Goal: Task Accomplishment & Management: Use online tool/utility

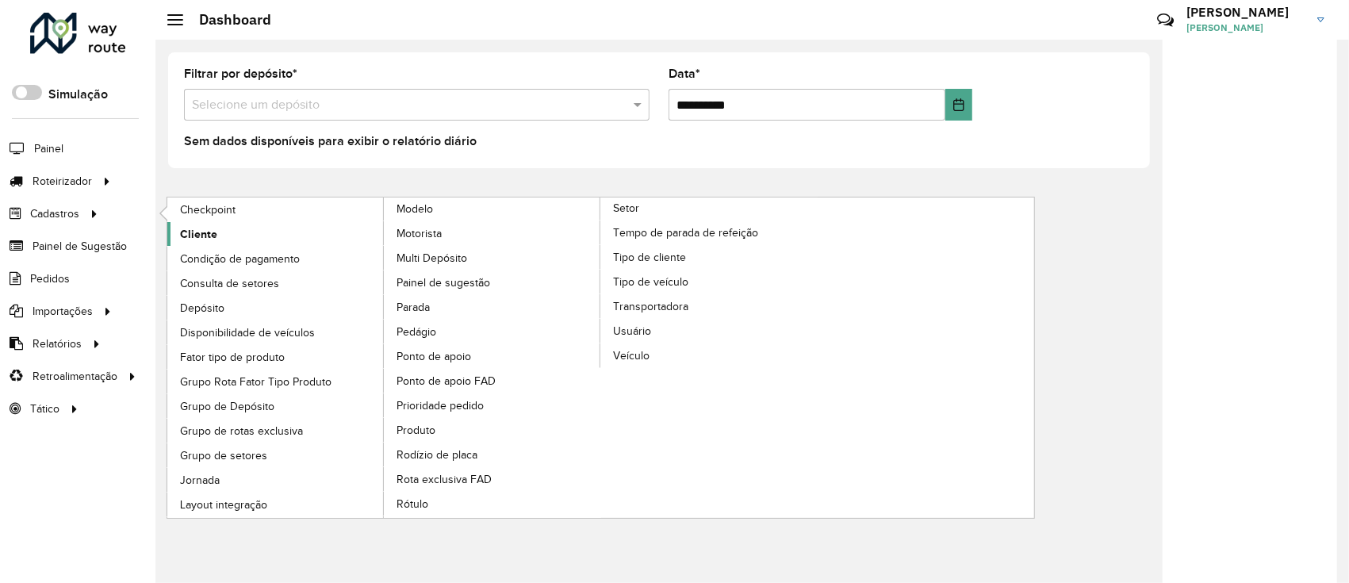
click at [213, 234] on span "Cliente" at bounding box center [198, 234] width 37 height 17
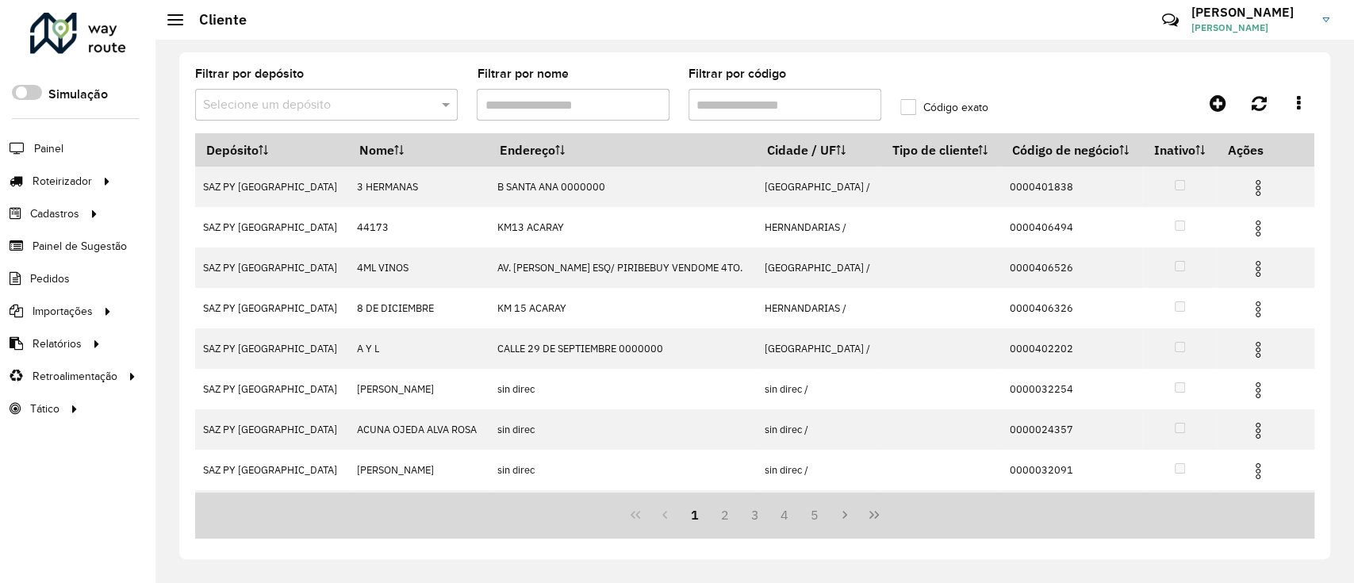
click at [755, 113] on input "Filtrar por código" at bounding box center [784, 105] width 193 height 32
paste input "**********"
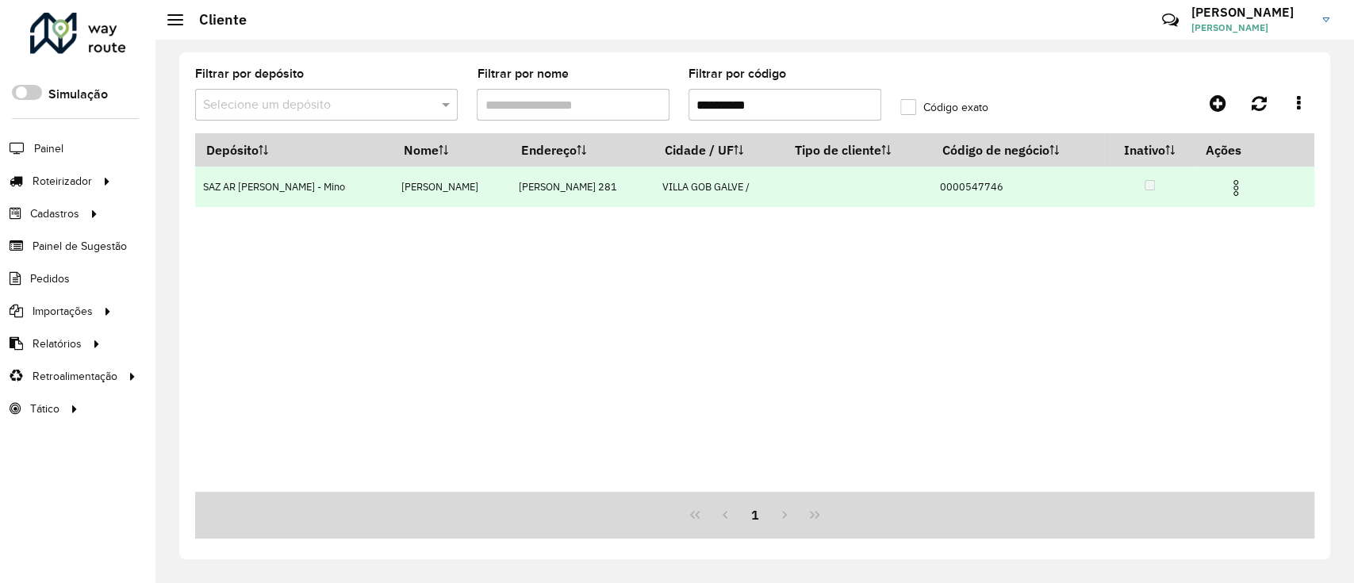
type input "**********"
click at [1236, 185] on img at bounding box center [1235, 187] width 19 height 19
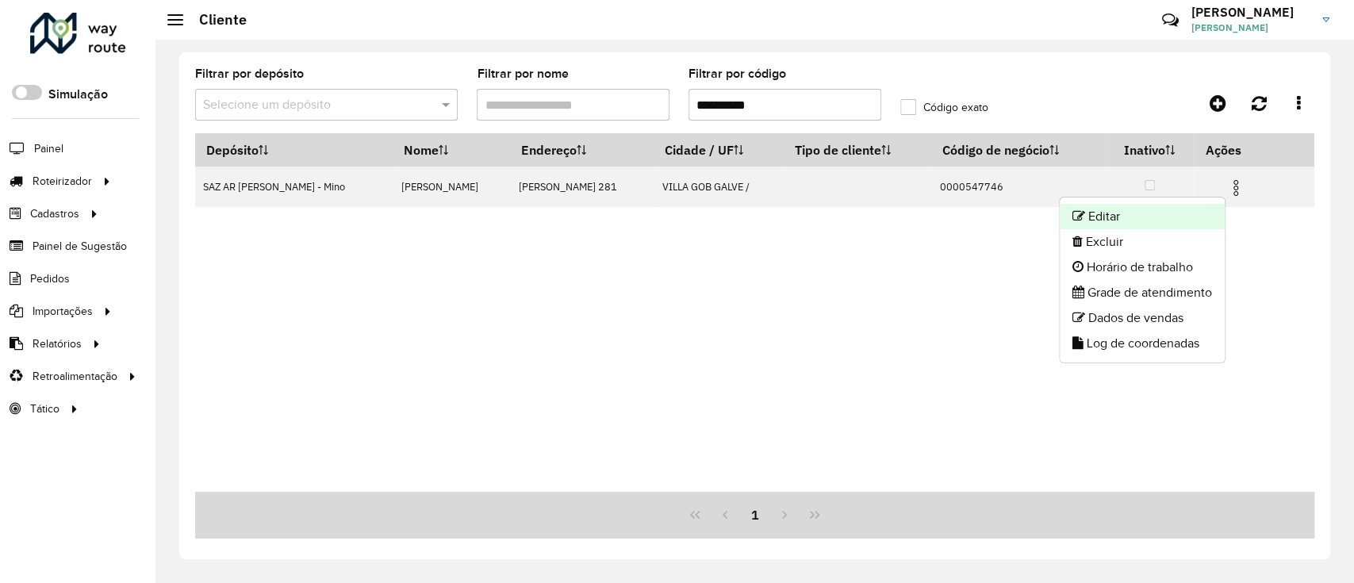
click at [1188, 207] on li "Editar" at bounding box center [1142, 216] width 165 height 25
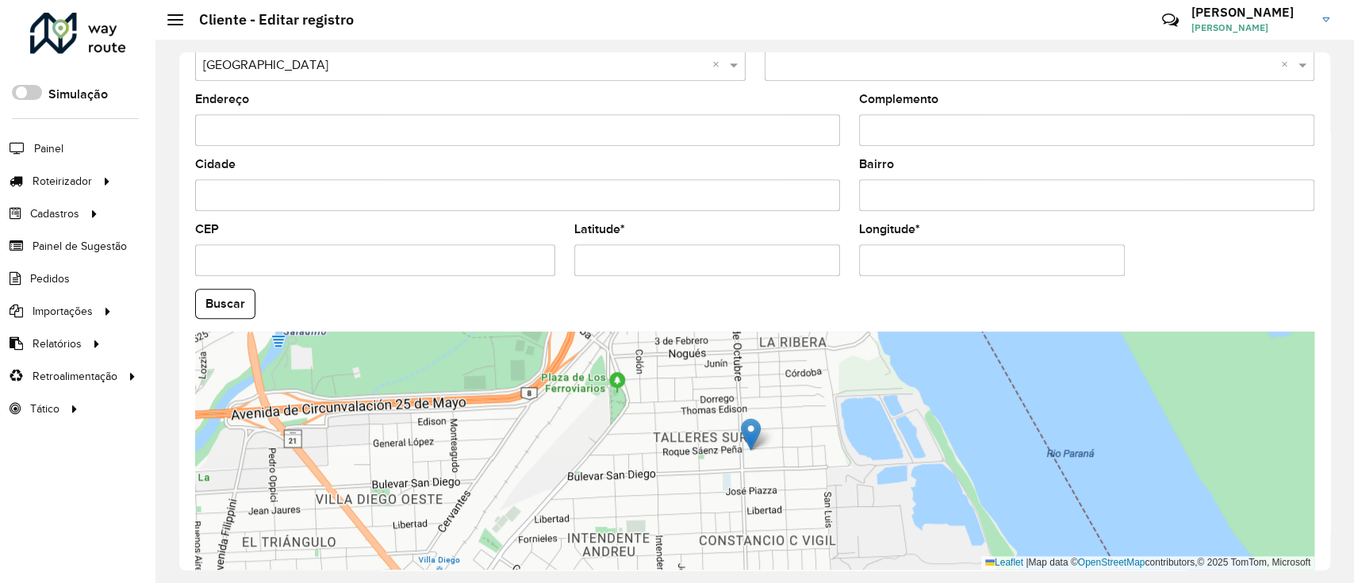
scroll to position [597, 0]
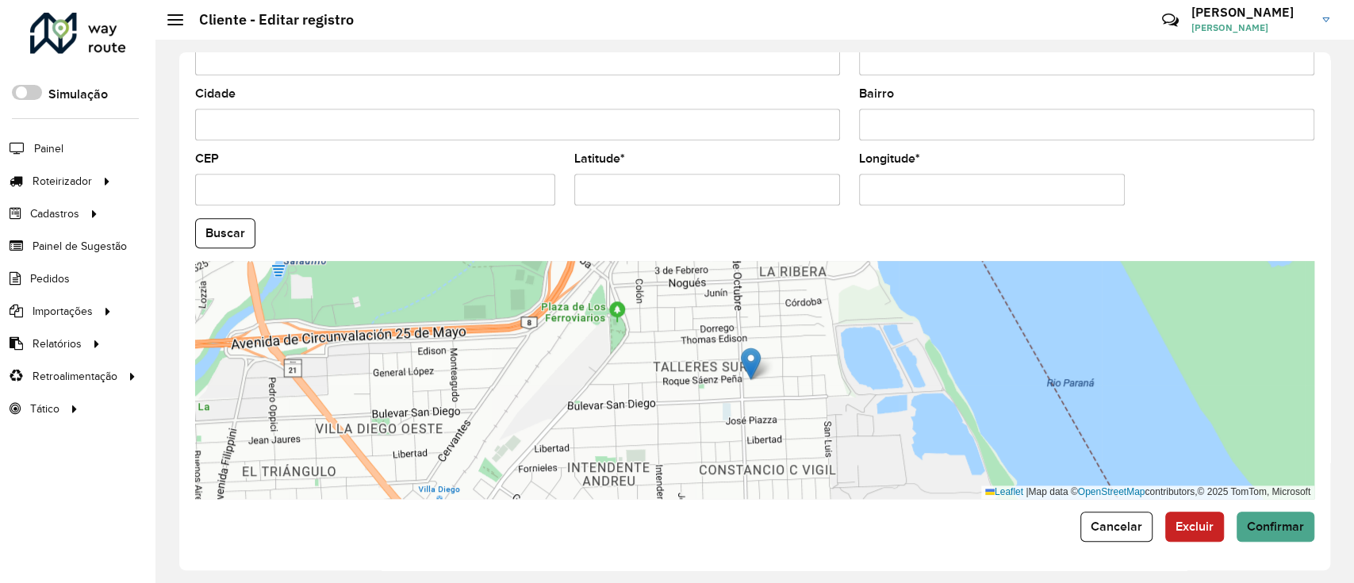
drag, startPoint x: 561, startPoint y: 180, endPoint x: 482, endPoint y: 178, distance: 78.5
click at [492, 180] on formly-group "País * Selecione uma opção × Argentina × Estado Selecione uma opção × × Endereç…" at bounding box center [755, 228] width 1138 height 541
paste input "*******"
type input "**********"
drag, startPoint x: 984, startPoint y: 192, endPoint x: 752, endPoint y: 194, distance: 231.6
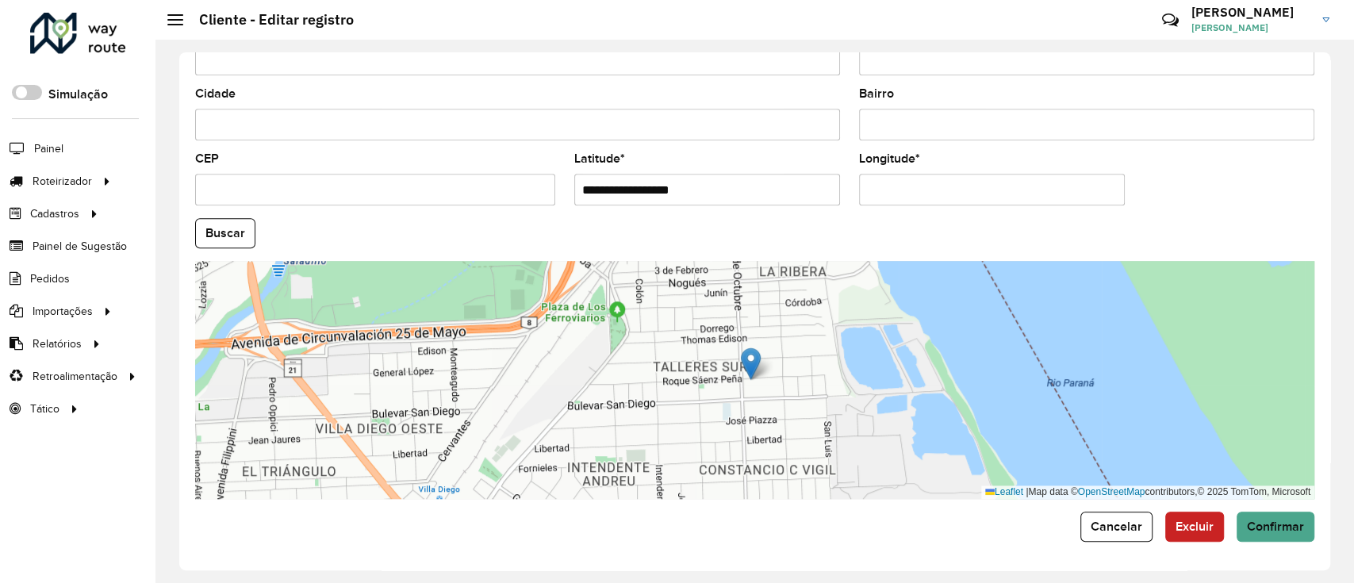
click at [753, 194] on hb-app "Aguarde... Pop-up bloqueado! Seu navegador bloqueou automáticamente a abertura …" at bounding box center [677, 291] width 1354 height 583
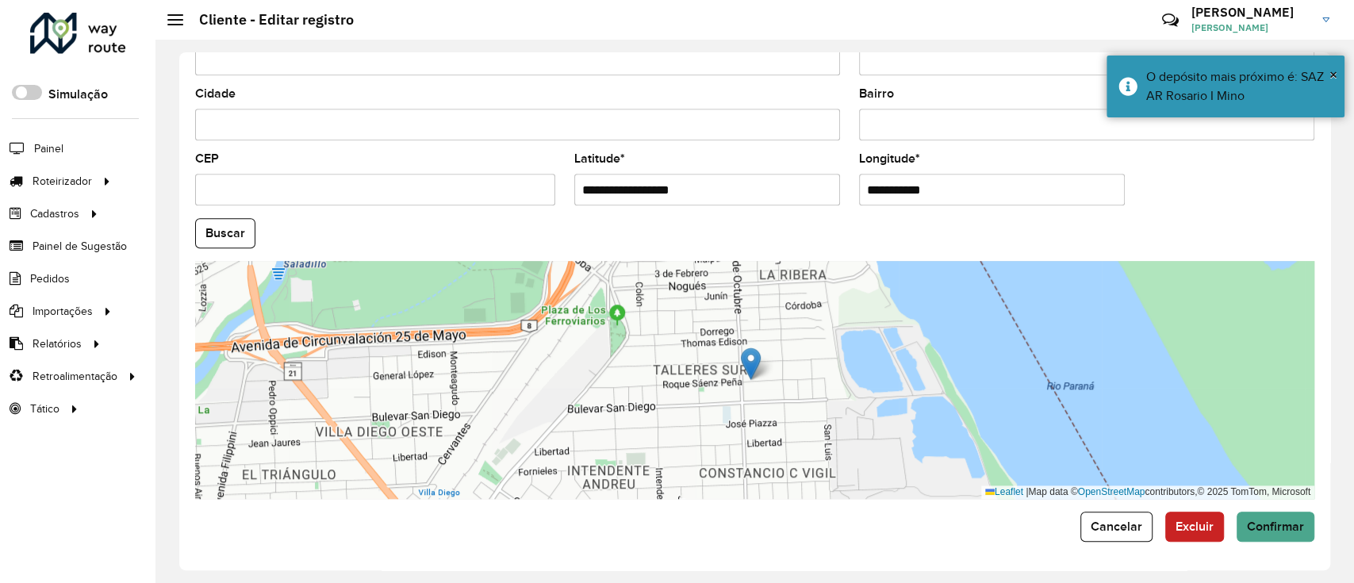
paste input "*******"
type input "**********"
click at [204, 237] on hb-app "Aguarde... Pop-up bloqueado! Seu navegador bloqueou automáticamente a abertura …" at bounding box center [677, 291] width 1354 height 583
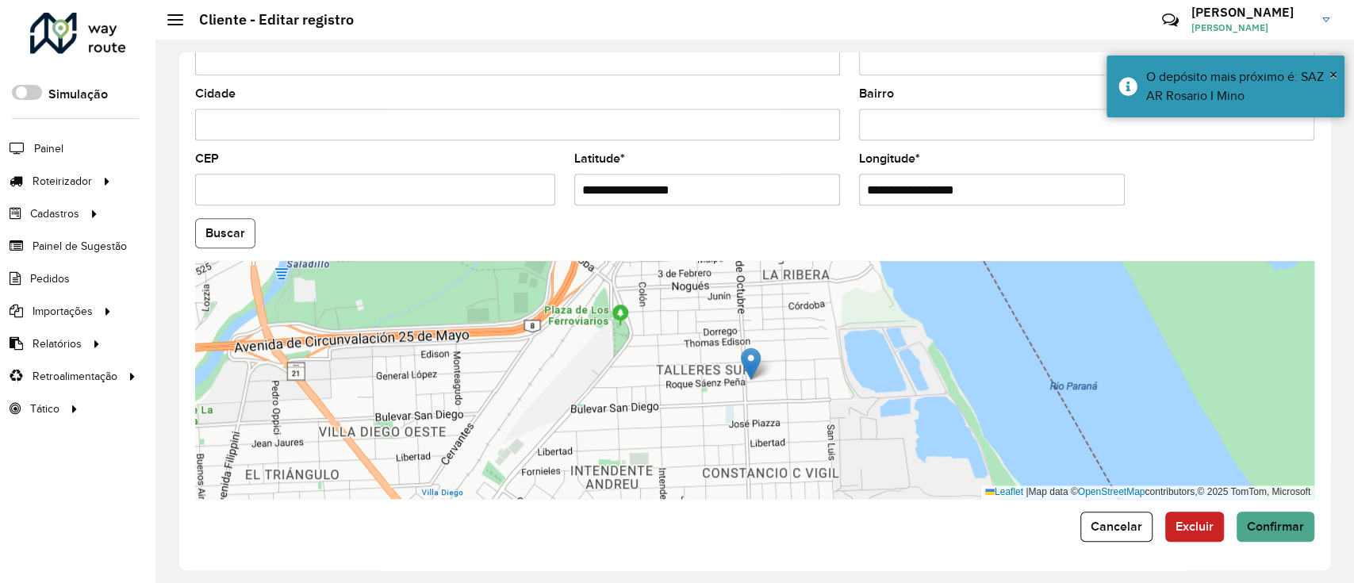
click at [207, 237] on button "Buscar" at bounding box center [225, 233] width 60 height 30
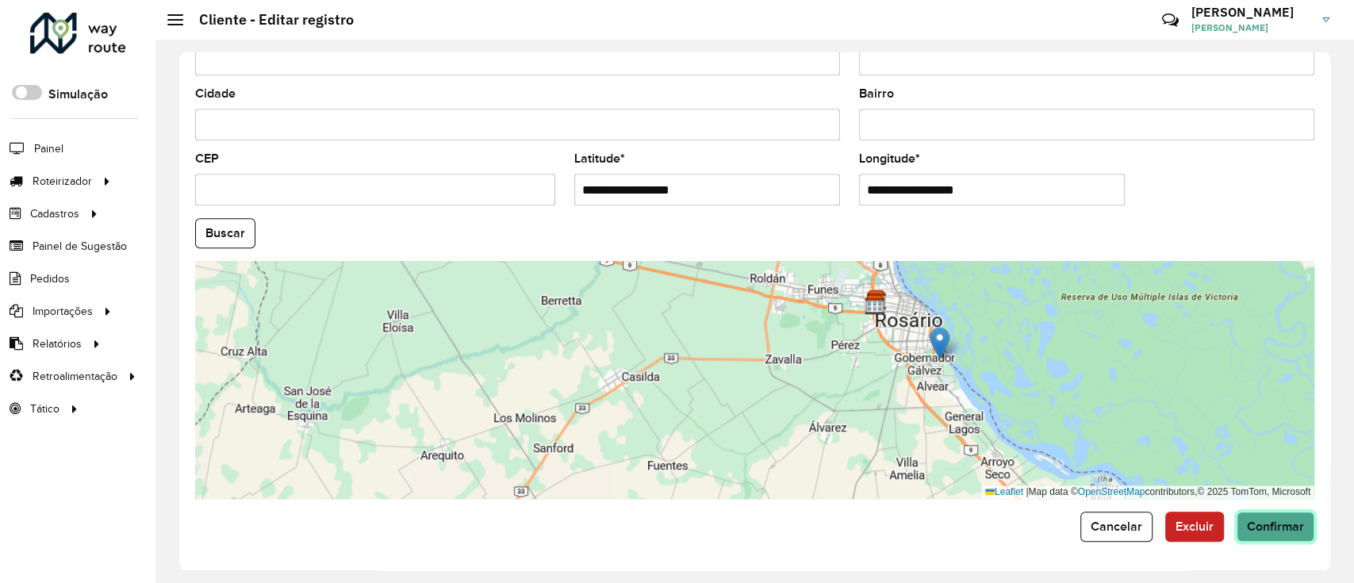
click at [1260, 526] on span "Confirmar" at bounding box center [1275, 526] width 57 height 13
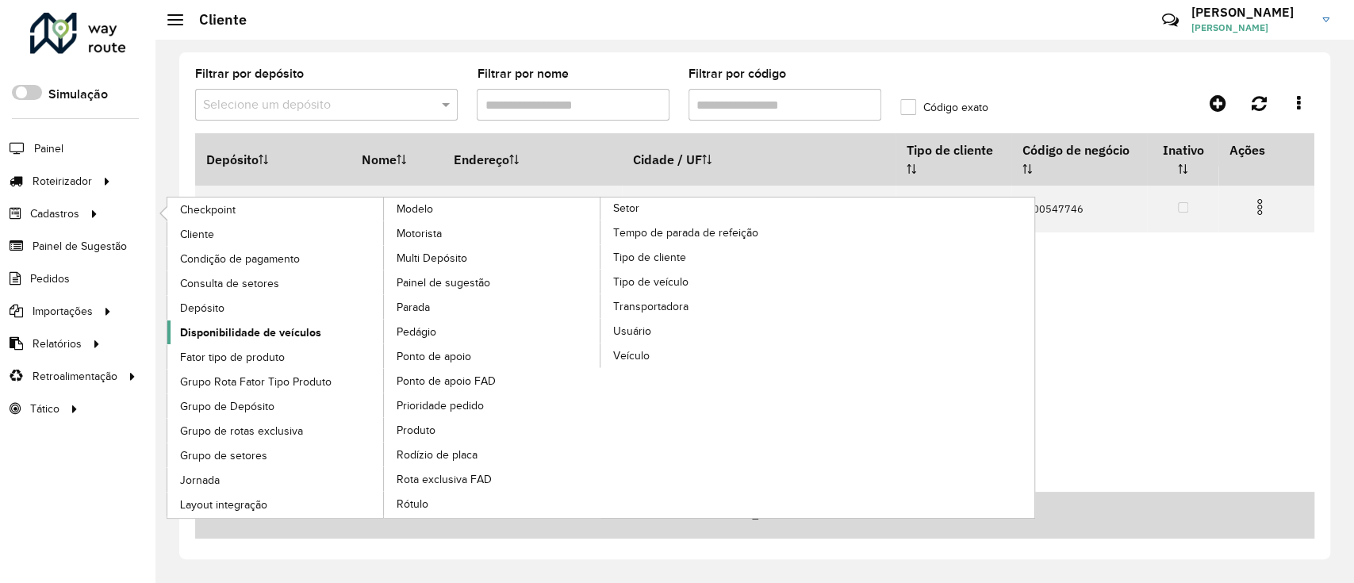
click at [264, 335] on span "Disponibilidade de veículos" at bounding box center [250, 332] width 141 height 17
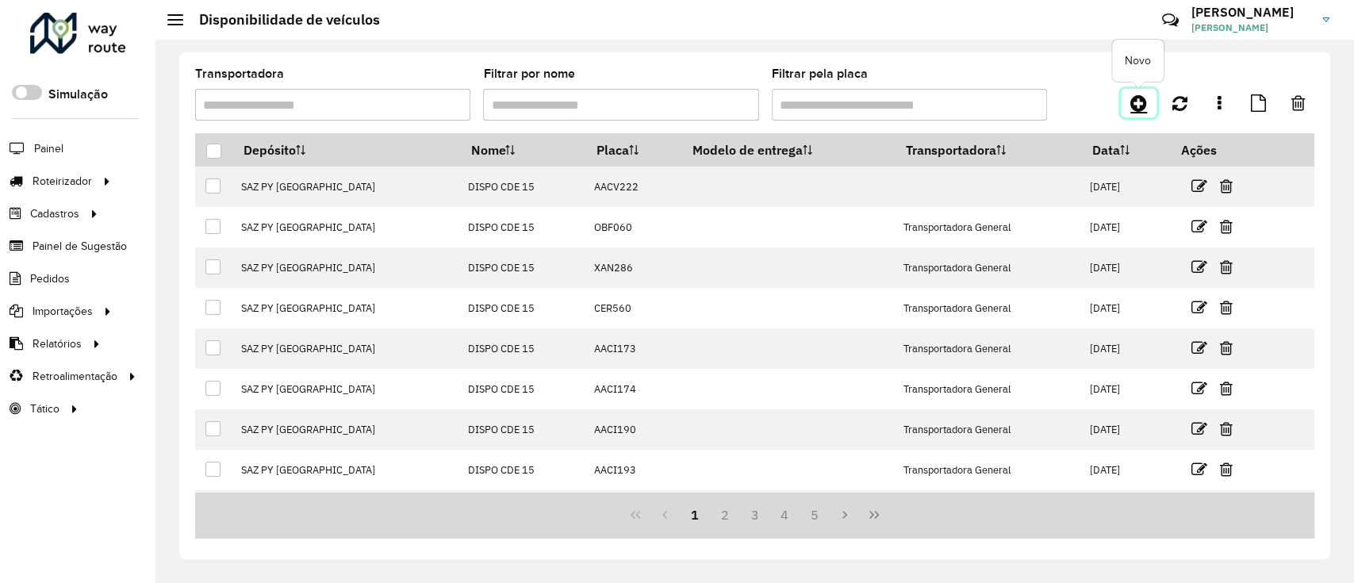
click at [1126, 105] on link at bounding box center [1139, 103] width 36 height 29
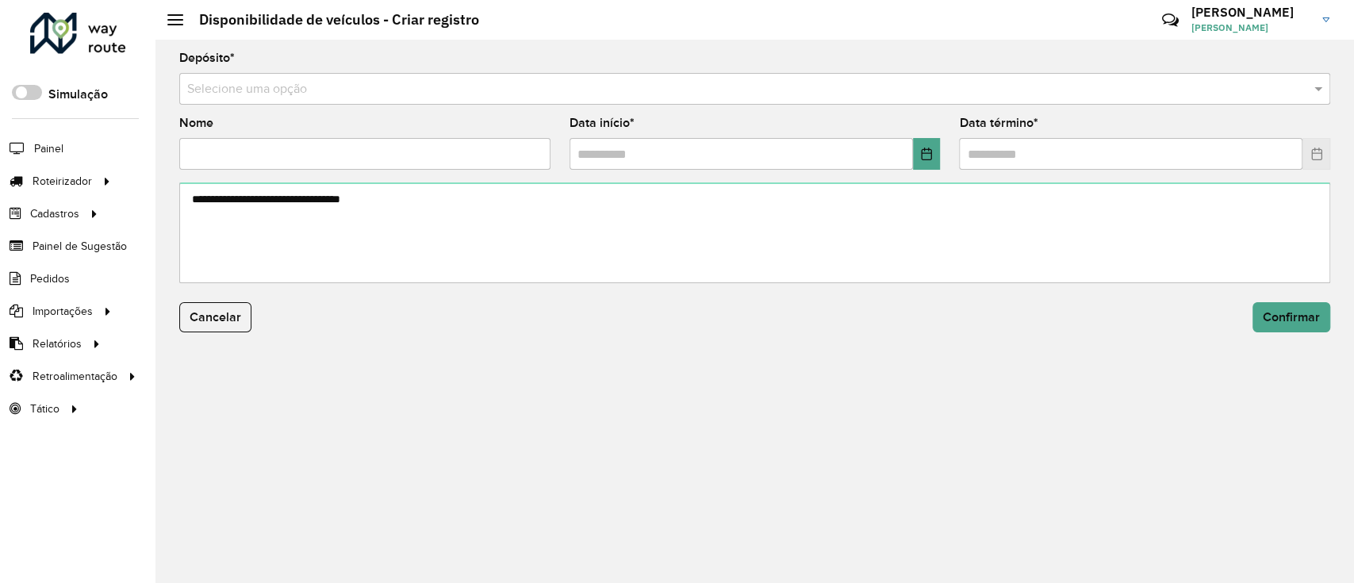
click at [589, 94] on input "text" at bounding box center [738, 89] width 1103 height 19
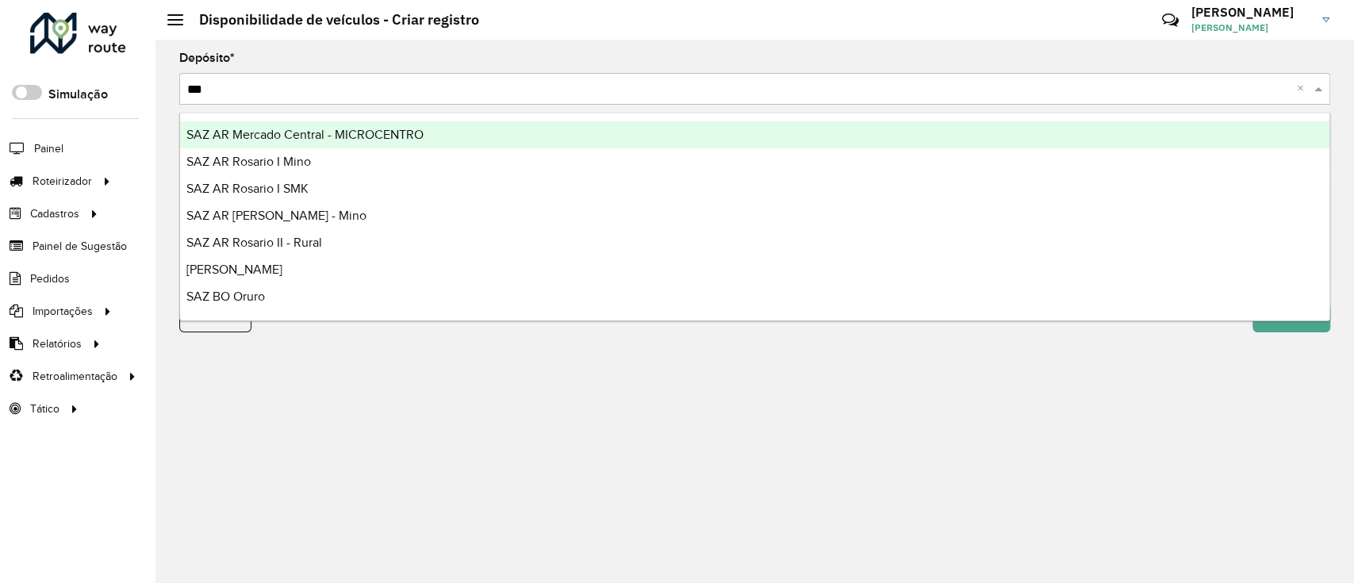
type input "****"
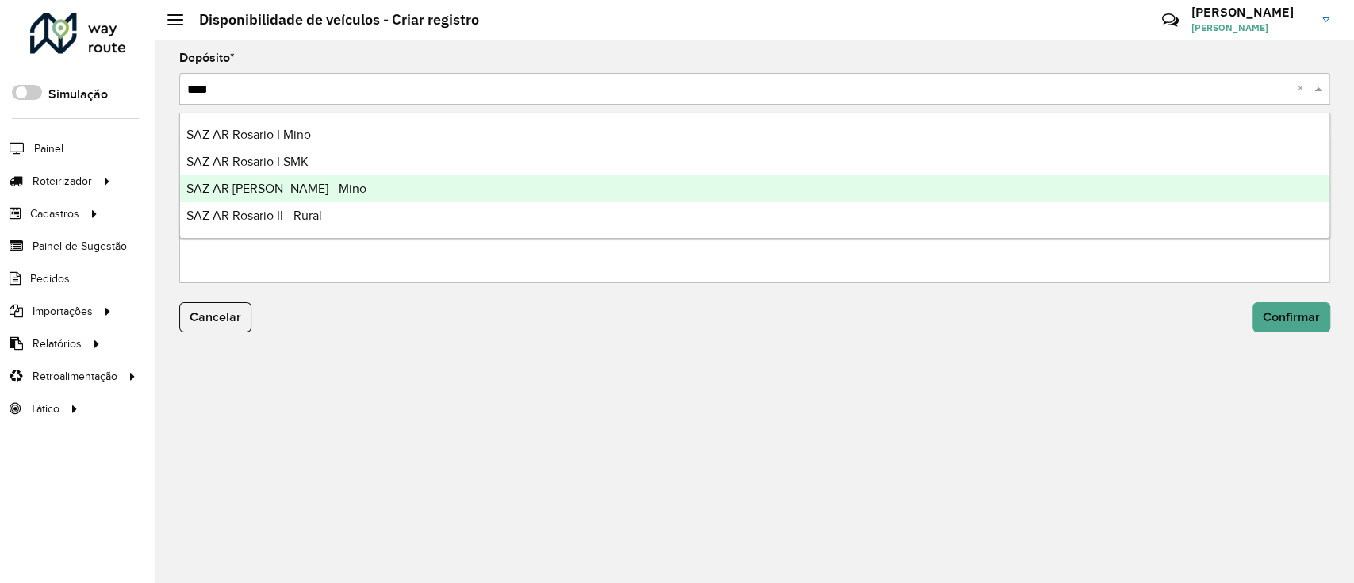
click at [473, 184] on div "SAZ AR [PERSON_NAME] - Mino" at bounding box center [754, 188] width 1149 height 27
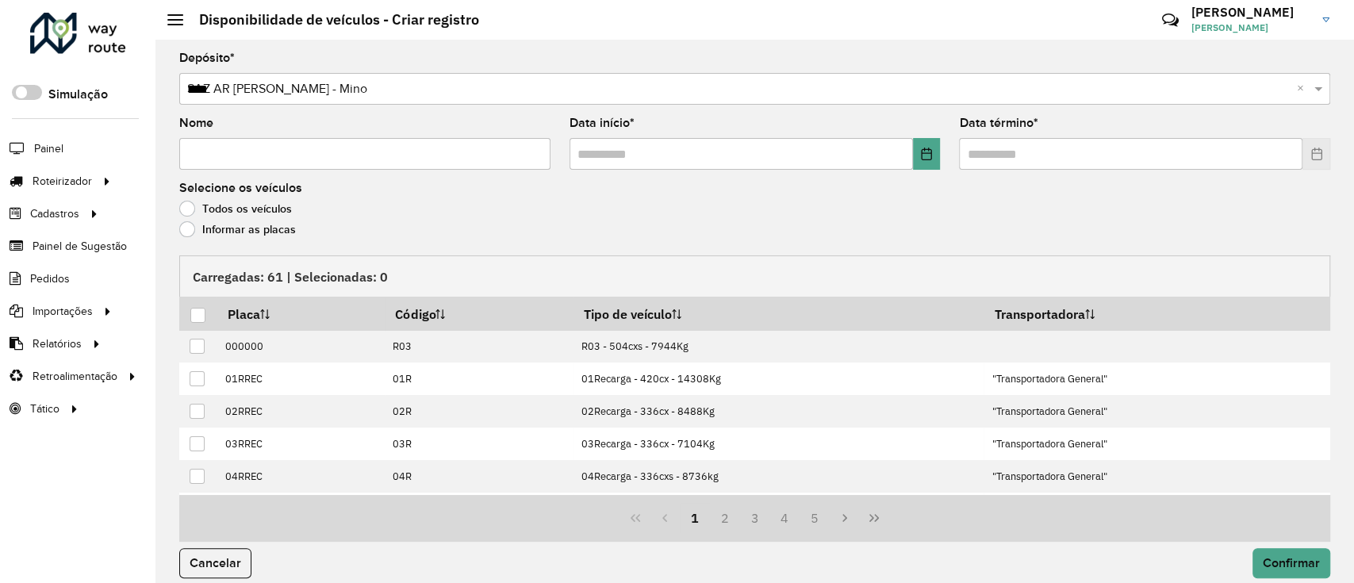
drag, startPoint x: 459, startPoint y: 155, endPoint x: 470, endPoint y: 153, distance: 11.4
click at [470, 153] on input "Nome" at bounding box center [364, 154] width 371 height 32
type input "**********"
click at [926, 155] on icon "Choose Date" at bounding box center [926, 154] width 13 height 13
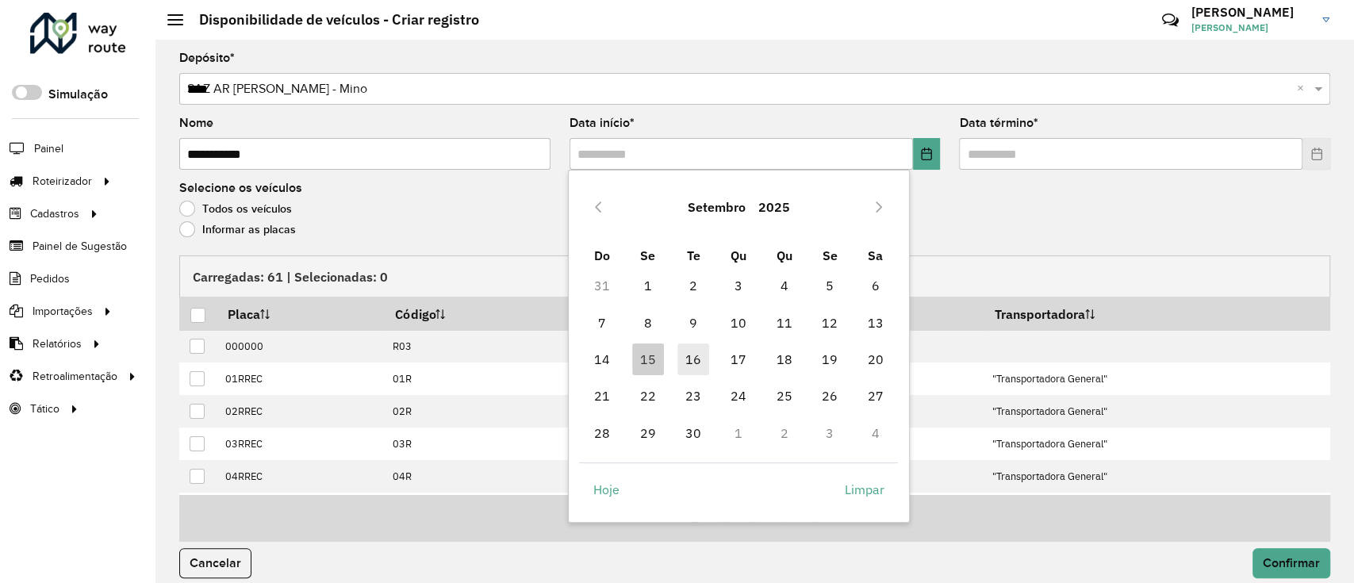
click at [695, 361] on span "16" at bounding box center [693, 359] width 32 height 32
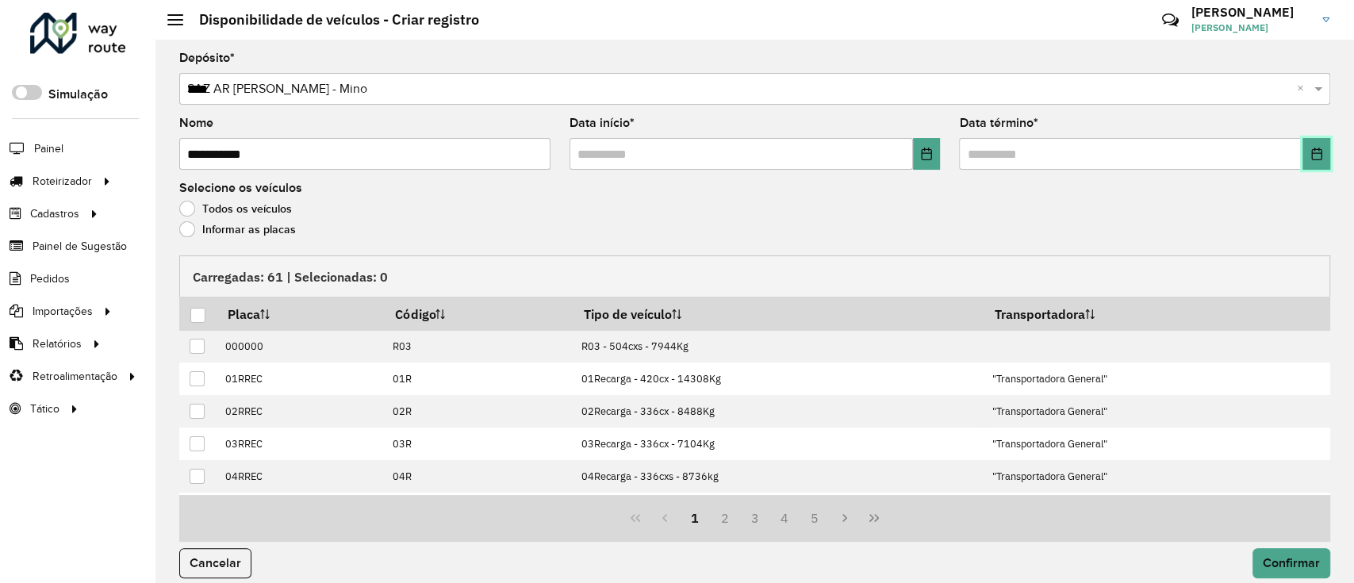
click at [1320, 143] on button "Choose Date" at bounding box center [1316, 154] width 28 height 32
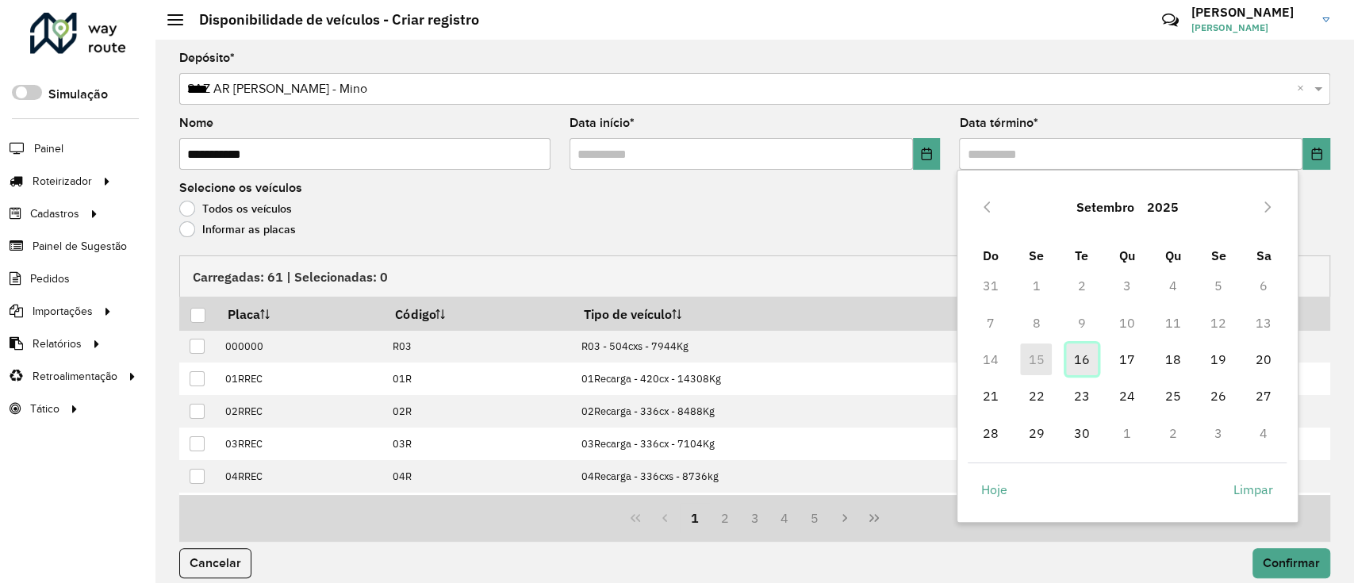
click at [1070, 361] on span "16" at bounding box center [1082, 359] width 32 height 32
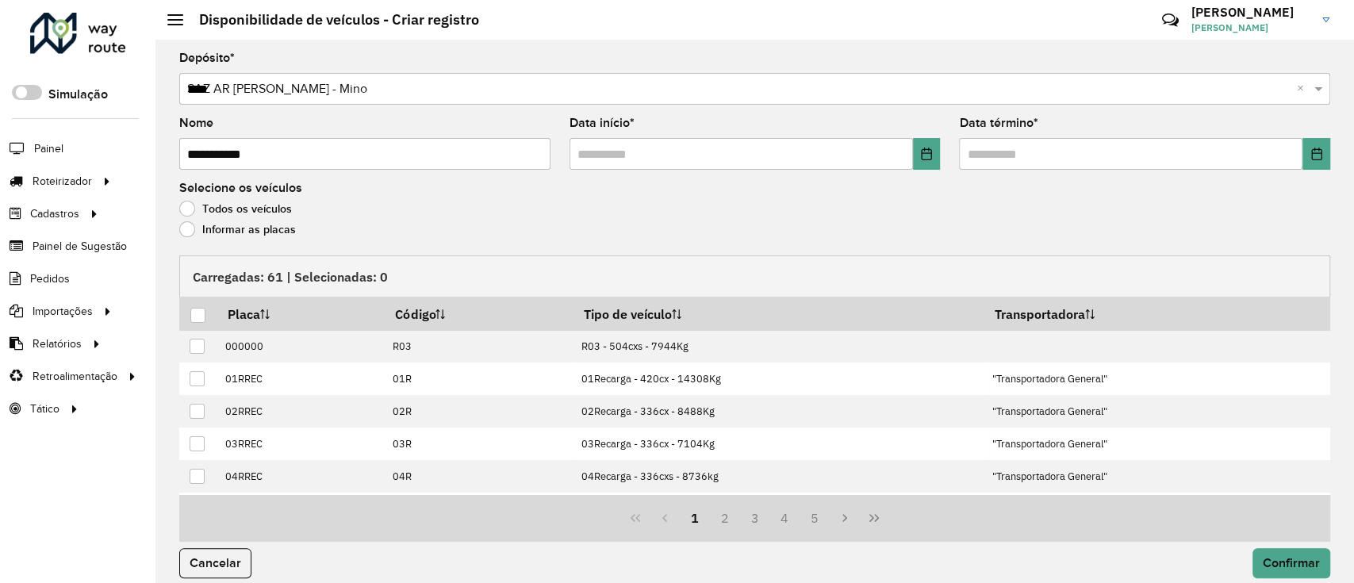
click at [241, 238] on div "Informar as placas" at bounding box center [754, 233] width 1151 height 19
click at [241, 229] on label "Informar as placas" at bounding box center [237, 229] width 117 height 16
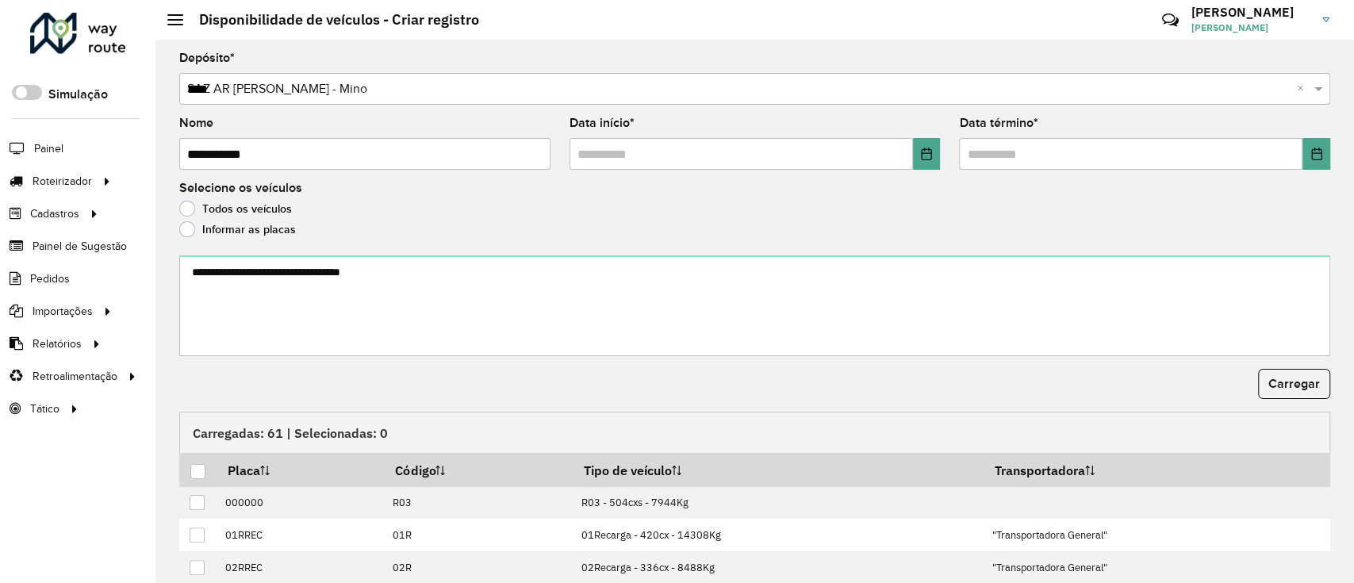
click at [263, 287] on textarea at bounding box center [754, 305] width 1151 height 101
type textarea "******* ****** ******* ******* ******* *******"
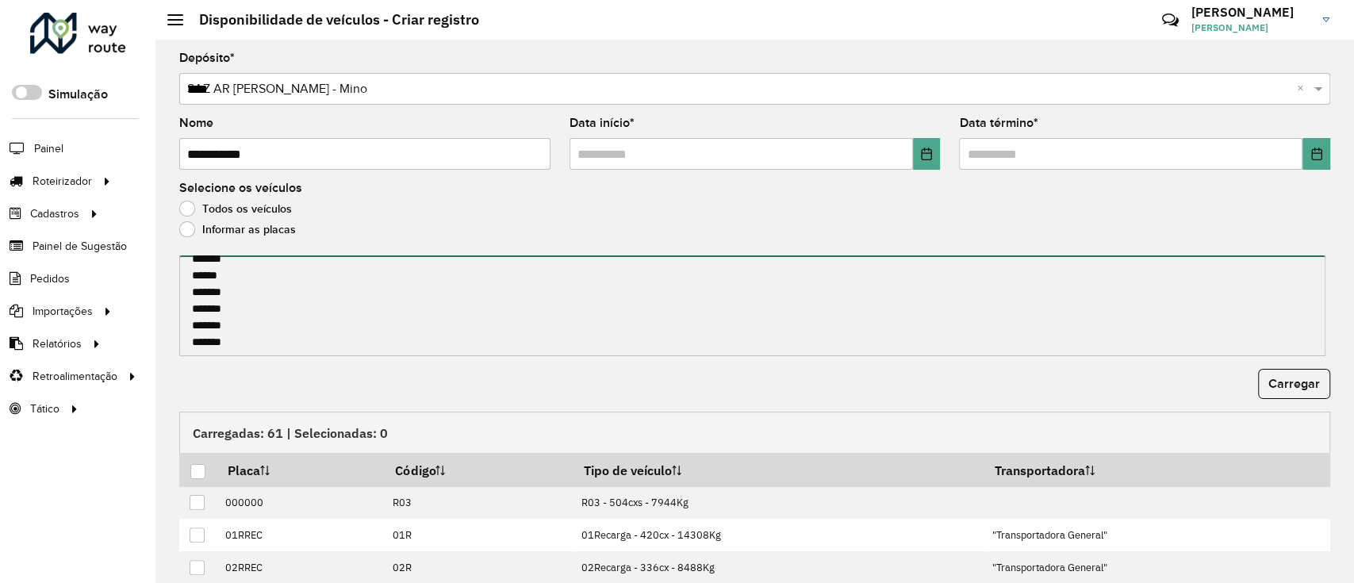
scroll to position [16, 0]
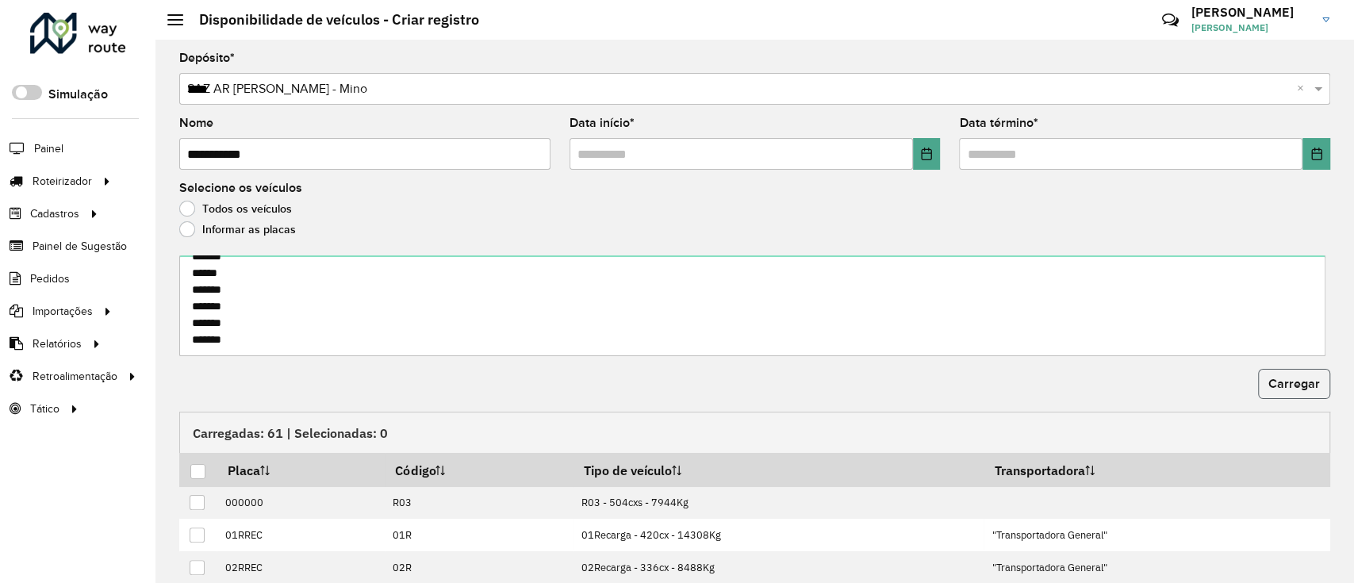
click at [1300, 378] on span "Carregar" at bounding box center [1294, 383] width 52 height 13
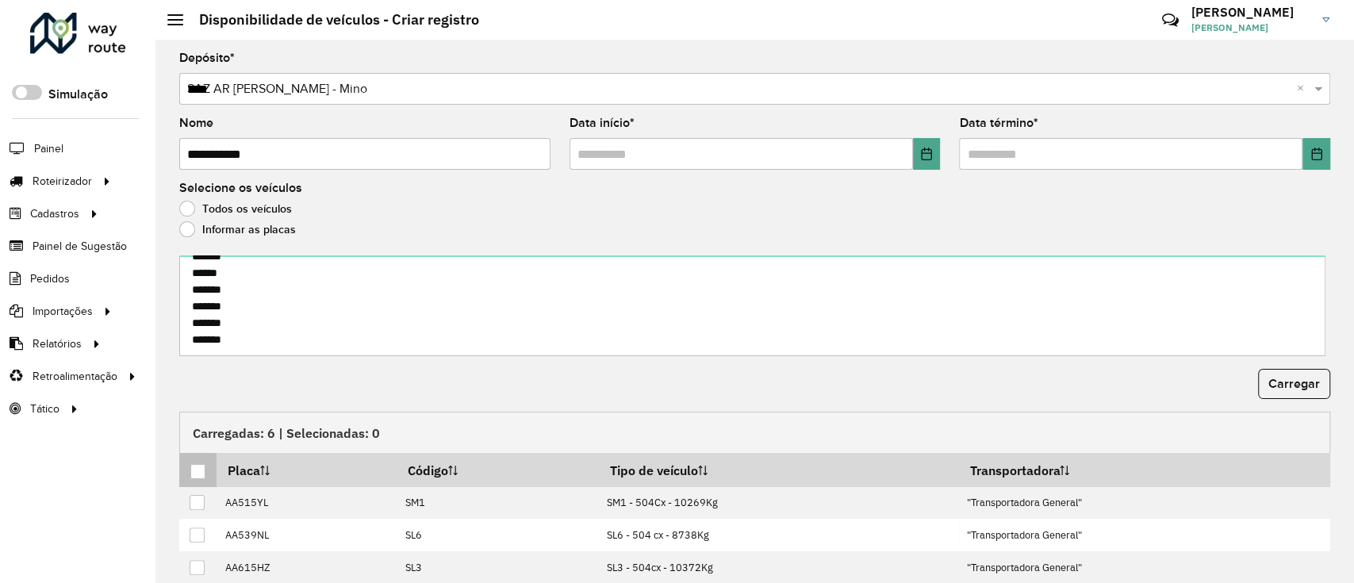
click at [195, 474] on div at bounding box center [197, 471] width 15 height 15
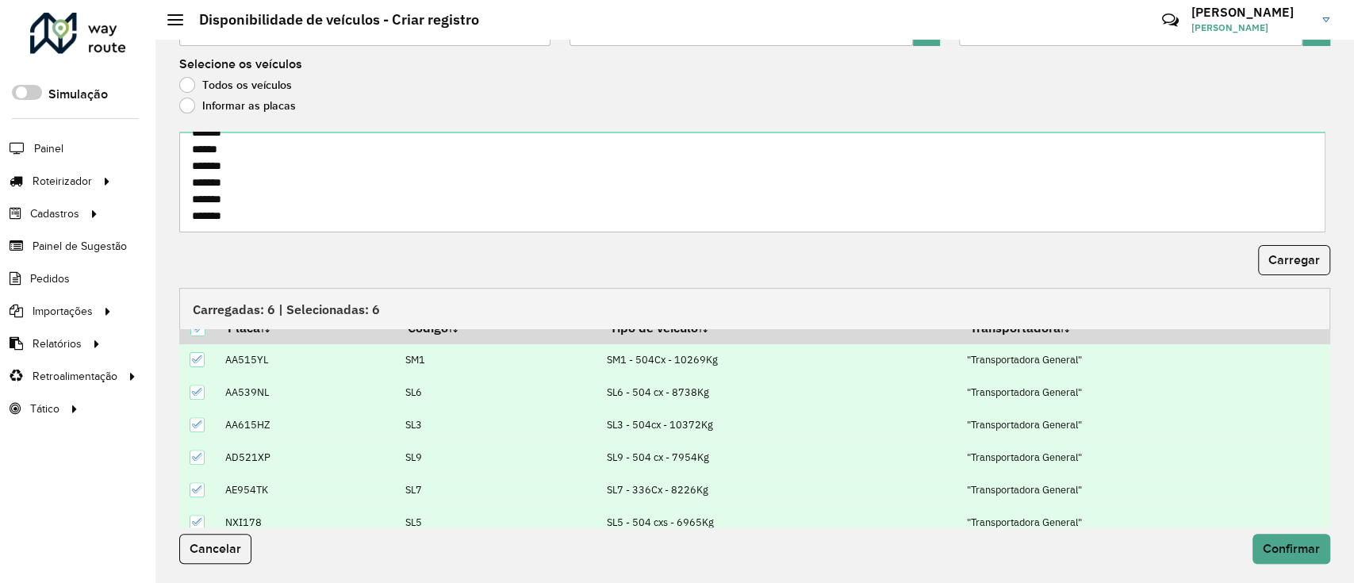
scroll to position [29, 0]
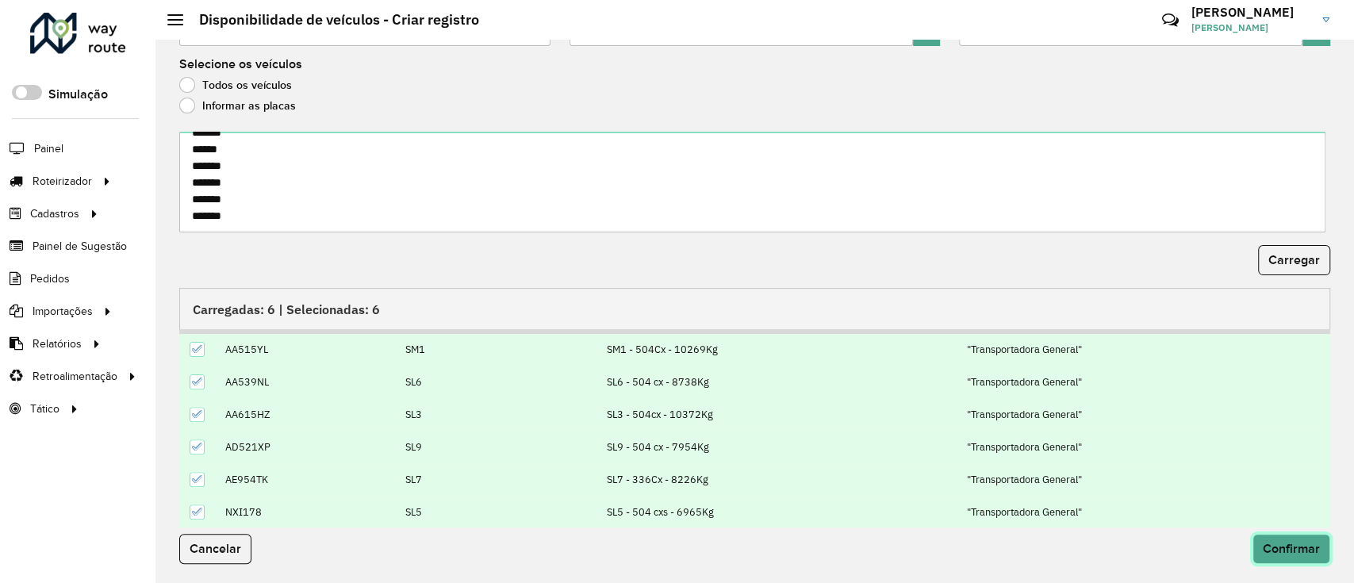
click at [1277, 535] on button "Confirmar" at bounding box center [1291, 549] width 78 height 30
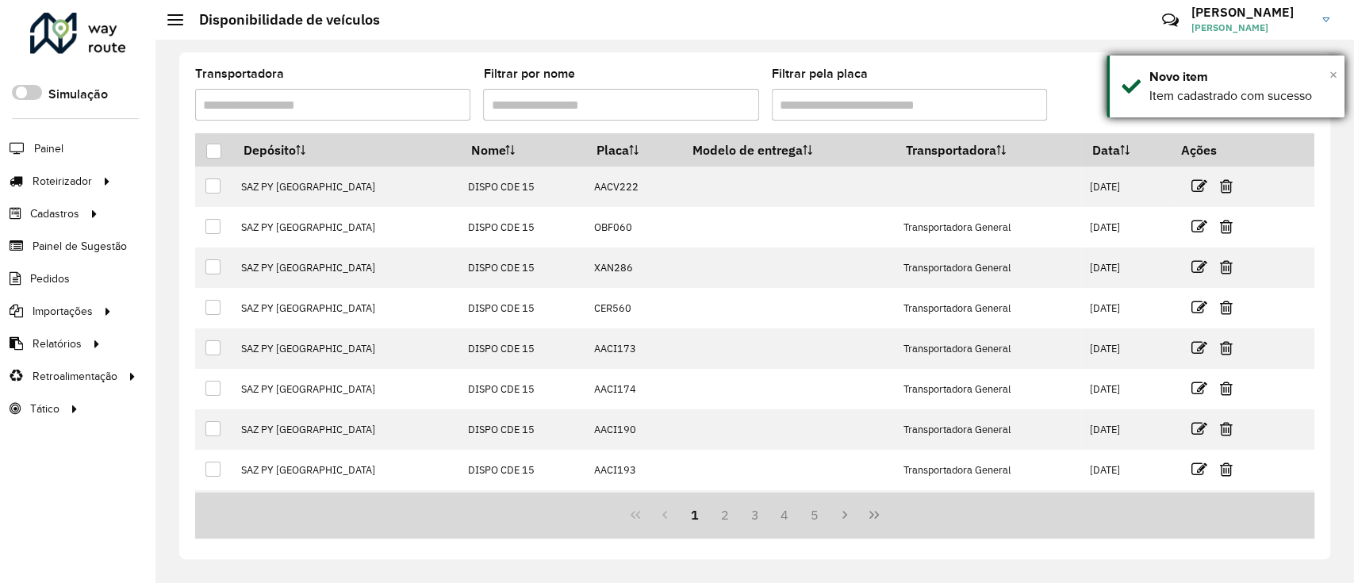
click at [1336, 76] on div "× Novo item Item cadastrado com sucesso" at bounding box center [1225, 87] width 238 height 62
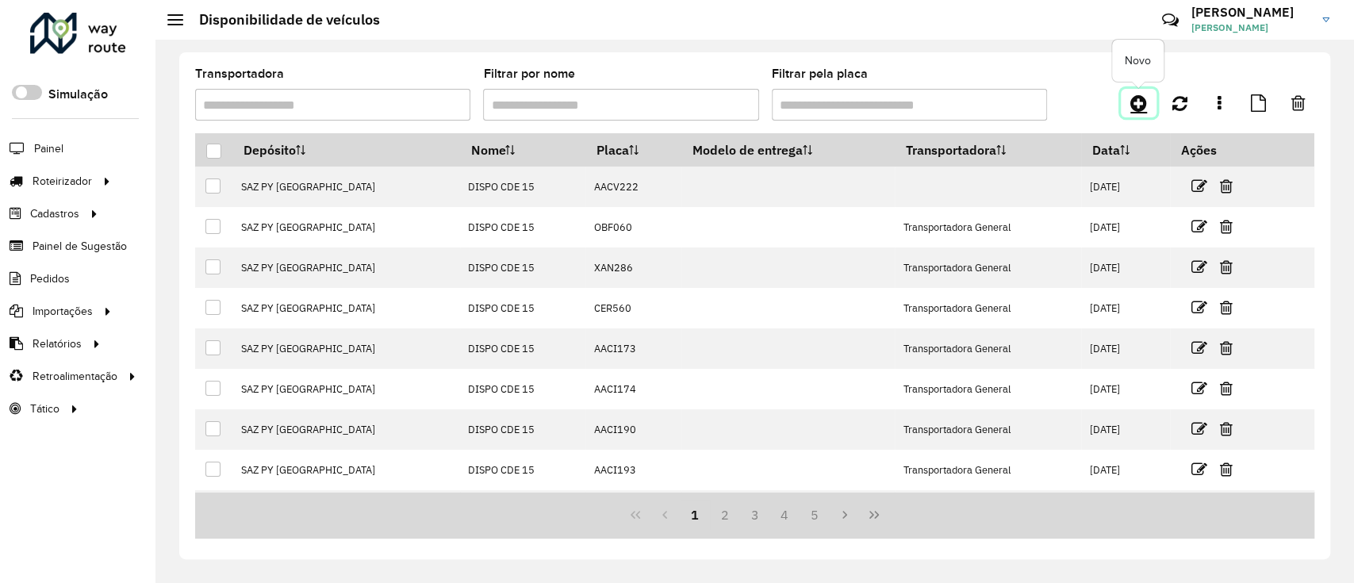
click at [1148, 105] on link at bounding box center [1139, 103] width 36 height 29
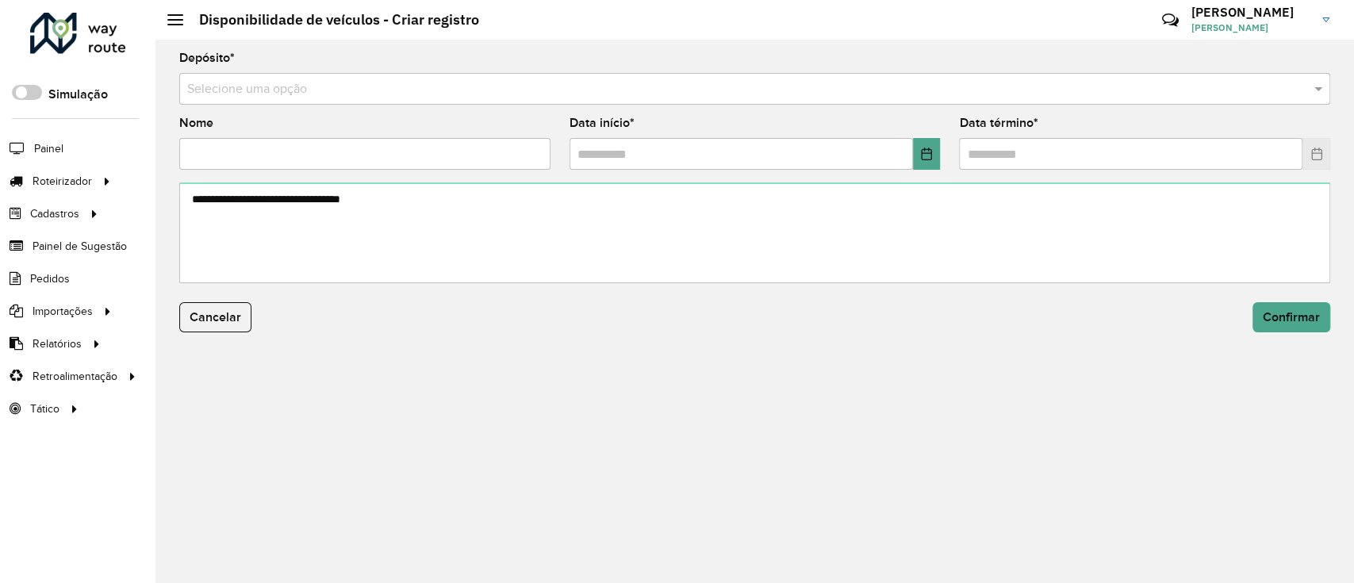
click at [862, 80] on input "text" at bounding box center [738, 89] width 1103 height 19
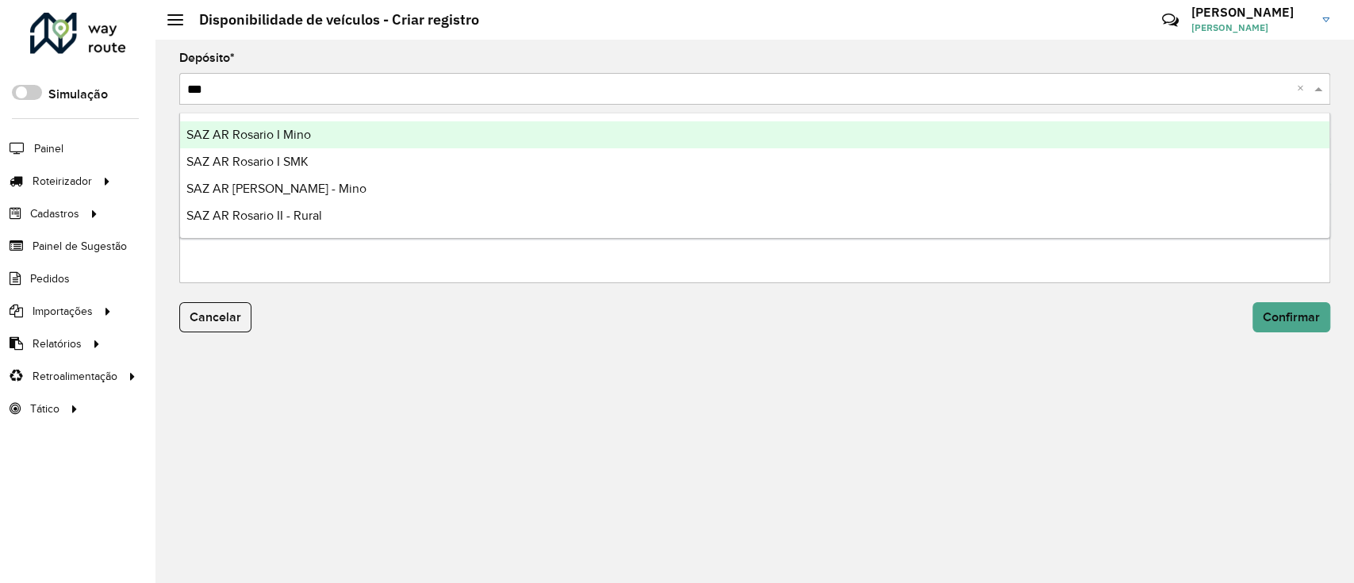
type input "****"
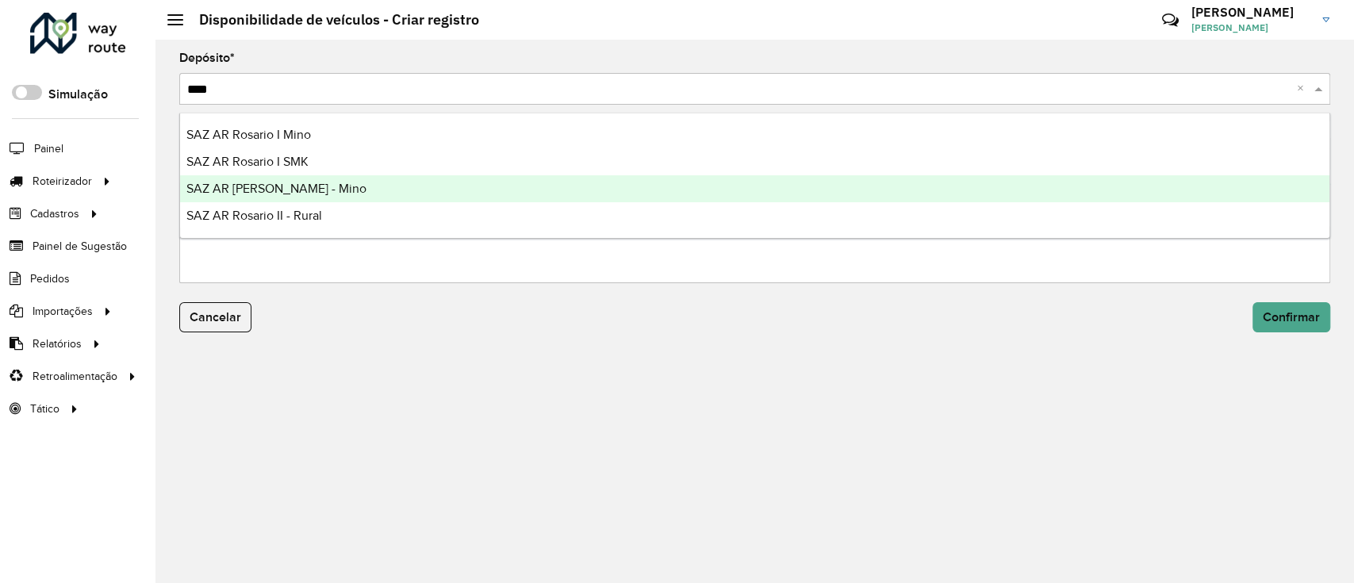
click at [335, 190] on div "SAZ AR [PERSON_NAME] - Mino" at bounding box center [754, 188] width 1149 height 27
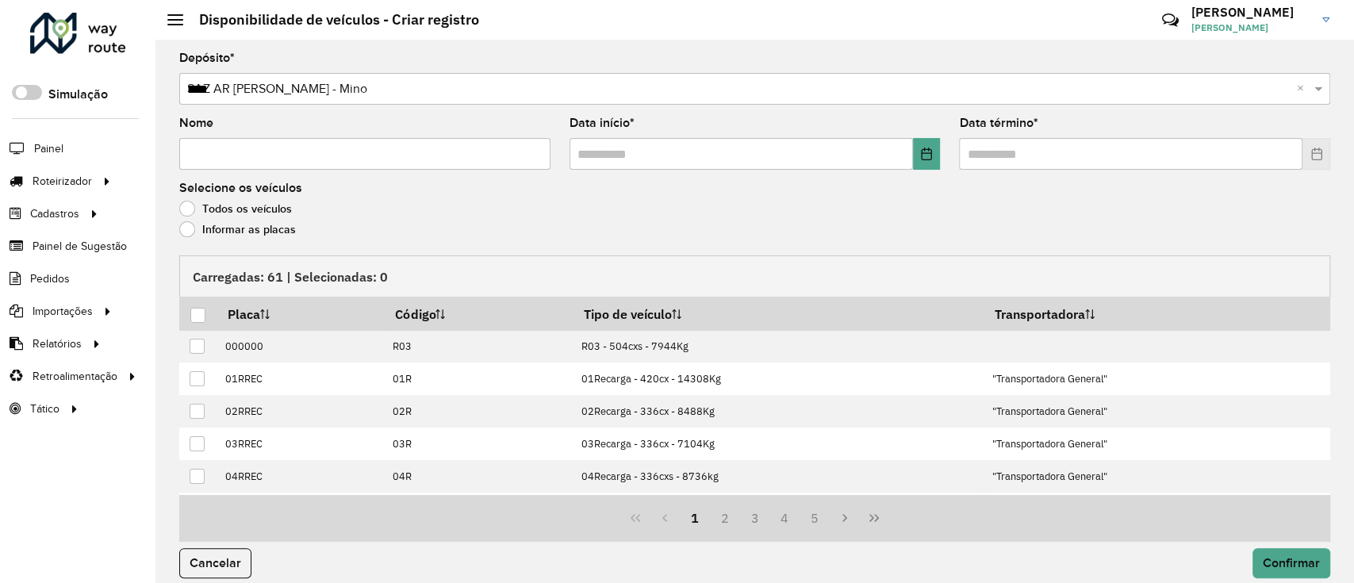
click at [312, 159] on input "Nome" at bounding box center [364, 154] width 371 height 32
type input "*"
type input "**********"
click at [914, 157] on button "Choose Date" at bounding box center [927, 154] width 28 height 32
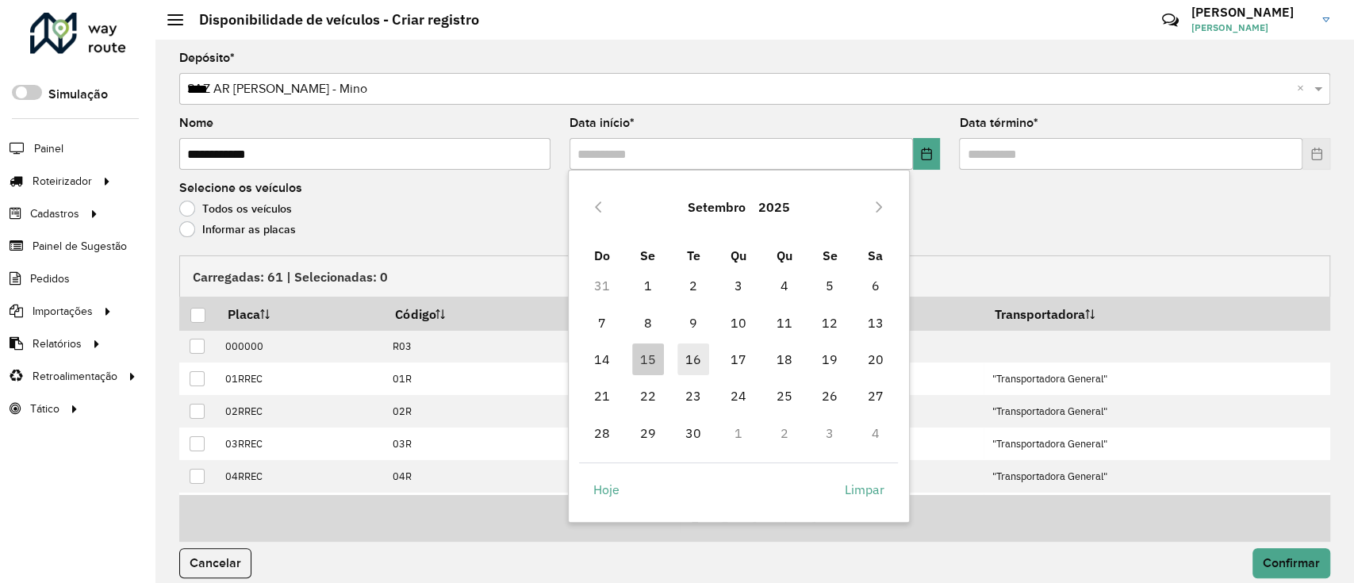
click at [685, 361] on span "16" at bounding box center [693, 359] width 32 height 32
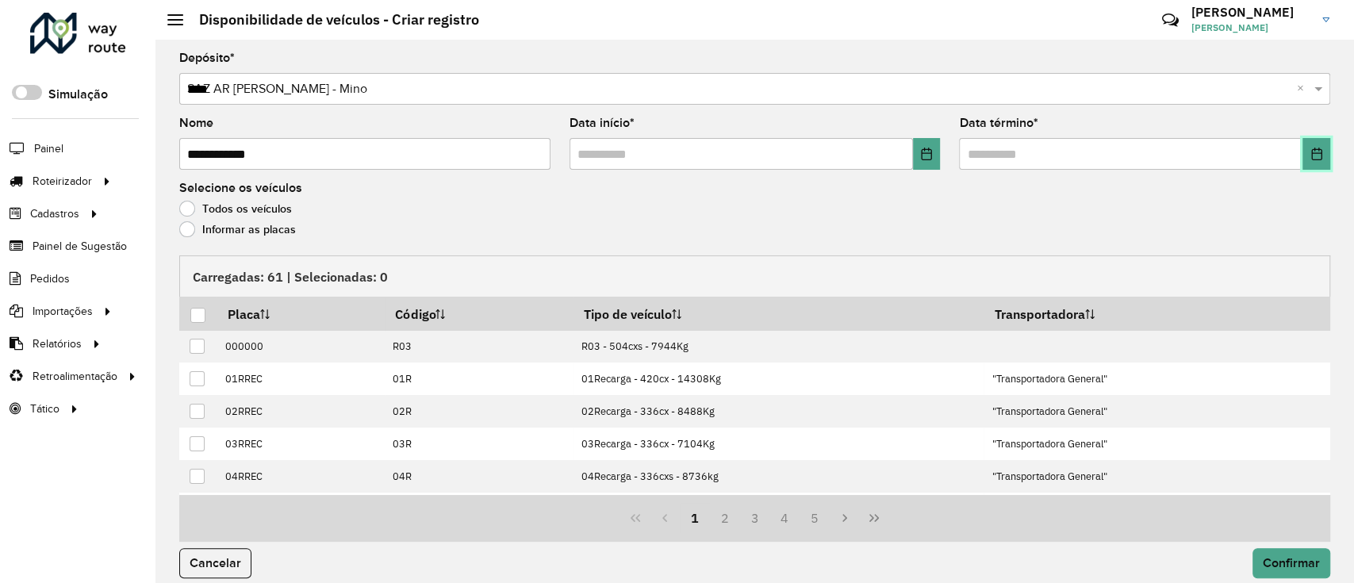
click at [1311, 151] on icon "Choose Date" at bounding box center [1316, 154] width 13 height 13
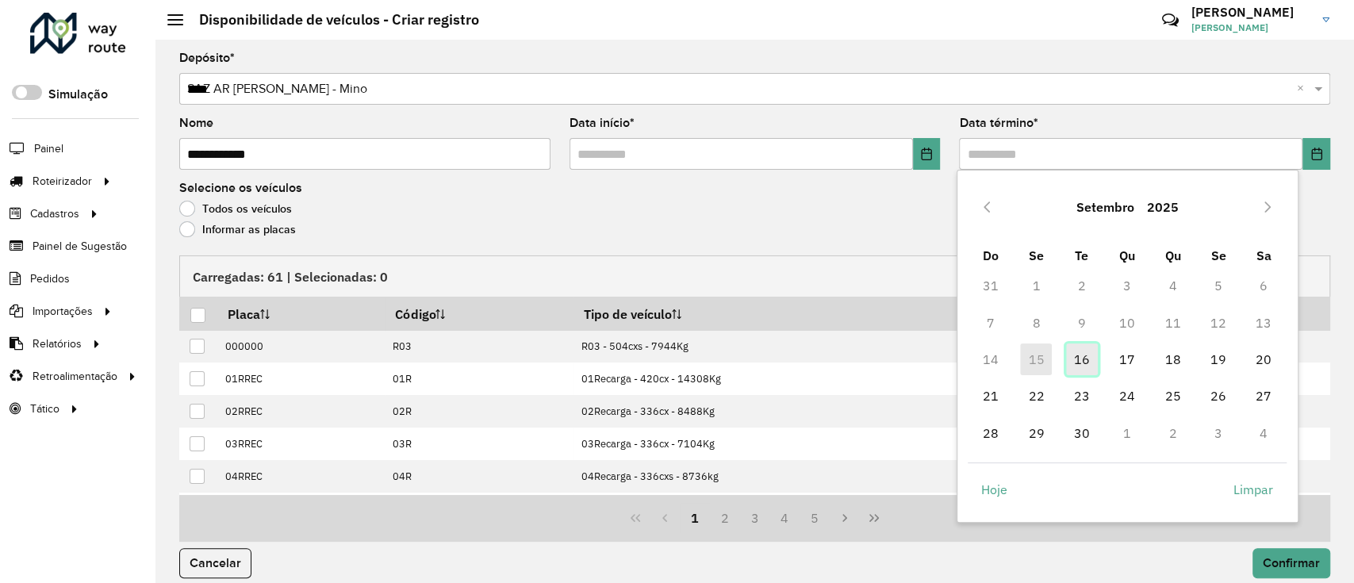
click at [1073, 355] on span "16" at bounding box center [1082, 359] width 32 height 32
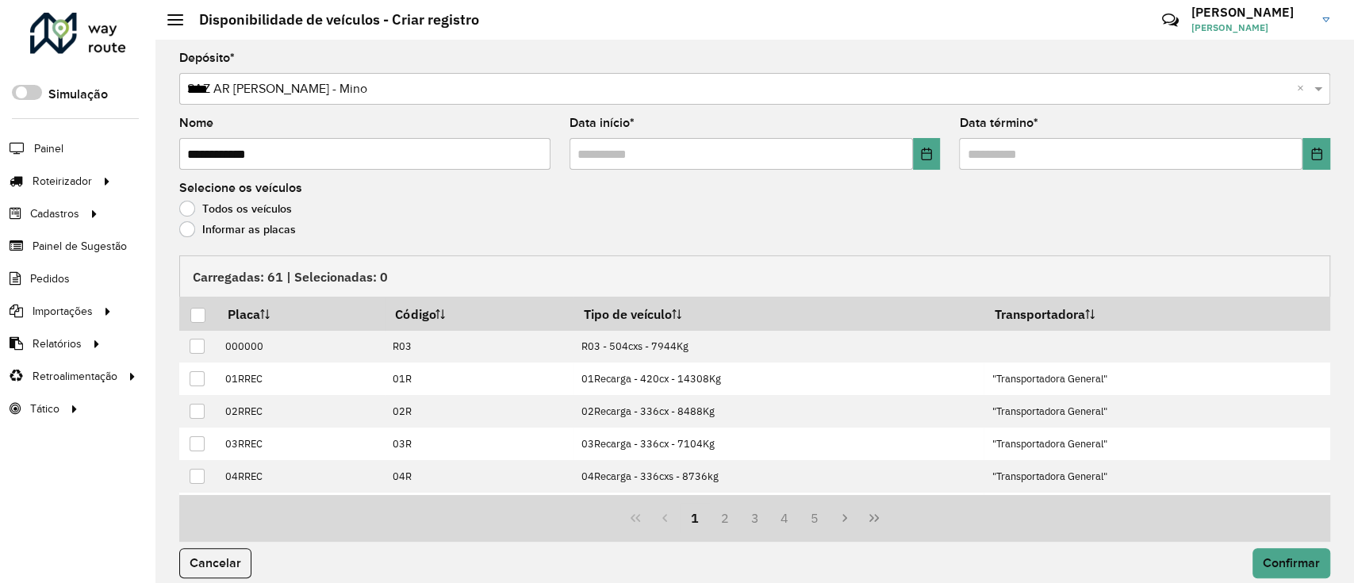
click at [265, 231] on label "Informar as placas" at bounding box center [237, 229] width 117 height 16
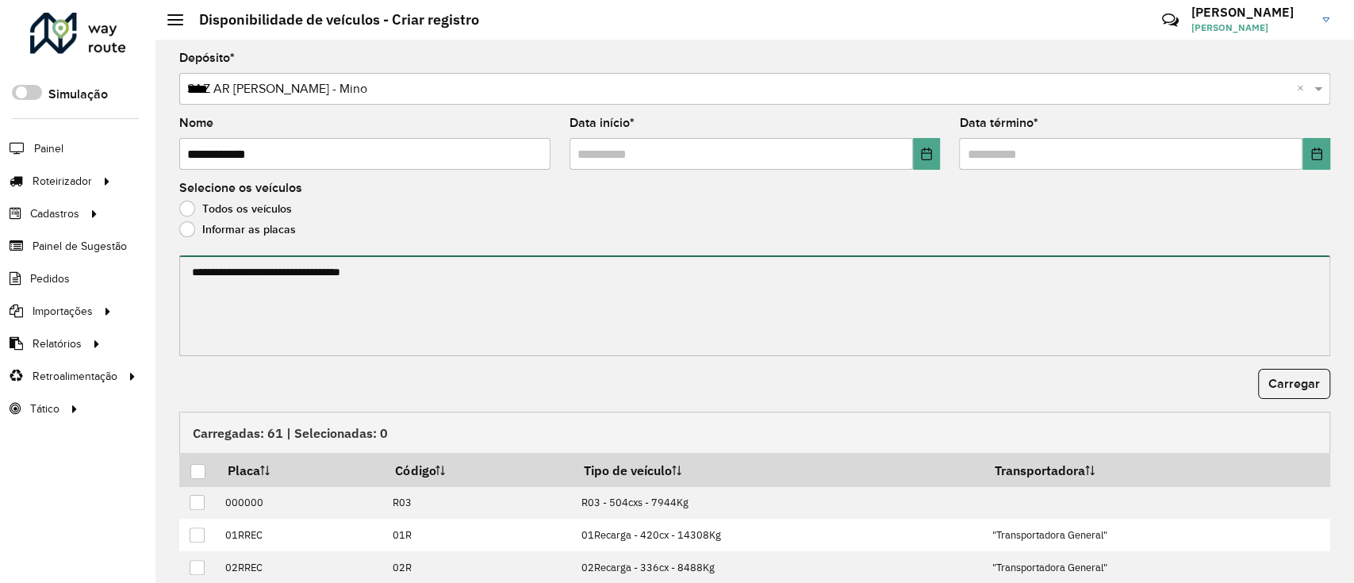
click at [338, 324] on textarea at bounding box center [754, 305] width 1151 height 101
paste textarea "******* ****** ******* ******* ******* ****** ******* ****** *******"
type textarea "******* ****** ******* ******* ******* ****** ******* ****** *******"
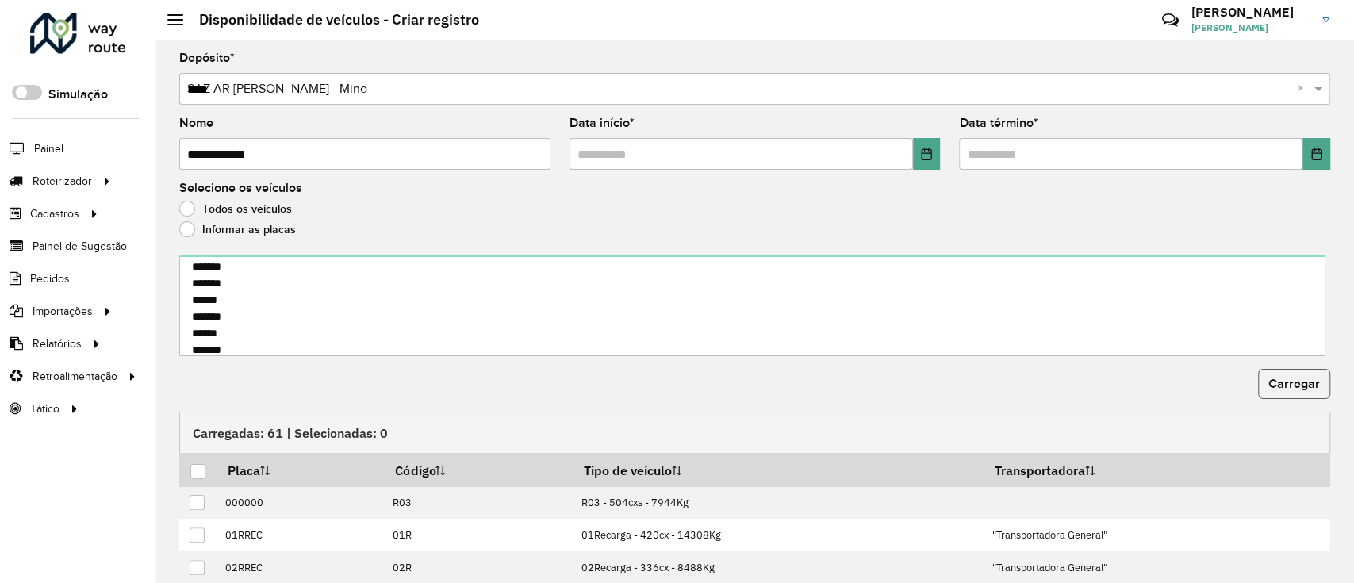
click at [1275, 393] on button "Carregar" at bounding box center [1294, 384] width 72 height 30
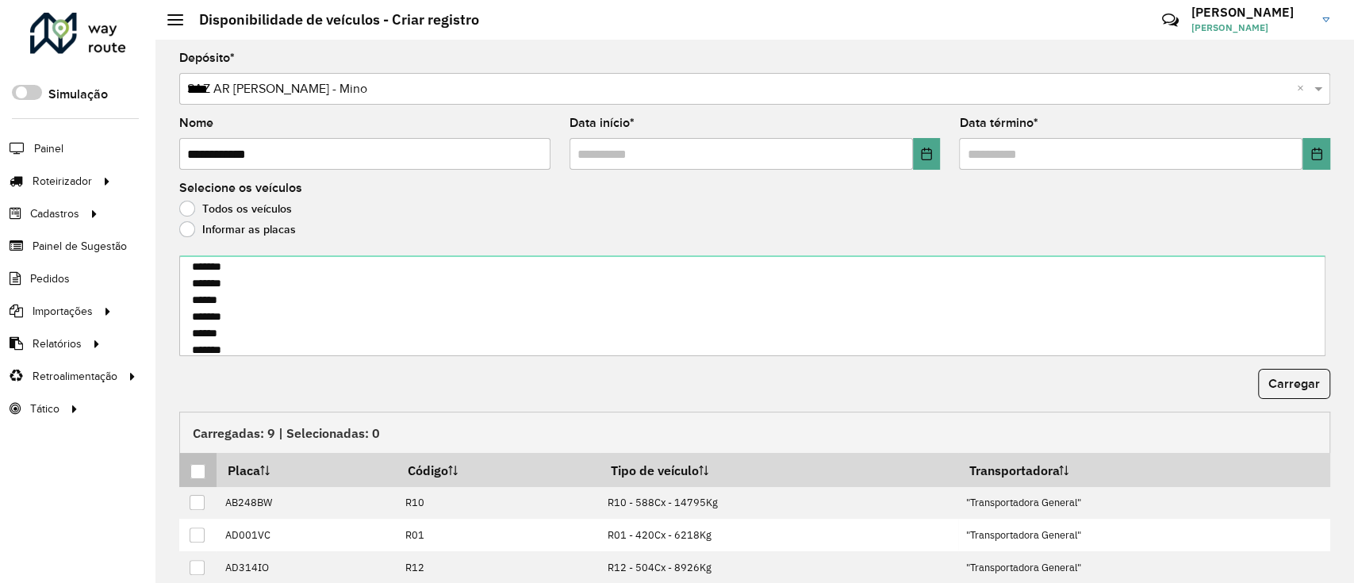
click at [194, 464] on div at bounding box center [197, 471] width 15 height 15
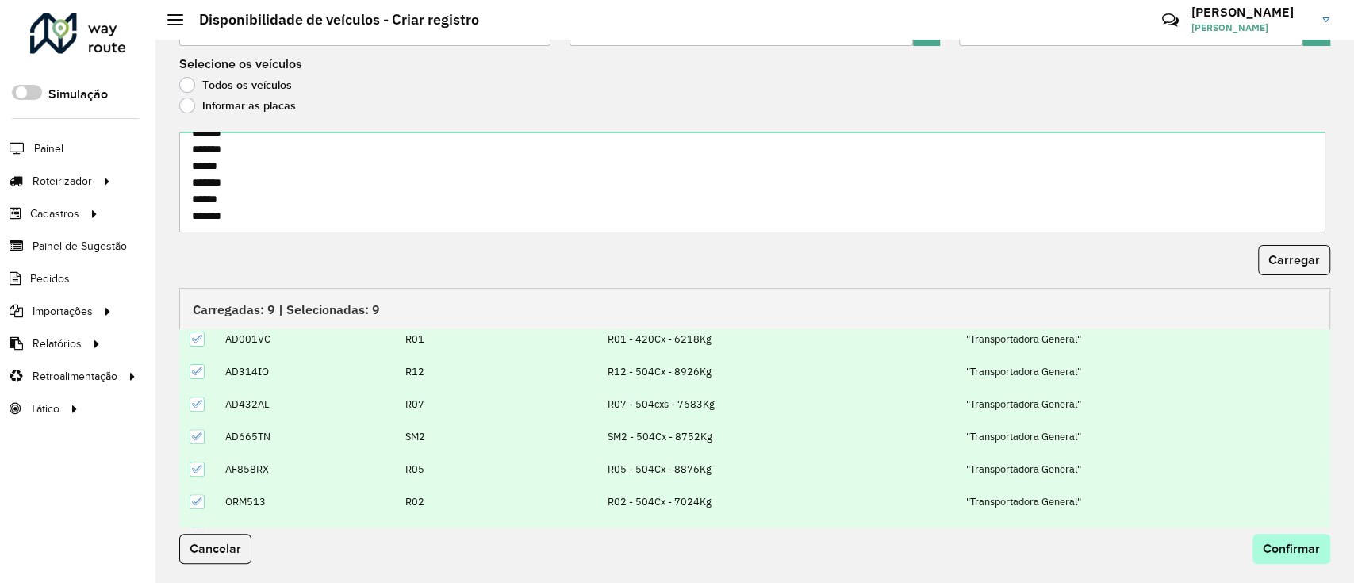
scroll to position [105, 0]
click at [1308, 555] on span "Confirmar" at bounding box center [1291, 548] width 57 height 13
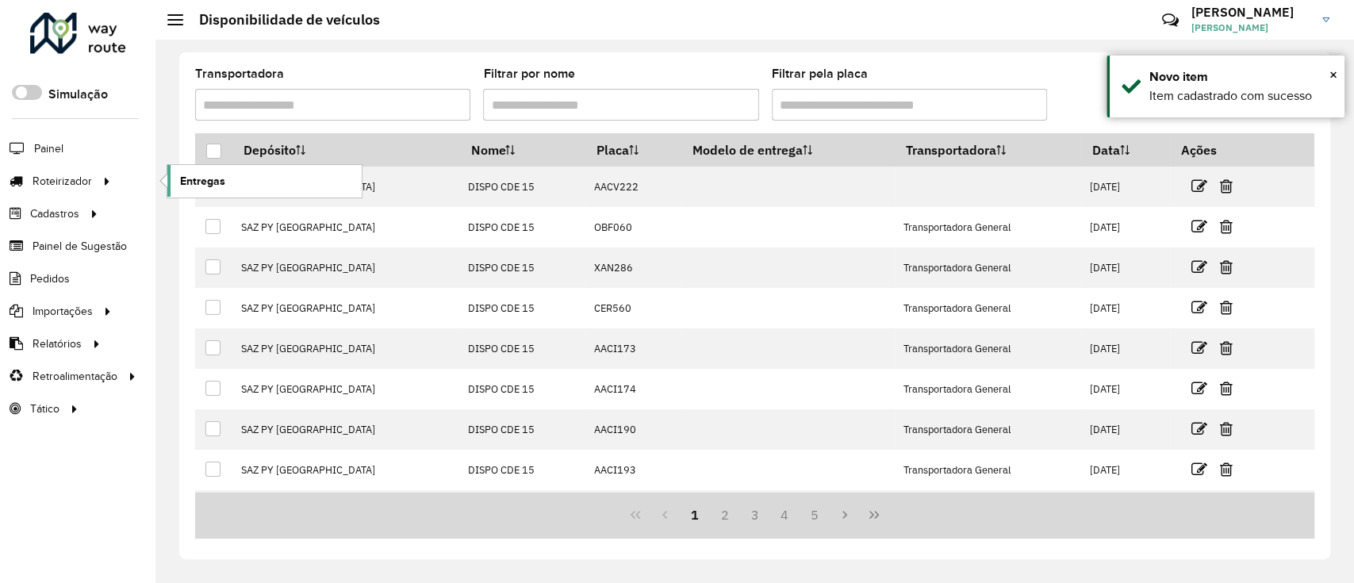
click at [197, 174] on span "Entregas" at bounding box center [202, 181] width 45 height 17
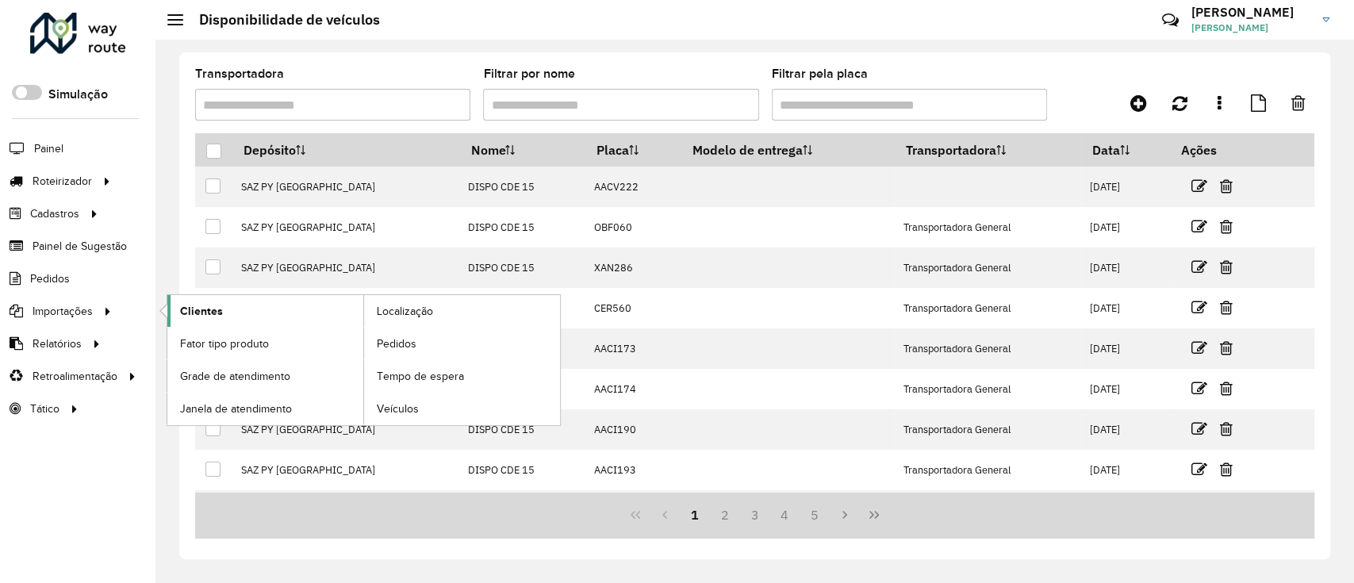
drag, startPoint x: 273, startPoint y: 308, endPoint x: 295, endPoint y: 321, distance: 26.0
click at [293, 320] on link "Clientes" at bounding box center [265, 311] width 196 height 32
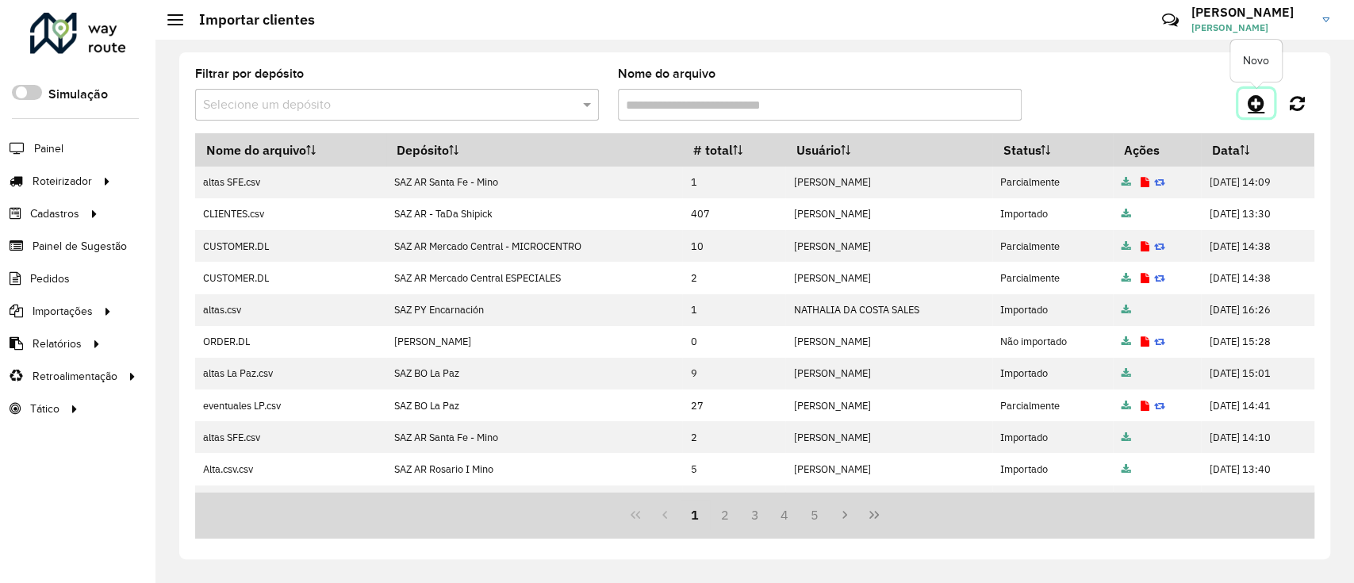
click at [1266, 109] on link at bounding box center [1256, 103] width 36 height 29
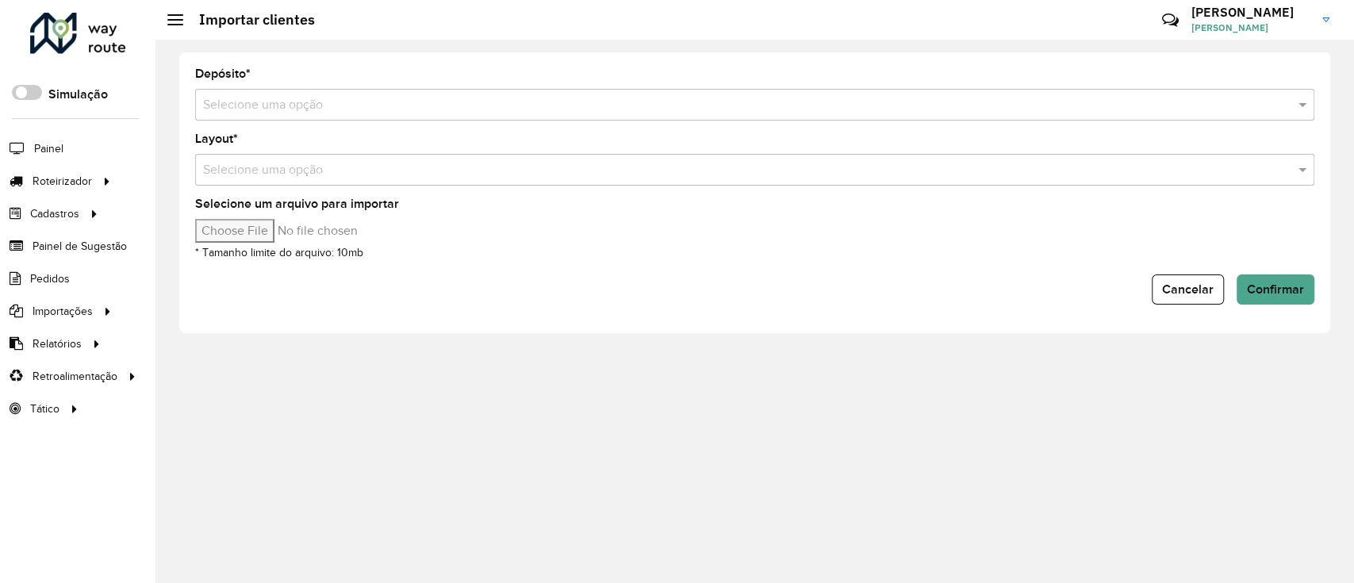
click at [833, 89] on div "Selecione uma opção" at bounding box center [754, 105] width 1119 height 32
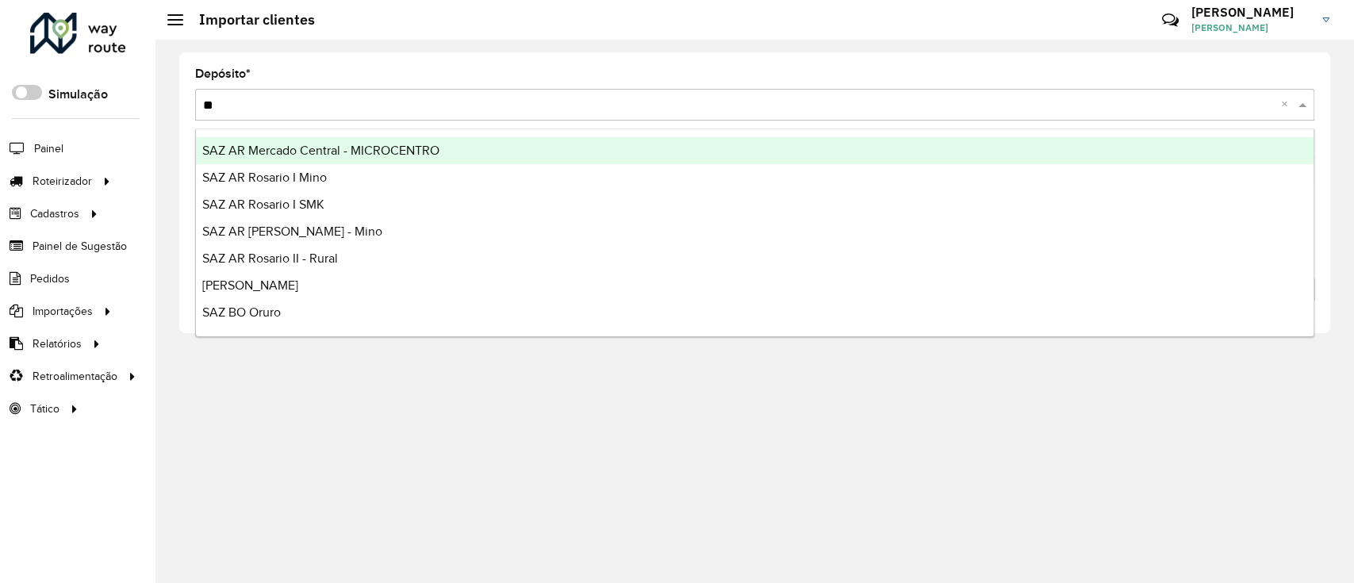
type input "*"
type input "****"
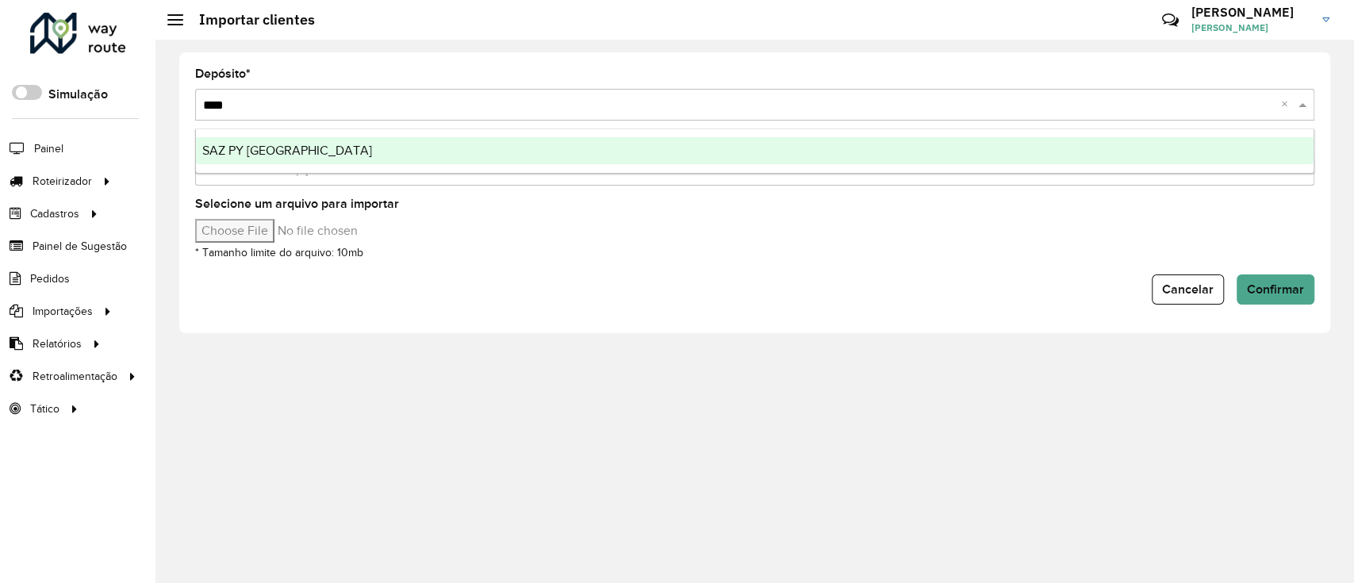
click at [817, 148] on div "SAZ PY Ciudad del Este" at bounding box center [755, 150] width 1118 height 27
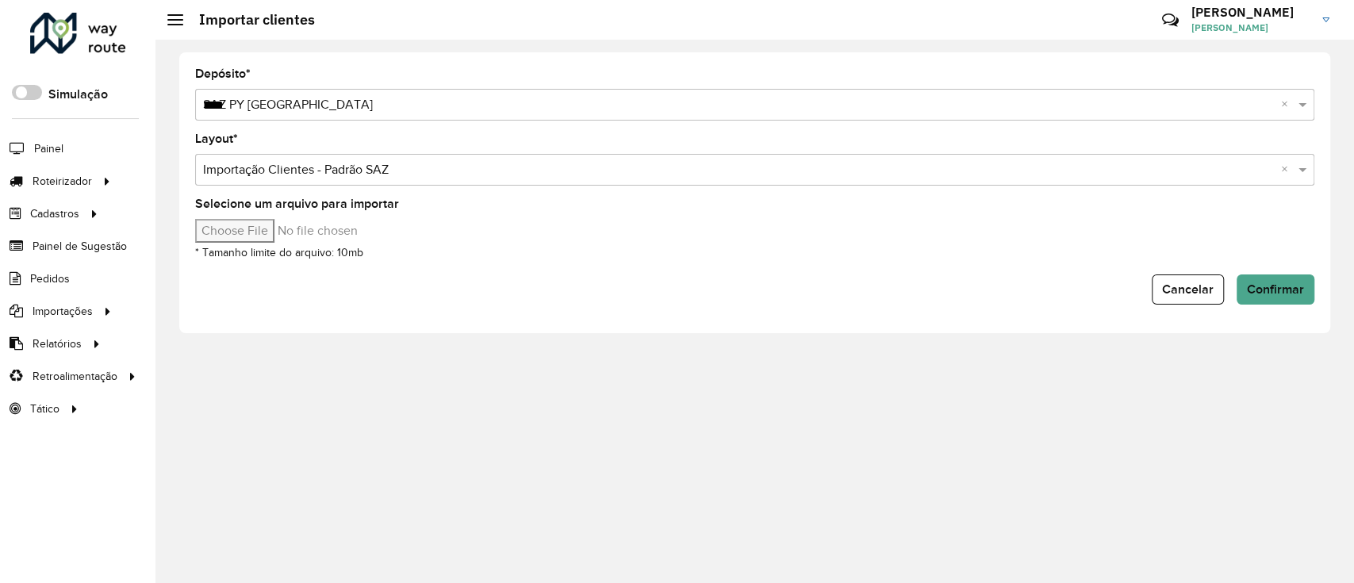
click at [254, 223] on input "Selecione um arquivo para importar" at bounding box center [330, 231] width 270 height 24
type input "**********"
click at [1302, 293] on span "Confirmar" at bounding box center [1275, 288] width 57 height 13
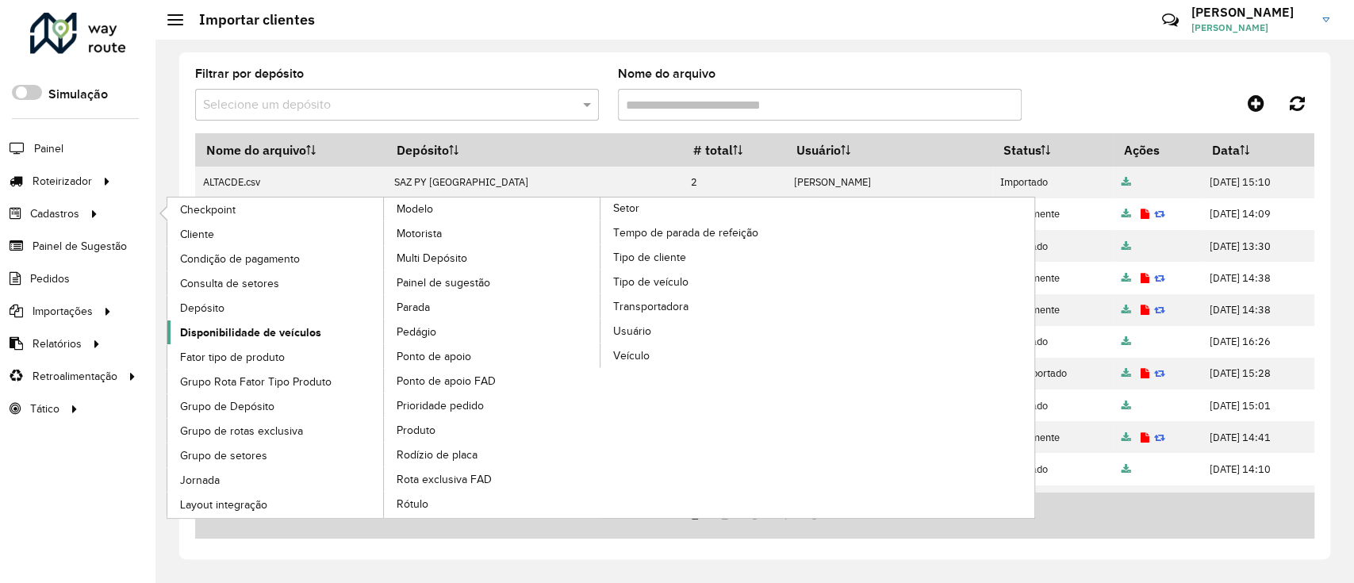
click at [245, 324] on span "Disponibilidade de veículos" at bounding box center [250, 332] width 141 height 17
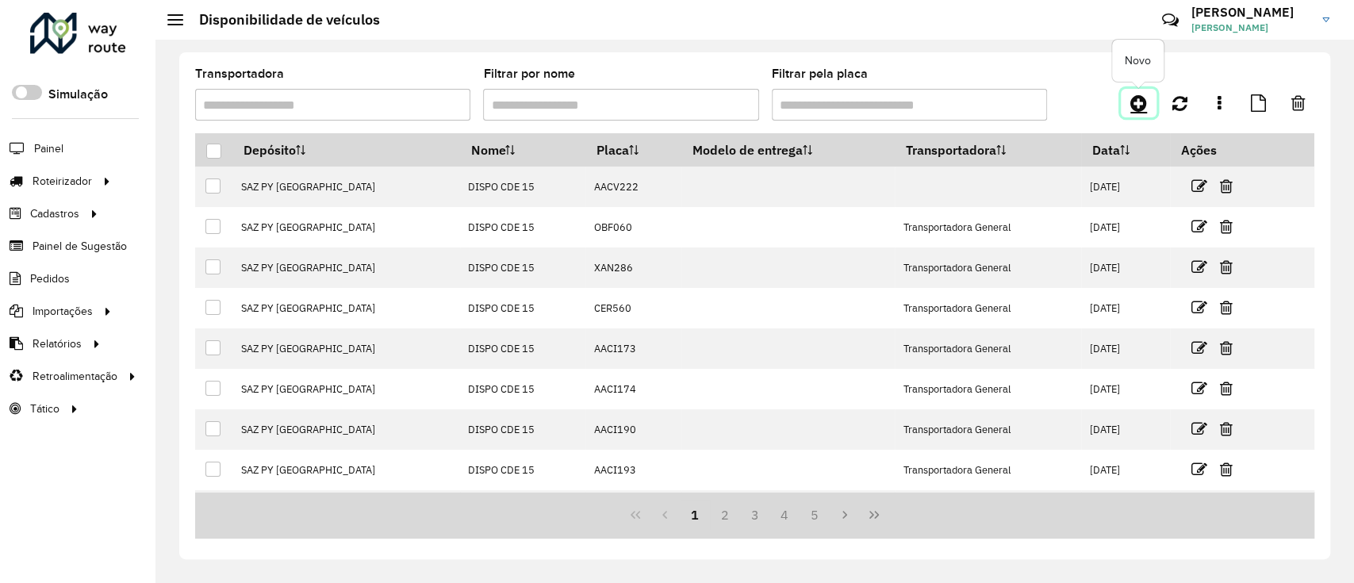
click at [1135, 99] on icon at bounding box center [1138, 103] width 17 height 19
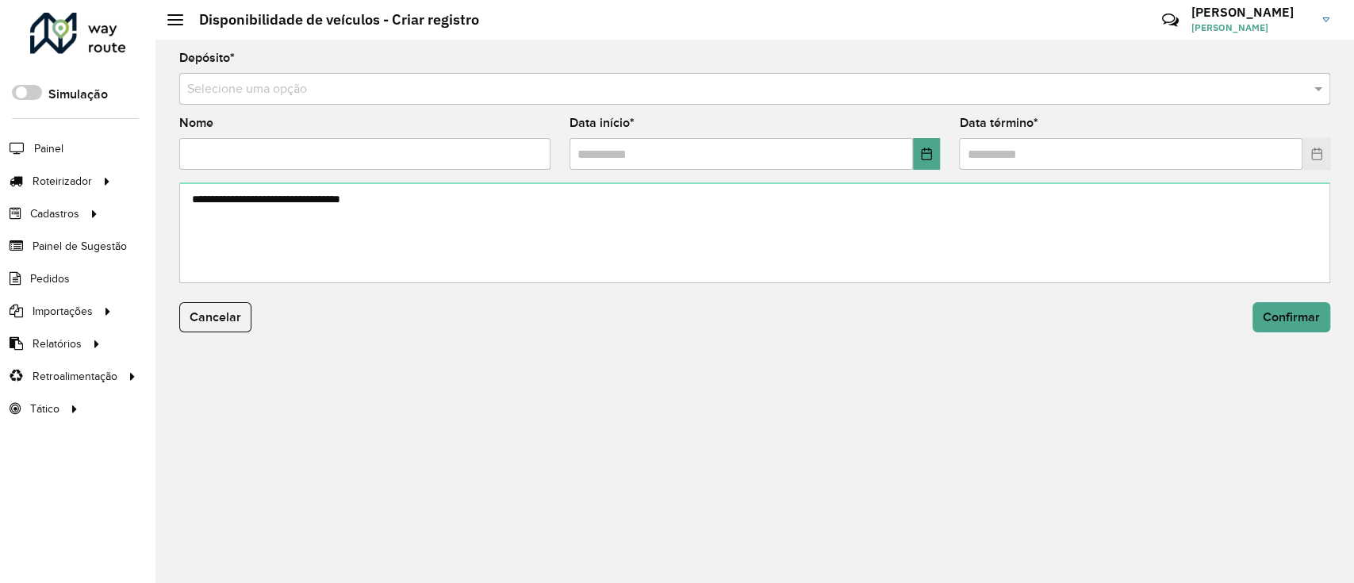
click at [543, 102] on div "Selecione uma opção" at bounding box center [754, 89] width 1151 height 32
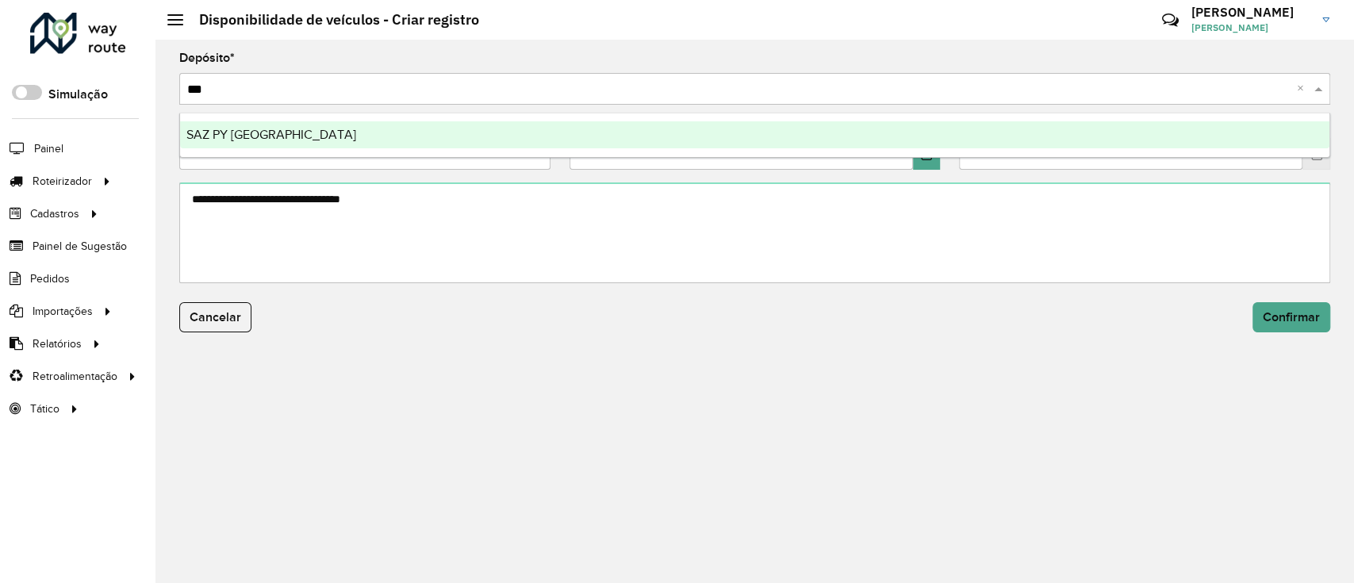
type input "****"
click at [527, 131] on div "SAZ PY Ciudad del Este" at bounding box center [754, 134] width 1149 height 27
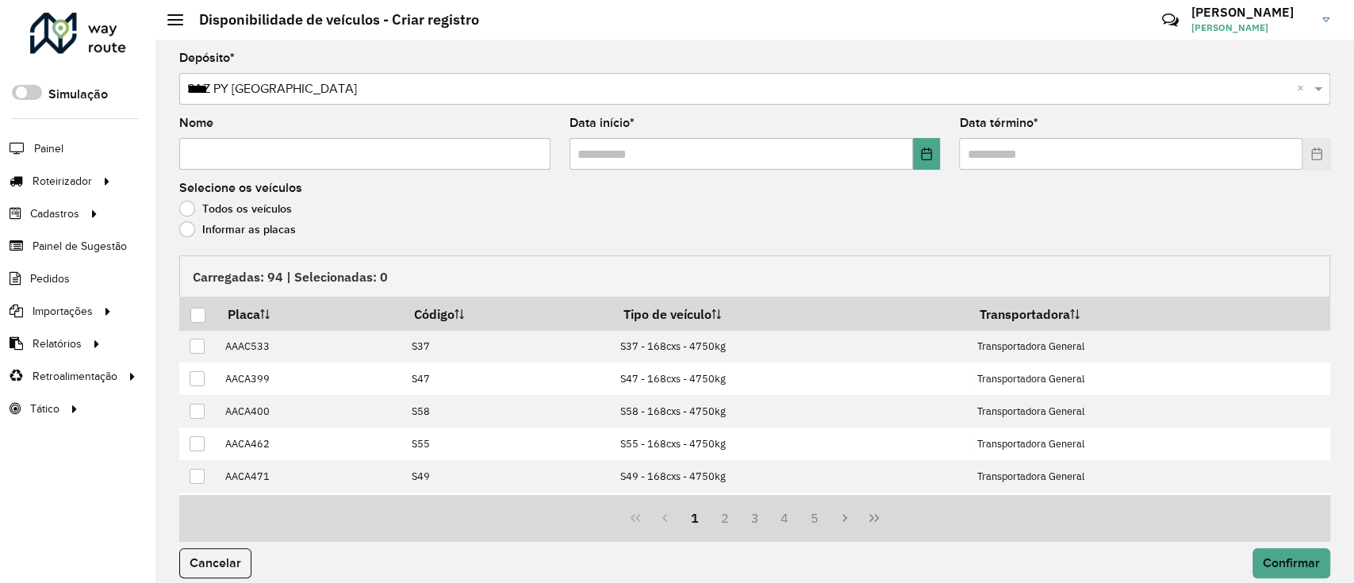
click at [457, 167] on input "Nome" at bounding box center [364, 154] width 371 height 32
type input "**********"
click at [928, 157] on icon "Choose Date" at bounding box center [926, 154] width 10 height 13
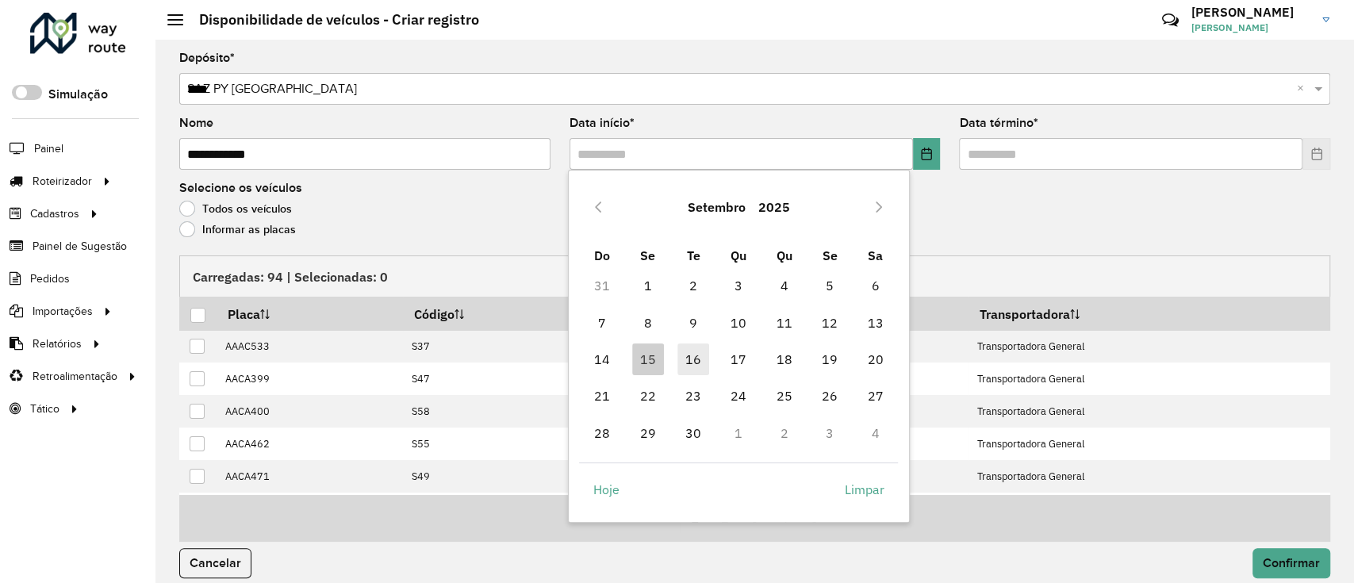
click at [679, 359] on span "16" at bounding box center [693, 359] width 32 height 32
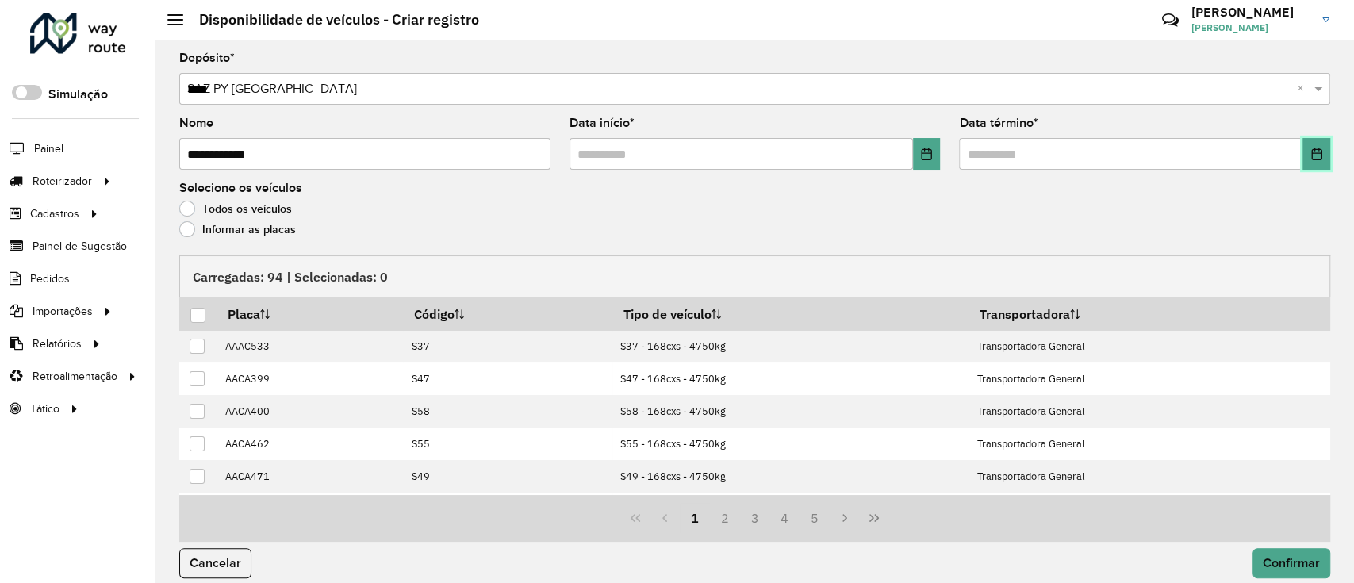
click at [1321, 138] on button "Choose Date" at bounding box center [1316, 154] width 28 height 32
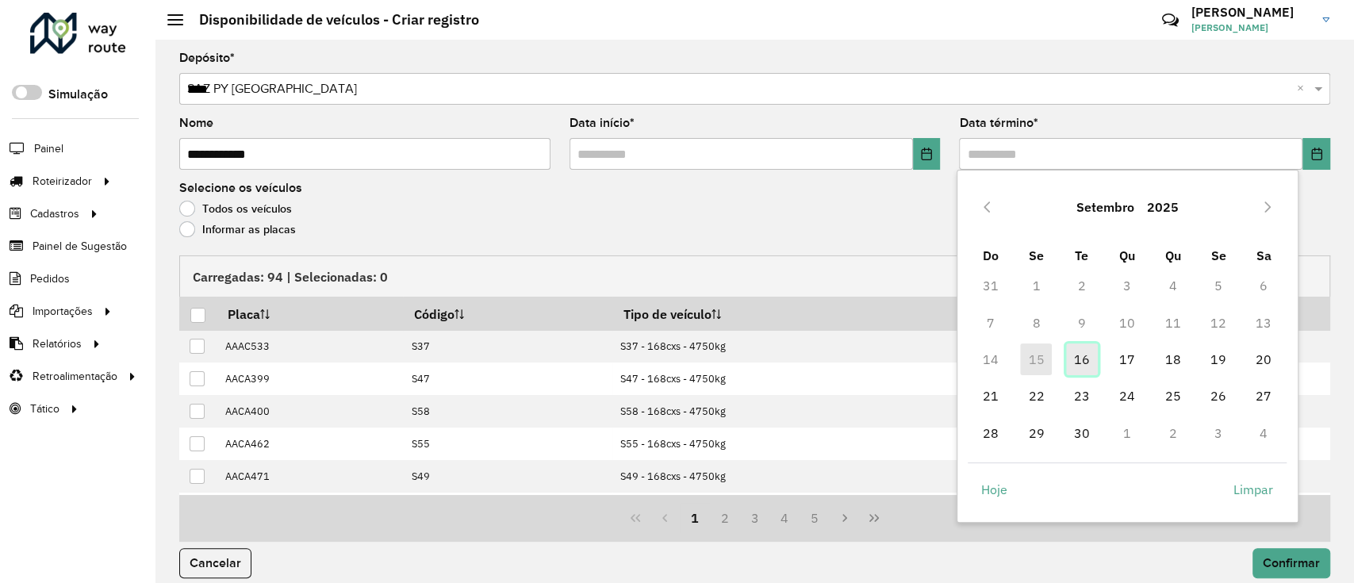
click at [1085, 351] on span "16" at bounding box center [1082, 359] width 32 height 32
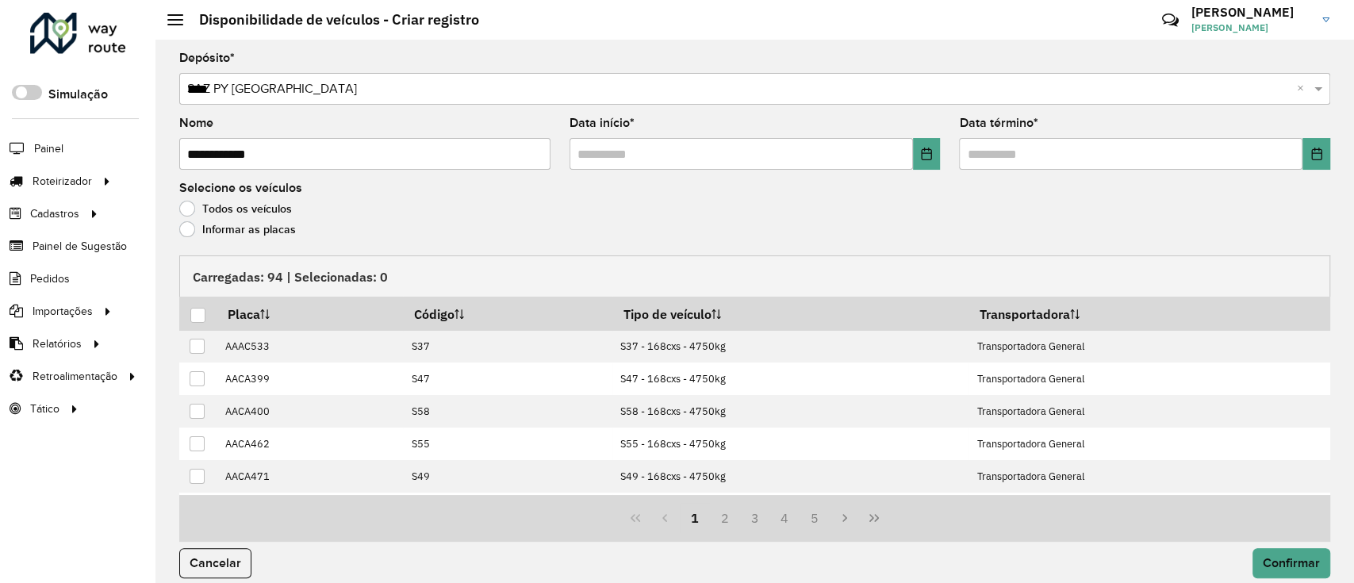
click at [256, 221] on label "Informar as placas" at bounding box center [237, 229] width 117 height 16
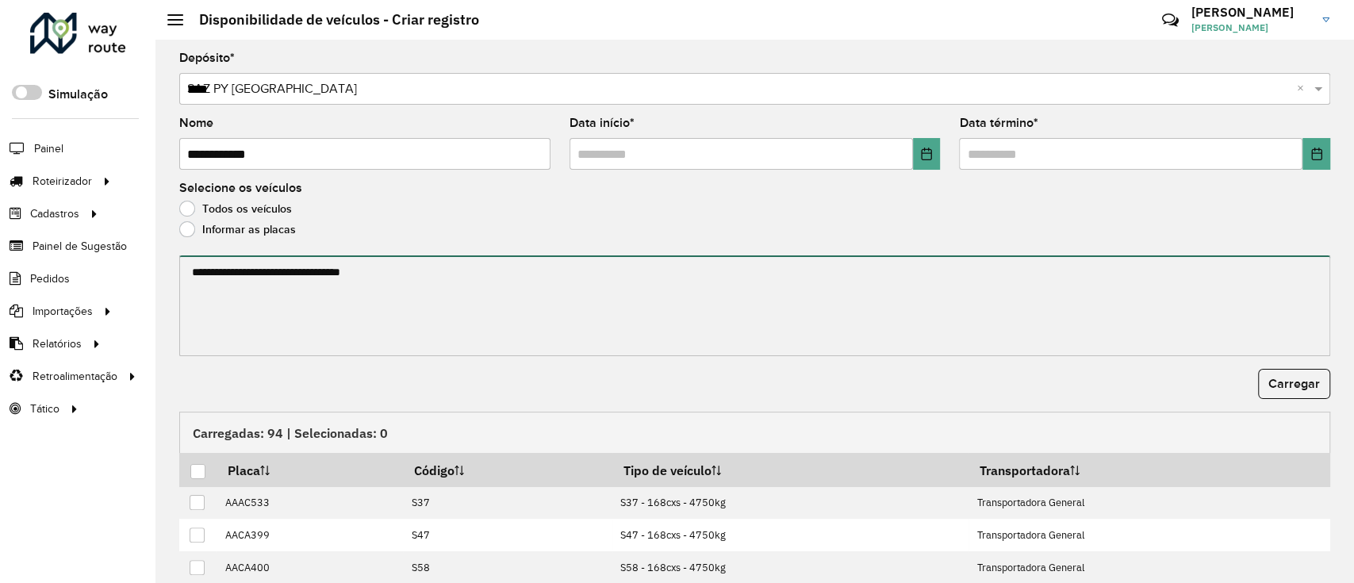
click at [257, 282] on textarea at bounding box center [754, 305] width 1151 height 101
paste textarea "**********"
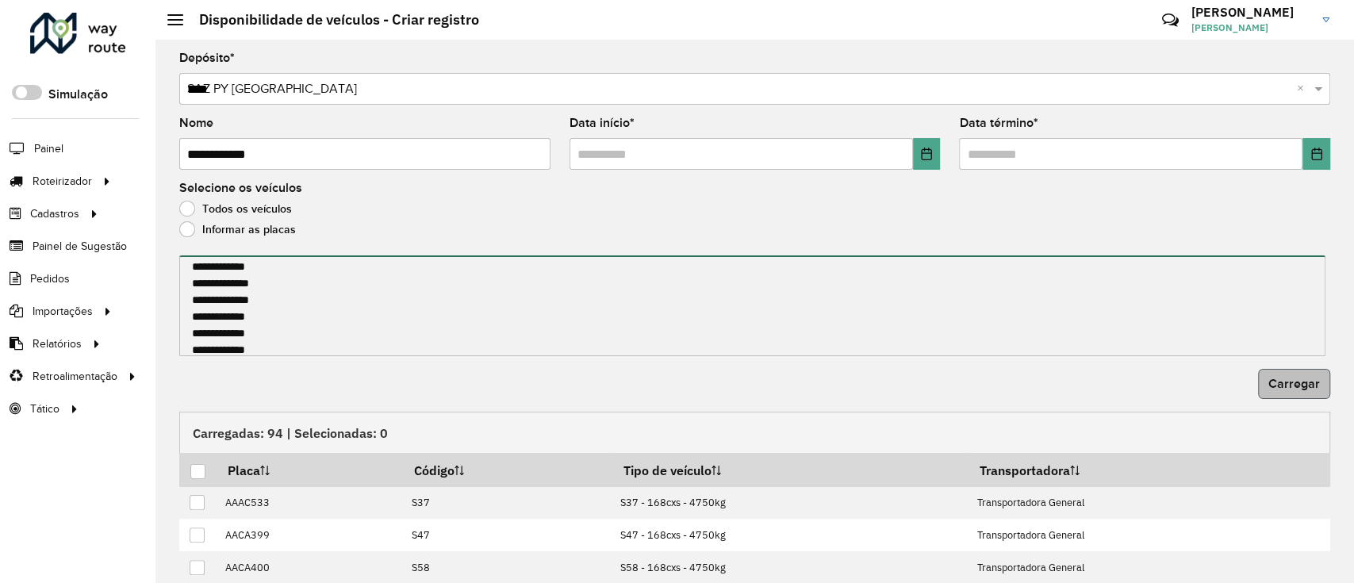
type textarea "**********"
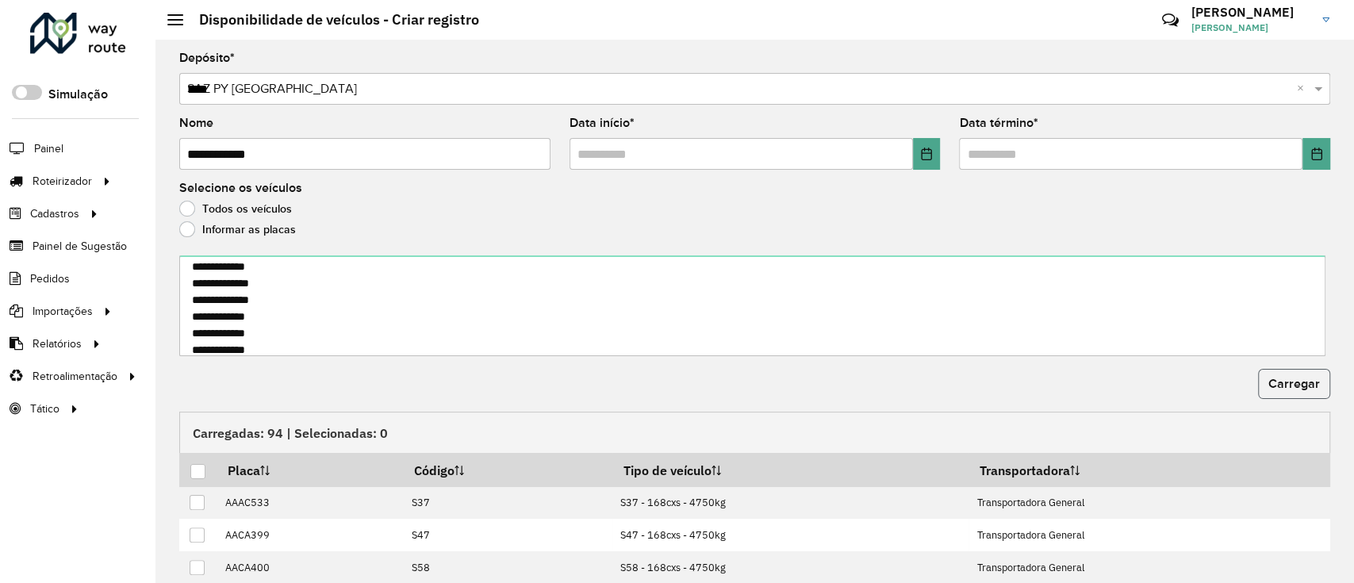
click at [1271, 390] on span "Carregar" at bounding box center [1294, 383] width 52 height 13
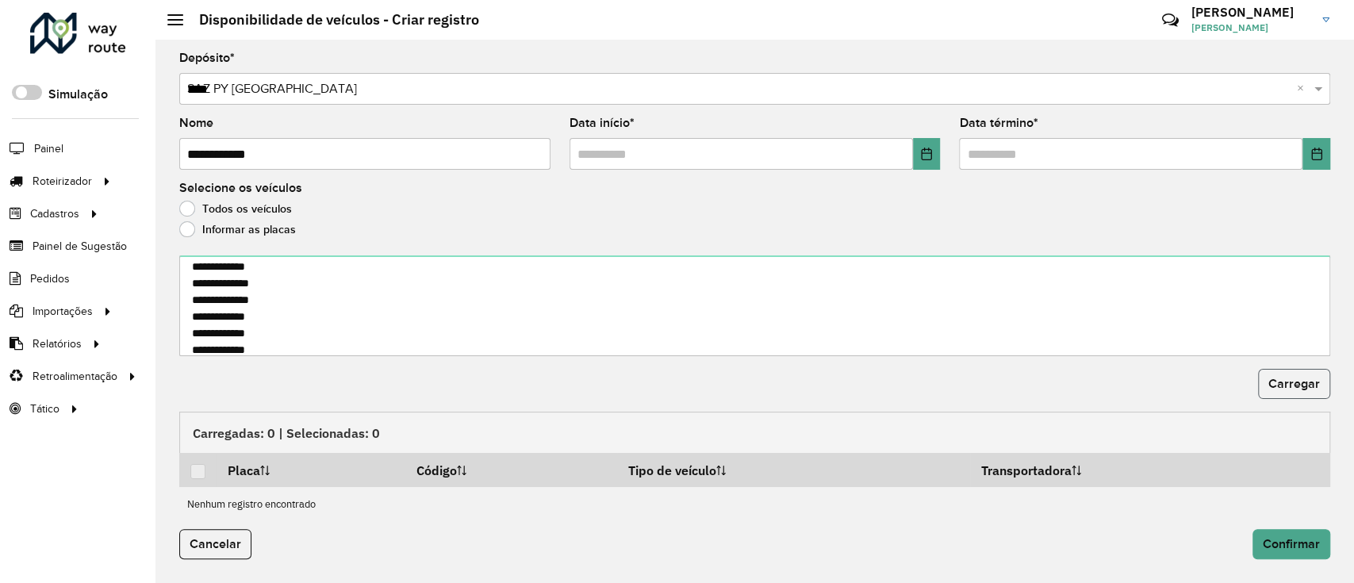
click at [1274, 382] on span "Carregar" at bounding box center [1294, 383] width 52 height 13
click at [769, 89] on input "****" at bounding box center [738, 89] width 1103 height 19
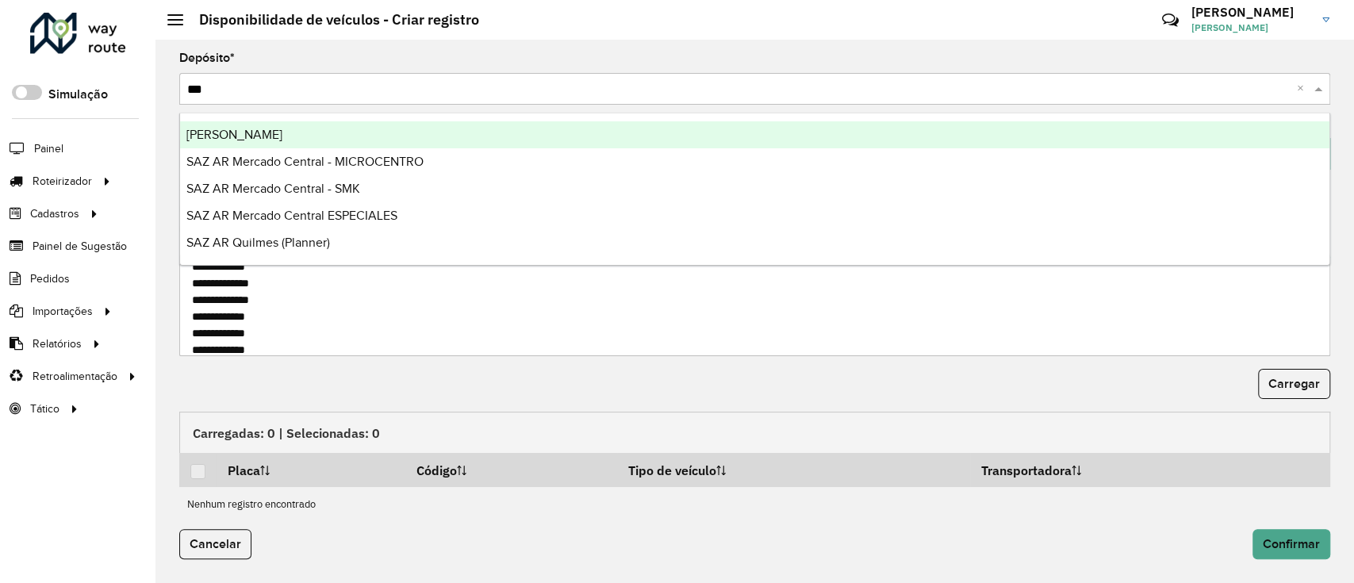
type input "****"
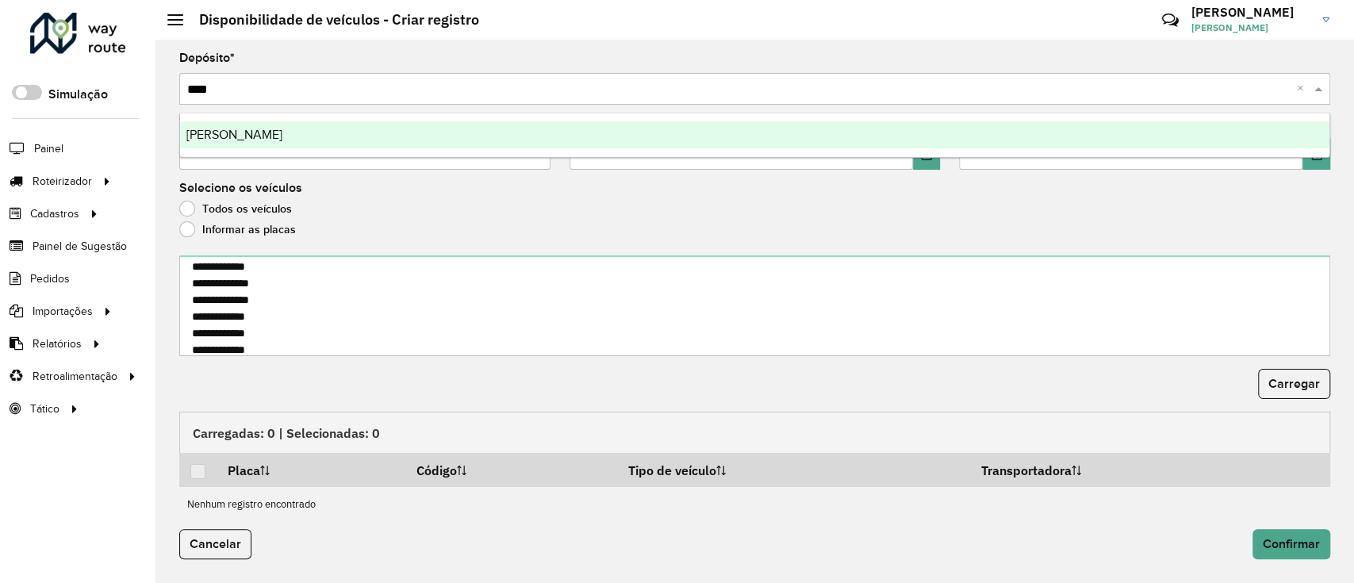
click at [820, 132] on div "[PERSON_NAME]" at bounding box center [754, 134] width 1149 height 27
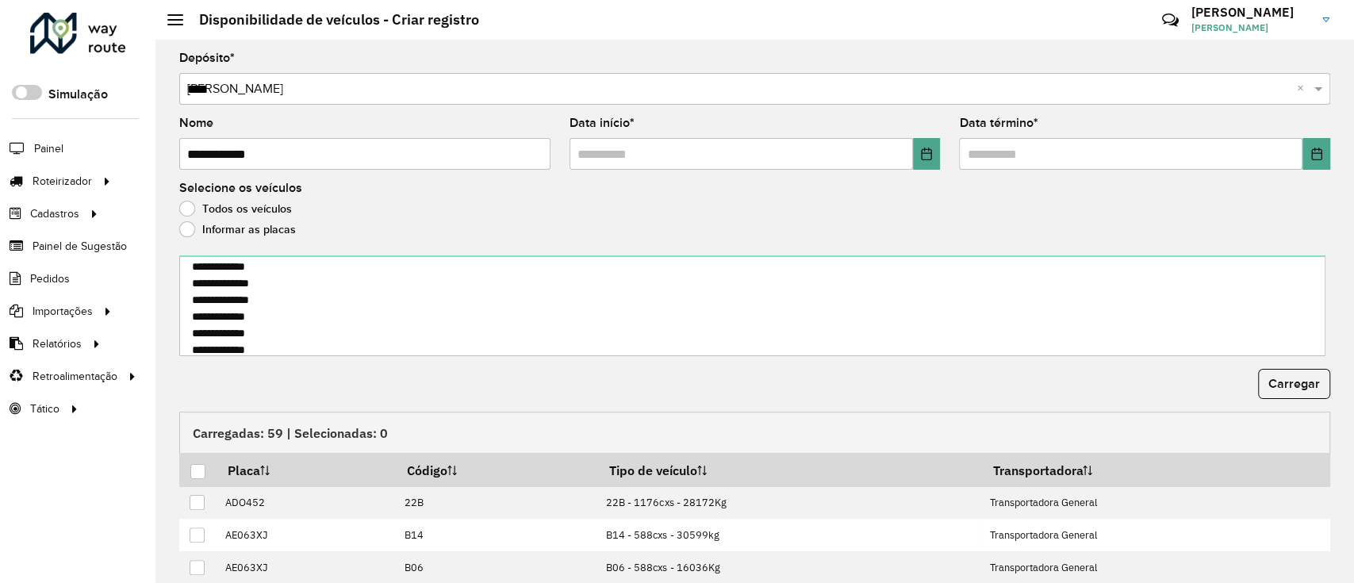
click at [239, 162] on input "**********" at bounding box center [364, 154] width 371 height 32
type input "**********"
click at [1291, 377] on span "Carregar" at bounding box center [1294, 383] width 52 height 13
click at [195, 473] on div at bounding box center [197, 471] width 15 height 15
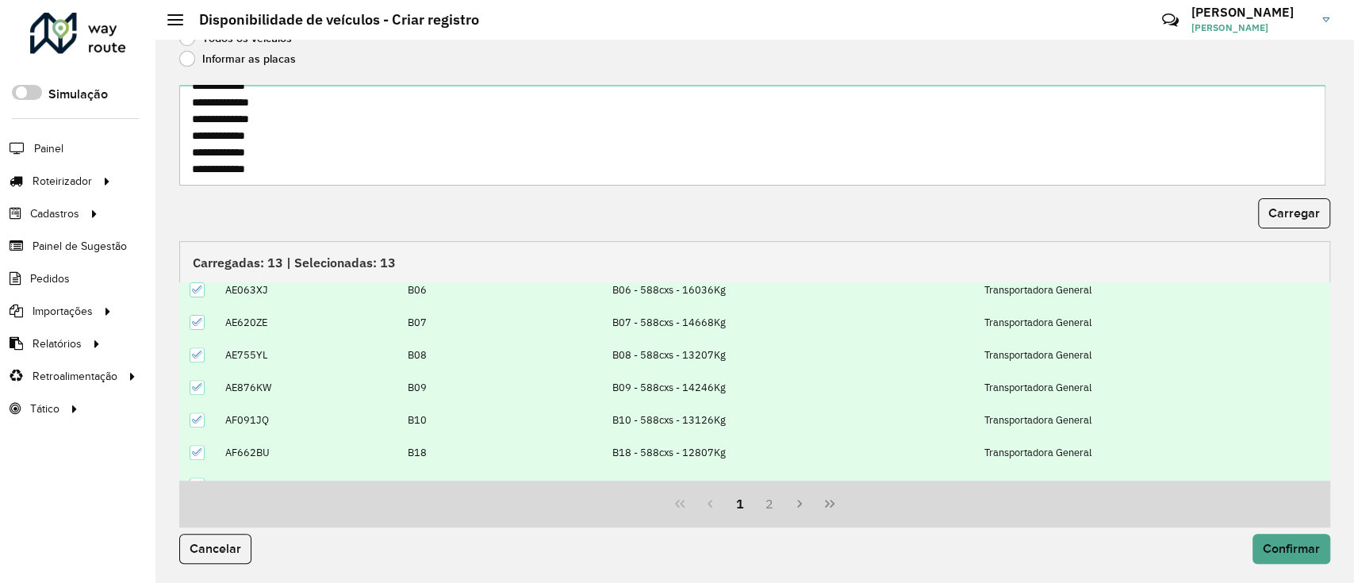
scroll to position [159, 0]
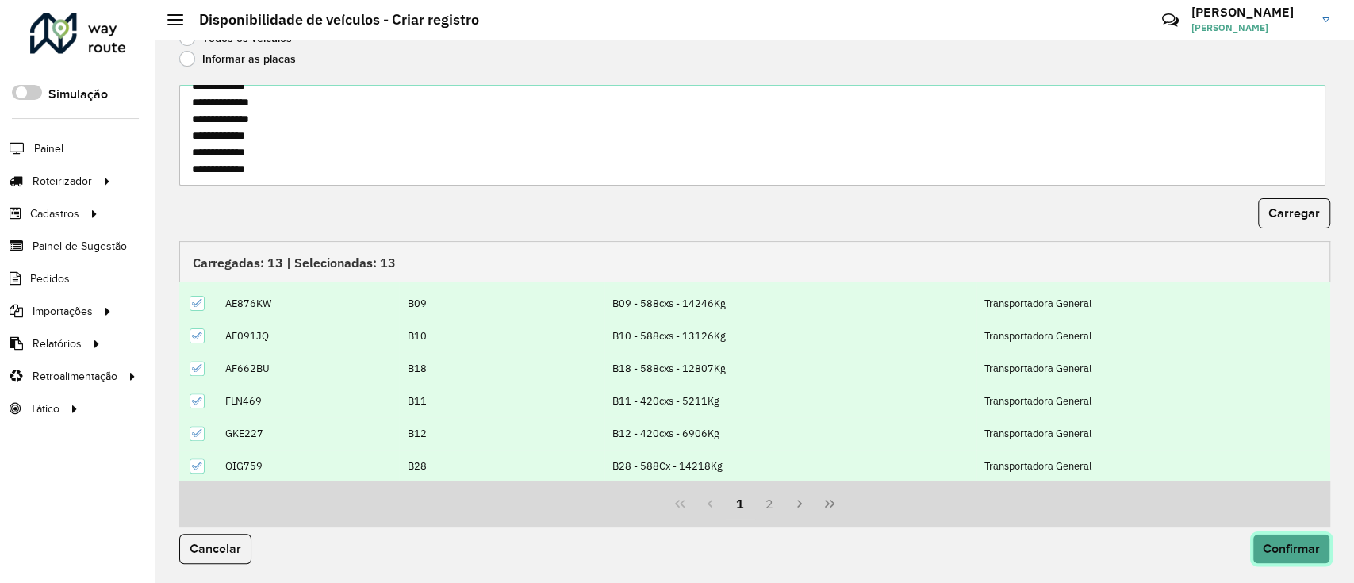
click at [1252, 543] on button "Confirmar" at bounding box center [1291, 549] width 78 height 30
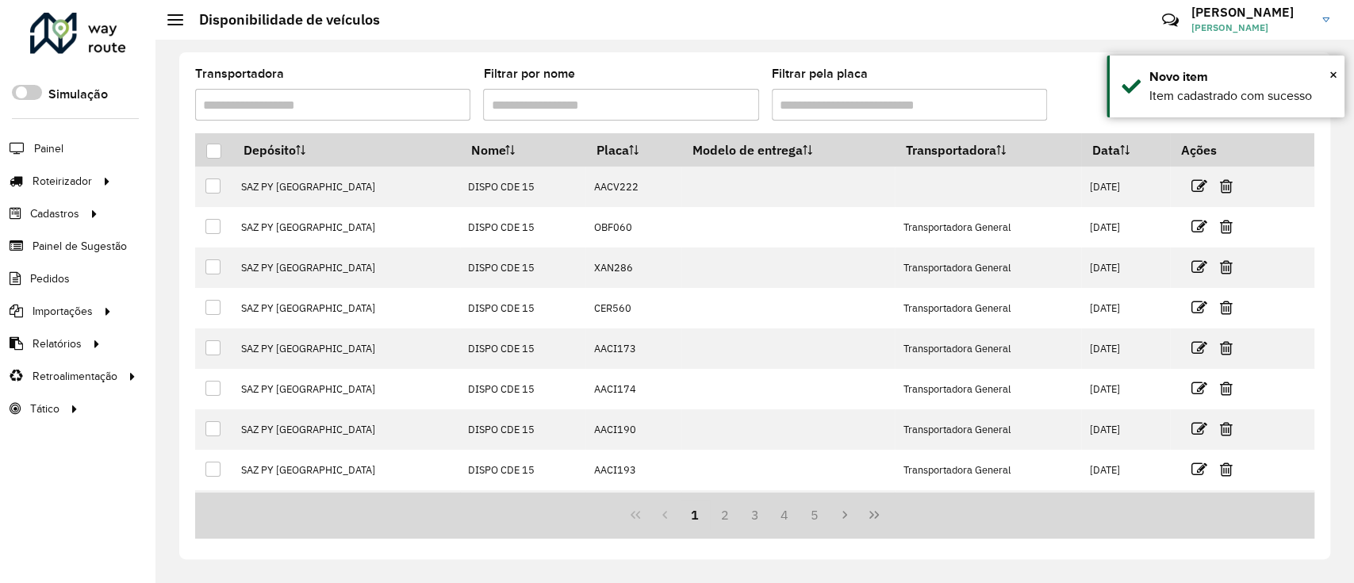
click at [603, 87] on div "Filtrar por nome" at bounding box center [620, 94] width 275 height 52
click at [603, 103] on input "Filtrar por nome" at bounding box center [620, 105] width 275 height 32
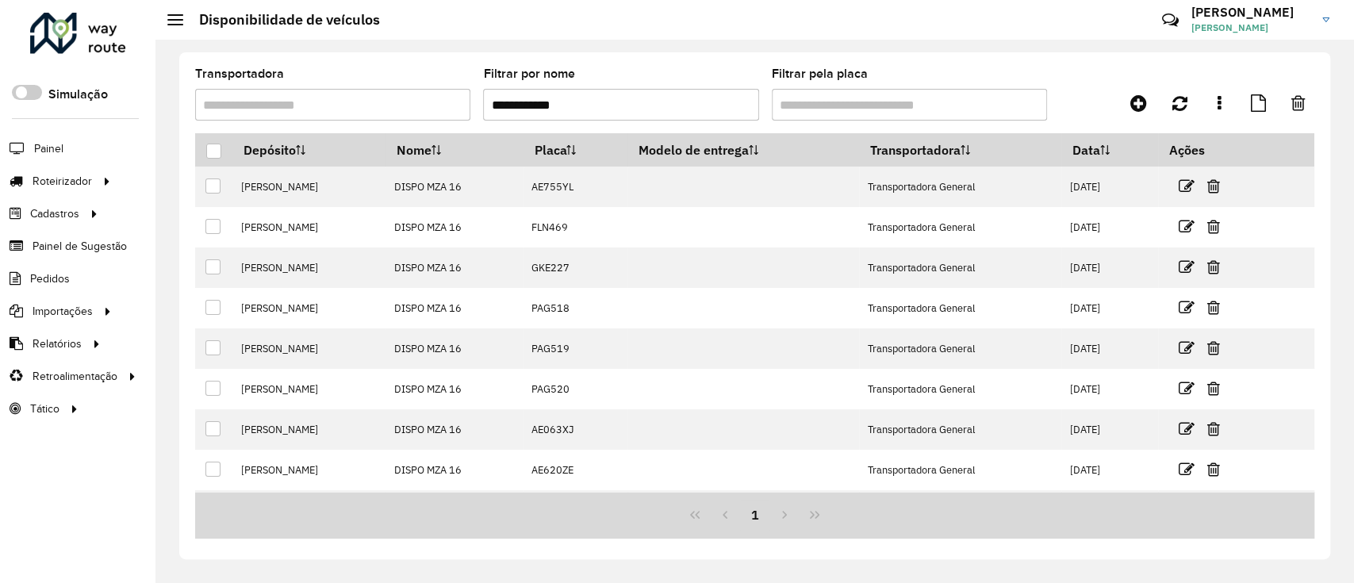
type input "**********"
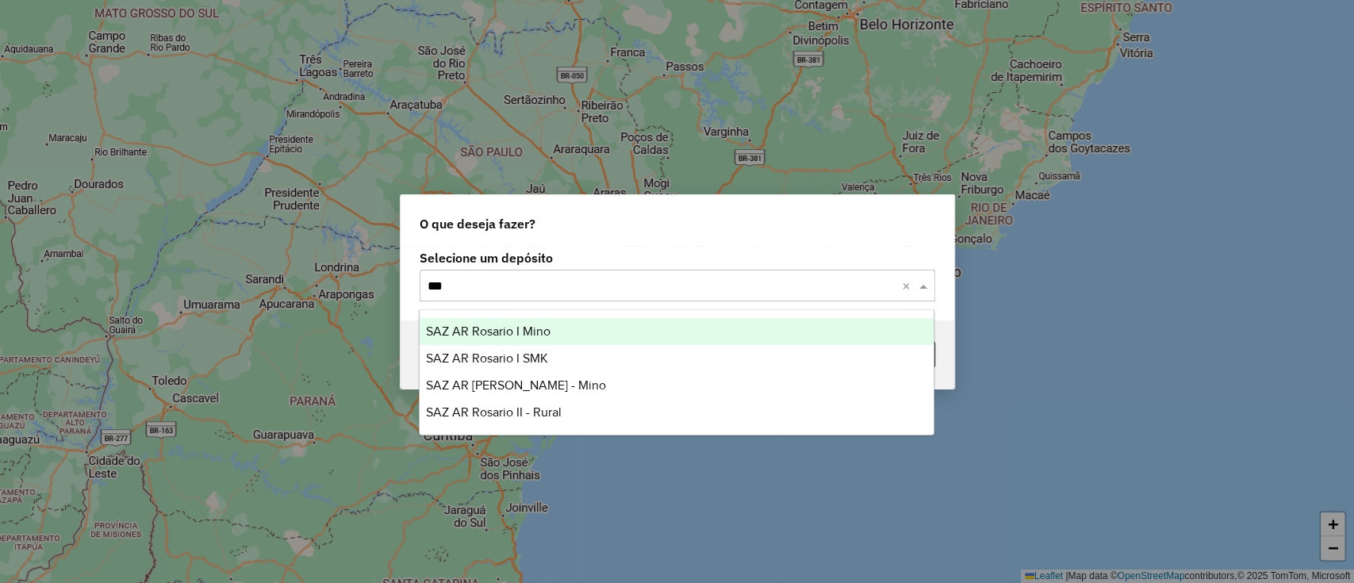
type input "****"
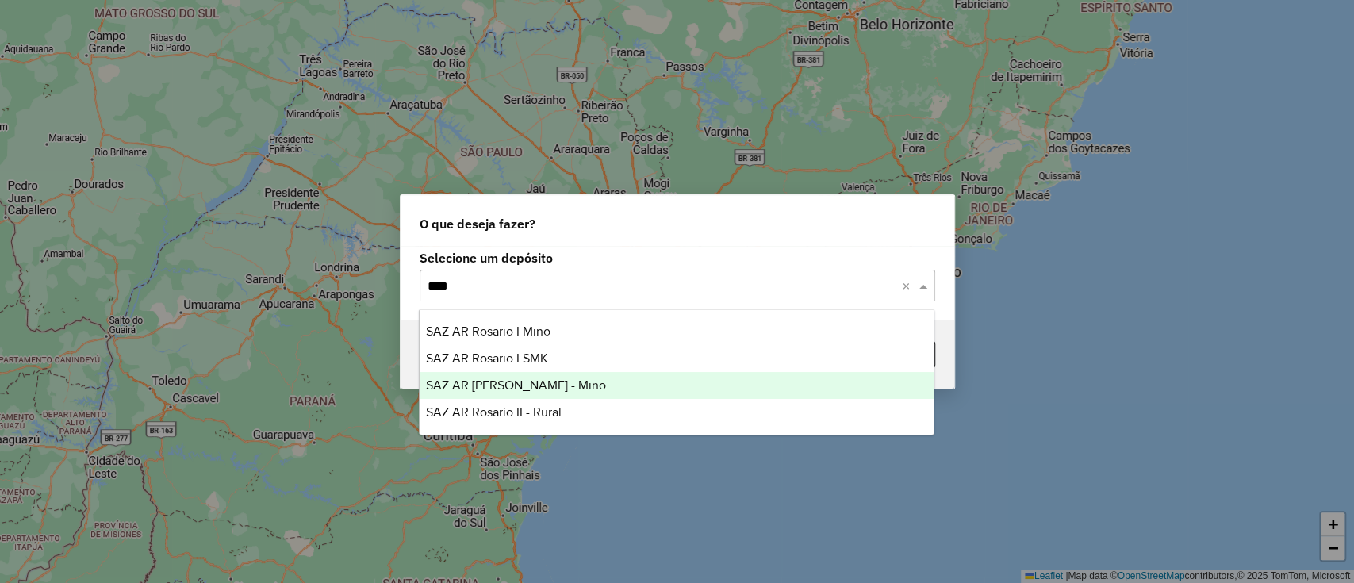
click at [584, 389] on div "SAZ AR [PERSON_NAME] - Mino" at bounding box center [677, 385] width 514 height 27
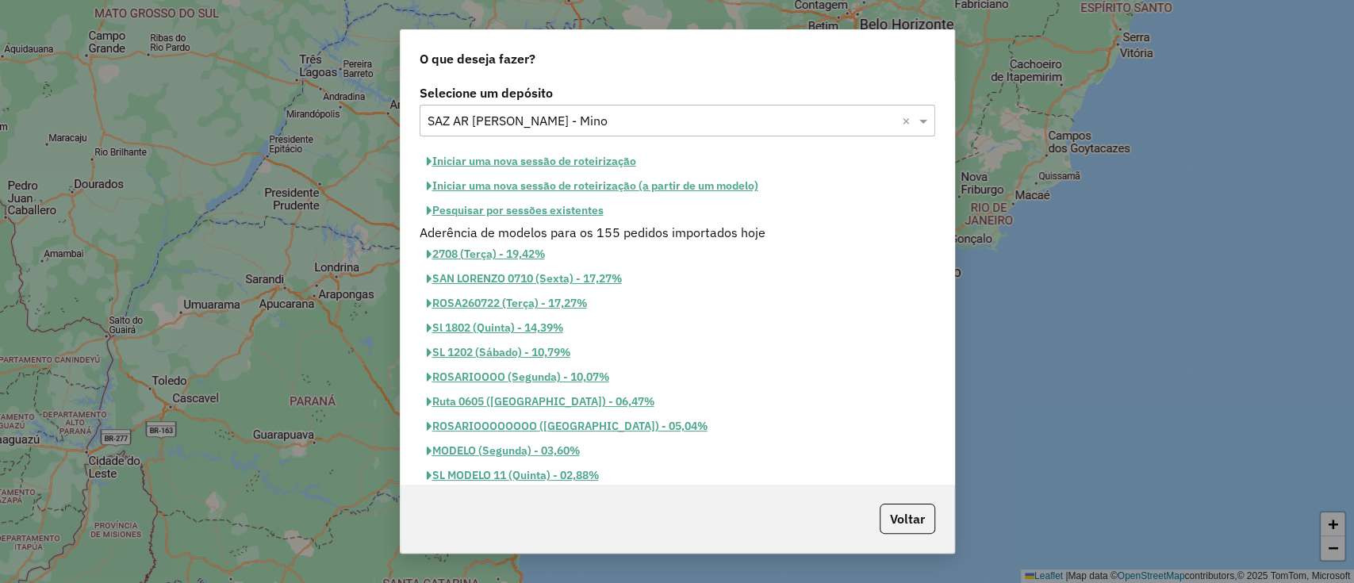
click at [626, 151] on button "Iniciar uma nova sessão de roteirização" at bounding box center [532, 161] width 224 height 25
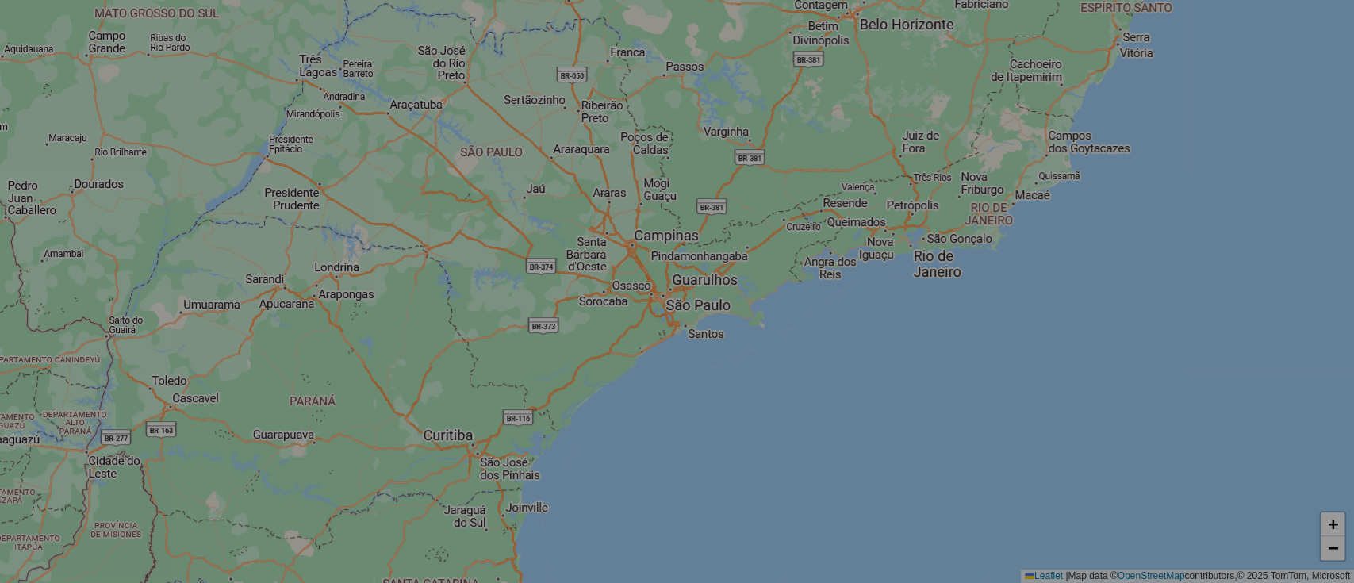
select select "*"
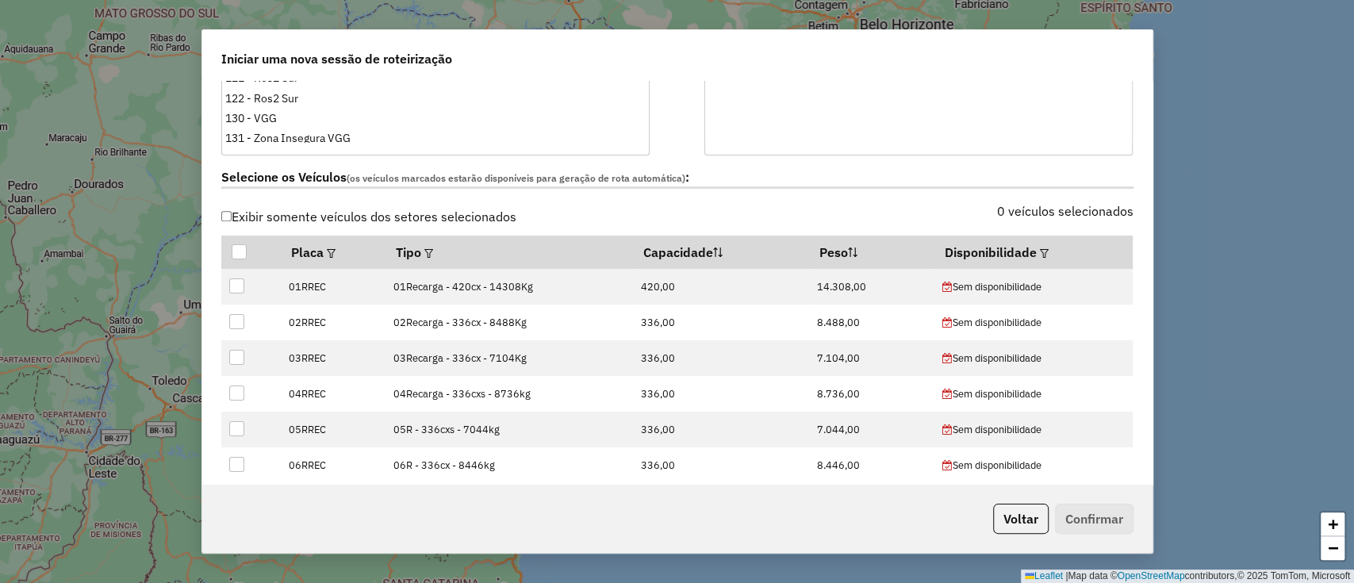
scroll to position [528, 0]
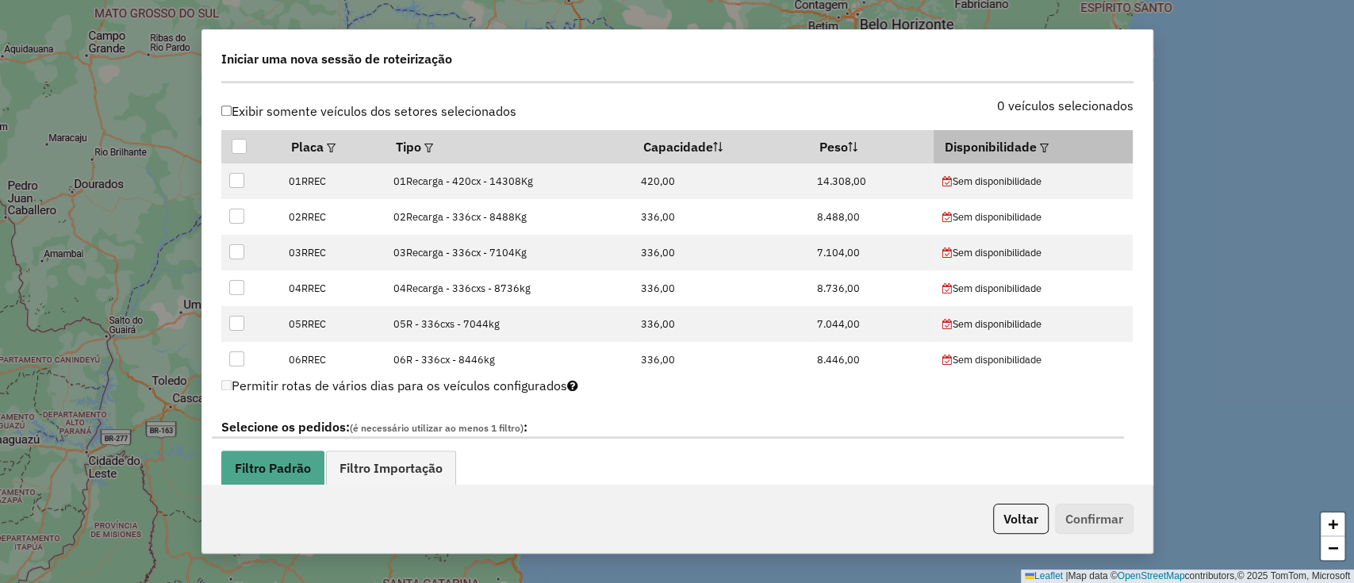
click at [1037, 140] on div at bounding box center [1043, 146] width 12 height 19
click at [1040, 145] on em at bounding box center [1044, 148] width 9 height 9
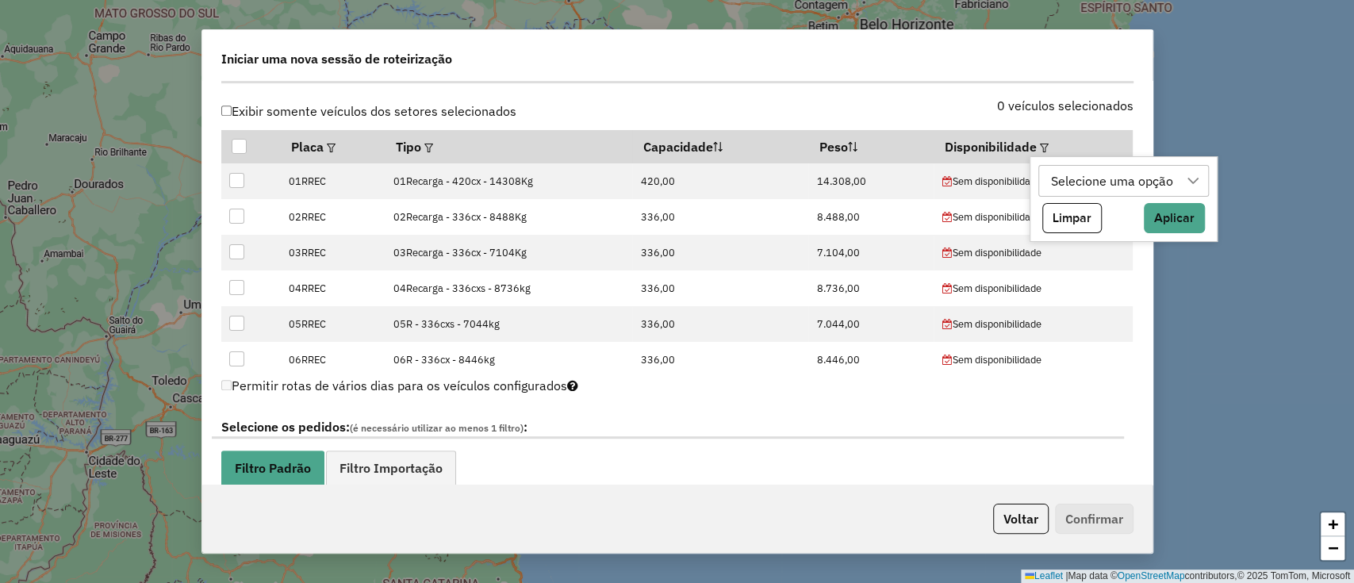
click at [1060, 195] on div "Selecione uma opção" at bounding box center [1123, 181] width 171 height 32
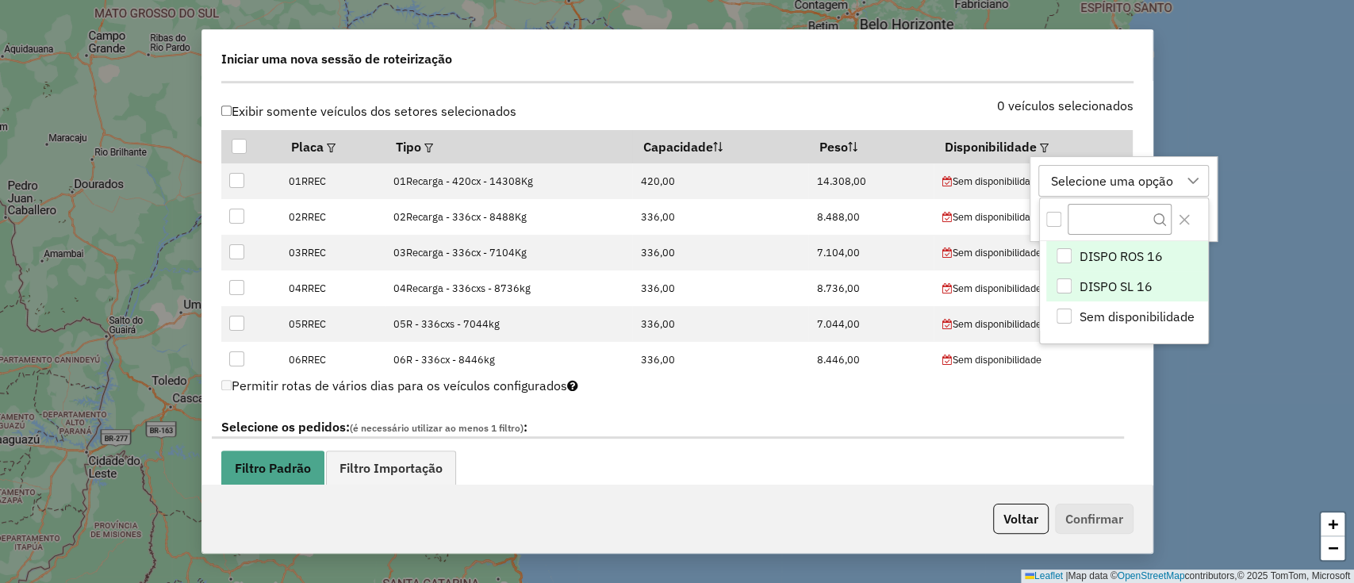
click at [1103, 280] on span "DISPO SL 16" at bounding box center [1115, 286] width 73 height 19
click at [1080, 163] on div "DISPO SL 16 DISPO ROS 16 DISPO SL 16 Sem disponibilidade Limpar Aplicar" at bounding box center [1108, 199] width 156 height 86
click at [1110, 183] on div "DISPO SL 16" at bounding box center [1087, 181] width 84 height 30
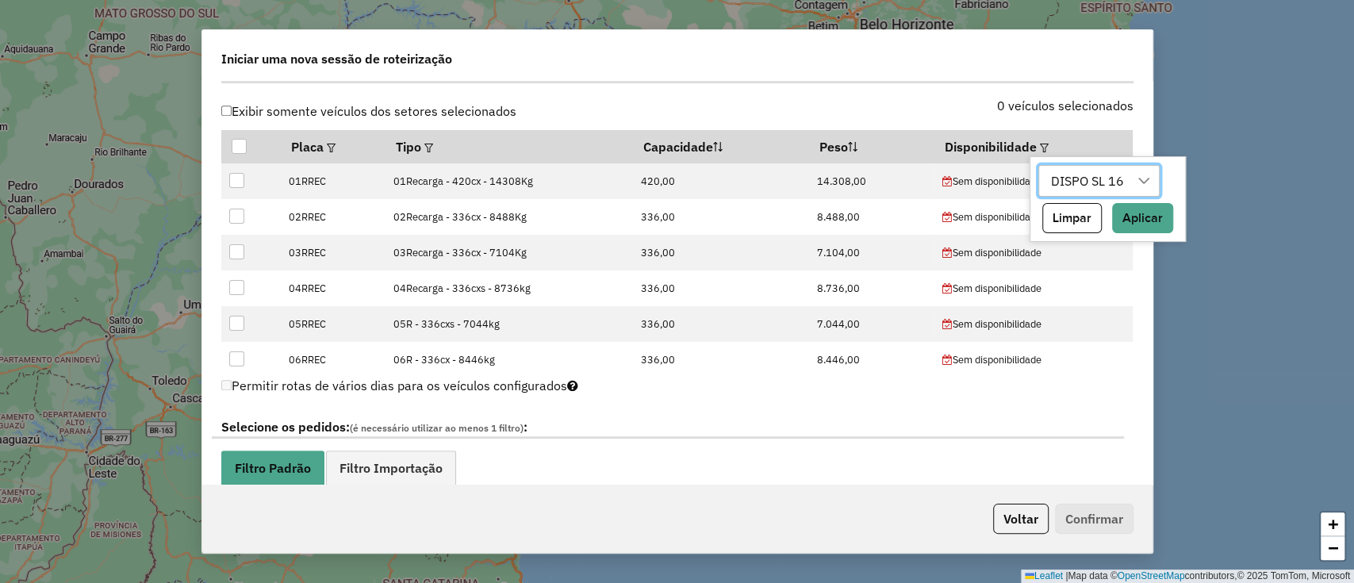
click at [1127, 192] on div "DISPO SL 16" at bounding box center [1087, 181] width 84 height 30
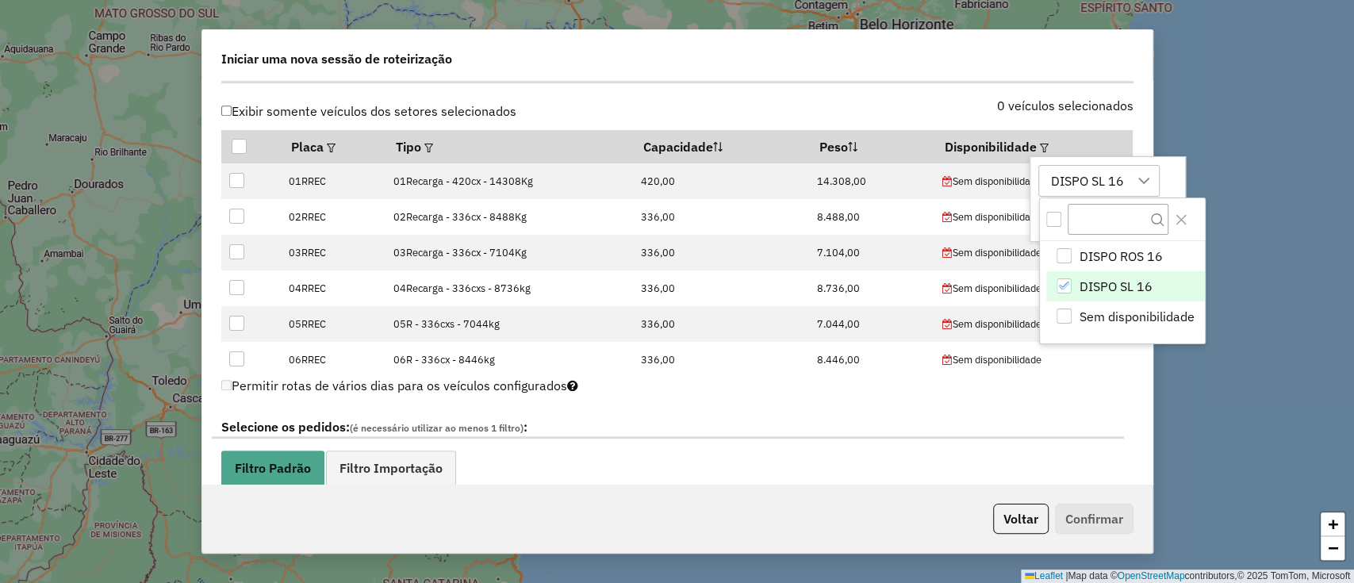
click at [1104, 174] on div "DISPO SL 16" at bounding box center [1087, 181] width 84 height 30
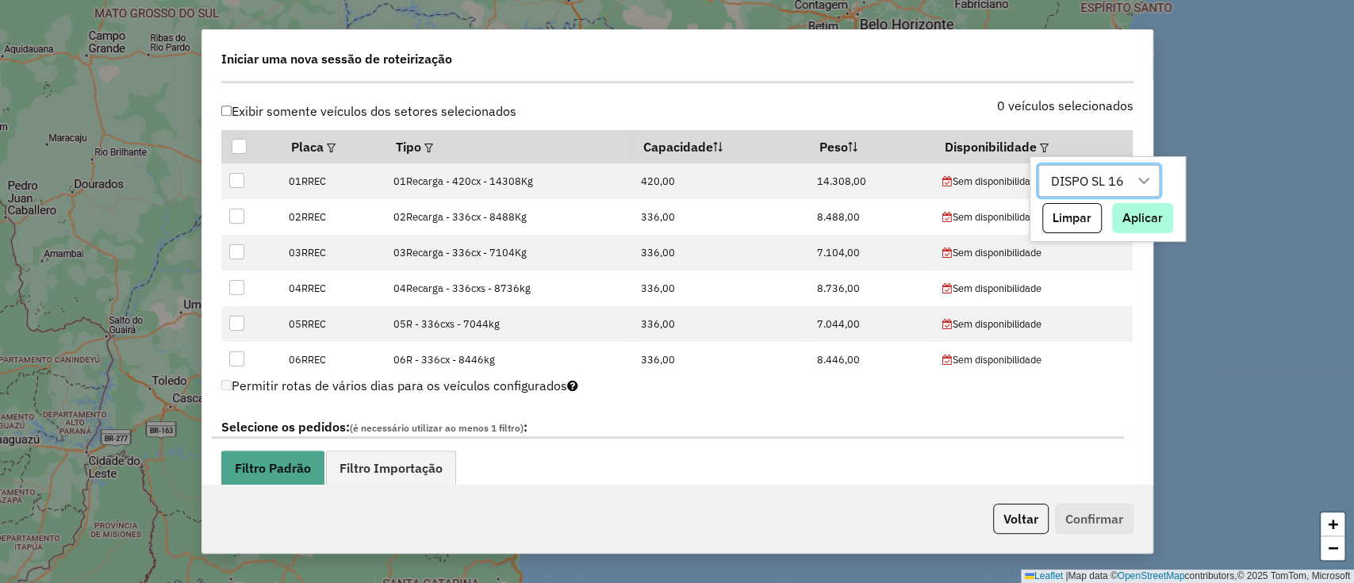
click at [1137, 196] on div "DISPO SL 16 Limpar Aplicar" at bounding box center [1108, 199] width 156 height 86
click at [1138, 210] on button "Aplicar" at bounding box center [1142, 218] width 61 height 30
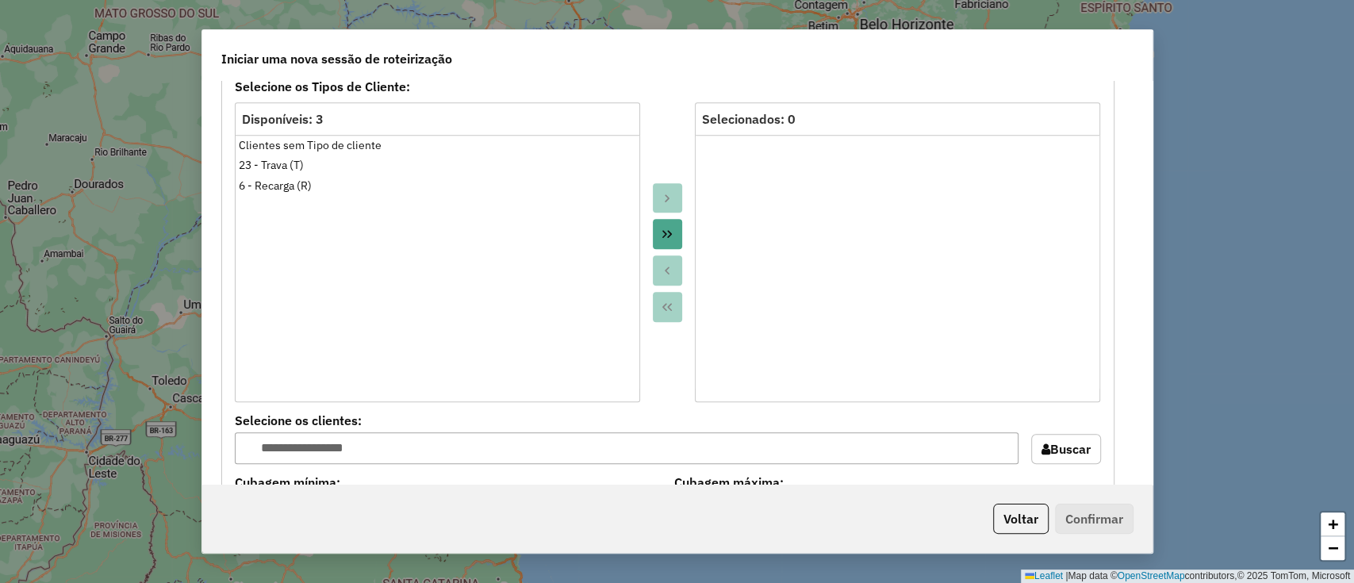
scroll to position [846, 0]
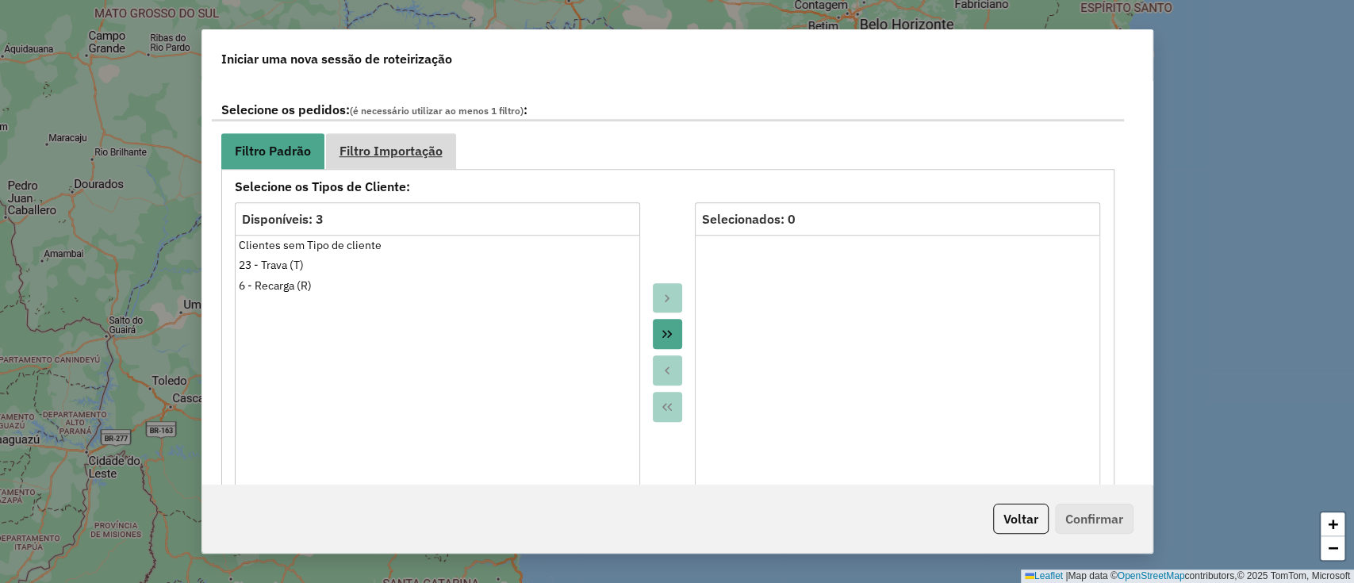
click at [404, 146] on span "Filtro Importação" at bounding box center [390, 150] width 103 height 13
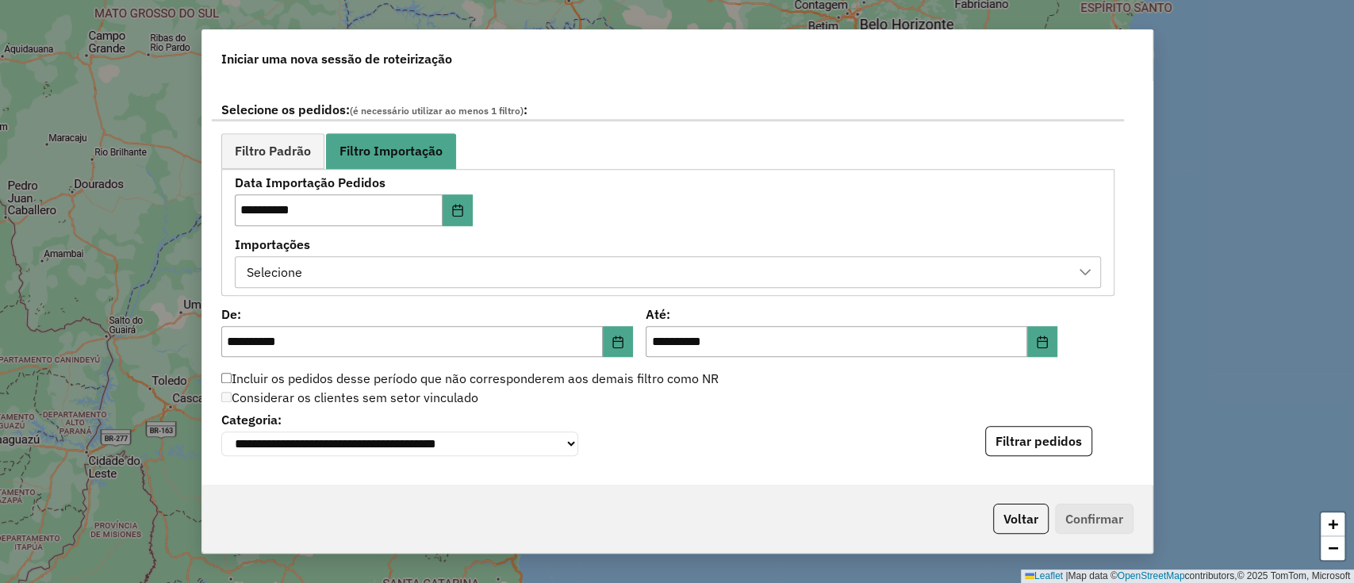
click at [515, 259] on div "Selecione" at bounding box center [656, 272] width 828 height 30
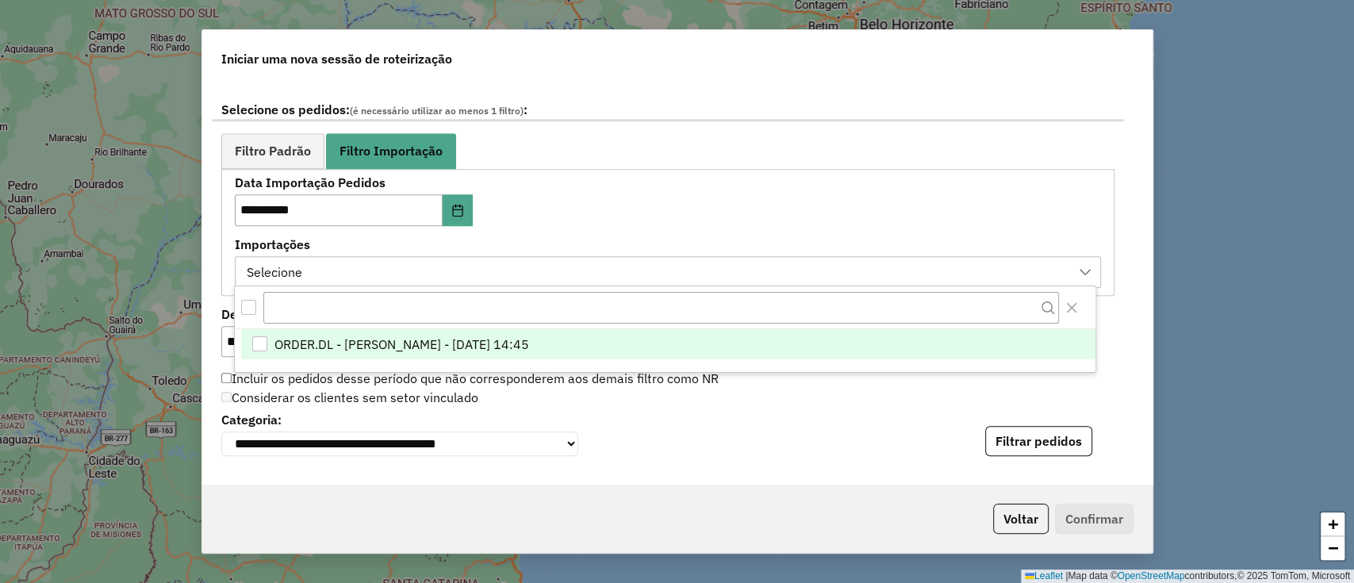
click at [527, 335] on span "ORDER.DL - [PERSON_NAME] - [DATE] 14:45" at bounding box center [401, 344] width 255 height 19
click at [698, 172] on div "**********" at bounding box center [667, 232] width 893 height 127
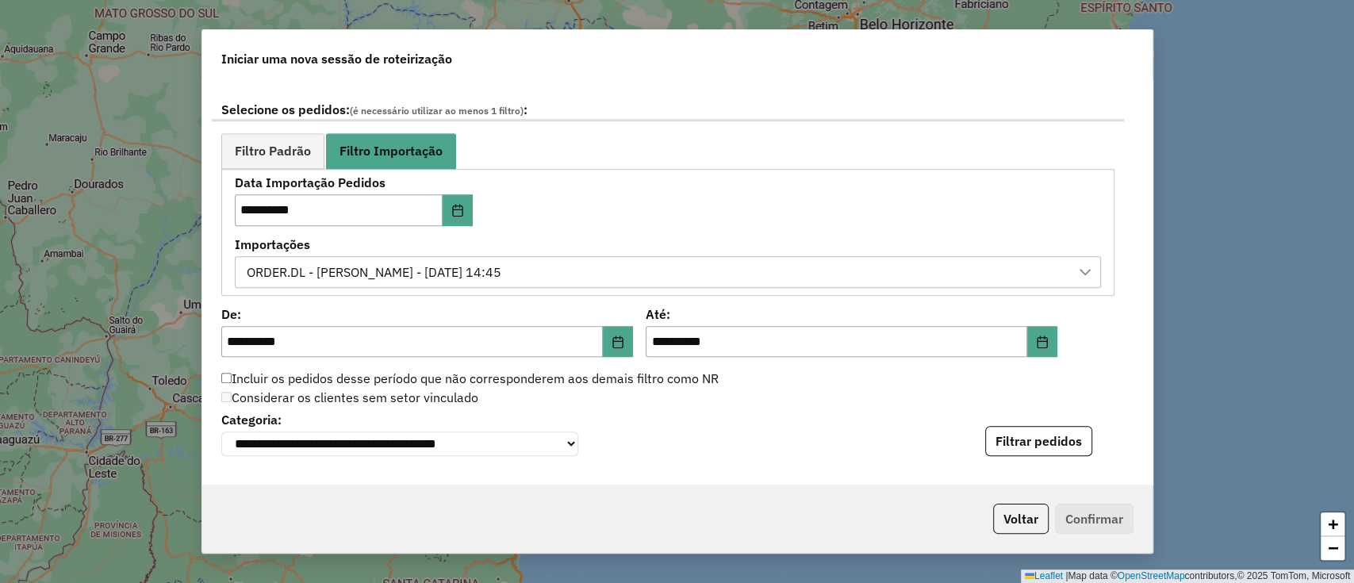
click at [1053, 456] on button "Filtrar pedidos" at bounding box center [1038, 441] width 107 height 30
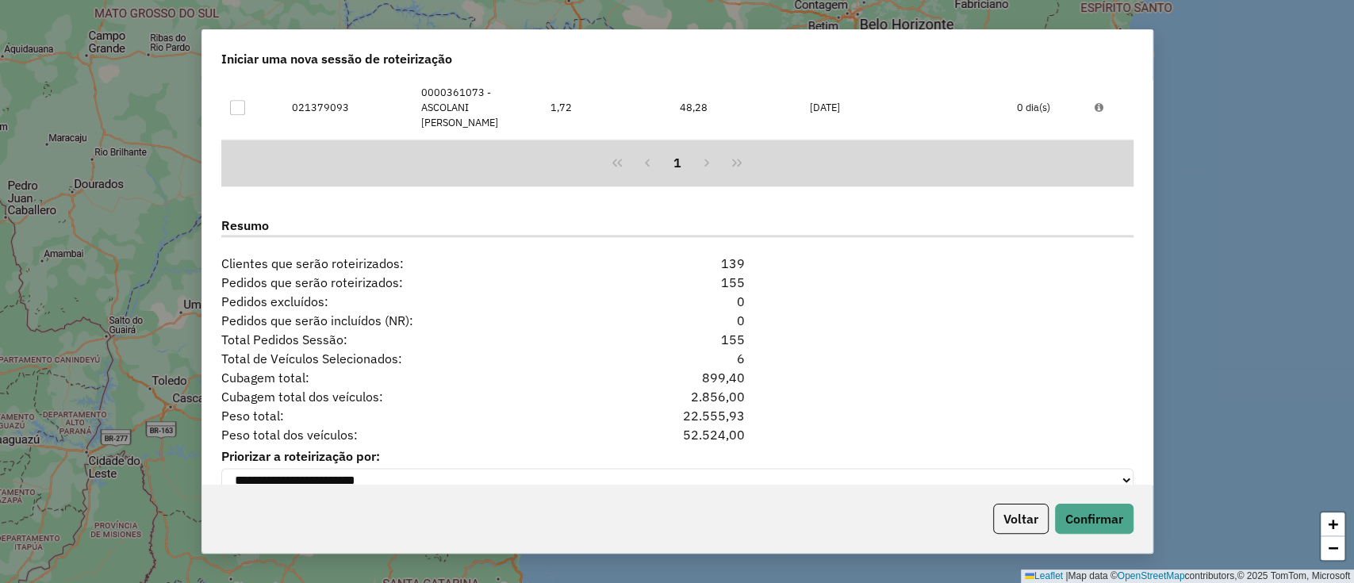
scroll to position [1470, 0]
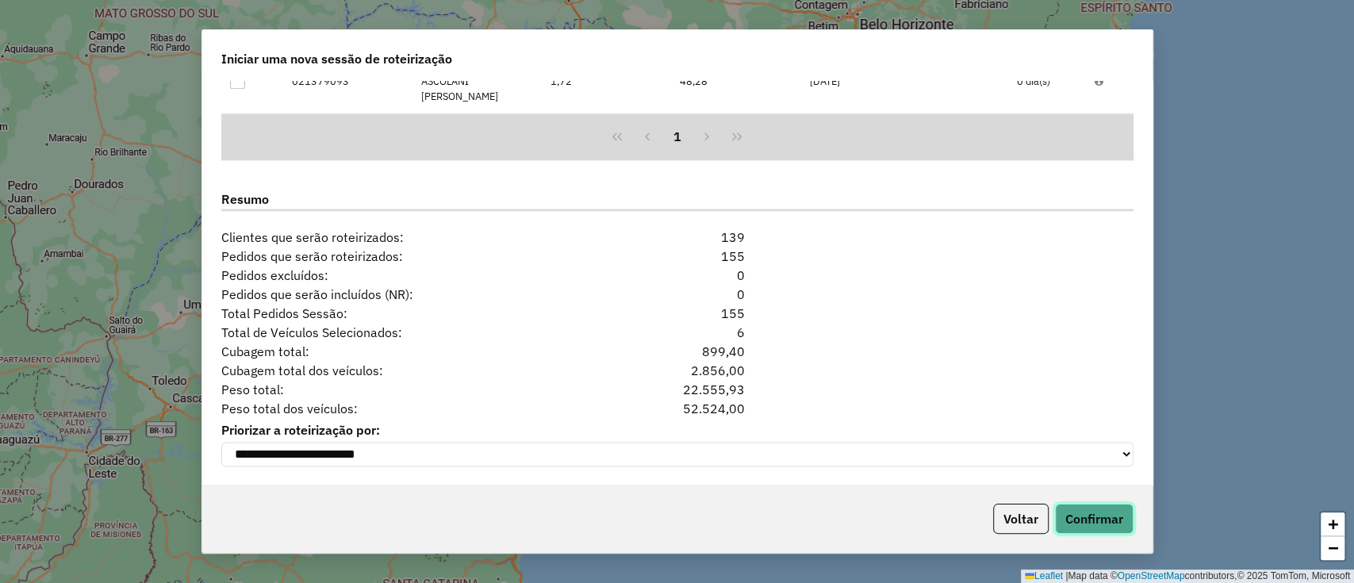
click at [1101, 517] on button "Confirmar" at bounding box center [1094, 519] width 79 height 30
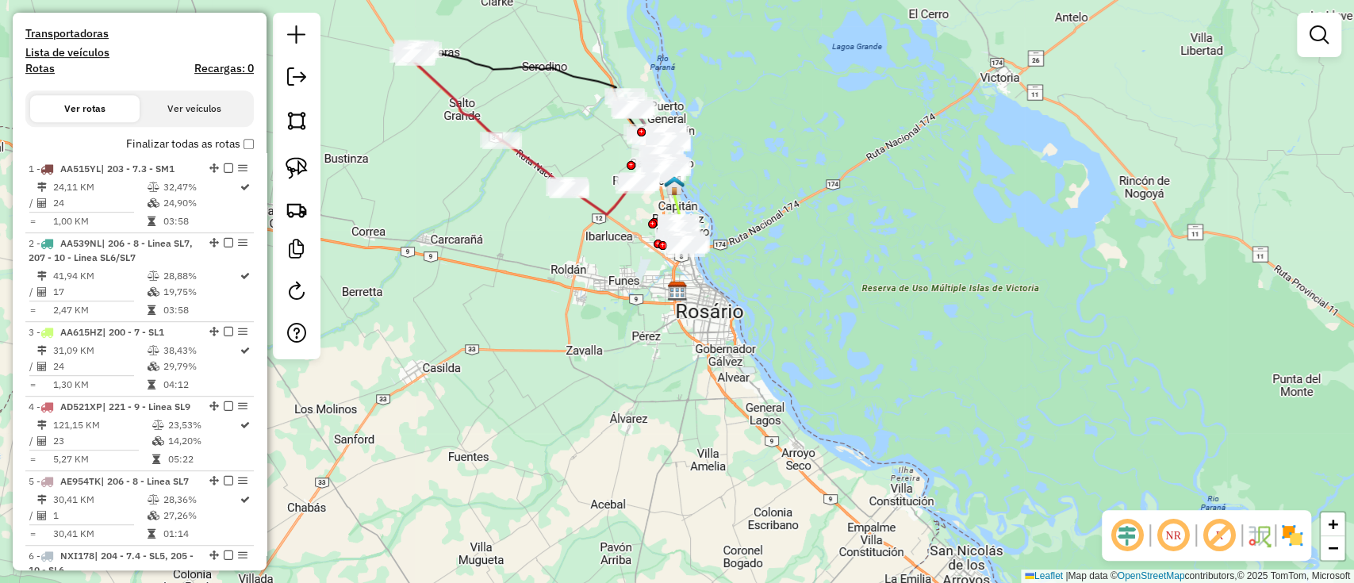
scroll to position [528, 0]
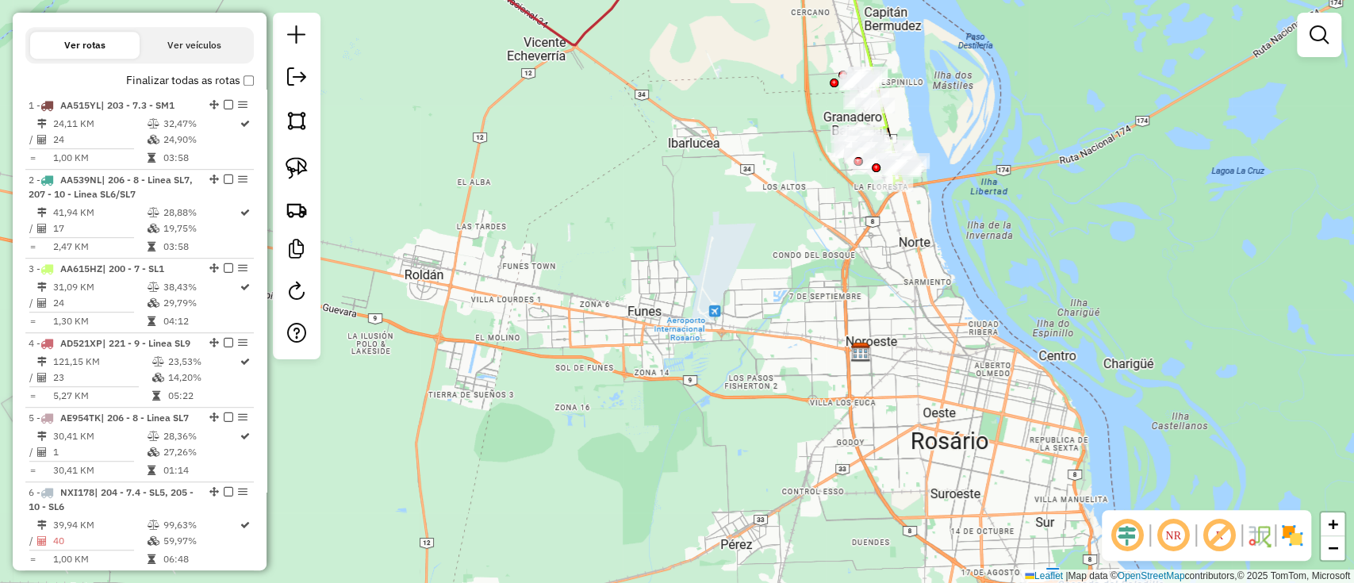
click at [1288, 536] on img at bounding box center [1291, 535] width 25 height 25
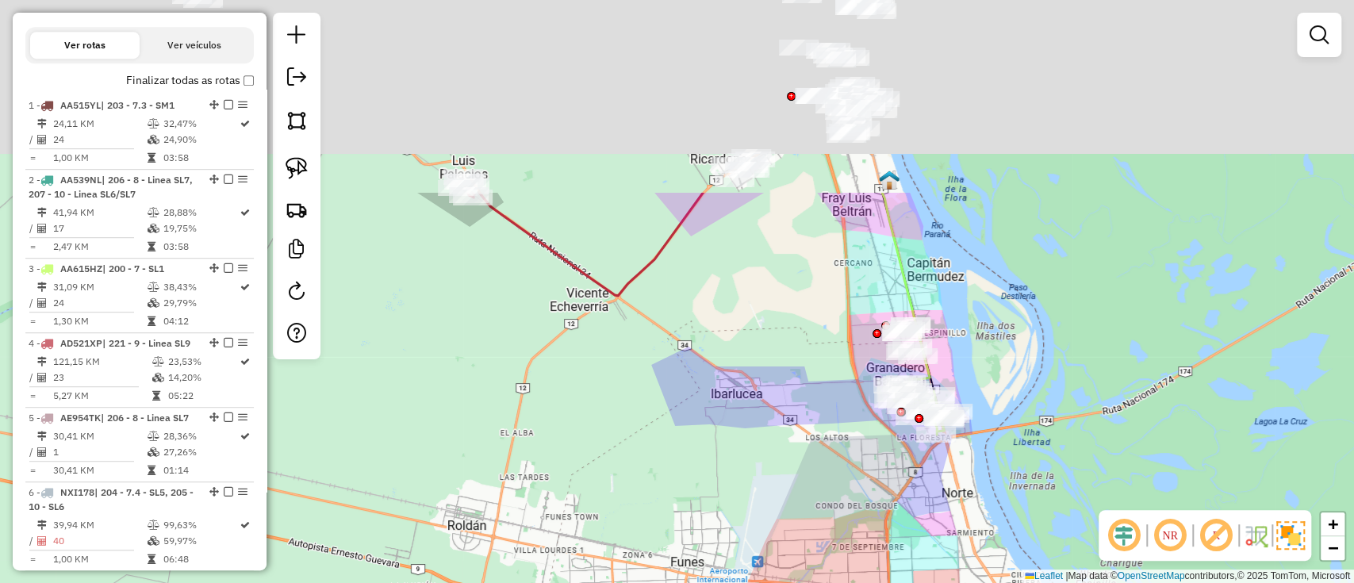
drag, startPoint x: 968, startPoint y: 587, endPoint x: 1010, endPoint y: 632, distance: 62.3
click at [1010, 582] on html "Aguarde... Pop-up bloqueado! Seu navegador bloqueou automáticamente a abertura …" at bounding box center [677, 291] width 1354 height 583
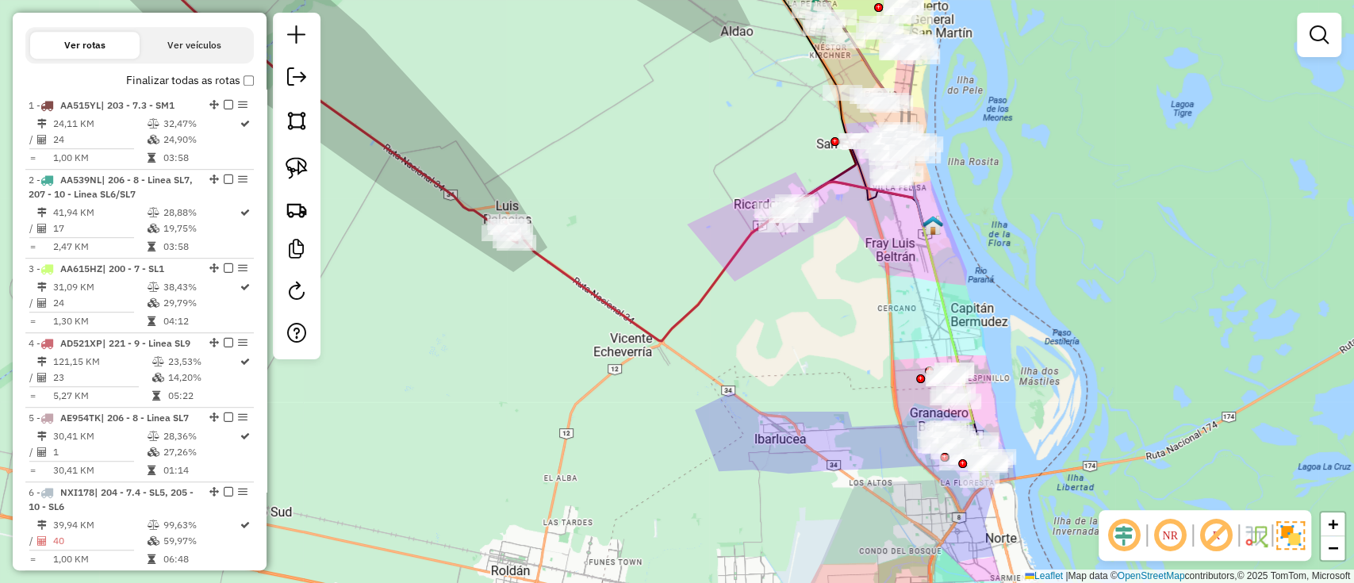
click at [718, 275] on icon at bounding box center [721, 261] width 423 height 159
select select "**********"
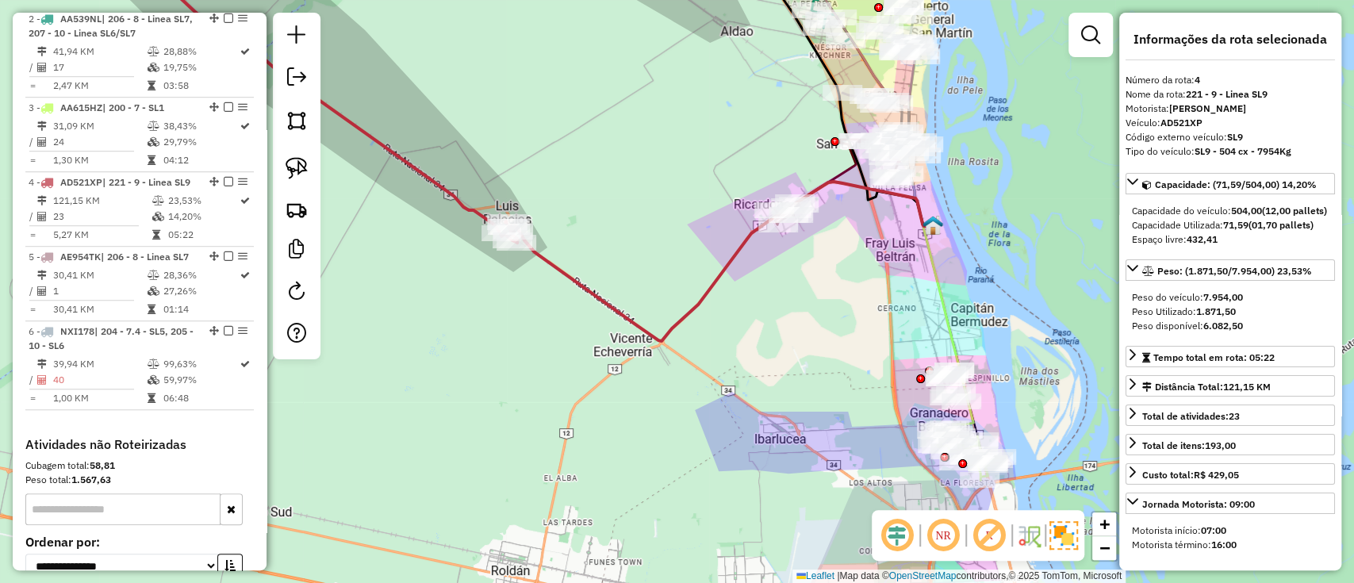
scroll to position [848, 0]
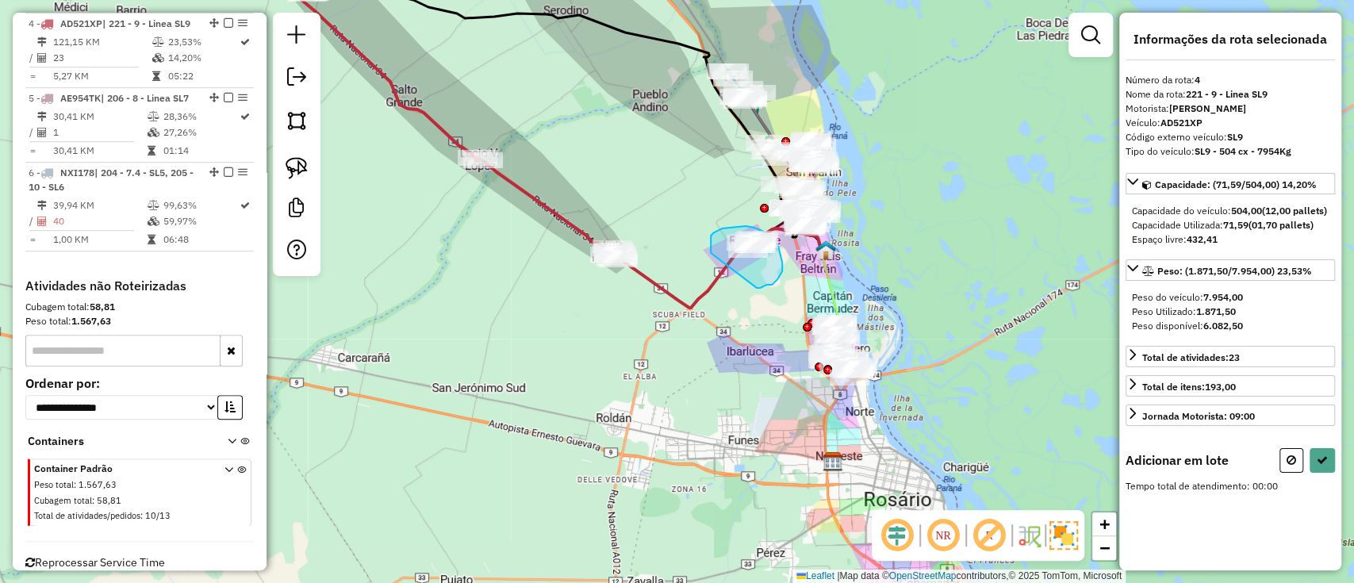
drag, startPoint x: 710, startPoint y: 240, endPoint x: 753, endPoint y: 289, distance: 65.7
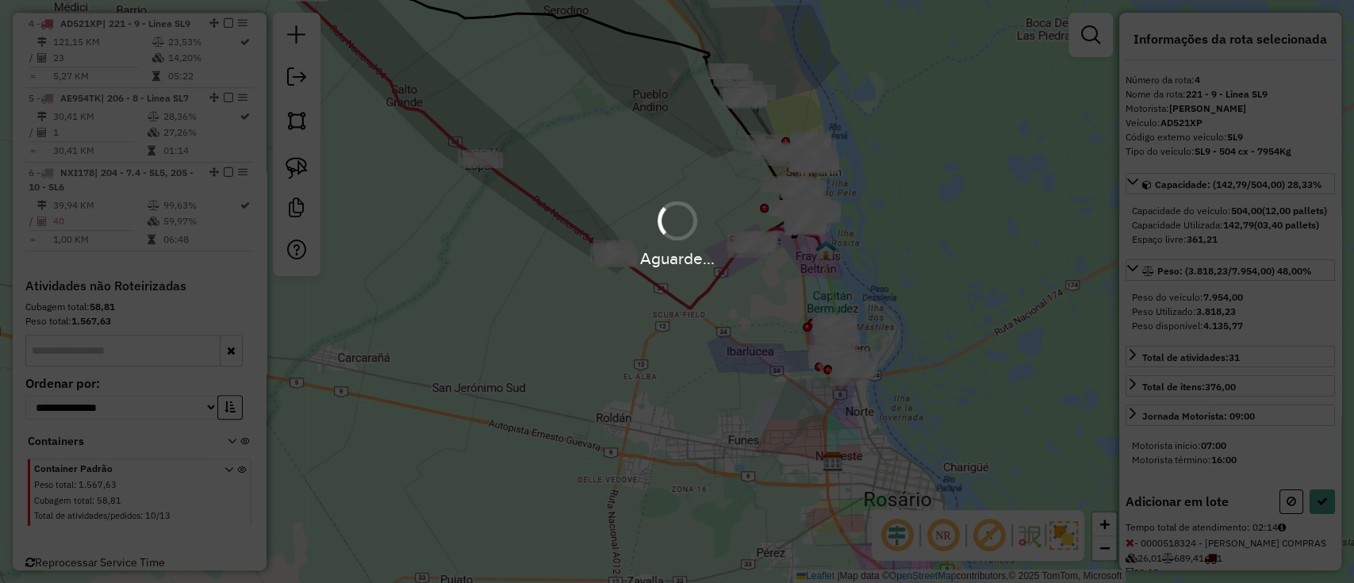
select select "**********"
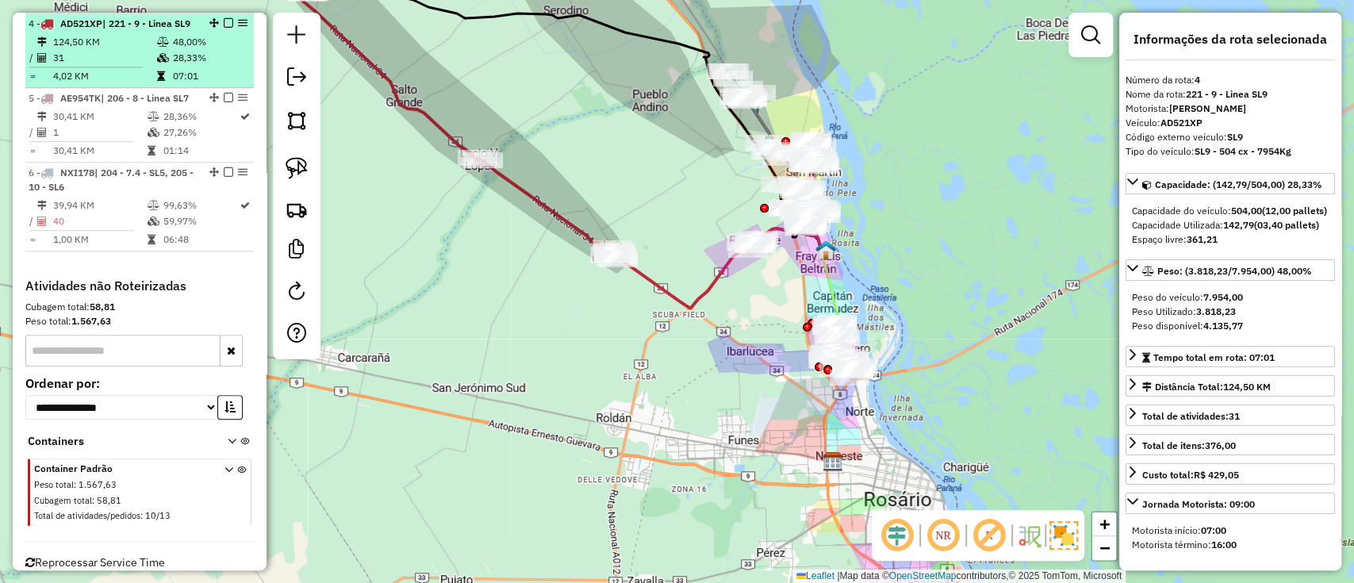
click at [224, 20] on em at bounding box center [229, 23] width 10 height 10
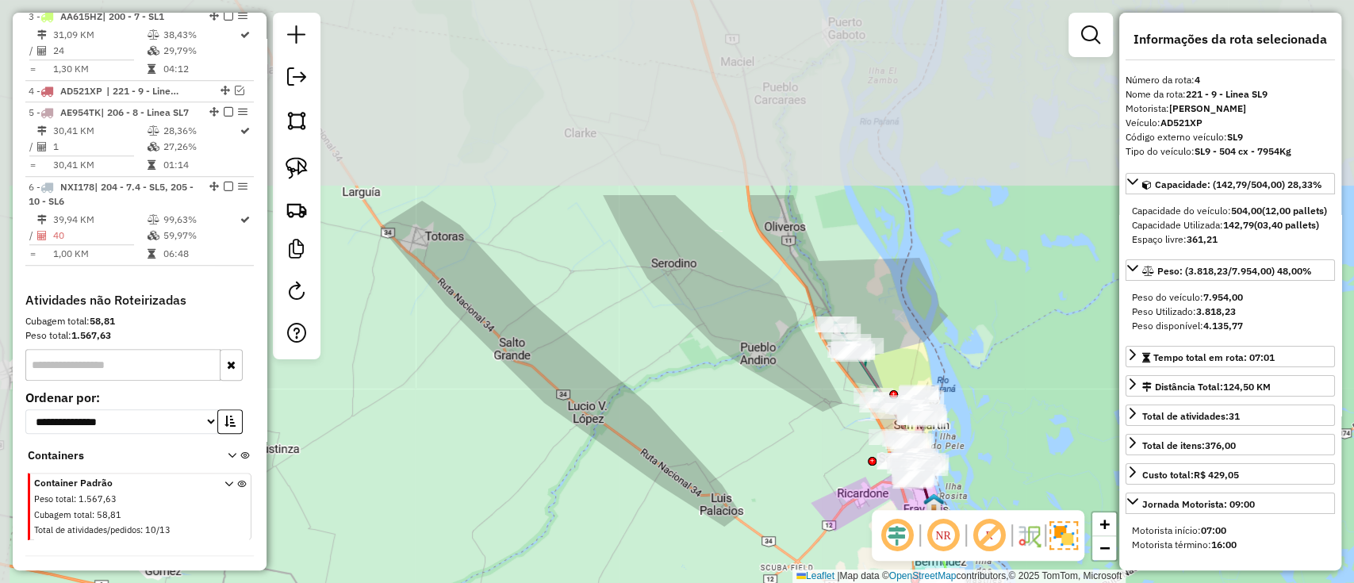
drag, startPoint x: 567, startPoint y: 88, endPoint x: 679, endPoint y: 347, distance: 281.7
click at [679, 347] on div "Janela de atendimento Grade de atendimento Capacidade Transportadoras Veículos …" at bounding box center [677, 291] width 1354 height 583
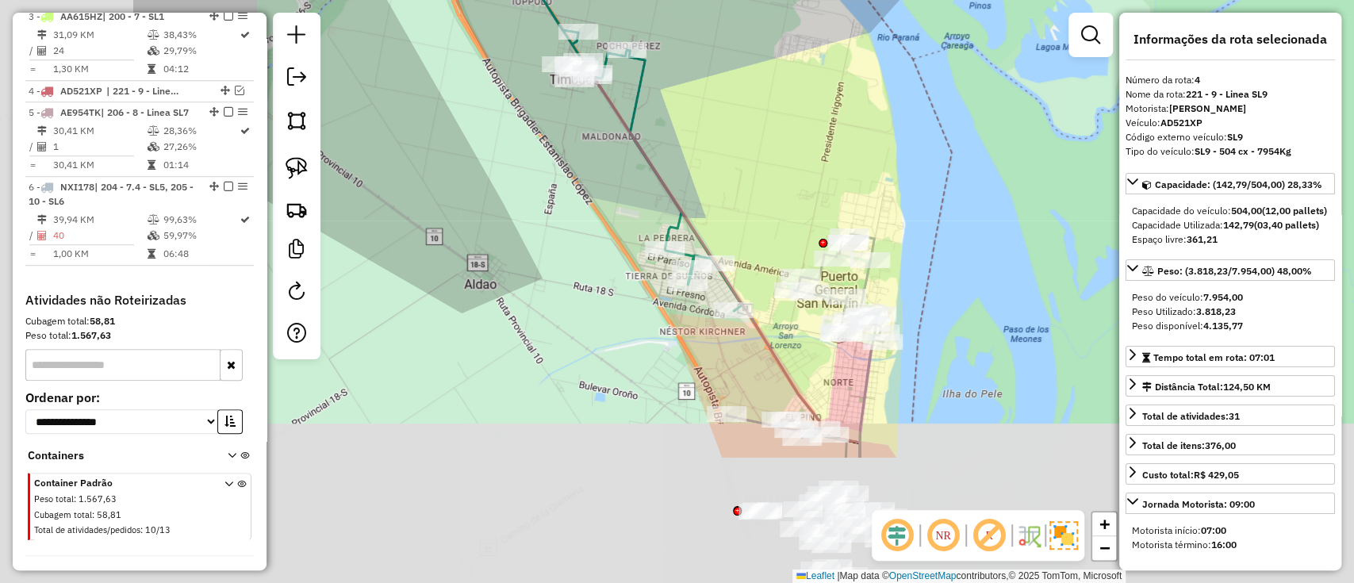
drag, startPoint x: 818, startPoint y: 297, endPoint x: 949, endPoint y: 170, distance: 182.3
click at [1018, 159] on div "Janela de atendimento Grade de atendimento Capacidade Transportadoras Veículos …" at bounding box center [677, 291] width 1354 height 583
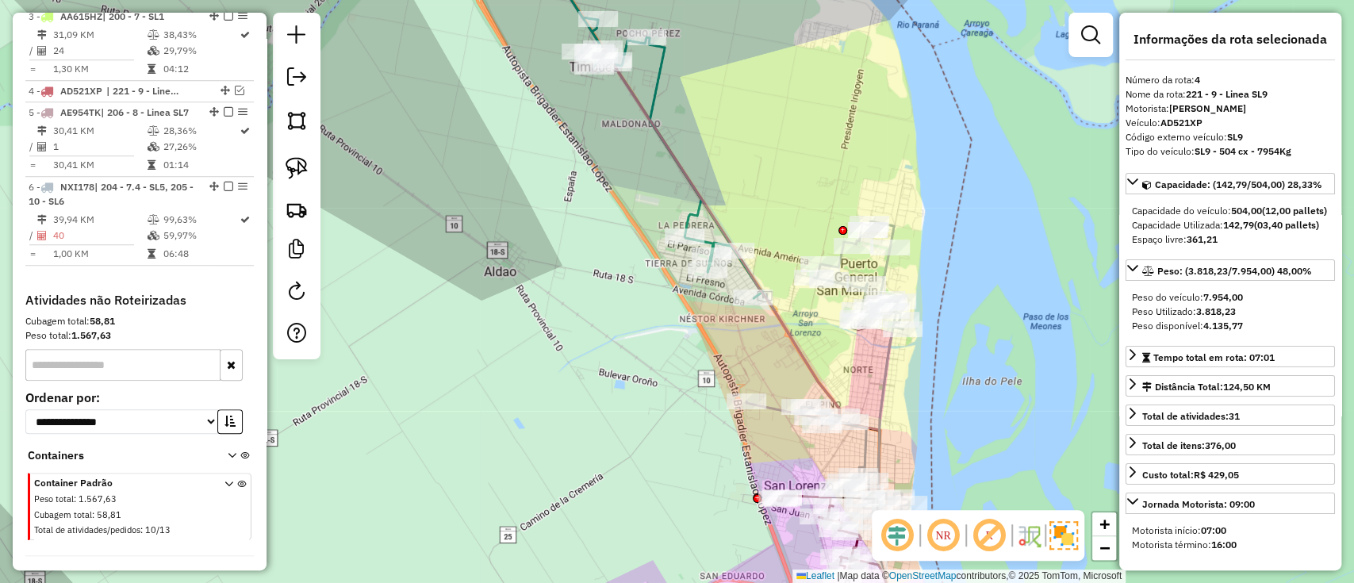
click at [650, 91] on icon at bounding box center [645, 120] width 233 height 356
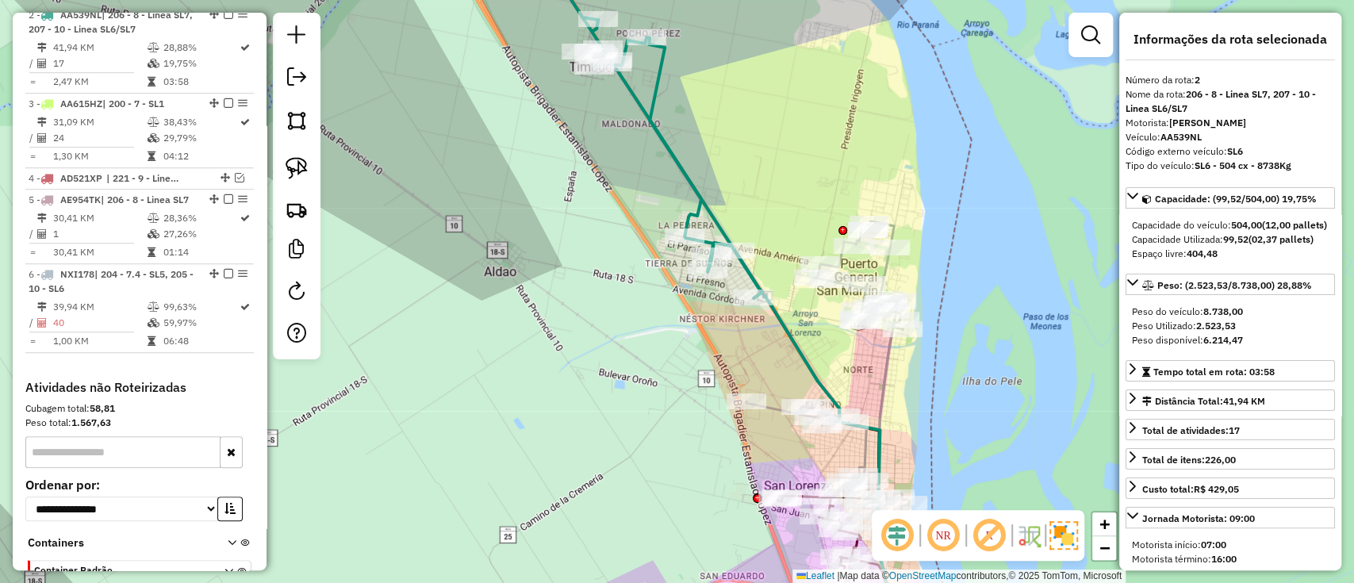
scroll to position [684, 0]
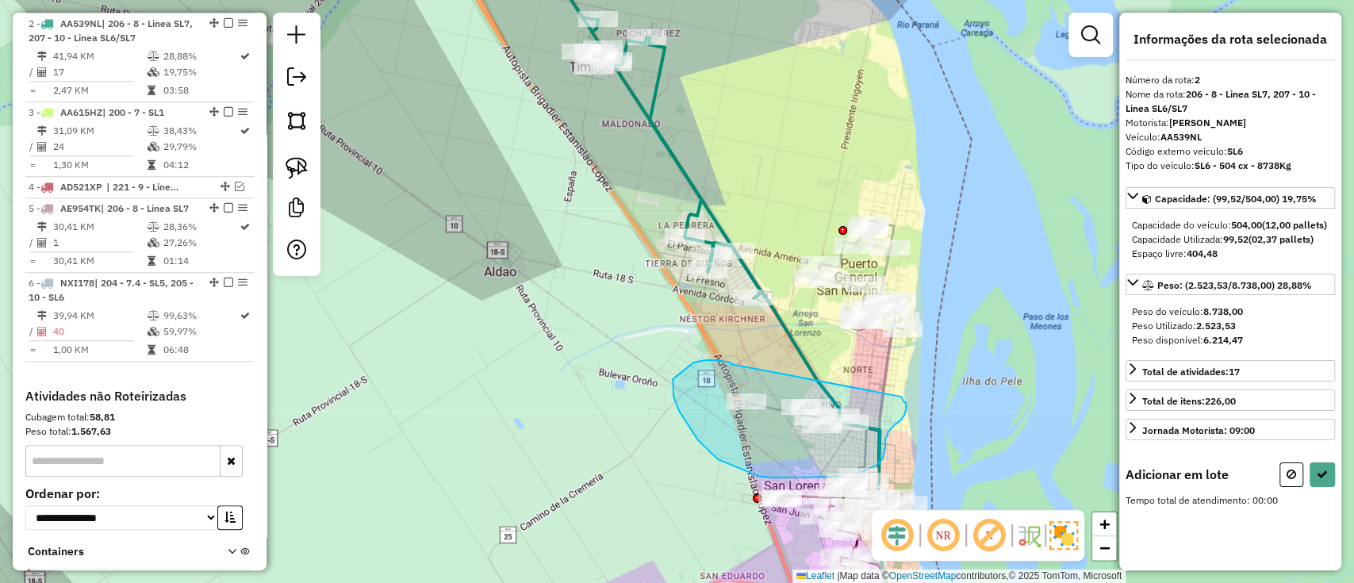
drag, startPoint x: 723, startPoint y: 361, endPoint x: 901, endPoint y: 397, distance: 181.2
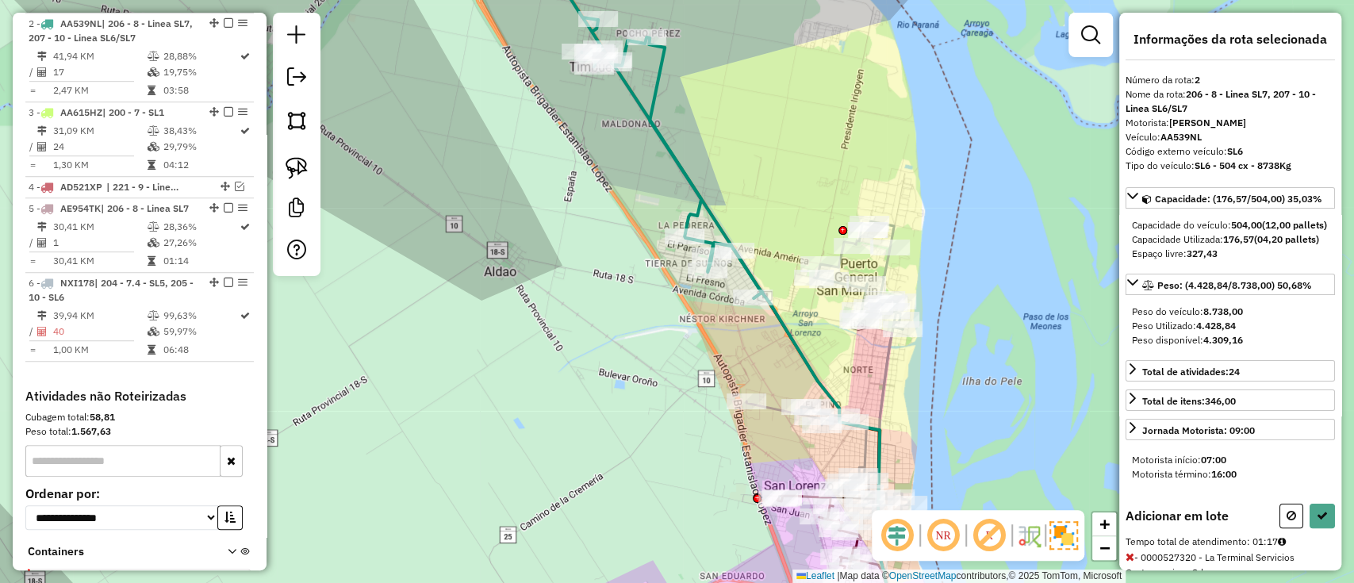
select select "**********"
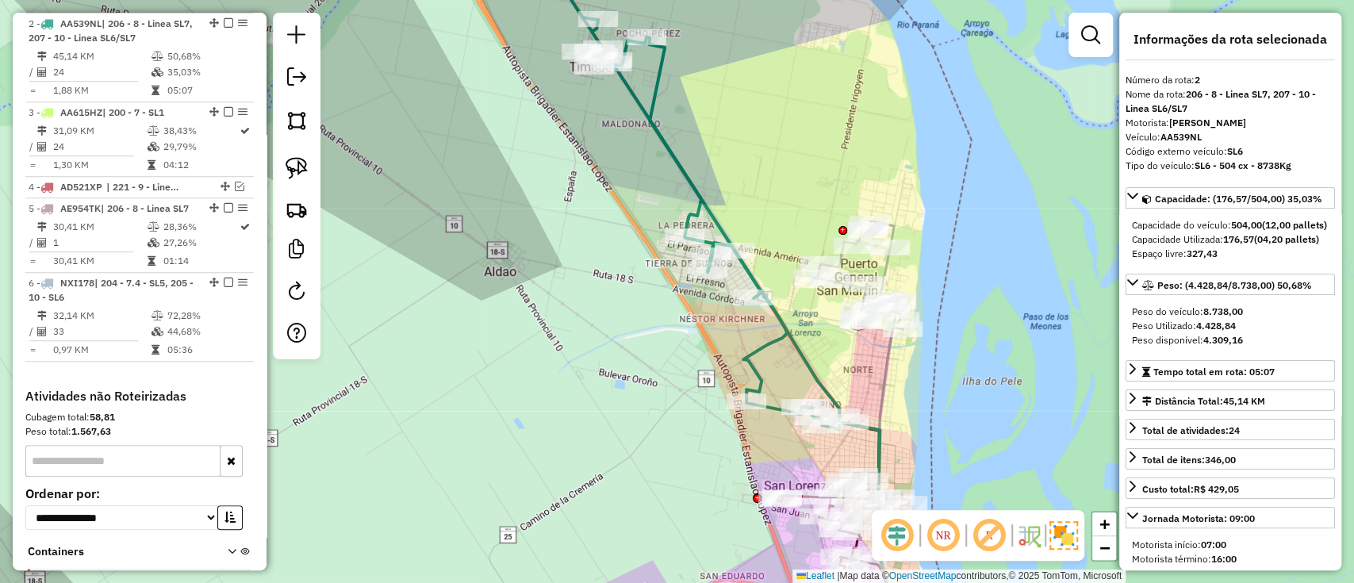
click at [809, 371] on icon at bounding box center [757, 352] width 290 height 578
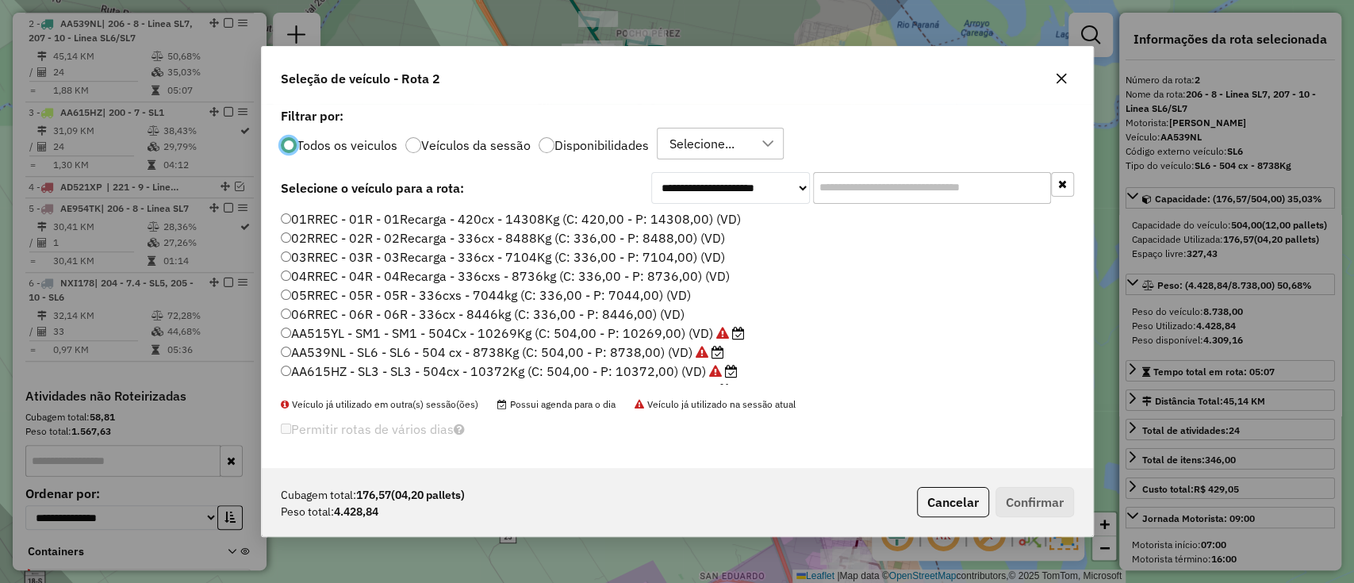
scroll to position [8, 5]
click at [568, 145] on label "Disponibilidades" at bounding box center [601, 145] width 94 height 13
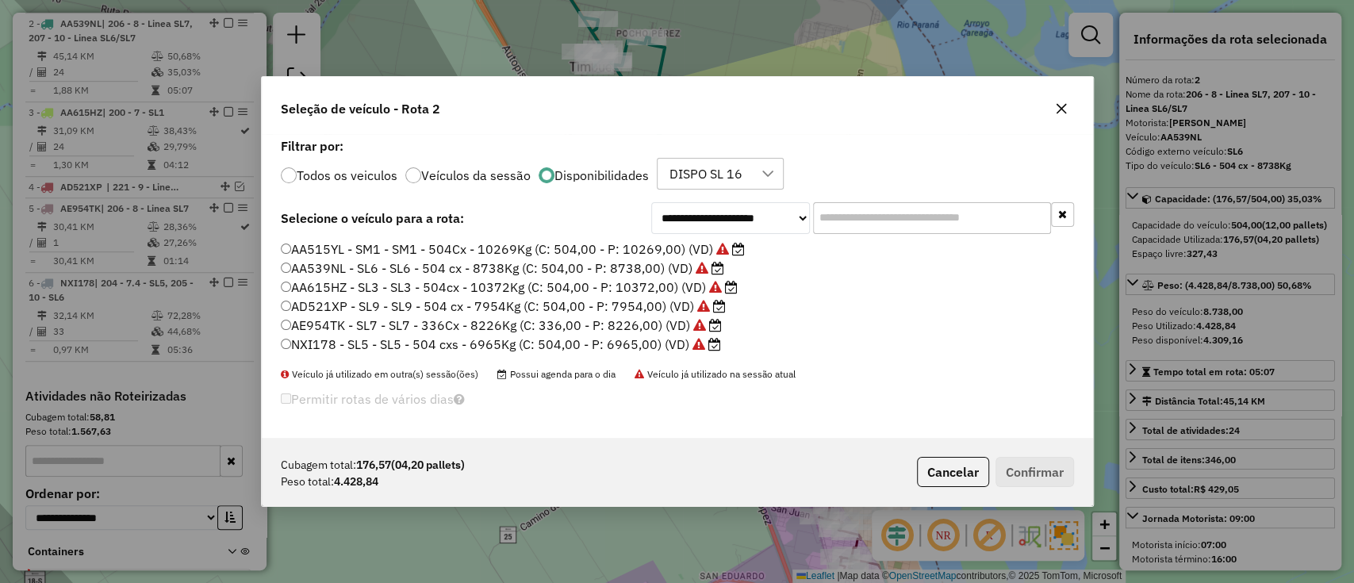
click at [428, 320] on label "AE954TK - SL7 - SL7 - 336Cx - 8226Kg (C: 336,00 - P: 8226,00) (VD)" at bounding box center [501, 325] width 441 height 19
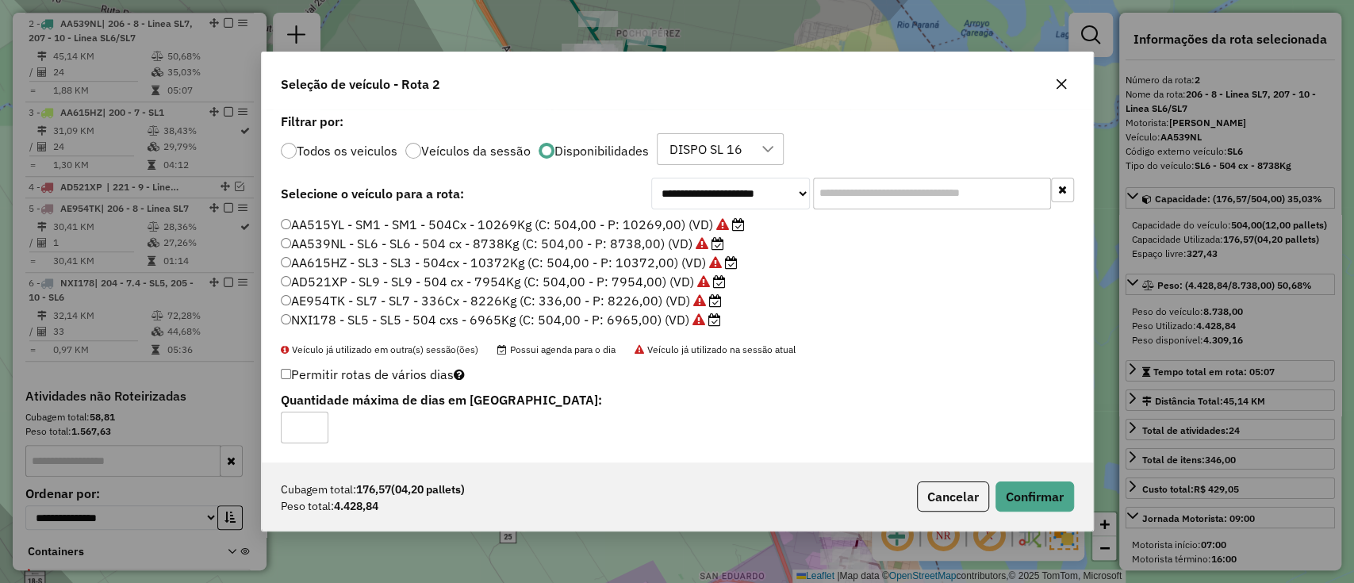
click at [1030, 516] on div "Cubagem total: 176,57 (04,20 pallets) Peso total: 4.428,84 Cancelar Confirmar" at bounding box center [677, 496] width 831 height 68
click at [1026, 499] on button "Confirmar" at bounding box center [1034, 496] width 79 height 30
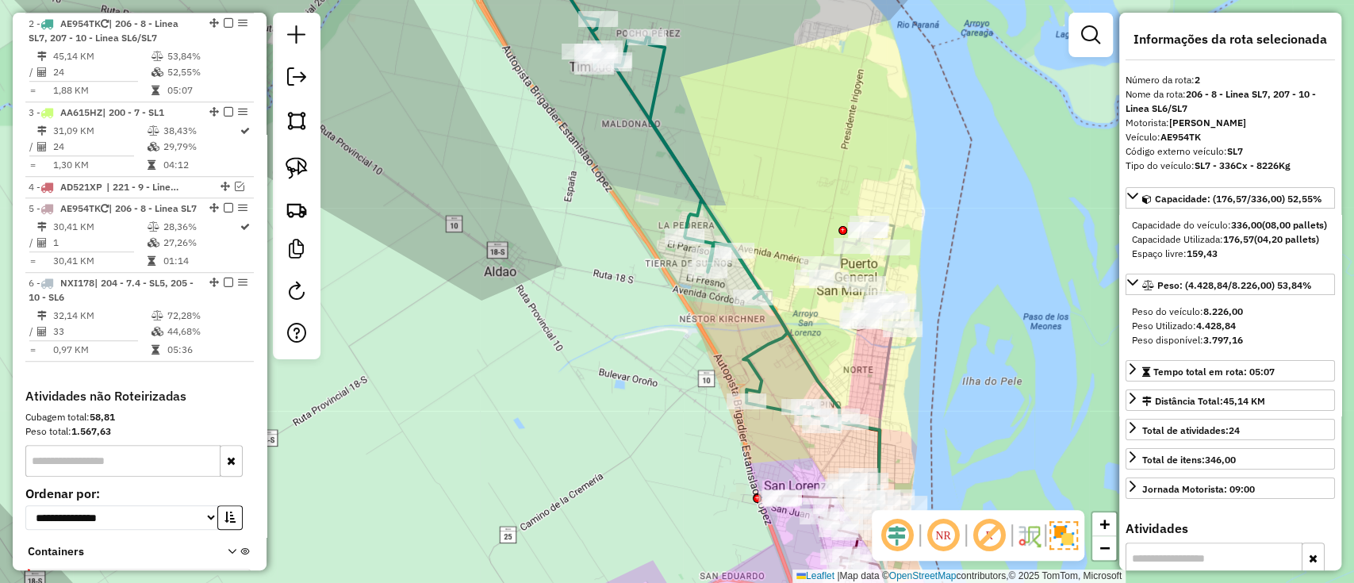
click at [755, 345] on icon at bounding box center [689, 185] width 320 height 487
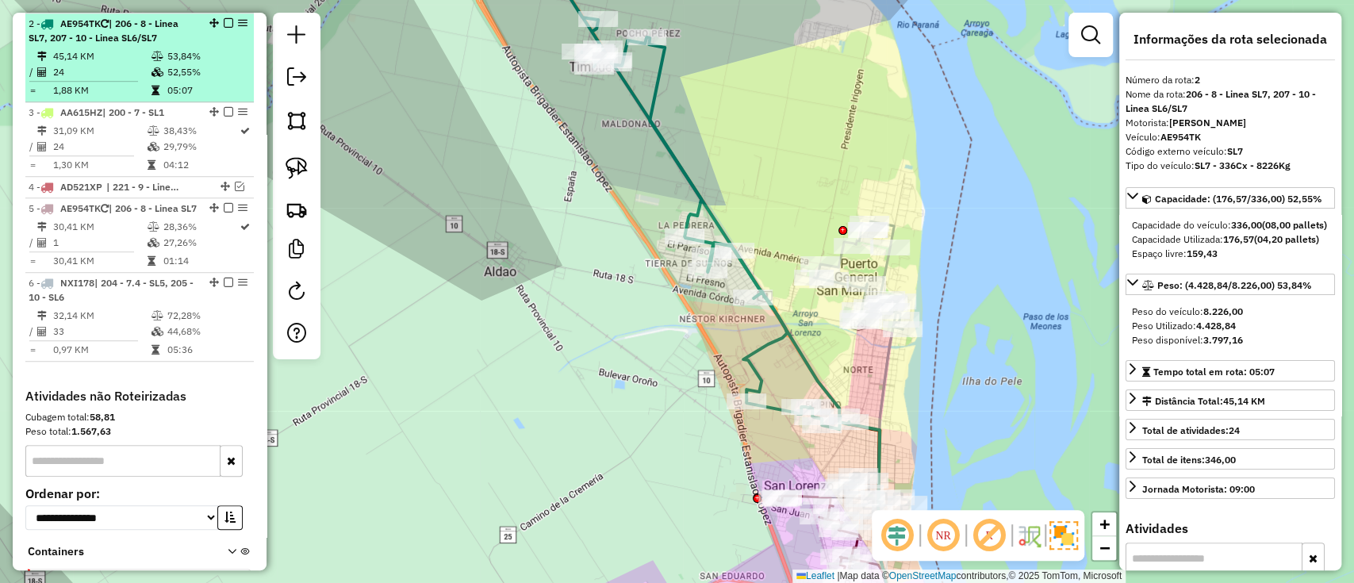
click at [224, 22] on em at bounding box center [229, 23] width 10 height 10
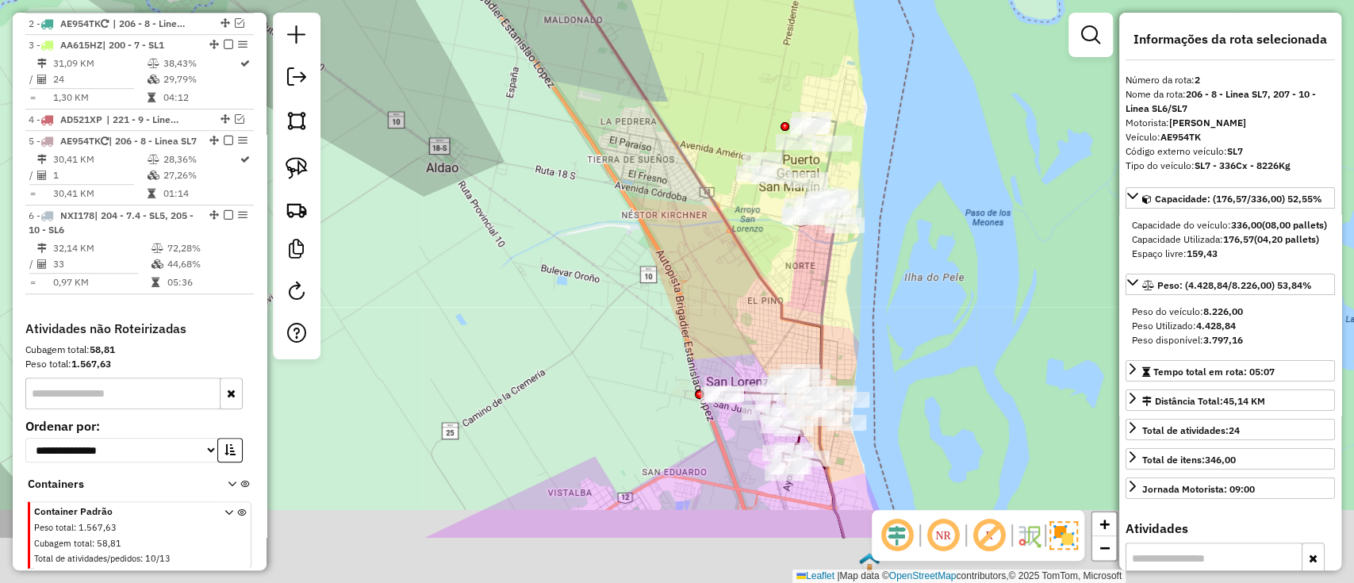
drag, startPoint x: 914, startPoint y: 270, endPoint x: 889, endPoint y: 283, distance: 28.0
click at [913, 267] on div "Janela de atendimento Grade de atendimento Capacidade Transportadoras Veículos …" at bounding box center [677, 291] width 1354 height 583
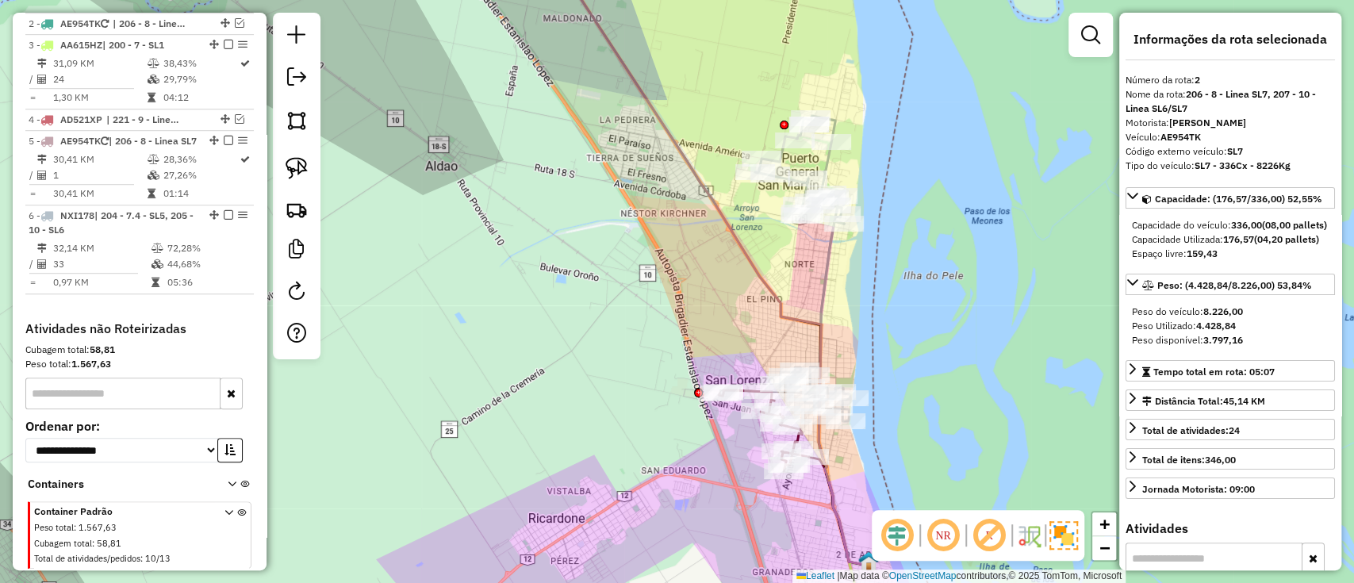
click at [815, 262] on div "Janela de atendimento Grade de atendimento Capacidade Transportadoras Veículos …" at bounding box center [677, 291] width 1354 height 583
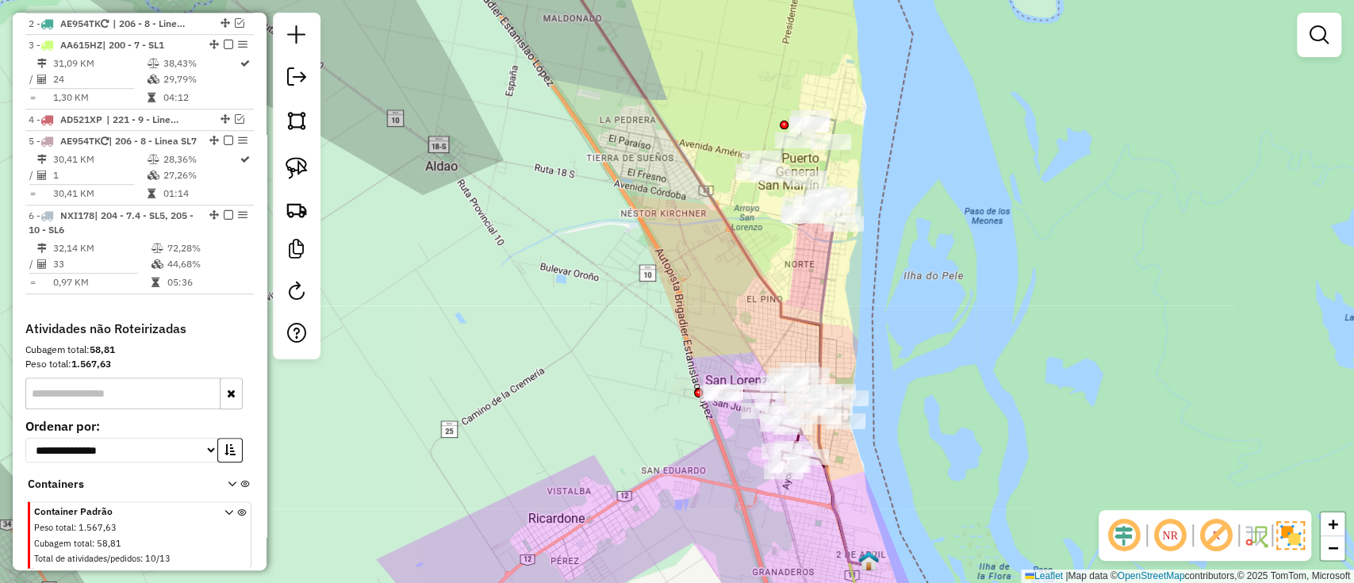
click at [826, 263] on icon at bounding box center [802, 268] width 95 height 305
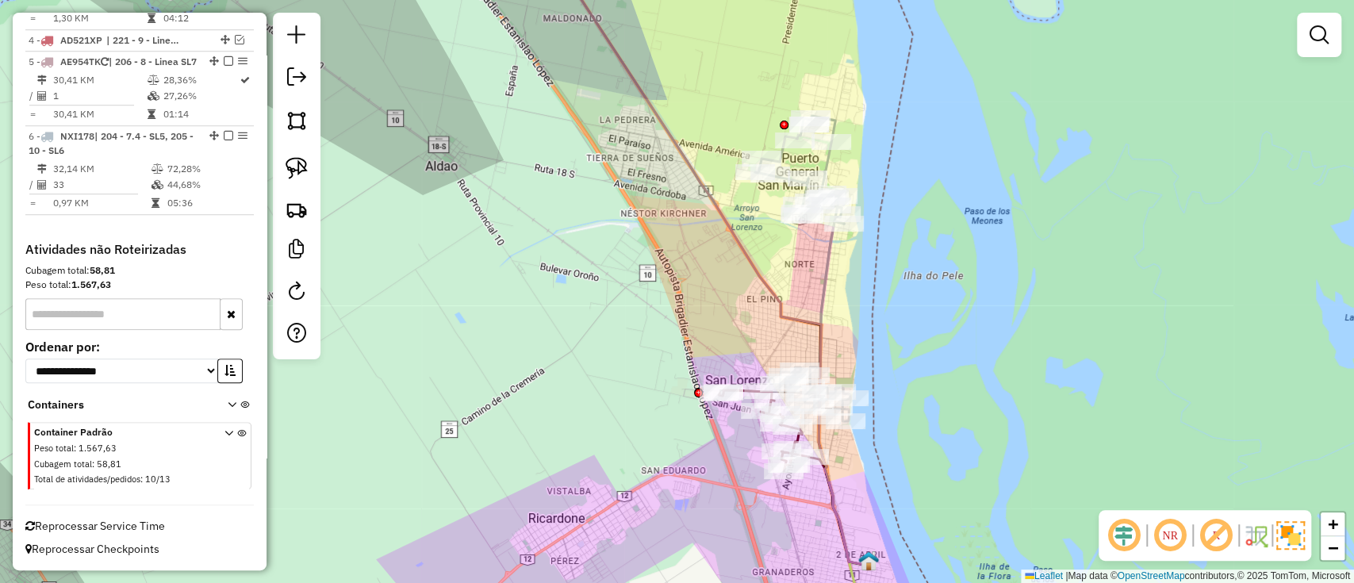
select select "**********"
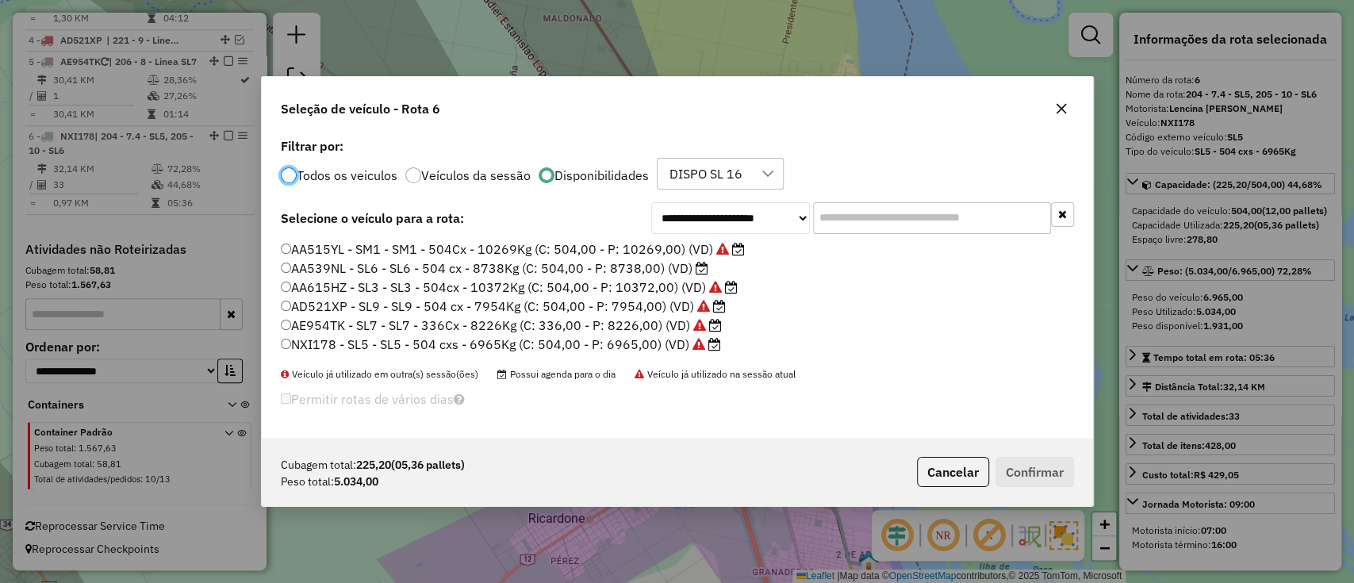
scroll to position [8, 5]
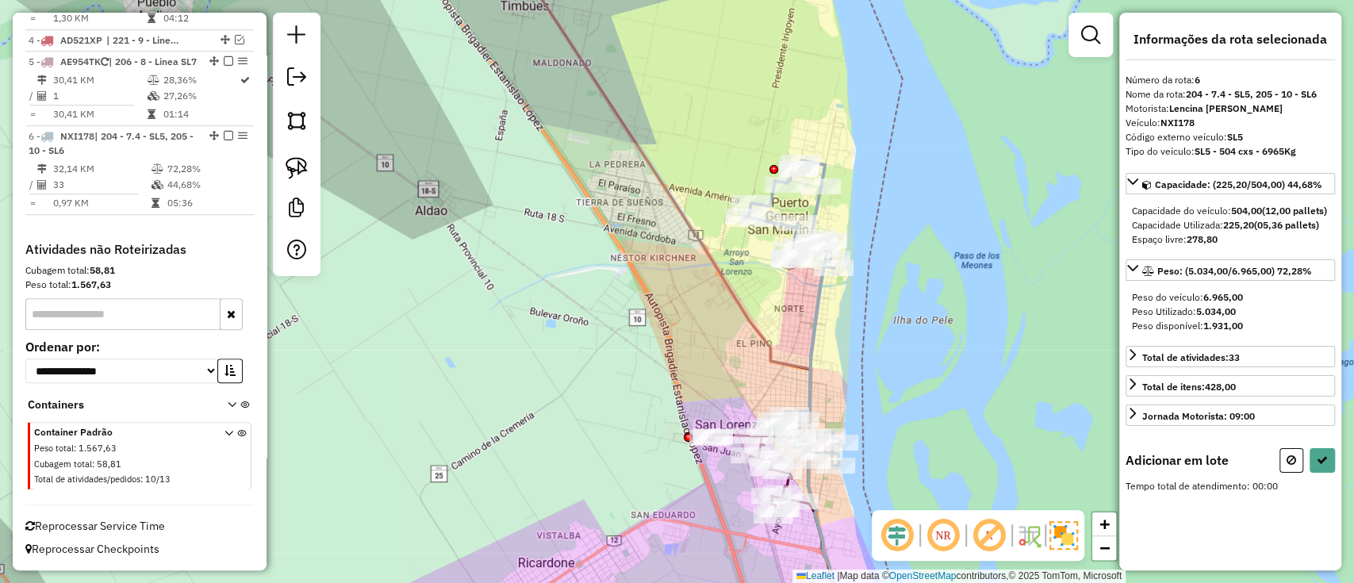
drag, startPoint x: 876, startPoint y: 206, endPoint x: 895, endPoint y: 262, distance: 58.4
click at [869, 278] on div "Janela de atendimento Grade de atendimento Capacidade Transportadoras Veículos …" at bounding box center [677, 291] width 1354 height 583
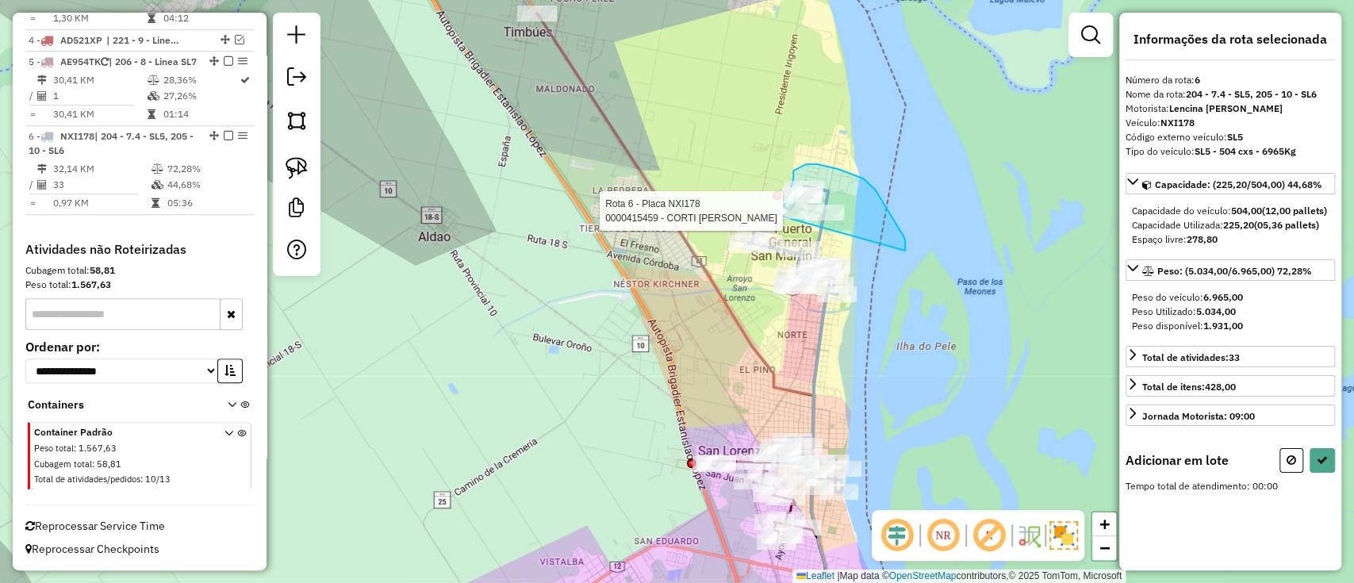
click at [784, 242] on div "Rota 6 - Placa NXI178 0000415459 - CORTI DANIELA AYELEN Janela de atendimento G…" at bounding box center [677, 291] width 1354 height 583
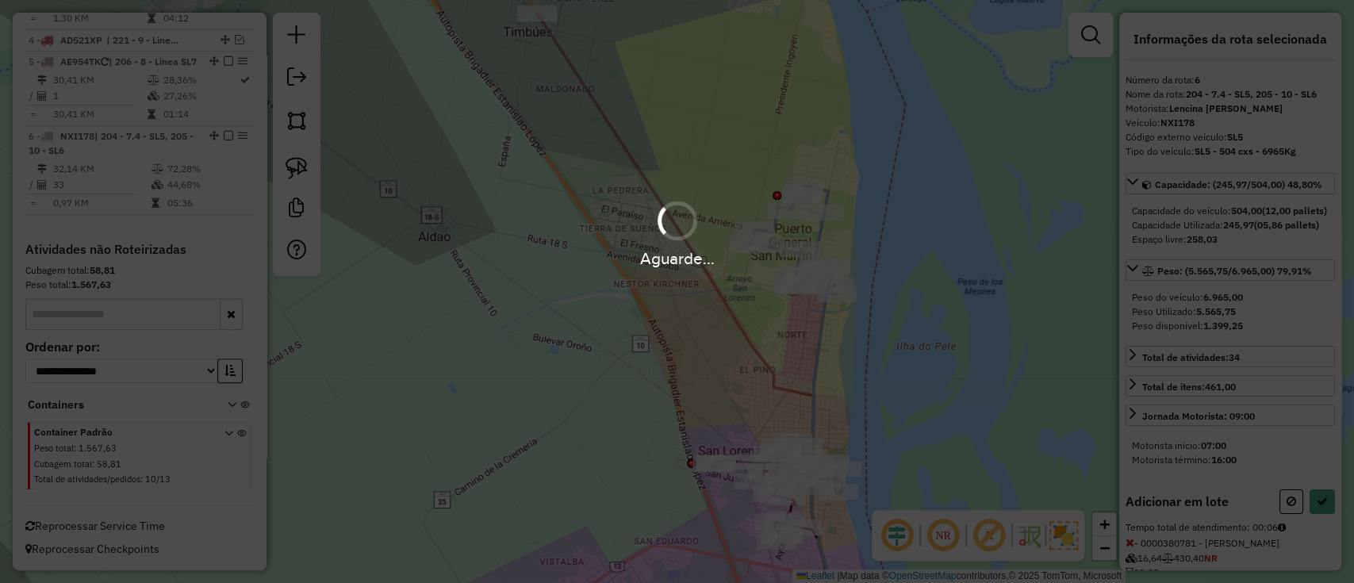
select select "**********"
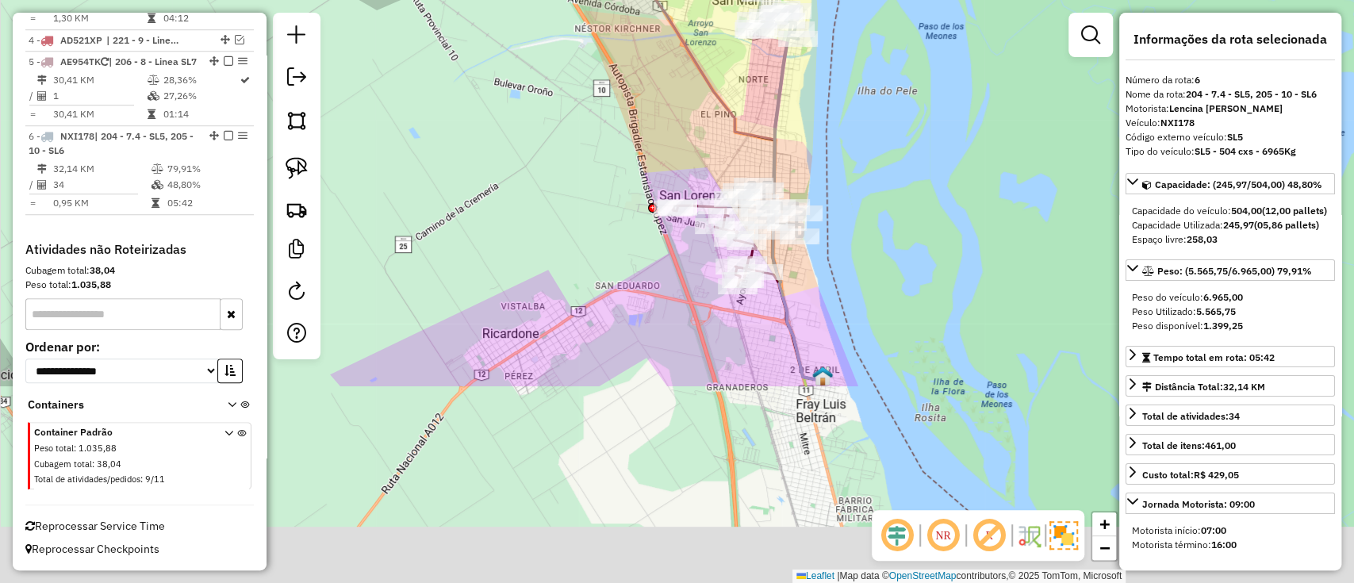
drag, startPoint x: 881, startPoint y: 376, endPoint x: 842, endPoint y: 121, distance: 258.3
click at [842, 121] on div "Janela de atendimento Grade de atendimento Capacidade Transportadoras Veículos …" at bounding box center [677, 291] width 1354 height 583
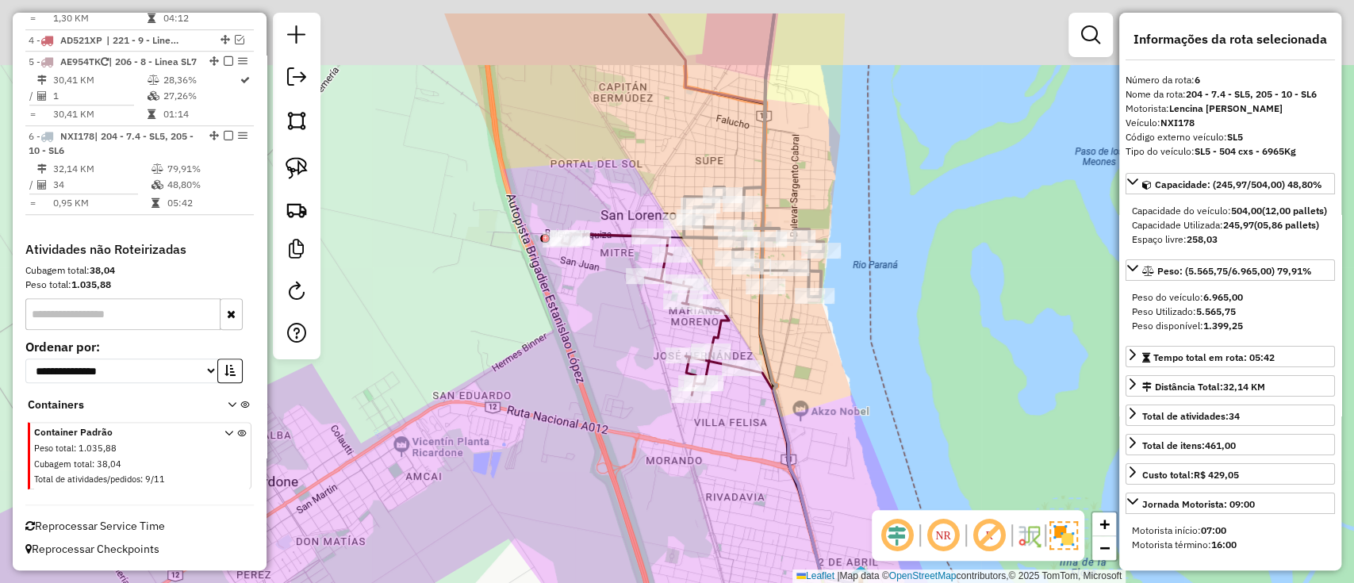
drag, startPoint x: 834, startPoint y: 236, endPoint x: 838, endPoint y: 320, distance: 83.4
click at [895, 297] on div "Janela de atendimento Grade de atendimento Capacidade Transportadoras Veículos …" at bounding box center [677, 291] width 1354 height 583
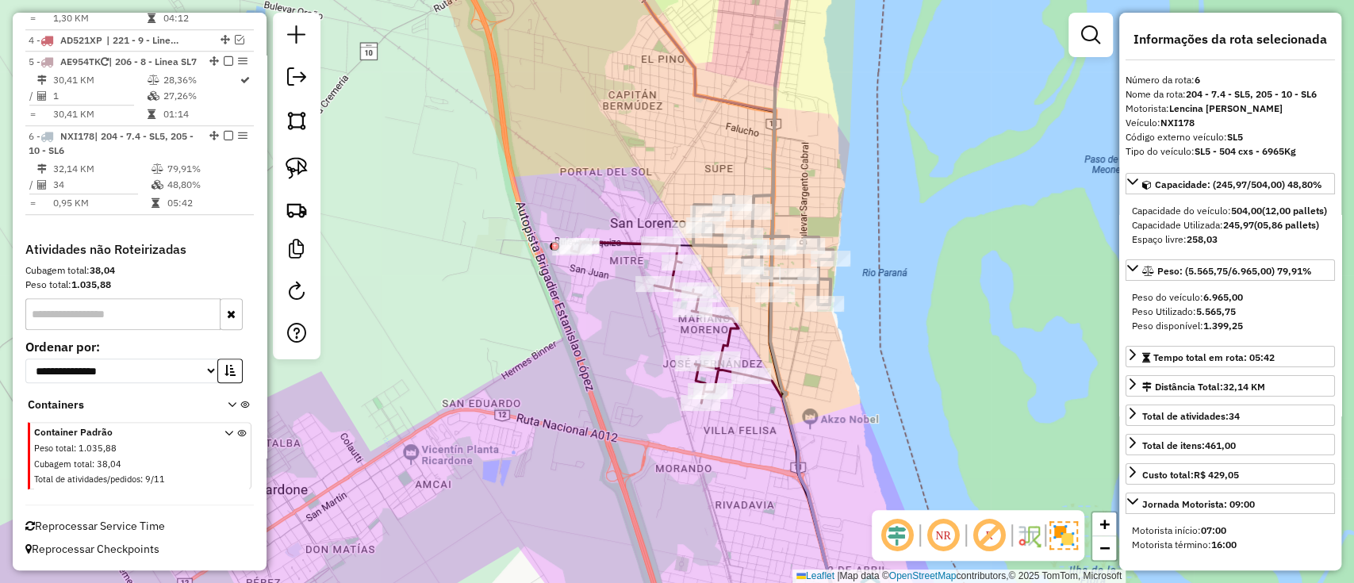
click at [761, 194] on icon at bounding box center [763, 122] width 140 height 363
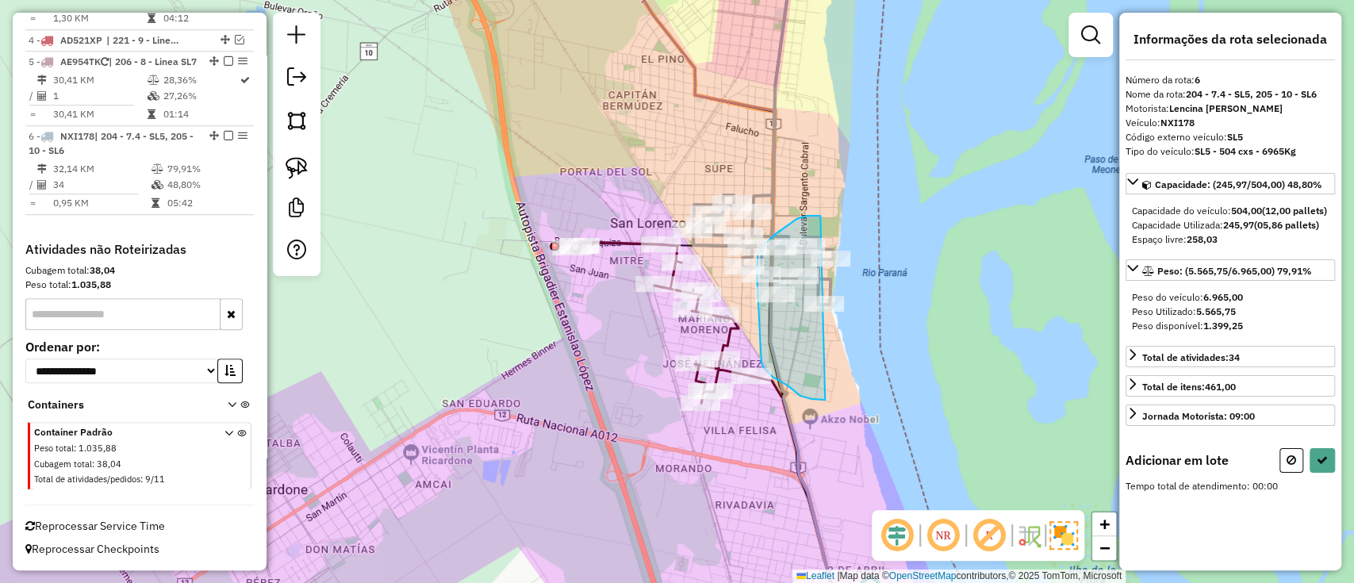
drag, startPoint x: 820, startPoint y: 216, endPoint x: 829, endPoint y: 400, distance: 184.2
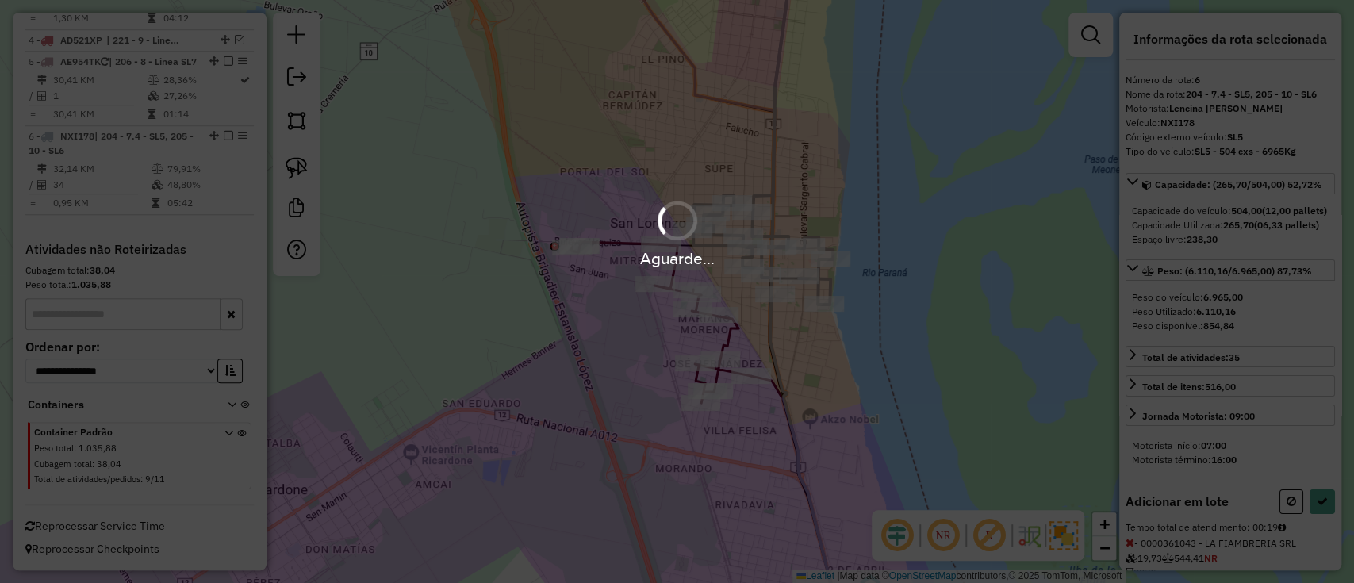
select select "**********"
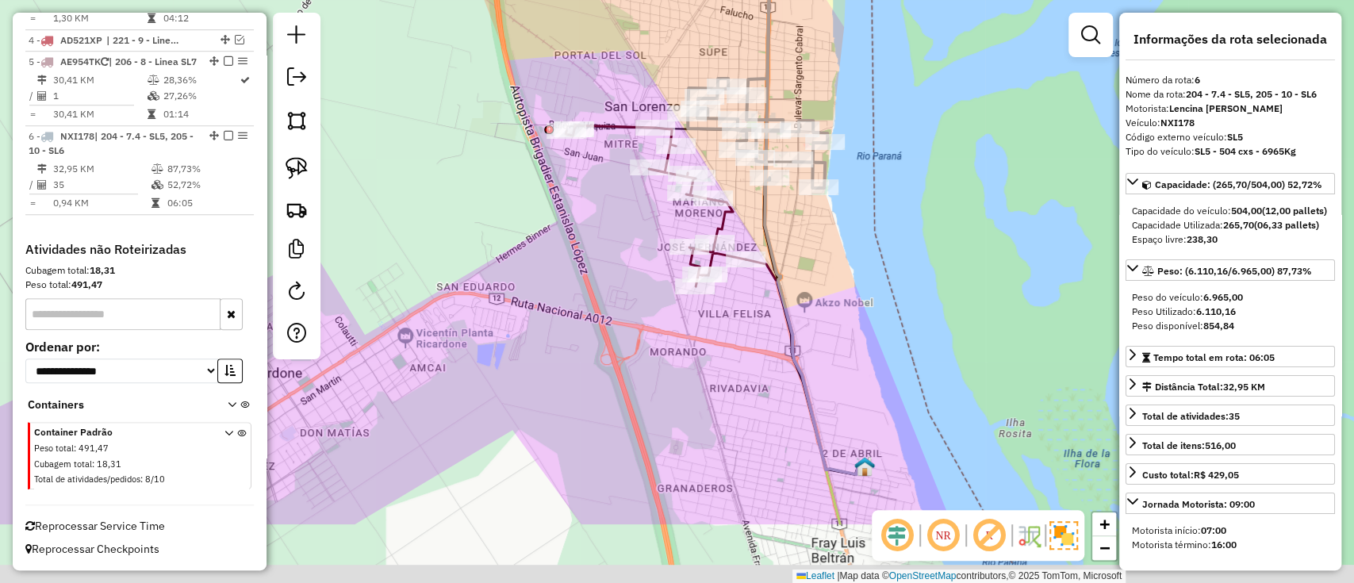
drag, startPoint x: 831, startPoint y: 400, endPoint x: 826, endPoint y: 283, distance: 116.7
click at [826, 283] on div "Janela de atendimento Grade de atendimento Capacidade Transportadoras Veículos …" at bounding box center [677, 291] width 1354 height 583
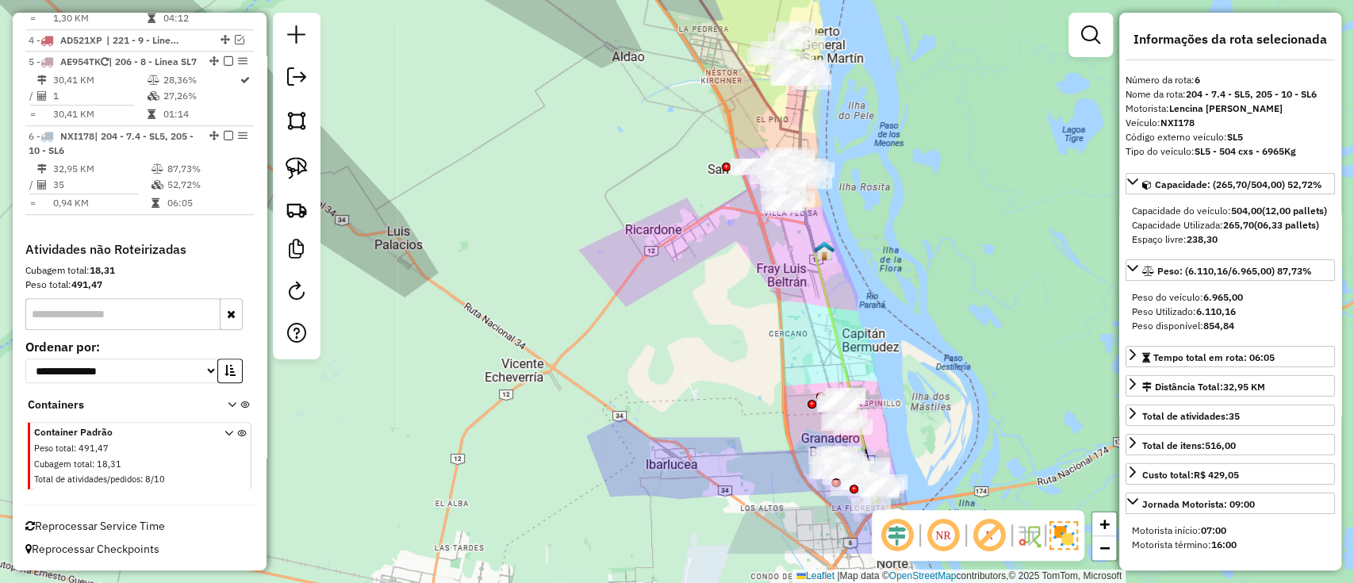
drag, startPoint x: 860, startPoint y: 243, endPoint x: 848, endPoint y: 211, distance: 33.9
click at [848, 217] on div "Janela de atendimento Grade de atendimento Capacidade Transportadoras Veículos …" at bounding box center [677, 291] width 1354 height 583
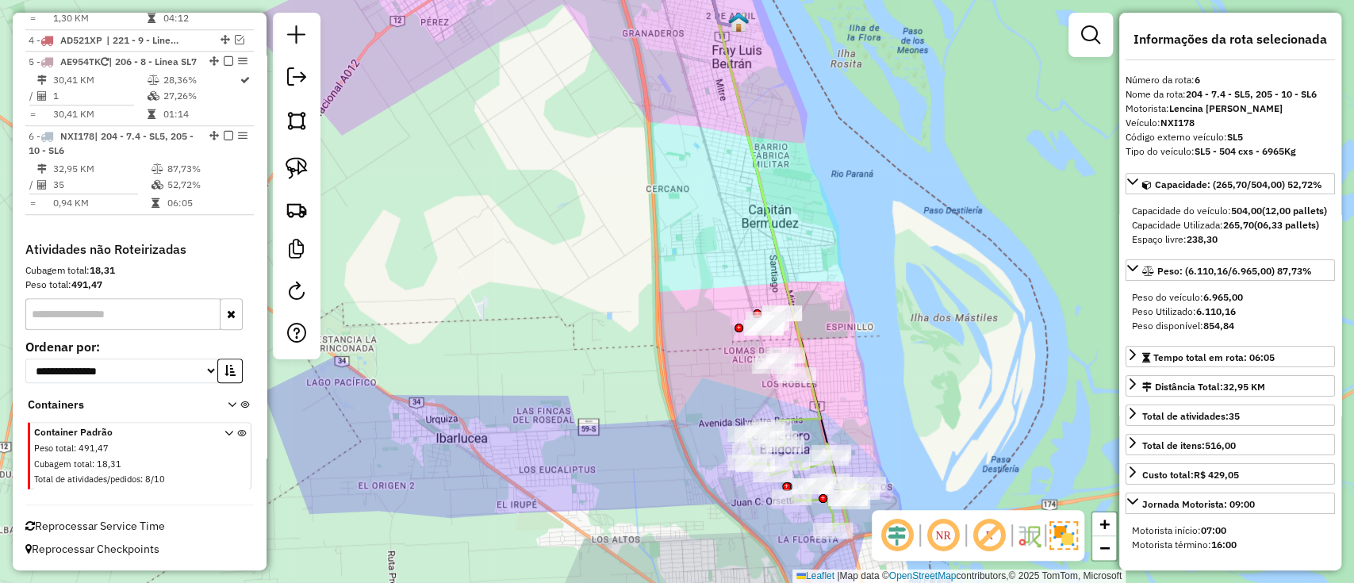
click at [819, 409] on icon at bounding box center [769, 232] width 101 height 423
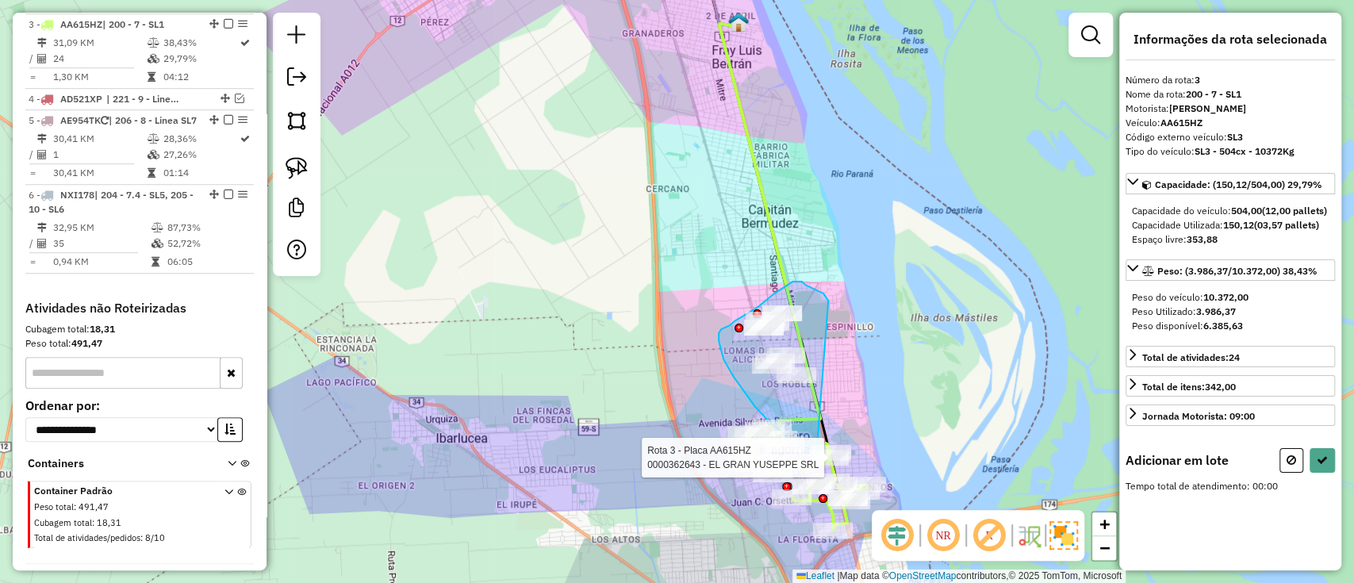
click at [823, 454] on div "Rota 3 - Placa AA615HZ 0000470676 - SOSA GABRIEL AN Rota 3 - Placa AA615HZ 0000…" at bounding box center [677, 291] width 1354 height 583
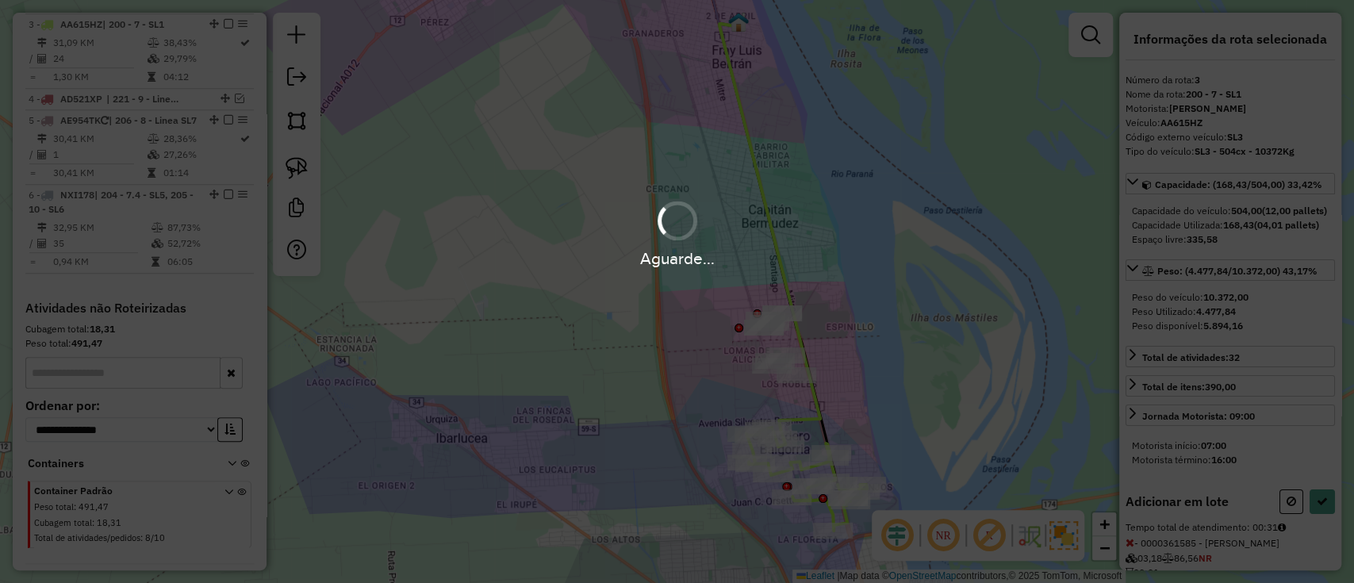
select select "**********"
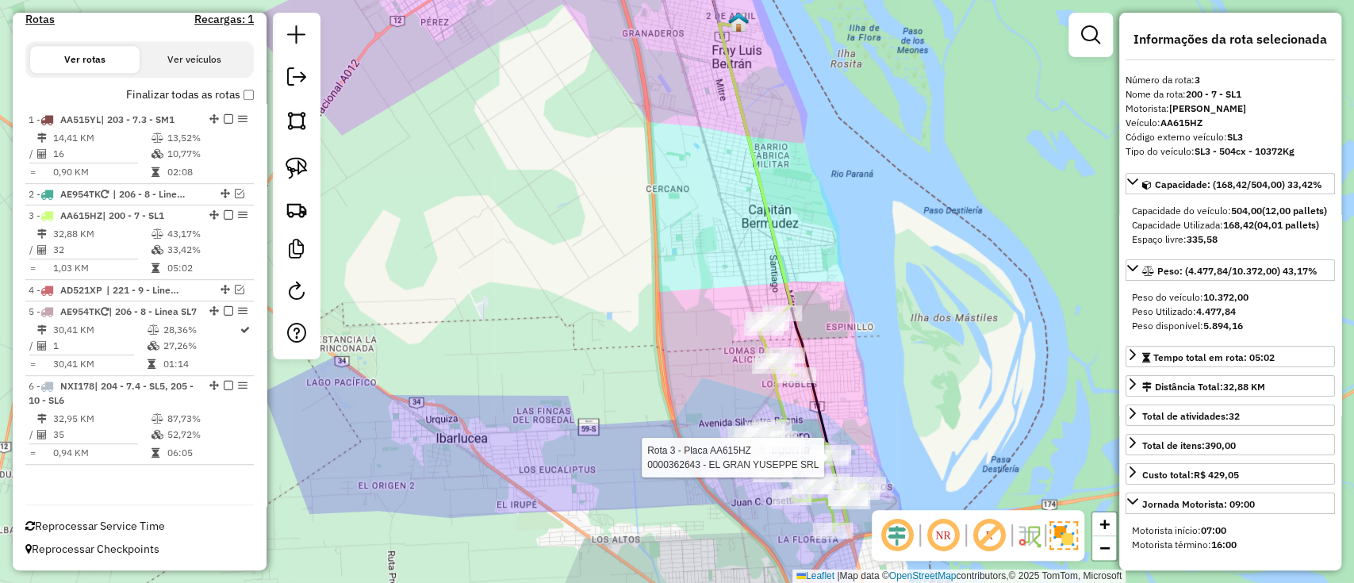
scroll to position [527, 0]
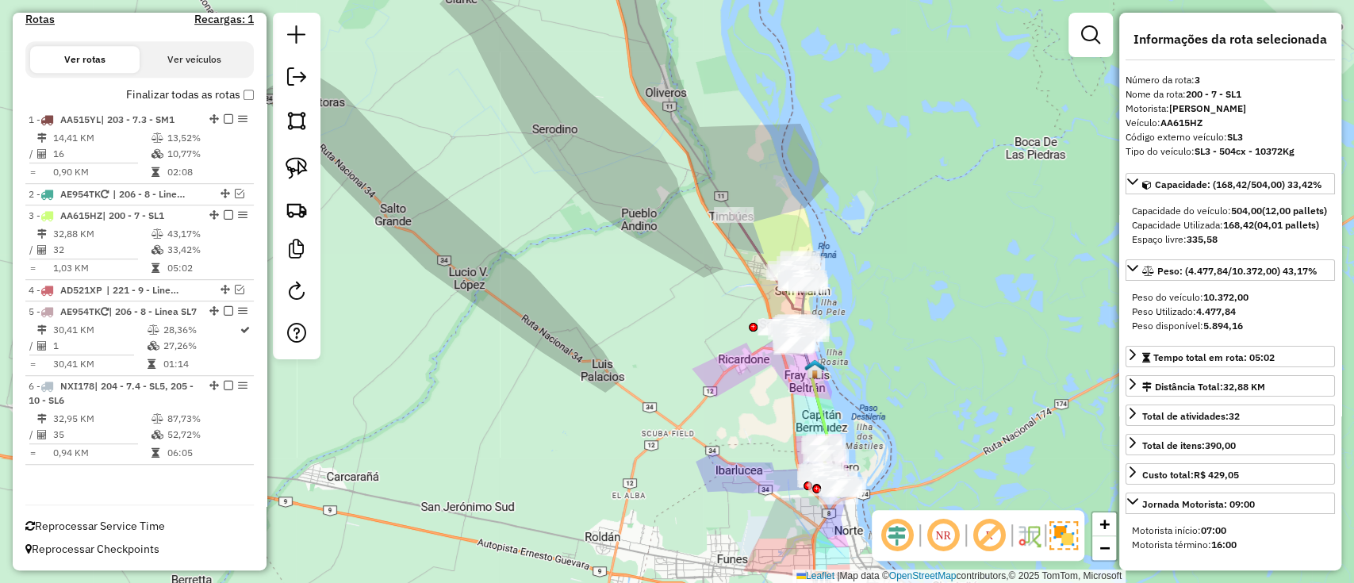
drag, startPoint x: 850, startPoint y: 399, endPoint x: 869, endPoint y: 428, distance: 34.6
click at [869, 428] on div "Janela de atendimento Grade de atendimento Capacidade Transportadoras Veículos …" at bounding box center [677, 291] width 1354 height 583
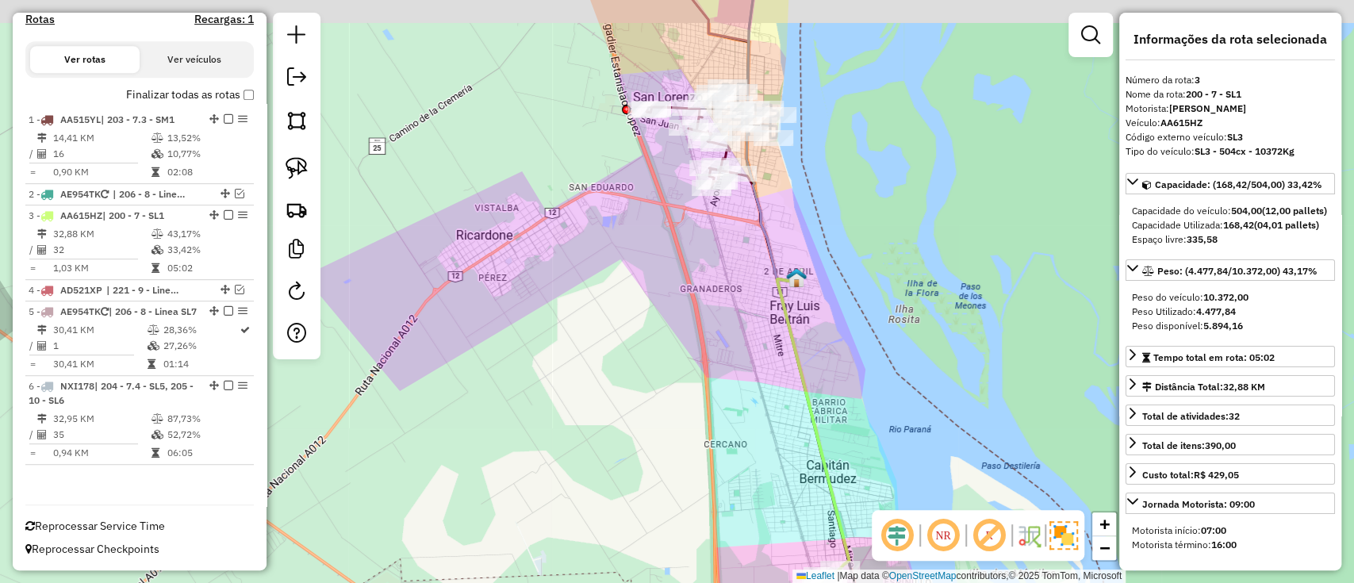
drag, startPoint x: 836, startPoint y: 390, endPoint x: 971, endPoint y: 632, distance: 277.0
click at [971, 582] on html "Aguarde... Pop-up bloqueado! Seu navegador bloqueou automáticamente a abertura …" at bounding box center [677, 291] width 1354 height 583
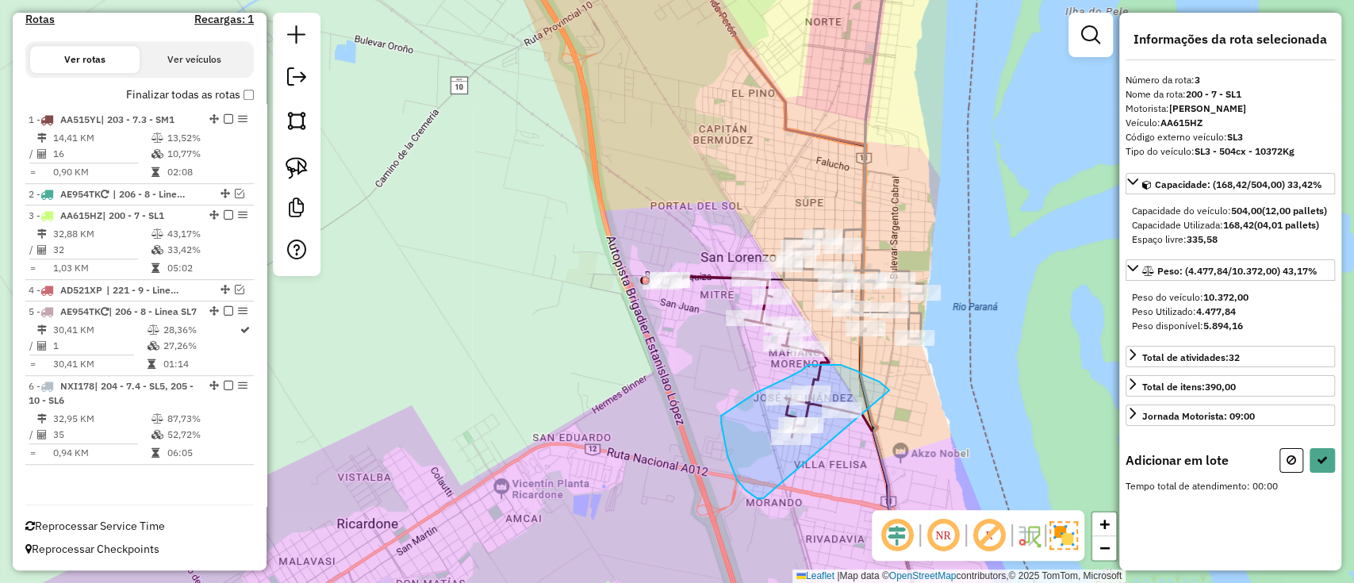
drag, startPoint x: 885, startPoint y: 386, endPoint x: 763, endPoint y: 498, distance: 165.6
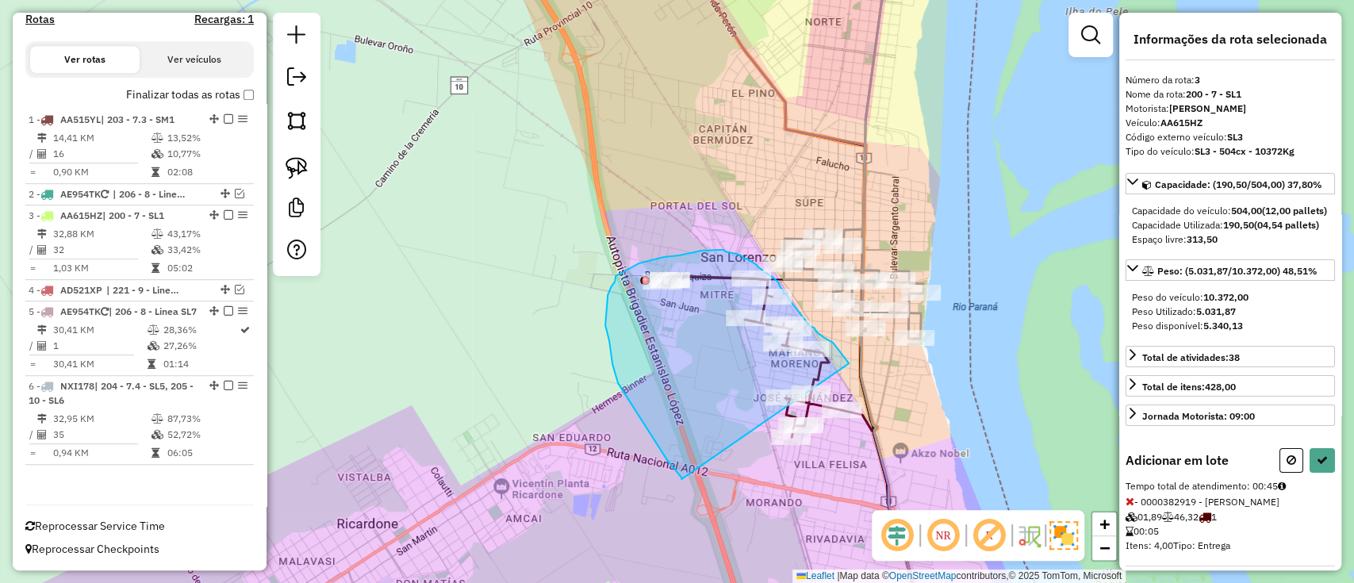
drag, startPoint x: 838, startPoint y: 350, endPoint x: 681, endPoint y: 479, distance: 202.8
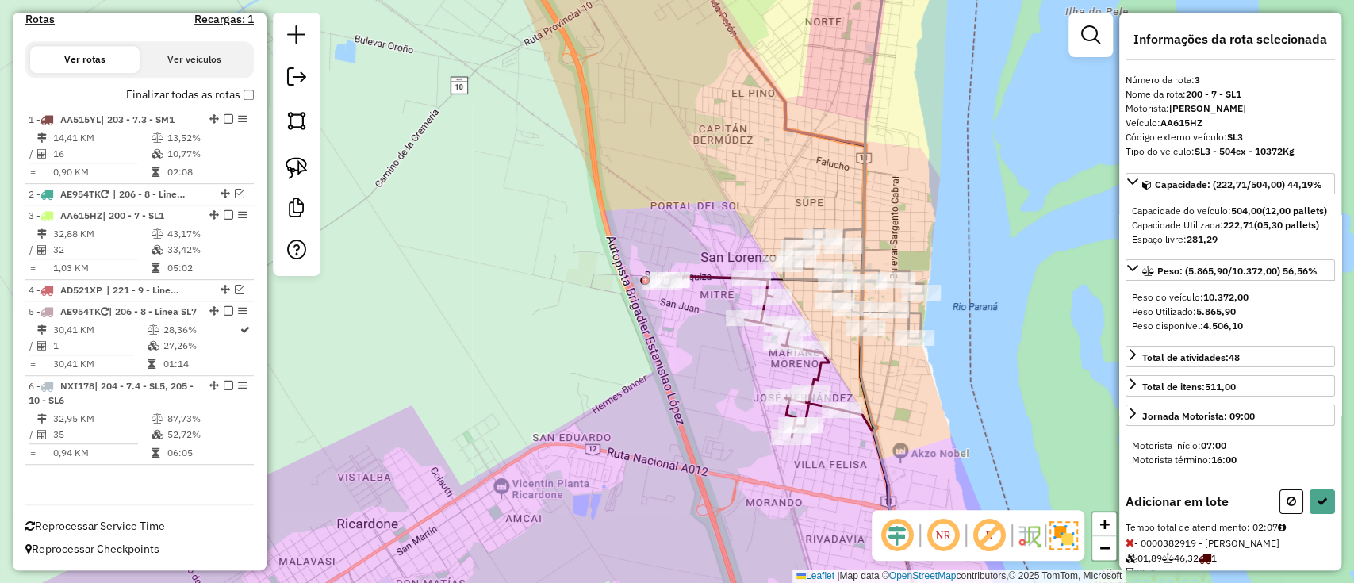
select select "**********"
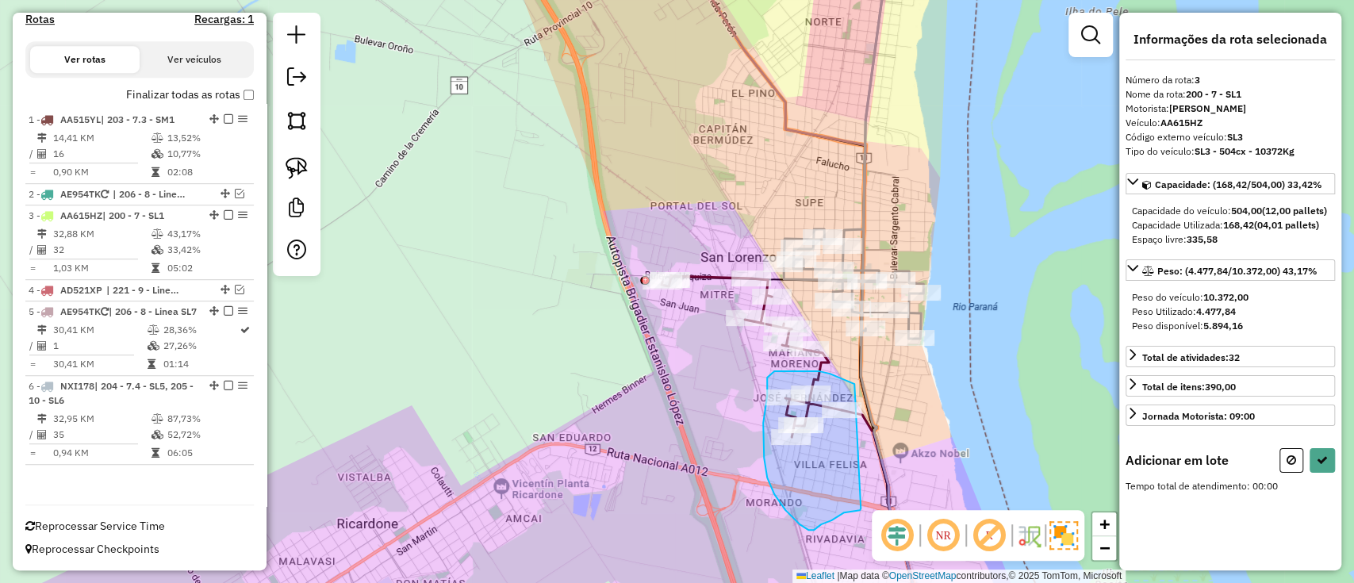
drag, startPoint x: 854, startPoint y: 384, endPoint x: 861, endPoint y: 508, distance: 124.7
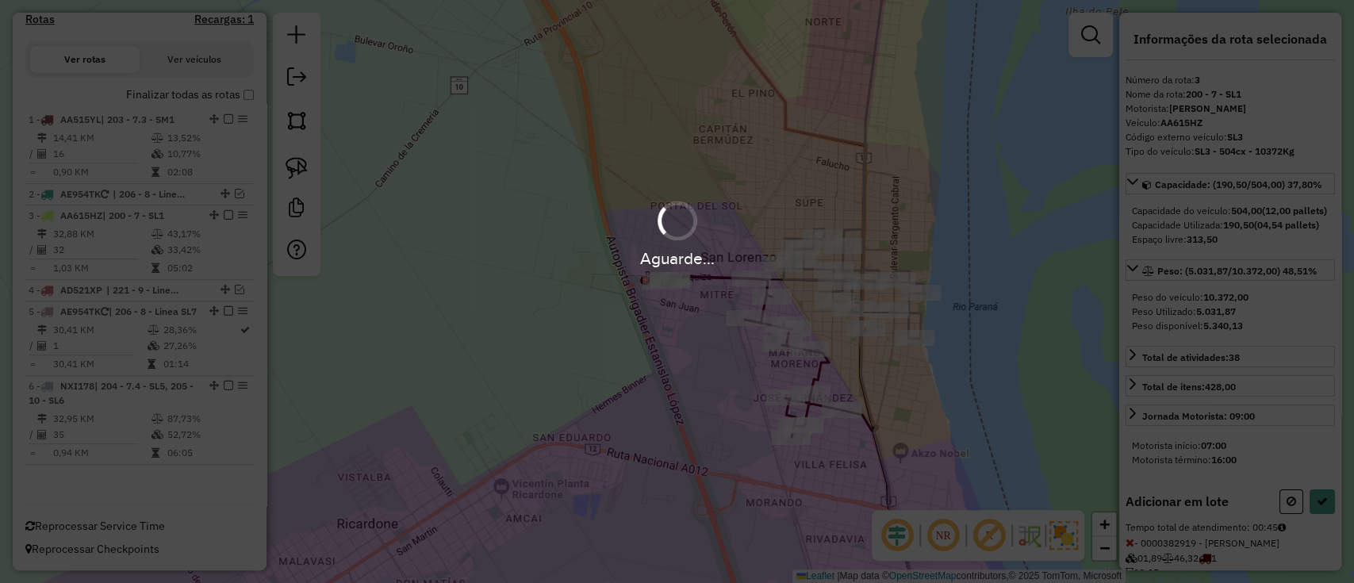
select select "**********"
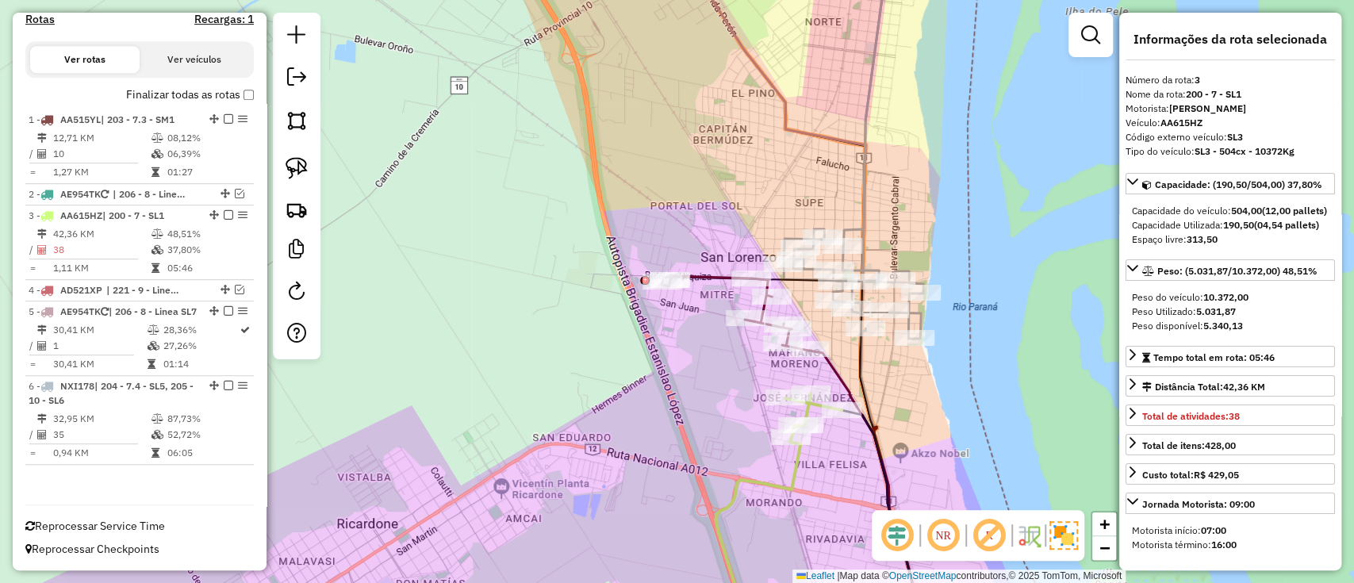
click at [854, 223] on icon at bounding box center [854, 143] width 140 height 403
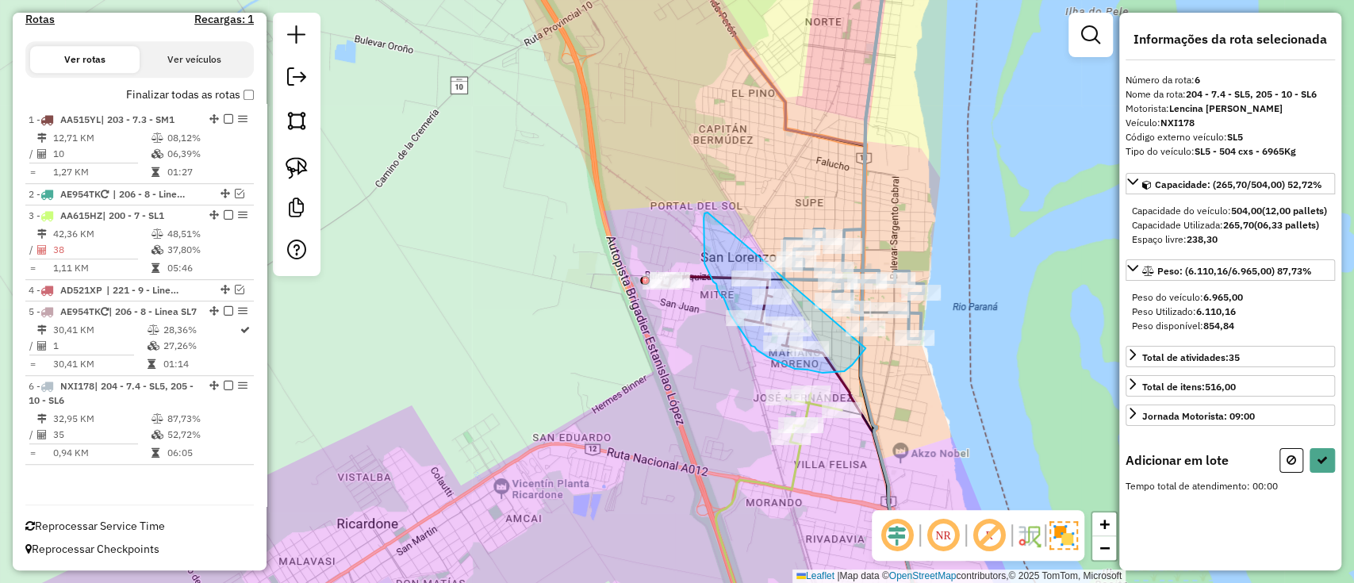
drag, startPoint x: 706, startPoint y: 213, endPoint x: 866, endPoint y: 347, distance: 208.4
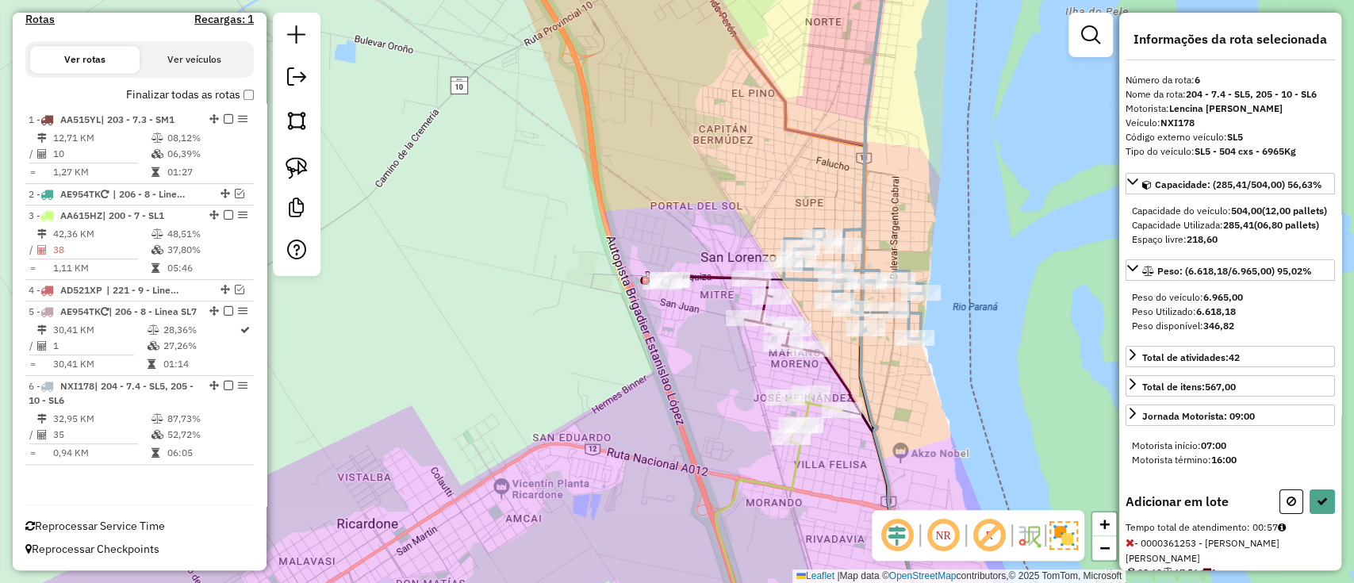
select select "**********"
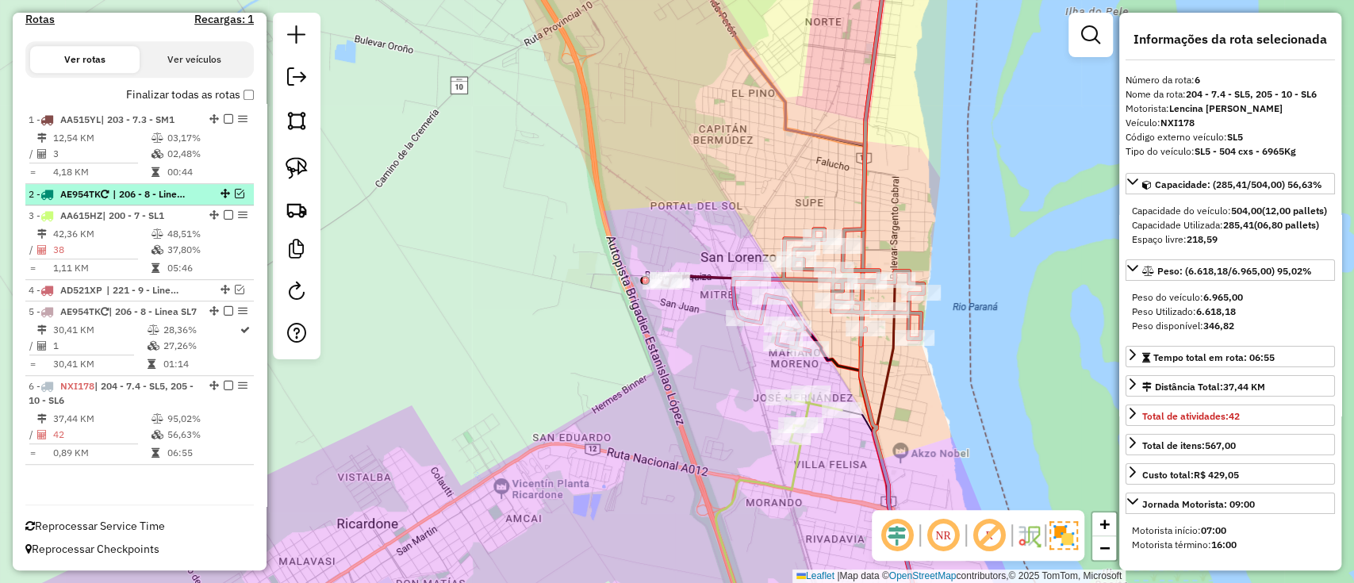
click at [237, 189] on em at bounding box center [240, 194] width 10 height 10
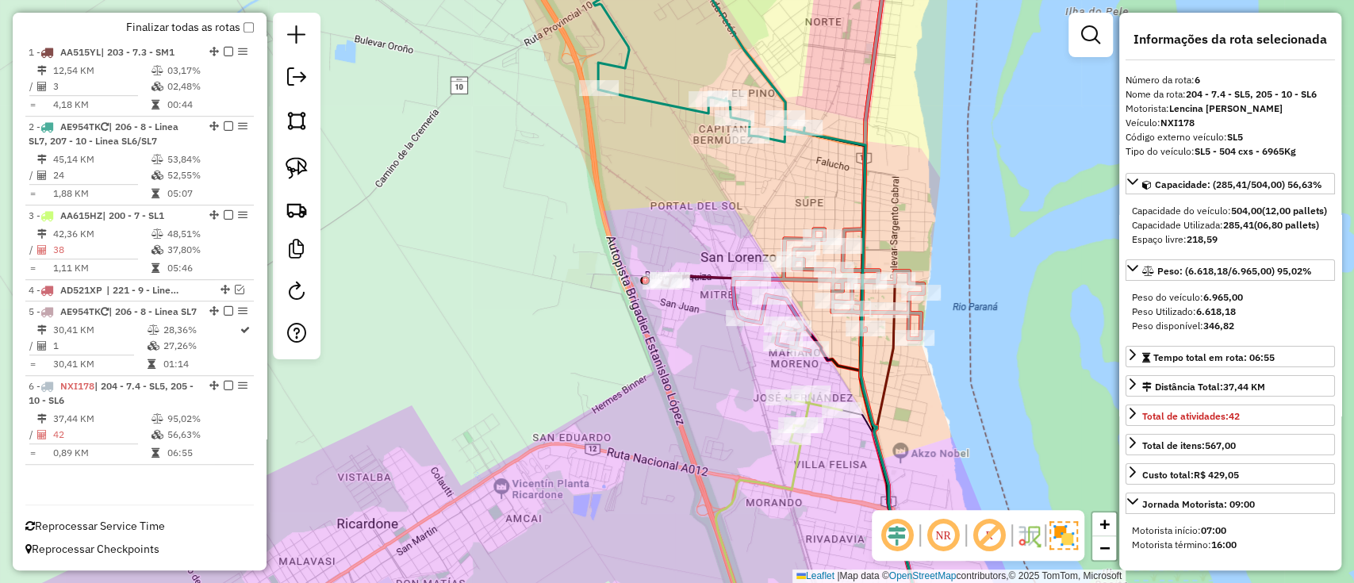
click at [670, 105] on icon at bounding box center [698, 42] width 211 height 200
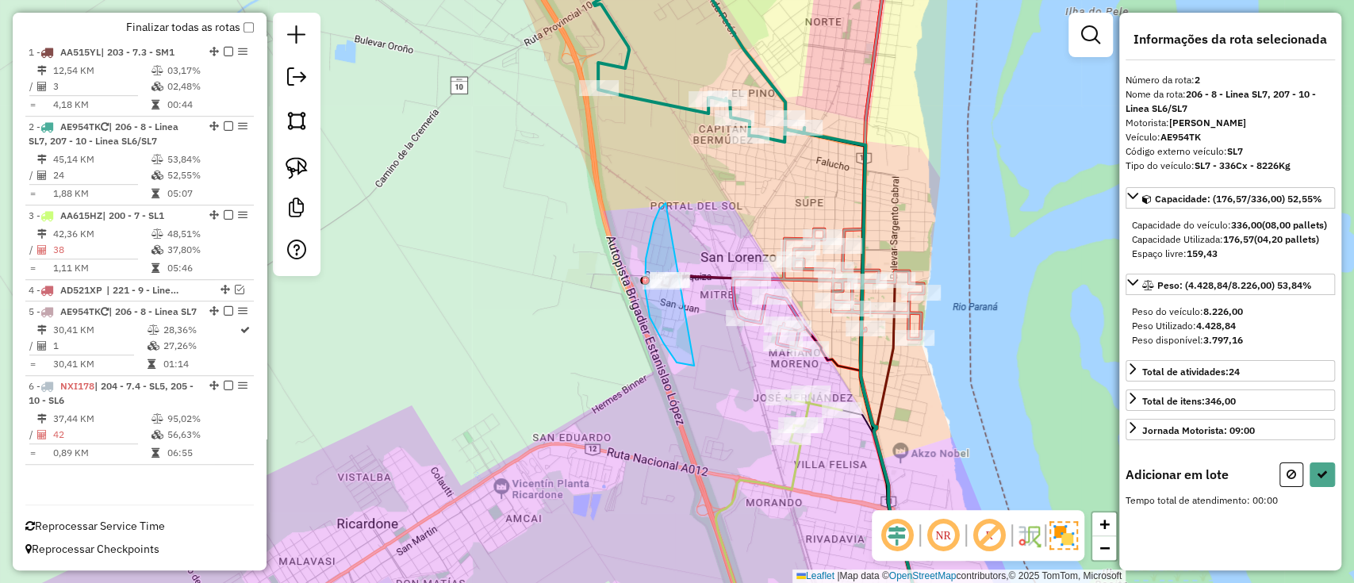
drag, startPoint x: 665, startPoint y: 203, endPoint x: 711, endPoint y: 363, distance: 166.5
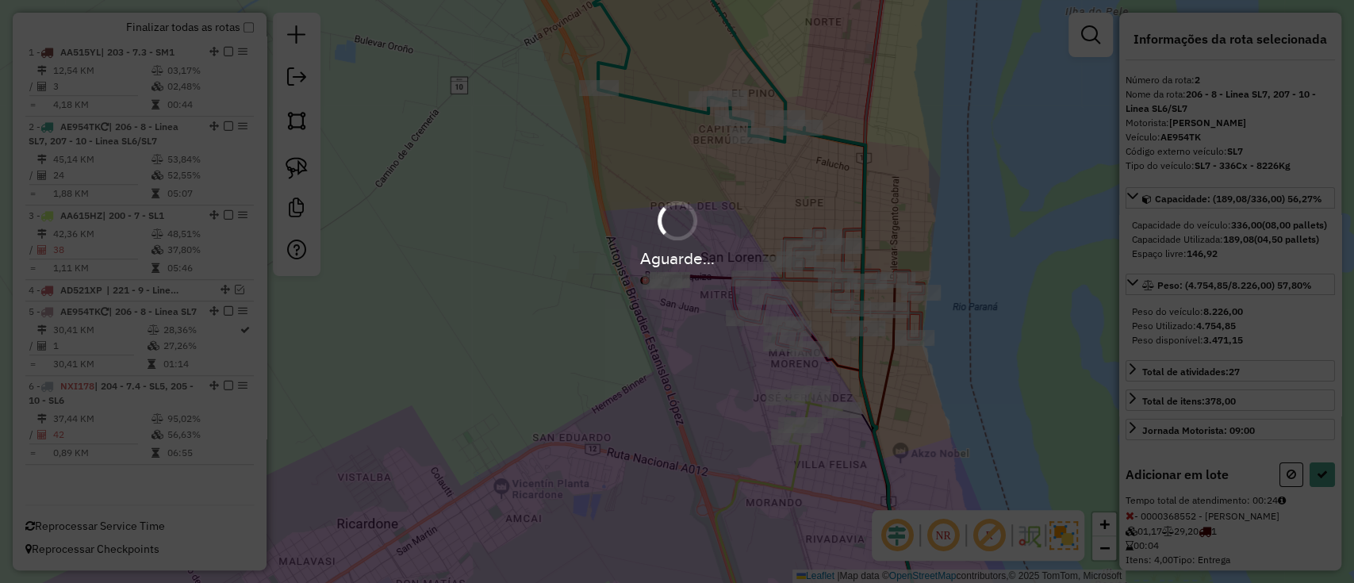
select select "**********"
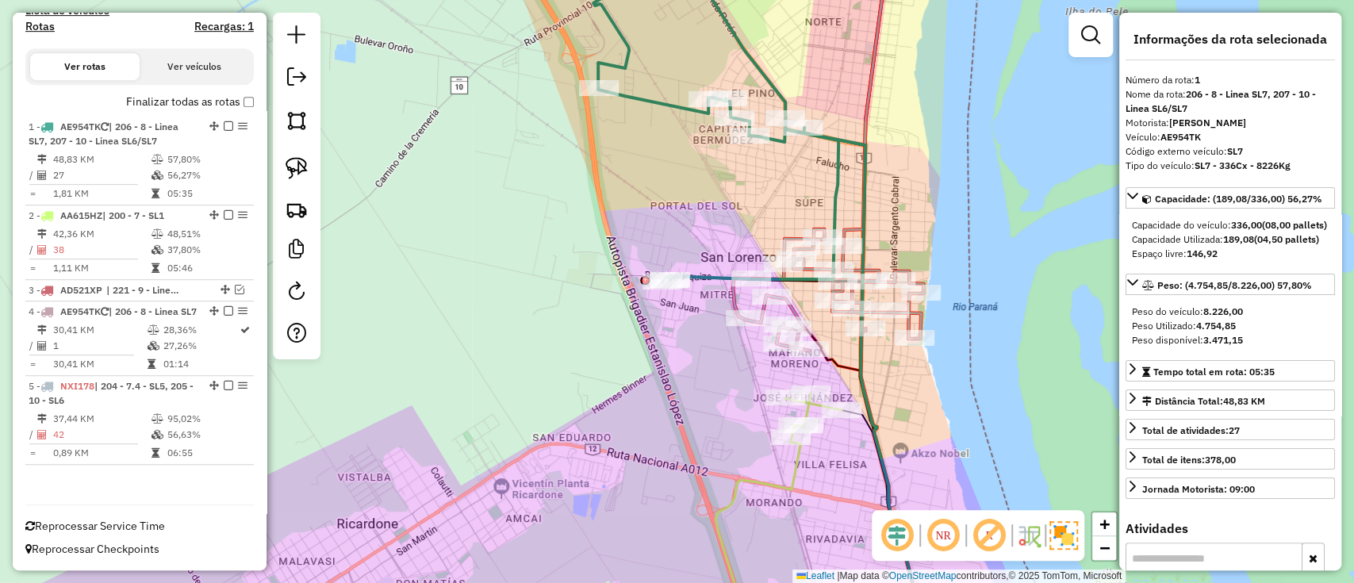
scroll to position [520, 0]
click at [914, 309] on icon at bounding box center [828, 146] width 190 height 408
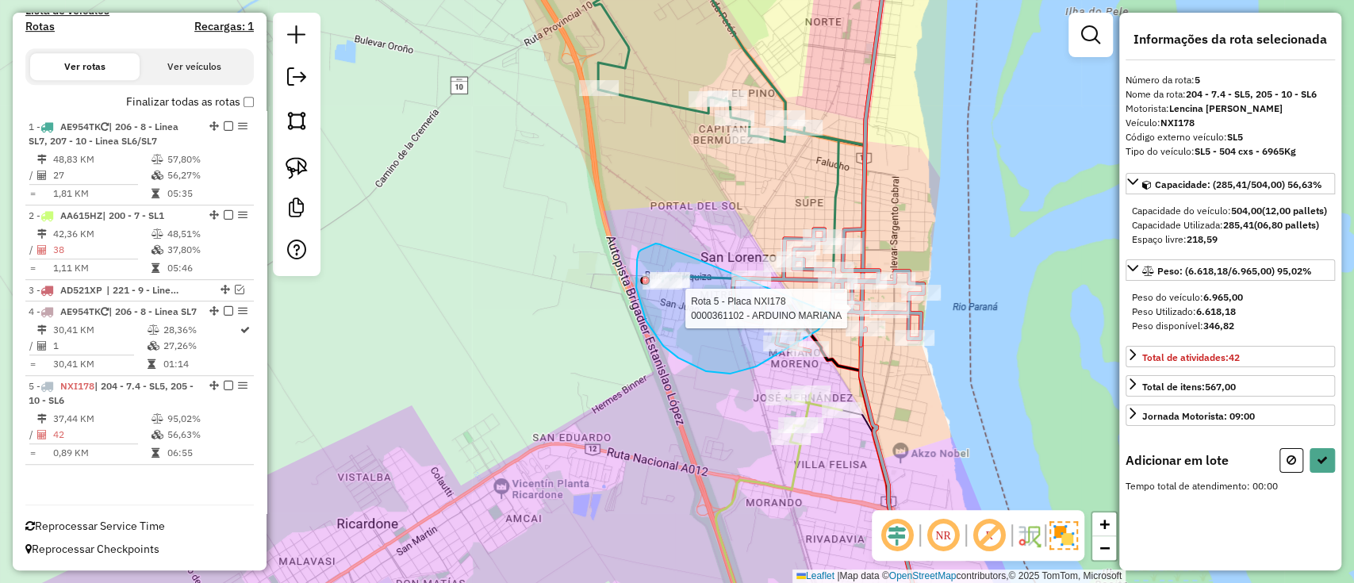
drag, startPoint x: 660, startPoint y: 244, endPoint x: 830, endPoint y: 314, distance: 184.3
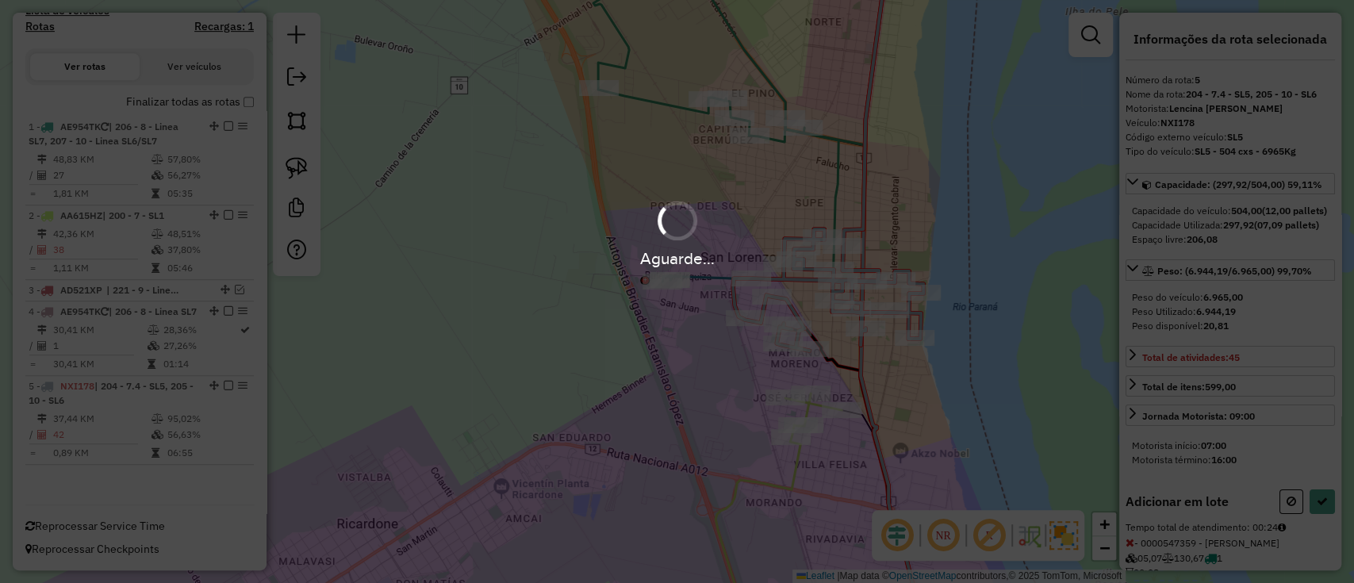
select select "**********"
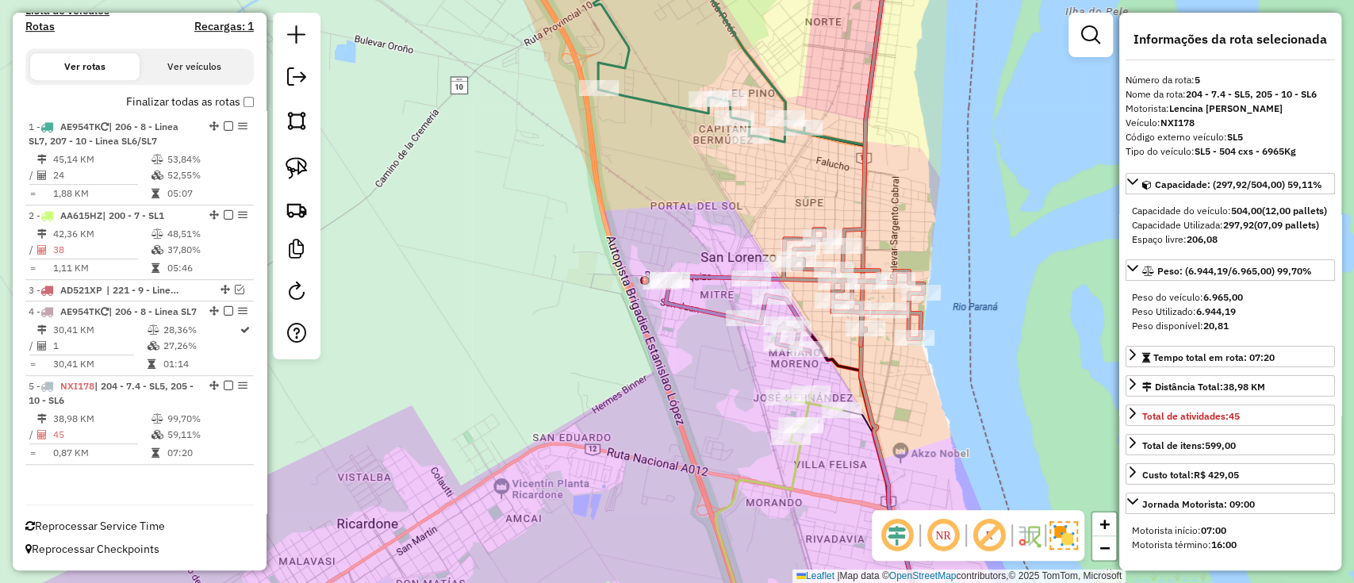
click at [834, 190] on div "Janela de atendimento Grade de atendimento Capacidade Transportadoras Veículos …" at bounding box center [677, 291] width 1354 height 583
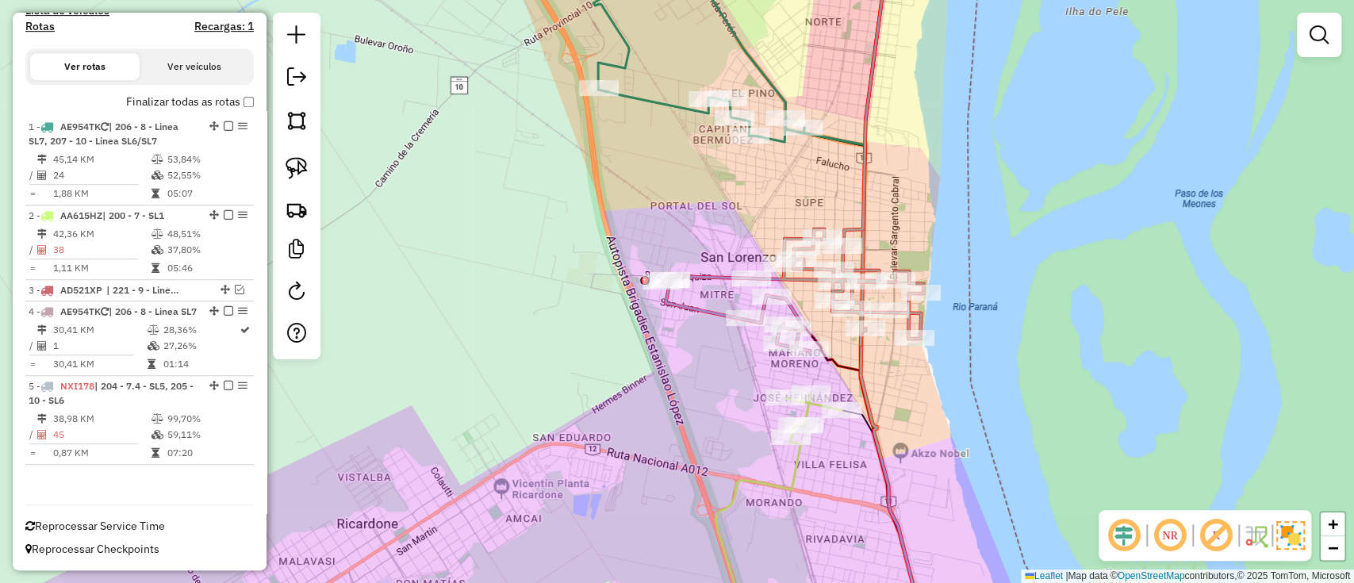
click at [834, 144] on icon at bounding box center [818, 283] width 283 height 683
select select "**********"
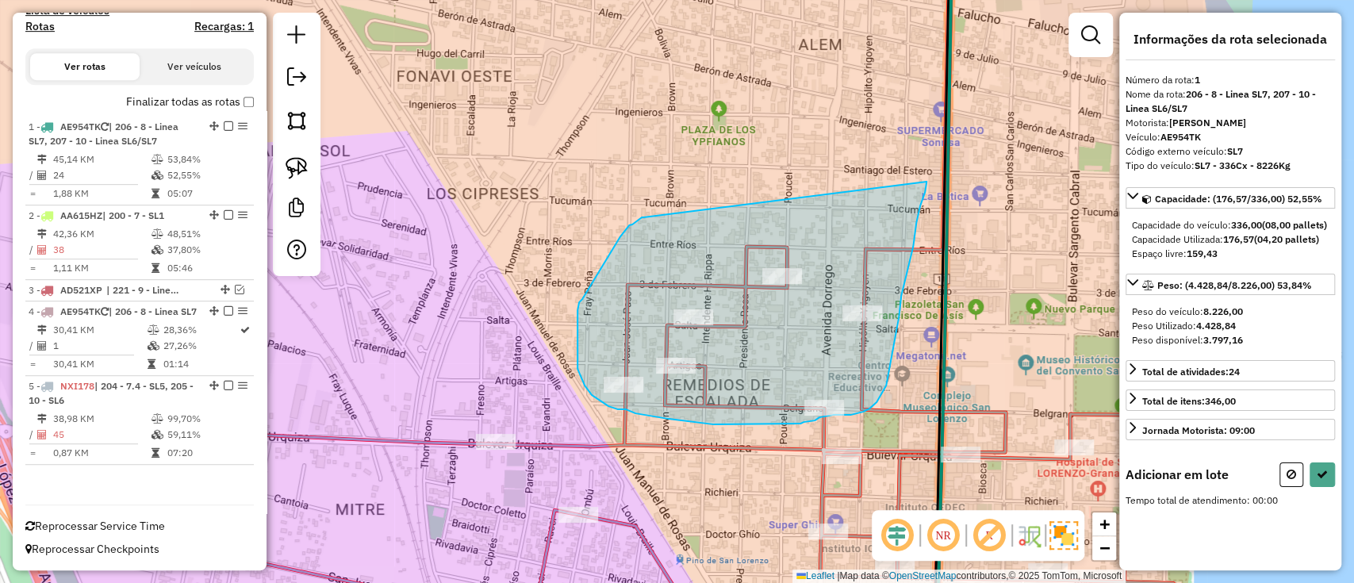
drag, startPoint x: 642, startPoint y: 217, endPoint x: 922, endPoint y: 177, distance: 283.7
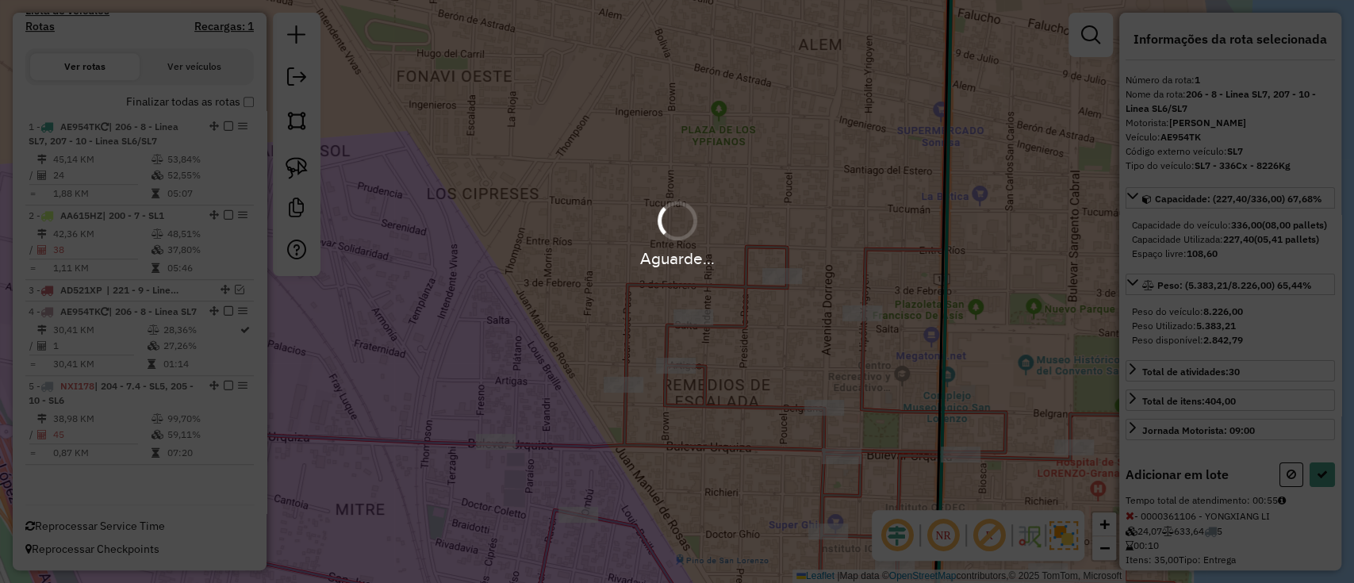
select select "**********"
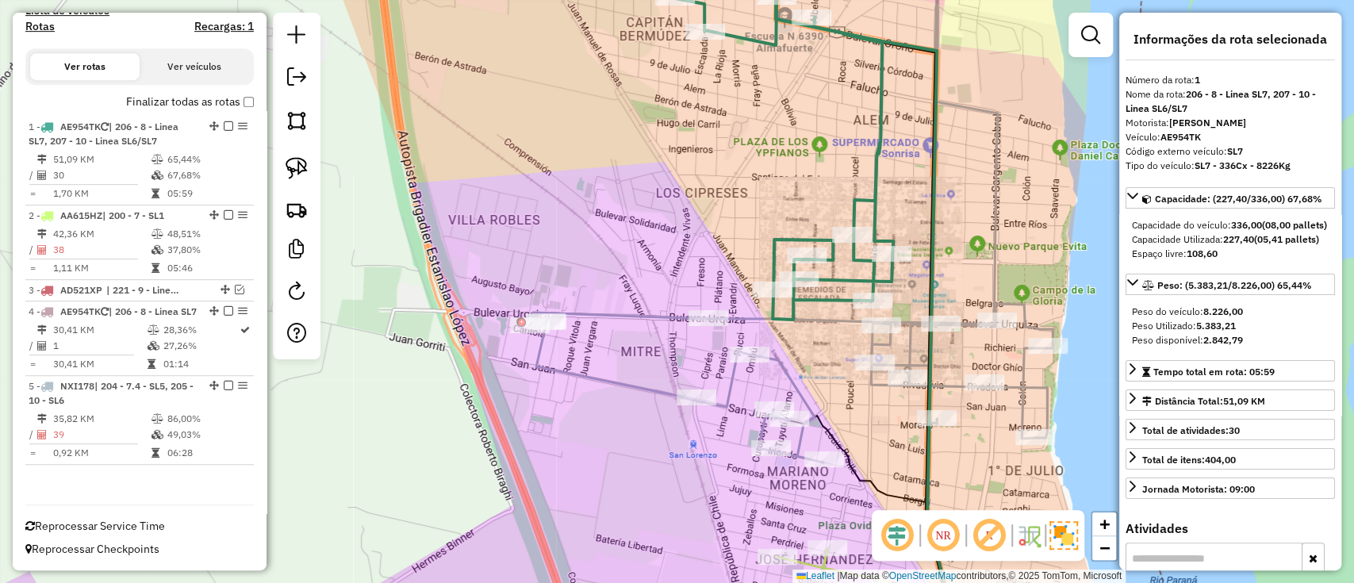
click at [911, 357] on icon at bounding box center [791, 202] width 523 height 520
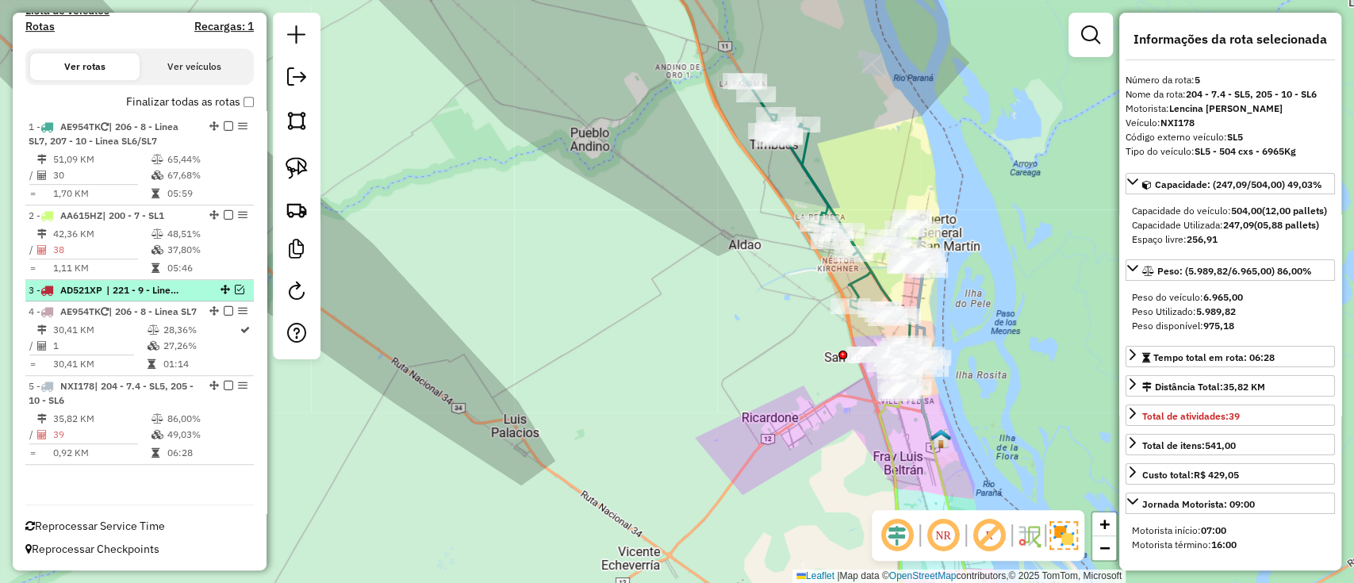
click at [238, 283] on div "3 - AD521XP | 221 - 9 - Linea SL9" at bounding box center [140, 290] width 222 height 14
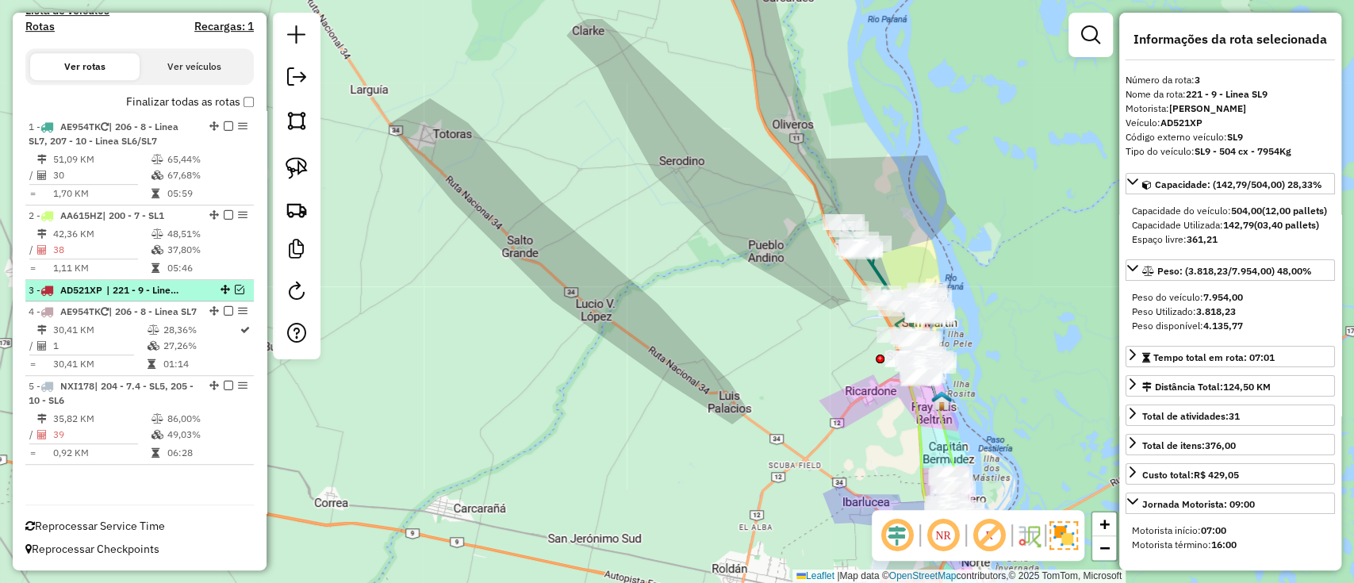
click at [235, 285] on em at bounding box center [240, 290] width 10 height 10
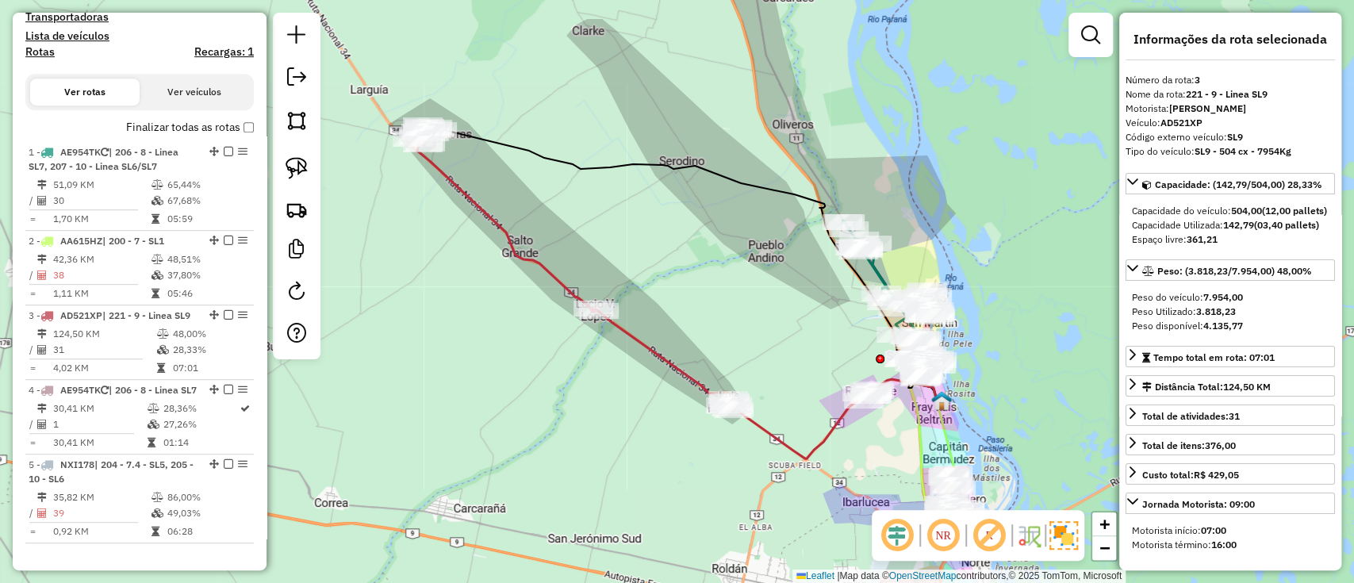
click at [219, 127] on label "Finalizar todas as rotas" at bounding box center [190, 127] width 128 height 17
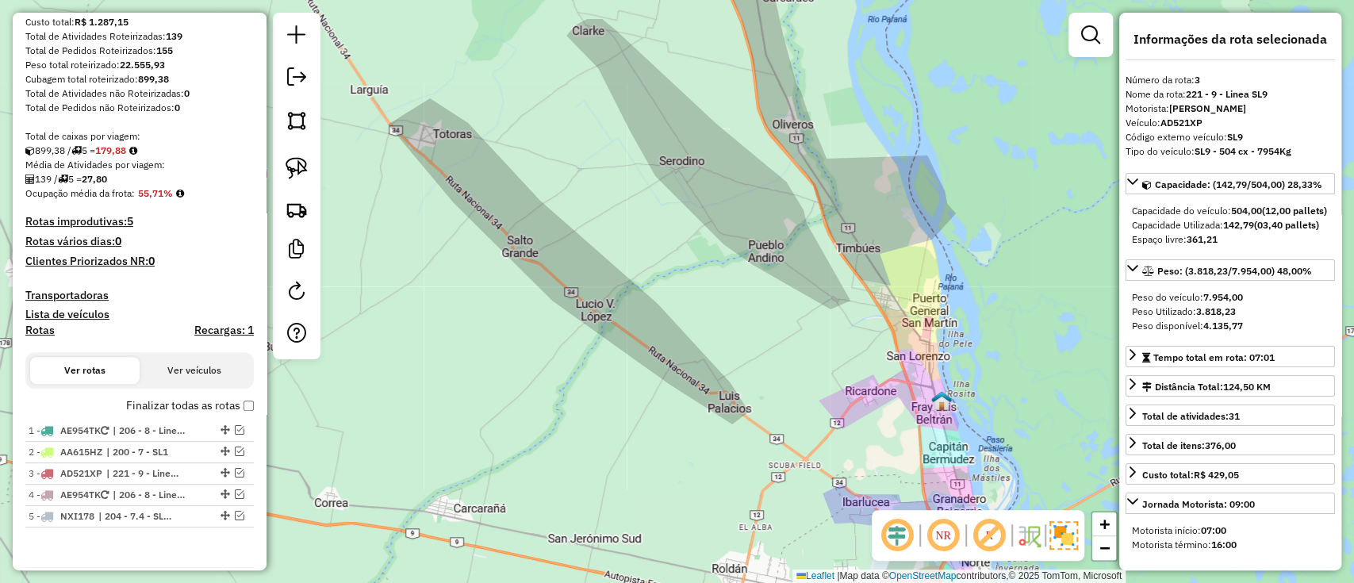
scroll to position [159, 0]
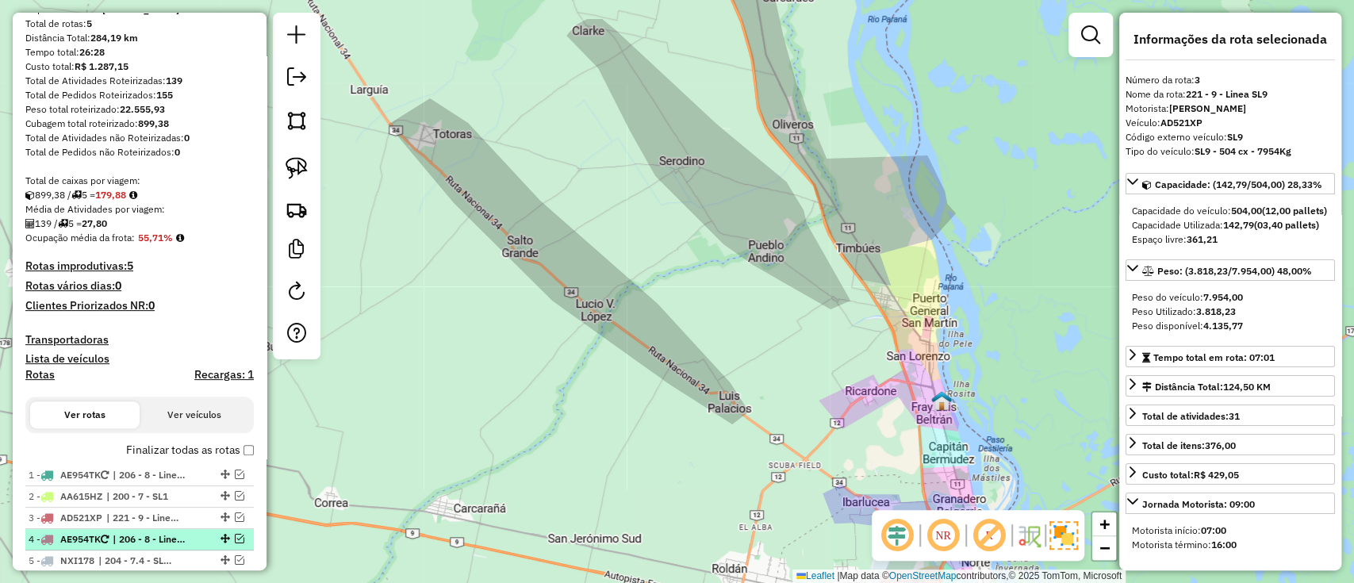
click at [241, 536] on div at bounding box center [224, 539] width 48 height 10
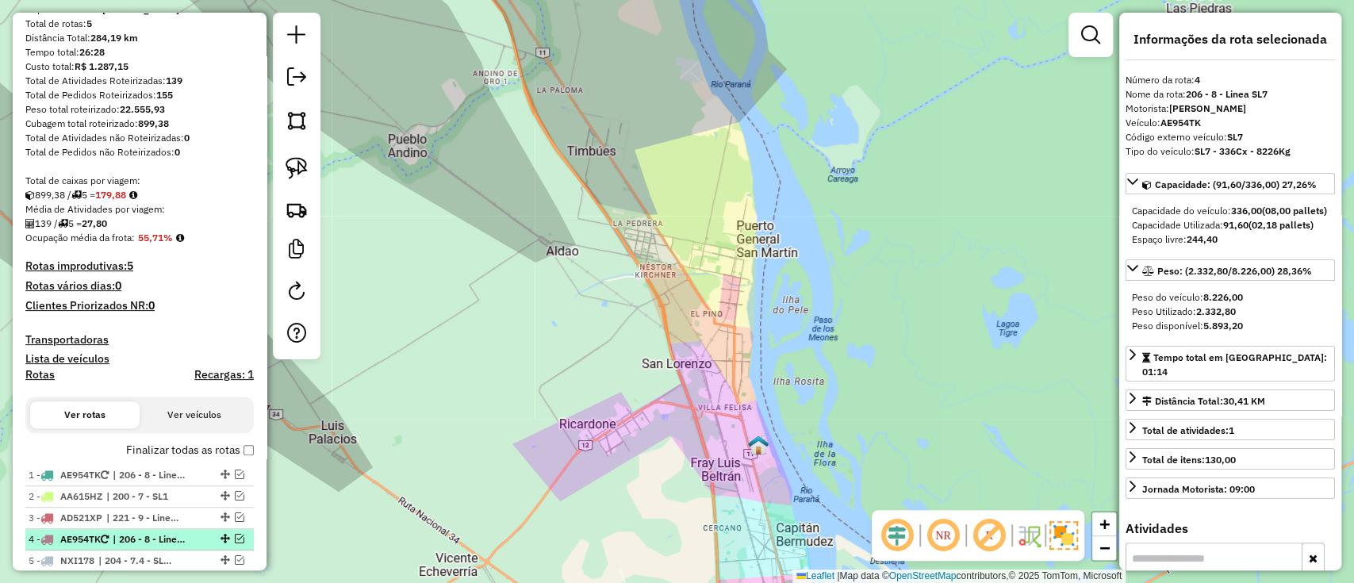
click at [238, 537] on em at bounding box center [240, 539] width 10 height 10
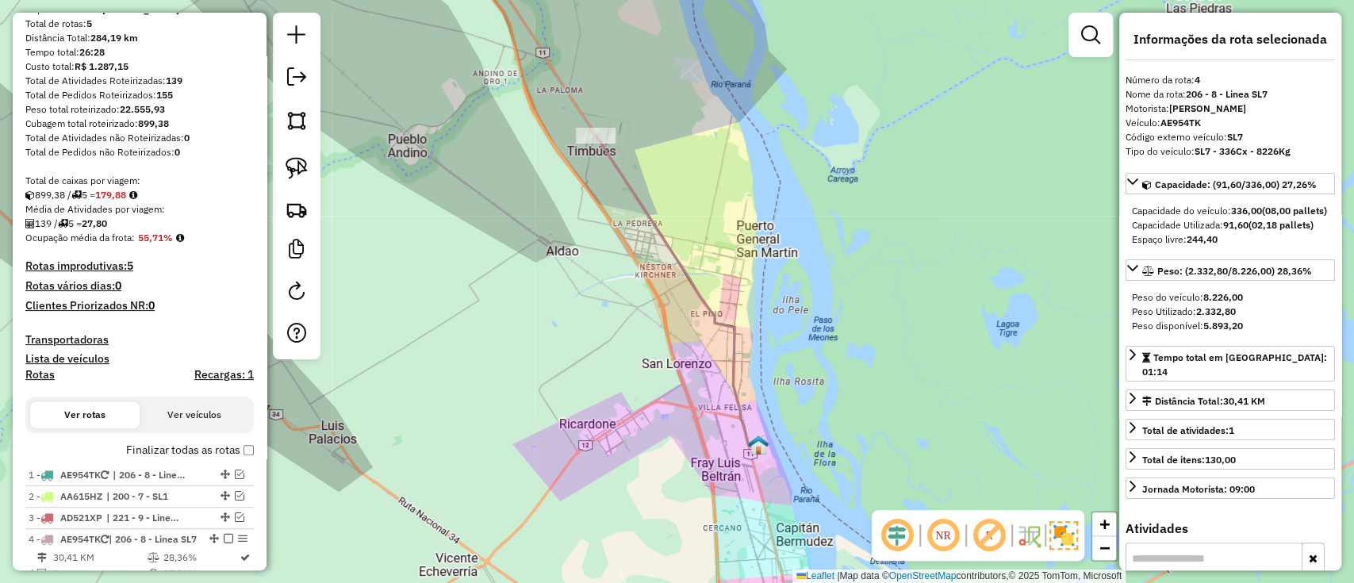
click at [653, 225] on icon at bounding box center [677, 292] width 163 height 312
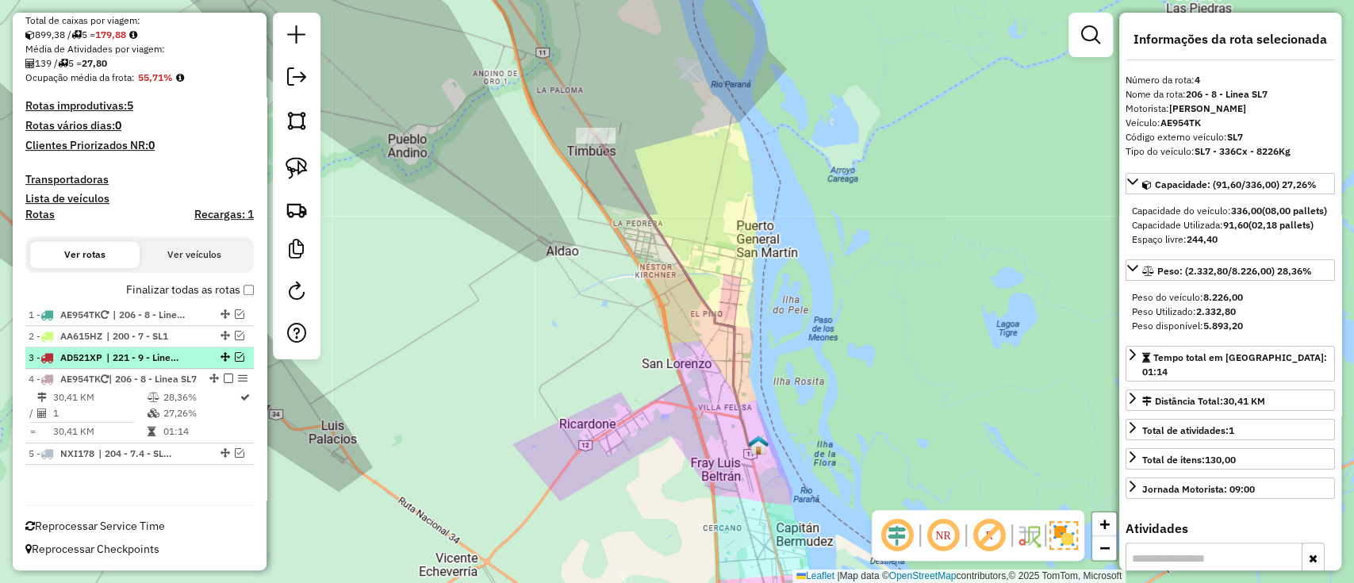
click at [236, 352] on em at bounding box center [240, 357] width 10 height 10
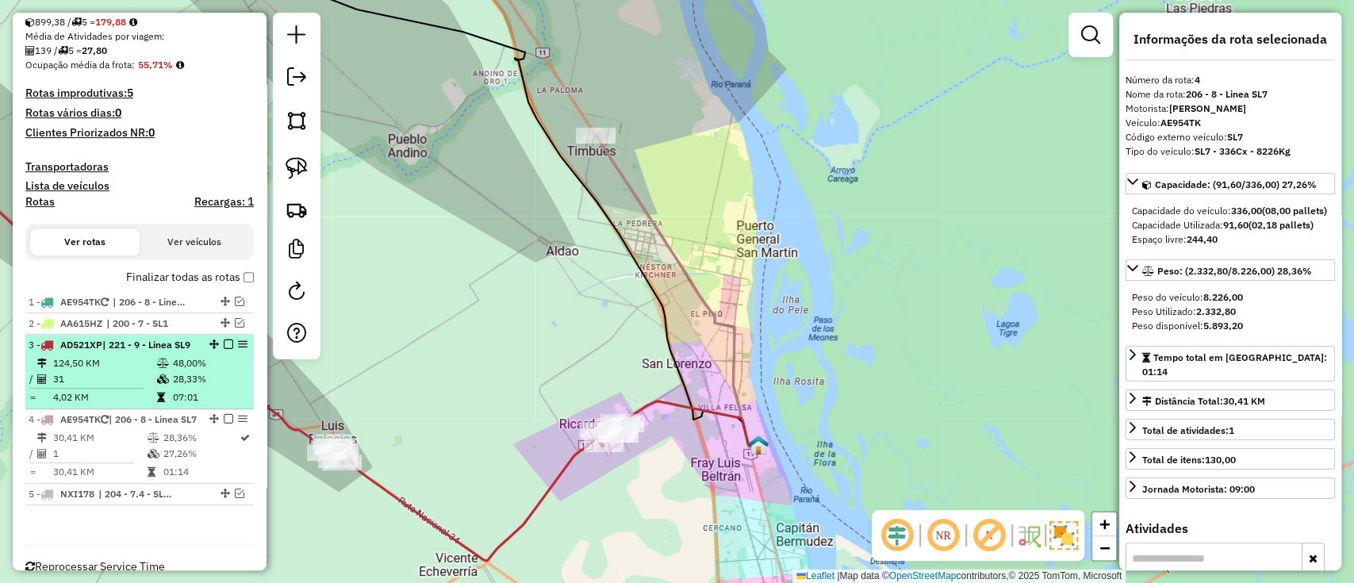
click at [224, 343] on em at bounding box center [229, 344] width 10 height 10
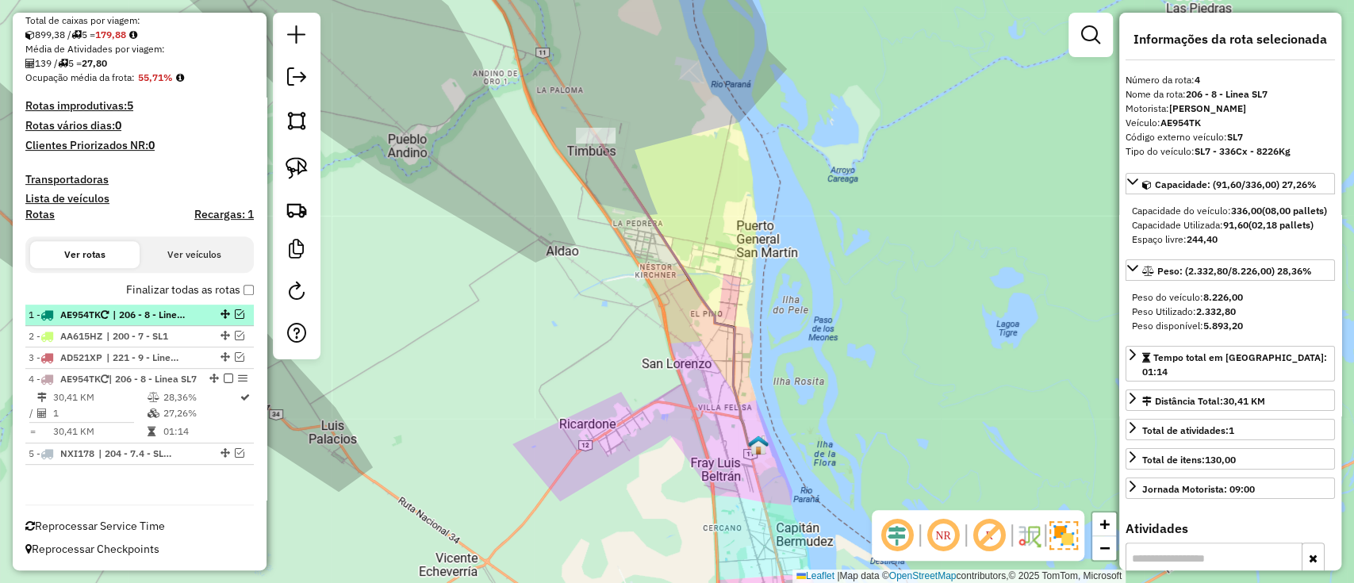
click at [236, 309] on em at bounding box center [240, 314] width 10 height 10
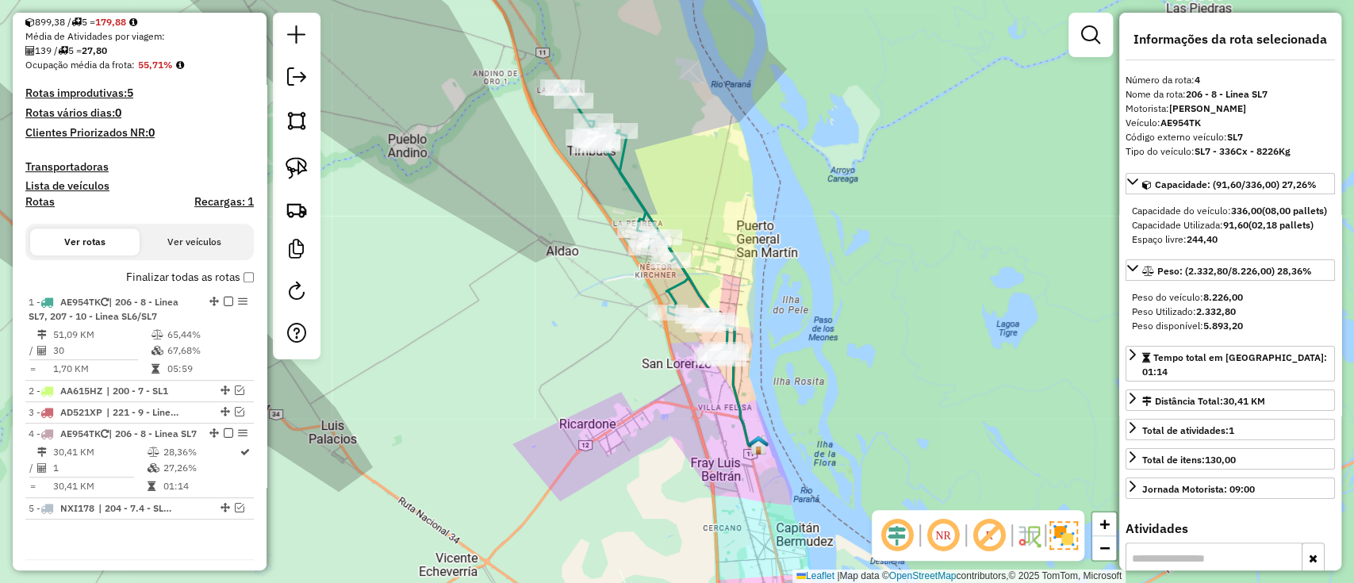
click at [622, 162] on icon at bounding box center [644, 221] width 170 height 278
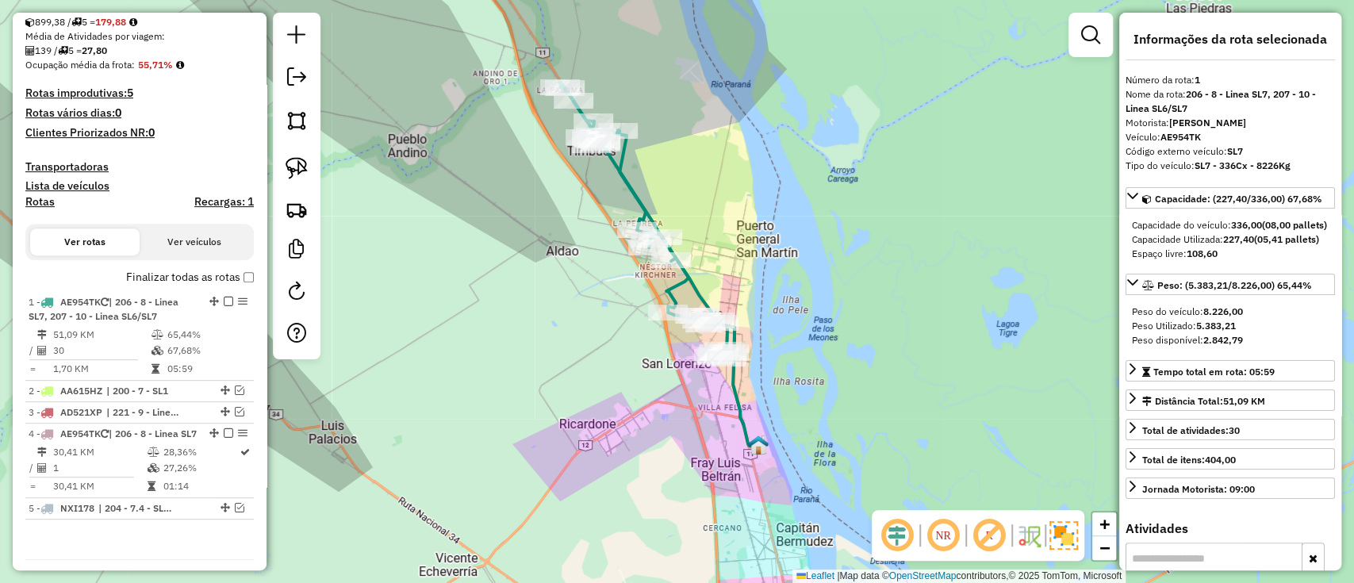
scroll to position [400, 0]
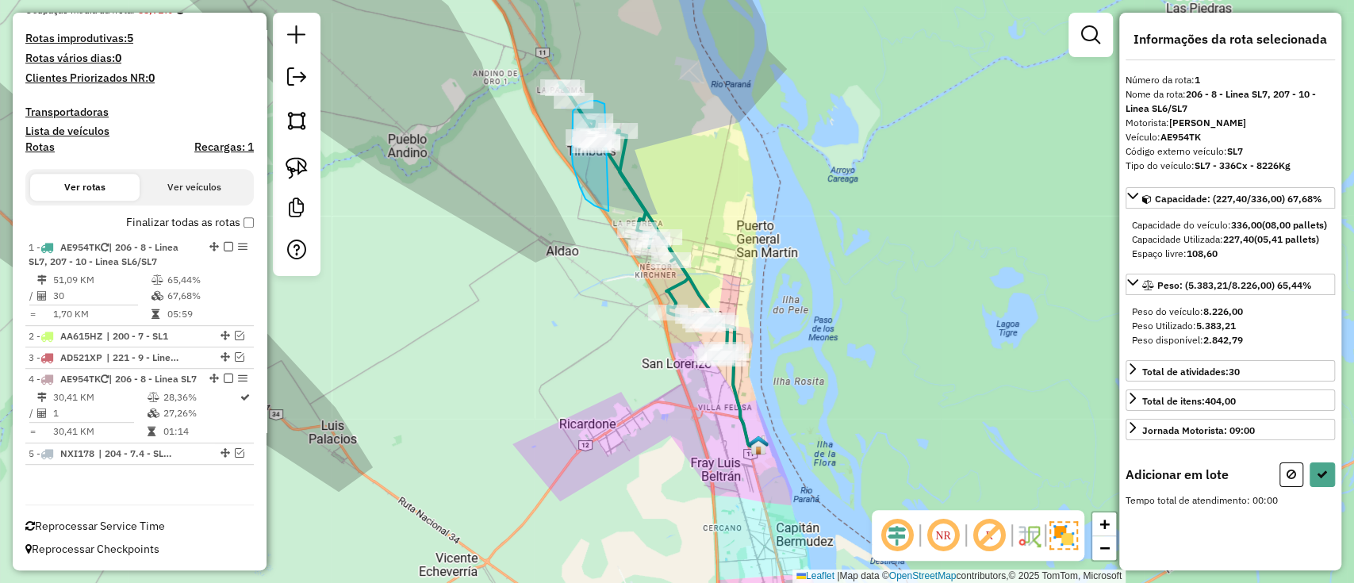
drag, startPoint x: 600, startPoint y: 102, endPoint x: 632, endPoint y: 209, distance: 110.9
select select "**********"
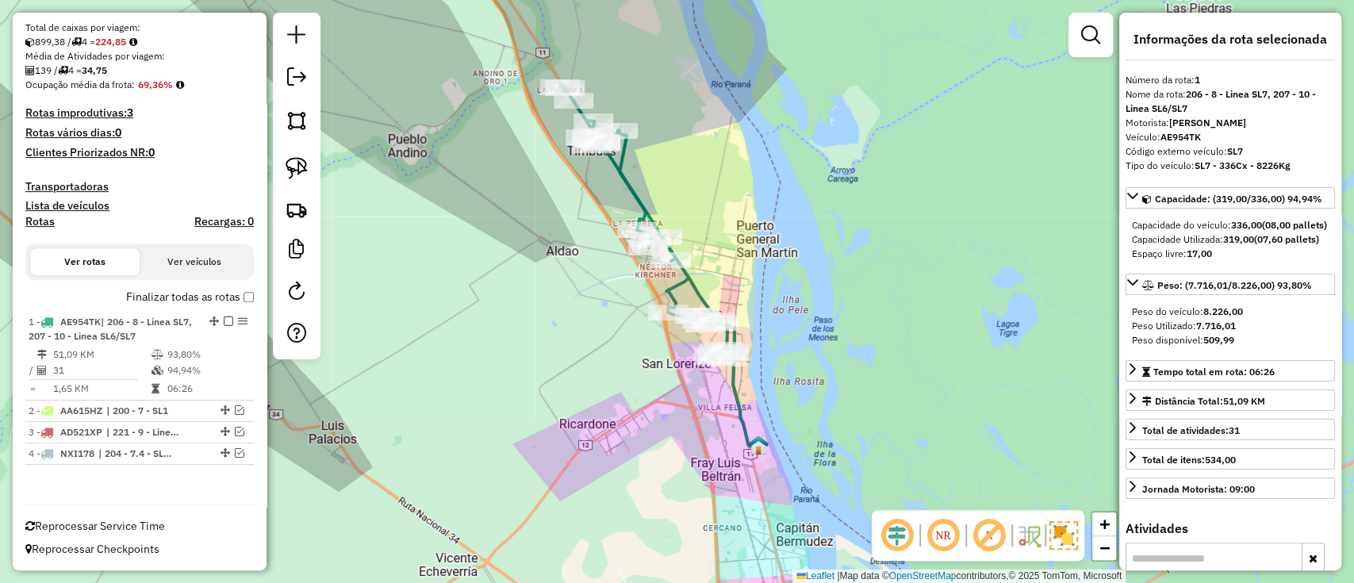
scroll to position [311, 0]
click at [236, 297] on label "Finalizar todas as rotas" at bounding box center [190, 298] width 128 height 17
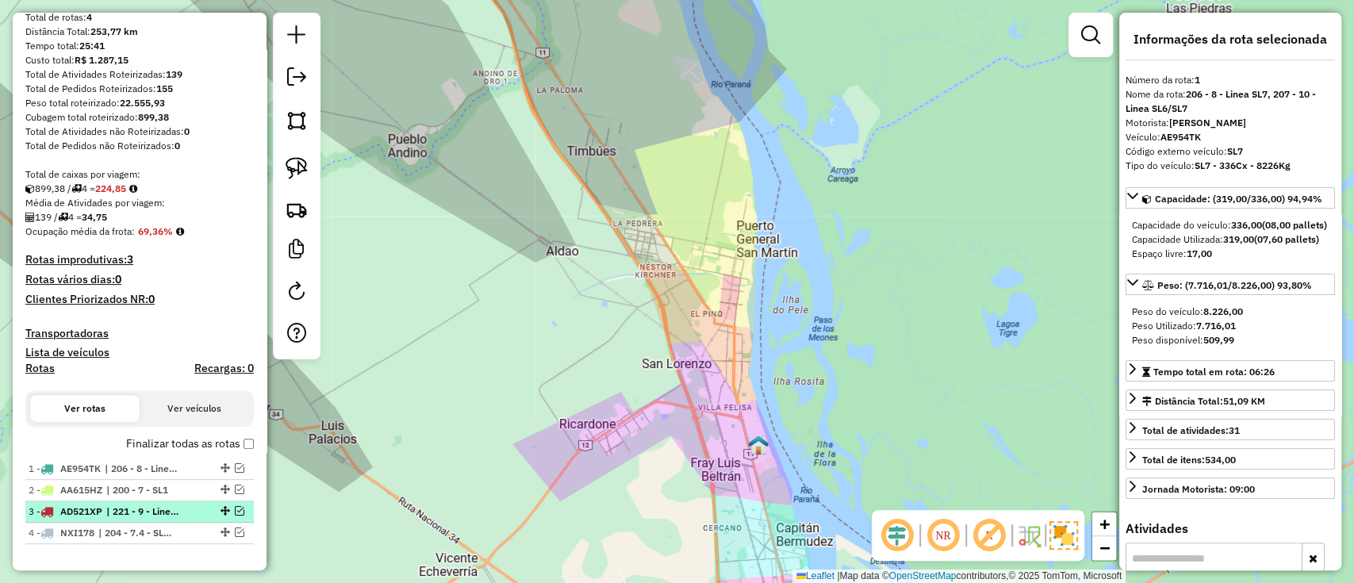
scroll to position [137, 0]
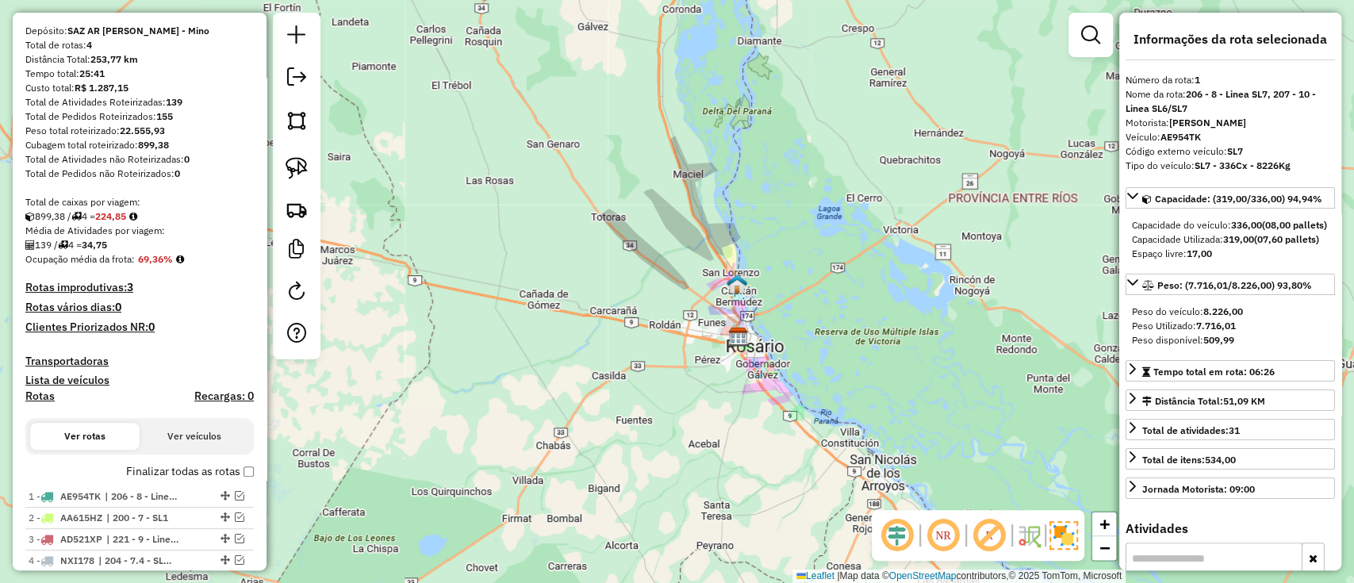
drag, startPoint x: 799, startPoint y: 343, endPoint x: 763, endPoint y: 217, distance: 130.5
click at [763, 217] on div "Janela de atendimento Grade de atendimento Capacidade Transportadoras Veículos …" at bounding box center [677, 291] width 1354 height 583
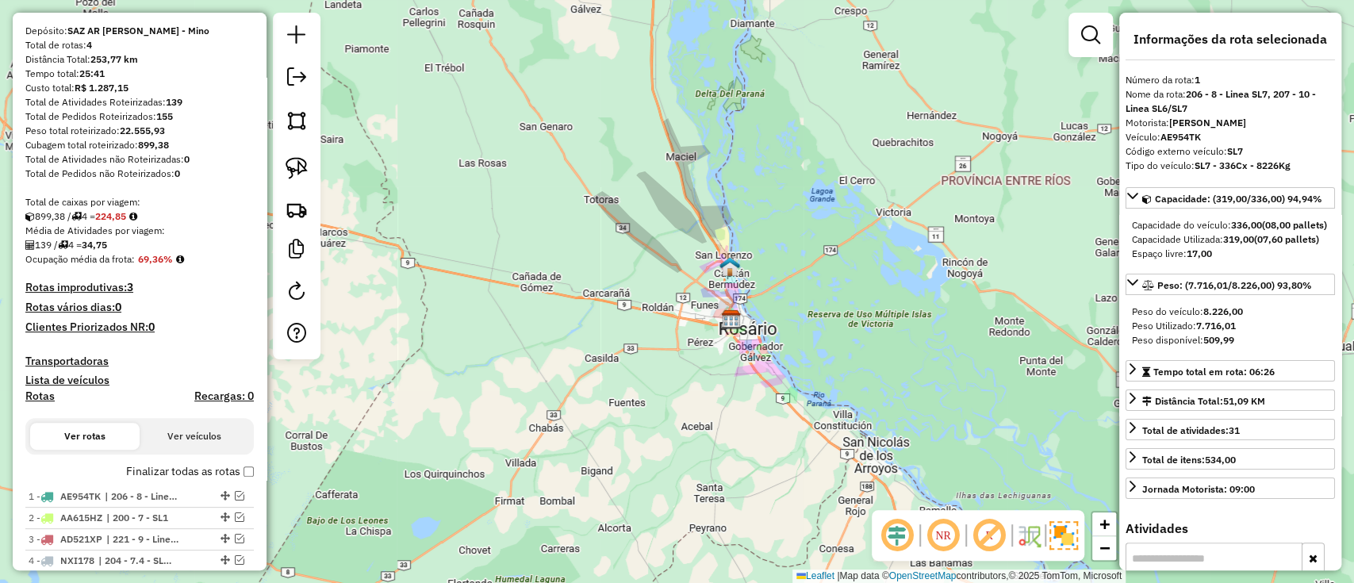
click at [220, 475] on label "Finalizar todas as rotas" at bounding box center [190, 471] width 128 height 17
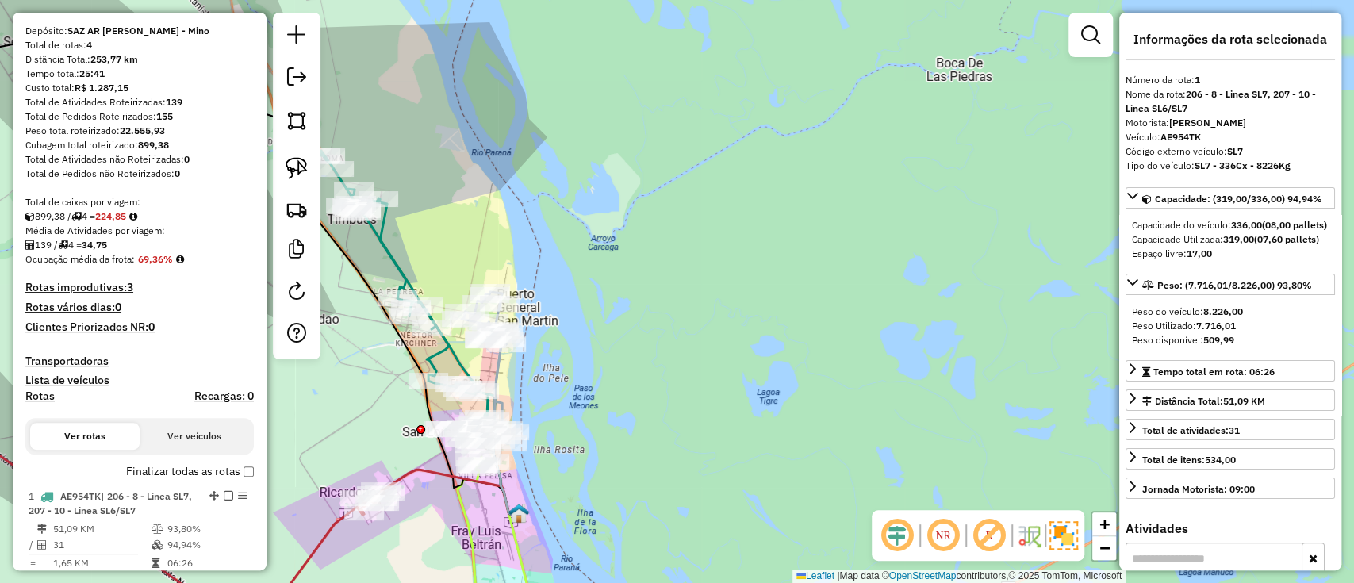
drag, startPoint x: 563, startPoint y: 290, endPoint x: 1020, endPoint y: -2, distance: 542.6
click at [1020, 0] on html "Aguarde... Pop-up bloqueado! Seu navegador bloqueou automáticamente a abertura …" at bounding box center [677, 291] width 1354 height 583
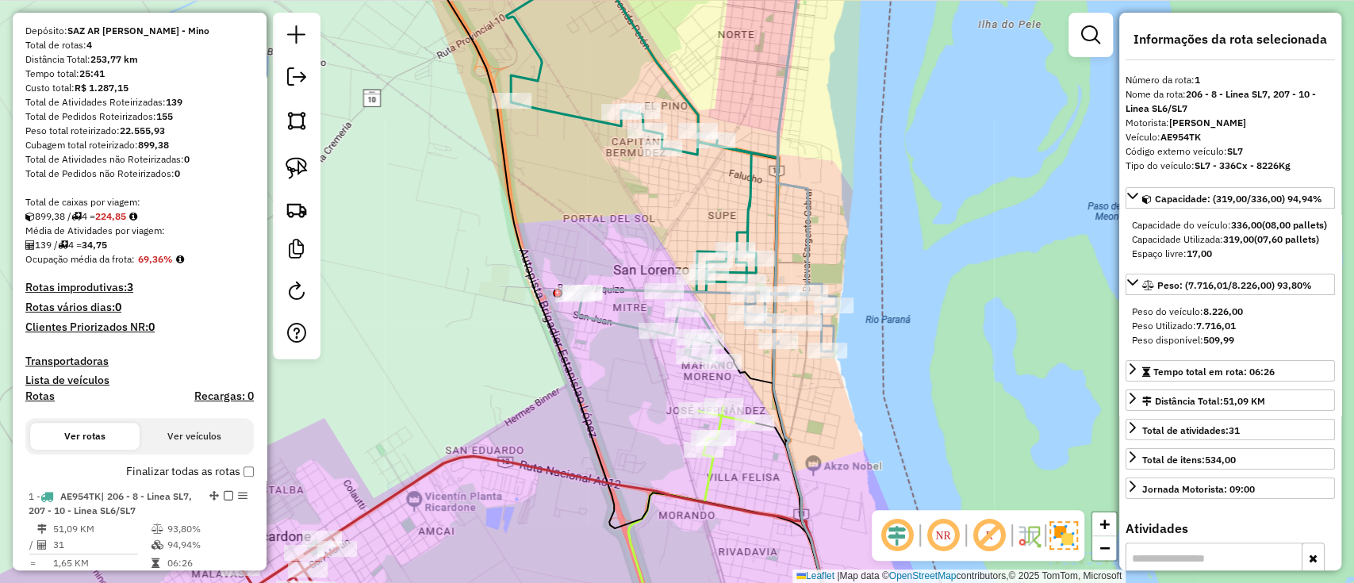
click at [808, 258] on icon at bounding box center [705, 152] width 261 height 421
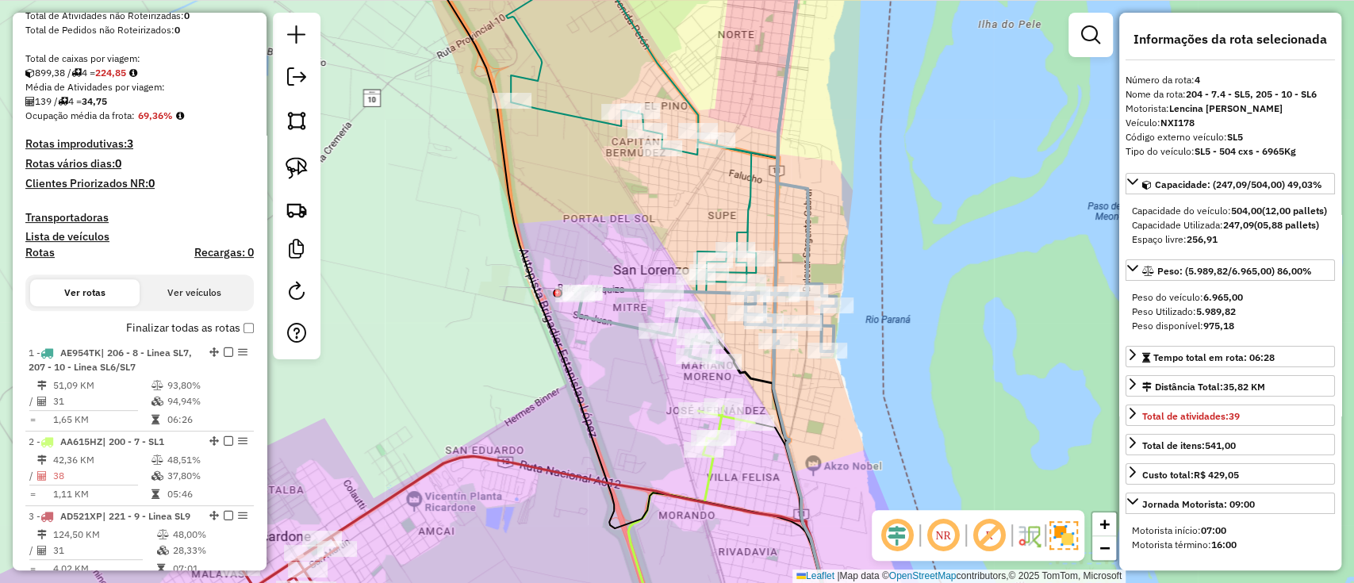
scroll to position [498, 0]
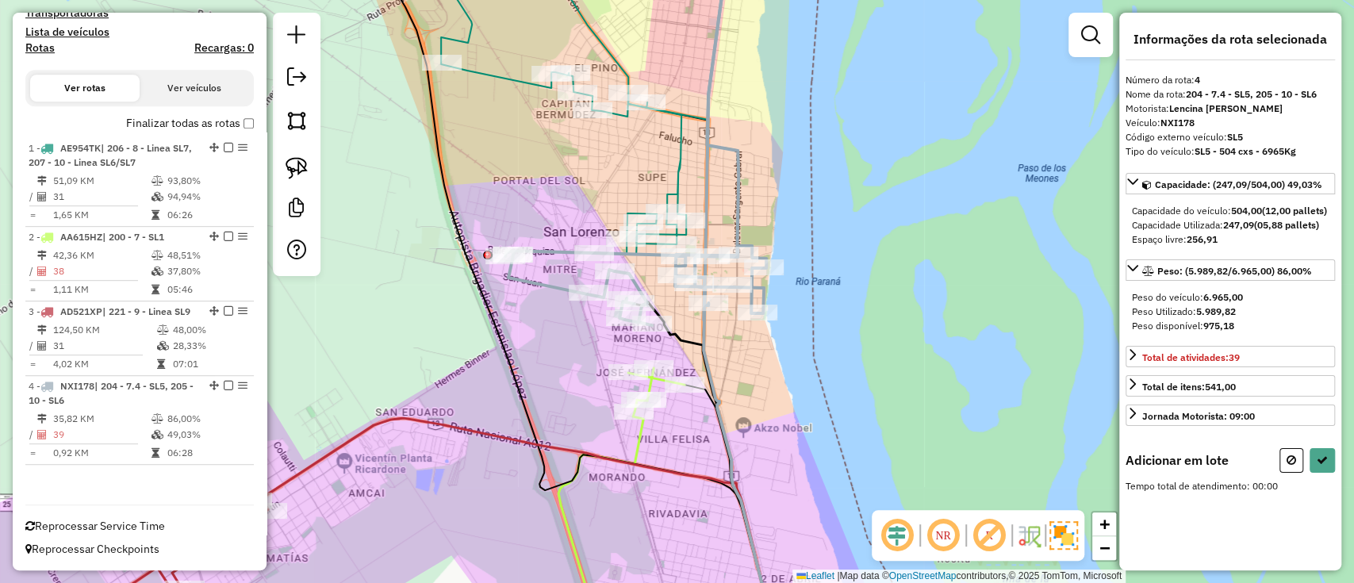
drag, startPoint x: 768, startPoint y: 123, endPoint x: 749, endPoint y: 121, distance: 19.2
click at [749, 121] on div "Janela de atendimento Grade de atendimento Capacidade Transportadoras Veículos …" at bounding box center [677, 291] width 1354 height 583
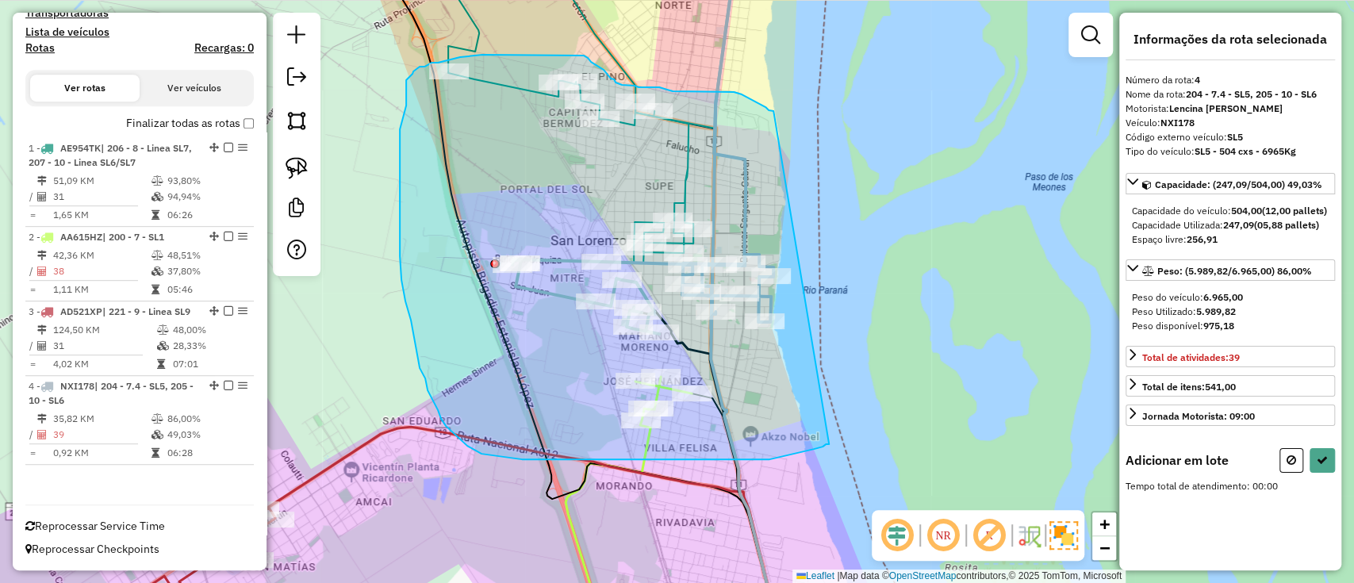
drag, startPoint x: 761, startPoint y: 105, endPoint x: 838, endPoint y: 442, distance: 345.9
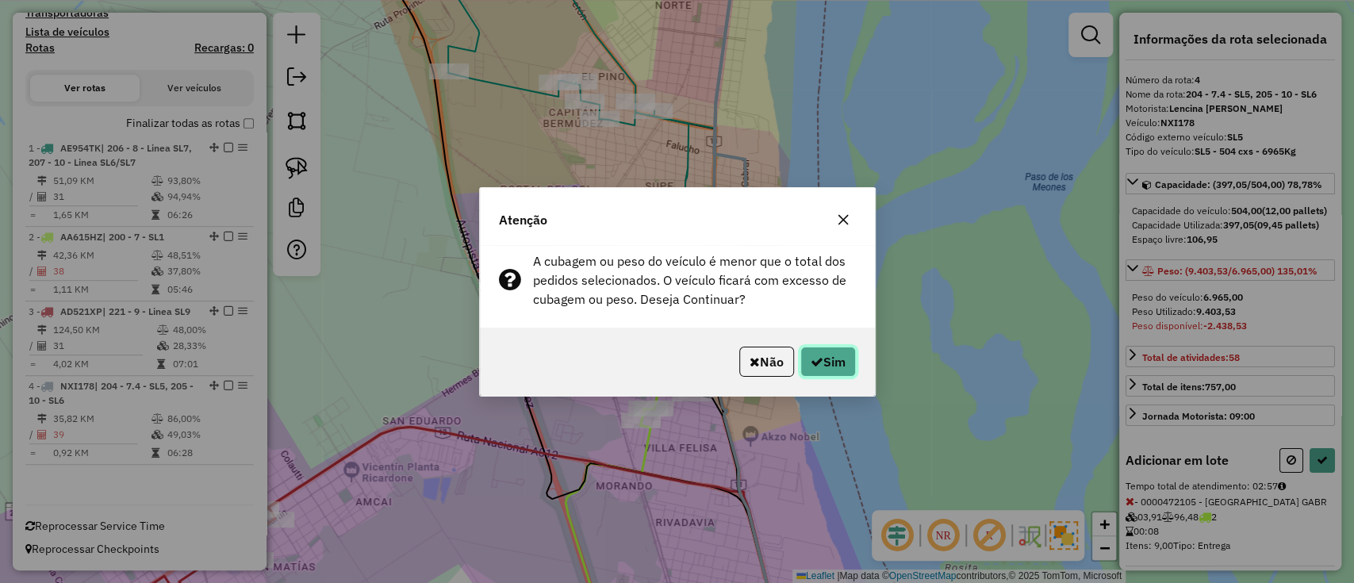
click at [815, 365] on icon "button" at bounding box center [817, 361] width 13 height 13
select select "**********"
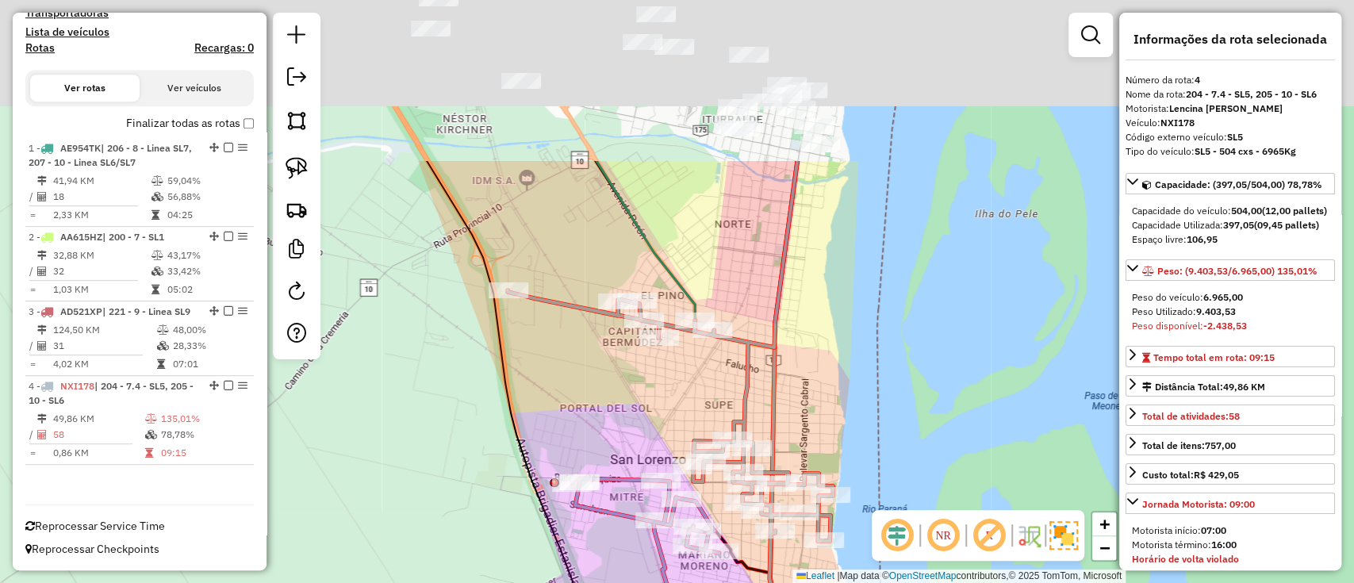
drag, startPoint x: 824, startPoint y: 127, endPoint x: 888, endPoint y: 415, distance: 295.0
click at [893, 410] on div "Janela de atendimento Grade de atendimento Capacidade Transportadoras Veículos …" at bounding box center [677, 291] width 1354 height 583
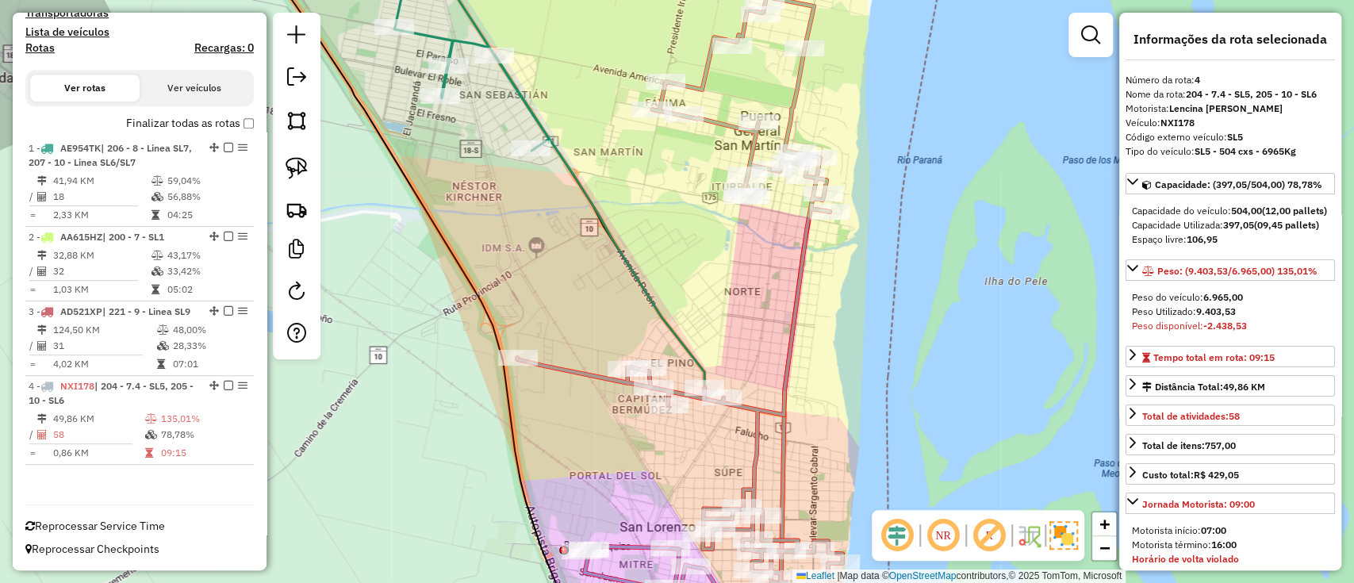
click at [577, 184] on icon at bounding box center [602, 292] width 363 height 700
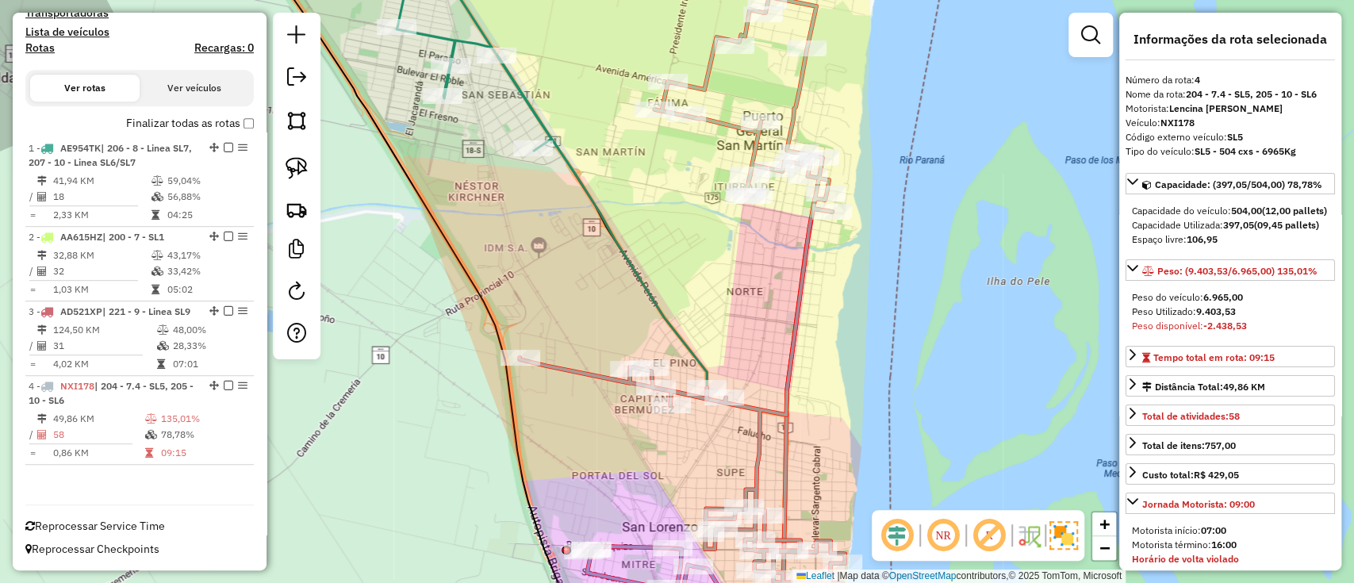
click at [589, 186] on icon at bounding box center [605, 292] width 363 height 700
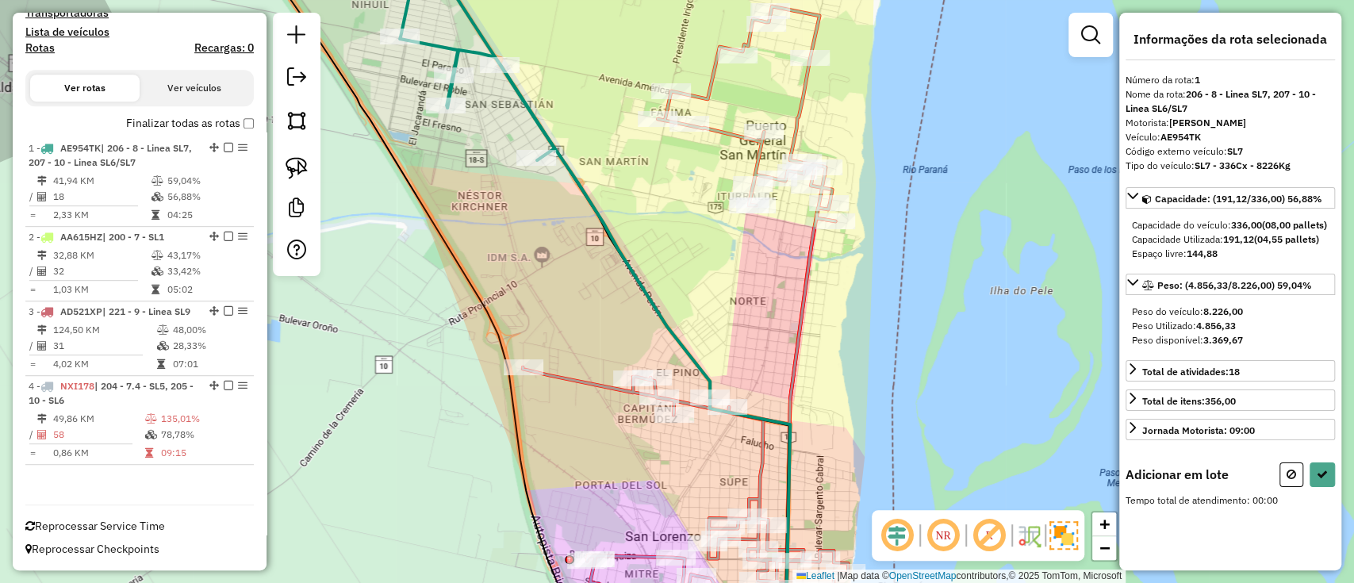
drag, startPoint x: 641, startPoint y: 208, endPoint x: 670, endPoint y: 383, distance: 177.7
click at [670, 383] on div "Janela de atendimento Grade de atendimento Capacidade Transportadoras Veículos …" at bounding box center [677, 291] width 1354 height 583
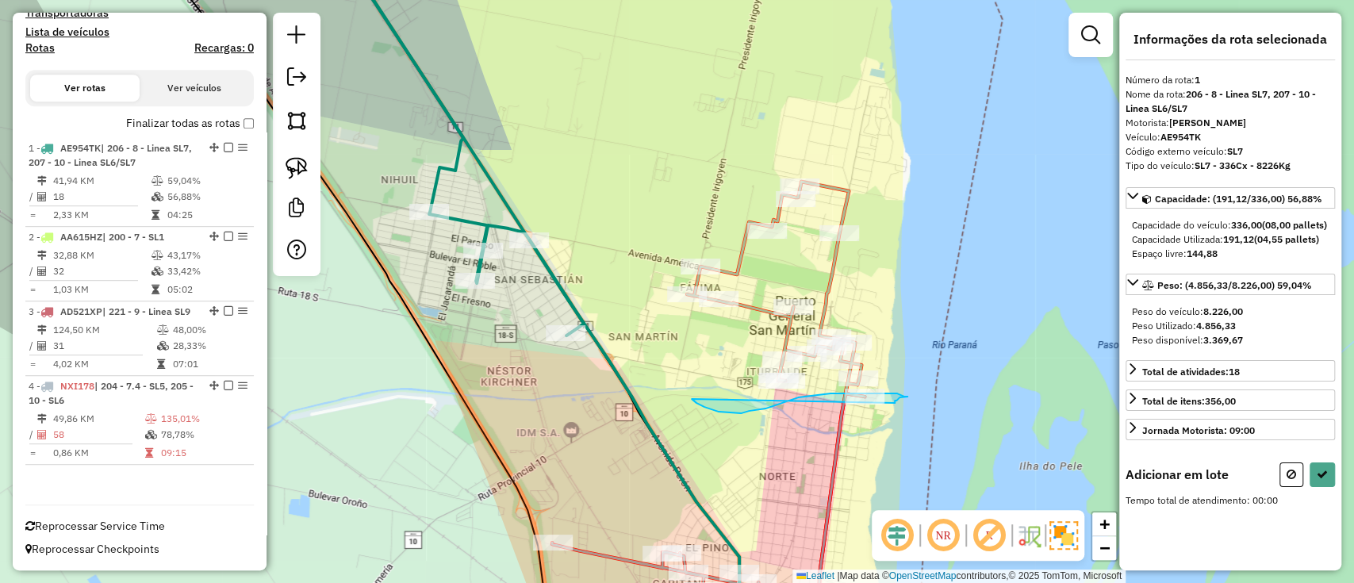
drag, startPoint x: 692, startPoint y: 400, endPoint x: 888, endPoint y: 409, distance: 196.1
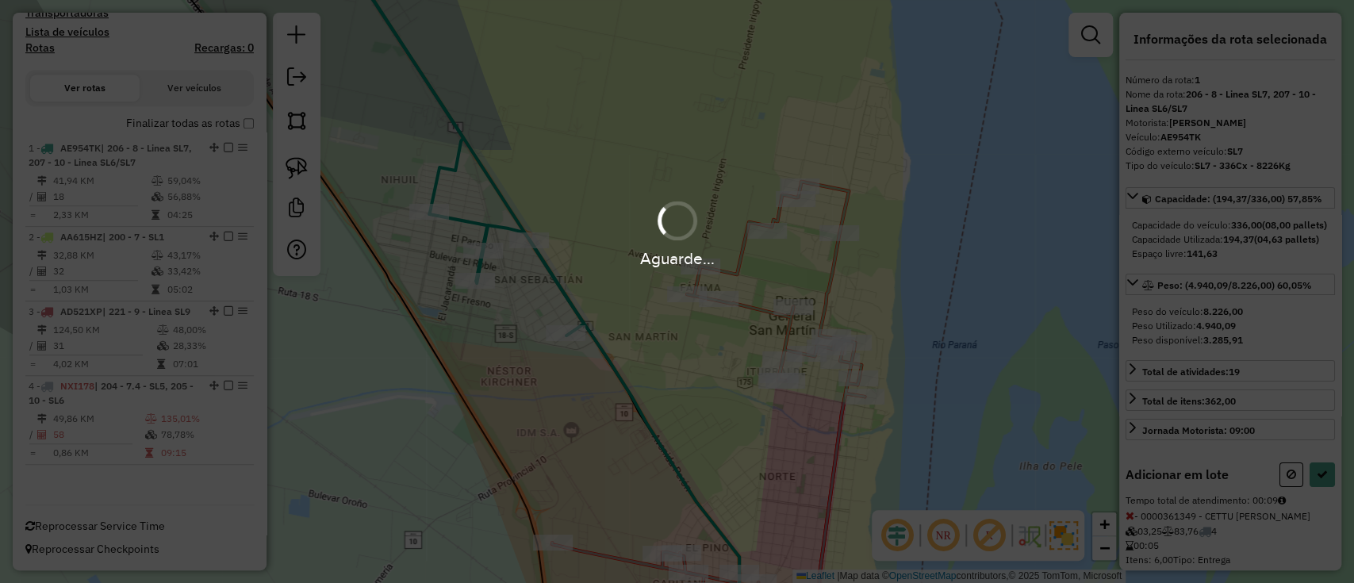
select select "**********"
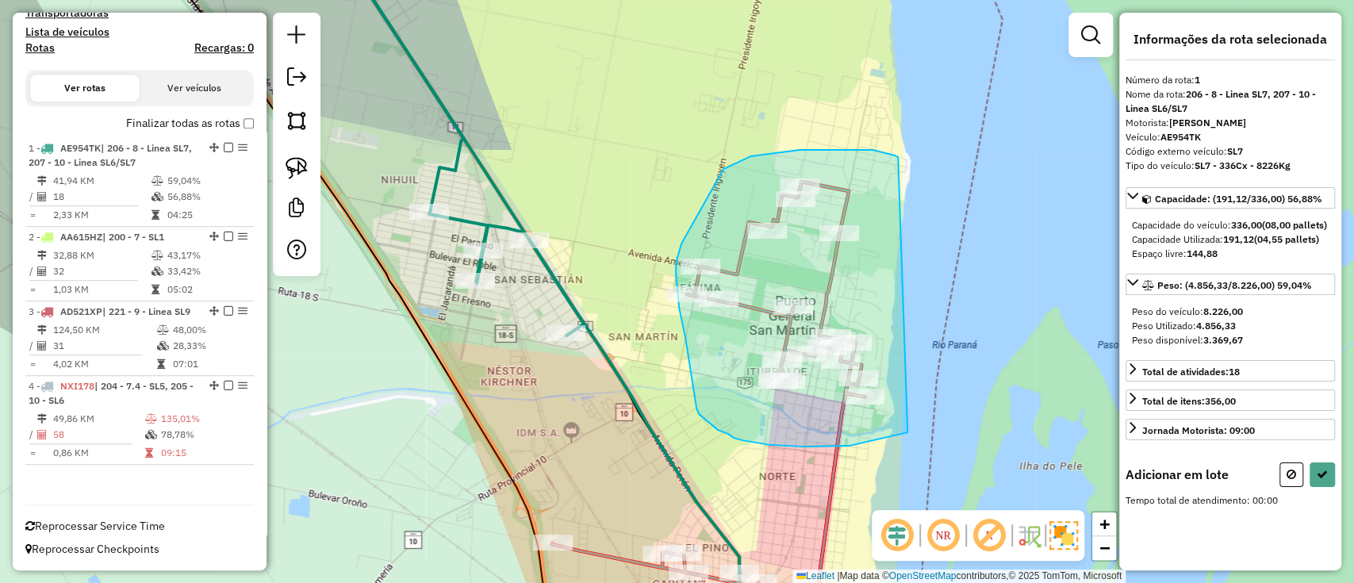
drag, startPoint x: 834, startPoint y: 149, endPoint x: 954, endPoint y: 409, distance: 286.4
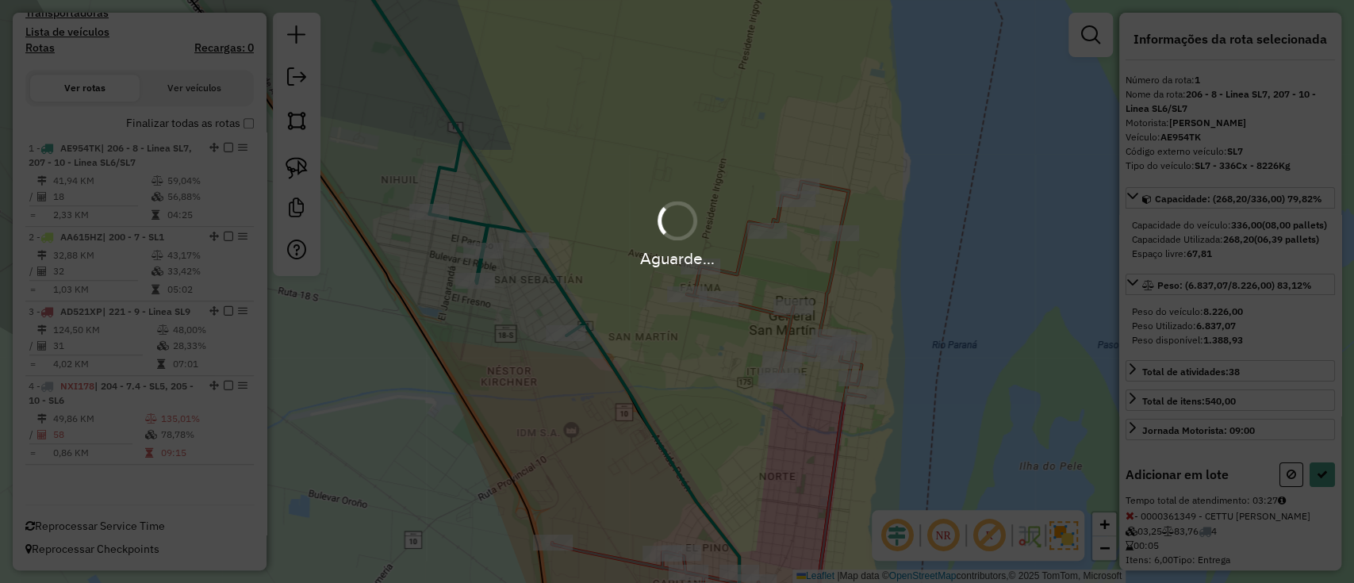
select select "**********"
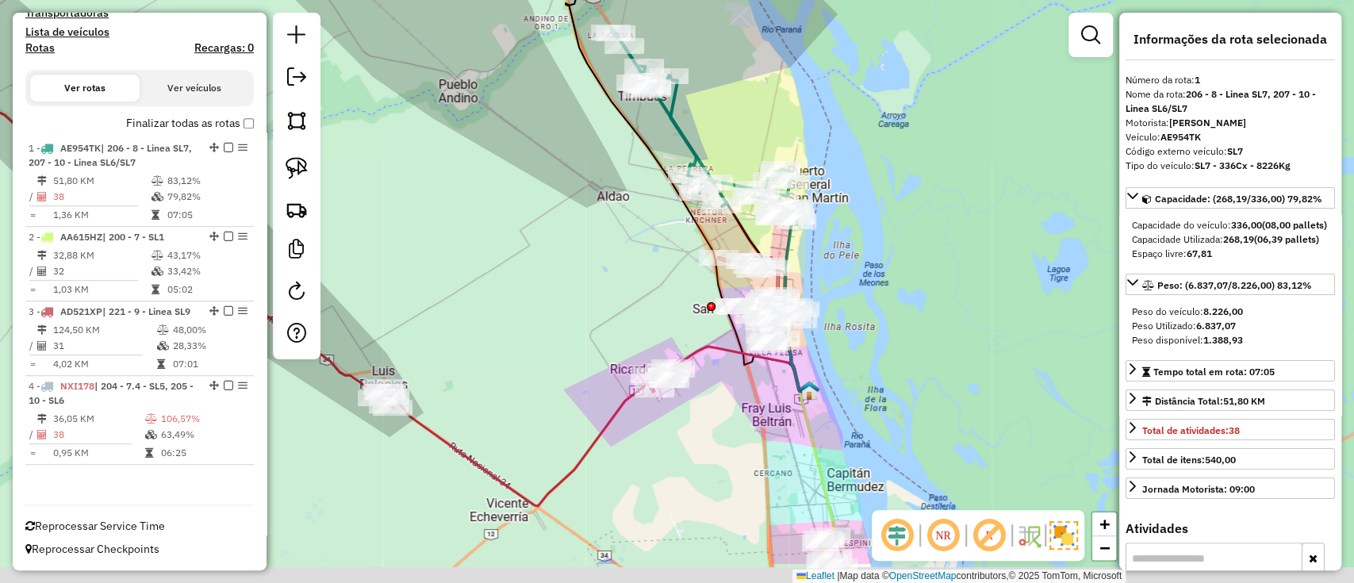
drag, startPoint x: 910, startPoint y: 339, endPoint x: 838, endPoint y: 261, distance: 105.5
click at [838, 261] on div "Janela de atendimento Grade de atendimento Capacidade Transportadoras Veículos …" at bounding box center [677, 291] width 1354 height 583
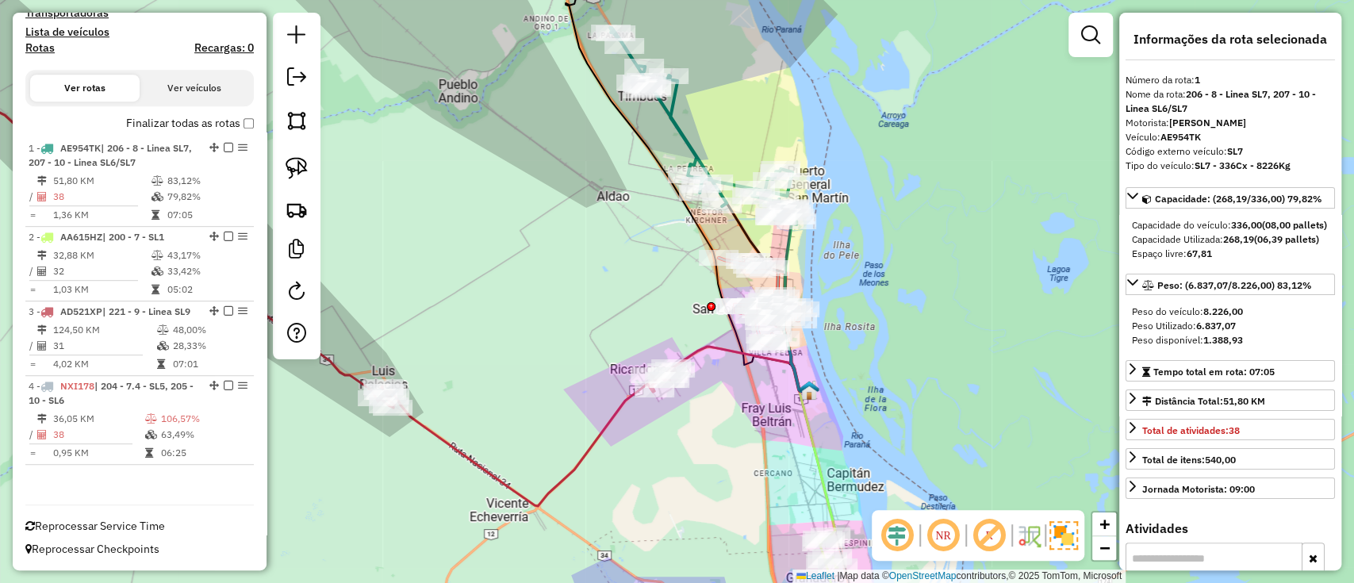
click at [218, 115] on label "Finalizar todas as rotas" at bounding box center [190, 123] width 128 height 17
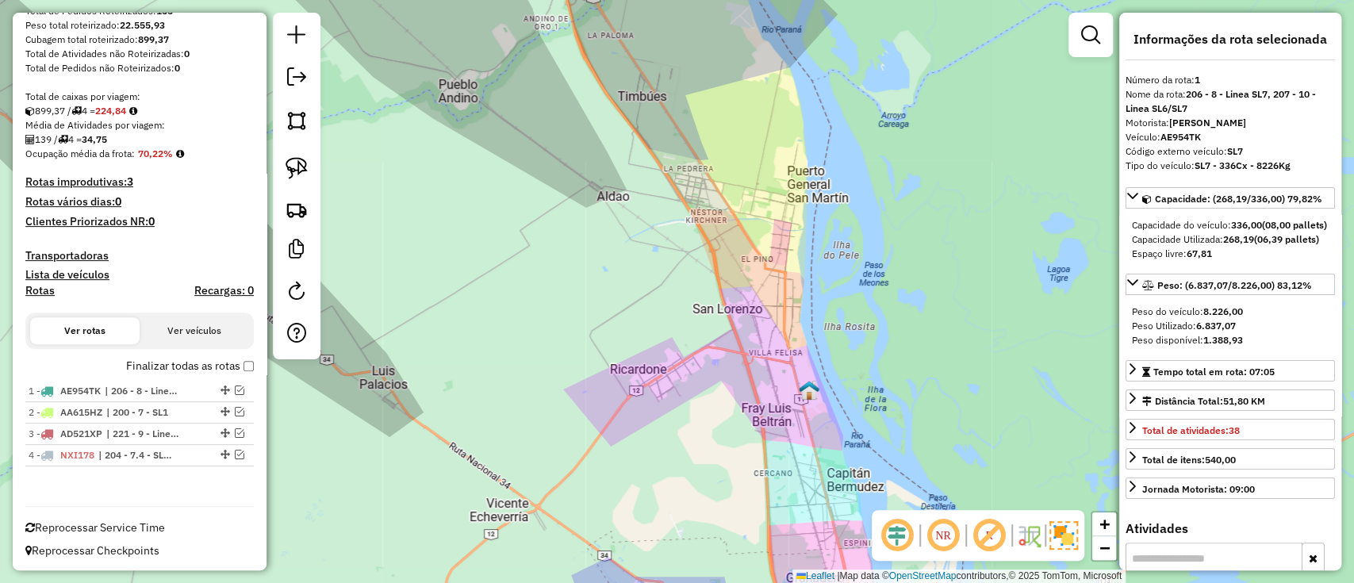
click at [218, 369] on label "Finalizar todas as rotas" at bounding box center [190, 366] width 128 height 17
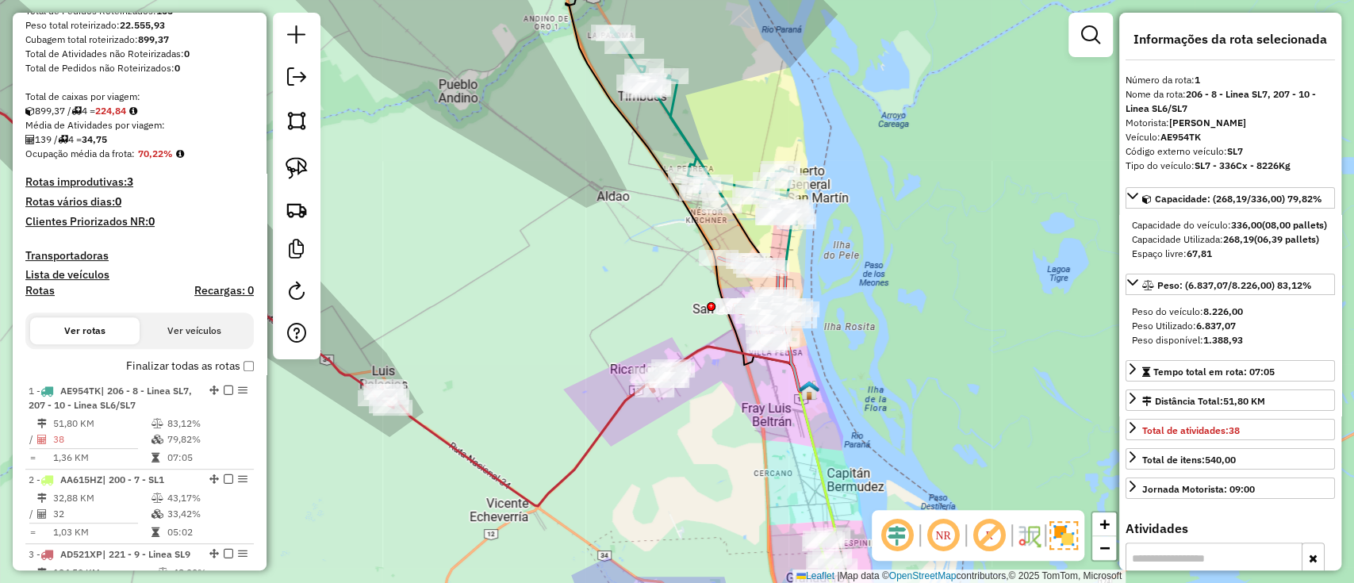
click at [546, 484] on icon at bounding box center [269, 245] width 811 height 522
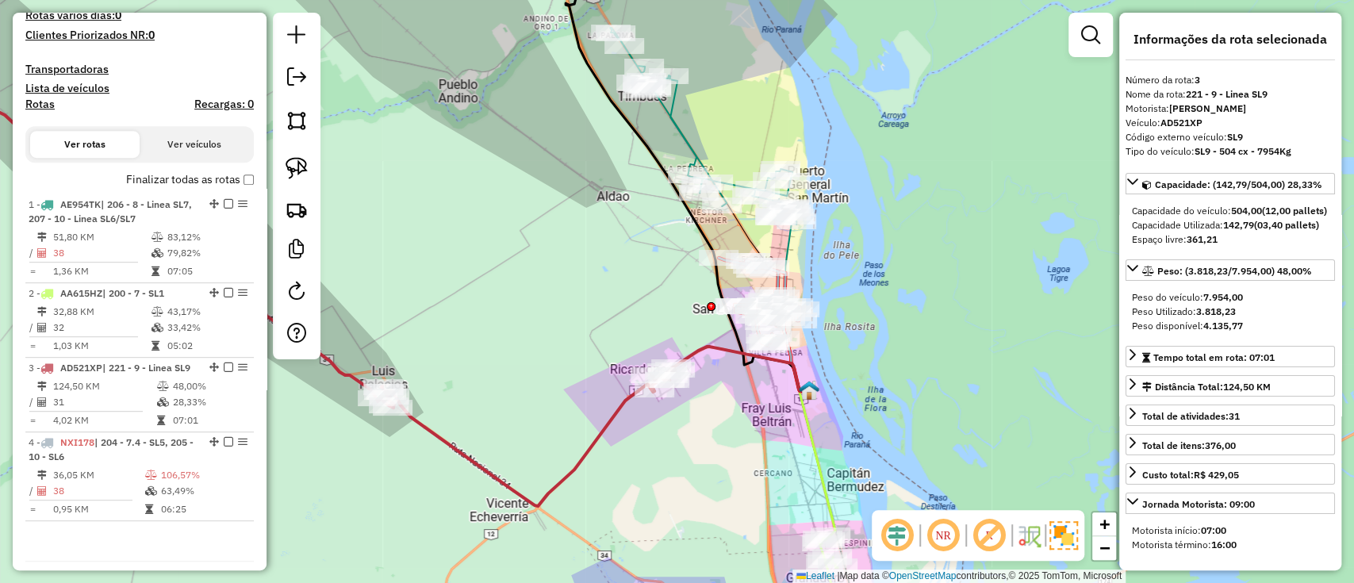
scroll to position [498, 0]
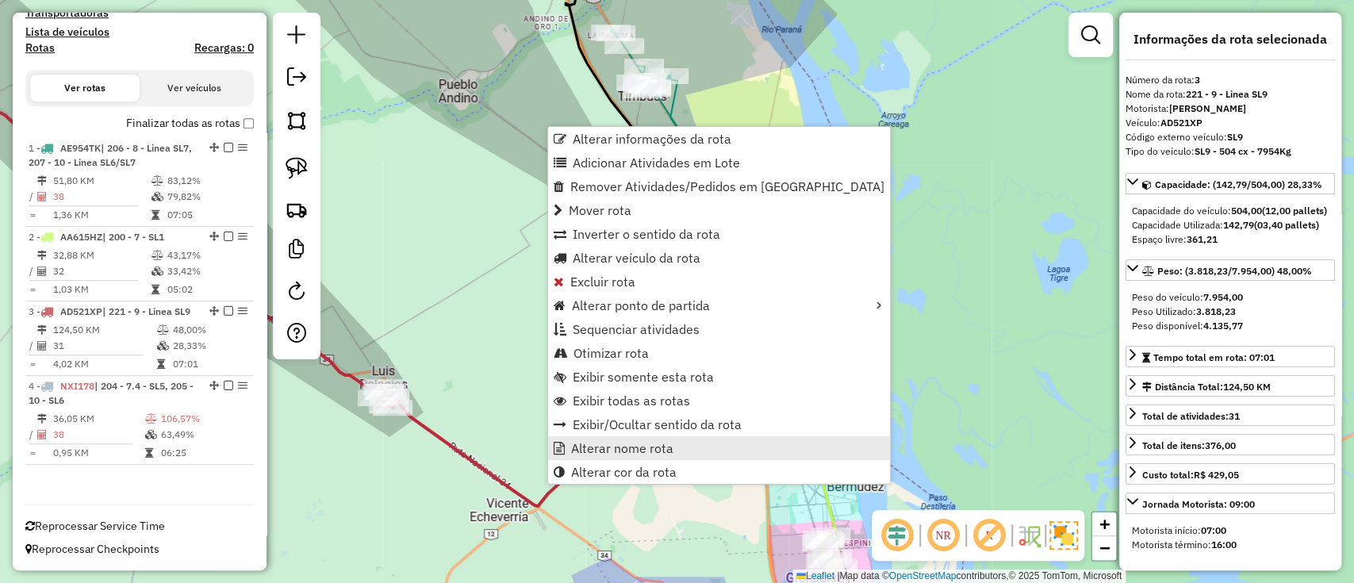
click at [581, 443] on span "Alterar nome rota" at bounding box center [622, 448] width 102 height 13
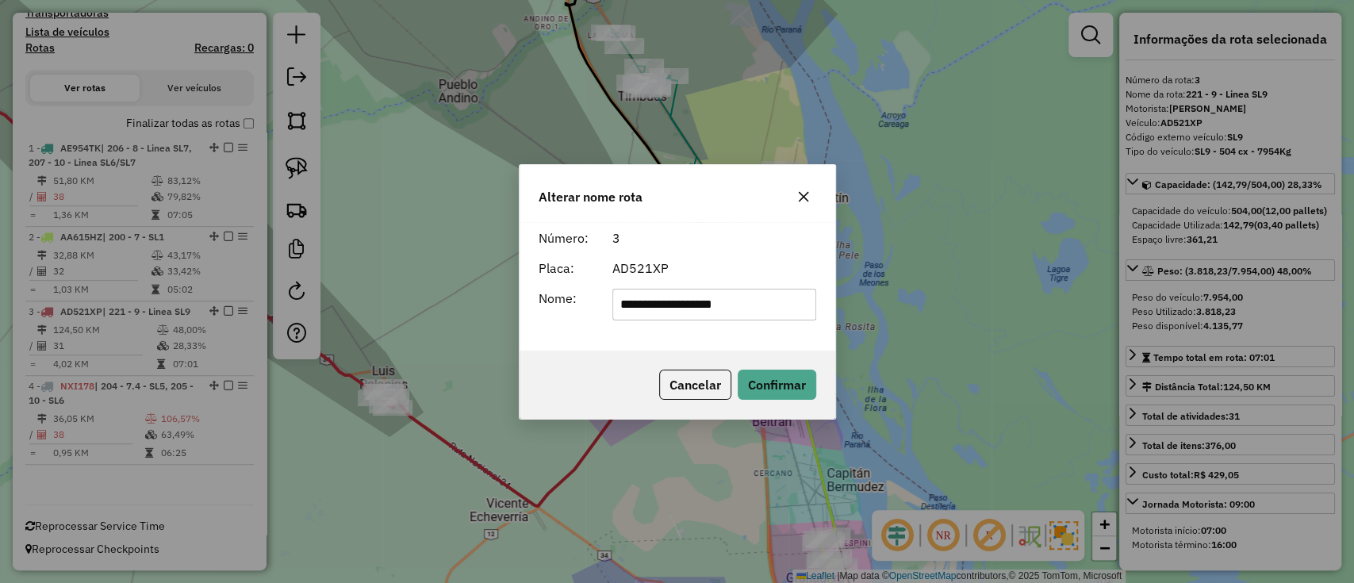
drag, startPoint x: 676, startPoint y: 307, endPoint x: 456, endPoint y: 308, distance: 219.7
click at [456, 308] on div "**********" at bounding box center [677, 291] width 1354 height 583
type input "*"
type input "***"
click at [771, 384] on button "Confirmar" at bounding box center [777, 385] width 79 height 30
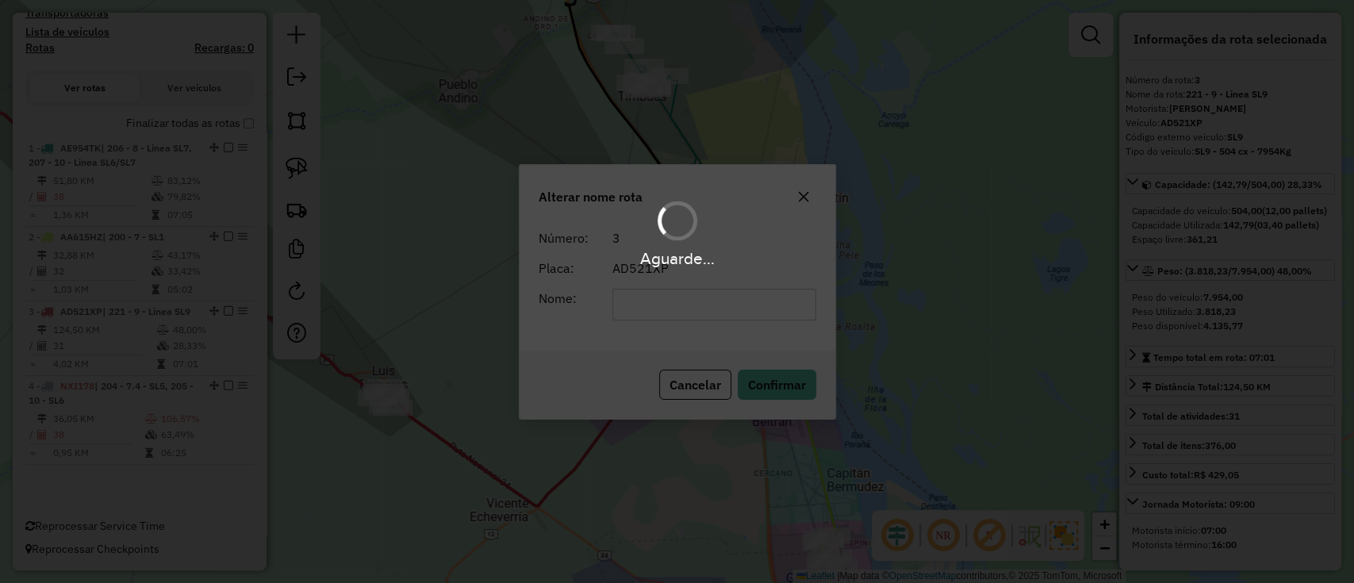
scroll to position [484, 0]
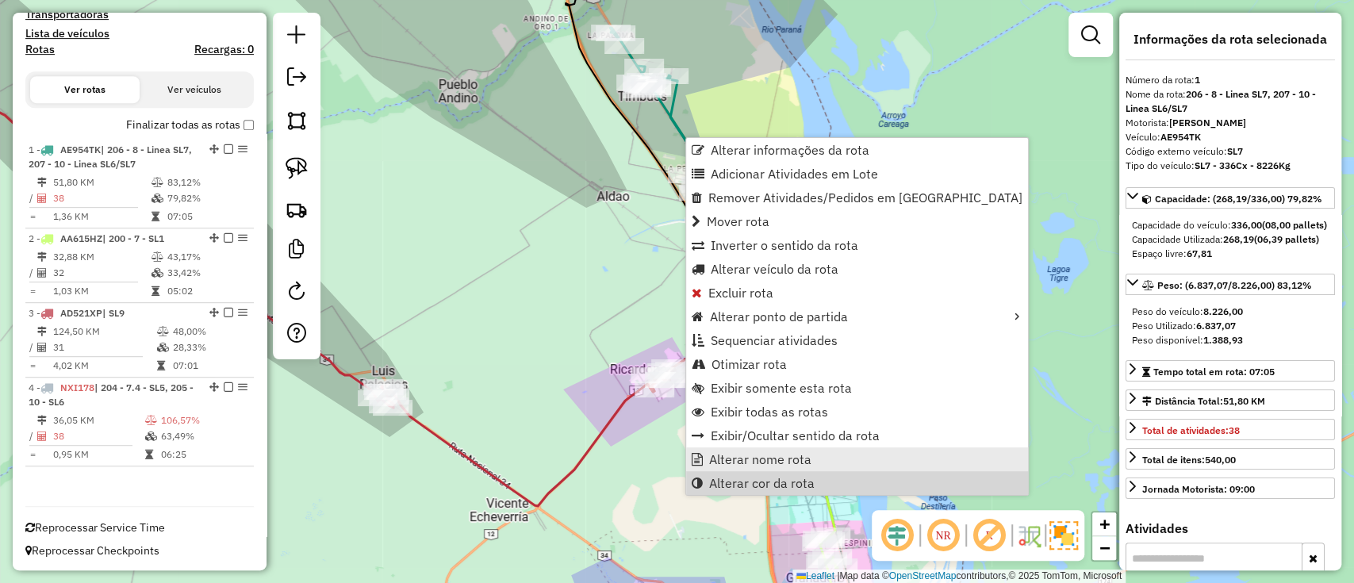
click at [806, 461] on span "Alterar nome rota" at bounding box center [760, 459] width 102 height 13
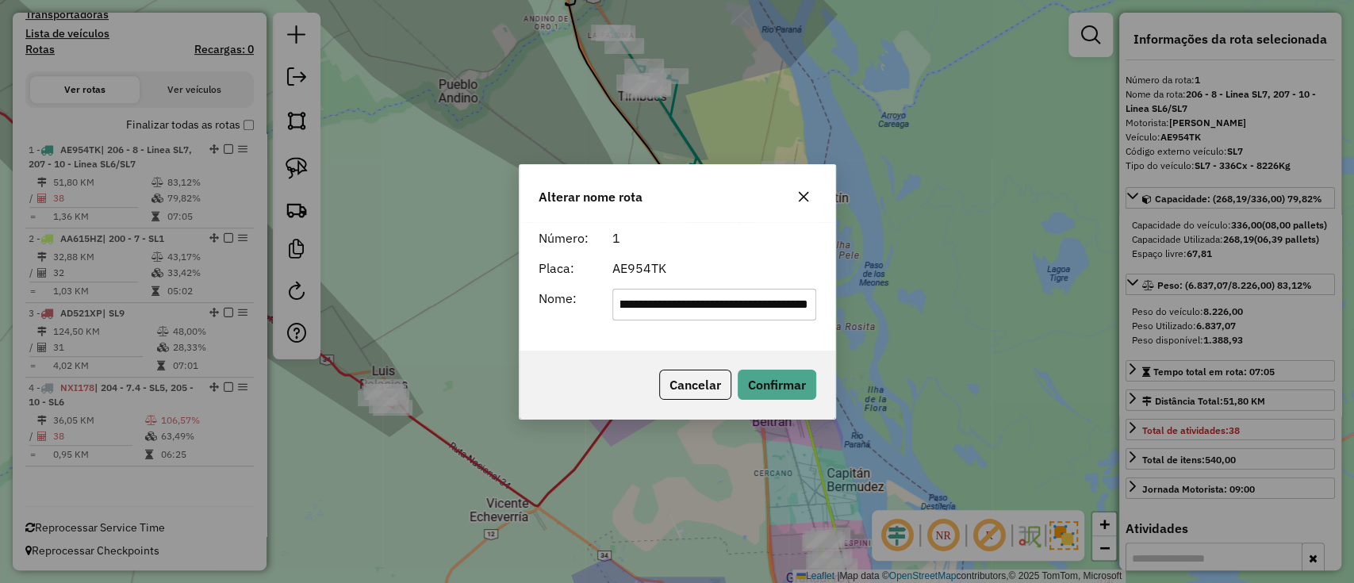
scroll to position [0, 0]
drag, startPoint x: 811, startPoint y: 295, endPoint x: 260, endPoint y: 302, distance: 551.3
click at [260, 302] on div "**********" at bounding box center [677, 291] width 1354 height 583
type input "***"
click at [799, 360] on div "Cancelar Confirmar" at bounding box center [678, 385] width 316 height 68
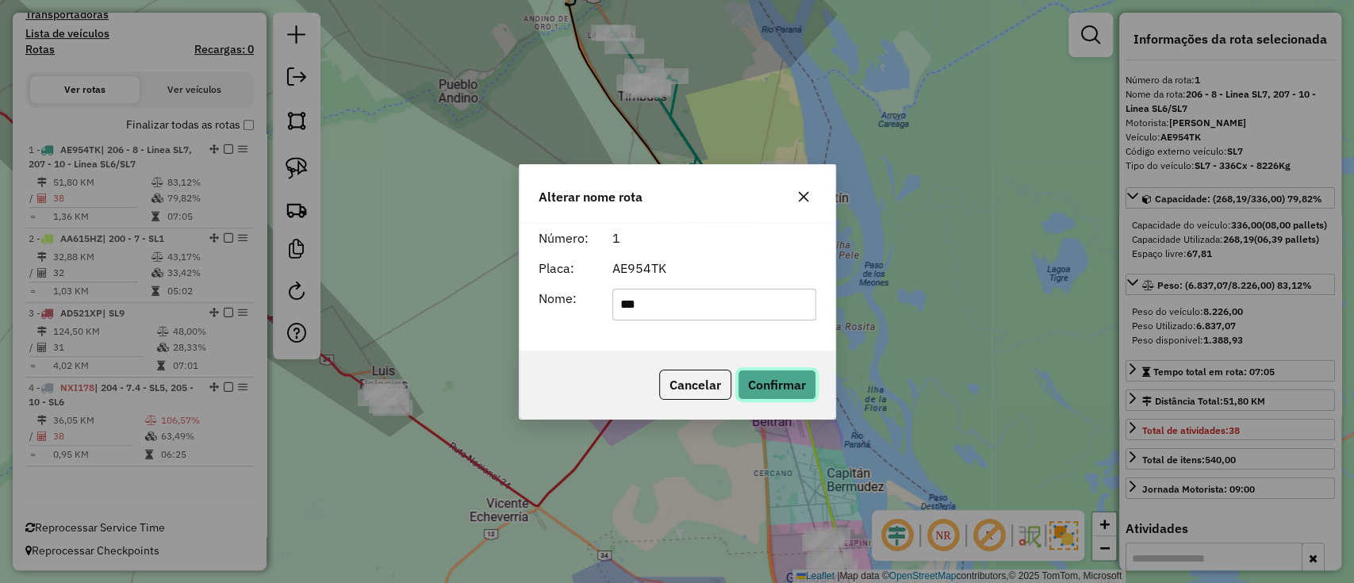
click at [789, 370] on button "Confirmar" at bounding box center [777, 385] width 79 height 30
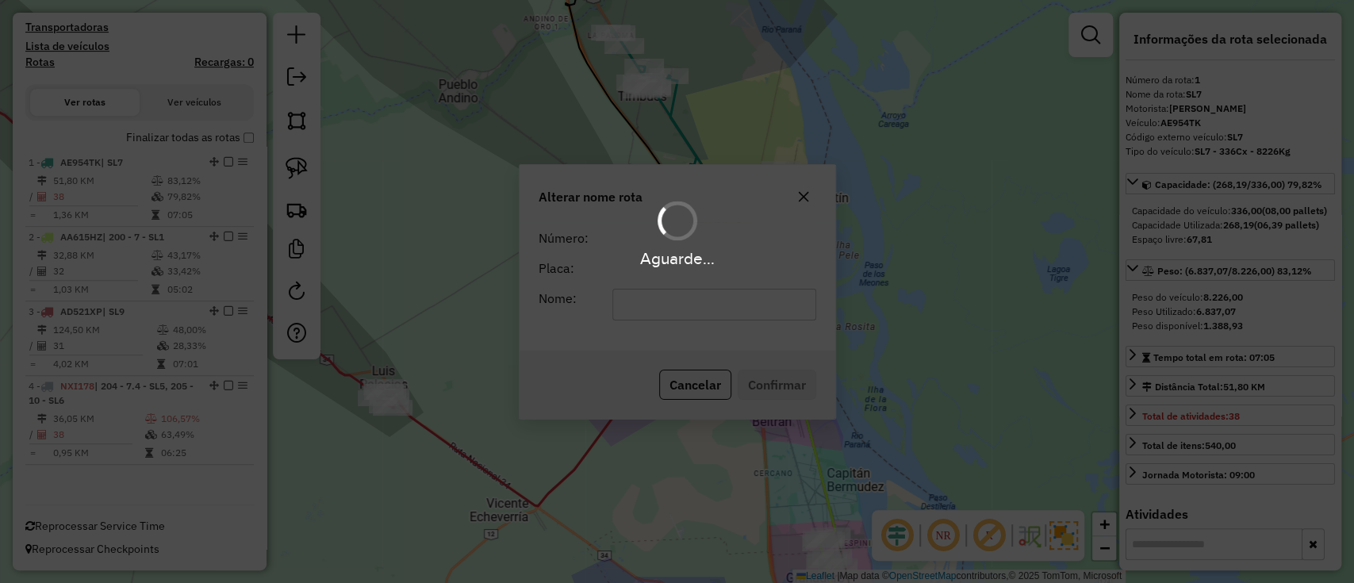
scroll to position [470, 0]
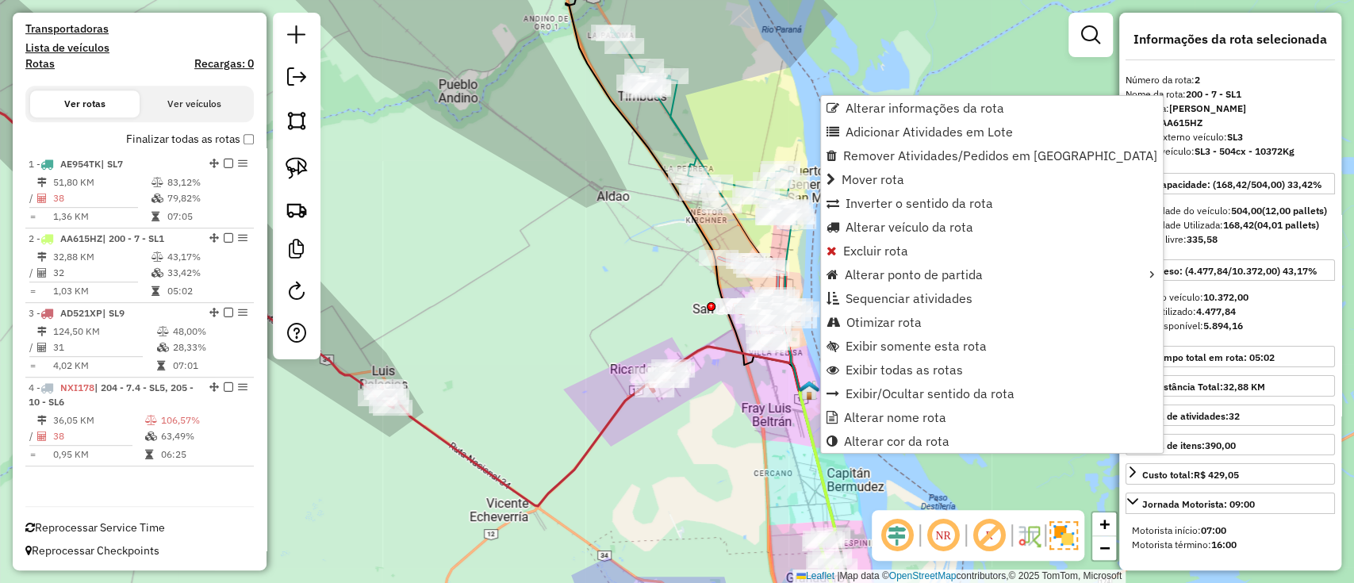
click at [809, 457] on icon at bounding box center [817, 462] width 36 height 145
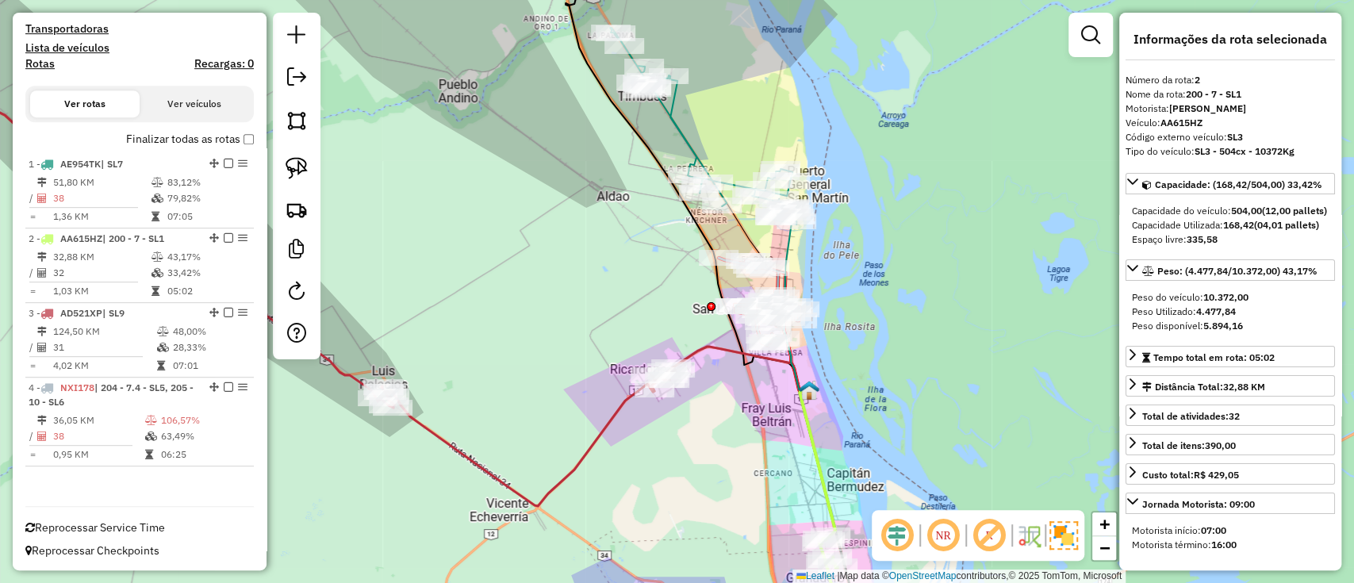
click at [817, 455] on icon at bounding box center [817, 462] width 36 height 145
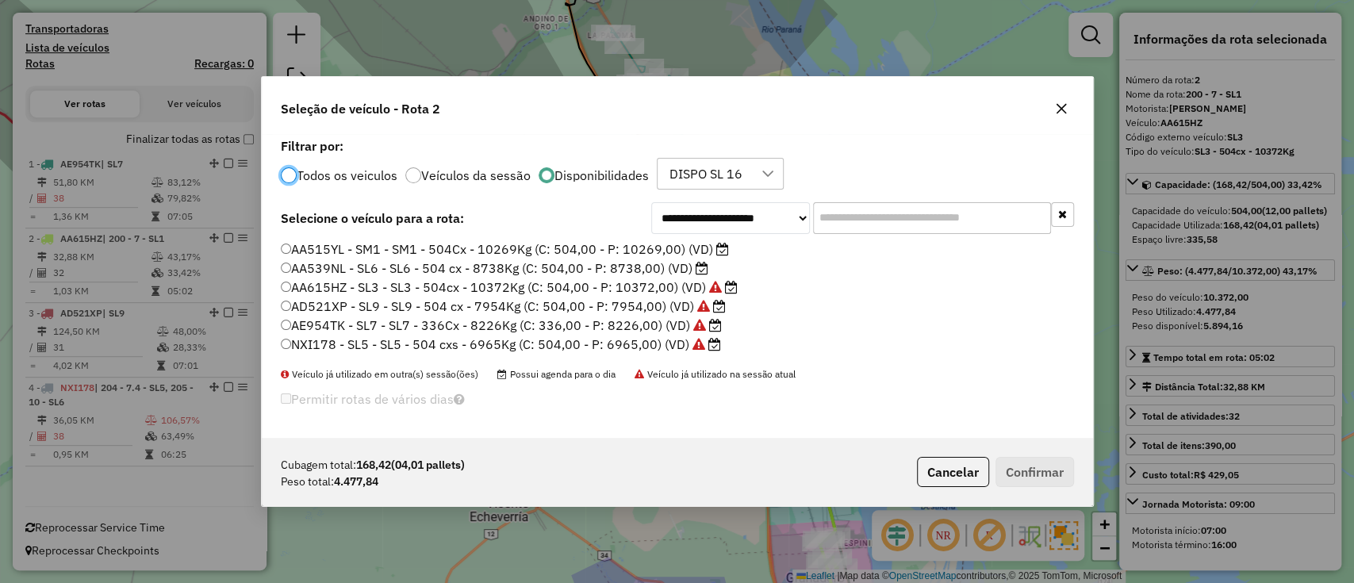
scroll to position [8, 5]
click at [476, 270] on label "AA539NL - SL6 - SL6 - 504 cx - 8738Kg (C: 504,00 - P: 8738,00) (VD)" at bounding box center [495, 268] width 428 height 19
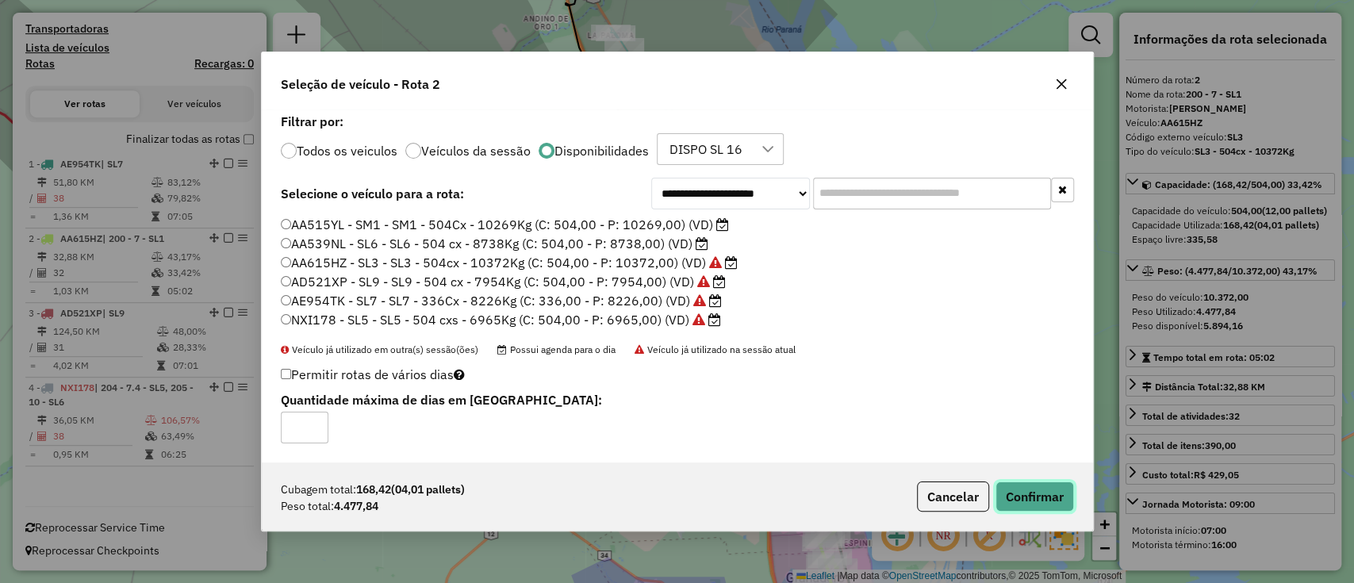
click at [1016, 493] on button "Confirmar" at bounding box center [1034, 496] width 79 height 30
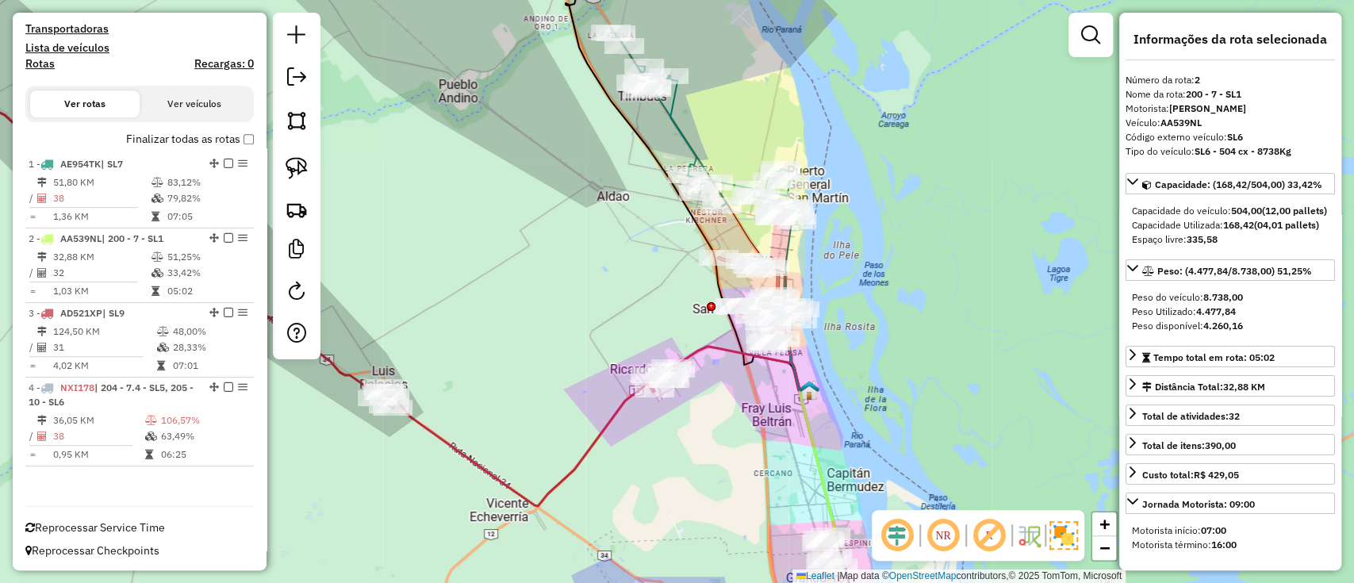
click at [823, 458] on icon at bounding box center [817, 462] width 36 height 145
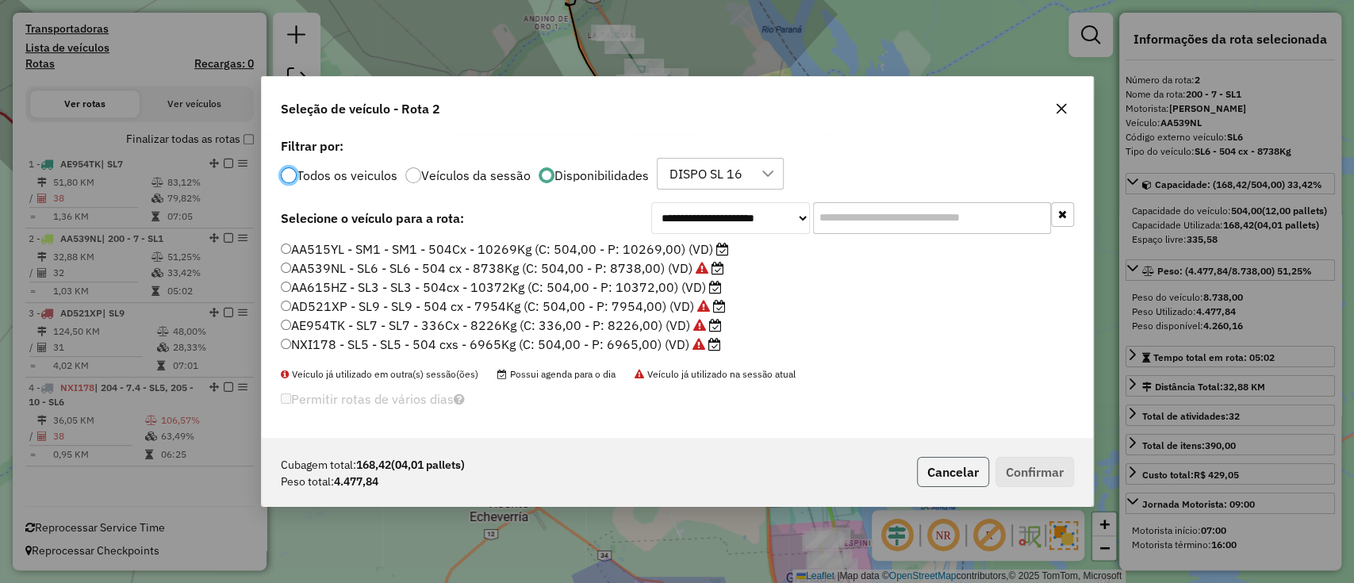
click at [939, 474] on button "Cancelar" at bounding box center [953, 472] width 72 height 30
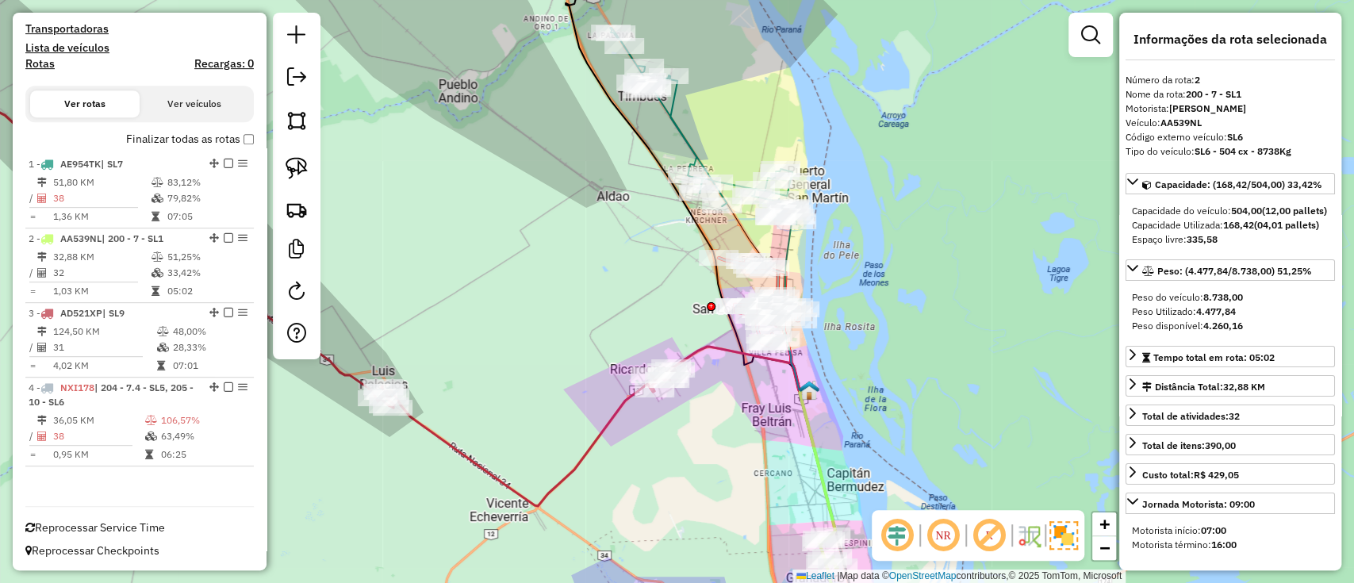
click at [819, 457] on icon at bounding box center [817, 462] width 36 height 145
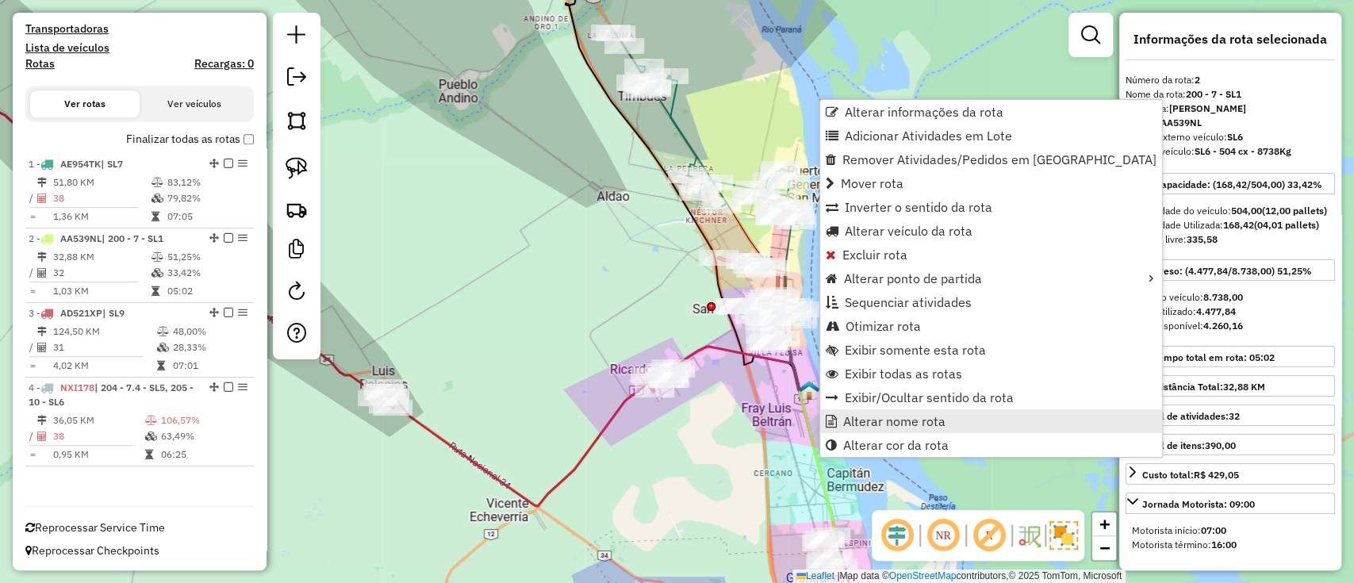
click at [871, 419] on span "Alterar nome rota" at bounding box center [894, 421] width 102 height 13
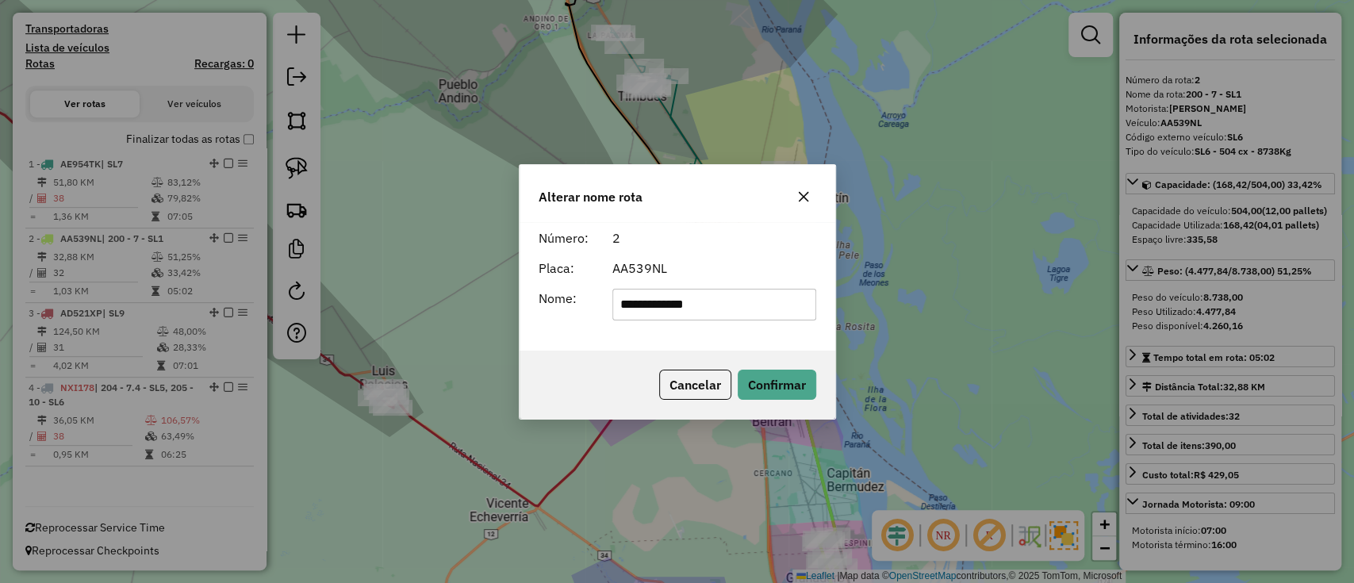
drag, startPoint x: 724, startPoint y: 284, endPoint x: 600, endPoint y: 301, distance: 125.6
click at [601, 301] on form "**********" at bounding box center [678, 274] width 278 height 92
click at [723, 311] on input "**********" at bounding box center [714, 305] width 204 height 32
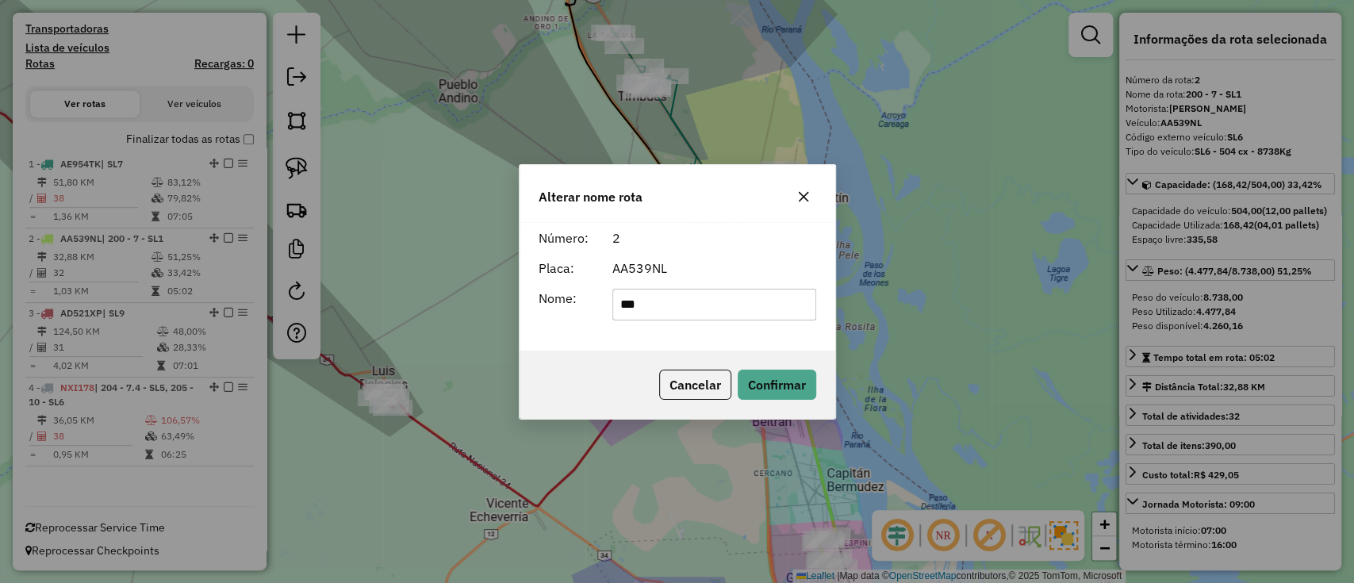
type input "***"
click at [733, 416] on div "Cancelar Confirmar" at bounding box center [678, 385] width 316 height 68
click at [759, 388] on button "Confirmar" at bounding box center [777, 385] width 79 height 30
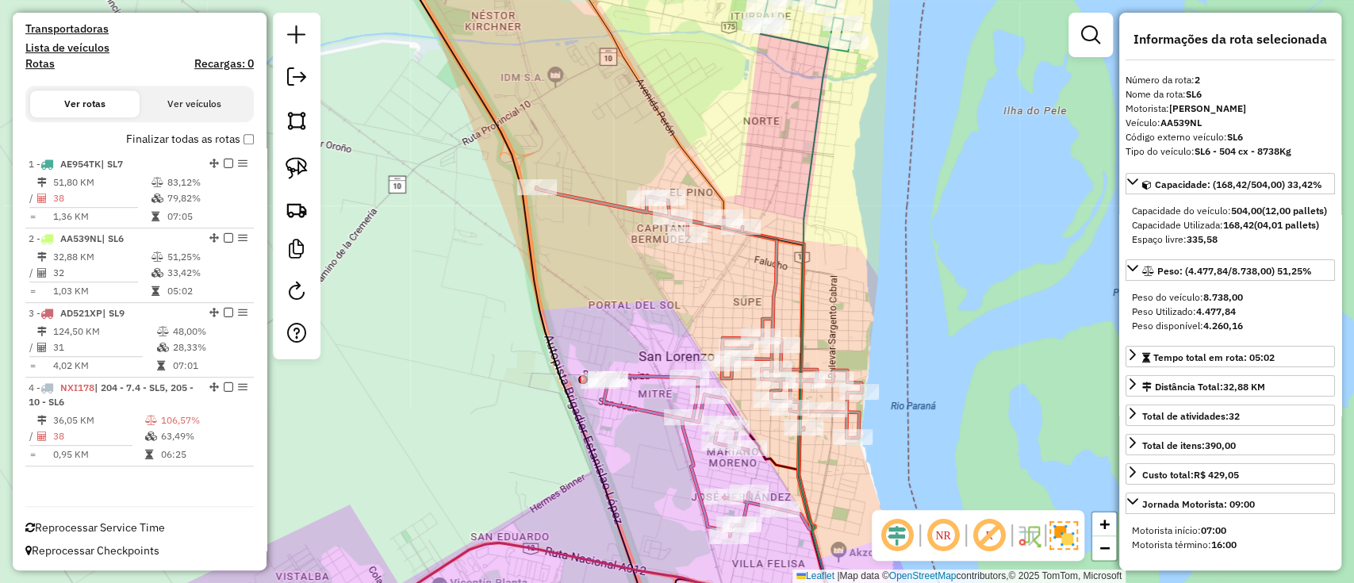
click at [774, 294] on icon at bounding box center [698, 361] width 325 height 349
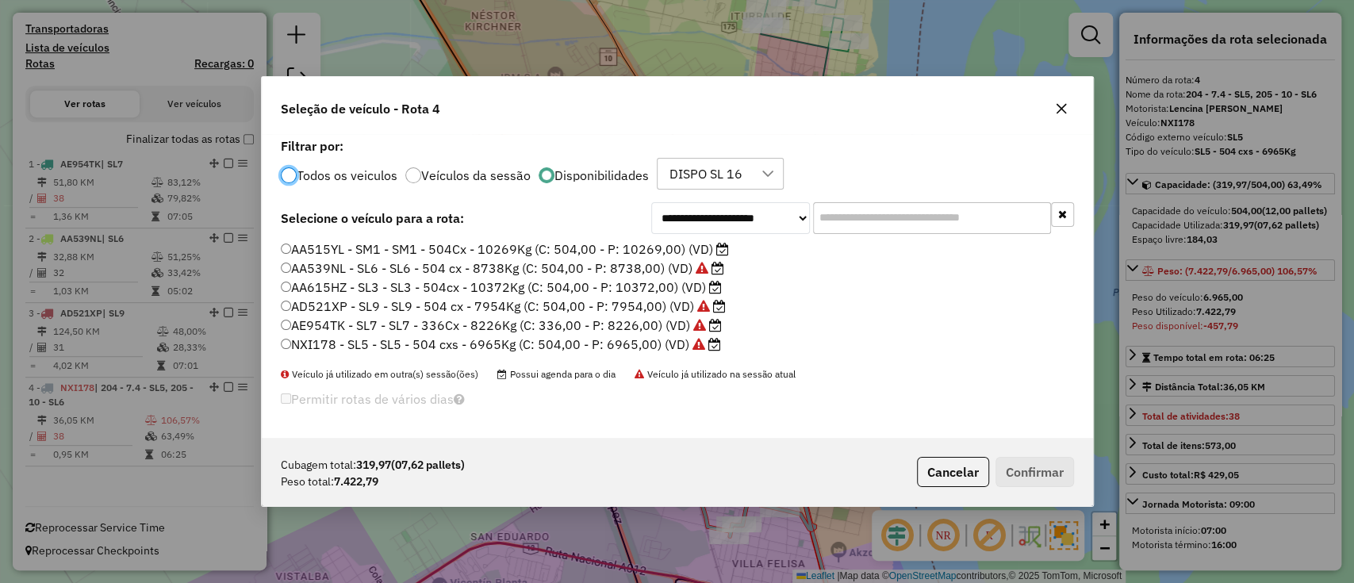
click at [690, 286] on label "AA615HZ - SL3 - SL3 - 504cx - 10372Kg (C: 504,00 - P: 10372,00) (VD)" at bounding box center [501, 287] width 441 height 19
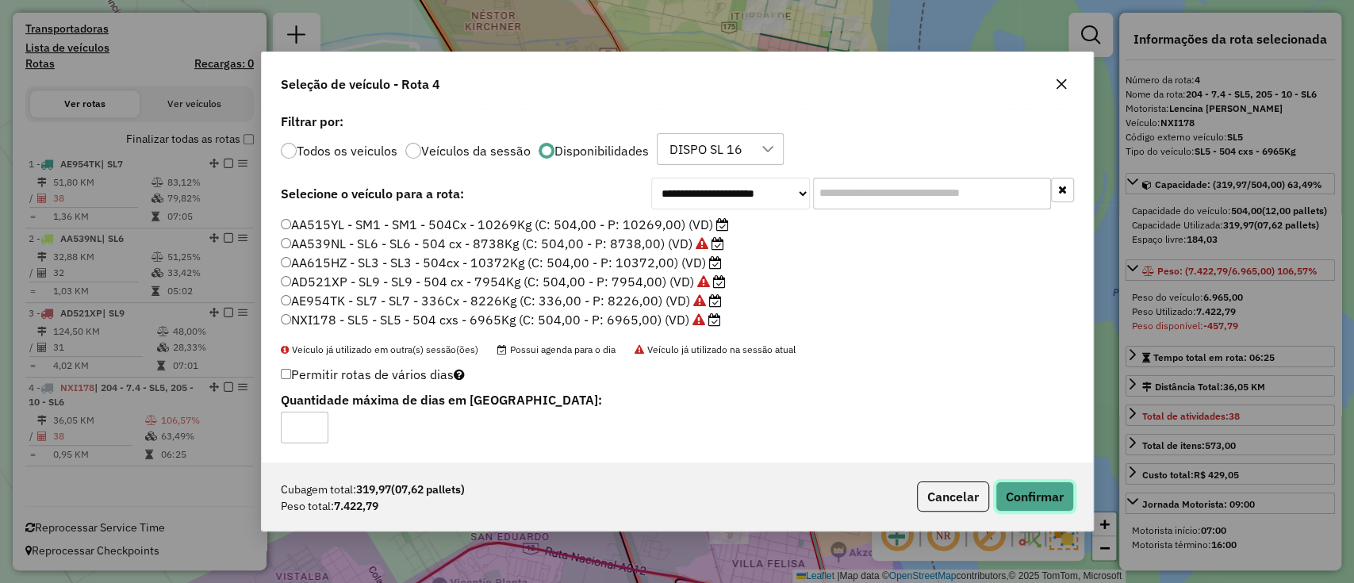
click at [1043, 497] on button "Confirmar" at bounding box center [1034, 496] width 79 height 30
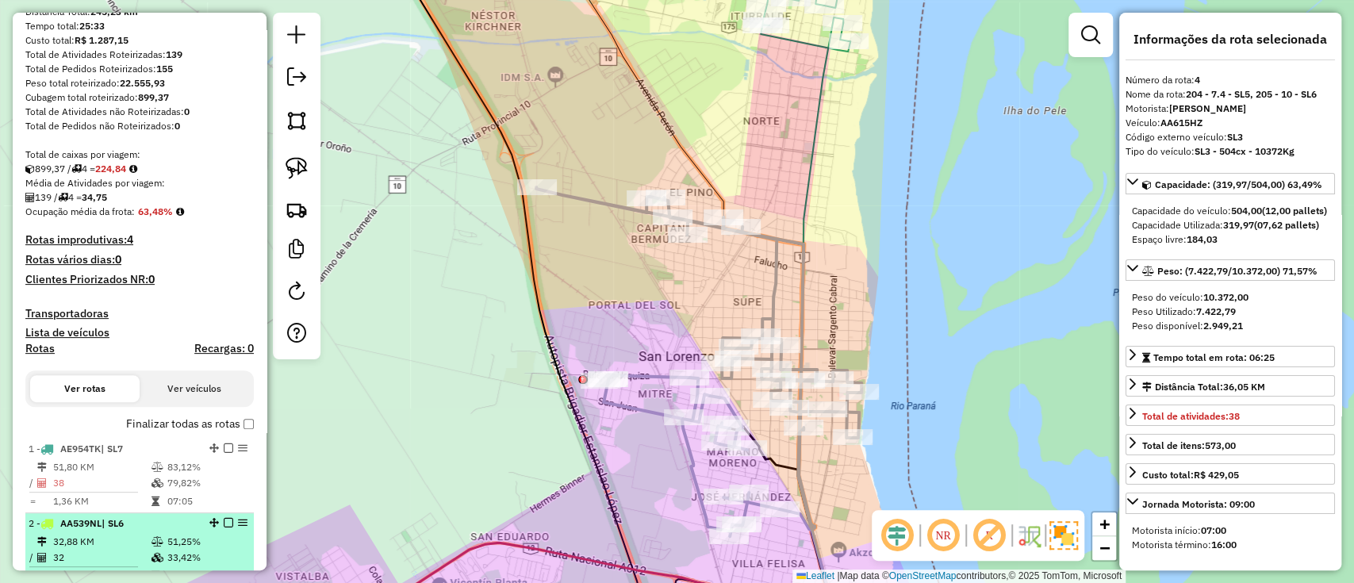
scroll to position [152, 0]
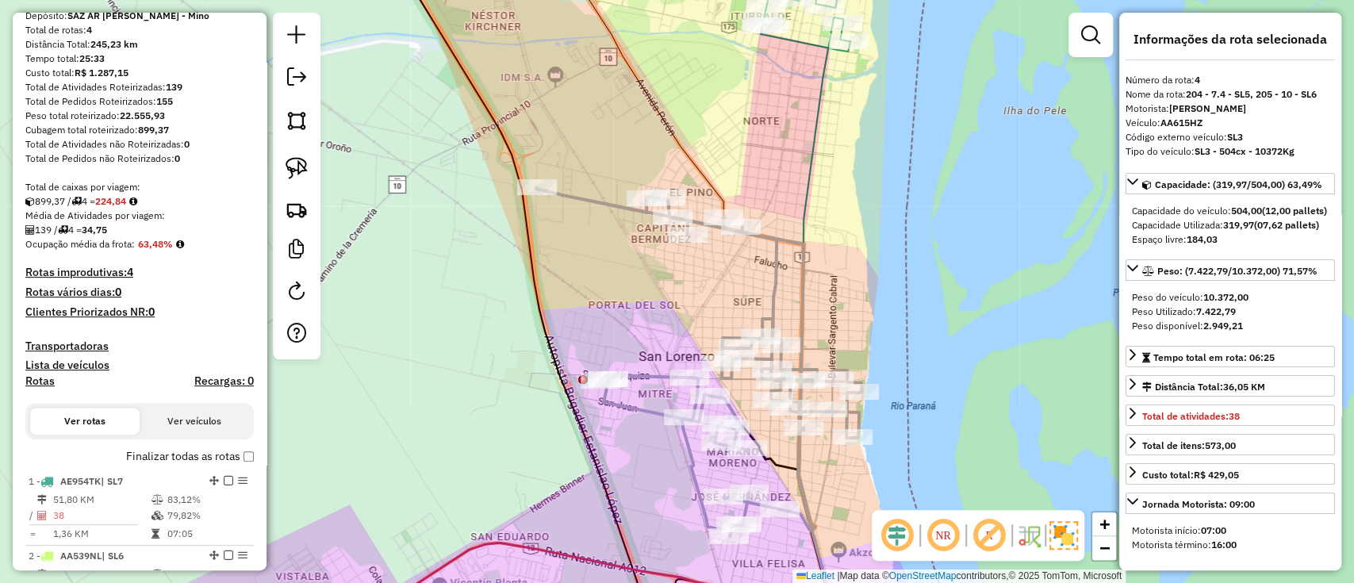
click at [769, 294] on icon at bounding box center [698, 361] width 325 height 349
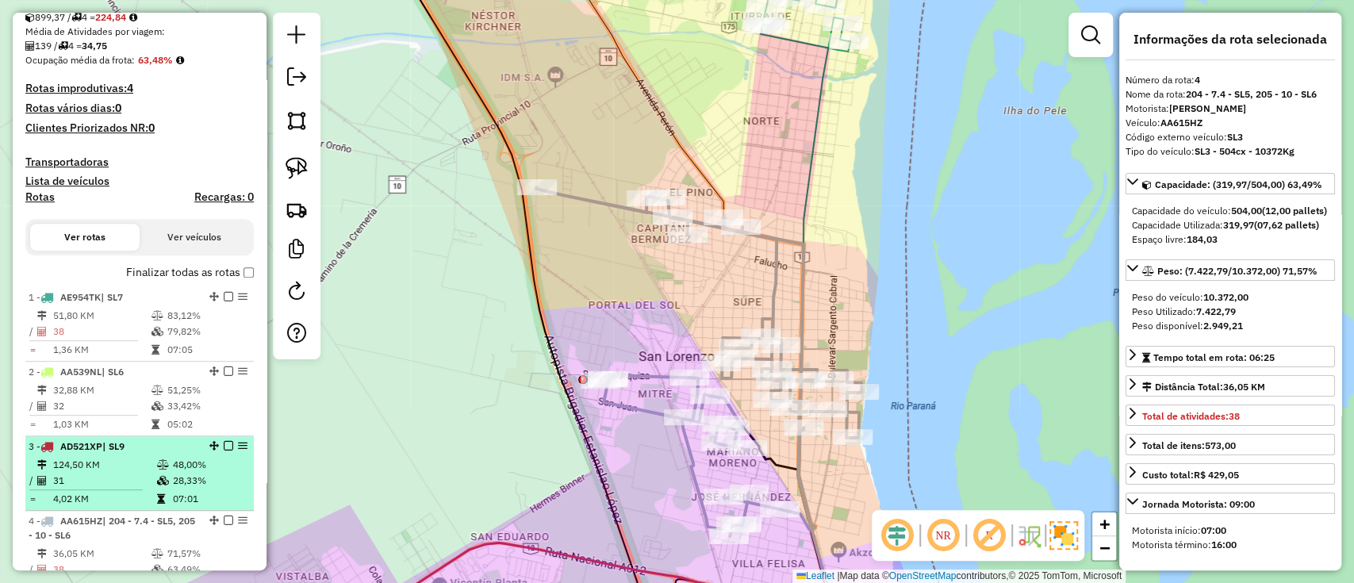
scroll to position [259, 0]
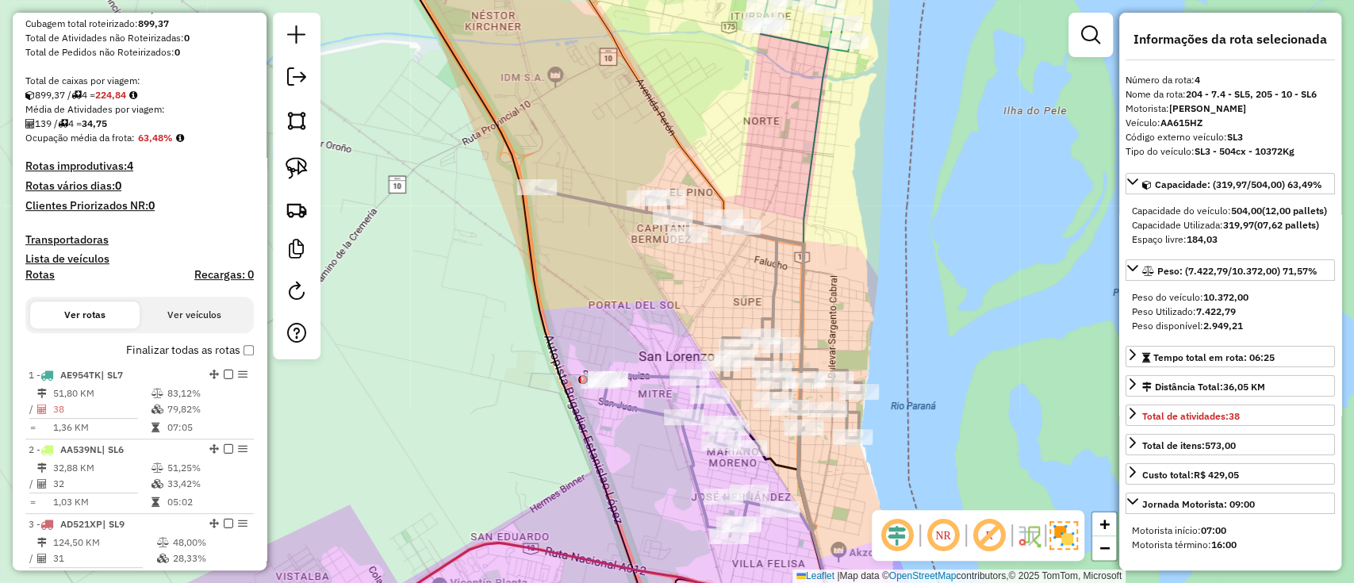
click at [771, 301] on icon at bounding box center [698, 361] width 325 height 349
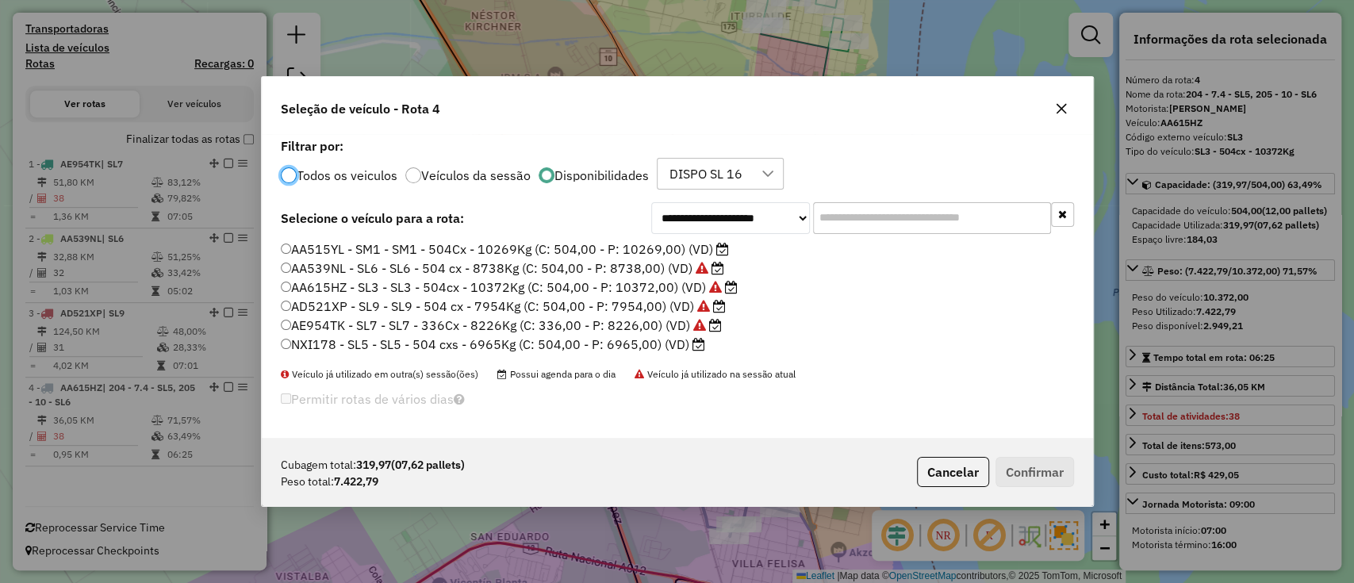
scroll to position [8, 5]
click at [682, 347] on label "NXI178 - SL5 - SL5 - 504 cxs - 6965Kg (C: 504,00 - P: 6965,00) (VD)" at bounding box center [493, 344] width 424 height 19
click at [425, 270] on label "AA539NL - SL6 - SL6 - 504 cx - 8738Kg (C: 504,00 - P: 8738,00) (VD)" at bounding box center [502, 268] width 443 height 19
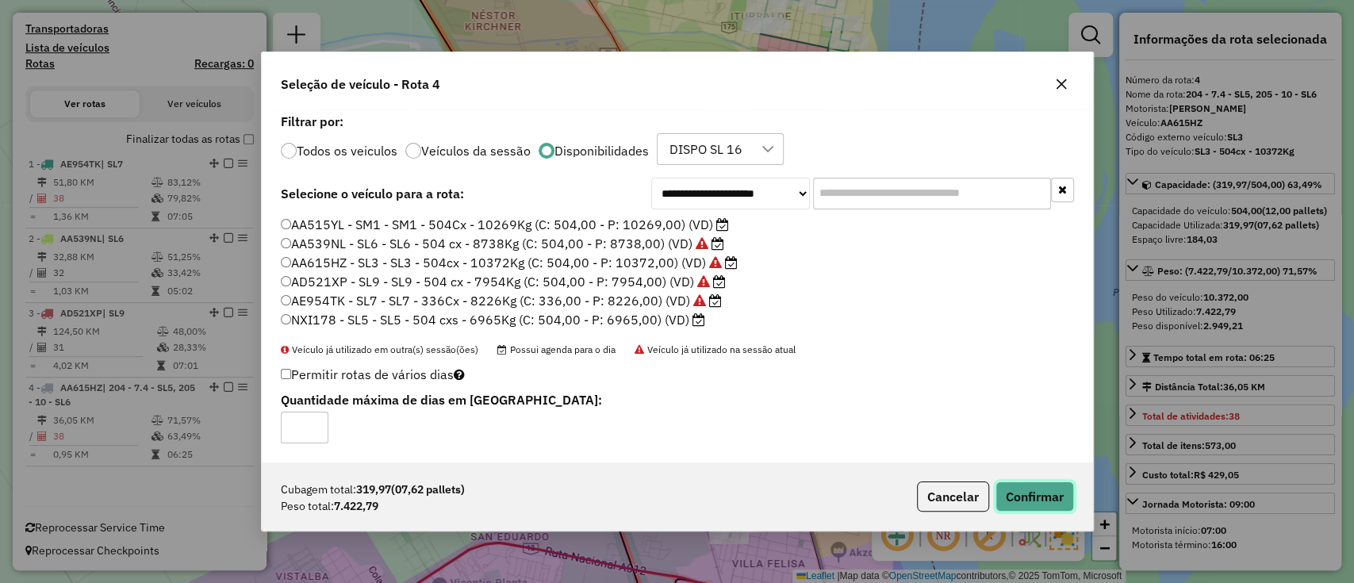
click at [1036, 510] on button "Confirmar" at bounding box center [1034, 496] width 79 height 30
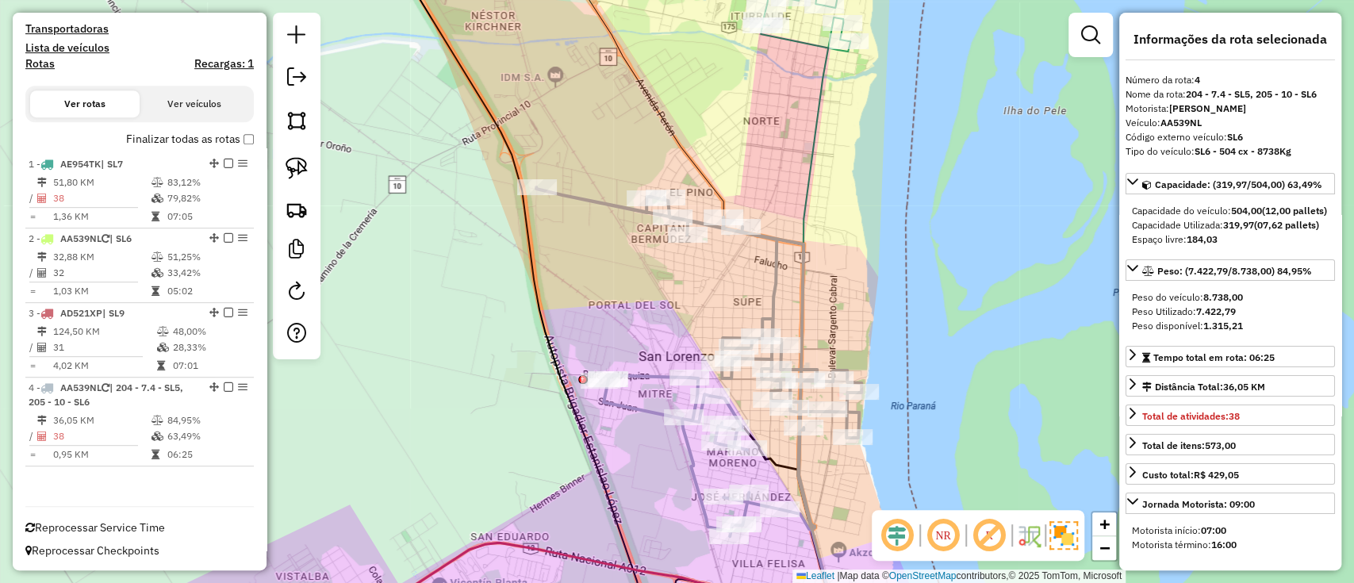
click at [773, 274] on icon at bounding box center [698, 361] width 325 height 349
click at [774, 274] on icon at bounding box center [698, 361] width 325 height 349
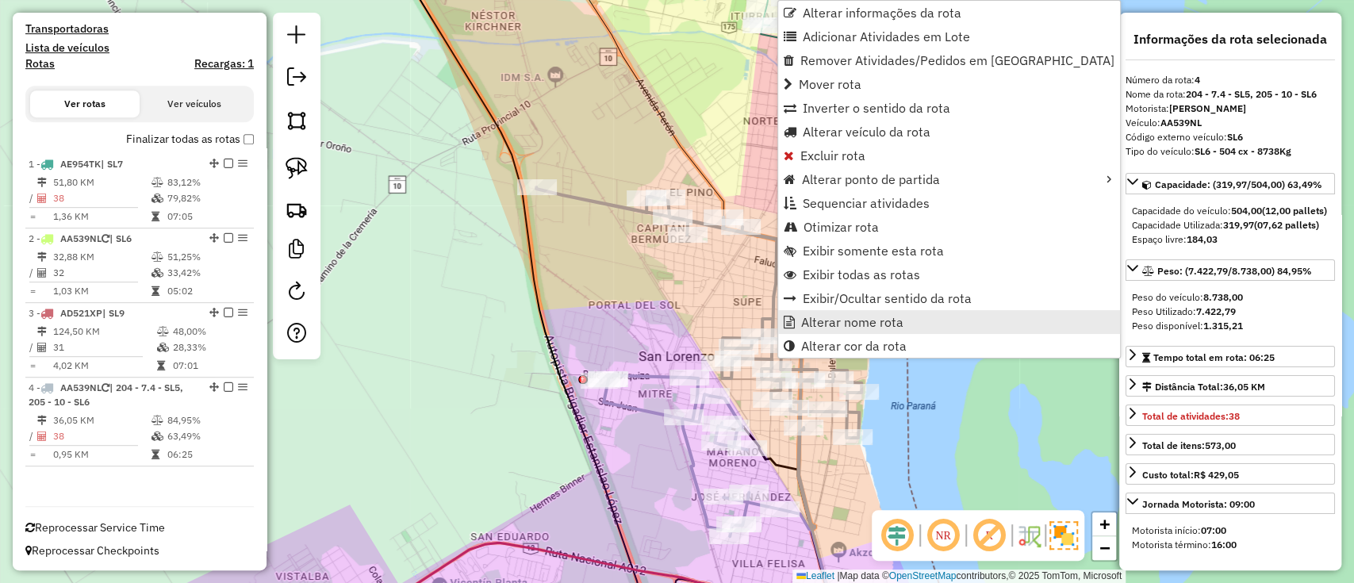
click at [802, 322] on span "Alterar nome rota" at bounding box center [852, 322] width 102 height 13
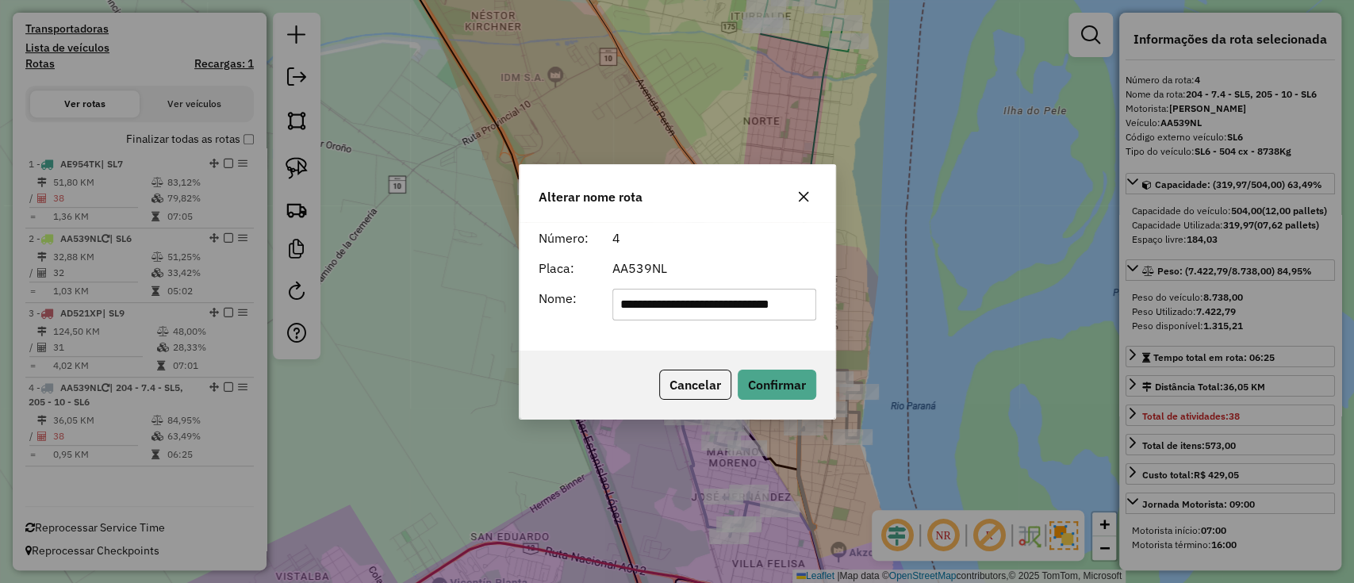
drag, startPoint x: 792, startPoint y: 313, endPoint x: 364, endPoint y: 302, distance: 427.7
click at [364, 302] on div "**********" at bounding box center [677, 291] width 1354 height 583
type input "***"
click at [812, 395] on button "Confirmar" at bounding box center [777, 385] width 79 height 30
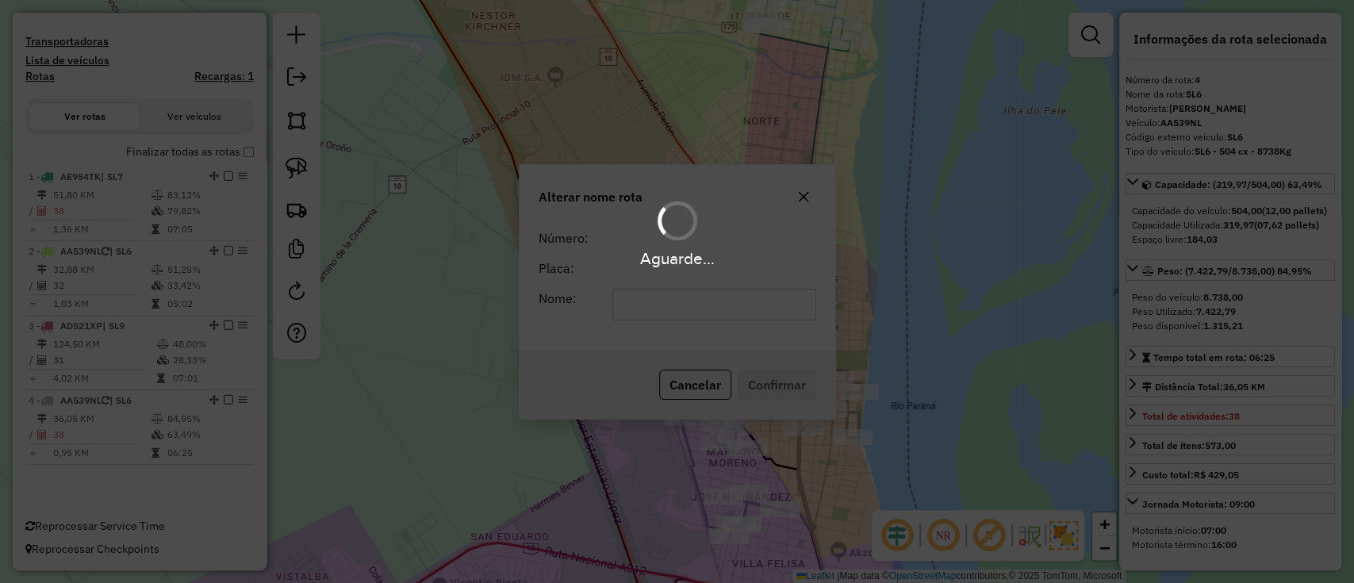
scroll to position [456, 0]
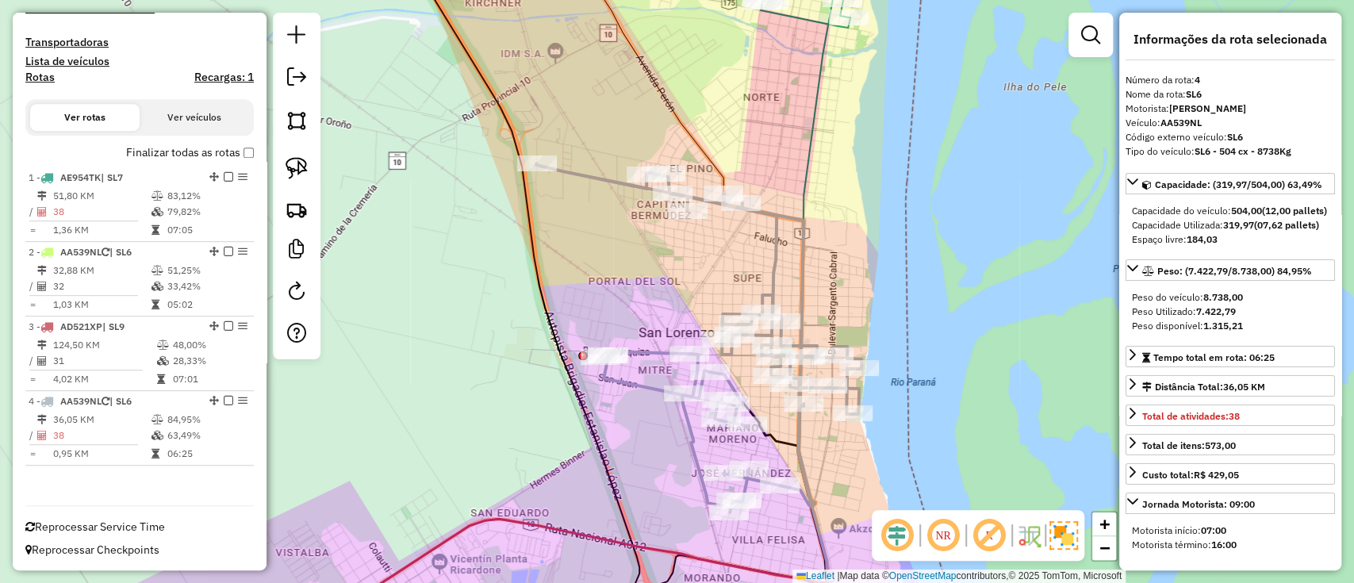
drag, startPoint x: 899, startPoint y: 325, endPoint x: 834, endPoint y: 188, distance: 151.8
click at [863, 241] on div "Janela de atendimento Grade de atendimento Capacidade Transportadoras Veículos …" at bounding box center [677, 291] width 1354 height 583
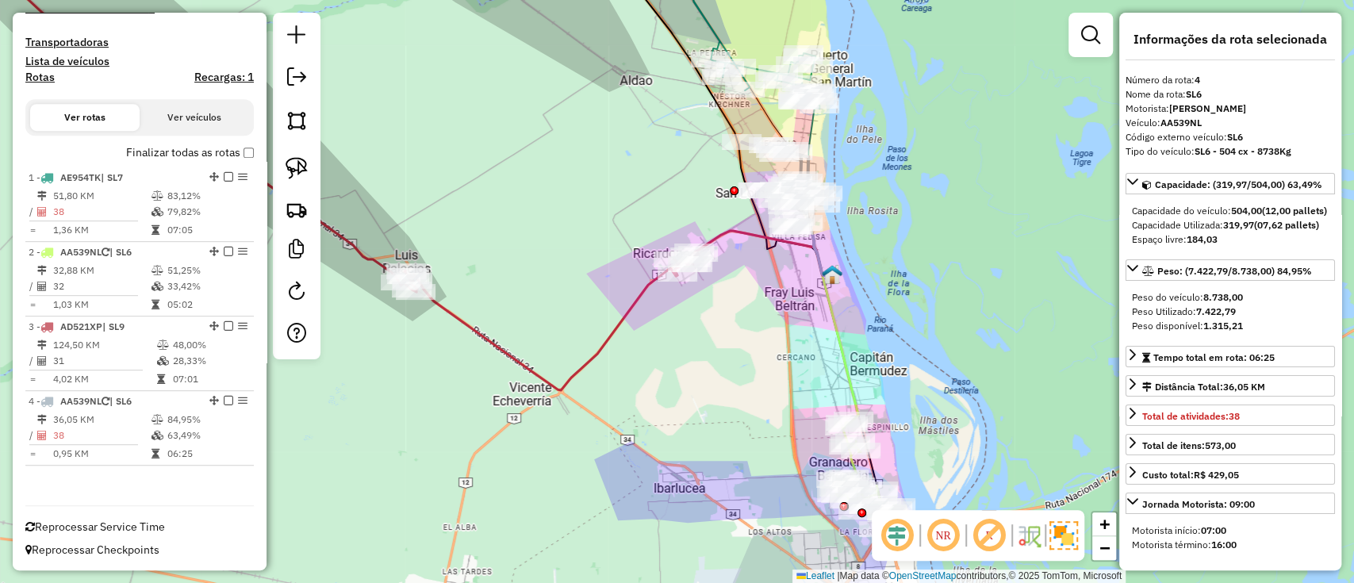
click at [846, 358] on icon at bounding box center [840, 346] width 36 height 145
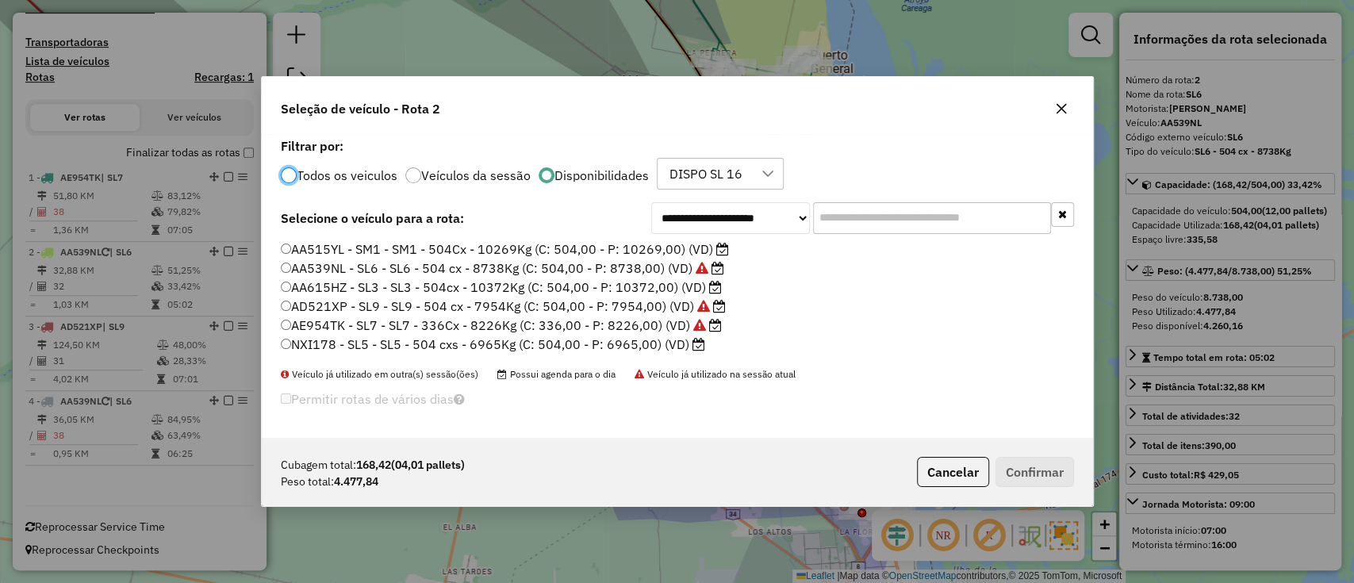
scroll to position [8, 5]
click at [682, 349] on label "NXI178 - SL5 - SL5 - 504 cxs - 6965Kg (C: 504,00 - P: 6965,00) (VD)" at bounding box center [493, 344] width 424 height 19
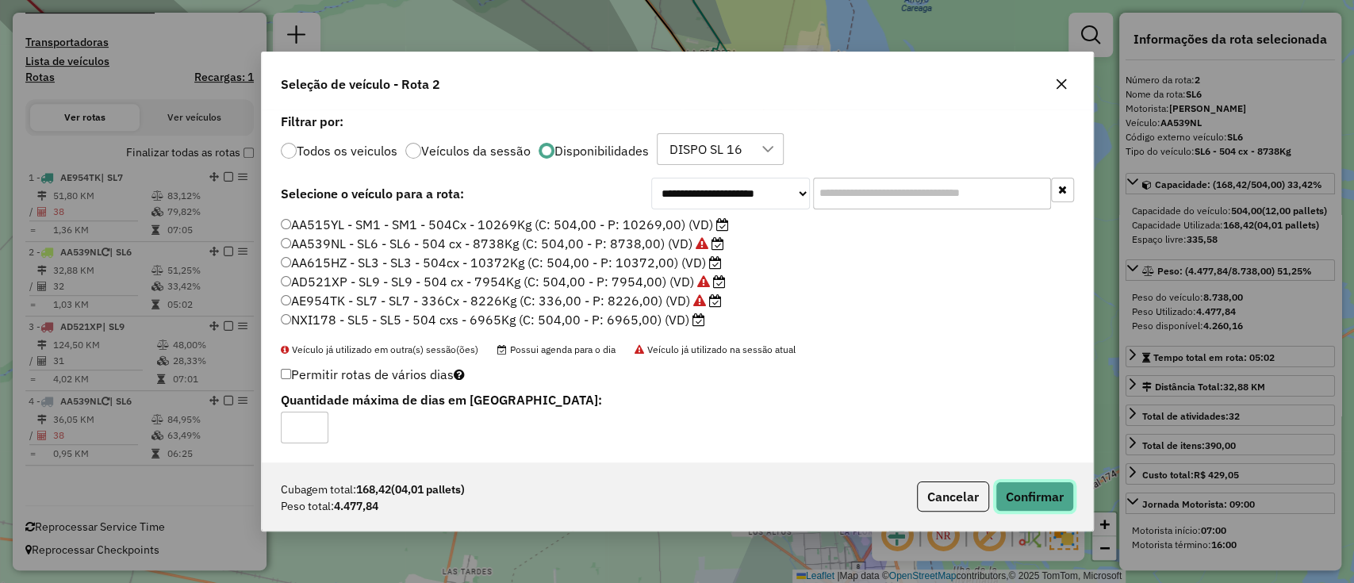
click at [1019, 495] on button "Confirmar" at bounding box center [1034, 496] width 79 height 30
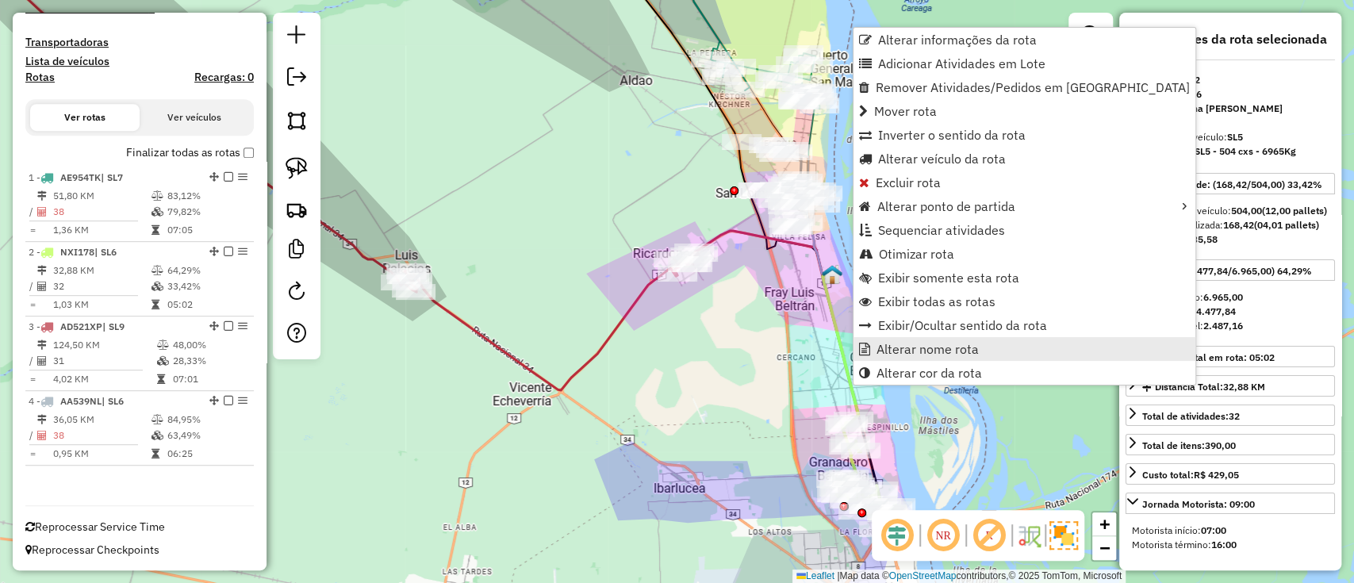
click at [871, 352] on link "Alterar nome rota" at bounding box center [1024, 349] width 342 height 24
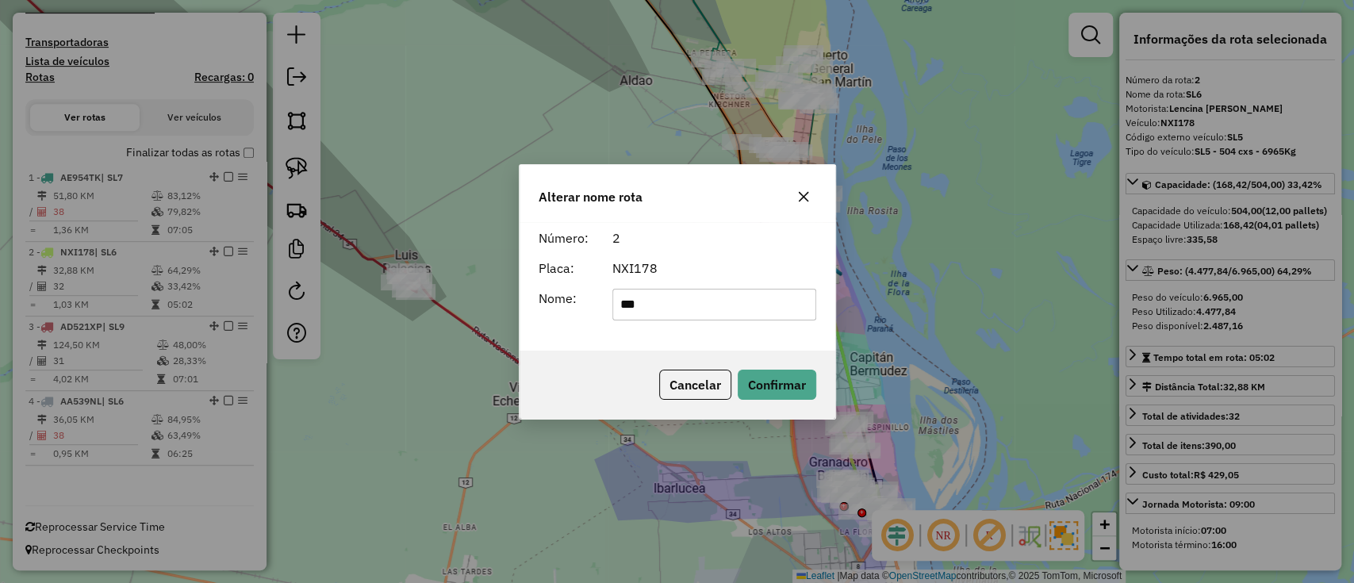
drag, startPoint x: 735, startPoint y: 309, endPoint x: 672, endPoint y: 305, distance: 63.6
click at [672, 305] on input "***" at bounding box center [714, 305] width 204 height 32
type input "***"
click at [769, 366] on div "Cancelar Confirmar" at bounding box center [678, 385] width 316 height 68
click at [776, 380] on button "Confirmar" at bounding box center [777, 385] width 79 height 30
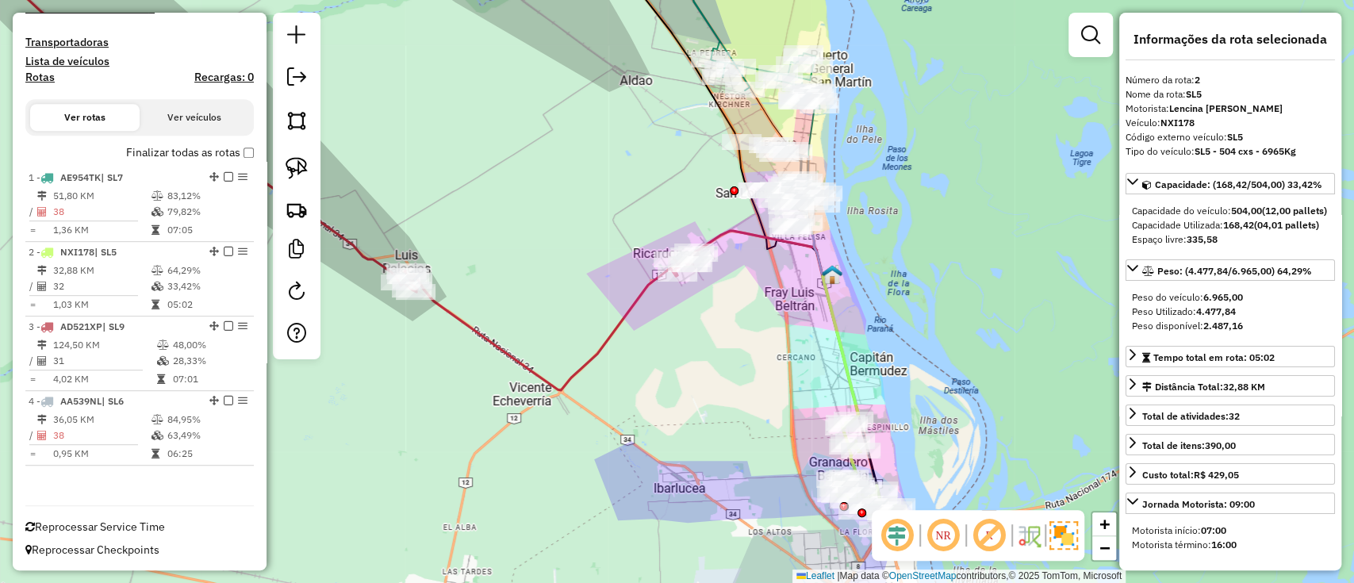
click at [165, 155] on label "Finalizar todas as rotas" at bounding box center [190, 152] width 128 height 17
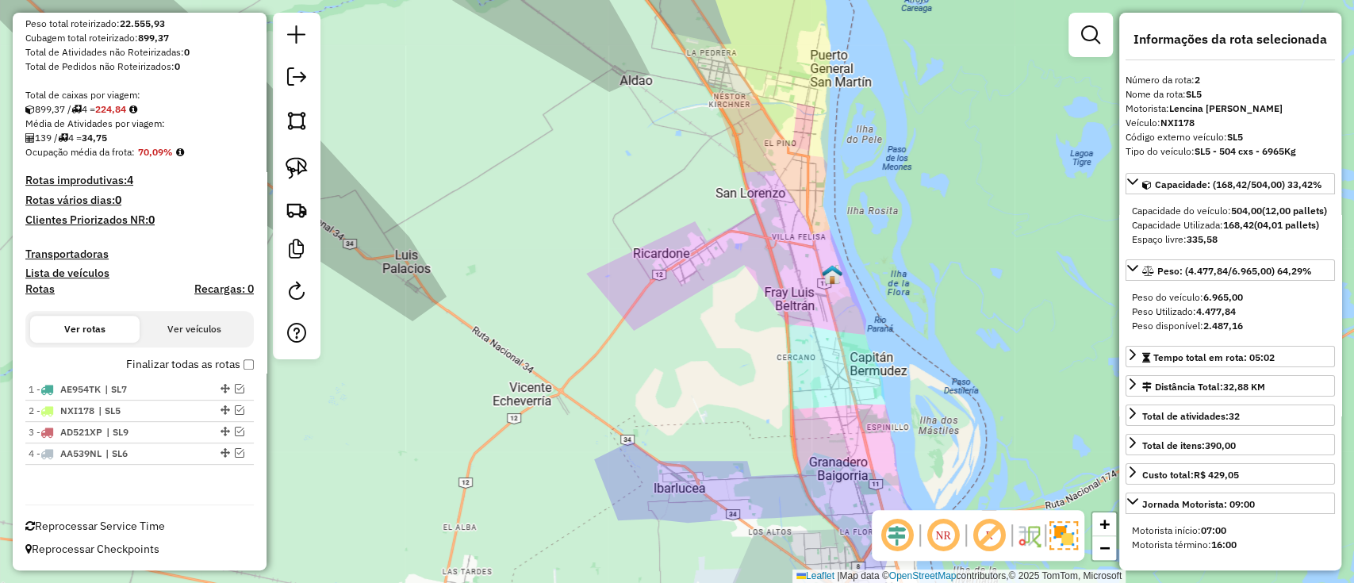
scroll to position [243, 0]
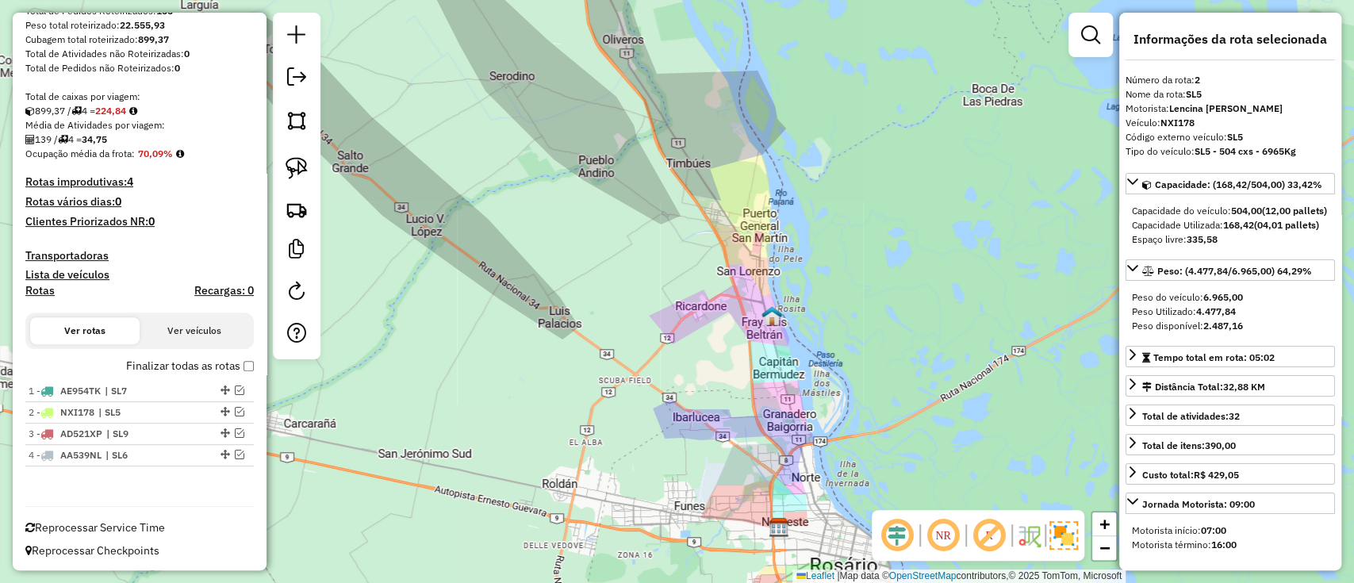
click at [159, 365] on label "Finalizar todas as rotas" at bounding box center [190, 366] width 128 height 17
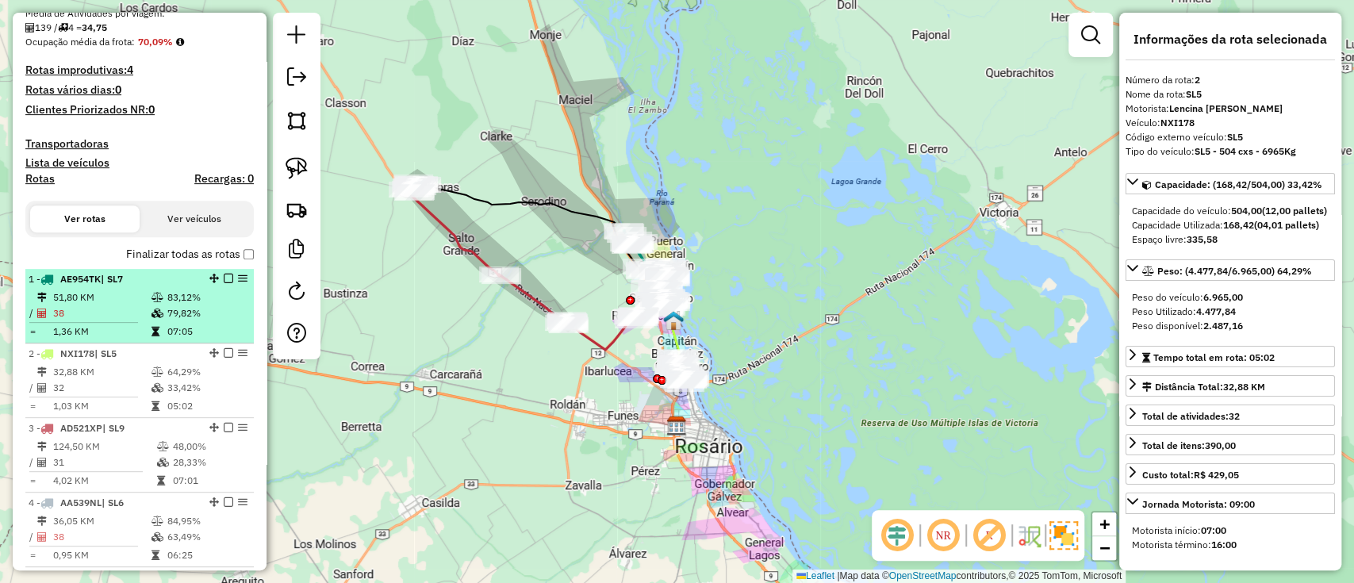
scroll to position [454, 0]
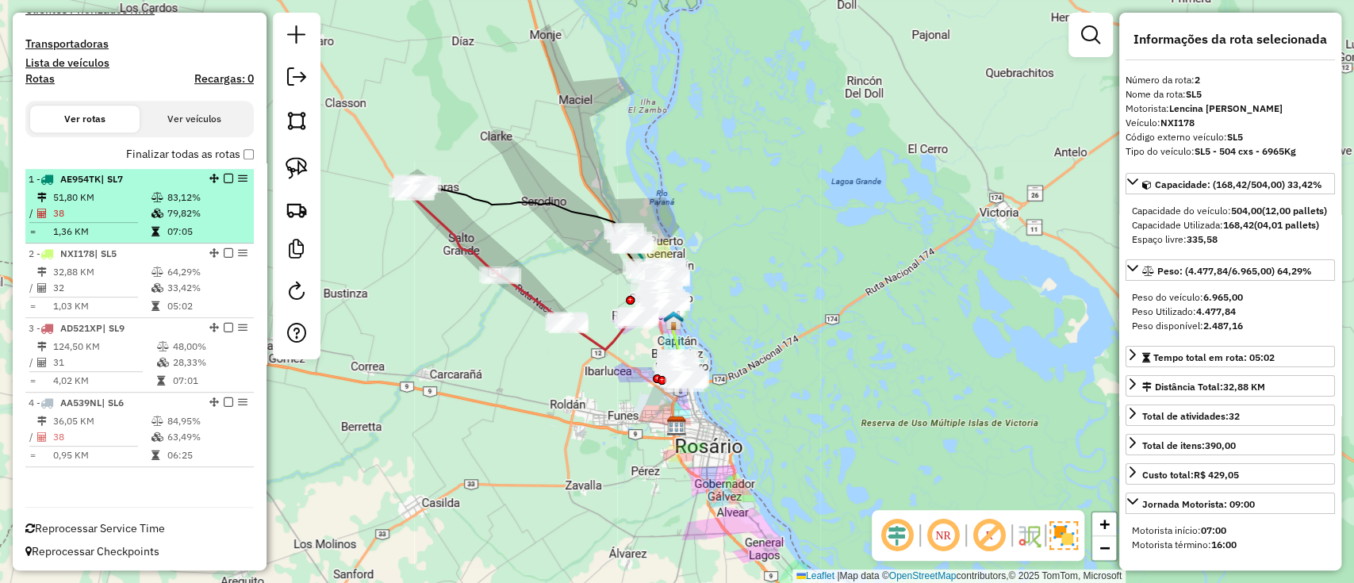
click at [221, 240] on li "1 - AE954TK | SL7 51,80 KM 83,12% / 38 79,82% = 1,36 KM 07:05" at bounding box center [139, 206] width 228 height 75
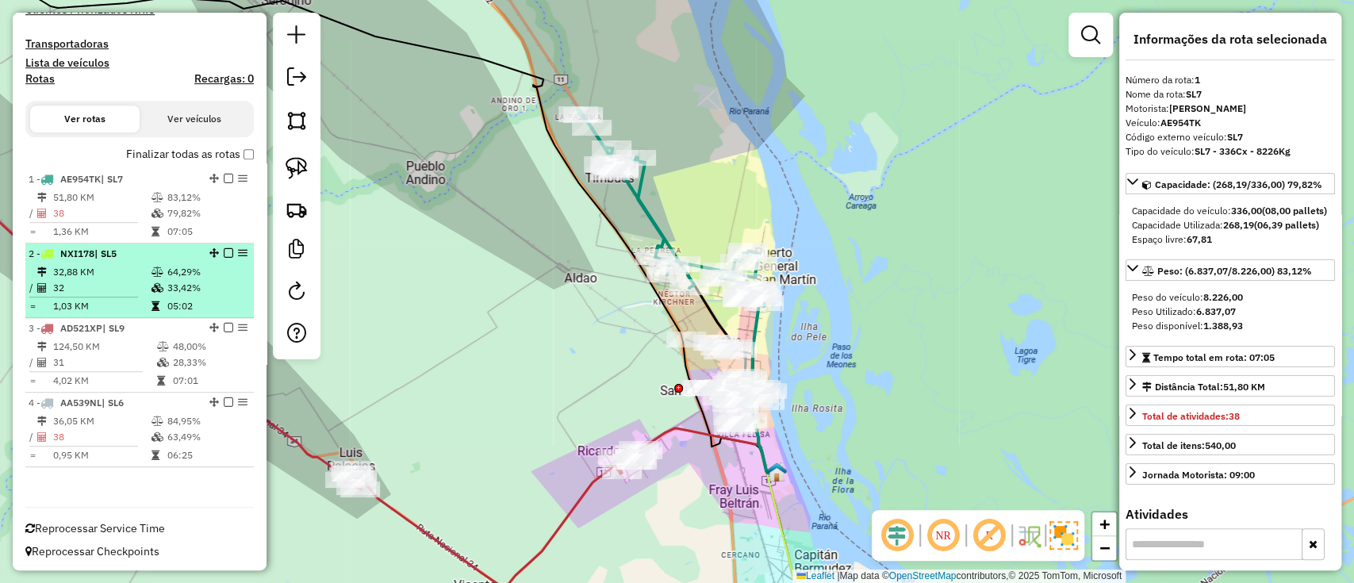
click at [241, 283] on td "33,42%" at bounding box center [207, 288] width 80 height 16
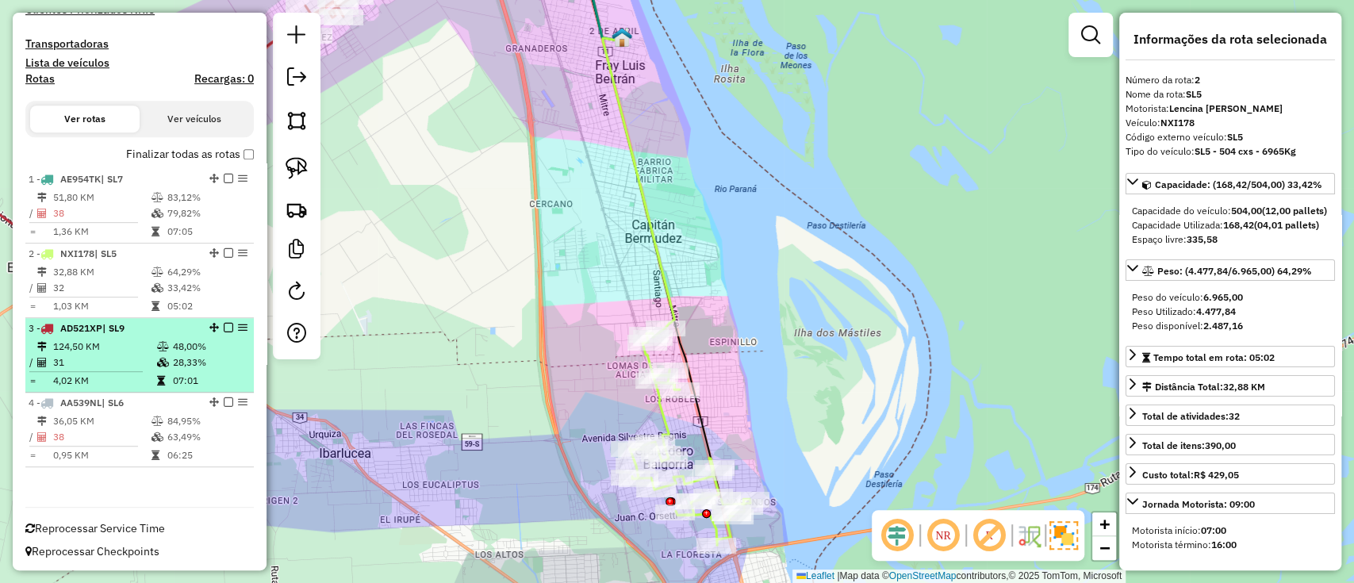
click at [212, 347] on td "48,00%" at bounding box center [209, 347] width 75 height 16
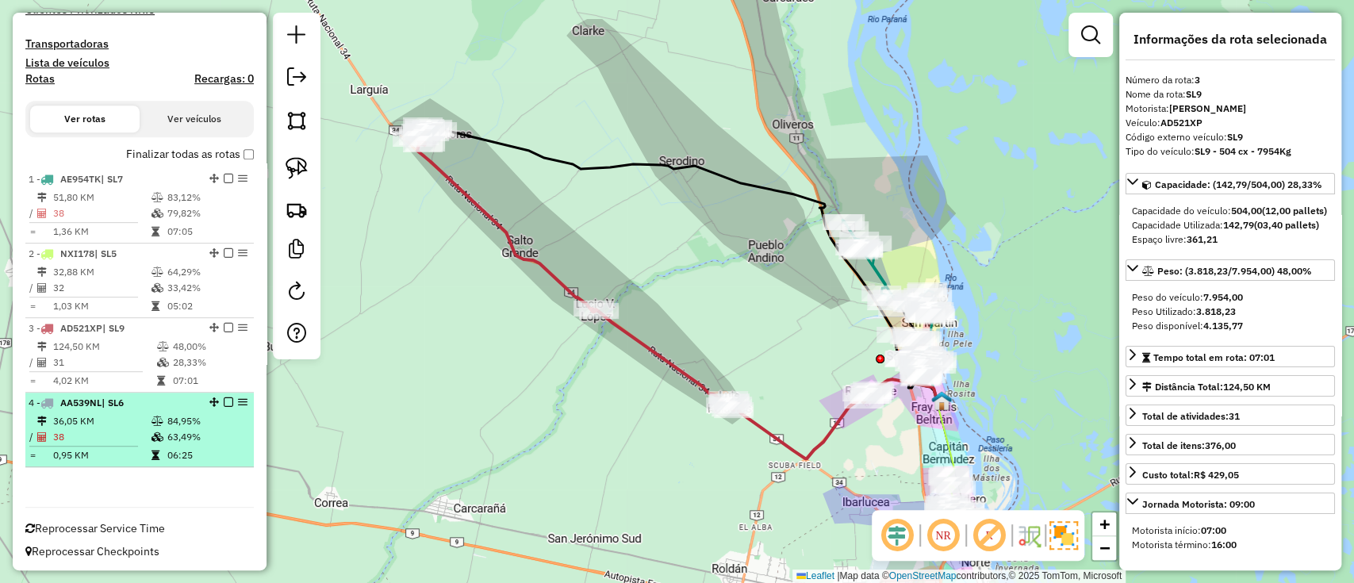
click at [209, 416] on td "84,95%" at bounding box center [207, 421] width 80 height 16
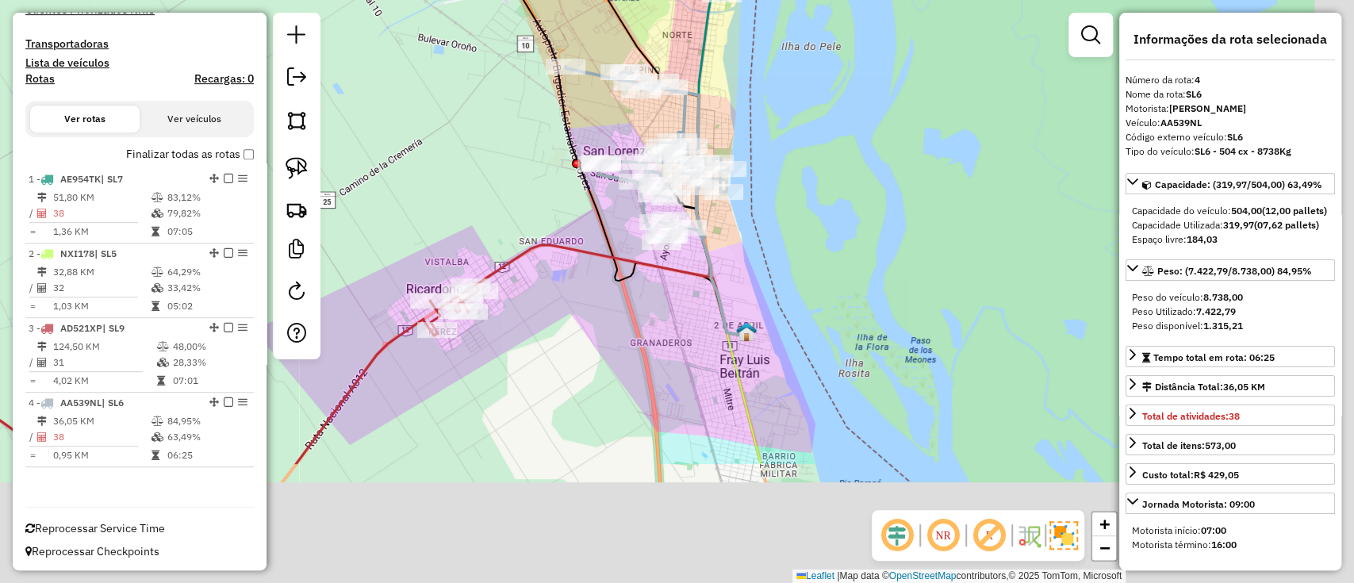
drag, startPoint x: 791, startPoint y: 481, endPoint x: 711, endPoint y: 287, distance: 209.9
click at [712, 290] on icon at bounding box center [702, 209] width 88 height 254
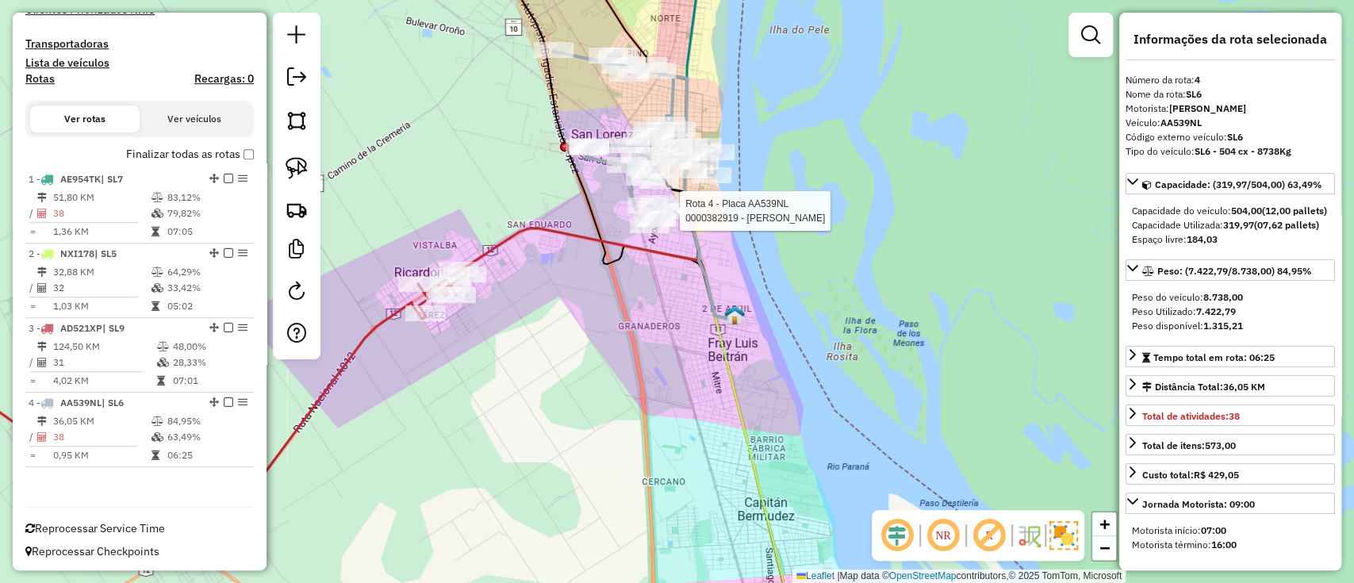
click at [733, 370] on icon at bounding box center [750, 460] width 71 height 292
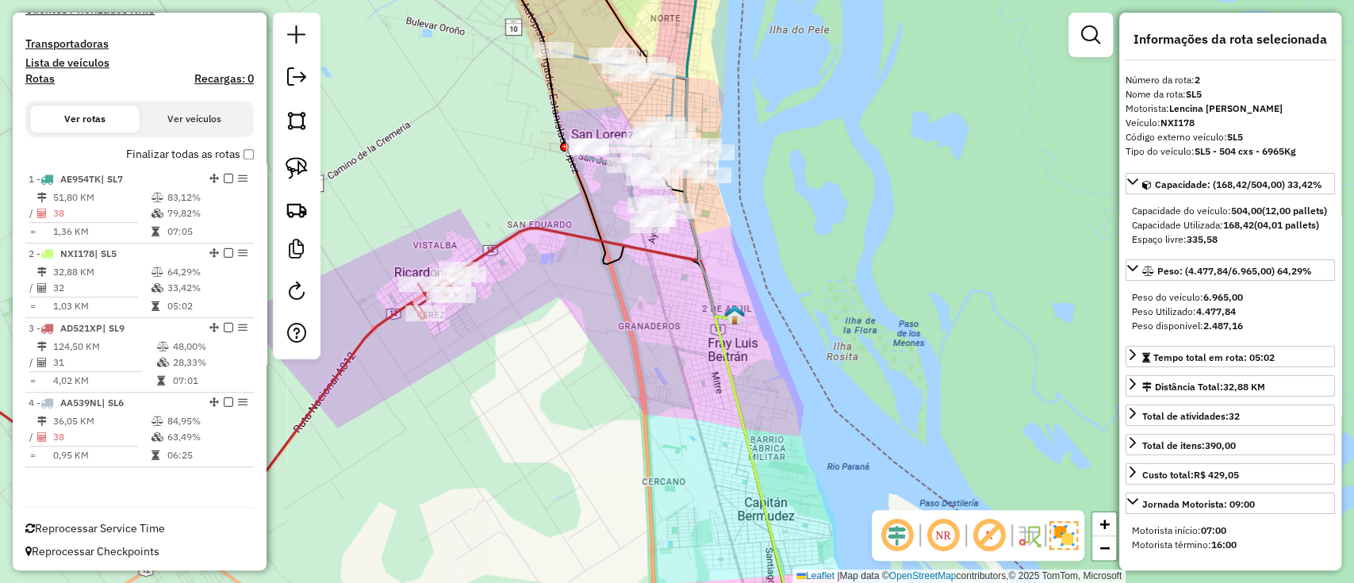
scroll to position [456, 0]
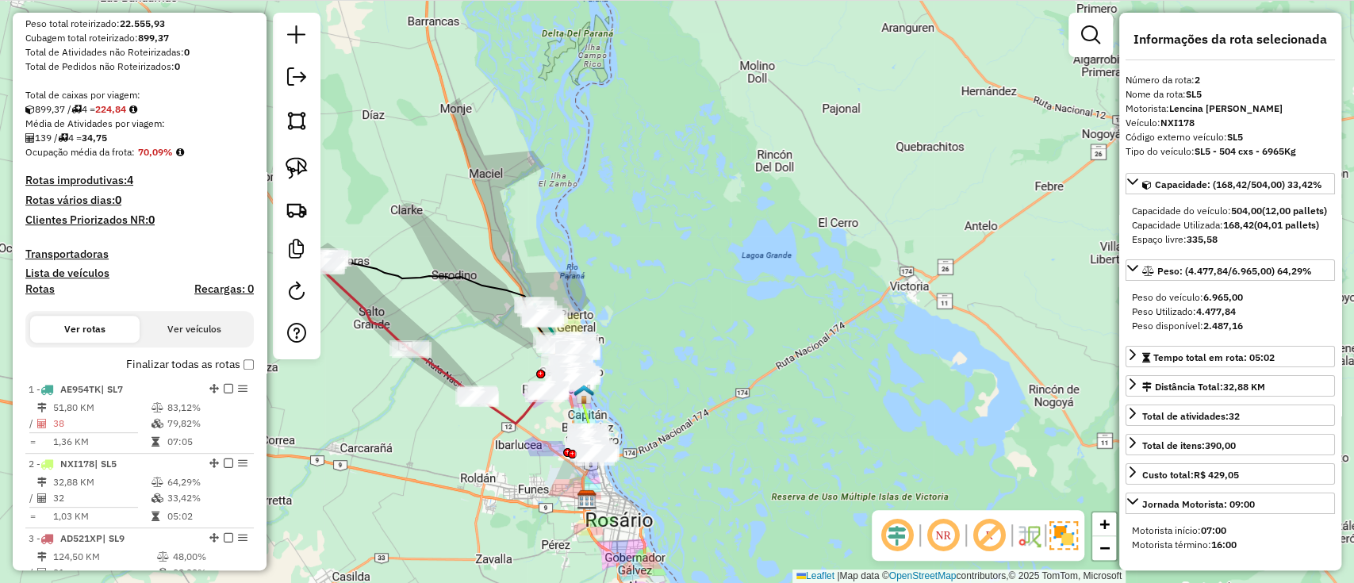
click at [197, 366] on label "Finalizar todas as rotas" at bounding box center [190, 364] width 128 height 17
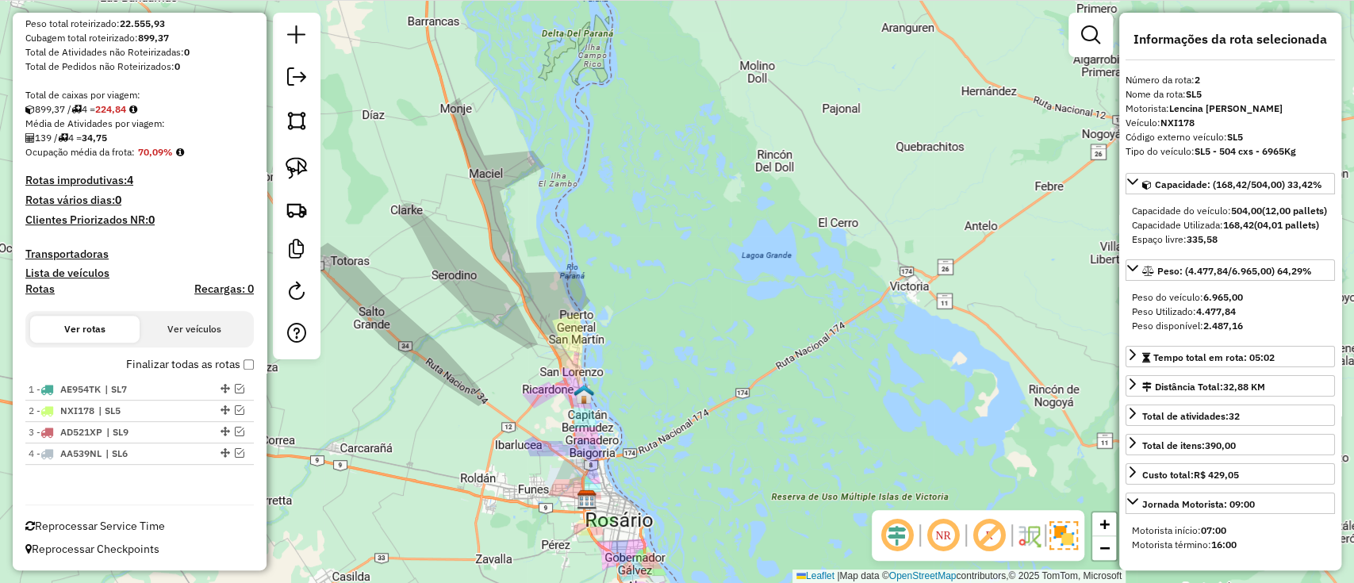
scroll to position [243, 0]
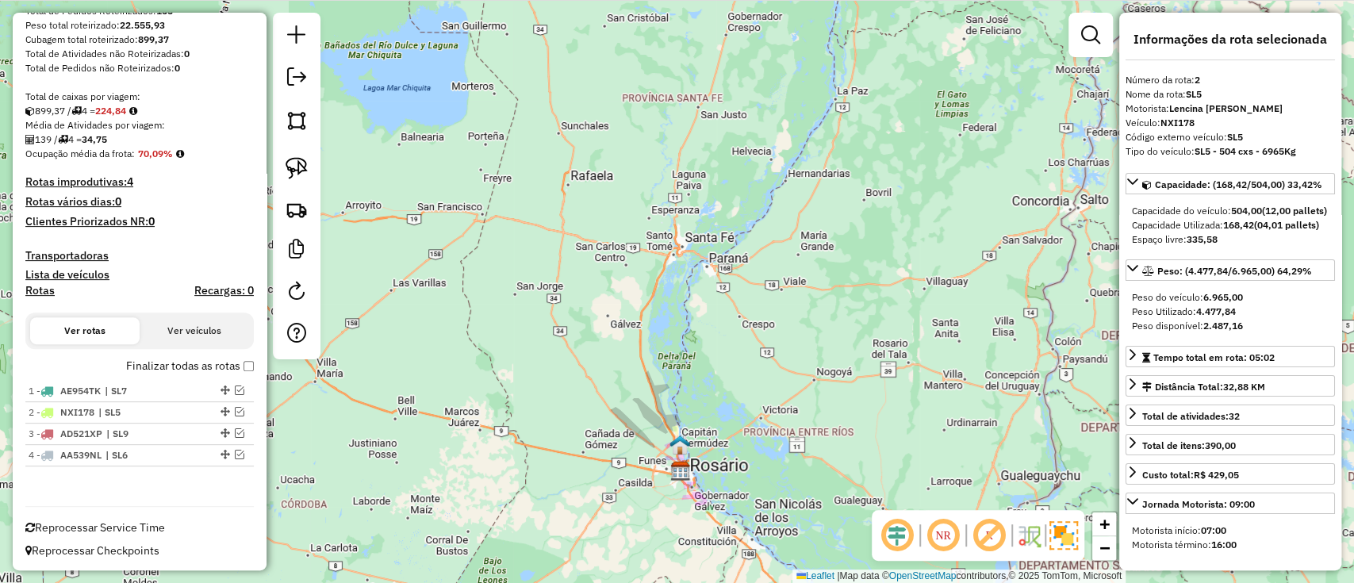
click at [145, 374] on div "Finalizar todas as rotas" at bounding box center [139, 371] width 228 height 19
click at [154, 371] on label "Finalizar todas as rotas" at bounding box center [190, 366] width 128 height 17
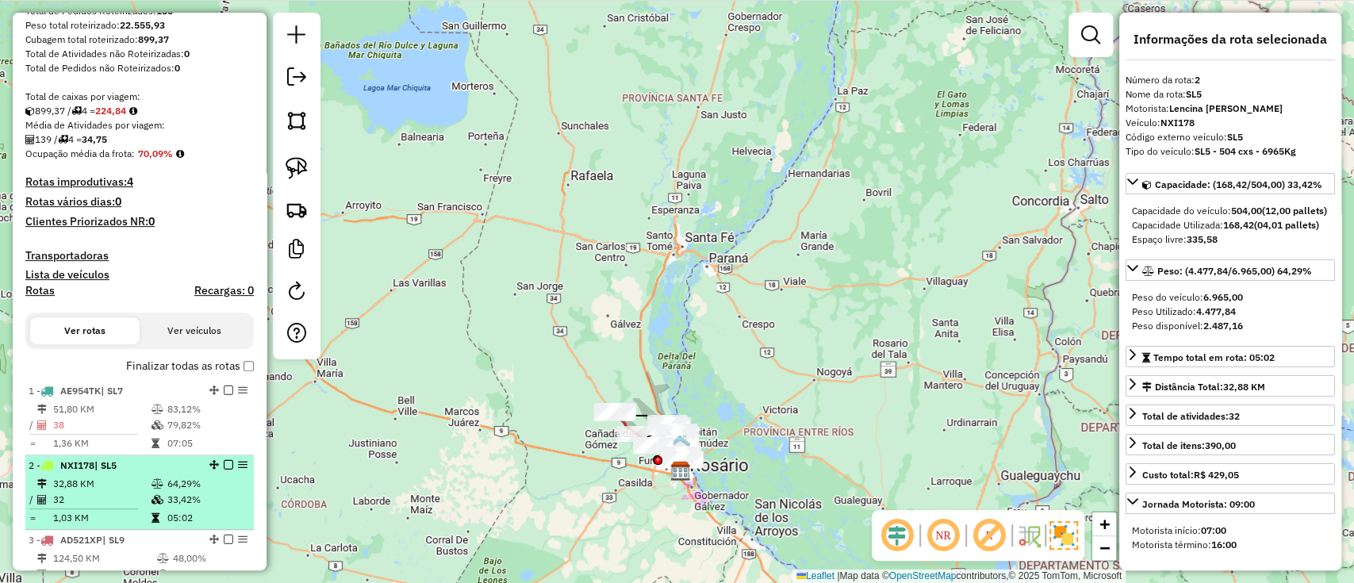
click at [147, 466] on div "2 - NXI178 | SL5" at bounding box center [113, 465] width 168 height 14
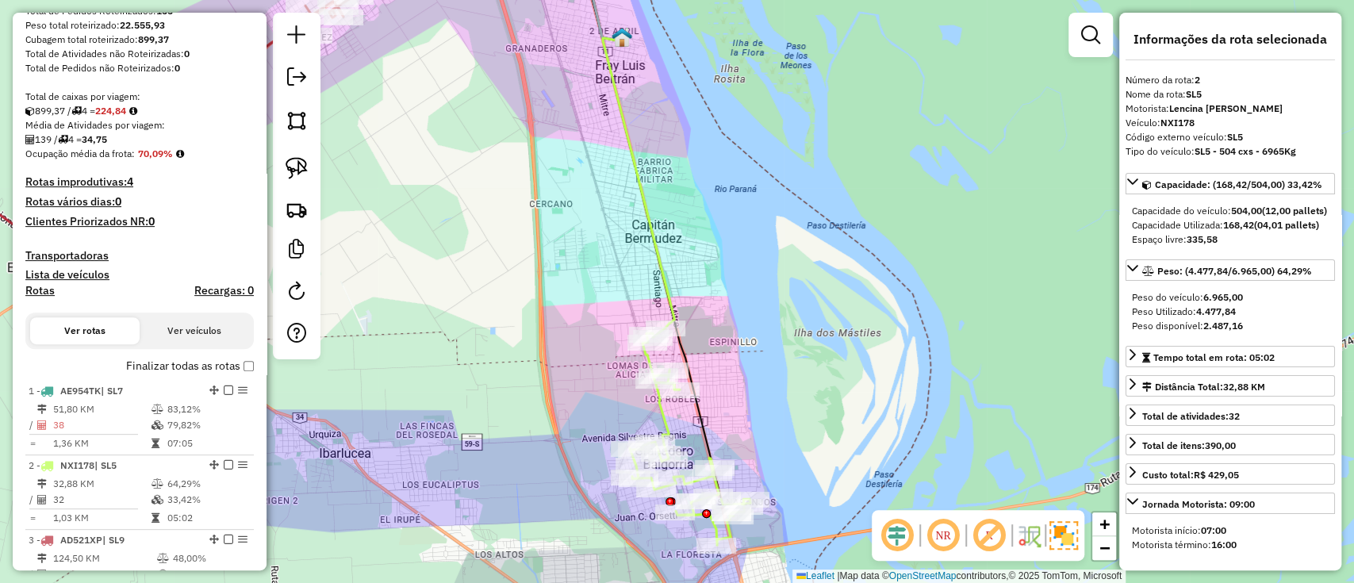
click at [661, 416] on icon at bounding box center [690, 436] width 121 height 217
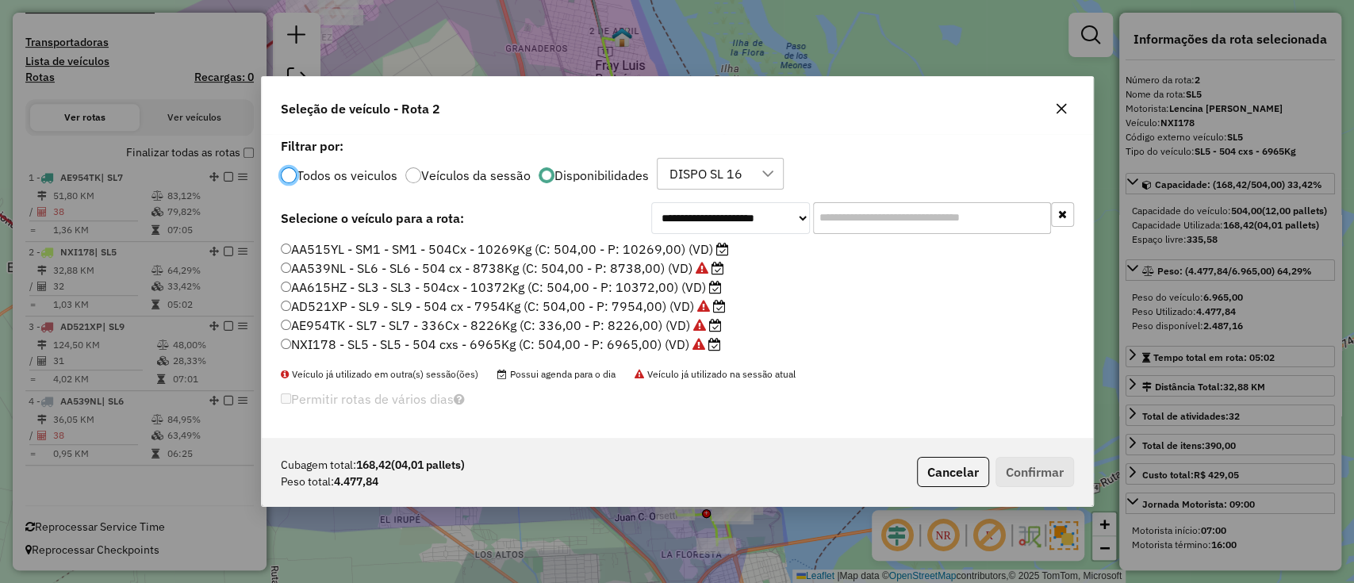
scroll to position [8, 5]
click at [684, 283] on label "AA615HZ - SL3 - SL3 - 504cx - 10372Kg (C: 504,00 - P: 10372,00) (VD)" at bounding box center [501, 287] width 441 height 19
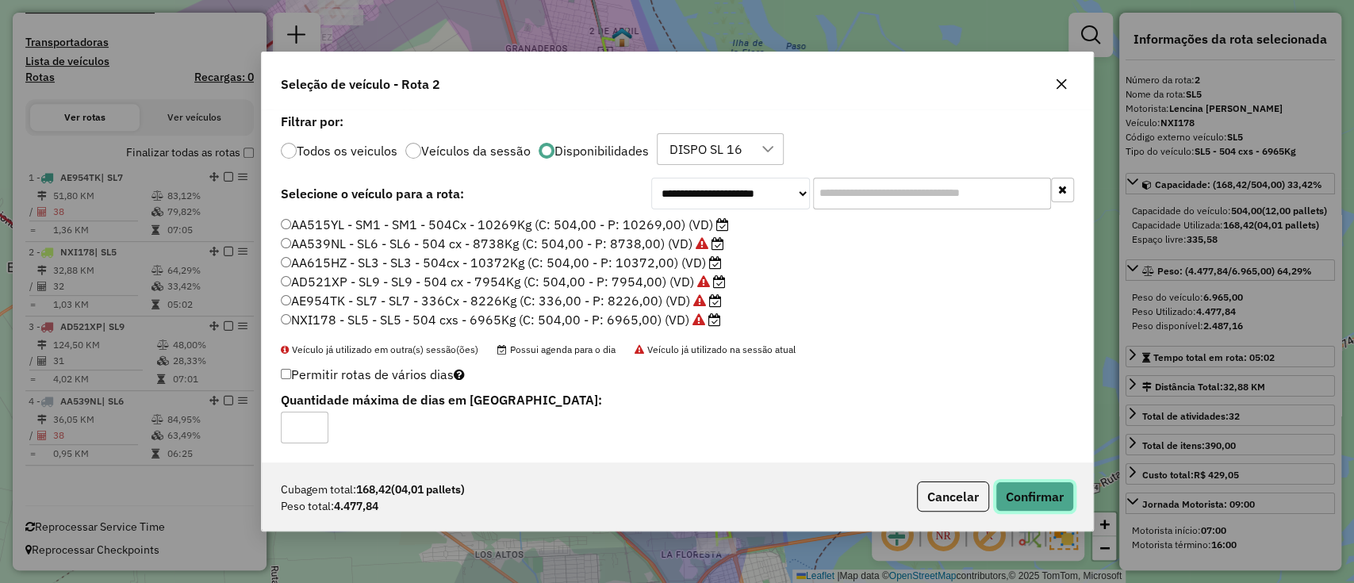
click at [1041, 489] on button "Confirmar" at bounding box center [1034, 496] width 79 height 30
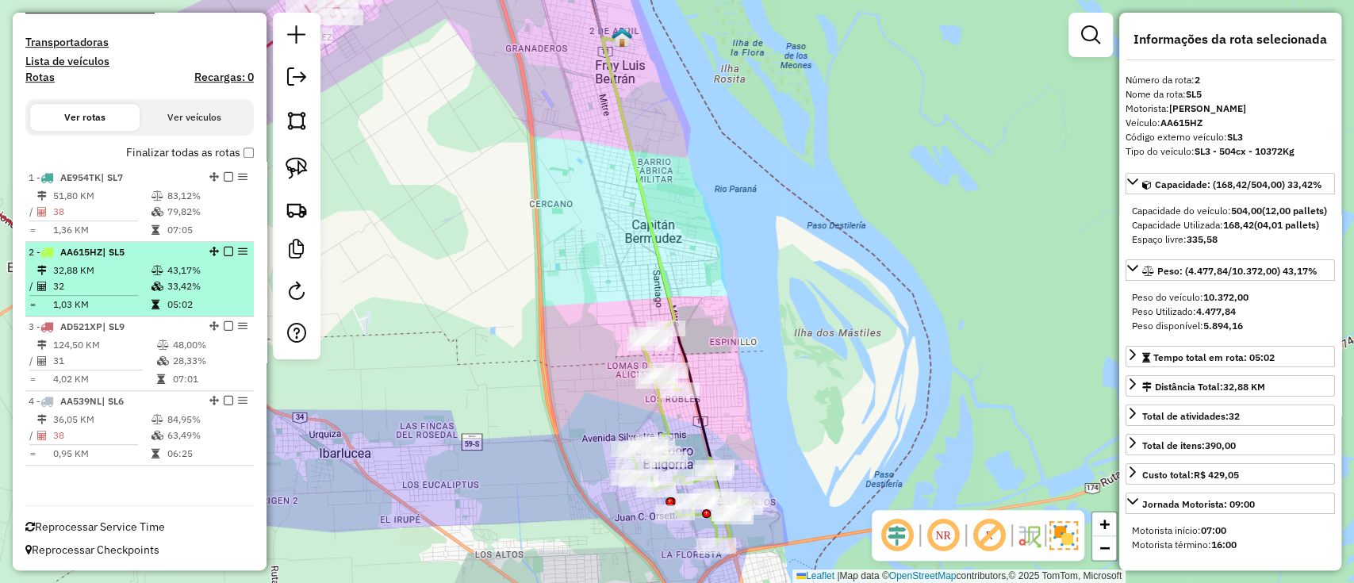
drag, startPoint x: 240, startPoint y: 244, endPoint x: 182, endPoint y: 302, distance: 81.9
click at [182, 302] on td "05:02" at bounding box center [207, 305] width 80 height 16
drag, startPoint x: 243, startPoint y: 255, endPoint x: 208, endPoint y: 248, distance: 35.5
click at [209, 248] on em at bounding box center [214, 252] width 10 height 10
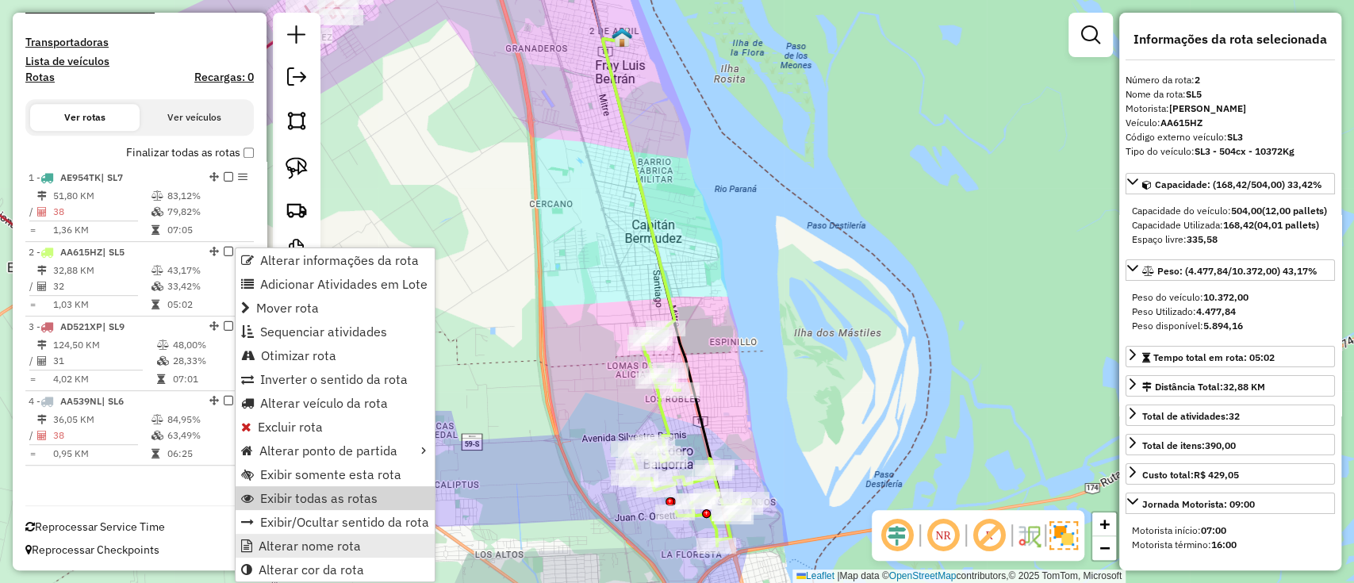
click at [298, 541] on span "Alterar nome rota" at bounding box center [310, 545] width 102 height 13
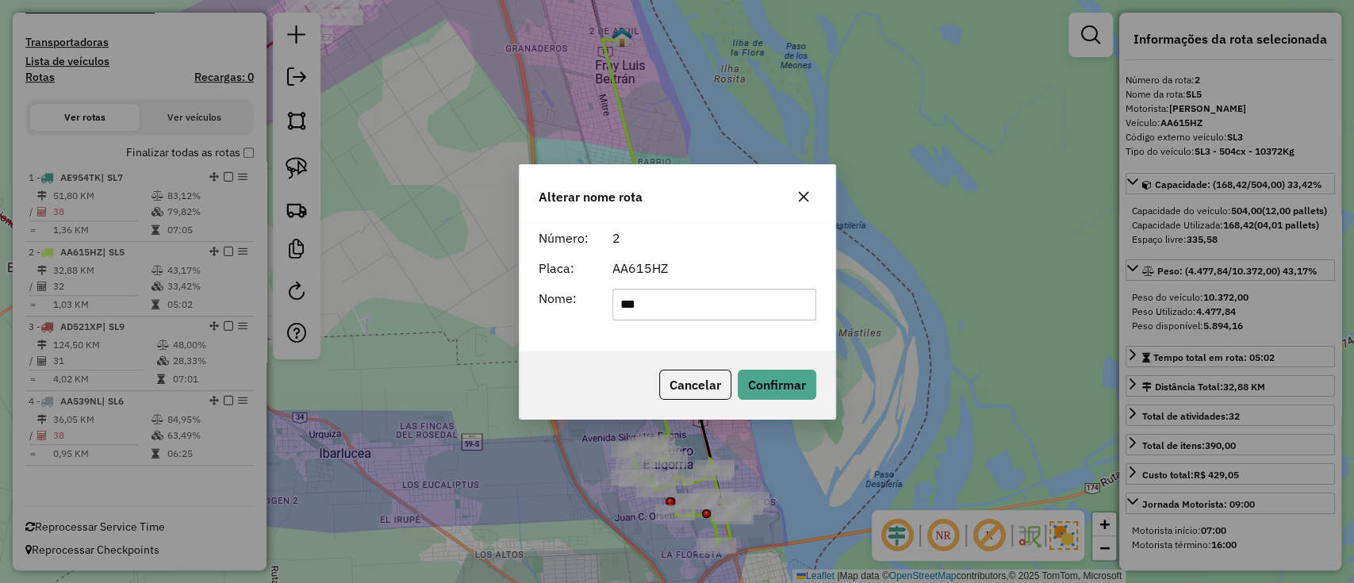
type input "***"
click at [766, 368] on div "Cancelar Confirmar" at bounding box center [678, 385] width 316 height 68
click at [765, 375] on button "Confirmar" at bounding box center [777, 385] width 79 height 30
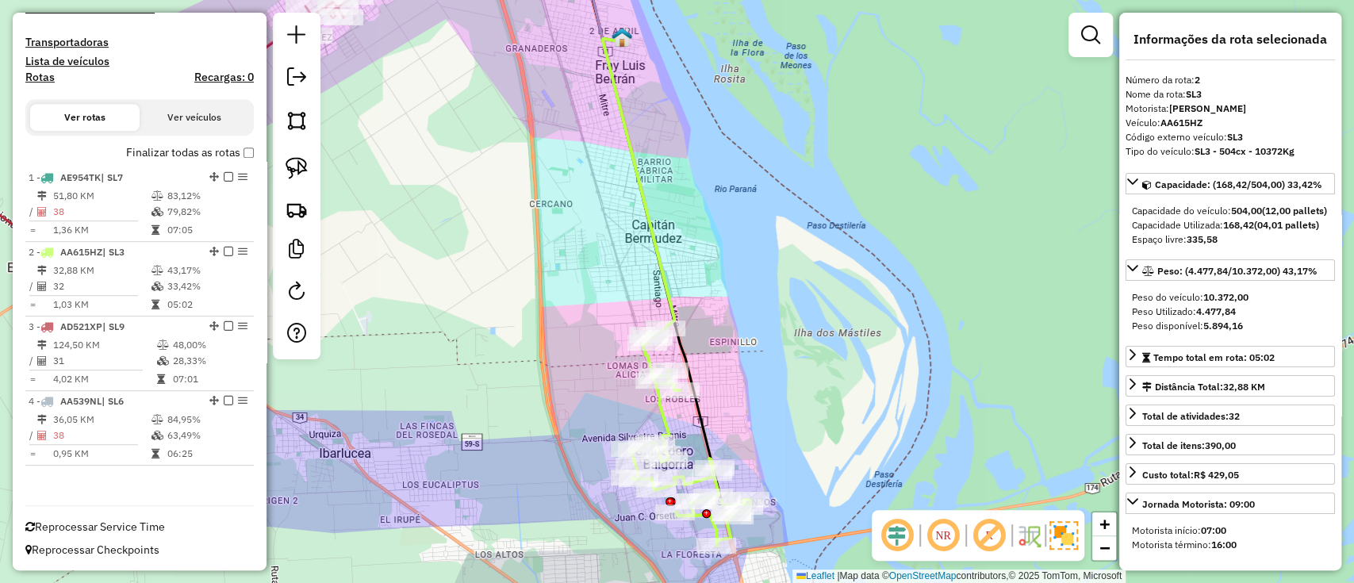
click at [182, 152] on label "Finalizar todas as rotas" at bounding box center [190, 152] width 128 height 17
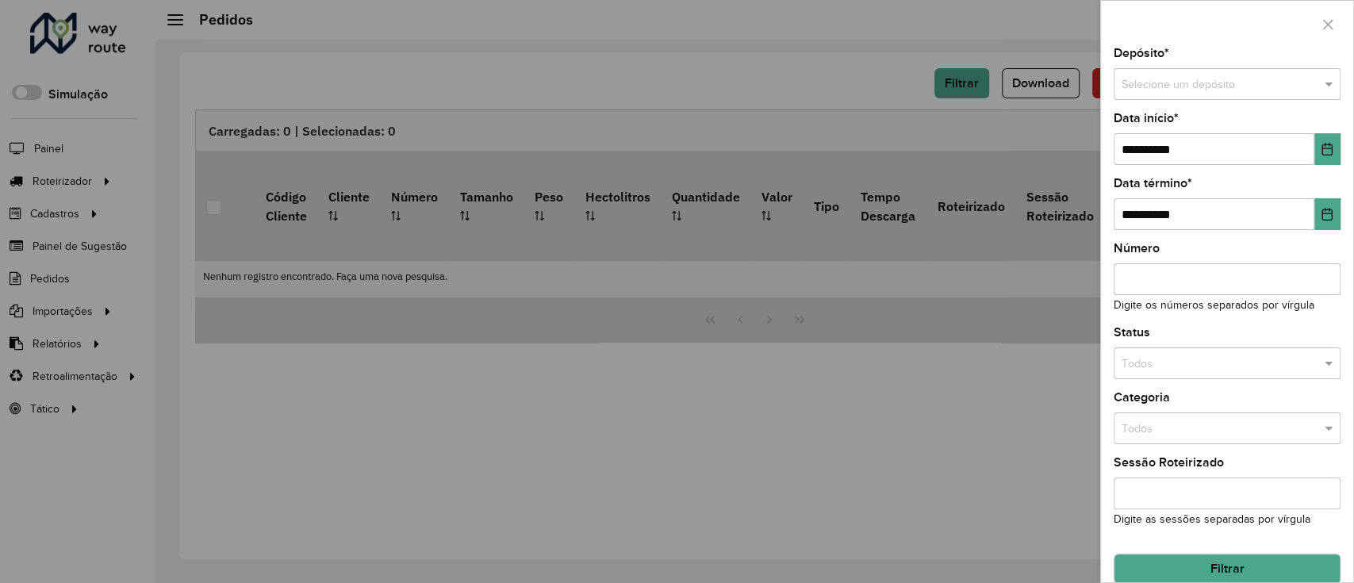
click at [1119, 85] on div at bounding box center [1227, 84] width 227 height 18
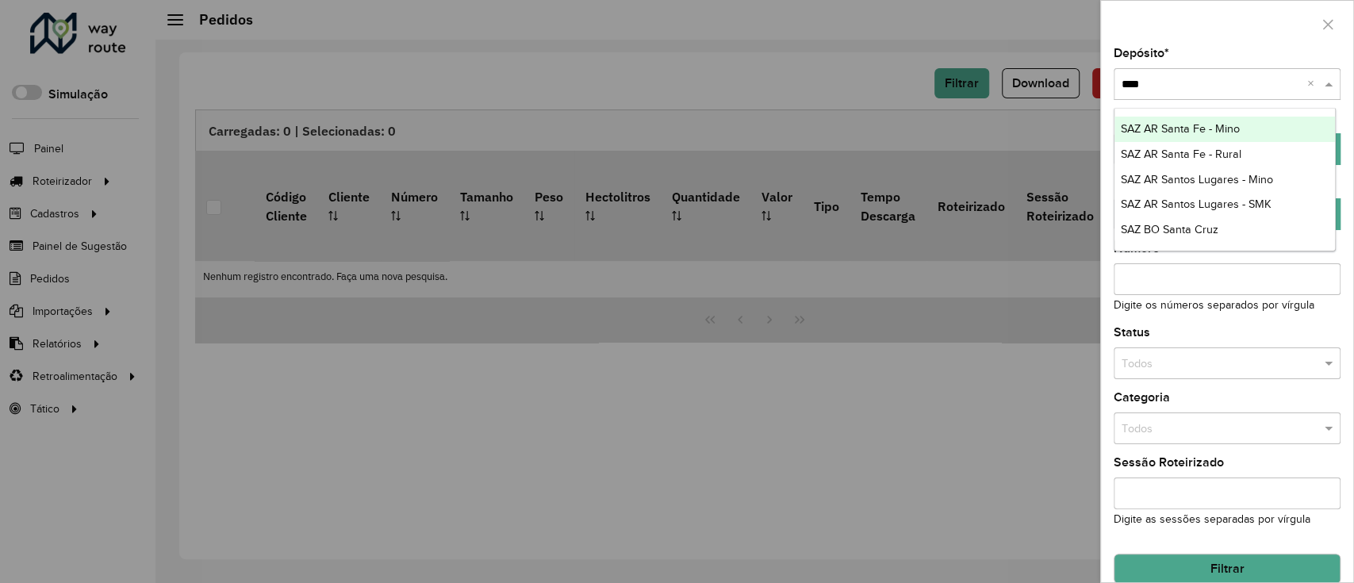
type input "*****"
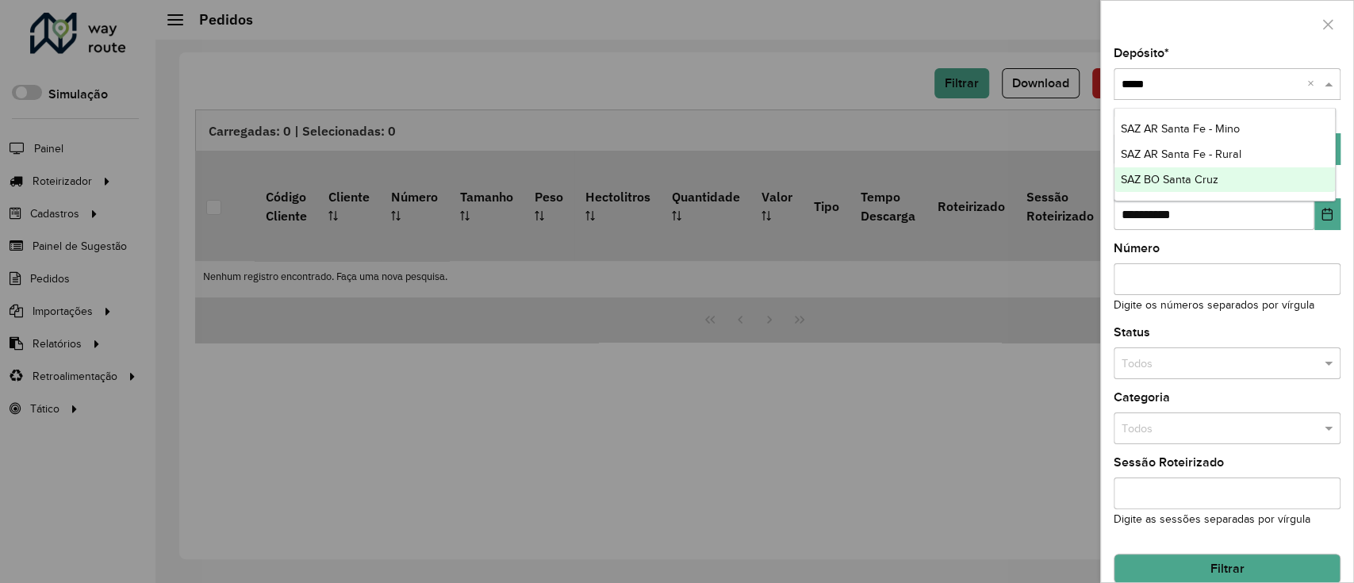
click at [1179, 182] on span "SAZ BO Santa Cruz" at bounding box center [1170, 179] width 98 height 13
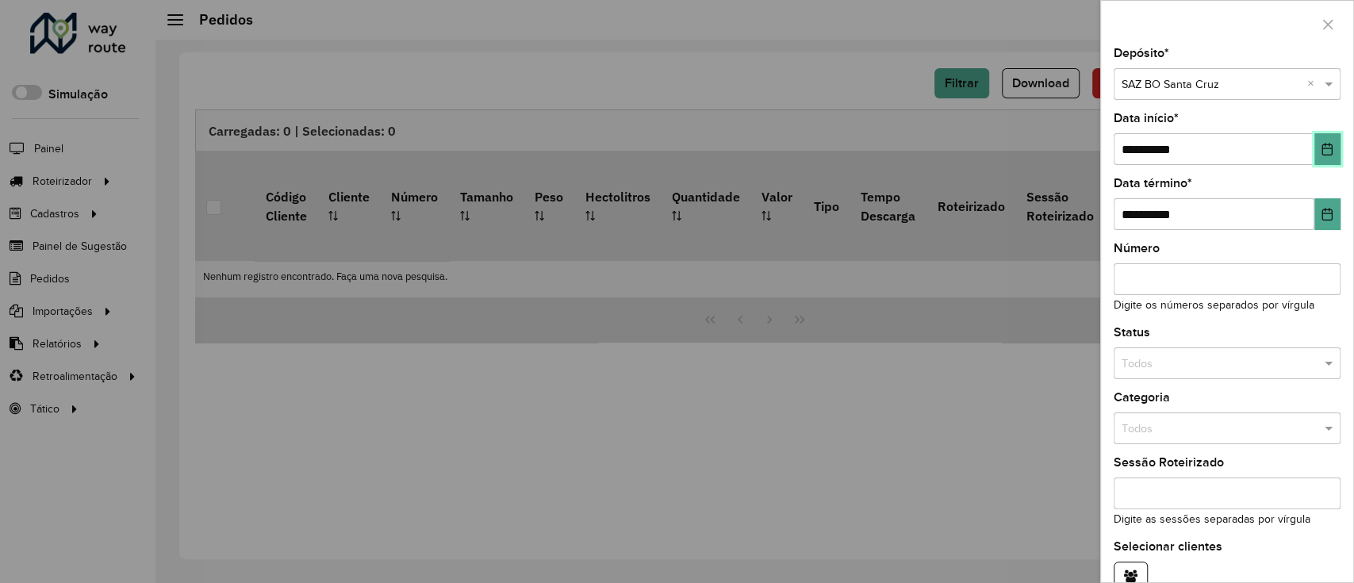
click at [1329, 148] on icon "Choose Date" at bounding box center [1327, 149] width 13 height 13
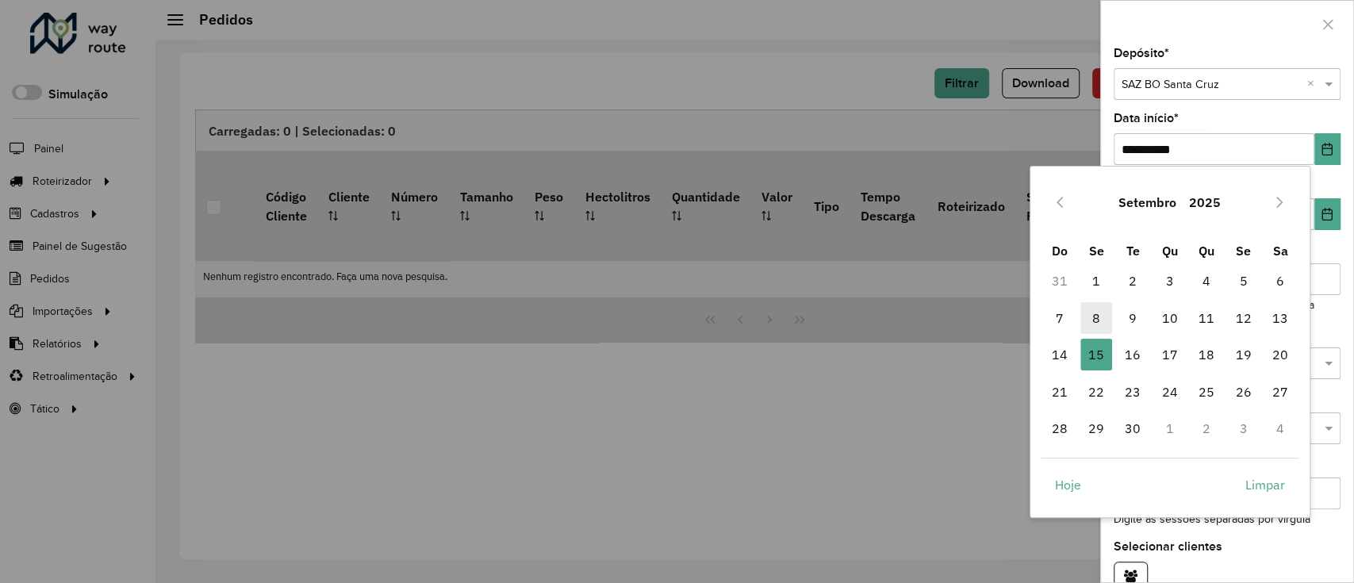
click at [1098, 313] on span "8" at bounding box center [1096, 318] width 32 height 32
type input "**********"
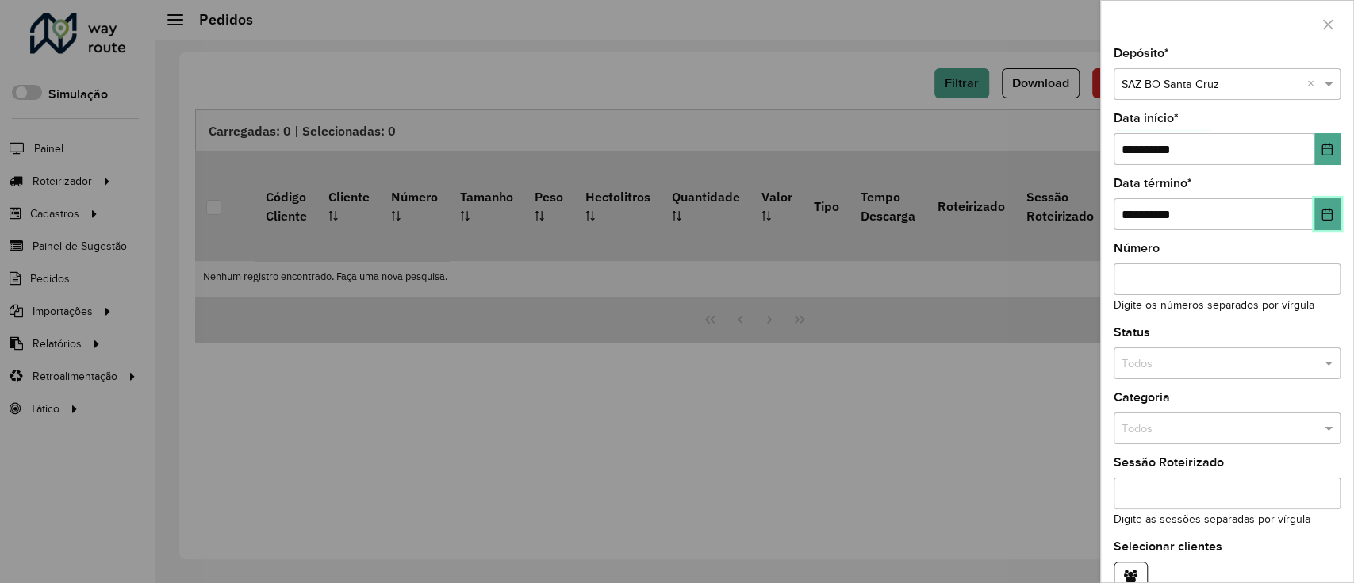
click at [1325, 215] on icon "Choose Date" at bounding box center [1327, 214] width 13 height 13
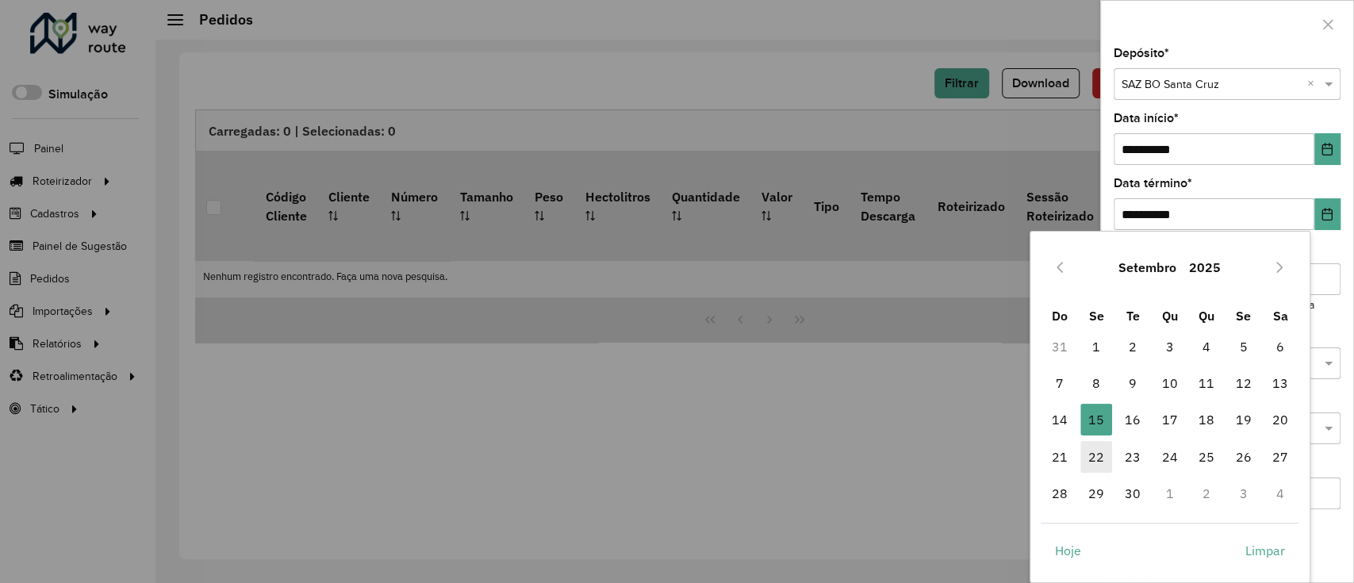
click at [1091, 466] on span "22" at bounding box center [1096, 457] width 32 height 32
type input "**********"
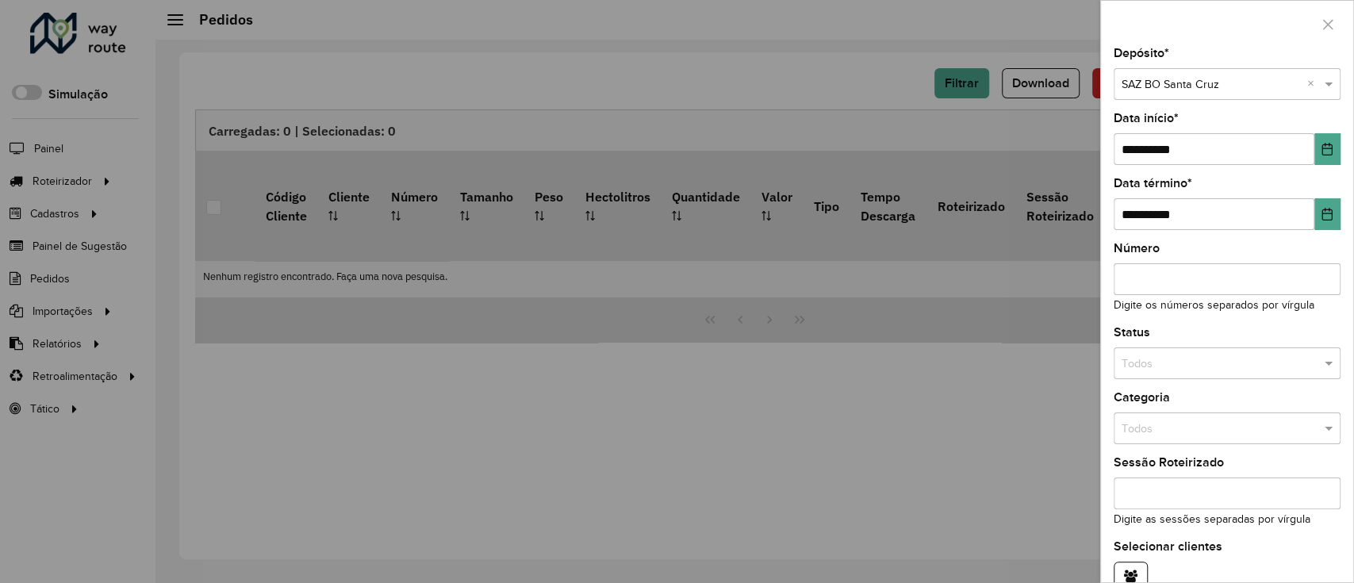
click at [1167, 373] on div "Todos" at bounding box center [1227, 363] width 227 height 32
click at [1168, 428] on span "Não roteirizado" at bounding box center [1159, 433] width 77 height 13
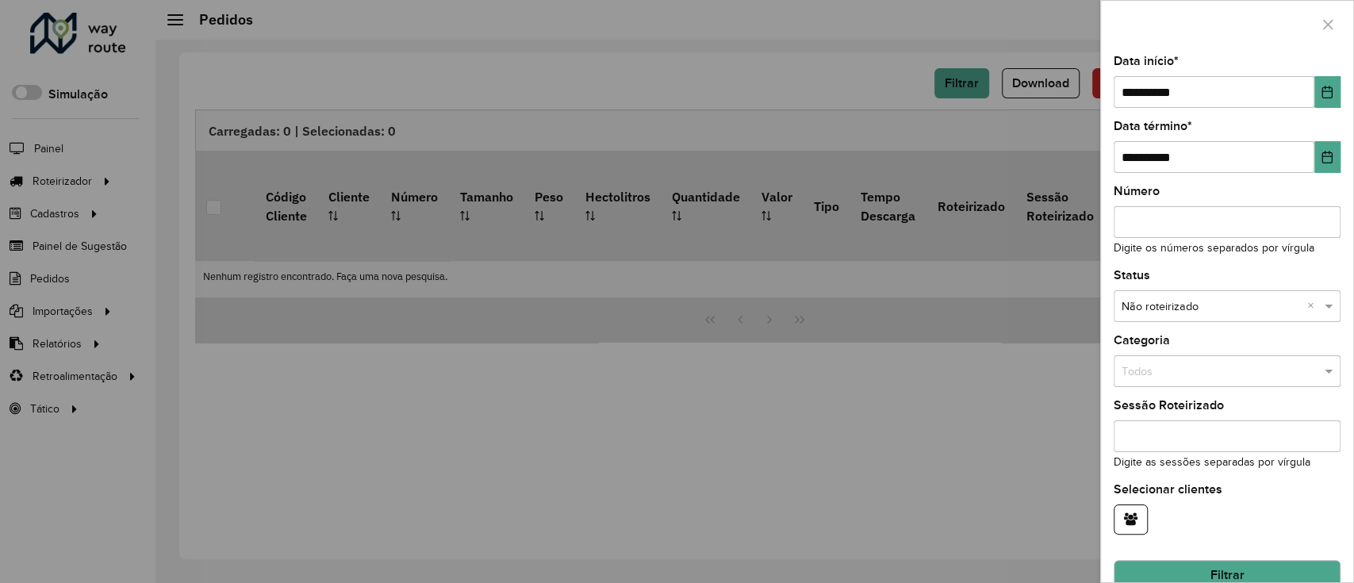
scroll to position [85, 0]
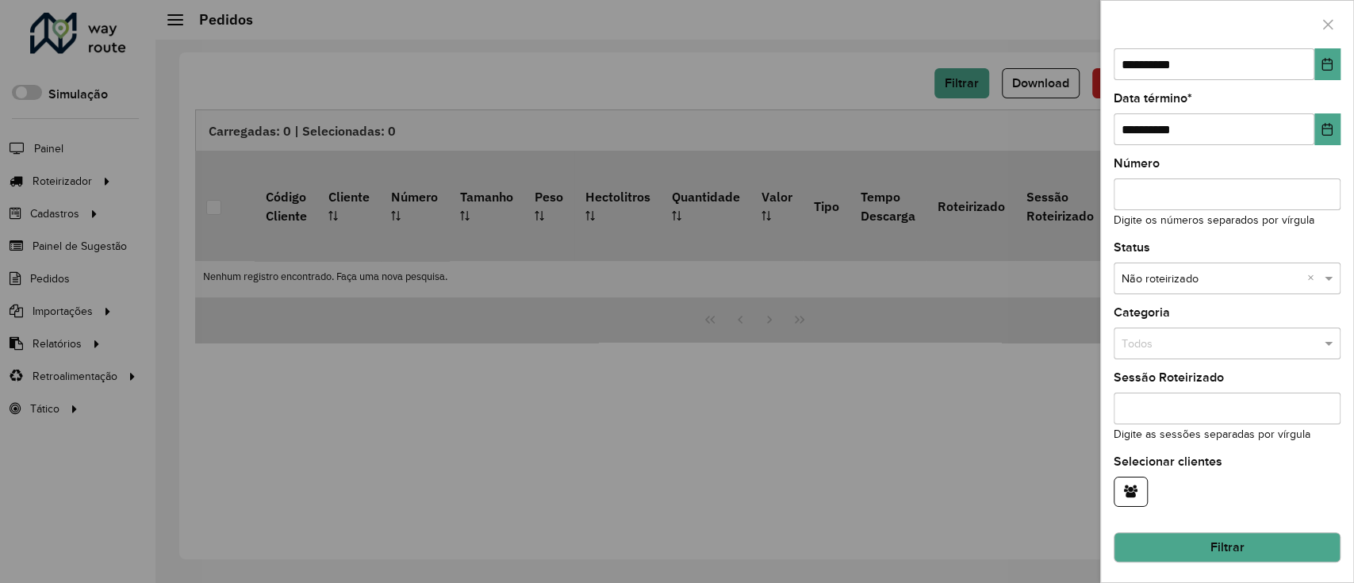
click at [1221, 512] on div "**********" at bounding box center [1227, 315] width 252 height 535
click at [1215, 536] on button "Filtrar" at bounding box center [1227, 547] width 227 height 30
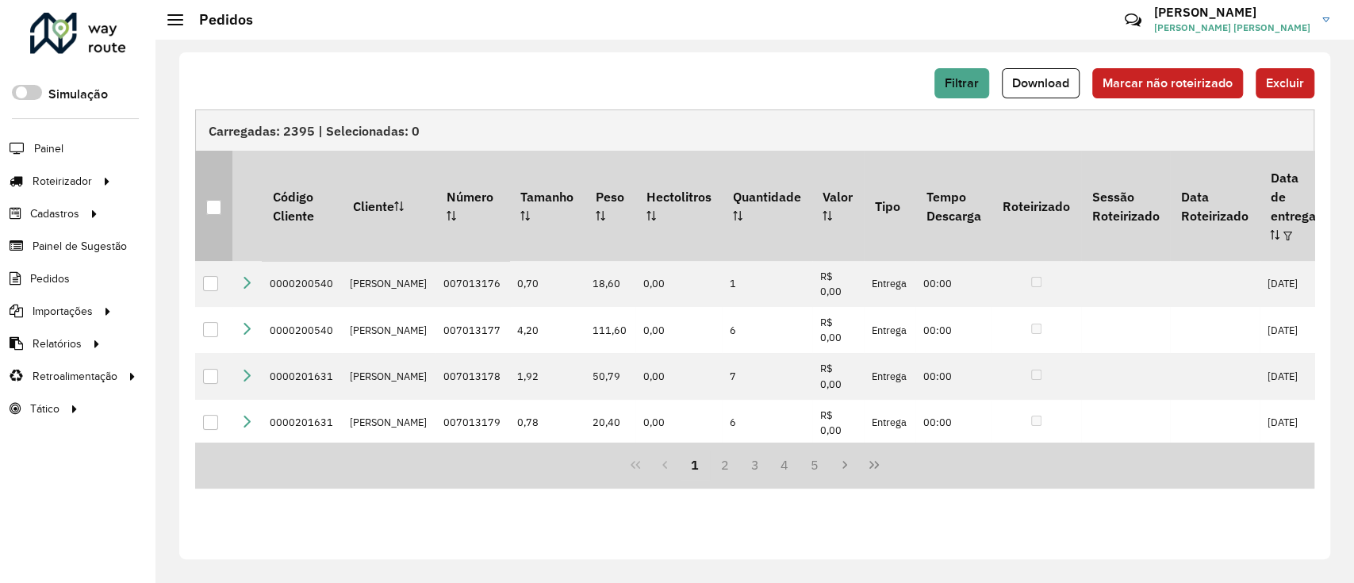
click at [209, 200] on div at bounding box center [213, 207] width 15 height 15
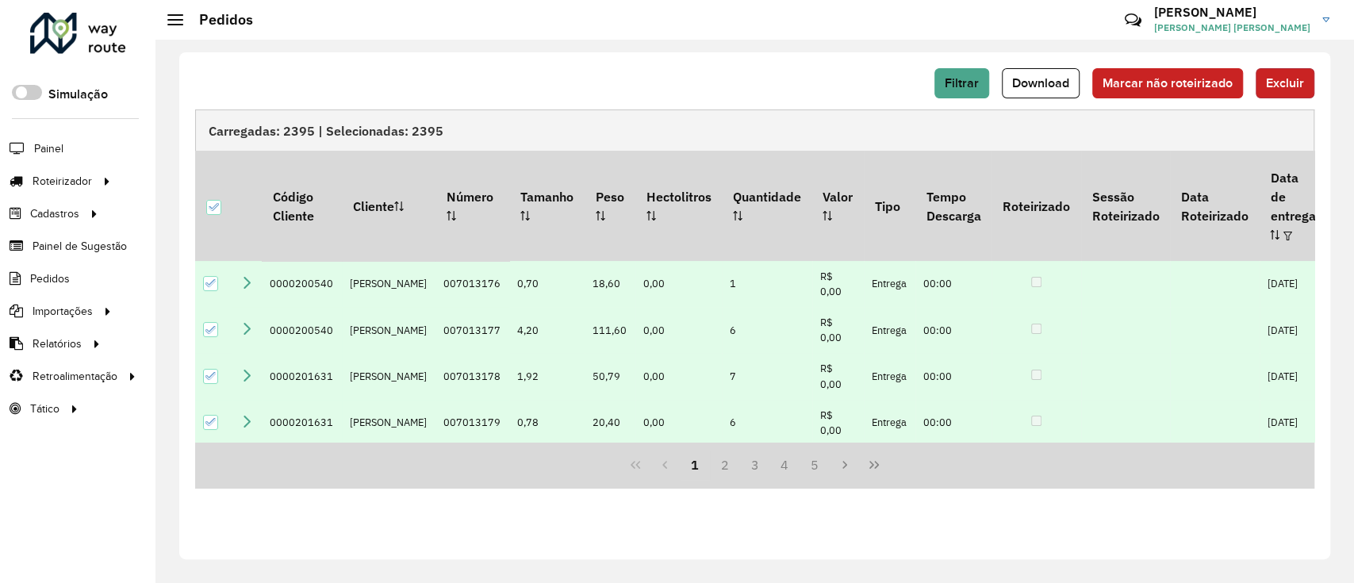
click at [1263, 90] on button "Excluir" at bounding box center [1285, 83] width 59 height 30
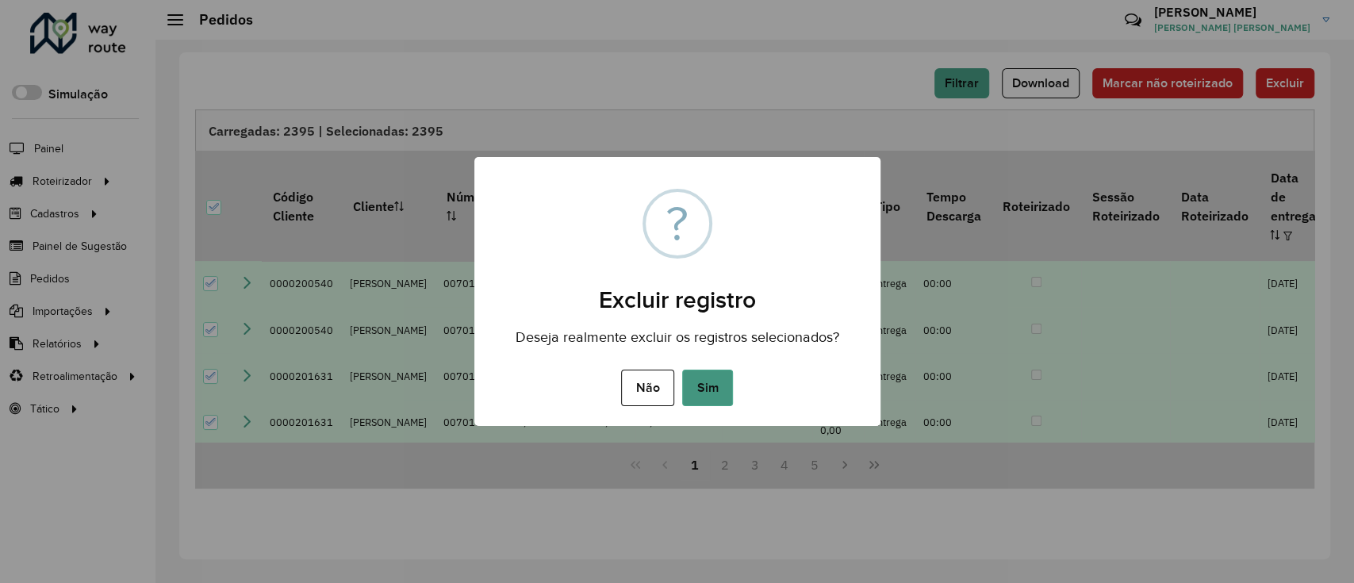
click at [693, 387] on button "Sim" at bounding box center [707, 388] width 51 height 36
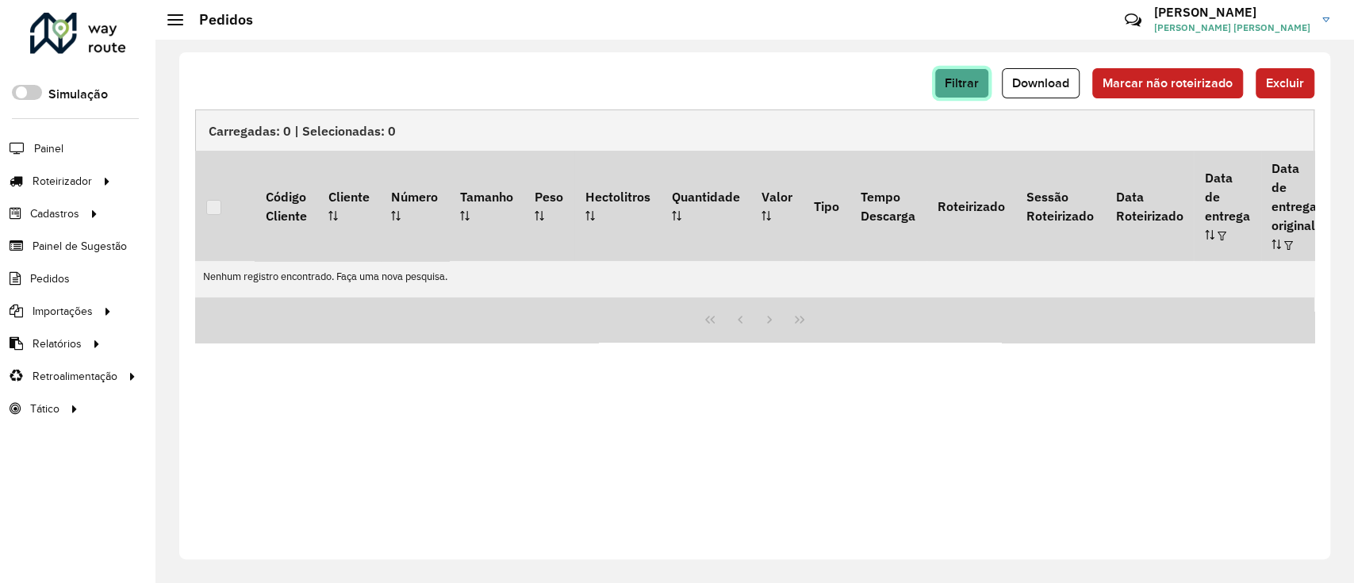
click at [972, 86] on span "Filtrar" at bounding box center [962, 82] width 34 height 13
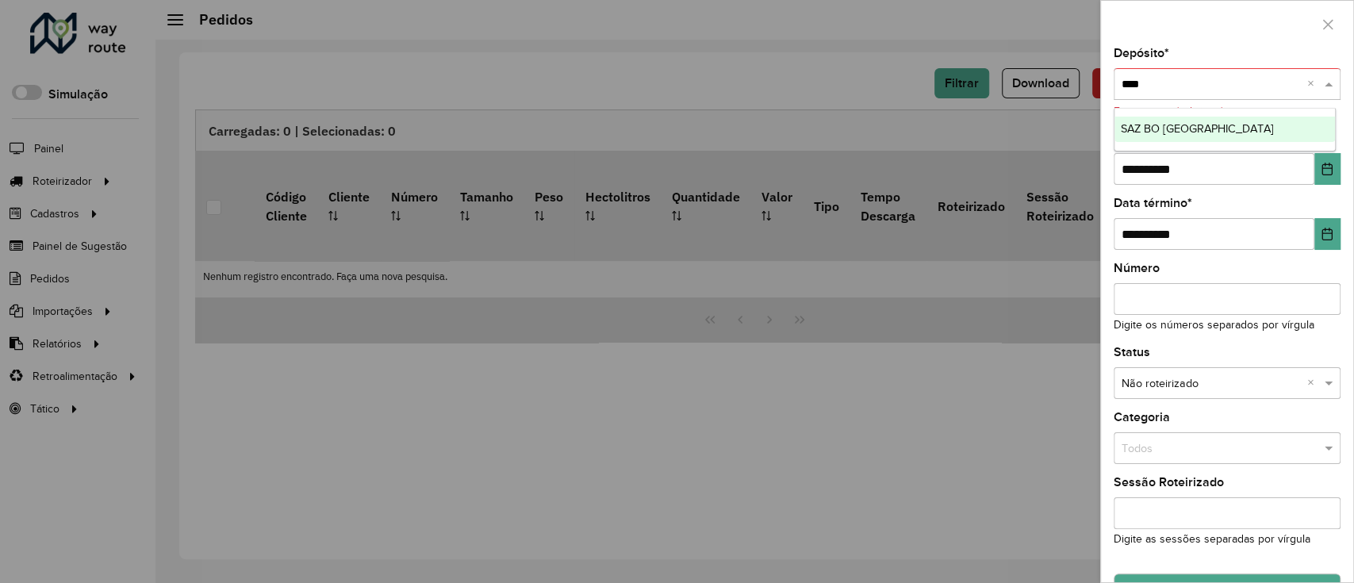
type input "*****"
click at [1259, 119] on div "SAZ BO Cochabamba" at bounding box center [1224, 129] width 221 height 25
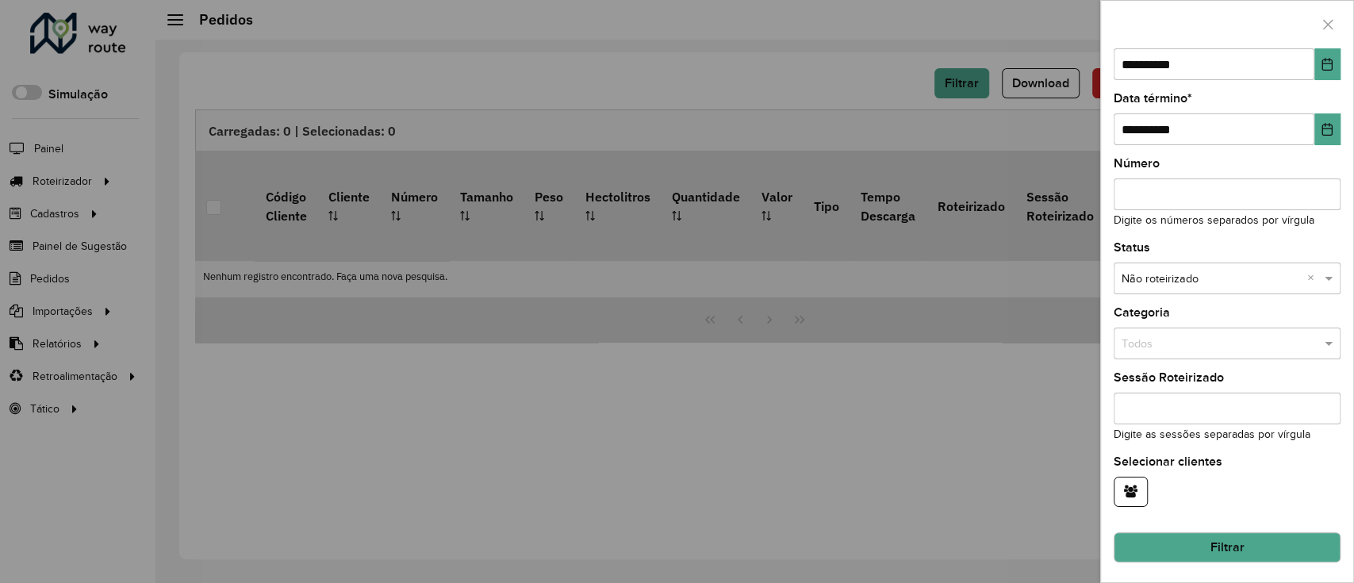
click at [1244, 549] on button "Filtrar" at bounding box center [1227, 547] width 227 height 30
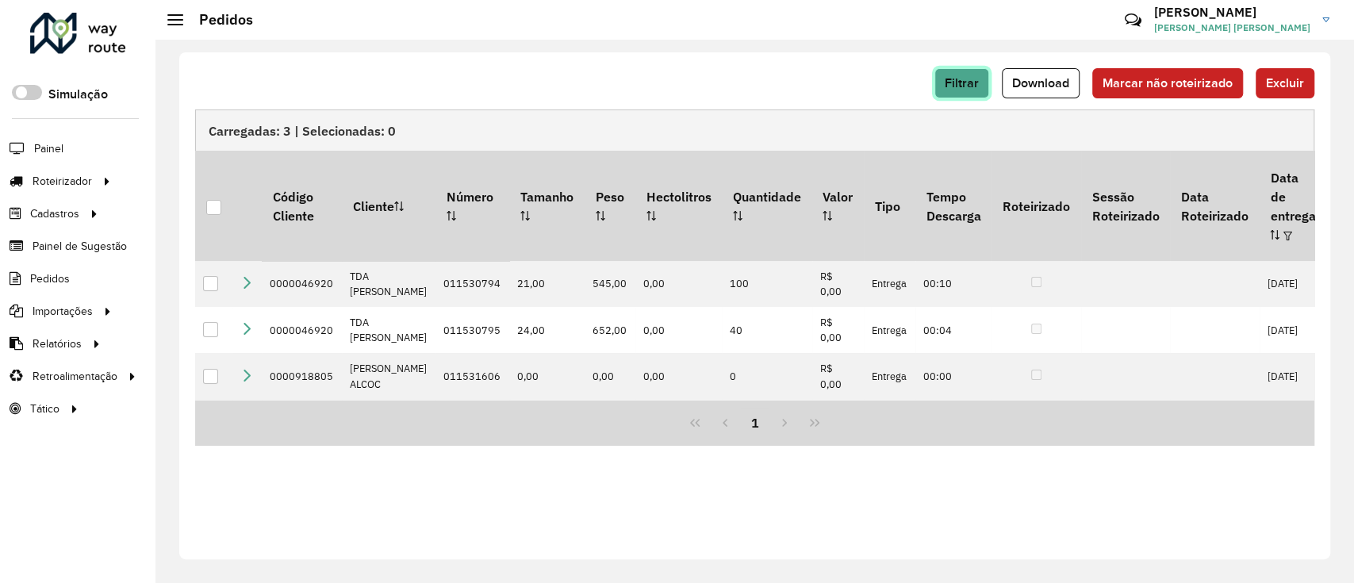
click at [956, 86] on span "Filtrar" at bounding box center [962, 82] width 34 height 13
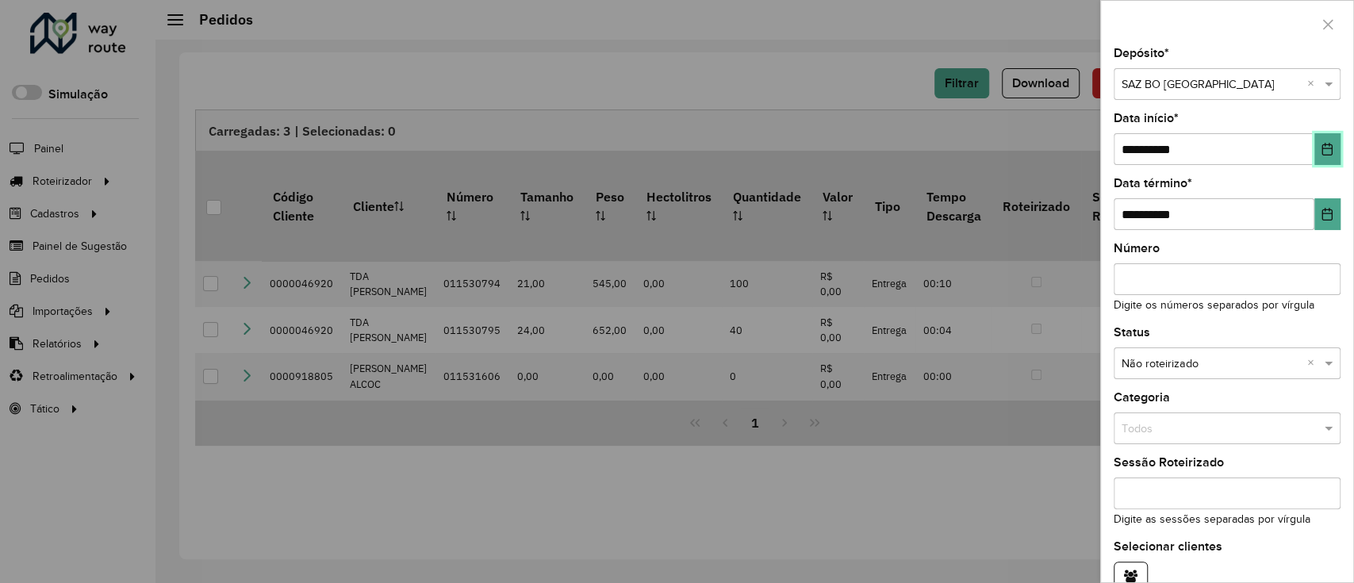
click at [1321, 150] on icon "Choose Date" at bounding box center [1327, 149] width 13 height 13
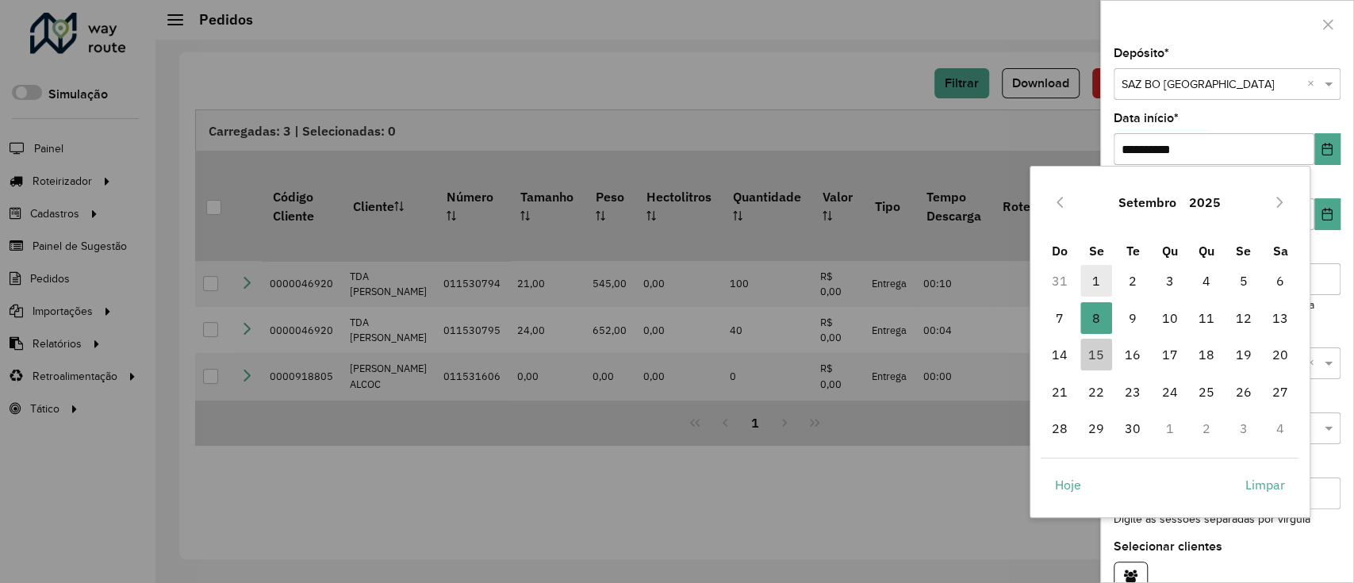
click at [1096, 276] on span "1" at bounding box center [1096, 281] width 32 height 32
type input "**********"
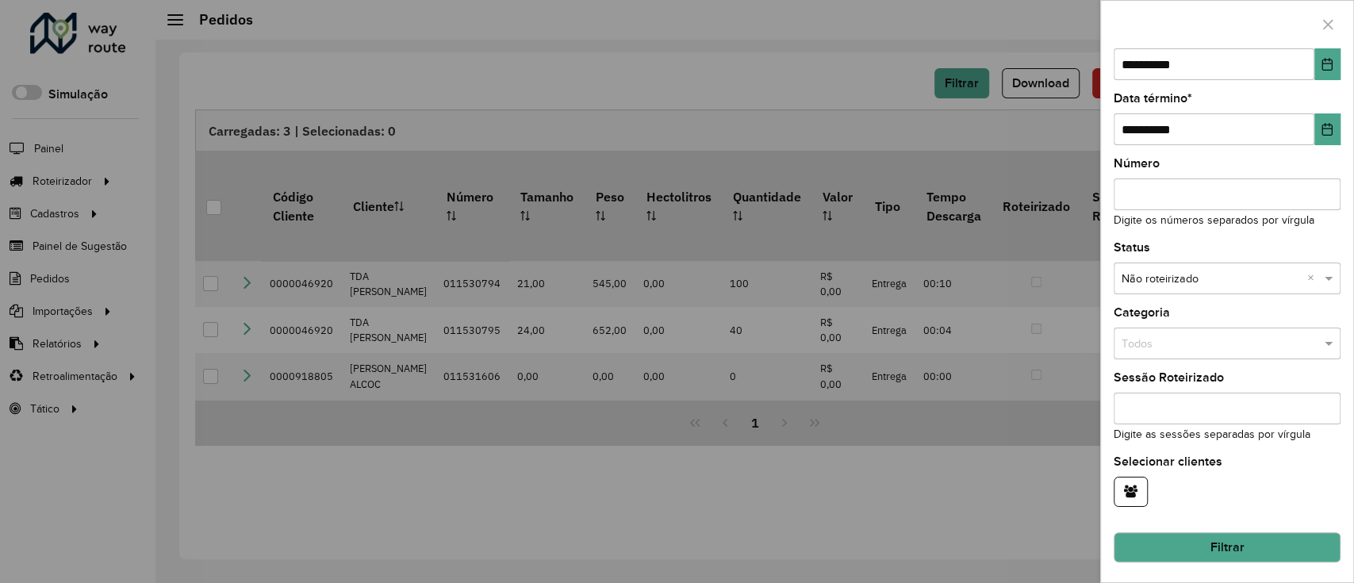
click at [1206, 279] on input "text" at bounding box center [1211, 278] width 179 height 17
click at [1210, 258] on div "Status Todos × Não roteirizado ×" at bounding box center [1227, 268] width 227 height 52
click at [1212, 284] on input "text" at bounding box center [1211, 278] width 179 height 17
click at [1166, 342] on span "Não roteirizado" at bounding box center [1159, 348] width 77 height 13
click at [1171, 244] on div "Status Todos × Não roteirizado ×" at bounding box center [1227, 268] width 227 height 52
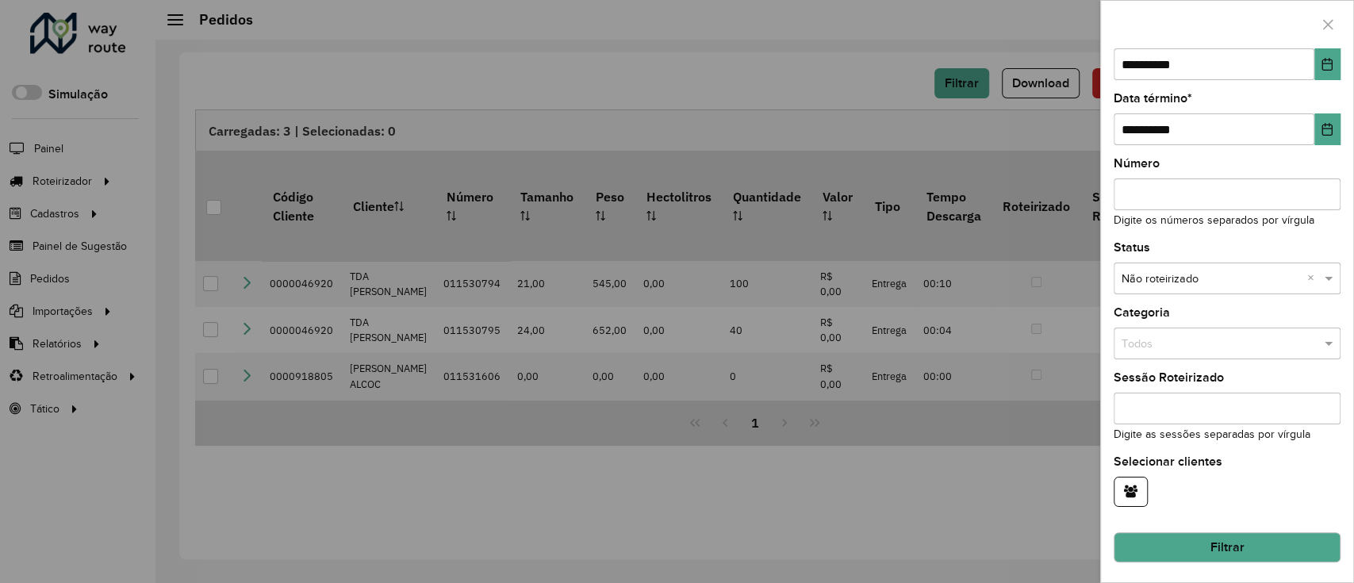
click at [1231, 549] on button "Filtrar" at bounding box center [1227, 547] width 227 height 30
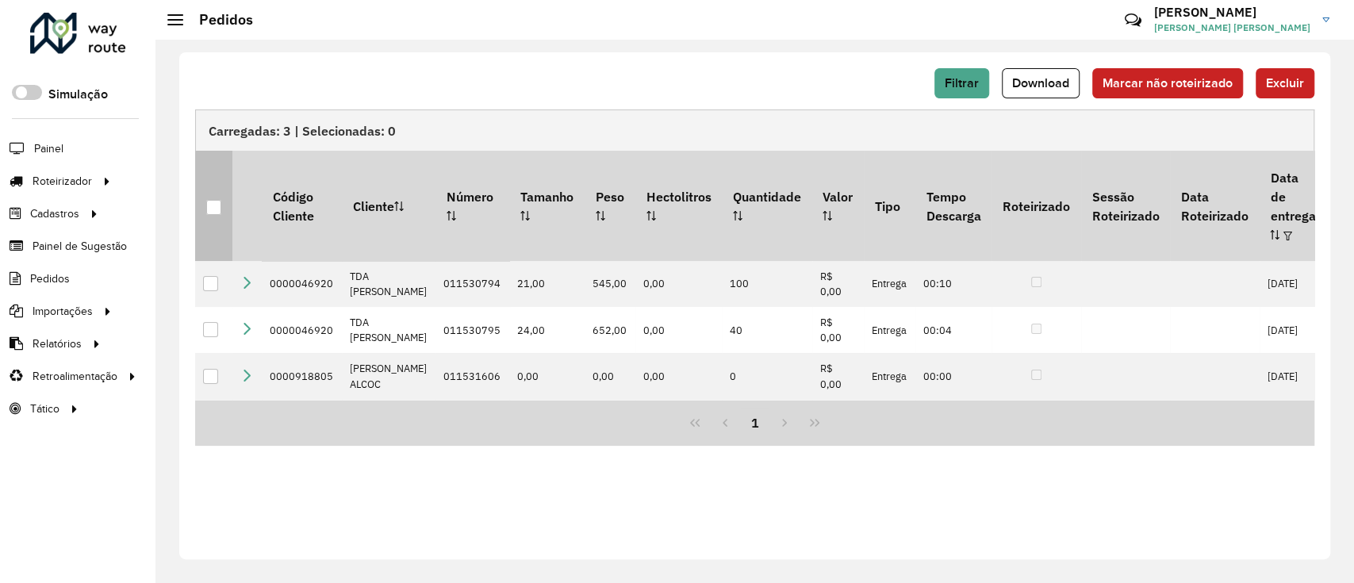
click at [214, 200] on div at bounding box center [213, 207] width 15 height 15
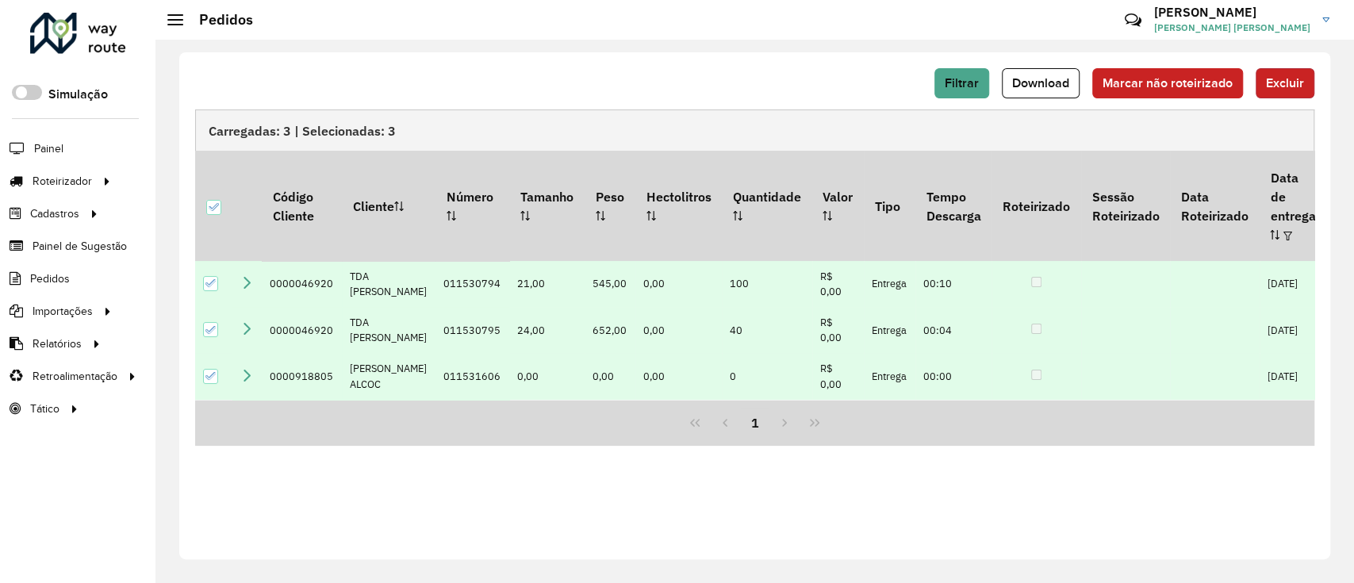
click at [1282, 94] on button "Excluir" at bounding box center [1285, 83] width 59 height 30
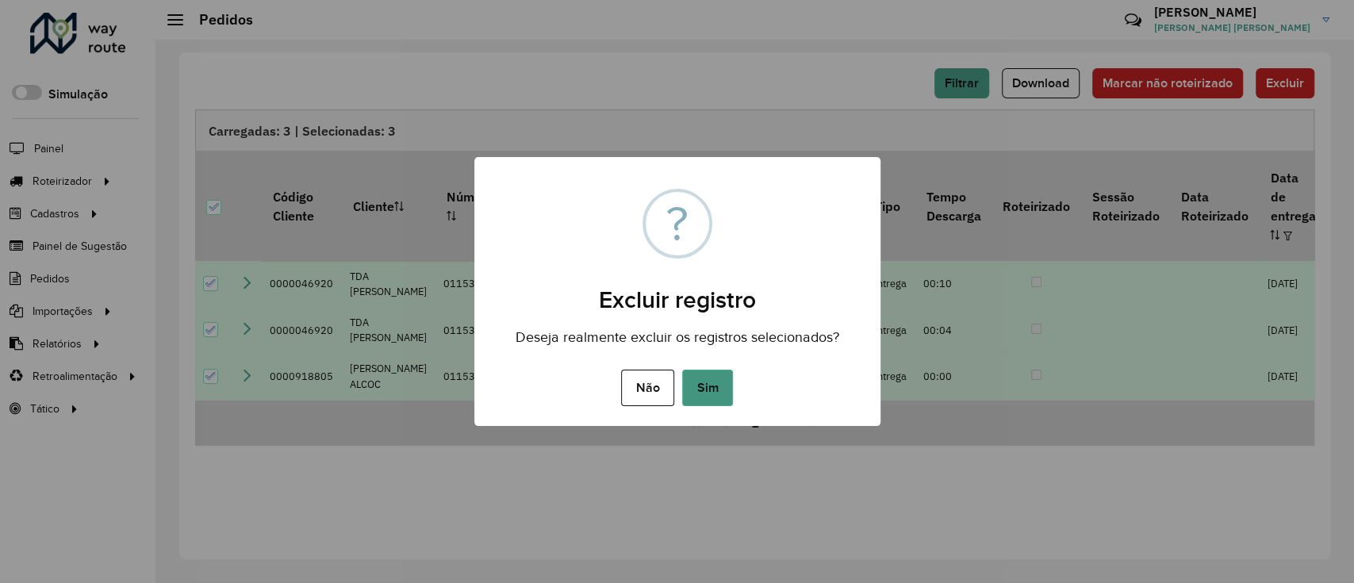
click at [727, 388] on button "Sim" at bounding box center [707, 388] width 51 height 36
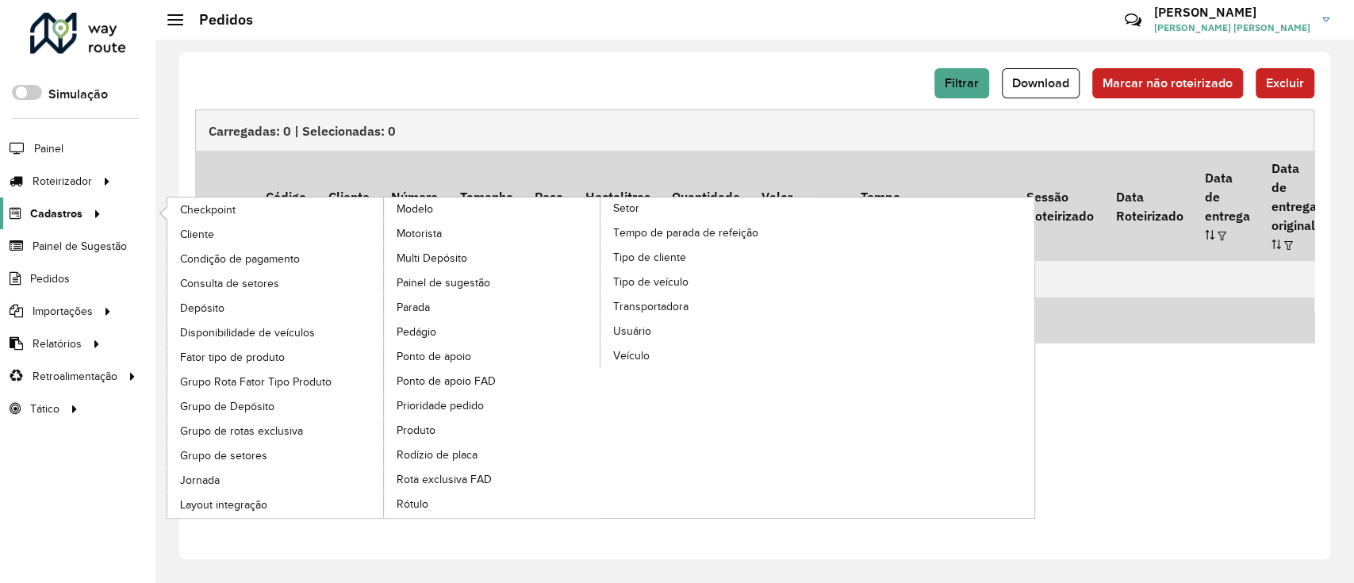
click at [95, 215] on icon at bounding box center [94, 213] width 13 height 24
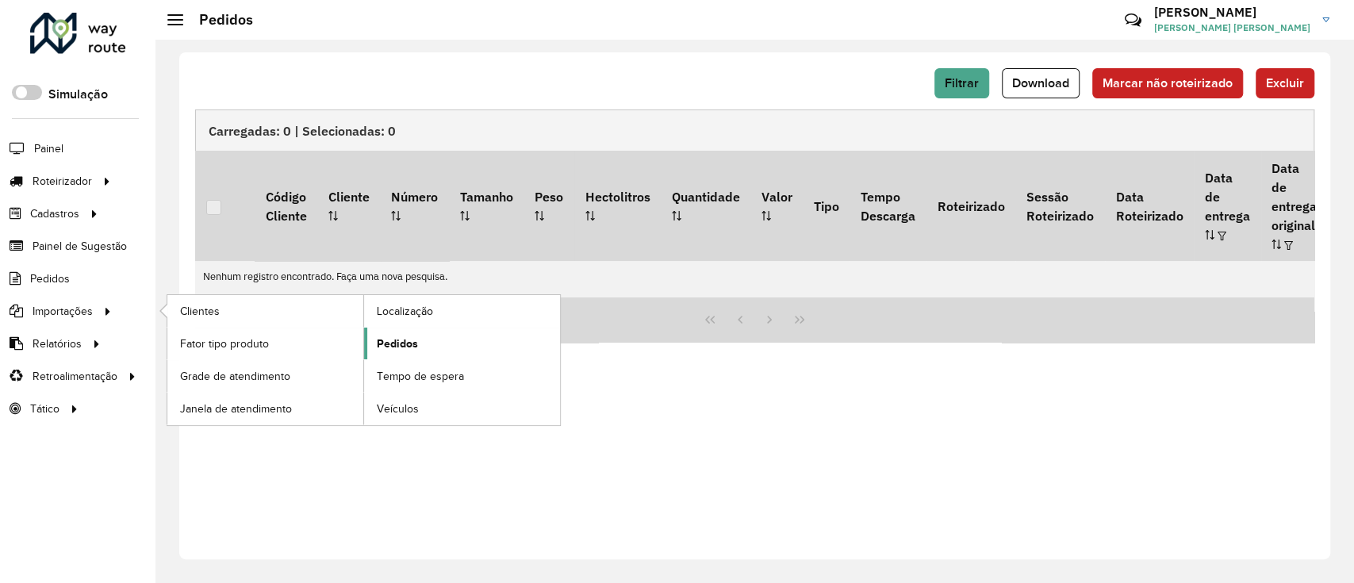
click at [381, 352] on link "Pedidos" at bounding box center [462, 344] width 196 height 32
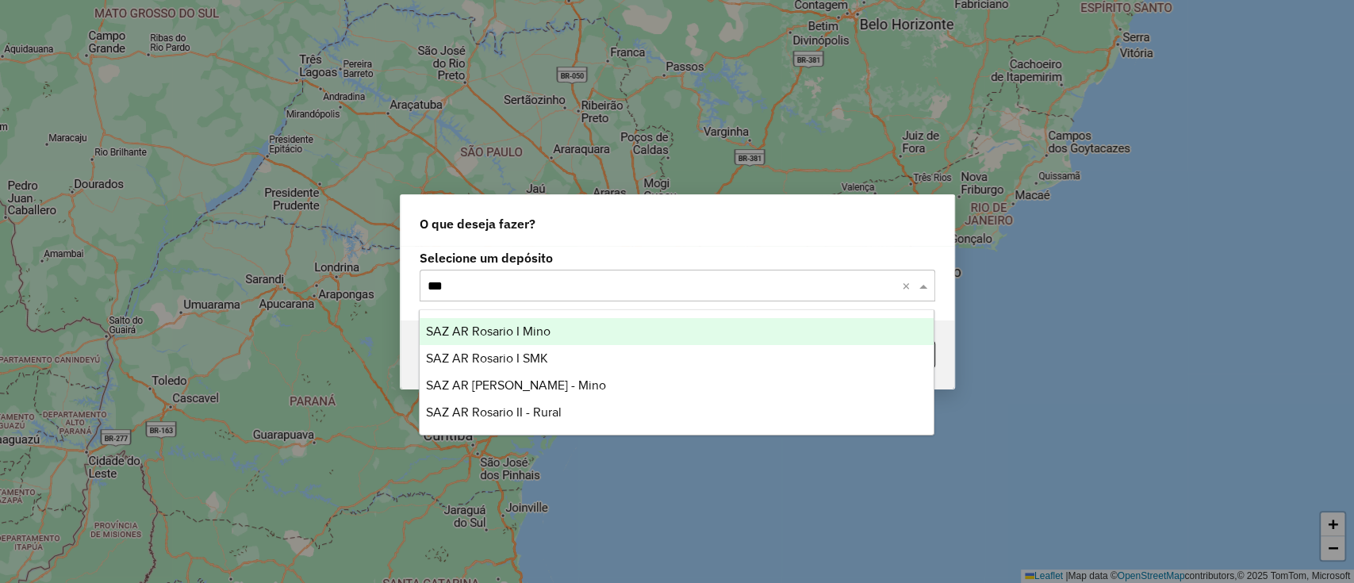
type input "****"
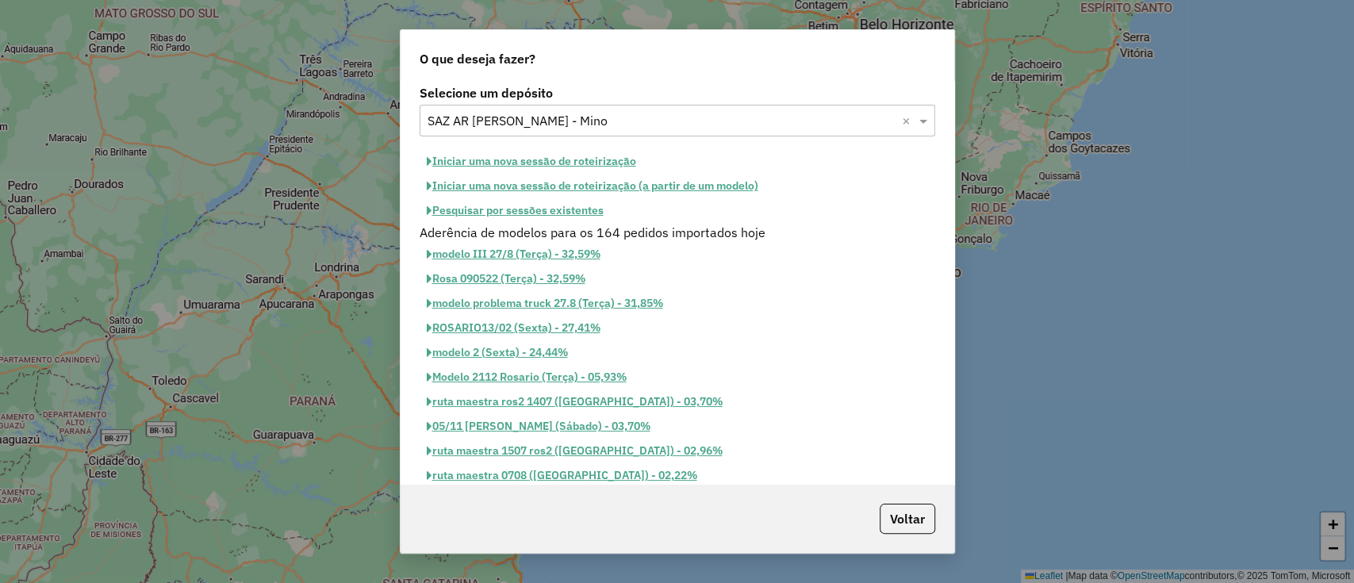
click at [564, 155] on button "Iniciar uma nova sessão de roteirização" at bounding box center [532, 161] width 224 height 25
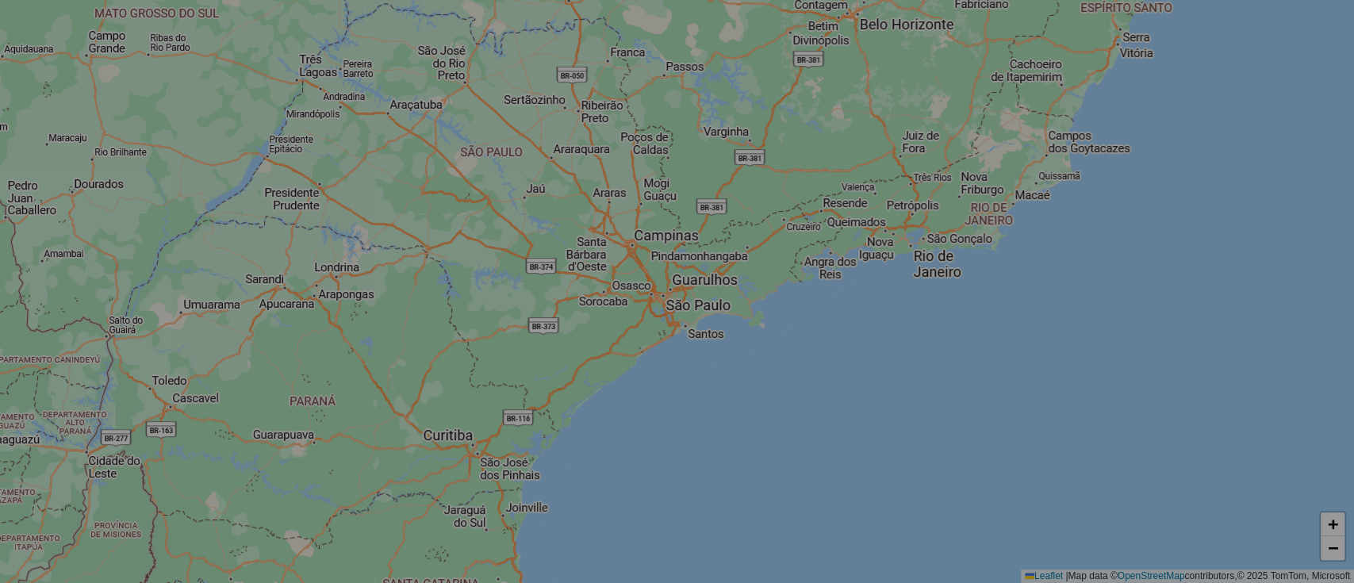
select select "*"
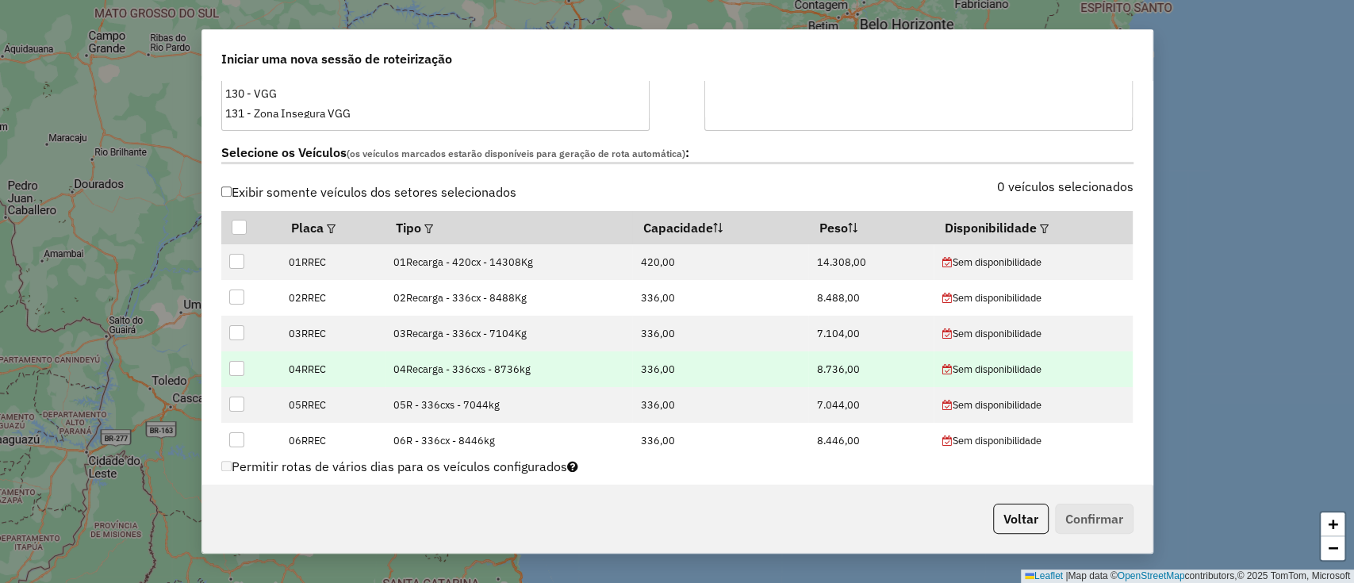
scroll to position [528, 0]
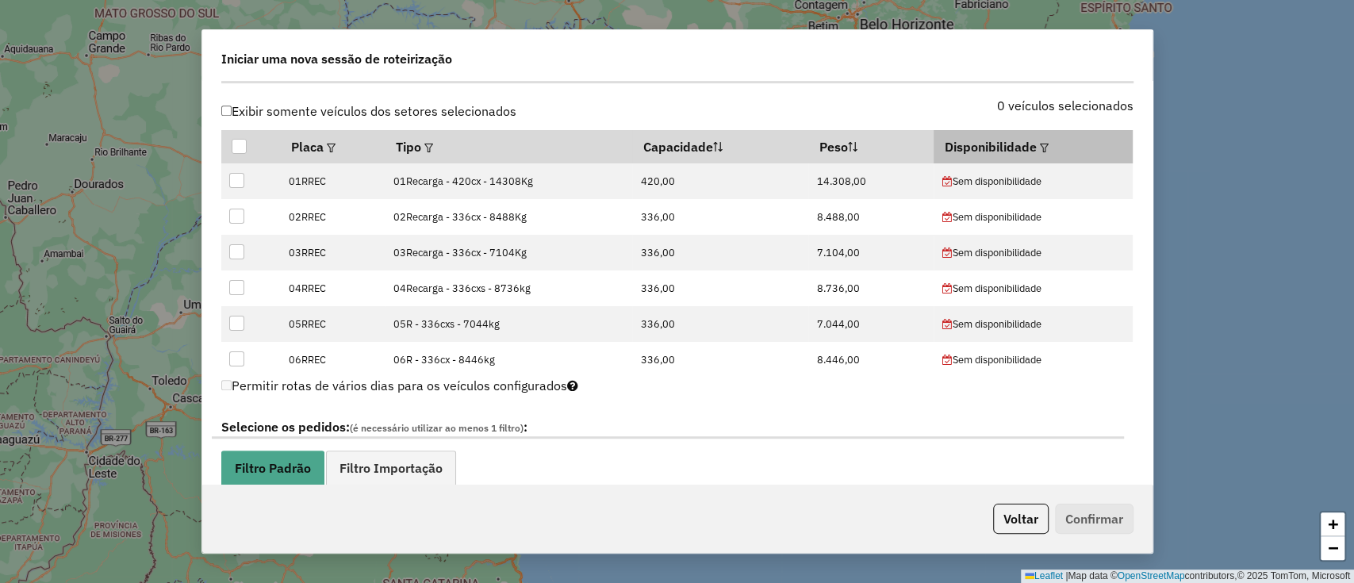
click at [1040, 148] on em at bounding box center [1044, 148] width 9 height 9
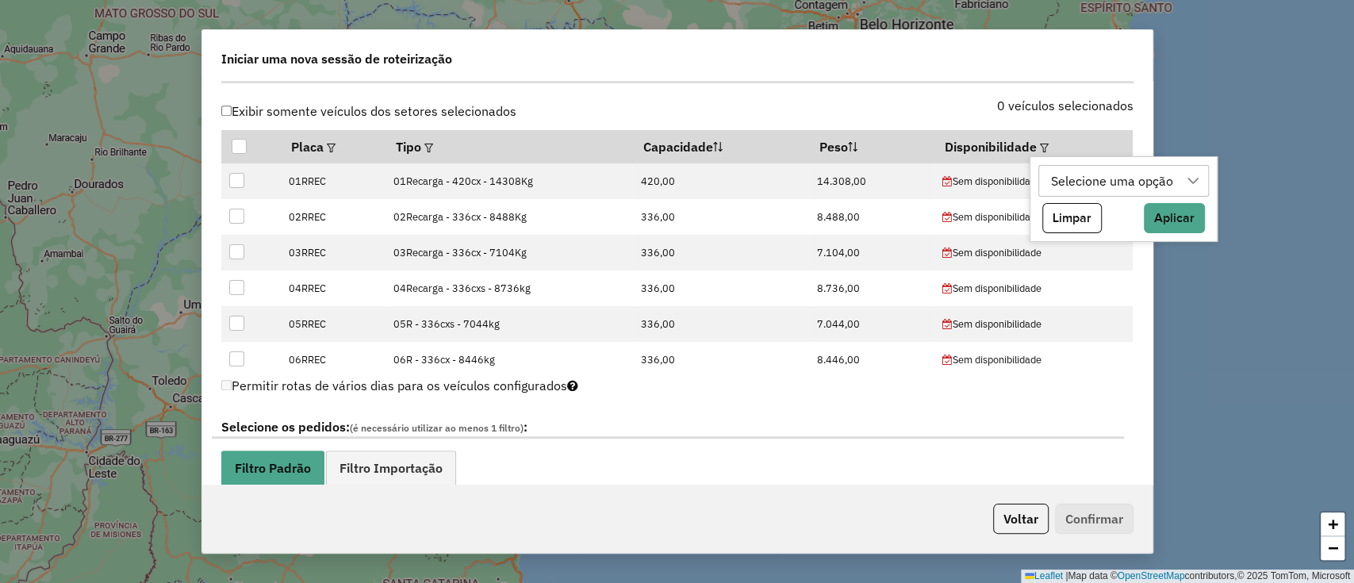
click at [1064, 175] on div "Selecione uma opção" at bounding box center [1111, 181] width 133 height 30
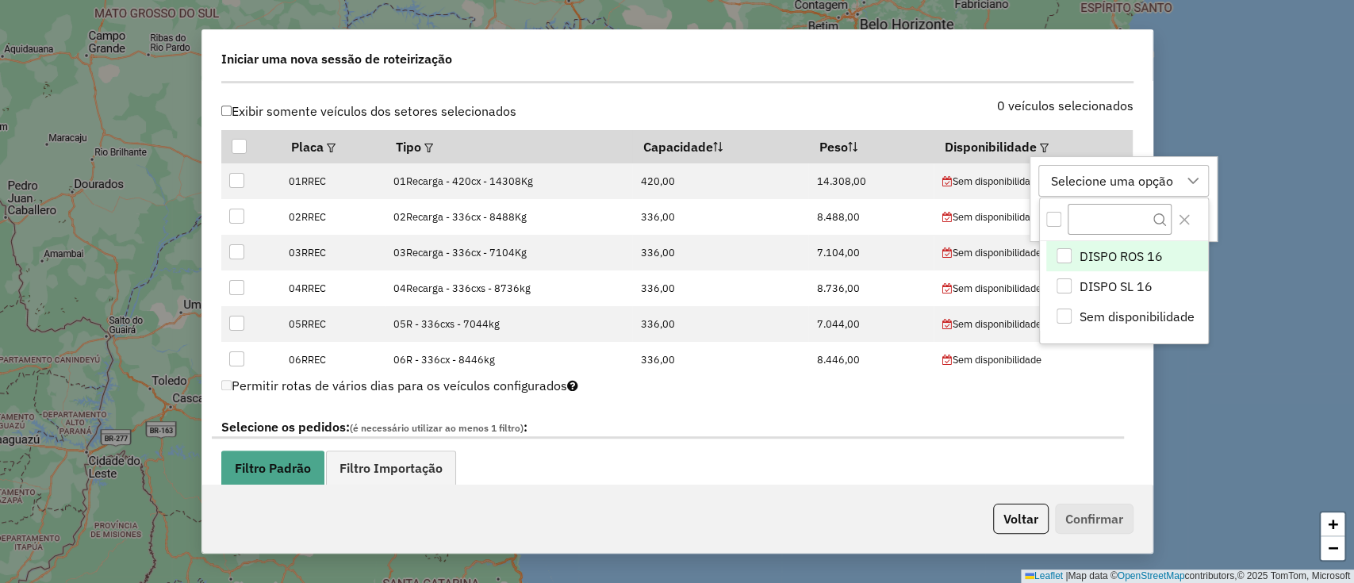
scroll to position [12, 71]
click at [1103, 252] on span "DISPO ROS 16" at bounding box center [1120, 256] width 83 height 19
click at [1098, 180] on div "DISPO ROS 16" at bounding box center [1092, 181] width 94 height 30
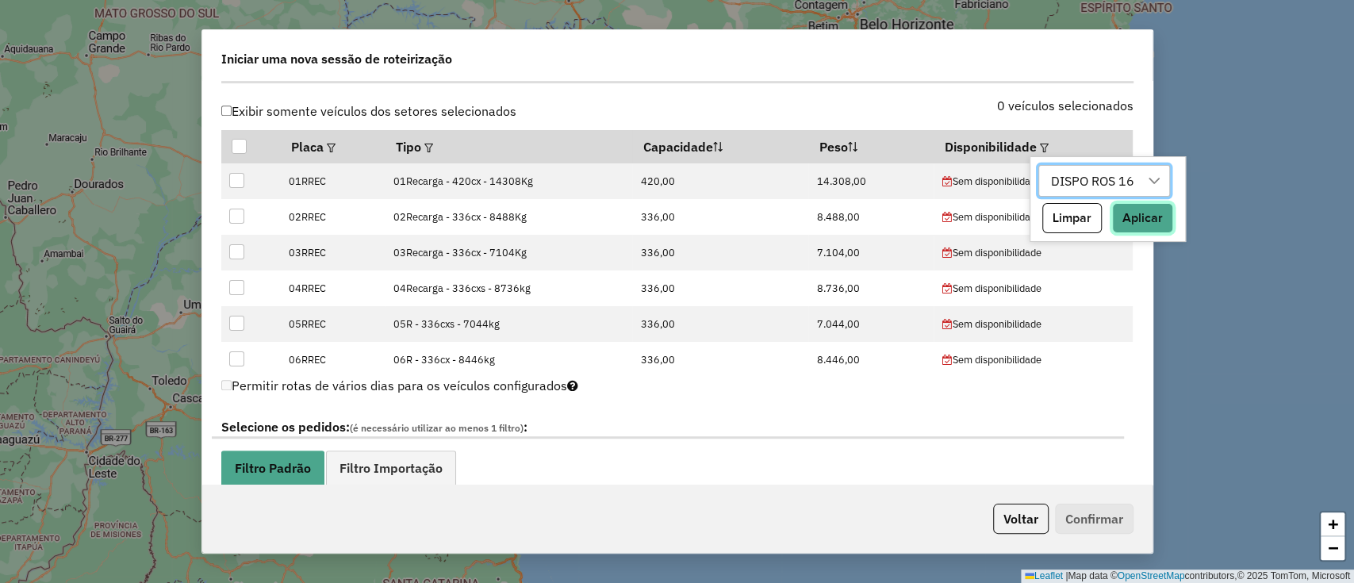
click at [1132, 232] on button "Aplicar" at bounding box center [1142, 218] width 61 height 30
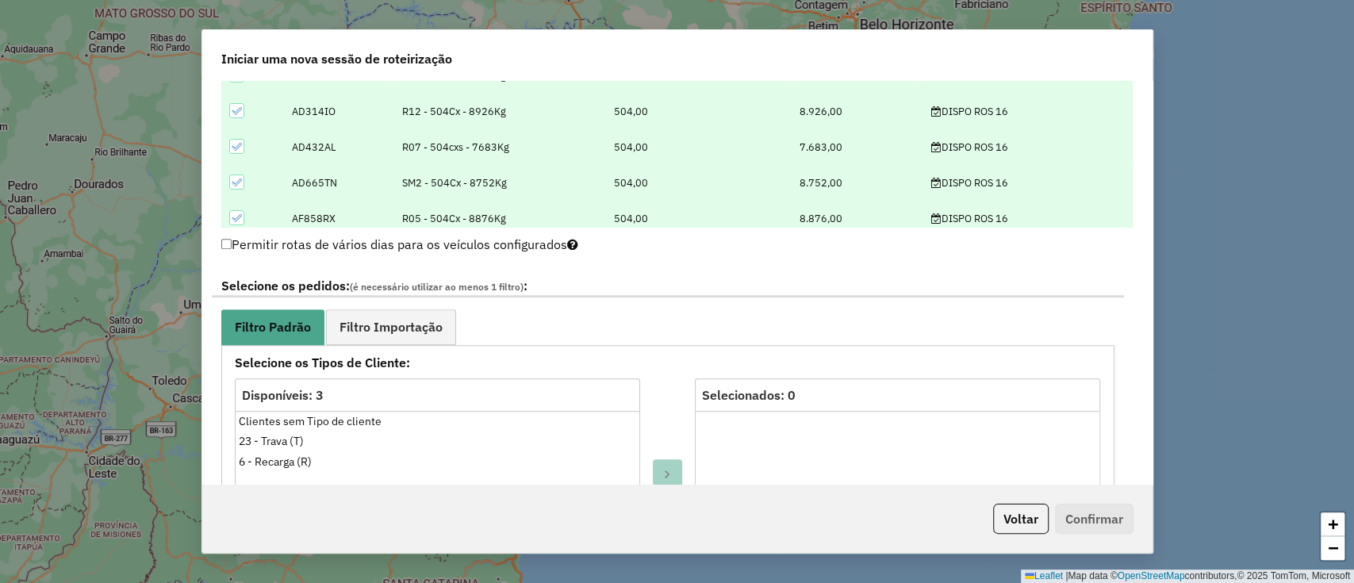
scroll to position [846, 0]
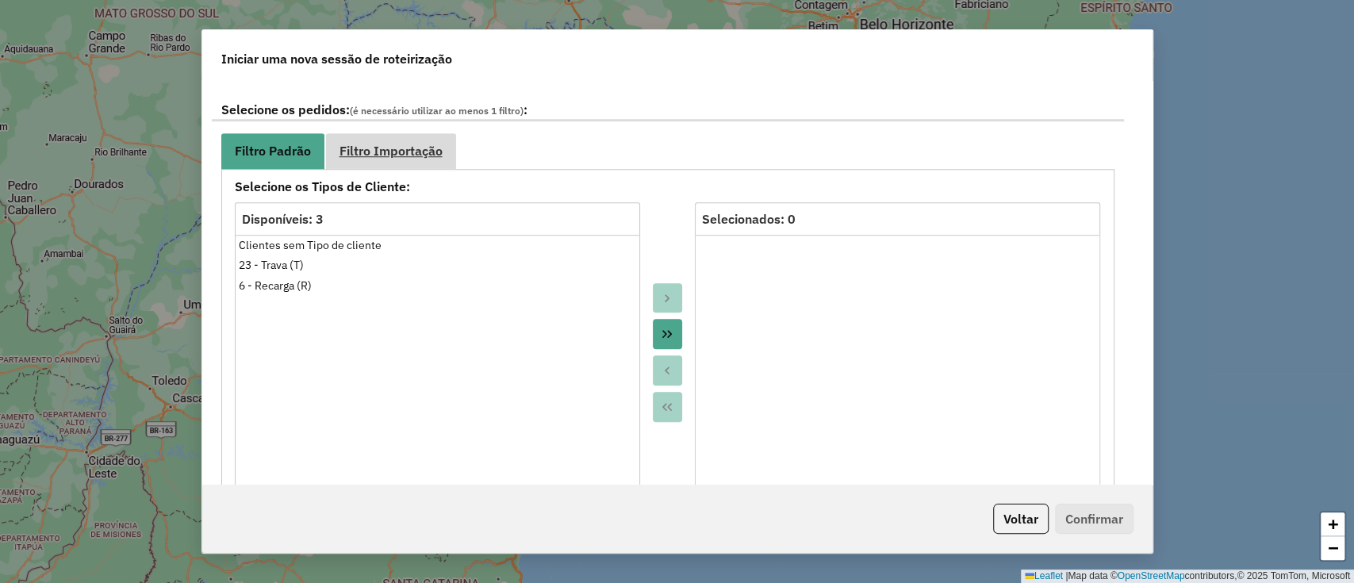
click at [431, 148] on span "Filtro Importação" at bounding box center [390, 150] width 103 height 13
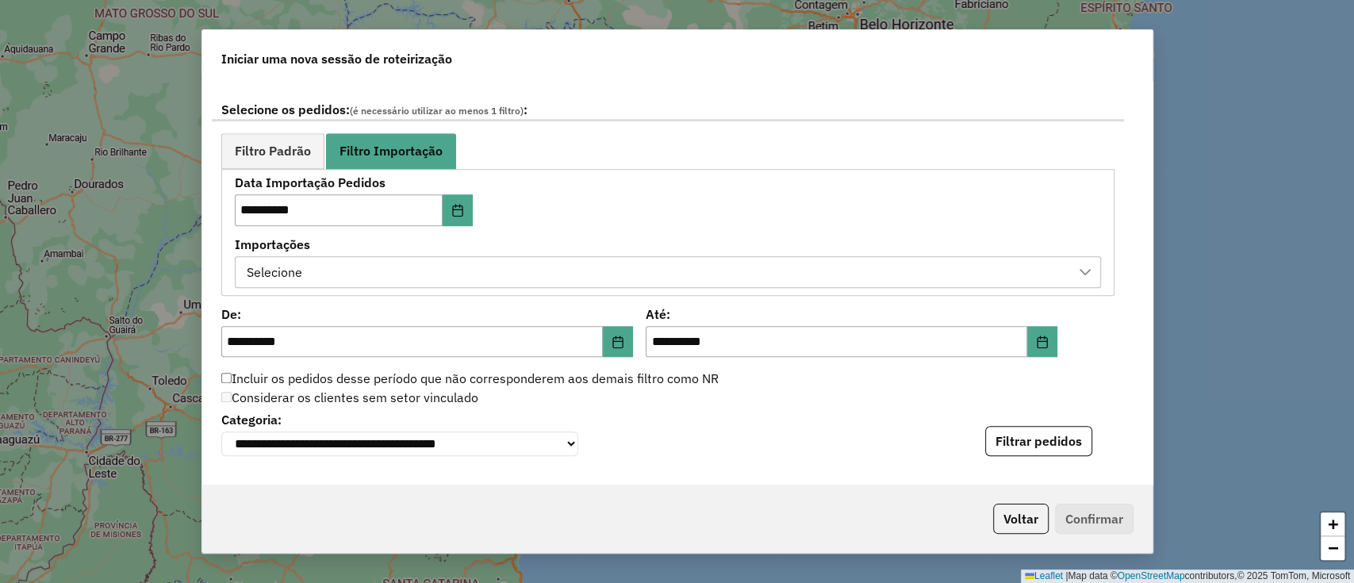
click at [545, 247] on label "Importações" at bounding box center [668, 244] width 866 height 19
click at [548, 258] on div "Selecione" at bounding box center [656, 272] width 828 height 30
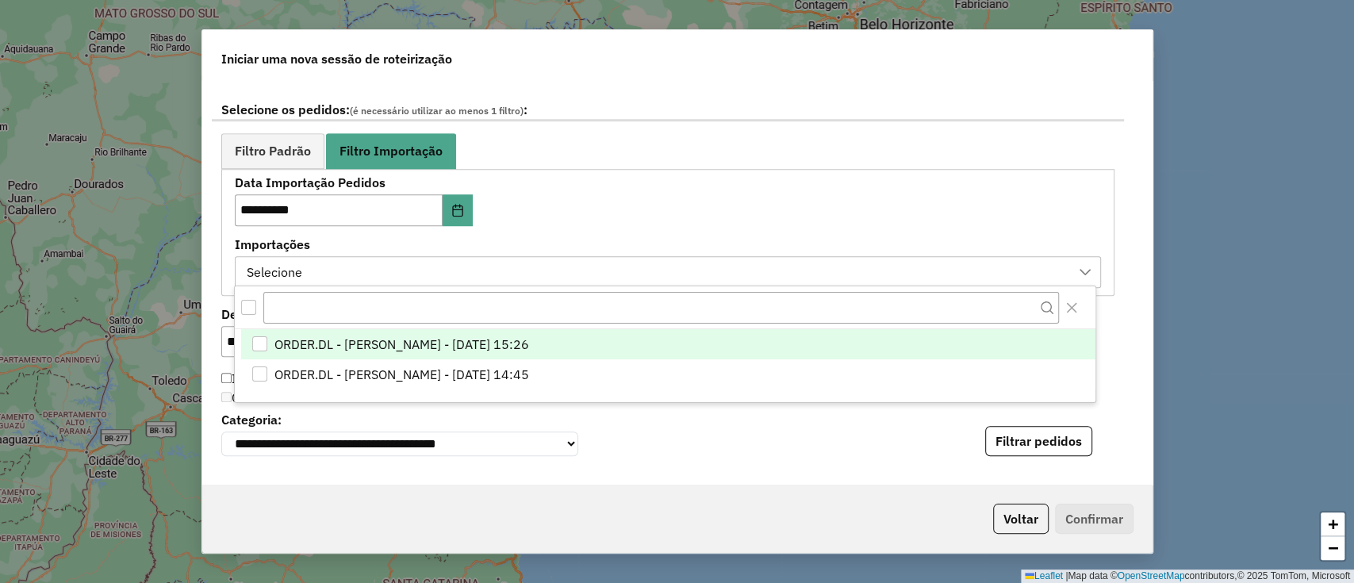
scroll to position [12, 71]
click at [600, 329] on li "ORDER.DL - LETICIA EMILY OLIVEIRA DE LIMA - 15/09/2025 15:26" at bounding box center [668, 344] width 854 height 30
click at [628, 236] on label "Importações" at bounding box center [668, 244] width 866 height 19
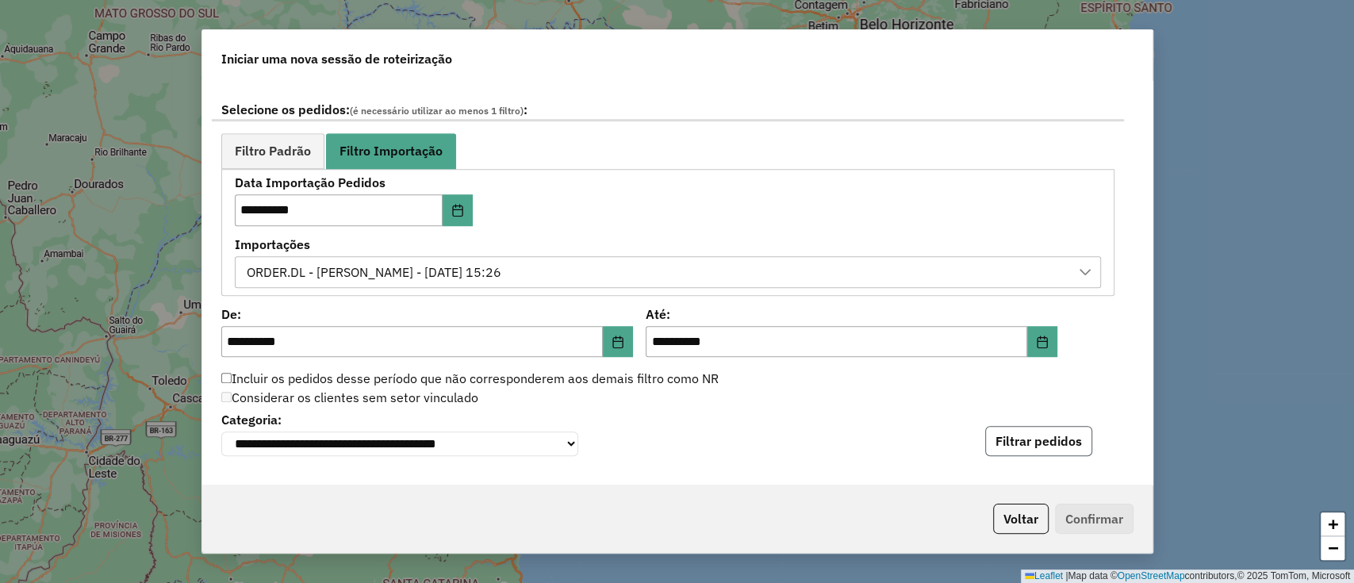
click at [1032, 435] on button "Filtrar pedidos" at bounding box center [1038, 441] width 107 height 30
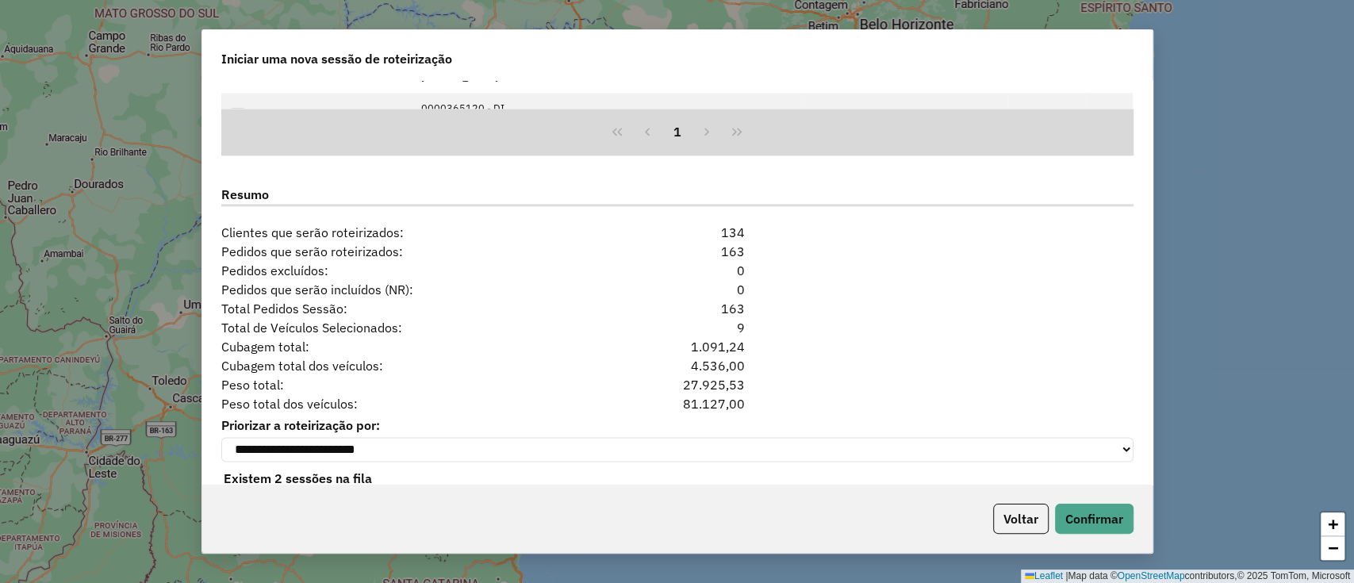
scroll to position [1480, 0]
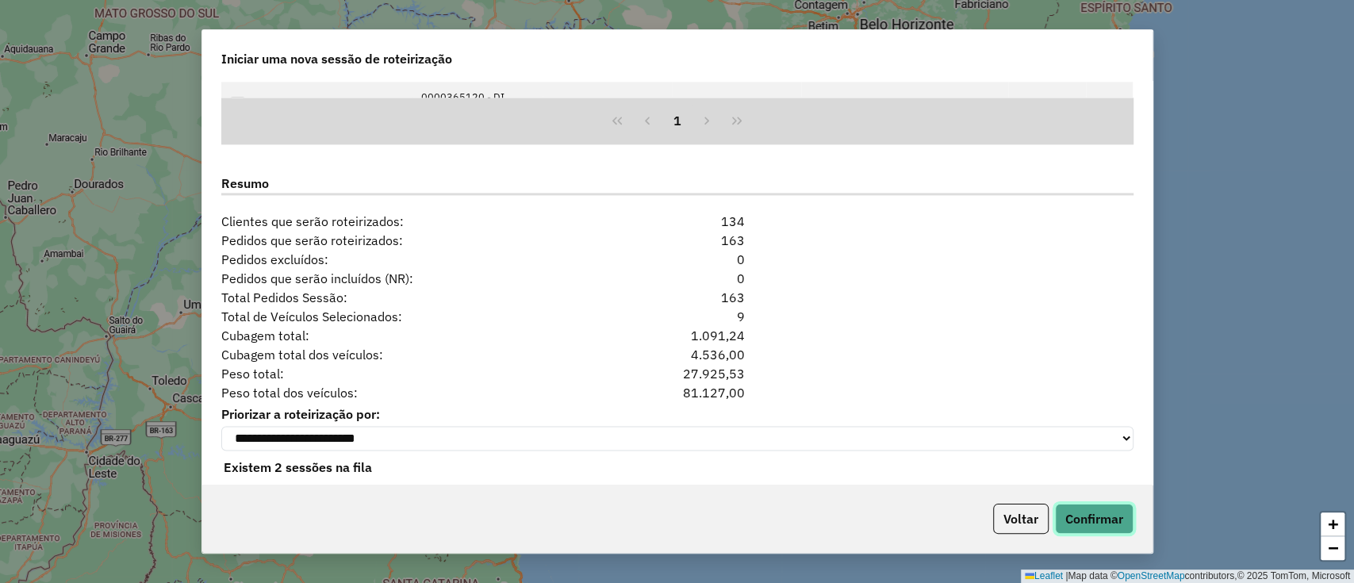
click at [1106, 517] on button "Confirmar" at bounding box center [1094, 519] width 79 height 30
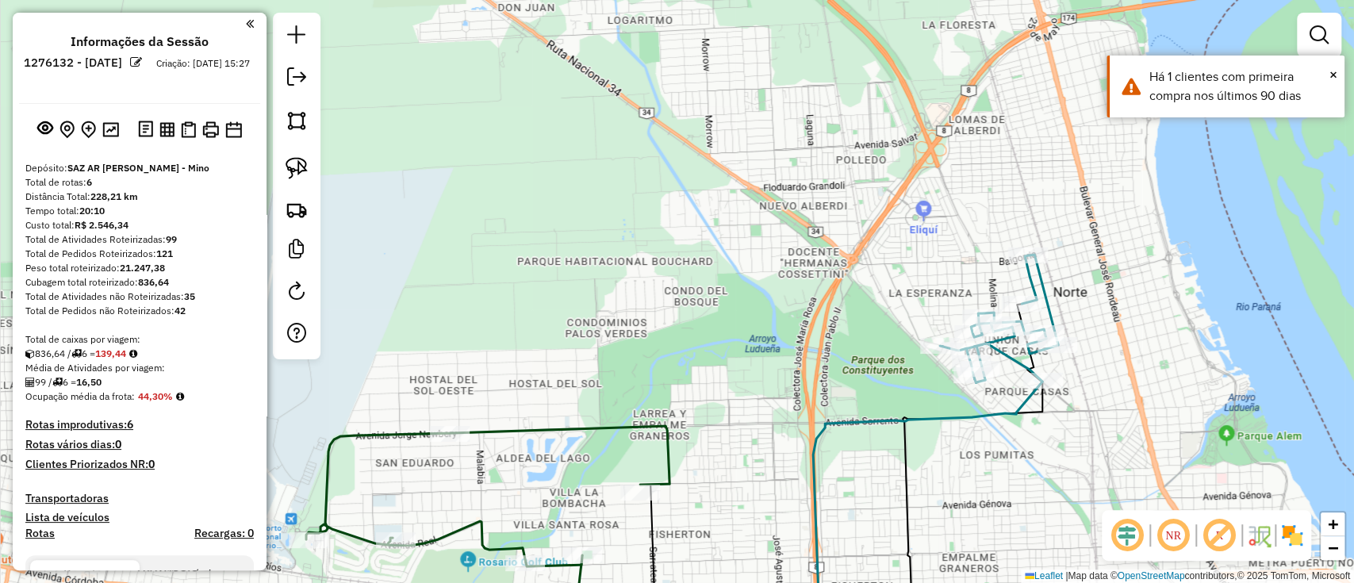
drag, startPoint x: 742, startPoint y: 307, endPoint x: 688, endPoint y: 22, distance: 289.7
click at [677, 0] on html "Aguarde... Pop-up bloqueado! Seu navegador bloqueou automáticamente a abertura …" at bounding box center [677, 291] width 1354 height 583
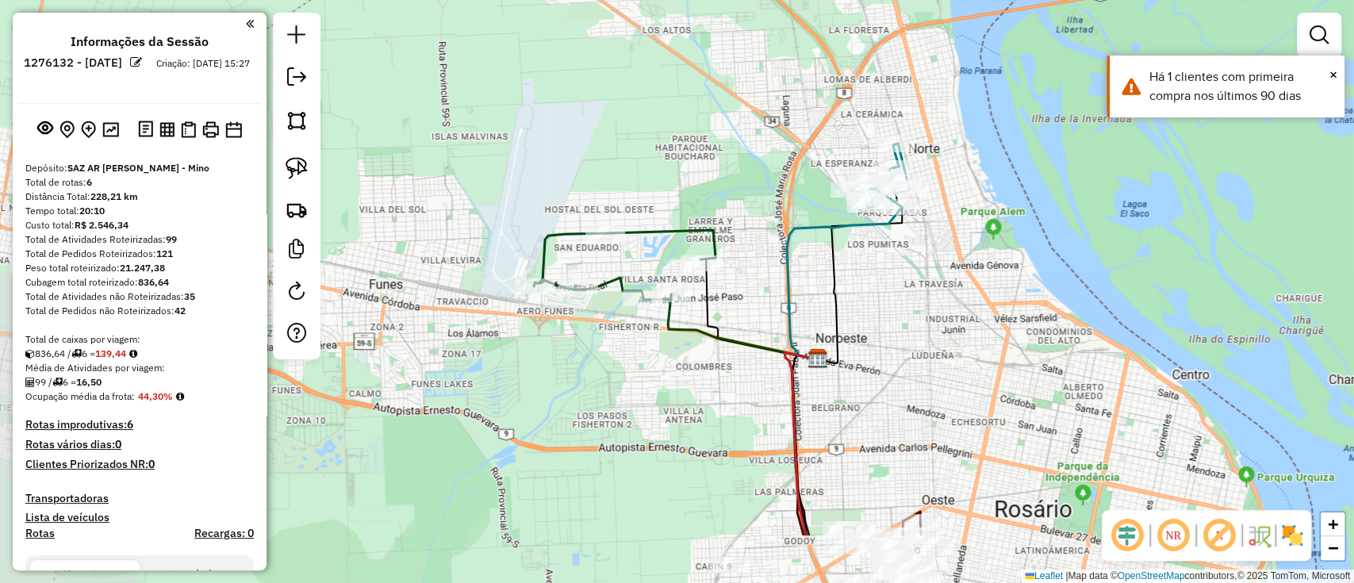
click at [761, 158] on div "Janela de atendimento Grade de atendimento Capacidade Transportadoras Veículos …" at bounding box center [677, 291] width 1354 height 583
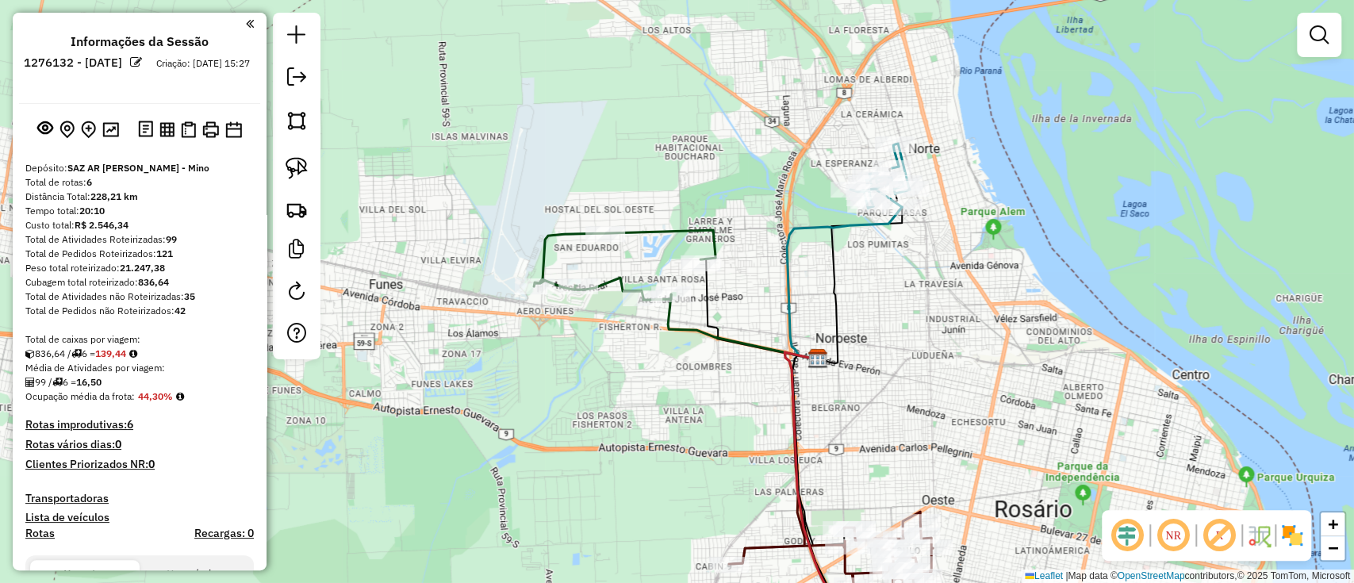
click at [805, 226] on icon at bounding box center [844, 283] width 115 height 152
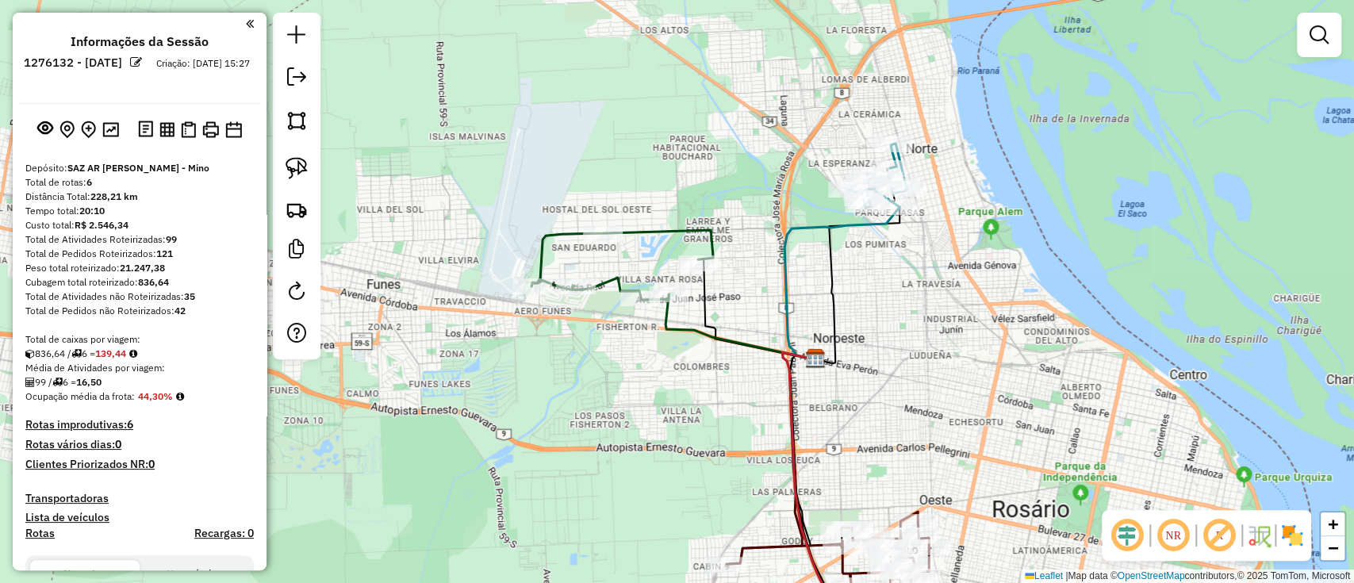
click at [806, 226] on icon at bounding box center [841, 283] width 115 height 152
select select "**********"
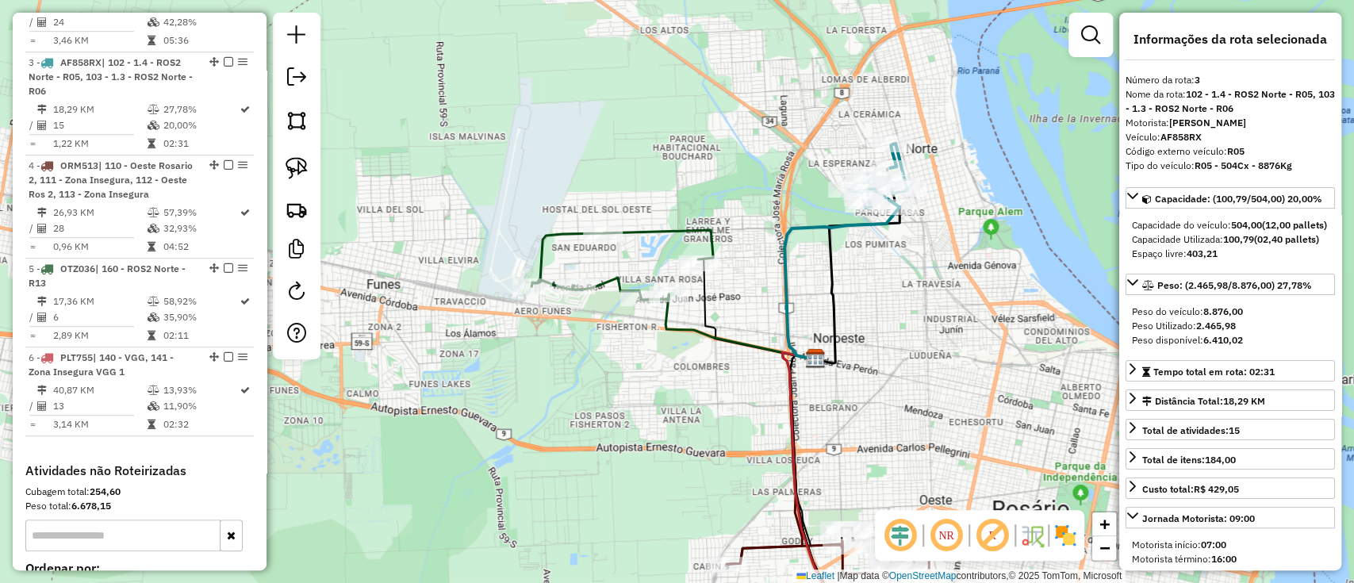
scroll to position [787, 0]
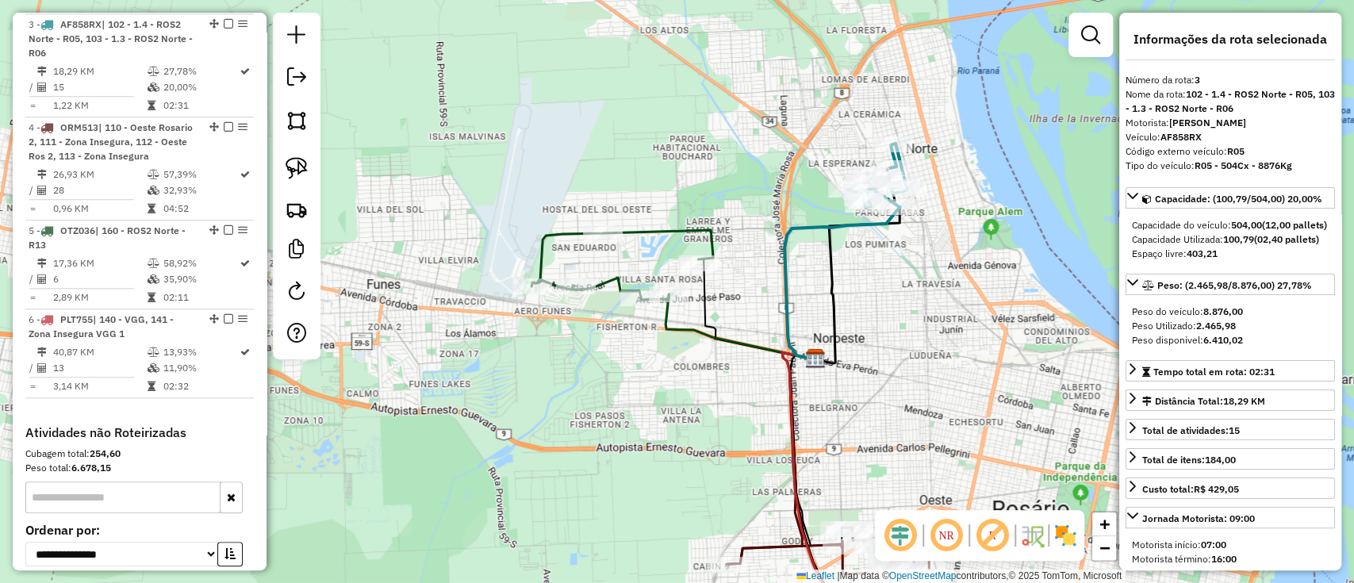
click at [693, 230] on icon at bounding box center [622, 265] width 182 height 70
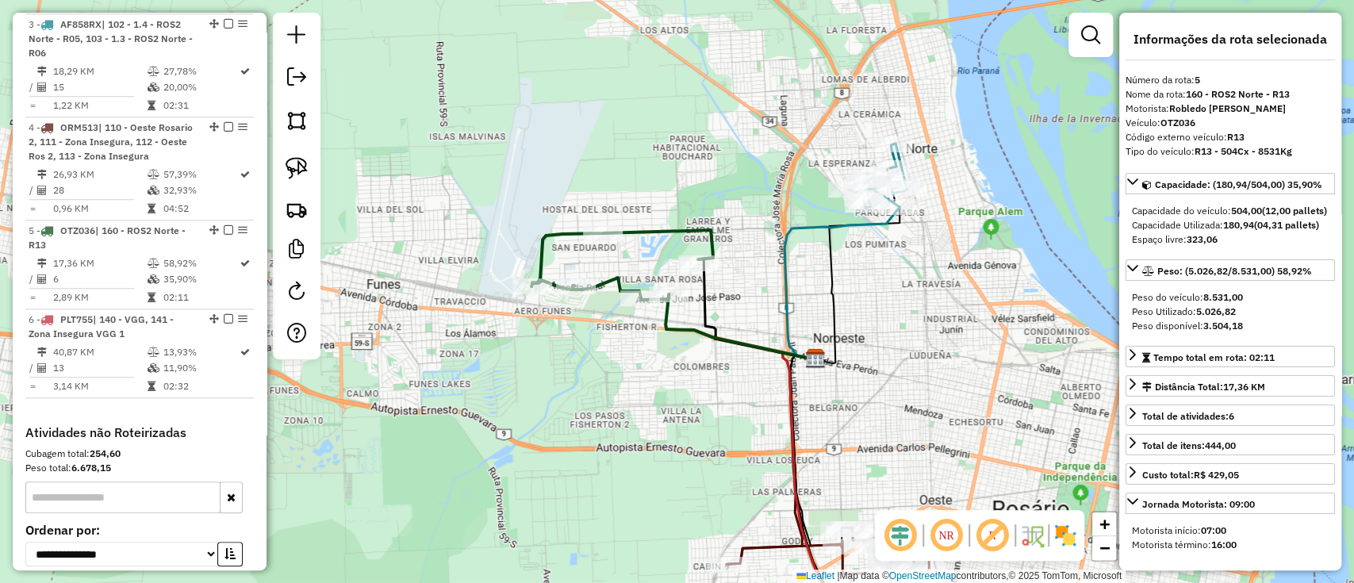
scroll to position [968, 0]
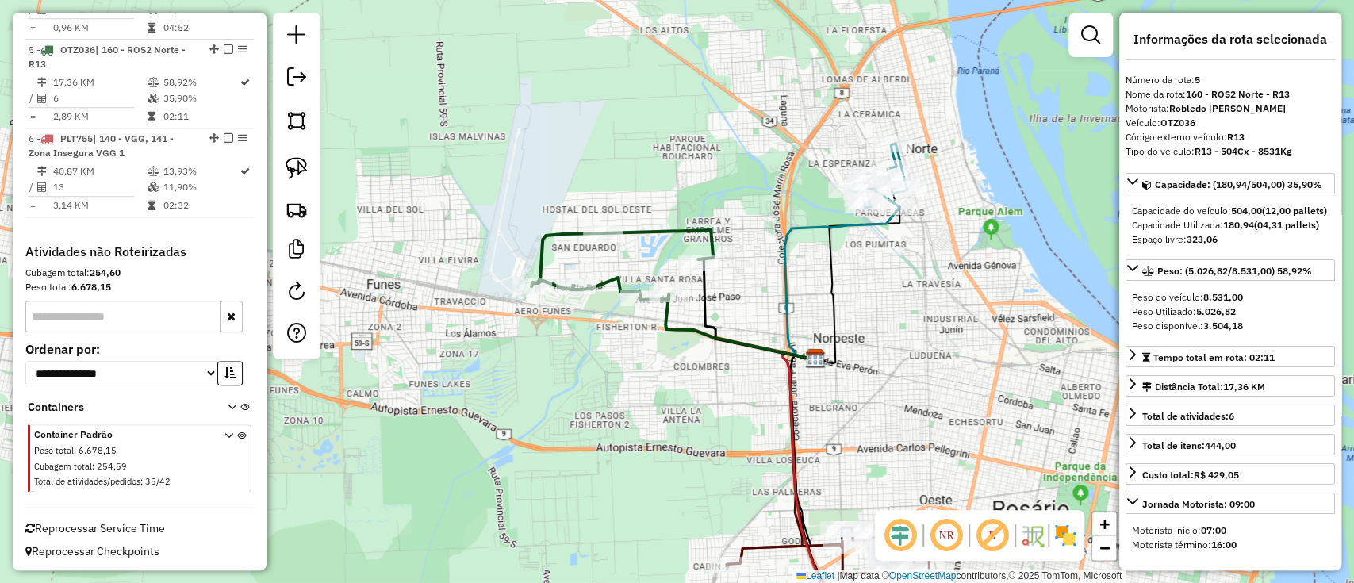
click at [819, 220] on icon at bounding box center [841, 283] width 115 height 152
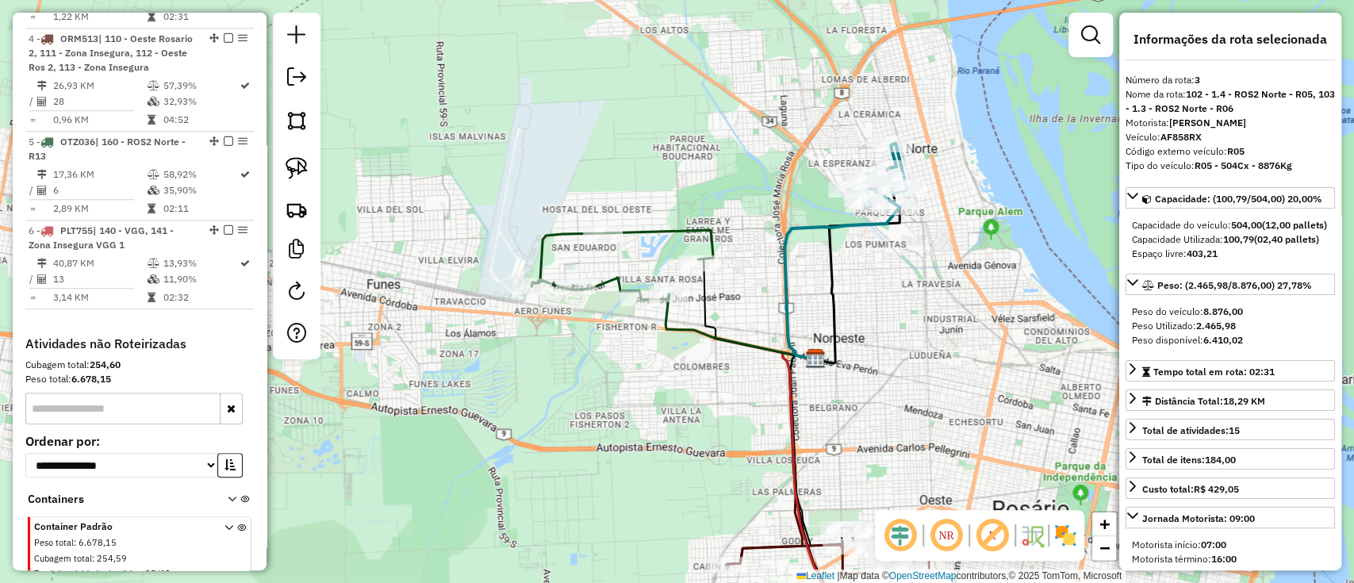
scroll to position [787, 0]
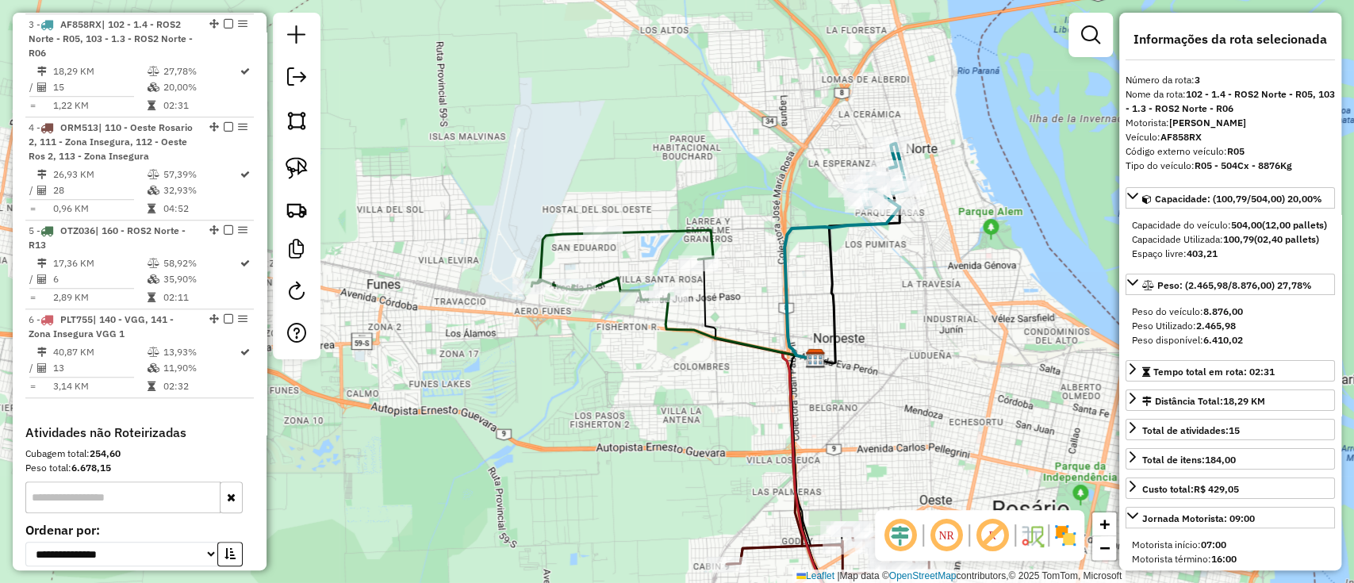
click at [628, 230] on icon at bounding box center [622, 265] width 182 height 70
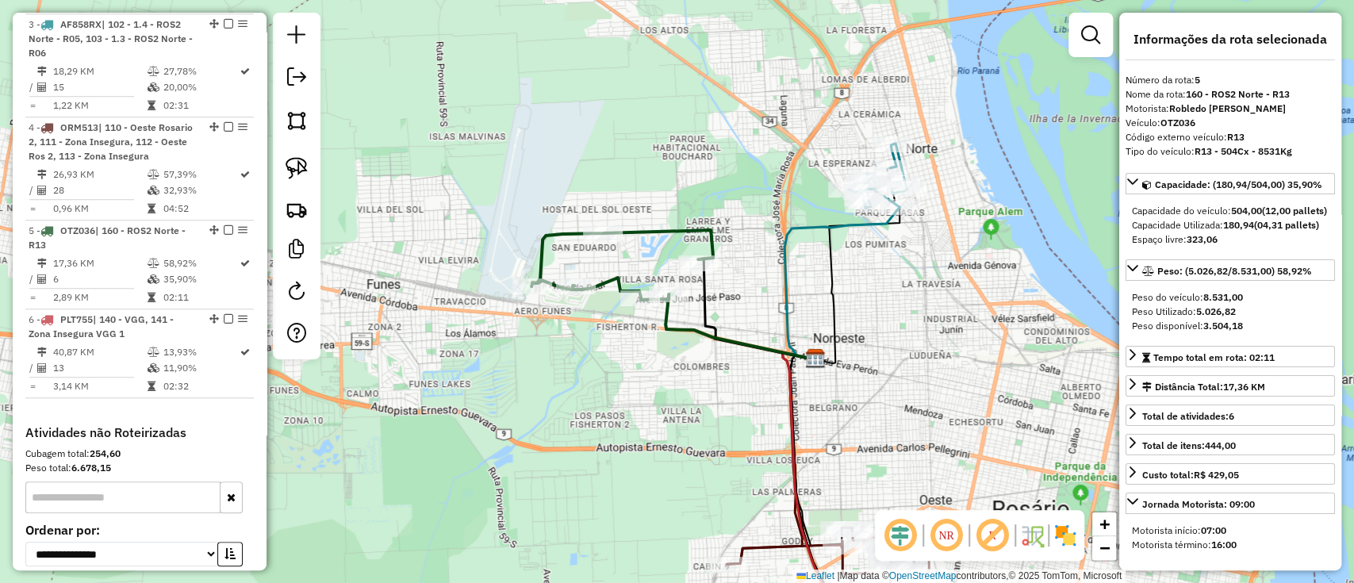
scroll to position [968, 0]
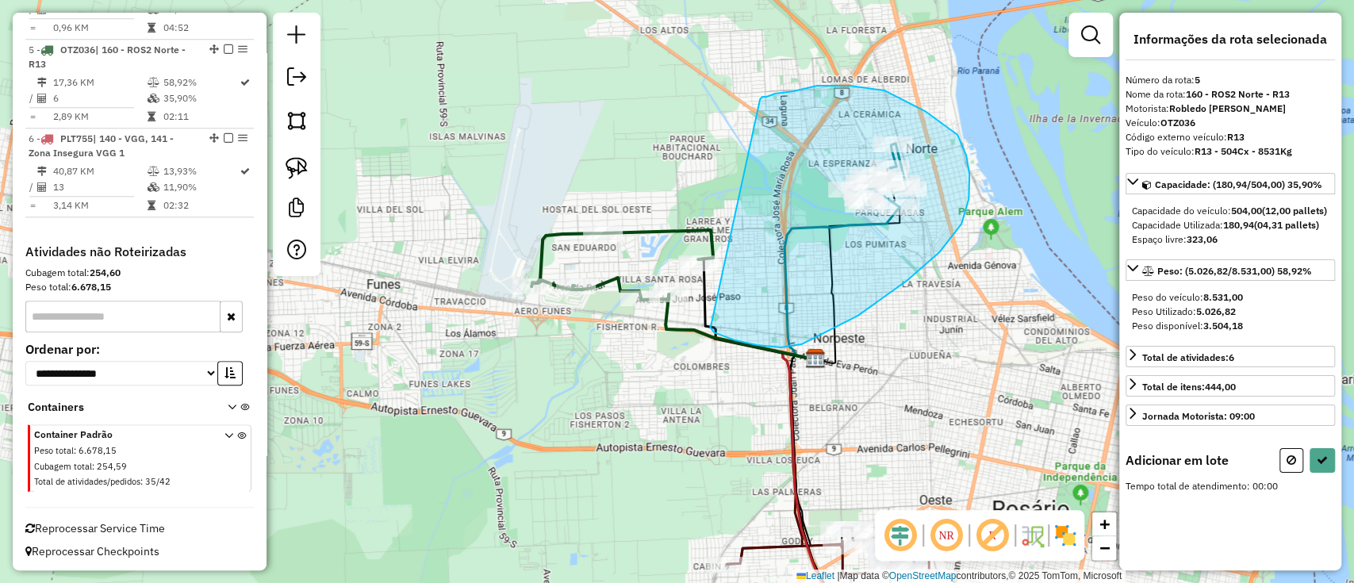
drag, startPoint x: 760, startPoint y: 99, endPoint x: 716, endPoint y: 327, distance: 231.8
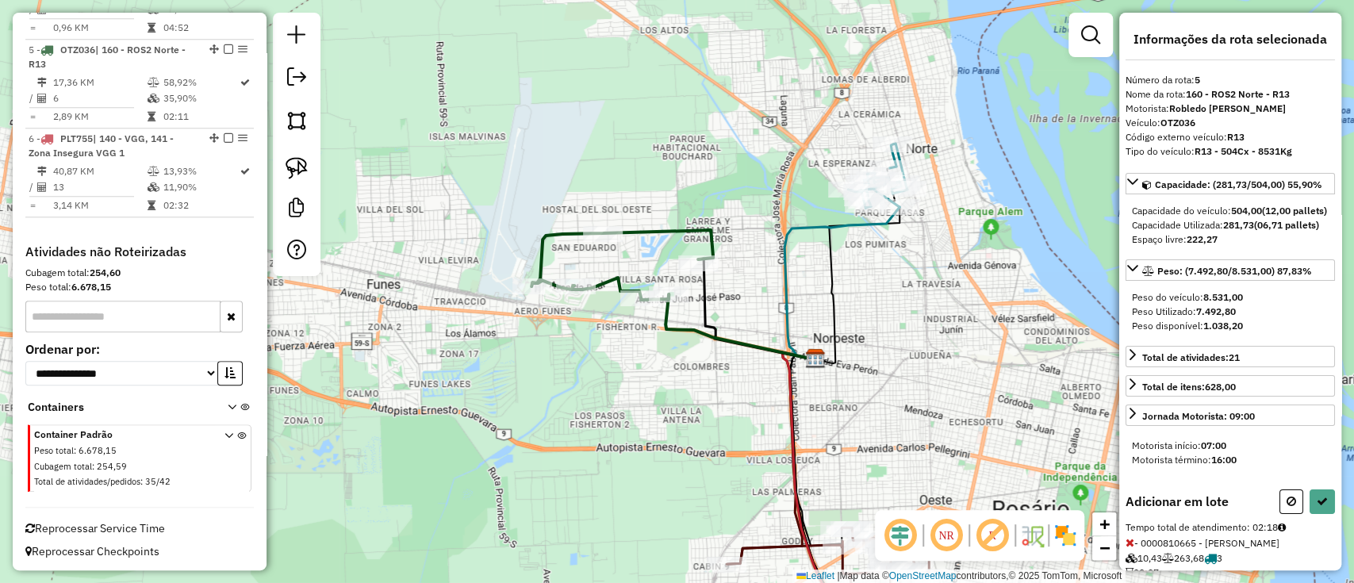
select select "**********"
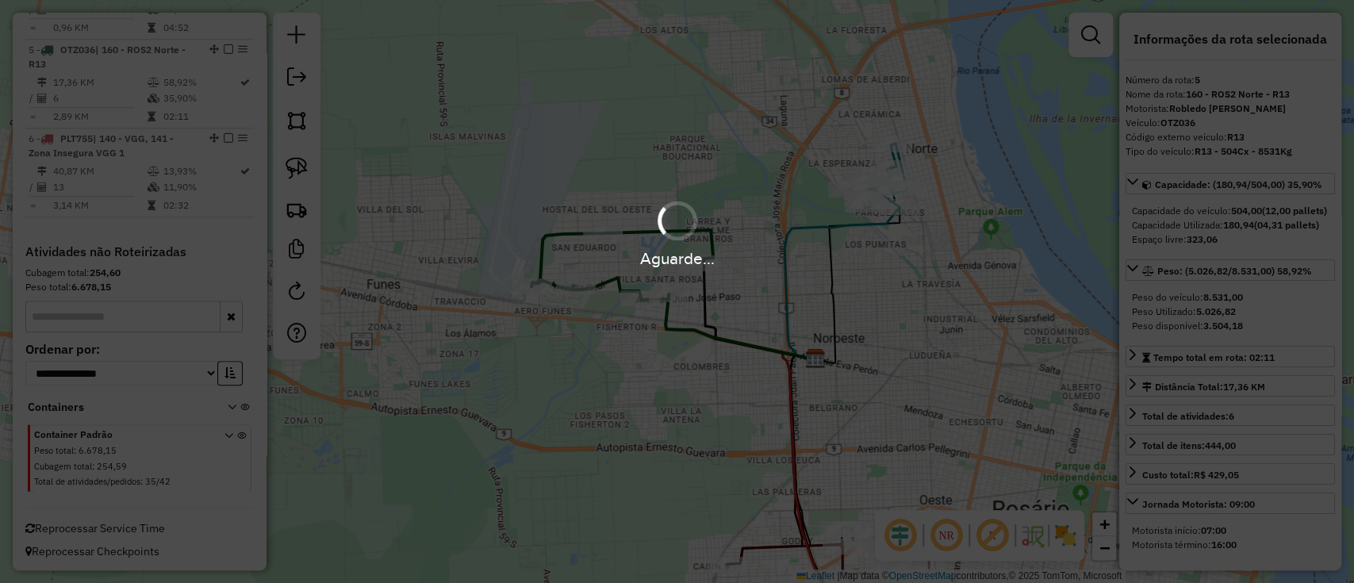
scroll to position [865, 0]
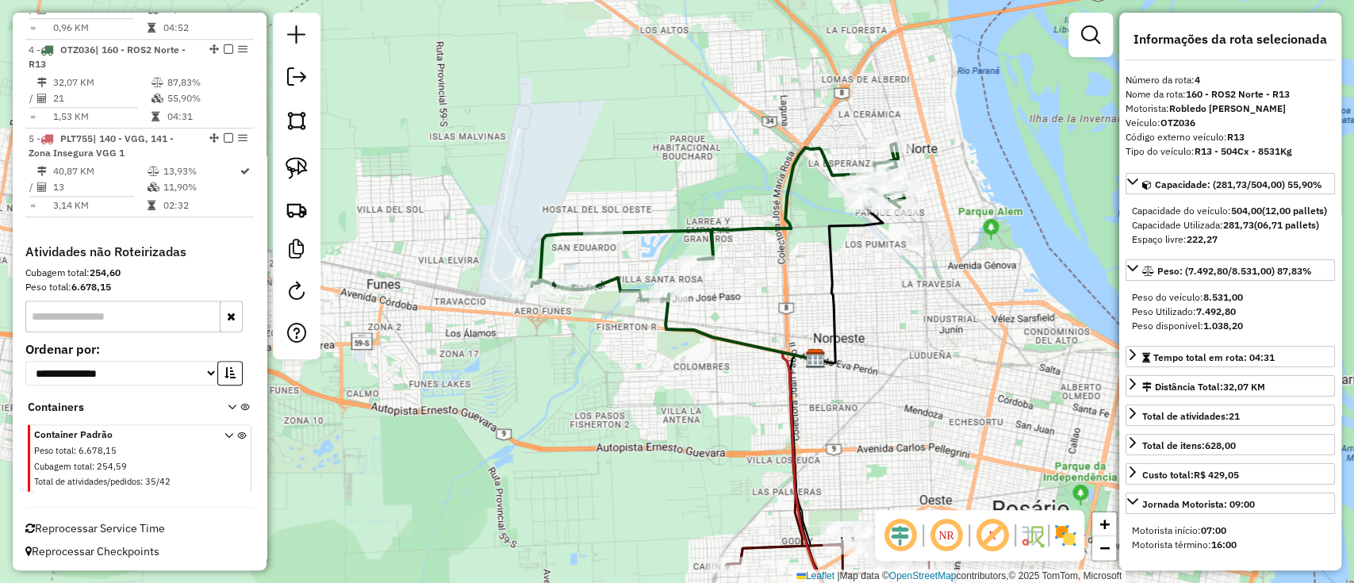
click at [661, 227] on icon at bounding box center [719, 222] width 376 height 156
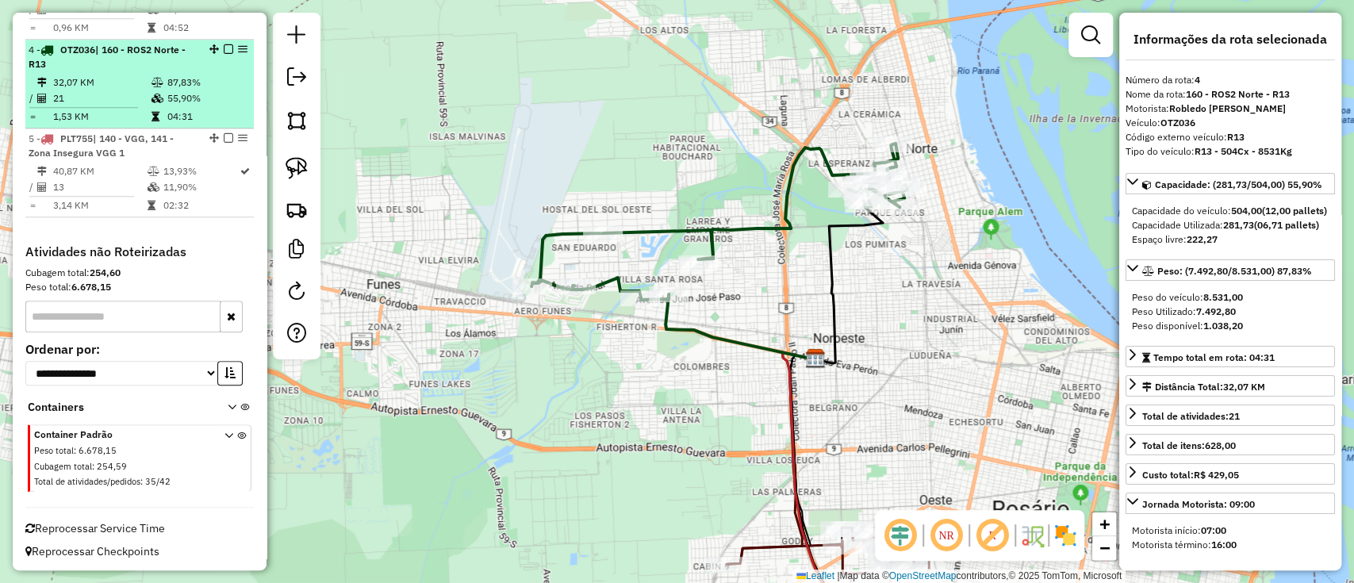
click at [228, 45] on div at bounding box center [224, 49] width 48 height 10
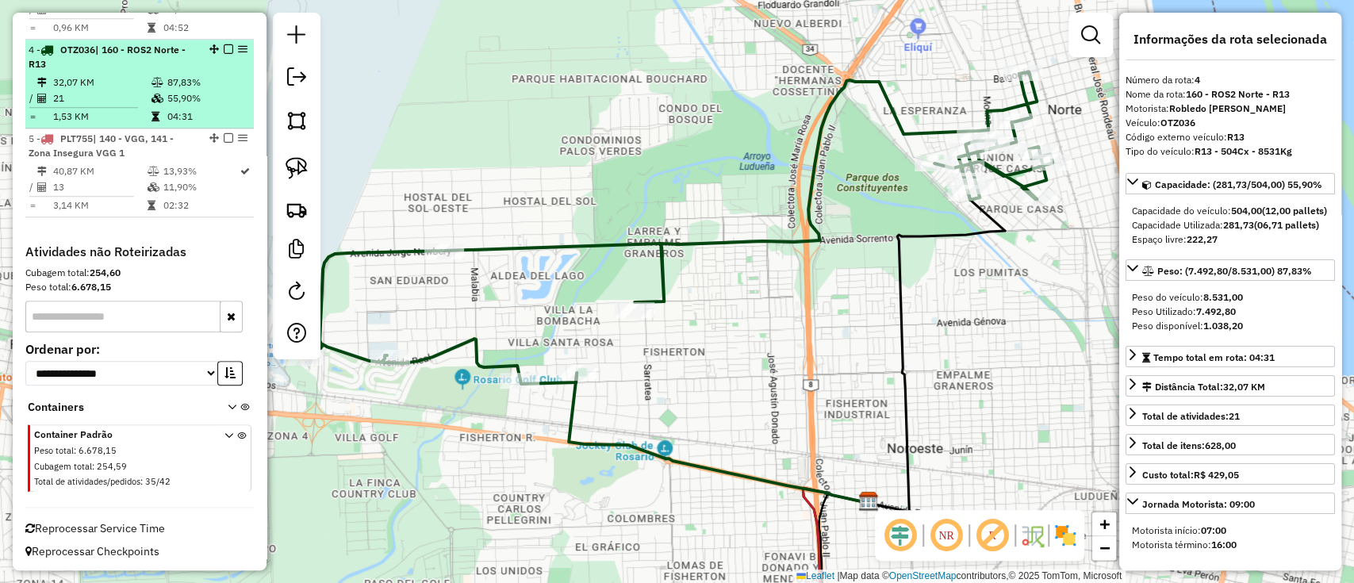
click at [222, 43] on div "4 - OTZ036 | 160 - ROS2 Norte - R13" at bounding box center [140, 57] width 222 height 29
click at [224, 44] on em at bounding box center [229, 49] width 10 height 10
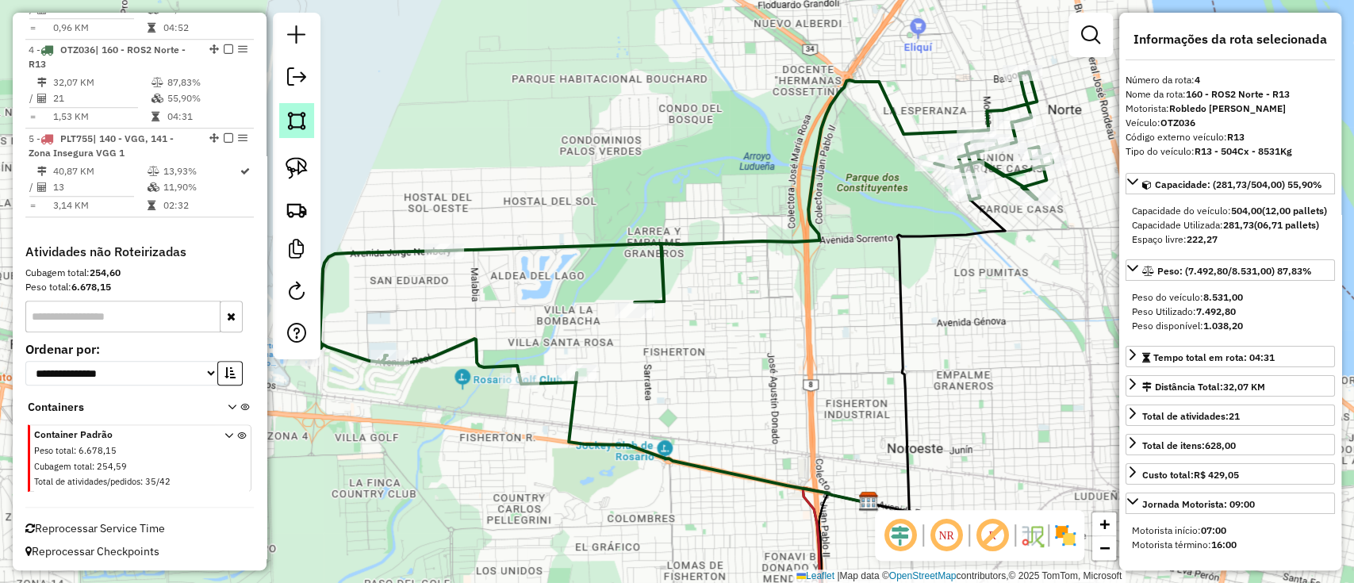
scroll to position [798, 0]
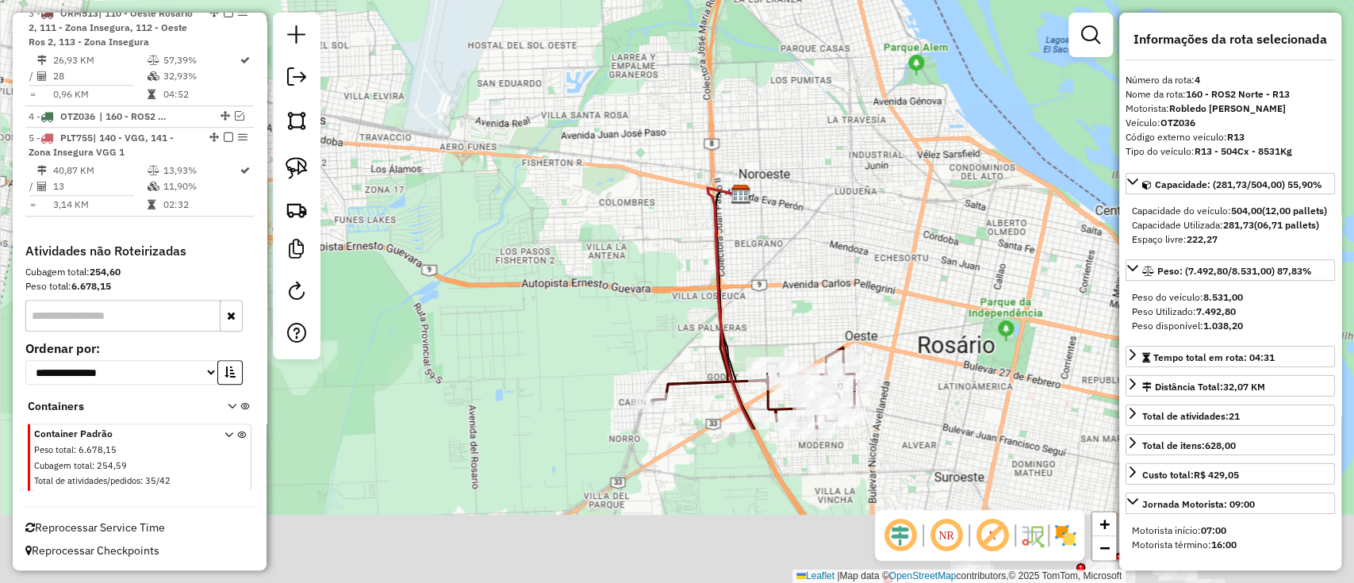
drag, startPoint x: 768, startPoint y: 271, endPoint x: 721, endPoint y: 97, distance: 180.7
click at [721, 126] on div "Janela de atendimento Grade de atendimento Capacidade Transportadoras Veículos …" at bounding box center [677, 291] width 1354 height 583
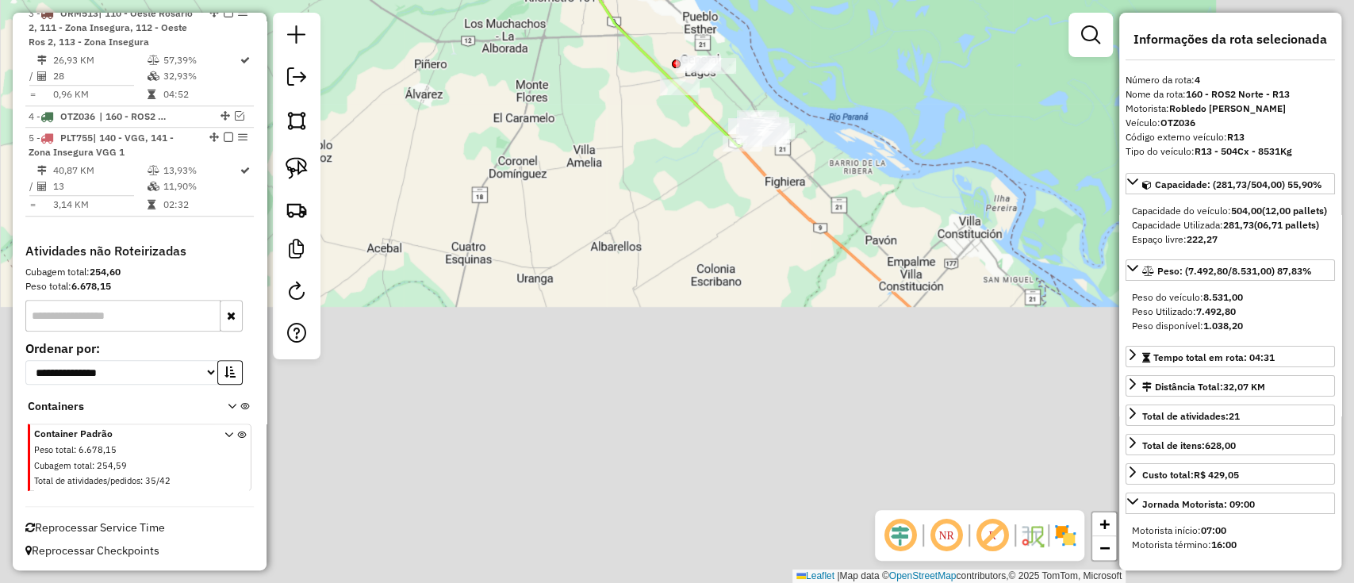
drag, startPoint x: 696, startPoint y: 280, endPoint x: 540, endPoint y: 46, distance: 280.9
click at [542, 48] on div "Janela de atendimento Grade de atendimento Capacidade Transportadoras Veículos …" at bounding box center [677, 291] width 1354 height 583
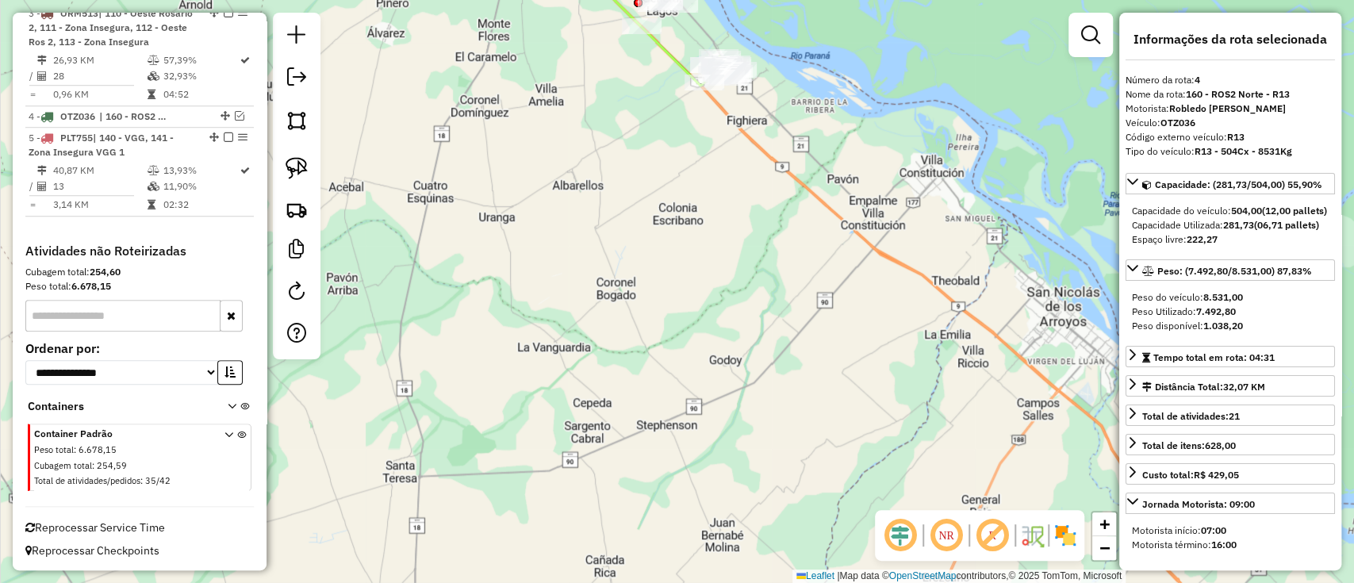
drag, startPoint x: 657, startPoint y: 129, endPoint x: 736, endPoint y: 295, distance: 183.8
click at [736, 295] on div "Janela de atendimento Grade de atendimento Capacidade Transportadoras Veículos …" at bounding box center [677, 291] width 1354 height 583
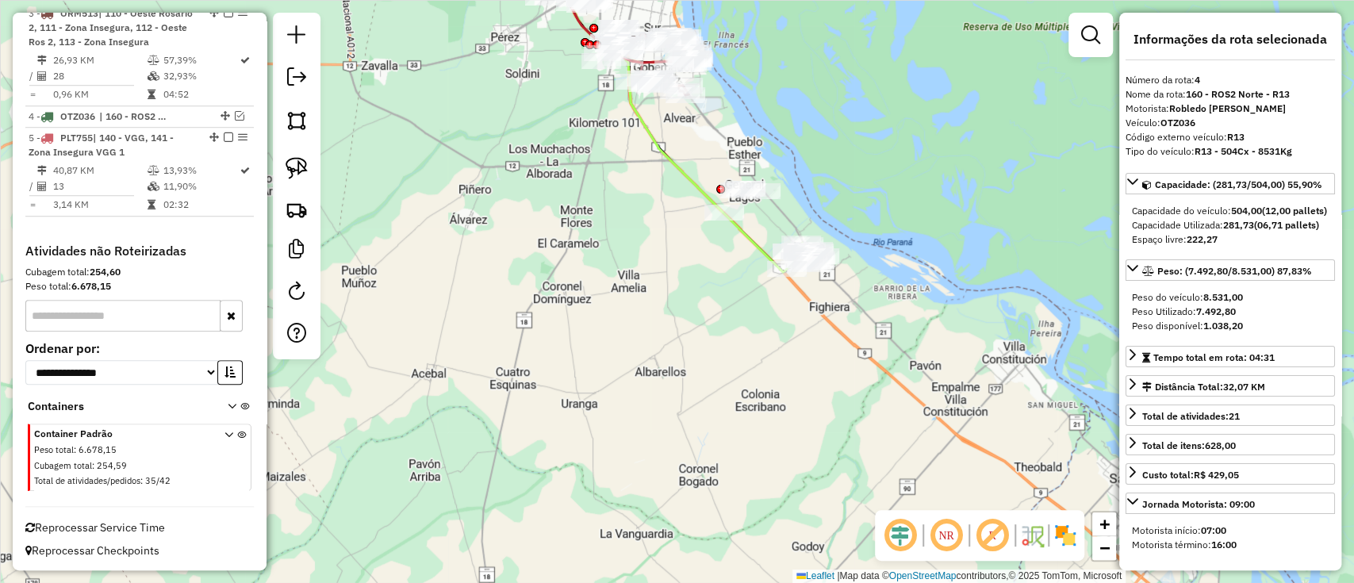
click at [750, 236] on icon at bounding box center [673, 108] width 228 height 328
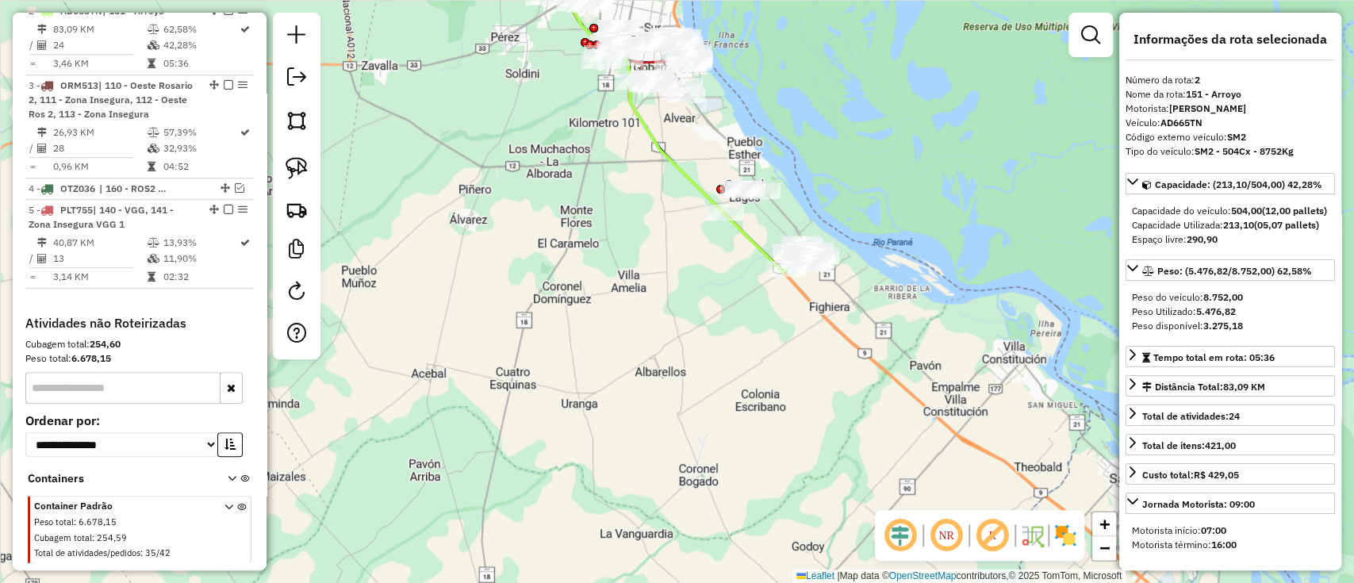
scroll to position [712, 0]
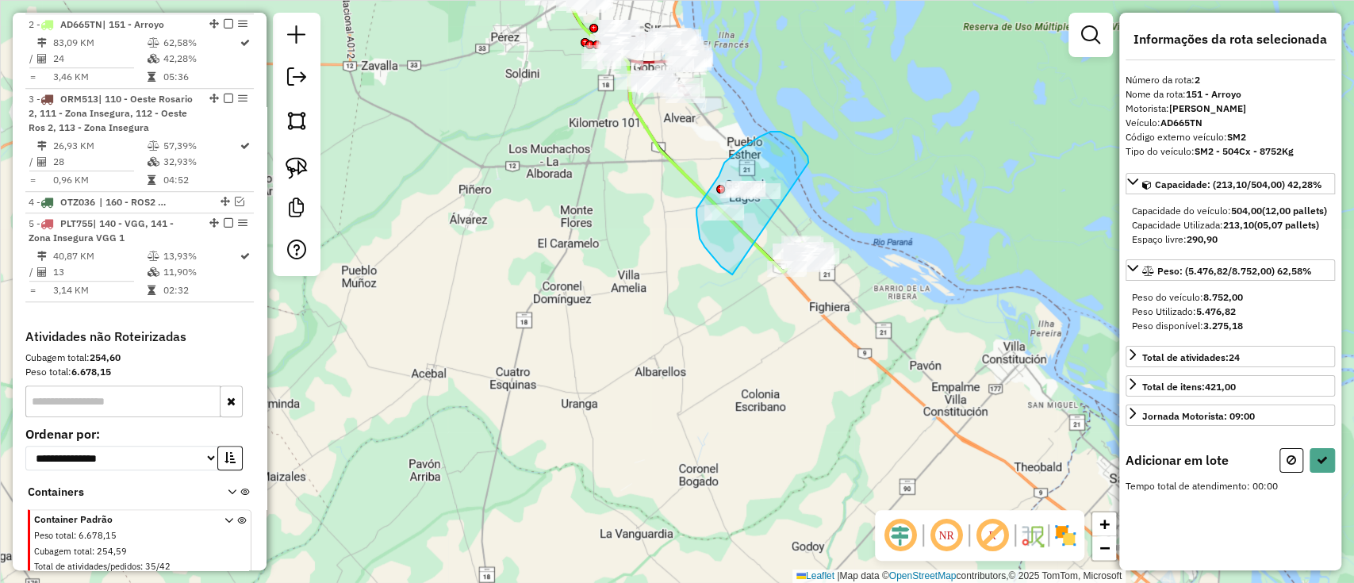
drag, startPoint x: 808, startPoint y: 162, endPoint x: 750, endPoint y: 279, distance: 131.2
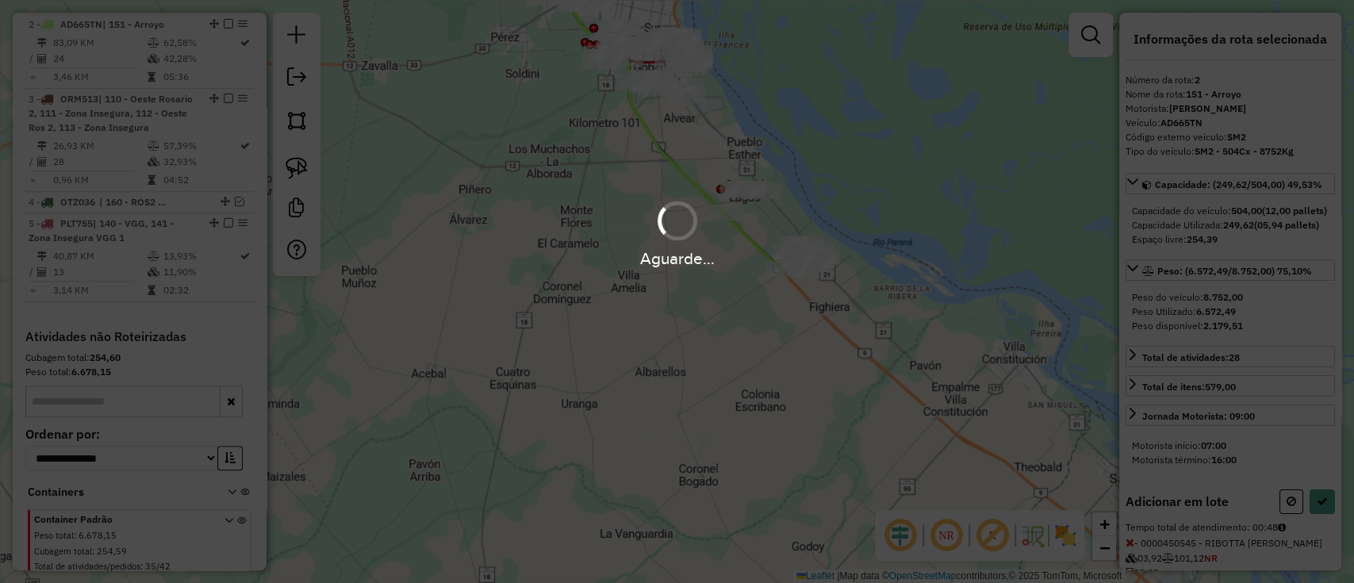
select select "**********"
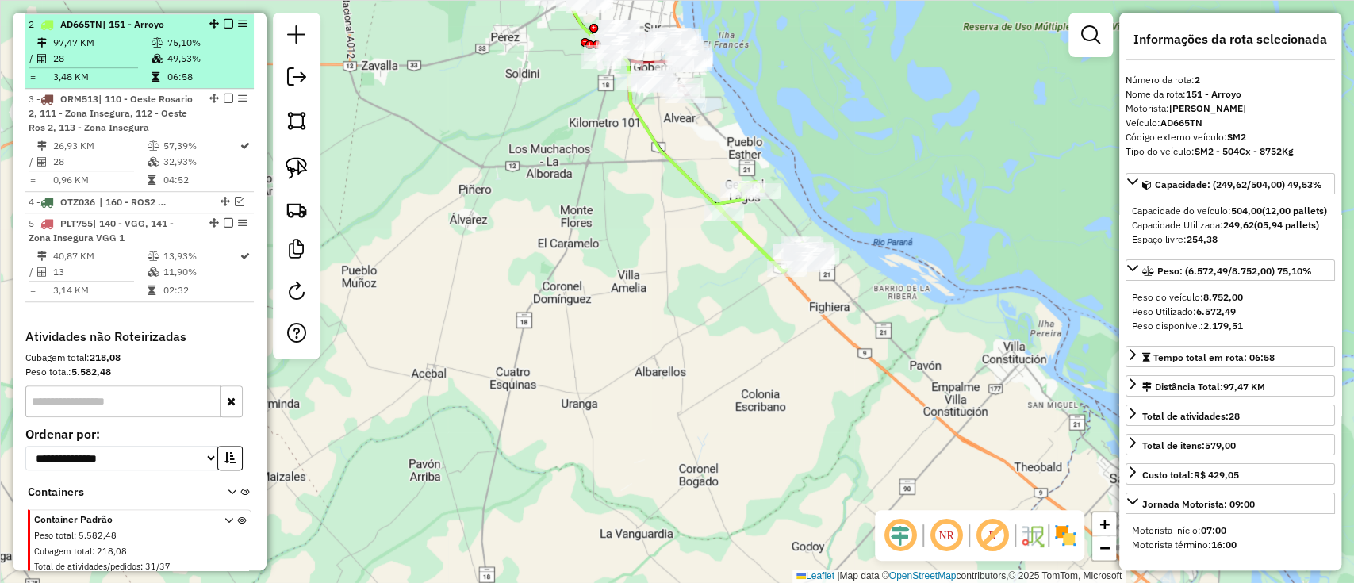
click at [224, 22] on em at bounding box center [229, 24] width 10 height 10
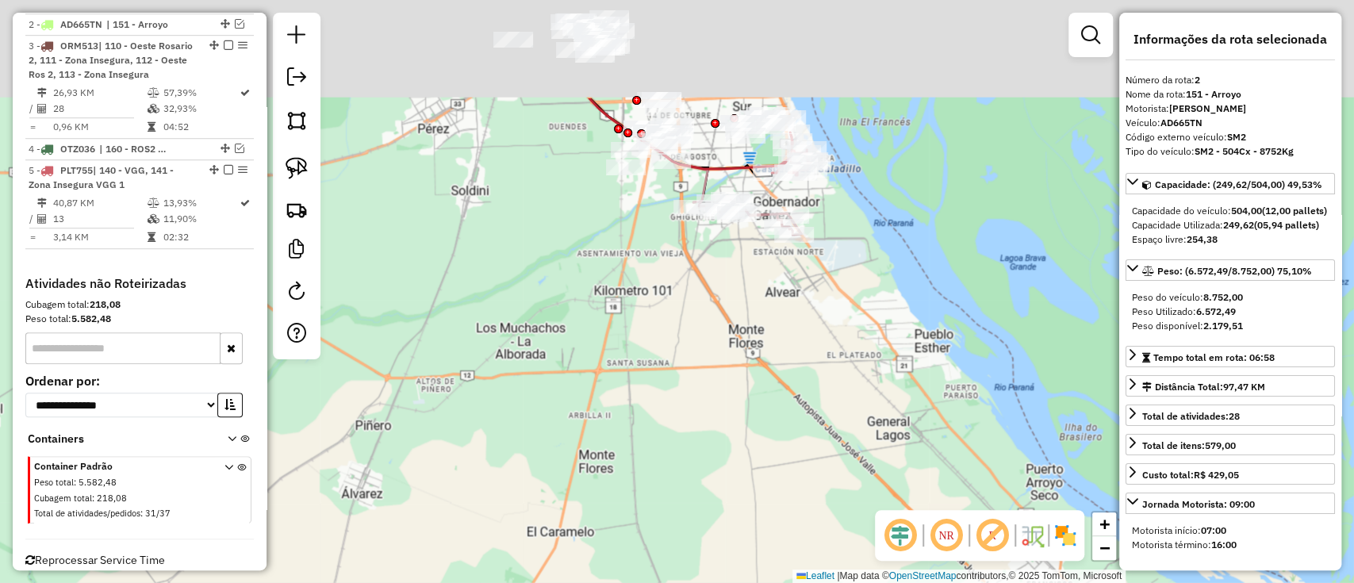
drag, startPoint x: 689, startPoint y: 131, endPoint x: 740, endPoint y: 311, distance: 187.1
click at [741, 308] on div "Janela de atendimento Grade de atendimento Capacidade Transportadoras Veículos …" at bounding box center [677, 291] width 1354 height 583
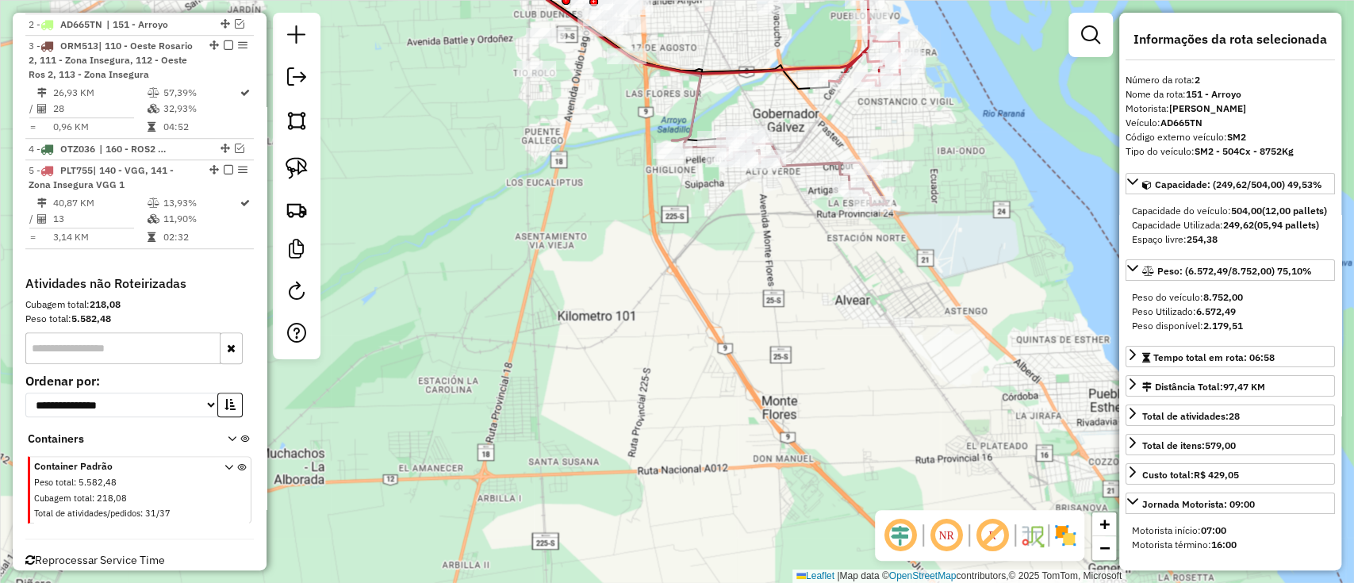
click at [700, 96] on icon at bounding box center [587, 41] width 226 height 198
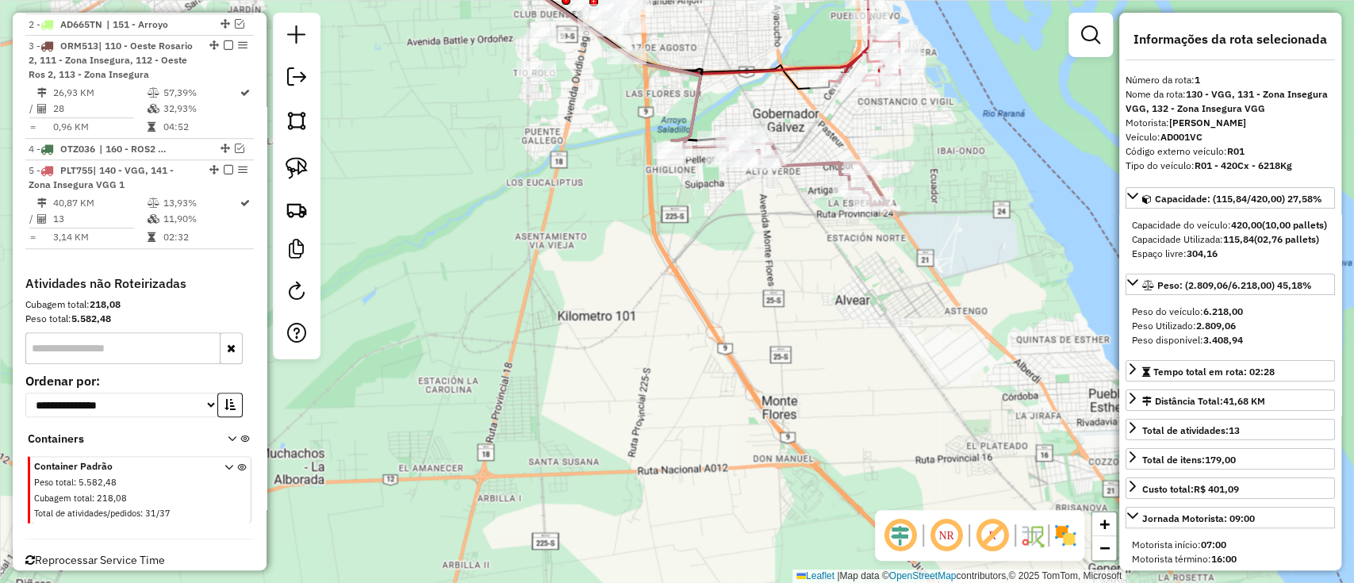
scroll to position [609, 0]
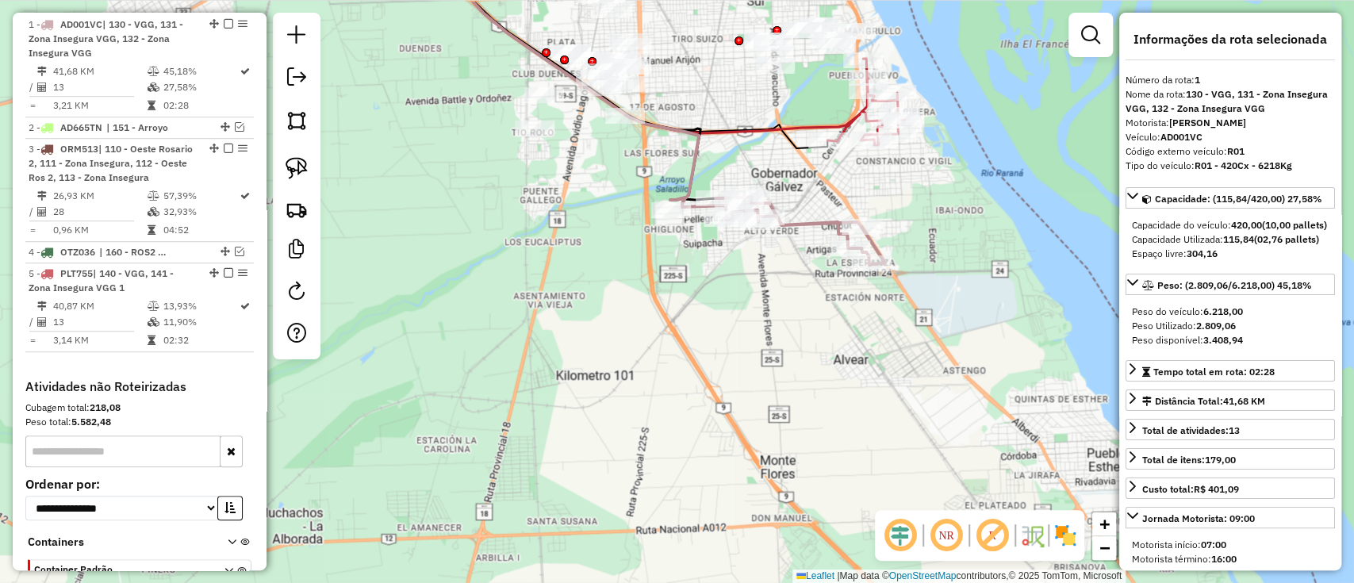
drag, startPoint x: 718, startPoint y: 98, endPoint x: 693, endPoint y: 263, distance: 166.8
click at [693, 262] on div "Janela de atendimento Grade de atendimento Capacidade Transportadoras Veículos …" at bounding box center [677, 291] width 1354 height 583
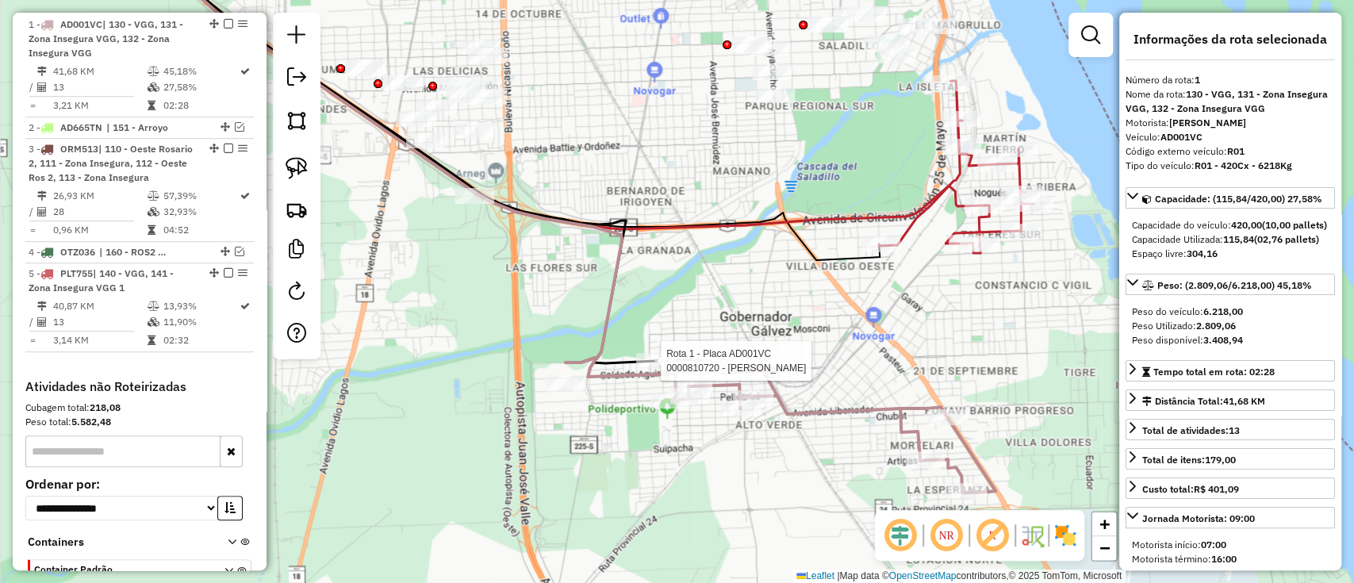
click at [920, 213] on icon at bounding box center [956, 167] width 155 height 172
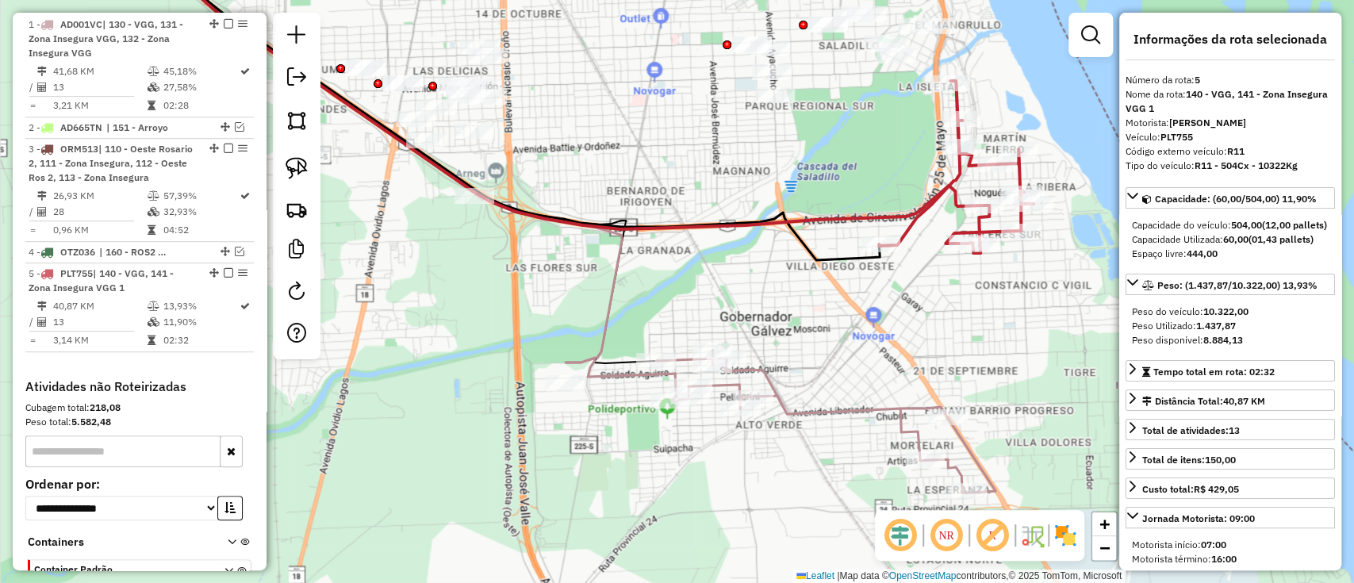
scroll to position [744, 0]
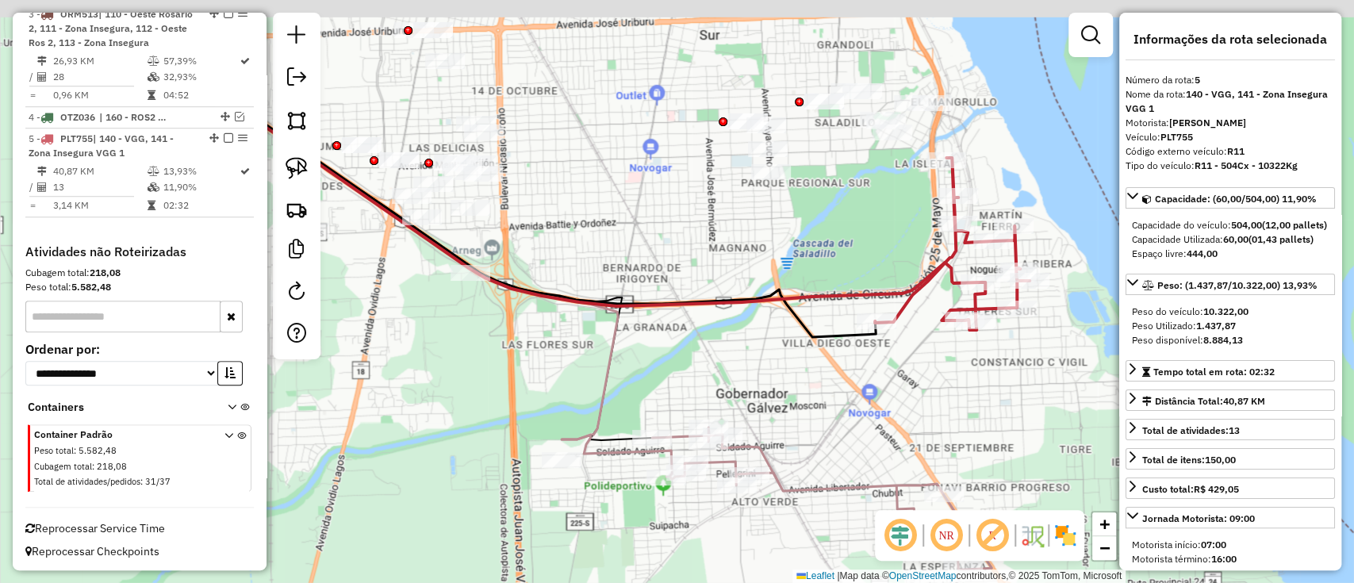
drag, startPoint x: 902, startPoint y: 226, endPoint x: 899, endPoint y: 299, distance: 73.0
click at [899, 299] on div "Janela de atendimento Grade de atendimento Capacidade Transportadoras Veículos …" at bounding box center [677, 291] width 1354 height 583
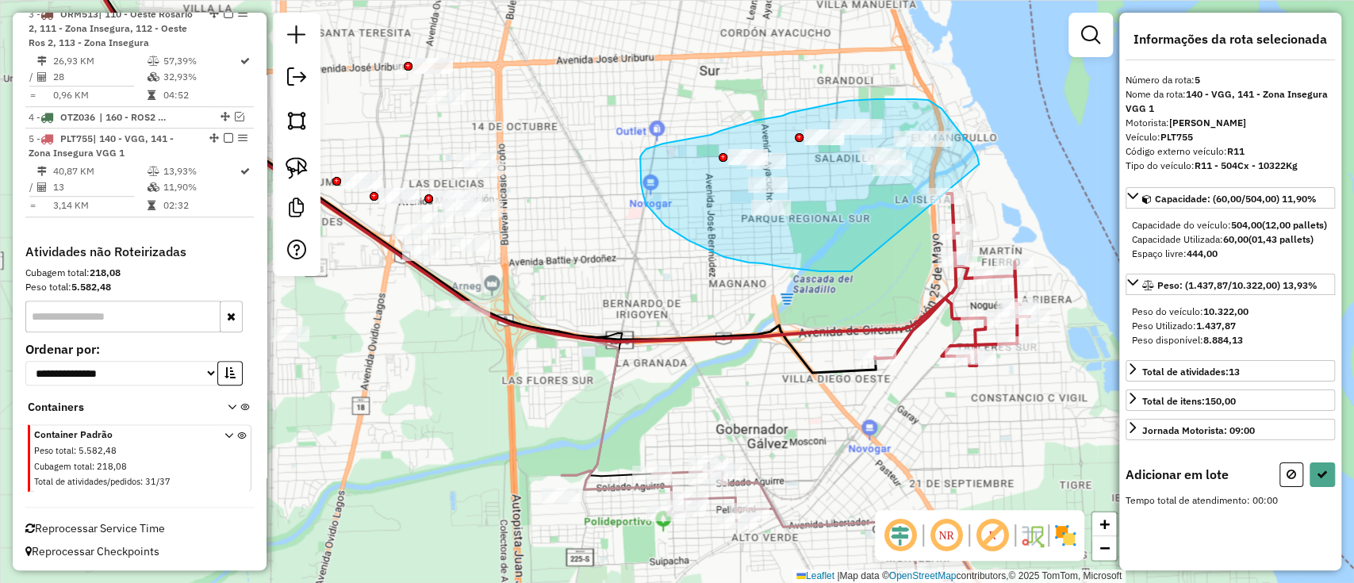
drag, startPoint x: 977, startPoint y: 156, endPoint x: 857, endPoint y: 270, distance: 166.1
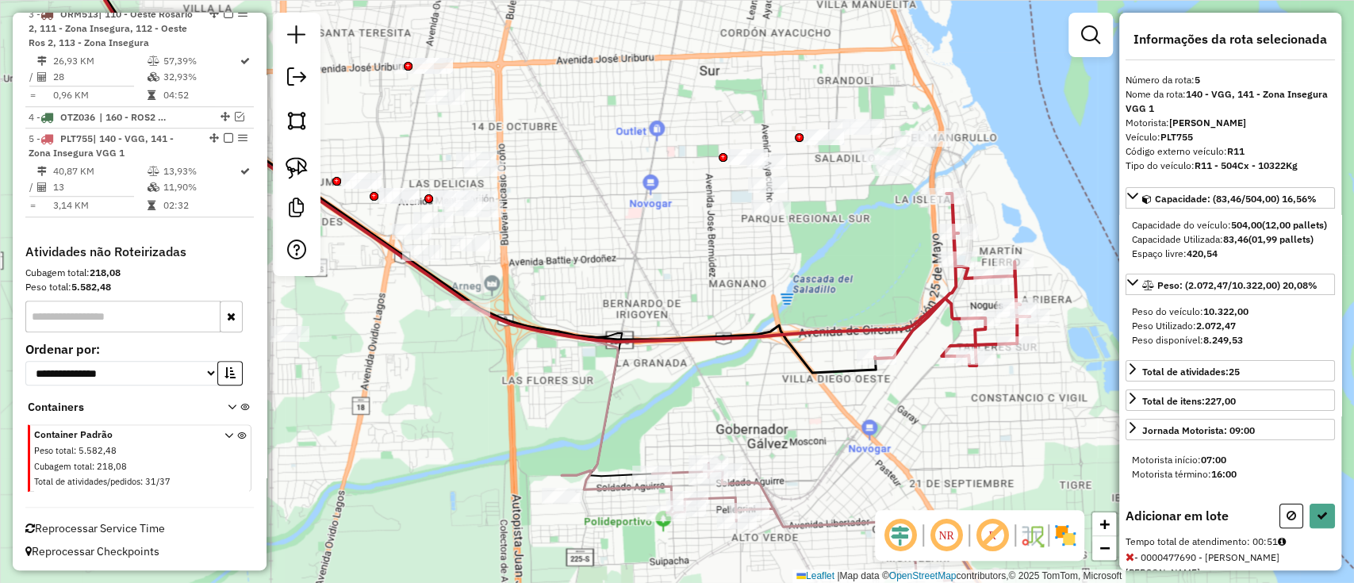
select select "**********"
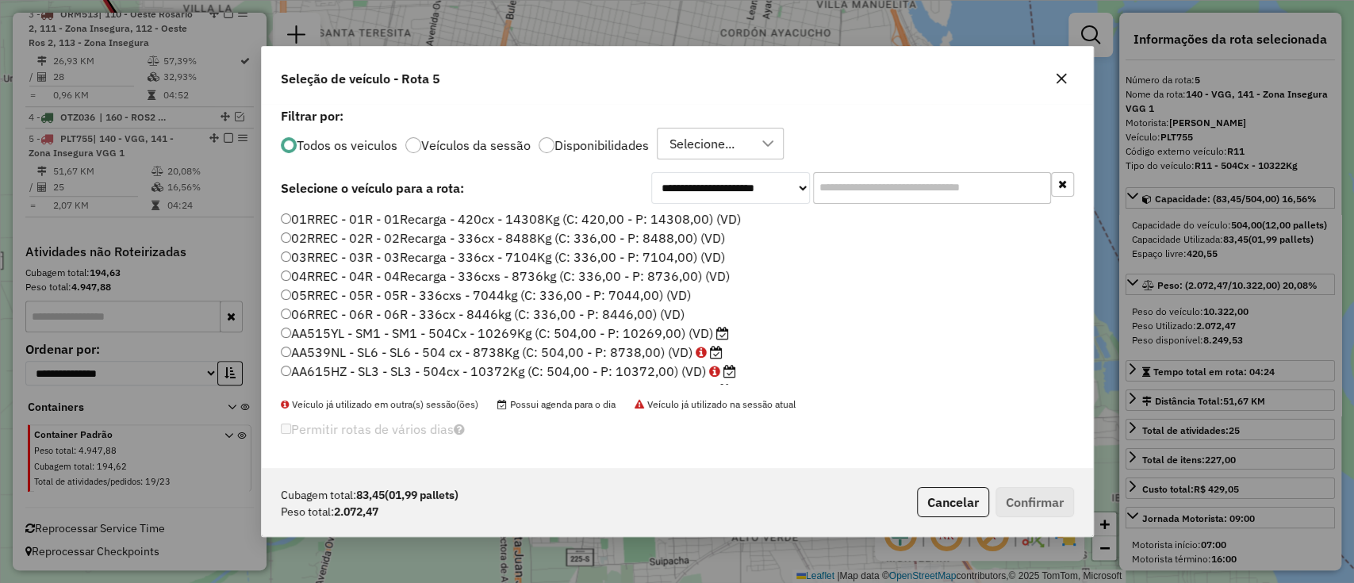
scroll to position [8, 5]
click at [577, 145] on label "Disponibilidades" at bounding box center [601, 145] width 94 height 13
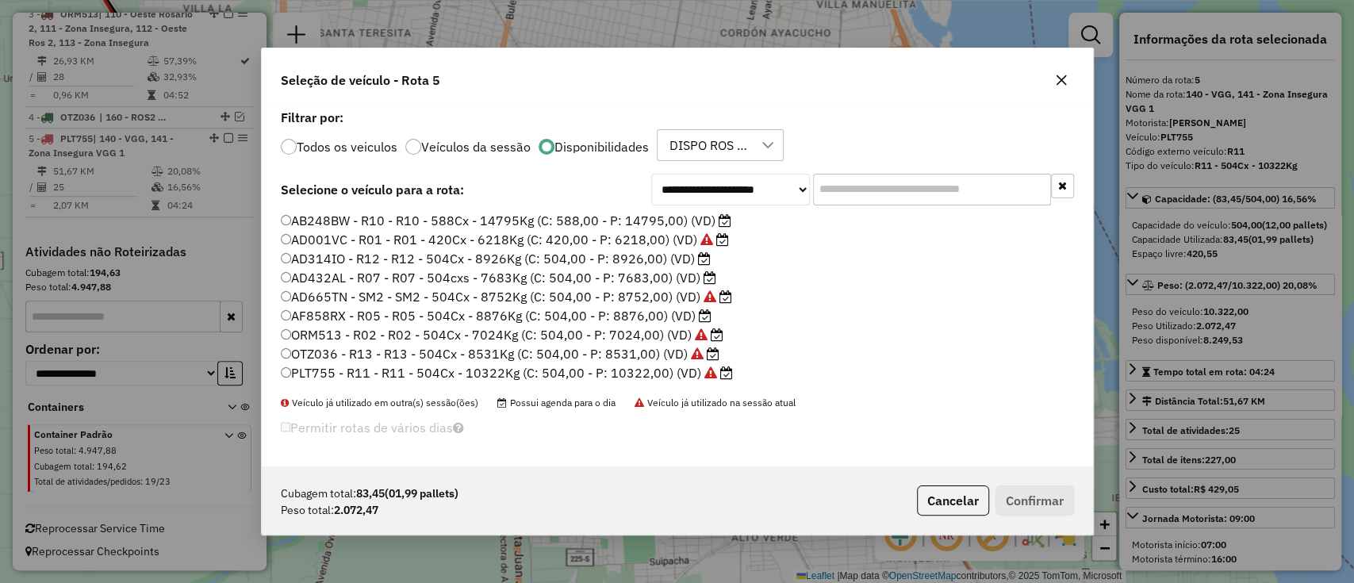
click at [384, 260] on label "AD314IO - R12 - R12 - 504Cx - 8926Kg (C: 504,00 - P: 8926,00) (VD)" at bounding box center [496, 258] width 430 height 19
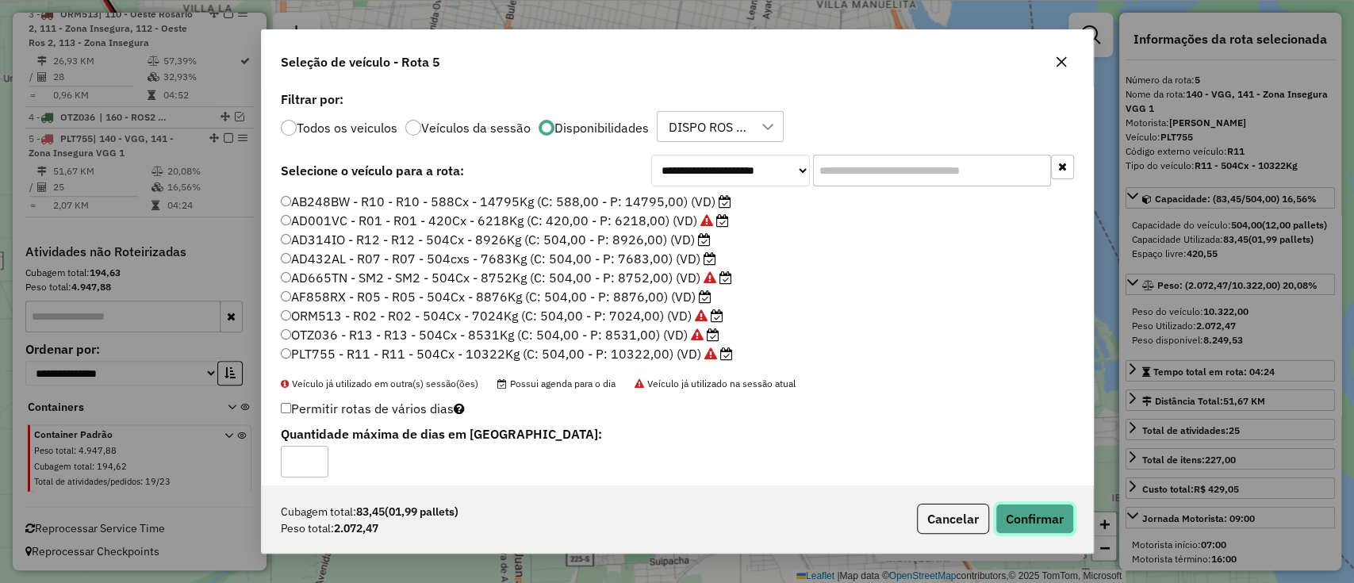
click at [999, 511] on button "Confirmar" at bounding box center [1034, 519] width 79 height 30
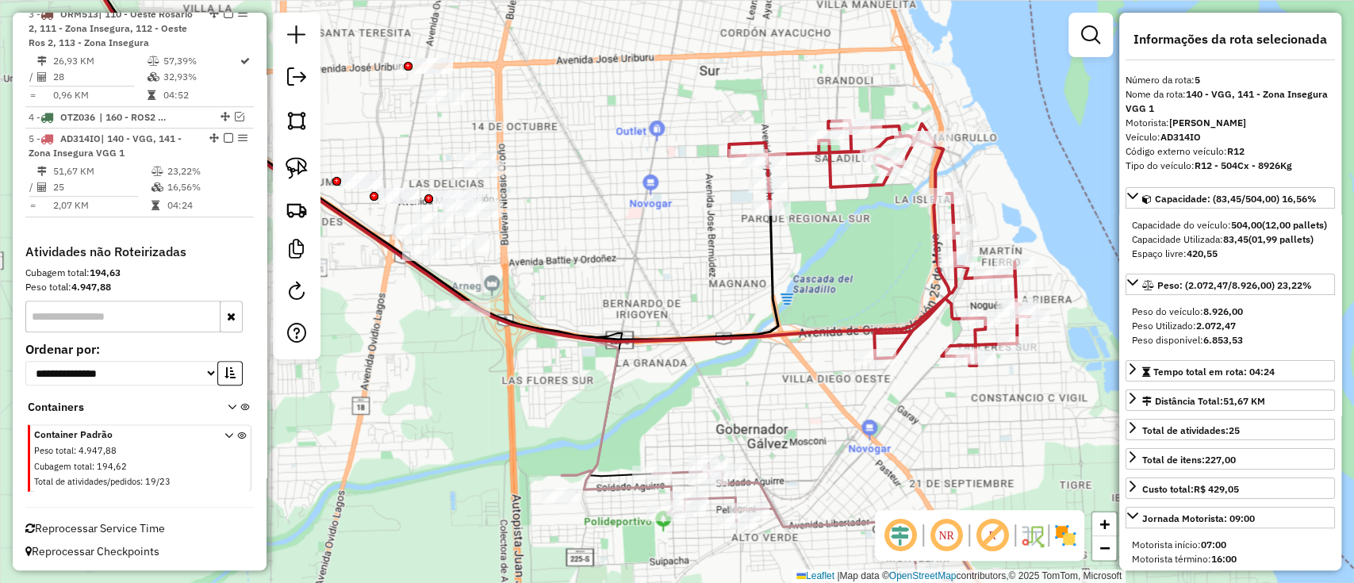
drag, startPoint x: 945, startPoint y: 289, endPoint x: 944, endPoint y: 301, distance: 12.8
click at [944, 290] on icon at bounding box center [879, 243] width 301 height 245
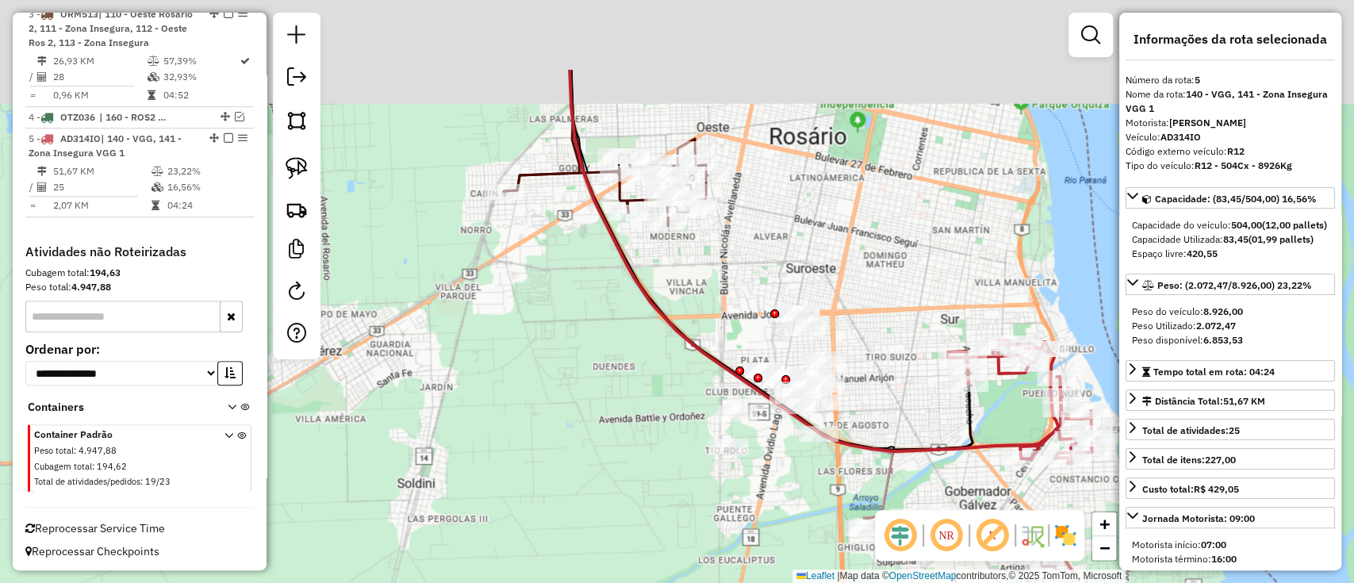
drag, startPoint x: 658, startPoint y: 260, endPoint x: 834, endPoint y: 409, distance: 231.3
click at [833, 409] on div "Janela de atendimento Grade de atendimento Capacidade Transportadoras Veículos …" at bounding box center [677, 291] width 1354 height 583
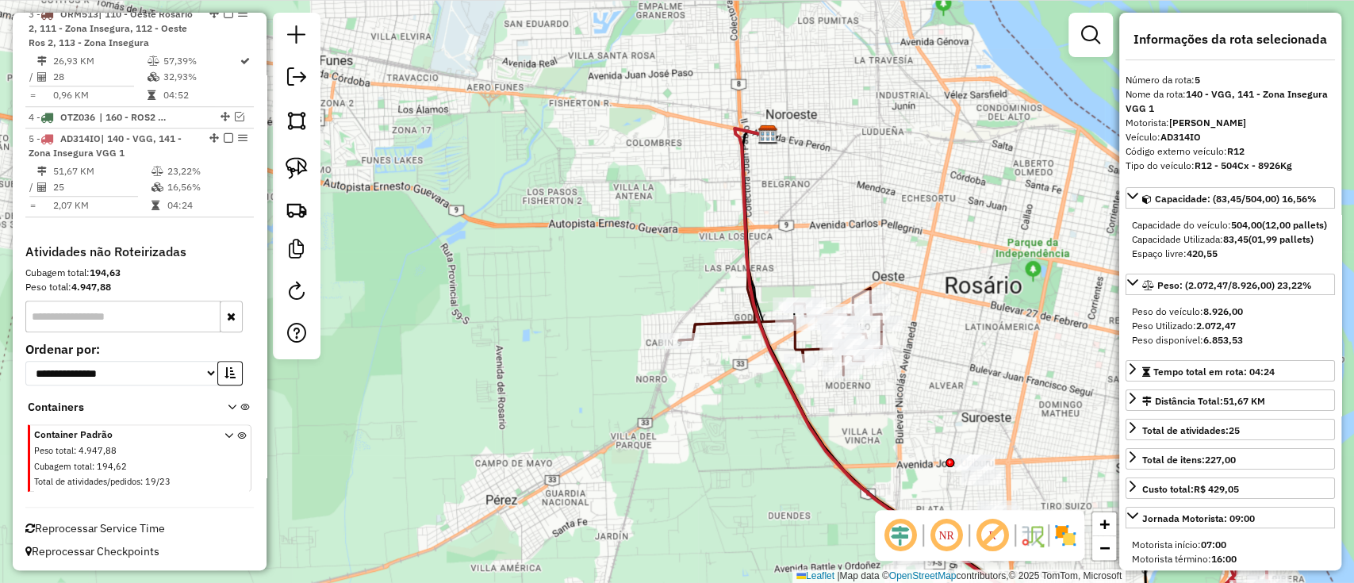
click at [726, 328] on icon at bounding box center [781, 331] width 204 height 87
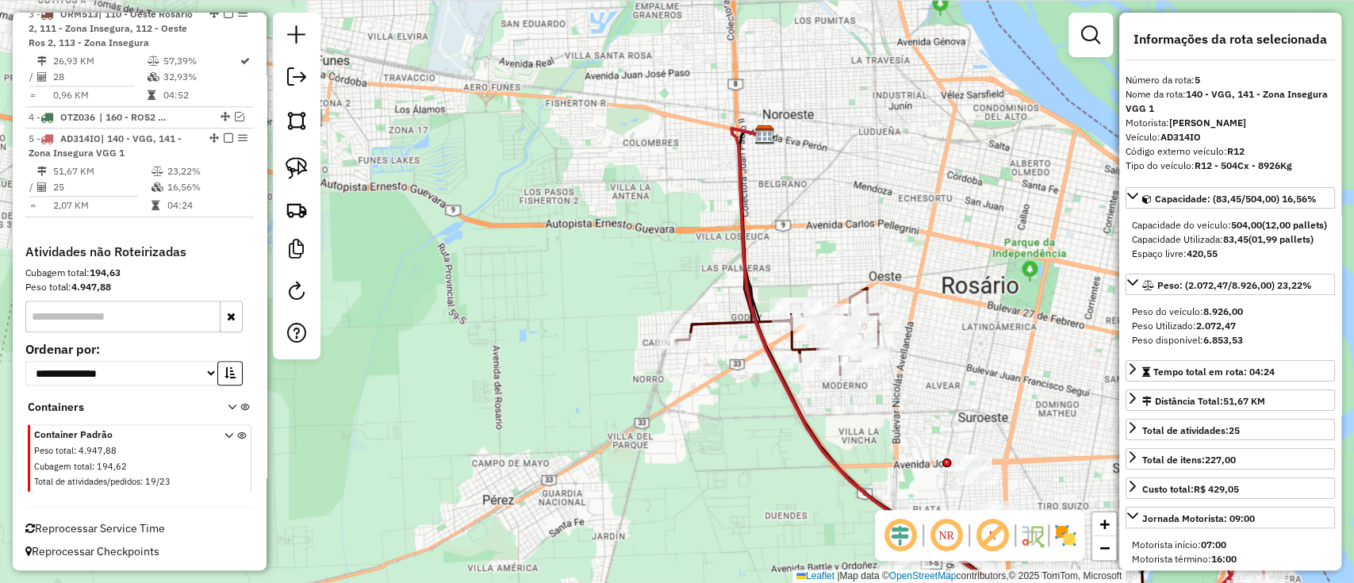
click at [719, 321] on icon at bounding box center [778, 331] width 204 height 87
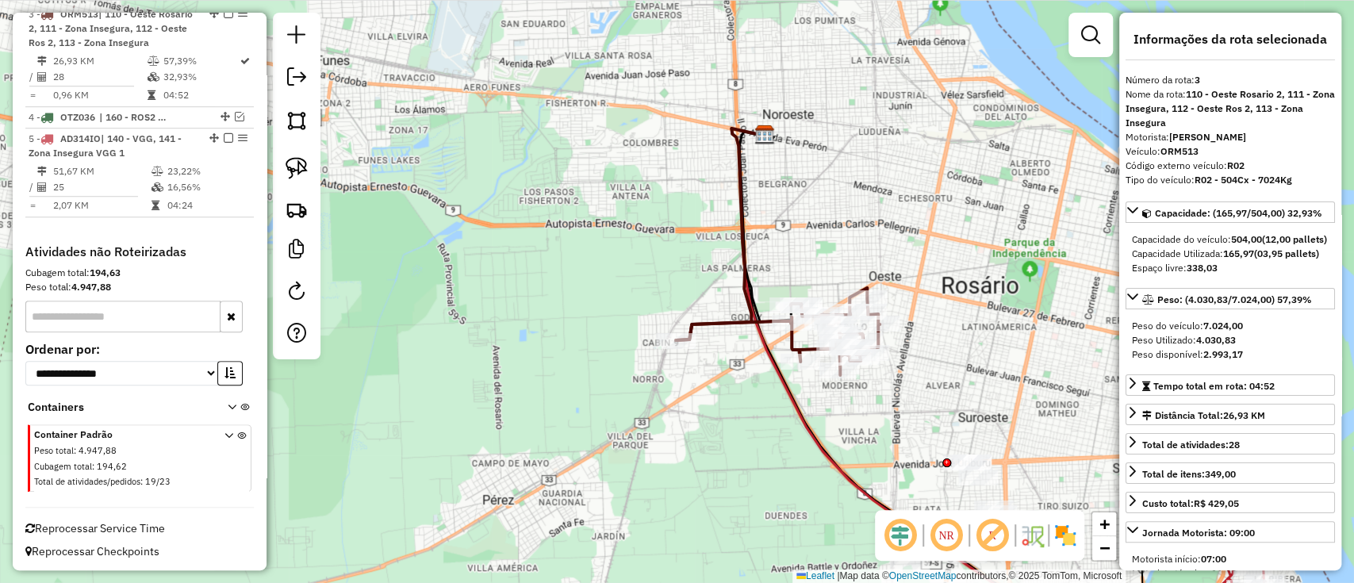
scroll to position [734, 0]
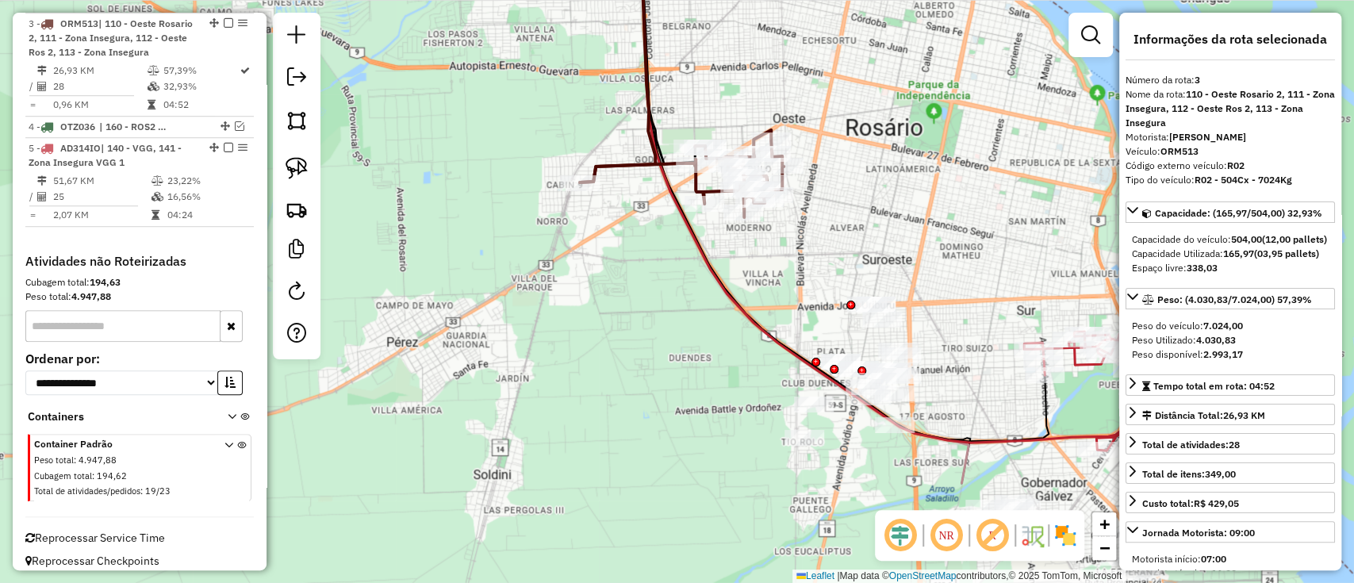
drag, startPoint x: 745, startPoint y: 377, endPoint x: 685, endPoint y: 278, distance: 115.6
click at [685, 278] on div "Janela de atendimento Grade de atendimento Capacidade Transportadoras Veículos …" at bounding box center [677, 291] width 1354 height 583
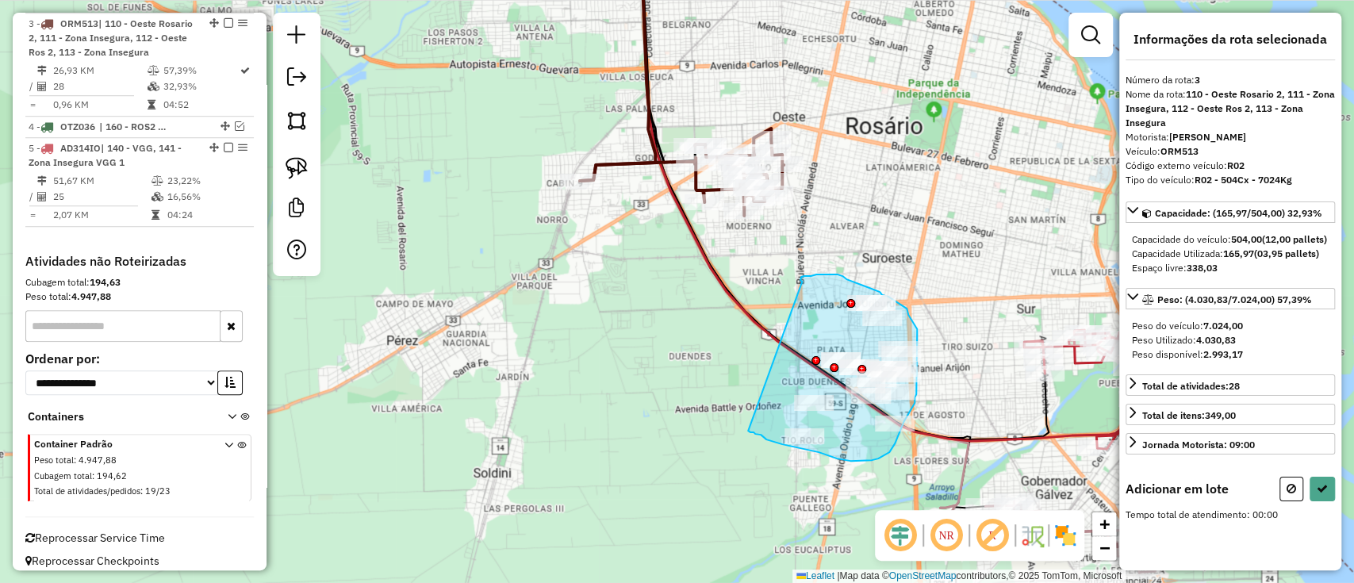
drag, startPoint x: 806, startPoint y: 276, endPoint x: 735, endPoint y: 428, distance: 167.9
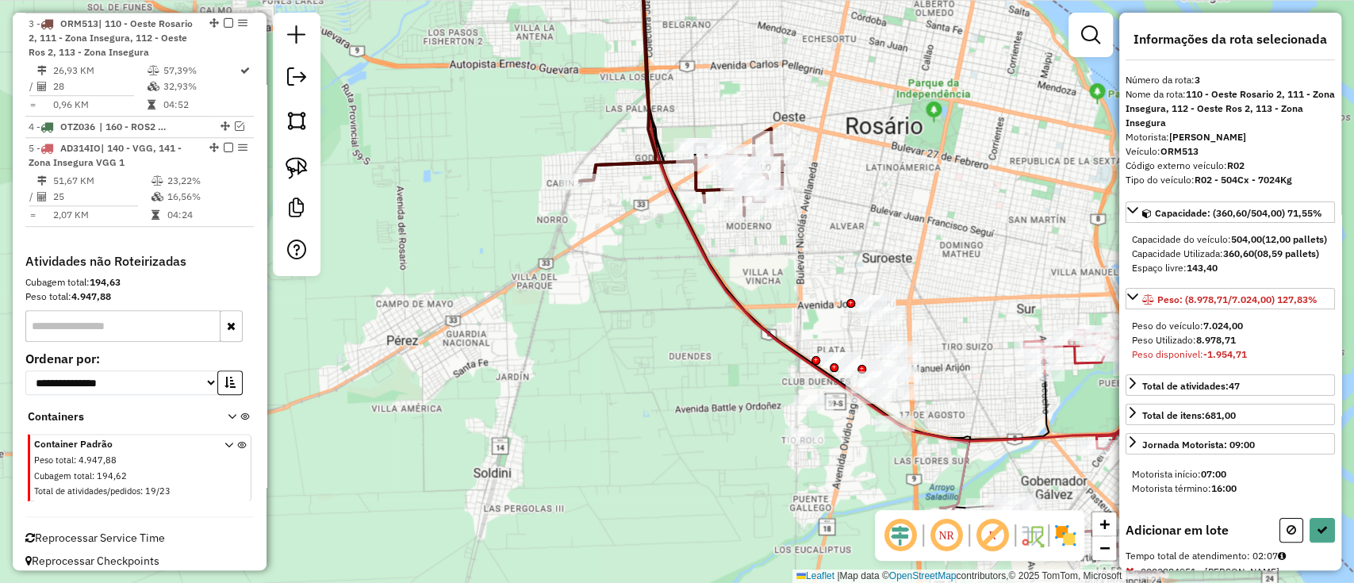
select select "**********"
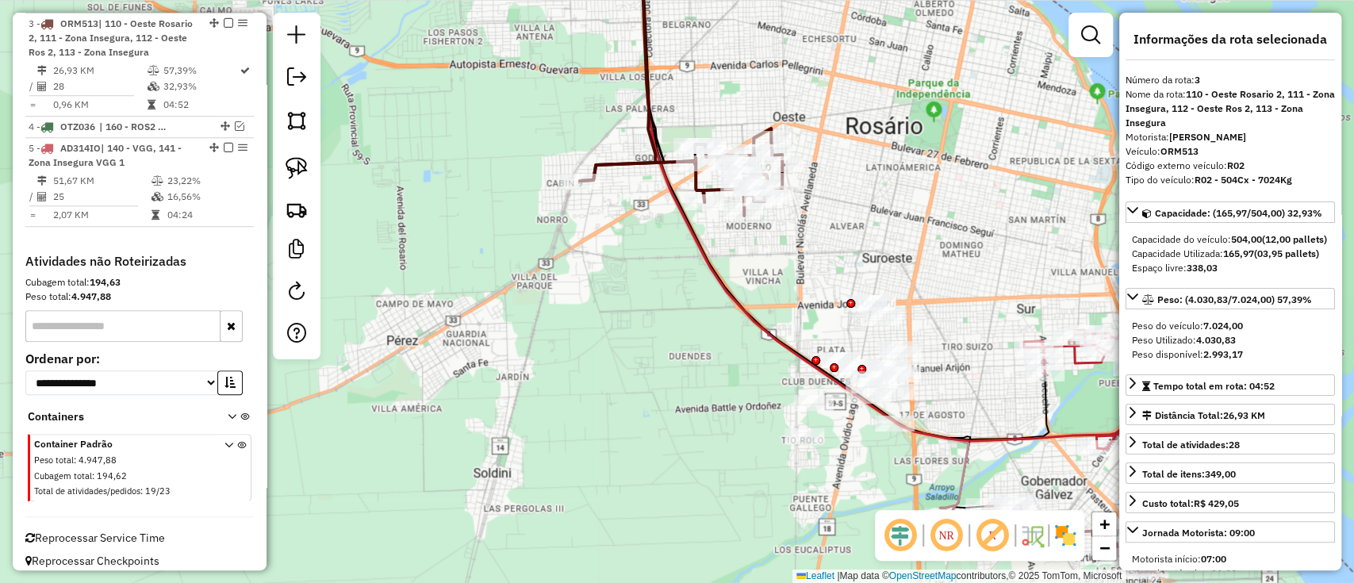
click at [626, 162] on icon at bounding box center [682, 171] width 204 height 87
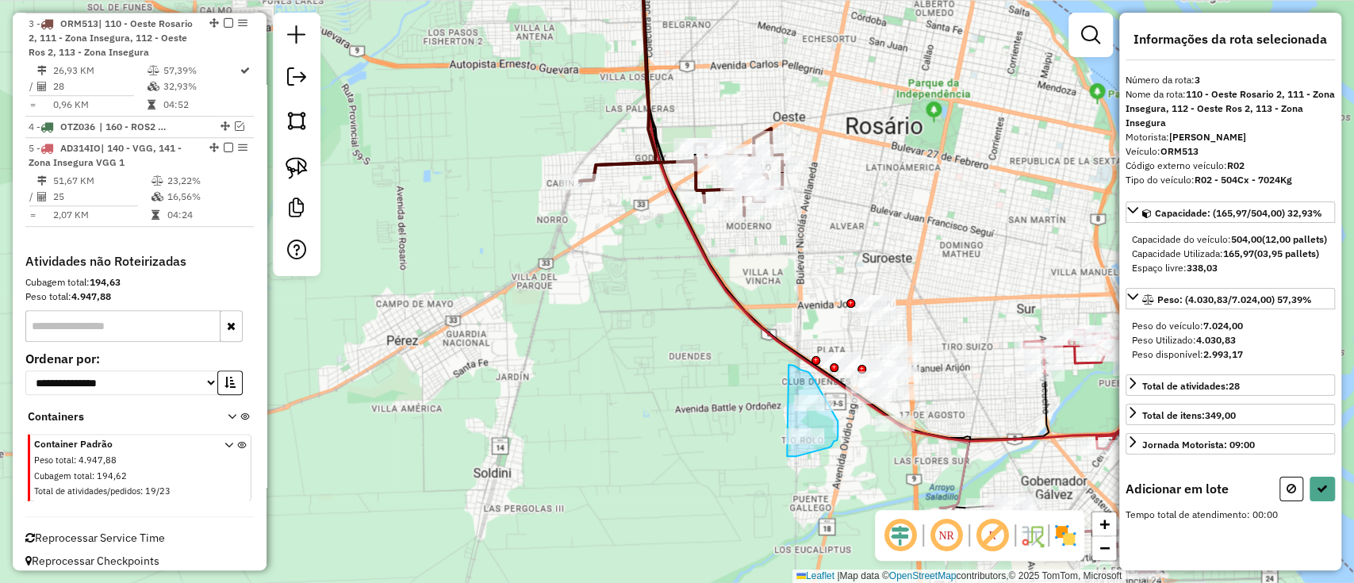
drag, startPoint x: 788, startPoint y: 365, endPoint x: 767, endPoint y: 456, distance: 93.7
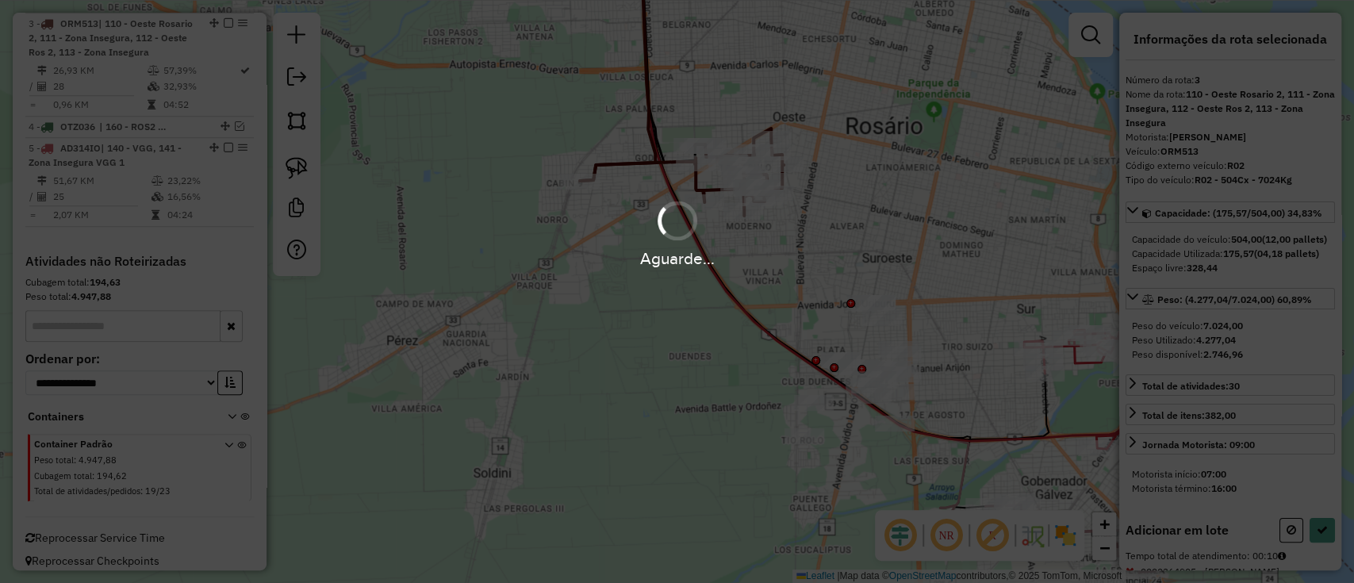
select select "**********"
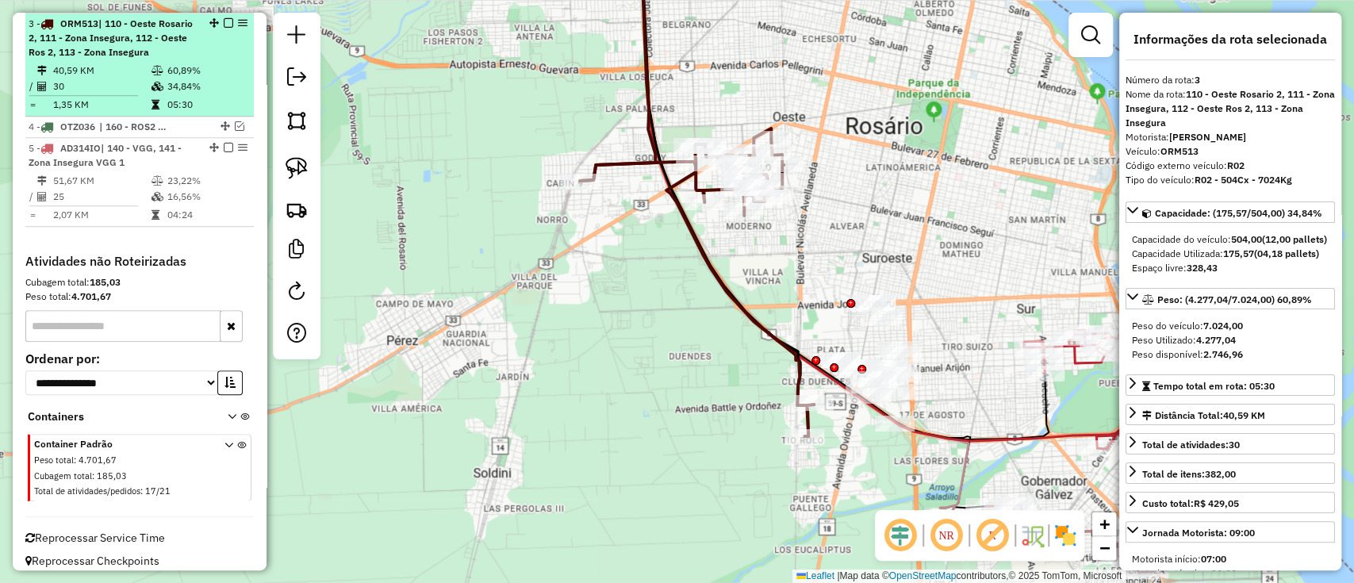
click at [224, 19] on em at bounding box center [229, 23] width 10 height 10
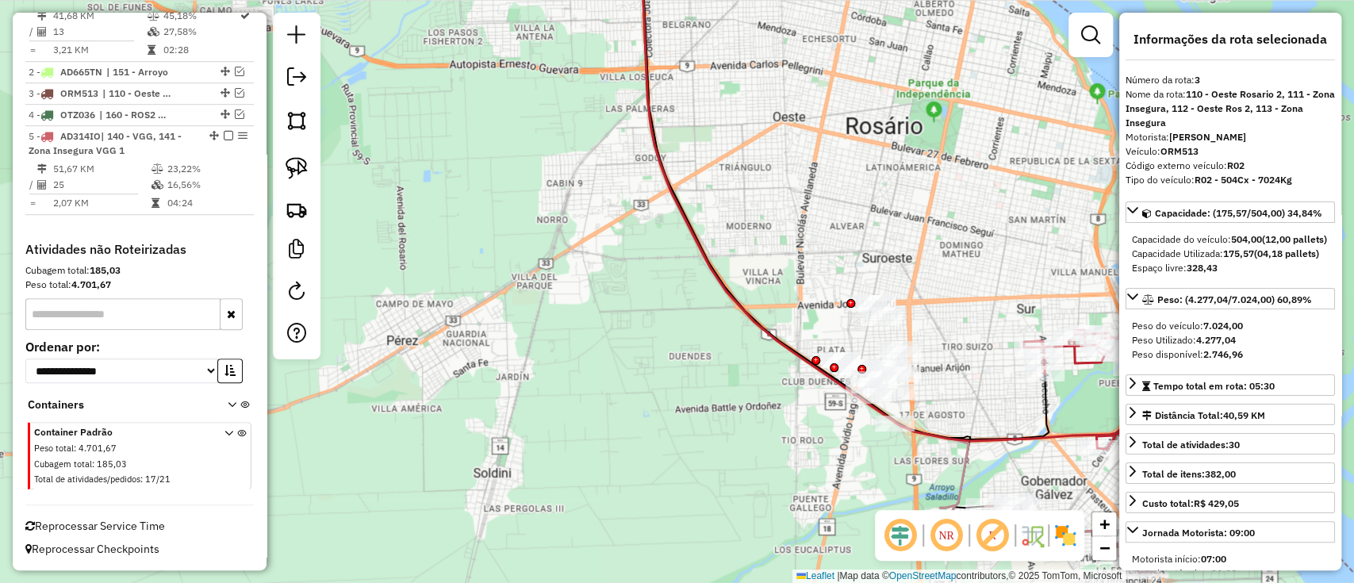
scroll to position [653, 0]
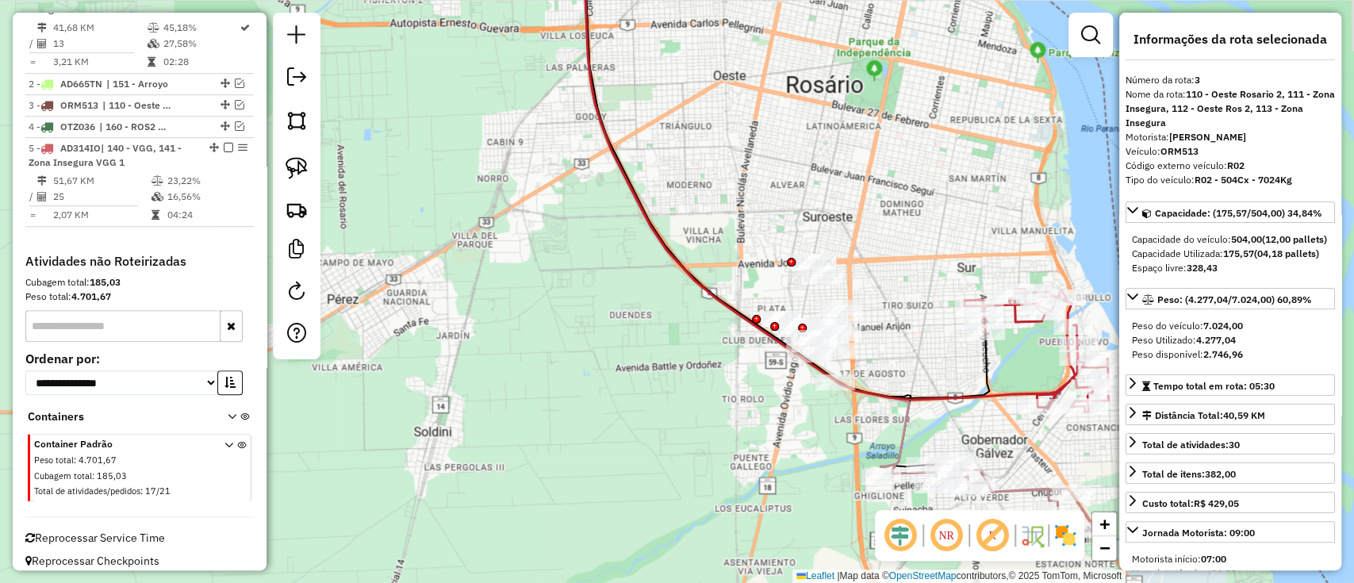
drag, startPoint x: 615, startPoint y: 314, endPoint x: 508, endPoint y: 239, distance: 131.6
click at [443, 194] on div "Janela de atendimento Grade de atendimento Capacidade Transportadoras Veículos …" at bounding box center [677, 291] width 1354 height 583
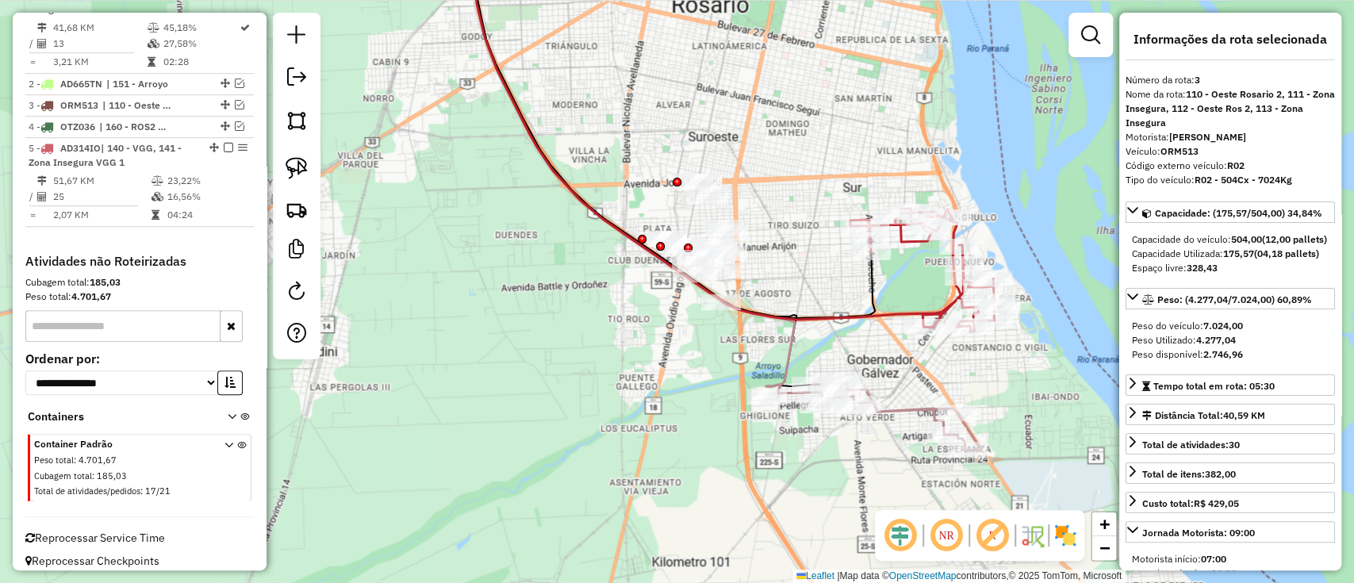
click at [911, 407] on icon at bounding box center [873, 415] width 215 height 71
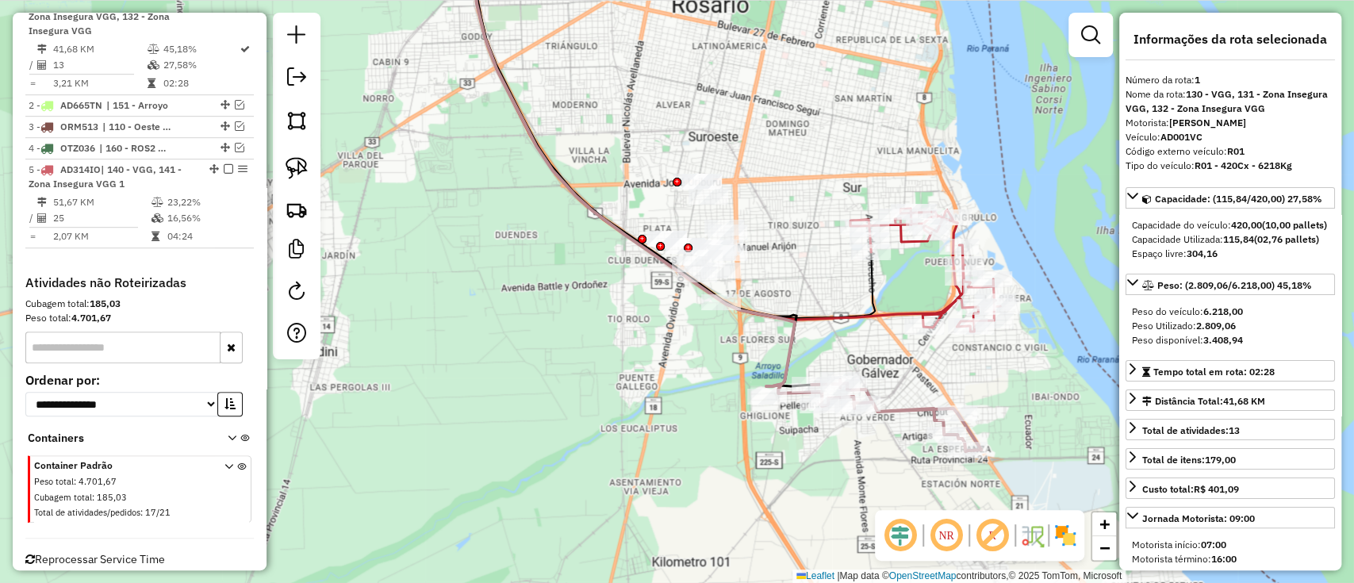
scroll to position [609, 0]
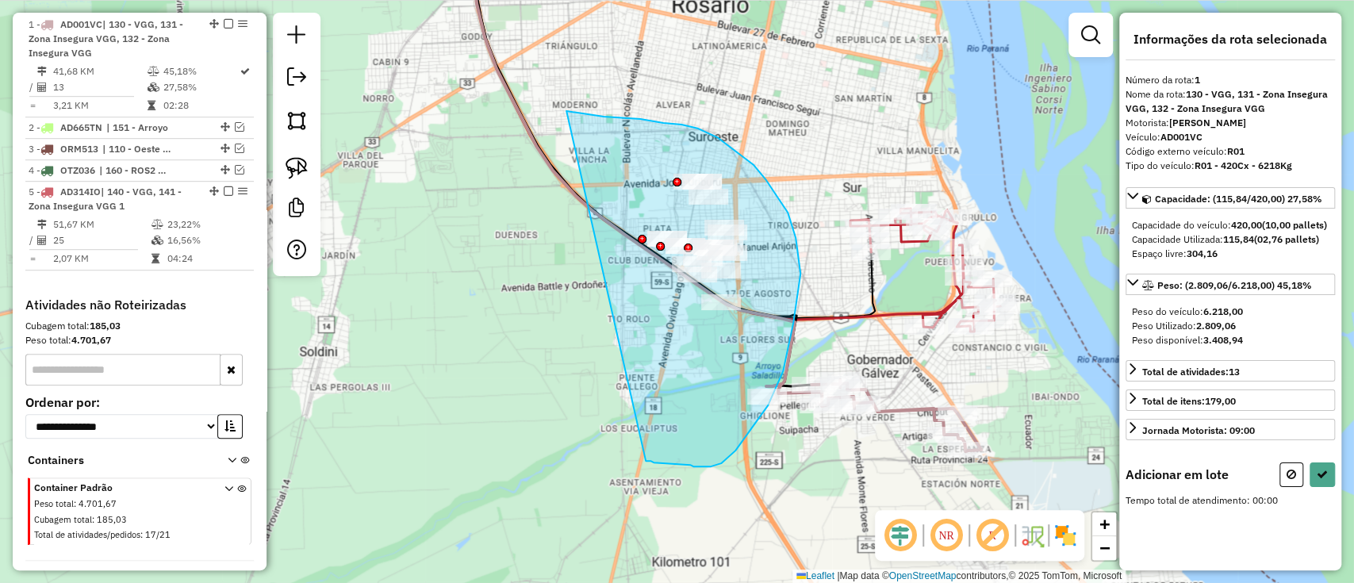
drag, startPoint x: 604, startPoint y: 117, endPoint x: 652, endPoint y: 460, distance: 346.8
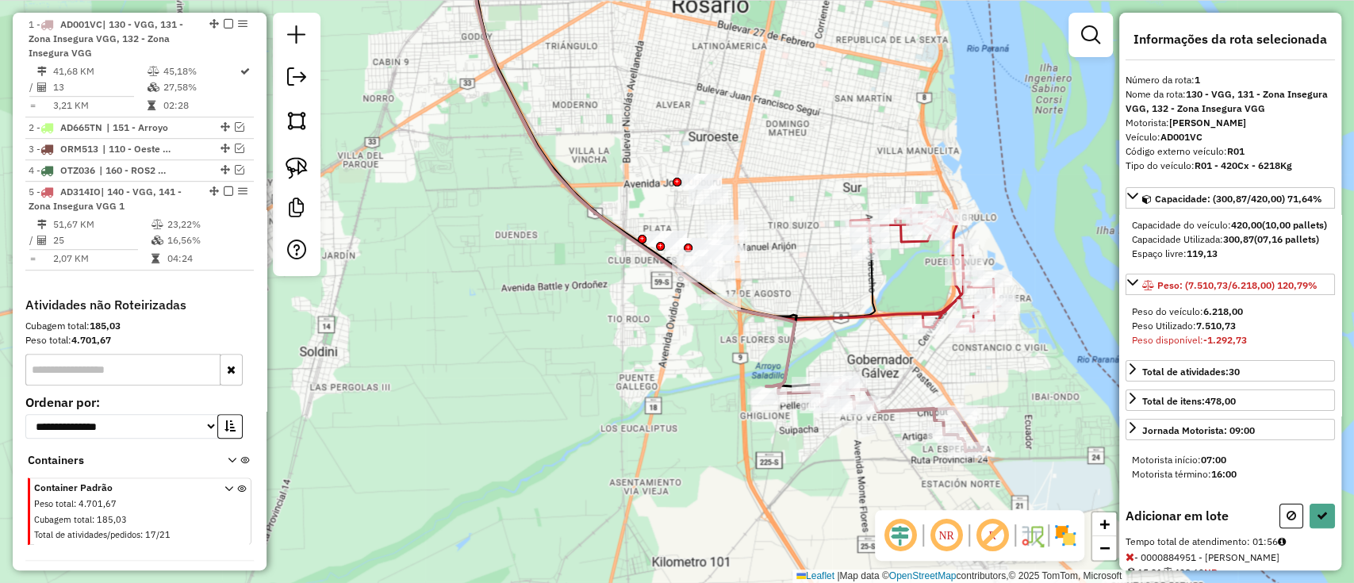
select select "**********"
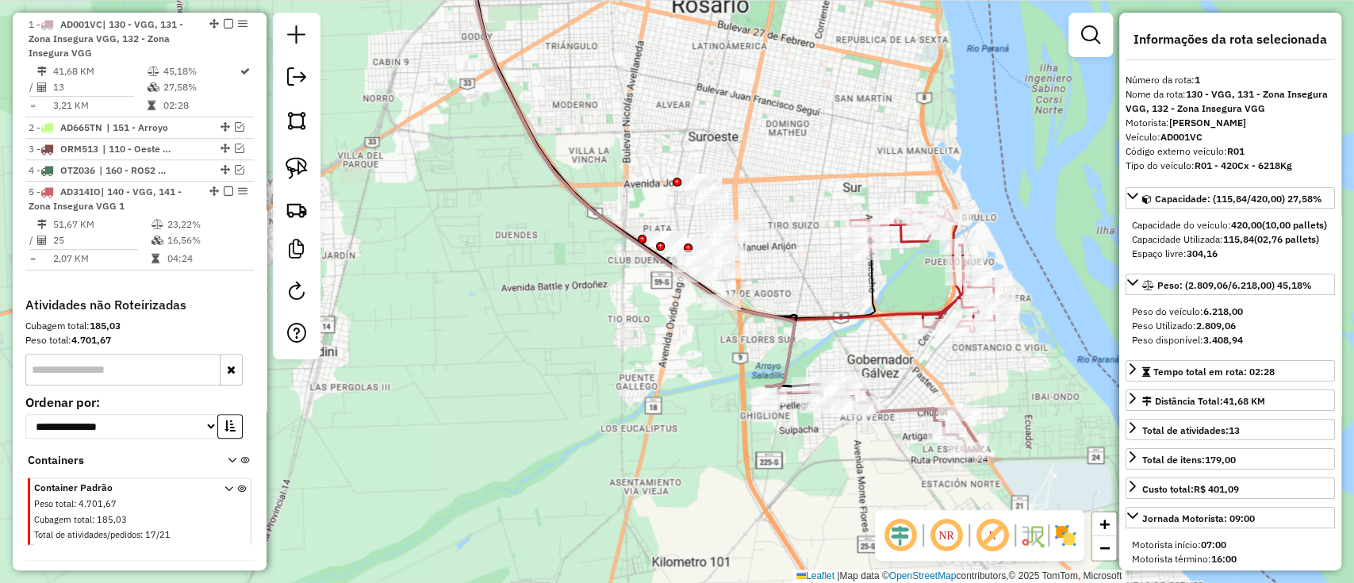
click at [931, 306] on icon at bounding box center [925, 270] width 150 height 123
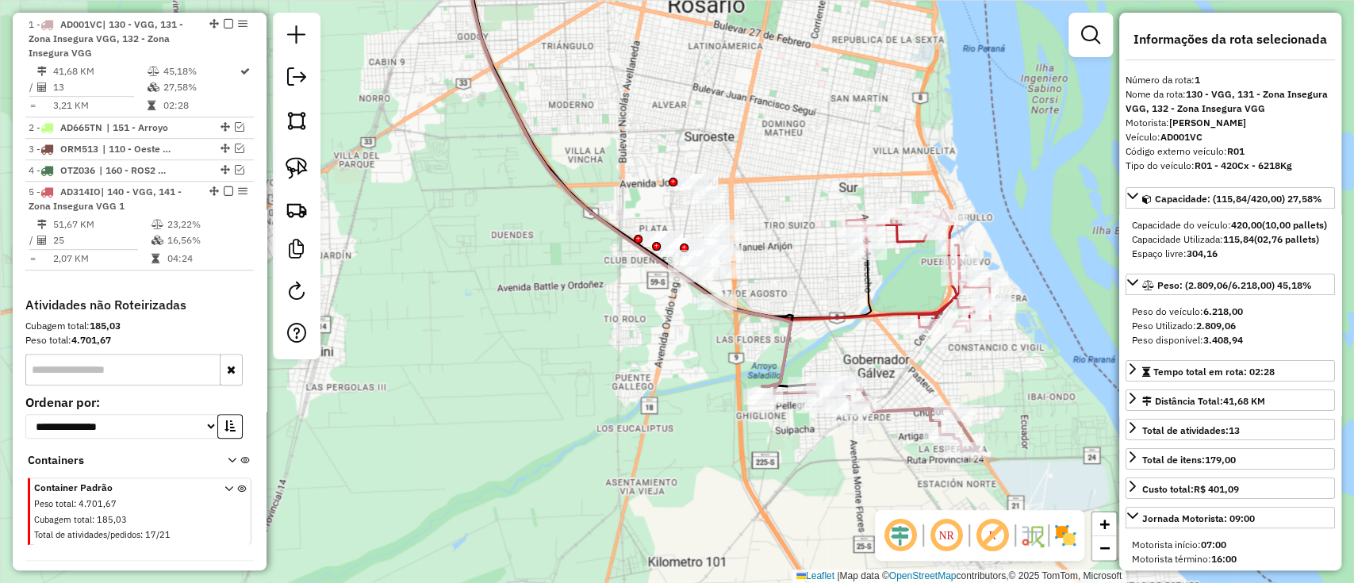
click at [931, 311] on icon at bounding box center [921, 270] width 150 height 123
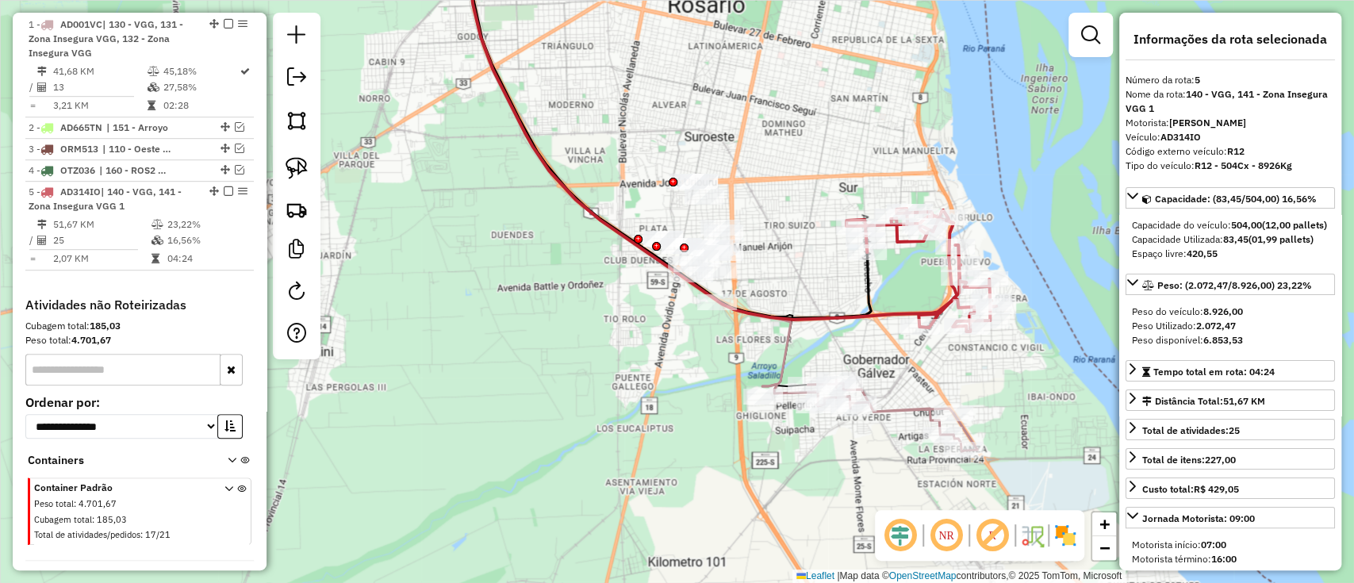
scroll to position [662, 0]
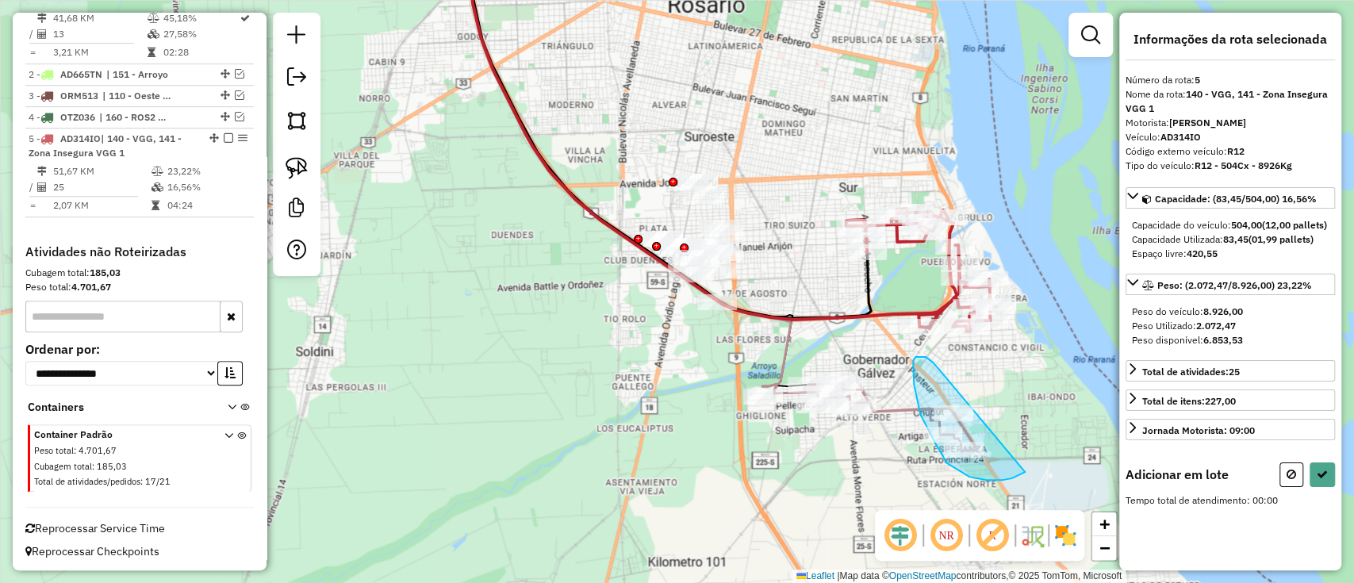
drag, startPoint x: 913, startPoint y: 363, endPoint x: 1027, endPoint y: 469, distance: 155.5
click at [1028, 468] on div "Janela de atendimento Grade de atendimento Capacidade Transportadoras Veículos …" at bounding box center [677, 291] width 1354 height 583
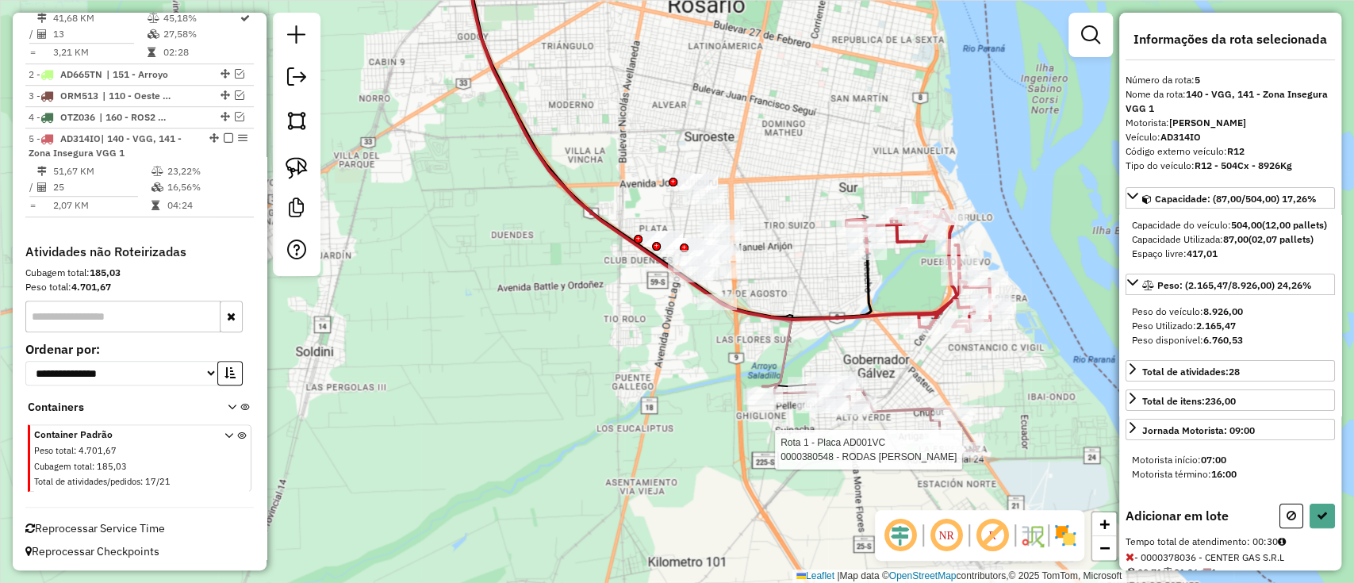
select select "**********"
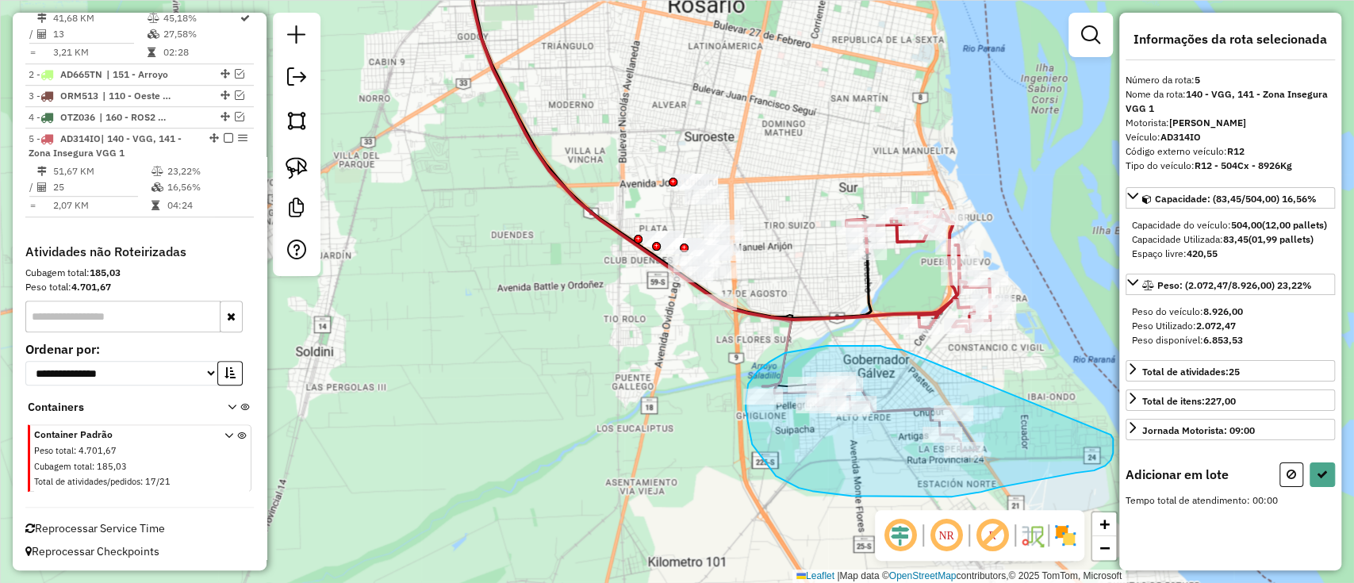
drag, startPoint x: 885, startPoint y: 347, endPoint x: 1103, endPoint y: 435, distance: 234.9
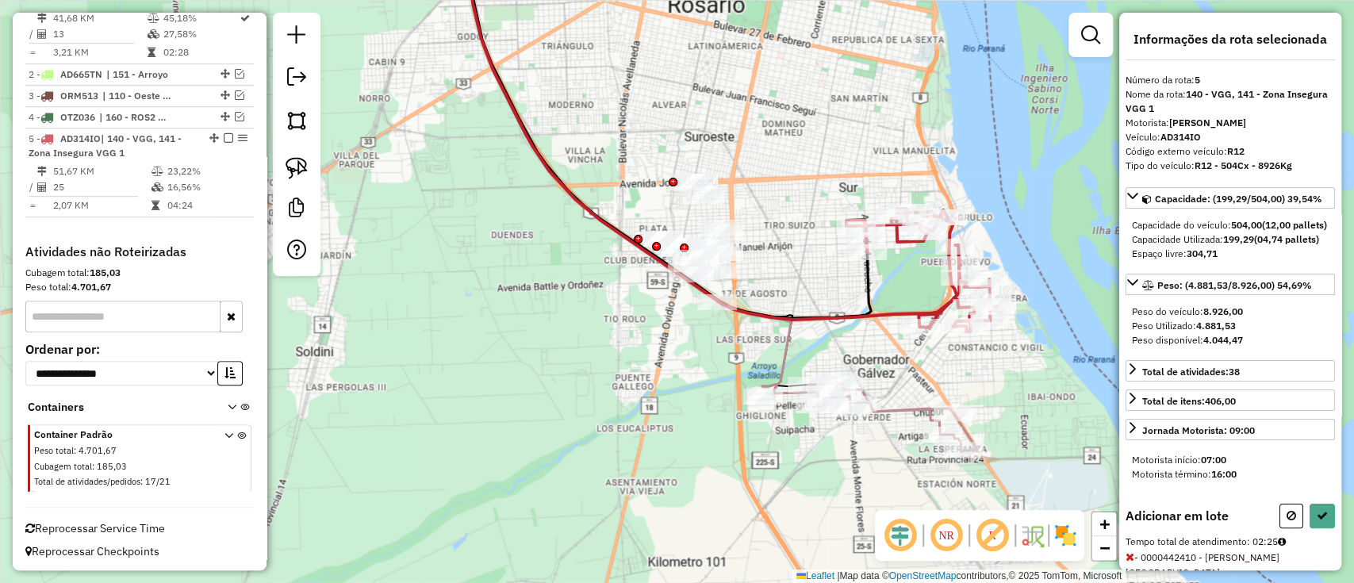
select select "**********"
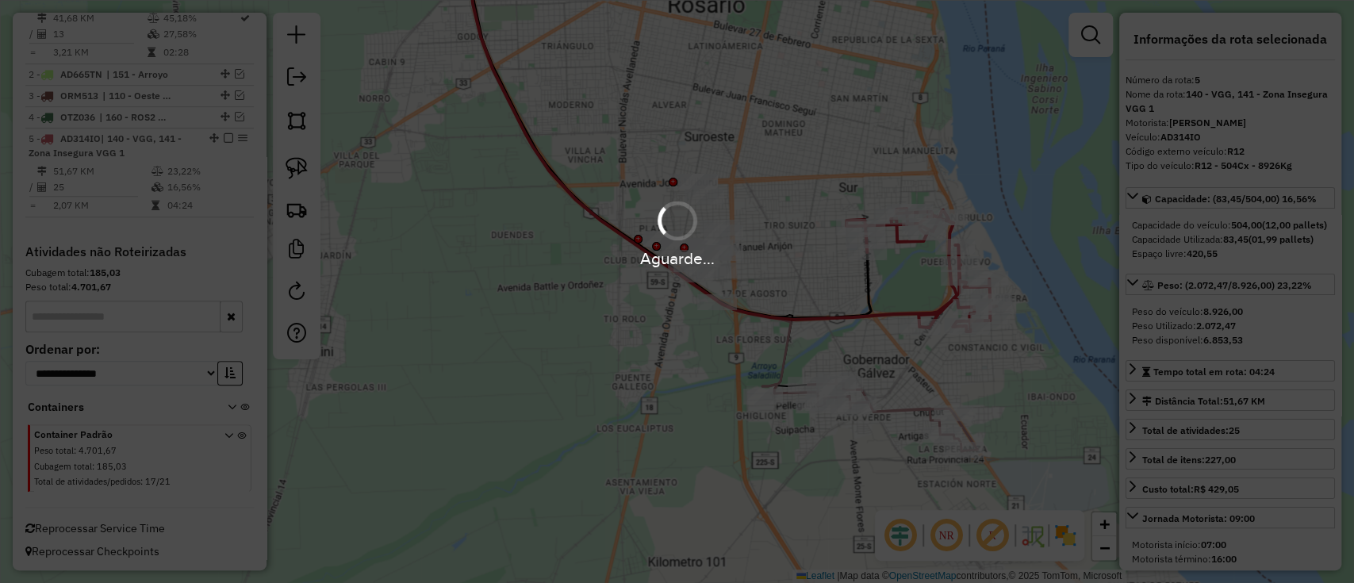
scroll to position [559, 0]
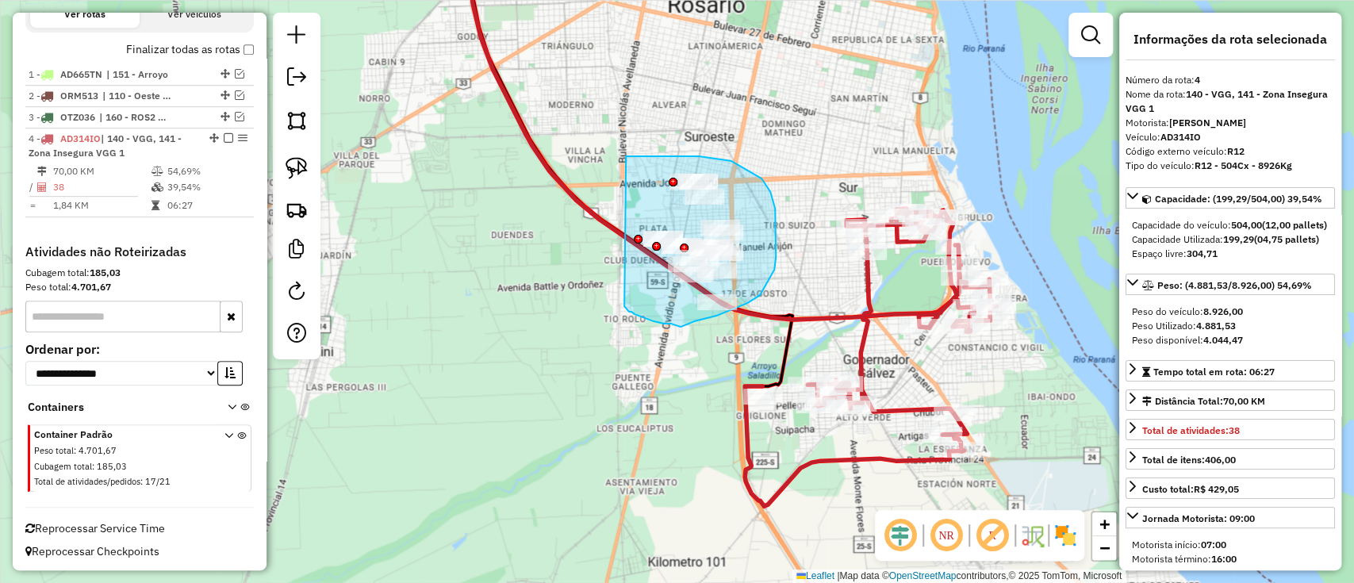
drag, startPoint x: 626, startPoint y: 156, endPoint x: 623, endPoint y: 306, distance: 149.9
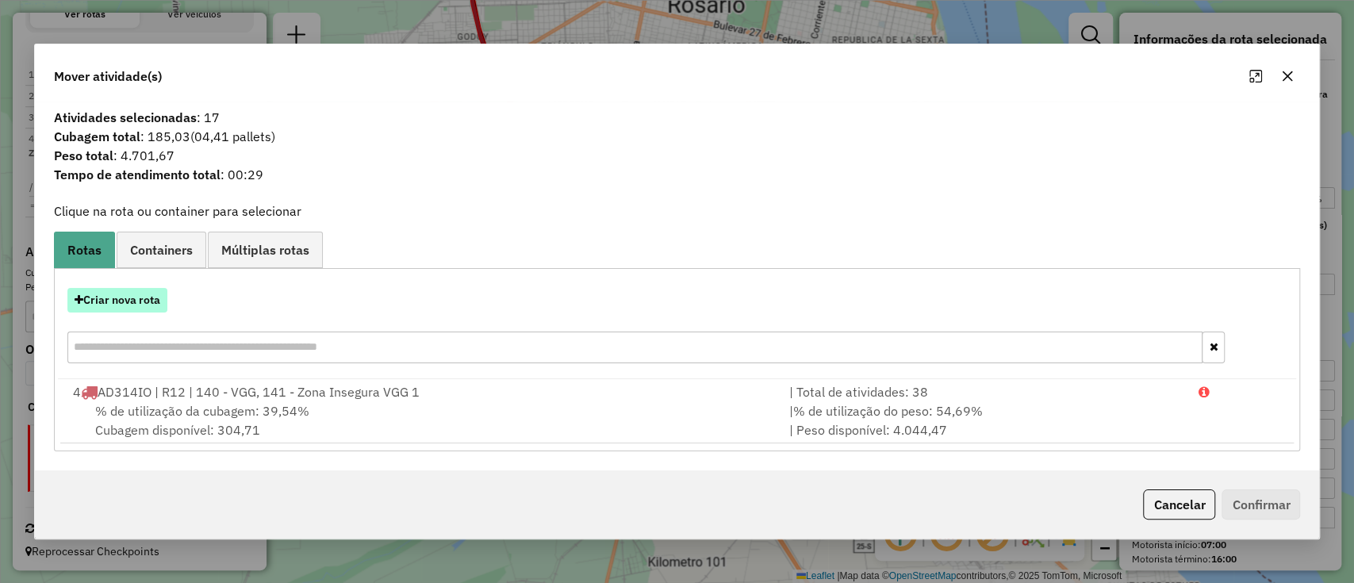
click at [134, 301] on button "Criar nova rota" at bounding box center [117, 300] width 100 height 25
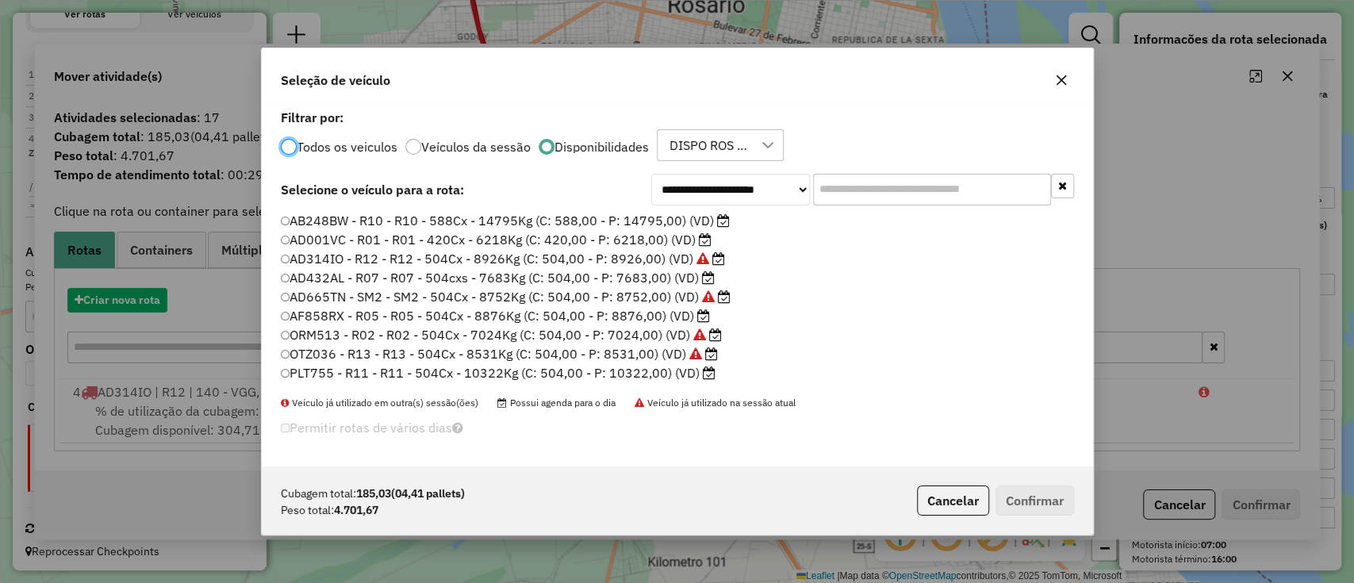
scroll to position [8, 5]
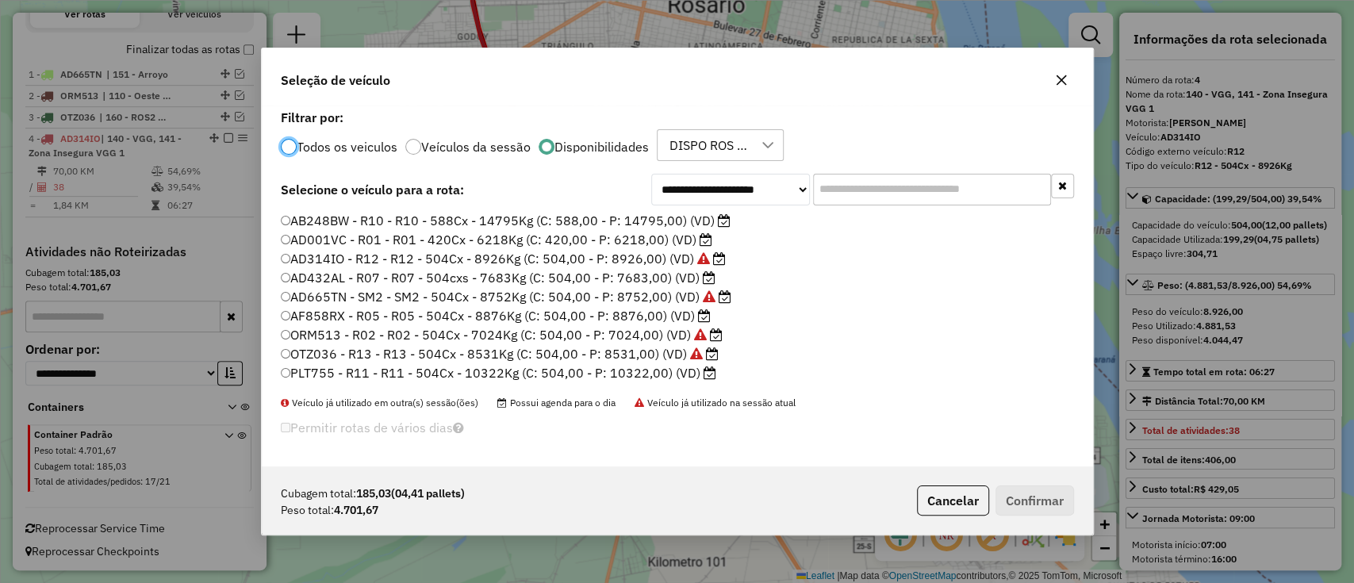
click at [957, 492] on button "Cancelar" at bounding box center [953, 500] width 72 height 30
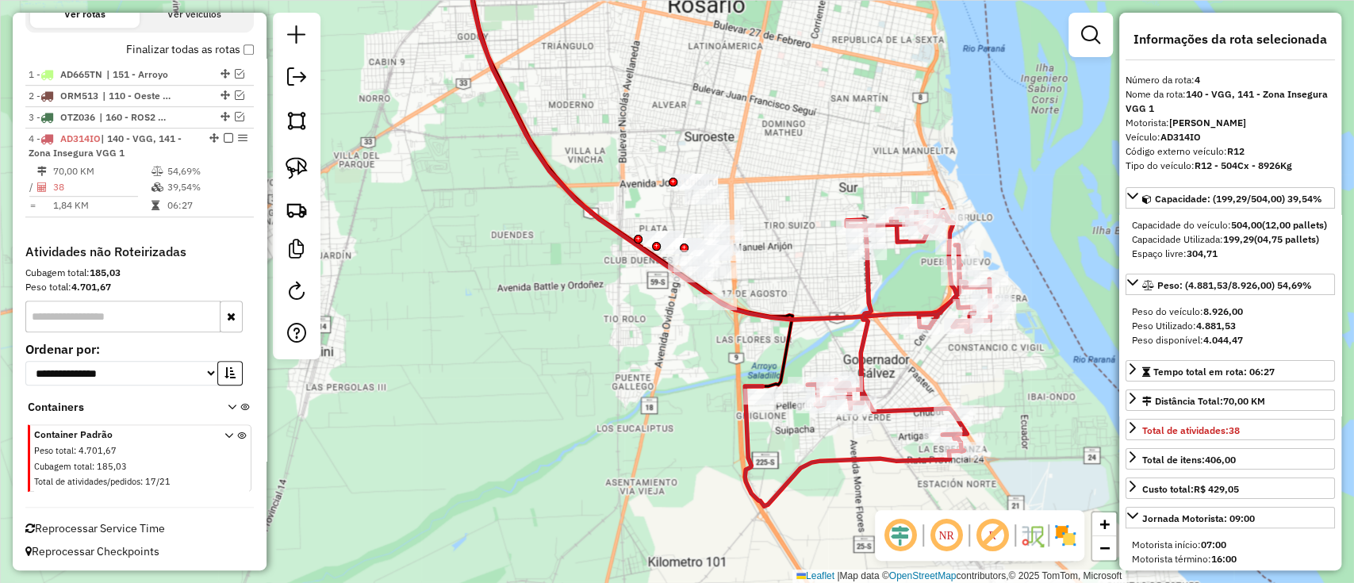
click at [869, 339] on icon at bounding box center [870, 357] width 251 height 297
click at [861, 339] on icon at bounding box center [870, 357] width 251 height 297
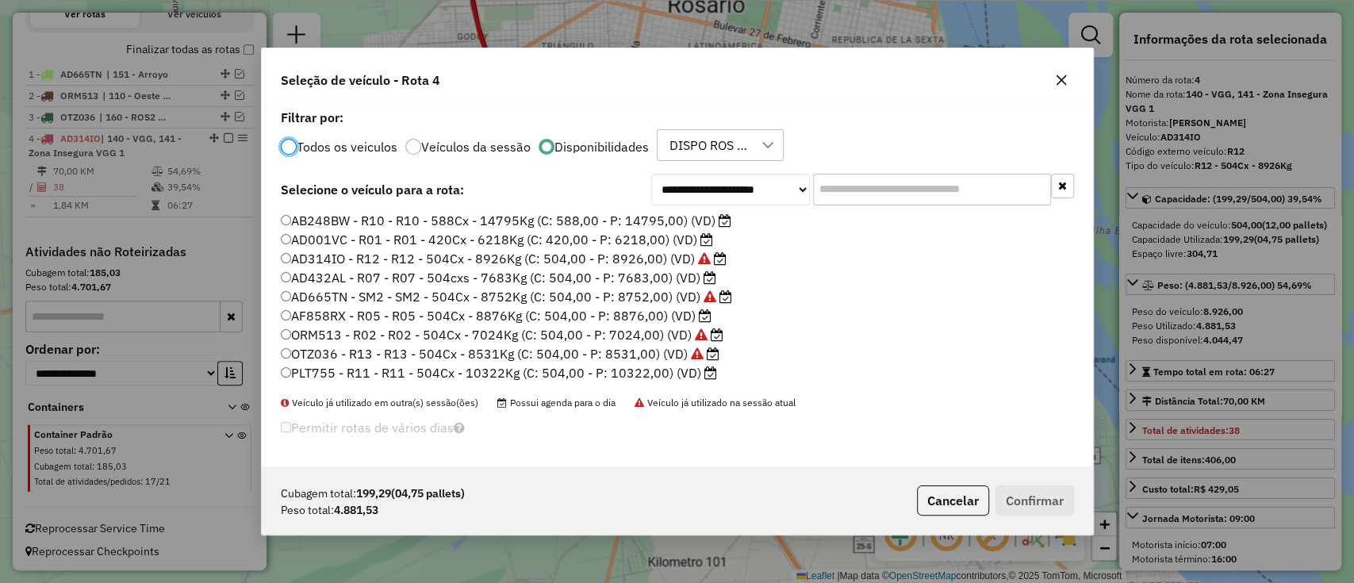
click at [660, 244] on label "AD001VC - R01 - R01 - 420Cx - 6218Kg (C: 420,00 - P: 6218,00) (VD)" at bounding box center [497, 239] width 432 height 19
drag, startPoint x: 684, startPoint y: 141, endPoint x: 711, endPoint y: 148, distance: 27.9
click at [711, 148] on div "DISPO ROS 16" at bounding box center [720, 145] width 127 height 32
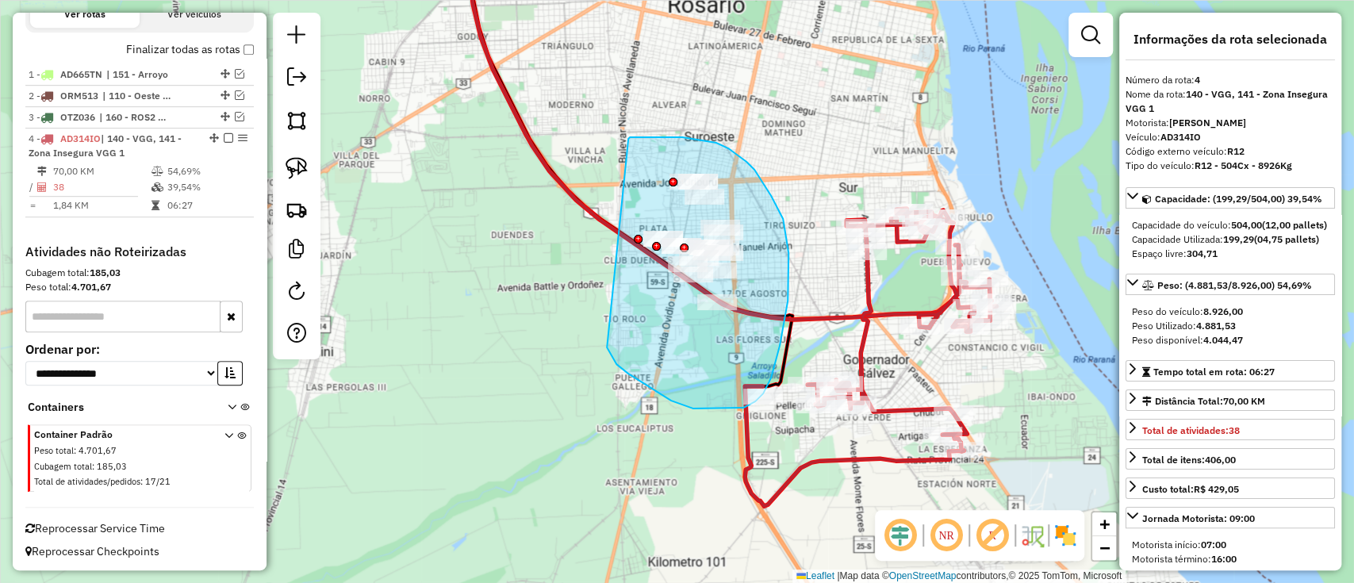
drag, startPoint x: 628, startPoint y: 139, endPoint x: 607, endPoint y: 347, distance: 209.7
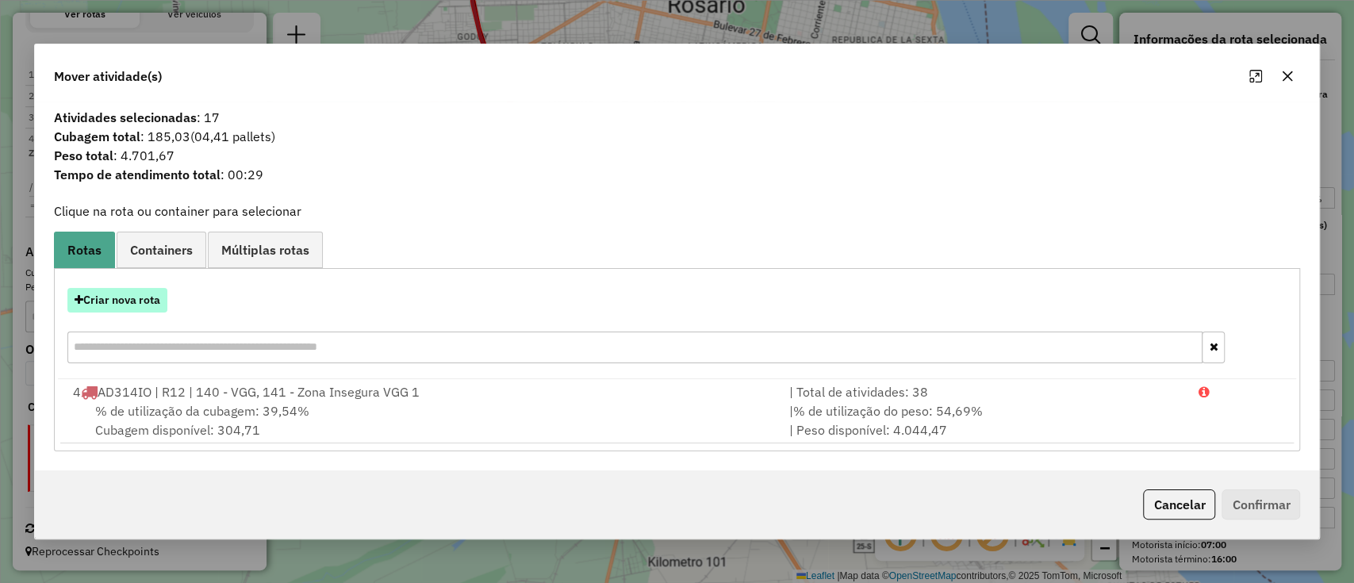
click at [142, 301] on button "Criar nova rota" at bounding box center [117, 300] width 100 height 25
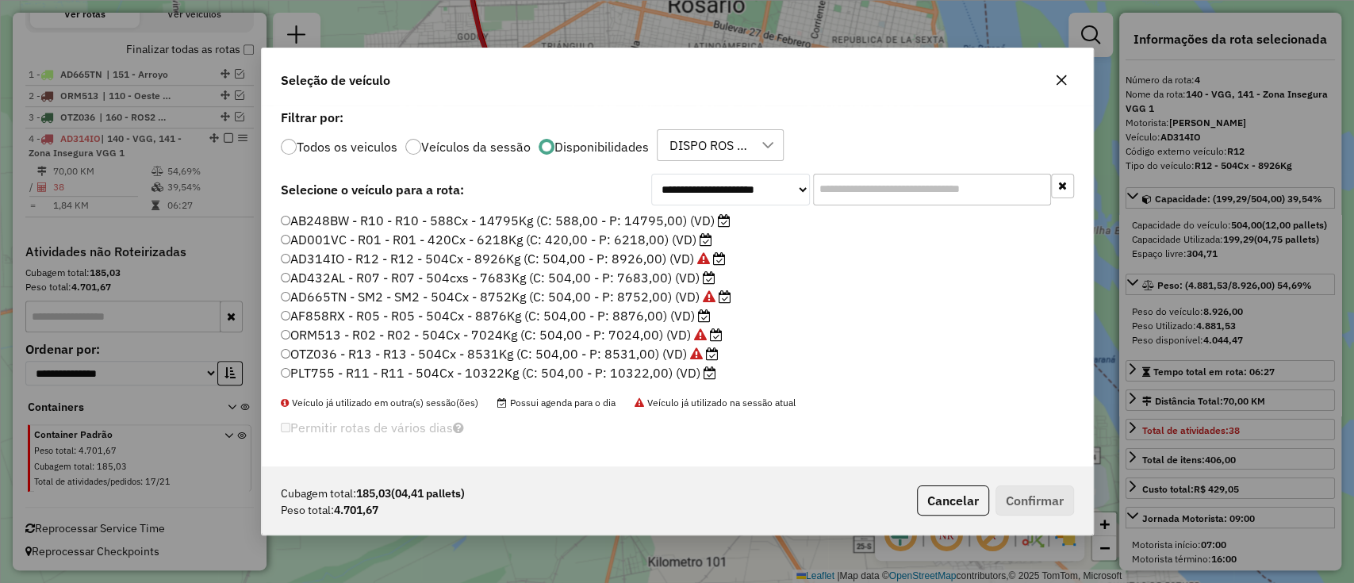
click at [472, 233] on label "AD001VC - R01 - R01 - 420Cx - 6218Kg (C: 420,00 - P: 6218,00) (VD)" at bounding box center [496, 239] width 431 height 19
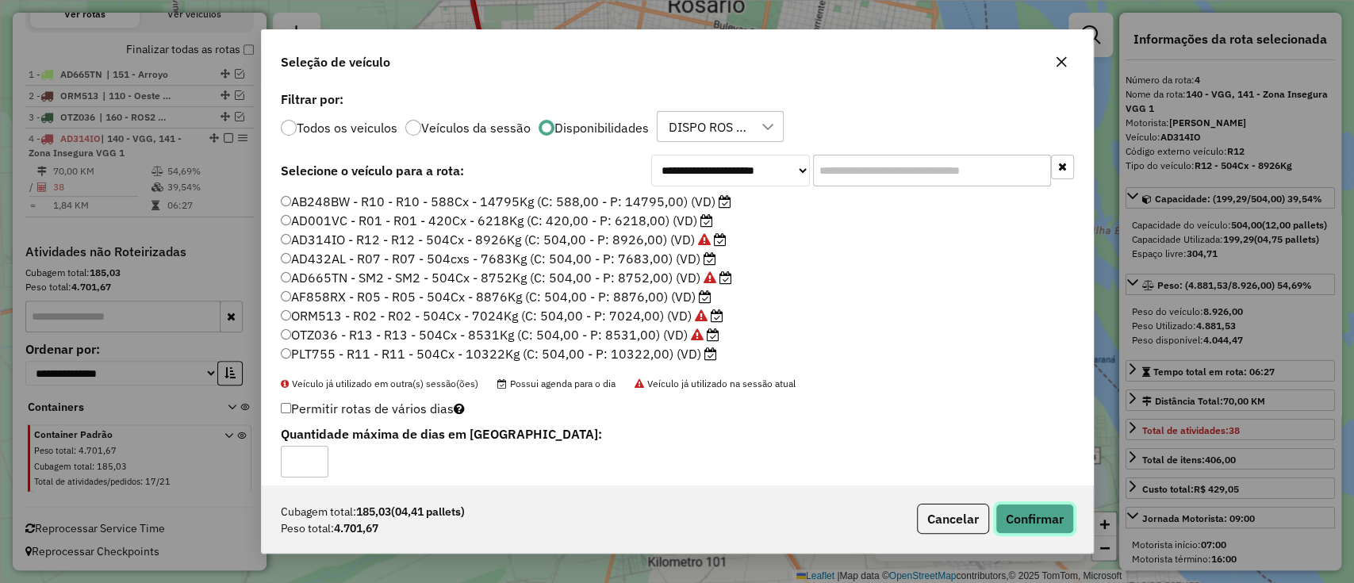
click at [1018, 532] on button "Confirmar" at bounding box center [1034, 519] width 79 height 30
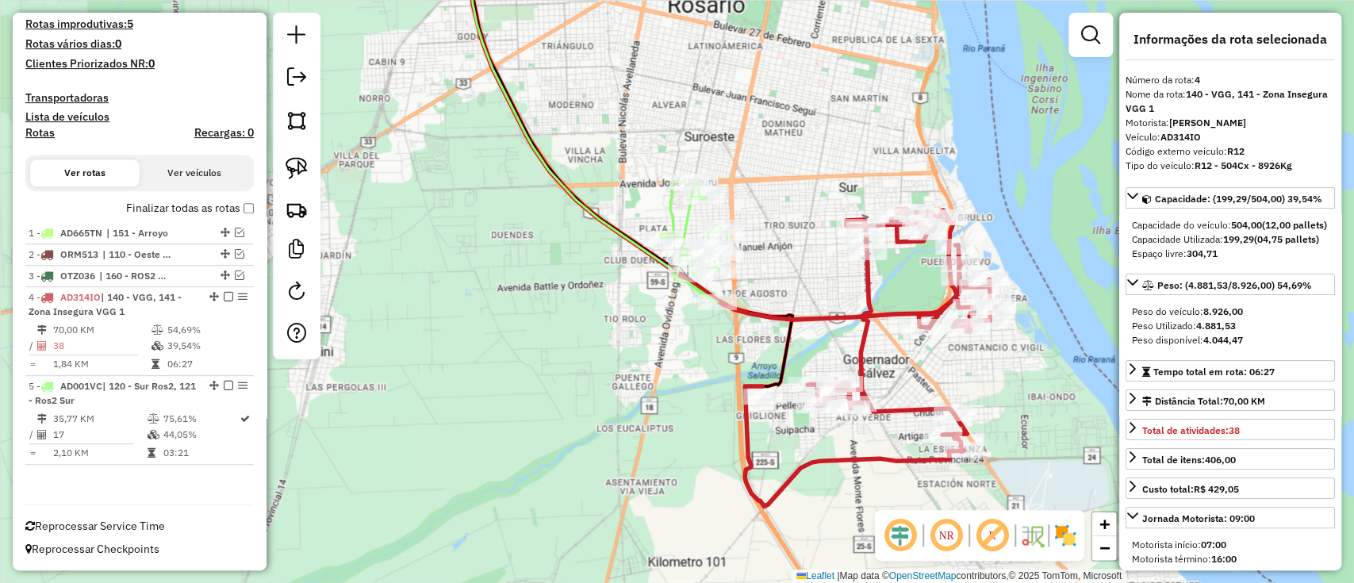
scroll to position [400, 0]
click at [673, 212] on icon at bounding box center [694, 241] width 67 height 121
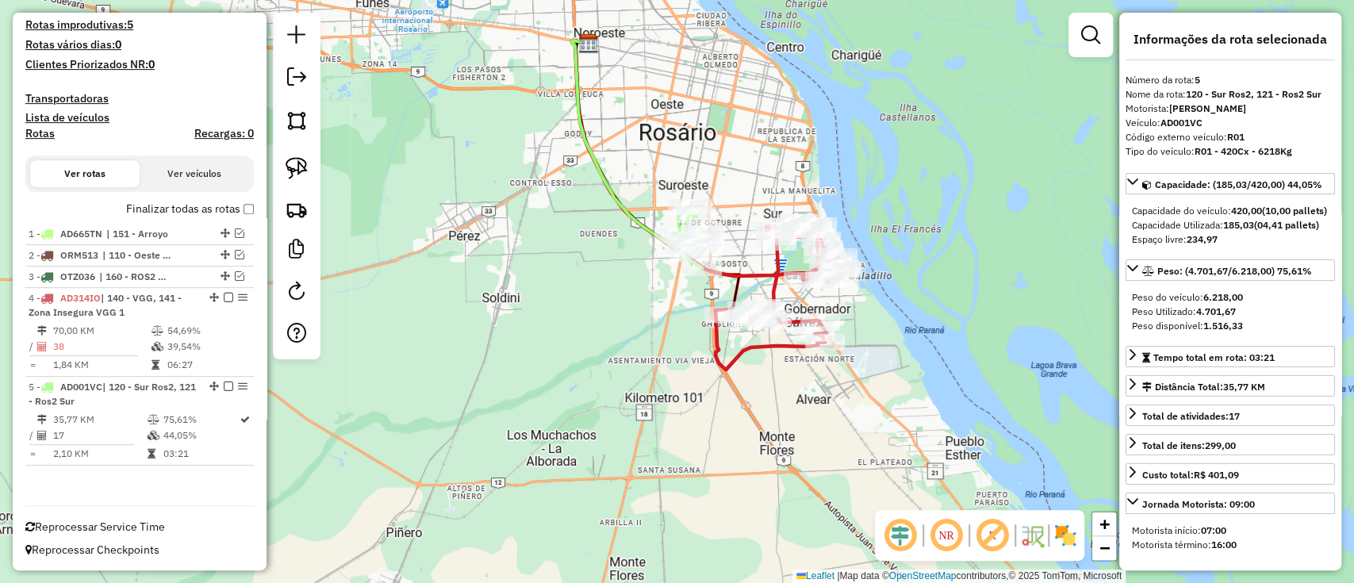
click at [236, 213] on label "Finalizar todas as rotas" at bounding box center [190, 209] width 128 height 17
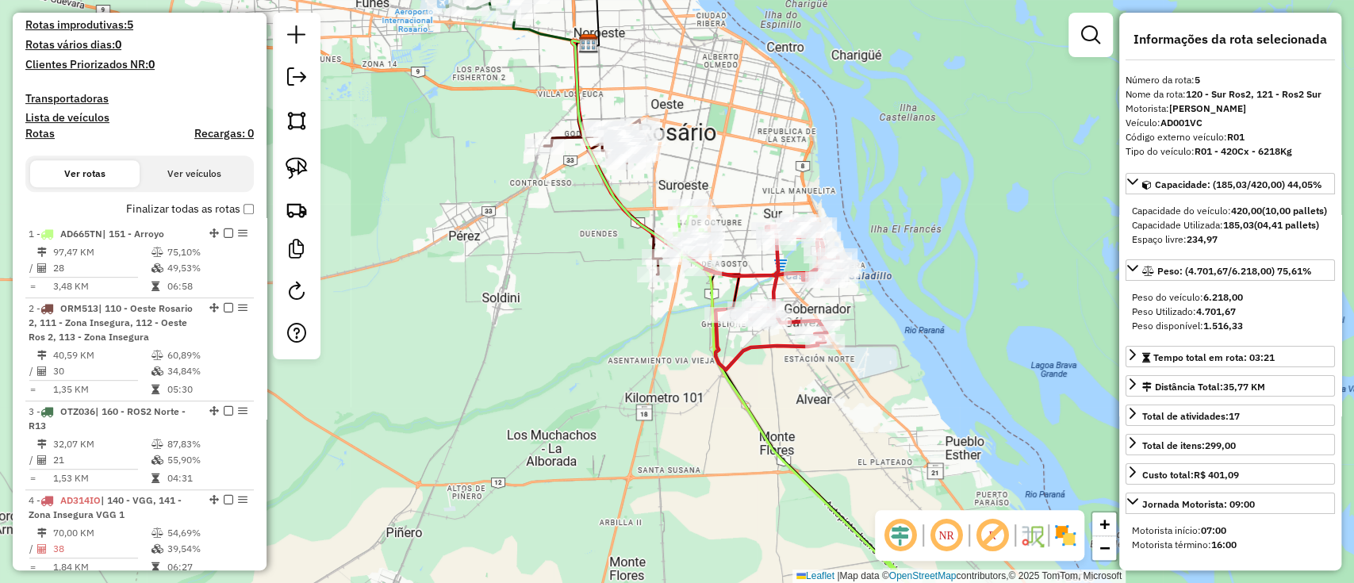
drag, startPoint x: 625, startPoint y: 420, endPoint x: 523, endPoint y: 249, distance: 199.1
click at [523, 249] on div "Janela de atendimento Grade de atendimento Capacidade Transportadoras Veículos …" at bounding box center [677, 291] width 1354 height 583
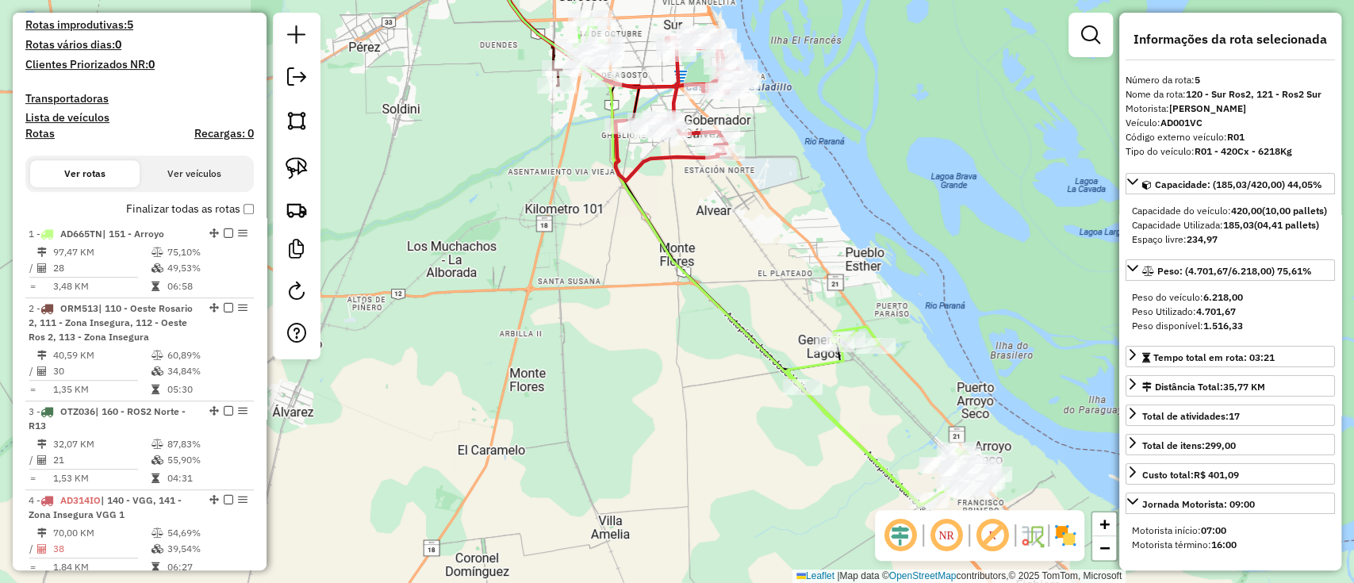
click at [773, 371] on icon at bounding box center [705, 224] width 447 height 564
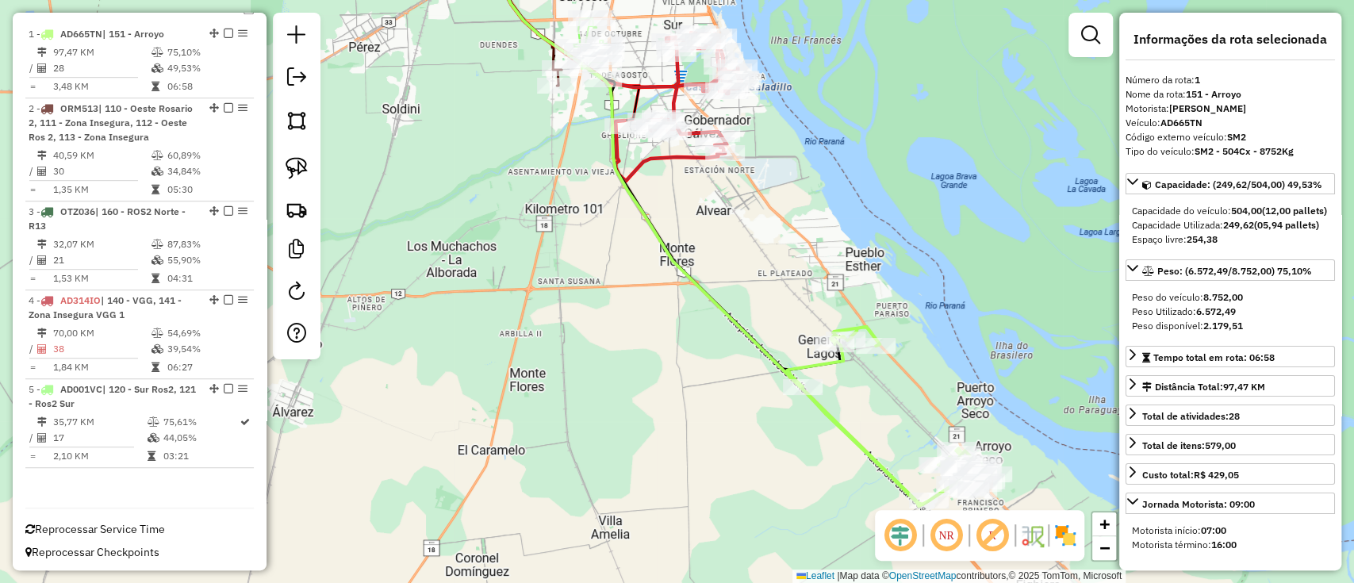
scroll to position [601, 0]
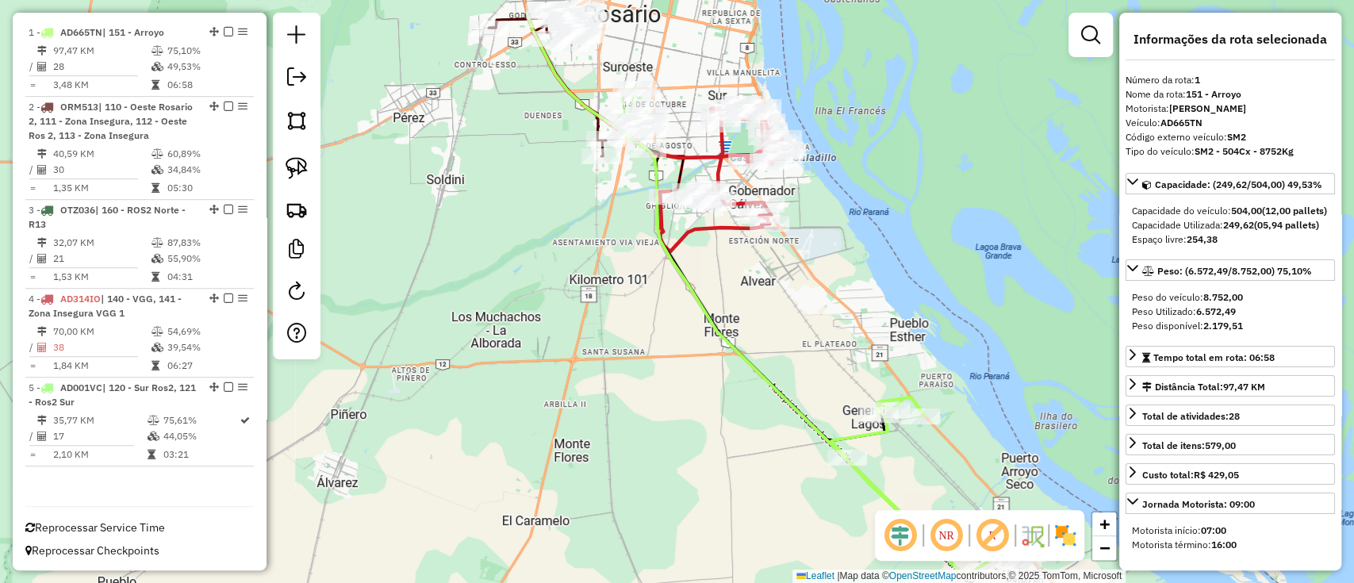
drag, startPoint x: 755, startPoint y: 334, endPoint x: 776, endPoint y: 376, distance: 47.2
click at [776, 376] on div "Janela de atendimento Grade de atendimento Capacidade Transportadoras Veículos …" at bounding box center [677, 291] width 1354 height 583
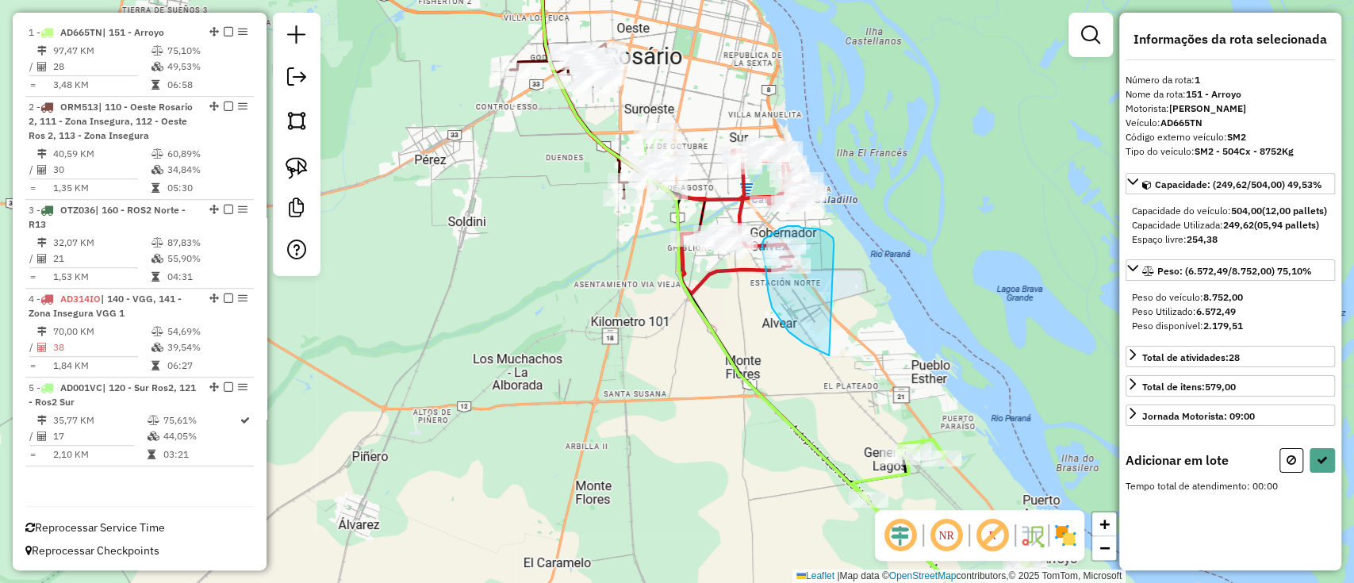
drag, startPoint x: 830, startPoint y: 236, endPoint x: 830, endPoint y: 355, distance: 119.8
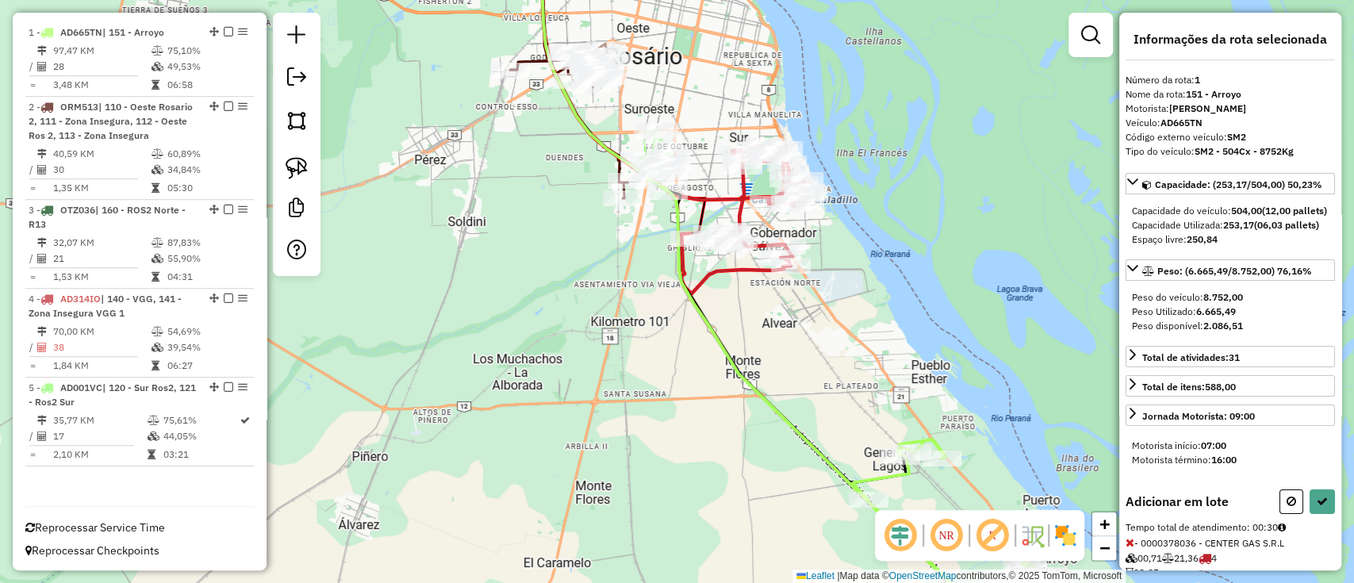
select select "**********"
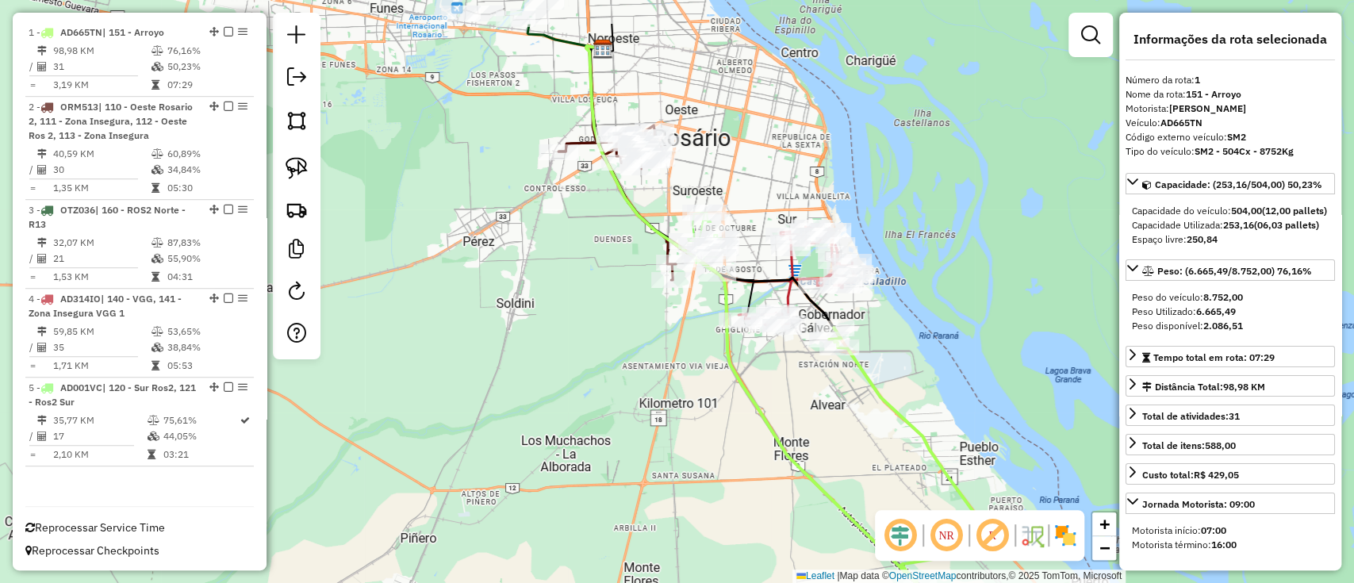
drag, startPoint x: 760, startPoint y: 353, endPoint x: 810, endPoint y: 438, distance: 98.5
click at [810, 438] on div "Janela de atendimento Grade de atendimento Capacidade Transportadoras Veículos …" at bounding box center [677, 291] width 1354 height 583
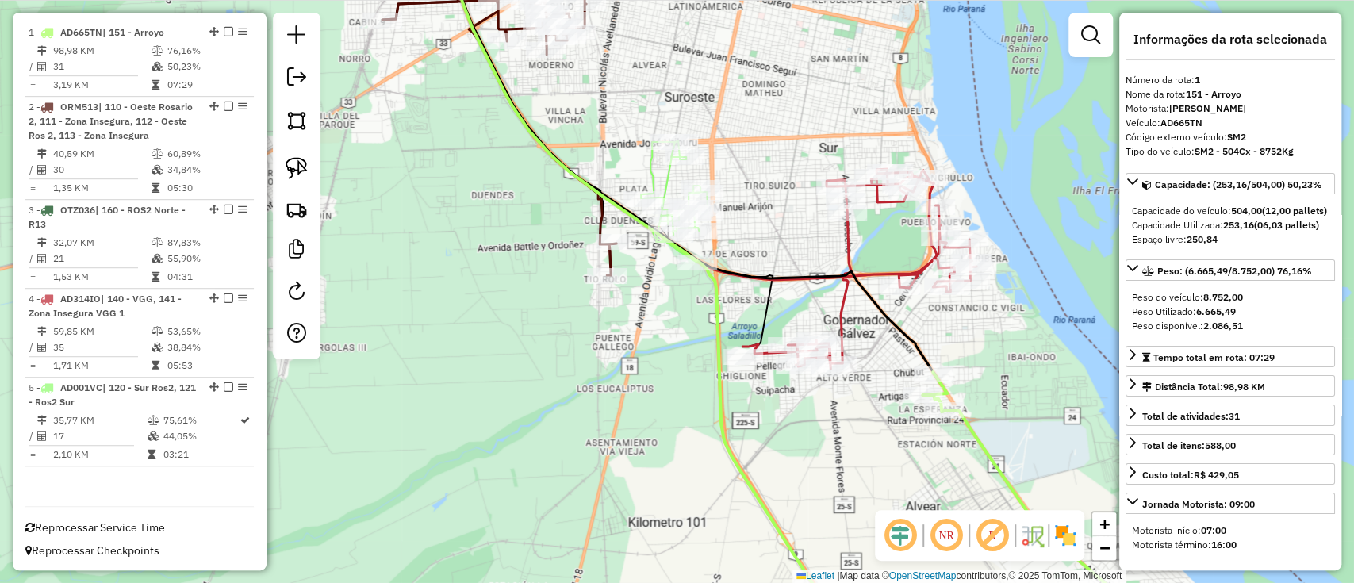
click at [651, 175] on icon at bounding box center [674, 201] width 67 height 121
click at [651, 178] on icon at bounding box center [674, 201] width 67 height 121
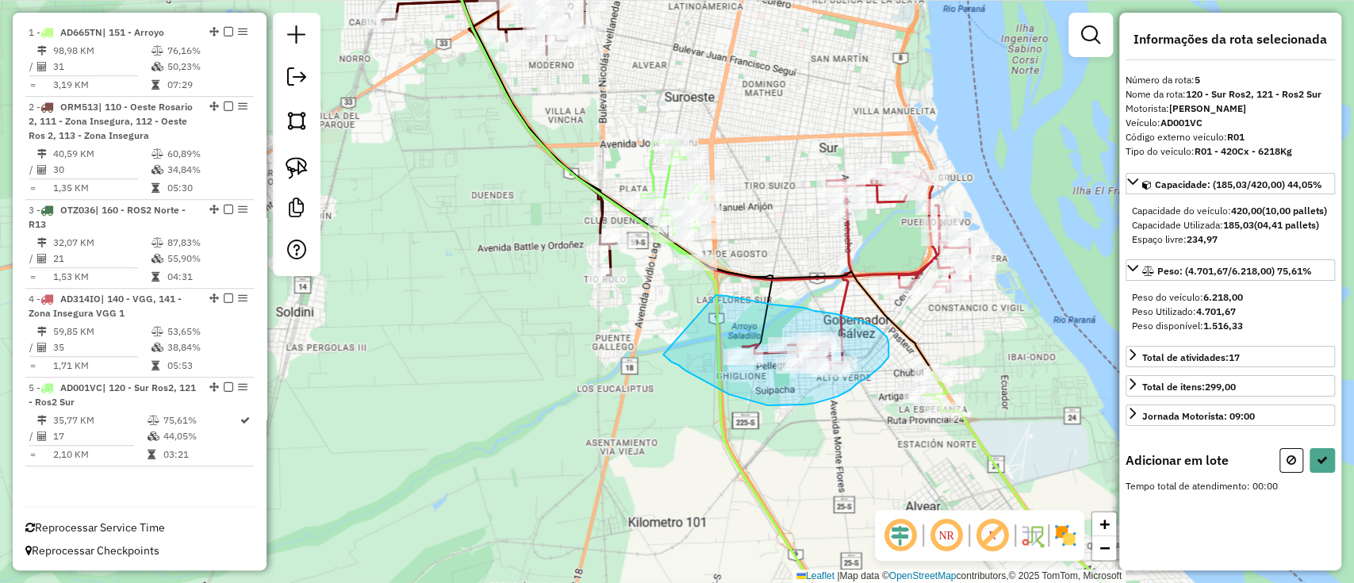
drag, startPoint x: 726, startPoint y: 296, endPoint x: 662, endPoint y: 352, distance: 84.8
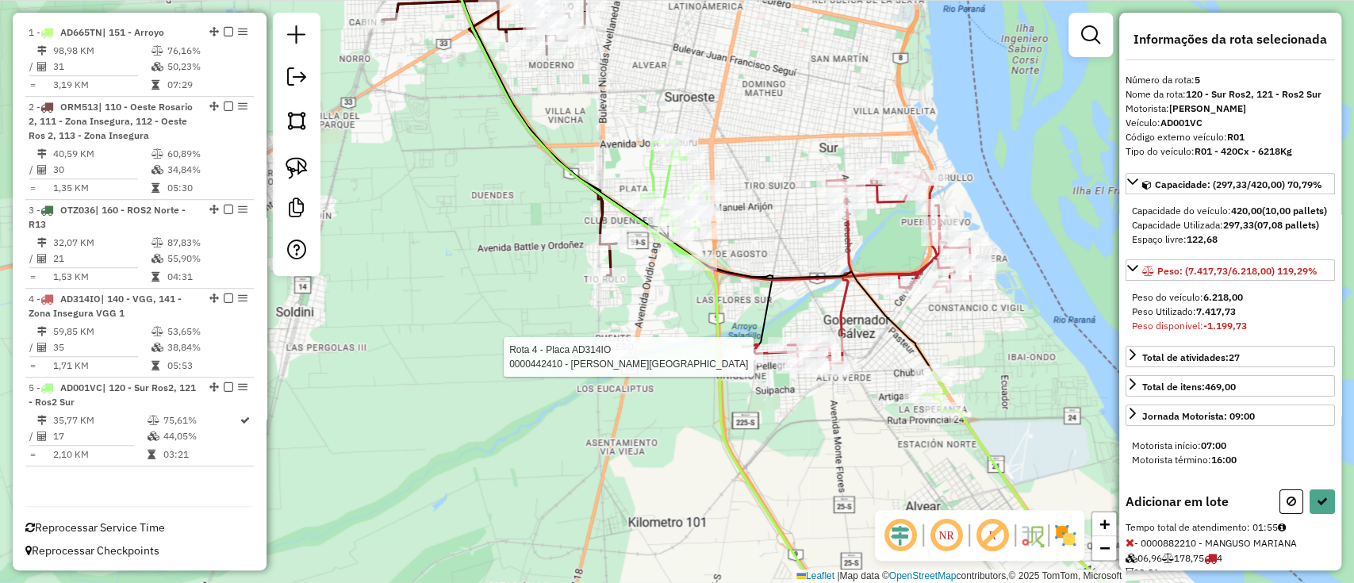
select select "**********"
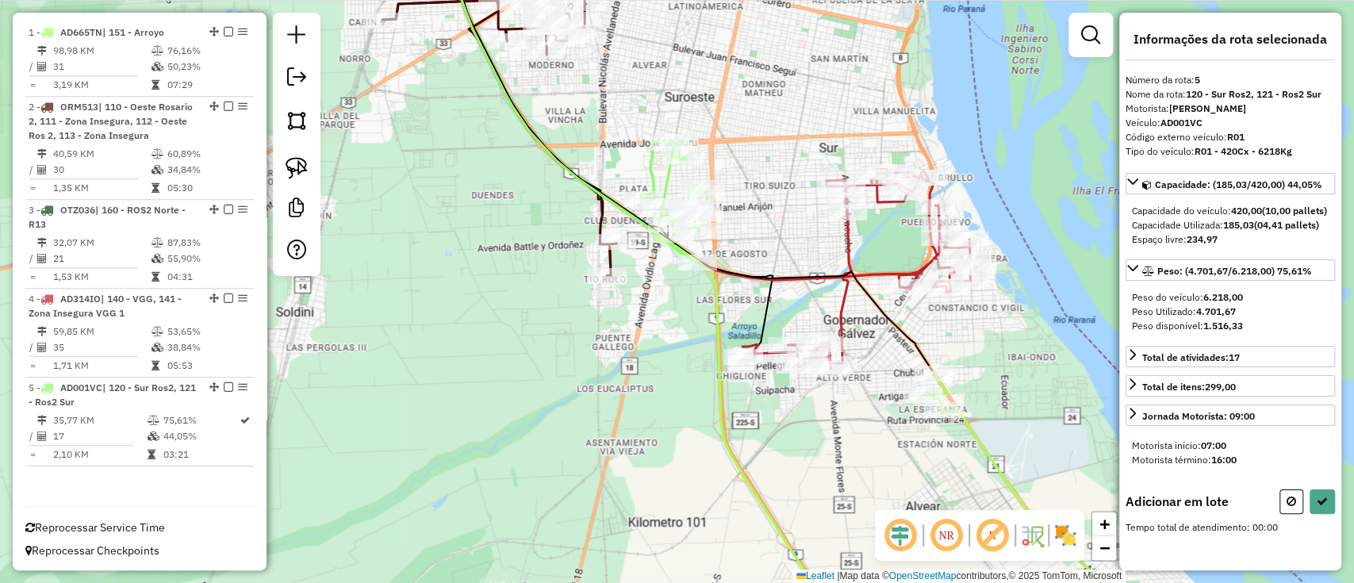
select select "**********"
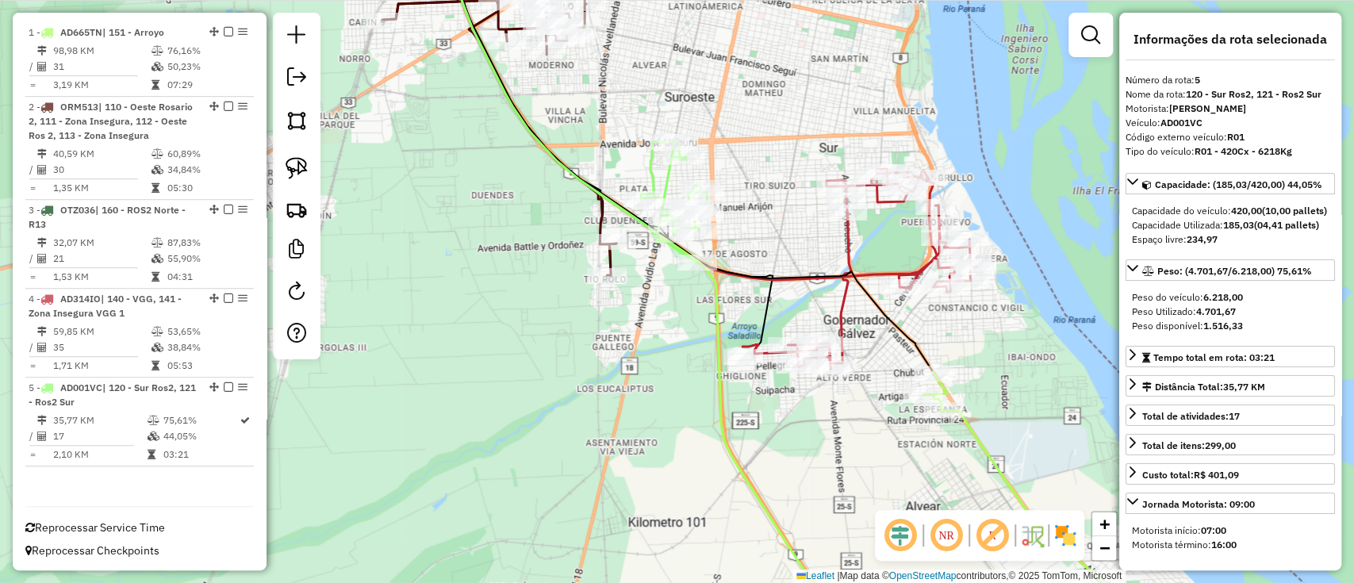
click at [844, 308] on icon at bounding box center [859, 269] width 234 height 200
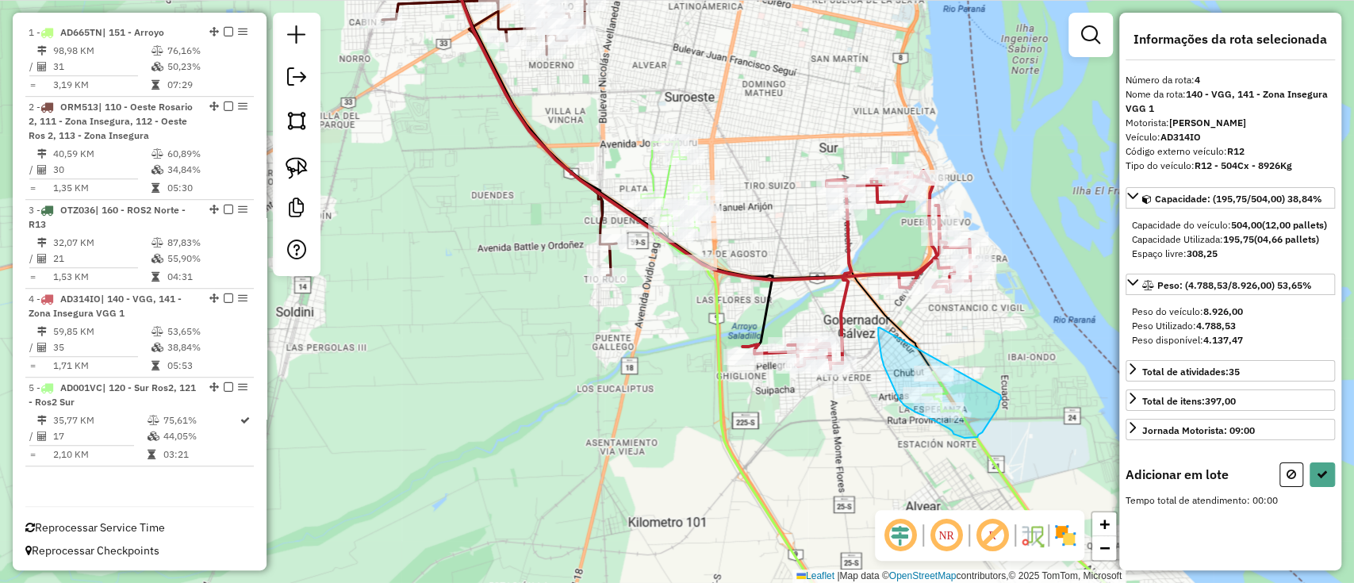
drag, startPoint x: 878, startPoint y: 336, endPoint x: 996, endPoint y: 395, distance: 132.3
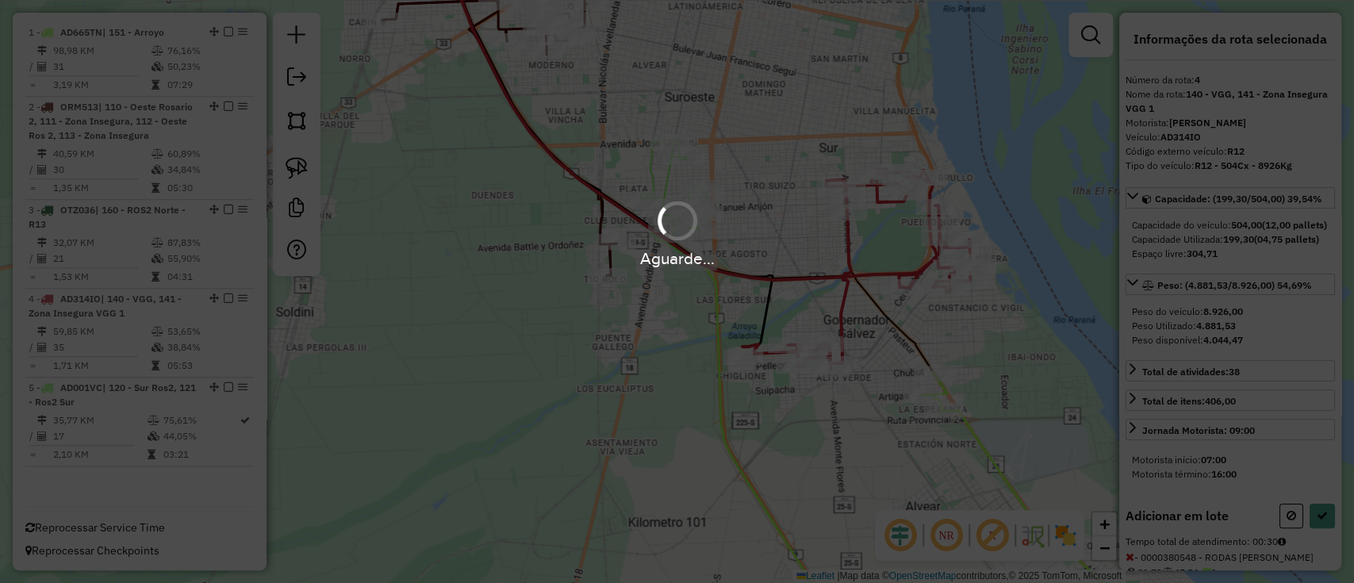
select select "**********"
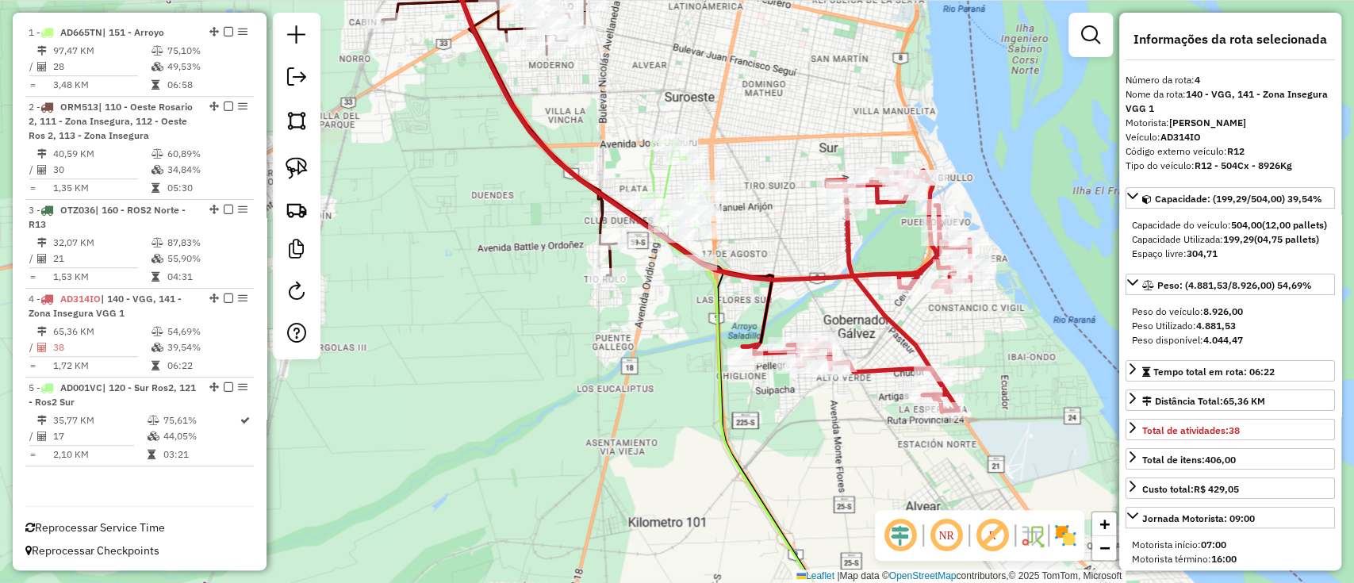
click at [650, 163] on icon at bounding box center [674, 201] width 67 height 121
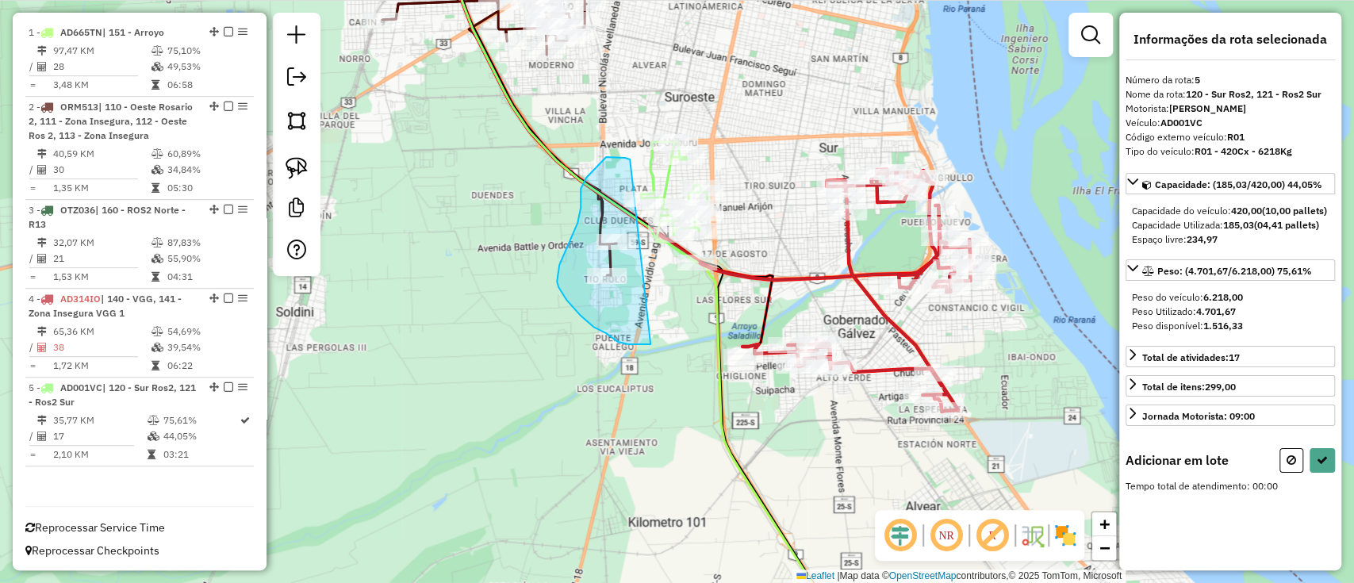
drag, startPoint x: 604, startPoint y: 159, endPoint x: 650, endPoint y: 344, distance: 191.0
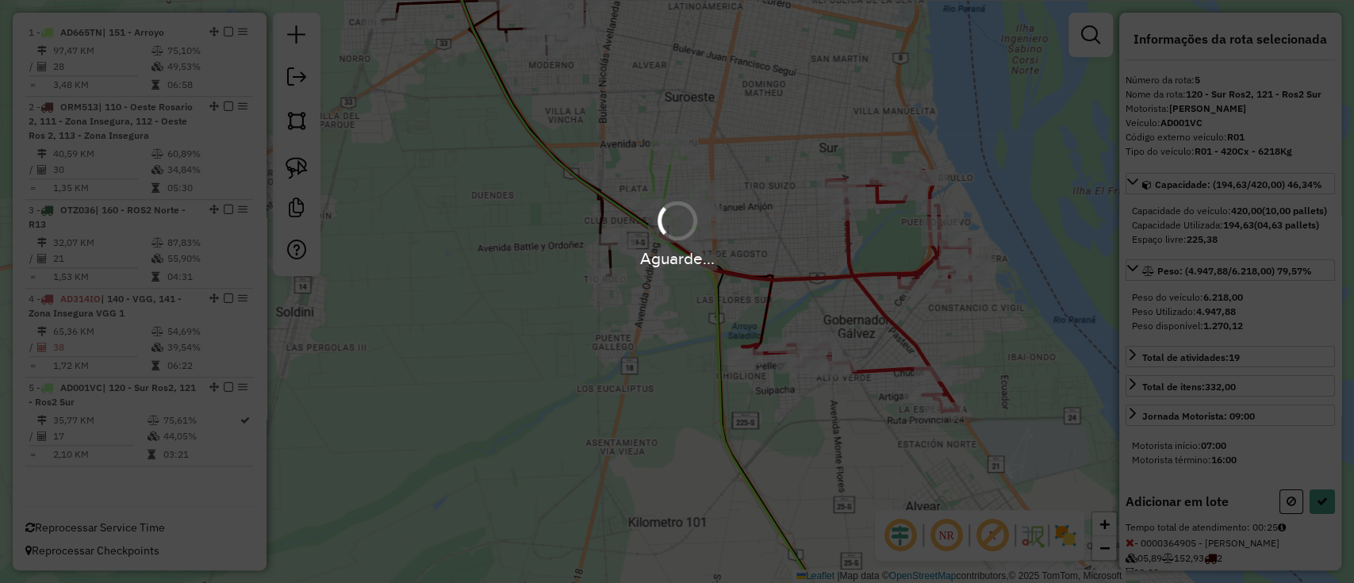
select select "**********"
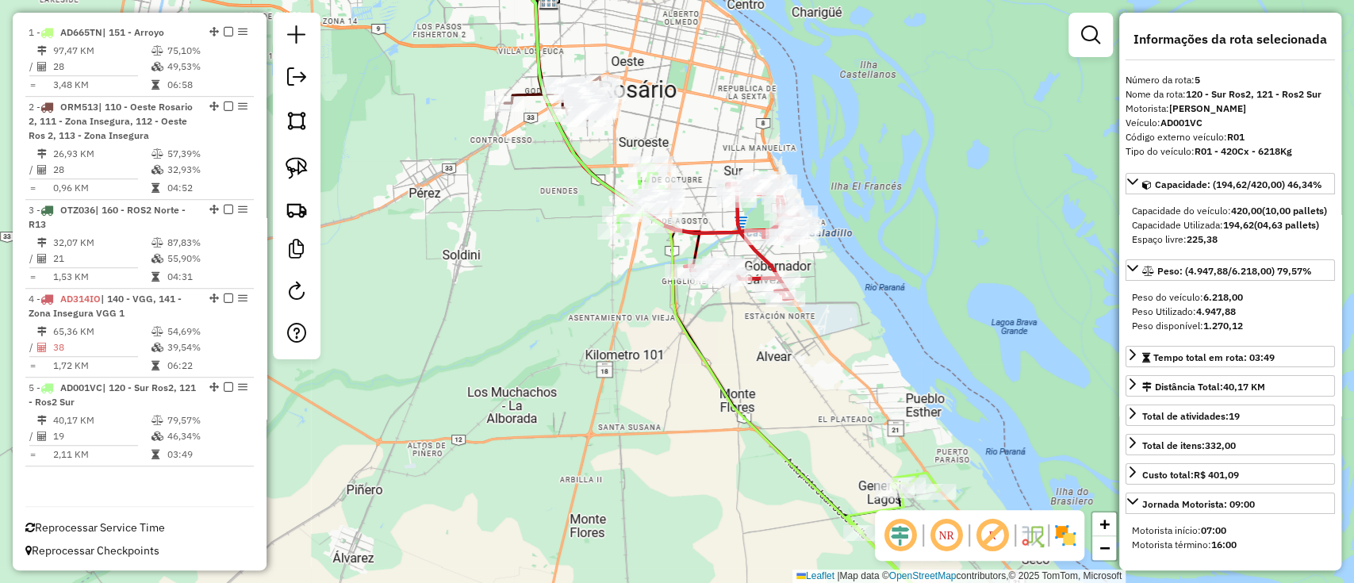
click at [527, 92] on icon at bounding box center [555, 99] width 102 height 44
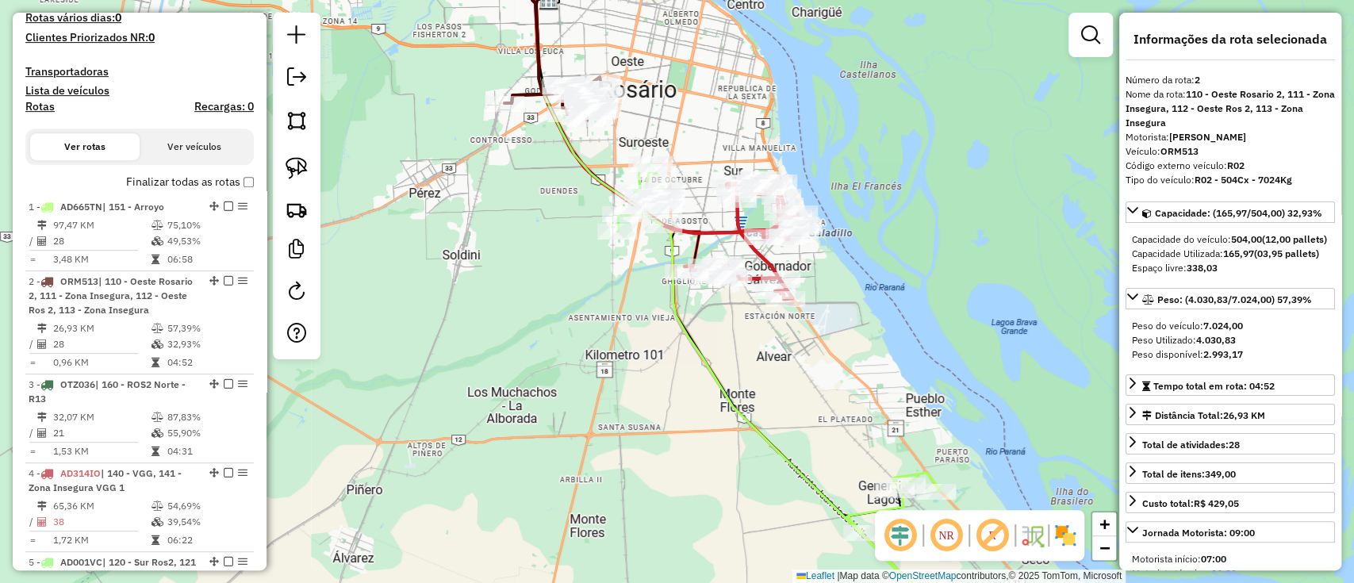
scroll to position [284, 0]
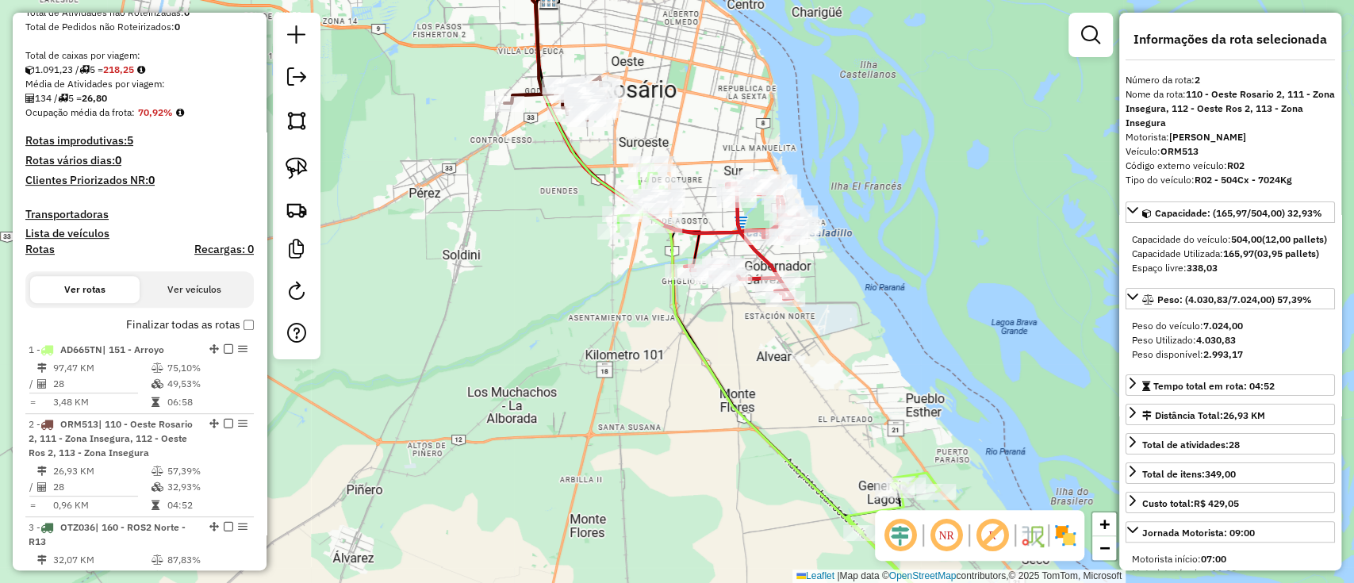
click at [213, 326] on label "Finalizar todas as rotas" at bounding box center [190, 324] width 128 height 17
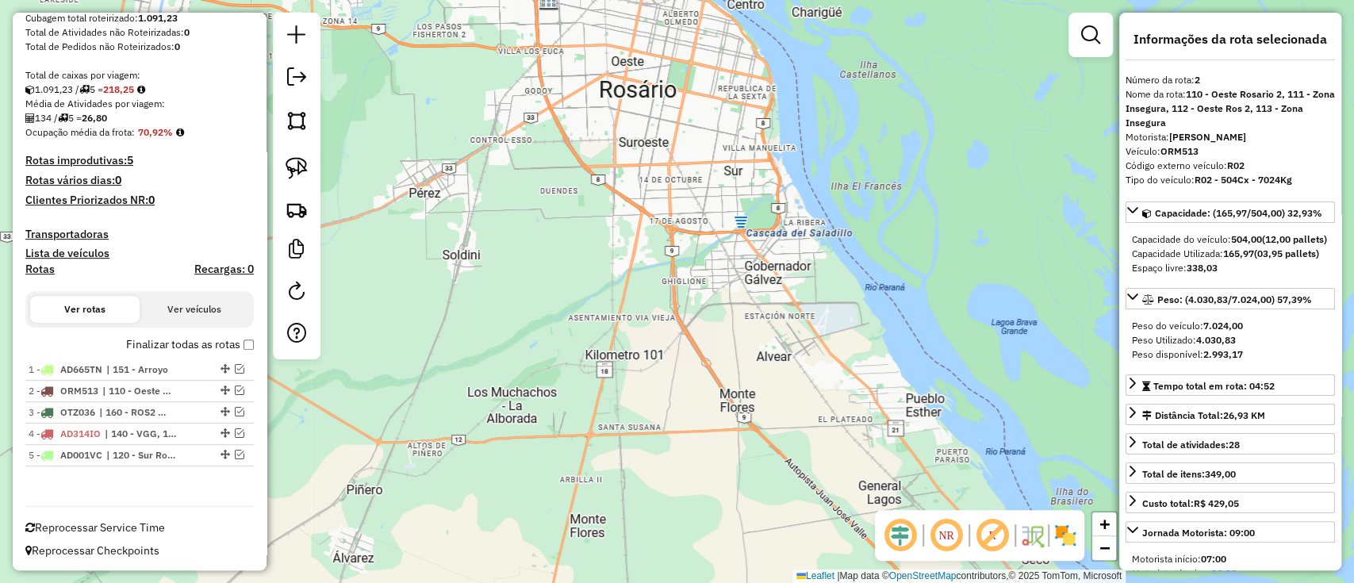
click at [237, 350] on label "Finalizar todas as rotas" at bounding box center [190, 344] width 128 height 17
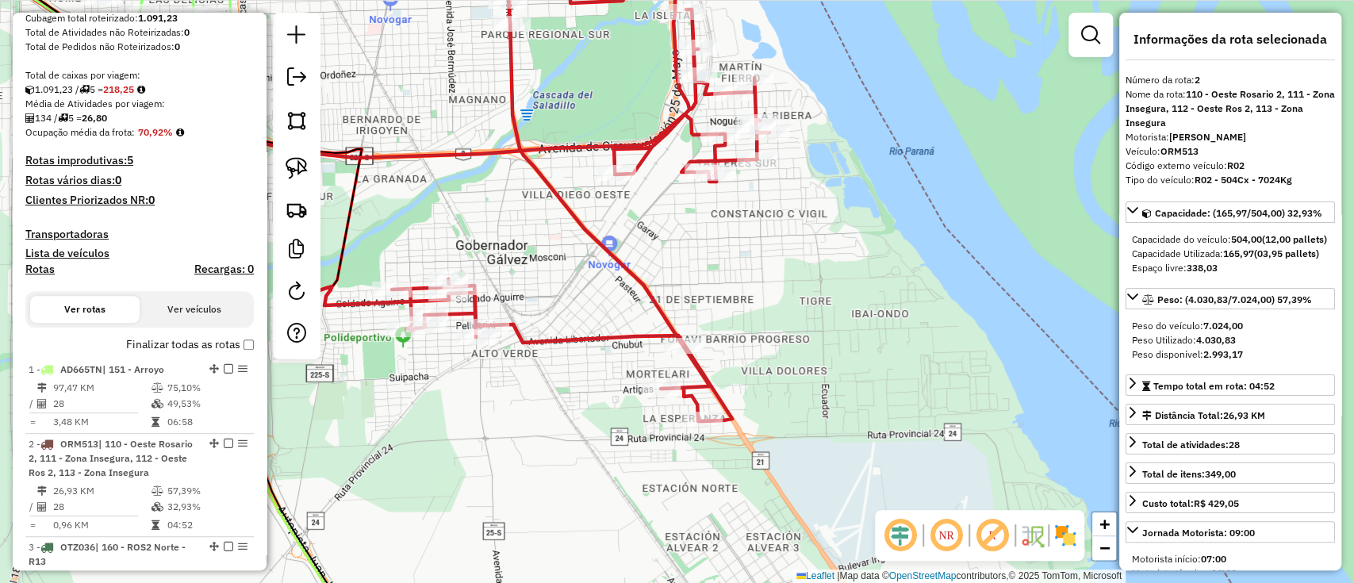
drag, startPoint x: 475, startPoint y: 174, endPoint x: 1095, endPoint y: 632, distance: 770.6
click at [1095, 582] on html "Aguarde... Pop-up bloqueado! Seu navegador bloqueou automáticamente a abertura …" at bounding box center [677, 291] width 1354 height 583
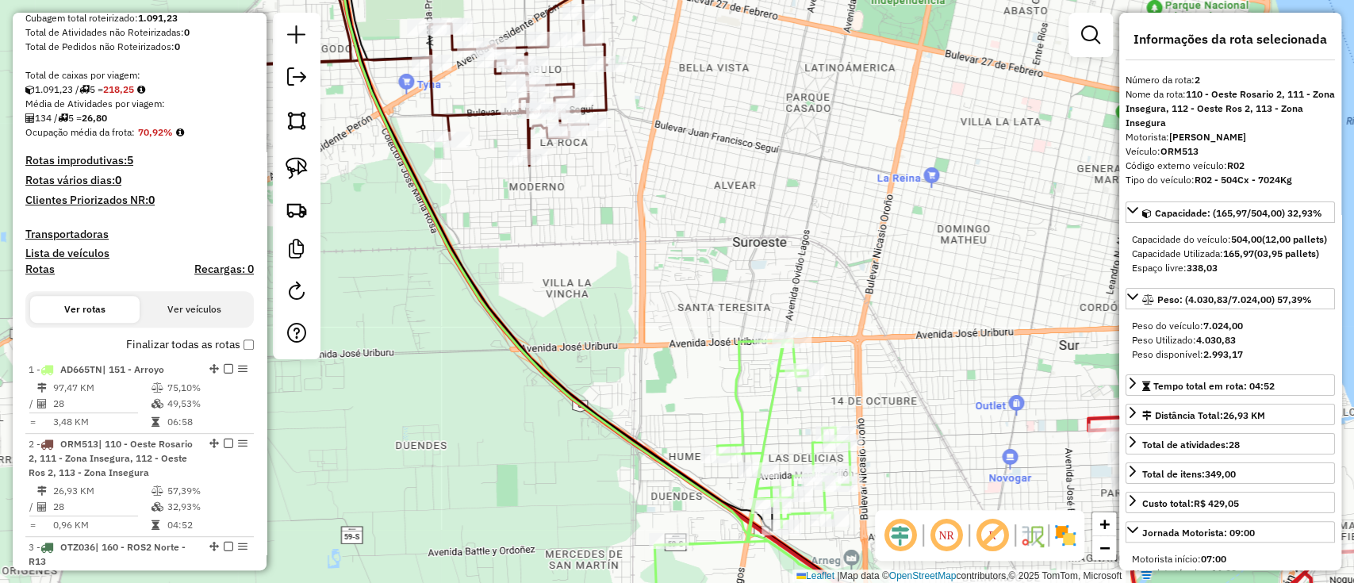
click at [769, 411] on icon at bounding box center [749, 474] width 201 height 268
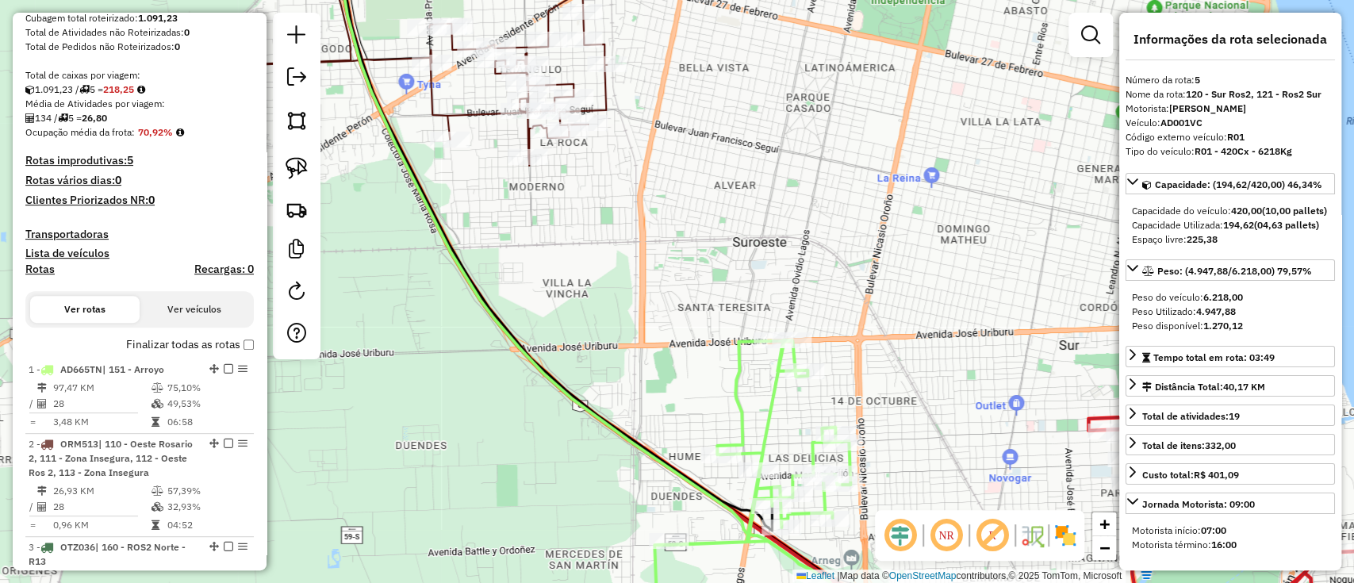
scroll to position [601, 0]
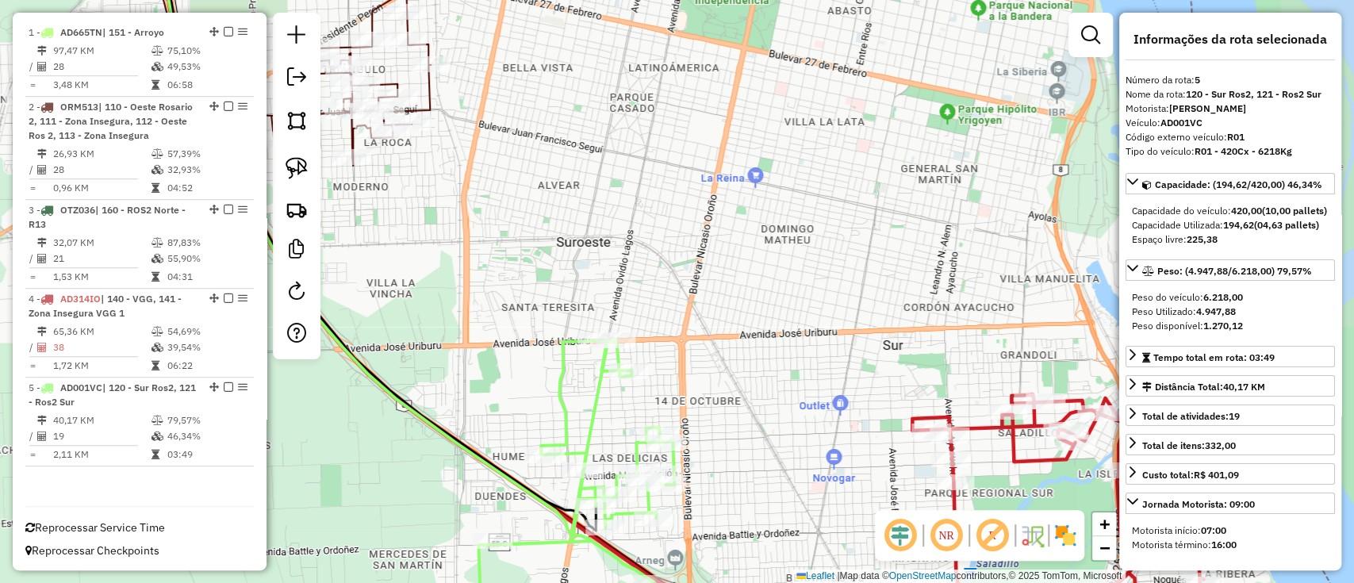
drag, startPoint x: 938, startPoint y: 392, endPoint x: 728, endPoint y: 390, distance: 209.4
click at [730, 390] on div "Janela de atendimento Grade de atendimento Capacidade Transportadoras Veículos …" at bounding box center [677, 291] width 1354 height 583
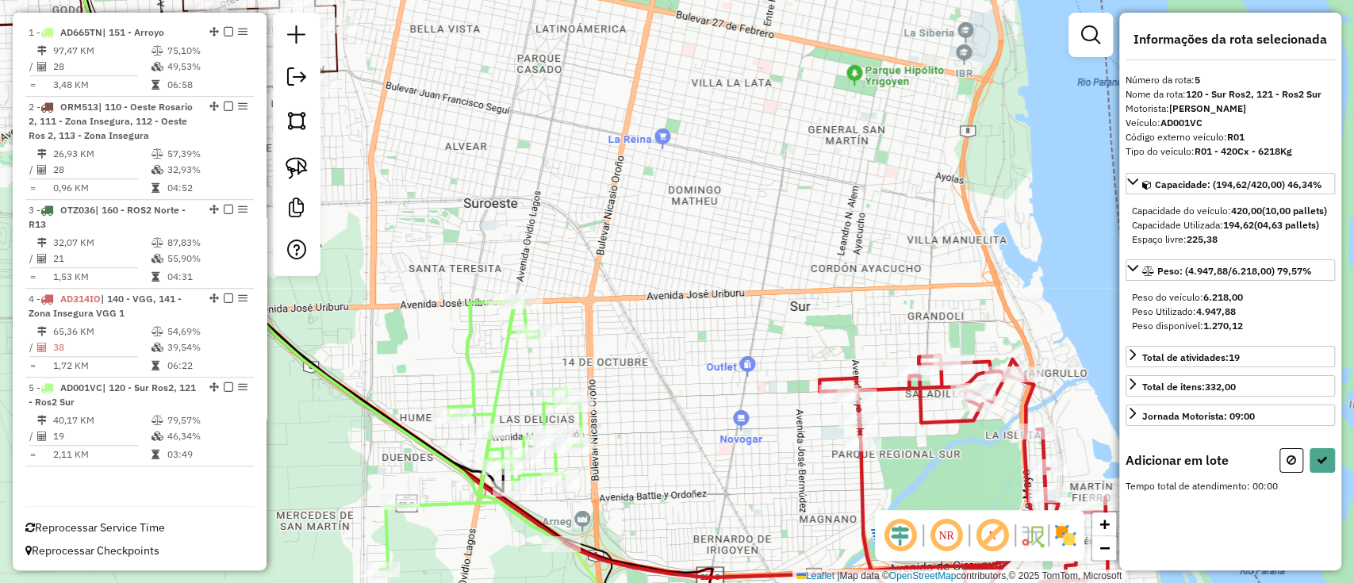
drag, startPoint x: 801, startPoint y: 419, endPoint x: 728, endPoint y: 378, distance: 83.8
click at [728, 378] on div "Janela de atendimento Grade de atendimento Capacidade Transportadoras Veículos …" at bounding box center [677, 291] width 1354 height 583
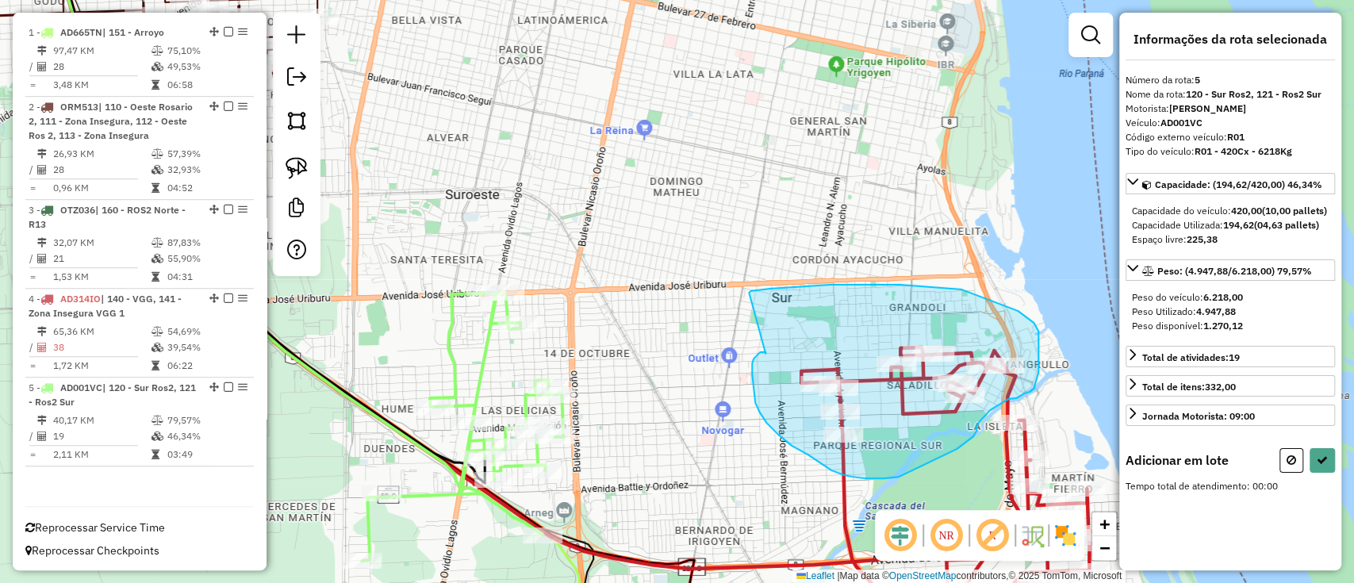
drag, startPoint x: 760, startPoint y: 352, endPoint x: 747, endPoint y: 303, distance: 50.8
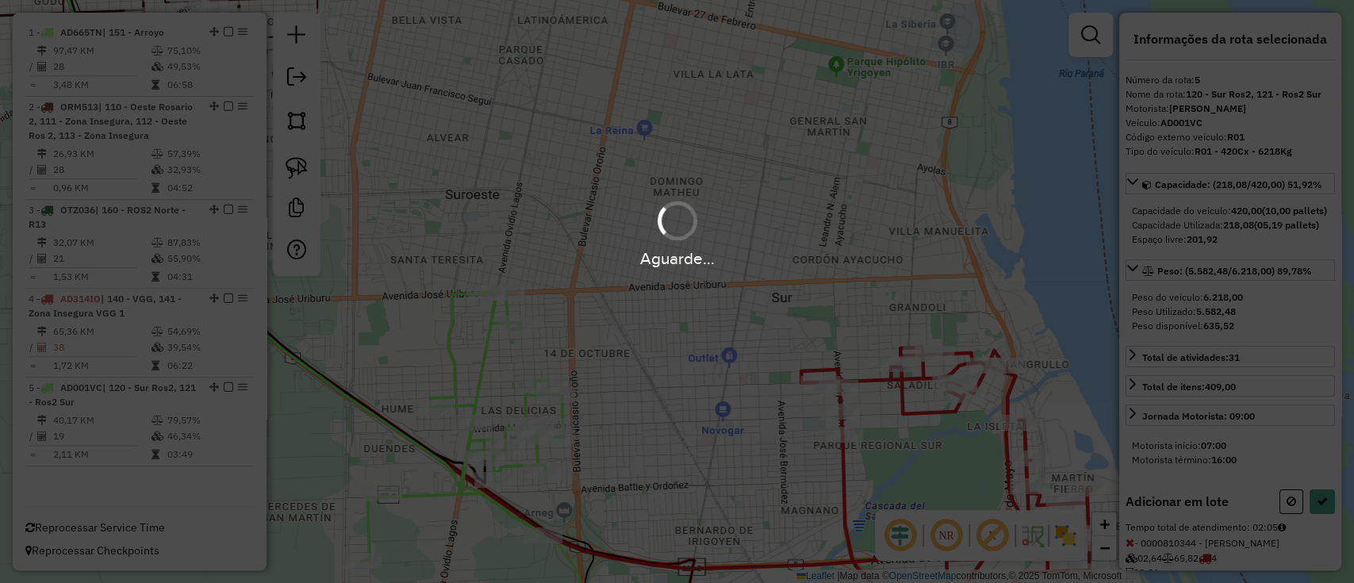
select select "**********"
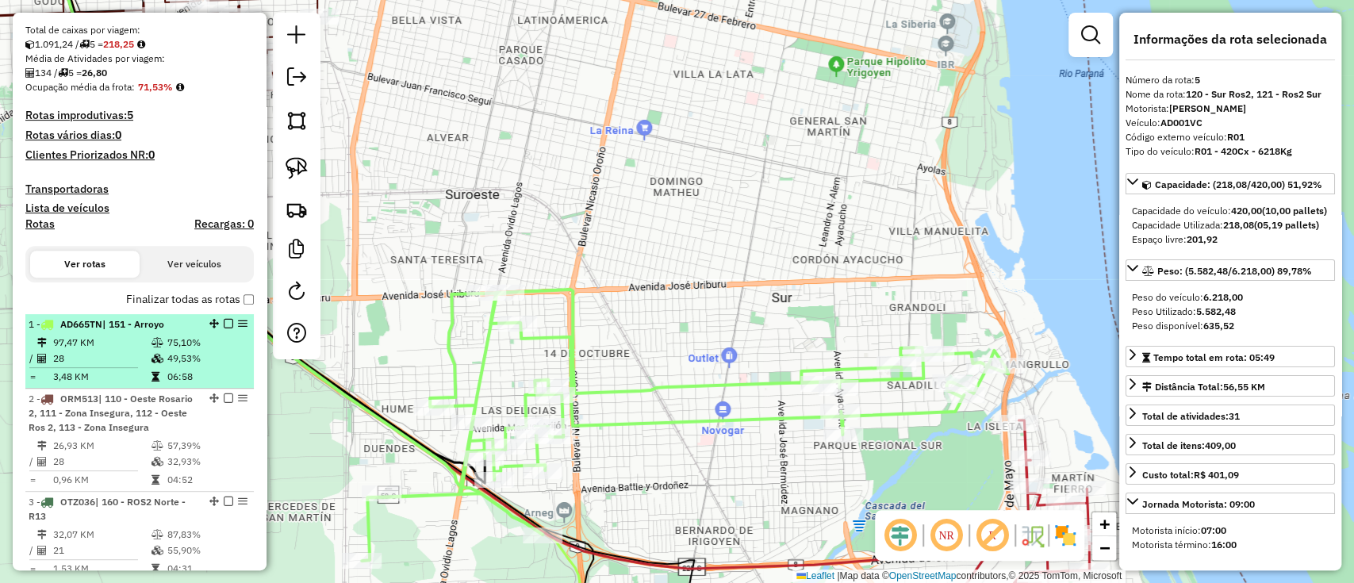
scroll to position [284, 0]
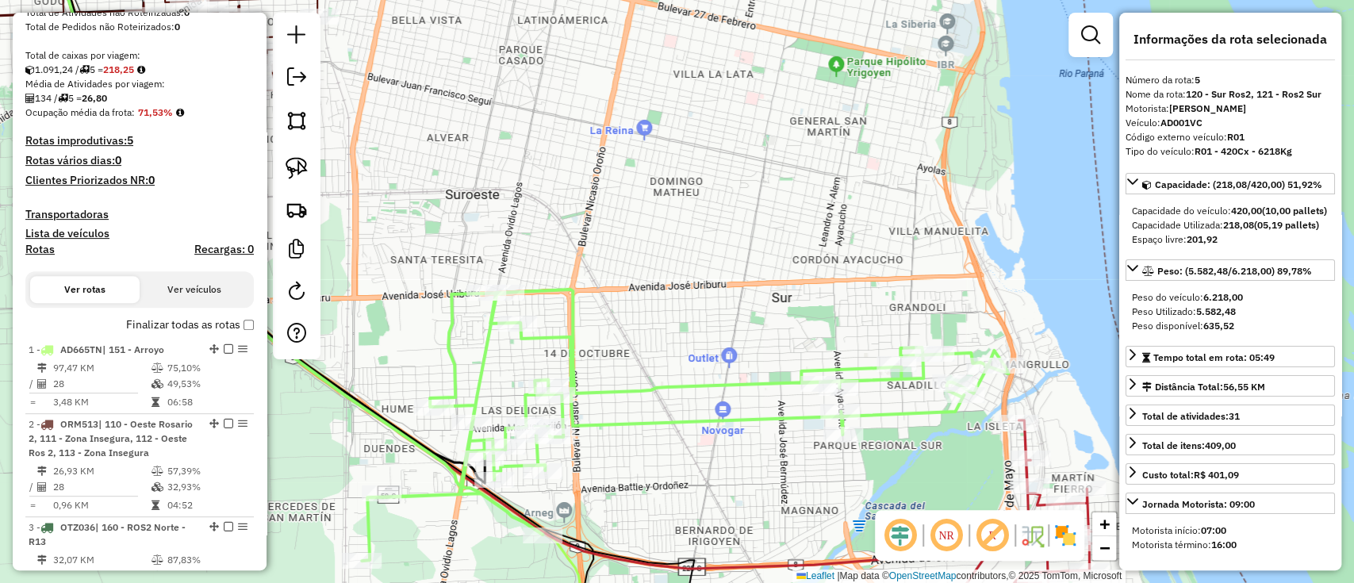
click at [665, 339] on div "Janela de atendimento Grade de atendimento Capacidade Transportadoras Veículos …" at bounding box center [677, 291] width 1354 height 583
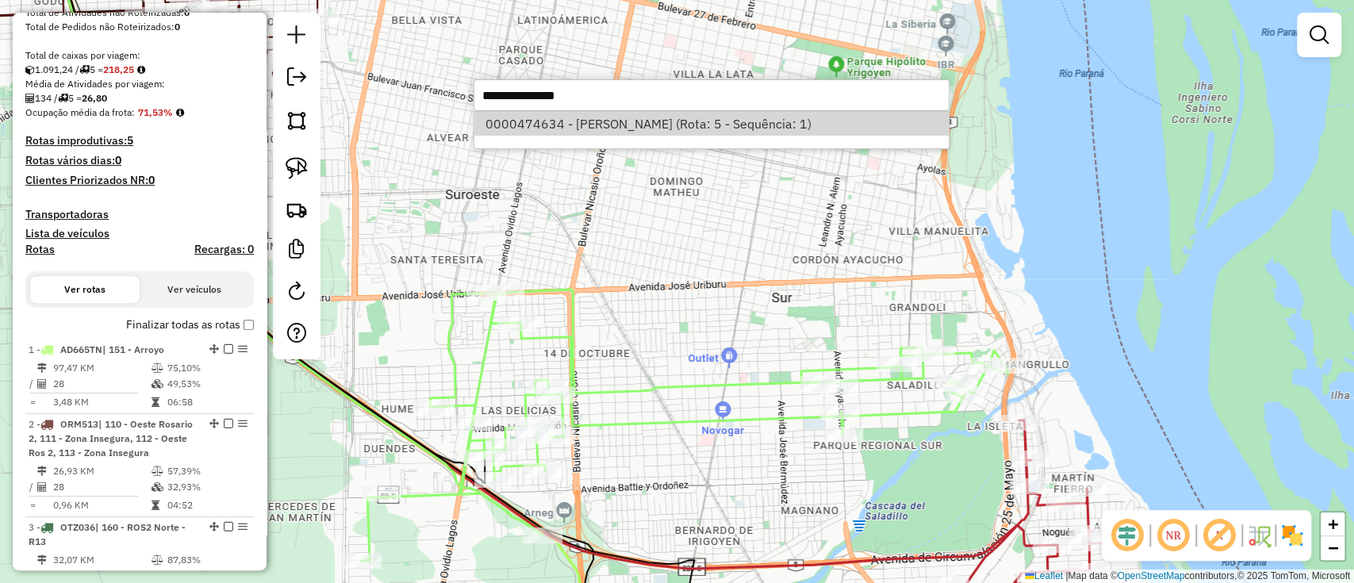
select select "**********"
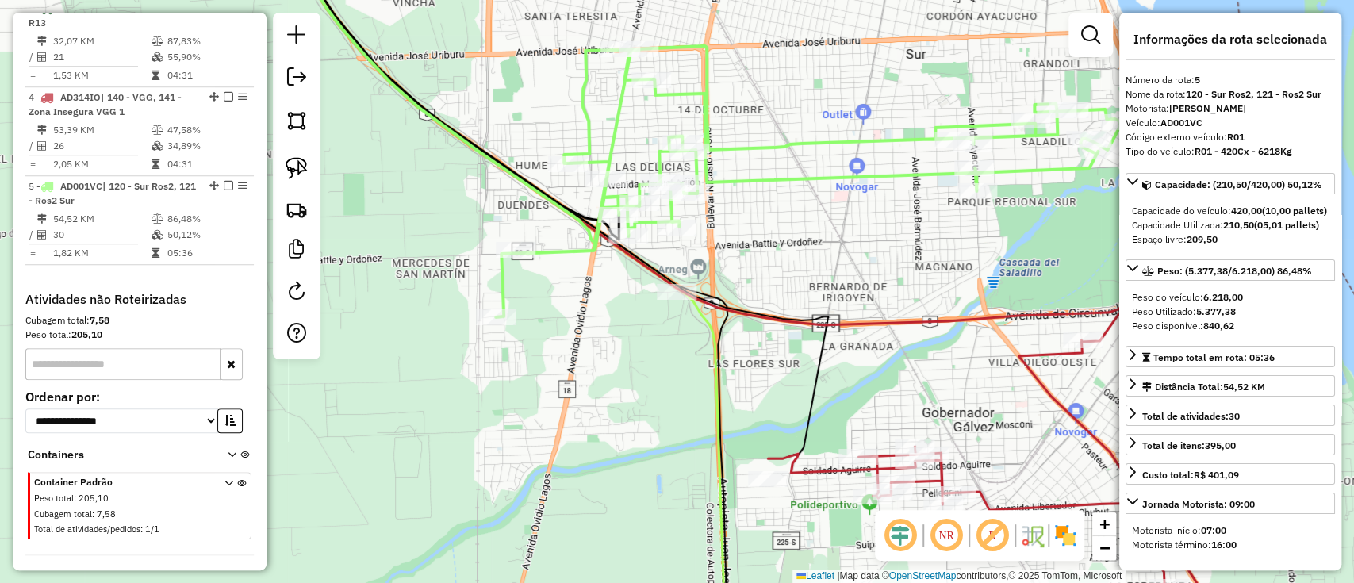
scroll to position [850, 0]
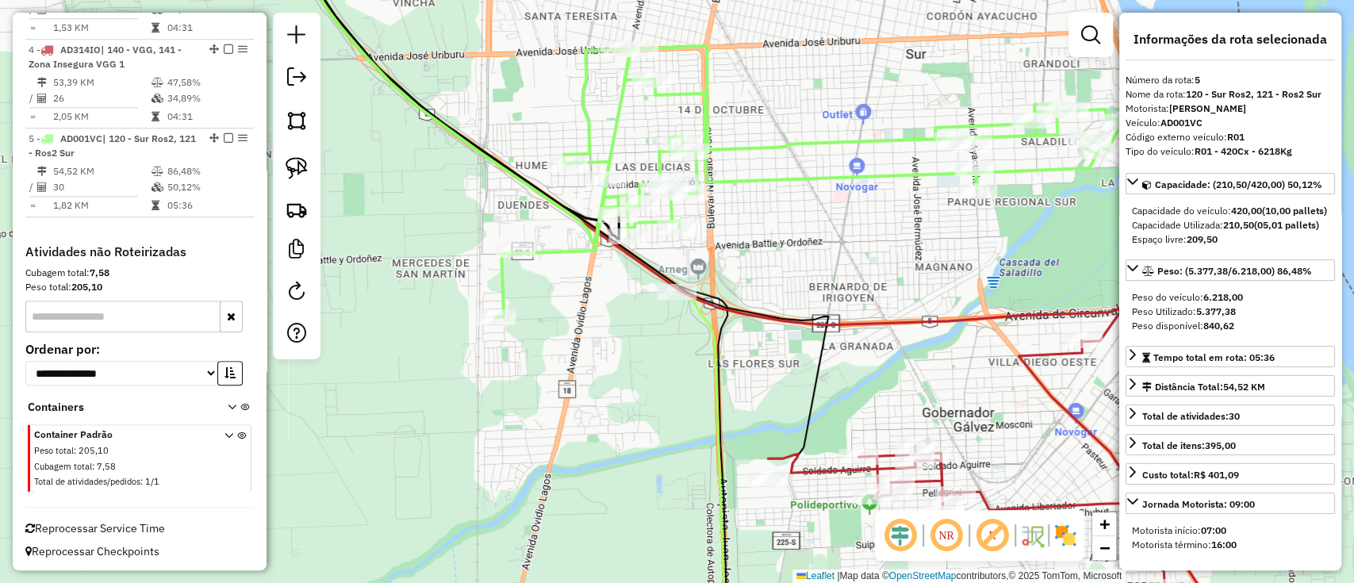
click at [589, 541] on div "Janela de atendimento Grade de atendimento Capacidade Transportadoras Veículos …" at bounding box center [677, 291] width 1354 height 583
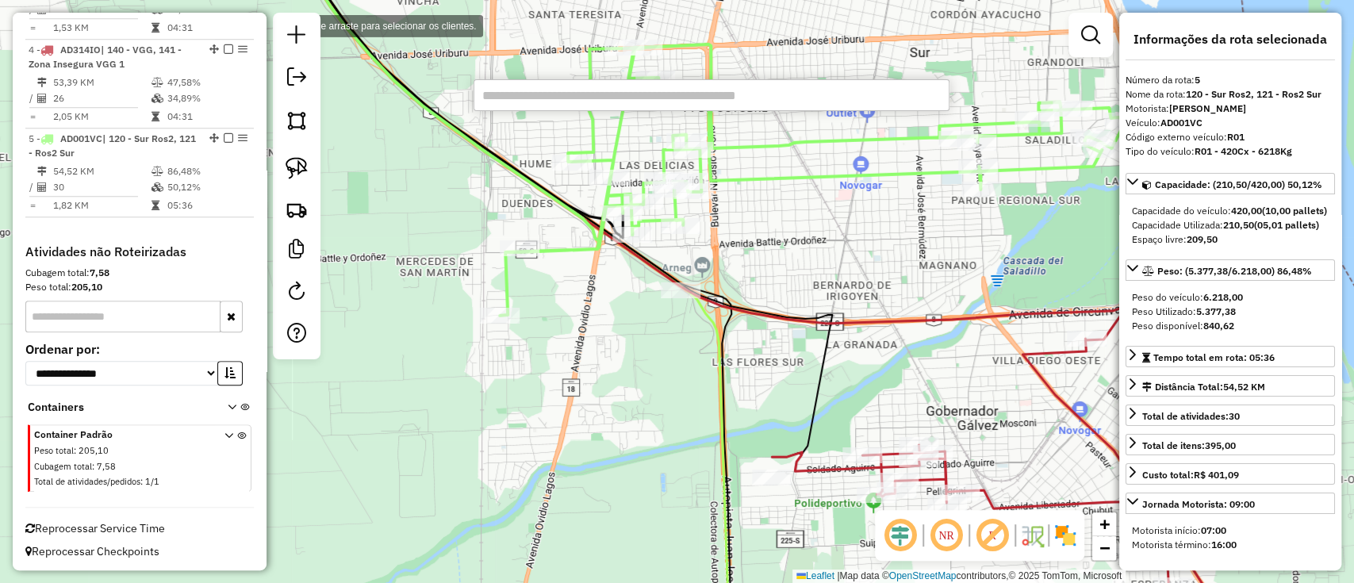
type input "**********"
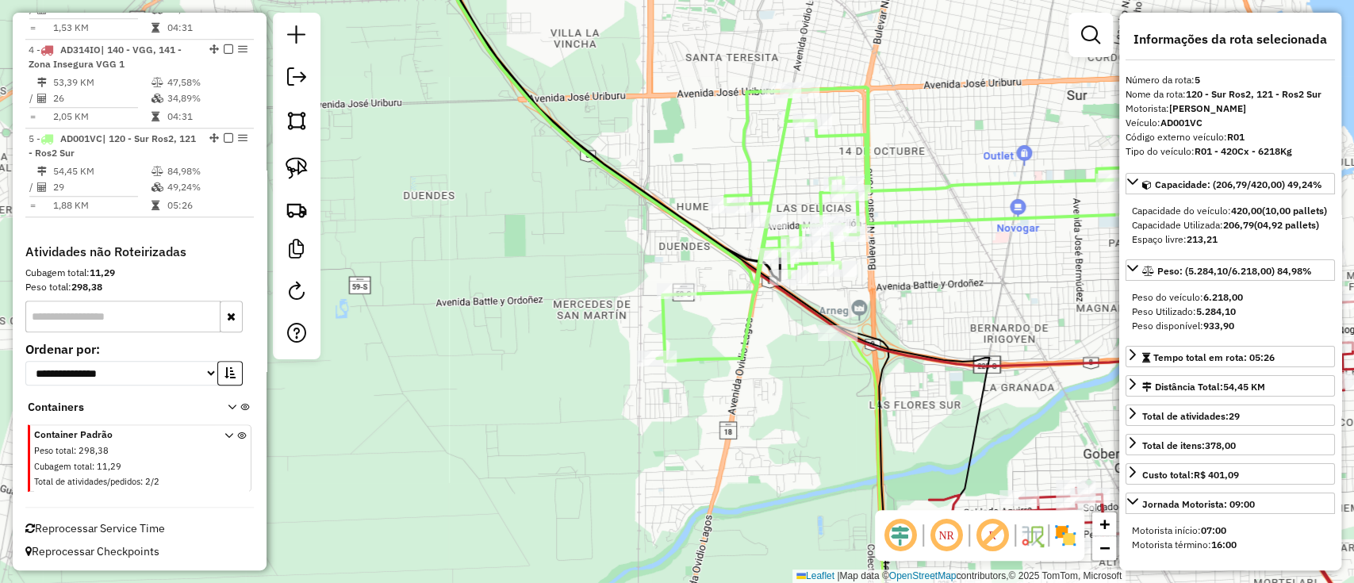
click at [554, 542] on div "Janela de atendimento Grade de atendimento Capacidade Transportadoras Veículos …" at bounding box center [677, 291] width 1354 height 583
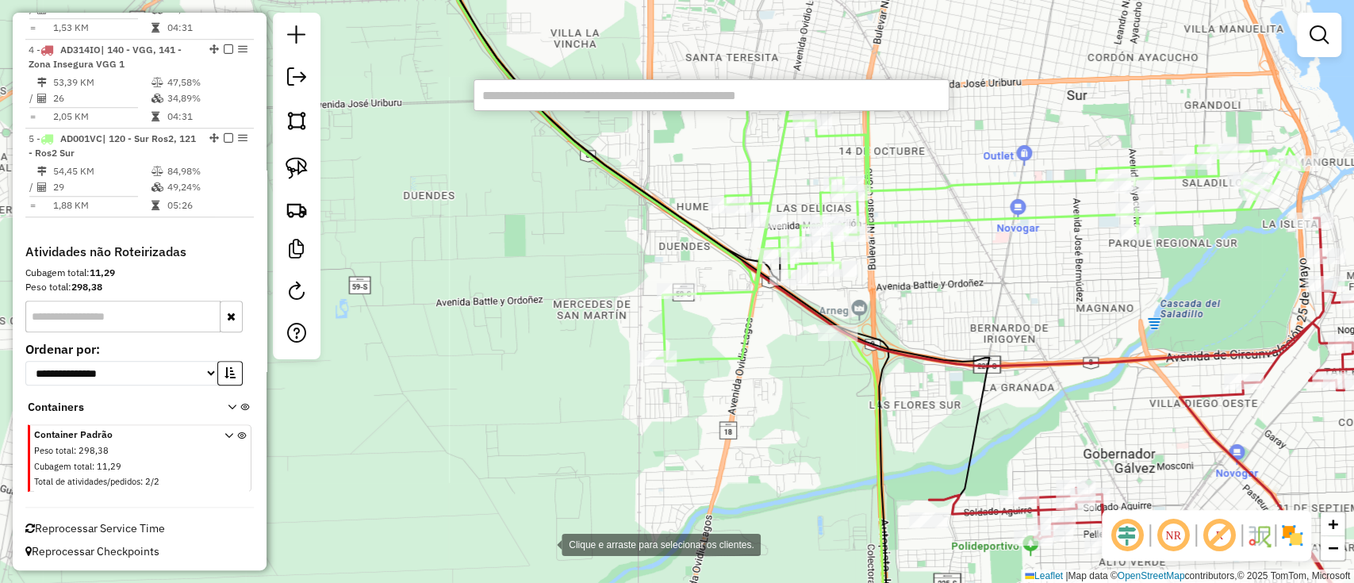
paste input "**********"
type input "**********"
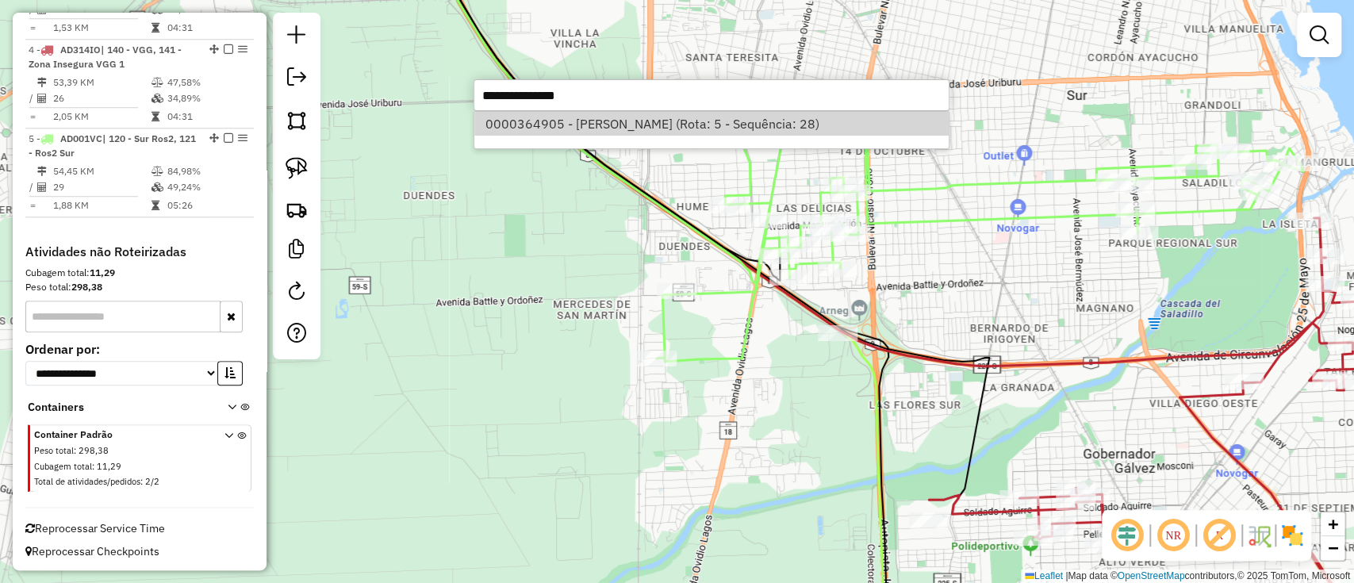
select select "**********"
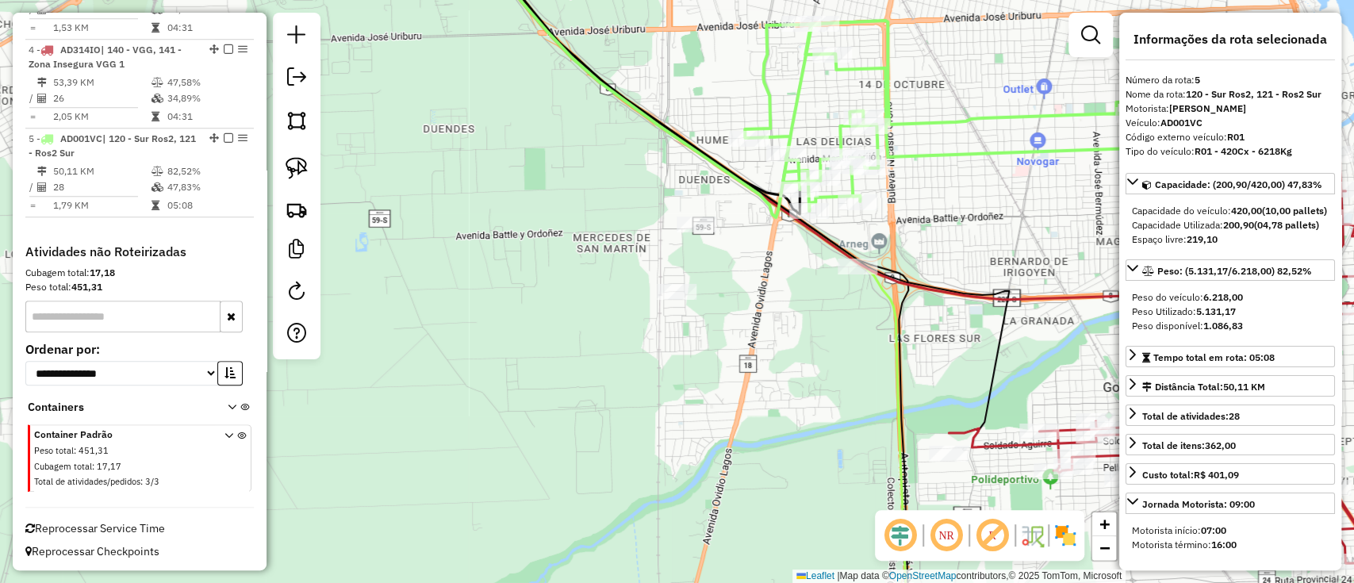
click at [1007, 446] on icon at bounding box center [1183, 357] width 468 height 412
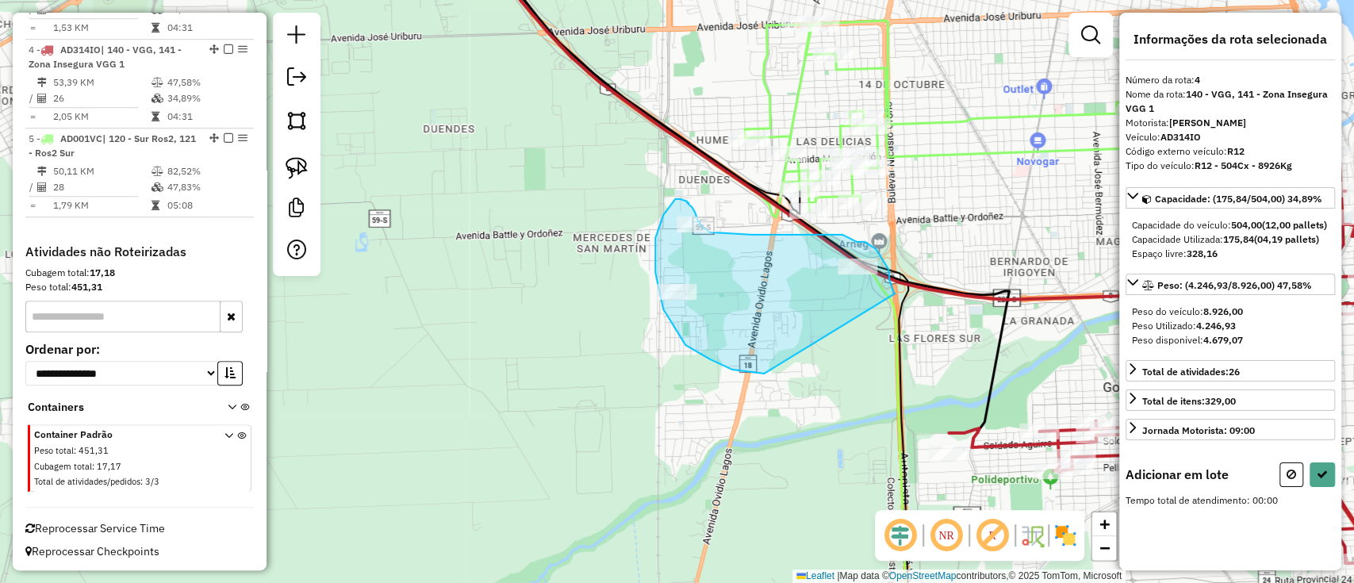
drag, startPoint x: 888, startPoint y: 270, endPoint x: 765, endPoint y: 375, distance: 162.0
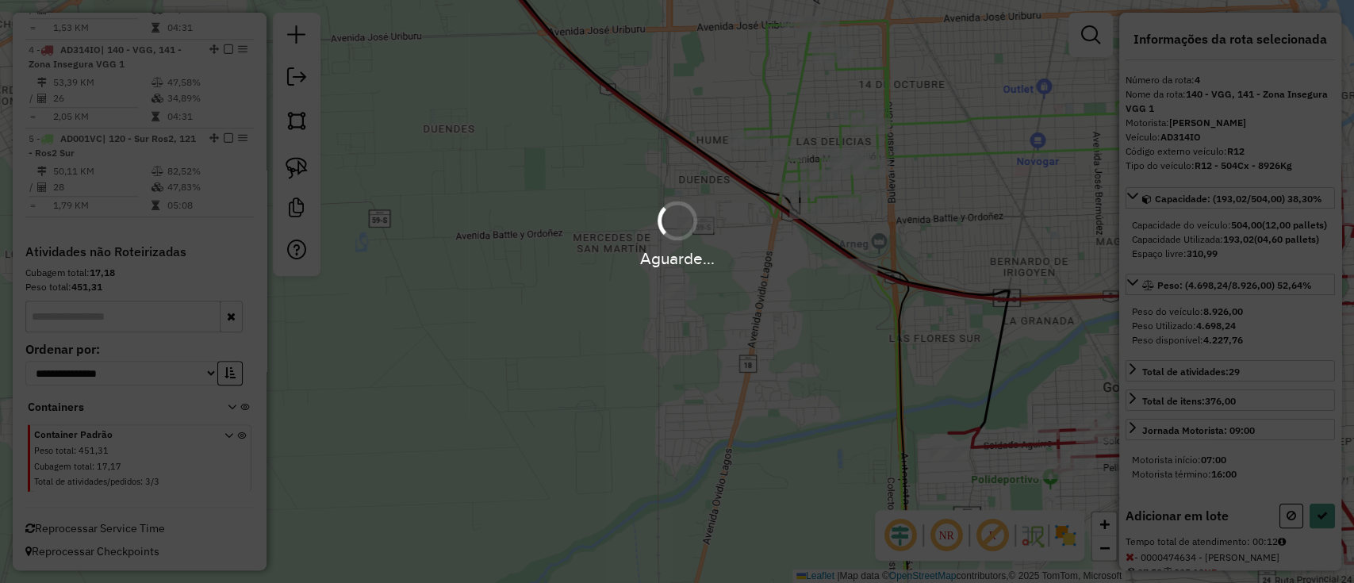
select select "**********"
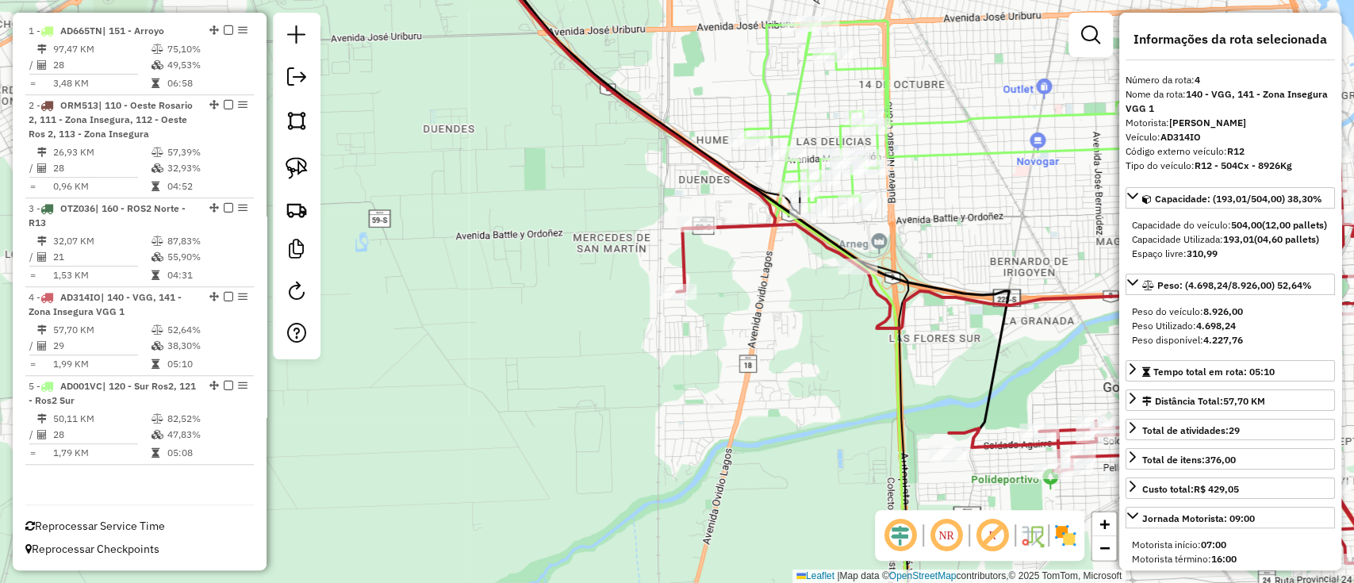
scroll to position [601, 0]
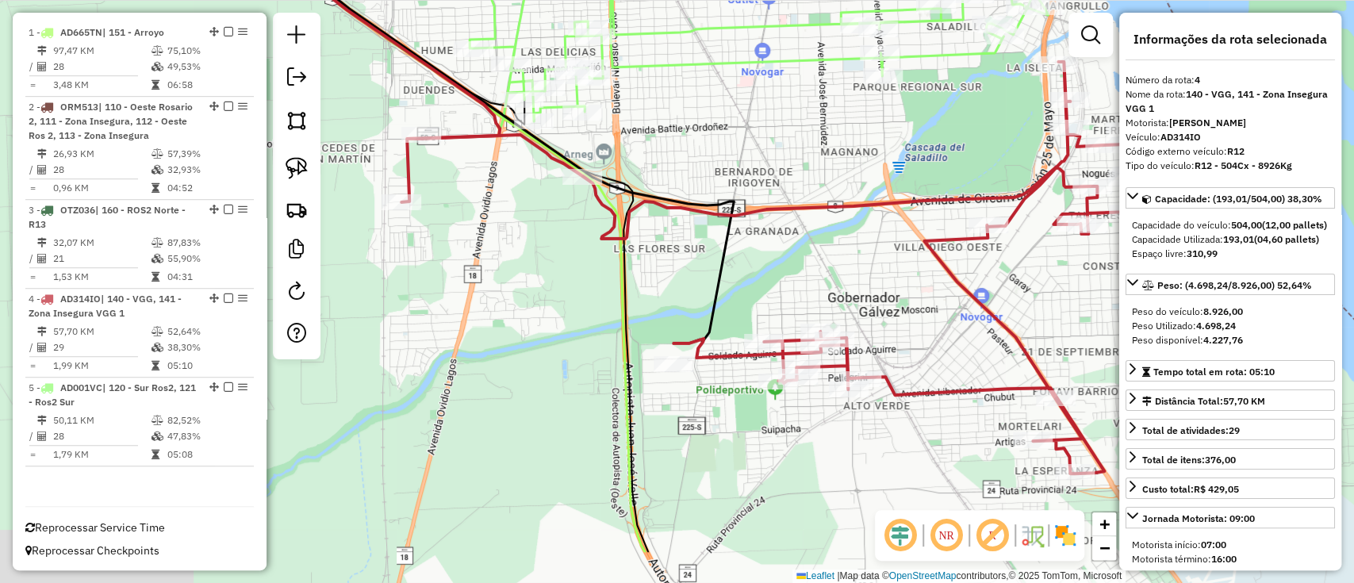
drag, startPoint x: 544, startPoint y: 313, endPoint x: 452, endPoint y: 297, distance: 93.2
click at [454, 297] on div "Janela de atendimento Grade de atendimento Capacidade Transportadoras Veículos …" at bounding box center [677, 291] width 1354 height 583
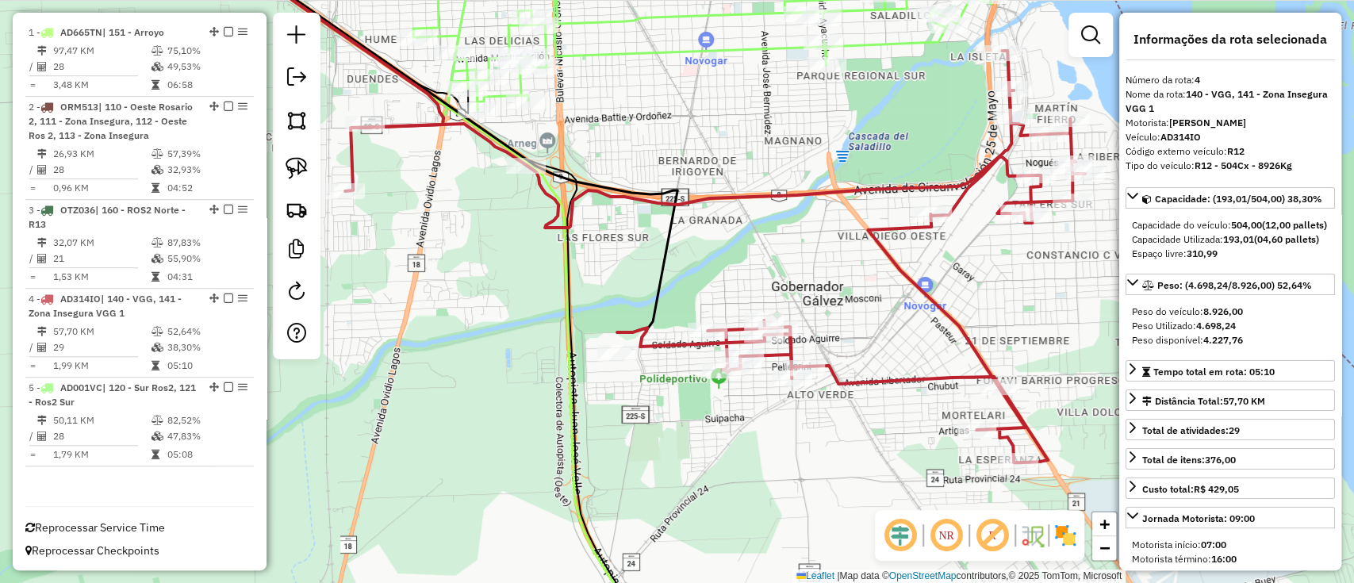
click at [869, 382] on icon at bounding box center [715, 257] width 740 height 412
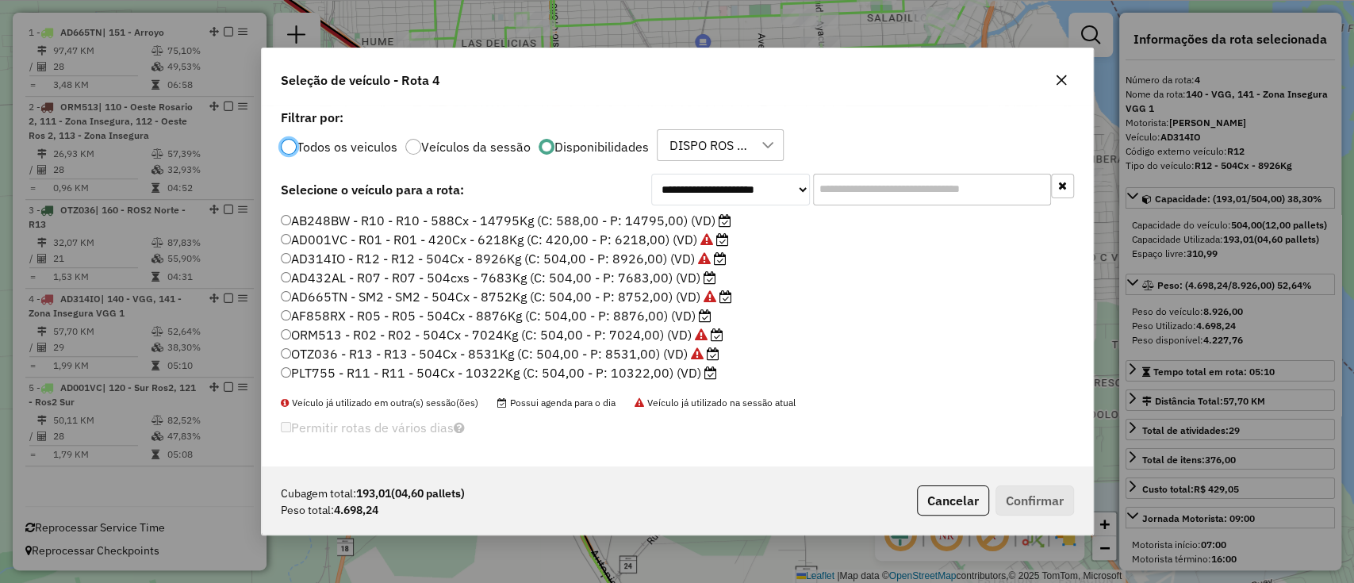
scroll to position [8, 5]
click at [575, 371] on label "PLT755 - R11 - R11 - 504Cx - 10322Kg (C: 504,00 - P: 10322,00) (VD)" at bounding box center [499, 372] width 436 height 19
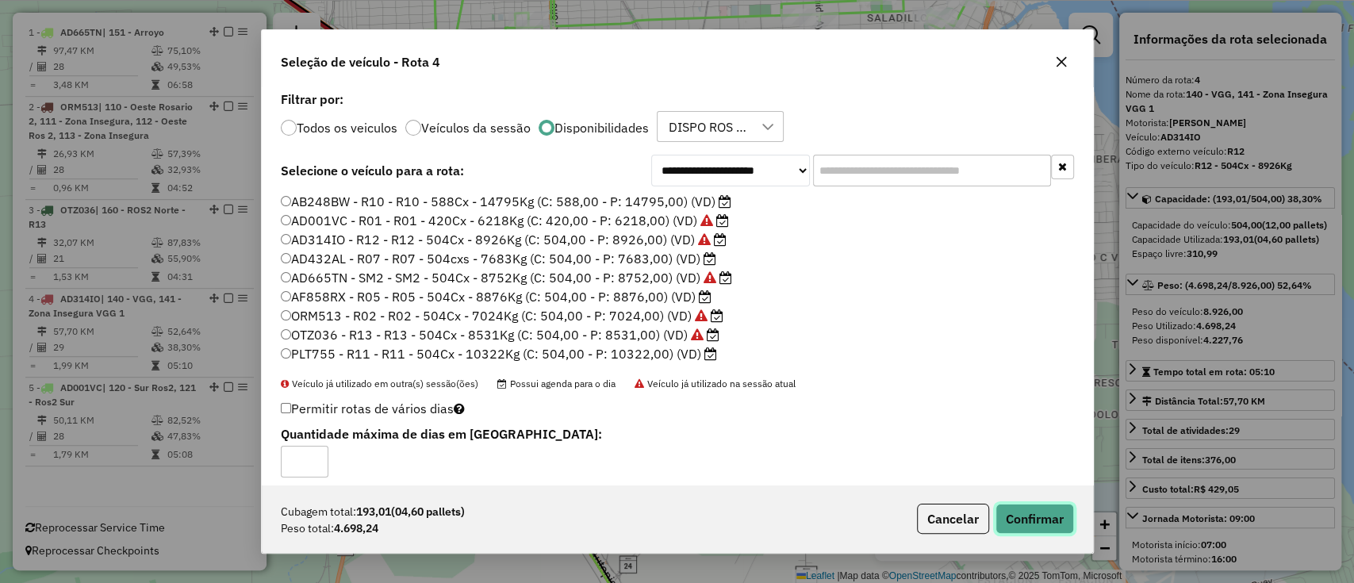
click at [1020, 530] on button "Confirmar" at bounding box center [1034, 519] width 79 height 30
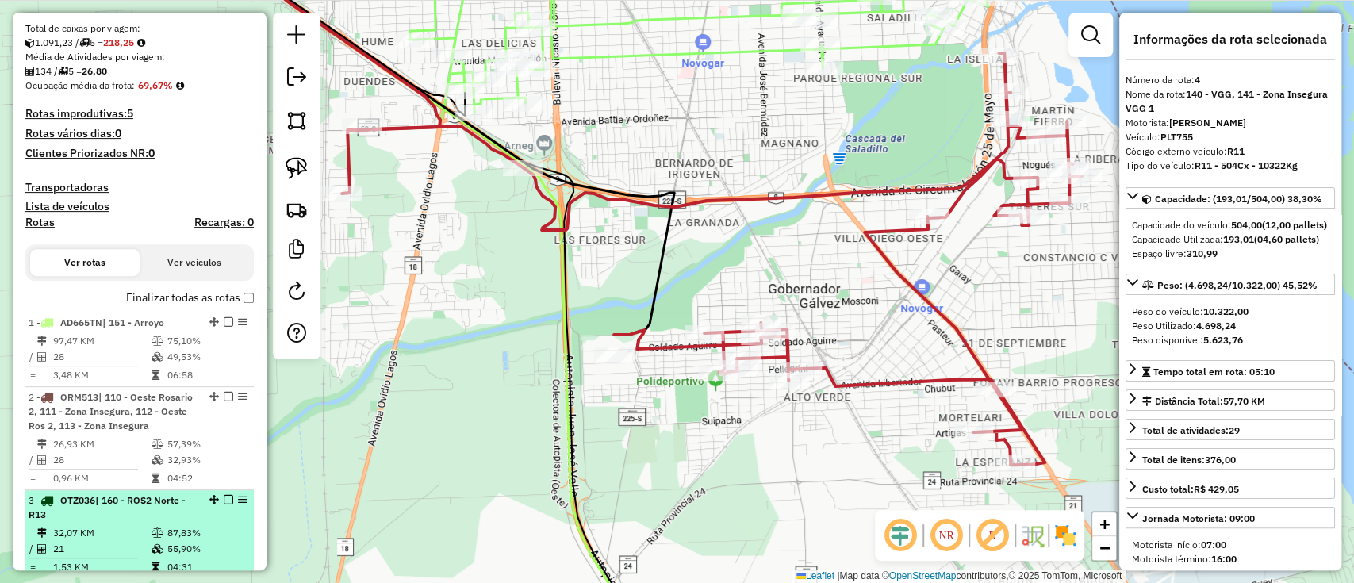
scroll to position [284, 0]
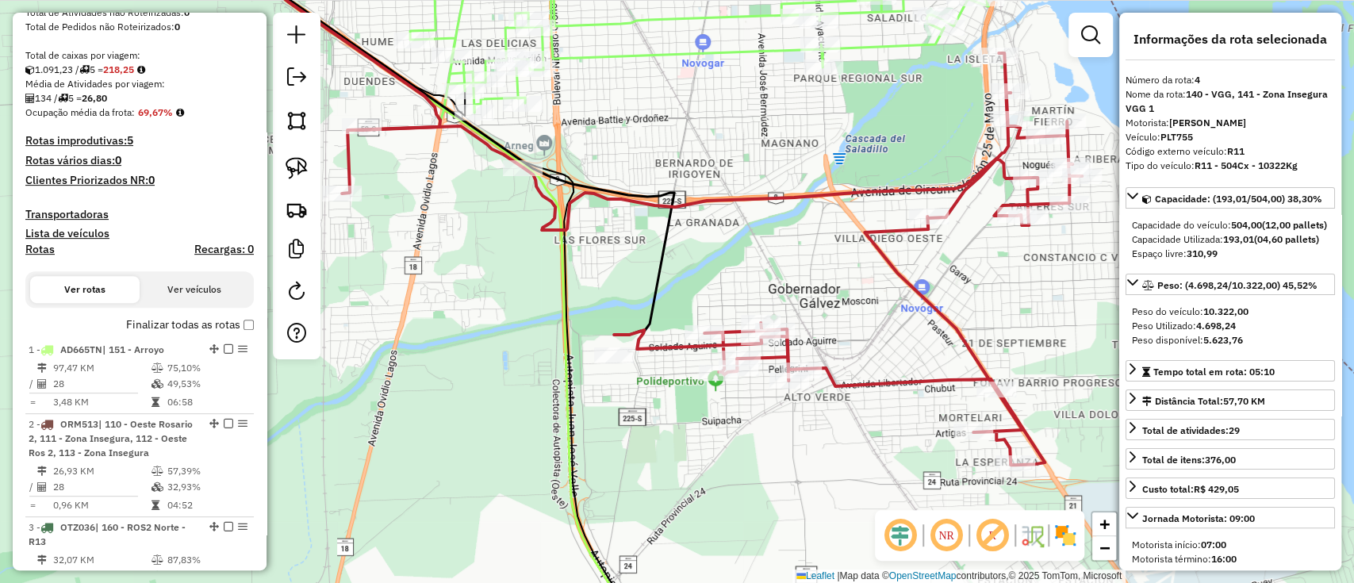
click at [183, 337] on div "Finalizar todas as rotas" at bounding box center [139, 329] width 228 height 19
click at [182, 324] on label "Finalizar todas as rotas" at bounding box center [190, 324] width 128 height 17
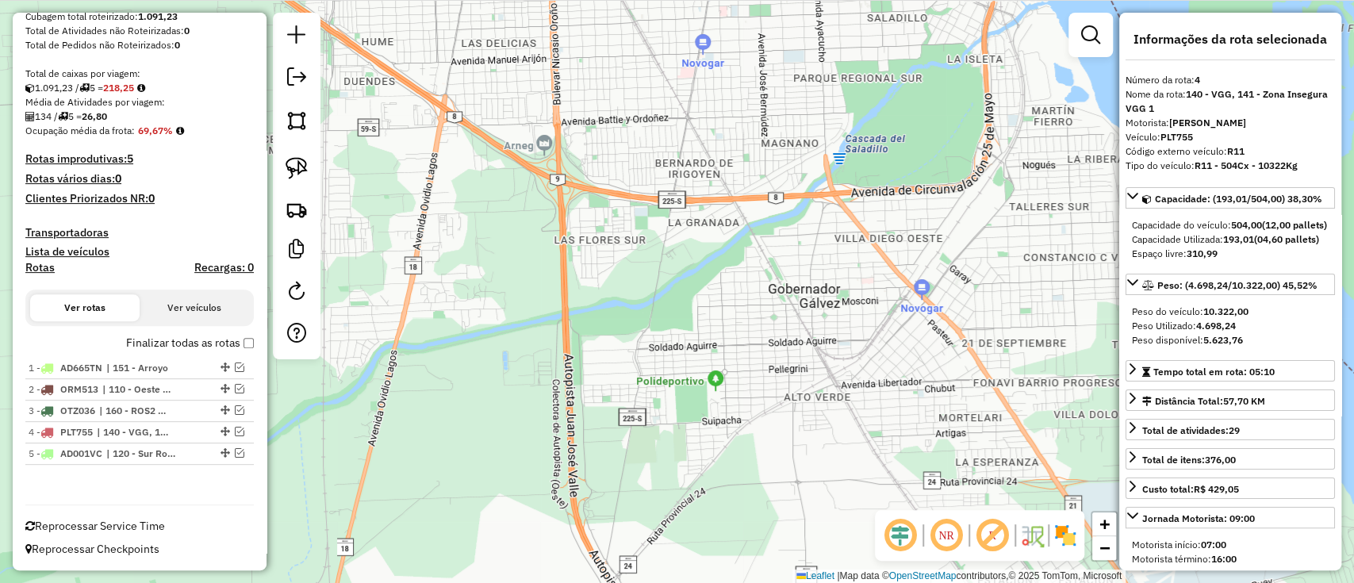
scroll to position [264, 0]
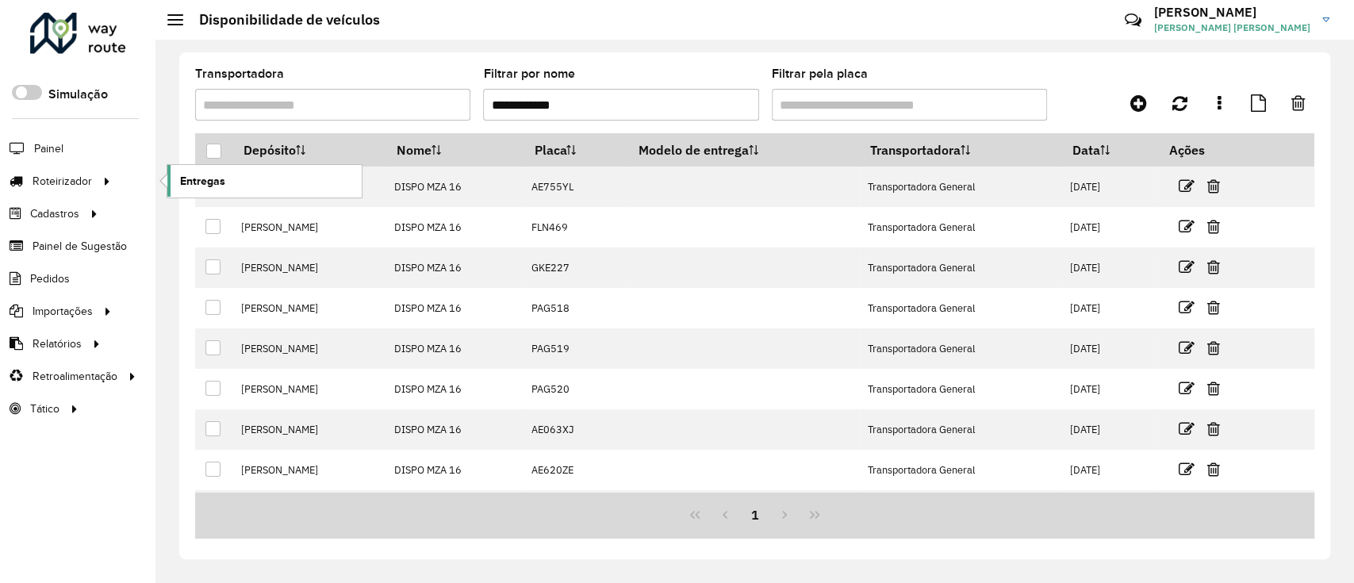
click at [201, 178] on span "Entregas" at bounding box center [202, 181] width 45 height 17
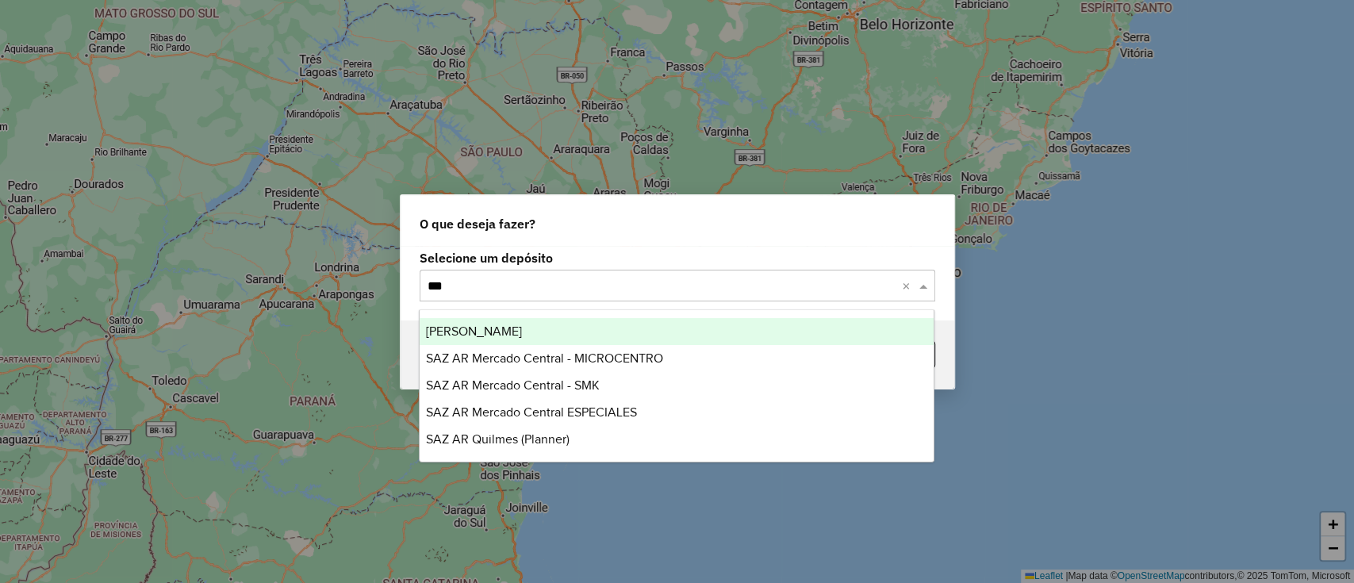
type input "****"
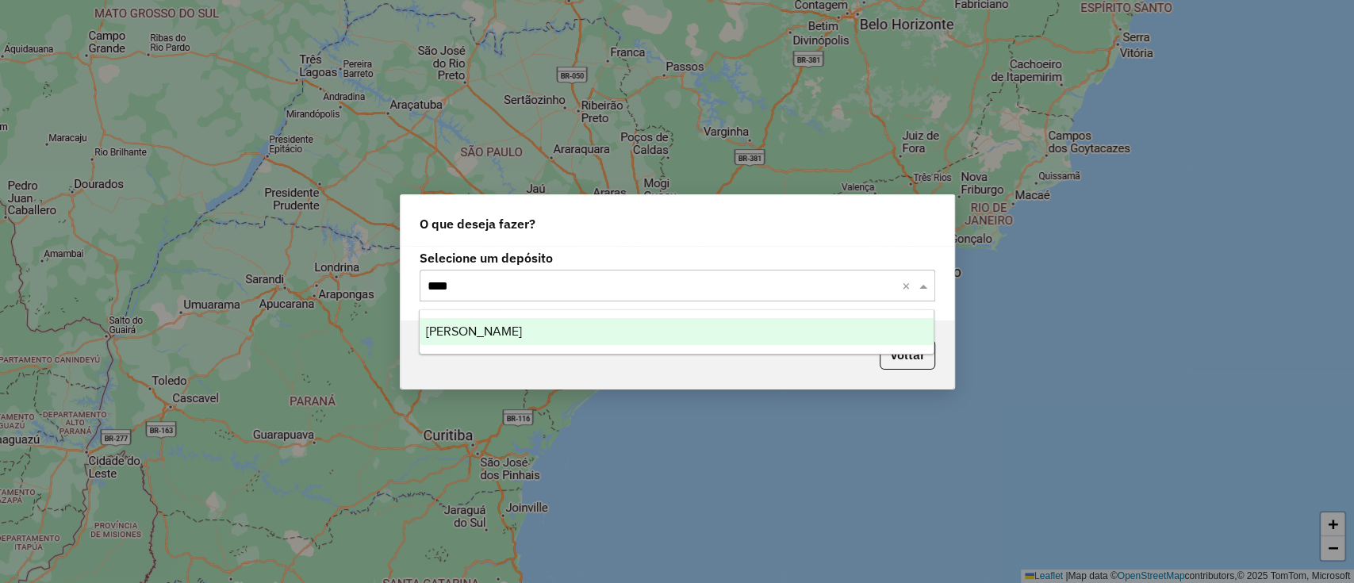
click at [736, 342] on div "[PERSON_NAME]" at bounding box center [677, 331] width 514 height 27
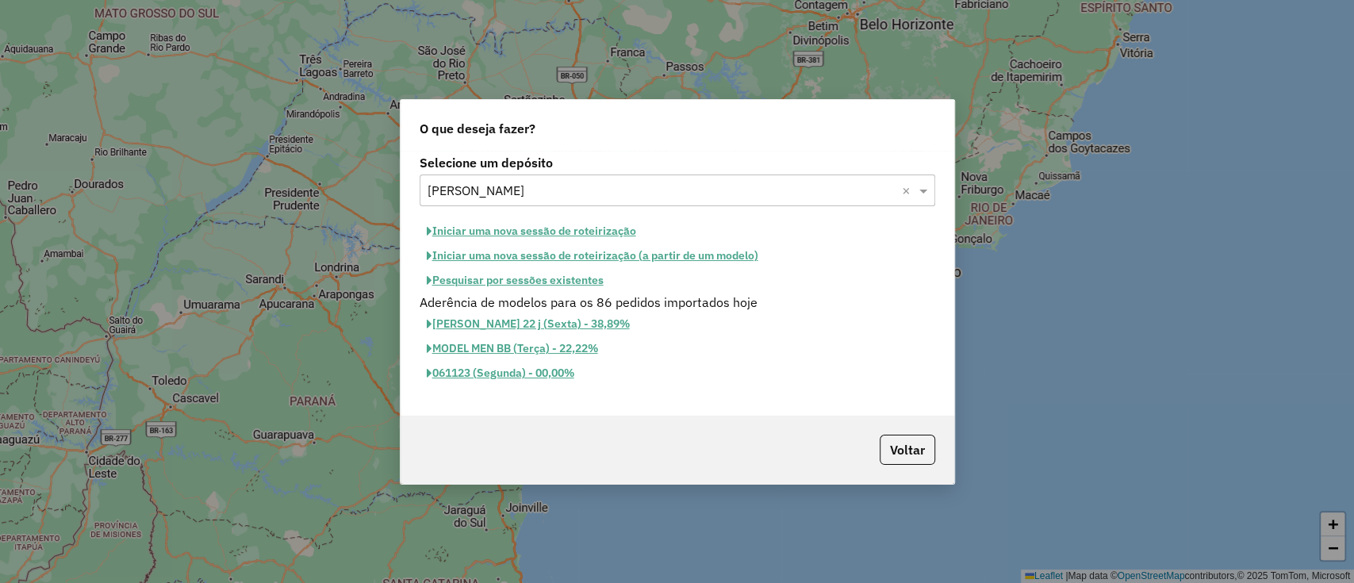
click at [565, 220] on button "Iniciar uma nova sessão de roteirização" at bounding box center [532, 231] width 224 height 25
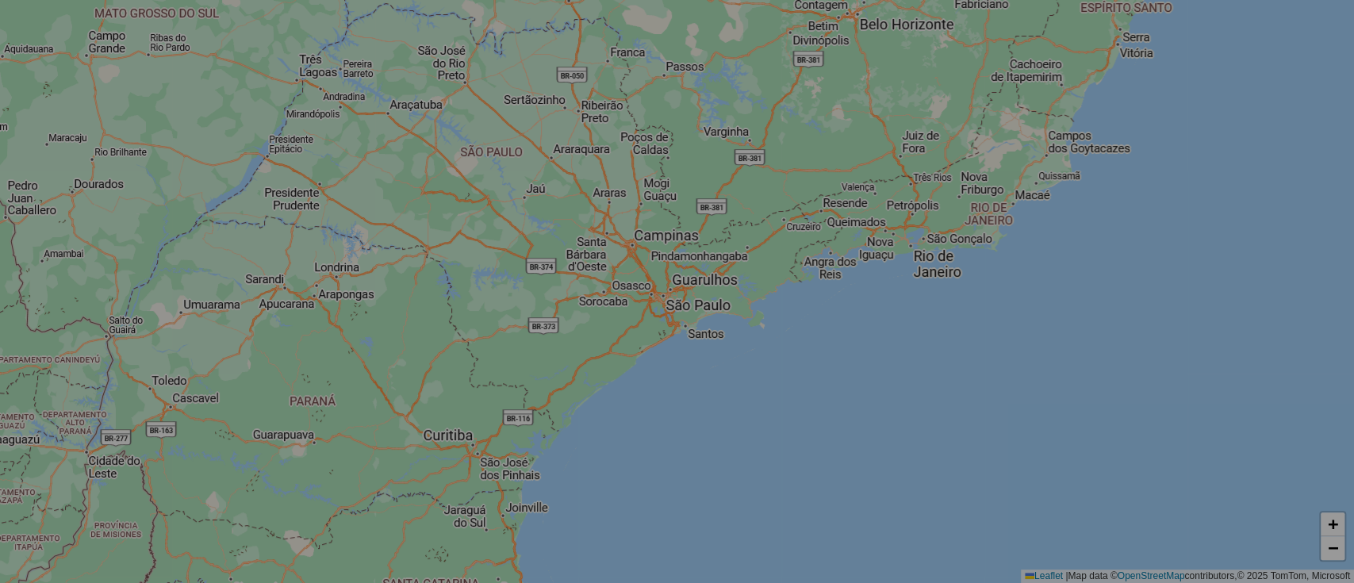
select select "*"
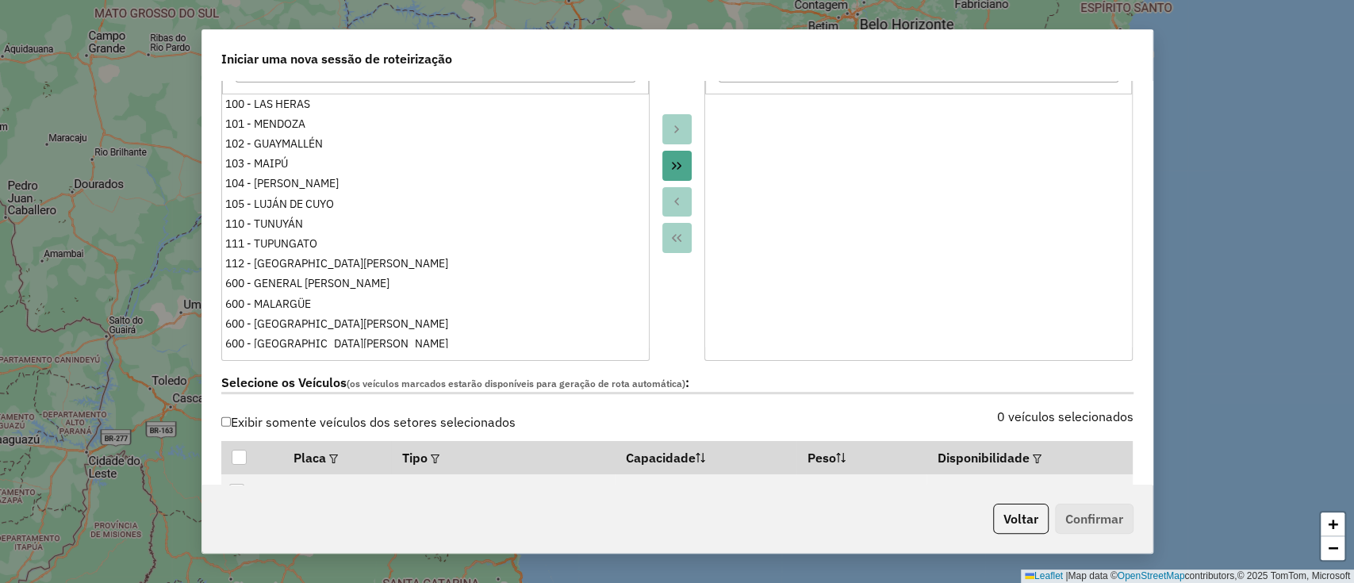
scroll to position [423, 0]
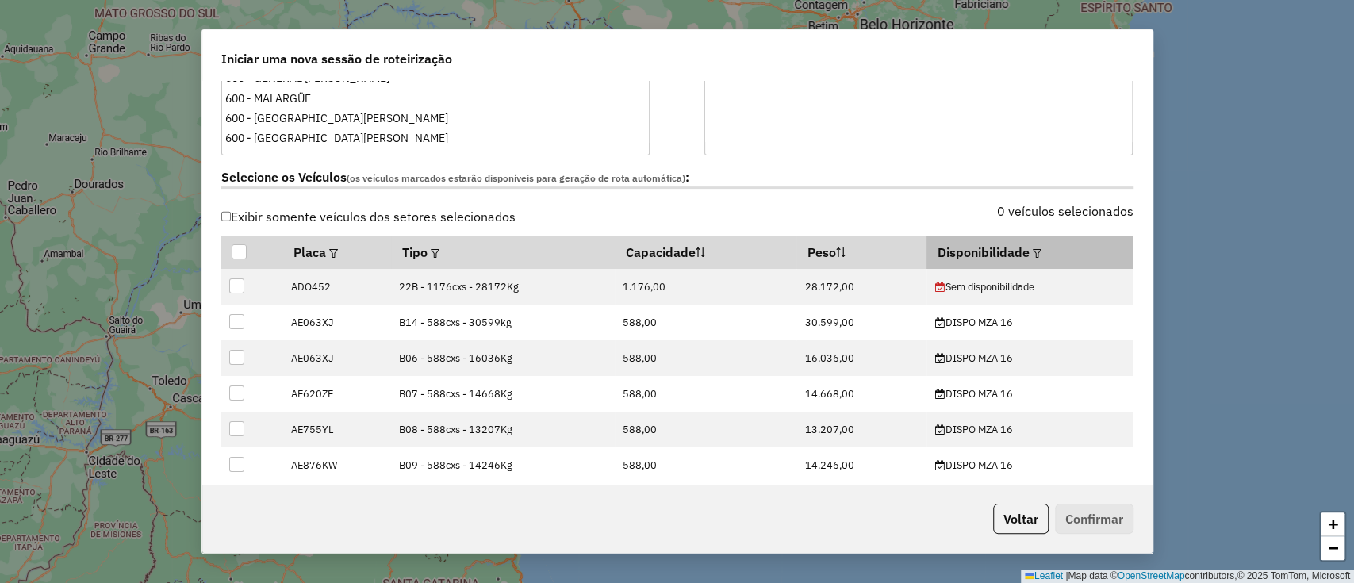
click at [1035, 254] on th "Disponibilidade" at bounding box center [1029, 252] width 206 height 33
click at [1033, 255] on em at bounding box center [1037, 253] width 9 height 9
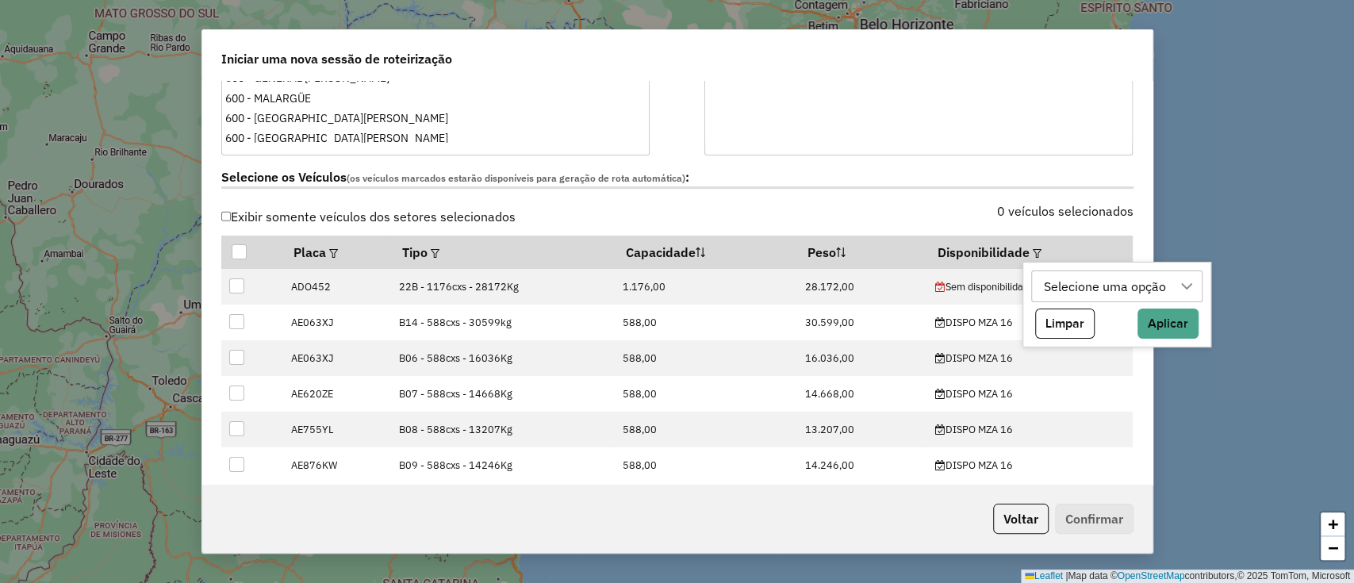
click at [1053, 285] on div "Selecione uma opção" at bounding box center [1104, 286] width 133 height 30
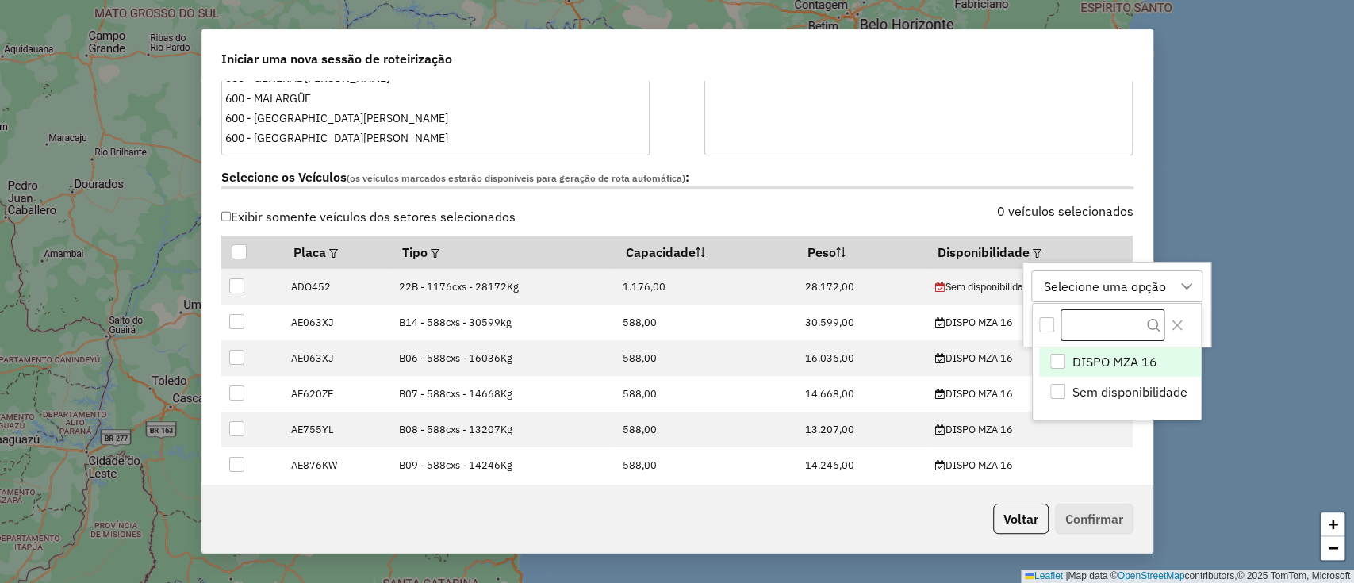
scroll to position [12, 71]
click at [1102, 362] on span "DISPO MZA 16" at bounding box center [1114, 361] width 85 height 19
click at [1102, 305] on div at bounding box center [1117, 325] width 168 height 43
click at [1099, 291] on div "DISPO MZA 16" at bounding box center [1086, 286] width 96 height 30
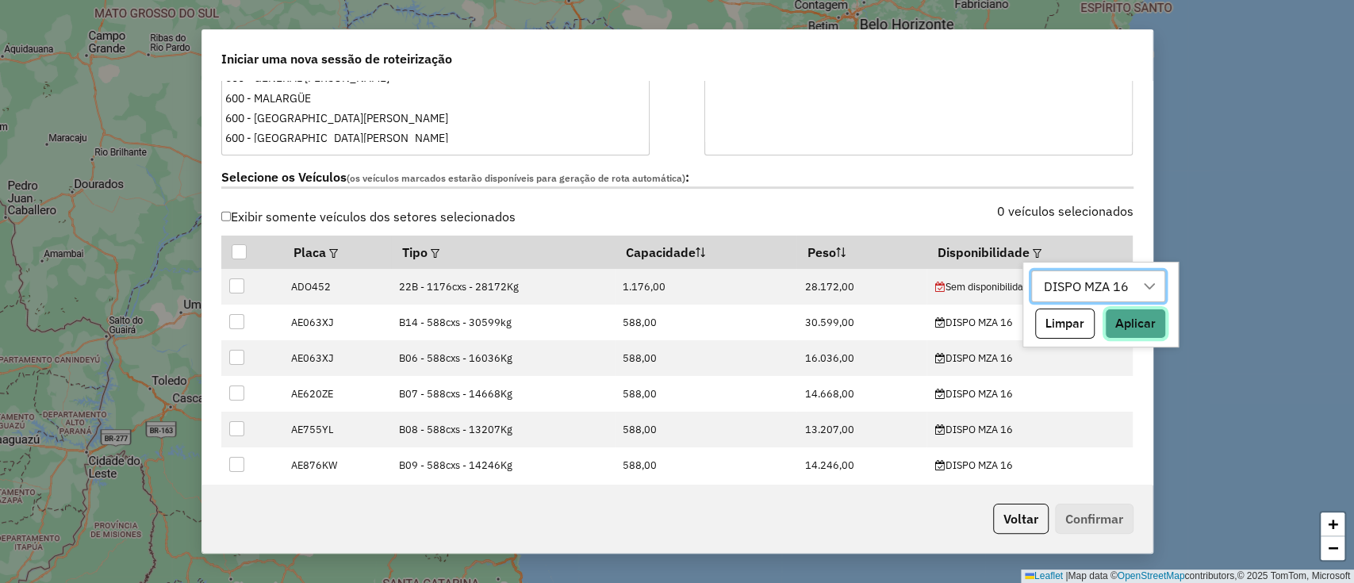
click at [1143, 327] on button "Aplicar" at bounding box center [1135, 324] width 61 height 30
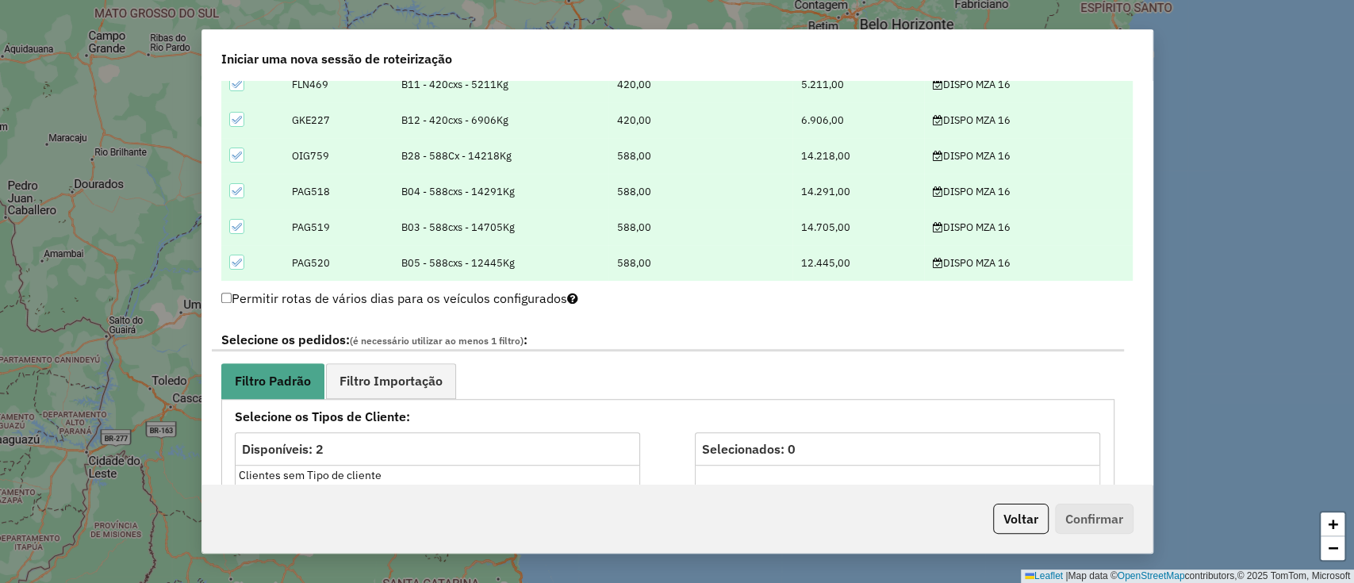
scroll to position [740, 0]
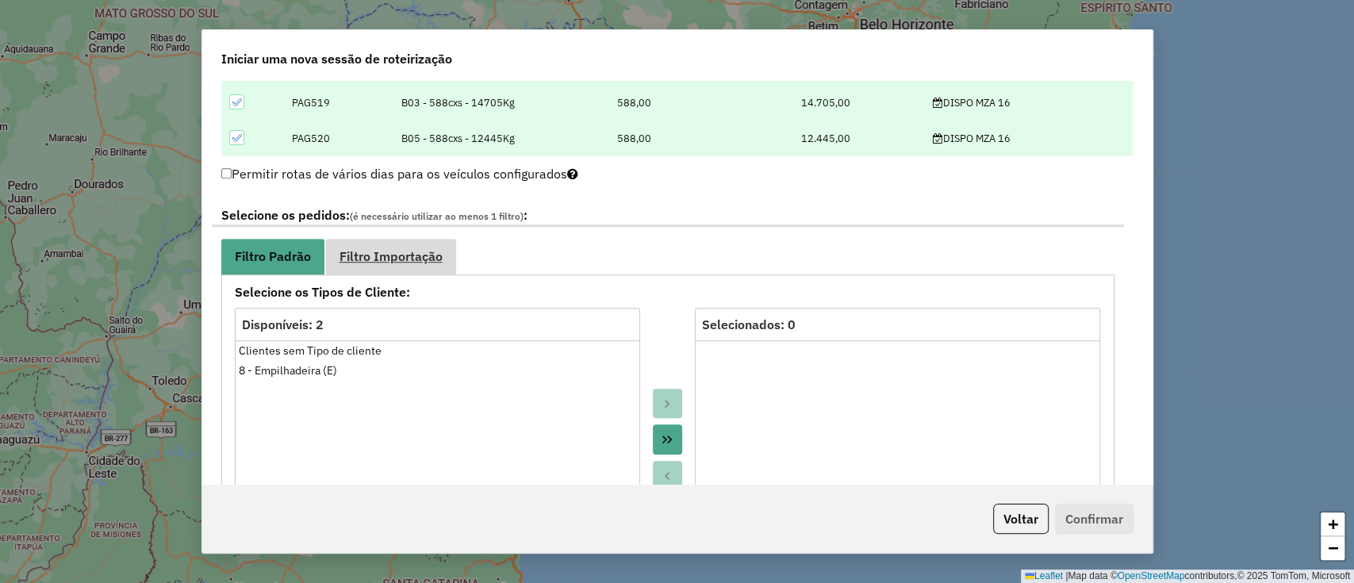
click at [409, 257] on span "Filtro Importação" at bounding box center [390, 256] width 103 height 13
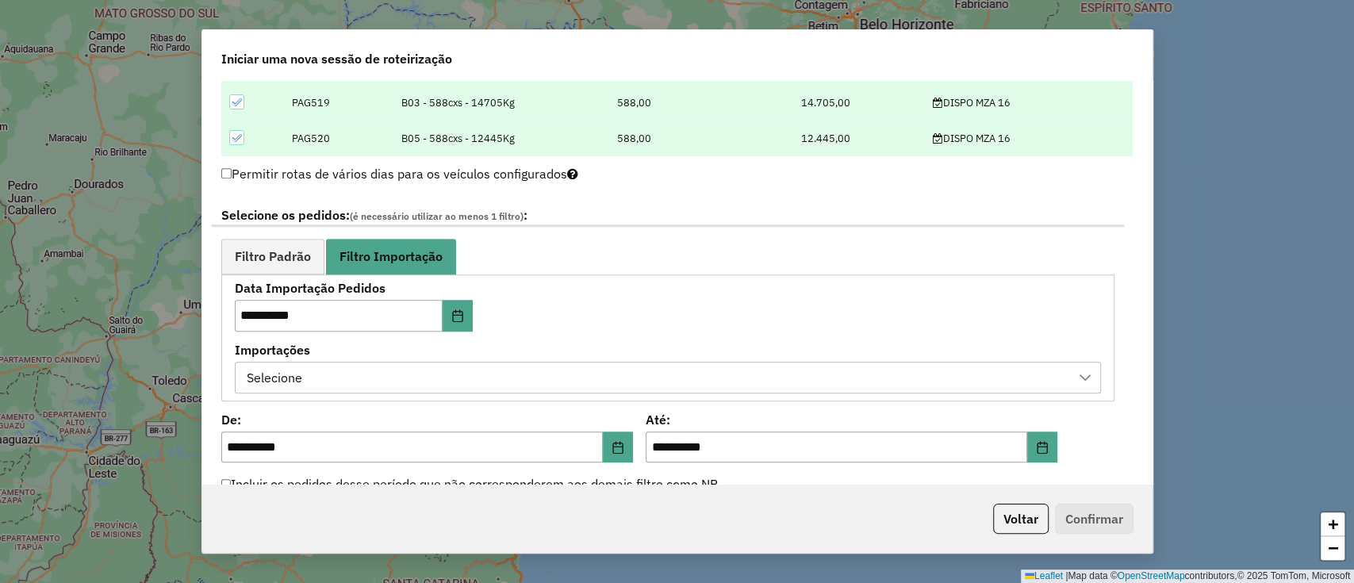
click at [536, 381] on div "Selecione" at bounding box center [656, 377] width 828 height 30
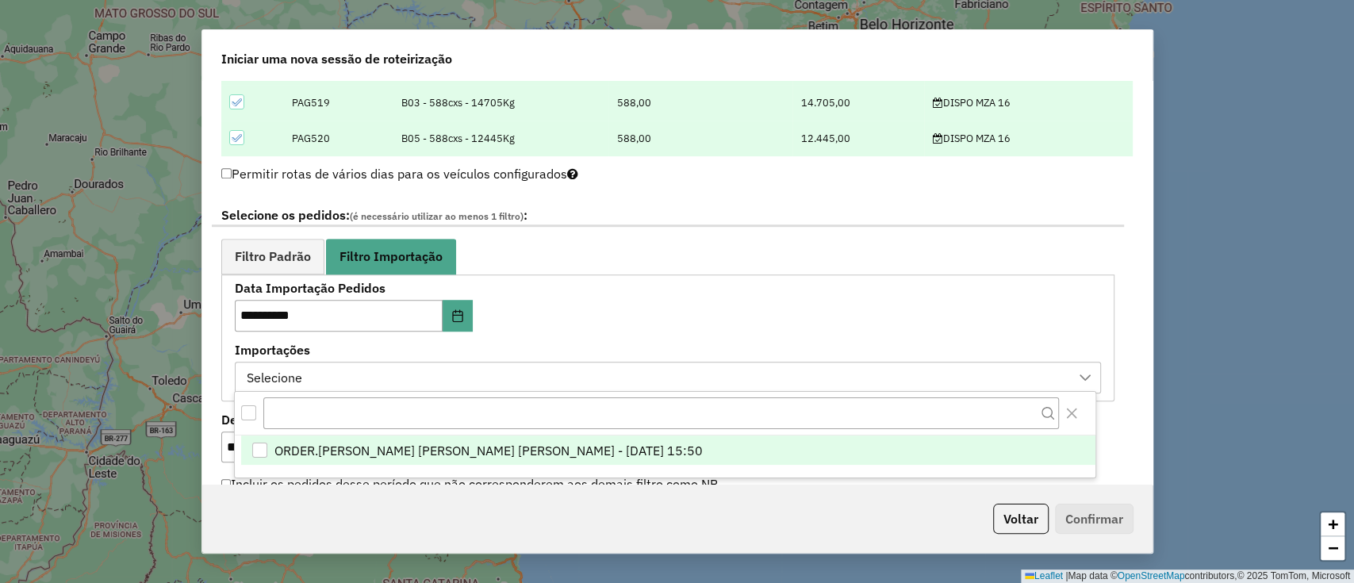
click at [560, 437] on li "ORDER.DL - LETICIA EMILY OLIVEIRA DE LIMA - 15/09/2025 15:50" at bounding box center [668, 450] width 854 height 30
click at [627, 340] on label "Importações" at bounding box center [668, 349] width 866 height 19
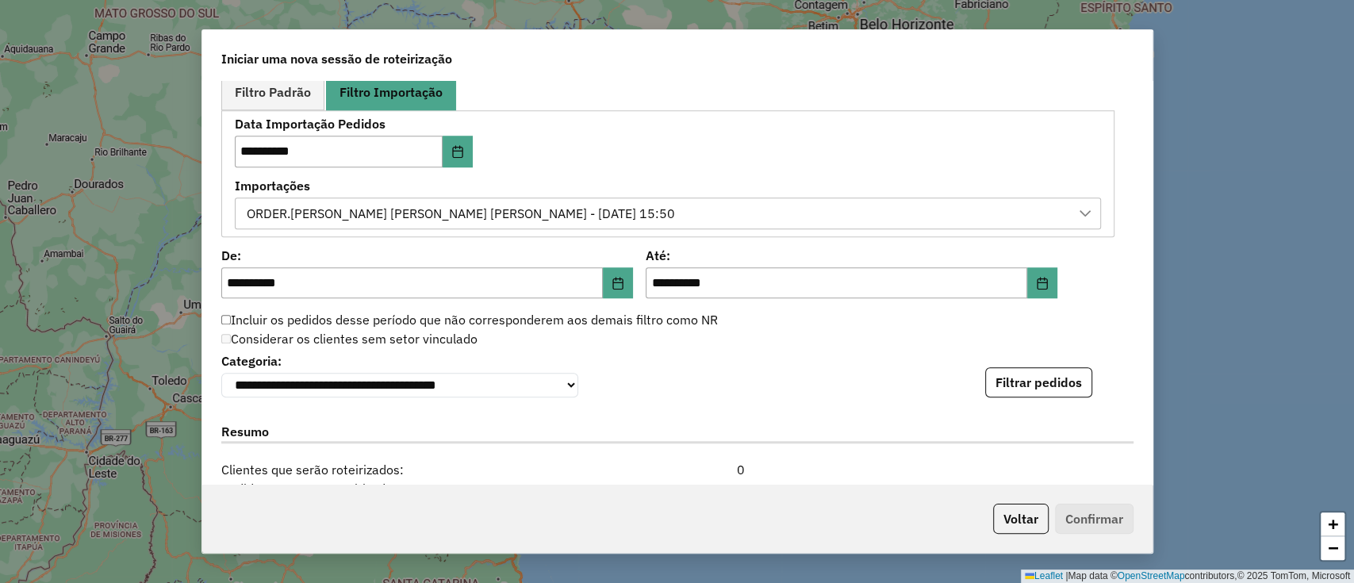
scroll to position [952, 0]
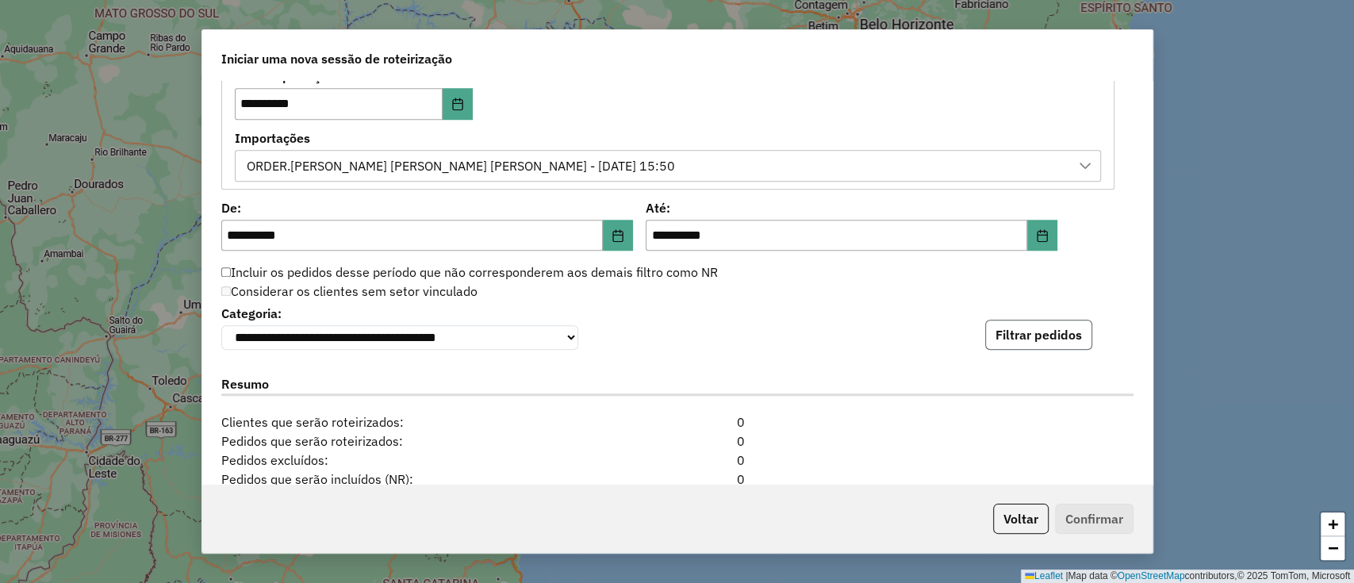
click at [1072, 329] on button "Filtrar pedidos" at bounding box center [1038, 335] width 107 height 30
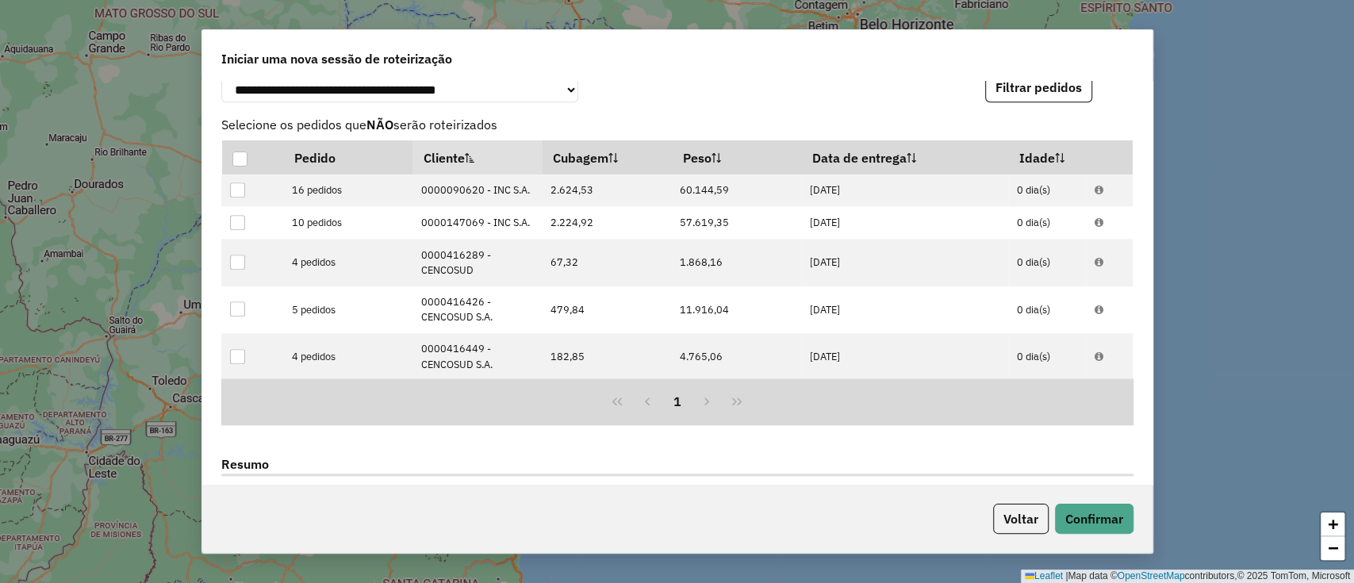
scroll to position [1470, 0]
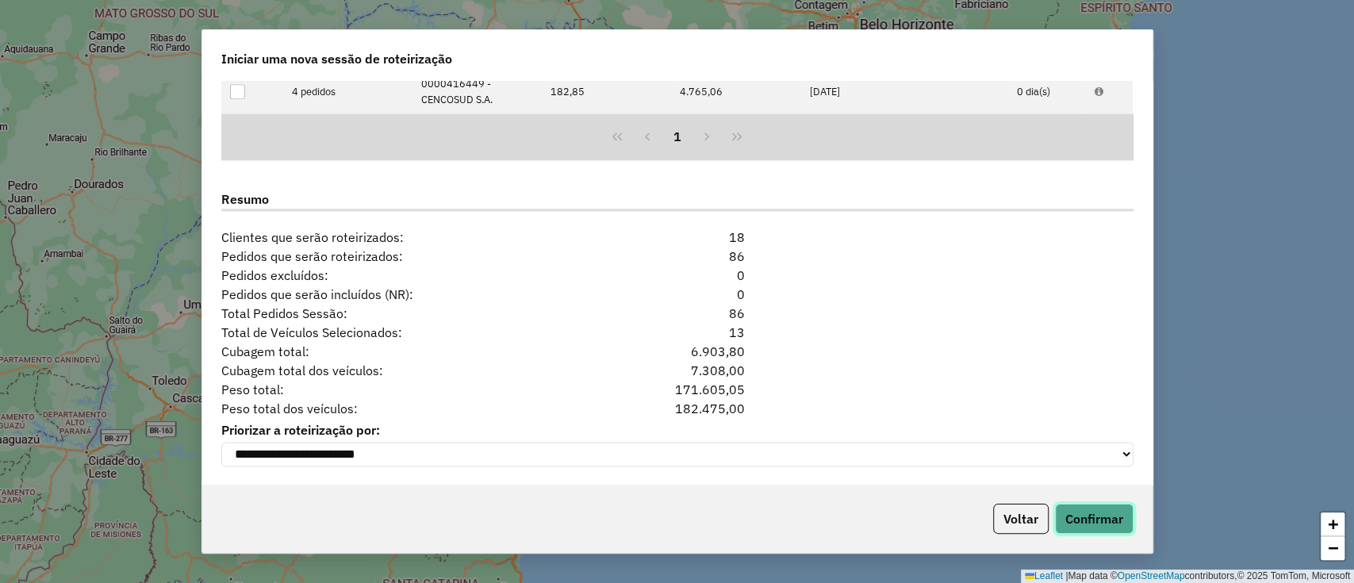
click at [1099, 531] on button "Confirmar" at bounding box center [1094, 519] width 79 height 30
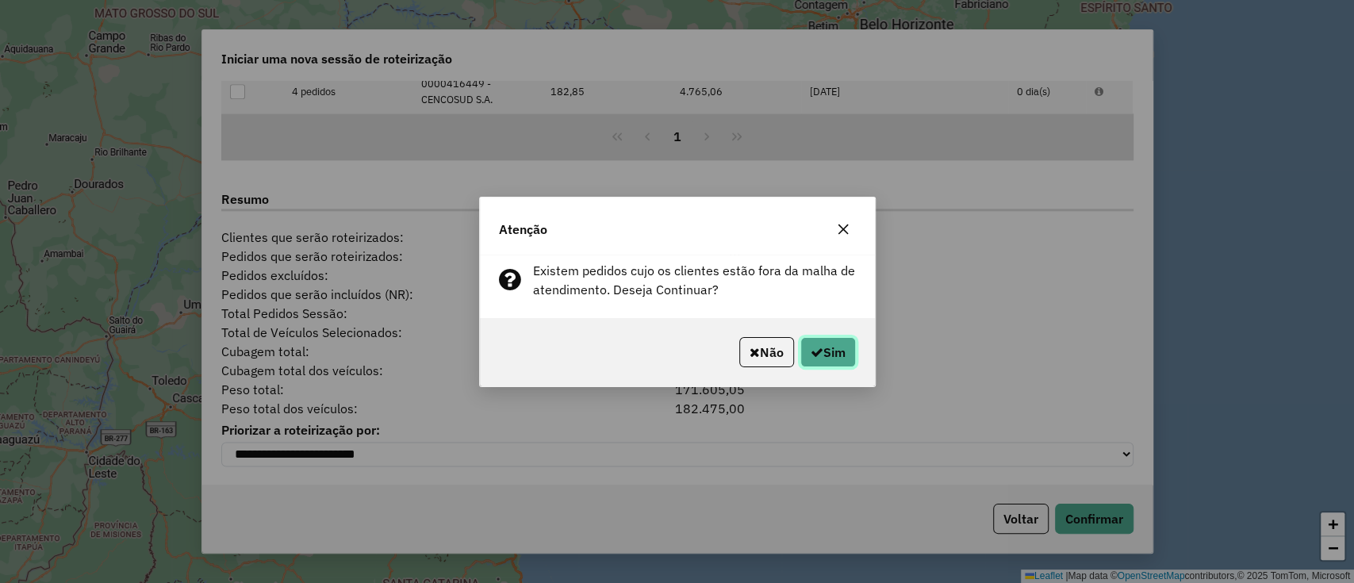
click at [830, 353] on button "Sim" at bounding box center [828, 352] width 56 height 30
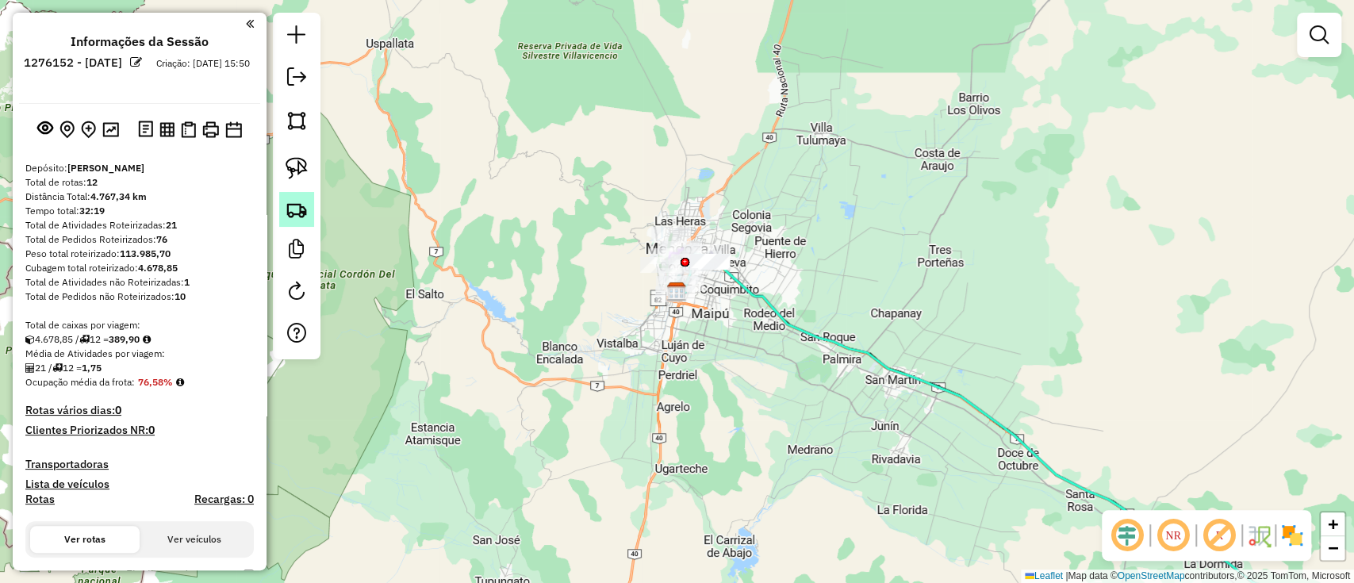
click at [313, 217] on link at bounding box center [296, 209] width 35 height 35
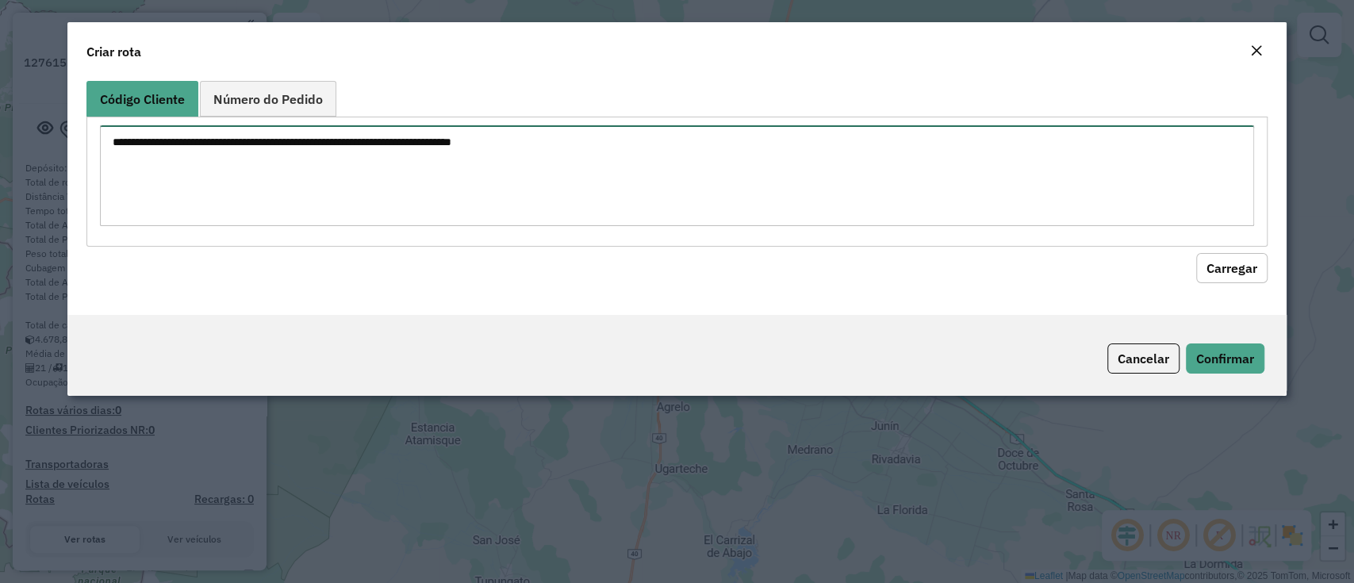
click at [619, 192] on textarea at bounding box center [676, 175] width 1153 height 101
paste textarea "**********"
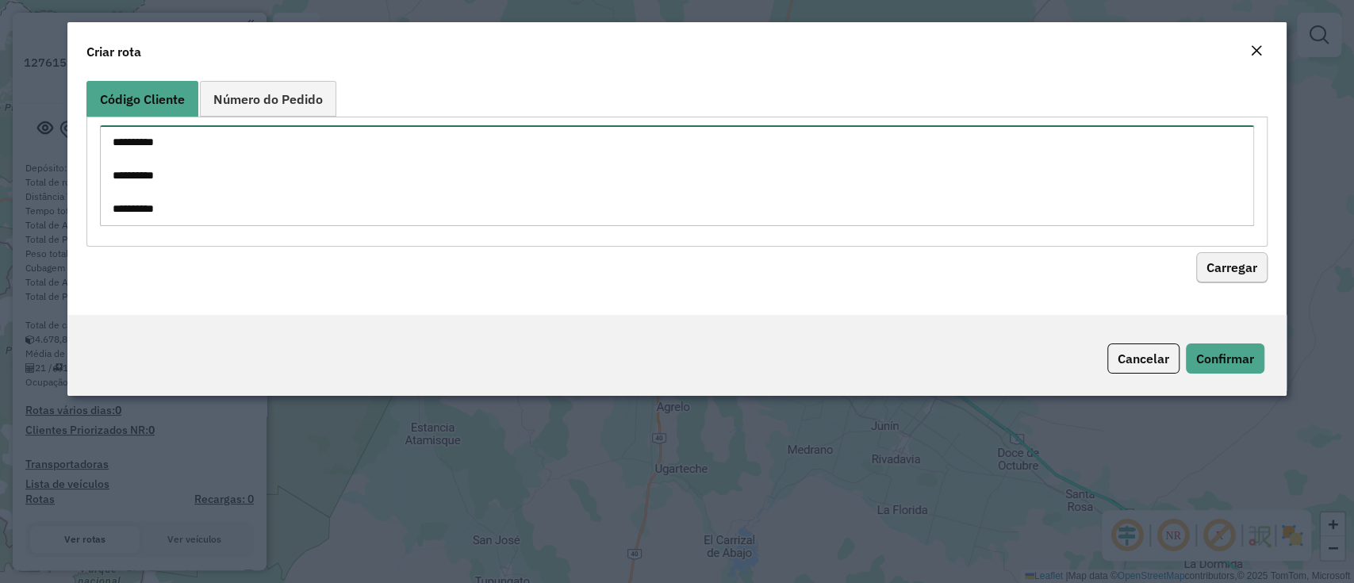
type textarea "**********"
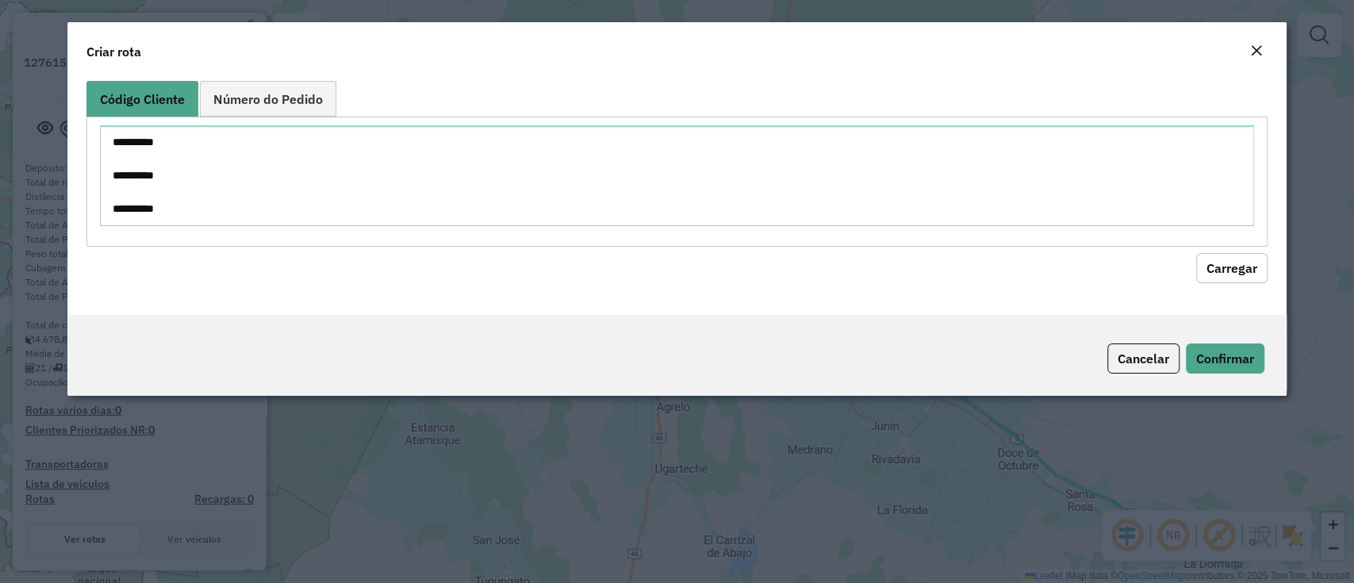
click at [1231, 270] on button "Carregar" at bounding box center [1231, 268] width 71 height 30
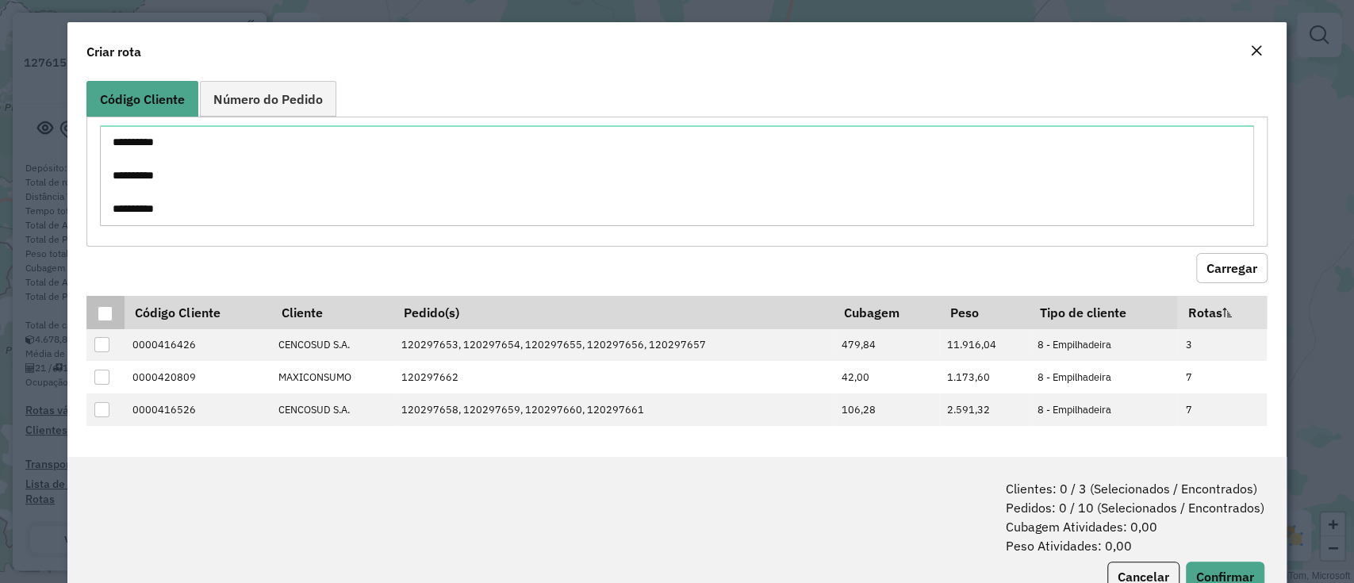
click at [103, 306] on div at bounding box center [105, 313] width 15 height 15
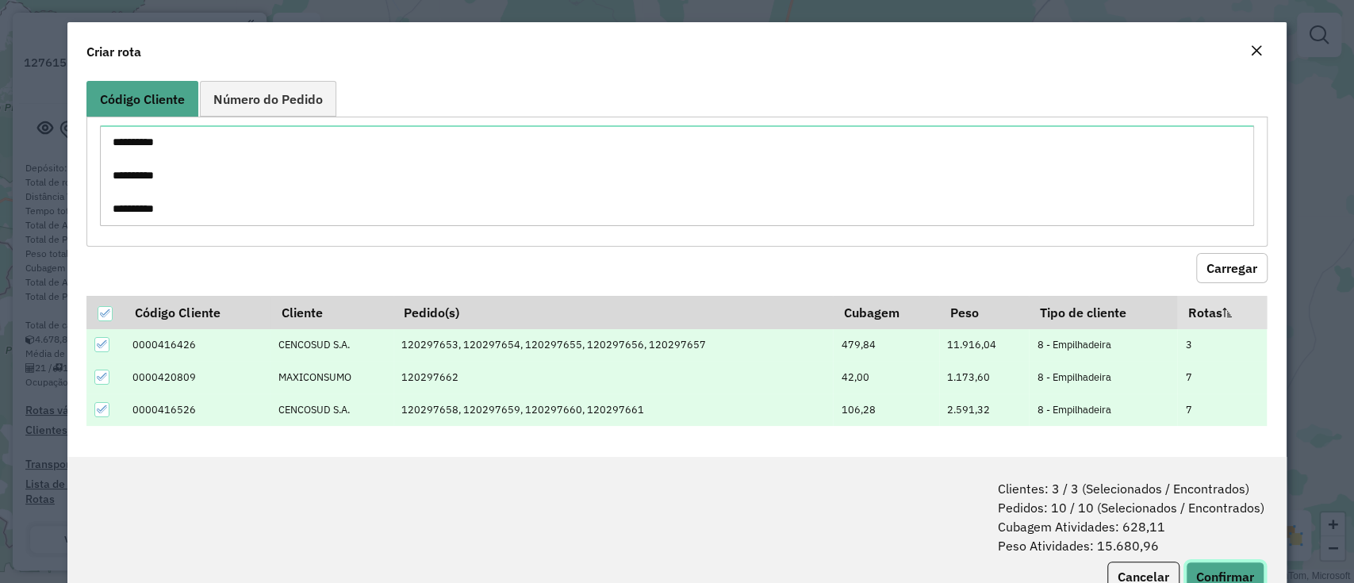
click at [1231, 577] on button "Confirmar" at bounding box center [1225, 577] width 79 height 30
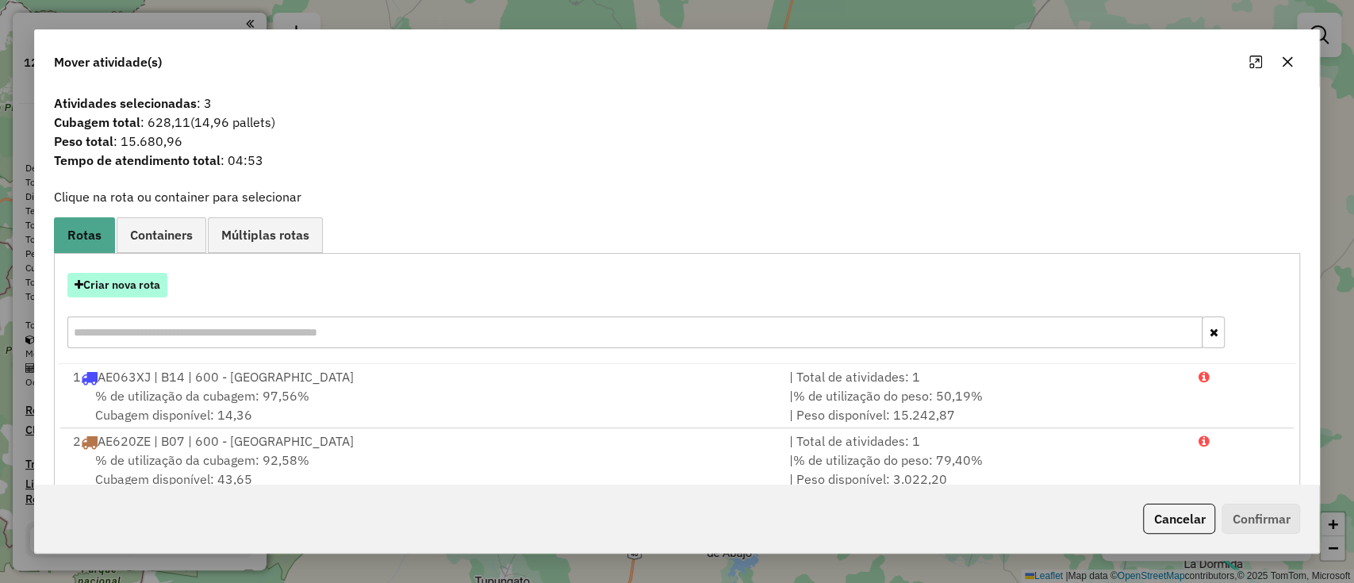
click at [132, 284] on button "Criar nova rota" at bounding box center [117, 285] width 100 height 25
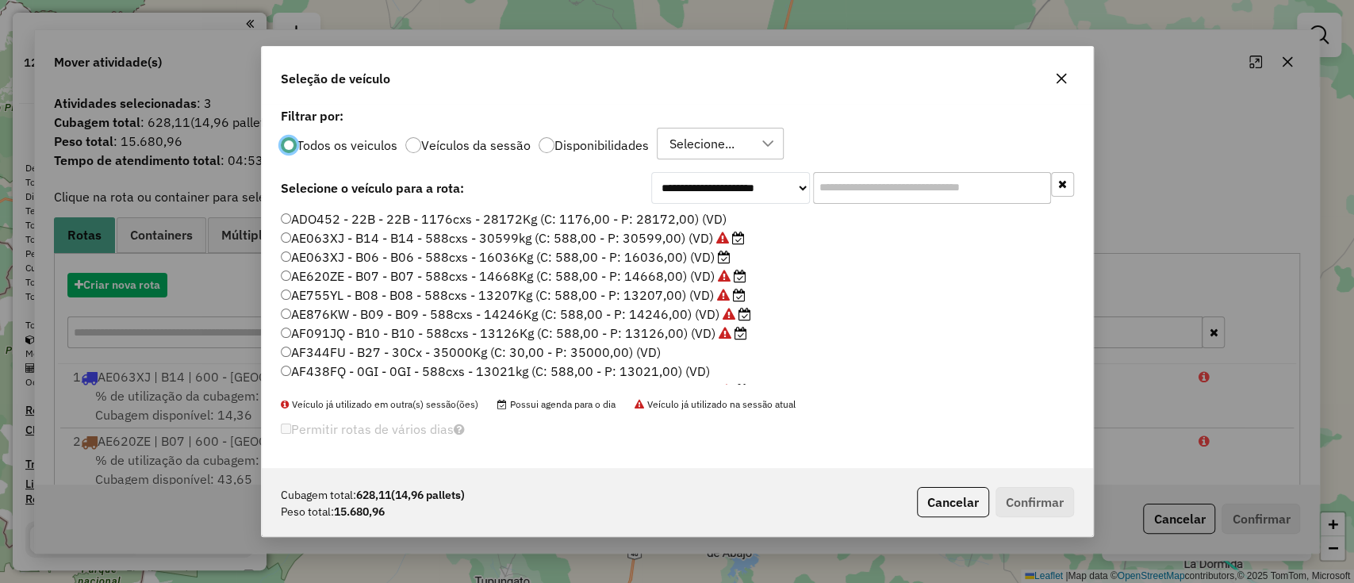
scroll to position [8, 5]
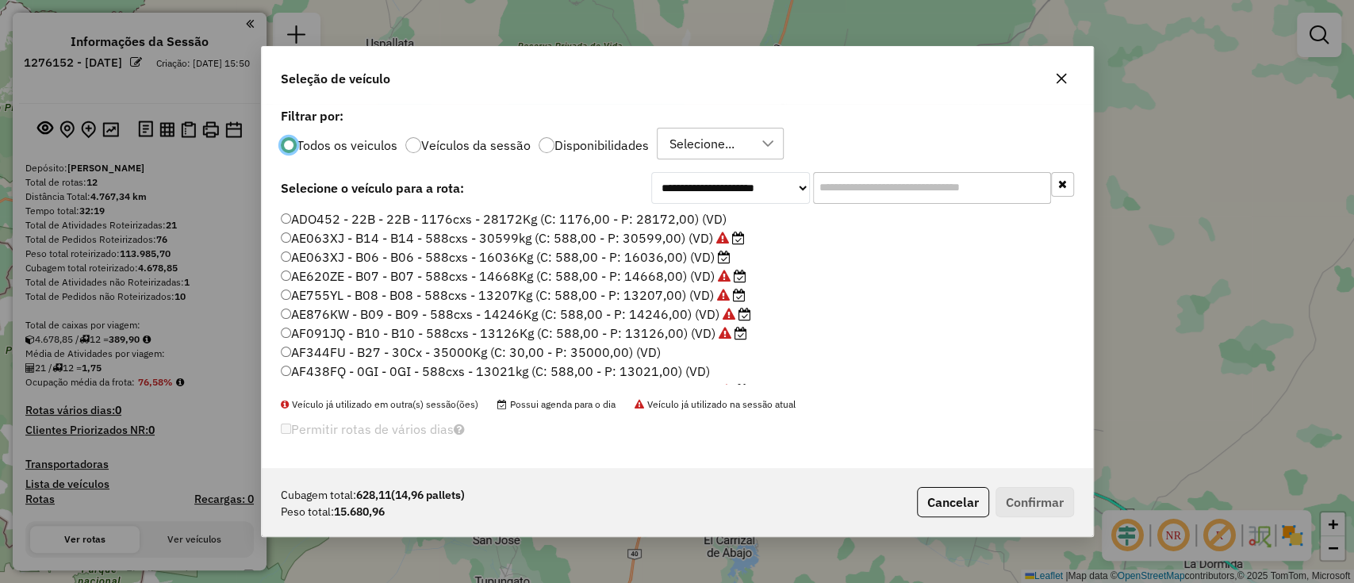
click at [606, 137] on p-radiobutton "Disponibilidades" at bounding box center [594, 145] width 110 height 16
click at [908, 192] on input "text" at bounding box center [932, 188] width 238 height 32
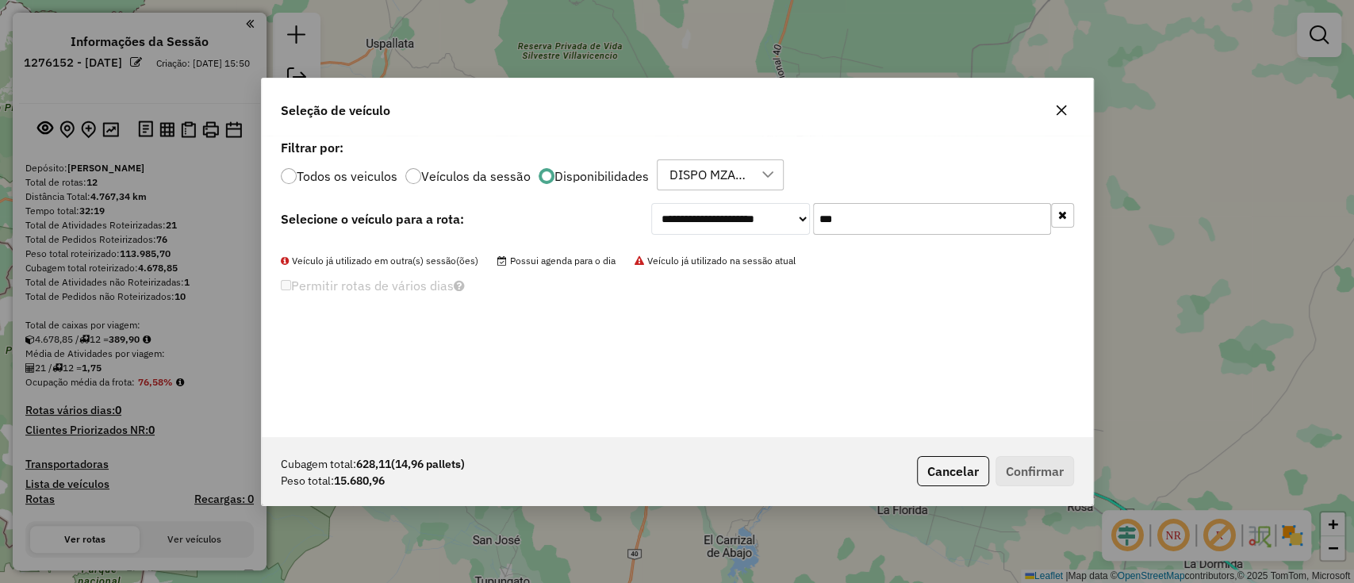
type input "***"
click at [355, 178] on label "Todos os veiculos" at bounding box center [347, 176] width 101 height 13
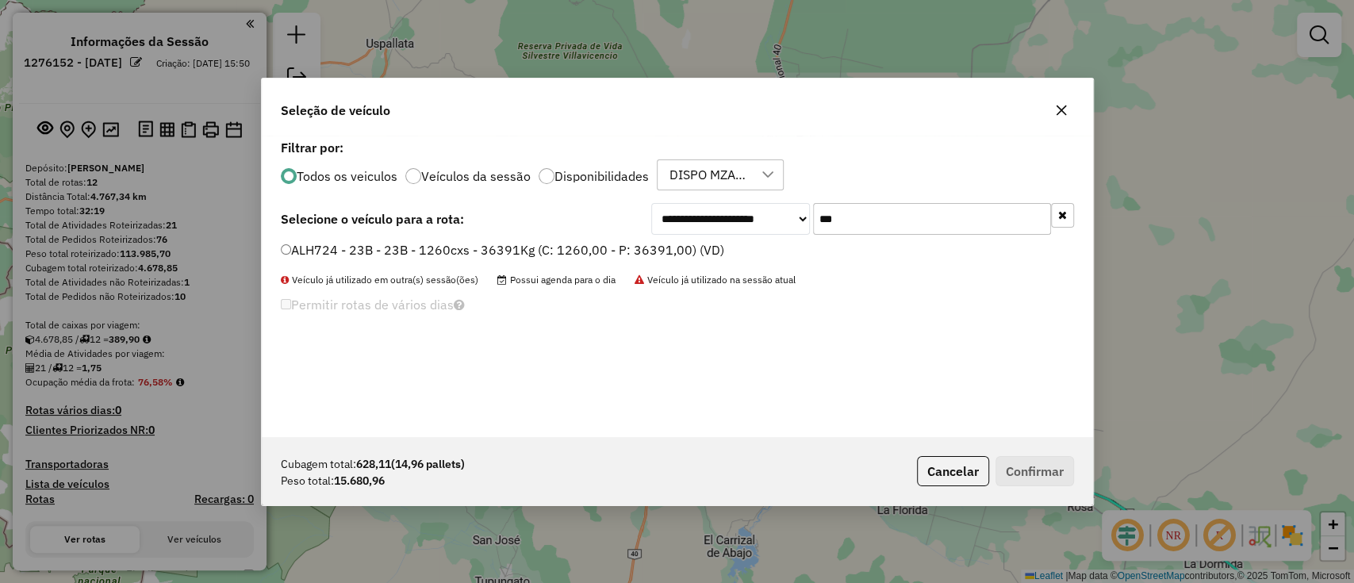
click at [483, 240] on div "**********" at bounding box center [677, 286] width 831 height 301
click at [604, 255] on label "ALH724 - 23B - 23B - 1260cxs - 36391Kg (C: 1260,00 - P: 36391,00) (VD)" at bounding box center [502, 249] width 443 height 19
click at [585, 259] on li "ALH724 - 23B - 23B - 1260cxs - 36391Kg (C: 1260,00 - P: 36391,00) (VD)" at bounding box center [677, 250] width 793 height 19
click at [585, 256] on label "ALH724 - 23B - 23B - 1260cxs - 36391Kg (C: 1260,00 - P: 36391,00) (VD)" at bounding box center [502, 249] width 443 height 19
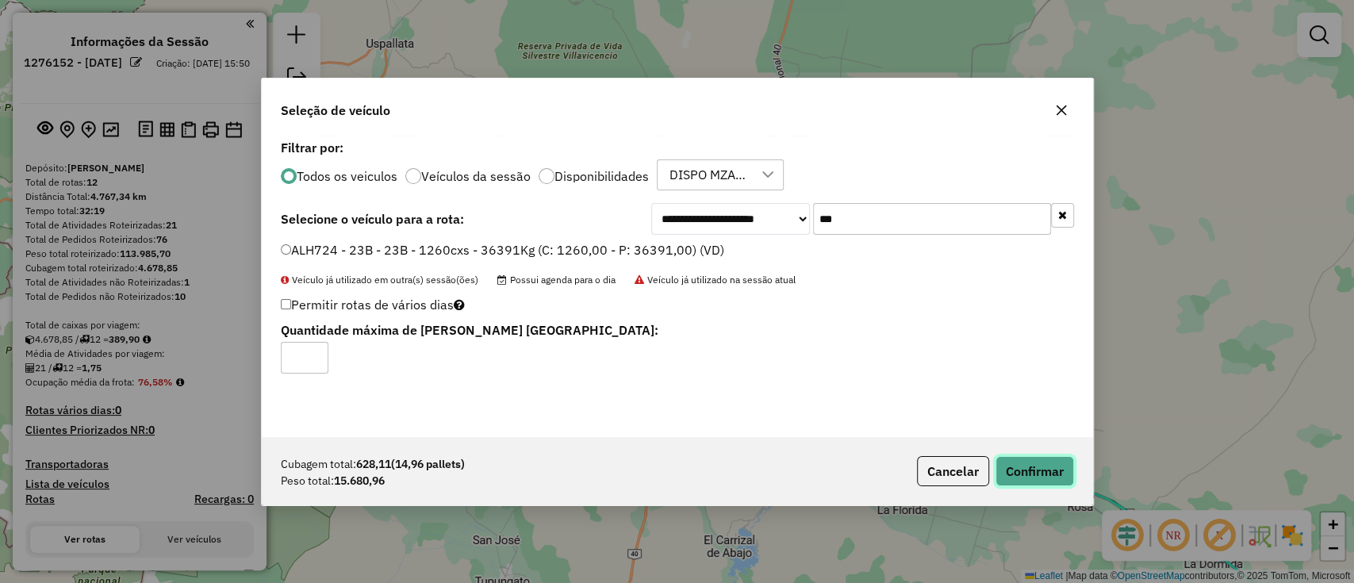
click at [1020, 456] on button "Confirmar" at bounding box center [1034, 471] width 79 height 30
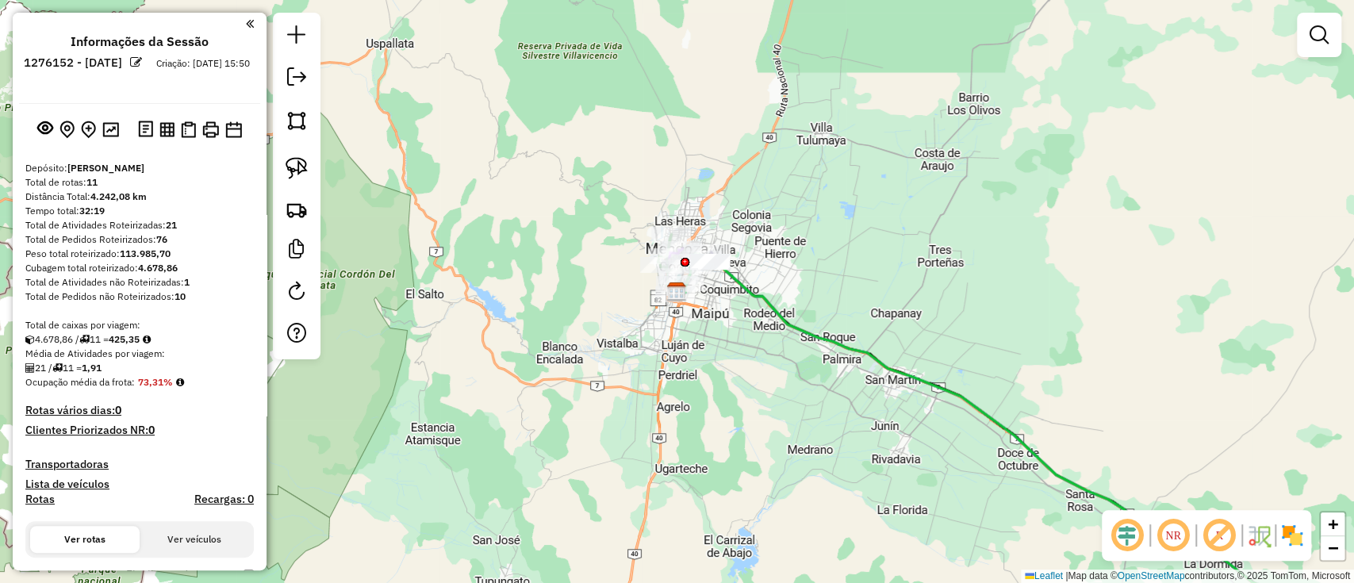
click at [834, 342] on icon at bounding box center [1083, 448] width 812 height 388
select select "**********"
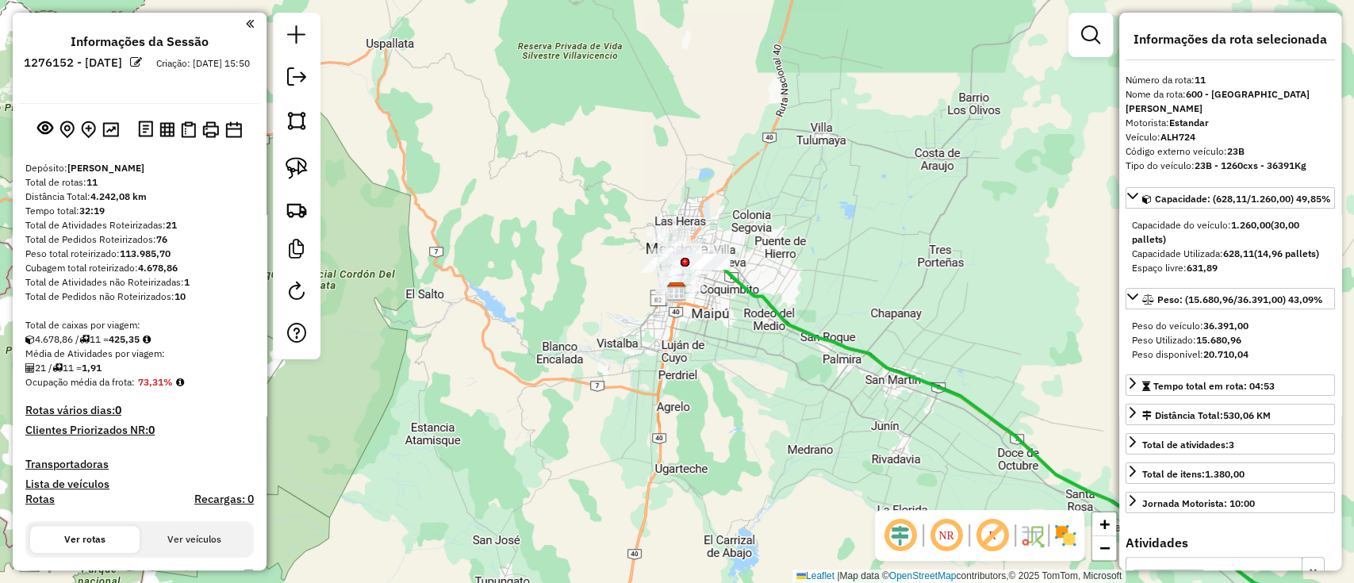
scroll to position [1306, 0]
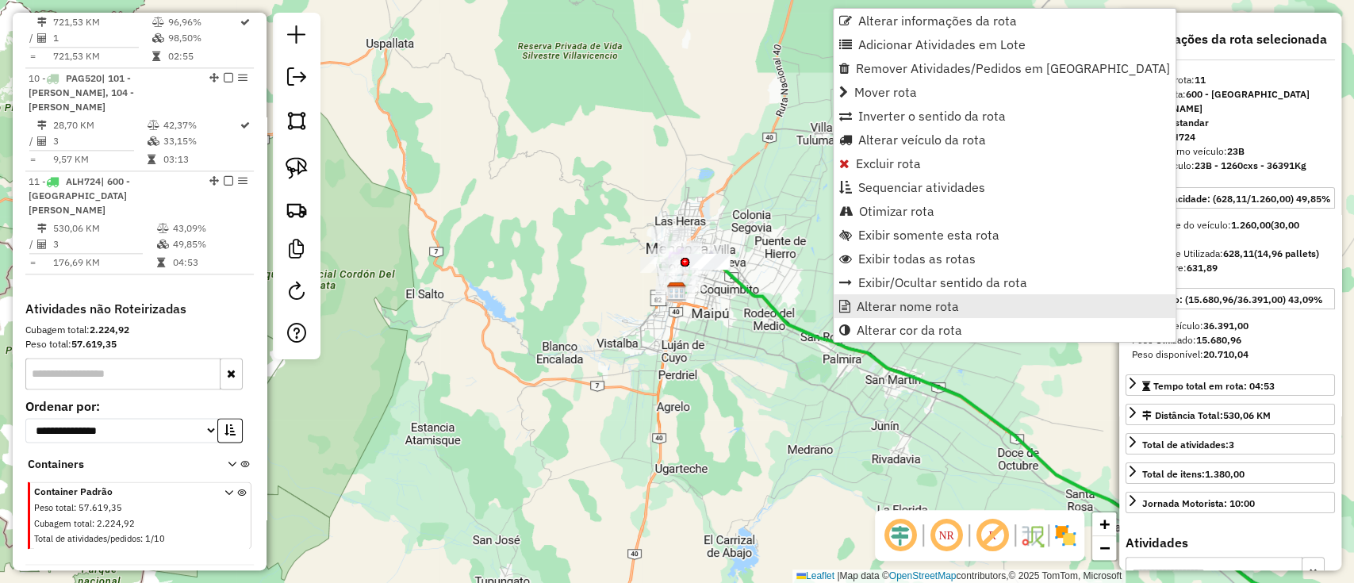
click at [867, 303] on span "Alterar nome rota" at bounding box center [908, 306] width 102 height 13
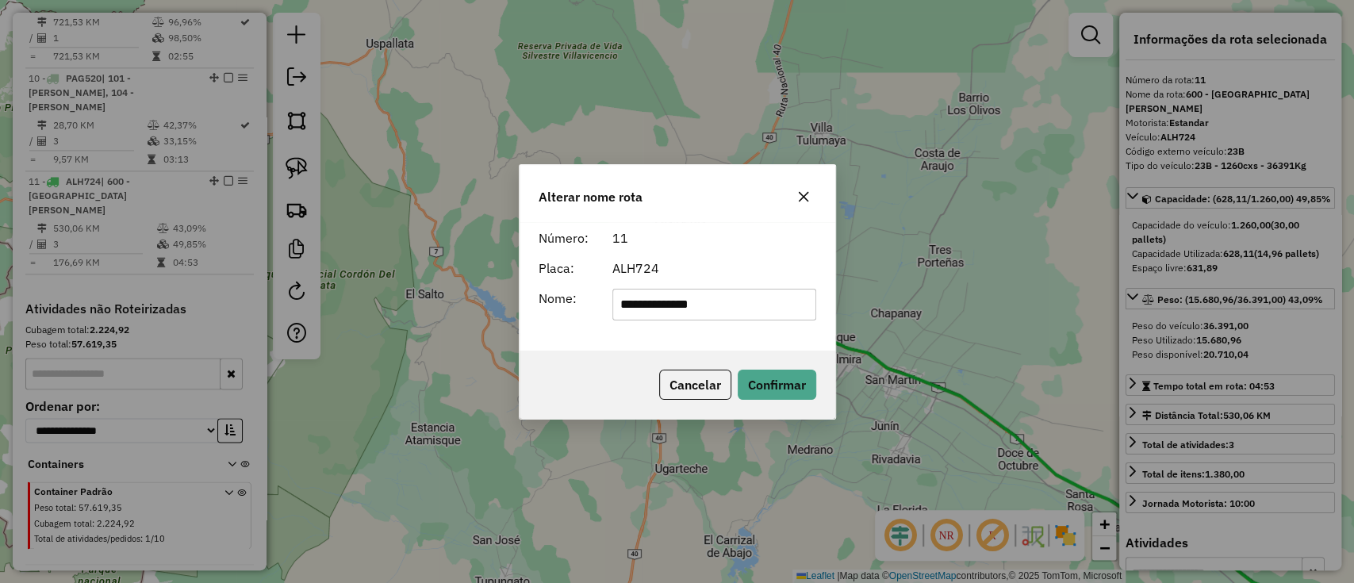
drag, startPoint x: 761, startPoint y: 296, endPoint x: 454, endPoint y: 309, distance: 307.2
click at [454, 309] on div "**********" at bounding box center [677, 291] width 1354 height 583
type input "***"
click at [777, 382] on button "Confirmar" at bounding box center [777, 385] width 79 height 30
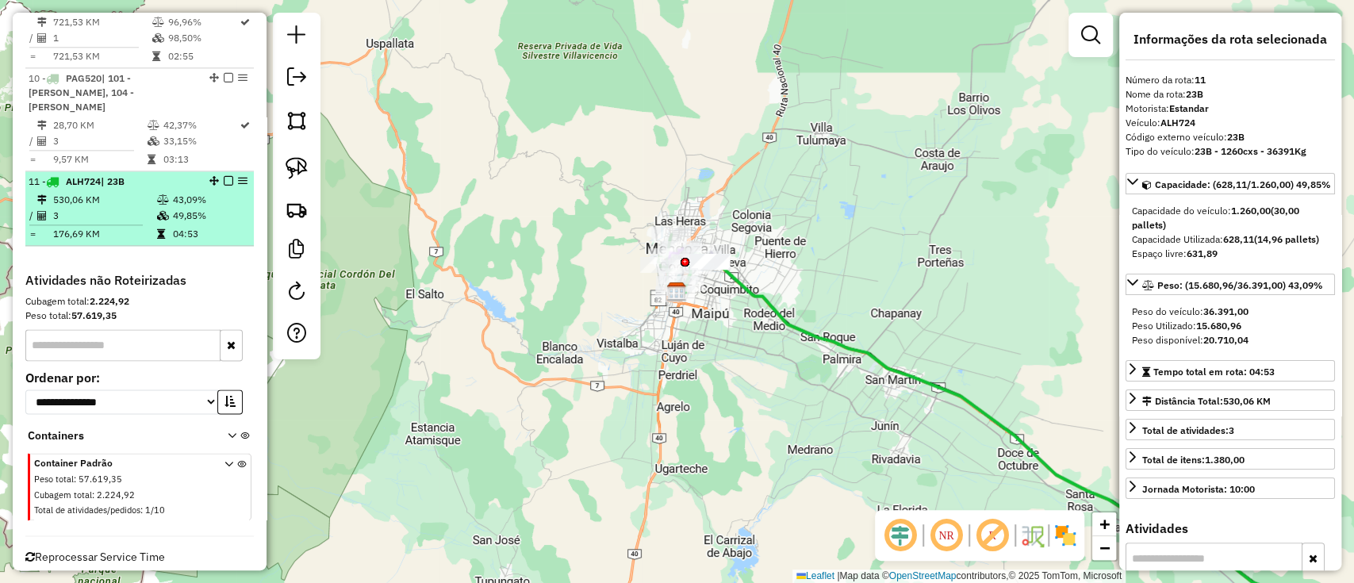
click at [224, 176] on em at bounding box center [229, 181] width 10 height 10
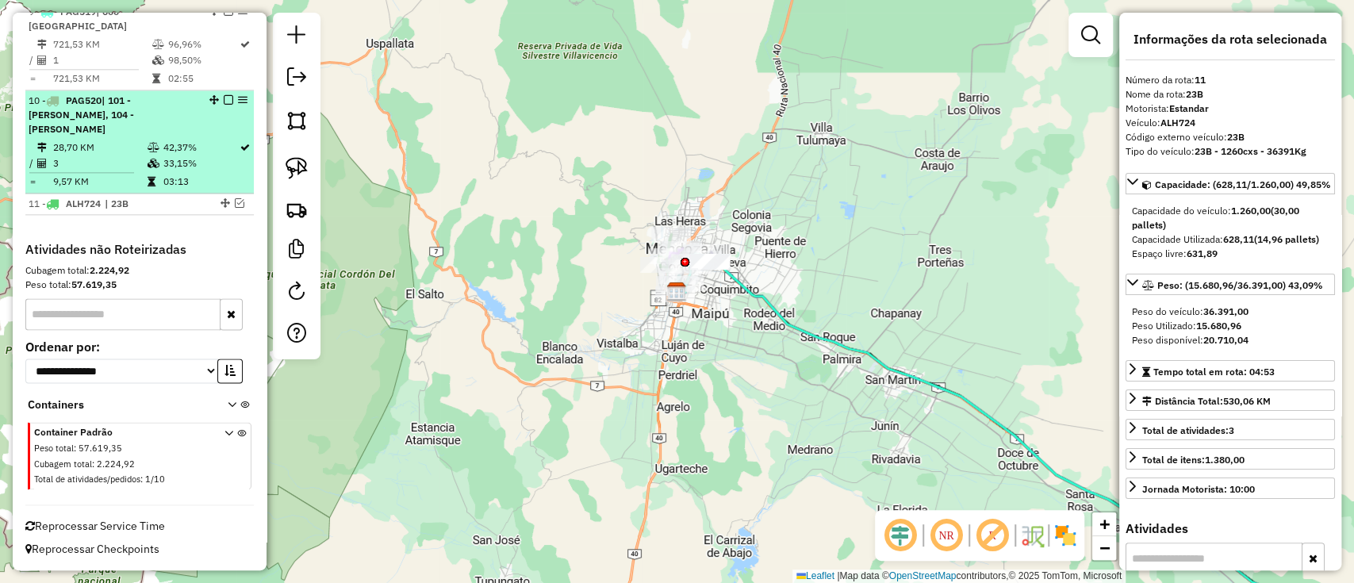
scroll to position [1253, 0]
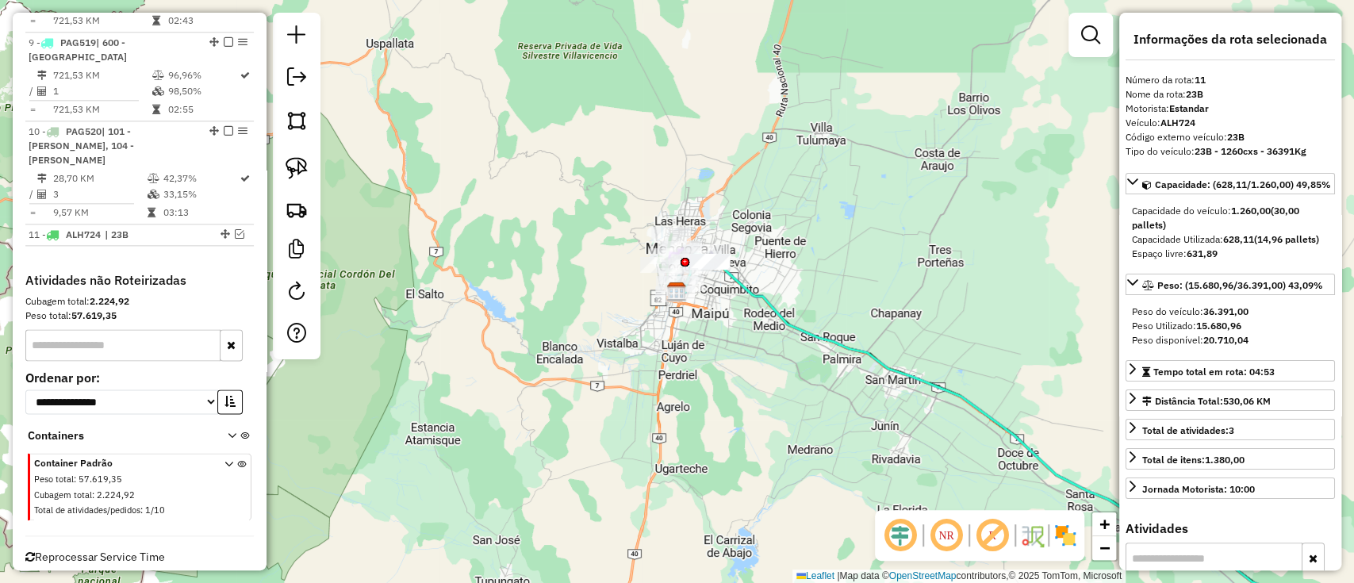
click at [616, 488] on div "Janela de atendimento Grade de atendimento Capacidade Transportadoras Veículos …" at bounding box center [677, 291] width 1354 height 583
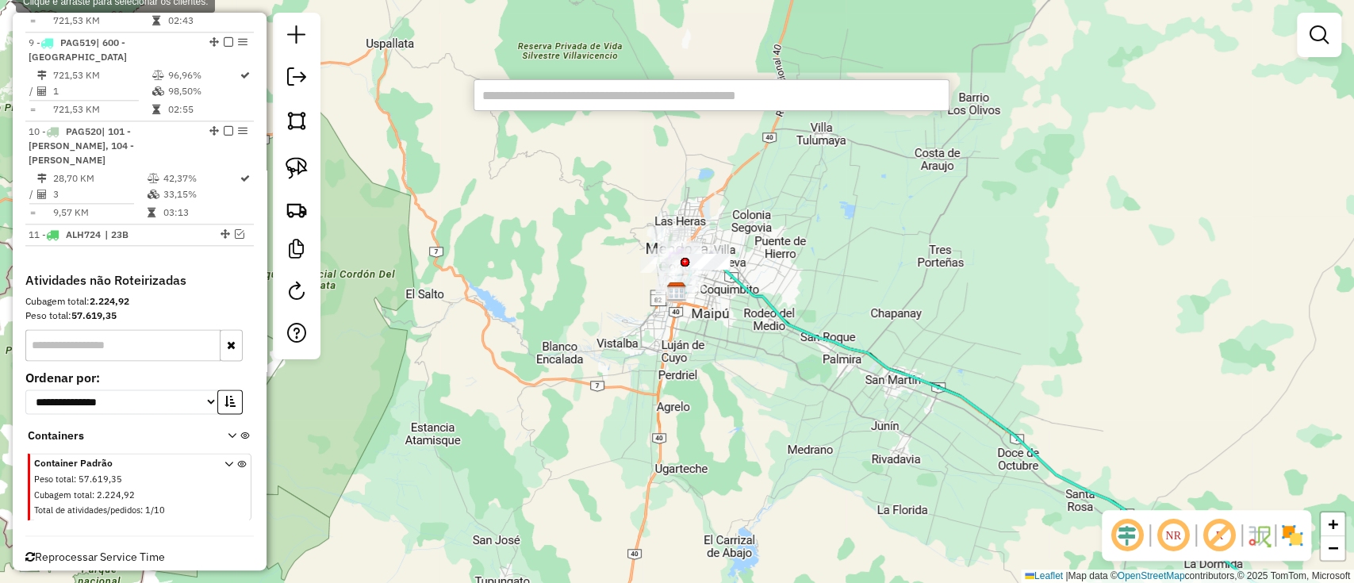
type input "*****"
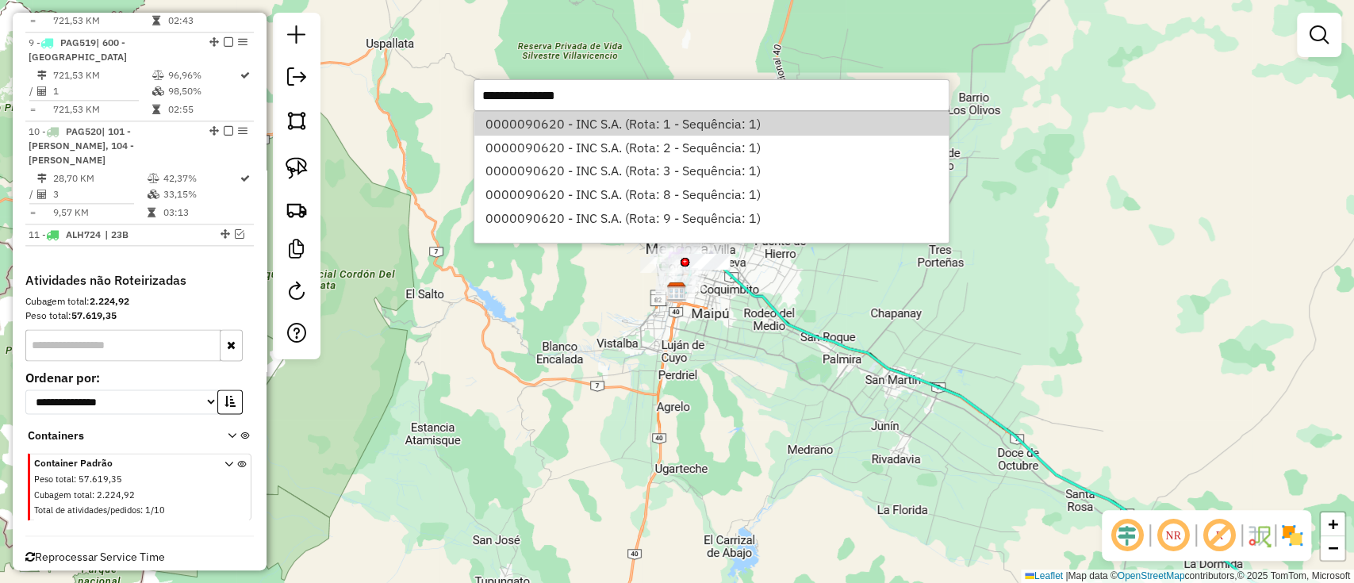
select select "**********"
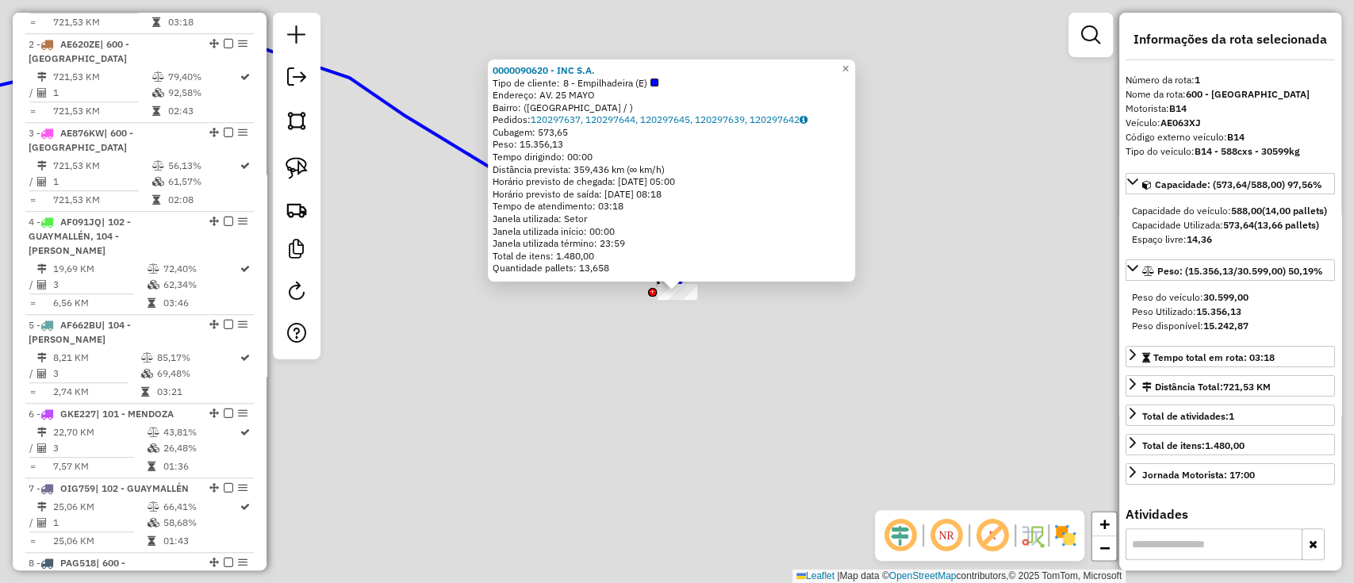
scroll to position [576, 0]
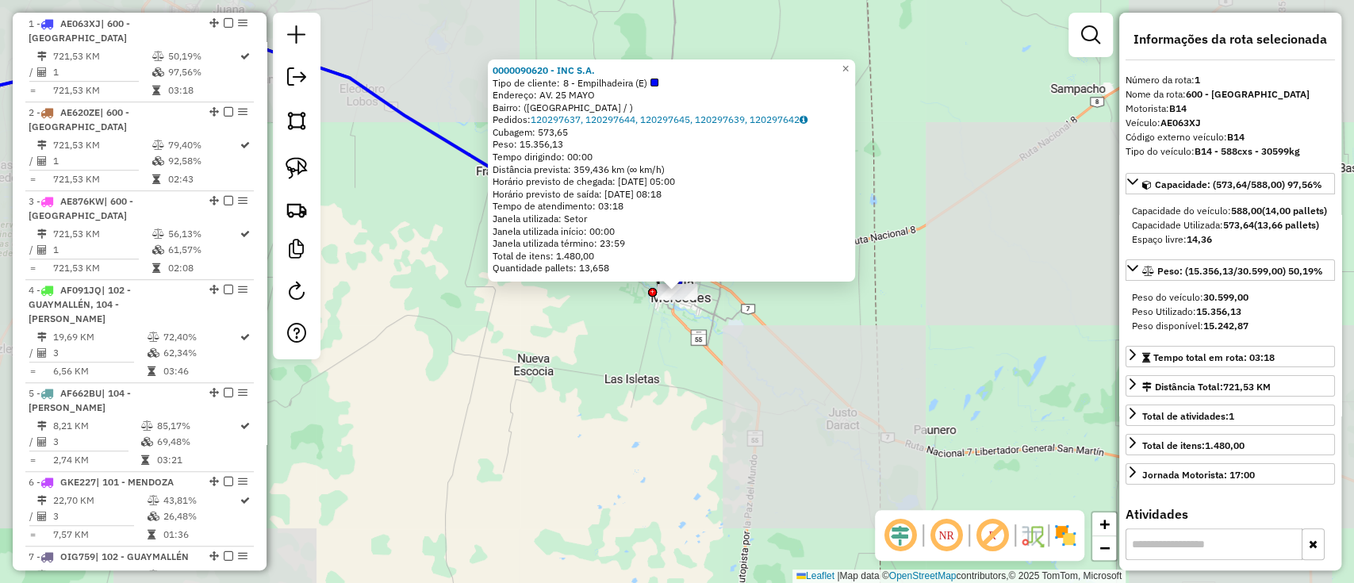
click at [691, 329] on div "0000090620 - INC S.A. Tipo de cliente: 8 - Empilhadeira (E) Endereço: AV. 25 MA…" at bounding box center [677, 291] width 1354 height 583
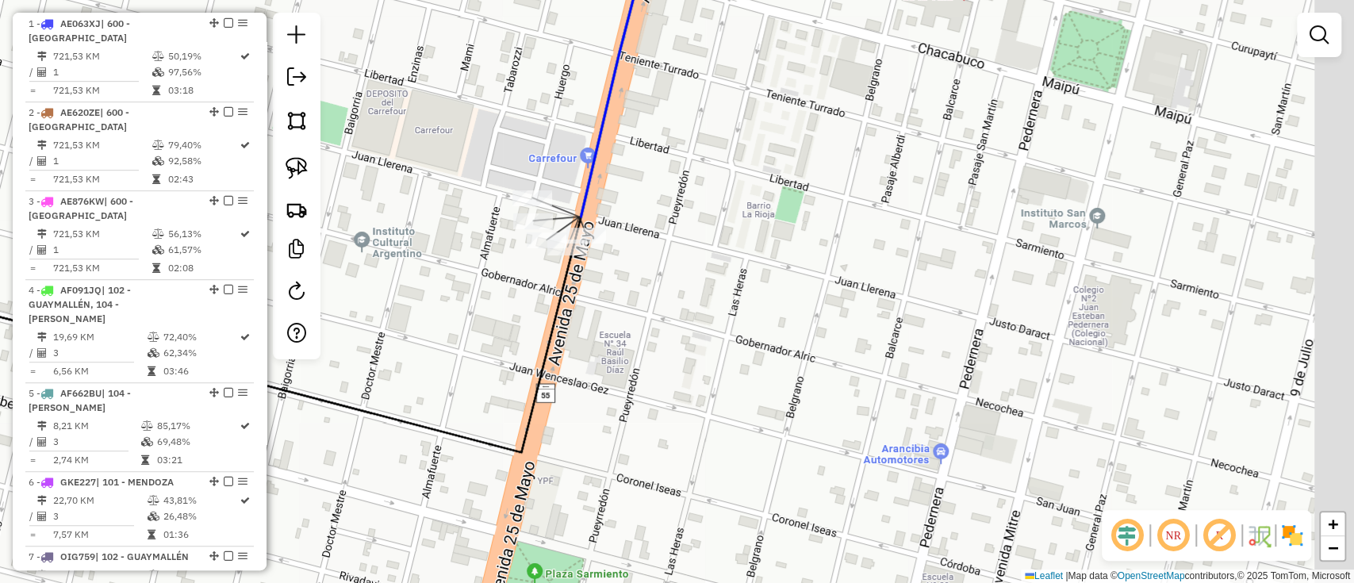
drag, startPoint x: 743, startPoint y: 251, endPoint x: 709, endPoint y: 251, distance: 34.1
click at [706, 249] on div "Janela de atendimento Grade de atendimento Capacidade Transportadoras Veículos …" at bounding box center [677, 291] width 1354 height 583
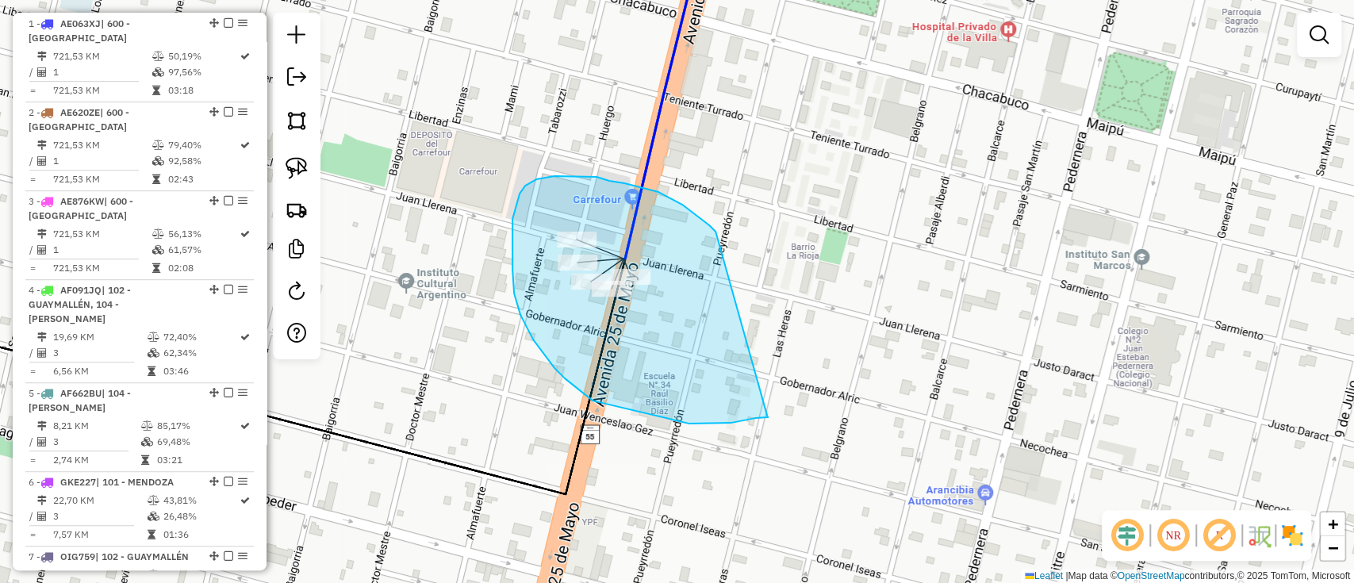
drag, startPoint x: 658, startPoint y: 192, endPoint x: 767, endPoint y: 416, distance: 248.7
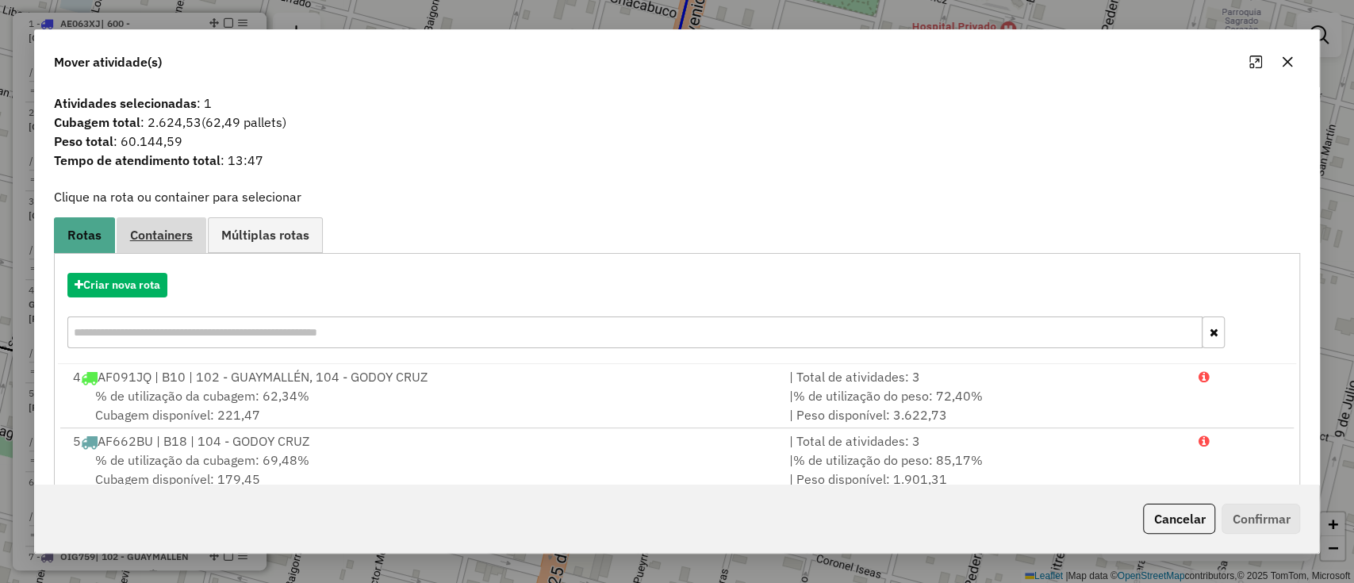
click at [148, 243] on link "Containers" at bounding box center [162, 235] width 90 height 36
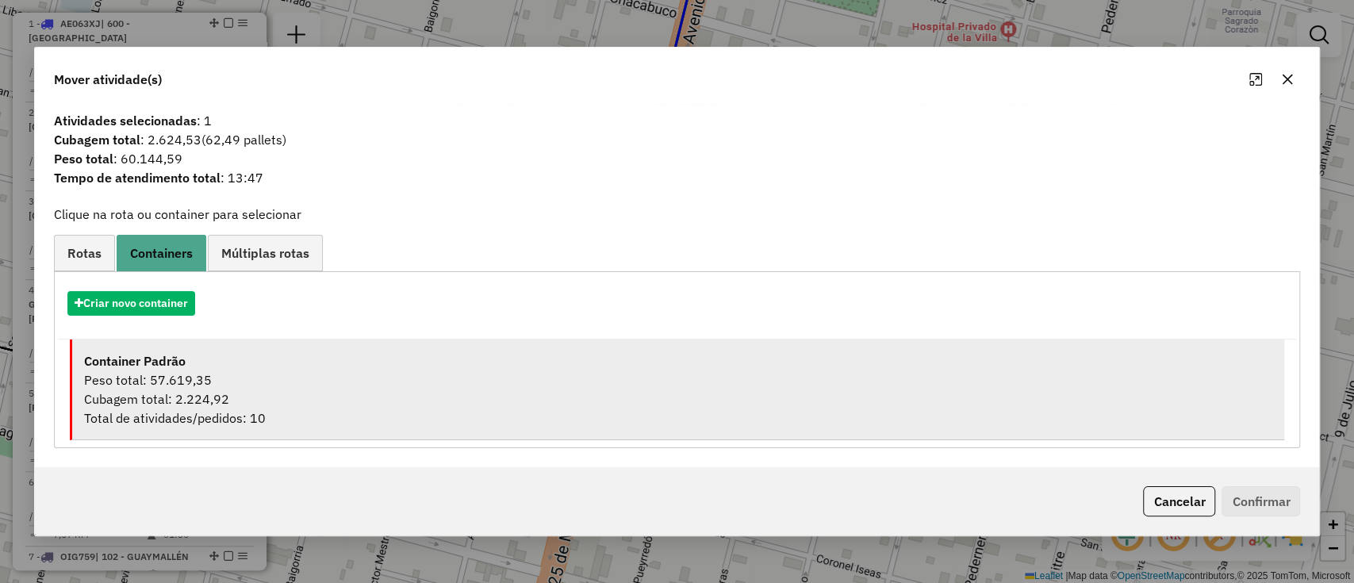
click at [196, 344] on li "Container Padrão Peso total: 57.619,35 Cubagem total: 2.224,92 Total de ativida…" at bounding box center [677, 389] width 1215 height 101
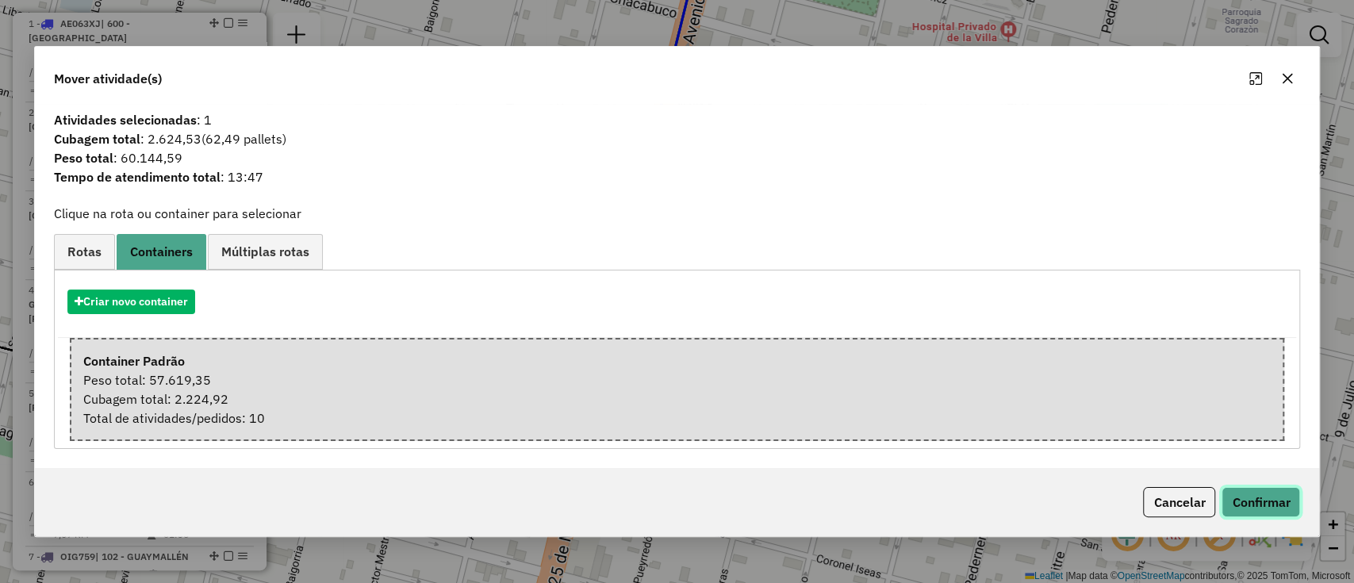
click at [1262, 512] on button "Confirmar" at bounding box center [1260, 502] width 79 height 30
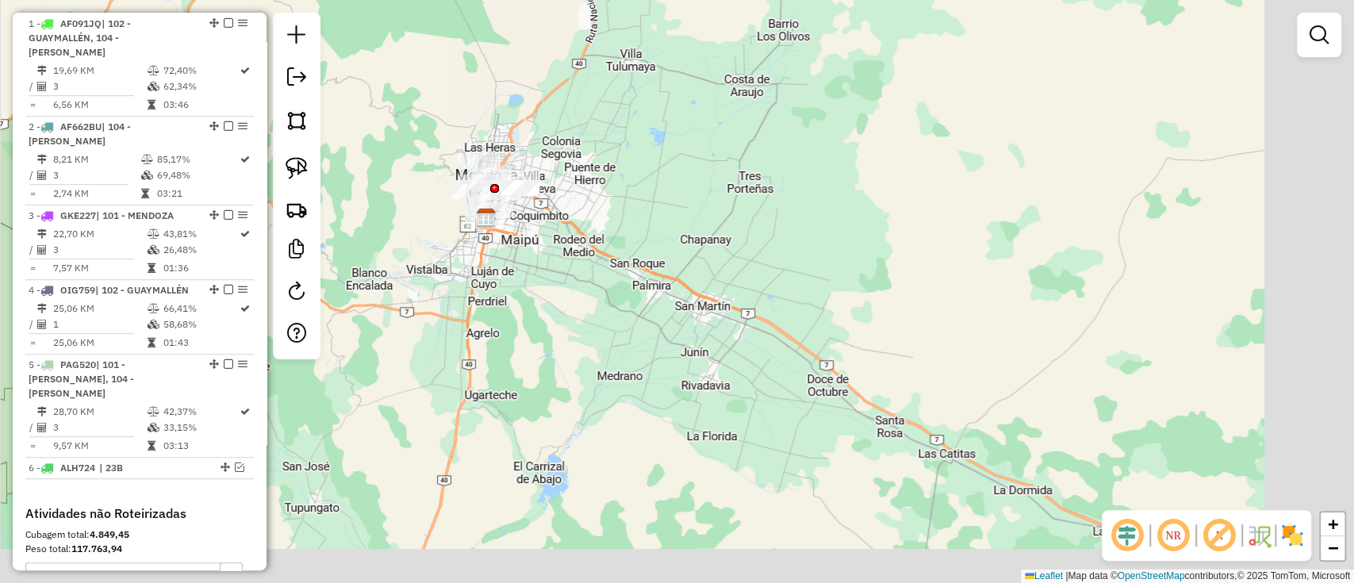
drag, startPoint x: 846, startPoint y: 313, endPoint x: 533, endPoint y: 136, distance: 359.4
click at [533, 136] on div "Janela de atendimento Grade de atendimento Capacidade Transportadoras Veículos …" at bounding box center [677, 291] width 1354 height 583
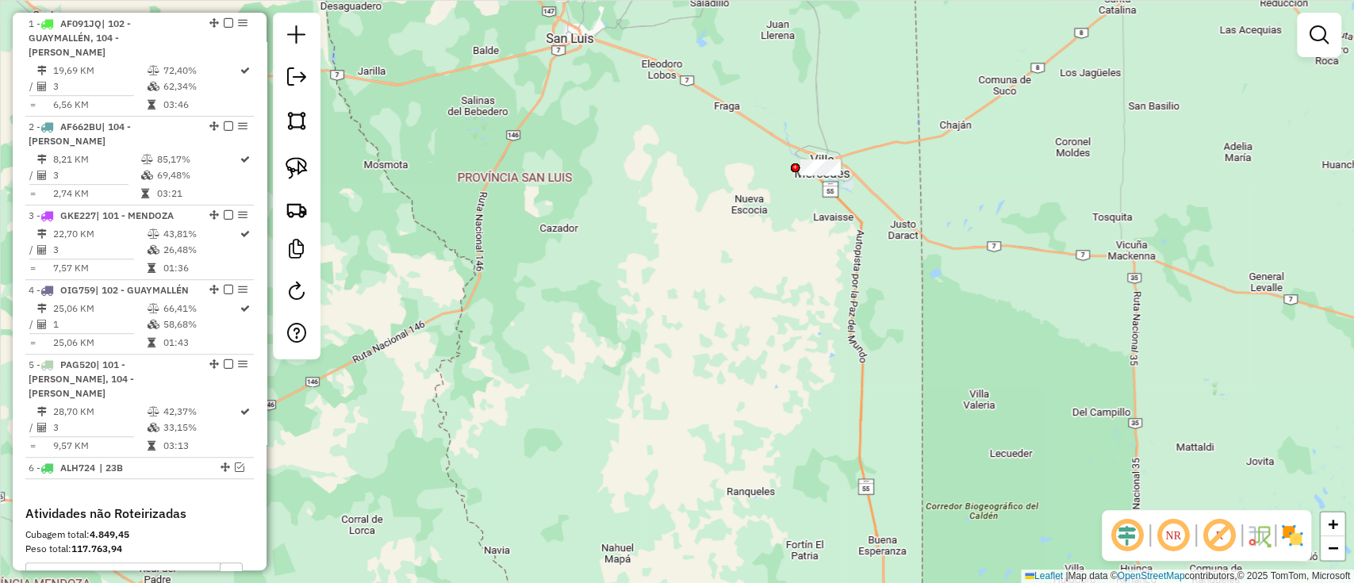
click at [1288, 546] on img at bounding box center [1291, 535] width 25 height 25
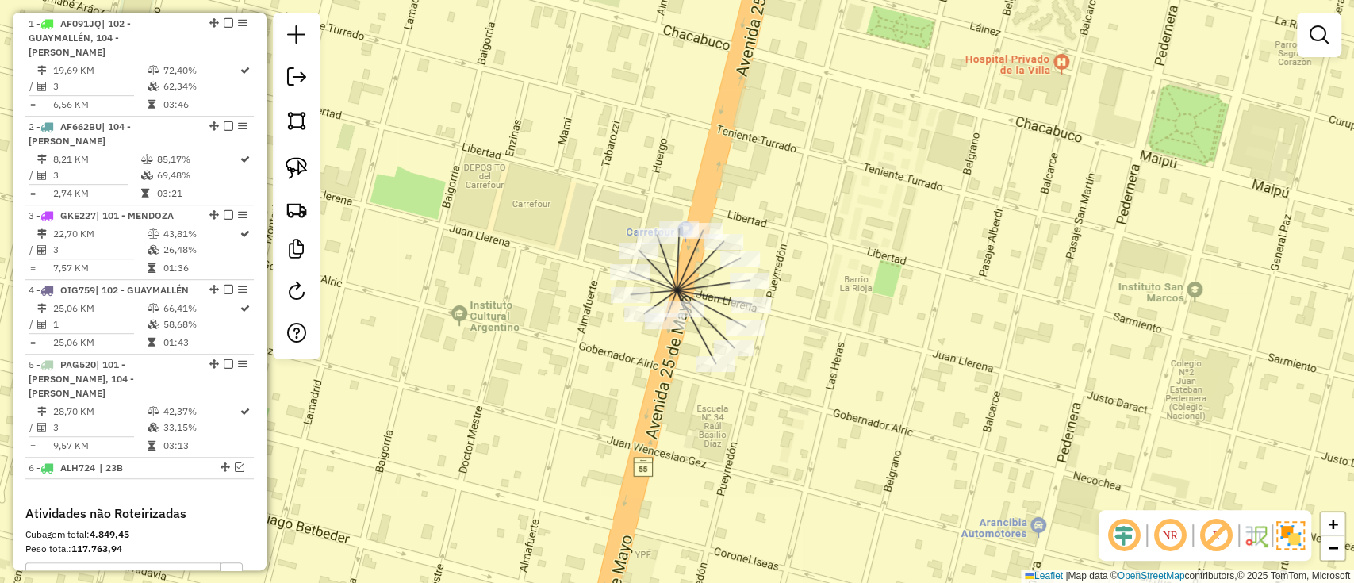
click at [780, 388] on div "Janela de atendimento Grade de atendimento Capacidade Transportadoras Veículos …" at bounding box center [677, 291] width 1354 height 583
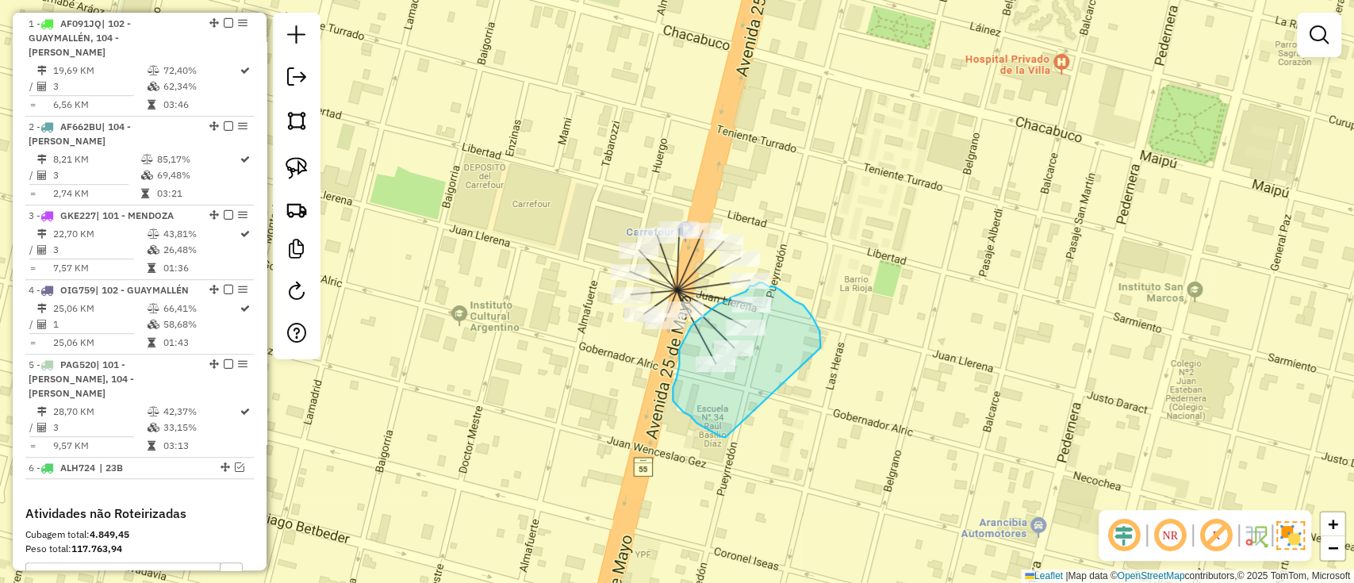
drag, startPoint x: 820, startPoint y: 343, endPoint x: 727, endPoint y: 439, distance: 133.5
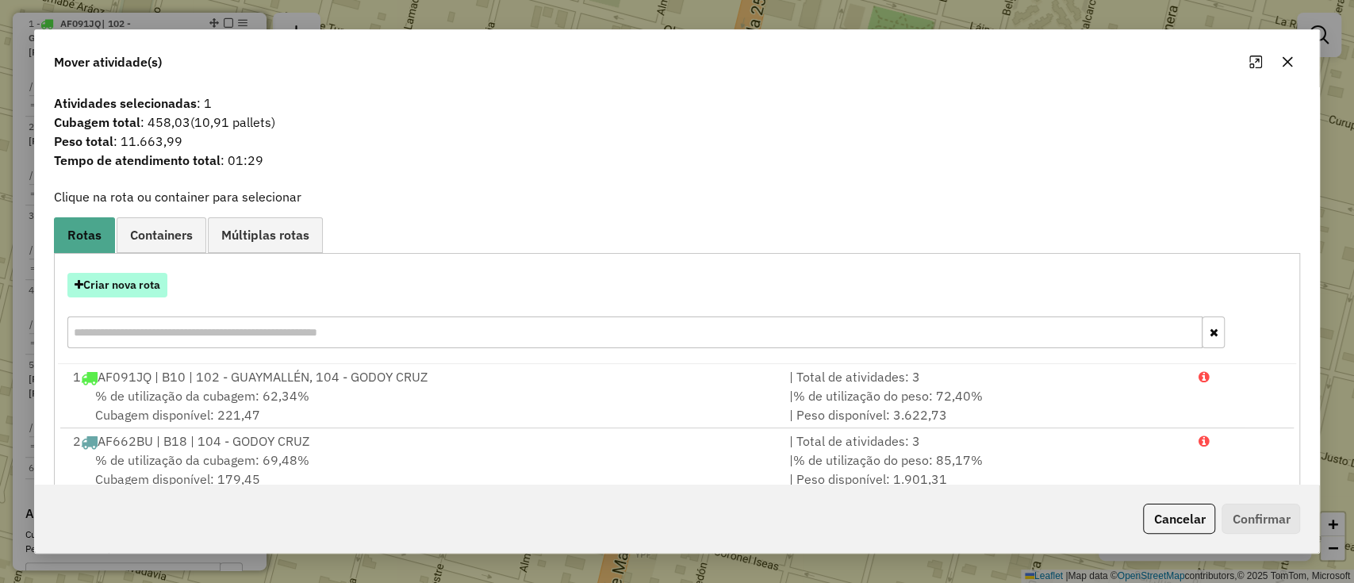
click at [144, 293] on button "Criar nova rota" at bounding box center [117, 285] width 100 height 25
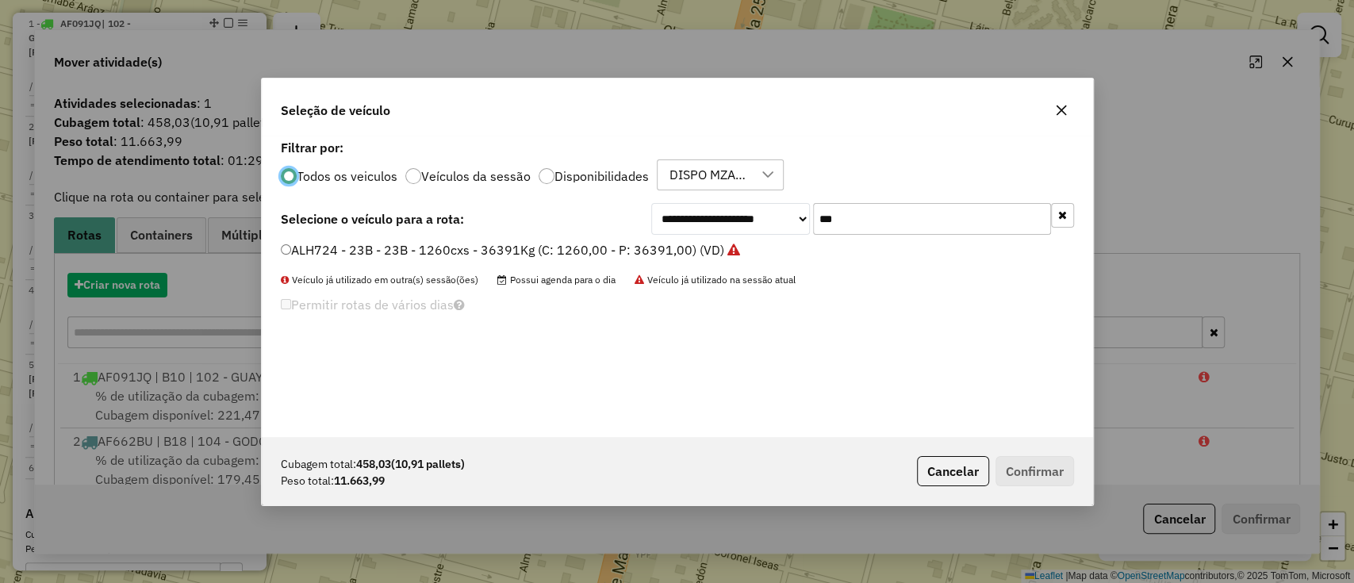
scroll to position [8, 5]
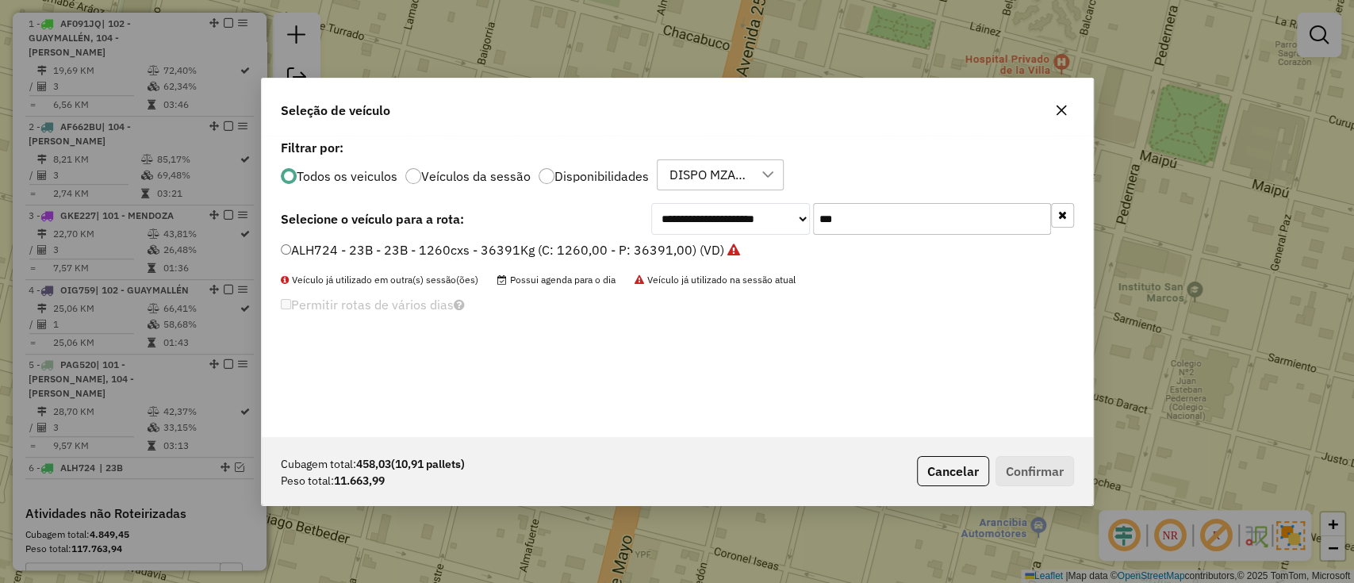
drag, startPoint x: 763, startPoint y: 225, endPoint x: 750, endPoint y: 225, distance: 12.7
click at [750, 225] on div "**********" at bounding box center [862, 219] width 423 height 32
type input "*"
type input "***"
click at [677, 254] on label "BLU485 - 36B - 36B - 1260cxs - 35236Kg (C: 1260,00 - P: 35236,00) (VD)" at bounding box center [502, 249] width 443 height 19
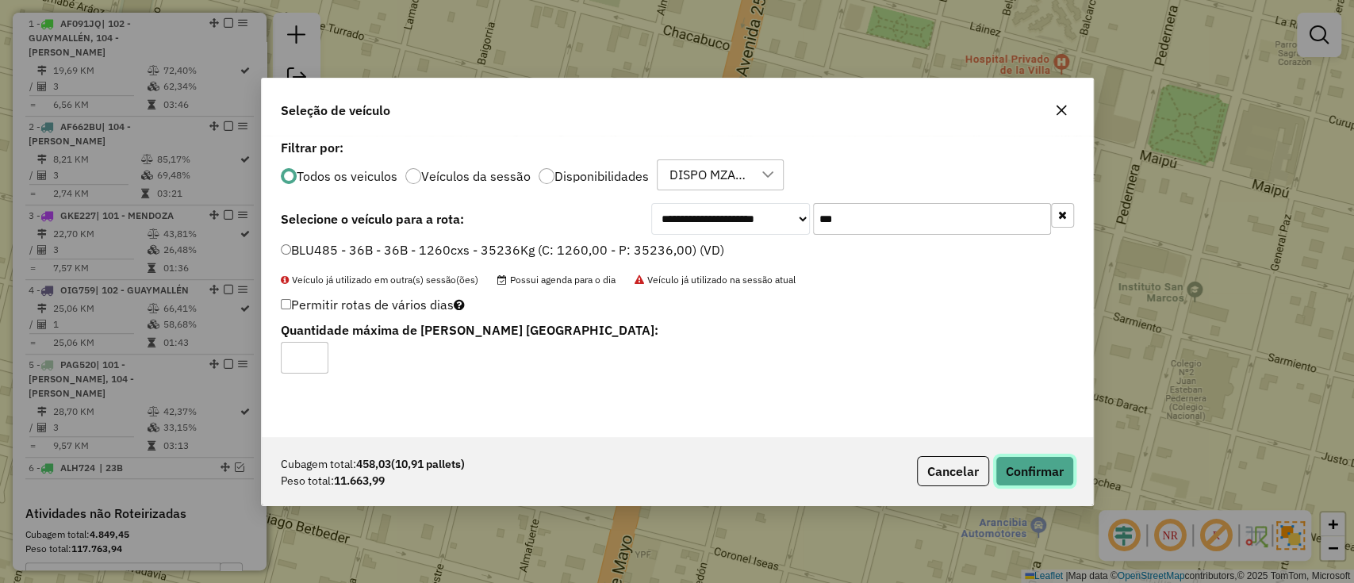
click at [1057, 478] on button "Confirmar" at bounding box center [1034, 471] width 79 height 30
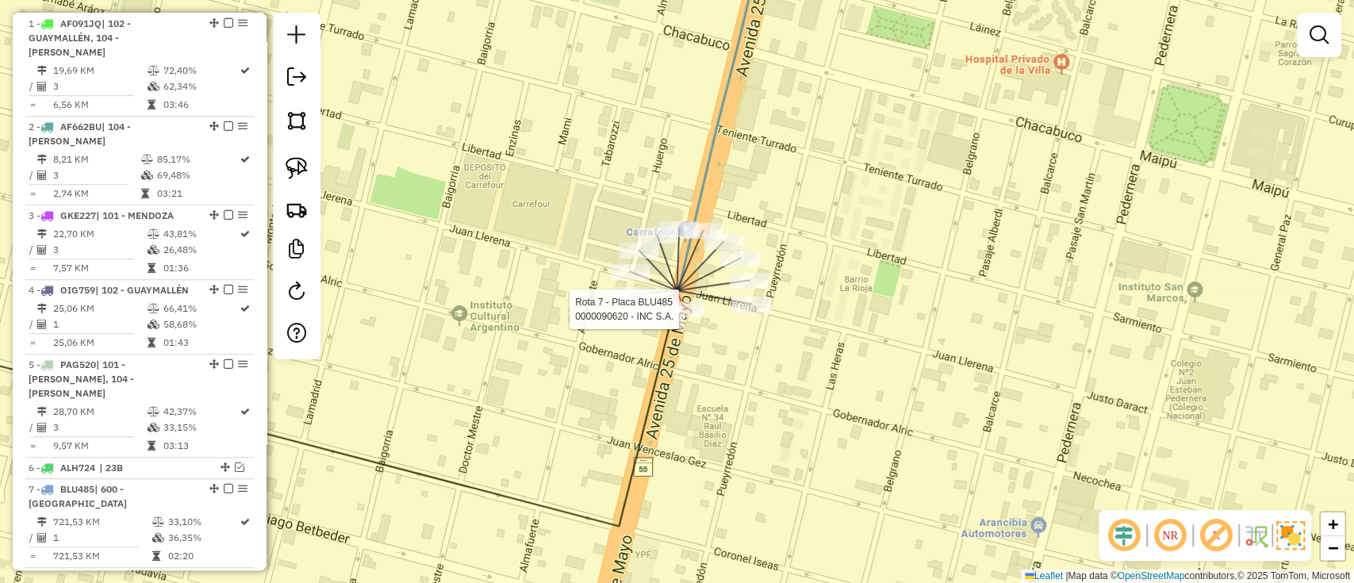
select select "**********"
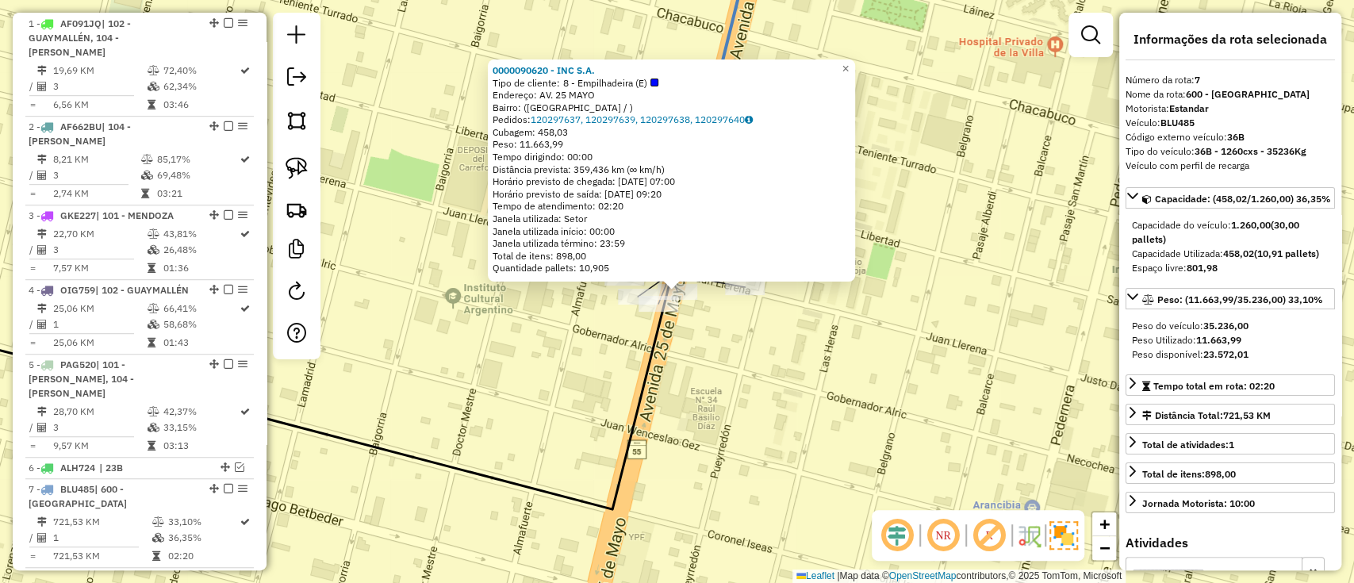
scroll to position [898, 0]
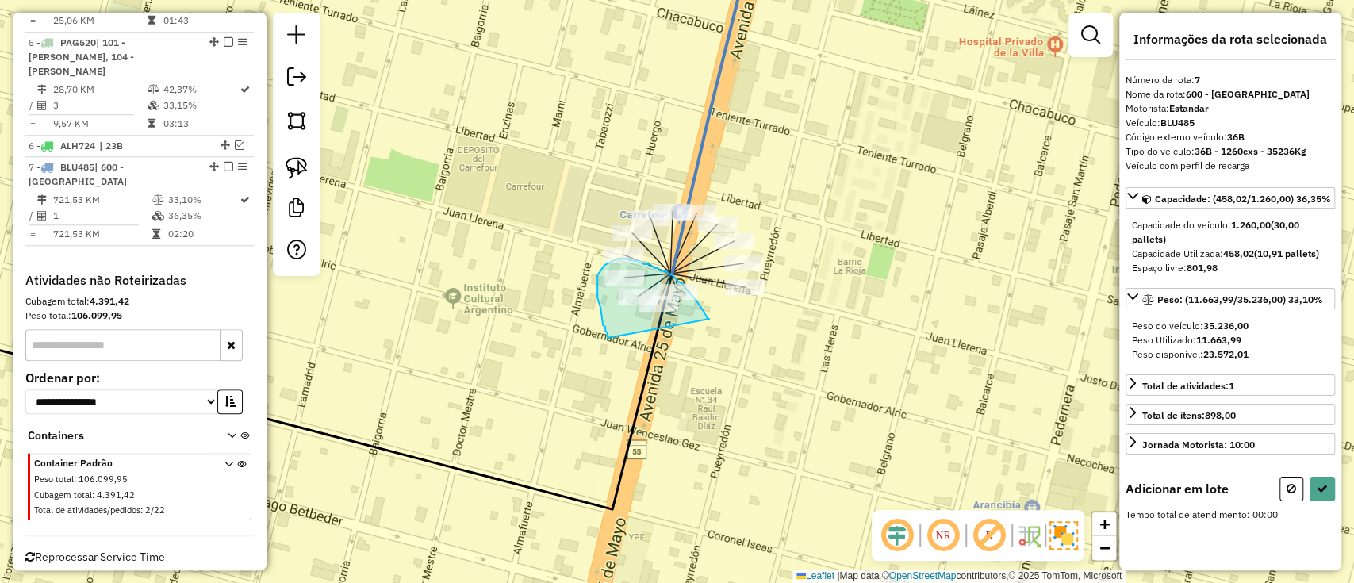
drag, startPoint x: 700, startPoint y: 307, endPoint x: 608, endPoint y: 338, distance: 97.1
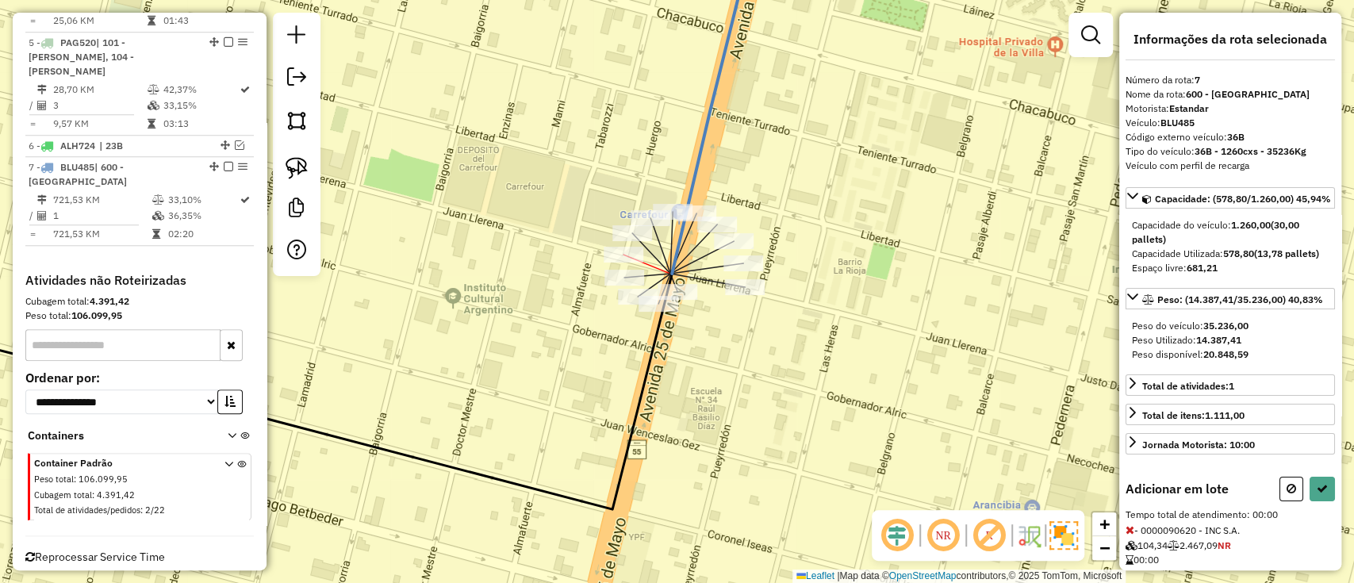
select select "**********"
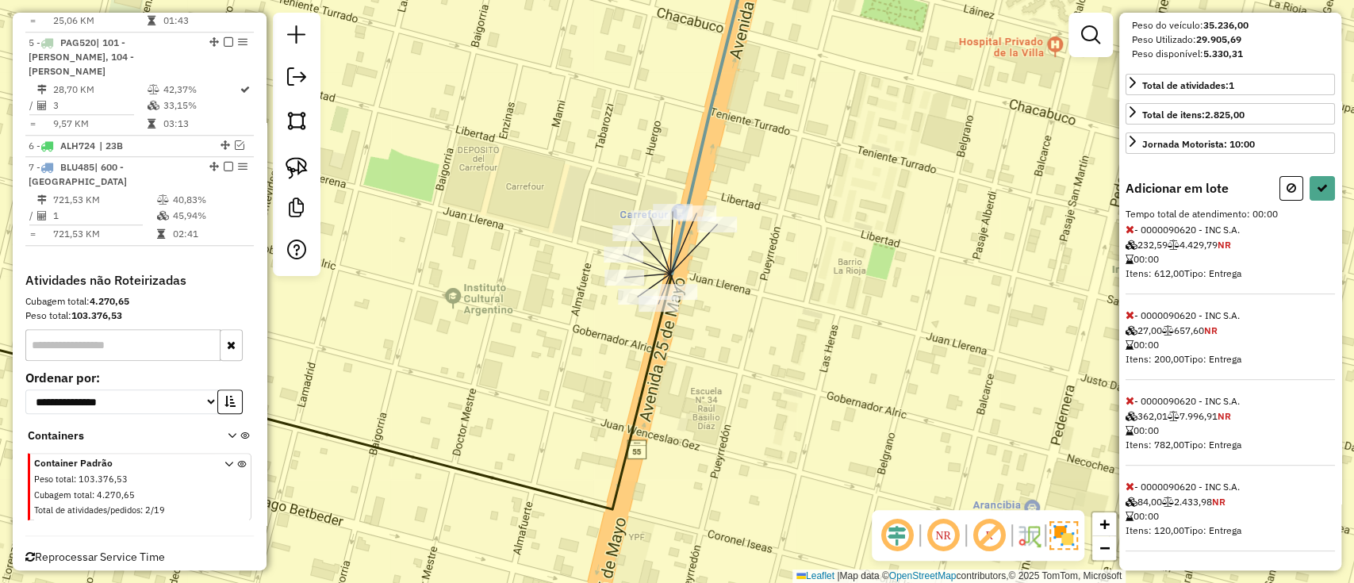
scroll to position [326, 0]
click at [1129, 487] on icon at bounding box center [1129, 486] width 9 height 11
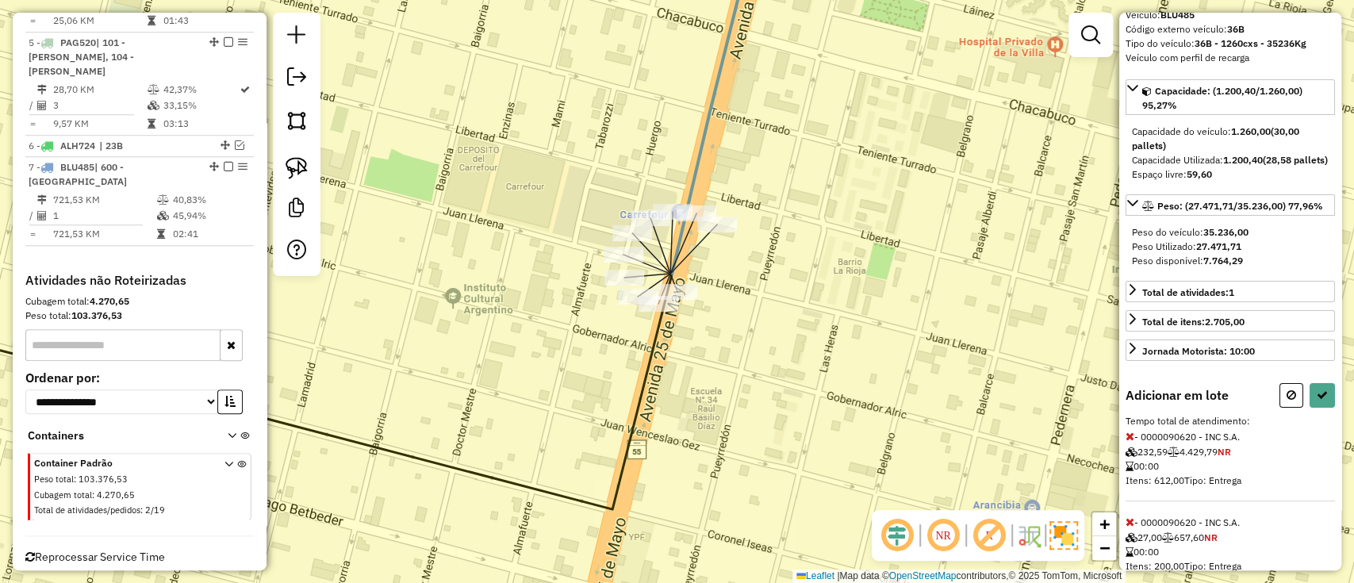
scroll to position [0, 0]
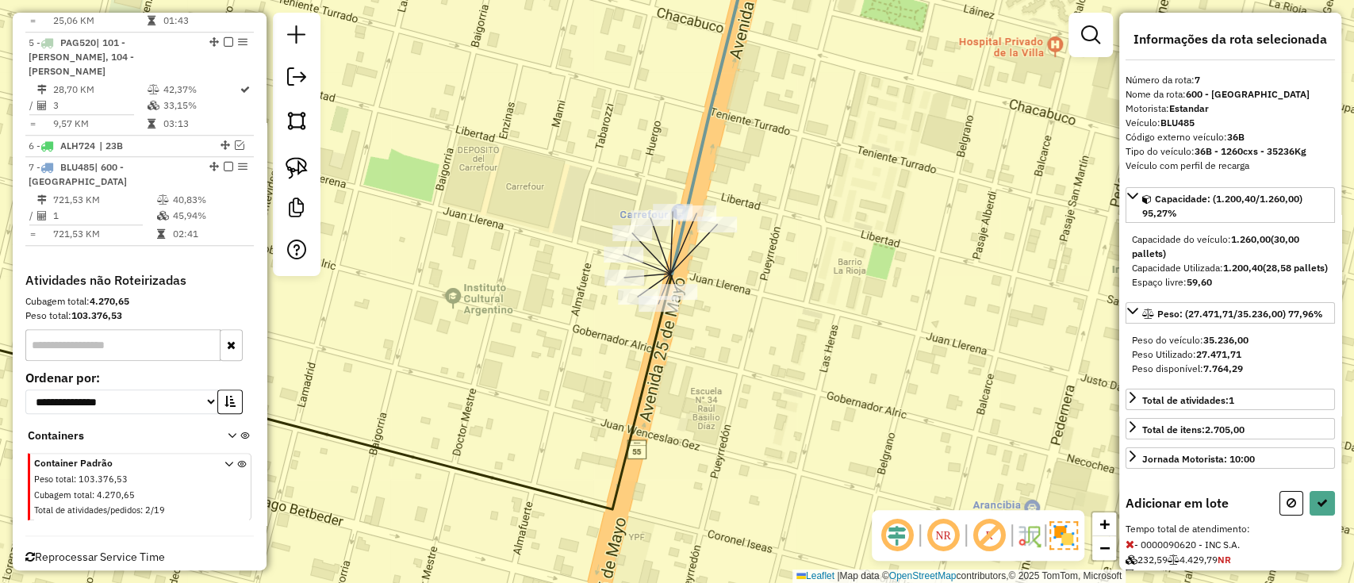
select select "**********"
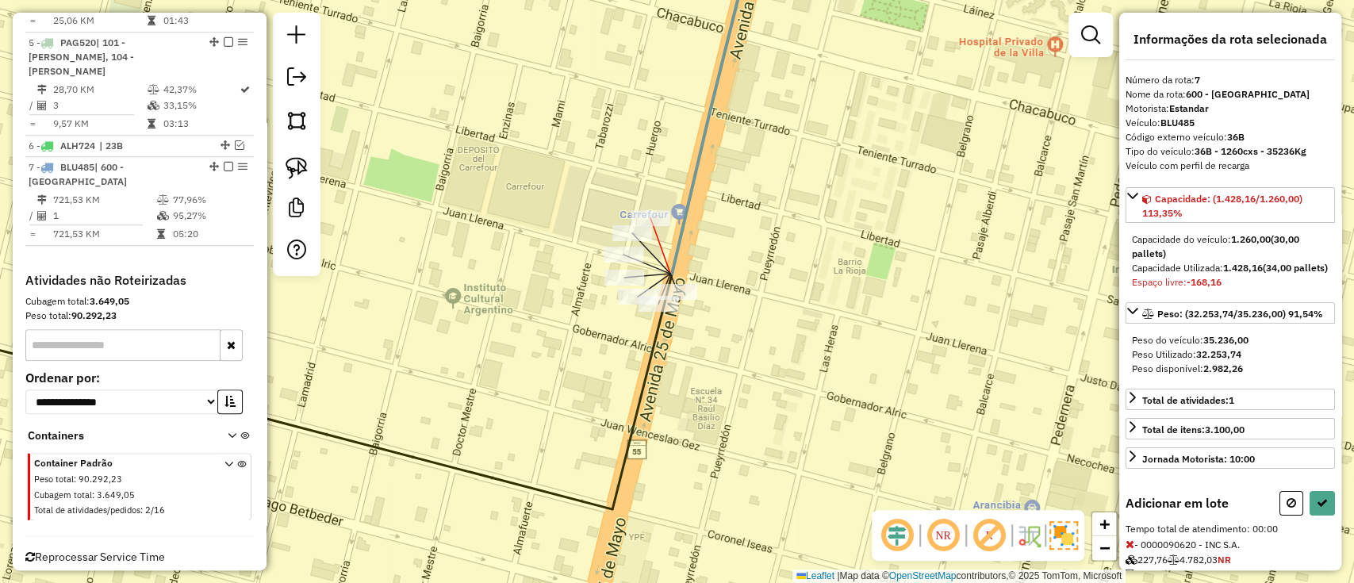
select select "**********"
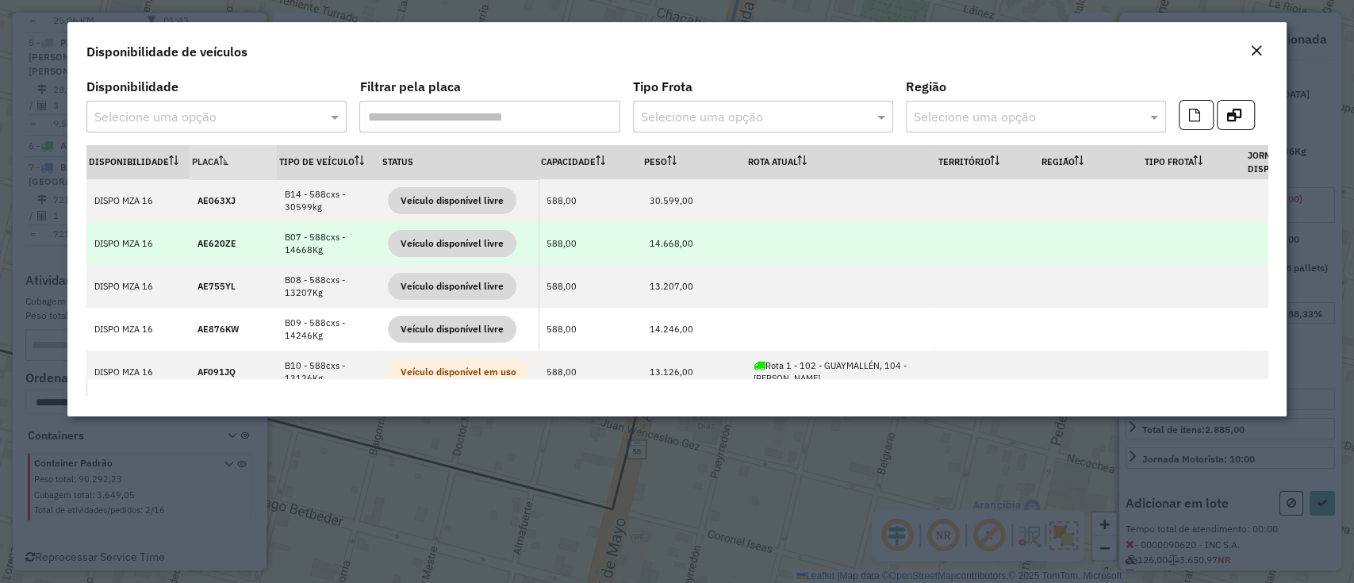
select select "**********"
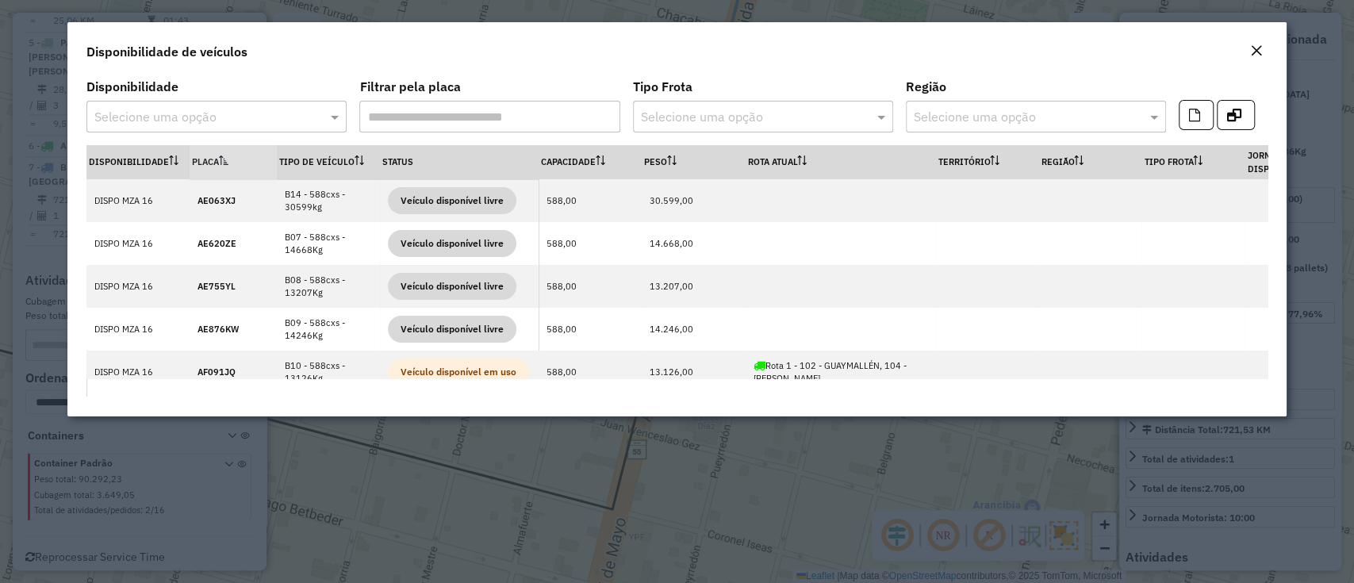
click at [1256, 58] on div "Close" at bounding box center [1256, 51] width 13 height 19
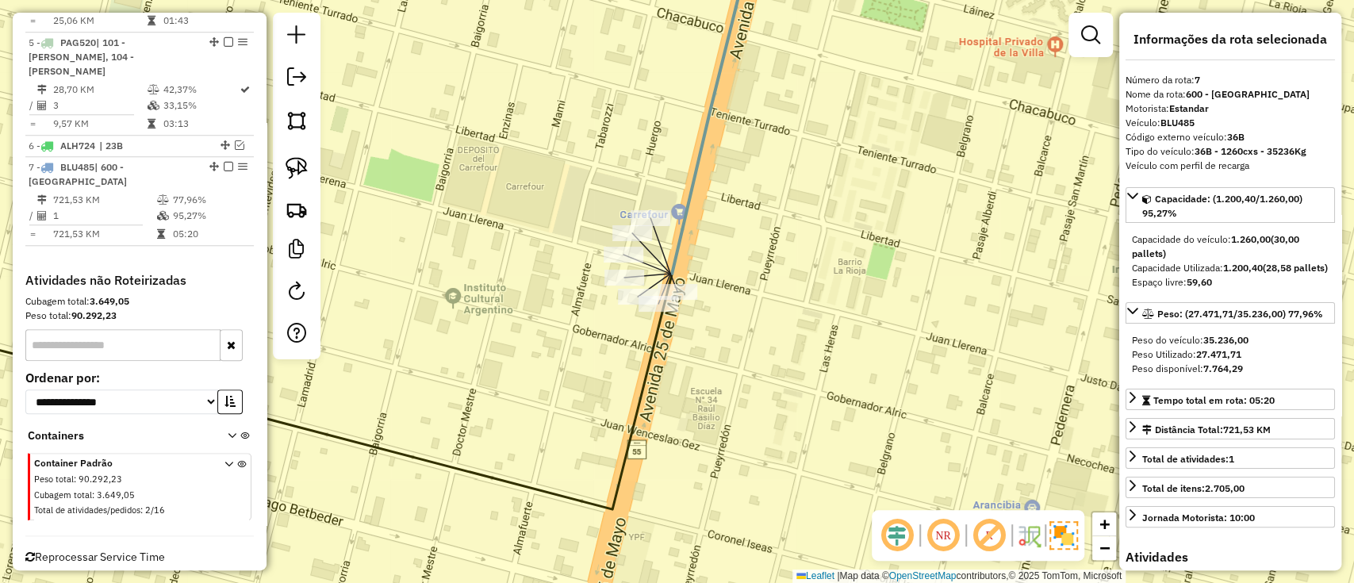
click at [780, 330] on div "Janela de atendimento Grade de atendimento Capacidade Transportadoras Veículos …" at bounding box center [677, 291] width 1354 height 583
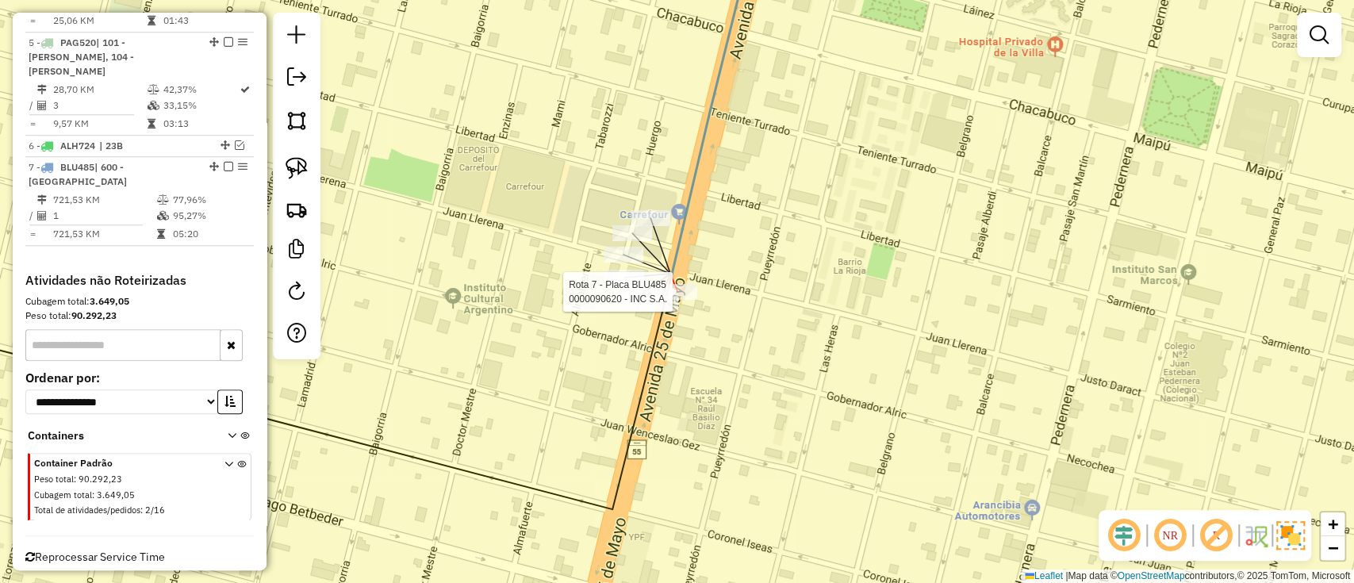
select select "**********"
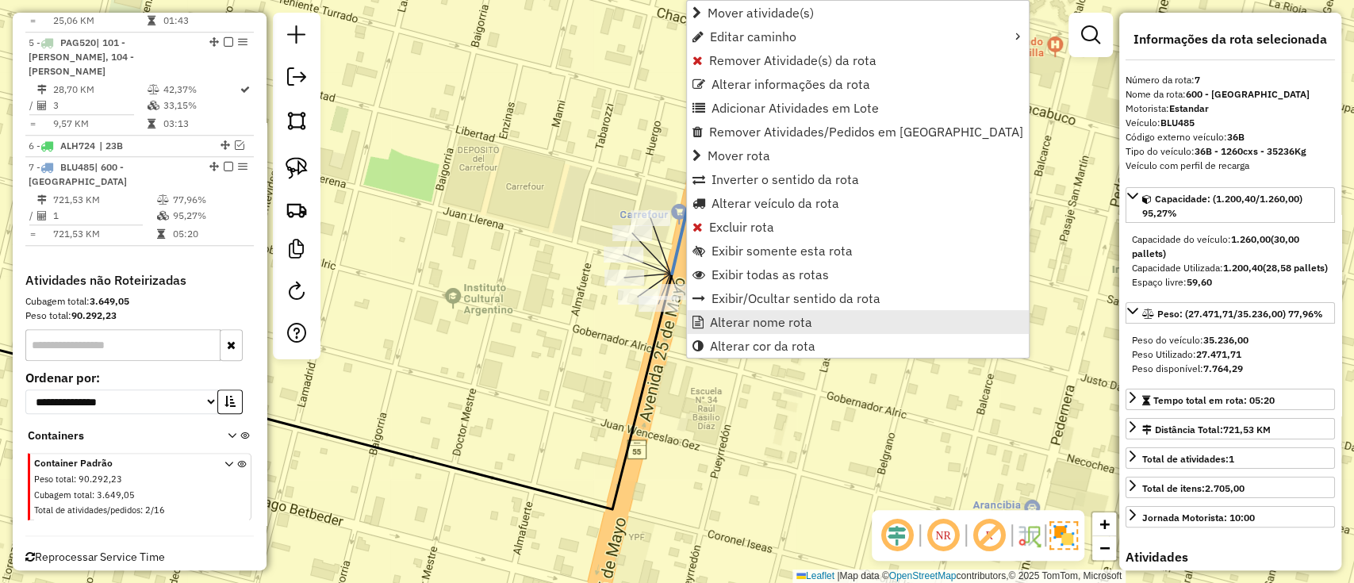
click at [742, 320] on span "Alterar nome rota" at bounding box center [761, 322] width 102 height 13
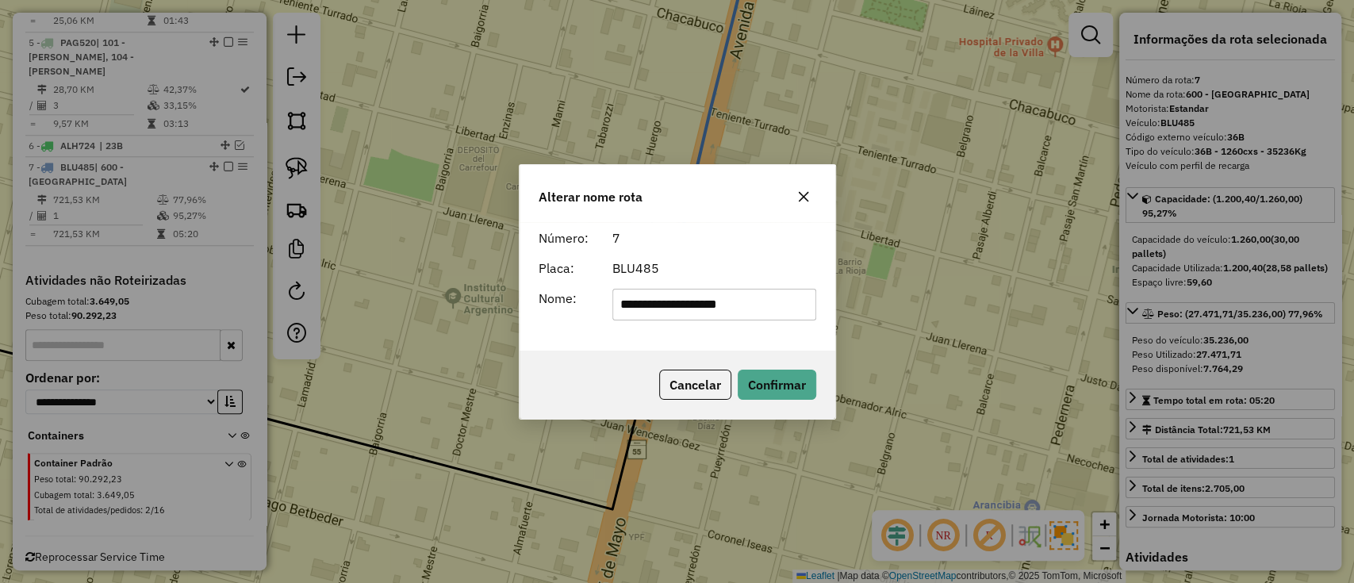
drag, startPoint x: 774, startPoint y: 308, endPoint x: 560, endPoint y: 300, distance: 214.3
click at [560, 300] on div "**********" at bounding box center [677, 305] width 297 height 32
type input "***"
click at [780, 382] on button "Confirmar" at bounding box center [777, 385] width 79 height 30
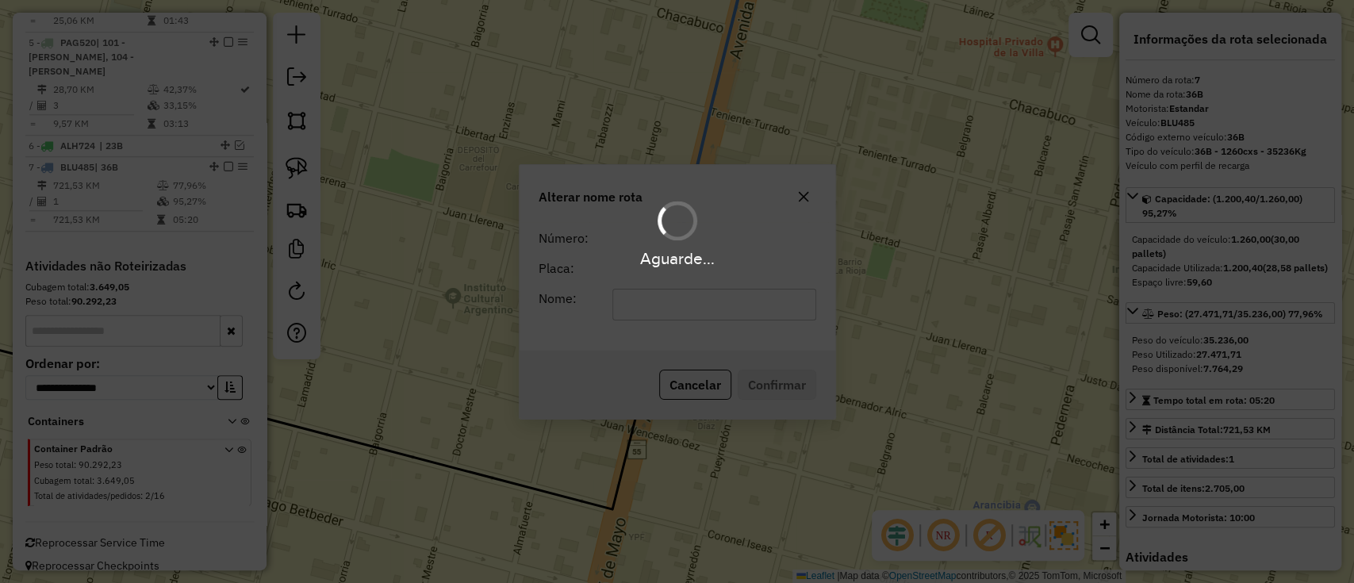
scroll to position [884, 0]
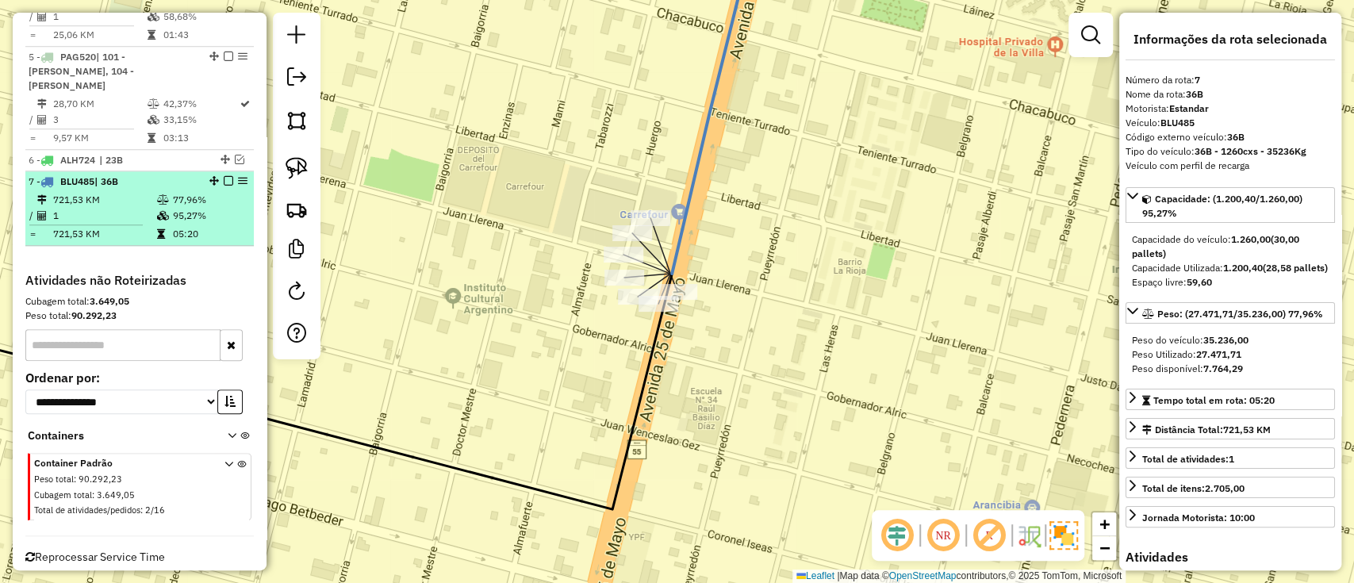
click at [226, 176] on em at bounding box center [229, 181] width 10 height 10
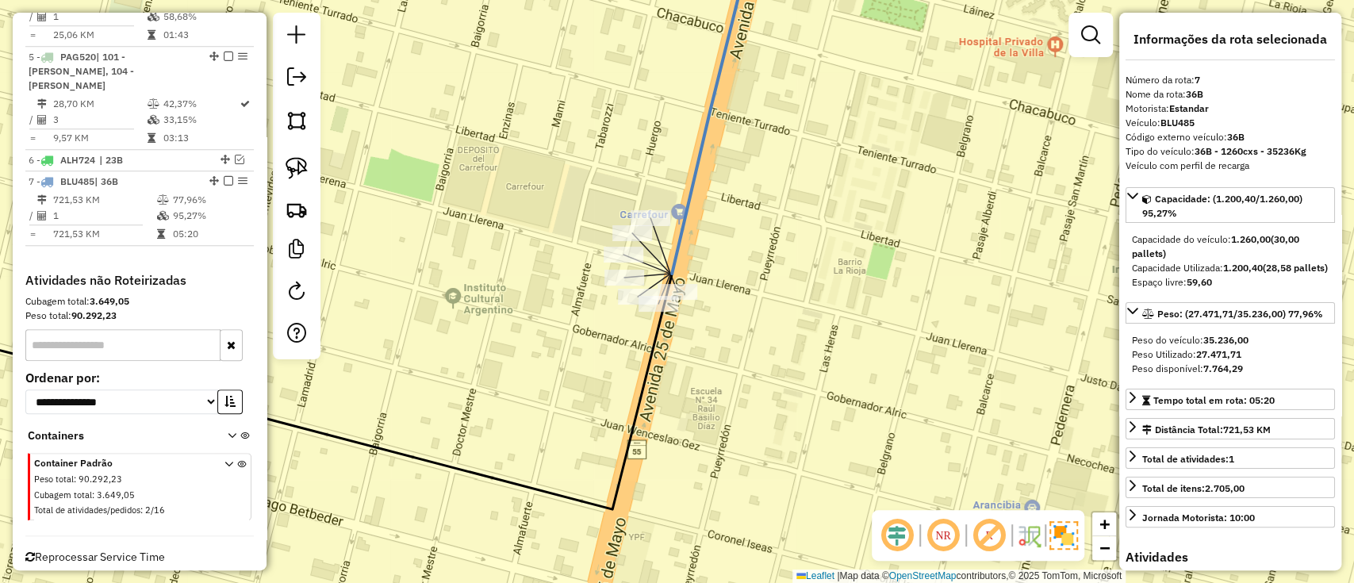
scroll to position [831, 0]
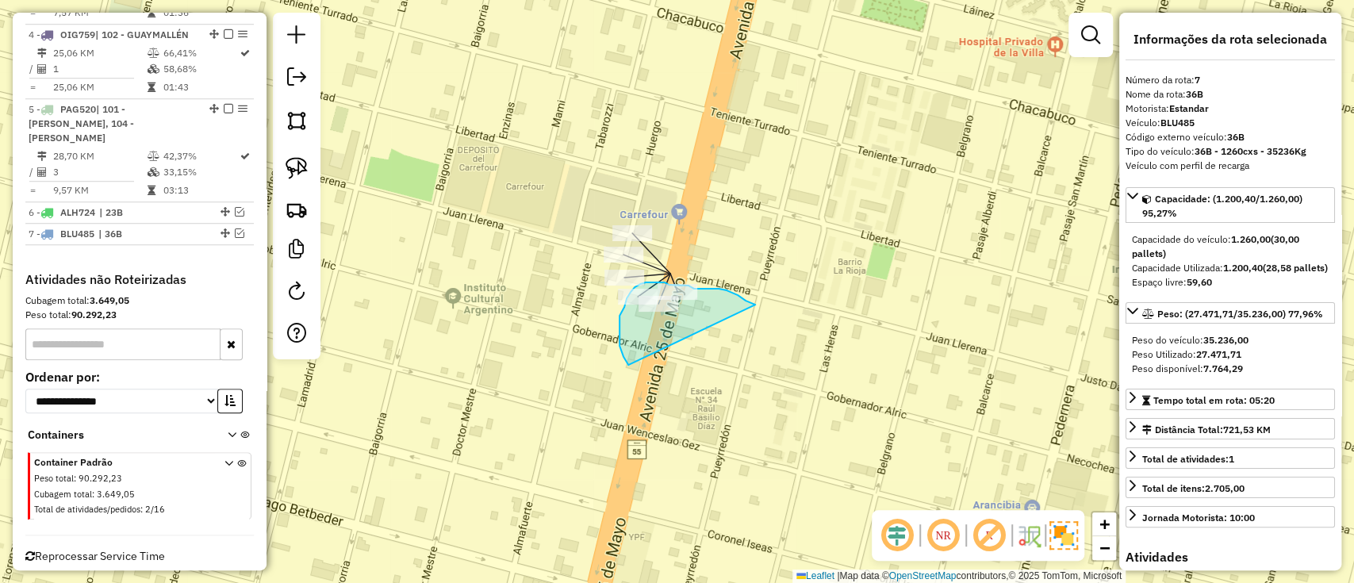
drag, startPoint x: 755, startPoint y: 305, endPoint x: 637, endPoint y: 378, distance: 138.9
click at [637, 378] on div "Janela de atendimento Grade de atendimento Capacidade Transportadoras Veículos …" at bounding box center [677, 291] width 1354 height 583
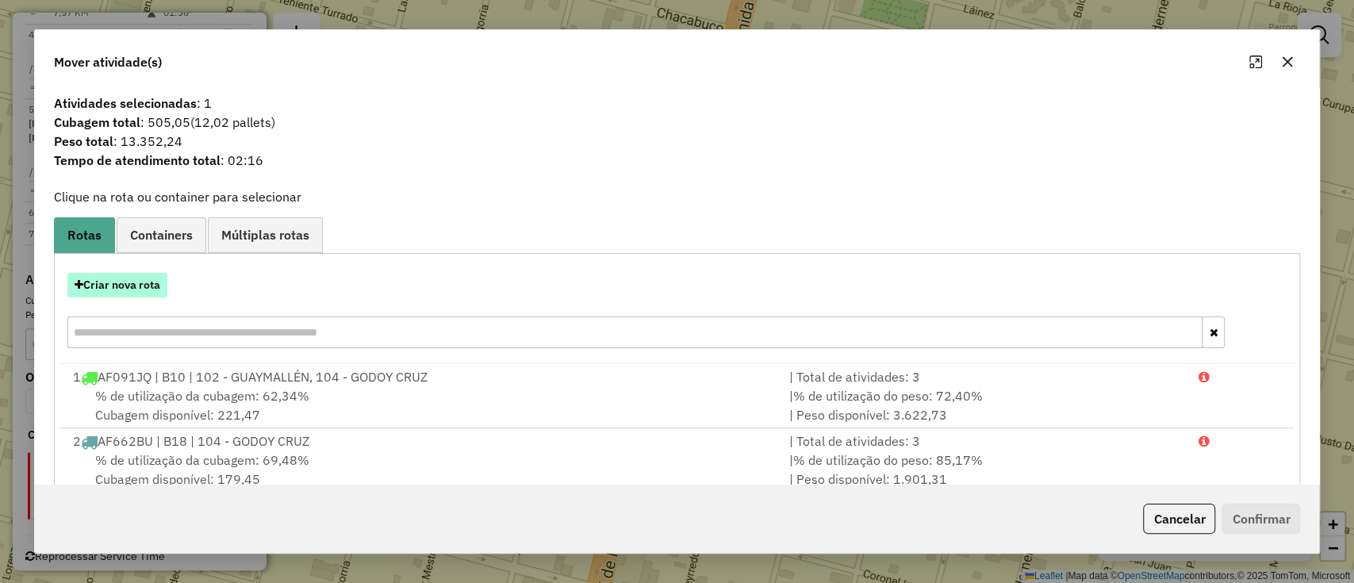
click at [142, 292] on button "Criar nova rota" at bounding box center [117, 285] width 100 height 25
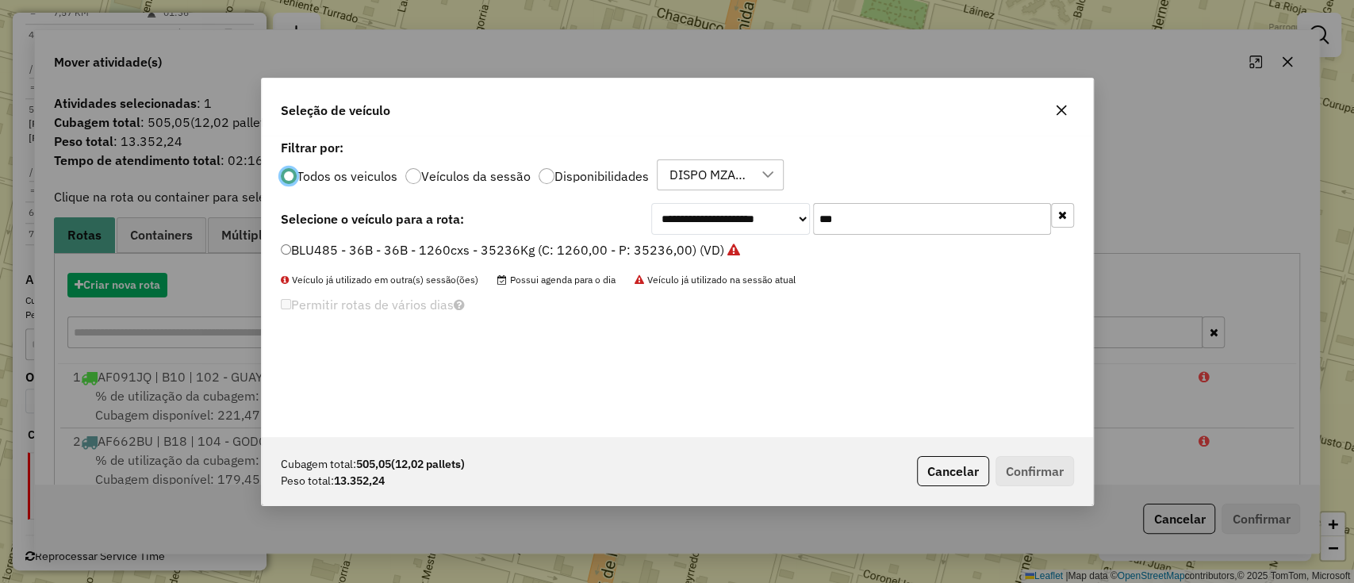
scroll to position [8, 5]
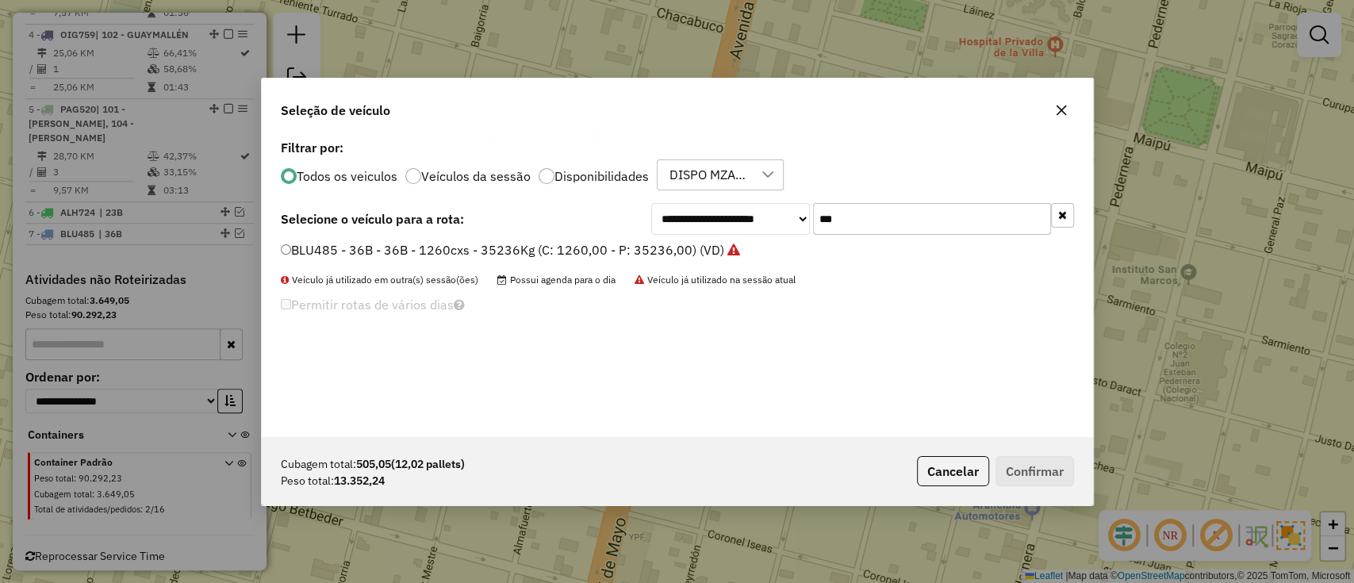
click at [893, 226] on input "***" at bounding box center [932, 219] width 238 height 32
click at [830, 217] on input "***" at bounding box center [932, 219] width 238 height 32
type input "***"
click at [645, 255] on label "BNT440 - 34B - 34B - 1260cxs - 34021Kg (C: 1260,00 - P: 34021,00) (VD)" at bounding box center [503, 249] width 444 height 19
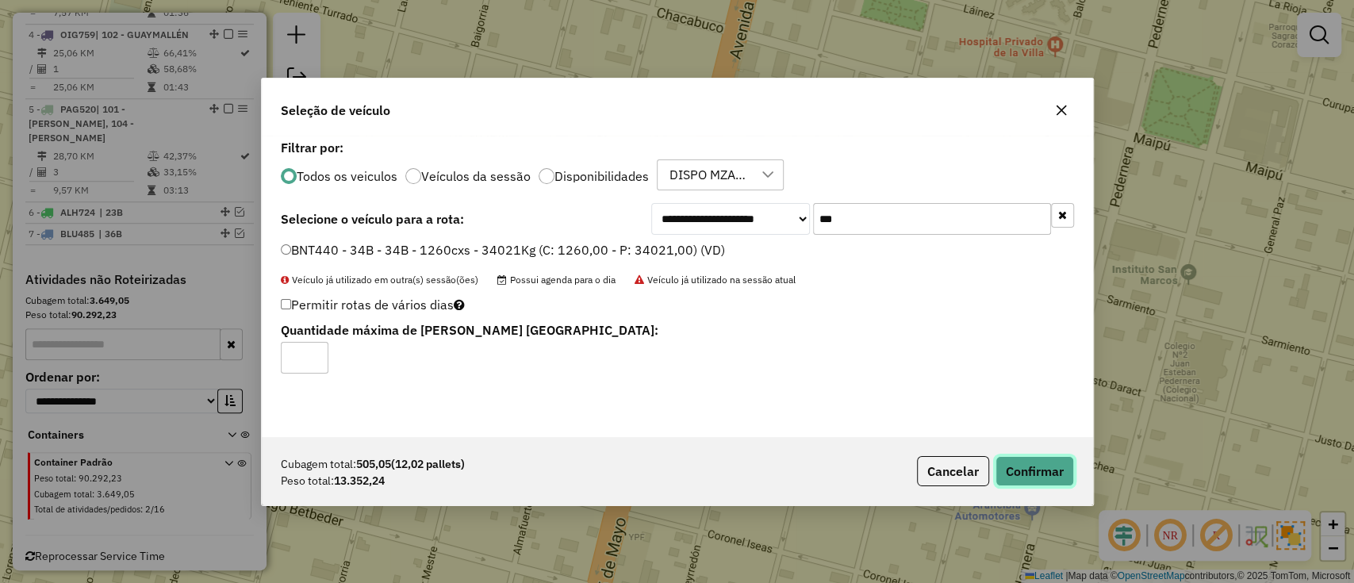
click at [1013, 460] on button "Confirmar" at bounding box center [1034, 471] width 79 height 30
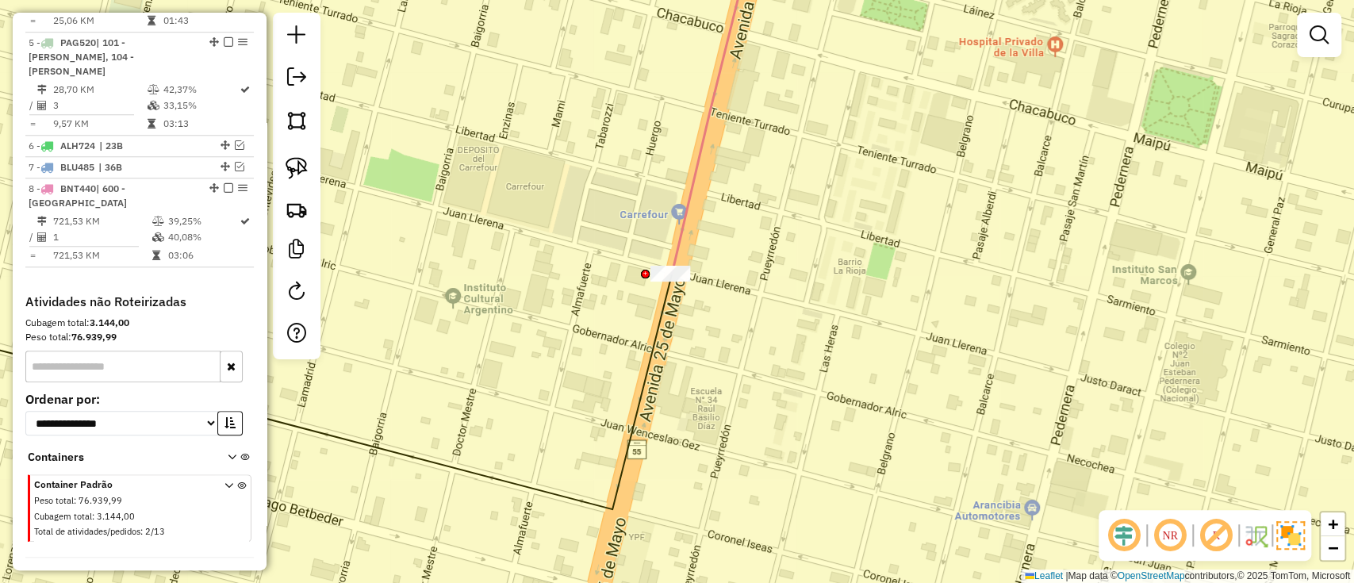
click at [660, 288] on icon at bounding box center [267, 392] width 807 height 236
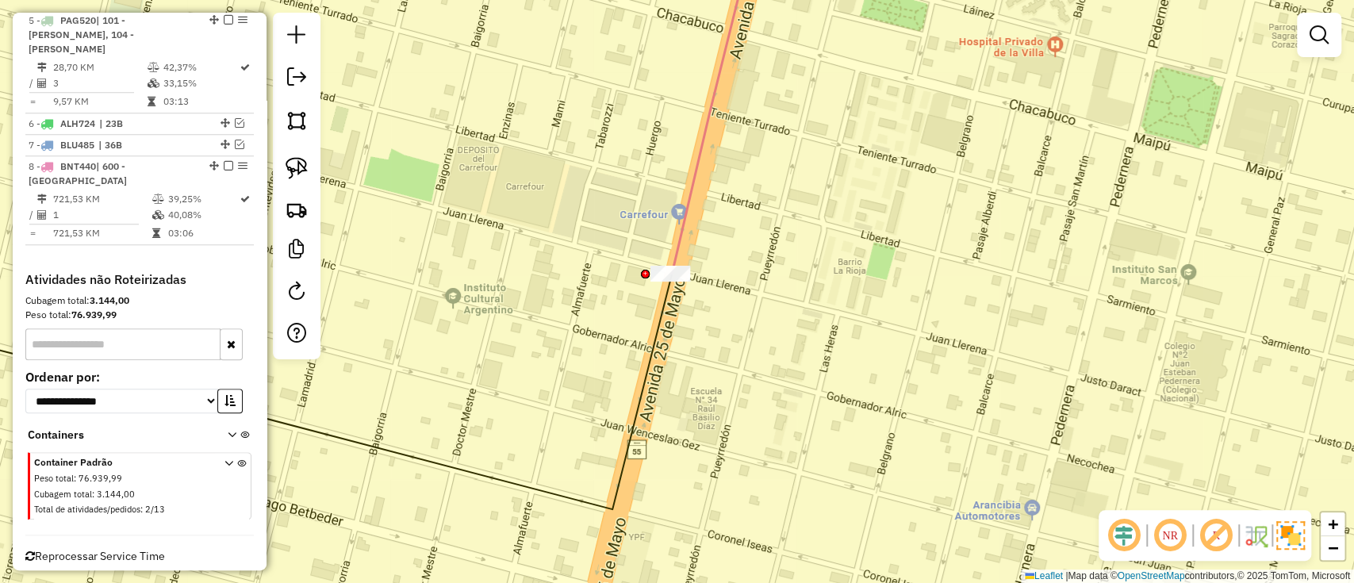
select select "**********"
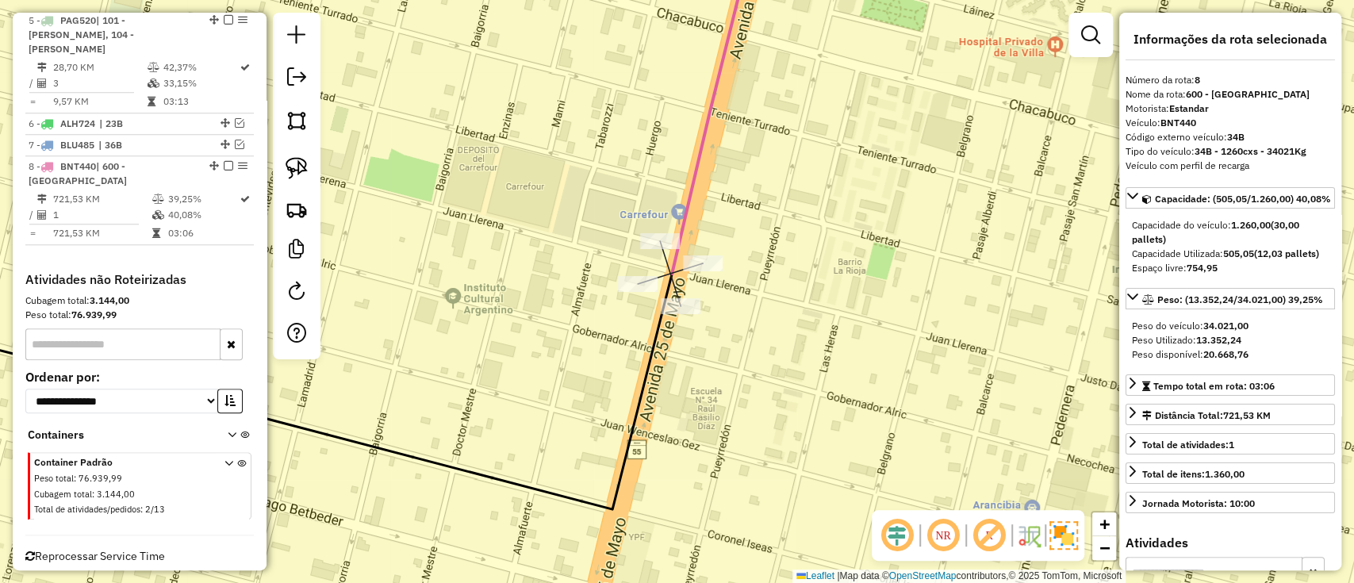
click at [682, 217] on icon at bounding box center [712, 108] width 80 height 332
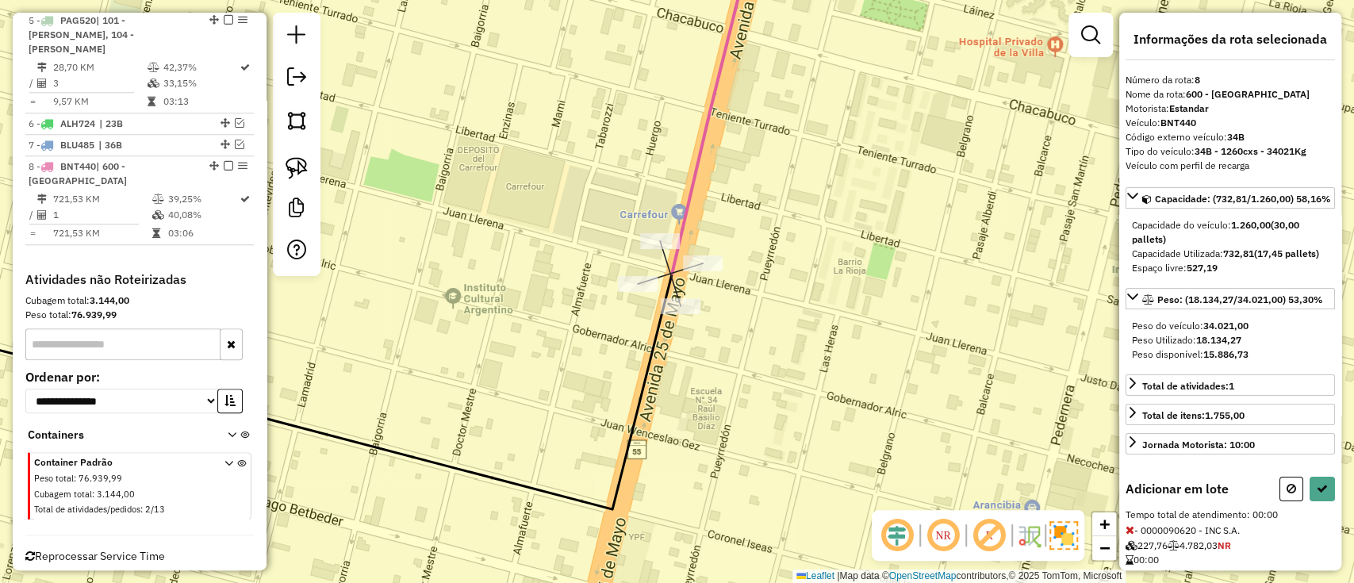
click at [631, 275] on div "Janela de atendimento Grade de atendimento Capacidade Transportadoras Veículos …" at bounding box center [677, 291] width 1354 height 583
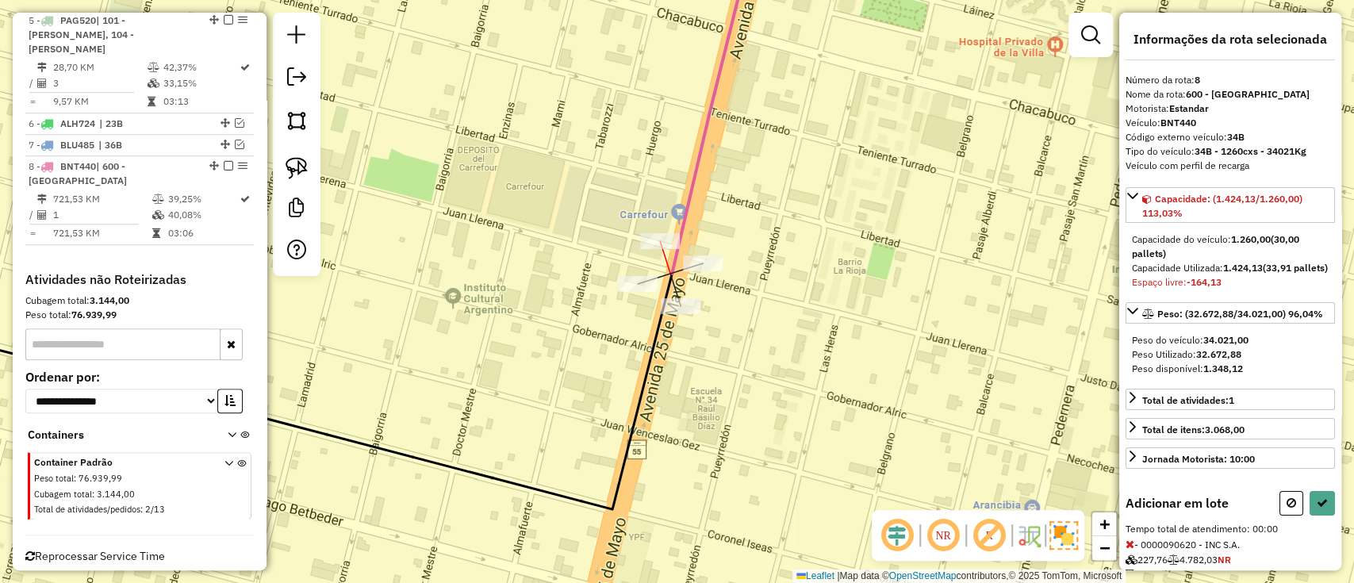
select select "**********"
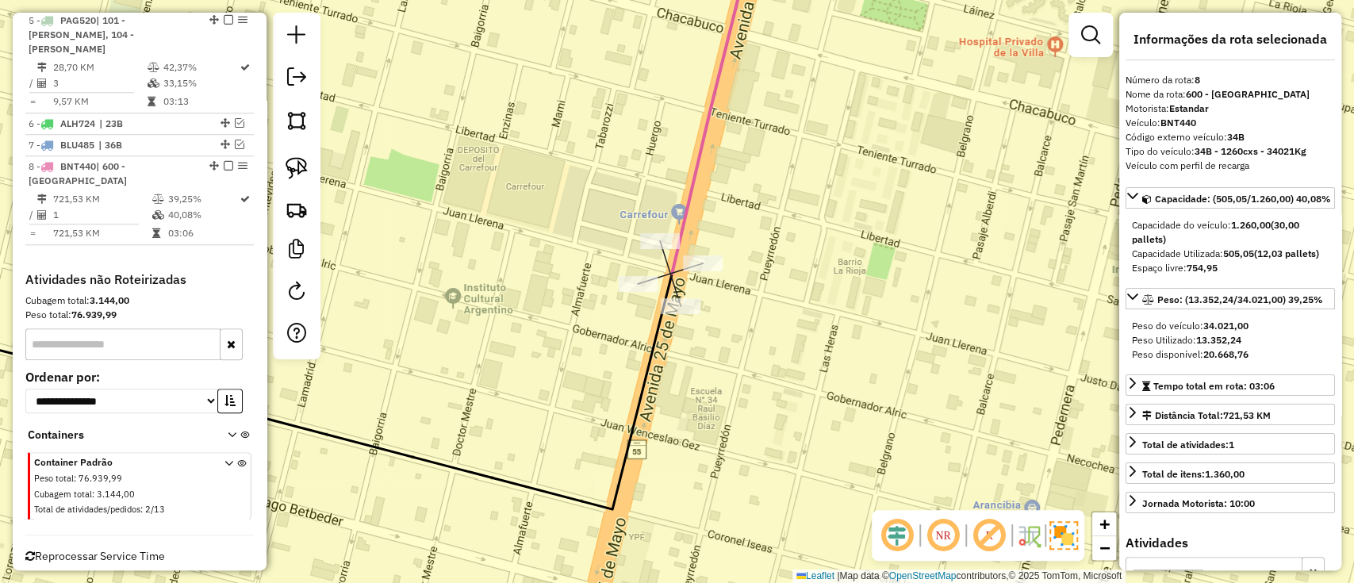
click at [688, 203] on icon at bounding box center [712, 108] width 80 height 332
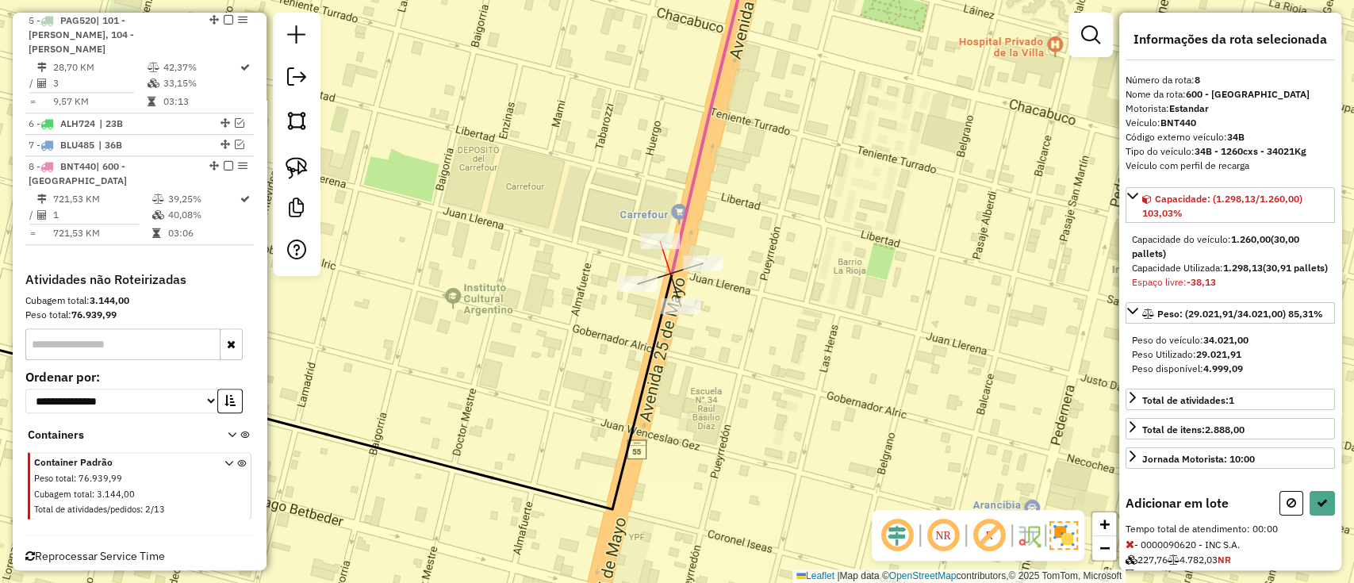
select select "**********"
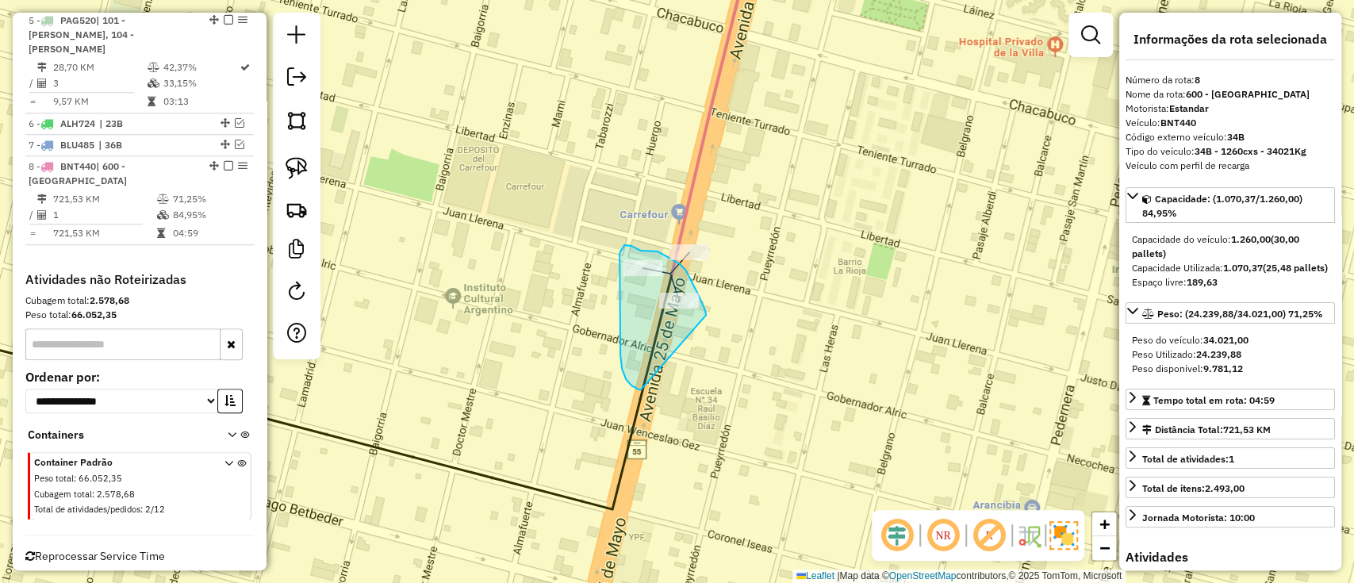
drag, startPoint x: 706, startPoint y: 315, endPoint x: 644, endPoint y: 389, distance: 96.3
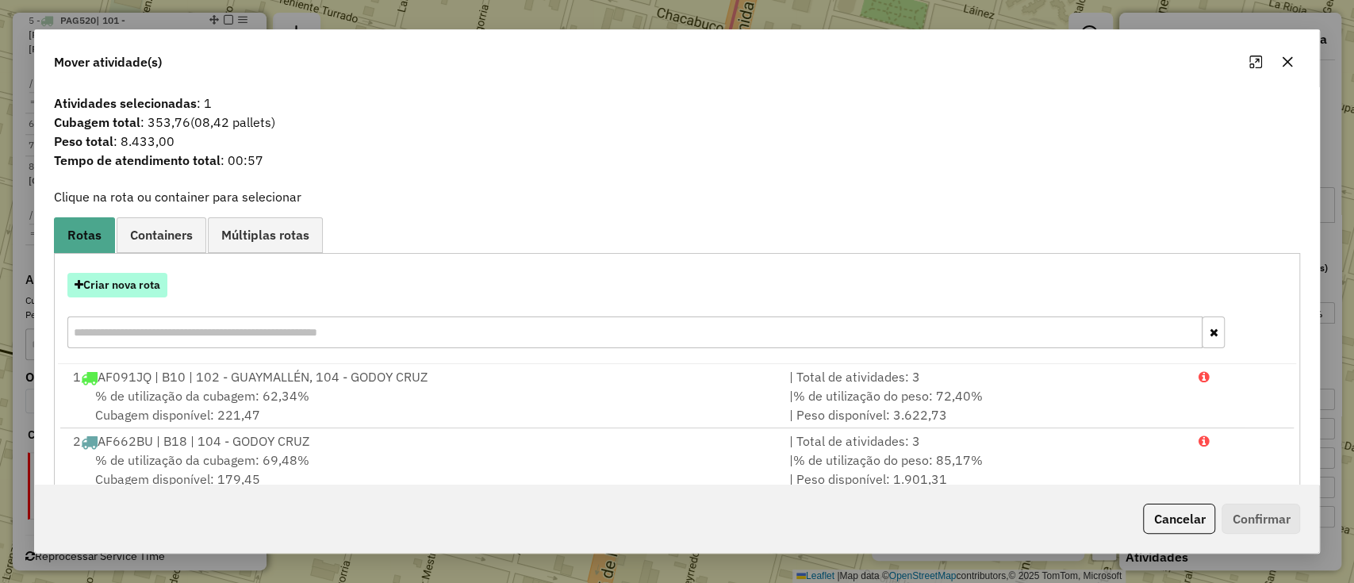
click at [144, 283] on button "Criar nova rota" at bounding box center [117, 285] width 100 height 25
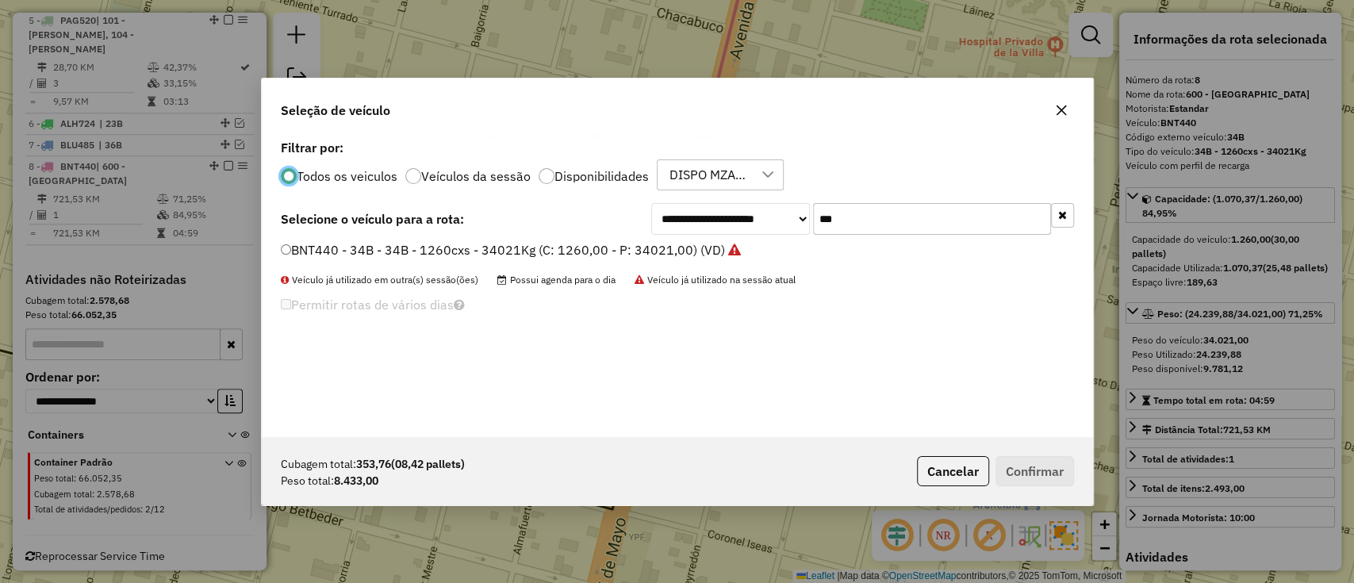
scroll to position [8, 5]
drag, startPoint x: 803, startPoint y: 229, endPoint x: 743, endPoint y: 229, distance: 59.5
click at [743, 229] on div "**********" at bounding box center [862, 219] width 423 height 32
click at [603, 171] on label "Disponibilidades" at bounding box center [601, 176] width 94 height 13
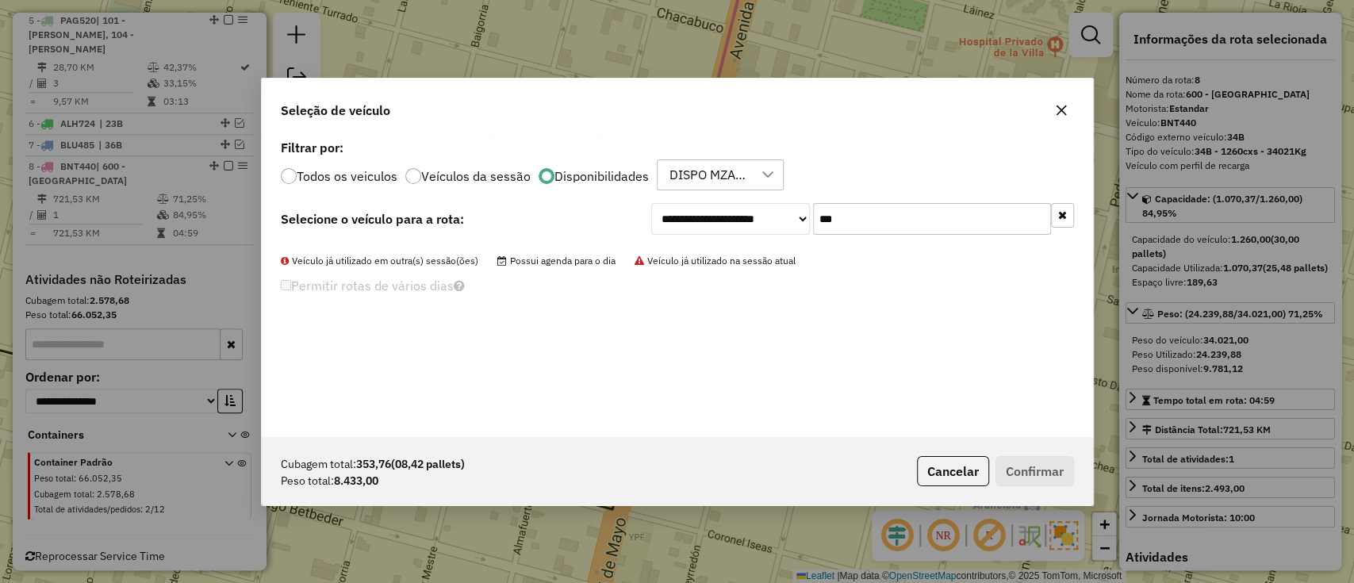
drag, startPoint x: 914, startPoint y: 228, endPoint x: 776, endPoint y: 224, distance: 138.1
click at [777, 224] on div "**********" at bounding box center [862, 219] width 423 height 32
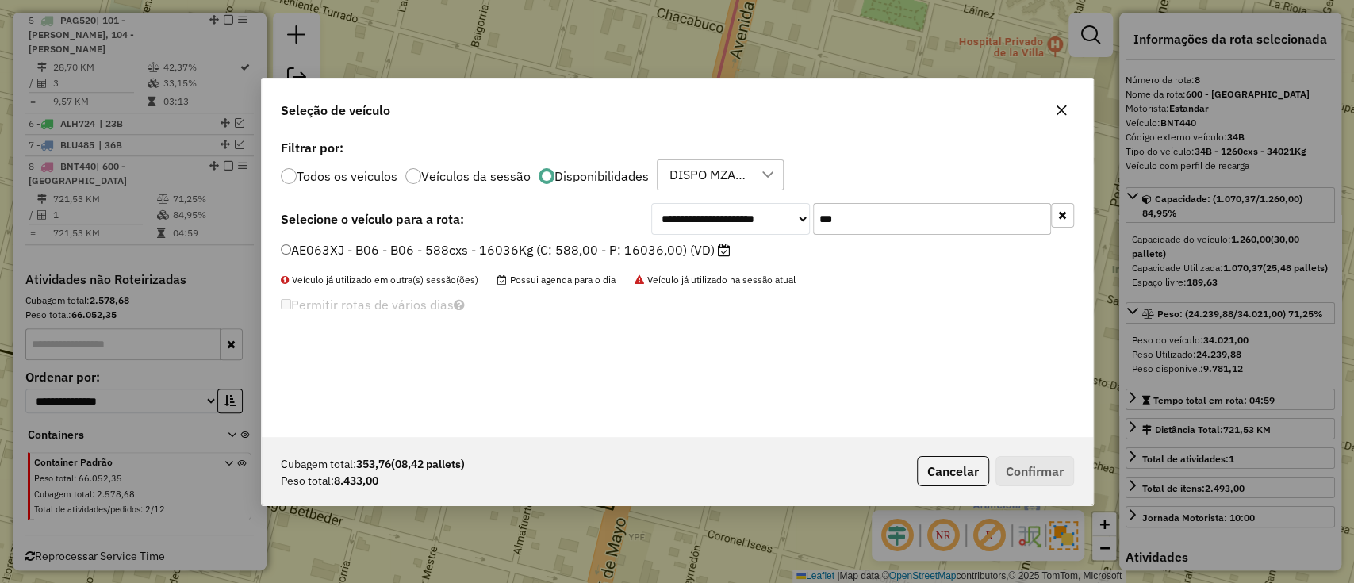
type input "***"
click at [704, 239] on div "**********" at bounding box center [677, 286] width 831 height 301
click at [692, 261] on div "AE063XJ - B06 - B06 - 588cxs - 16036Kg (C: 588,00 - P: 16036,00) (VD)" at bounding box center [677, 257] width 812 height 32
click at [704, 251] on label "AE063XJ - B06 - B06 - 588cxs - 16036Kg (C: 588,00 - P: 16036,00) (VD)" at bounding box center [506, 249] width 450 height 19
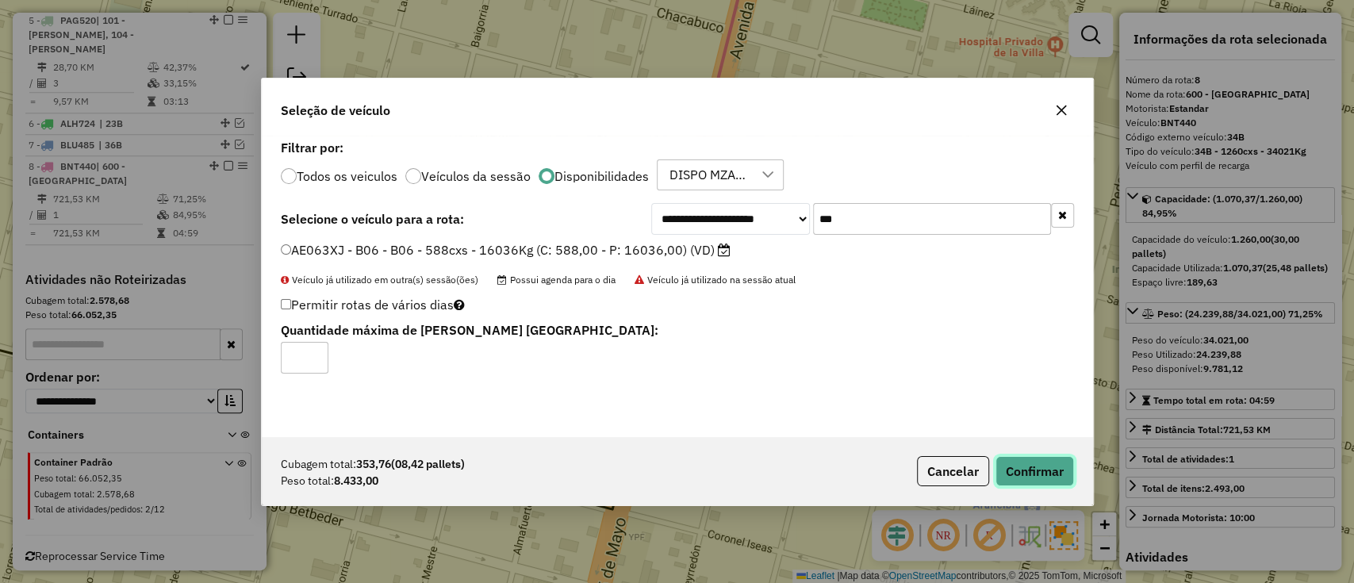
click at [1021, 474] on button "Confirmar" at bounding box center [1034, 471] width 79 height 30
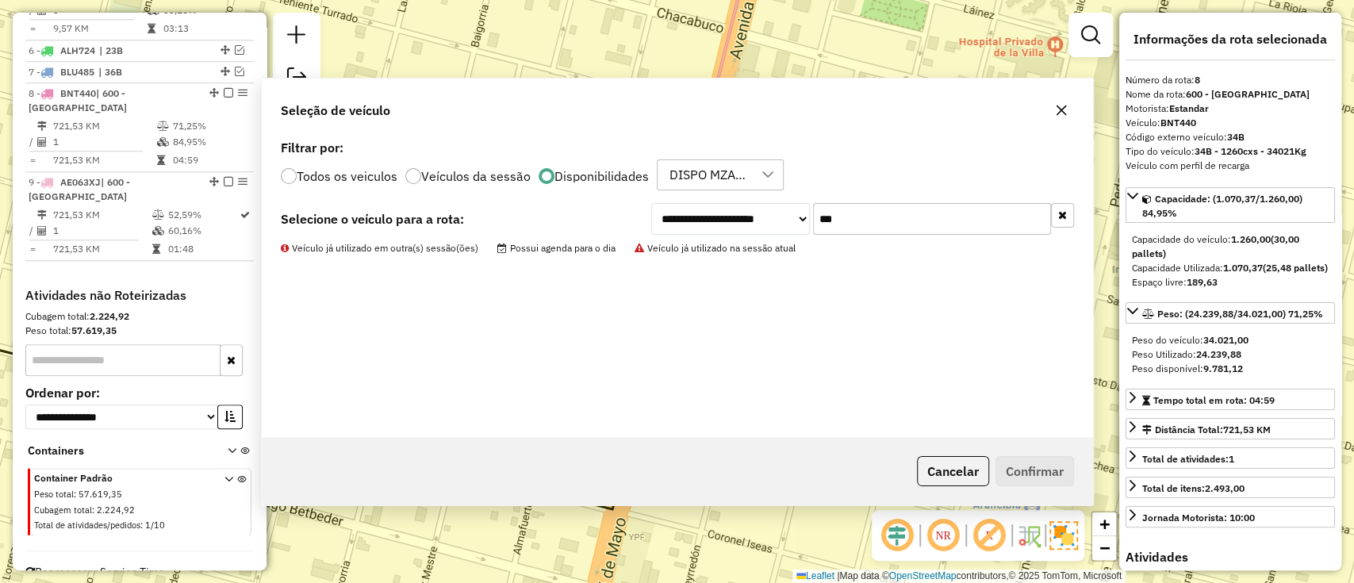
scroll to position [1009, 0]
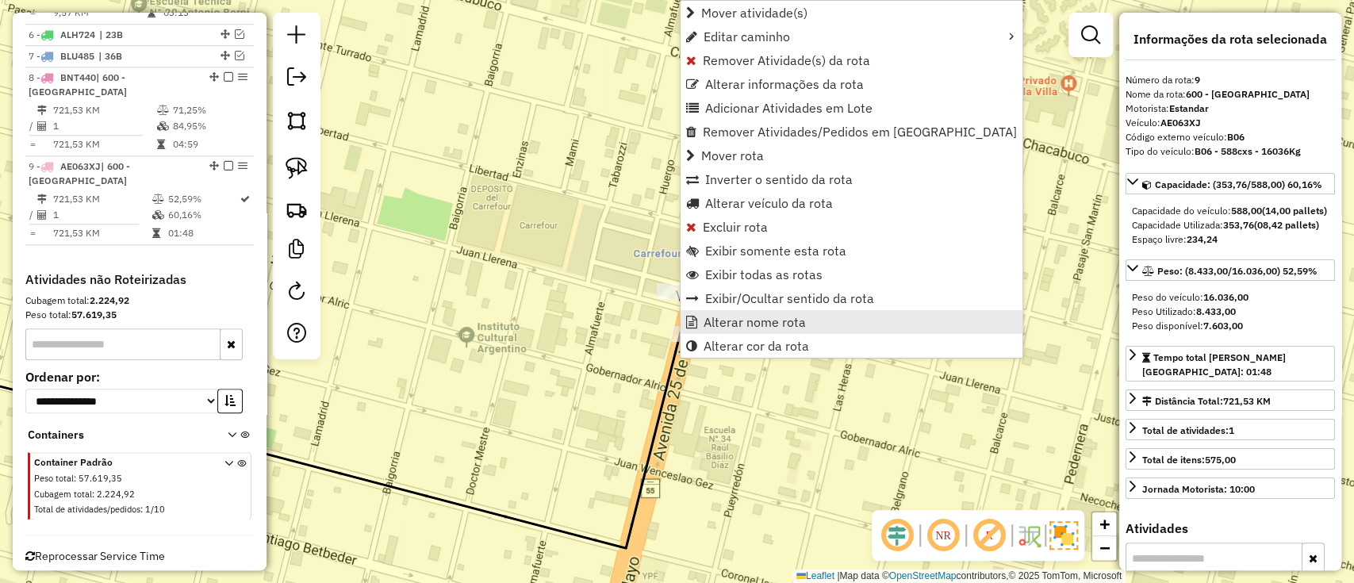
click at [726, 322] on span "Alterar nome rota" at bounding box center [755, 322] width 102 height 13
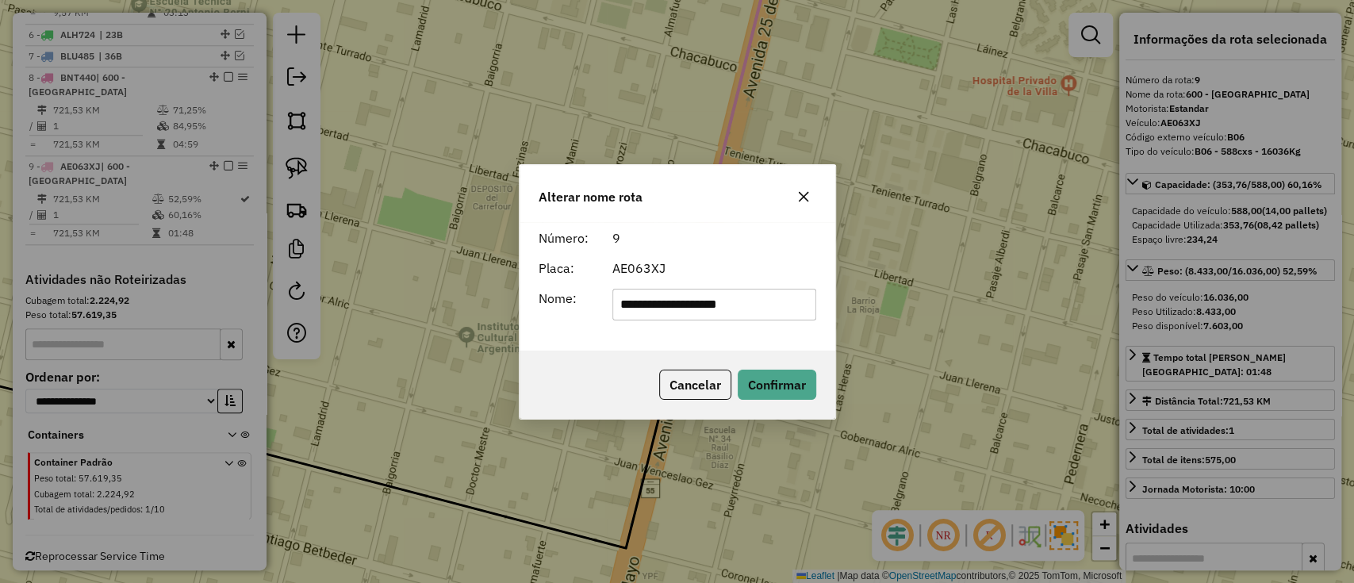
drag, startPoint x: 796, startPoint y: 290, endPoint x: 575, endPoint y: 292, distance: 220.5
click at [575, 292] on div "**********" at bounding box center [677, 305] width 297 height 32
type input "***"
click at [761, 389] on button "Confirmar" at bounding box center [777, 385] width 79 height 30
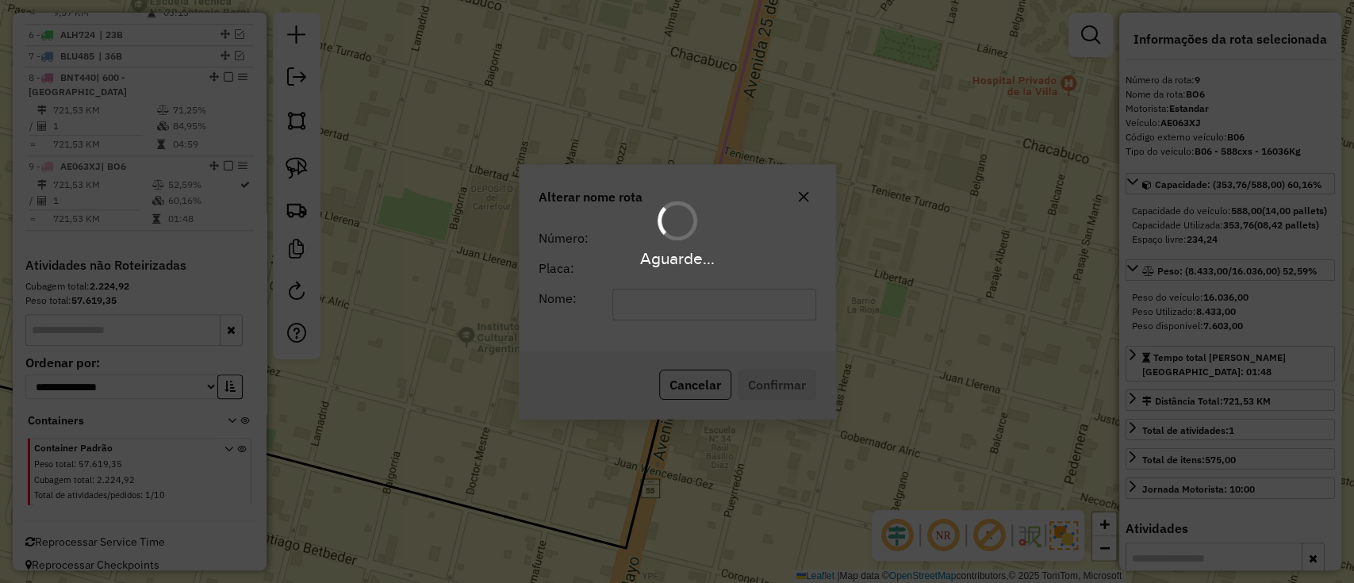
scroll to position [994, 0]
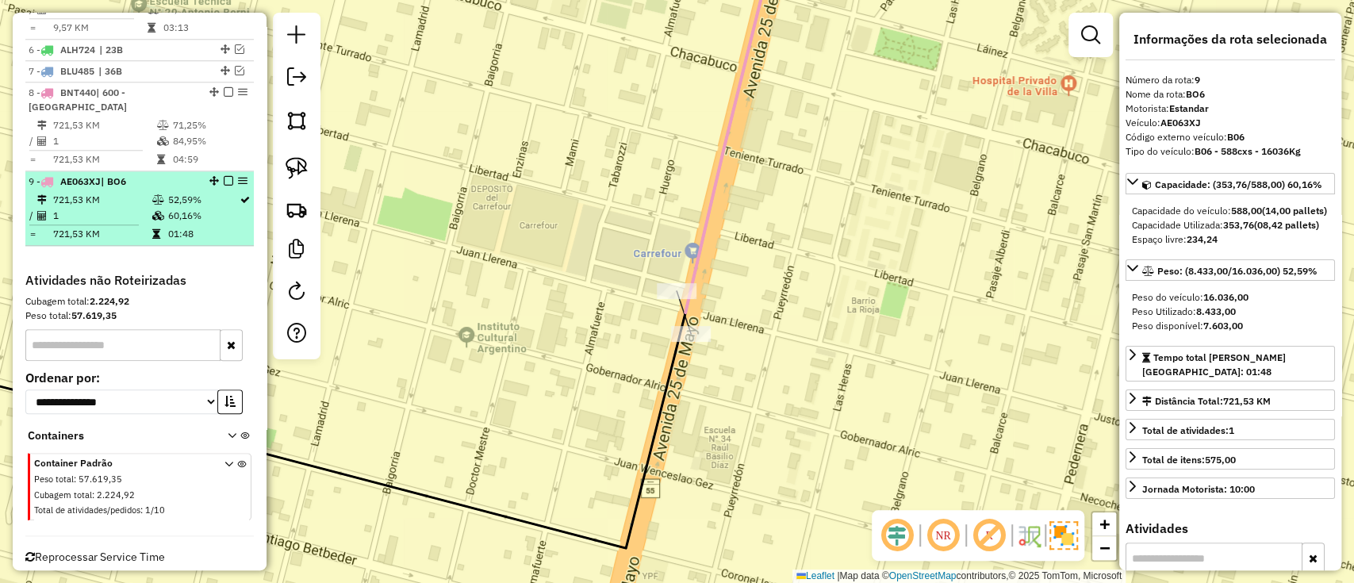
click at [224, 176] on em at bounding box center [229, 181] width 10 height 10
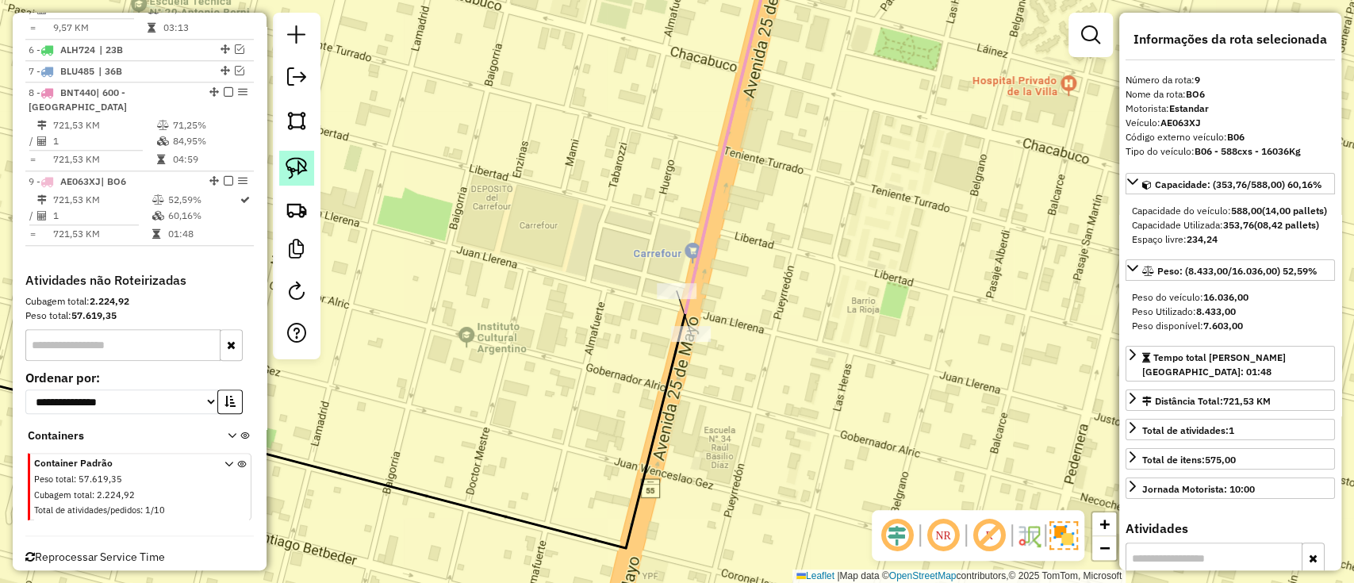
scroll to position [941, 0]
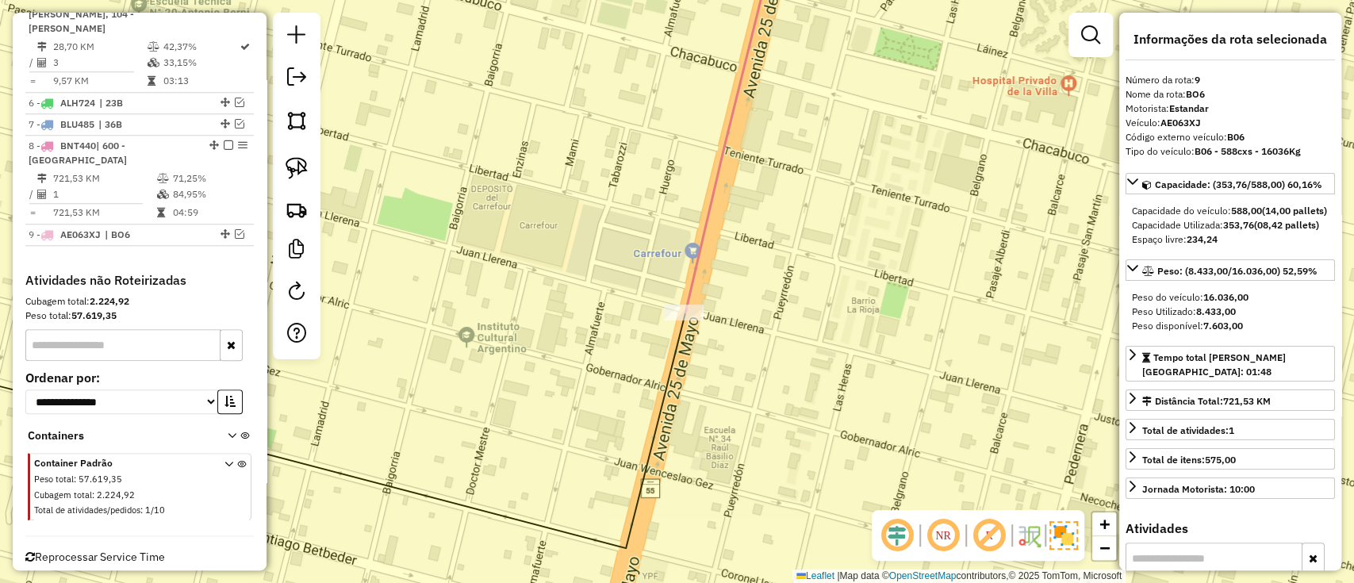
click at [685, 296] on icon at bounding box center [730, 127] width 90 height 370
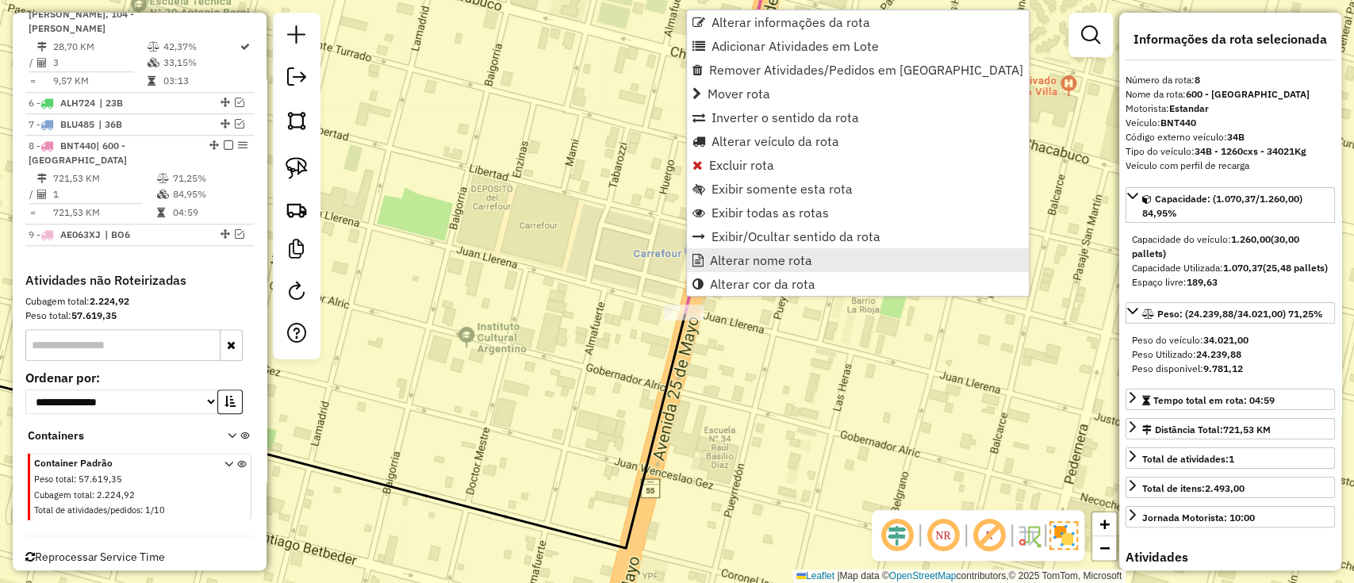
click at [731, 265] on span "Alterar nome rota" at bounding box center [761, 260] width 102 height 13
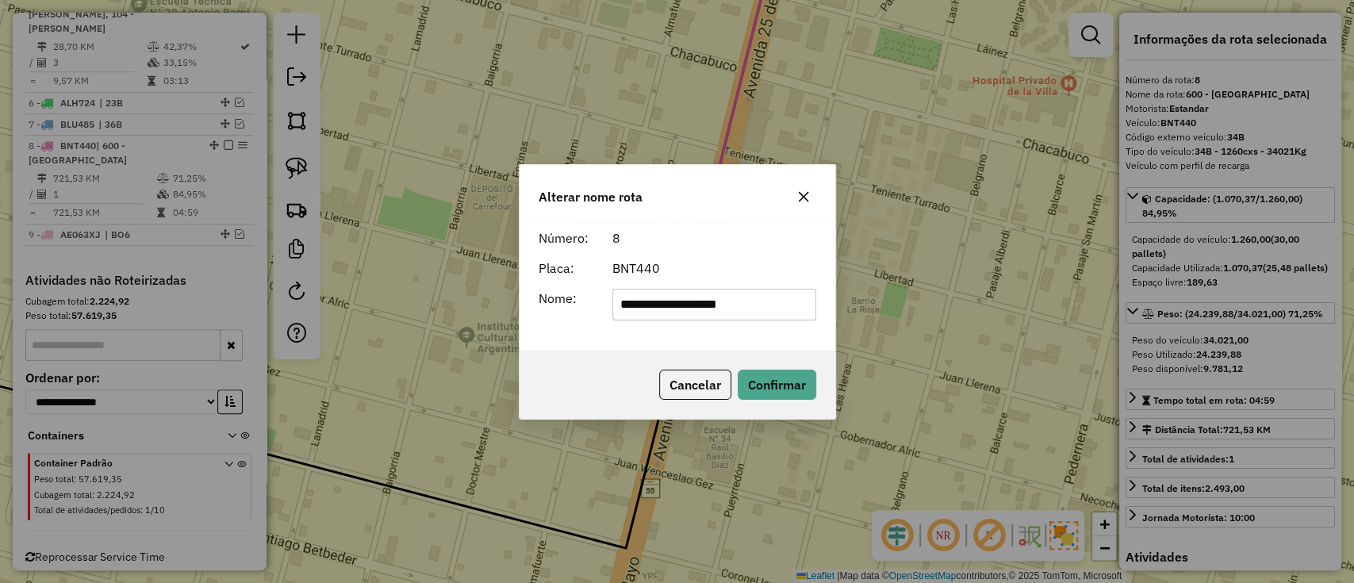
drag, startPoint x: 751, startPoint y: 305, endPoint x: 245, endPoint y: 362, distance: 509.2
click at [245, 362] on div "**********" at bounding box center [677, 291] width 1354 height 583
type input "***"
click at [753, 378] on button "Confirmar" at bounding box center [777, 385] width 79 height 30
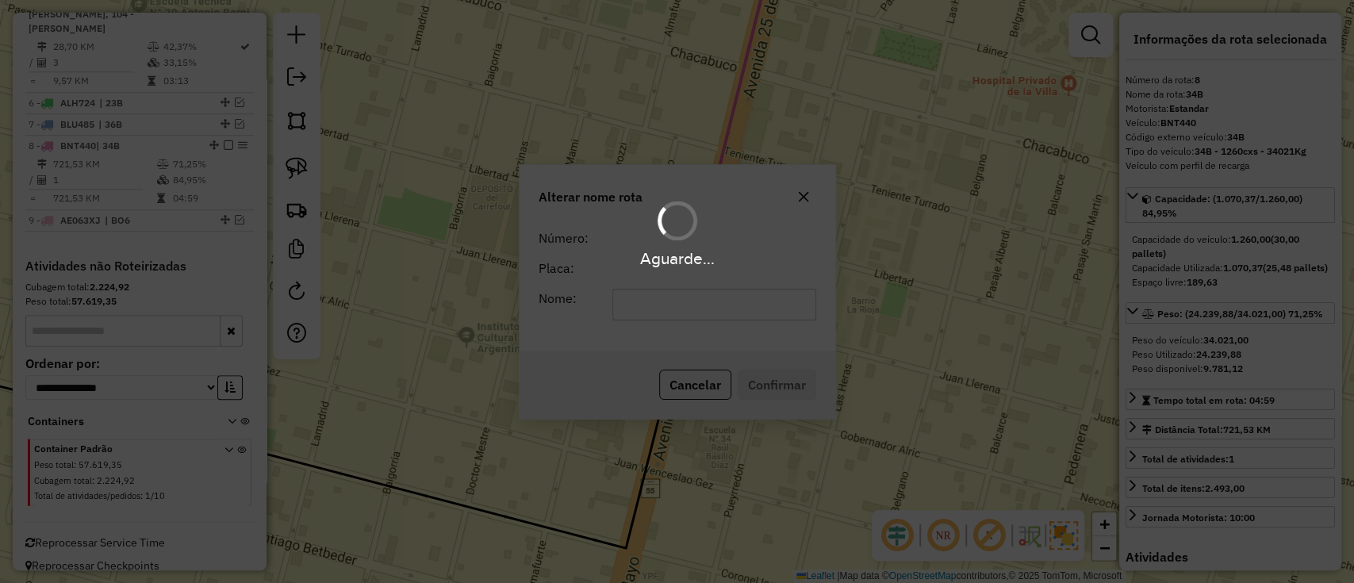
scroll to position [926, 0]
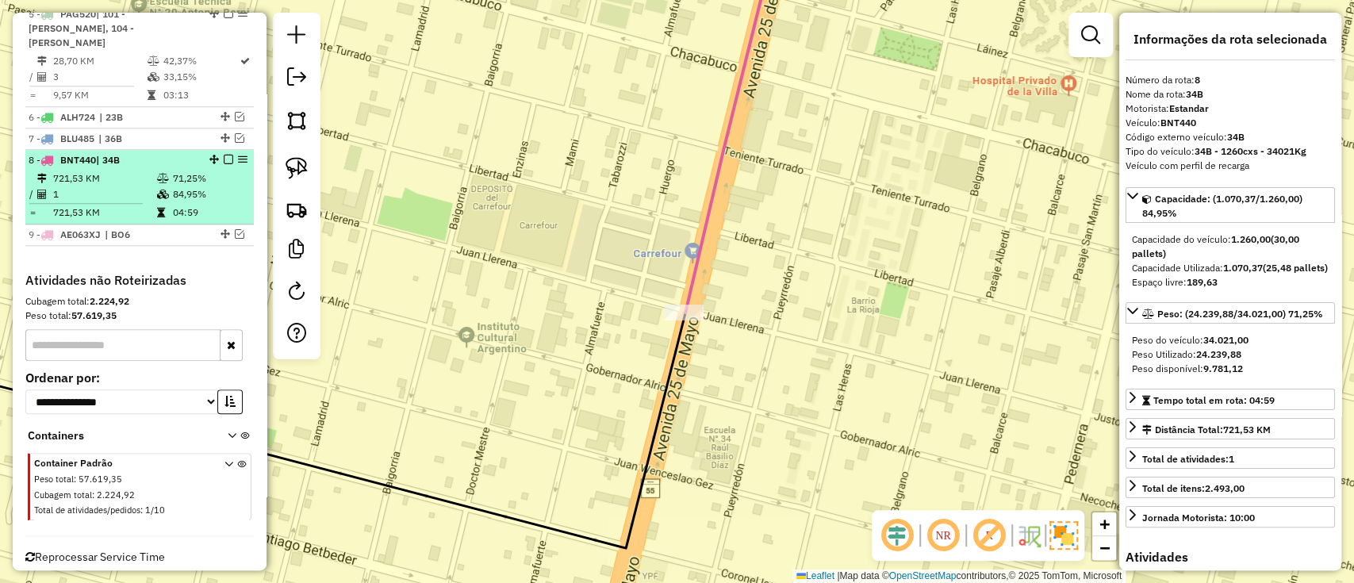
click at [224, 155] on em at bounding box center [229, 160] width 10 height 10
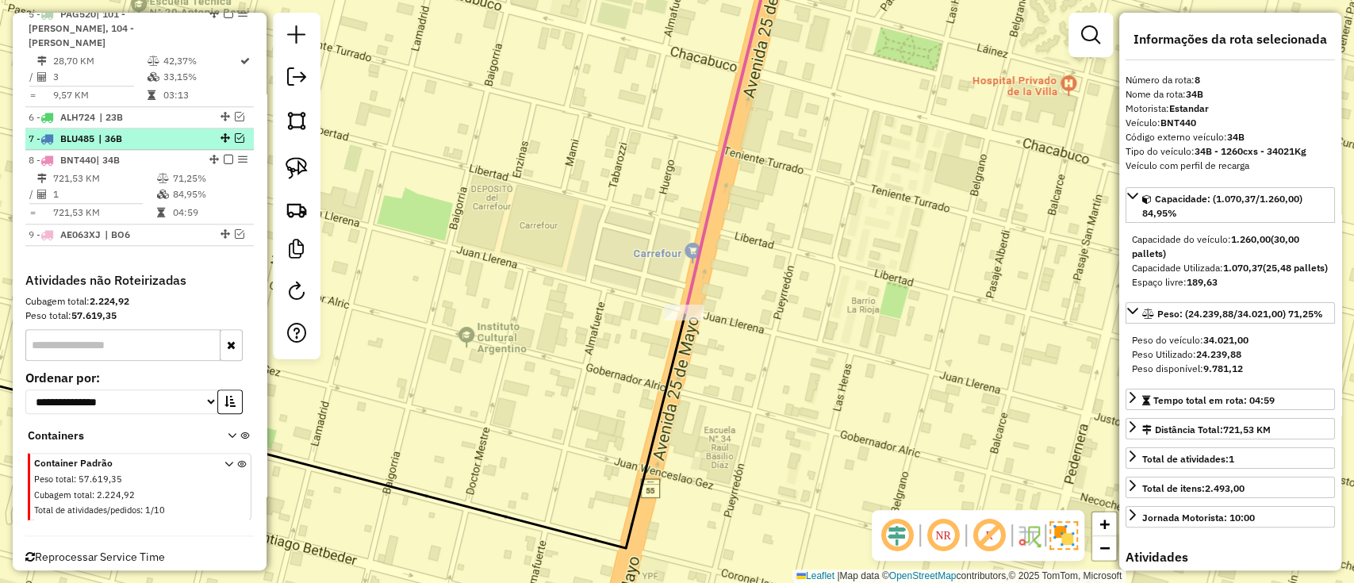
scroll to position [873, 0]
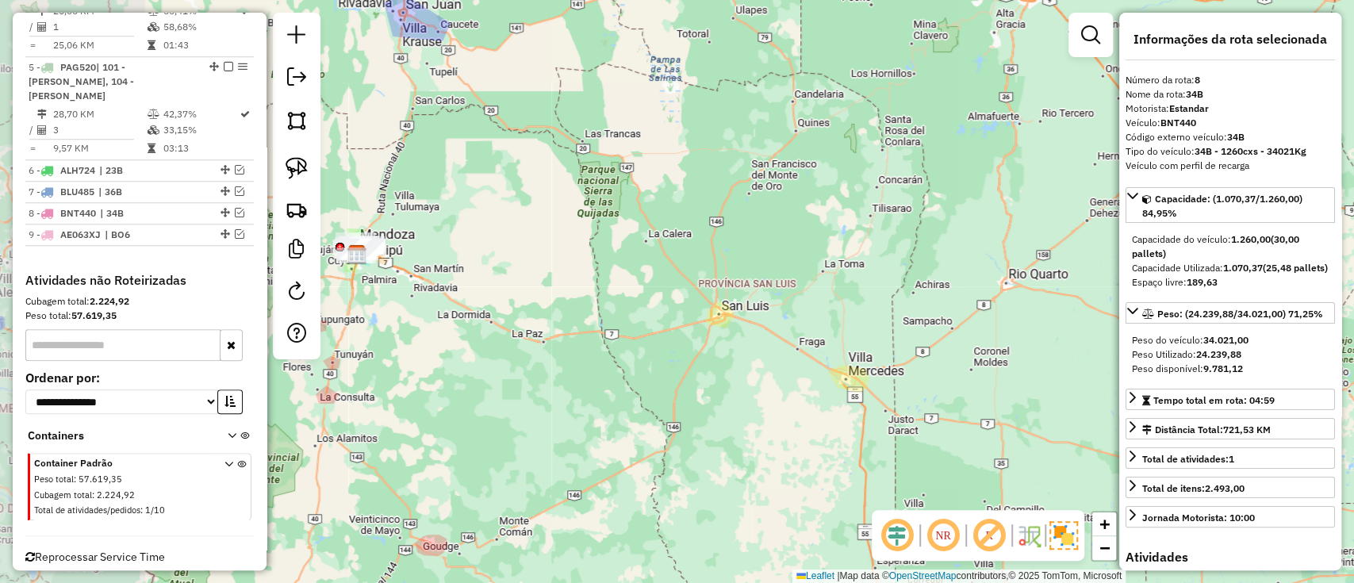
drag, startPoint x: 592, startPoint y: 327, endPoint x: 819, endPoint y: 374, distance: 232.6
click at [819, 374] on div "Janela de atendimento Grade de atendimento Capacidade Transportadoras Veículos …" at bounding box center [677, 291] width 1354 height 583
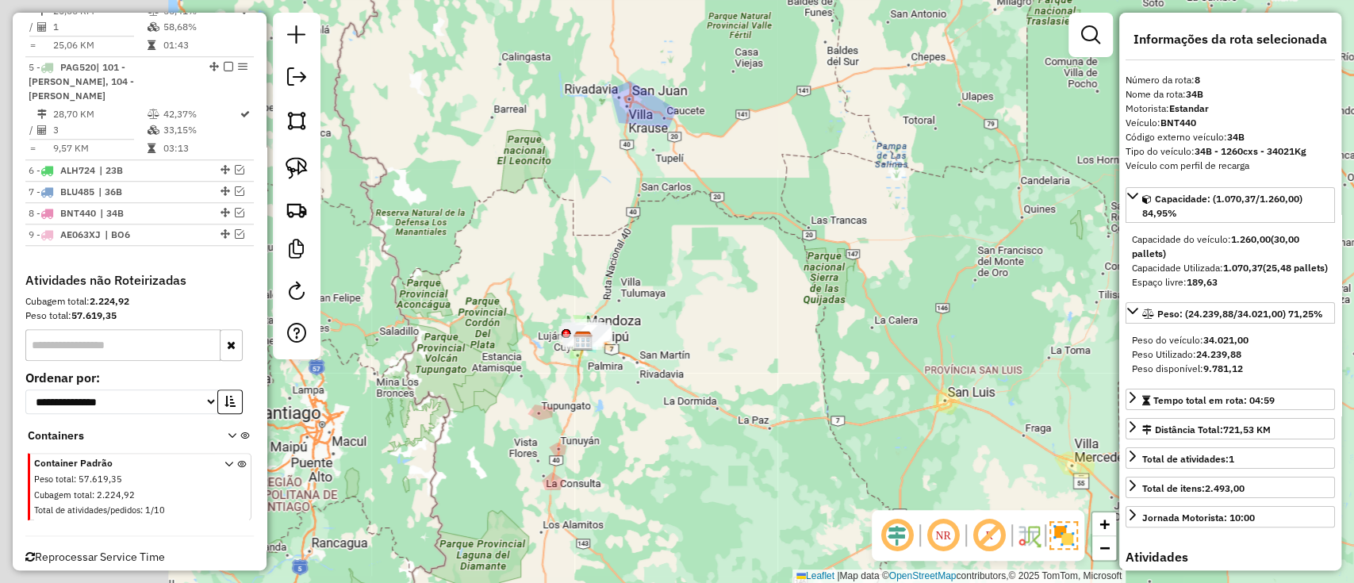
drag, startPoint x: 625, startPoint y: 310, endPoint x: 844, endPoint y: 385, distance: 231.3
click at [842, 385] on div "Janela de atendimento Grade de atendimento Capacidade Transportadoras Veículos …" at bounding box center [677, 291] width 1354 height 583
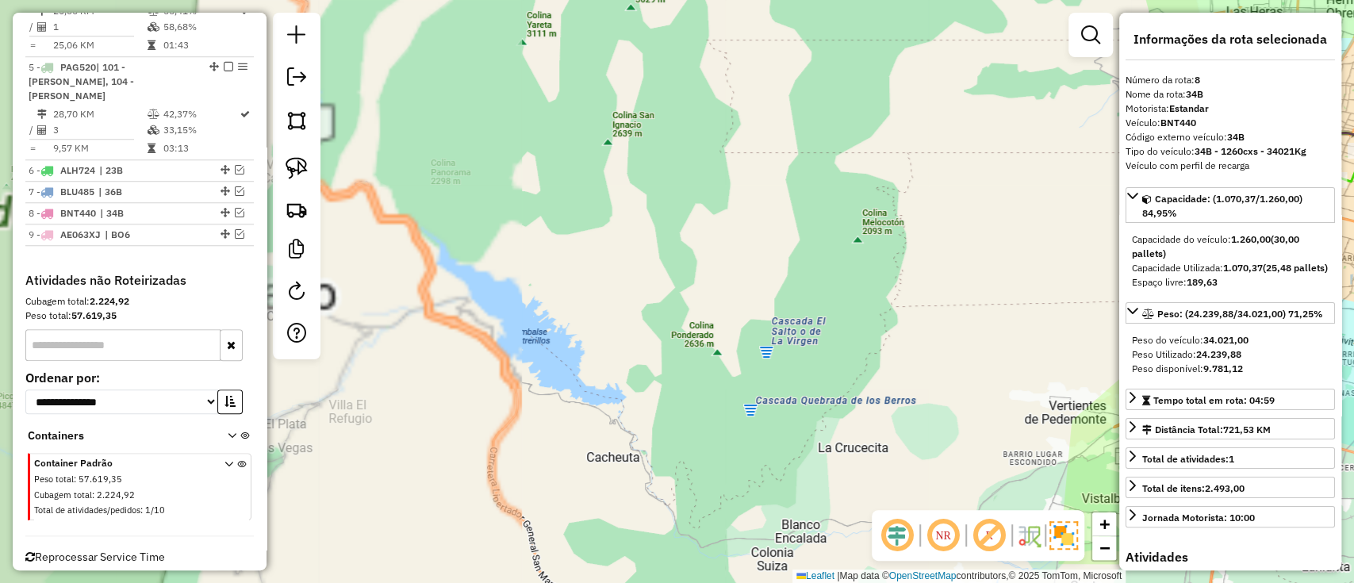
click at [85, 340] on hb-router-mapa "Informações da Sessão 1276152 - 16/09/2025 Criação: 15/09/2025 15:50 Depósito: …" at bounding box center [677, 291] width 1354 height 583
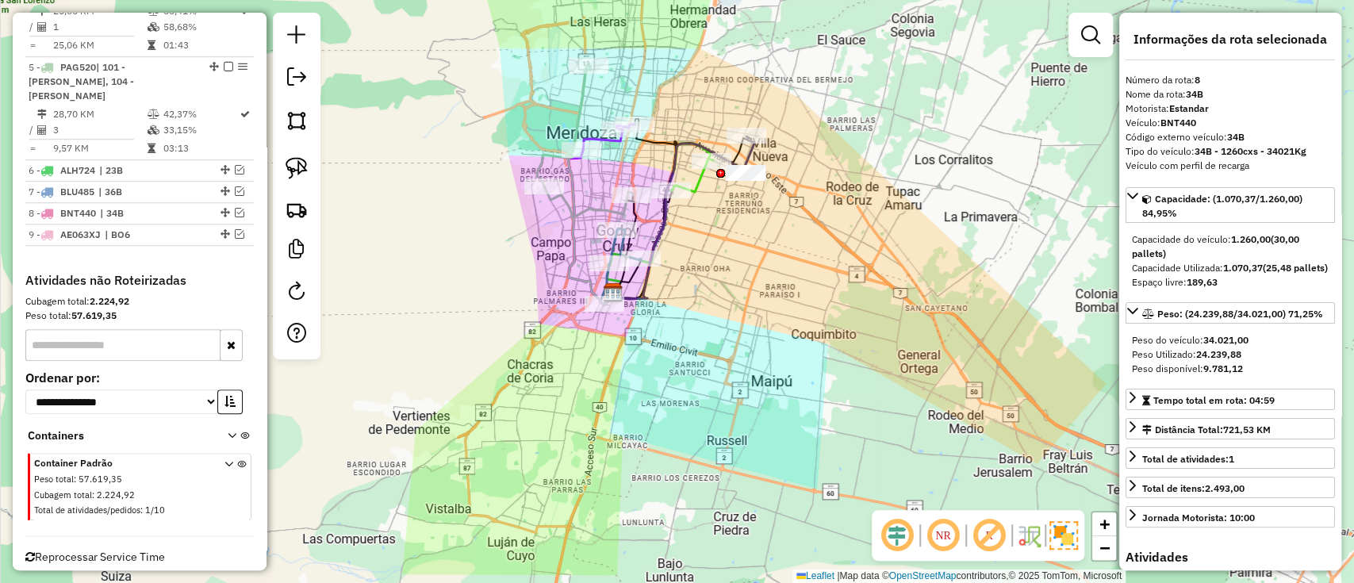
click at [627, 530] on div "Janela de atendimento Grade de atendimento Capacidade Transportadoras Veículos …" at bounding box center [677, 291] width 1354 height 583
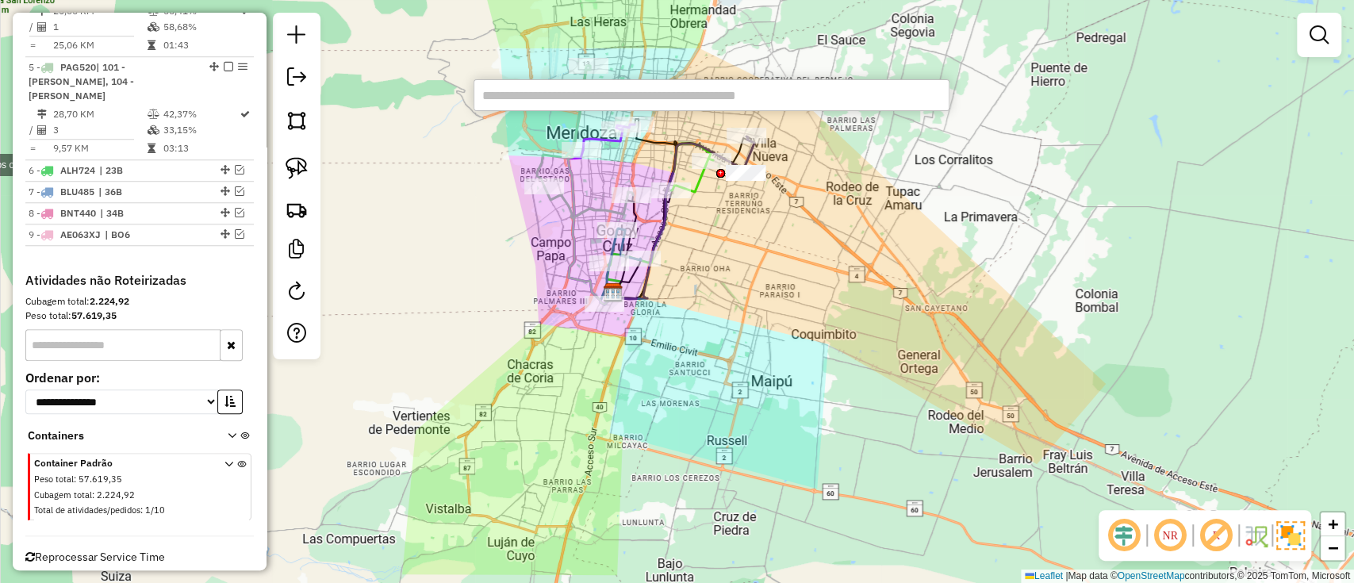
paste input "******"
type input "******"
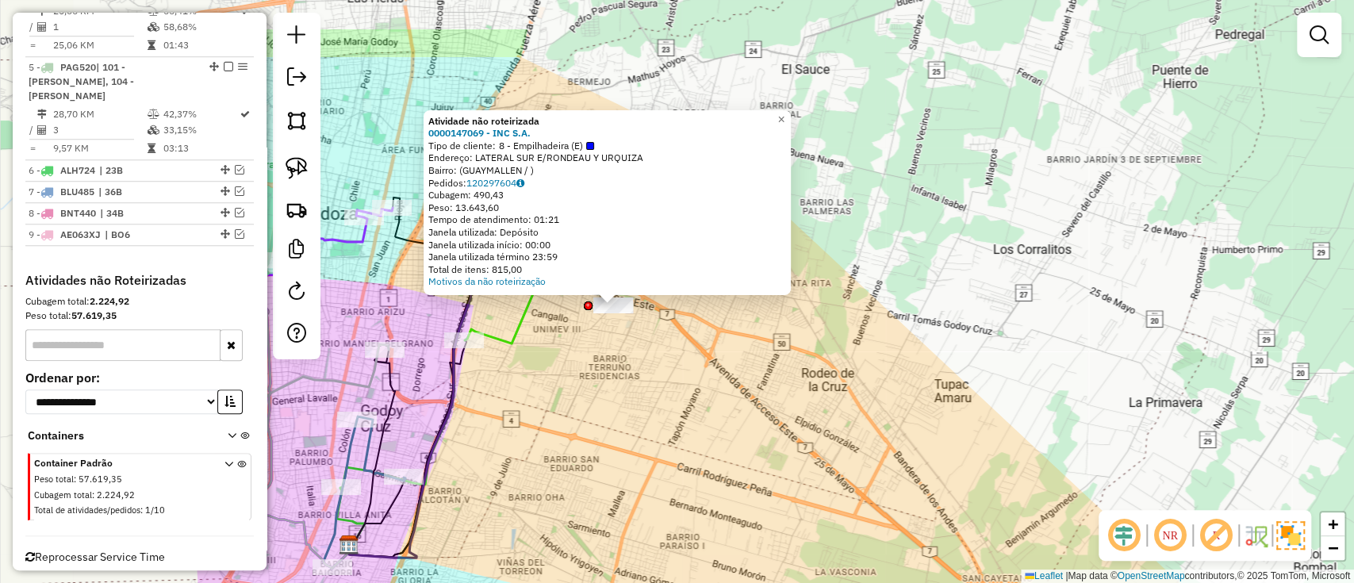
drag, startPoint x: 593, startPoint y: 330, endPoint x: 639, endPoint y: 425, distance: 105.7
click at [639, 424] on div "Atividade não roteirizada 0000147069 - INC S.A. Tipo de cliente: 8 - Empilhadei…" at bounding box center [677, 291] width 1354 height 583
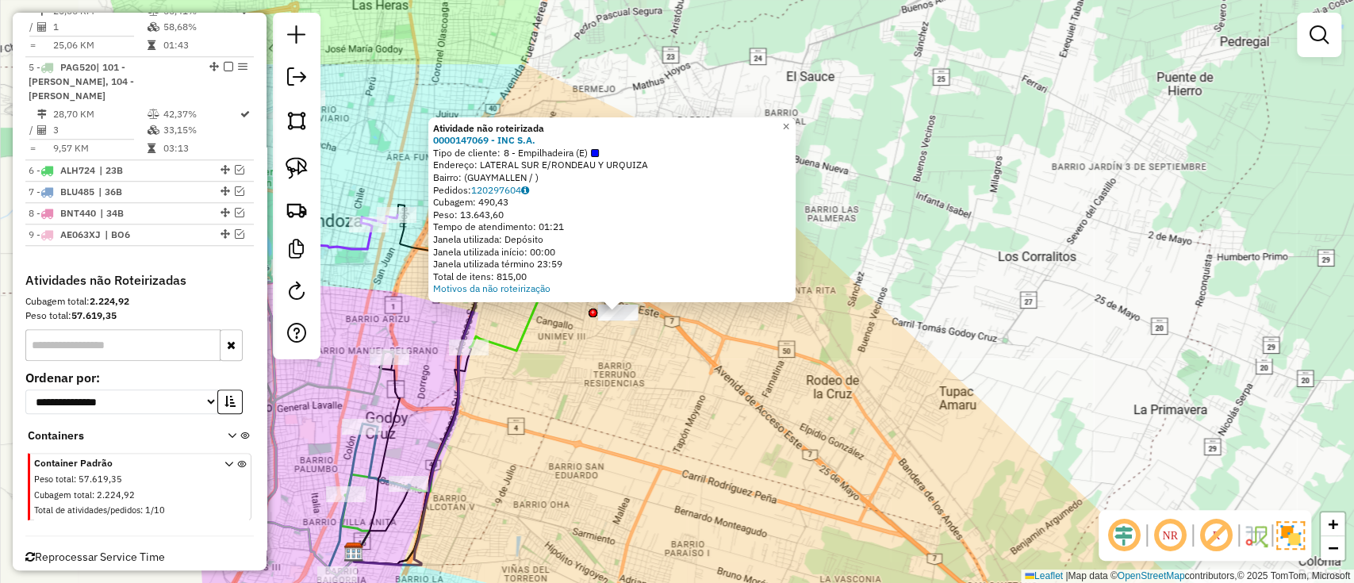
click at [652, 405] on div "Atividade não roteirizada 0000147069 - INC S.A. Tipo de cliente: 8 - Empilhadei…" at bounding box center [677, 291] width 1354 height 583
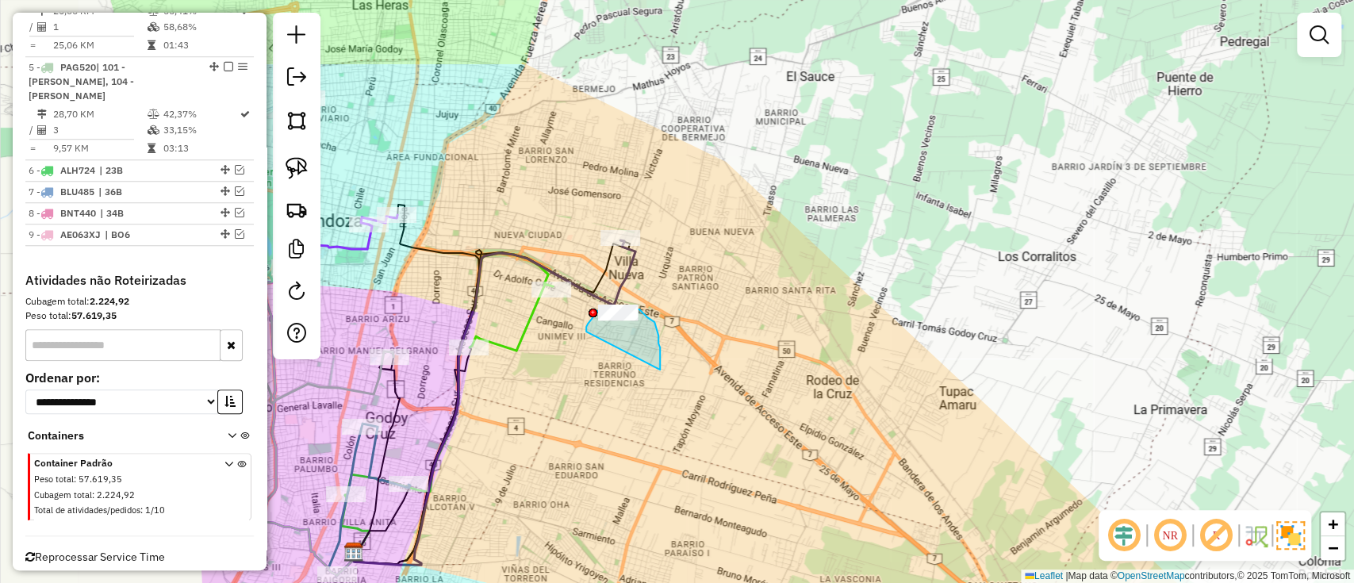
drag, startPoint x: 660, startPoint y: 370, endPoint x: 586, endPoint y: 332, distance: 83.0
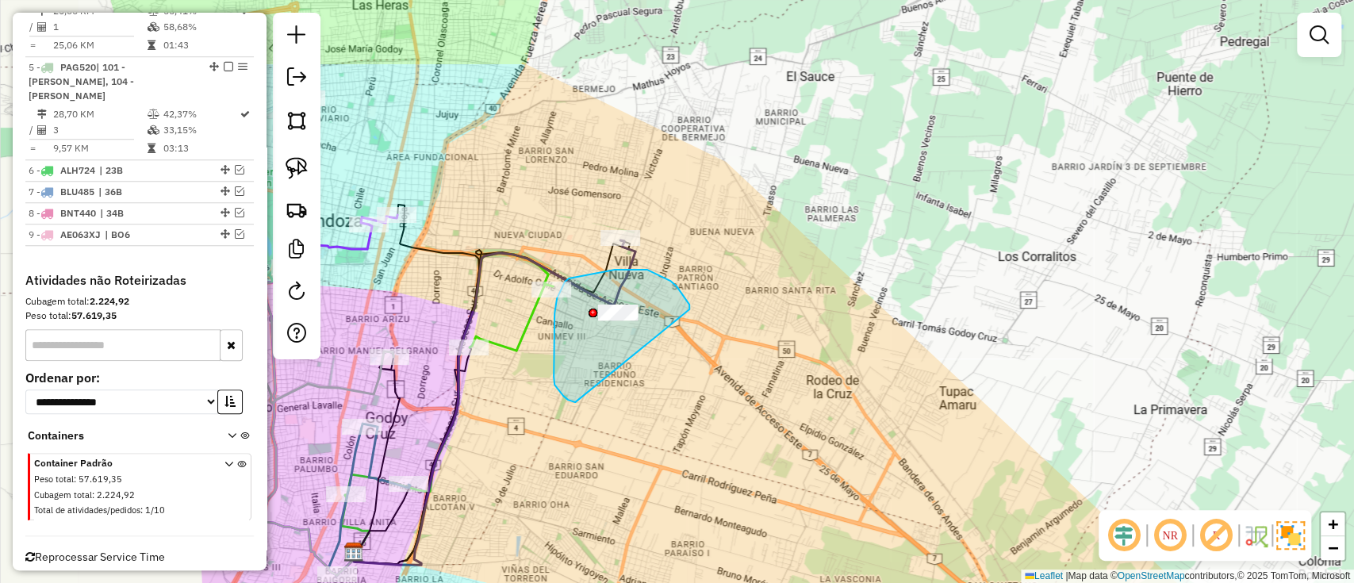
drag, startPoint x: 686, startPoint y: 301, endPoint x: 577, endPoint y: 403, distance: 148.7
click at [577, 403] on div "Janela de atendimento Grade de atendimento Capacidade Transportadoras Veículos …" at bounding box center [677, 291] width 1354 height 583
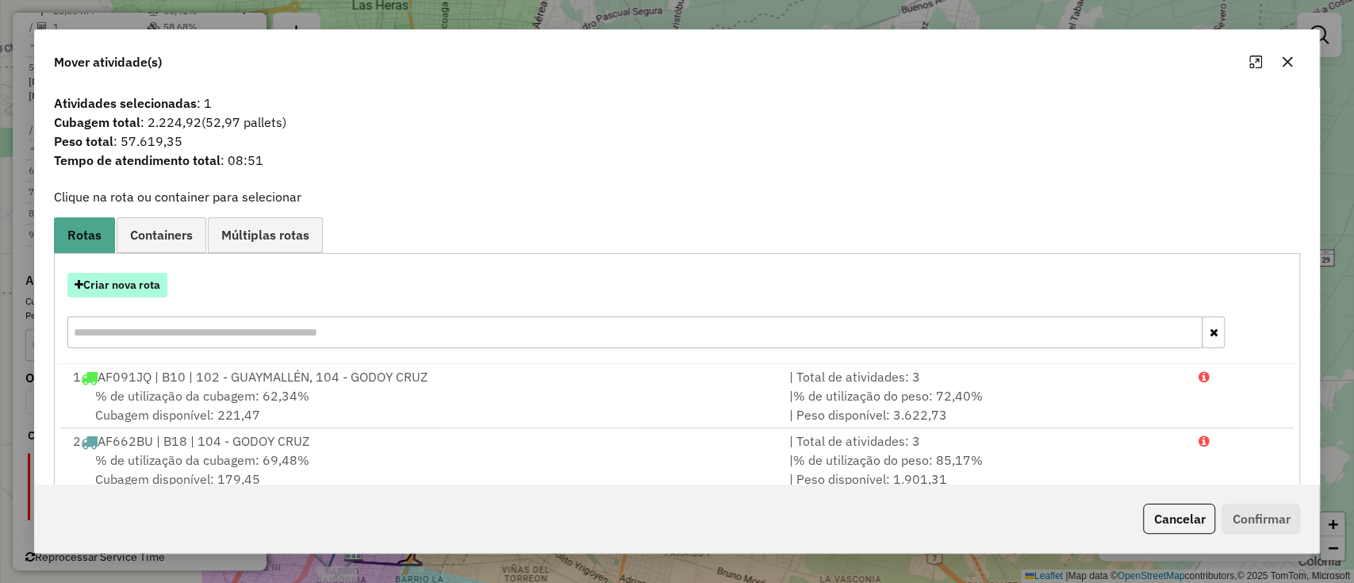
click at [136, 274] on button "Criar nova rota" at bounding box center [117, 285] width 100 height 25
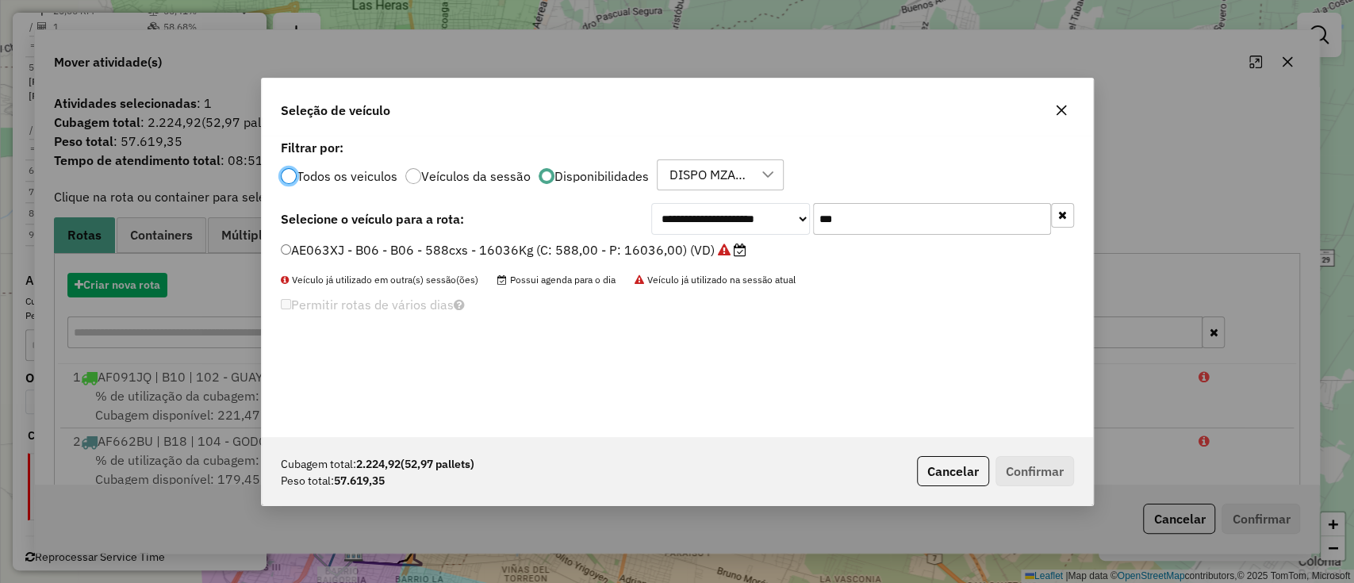
scroll to position [8, 5]
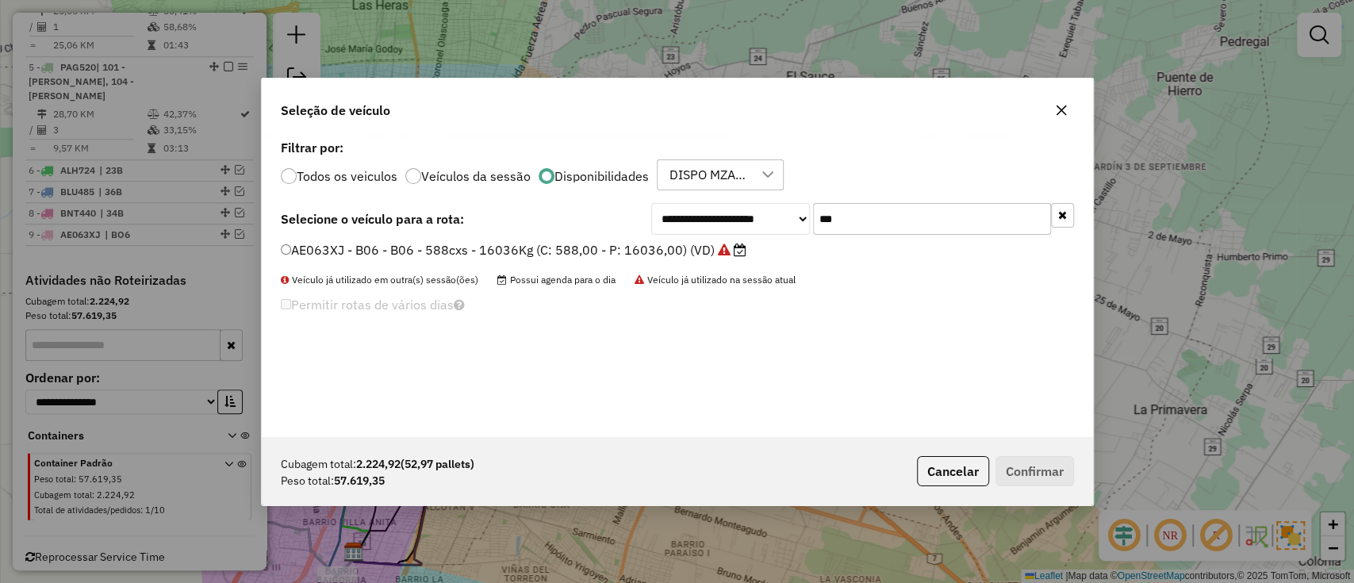
drag, startPoint x: 777, startPoint y: 205, endPoint x: 448, endPoint y: 210, distance: 329.2
click at [766, 205] on div "**********" at bounding box center [862, 219] width 423 height 32
click at [336, 185] on div "Todos os veiculos Veículos da sessão Disponibilidades DISPO MZA 16" at bounding box center [677, 175] width 793 height 32
click at [370, 177] on label "Todos os veiculos" at bounding box center [347, 176] width 101 height 13
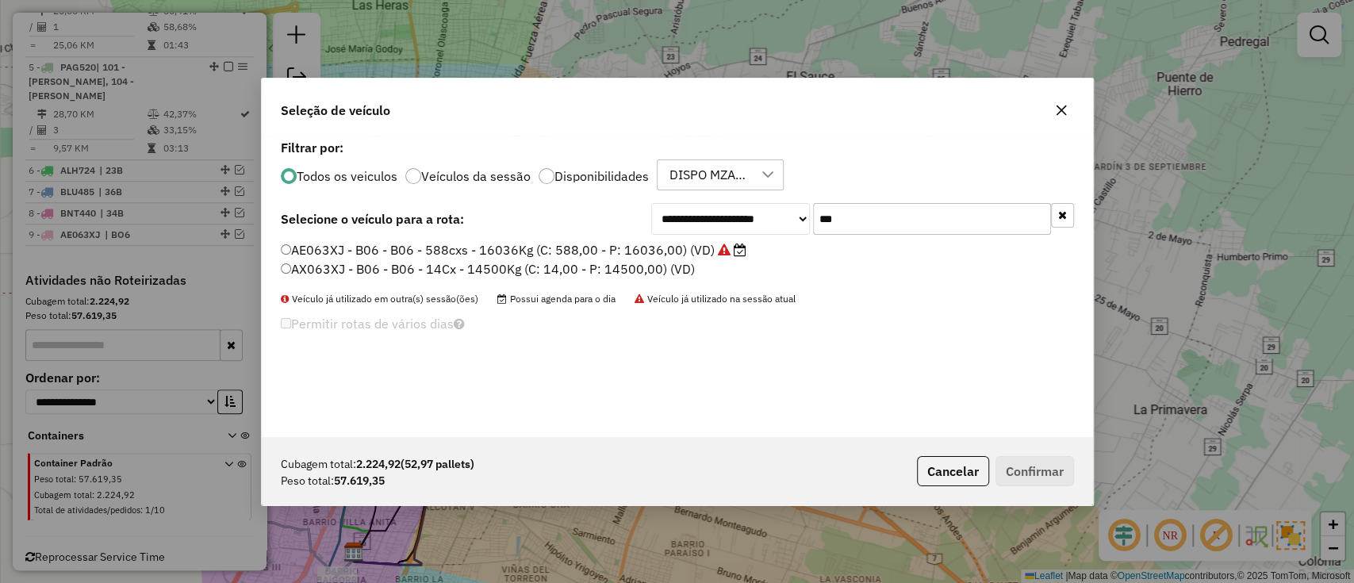
drag, startPoint x: 749, startPoint y: 218, endPoint x: 741, endPoint y: 219, distance: 8.0
click at [741, 219] on div "**********" at bounding box center [862, 219] width 423 height 32
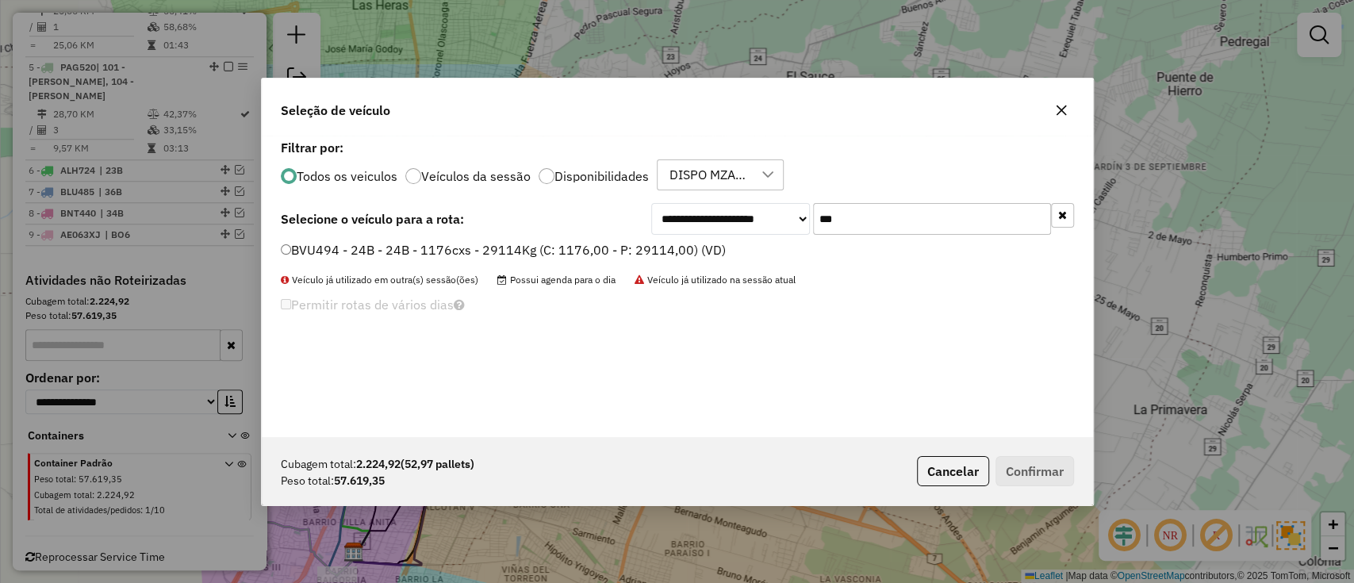
type input "***"
click at [684, 257] on label "BVU494 - 24B - 24B - 1176cxs - 29114Kg (C: 1176,00 - P: 29114,00) (VD)" at bounding box center [503, 249] width 445 height 19
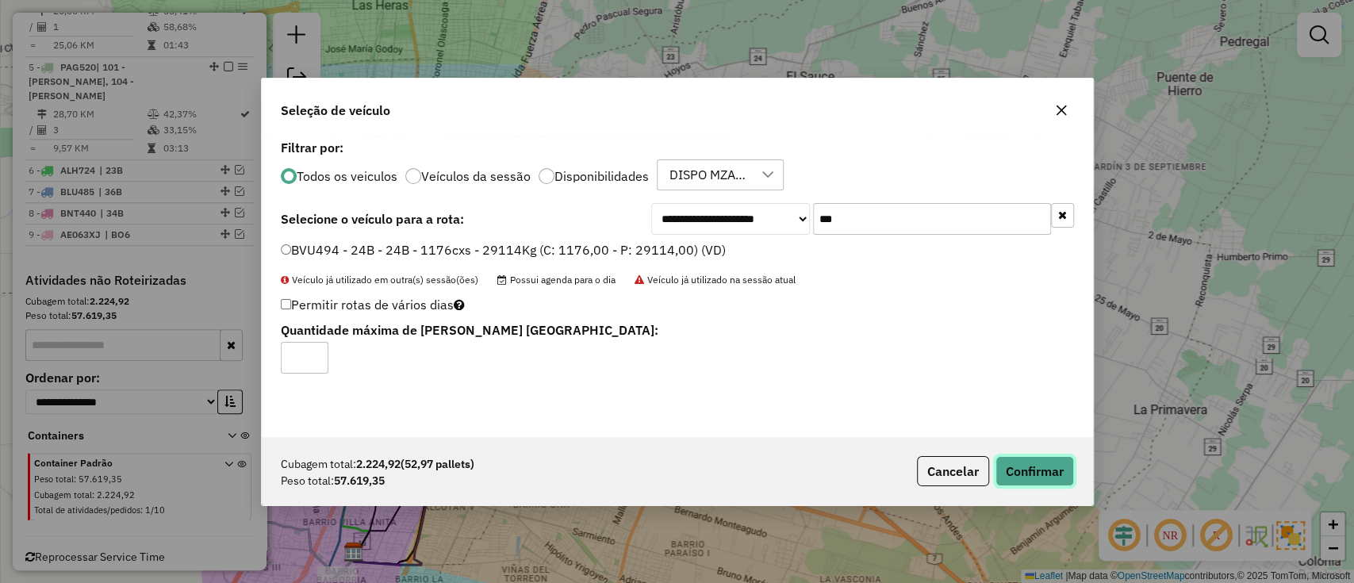
click at [1043, 461] on button "Confirmar" at bounding box center [1034, 471] width 79 height 30
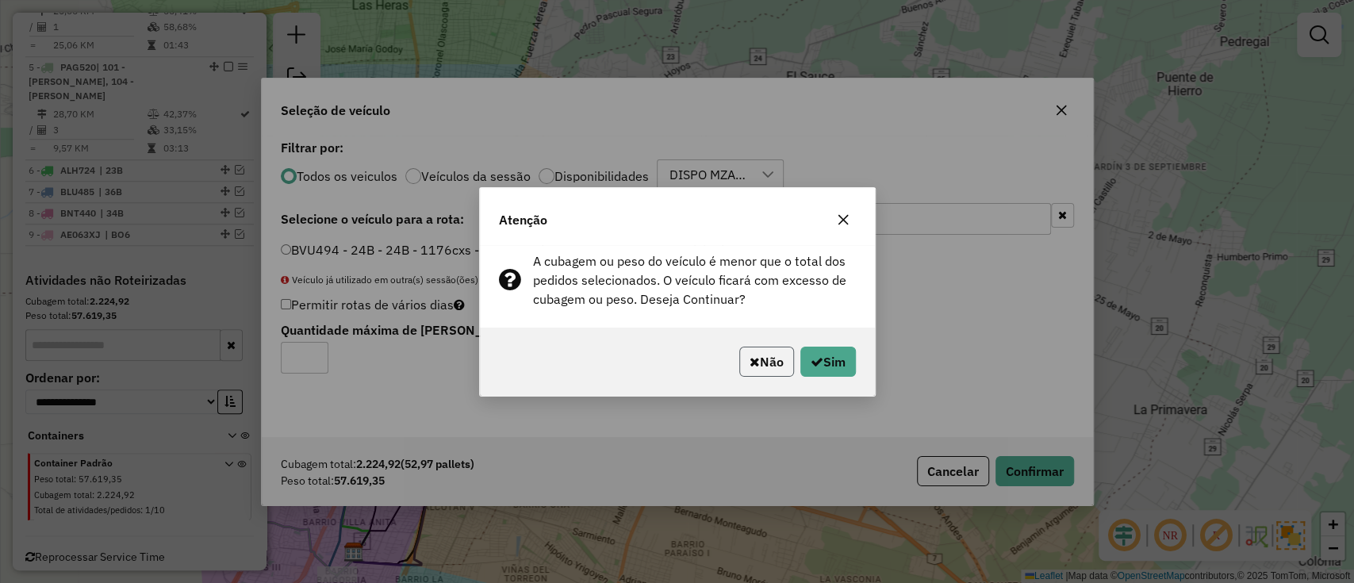
click at [740, 374] on button "Não" at bounding box center [766, 362] width 55 height 30
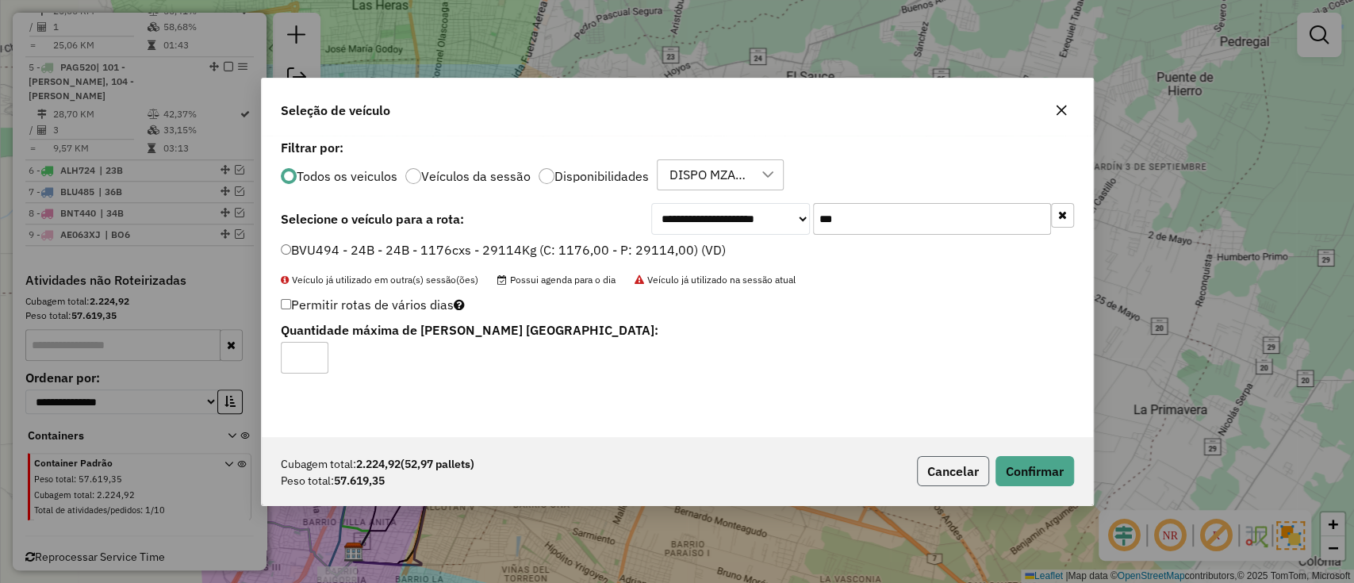
click at [953, 469] on button "Cancelar" at bounding box center [953, 471] width 72 height 30
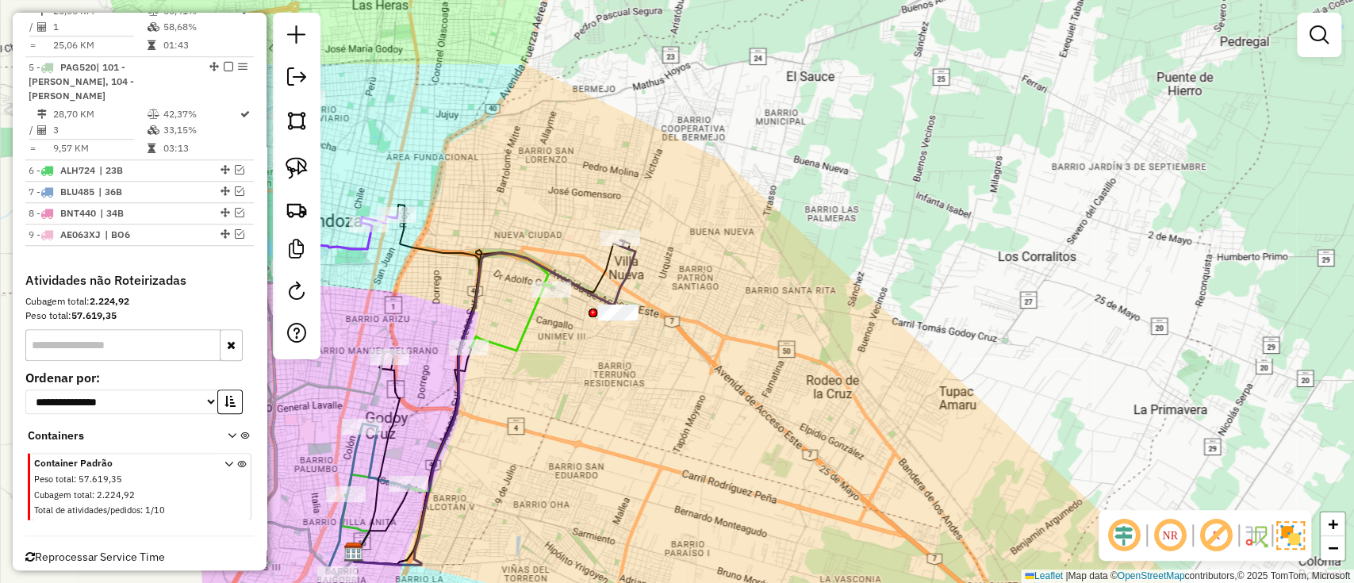
click at [603, 305] on icon at bounding box center [493, 402] width 283 height 324
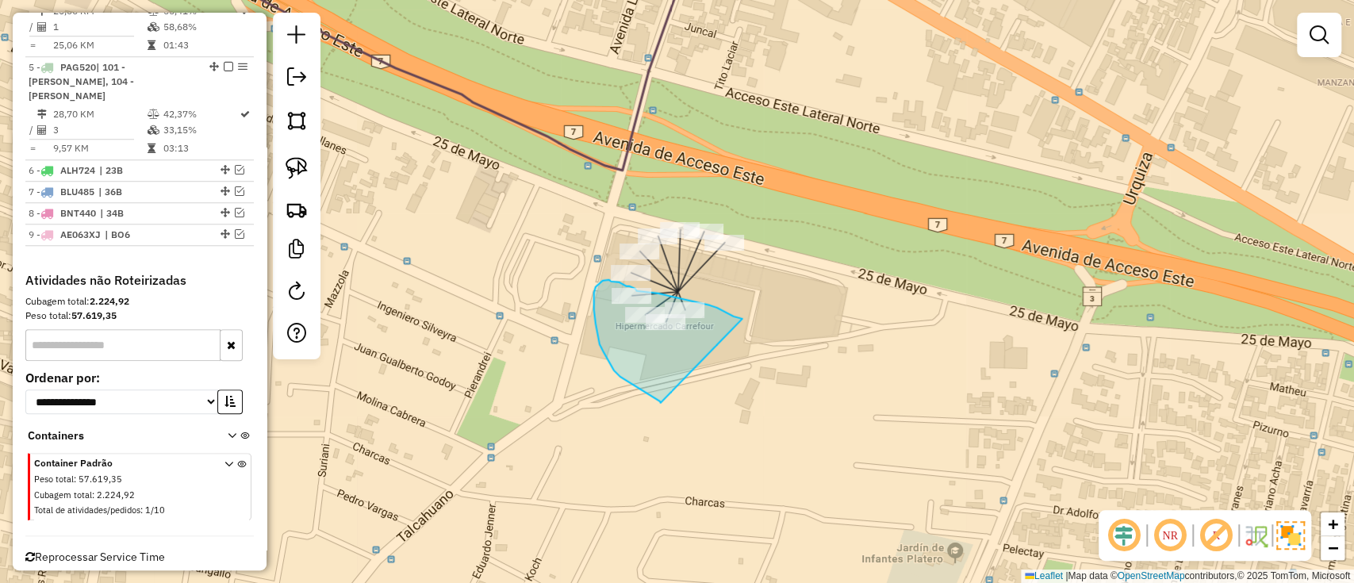
drag, startPoint x: 742, startPoint y: 319, endPoint x: 662, endPoint y: 404, distance: 116.2
click at [662, 404] on div "Janela de atendimento Grade de atendimento Capacidade Transportadoras Veículos …" at bounding box center [677, 291] width 1354 height 583
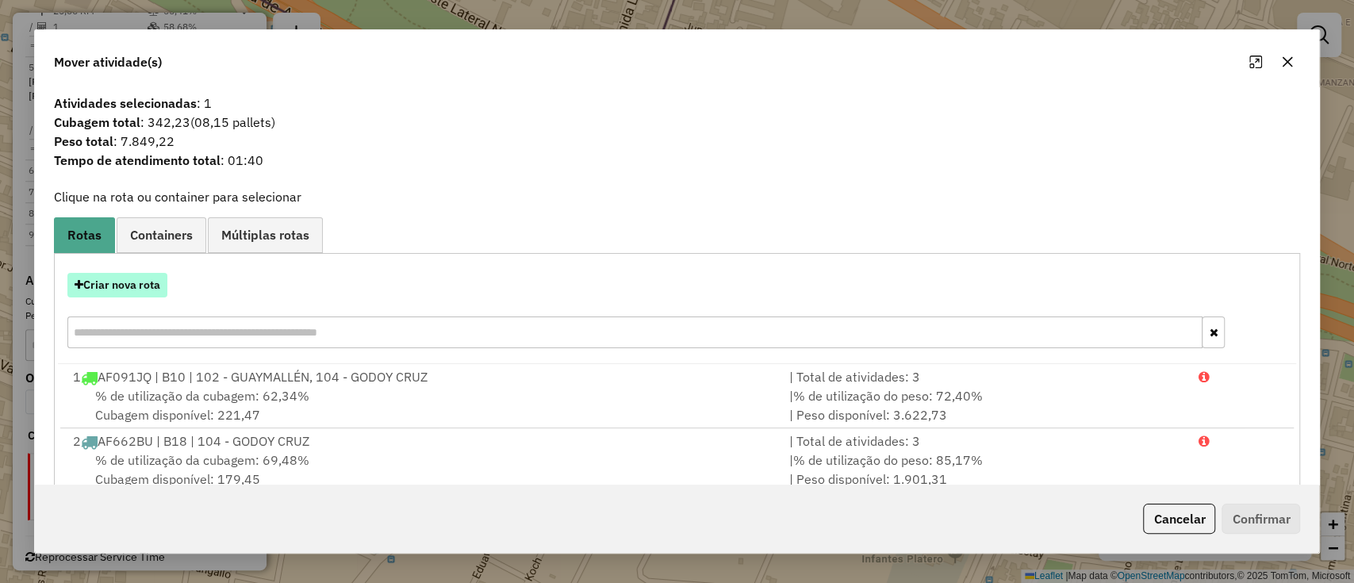
click at [111, 284] on button "Criar nova rota" at bounding box center [117, 285] width 100 height 25
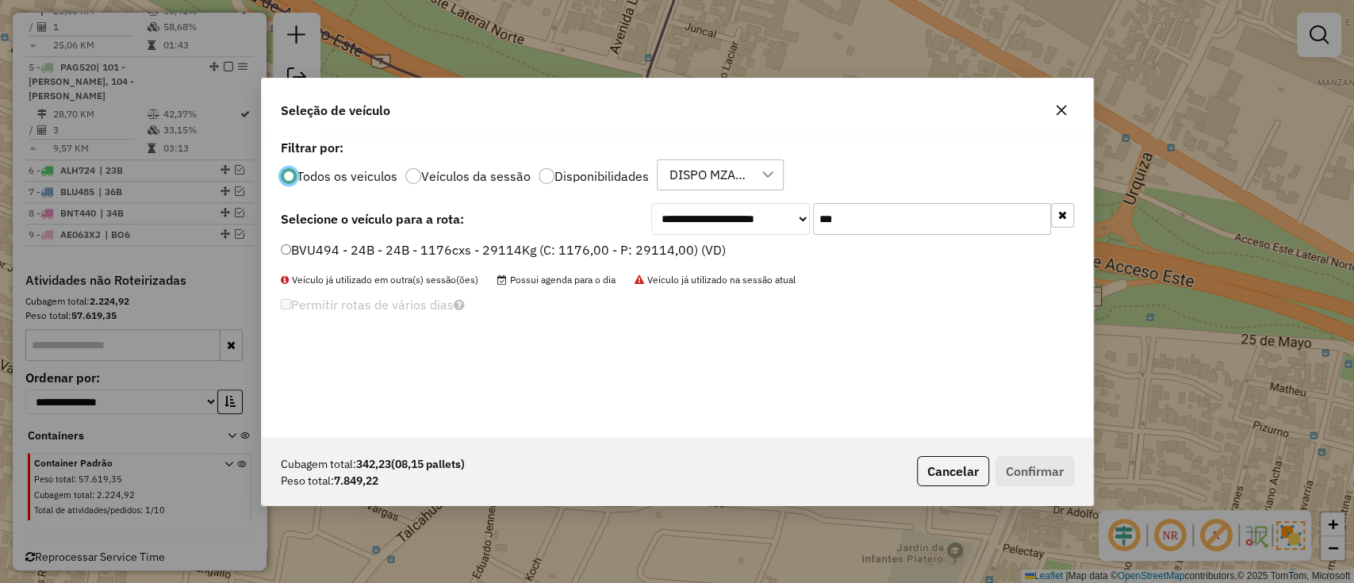
click at [671, 247] on label "BVU494 - 24B - 24B - 1176cxs - 29114Kg (C: 1176,00 - P: 29114,00) (VD)" at bounding box center [503, 249] width 445 height 19
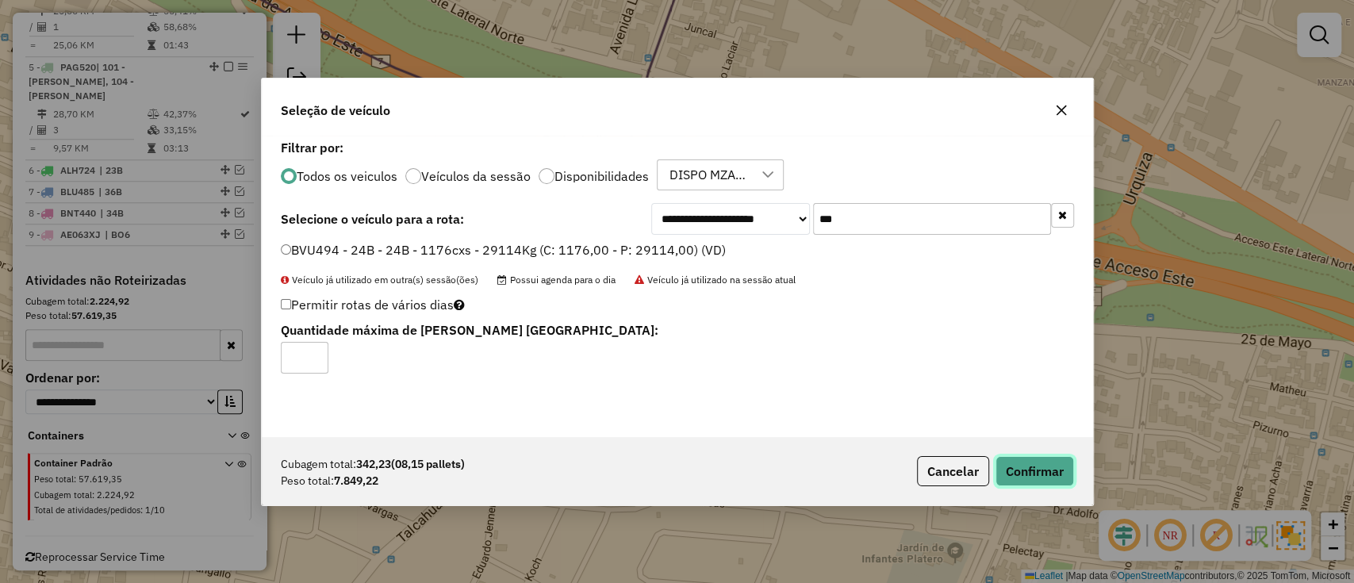
click at [1021, 474] on button "Confirmar" at bounding box center [1034, 471] width 79 height 30
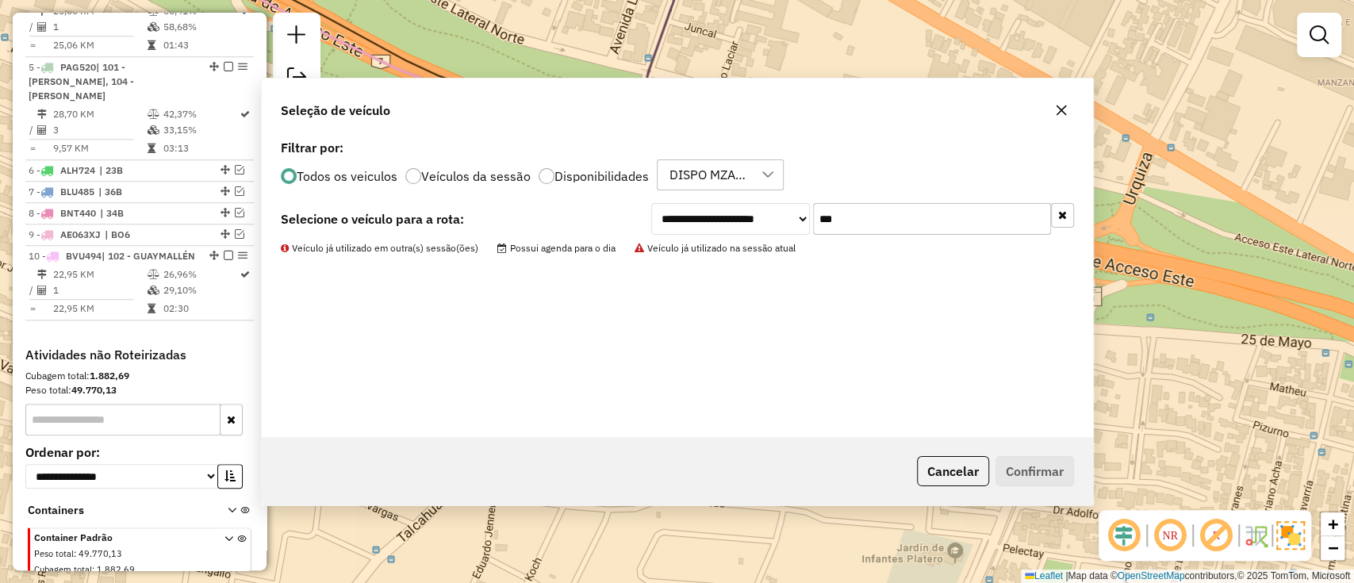
scroll to position [962, 0]
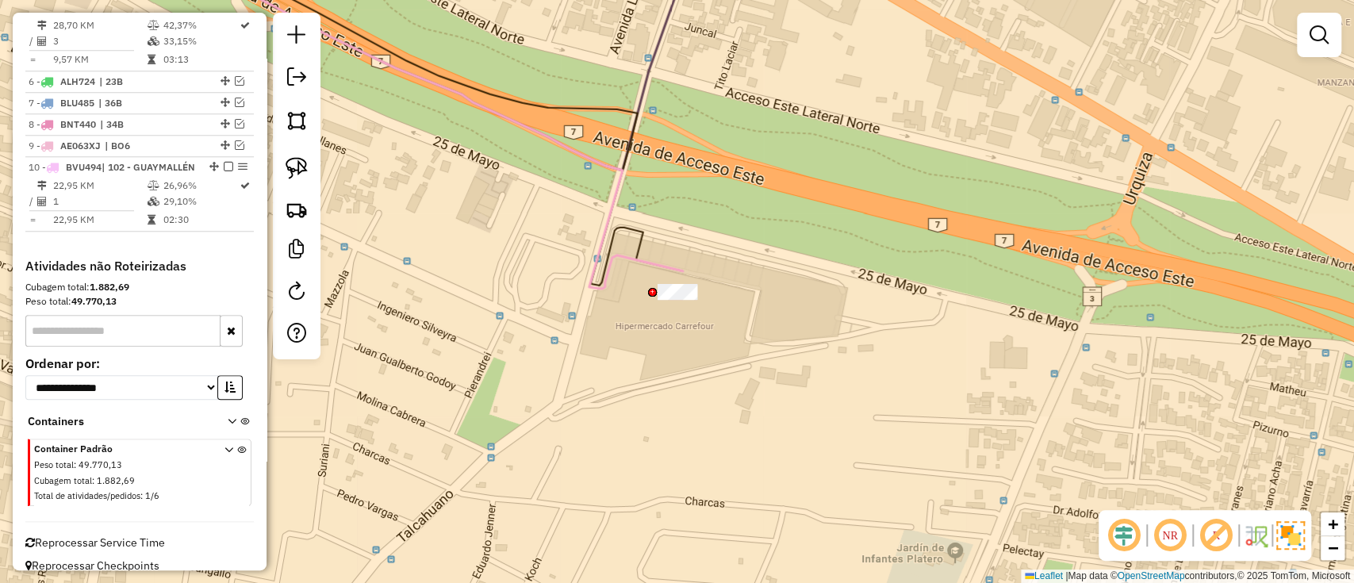
click at [674, 306] on div "Janela de atendimento Grade de atendimento Capacidade Transportadoras Veículos …" at bounding box center [677, 291] width 1354 height 583
select select "**********"
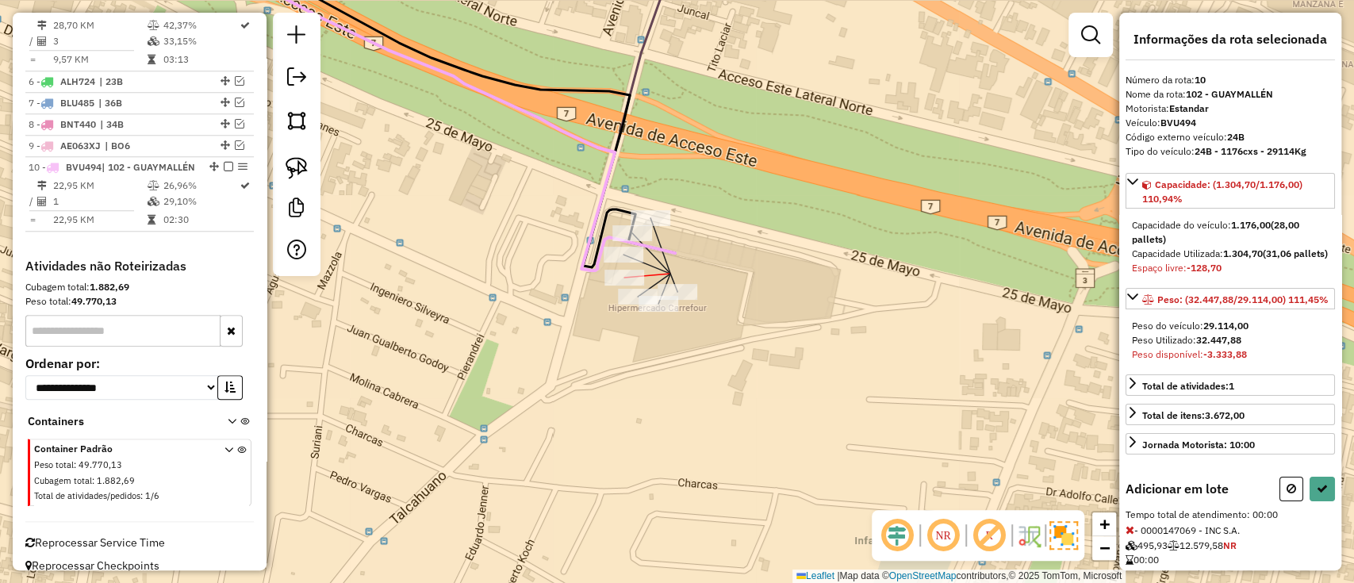
select select "**********"
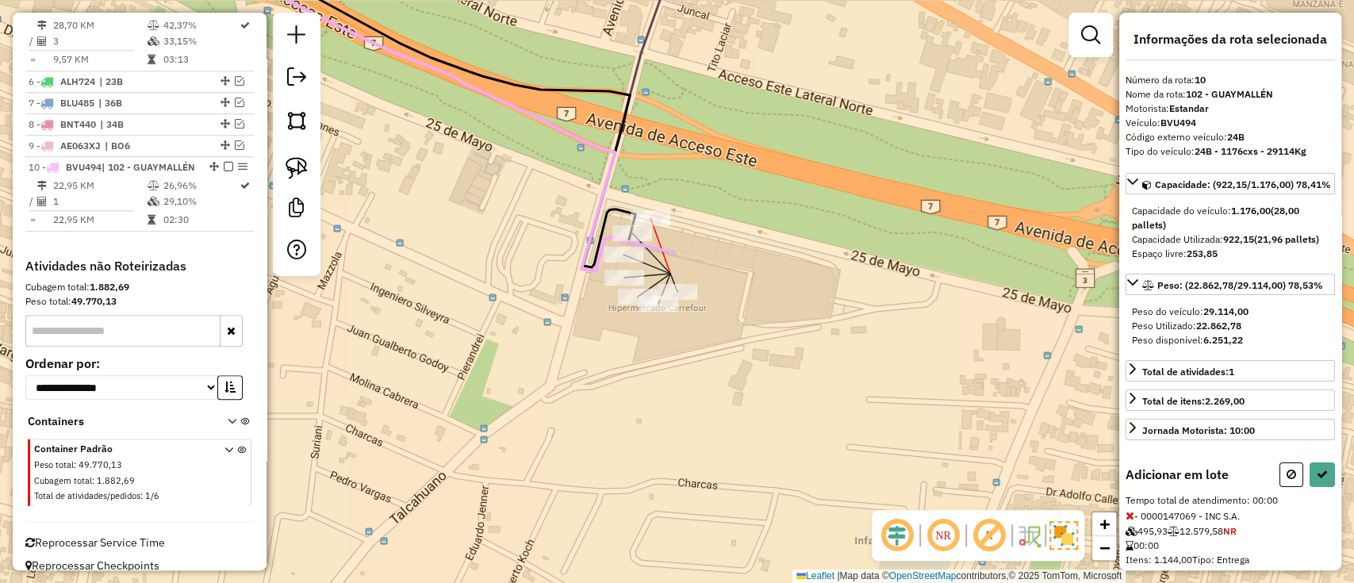
select select "**********"
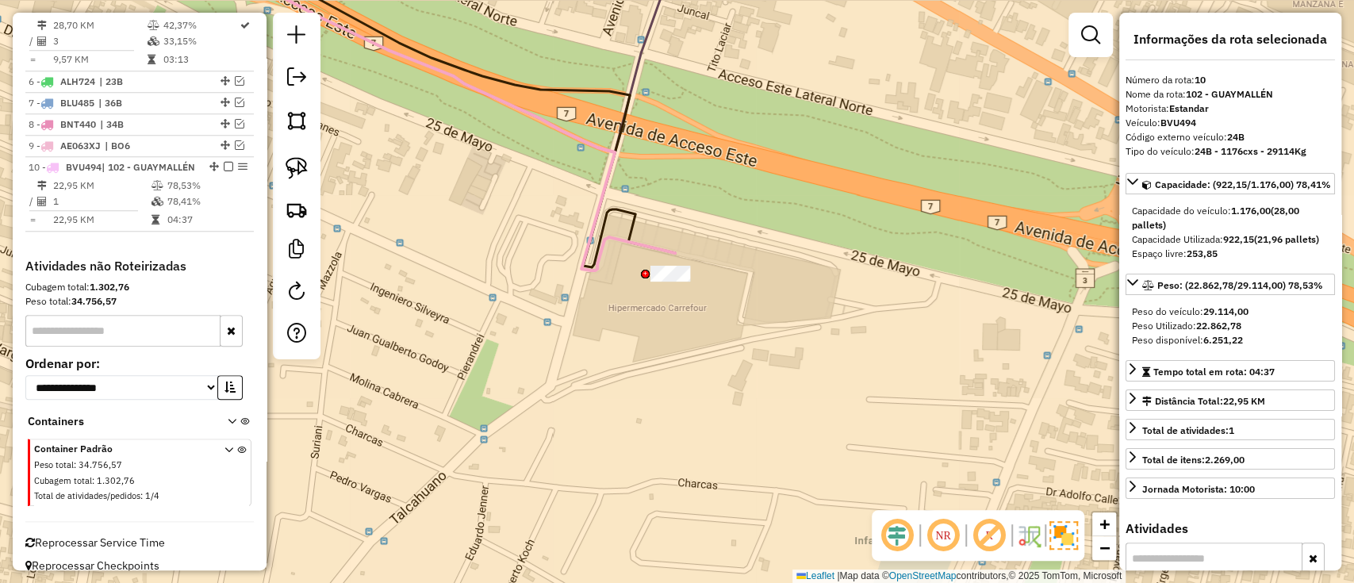
click at [661, 251] on icon at bounding box center [429, 106] width 492 height 328
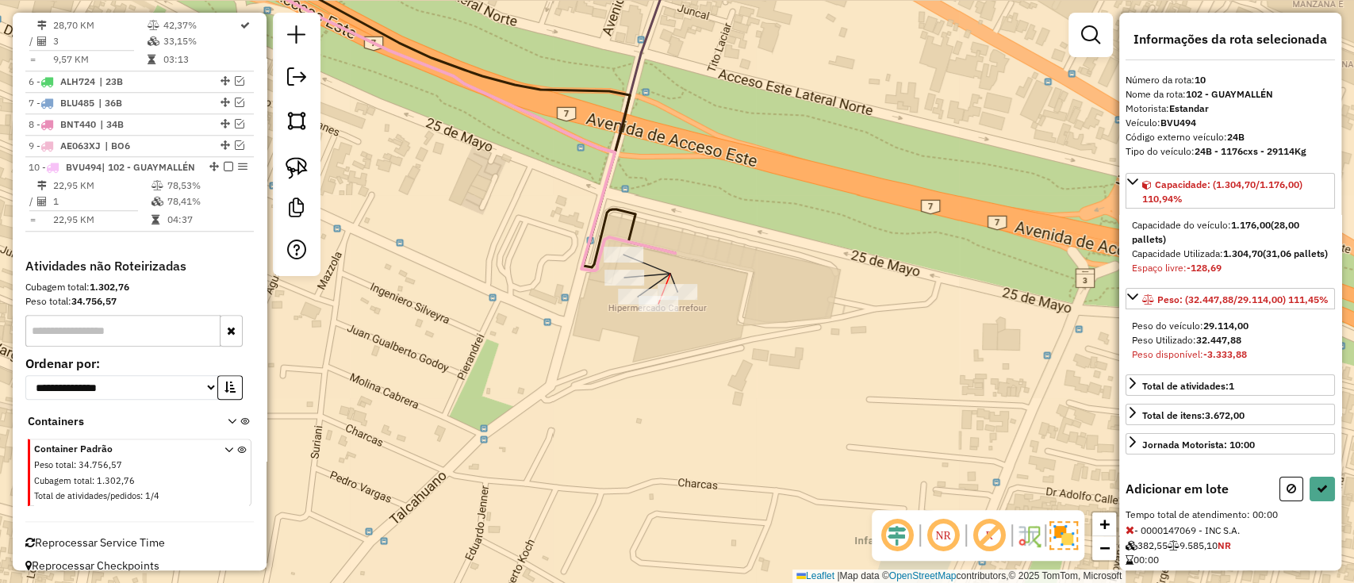
select select "**********"
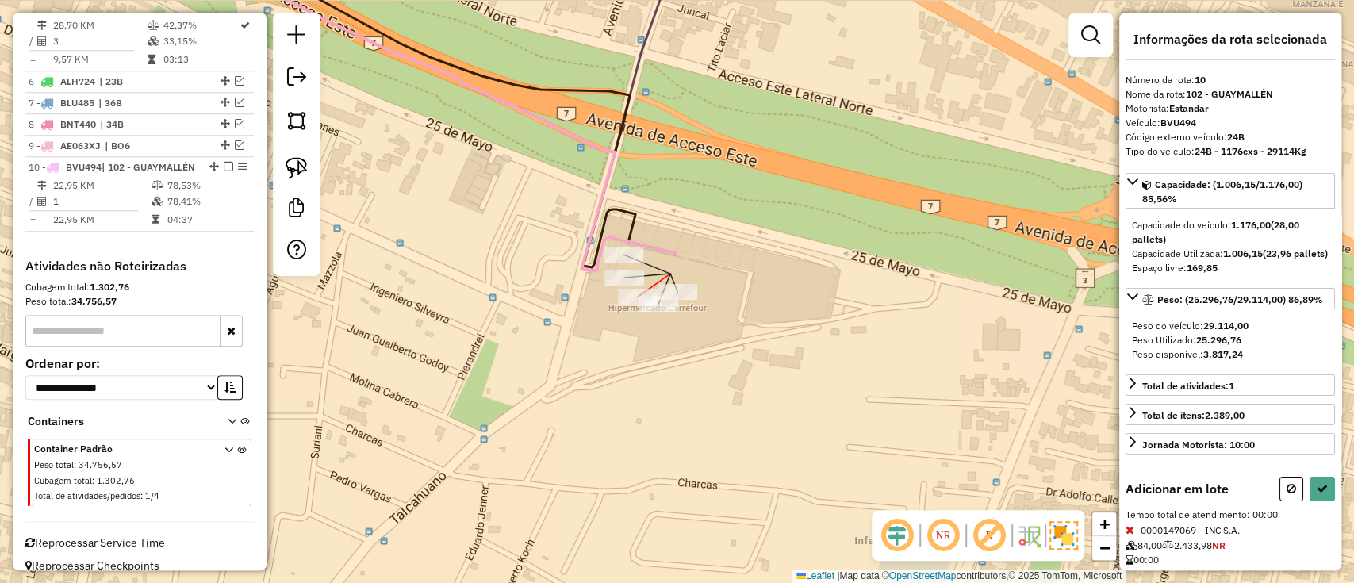
select select "**********"
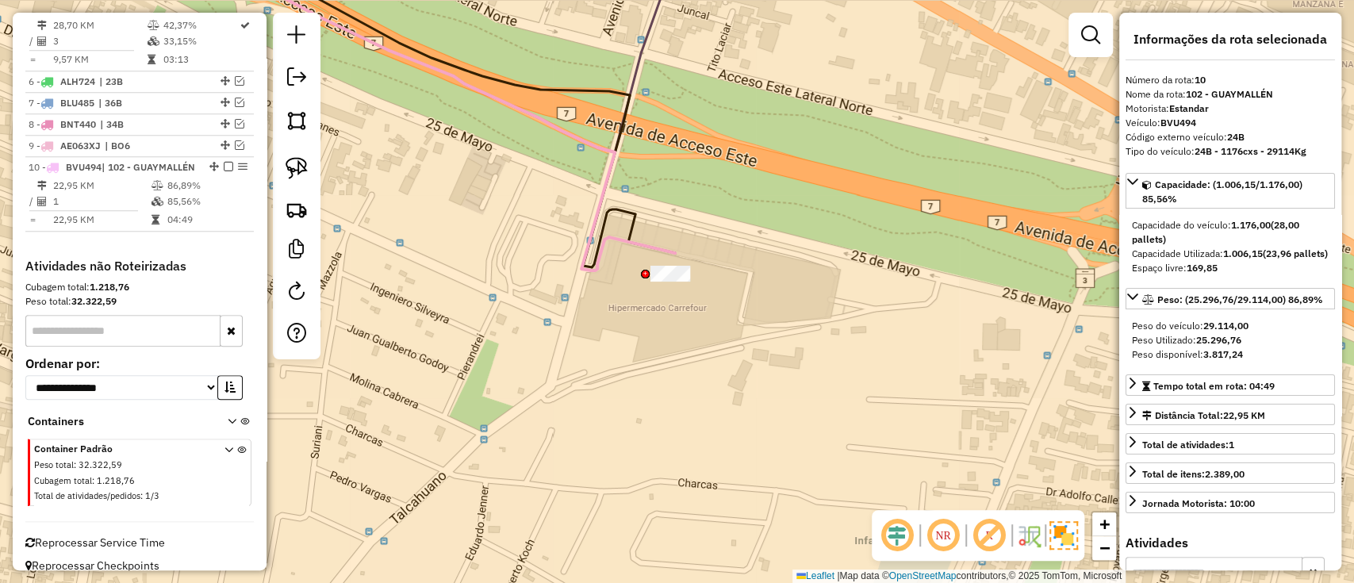
click at [647, 244] on icon at bounding box center [429, 106] width 492 height 328
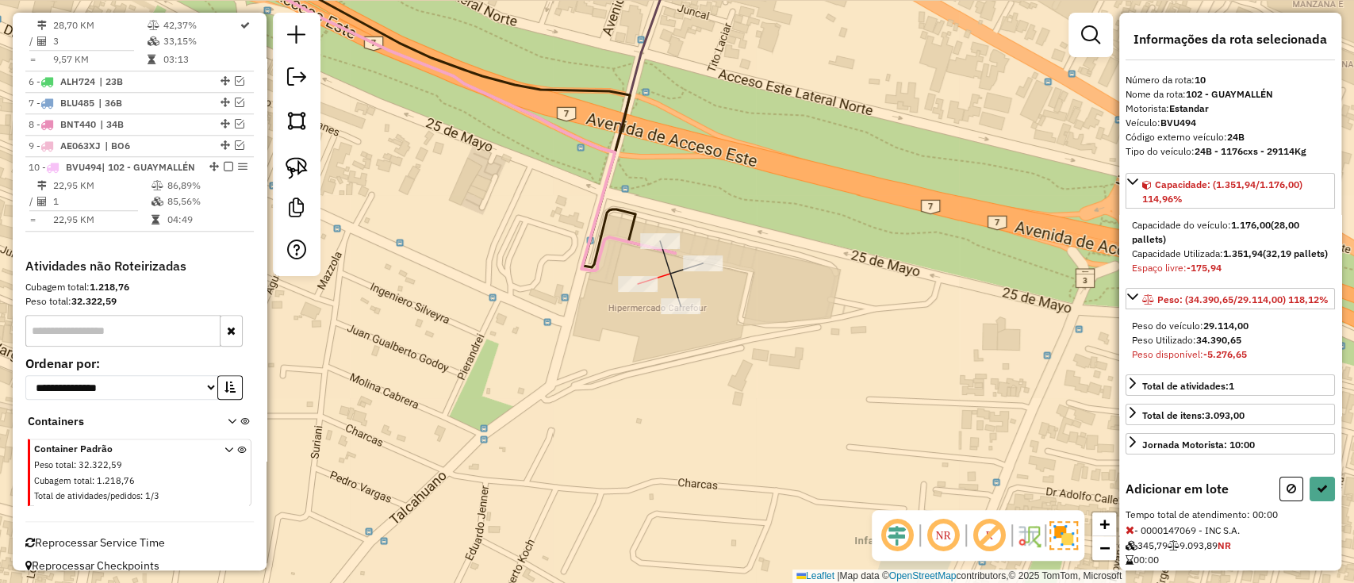
select select "**********"
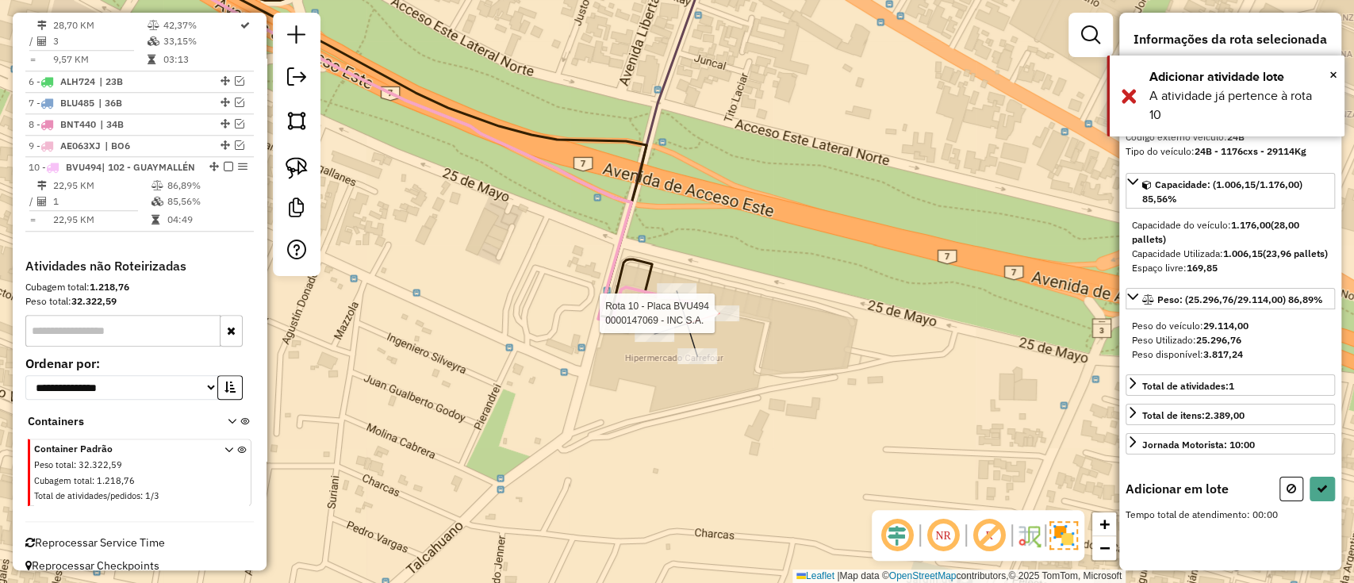
select select "**********"
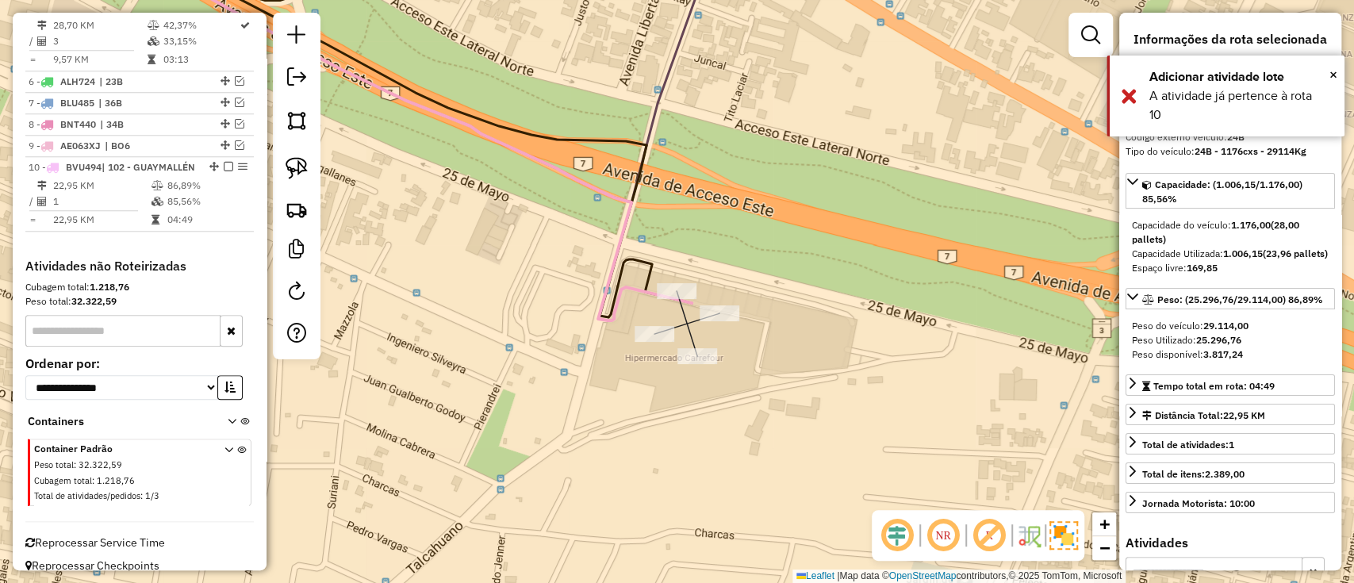
click at [613, 239] on icon at bounding box center [402, 131] width 580 height 378
click at [621, 240] on icon at bounding box center [402, 131] width 580 height 378
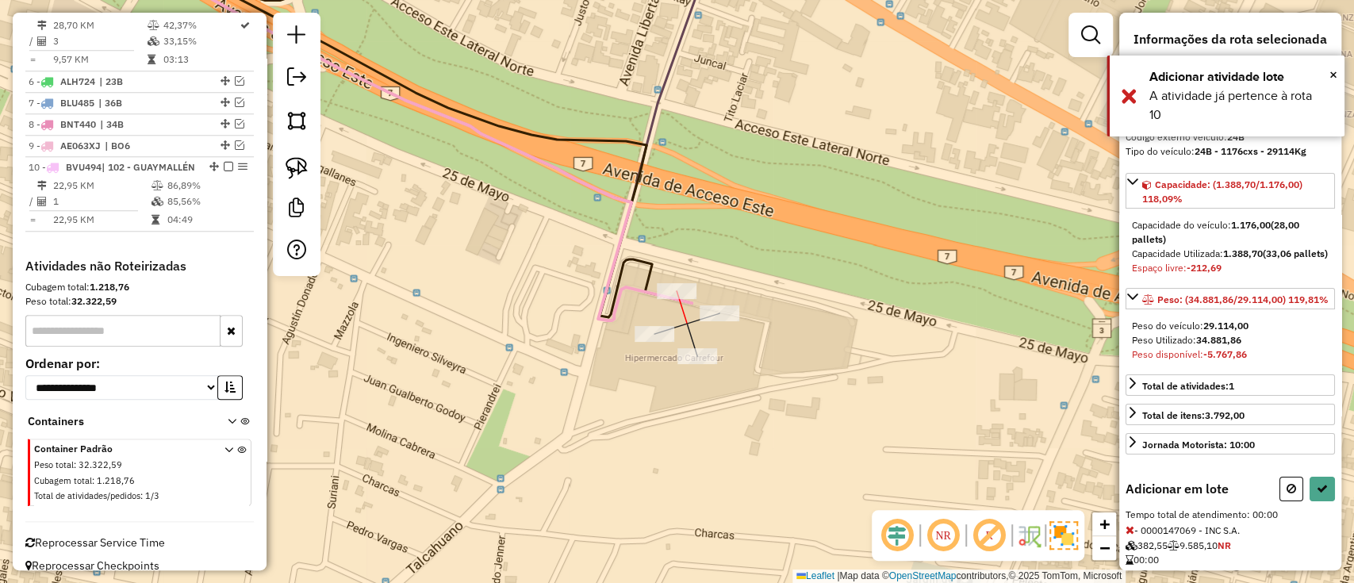
select select "**********"
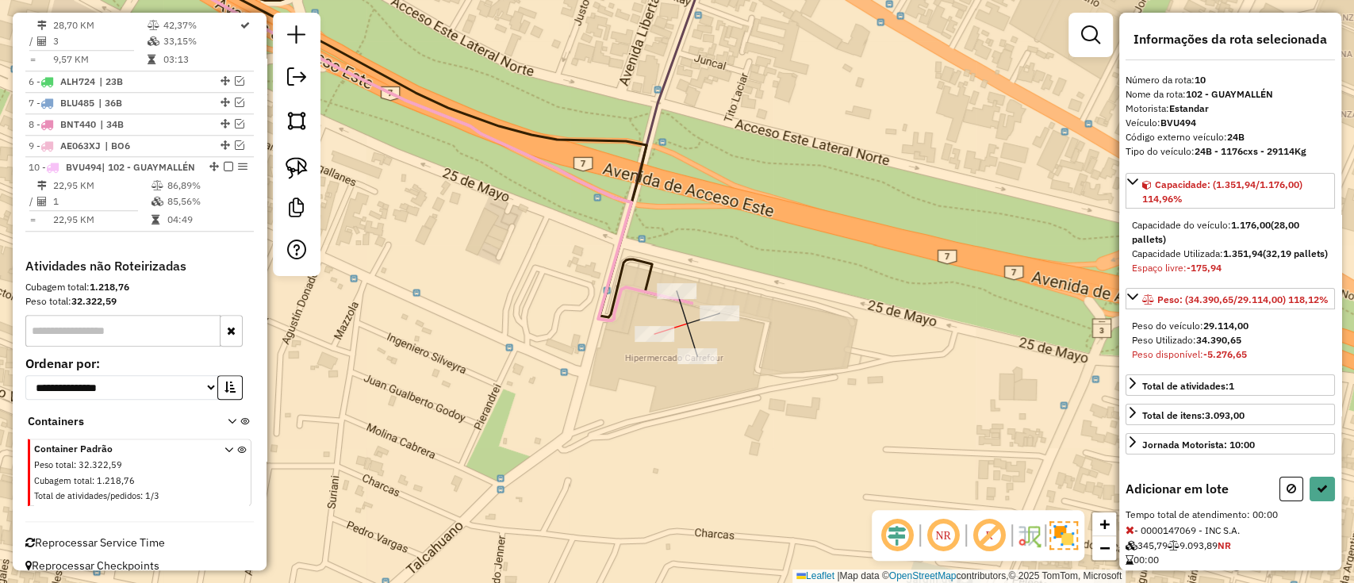
select select "**********"
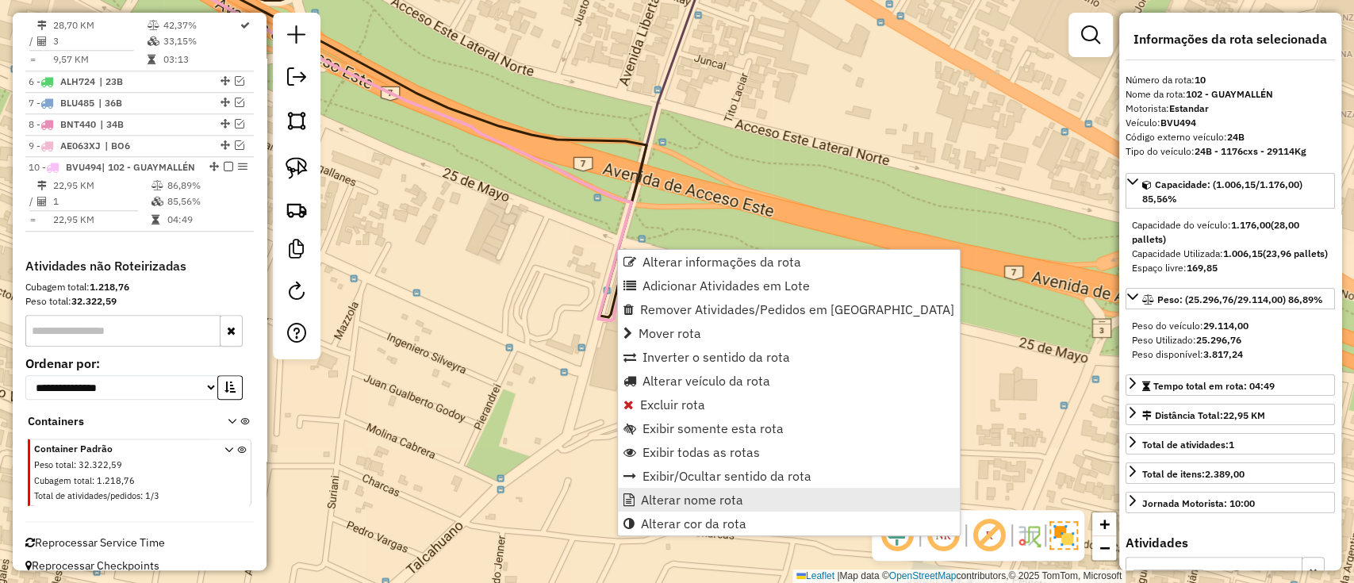
click at [691, 490] on link "Alterar nome rota" at bounding box center [789, 500] width 342 height 24
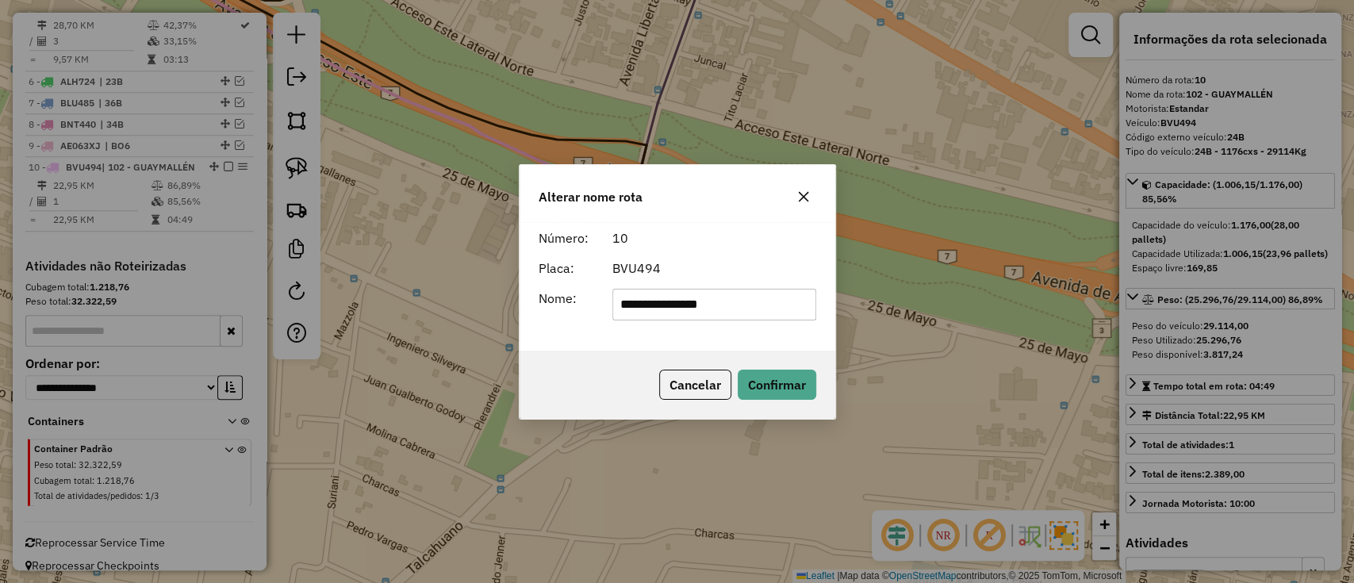
drag, startPoint x: 752, startPoint y: 309, endPoint x: 514, endPoint y: 300, distance: 238.1
click at [517, 300] on div "**********" at bounding box center [677, 291] width 1354 height 583
type input "***"
click at [790, 385] on button "Confirmar" at bounding box center [777, 385] width 79 height 30
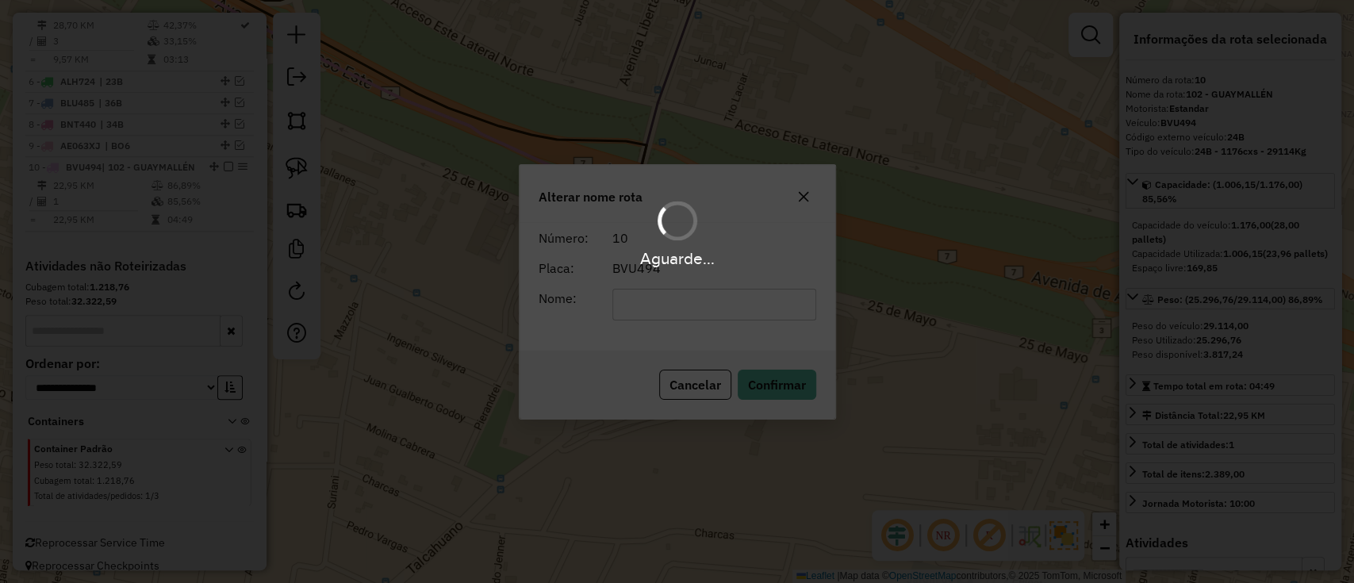
scroll to position [948, 0]
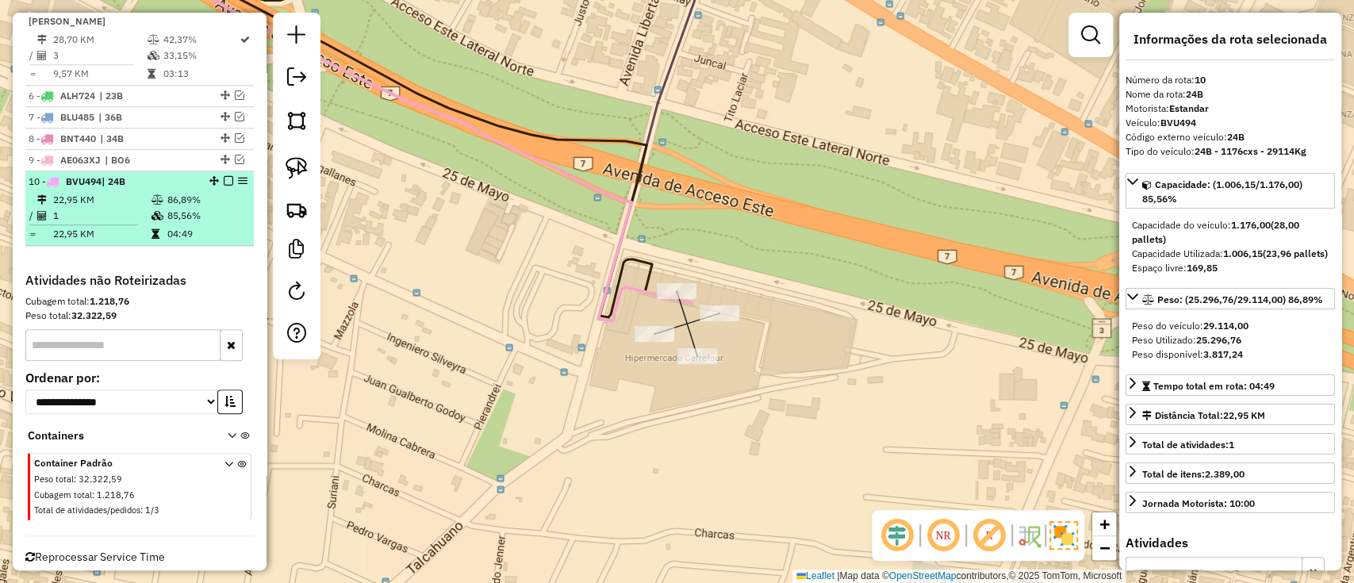
click at [224, 176] on em at bounding box center [229, 181] width 10 height 10
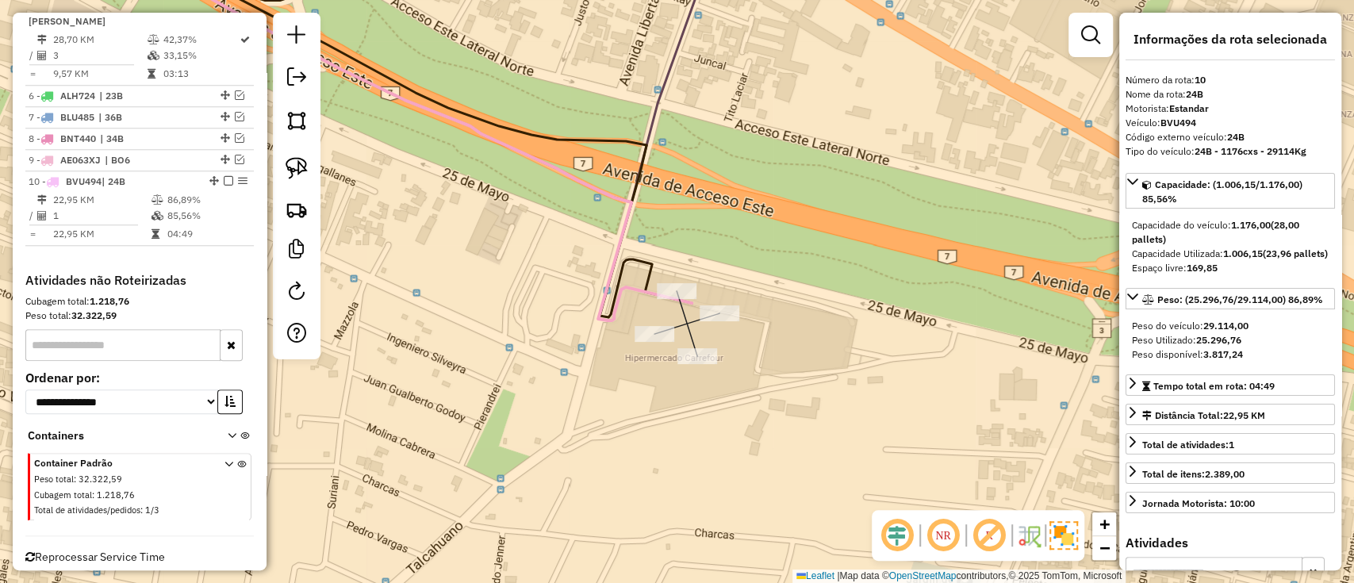
scroll to position [895, 0]
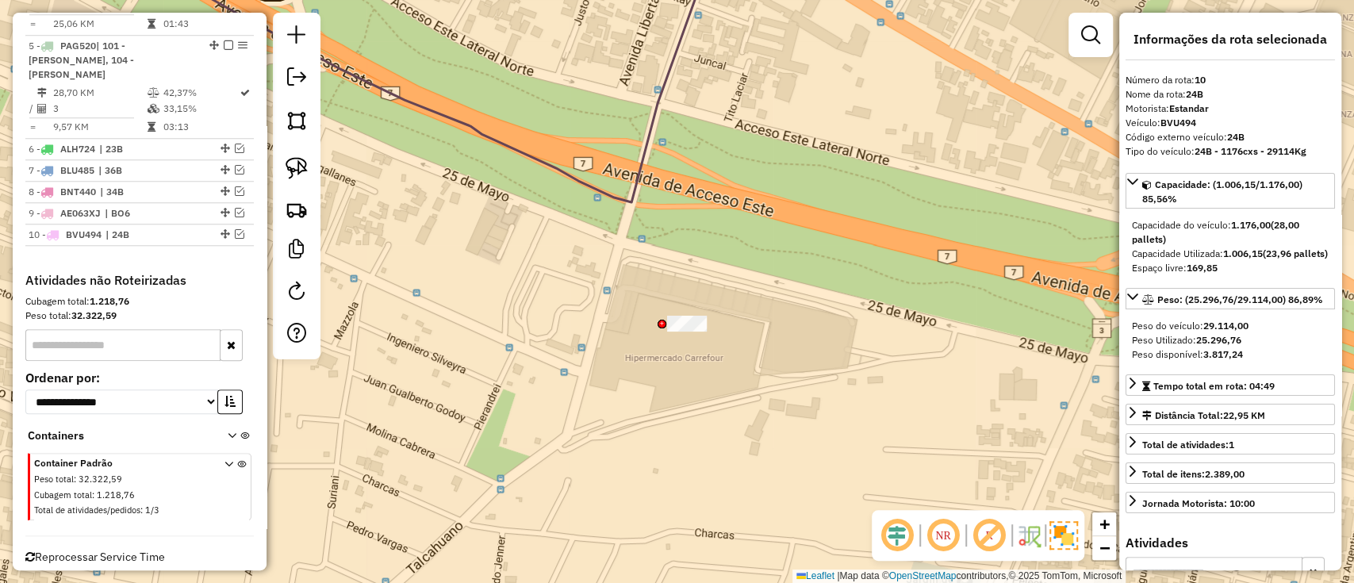
click at [673, 332] on div at bounding box center [687, 324] width 40 height 16
drag, startPoint x: 758, startPoint y: 354, endPoint x: 667, endPoint y: 408, distance: 106.0
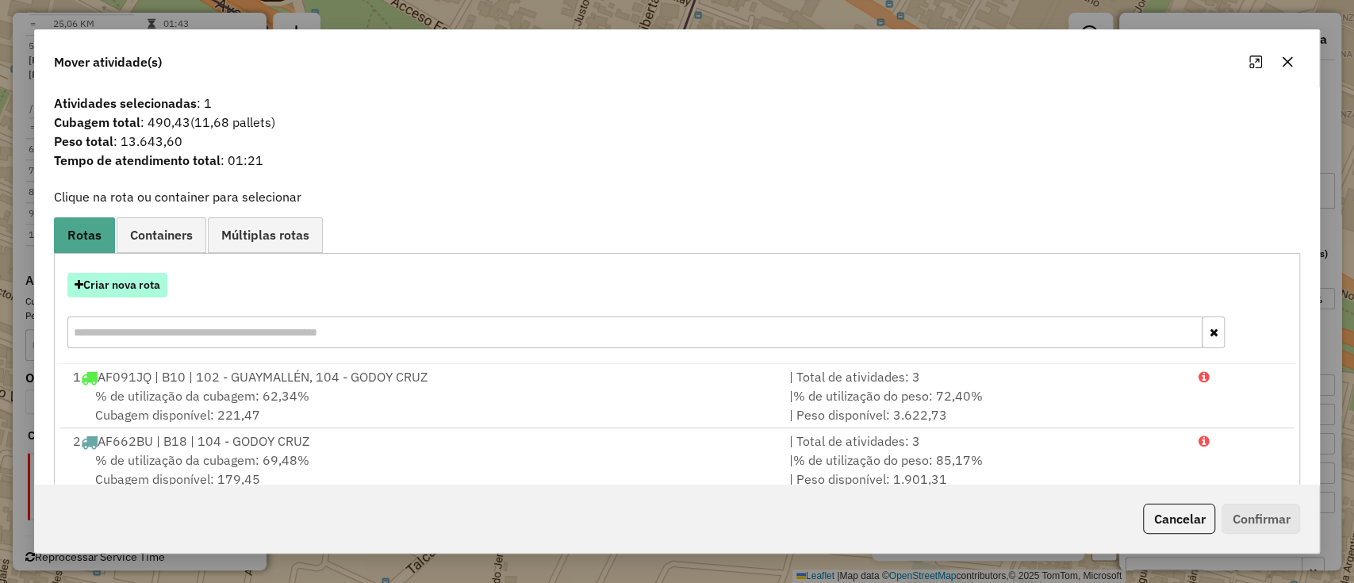
click at [143, 286] on button "Criar nova rota" at bounding box center [117, 285] width 100 height 25
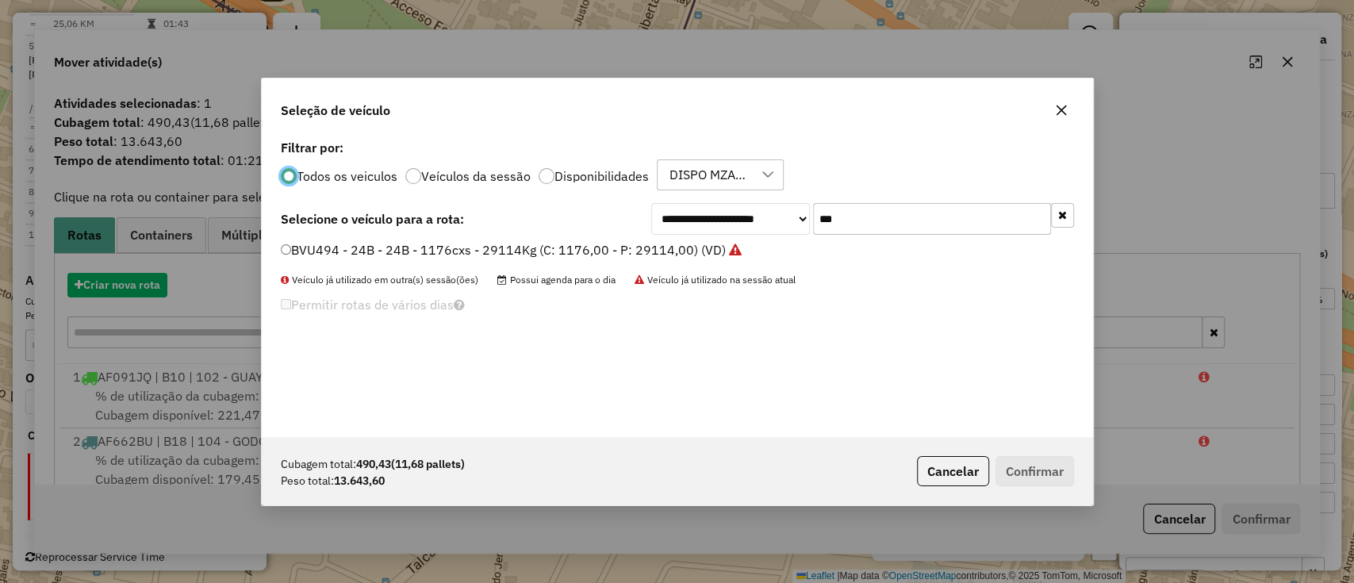
scroll to position [8, 5]
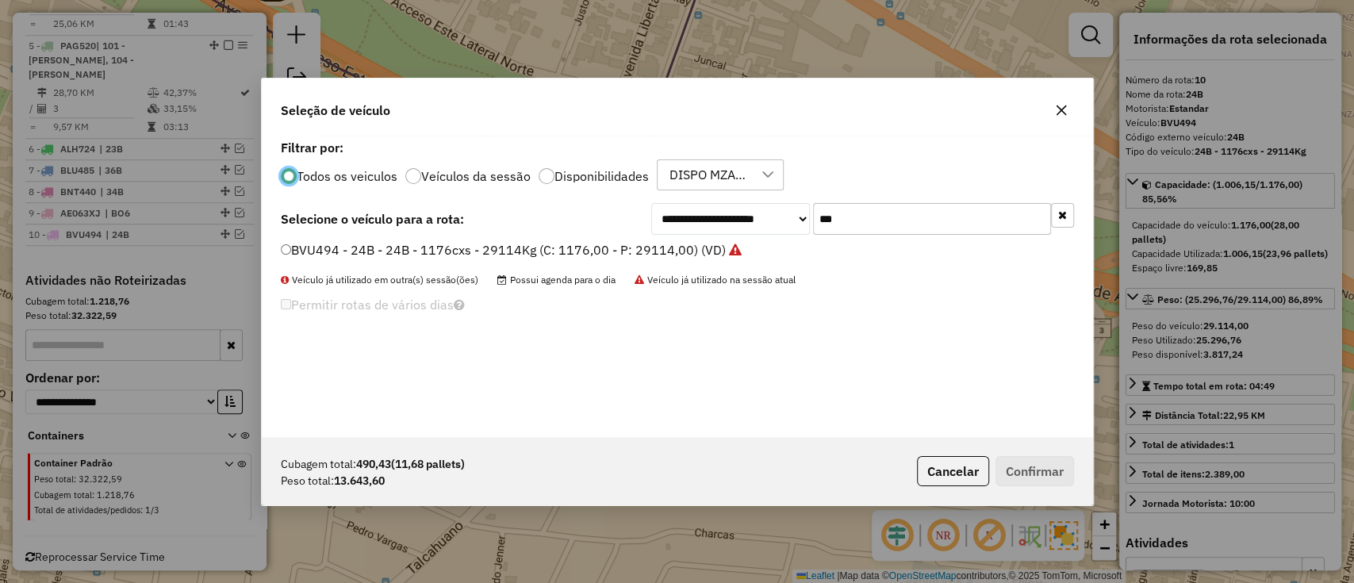
click at [707, 223] on div "**********" at bounding box center [862, 219] width 423 height 32
type input "***"
click at [673, 255] on label "PAG519 - B03 - B03 - 588cxs - 14705Kg (C: 588,00 - P: 14705,00) (VD)" at bounding box center [503, 249] width 444 height 19
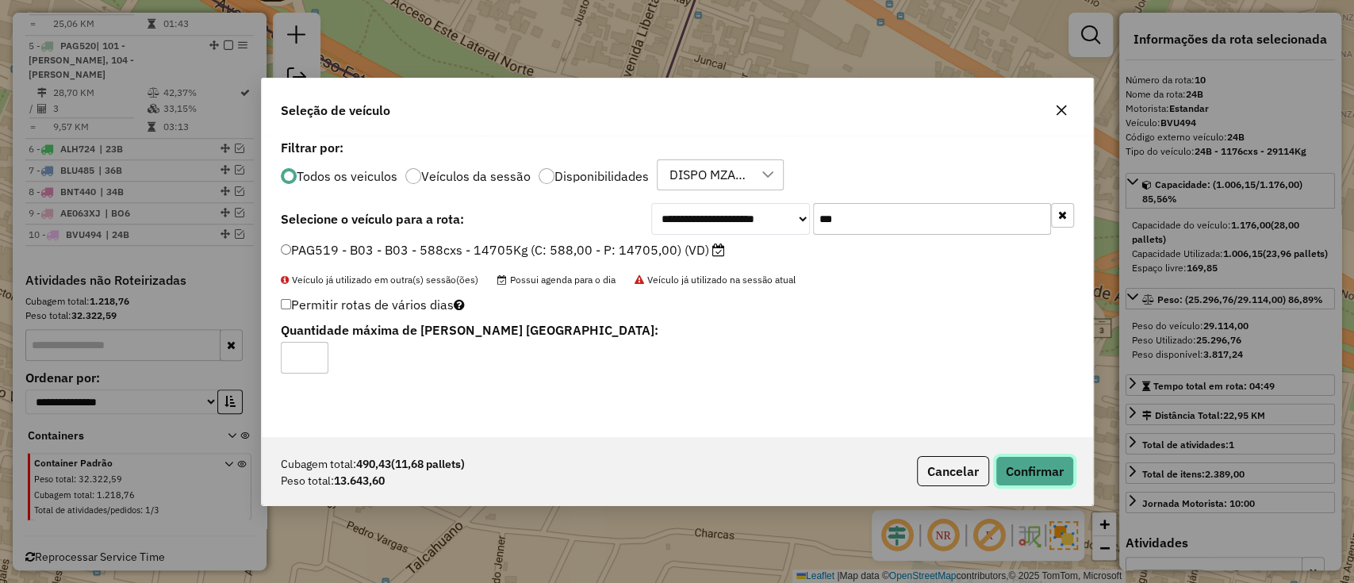
click at [1028, 462] on button "Confirmar" at bounding box center [1034, 471] width 79 height 30
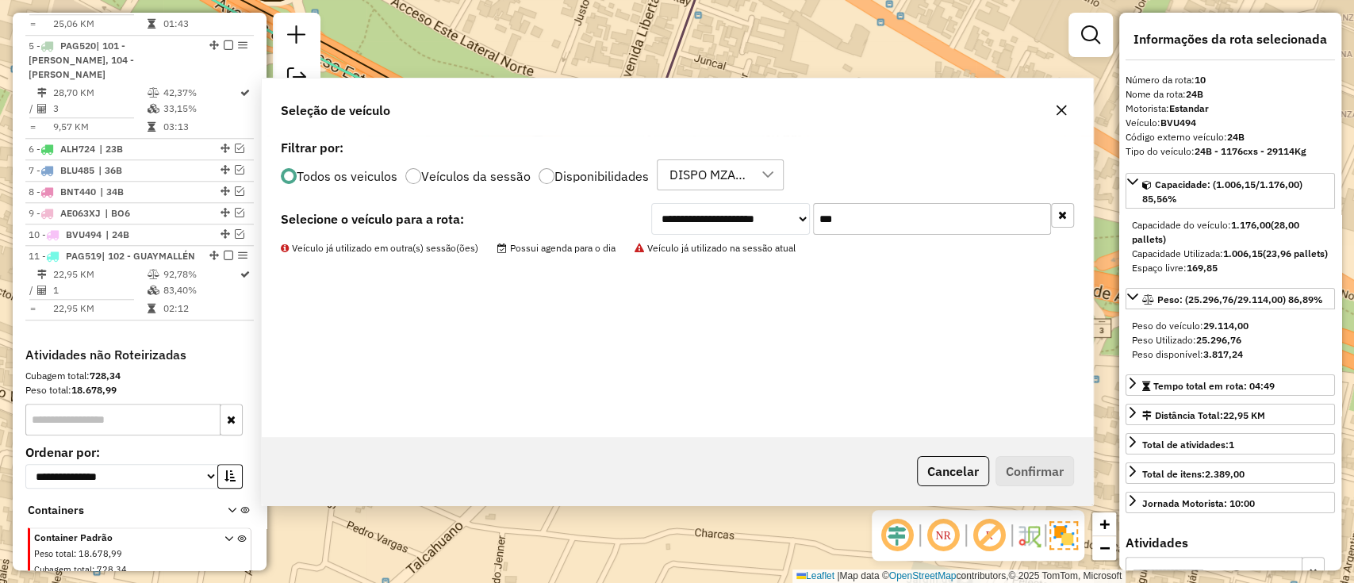
scroll to position [984, 0]
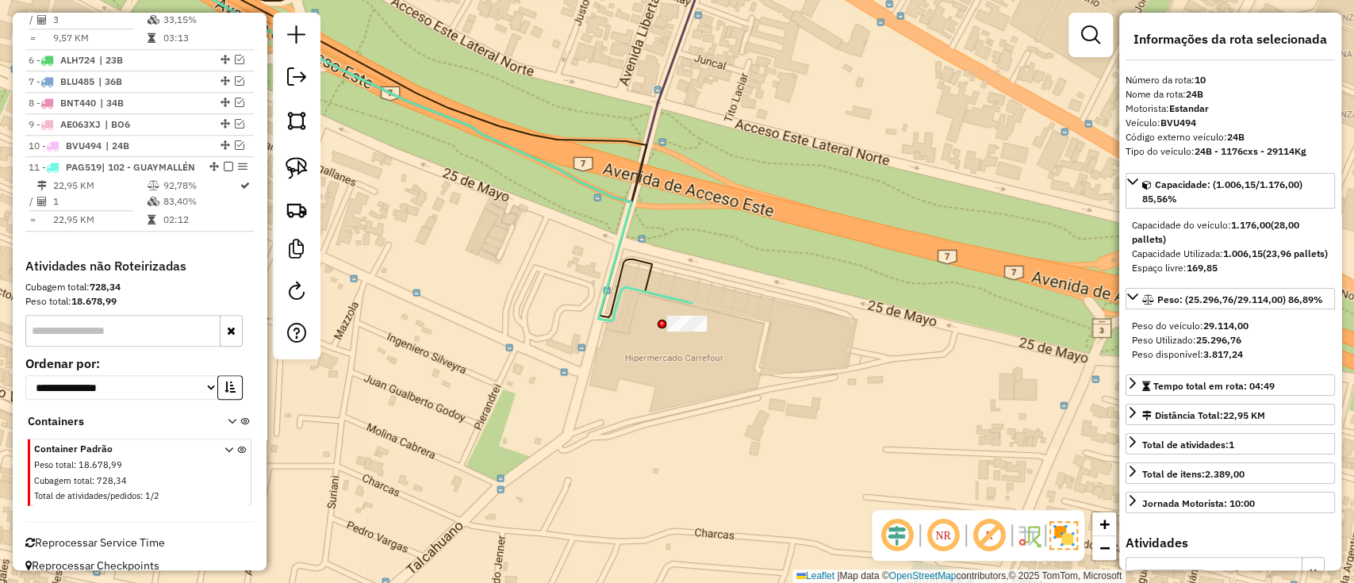
click at [673, 300] on icon at bounding box center [402, 131] width 580 height 378
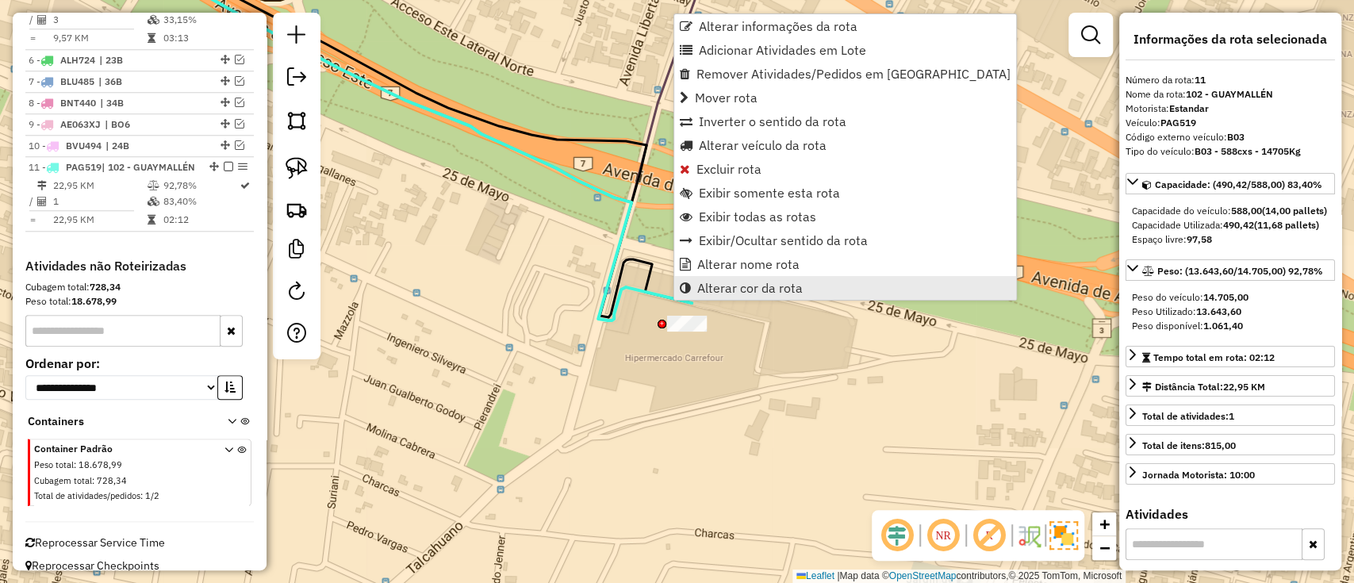
click at [730, 277] on link "Alterar cor da rota" at bounding box center [845, 288] width 342 height 24
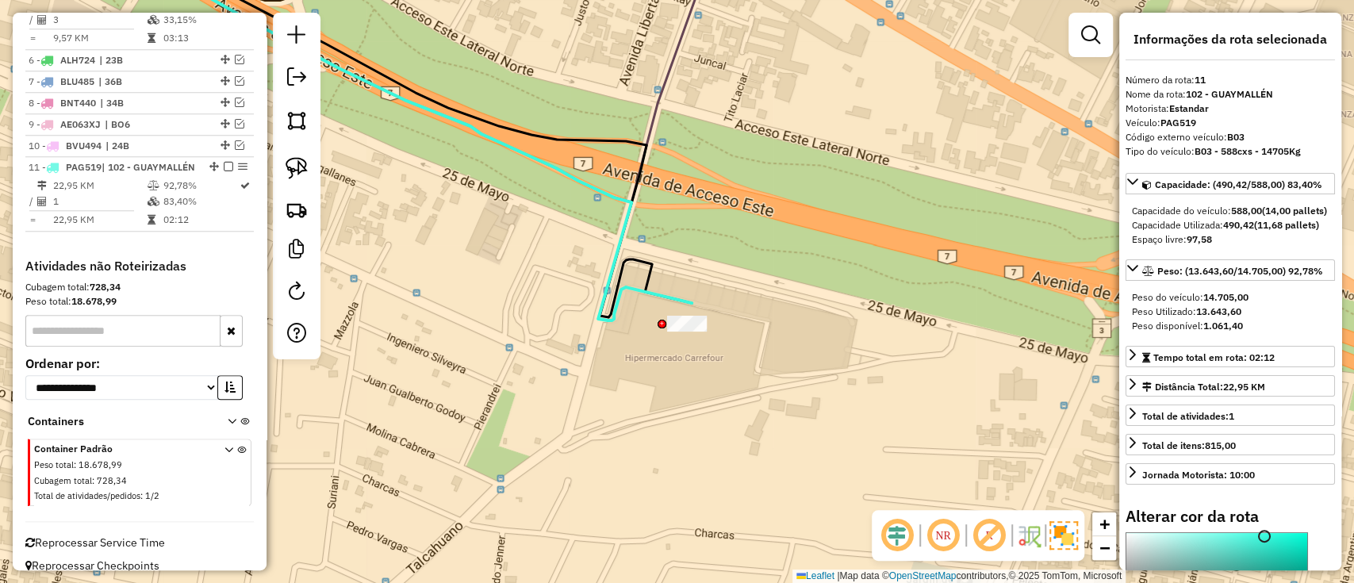
select select "**********"
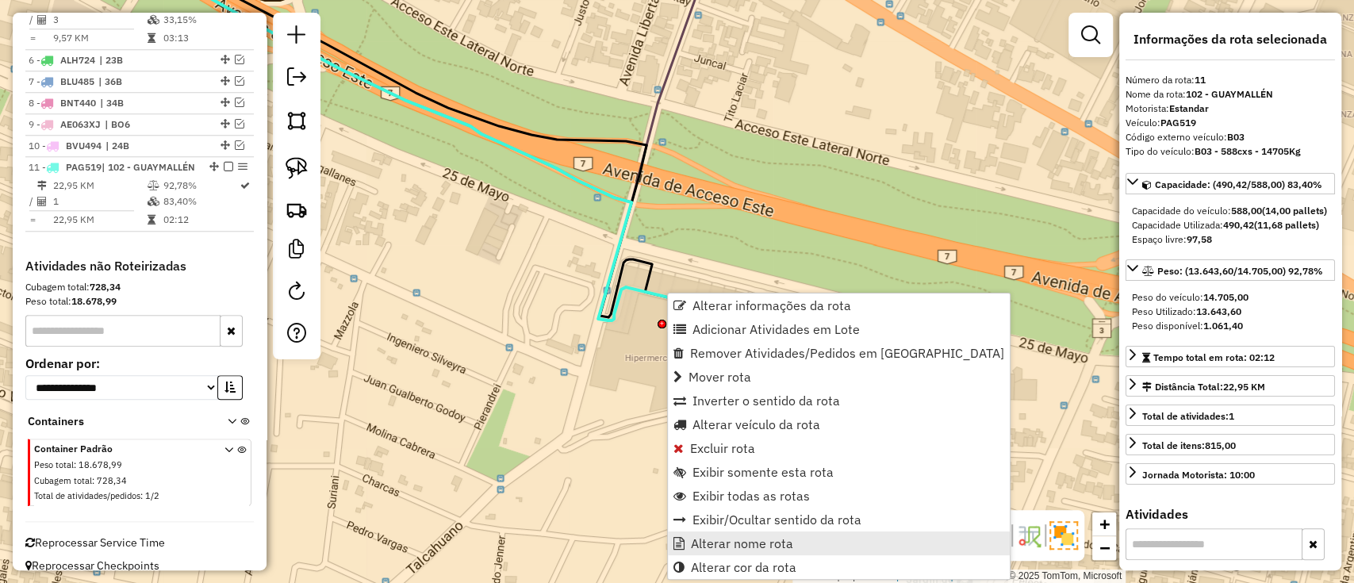
click at [732, 542] on span "Alterar nome rota" at bounding box center [742, 543] width 102 height 13
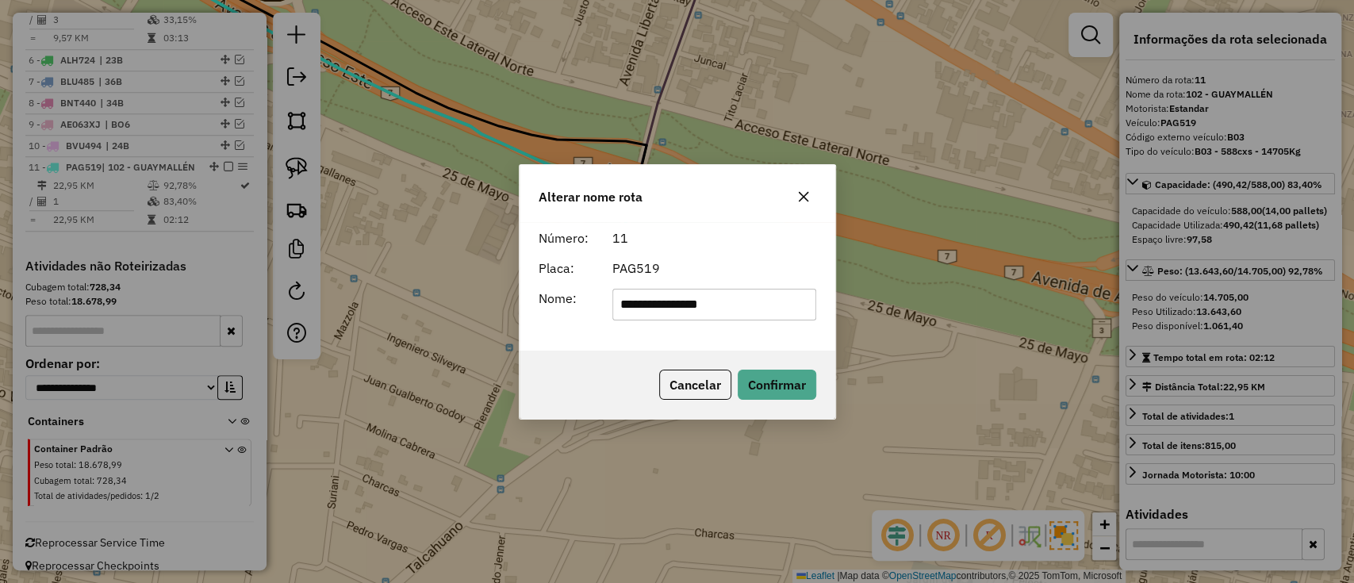
drag, startPoint x: 741, startPoint y: 297, endPoint x: 504, endPoint y: 294, distance: 236.4
click at [513, 294] on div "**********" at bounding box center [677, 291] width 1354 height 583
type input "***"
click at [773, 388] on button "Confirmar" at bounding box center [777, 385] width 79 height 30
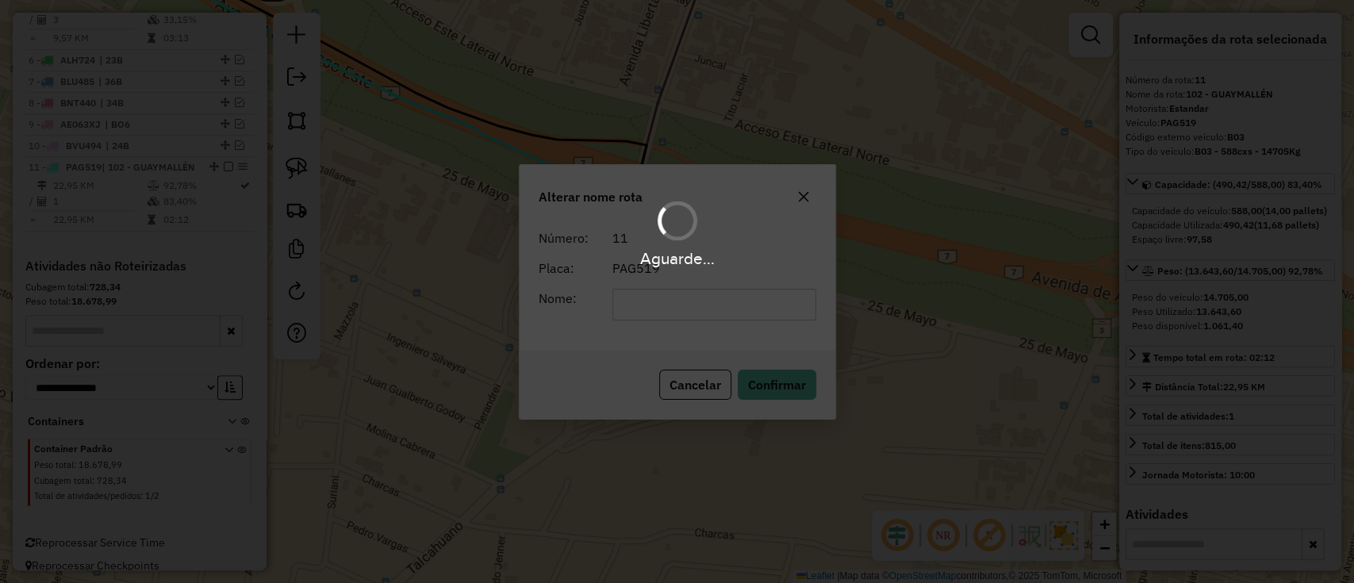
scroll to position [969, 0]
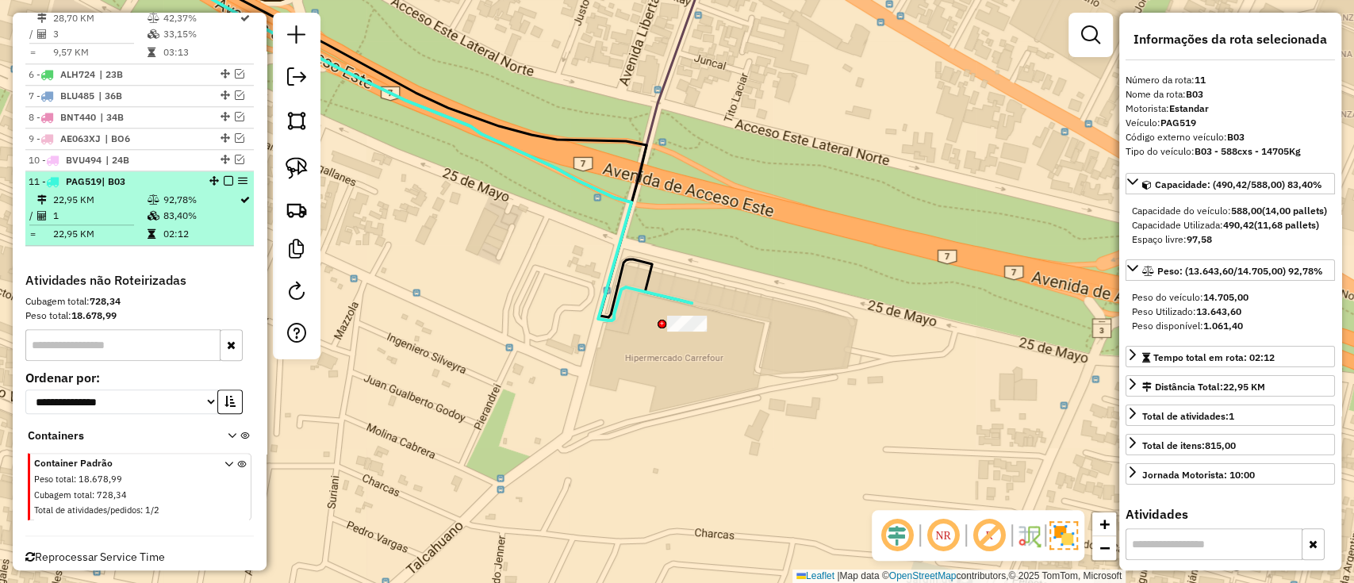
drag, startPoint x: 222, startPoint y: 146, endPoint x: 232, endPoint y: 162, distance: 18.9
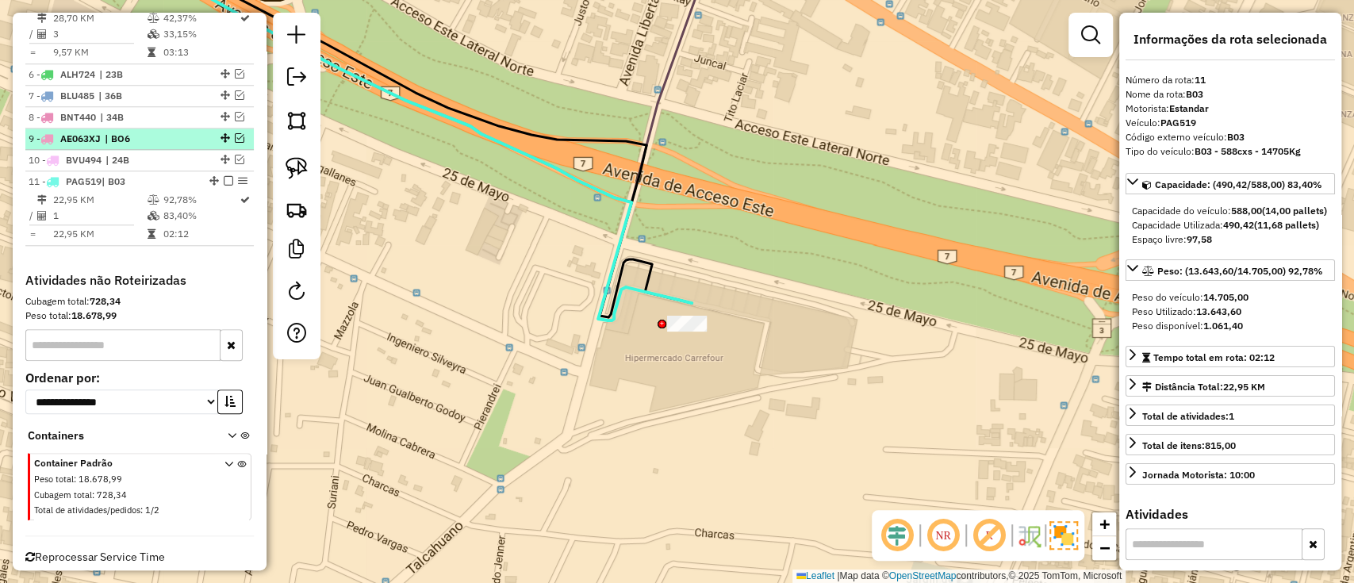
click at [224, 176] on em at bounding box center [229, 181] width 10 height 10
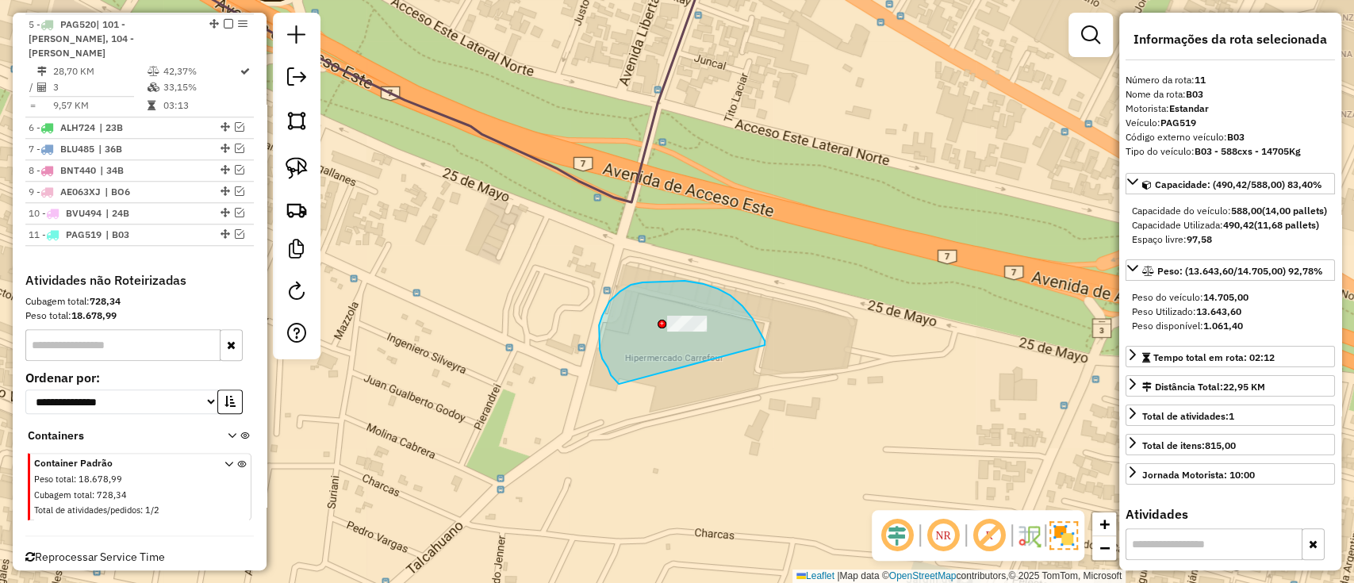
drag, startPoint x: 704, startPoint y: 284, endPoint x: 620, endPoint y: 384, distance: 130.1
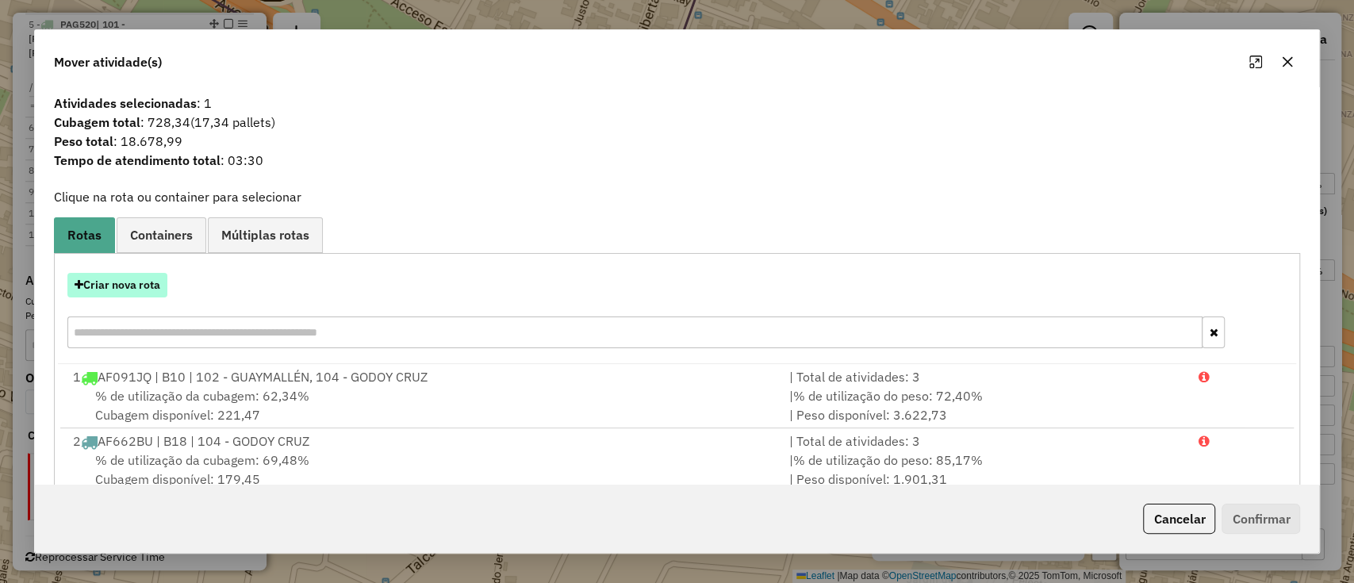
click at [151, 277] on button "Criar nova rota" at bounding box center [117, 285] width 100 height 25
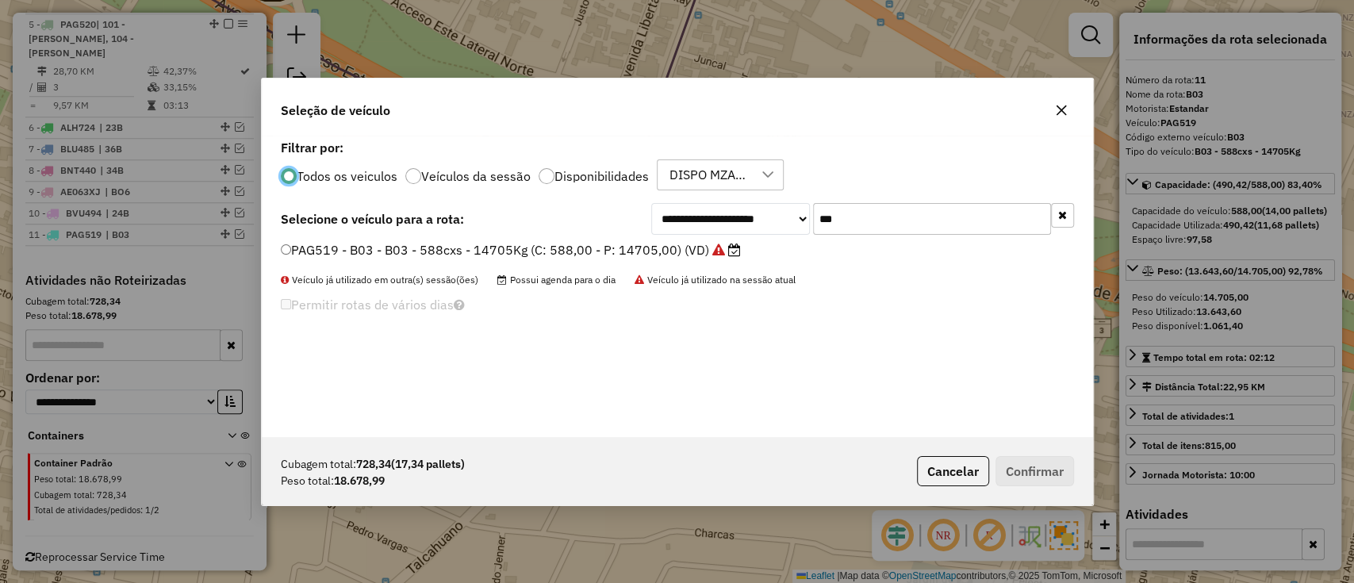
scroll to position [8, 5]
drag, startPoint x: 874, startPoint y: 228, endPoint x: 714, endPoint y: 224, distance: 160.2
click at [715, 224] on div "**********" at bounding box center [862, 219] width 423 height 32
type input "***"
click at [627, 250] on label "VOY515 - 0GI - 26B - 1176cxs - 24351Kg (C: 1176,00 - P: 24351,00) (VD)" at bounding box center [502, 249] width 442 height 19
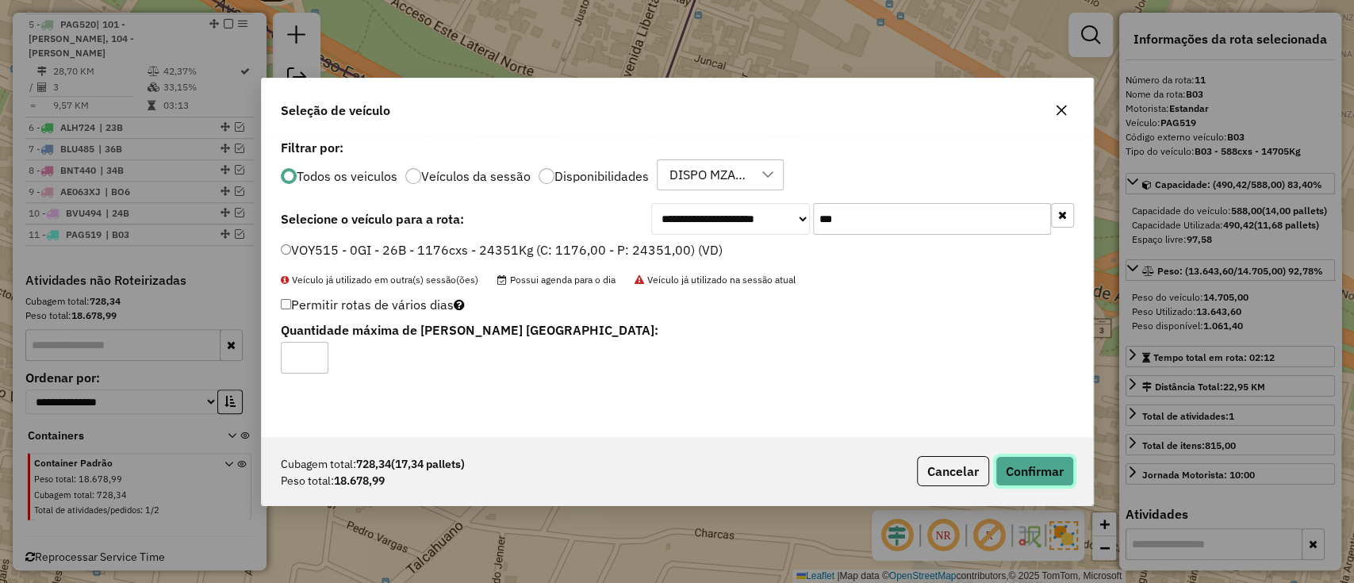
click at [1016, 474] on button "Confirmar" at bounding box center [1034, 471] width 79 height 30
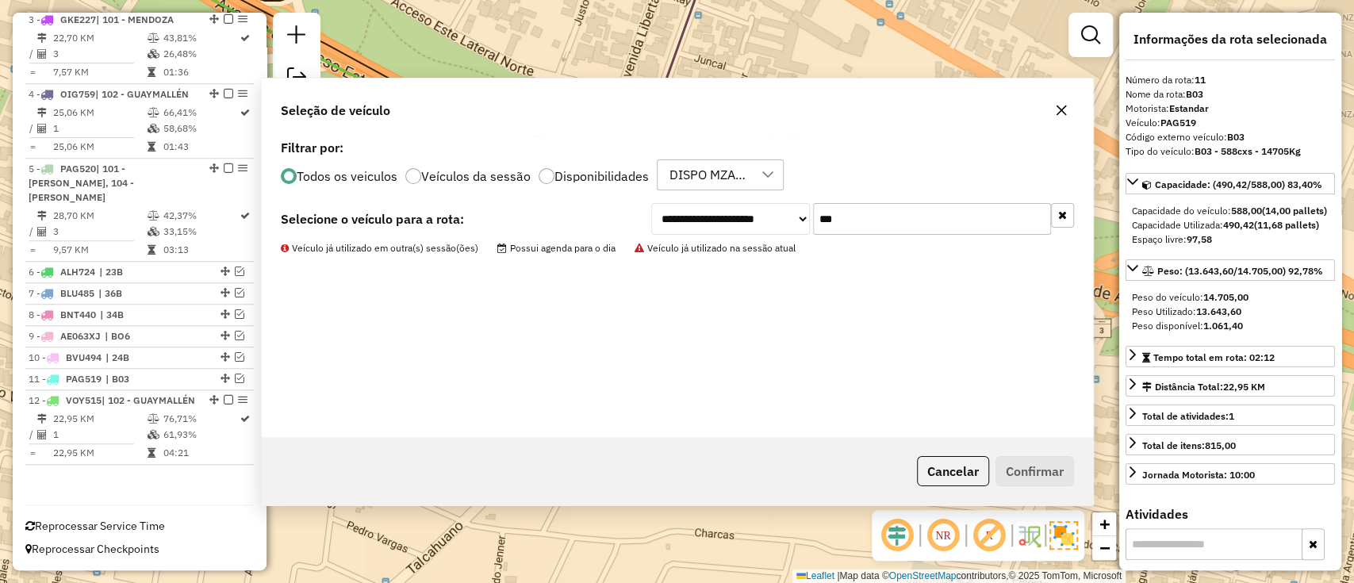
scroll to position [755, 0]
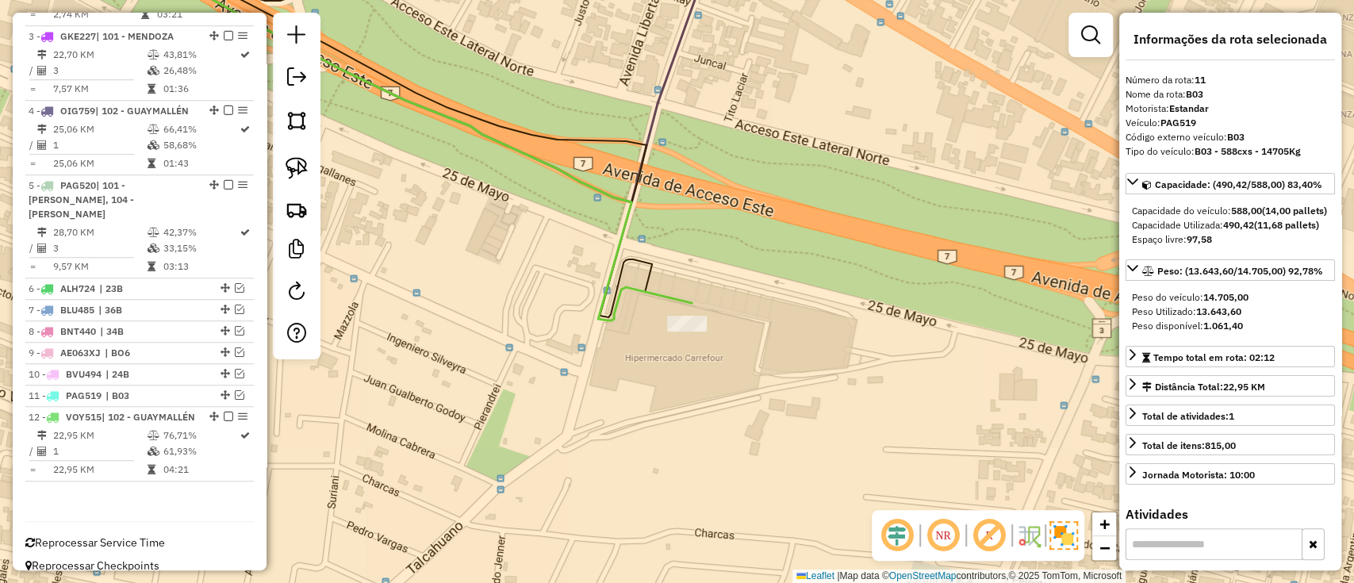
click at [658, 289] on icon at bounding box center [402, 131] width 580 height 378
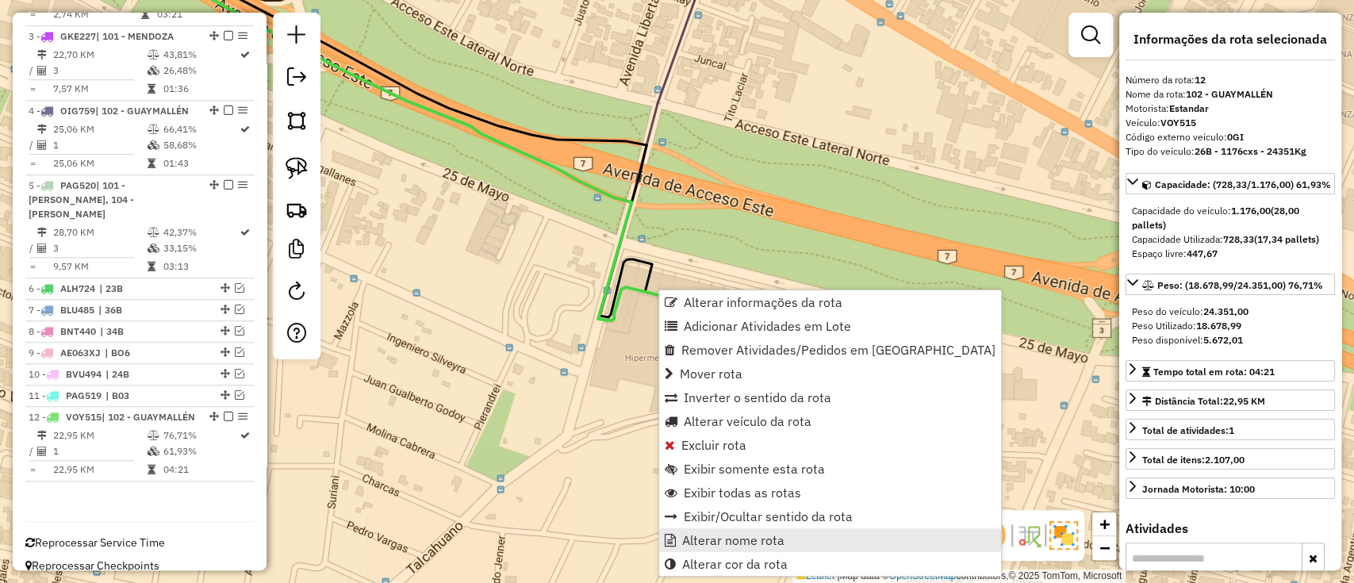
click at [740, 539] on span "Alterar nome rota" at bounding box center [733, 540] width 102 height 13
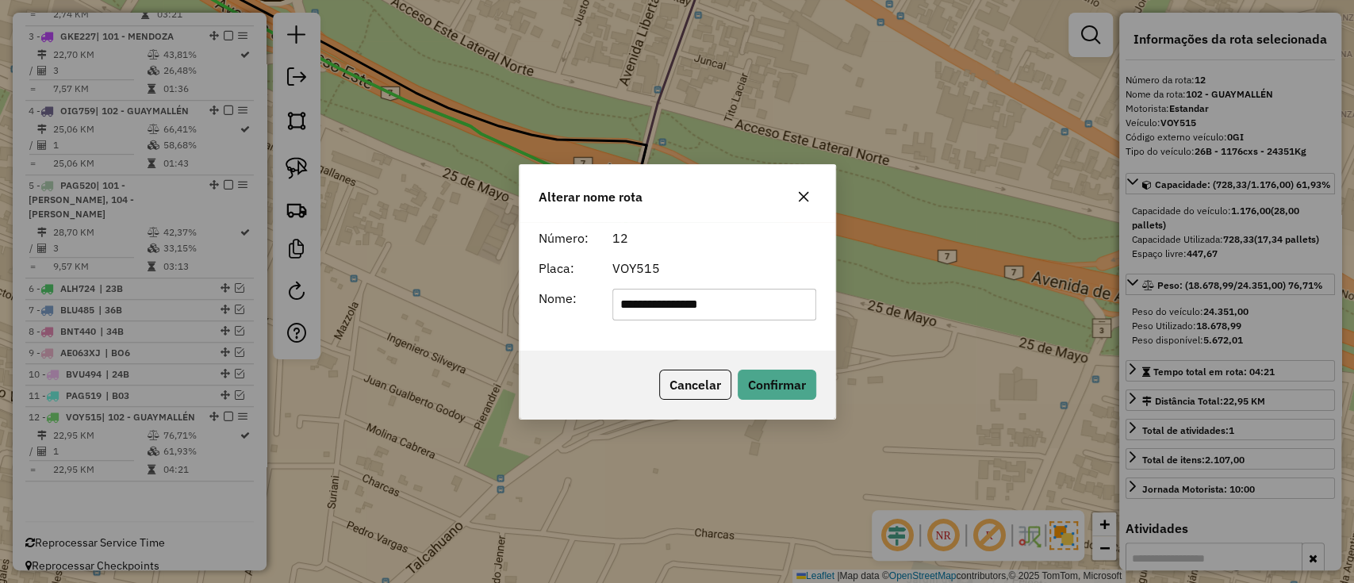
drag, startPoint x: 767, startPoint y: 301, endPoint x: 395, endPoint y: 301, distance: 372.0
click at [395, 301] on div "**********" at bounding box center [677, 291] width 1354 height 583
type input "***"
click at [759, 393] on button "Confirmar" at bounding box center [777, 385] width 79 height 30
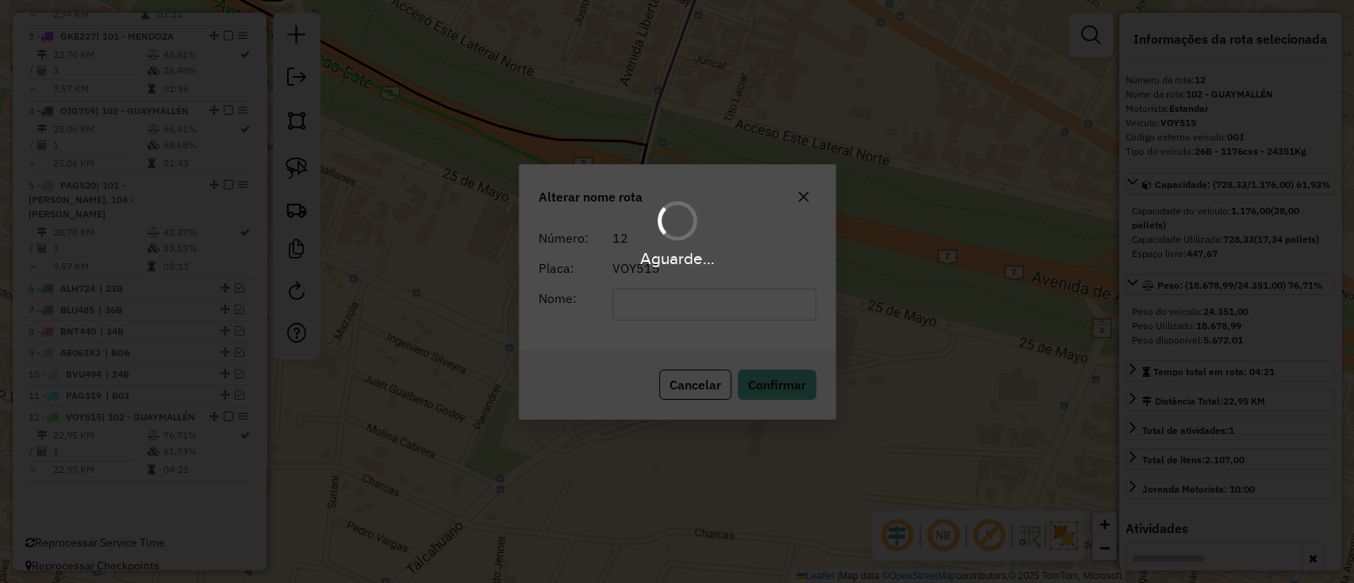
scroll to position [742, 0]
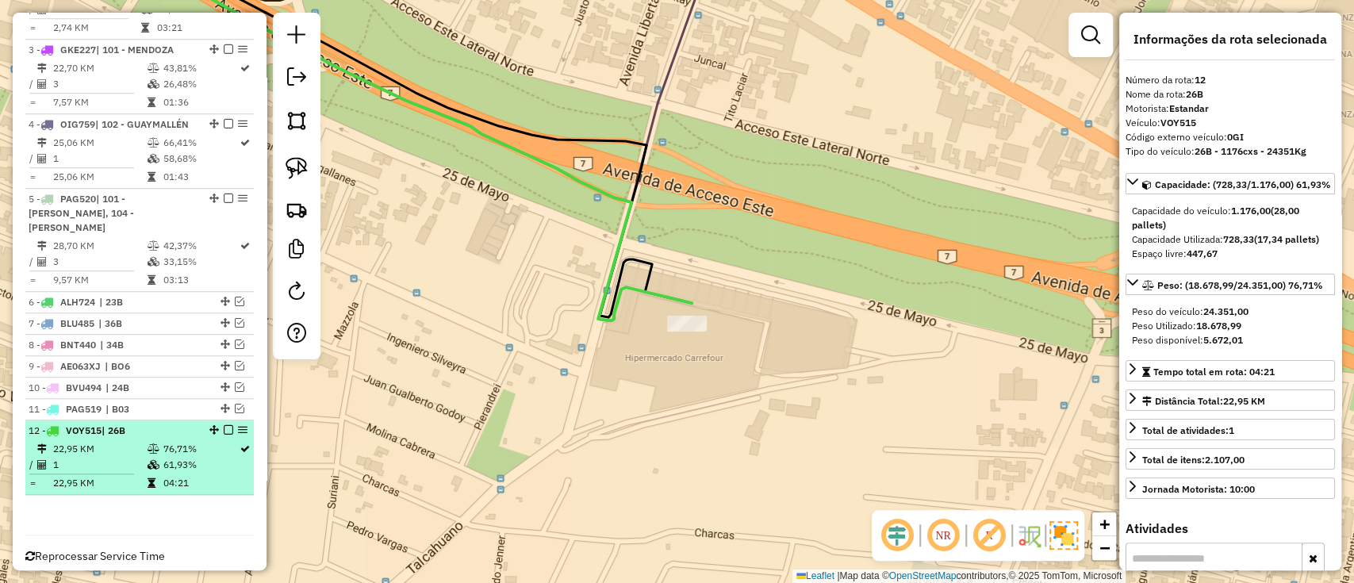
click at [225, 425] on em at bounding box center [229, 430] width 10 height 10
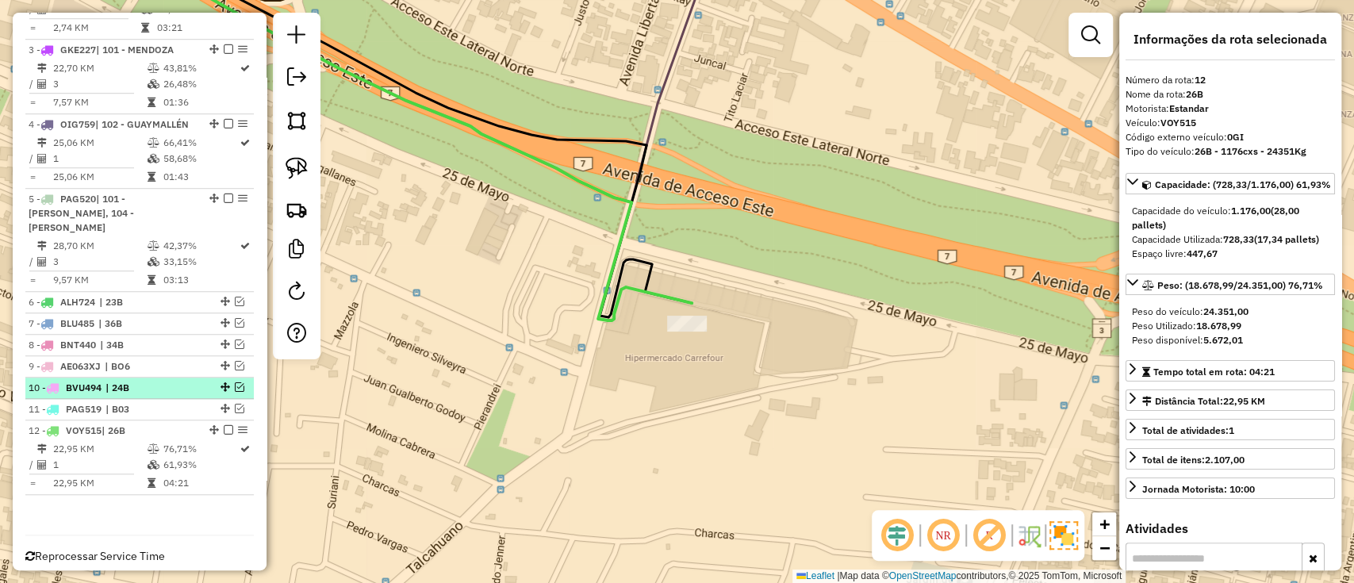
scroll to position [688, 0]
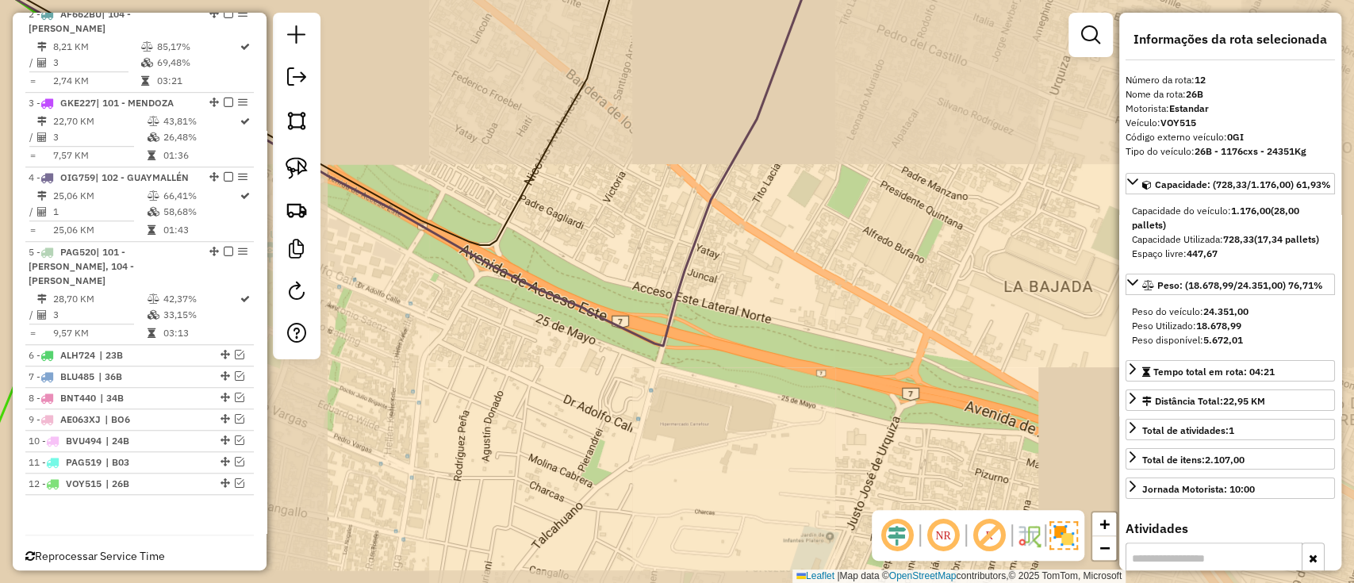
drag, startPoint x: 485, startPoint y: 430, endPoint x: 723, endPoint y: 477, distance: 242.7
click at [717, 478] on div "Janela de atendimento Grade de atendimento Capacidade Transportadoras Veículos …" at bounding box center [677, 291] width 1354 height 583
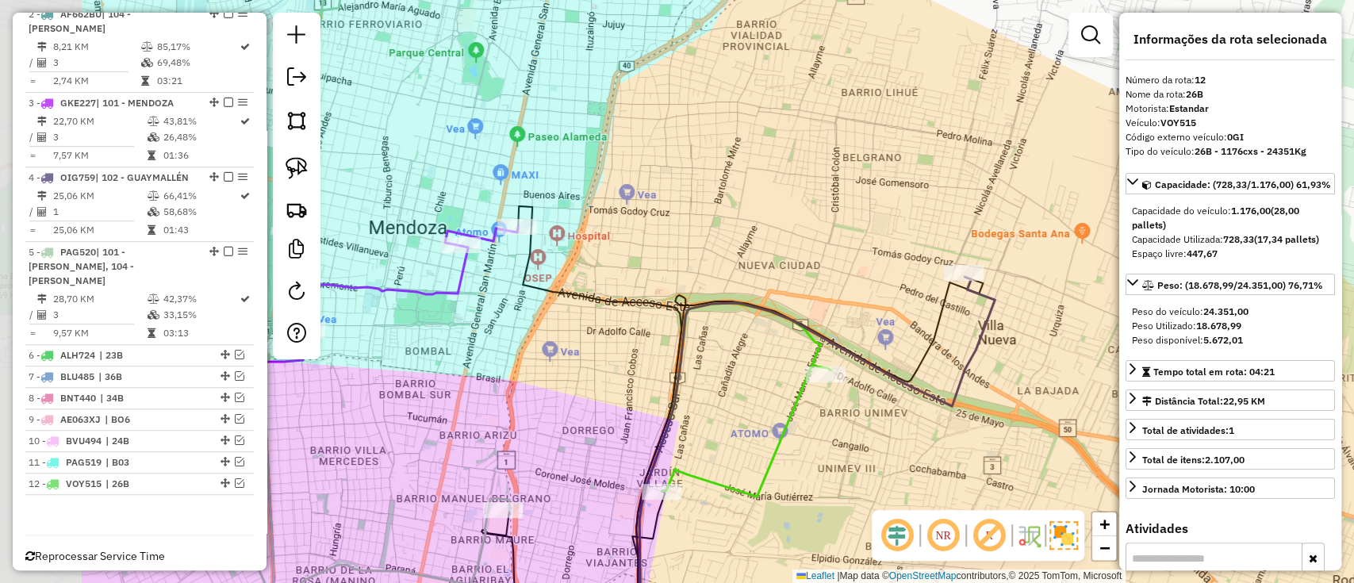
drag, startPoint x: 689, startPoint y: 471, endPoint x: 839, endPoint y: 326, distance: 208.7
click at [839, 326] on div "Janela de atendimento Grade de atendimento Capacidade Transportadoras Veículos …" at bounding box center [677, 291] width 1354 height 583
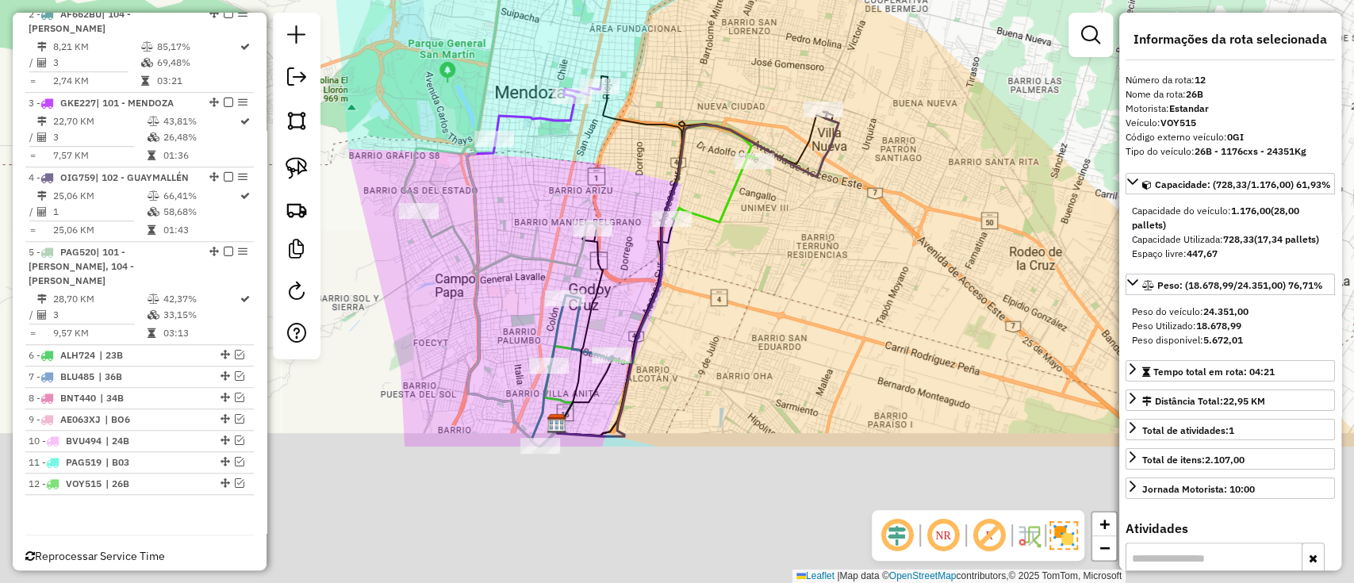
drag, startPoint x: 728, startPoint y: 389, endPoint x: 755, endPoint y: 243, distance: 149.2
click at [749, 253] on div "Janela de atendimento Grade de atendimento Capacidade Transportadoras Veículos …" at bounding box center [677, 291] width 1354 height 583
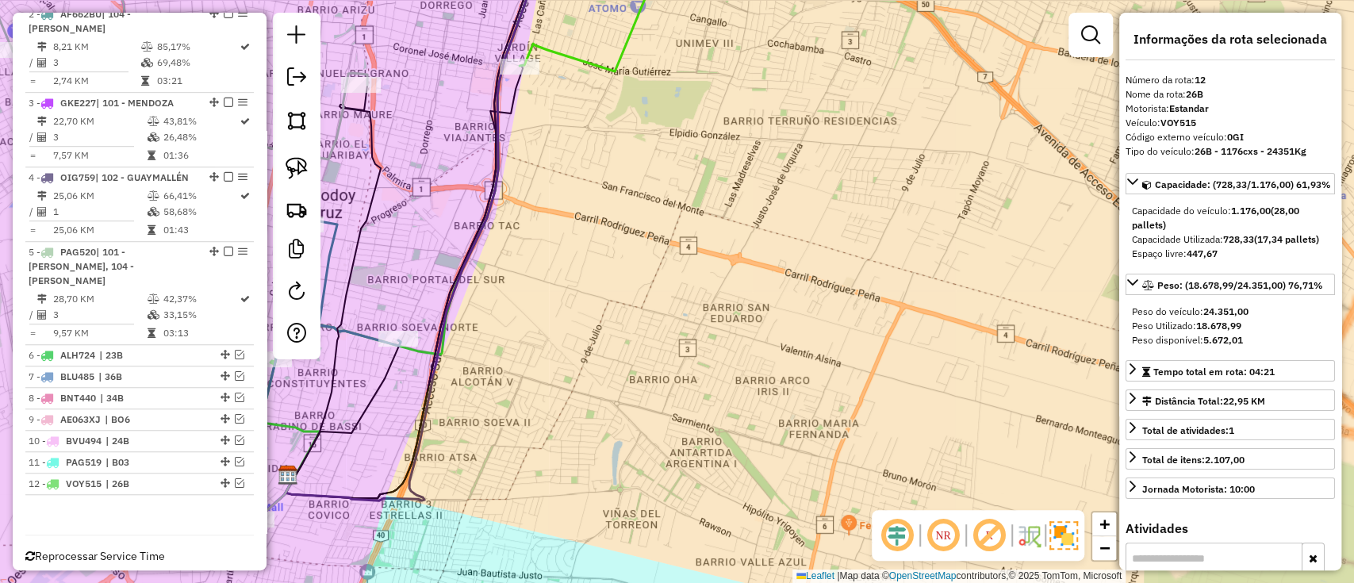
drag, startPoint x: 734, startPoint y: 185, endPoint x: 774, endPoint y: 571, distance: 388.3
click at [776, 571] on div "Janela de atendimento Grade de atendimento Capacidade Transportadoras Veículos …" at bounding box center [677, 291] width 1354 height 583
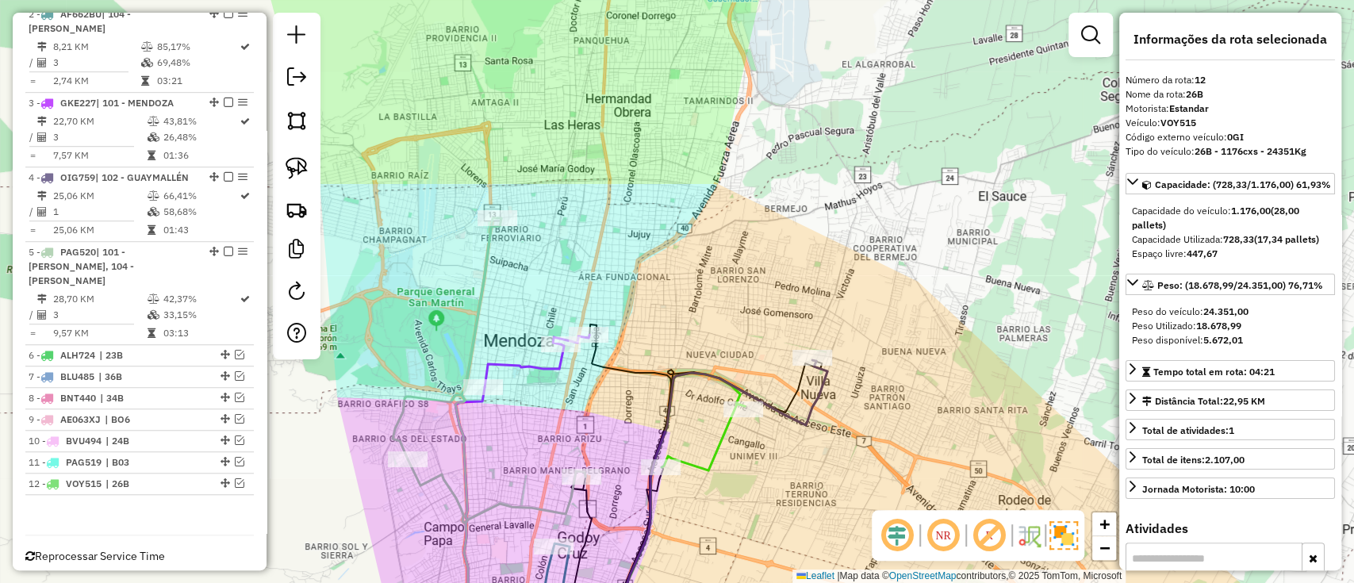
click at [819, 401] on icon at bounding box center [720, 501] width 213 height 282
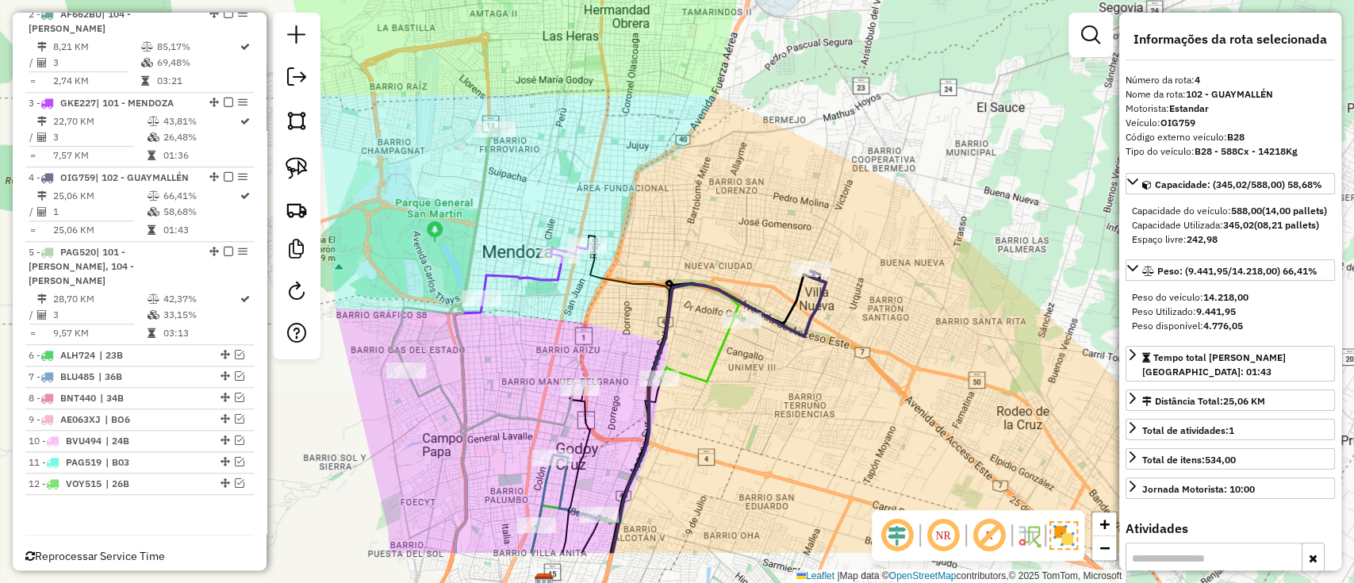
drag, startPoint x: 803, startPoint y: 351, endPoint x: 803, endPoint y: 317, distance: 33.3
click at [803, 317] on icon at bounding box center [718, 412] width 213 height 282
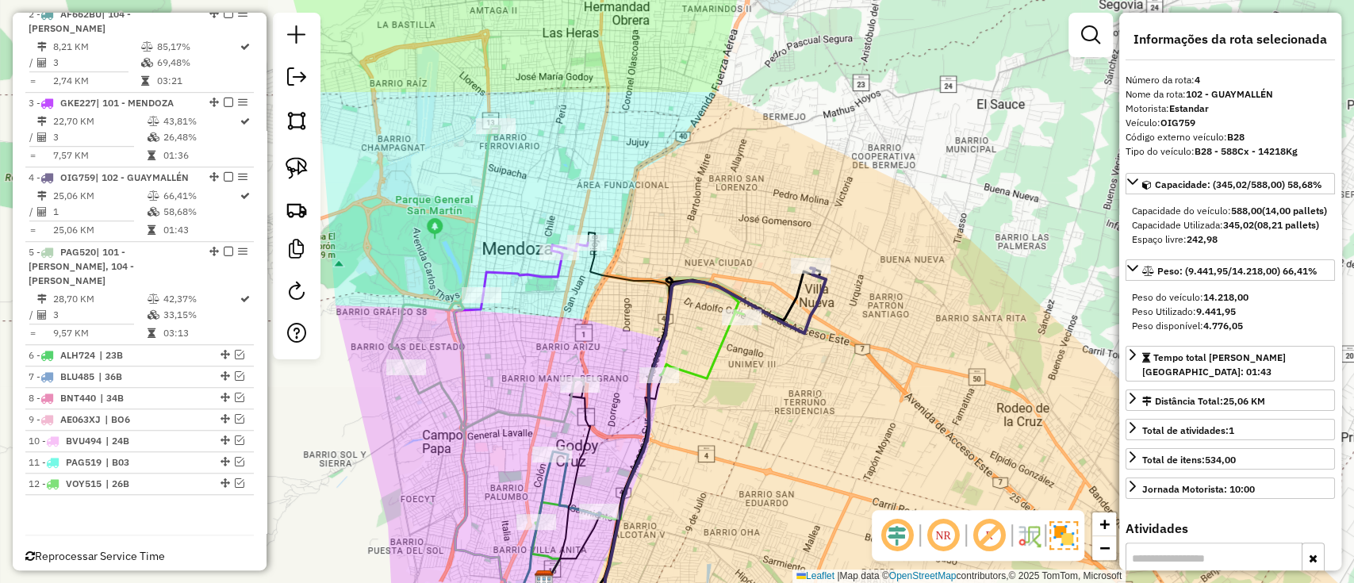
click at [481, 210] on icon at bounding box center [487, 278] width 193 height 305
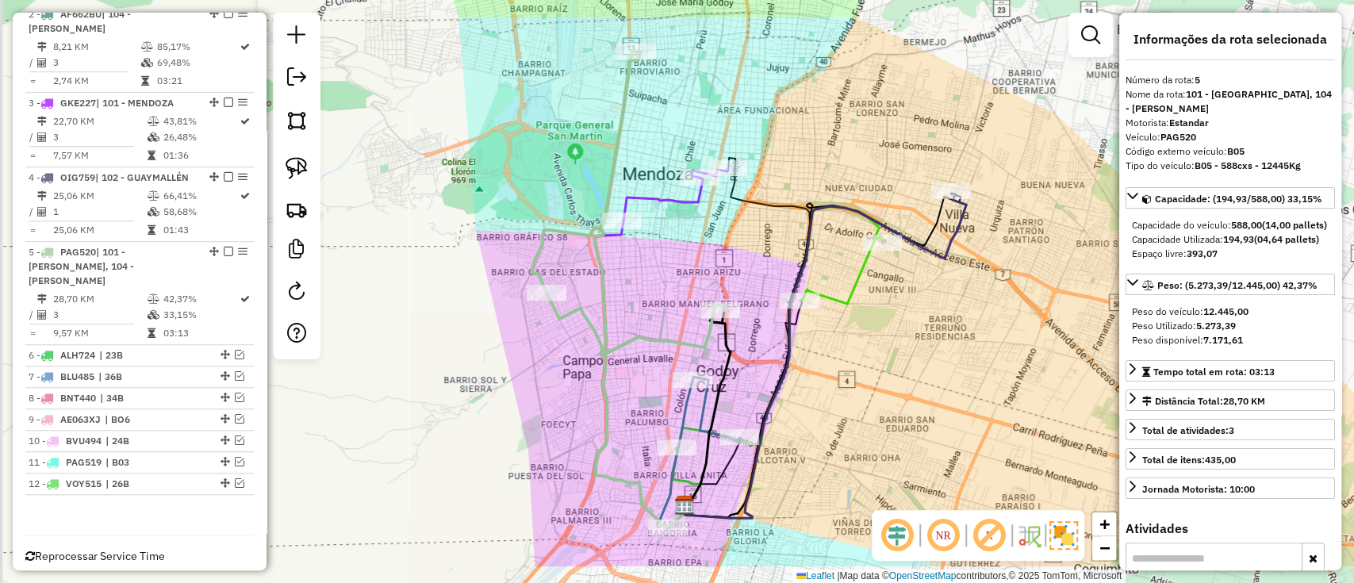
drag, startPoint x: 472, startPoint y: 211, endPoint x: 619, endPoint y: 126, distance: 170.2
click at [619, 126] on icon at bounding box center [627, 204] width 193 height 305
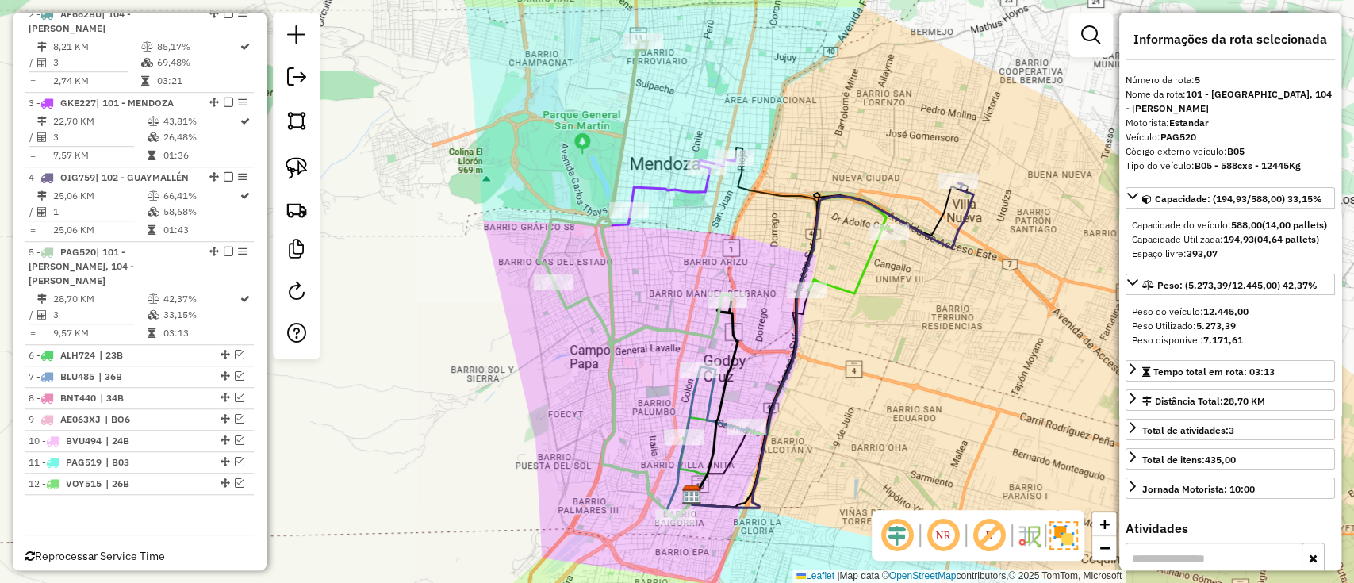
click at [695, 197] on icon at bounding box center [683, 184] width 105 height 52
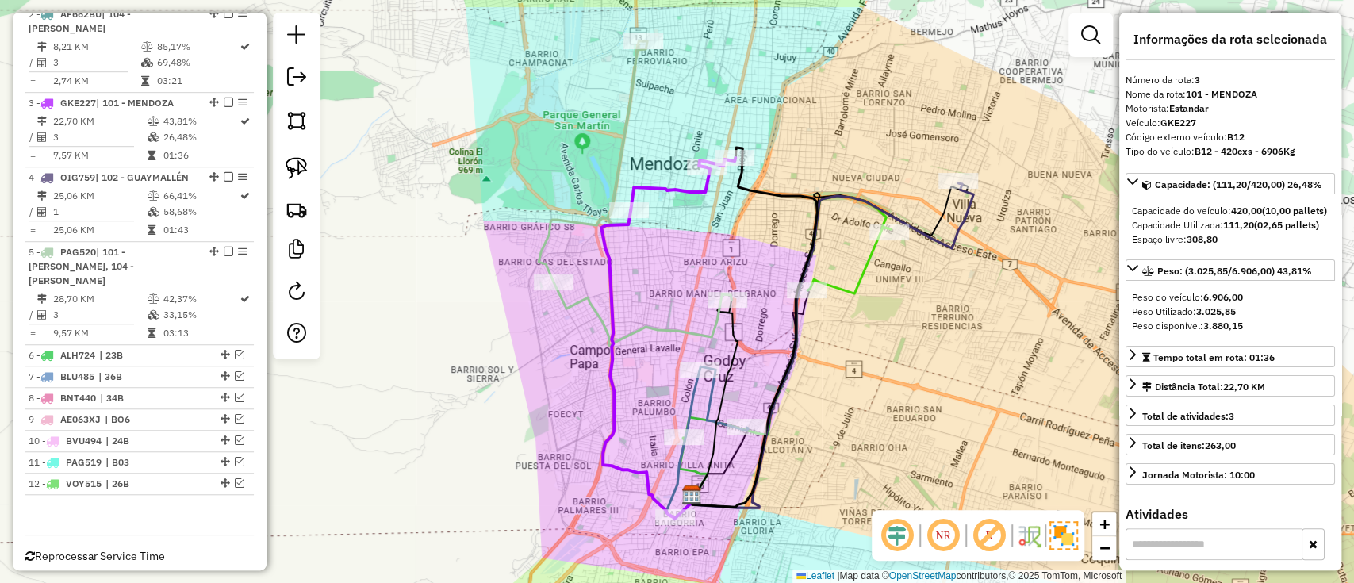
click at [711, 398] on icon at bounding box center [707, 442] width 82 height 152
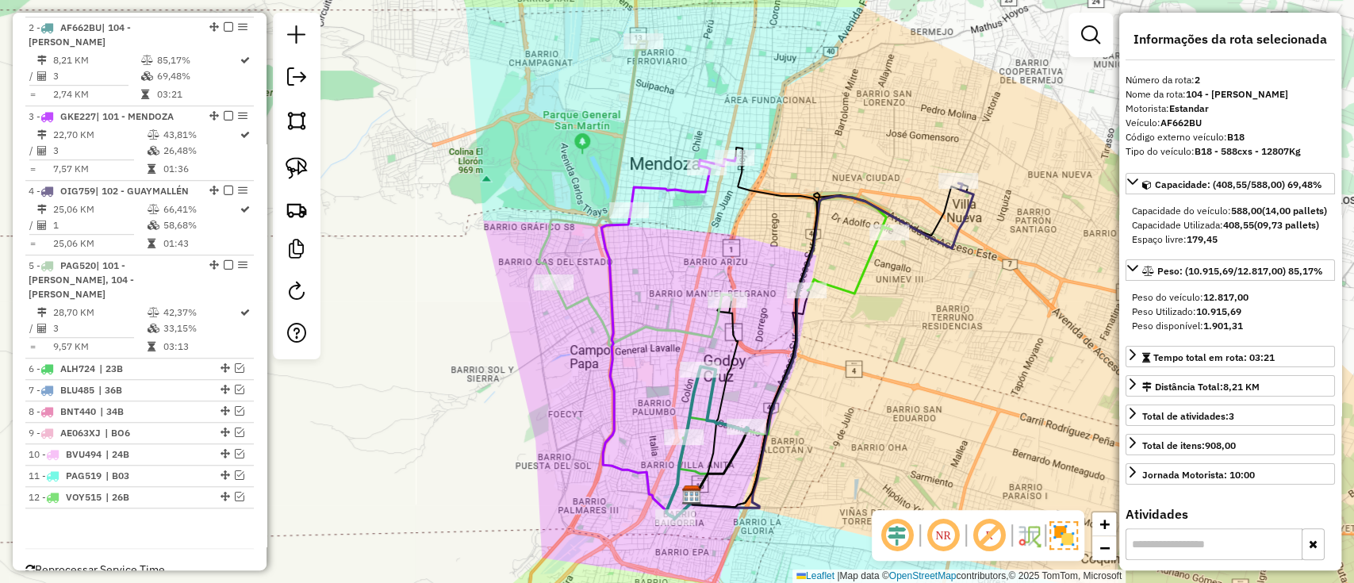
scroll to position [665, 0]
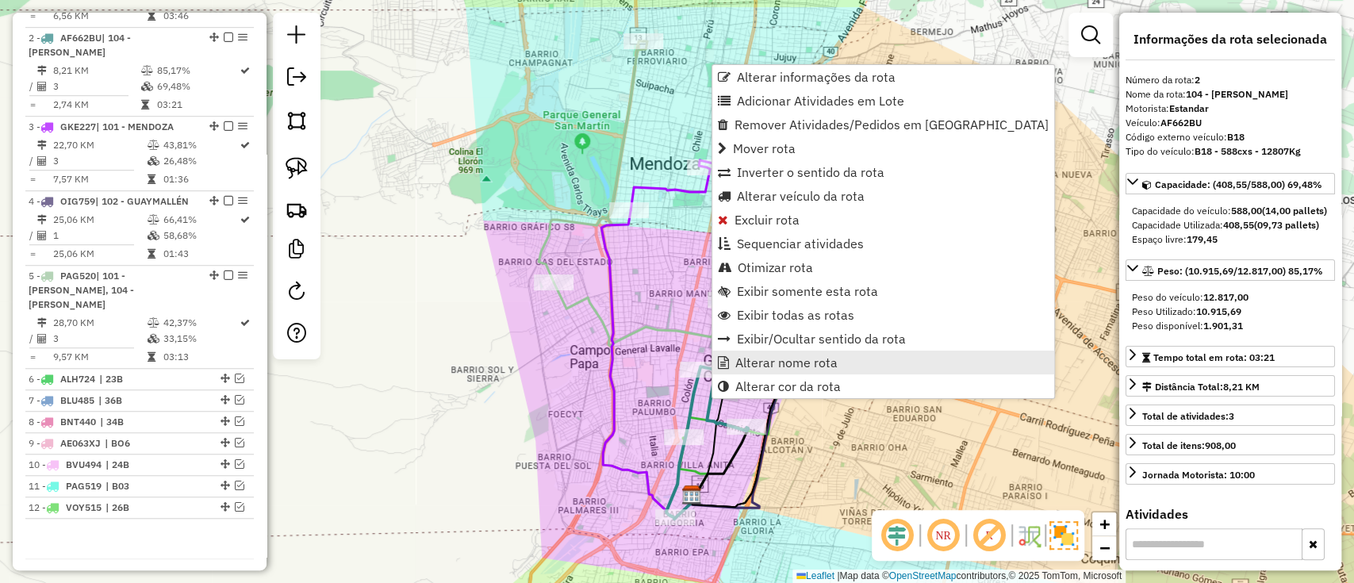
click at [761, 359] on span "Alterar nome rota" at bounding box center [786, 362] width 102 height 13
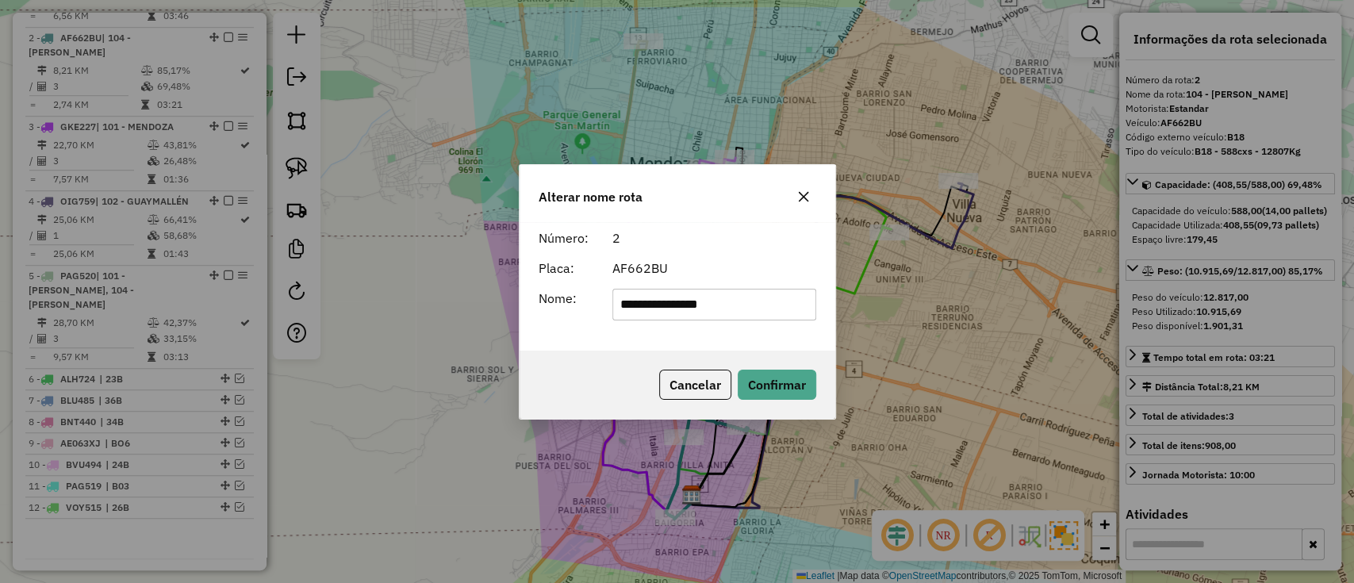
drag, startPoint x: 746, startPoint y: 297, endPoint x: 258, endPoint y: 289, distance: 487.9
click at [258, 289] on div "**********" at bounding box center [677, 291] width 1354 height 583
type input "*"
type input "***"
click at [825, 388] on div "Cancelar Confirmar" at bounding box center [678, 385] width 316 height 68
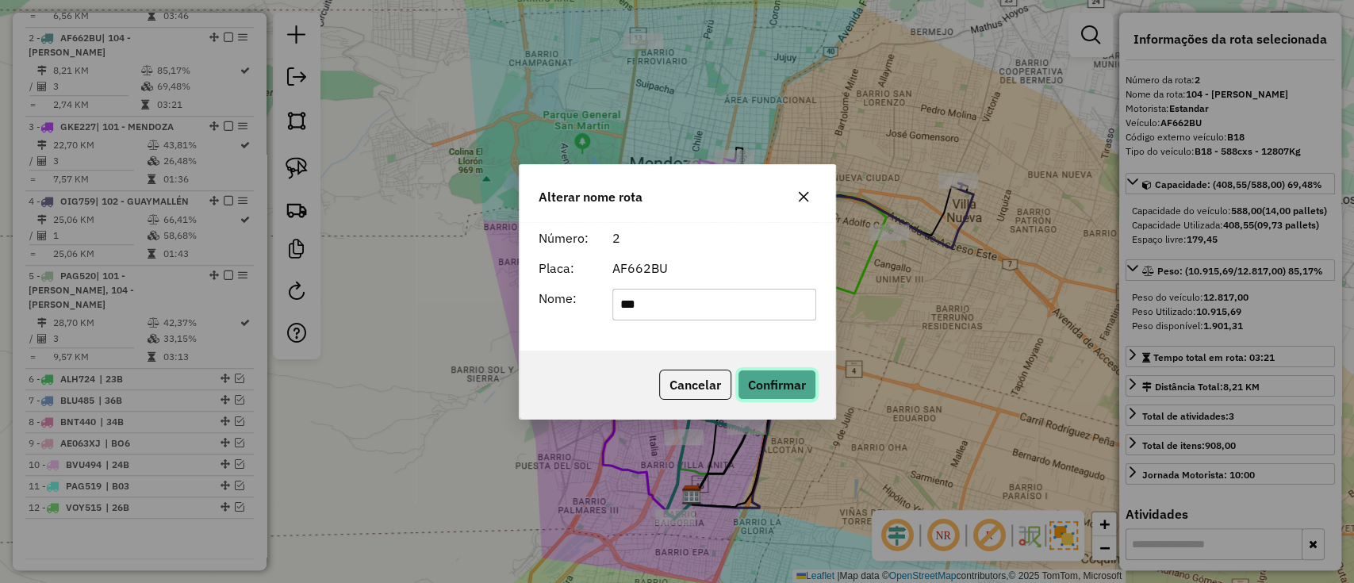
click at [811, 384] on button "Confirmar" at bounding box center [777, 385] width 79 height 30
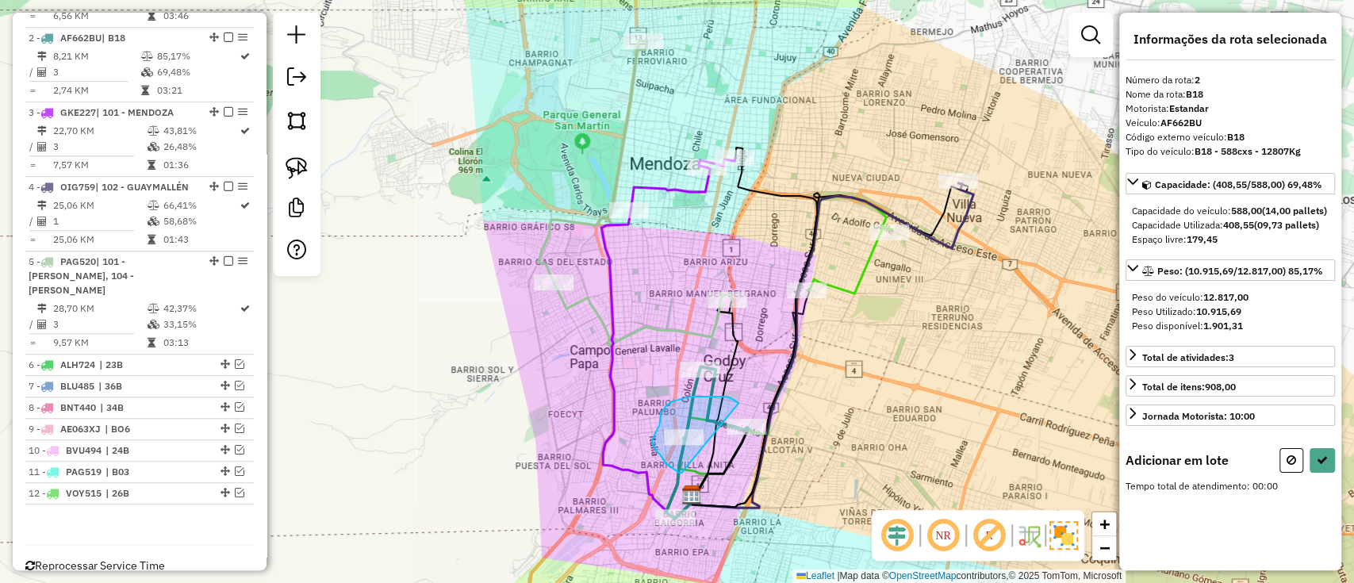
drag, startPoint x: 738, startPoint y: 403, endPoint x: 681, endPoint y: 473, distance: 90.2
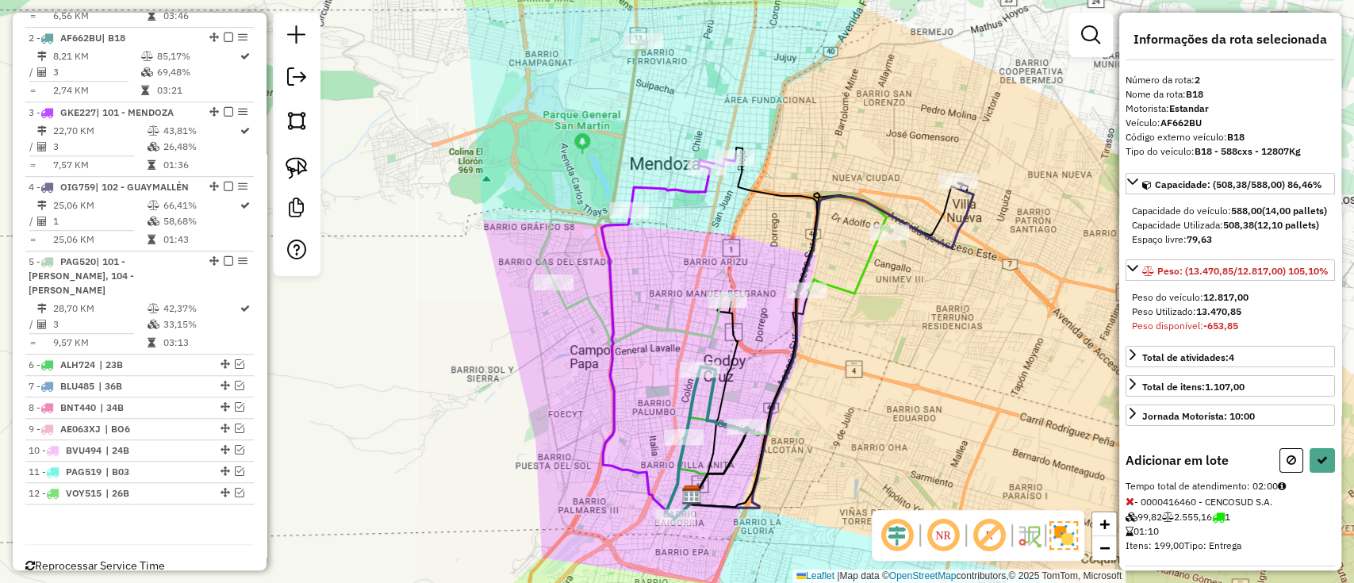
select select "**********"
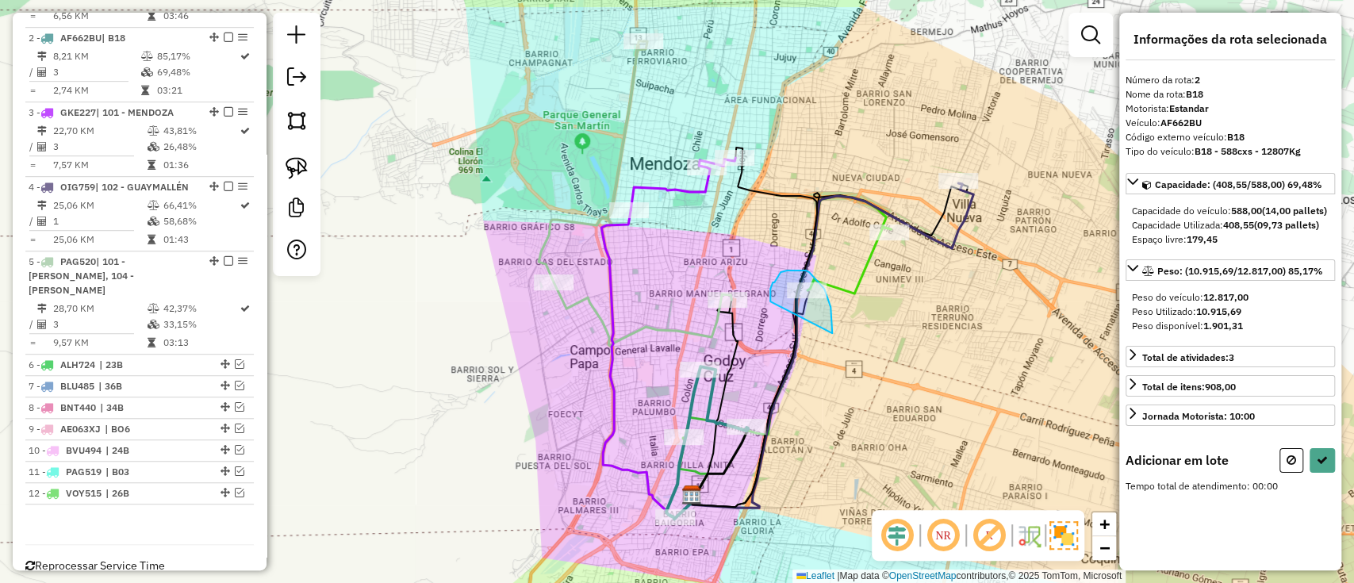
drag, startPoint x: 770, startPoint y: 301, endPoint x: 831, endPoint y: 336, distance: 70.3
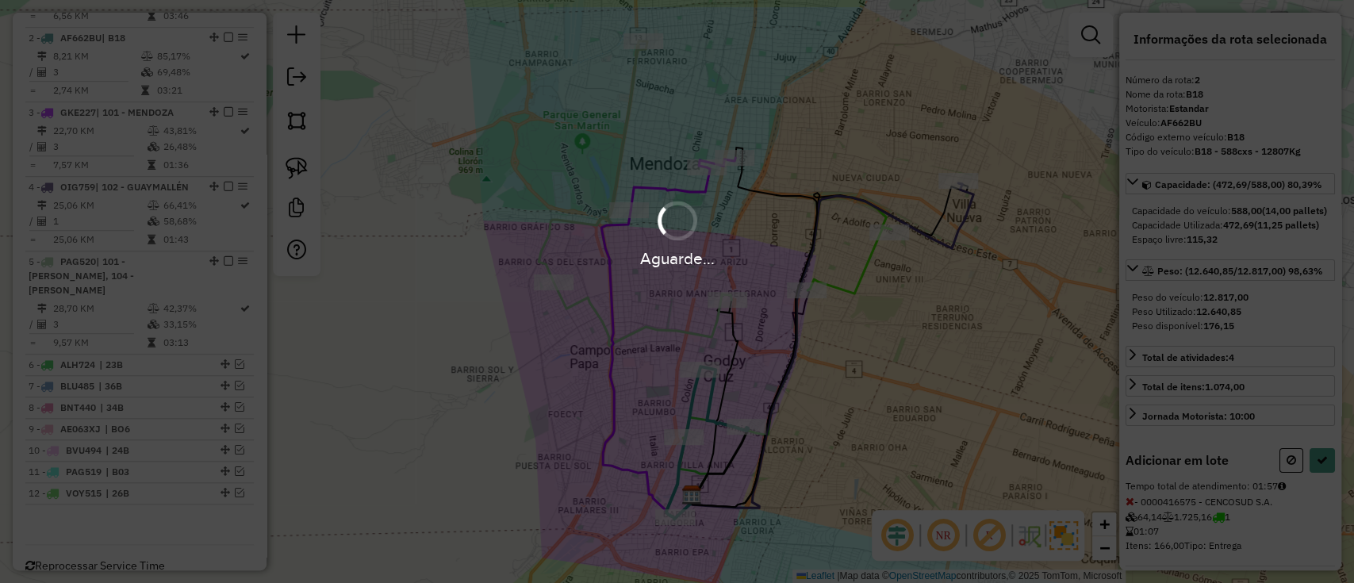
select select "**********"
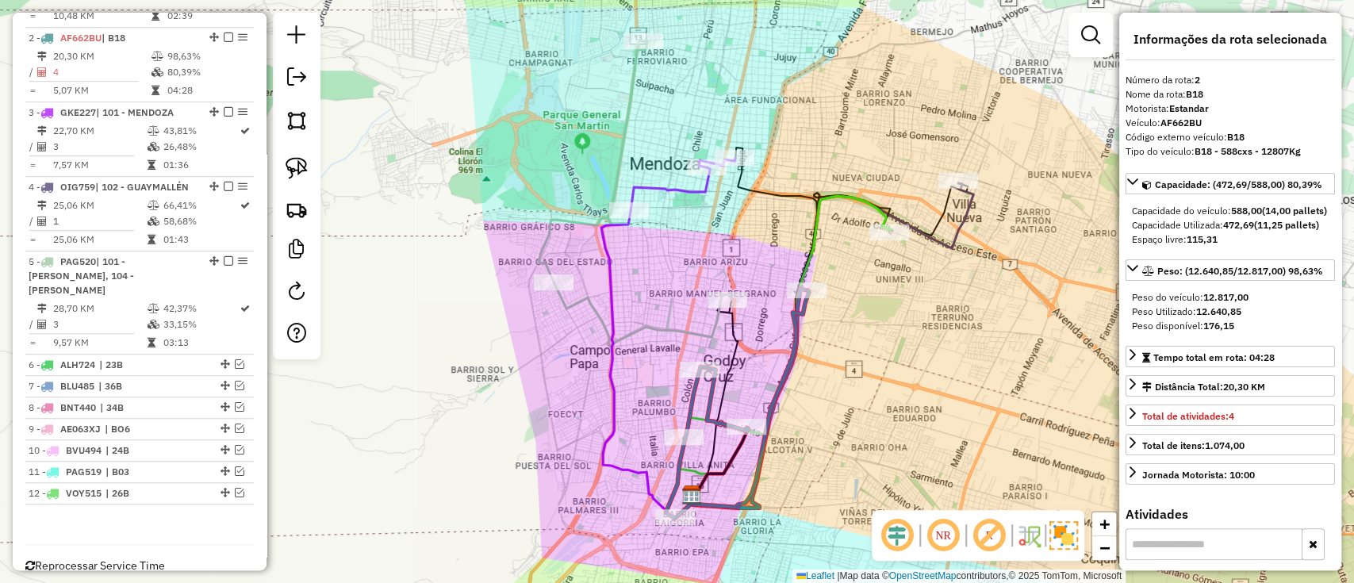
click at [857, 197] on icon at bounding box center [787, 317] width 208 height 243
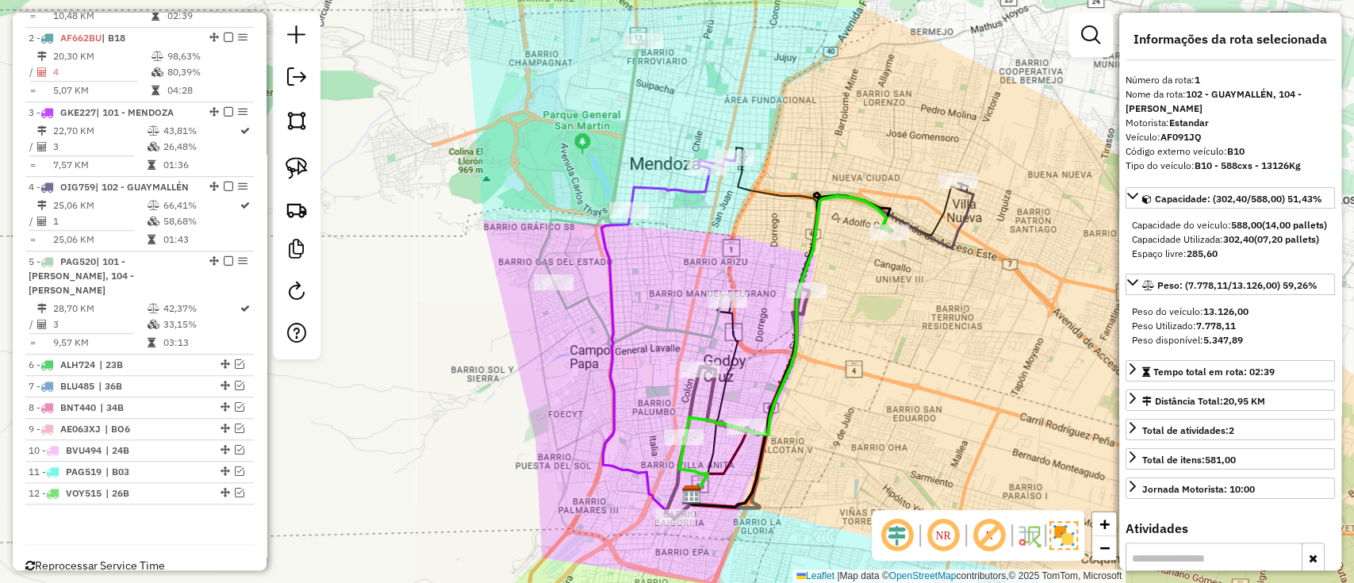
scroll to position [576, 0]
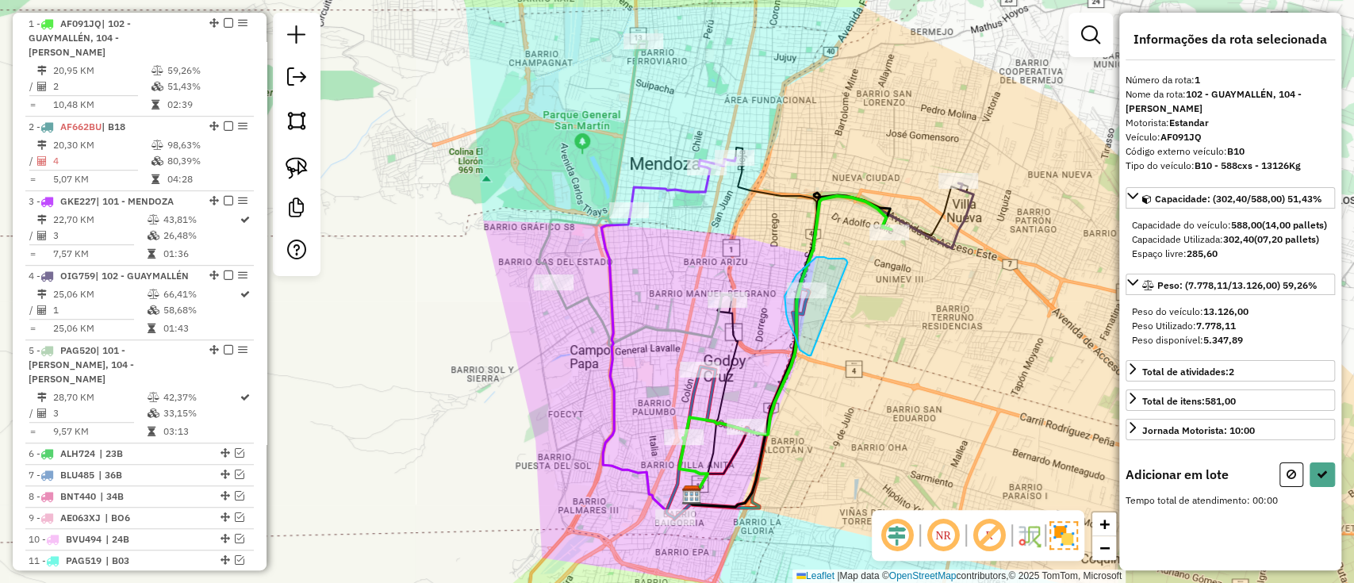
drag, startPoint x: 811, startPoint y: 262, endPoint x: 811, endPoint y: 355, distance: 93.6
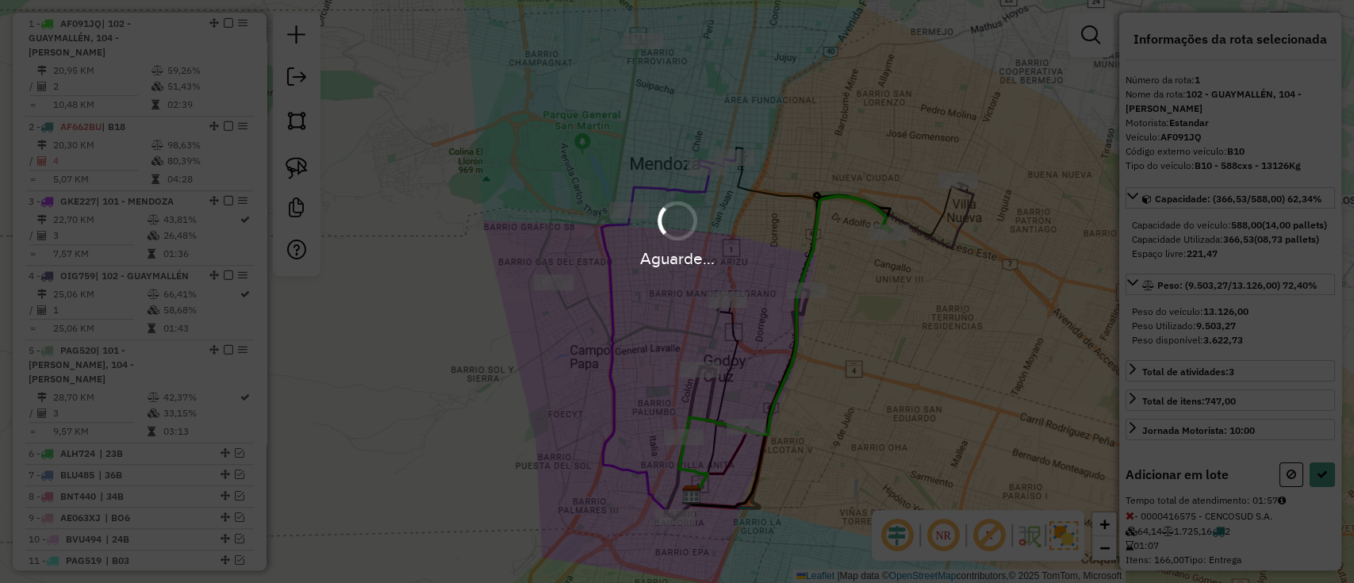
select select "**********"
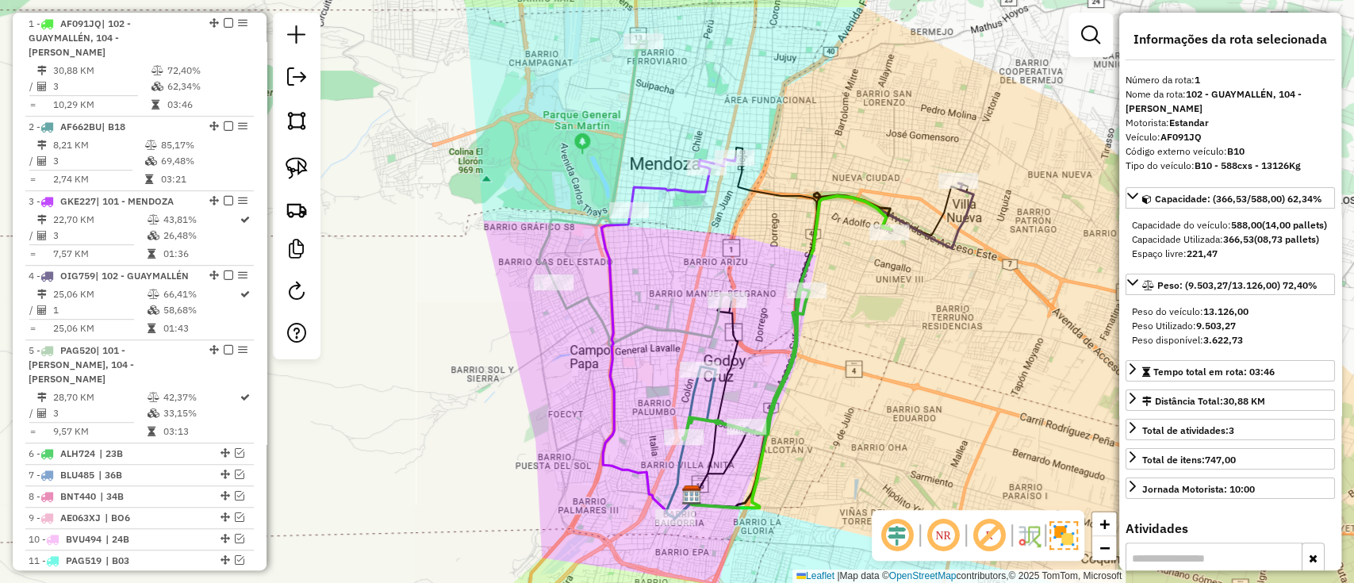
click at [708, 405] on icon at bounding box center [707, 442] width 82 height 152
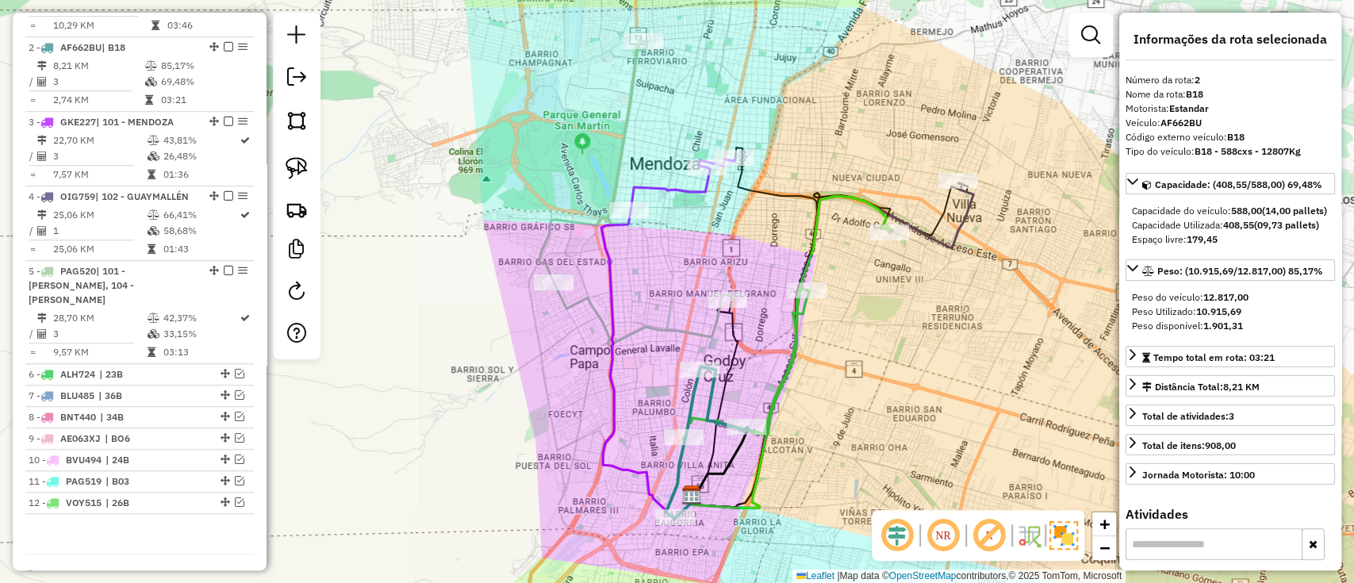
scroll to position [665, 0]
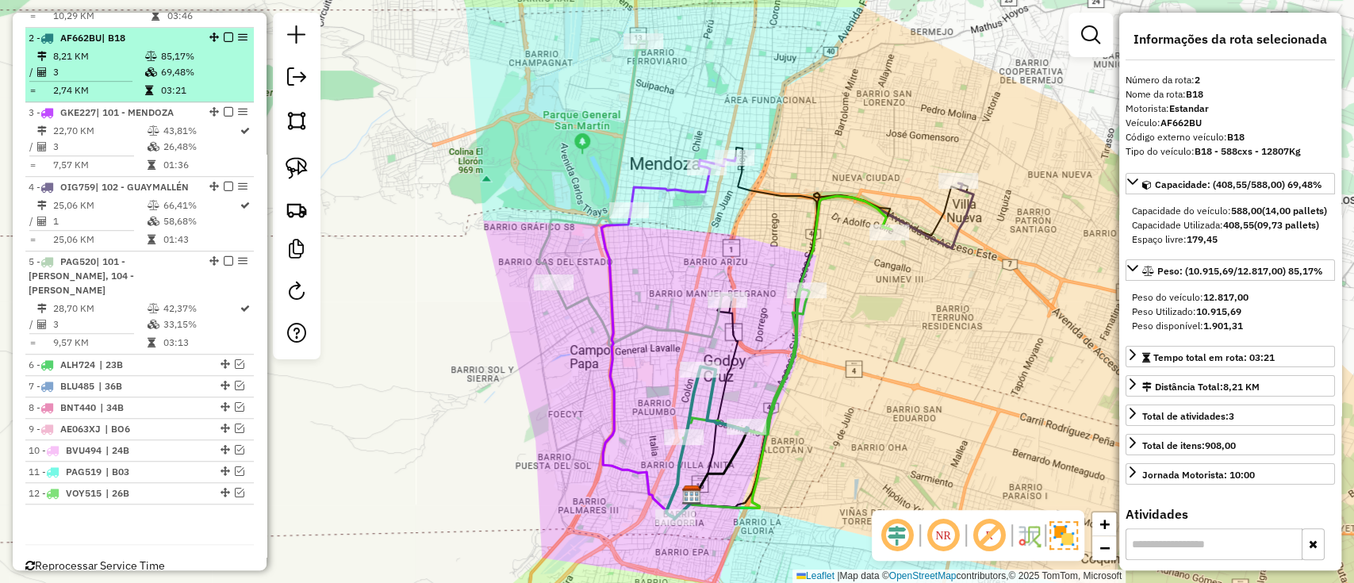
click at [227, 33] on em at bounding box center [229, 38] width 10 height 10
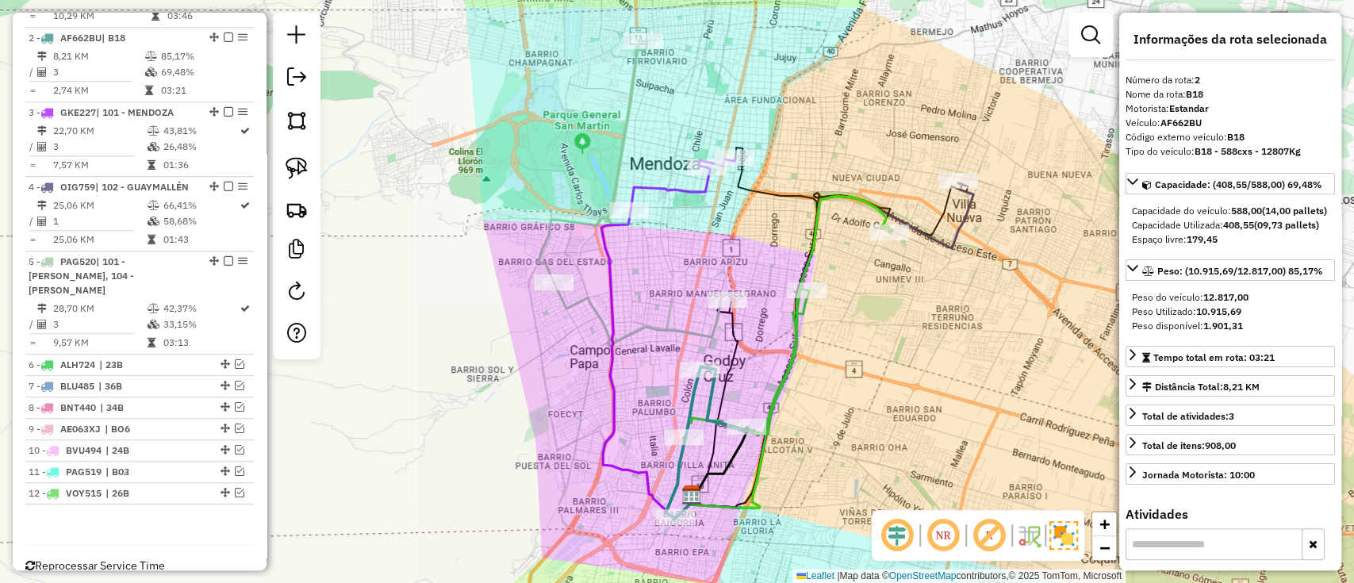
scroll to position [621, 0]
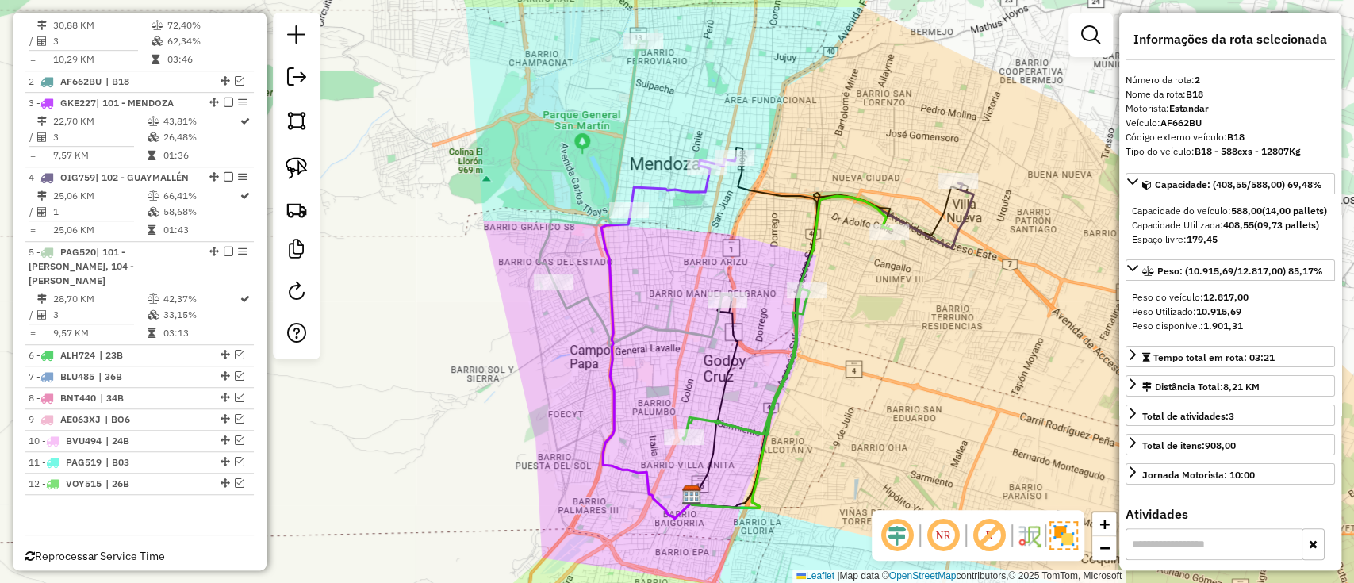
click at [748, 430] on icon at bounding box center [787, 317] width 208 height 243
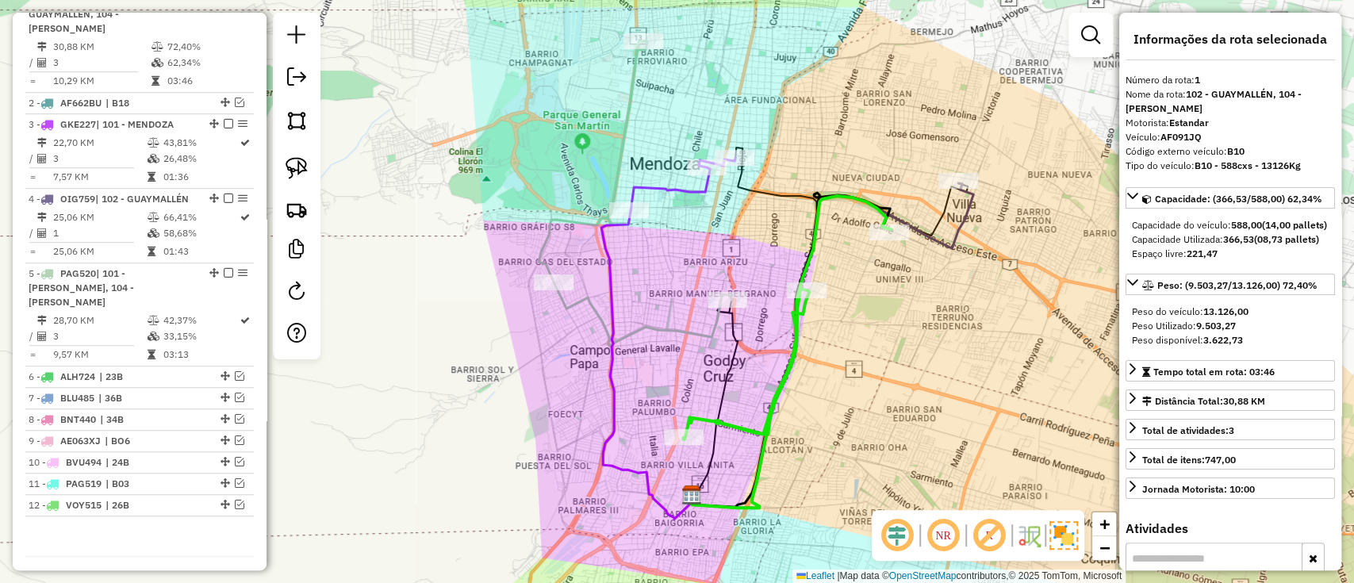
scroll to position [576, 0]
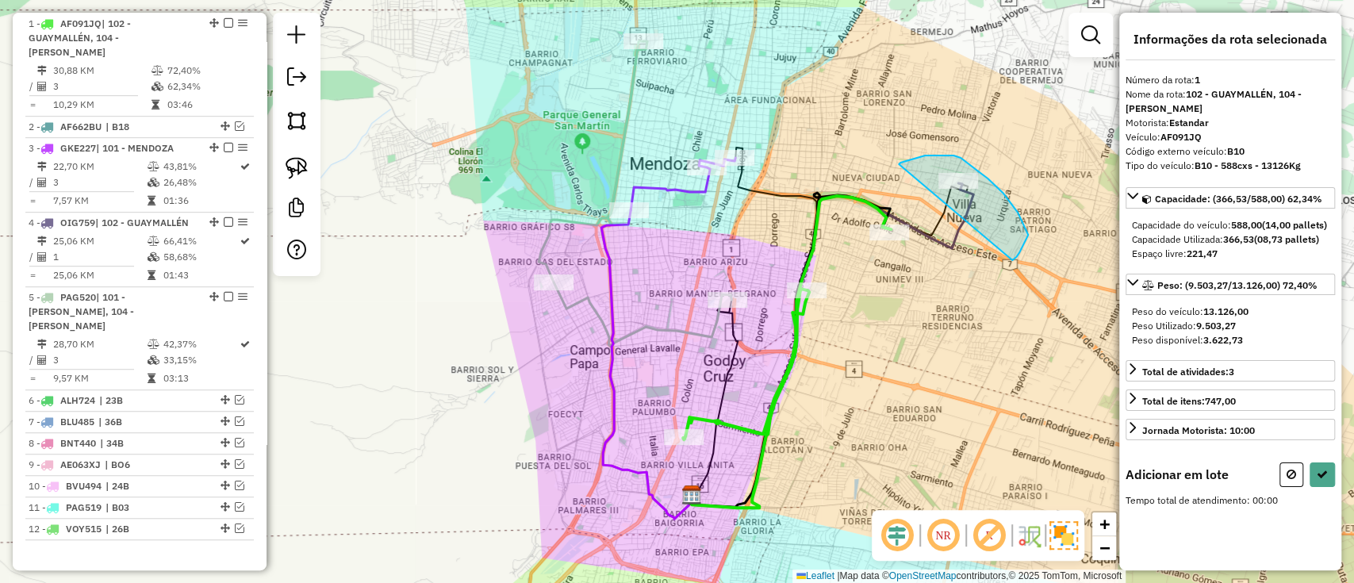
drag, startPoint x: 899, startPoint y: 164, endPoint x: 1013, endPoint y: 257, distance: 147.2
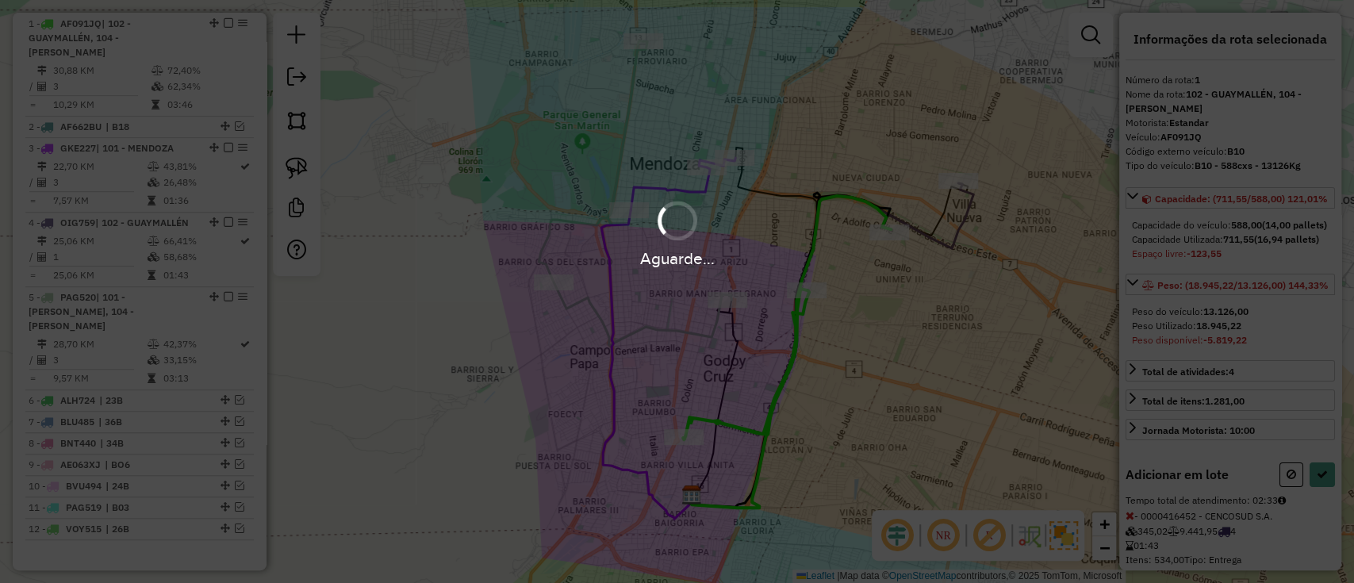
select select "**********"
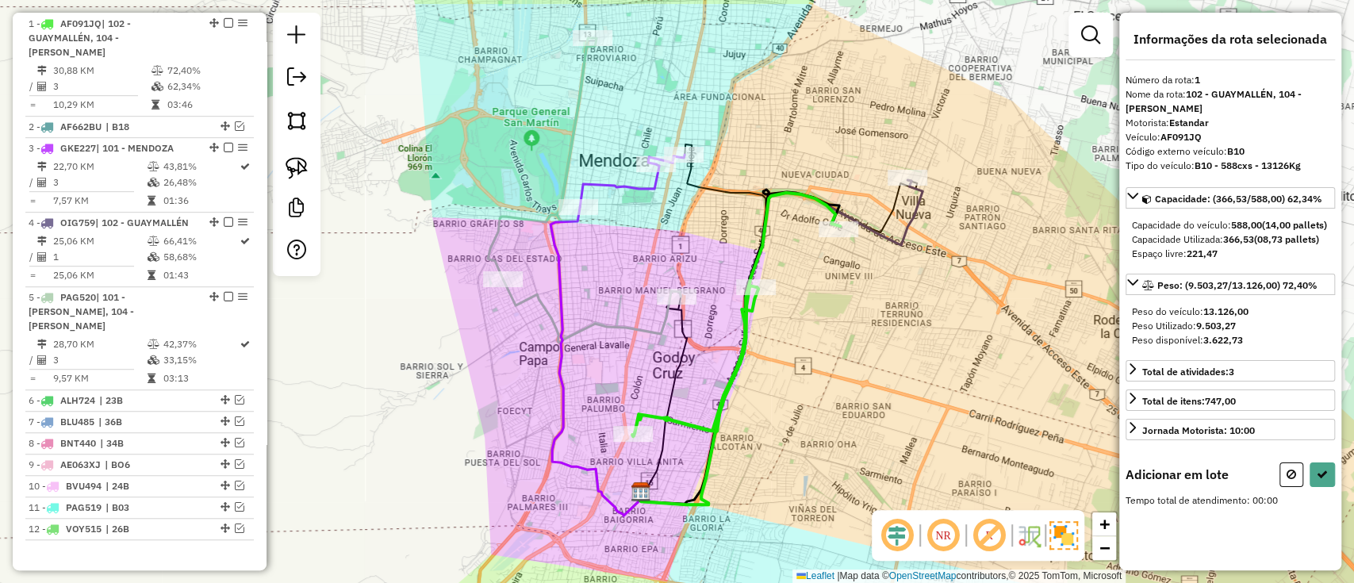
drag, startPoint x: 769, startPoint y: 289, endPoint x: 714, endPoint y: 287, distance: 54.8
click at [714, 287] on div "Janela de atendimento Grade de atendimento Capacidade Transportadoras Veículos …" at bounding box center [677, 291] width 1354 height 583
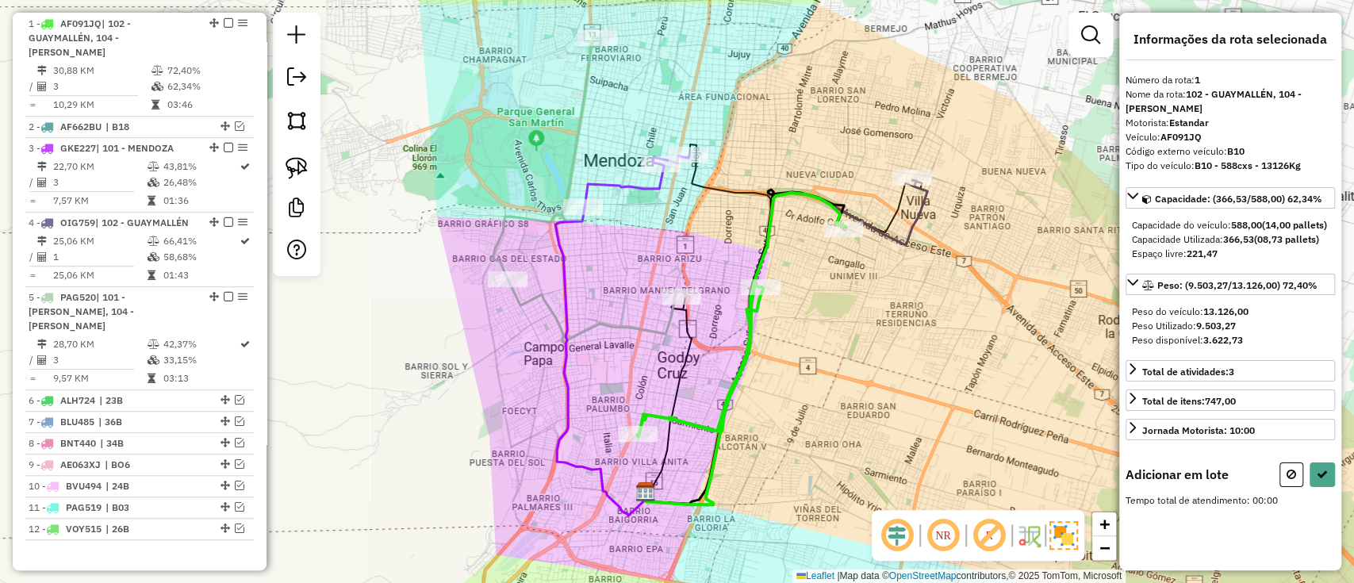
drag, startPoint x: 715, startPoint y: 287, endPoint x: 725, endPoint y: 286, distance: 10.4
click at [725, 286] on div "Janela de atendimento Grade de atendimento Capacidade Transportadoras Veículos …" at bounding box center [677, 291] width 1354 height 583
drag, startPoint x: 709, startPoint y: 266, endPoint x: 668, endPoint y: 346, distance: 89.4
click at [668, 346] on div "Janela de atendimento Grade de atendimento Capacidade Transportadoras Veículos …" at bounding box center [677, 291] width 1354 height 583
select select "**********"
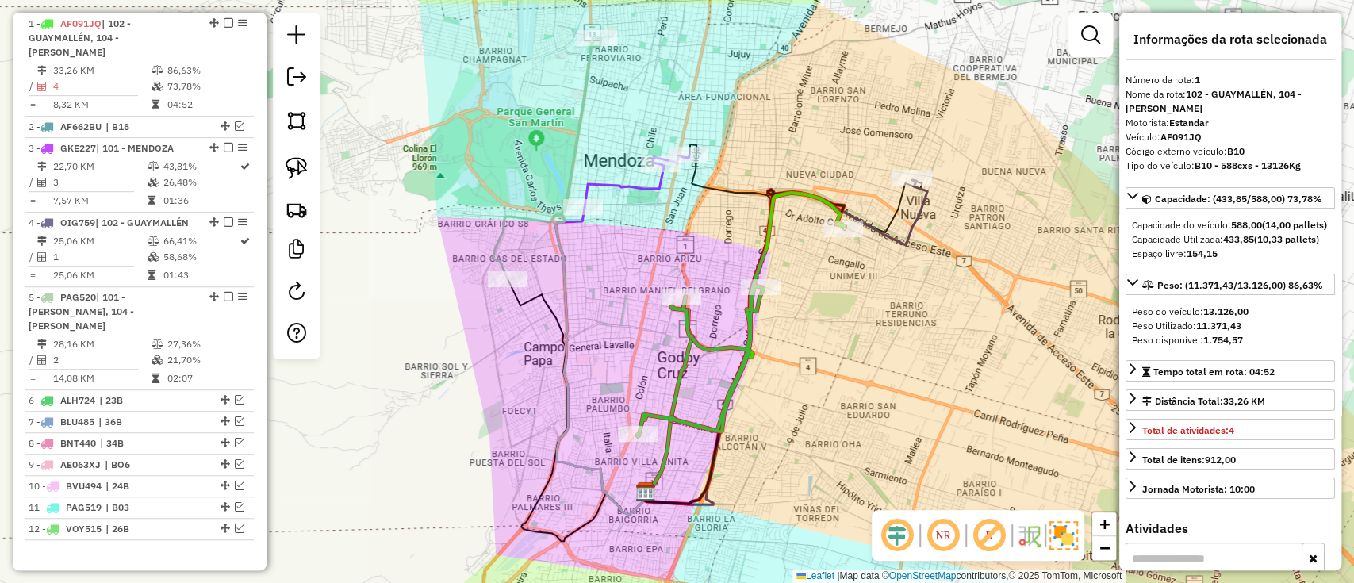
click at [685, 420] on icon at bounding box center [741, 314] width 208 height 243
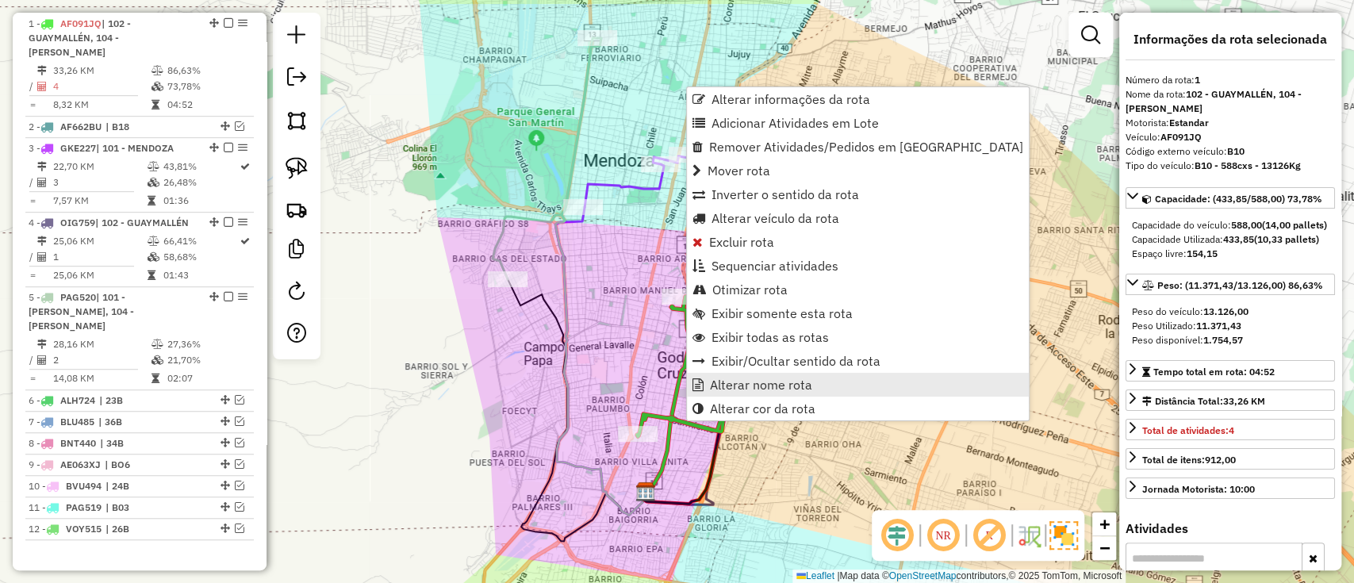
click at [760, 388] on span "Alterar nome rota" at bounding box center [761, 384] width 102 height 13
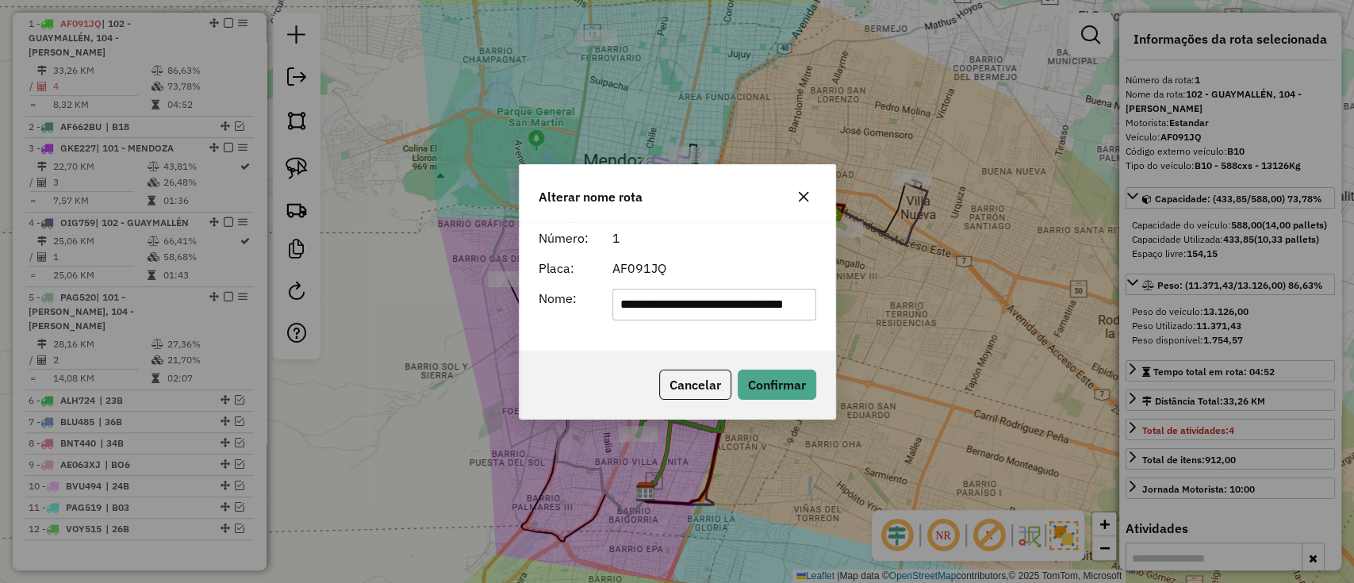
scroll to position [0, 0]
drag, startPoint x: 806, startPoint y: 301, endPoint x: 420, endPoint y: 321, distance: 386.8
click at [420, 321] on div "**********" at bounding box center [677, 291] width 1354 height 583
type input "***"
click at [753, 382] on button "Confirmar" at bounding box center [777, 385] width 79 height 30
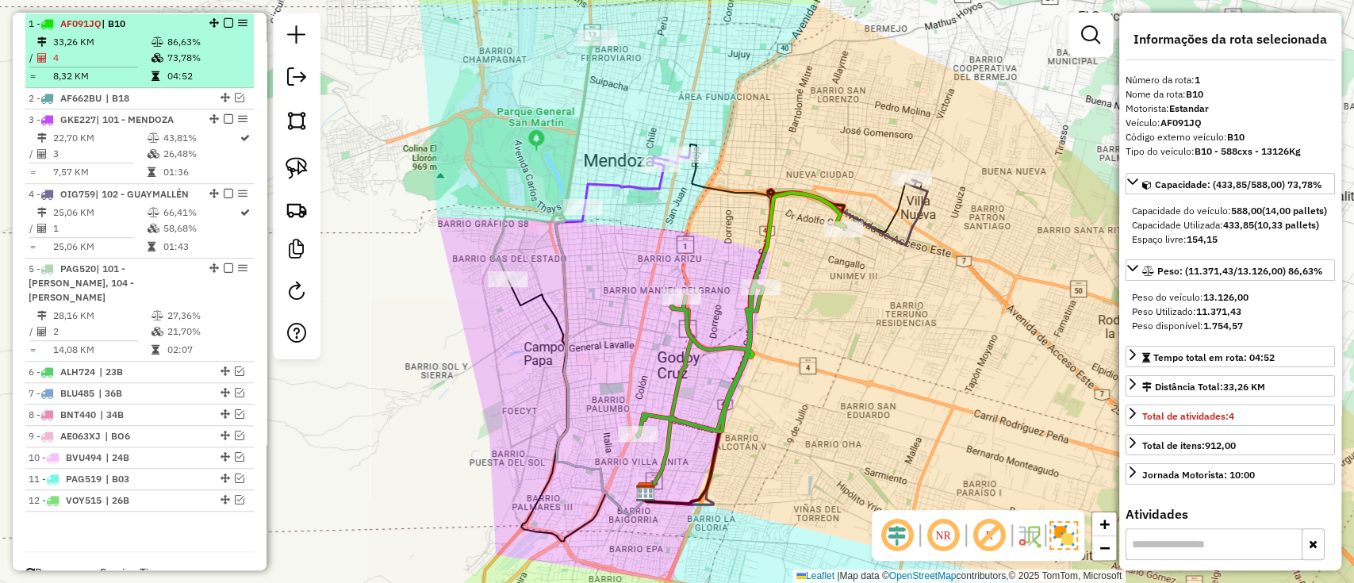
click at [224, 20] on em at bounding box center [229, 23] width 10 height 10
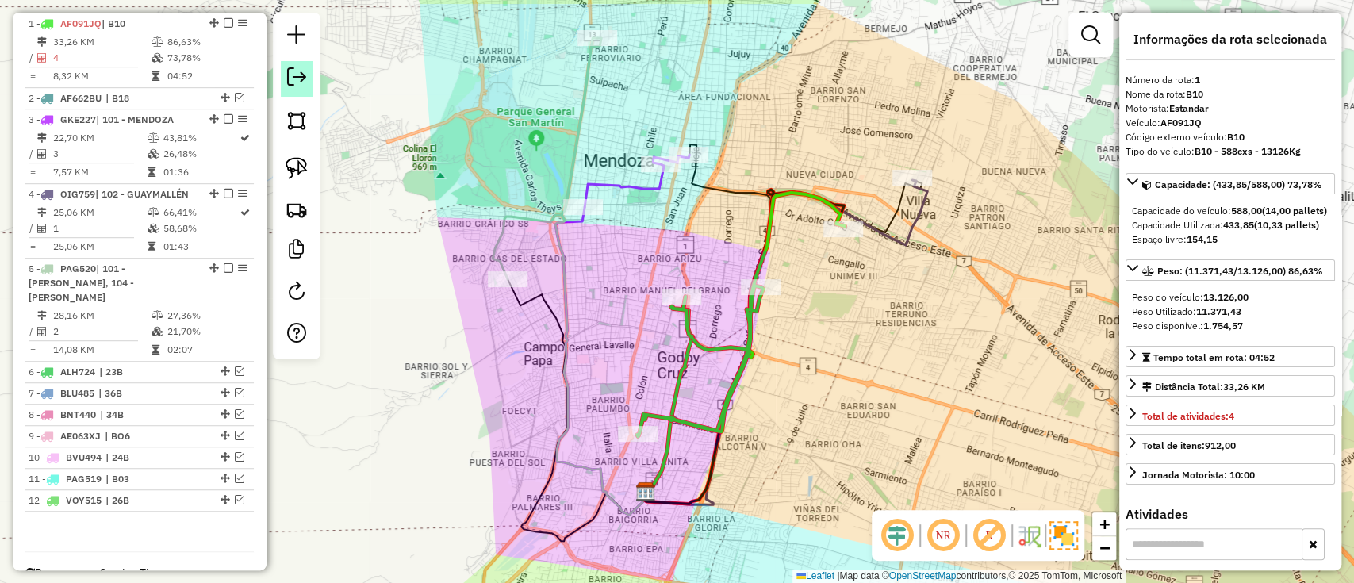
scroll to position [553, 0]
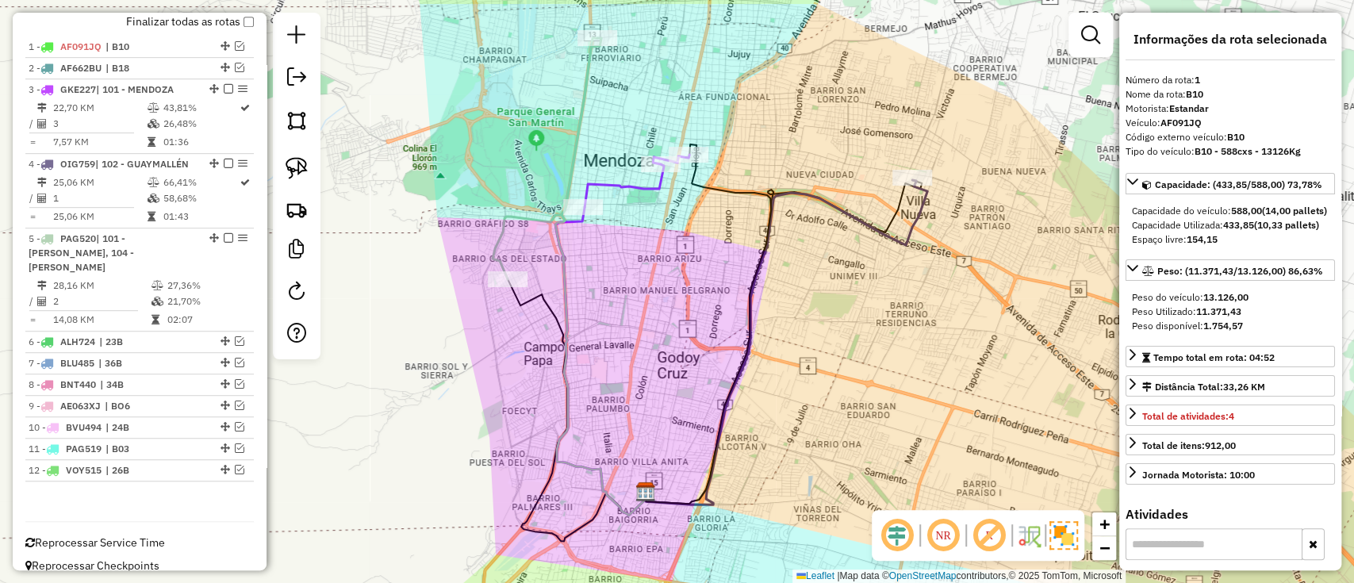
click at [570, 146] on icon at bounding box center [547, 158] width 109 height 241
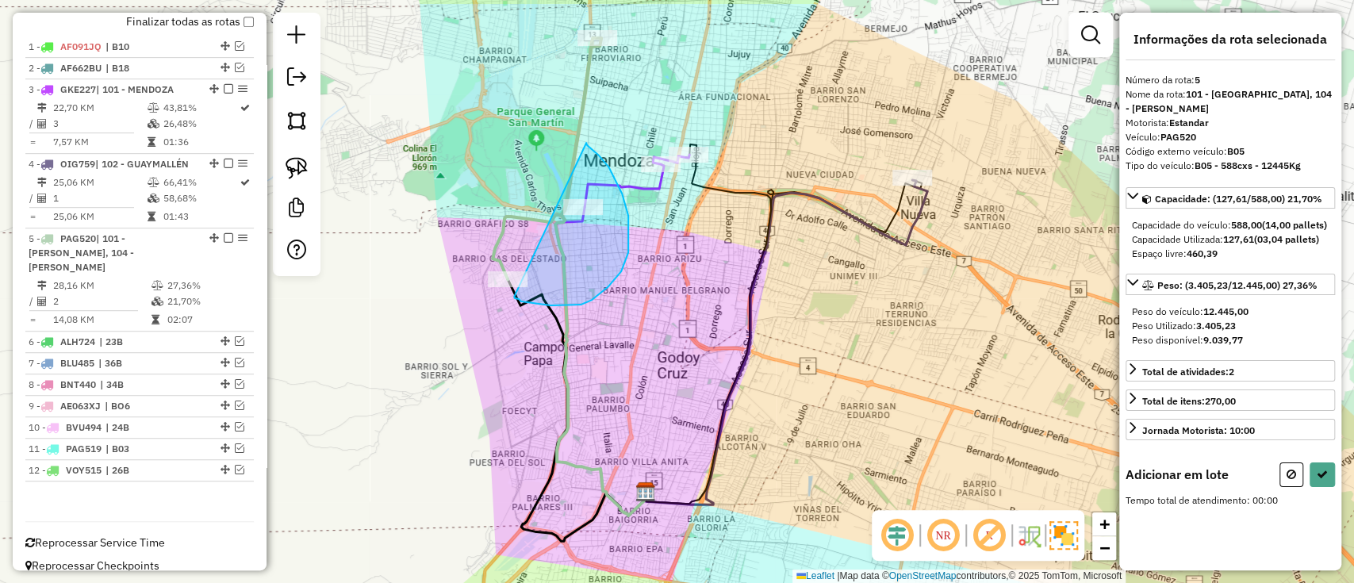
drag, startPoint x: 586, startPoint y: 143, endPoint x: 519, endPoint y: 297, distance: 168.0
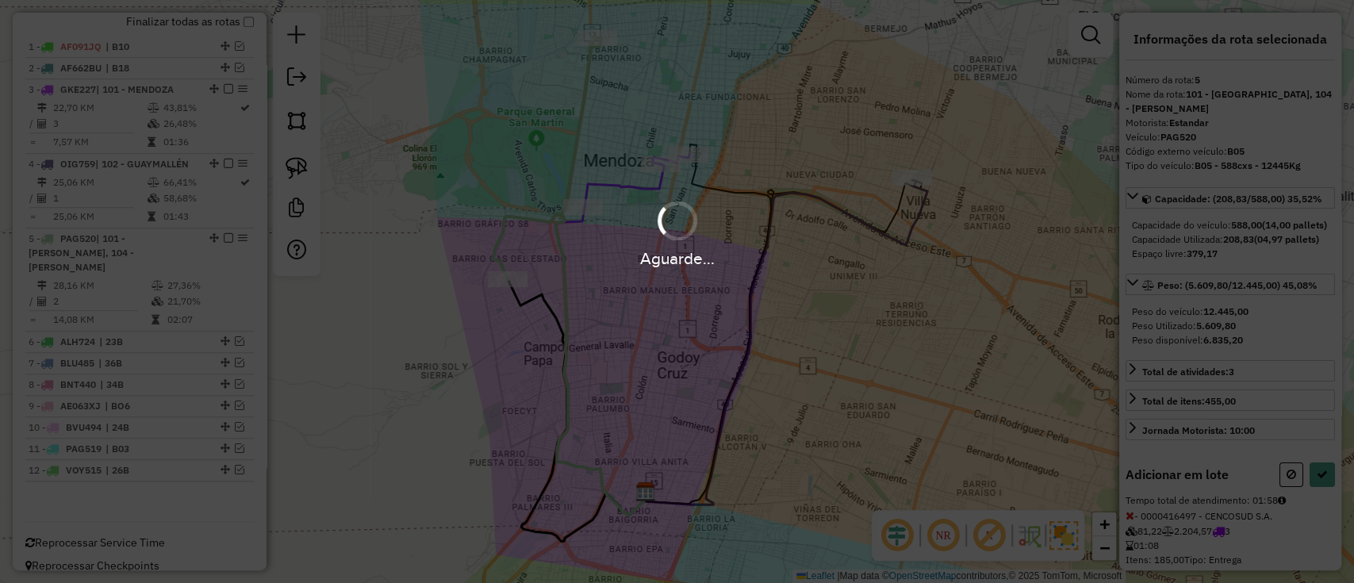
select select "**********"
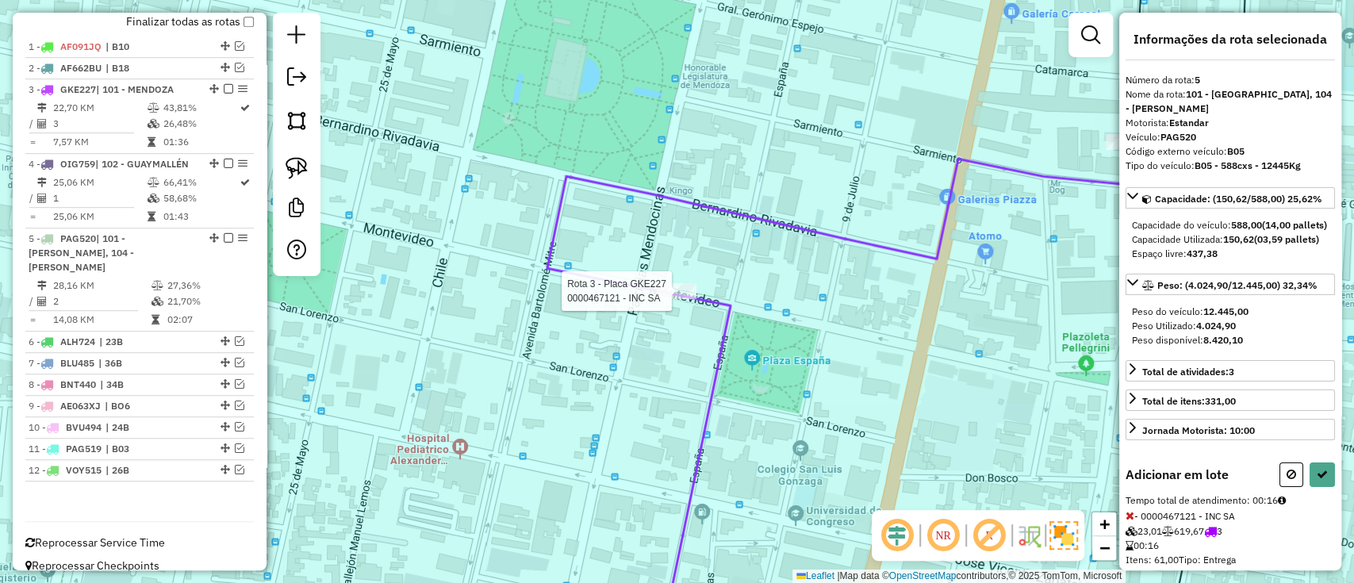
select select "**********"
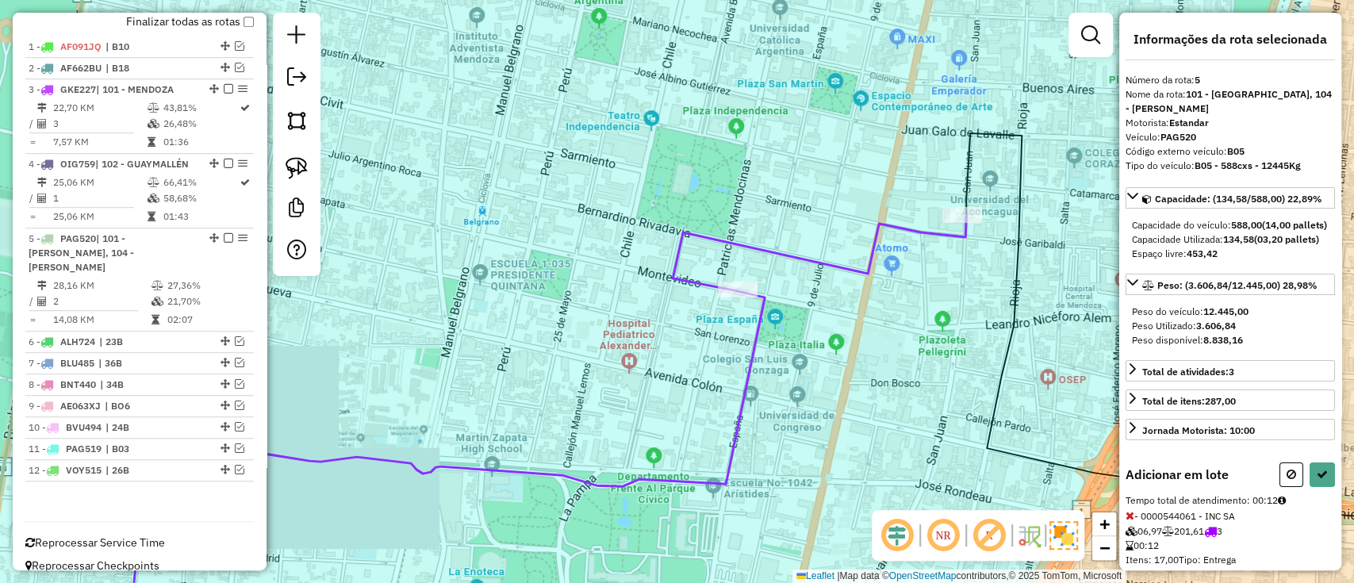
select select "**********"
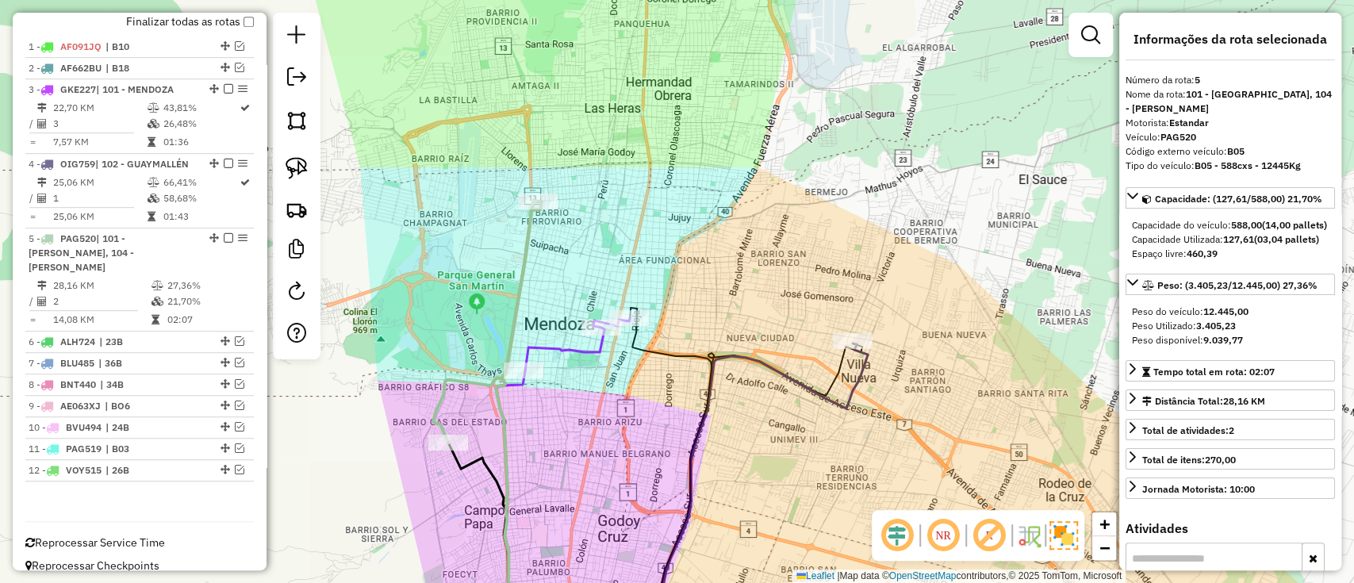
click at [847, 390] on icon at bounding box center [759, 492] width 217 height 298
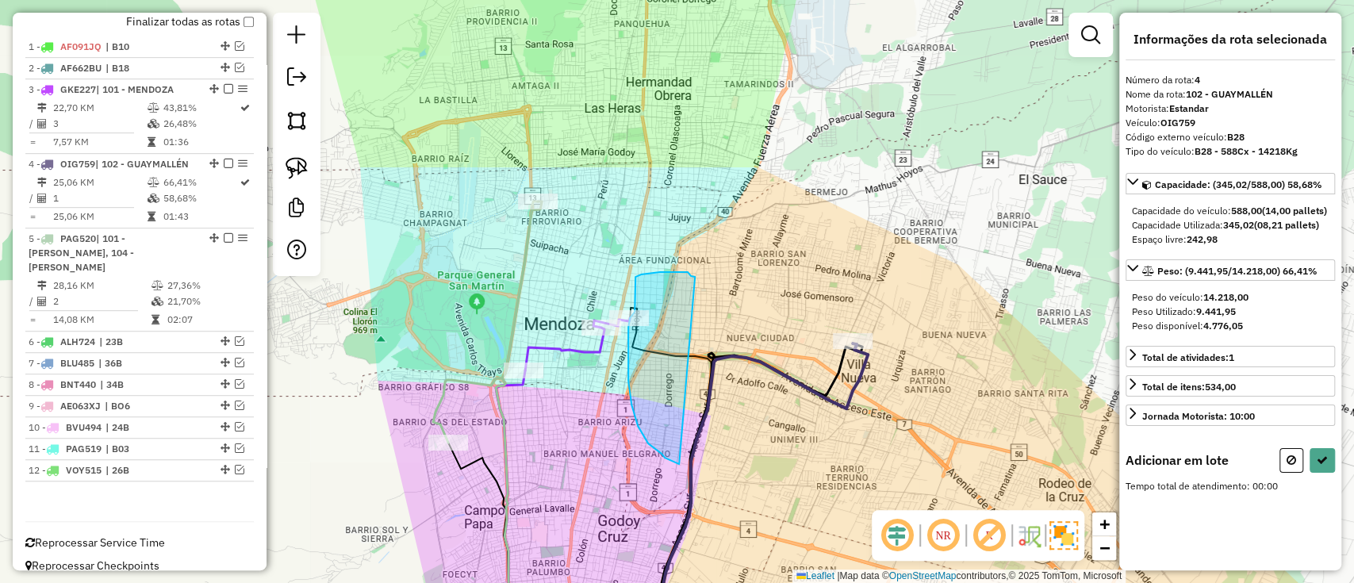
drag, startPoint x: 693, startPoint y: 277, endPoint x: 681, endPoint y: 466, distance: 189.1
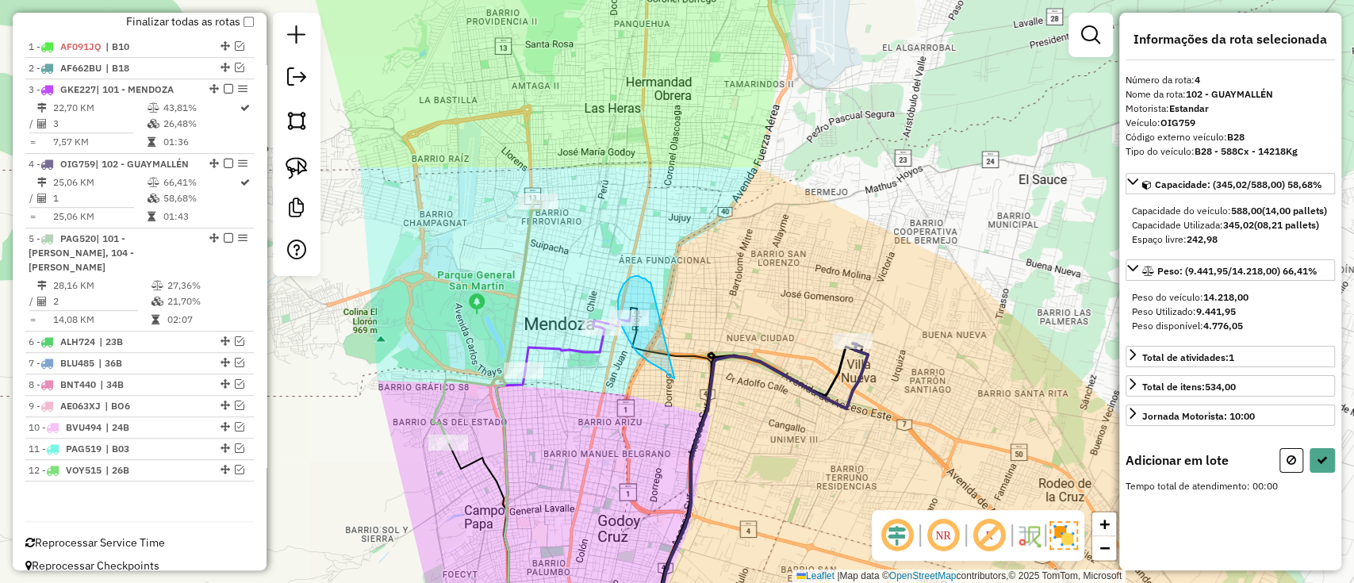
drag, startPoint x: 642, startPoint y: 278, endPoint x: 688, endPoint y: 380, distance: 111.5
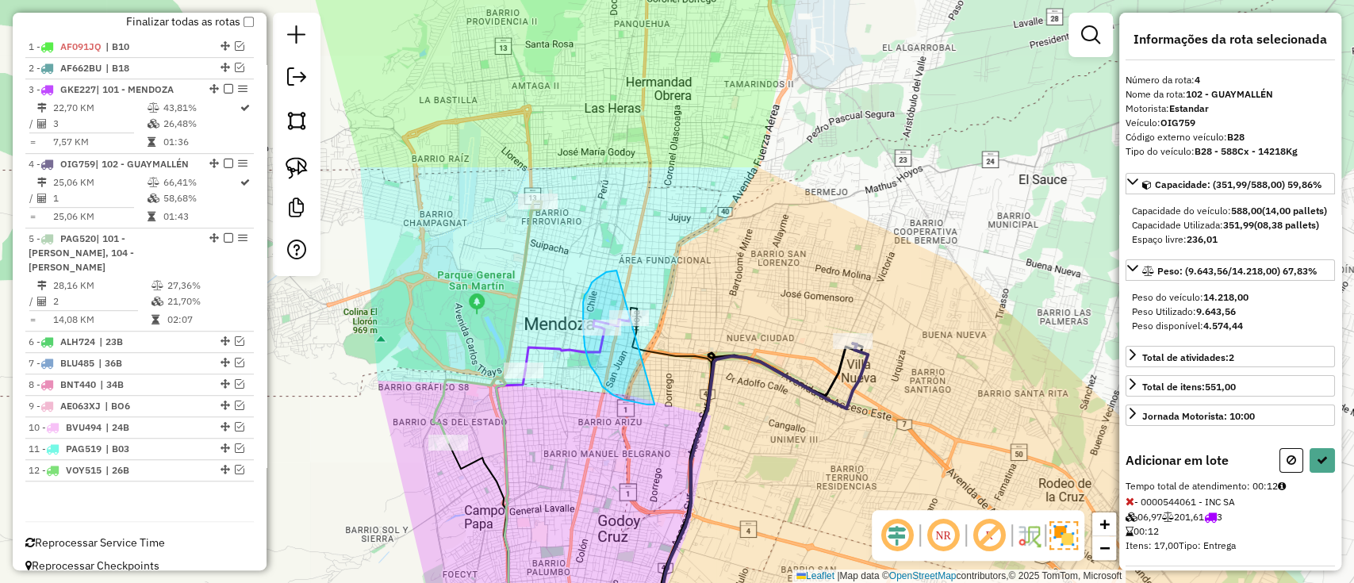
drag, startPoint x: 615, startPoint y: 270, endPoint x: 661, endPoint y: 405, distance: 142.0
click at [660, 405] on div "Janela de atendimento Grade de atendimento Capacidade Transportadoras Veículos …" at bounding box center [677, 291] width 1354 height 583
select select "**********"
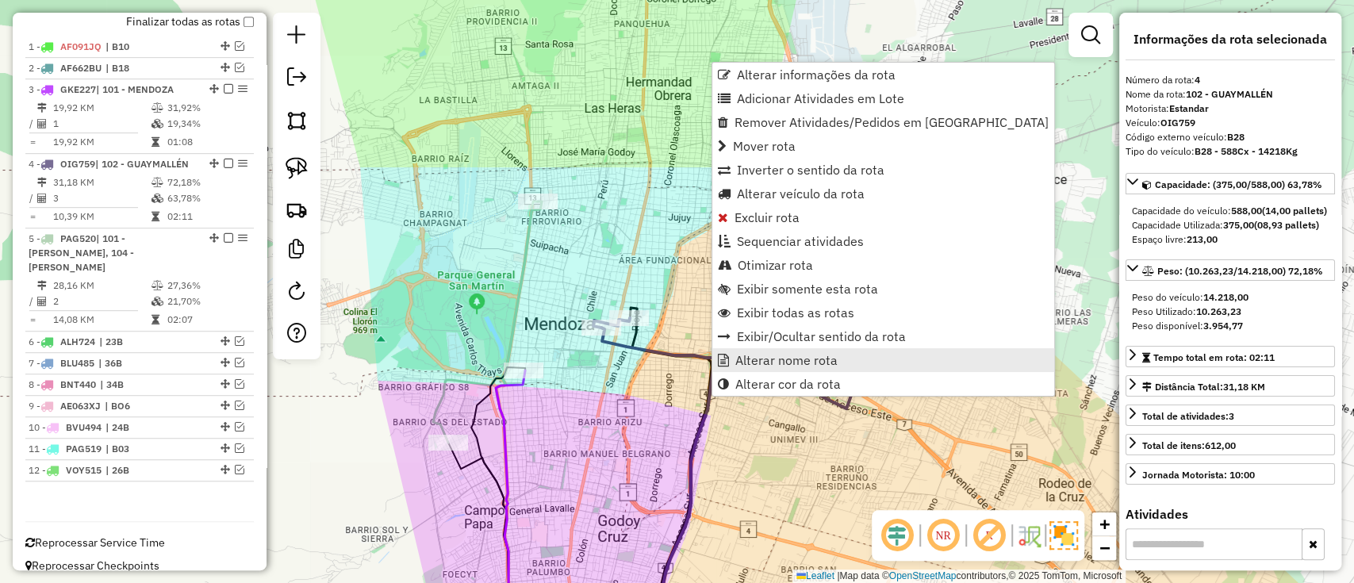
click at [776, 358] on span "Alterar nome rota" at bounding box center [786, 360] width 102 height 13
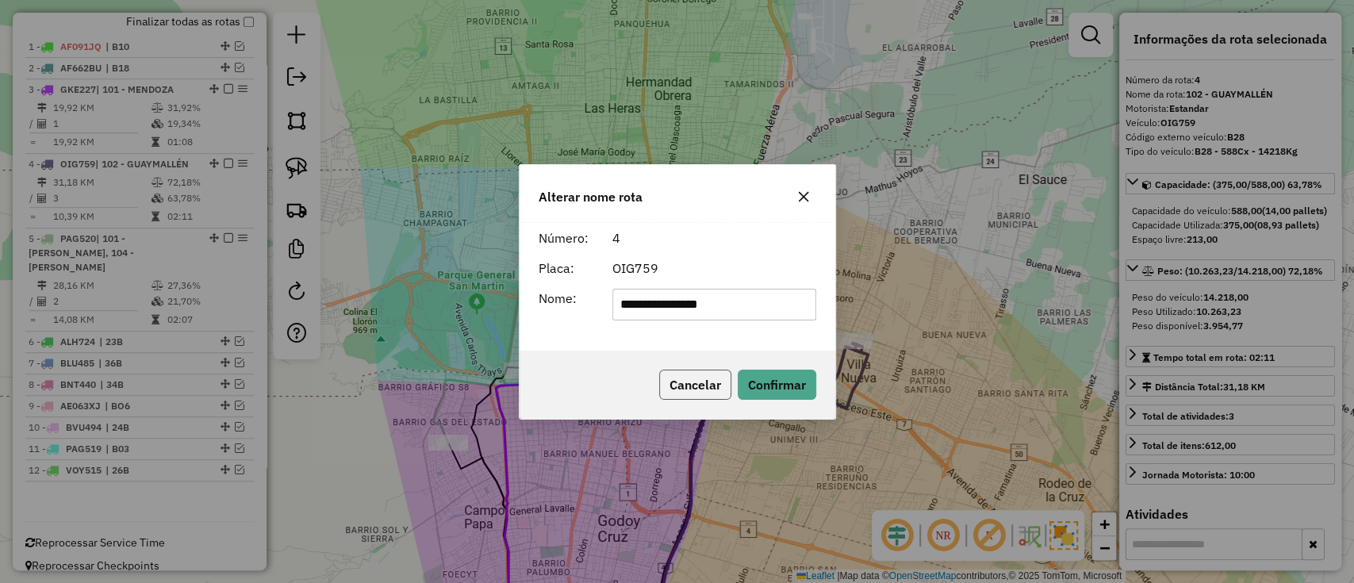
click at [692, 380] on button "Cancelar" at bounding box center [695, 385] width 72 height 30
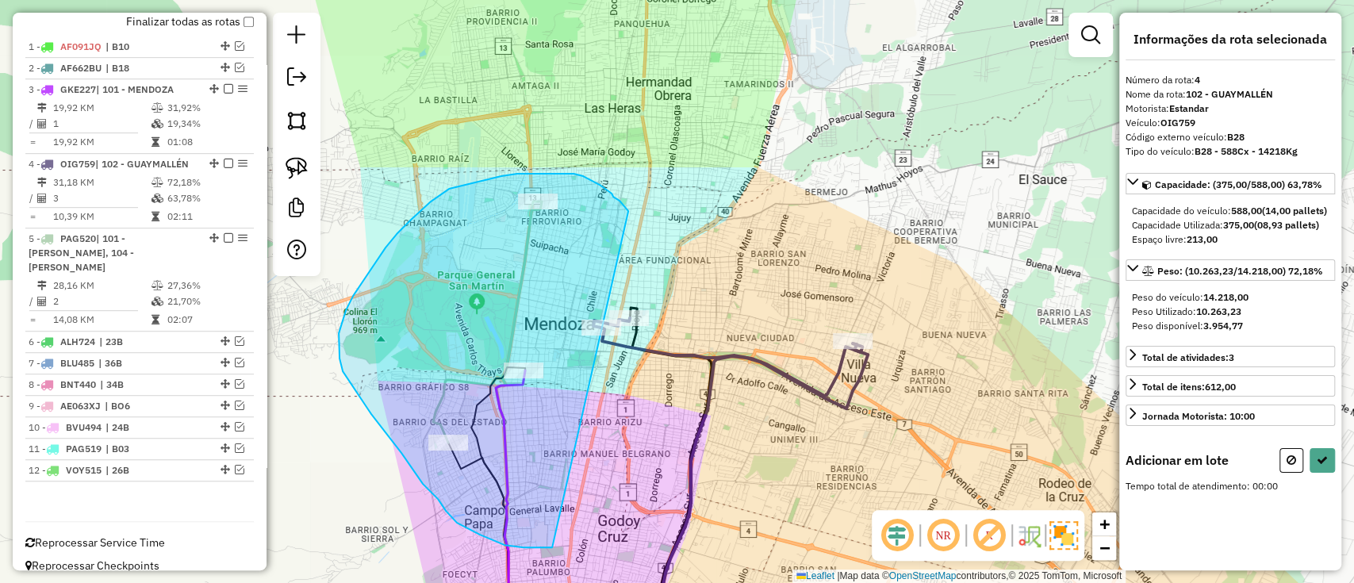
drag, startPoint x: 628, startPoint y: 211, endPoint x: 553, endPoint y: 547, distance: 344.6
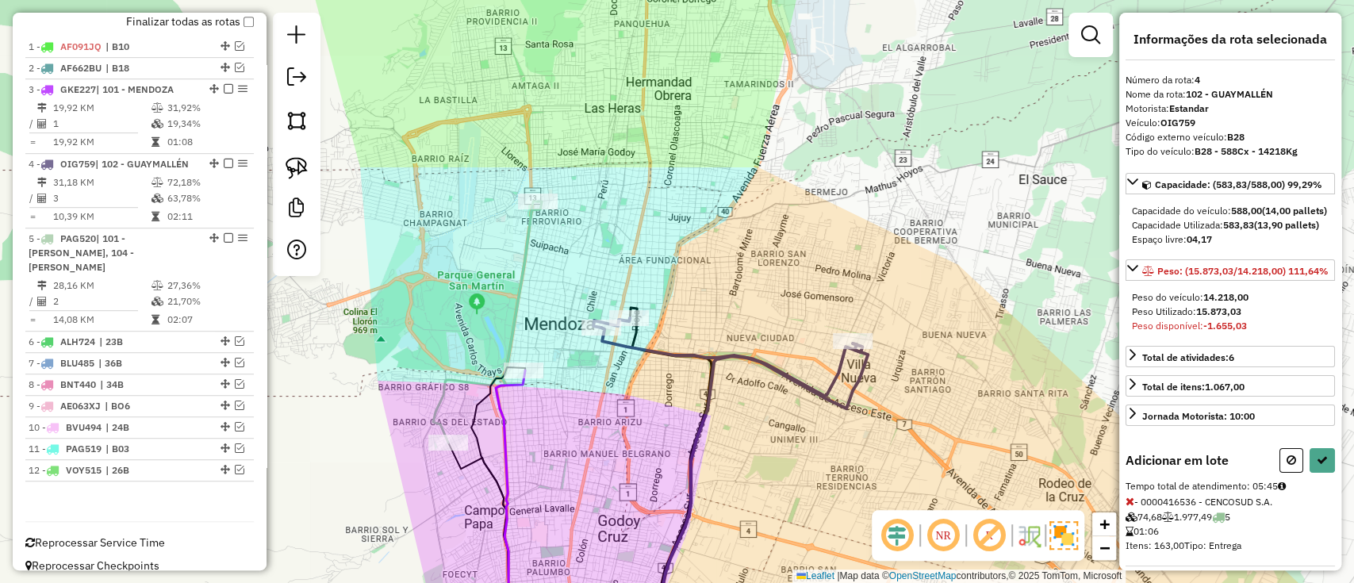
select select "**********"
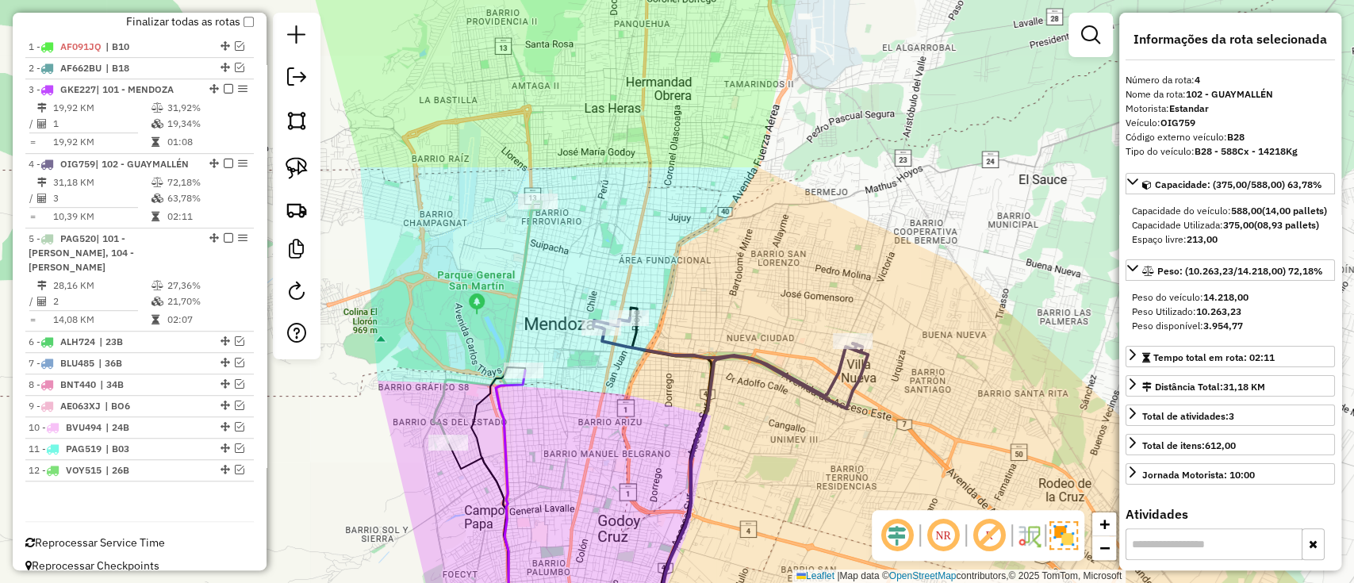
click at [661, 353] on icon at bounding box center [727, 357] width 269 height 78
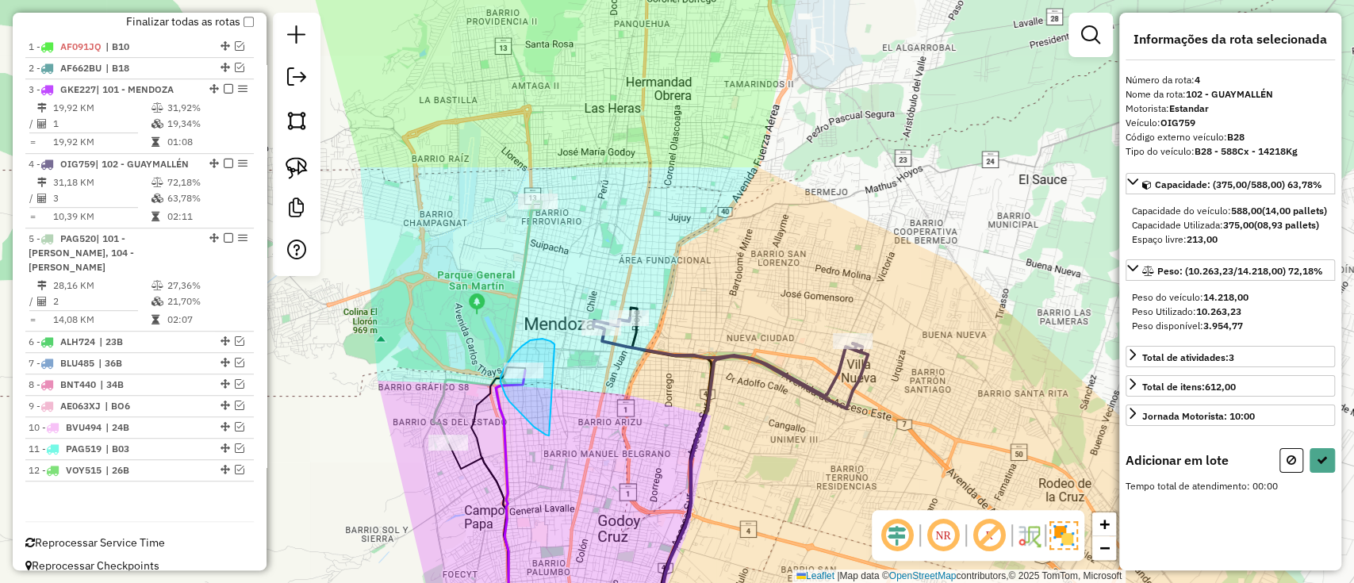
drag, startPoint x: 550, startPoint y: 341, endPoint x: 553, endPoint y: 437, distance: 96.0
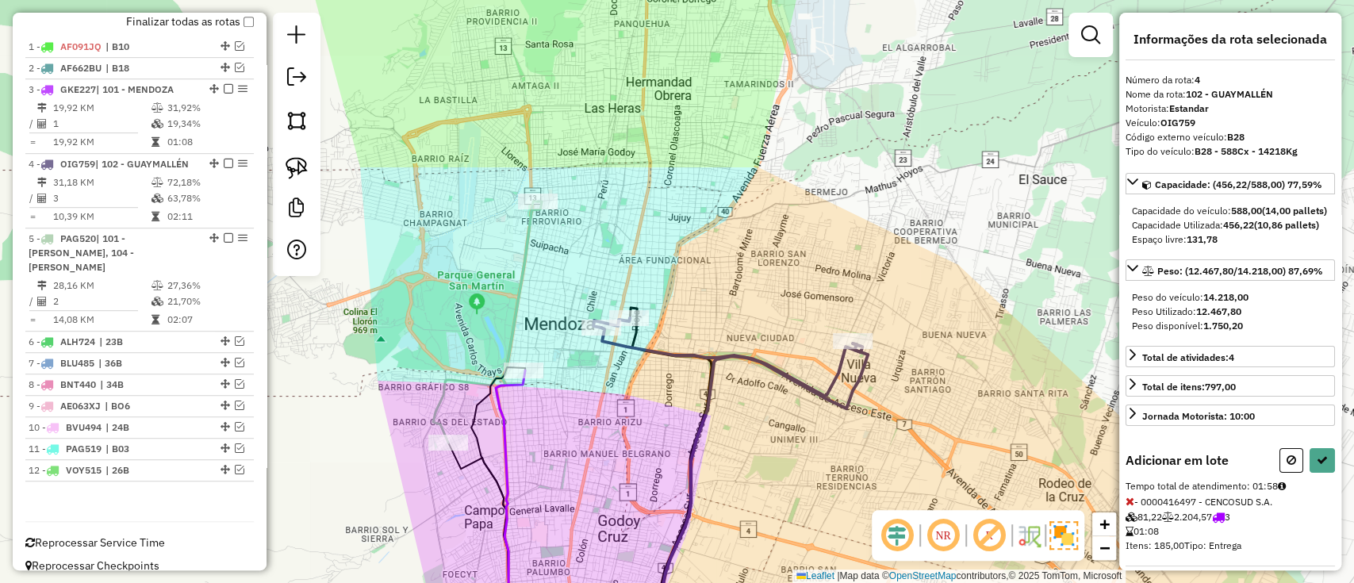
select select "**********"
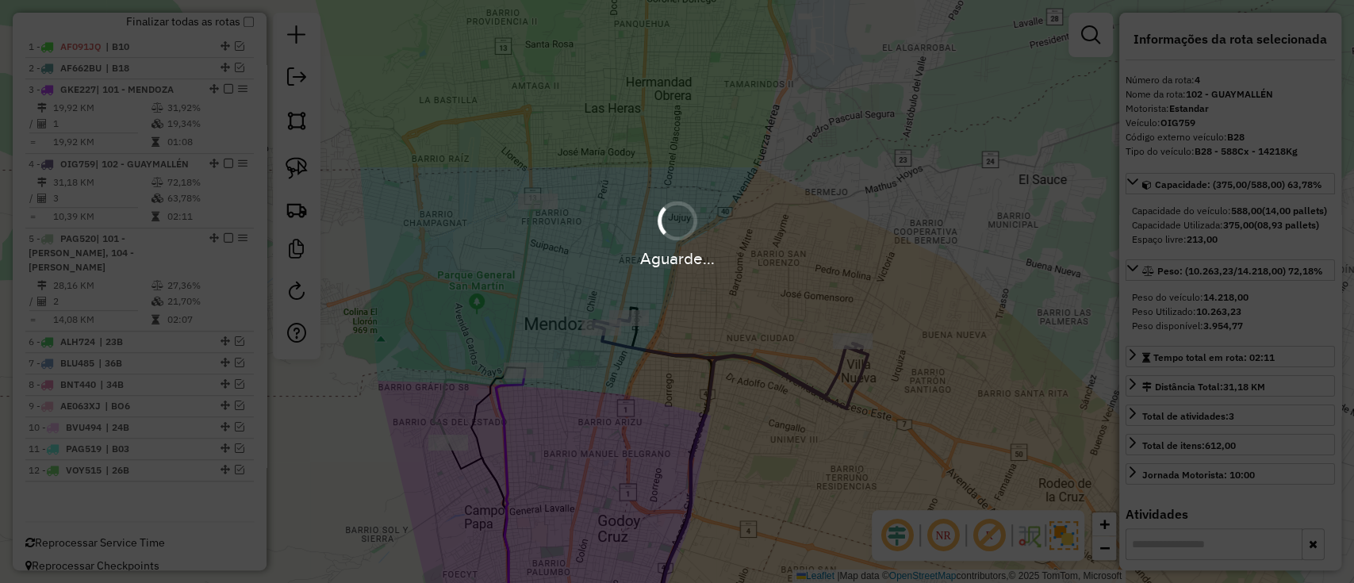
scroll to position [479, 0]
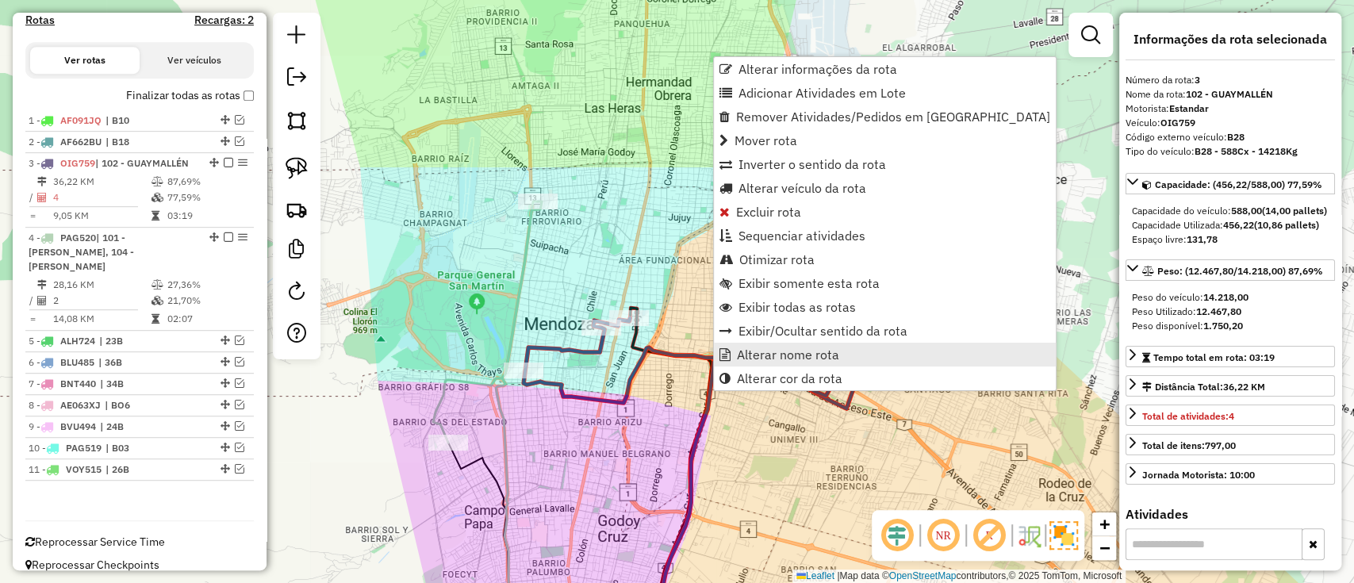
click at [762, 349] on span "Alterar nome rota" at bounding box center [788, 354] width 102 height 13
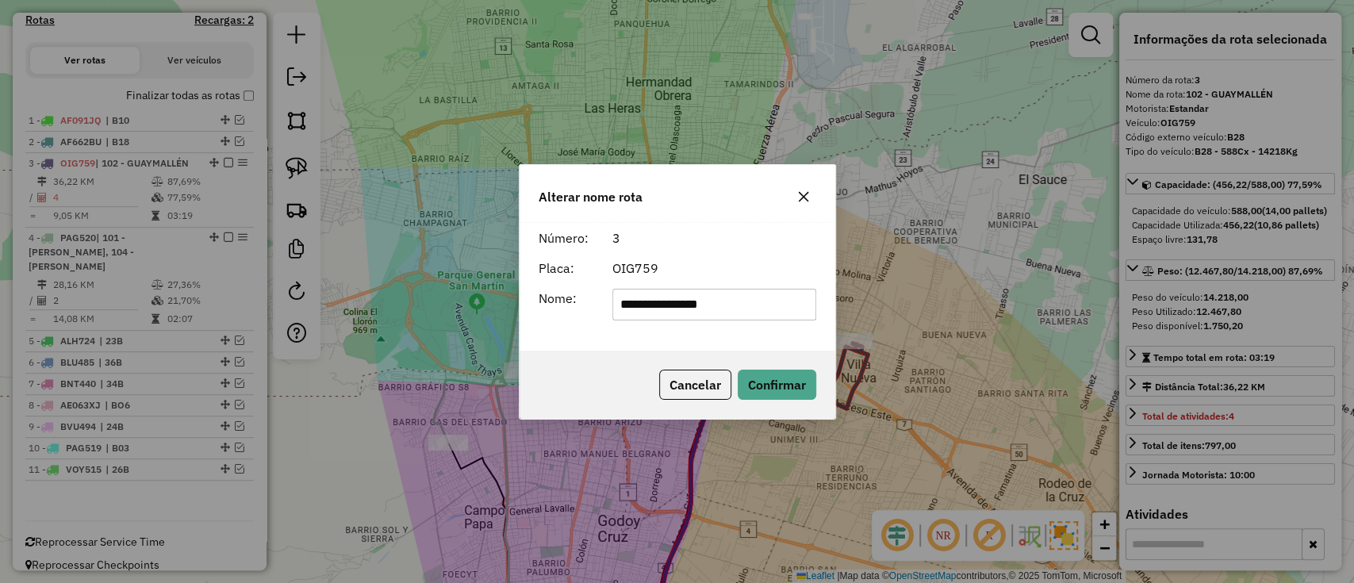
drag, startPoint x: 529, startPoint y: 327, endPoint x: 203, endPoint y: 370, distance: 328.9
click at [203, 370] on div "**********" at bounding box center [677, 291] width 1354 height 583
type input "***"
click at [792, 385] on button "Confirmar" at bounding box center [777, 385] width 79 height 30
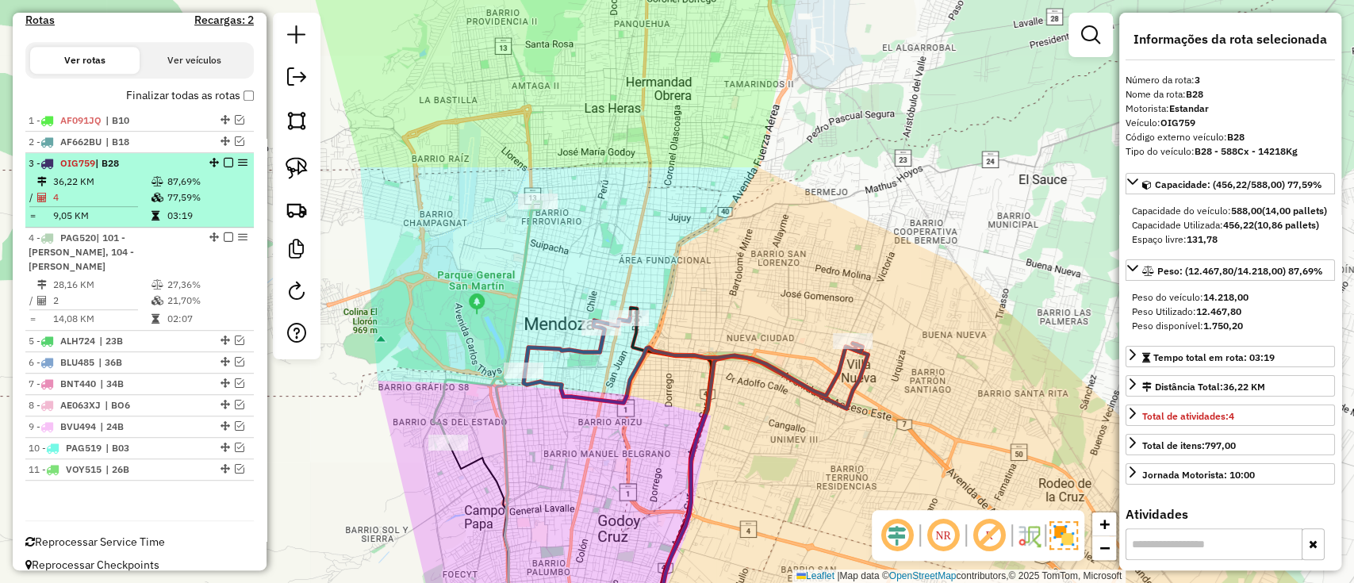
drag, startPoint x: 221, startPoint y: 161, endPoint x: 231, endPoint y: 174, distance: 15.9
click at [224, 161] on em at bounding box center [229, 163] width 10 height 10
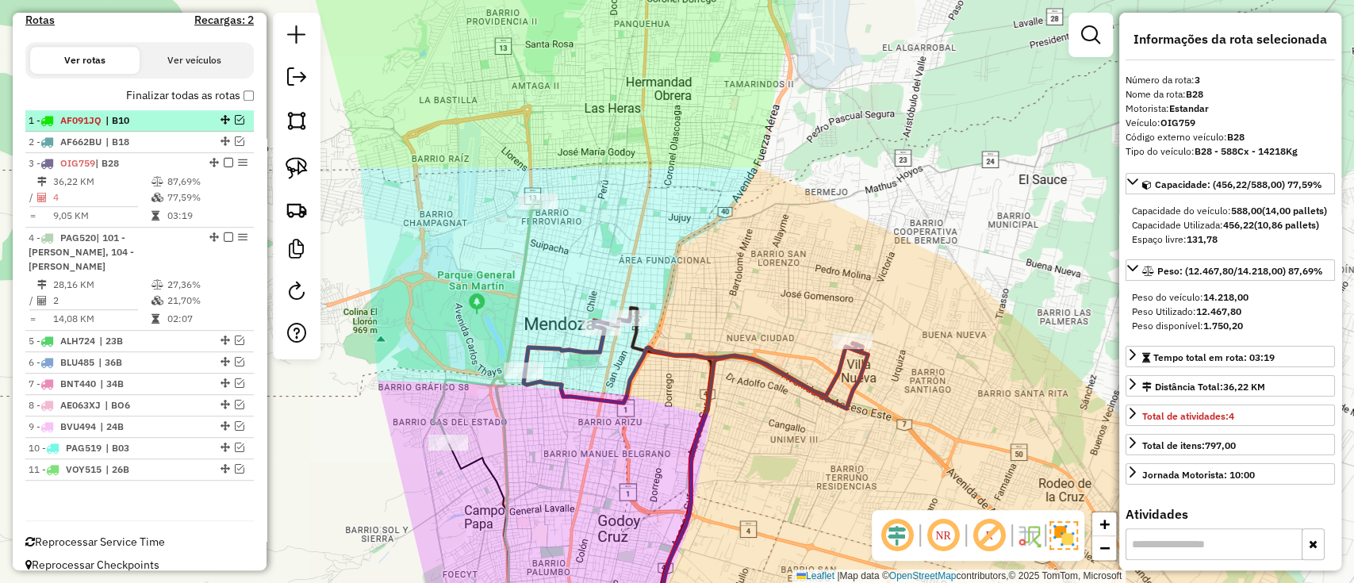
scroll to position [425, 0]
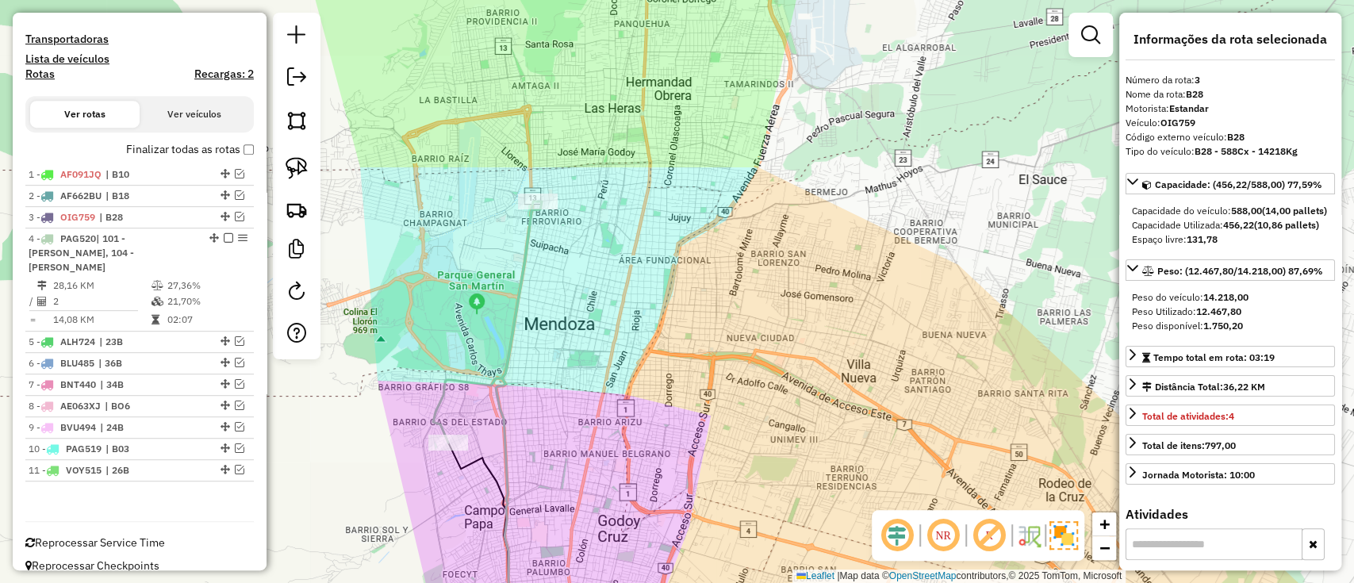
click at [516, 318] on icon at bounding box center [487, 321] width 109 height 241
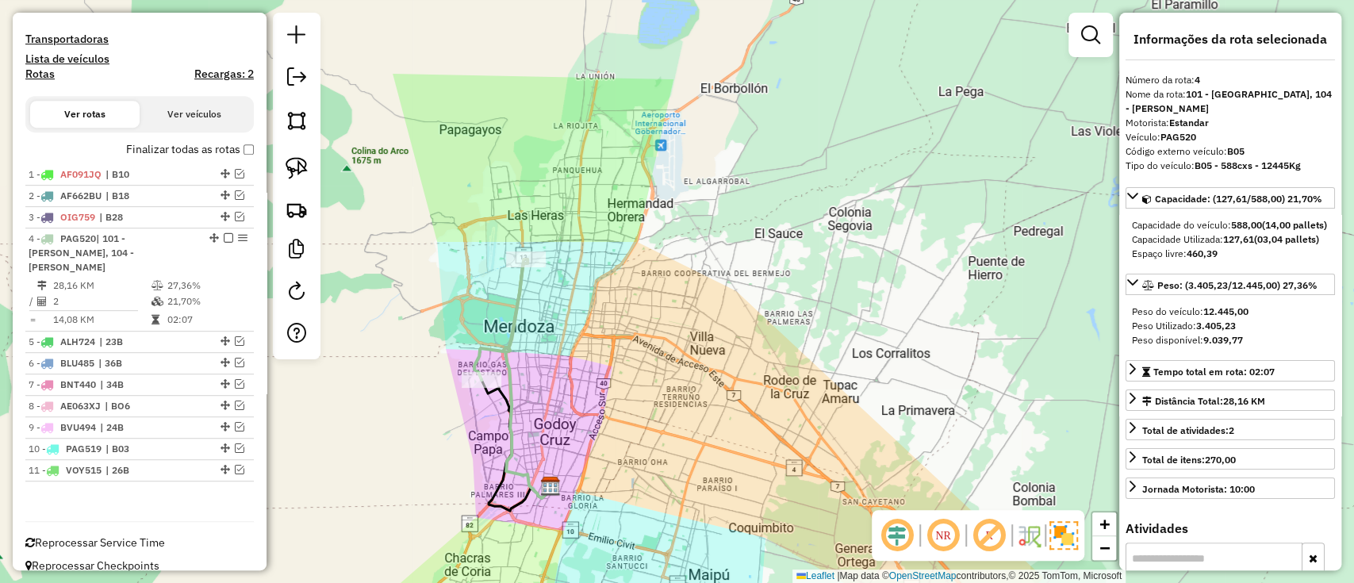
click at [513, 295] on icon at bounding box center [500, 319] width 53 height 121
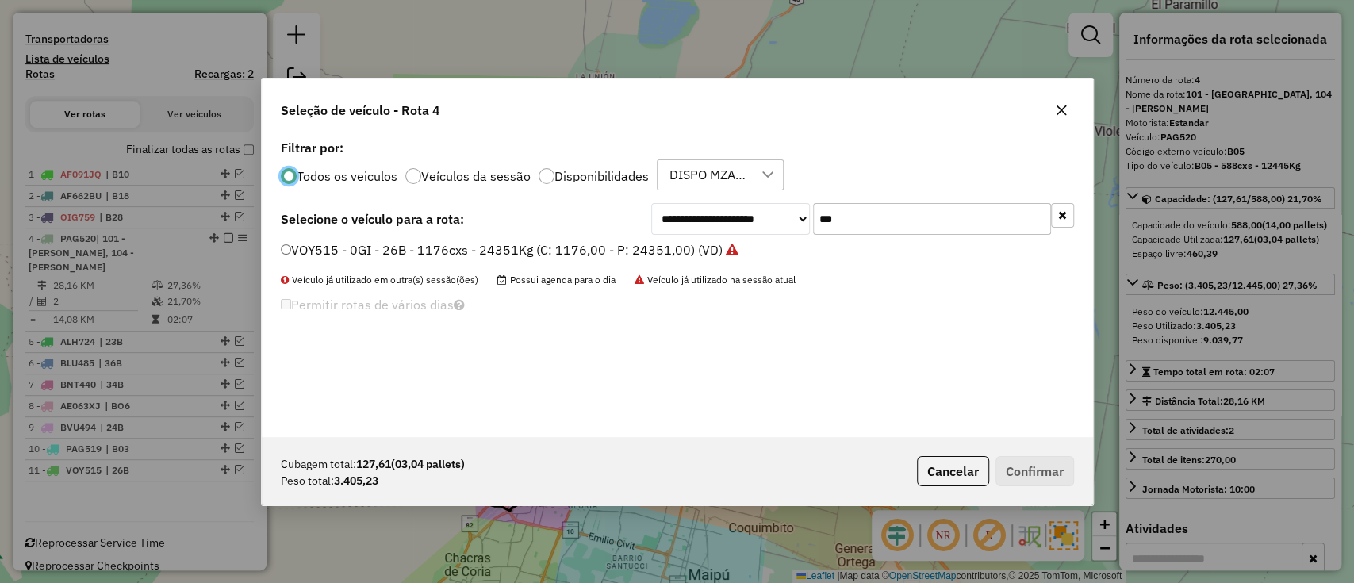
scroll to position [8, 5]
drag, startPoint x: 859, startPoint y: 219, endPoint x: 782, endPoint y: 210, distance: 77.4
click at [784, 210] on div "**********" at bounding box center [862, 219] width 423 height 32
type input "***"
click at [703, 254] on icon at bounding box center [701, 249] width 13 height 13
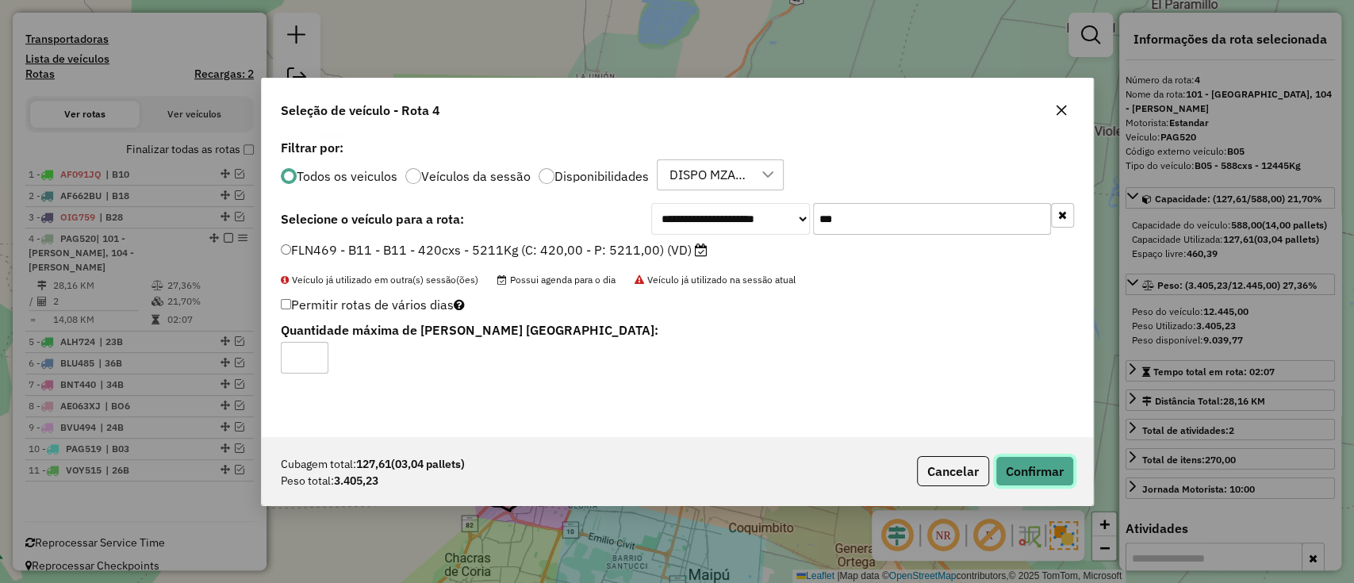
click at [1042, 473] on button "Confirmar" at bounding box center [1034, 471] width 79 height 30
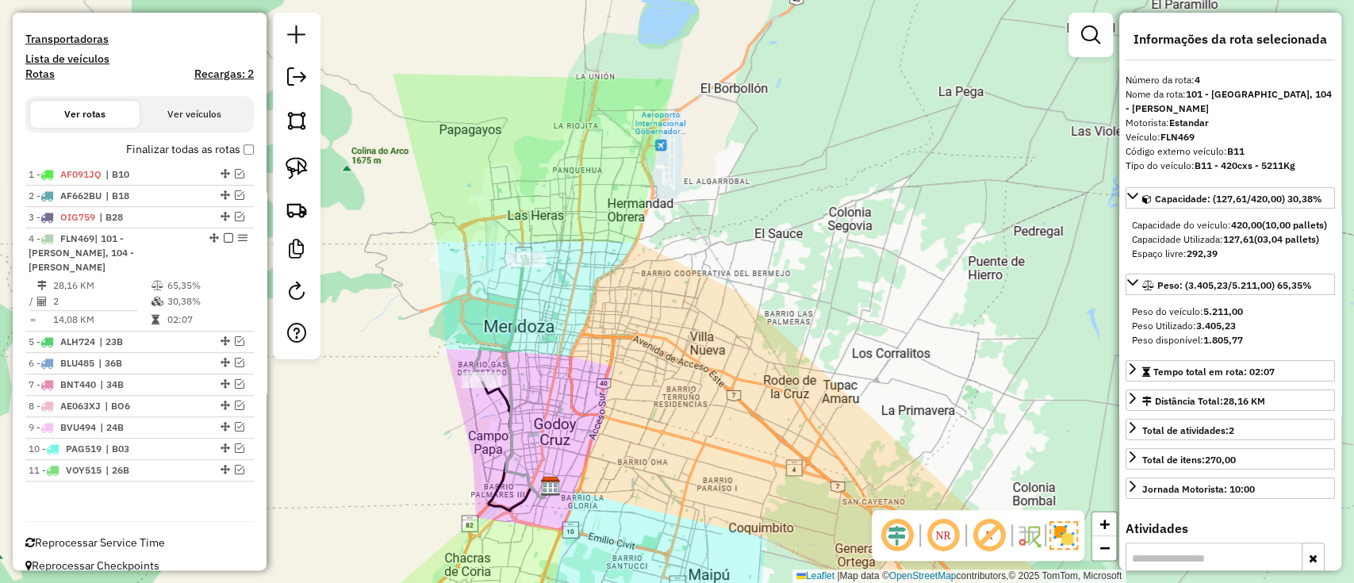
click at [504, 340] on icon at bounding box center [500, 319] width 53 height 121
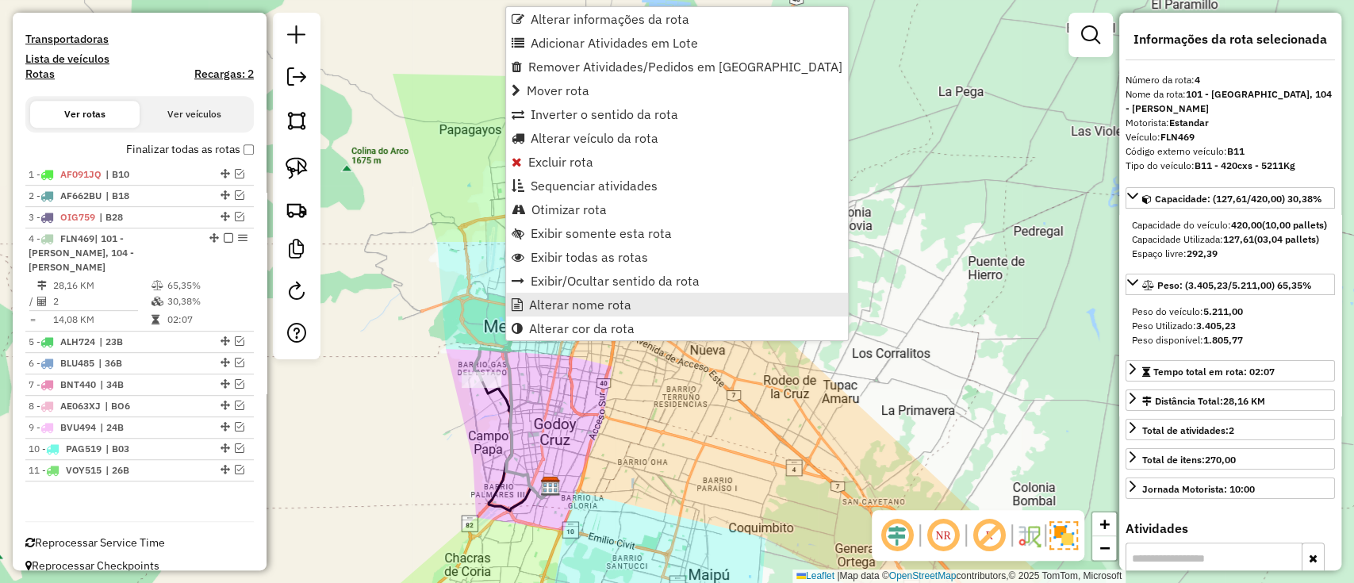
click at [562, 304] on span "Alterar nome rota" at bounding box center [580, 304] width 102 height 13
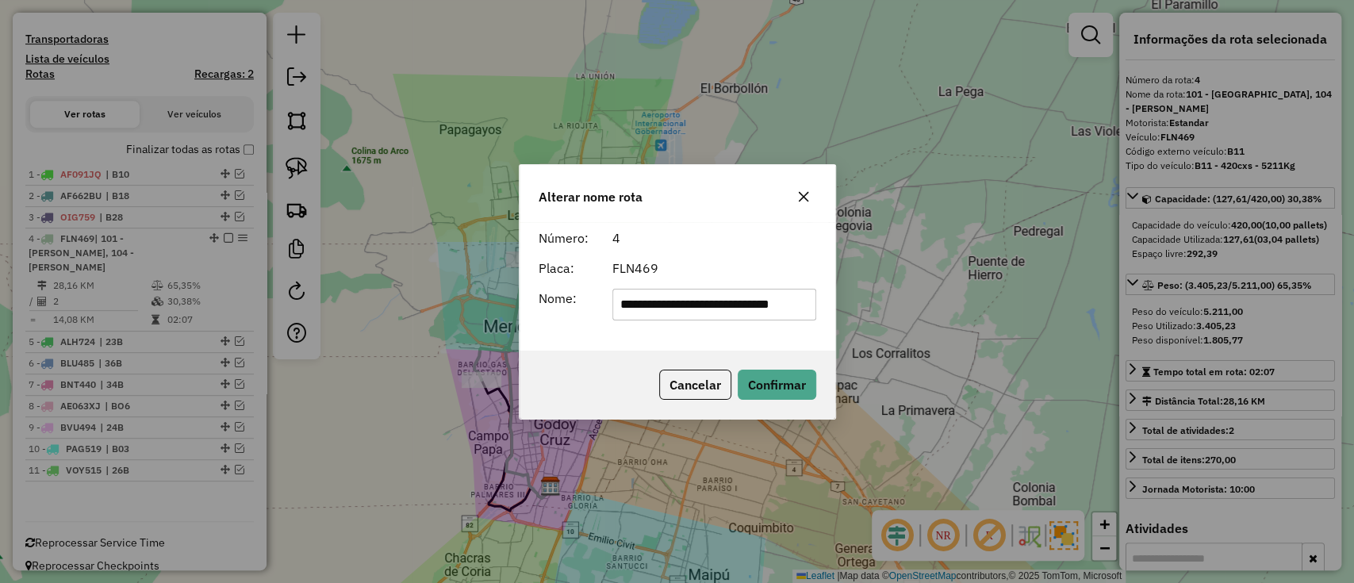
scroll to position [0, 0]
drag, startPoint x: 808, startPoint y: 307, endPoint x: 382, endPoint y: 336, distance: 427.7
click at [383, 336] on div "**********" at bounding box center [677, 291] width 1354 height 583
type input "***"
click at [750, 374] on button "Confirmar" at bounding box center [777, 385] width 79 height 30
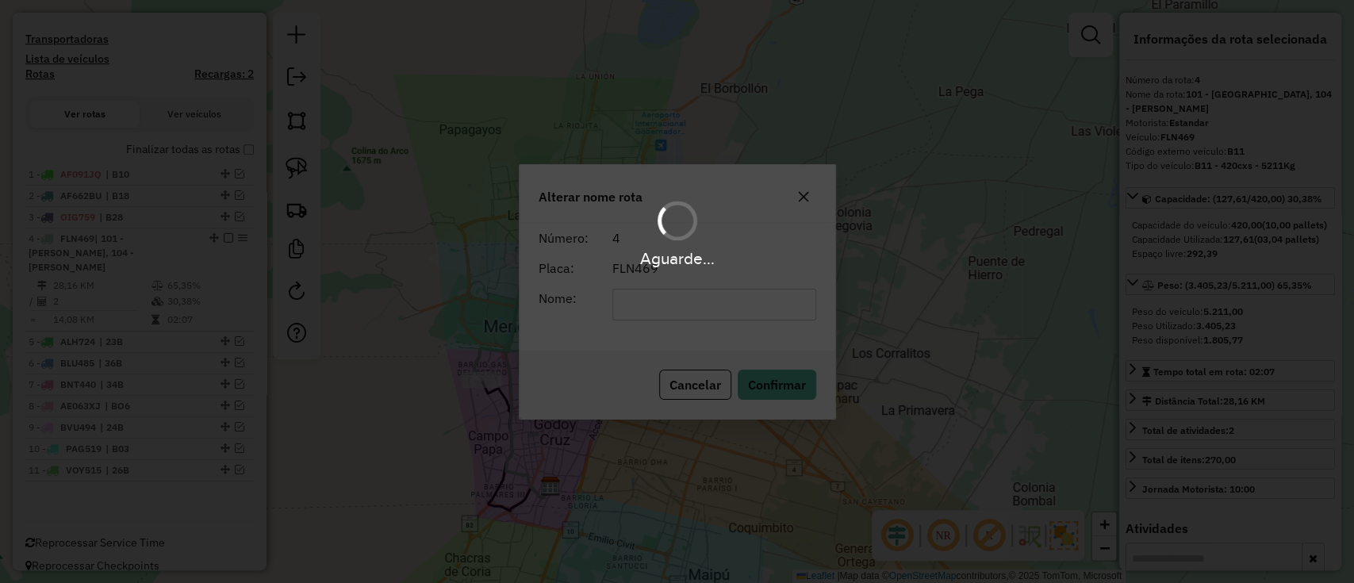
scroll to position [412, 0]
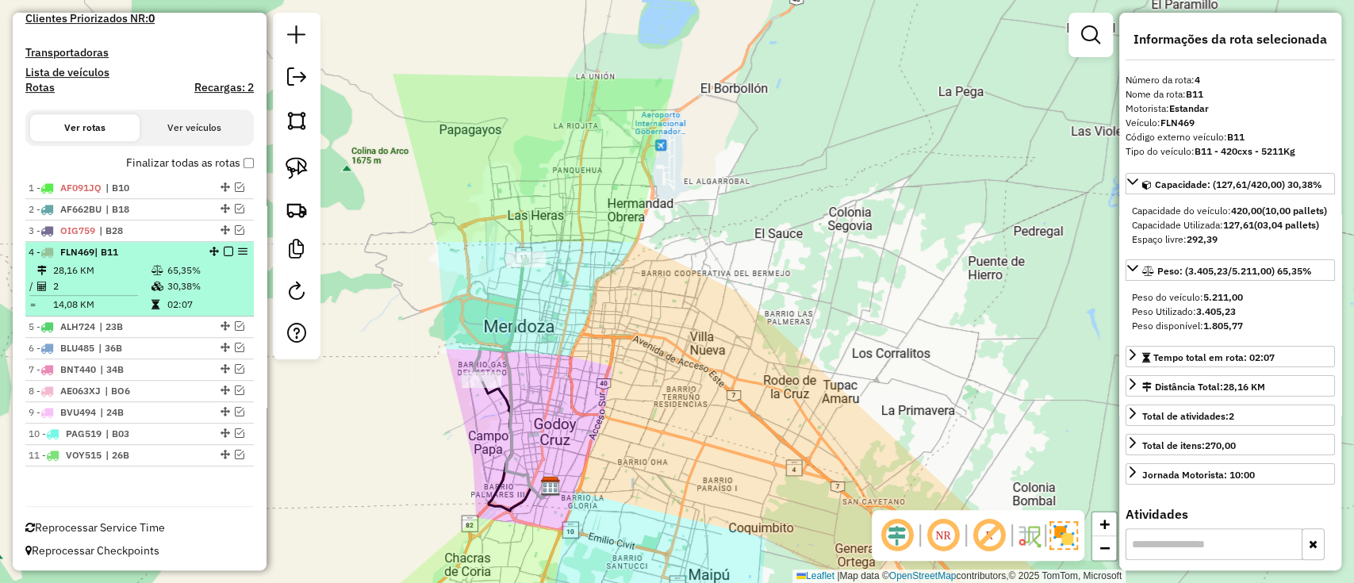
click at [227, 240] on li "3 - OIG759 | B28" at bounding box center [139, 230] width 228 height 21
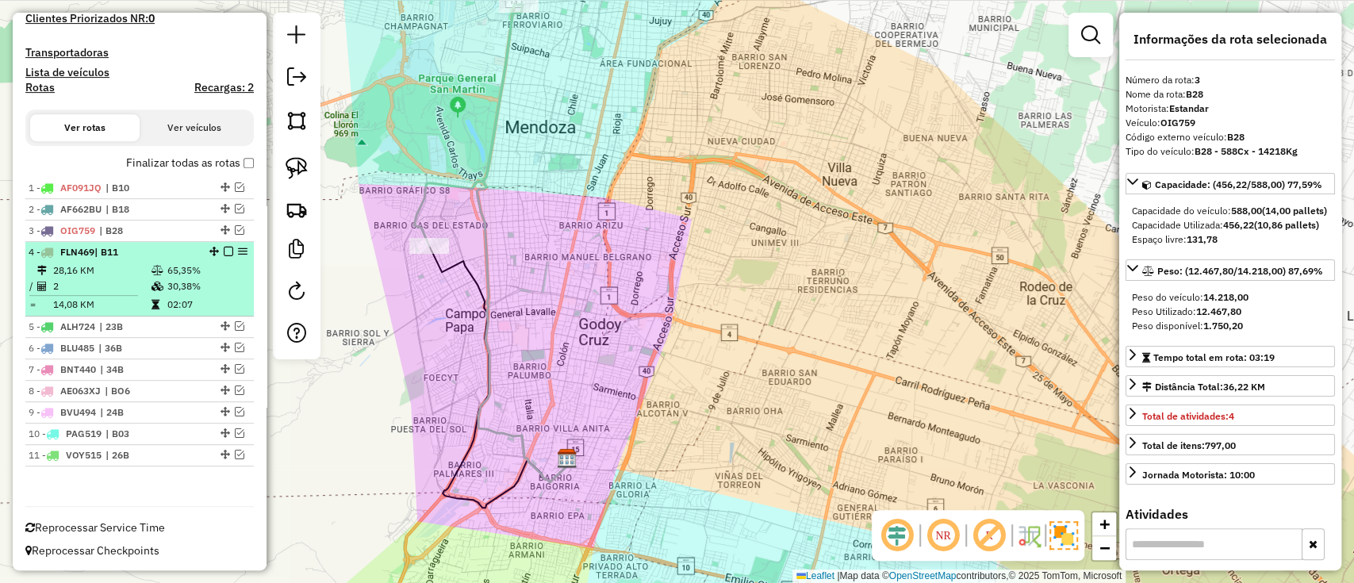
click at [226, 250] on em at bounding box center [229, 252] width 10 height 10
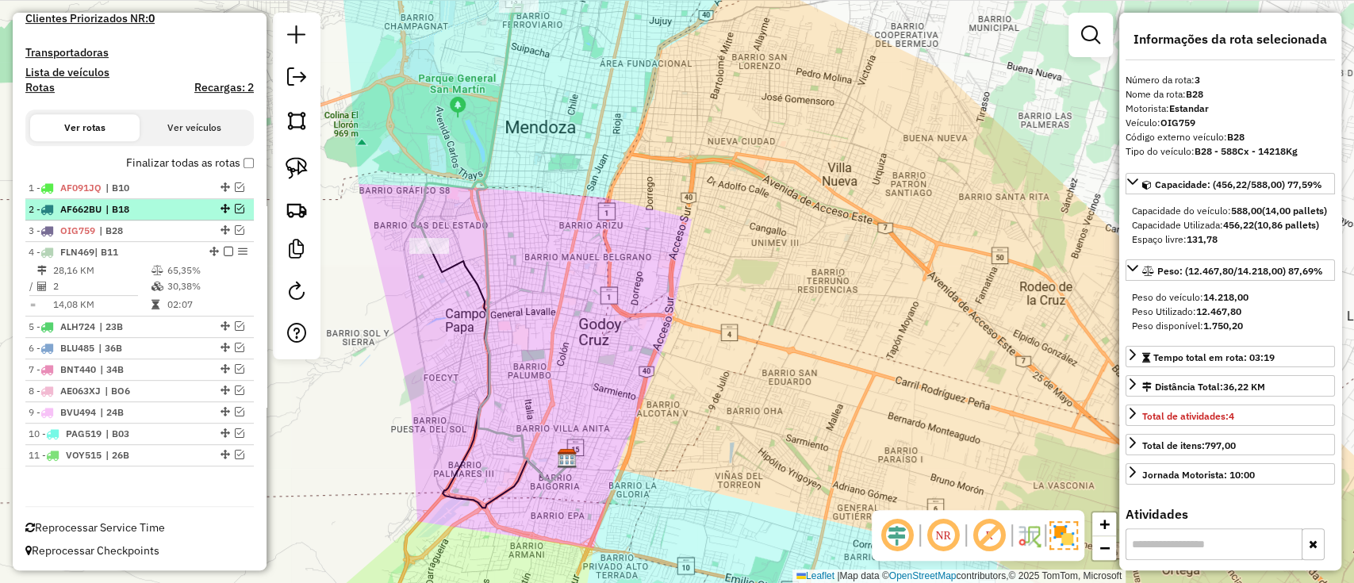
scroll to position [359, 0]
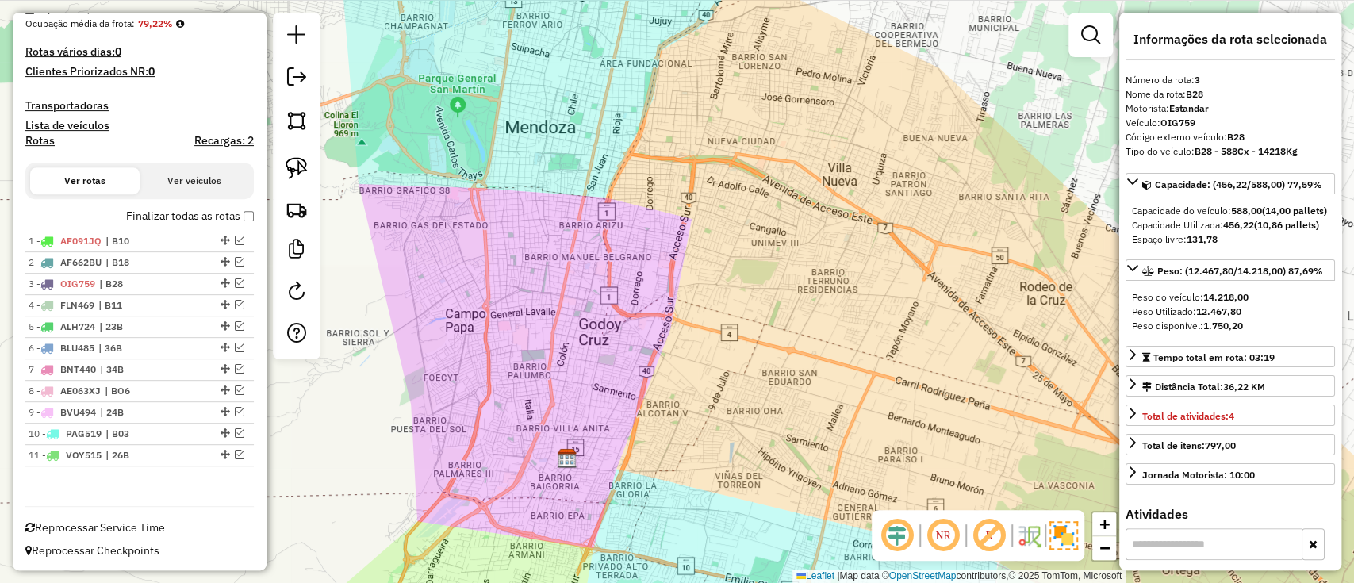
click at [224, 220] on label "Finalizar todas as rotas" at bounding box center [190, 216] width 128 height 17
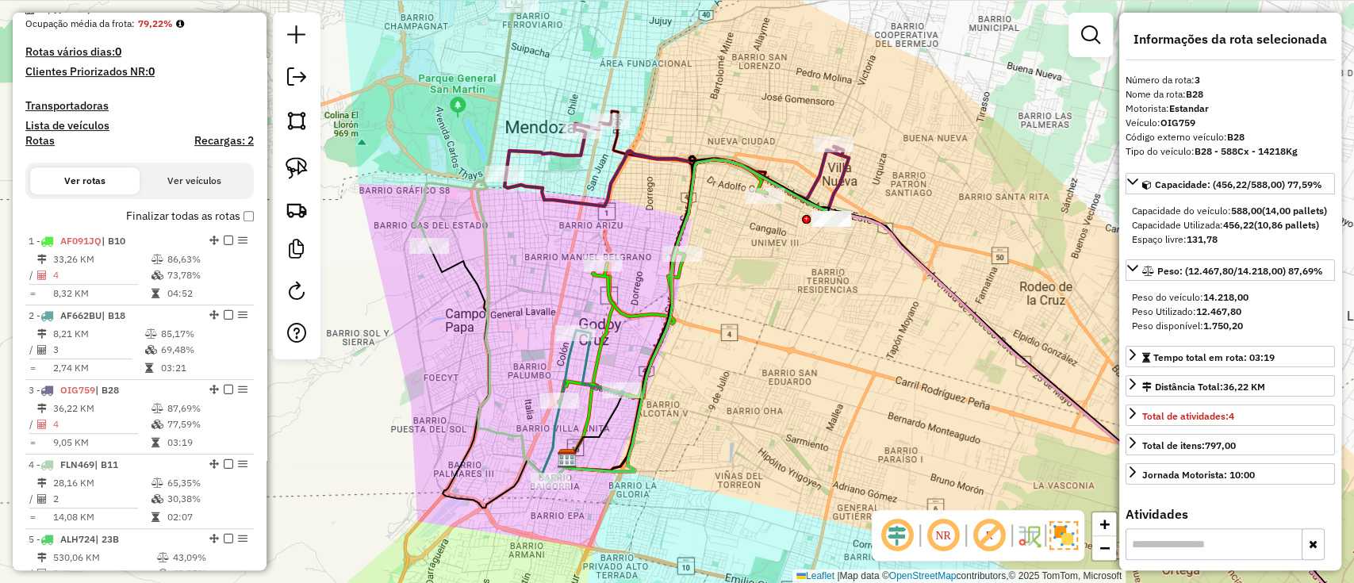
click at [38, 138] on h4 "Rotas" at bounding box center [39, 140] width 29 height 13
select select "*"
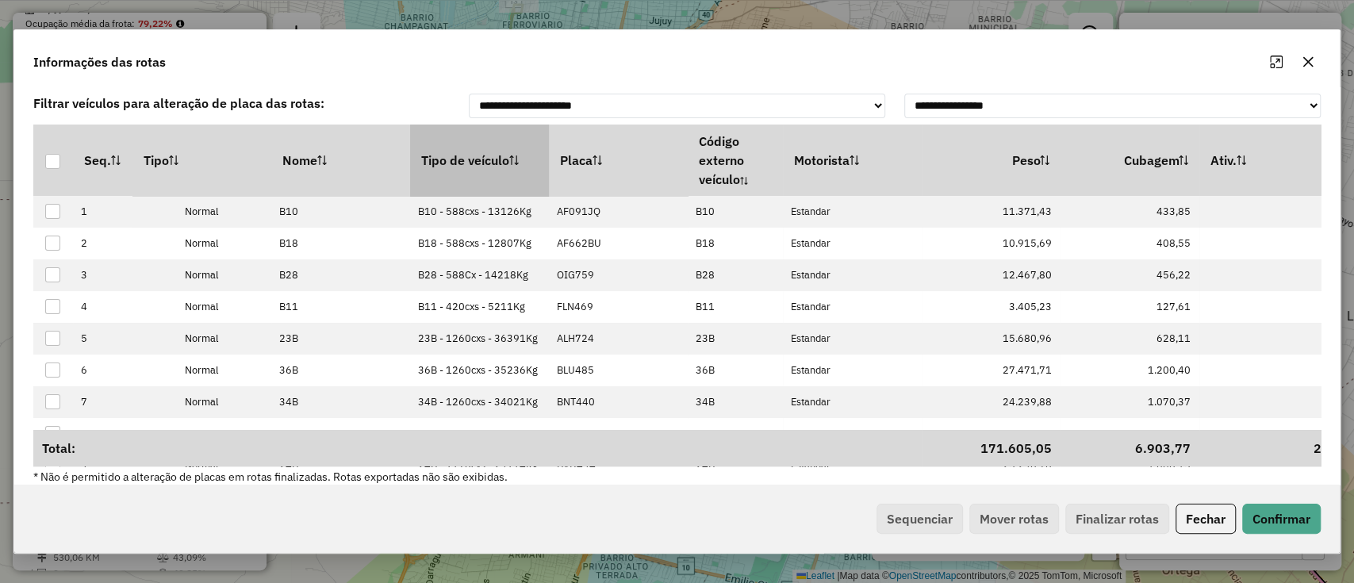
click at [468, 182] on th "Tipo de veículo" at bounding box center [479, 160] width 139 height 71
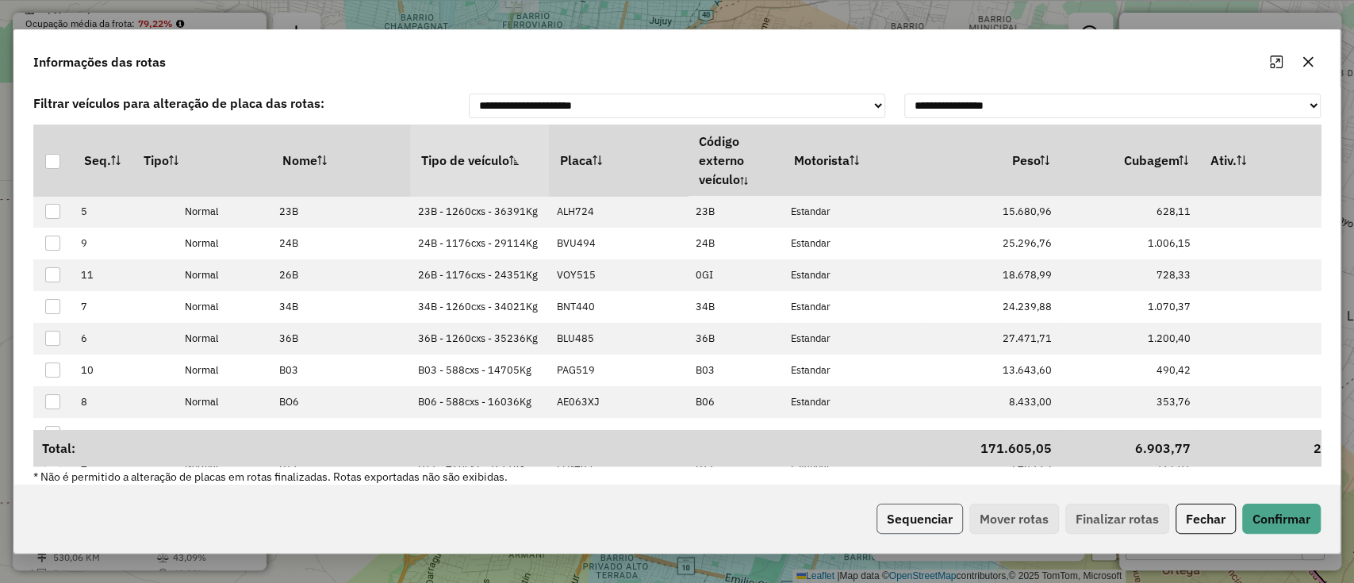
click at [921, 517] on button "Sequenciar" at bounding box center [919, 519] width 86 height 30
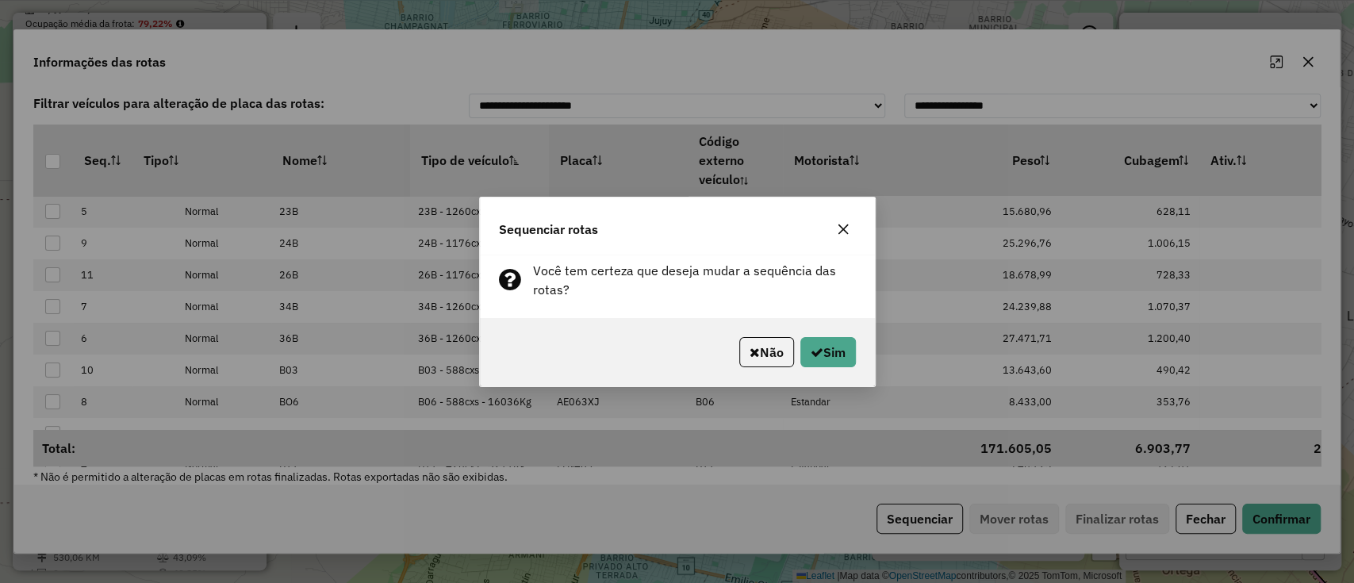
click at [831, 366] on div "Não Sim" at bounding box center [677, 352] width 395 height 68
click at [827, 366] on div "Não Sim" at bounding box center [677, 352] width 395 height 68
click at [825, 359] on button "Sim" at bounding box center [828, 352] width 56 height 30
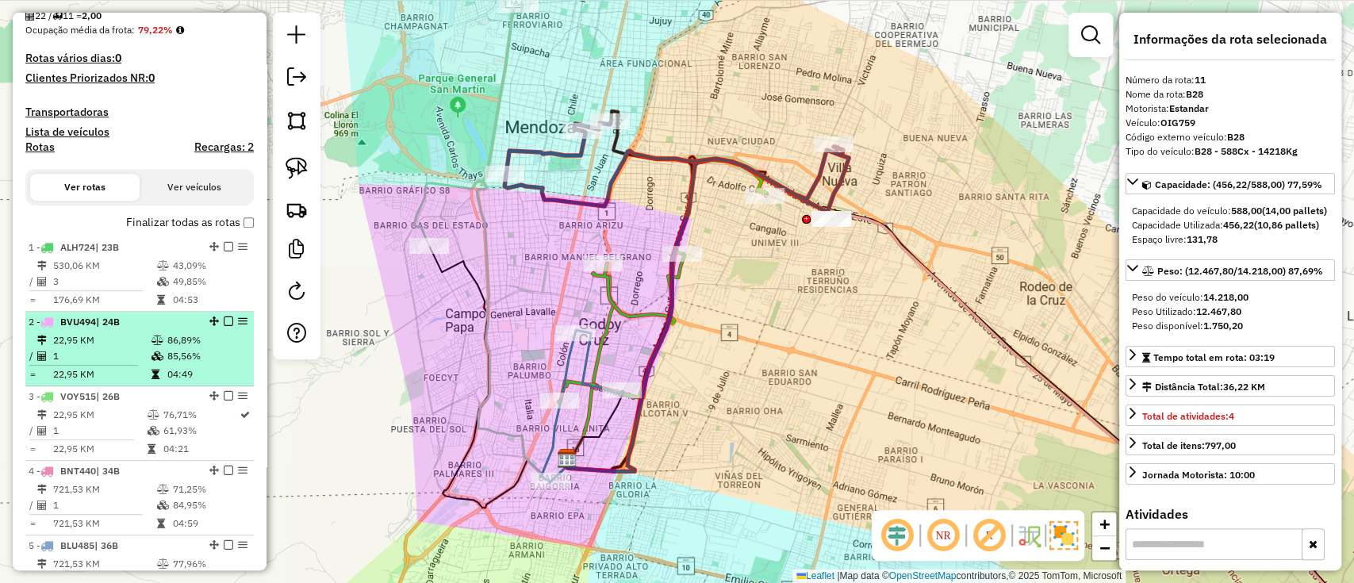
scroll to position [309, 0]
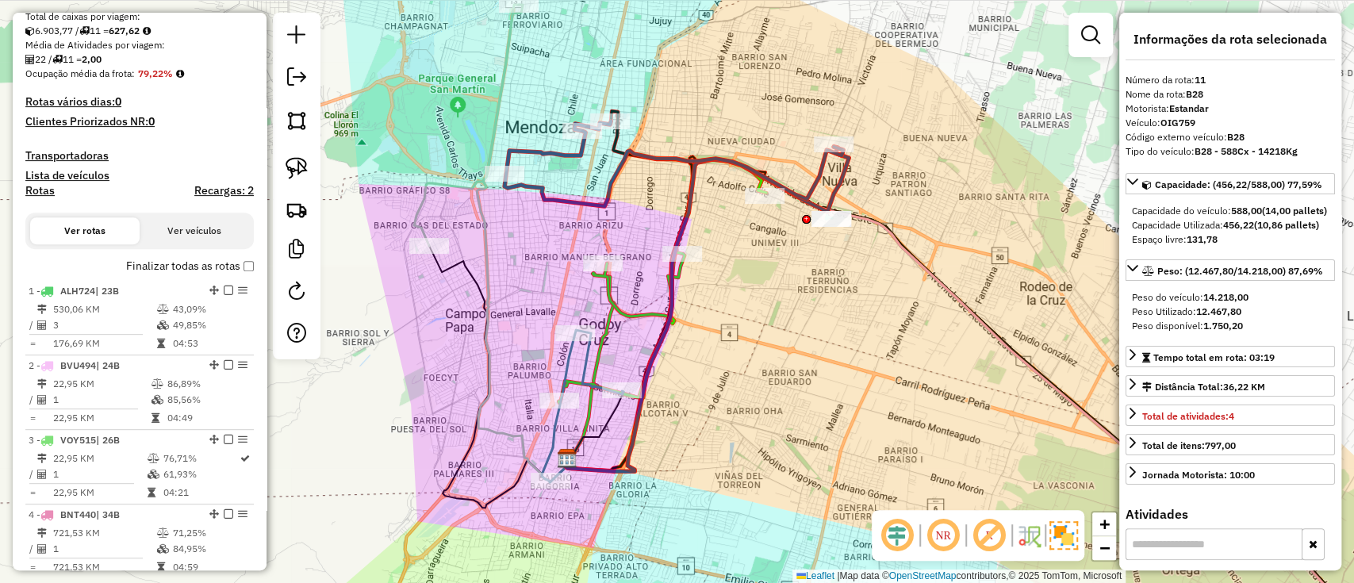
click at [223, 265] on label "Finalizar todas as rotas" at bounding box center [190, 266] width 128 height 17
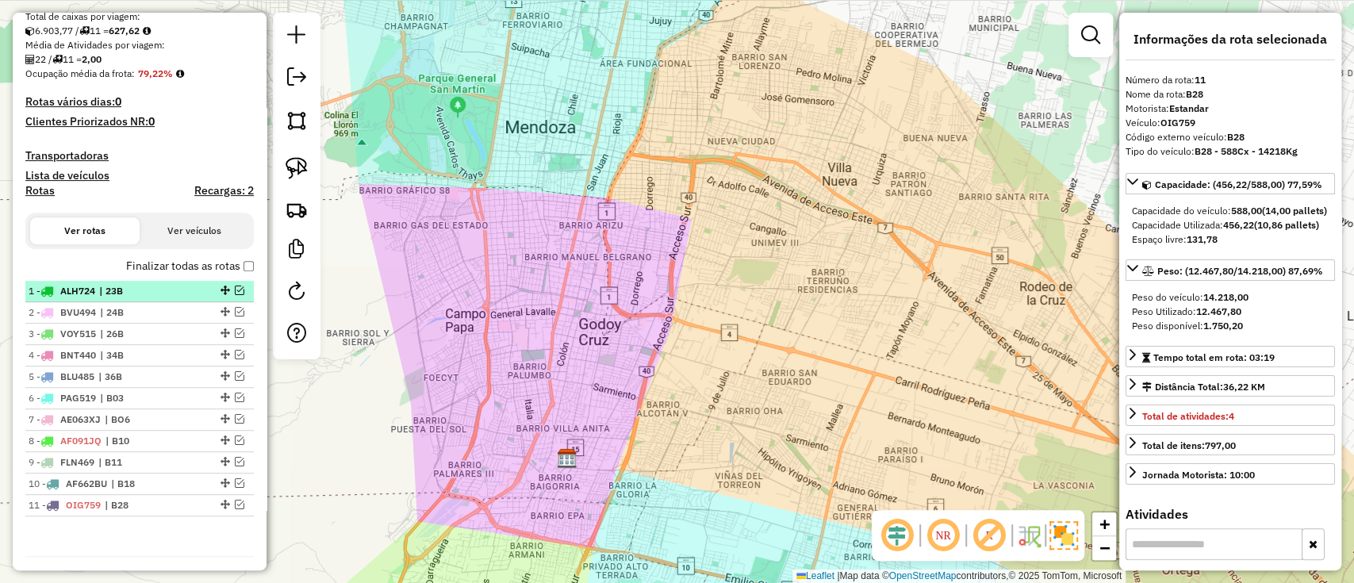
click at [186, 287] on div "1 - ALH724 | 23B" at bounding box center [113, 291] width 168 height 14
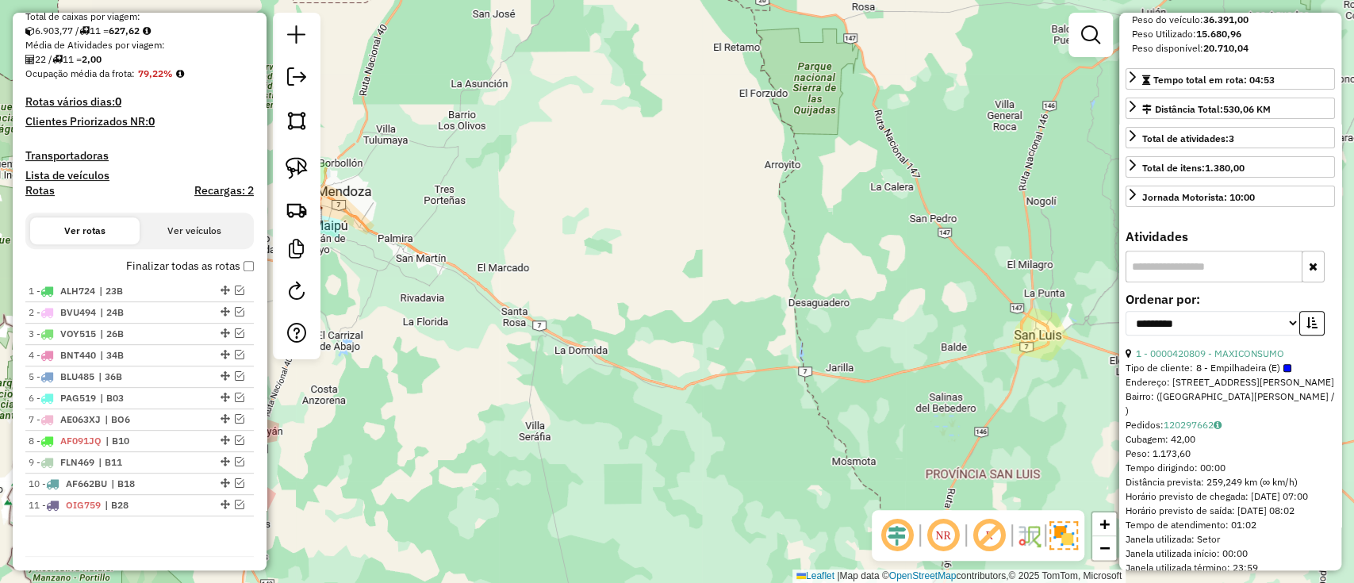
scroll to position [317, 0]
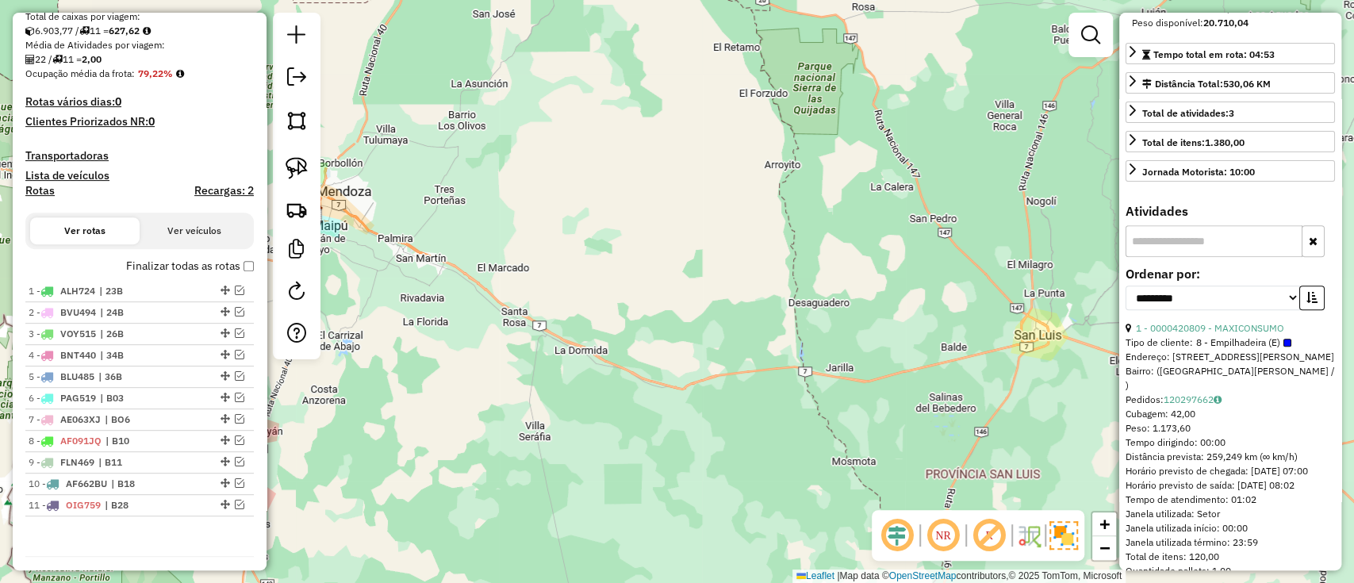
drag, startPoint x: 1278, startPoint y: 354, endPoint x: 1141, endPoint y: 346, distance: 137.4
copy div "**********"
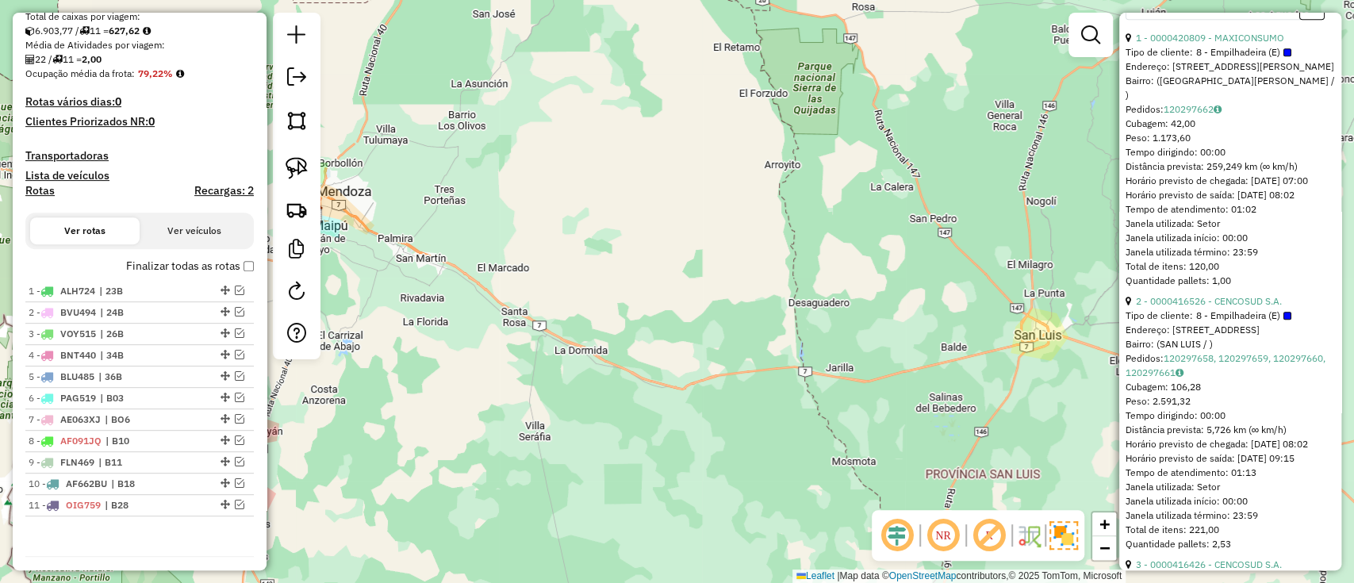
scroll to position [635, 0]
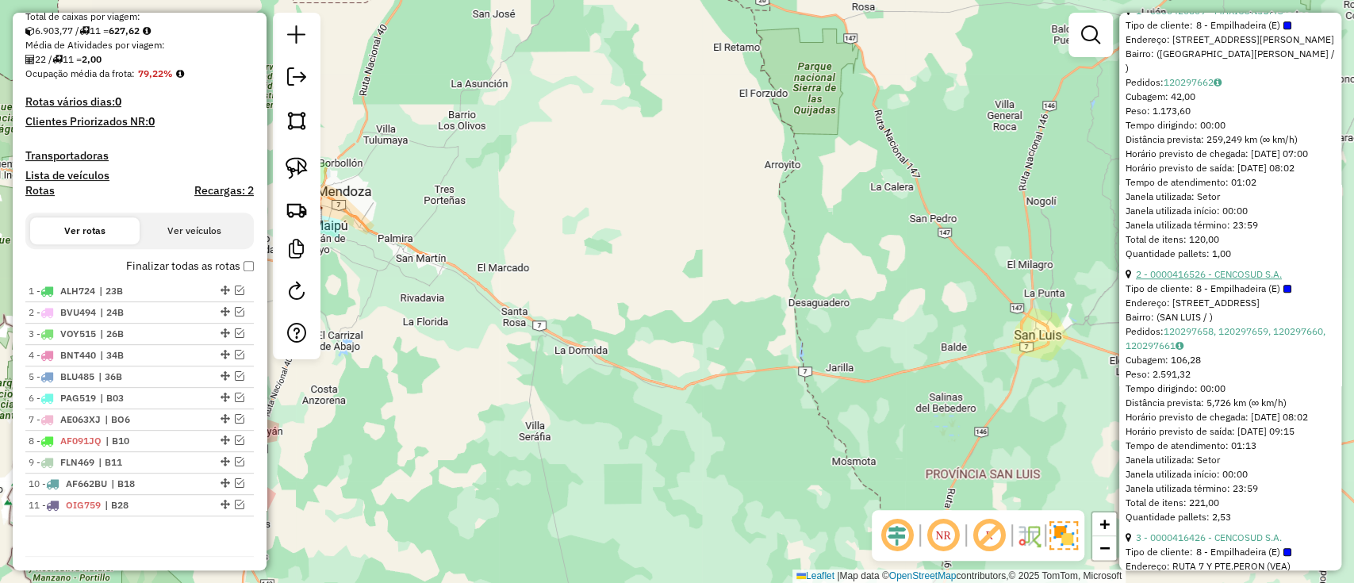
drag, startPoint x: 1294, startPoint y: 300, endPoint x: 1135, endPoint y: 297, distance: 159.4
click at [1135, 282] on div "2 - 0000416526 - CENCOSUD S.A." at bounding box center [1229, 274] width 209 height 14
copy link "2 - 0000416526 - CENCOSUD S.A."
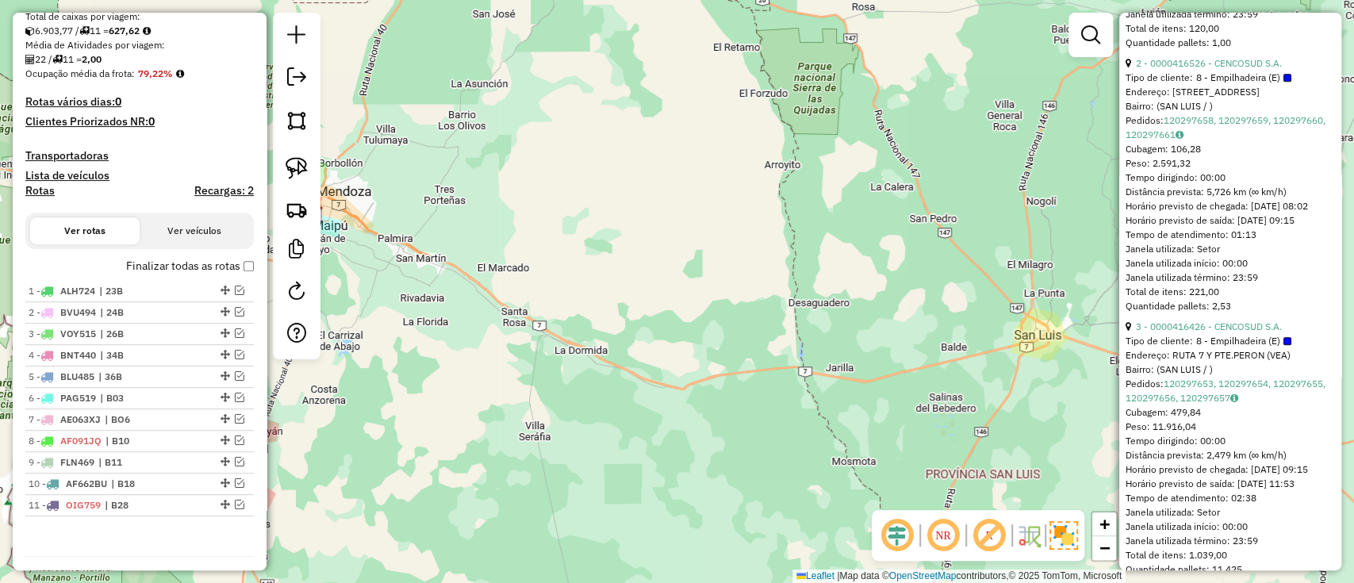
drag, startPoint x: 1289, startPoint y: 366, endPoint x: 1129, endPoint y: 365, distance: 159.4
click at [1129, 334] on div "3 - 0000416426 - CENCOSUD S.A." at bounding box center [1229, 327] width 209 height 14
copy div "3 - 0000416426 - CENCOSUD S.A."
click at [151, 308] on span "| 24B" at bounding box center [136, 312] width 73 height 14
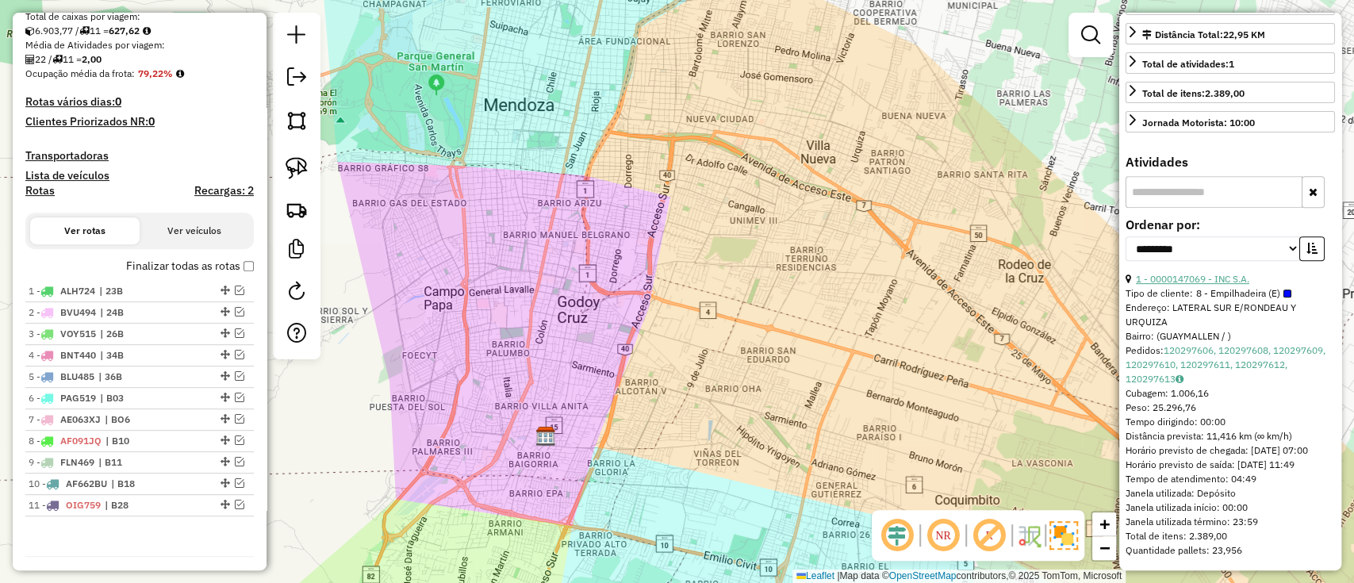
drag, startPoint x: 1260, startPoint y: 272, endPoint x: 1139, endPoint y: 268, distance: 121.4
click at [1139, 272] on div "1 - 0000147069 - INC S.A. Tipo de cliente: 8 - Empilhadeira (E) Endereço: LATER…" at bounding box center [1229, 415] width 209 height 286
click at [1266, 272] on div "1 - 0000147069 - INC S.A." at bounding box center [1229, 279] width 209 height 14
drag, startPoint x: 1268, startPoint y: 260, endPoint x: 1137, endPoint y: 261, distance: 130.9
click at [1137, 272] on div "1 - 0000147069 - INC S.A." at bounding box center [1229, 279] width 209 height 14
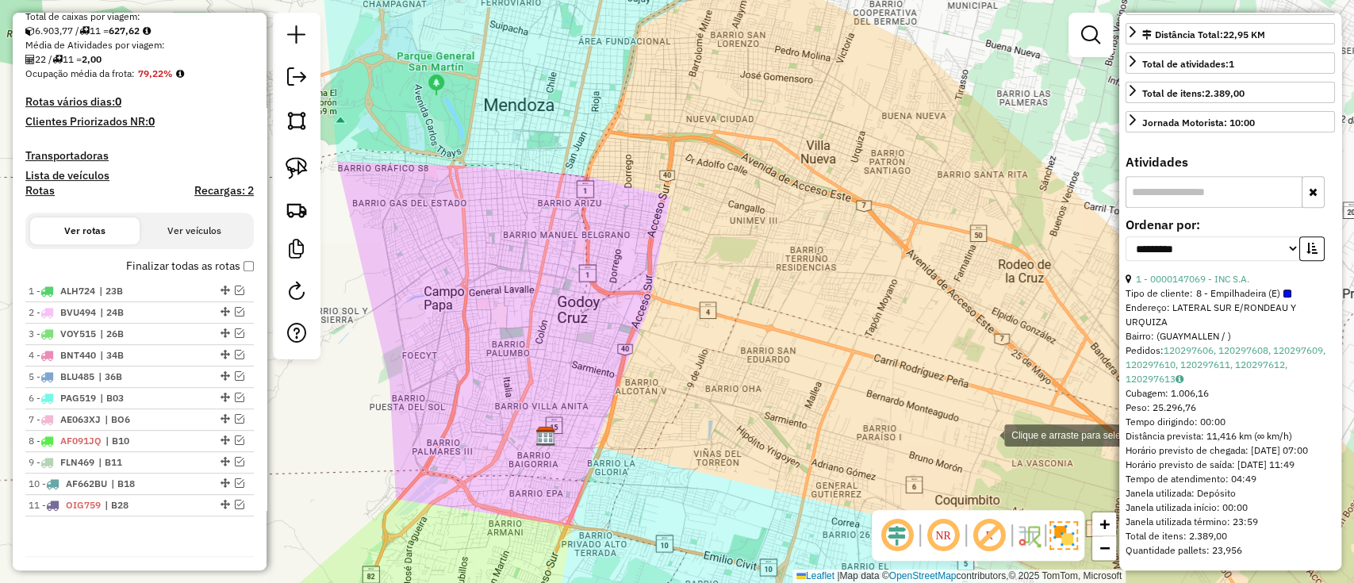
copy link "1 - 0000147069 - INC S.A."
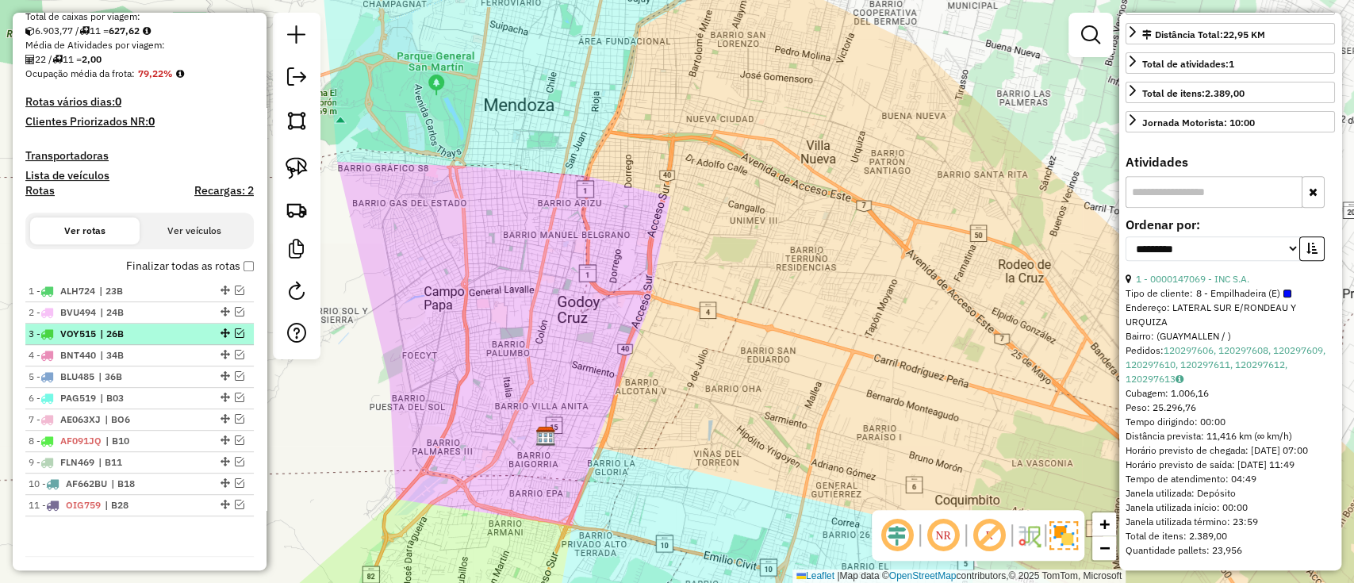
click at [132, 332] on span "| 26B" at bounding box center [136, 334] width 73 height 14
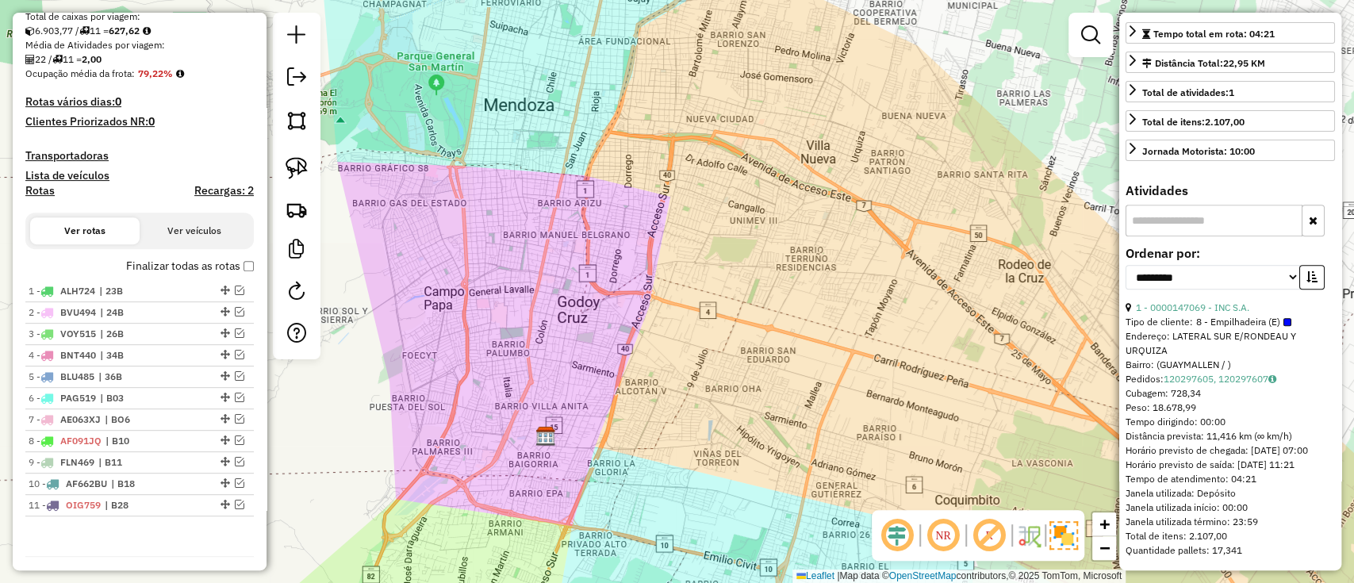
drag, startPoint x: 1261, startPoint y: 287, endPoint x: 1131, endPoint y: 287, distance: 130.1
click at [1131, 301] on div "1 - 0000147069 - INC S.A." at bounding box center [1229, 308] width 209 height 14
copy div "1 - 0000147069 - INC S.A."
click at [82, 364] on li "4 - BNT440 | 34B" at bounding box center [139, 355] width 228 height 21
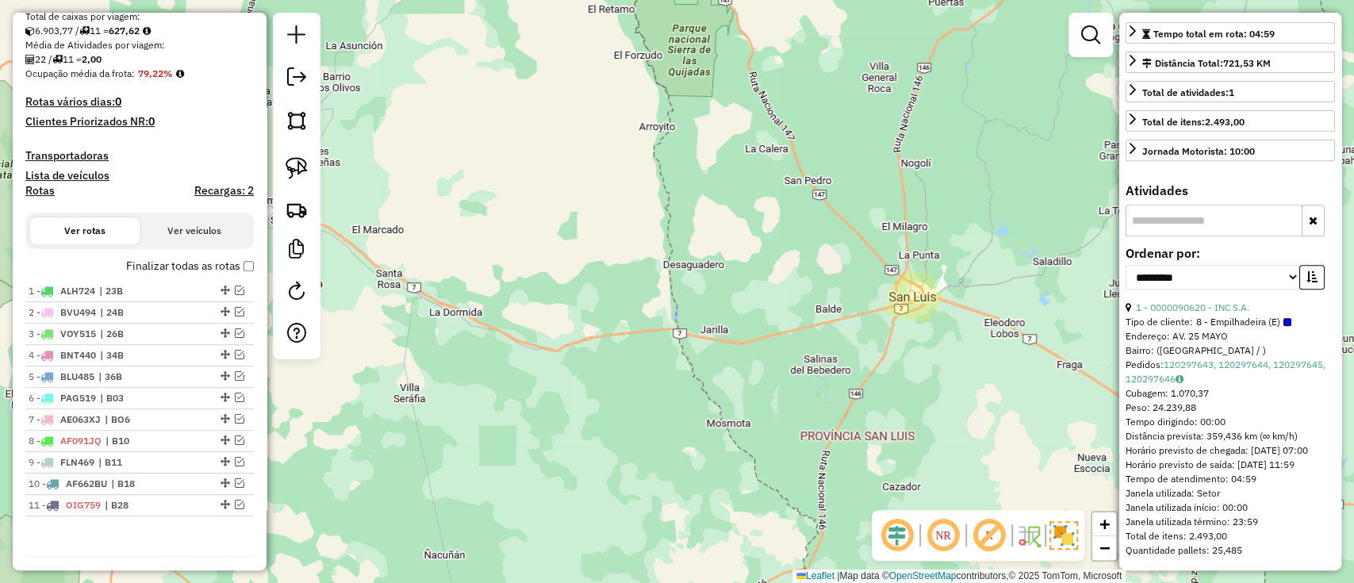
drag, startPoint x: 1257, startPoint y: 297, endPoint x: 1132, endPoint y: 290, distance: 125.5
click at [1132, 301] on div "1 - 0000090620 - INC S.A." at bounding box center [1229, 308] width 209 height 14
copy div "1 - 0000090620 - INC S.A."
click at [152, 373] on span "| 36B" at bounding box center [134, 377] width 73 height 14
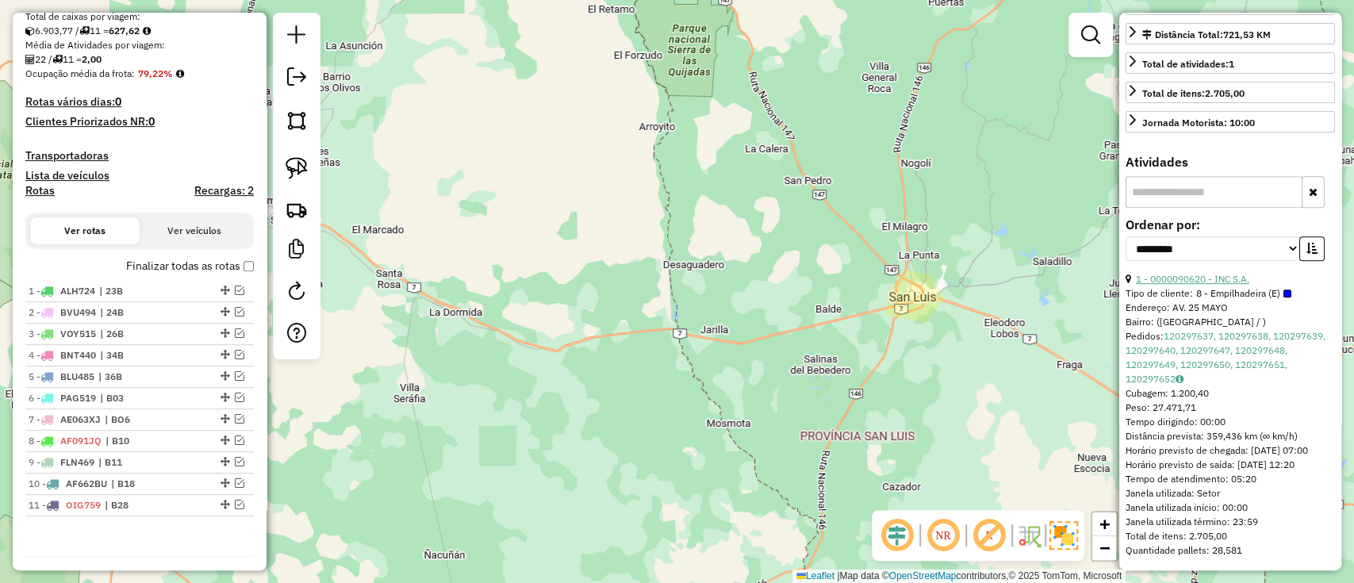
drag, startPoint x: 1261, startPoint y: 268, endPoint x: 1157, endPoint y: 258, distance: 104.4
click at [1157, 272] on div "1 - 0000090620 - INC S.A." at bounding box center [1229, 279] width 209 height 14
click at [1278, 251] on div "**********" at bounding box center [1229, 245] width 209 height 53
drag, startPoint x: 1229, startPoint y: 259, endPoint x: 1135, endPoint y: 259, distance: 93.6
click at [1135, 272] on div "1 - 0000090620 - INC S.A." at bounding box center [1229, 279] width 209 height 14
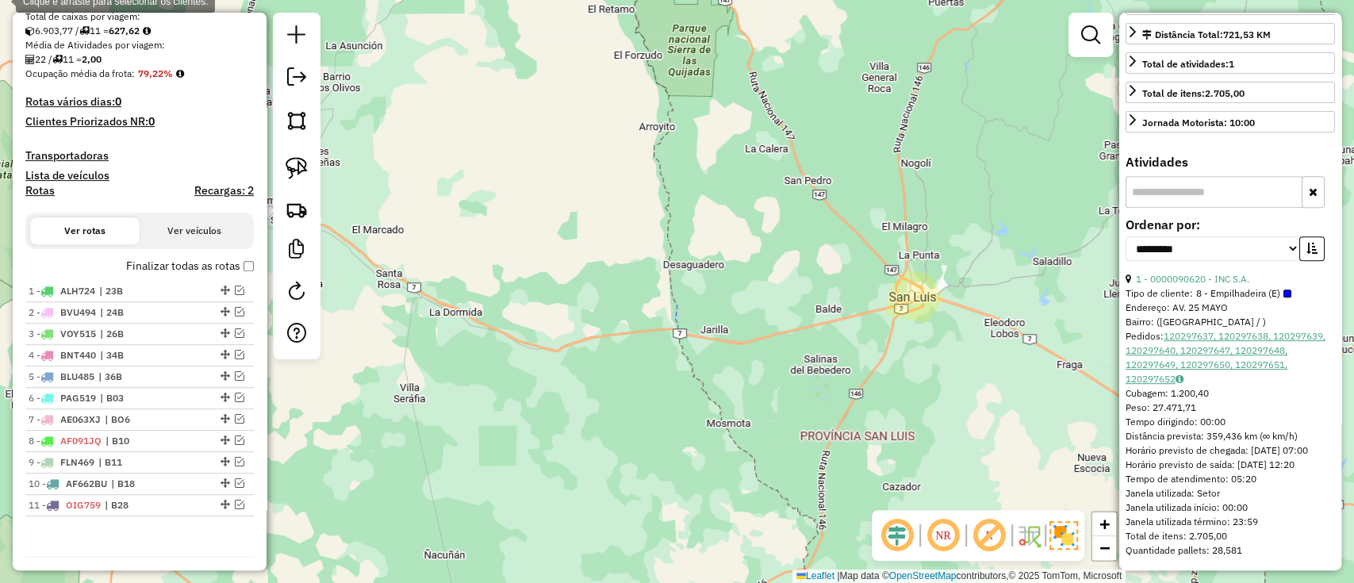
copy link "1 - 0000090620 - INC S.A."
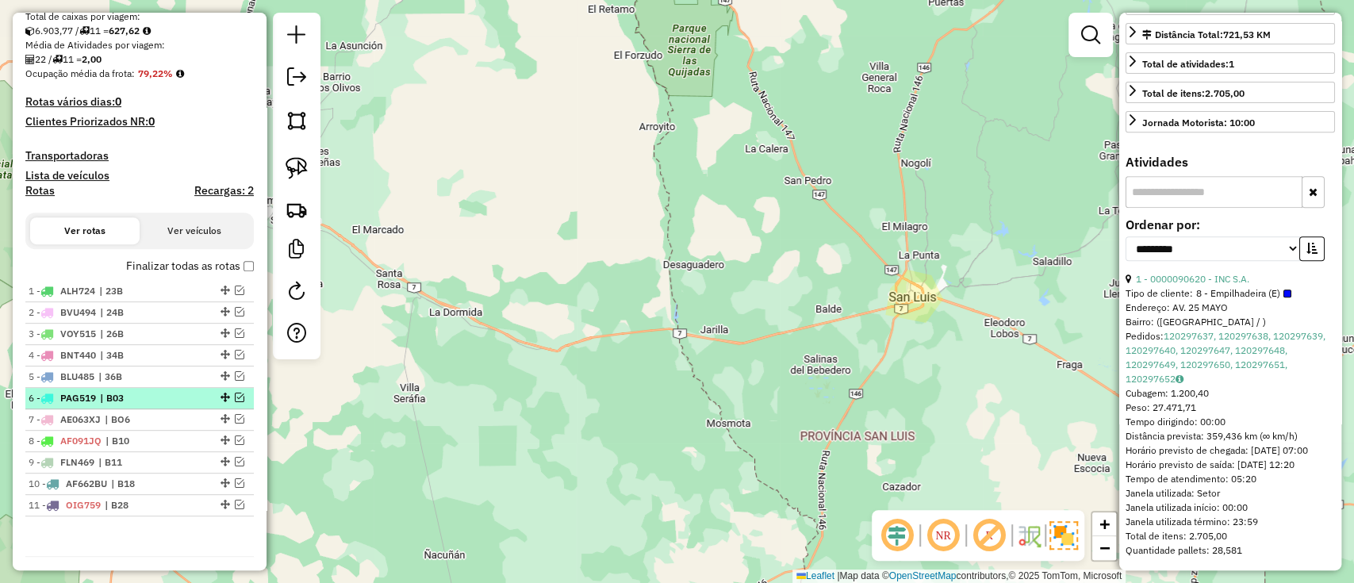
click at [125, 397] on span "| B03" at bounding box center [136, 398] width 73 height 14
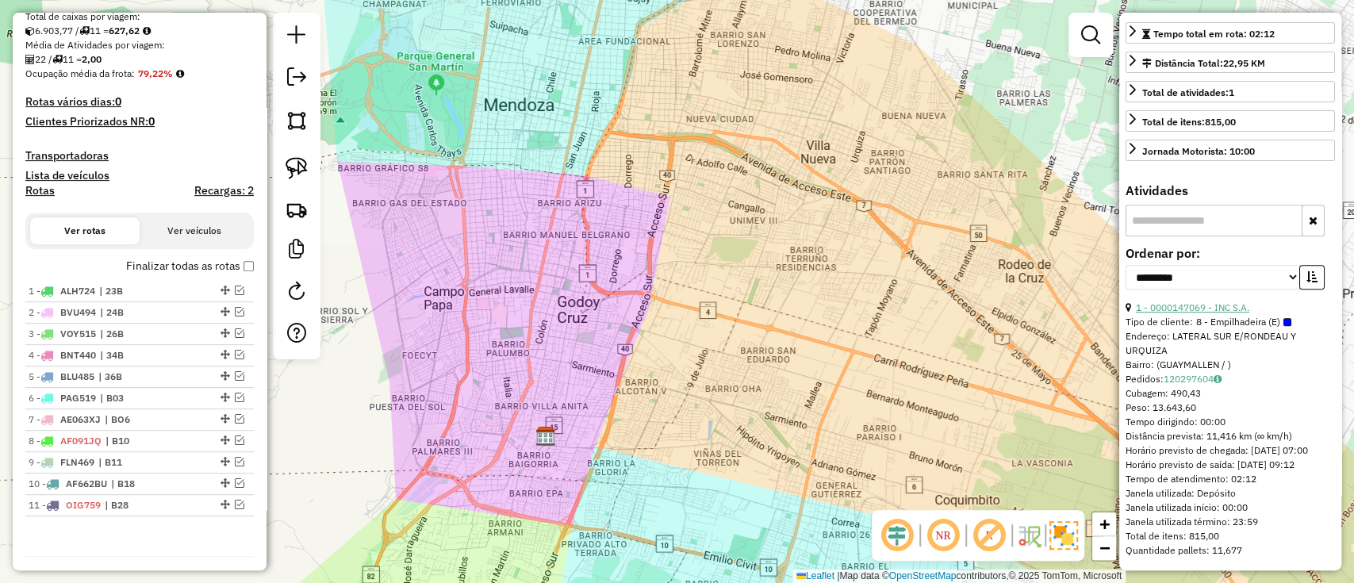
drag, startPoint x: 1263, startPoint y: 286, endPoint x: 1198, endPoint y: 287, distance: 64.3
click at [1139, 291] on div "**********" at bounding box center [1229, 373] width 209 height 381
drag, startPoint x: 1263, startPoint y: 292, endPoint x: 1134, endPoint y: 290, distance: 128.5
click at [1134, 301] on div "1 - 0000147069 - INC S.A." at bounding box center [1229, 308] width 209 height 14
copy link "1 - 0000147069 - INC S.A."
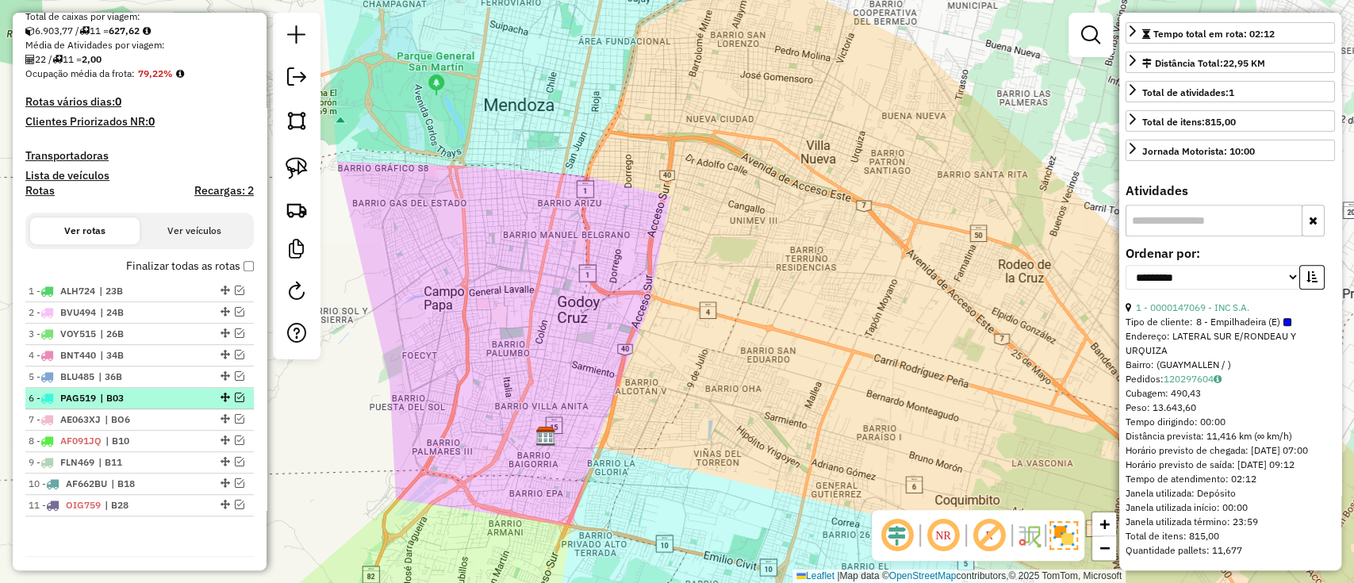
click at [121, 403] on span "| B03" at bounding box center [136, 398] width 73 height 14
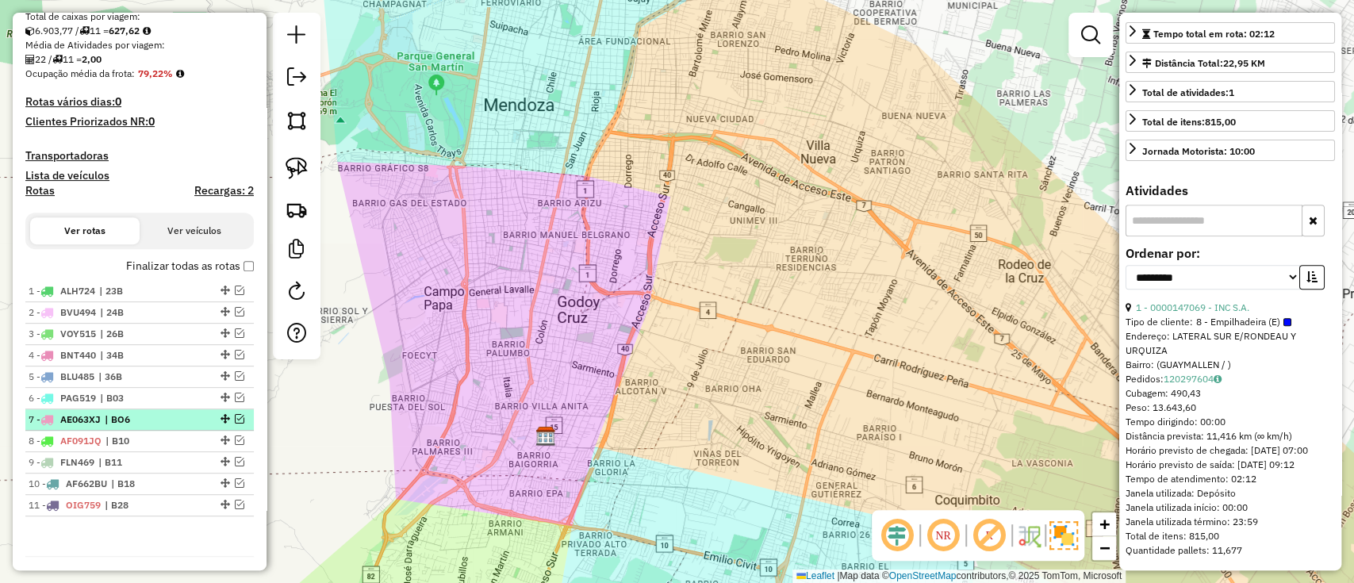
click at [140, 416] on span "| BO6" at bounding box center [141, 419] width 73 height 14
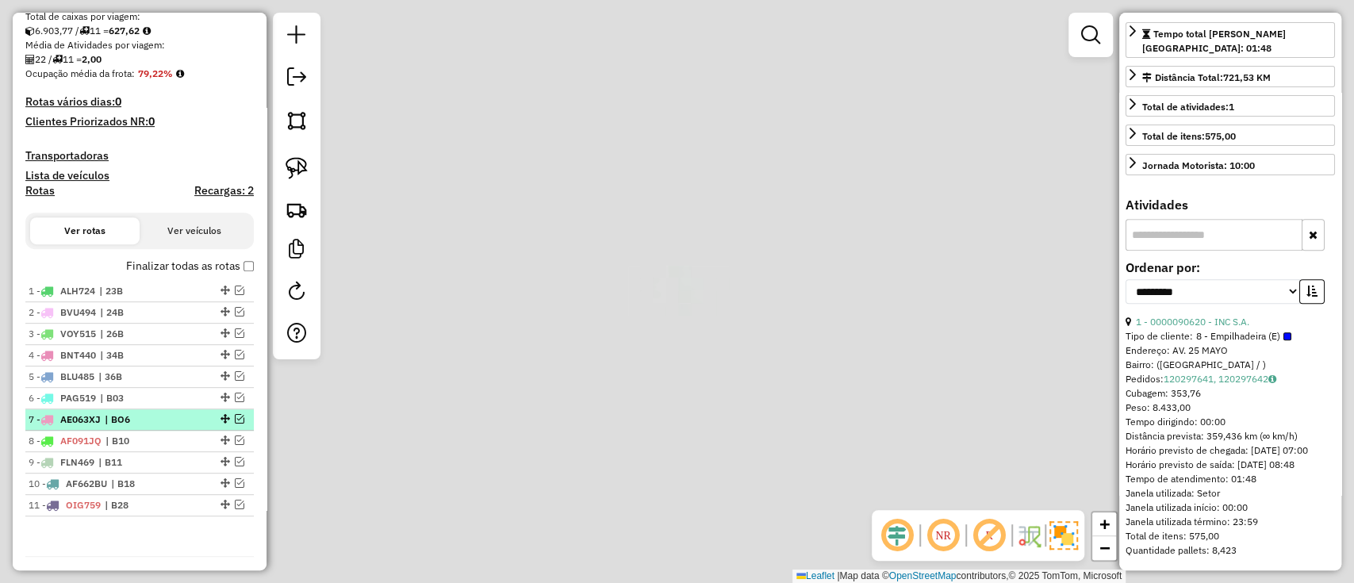
scroll to position [349, 0]
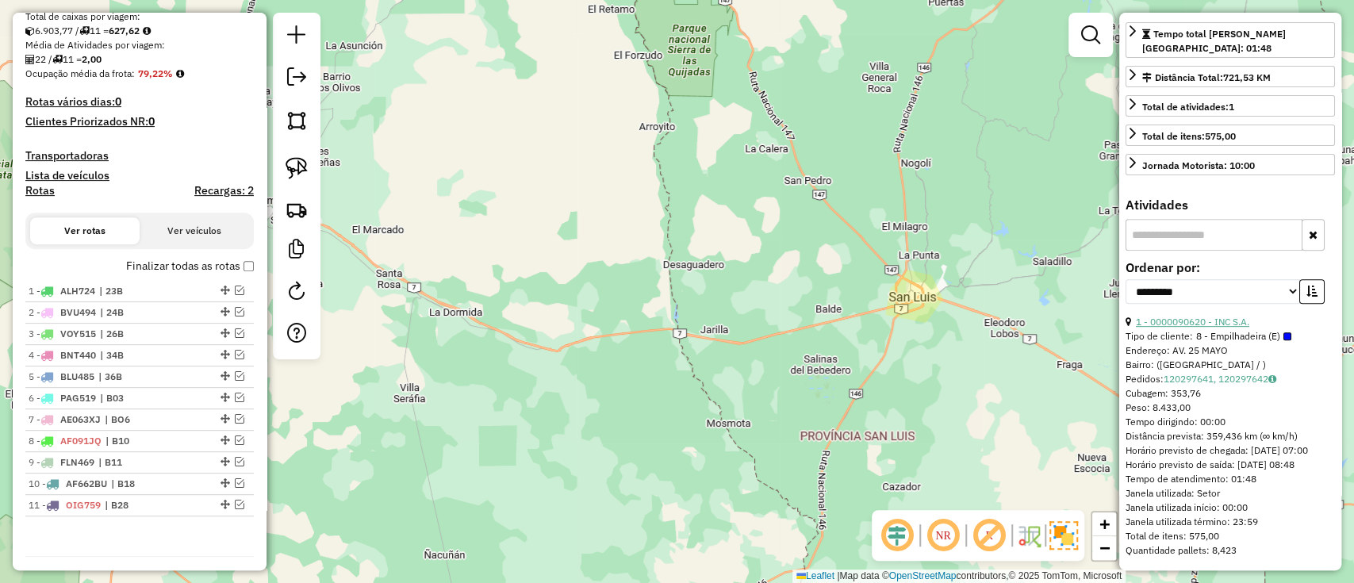
drag, startPoint x: 1260, startPoint y: 309, endPoint x: 1233, endPoint y: 308, distance: 26.2
click at [1230, 315] on div "1 - 0000090620 - INC S.A." at bounding box center [1229, 322] width 209 height 14
click at [1256, 315] on div "1 - 0000090620 - INC S.A." at bounding box center [1229, 322] width 209 height 14
click at [1258, 315] on div "1 - 0000090620 - INC S.A." at bounding box center [1229, 322] width 209 height 14
click at [1264, 297] on div "**********" at bounding box center [1229, 288] width 209 height 53
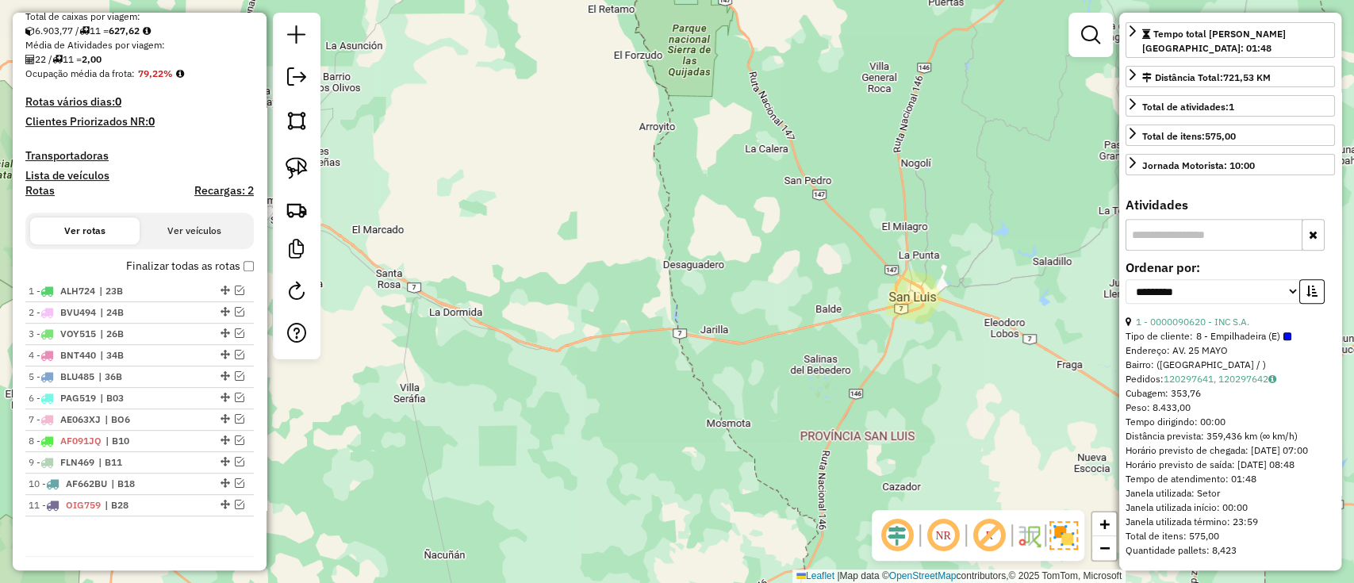
drag, startPoint x: 1264, startPoint y: 305, endPoint x: 1129, endPoint y: 309, distance: 134.9
click at [1129, 315] on div "1 - 0000090620 - INC S.A." at bounding box center [1229, 322] width 209 height 14
copy div "1 - 0000090620 - INC S.A."
click at [128, 418] on span "| BO6" at bounding box center [141, 419] width 73 height 14
click at [145, 437] on span "| B10" at bounding box center [141, 441] width 73 height 14
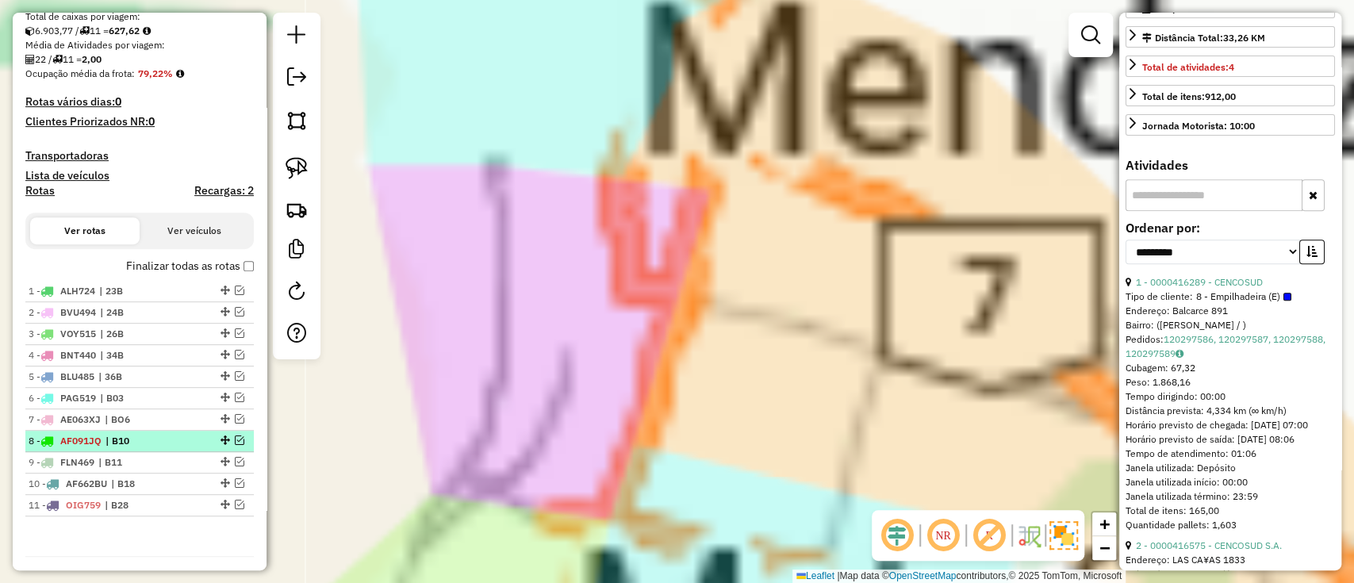
scroll to position [362, 0]
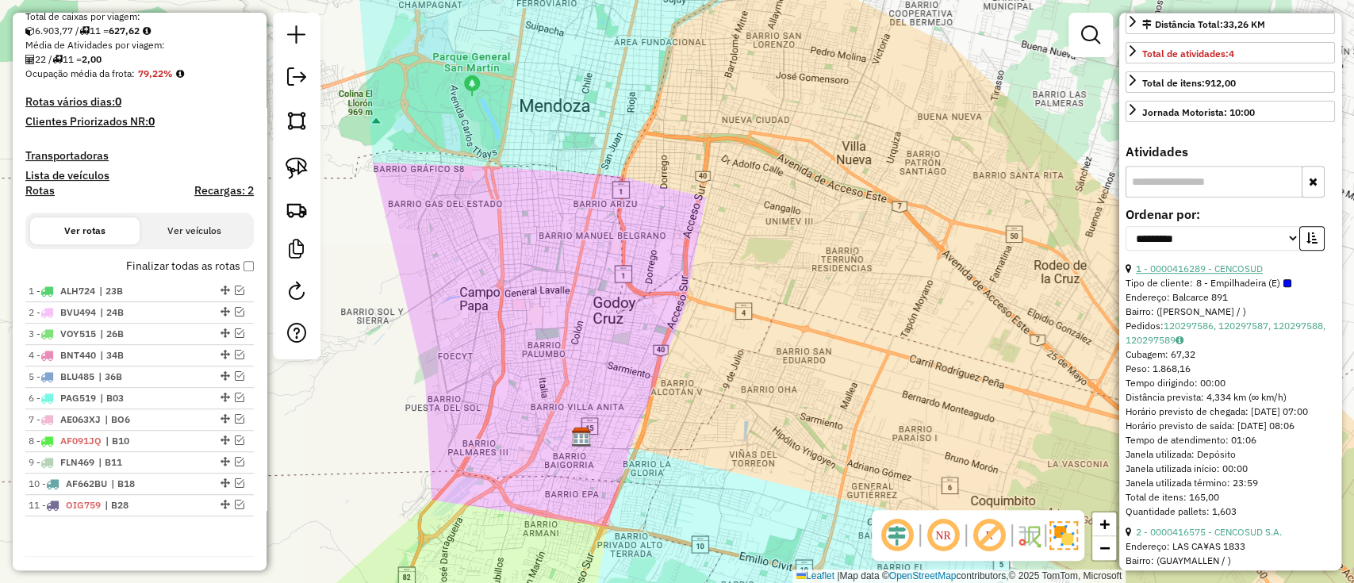
drag, startPoint x: 1242, startPoint y: 289, endPoint x: 1139, endPoint y: 292, distance: 103.2
drag, startPoint x: 1283, startPoint y: 294, endPoint x: 1135, endPoint y: 292, distance: 147.5
click at [1135, 276] on div "1 - 0000416289 - CENCOSUD" at bounding box center [1229, 269] width 209 height 14
copy link "1 - 0000416289 - CENCOSUD"
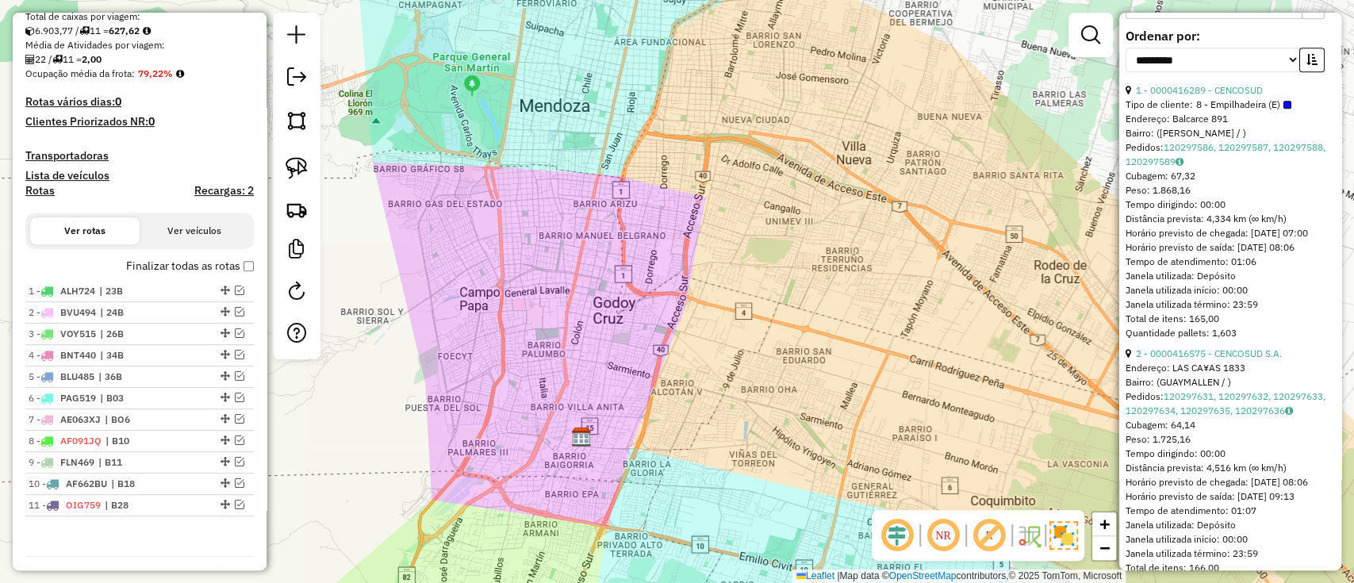
scroll to position [574, 0]
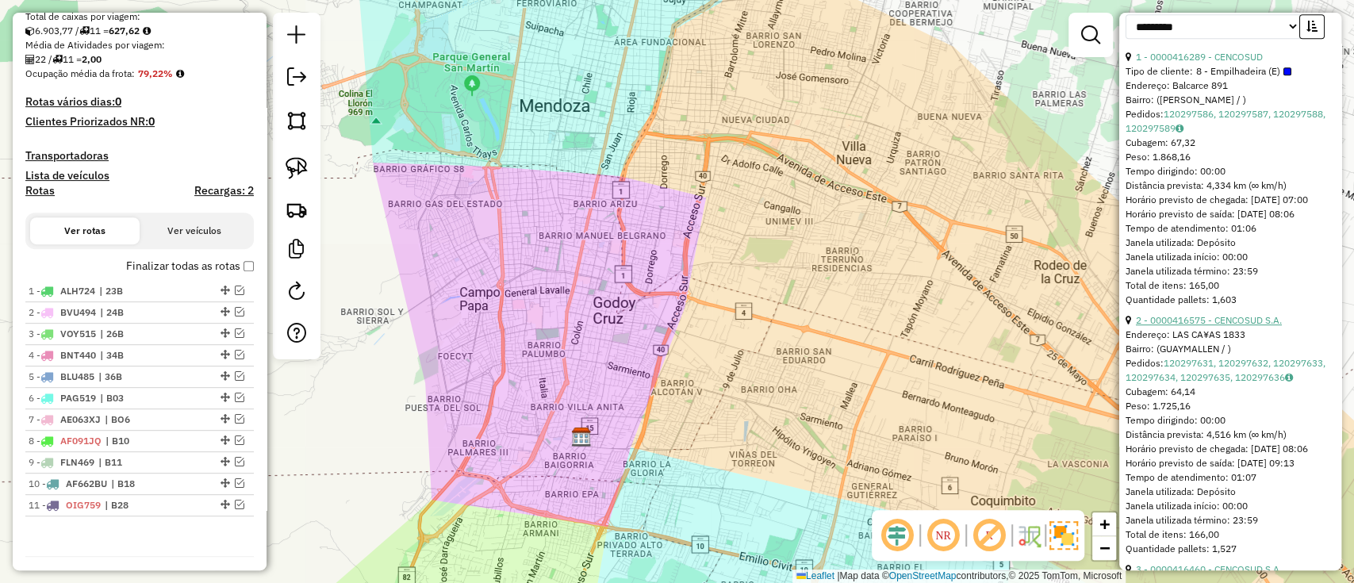
drag, startPoint x: 1221, startPoint y: 356, endPoint x: 1135, endPoint y: 352, distance: 86.5
click at [1135, 328] on div "2 - 0000416575 - CENCOSUD S.A." at bounding box center [1229, 320] width 209 height 14
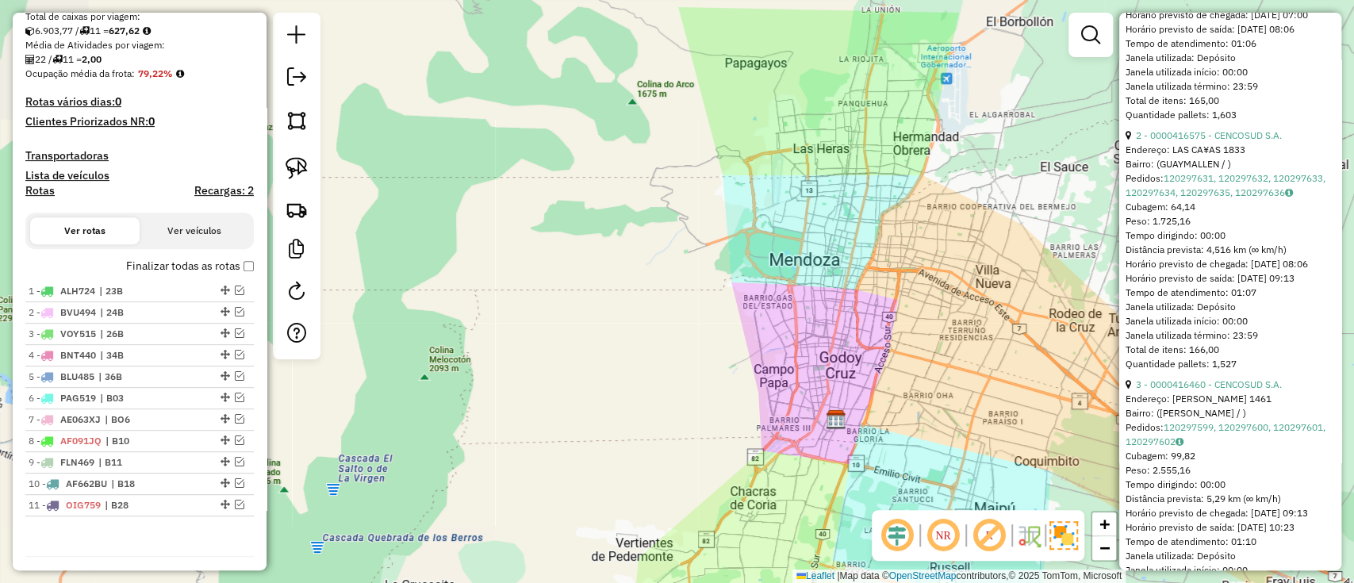
scroll to position [786, 0]
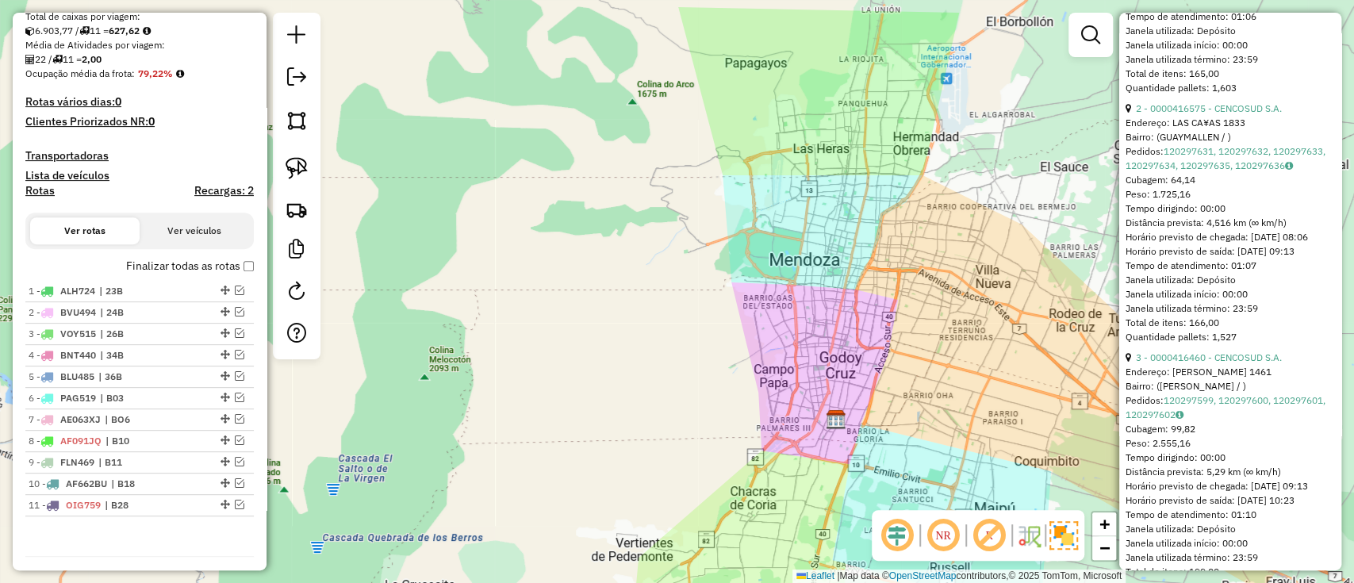
drag, startPoint x: 1294, startPoint y: 428, endPoint x: 1129, endPoint y: 418, distance: 165.3
click at [1129, 365] on div "3 - 0000416460 - CENCOSUD S.A." at bounding box center [1229, 358] width 209 height 14
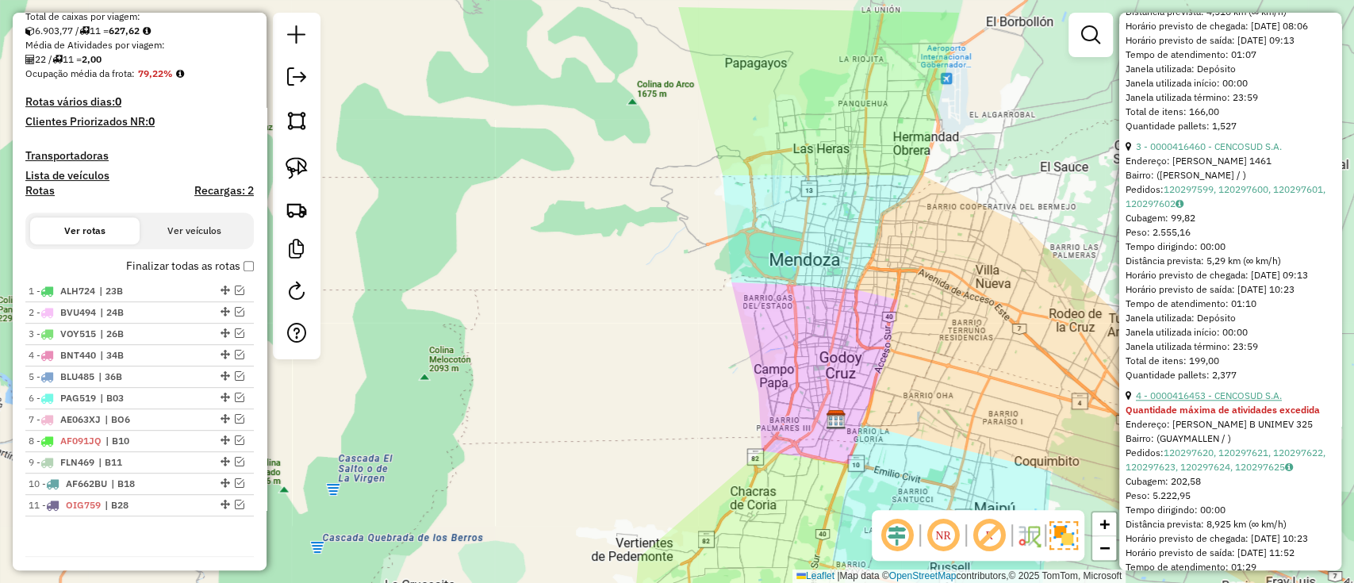
drag, startPoint x: 1291, startPoint y: 474, endPoint x: 1137, endPoint y: 473, distance: 153.9
click at [1137, 403] on div "4 - 0000416453 - CENCOSUD S.A." at bounding box center [1229, 396] width 209 height 14
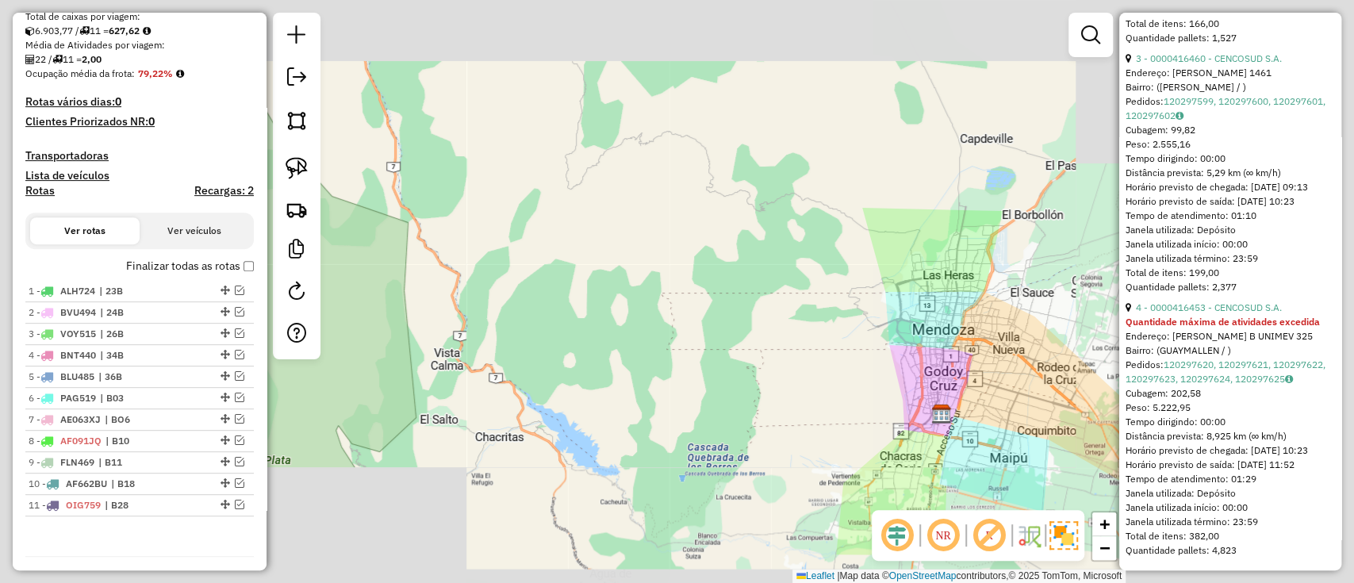
scroll to position [1196, 0]
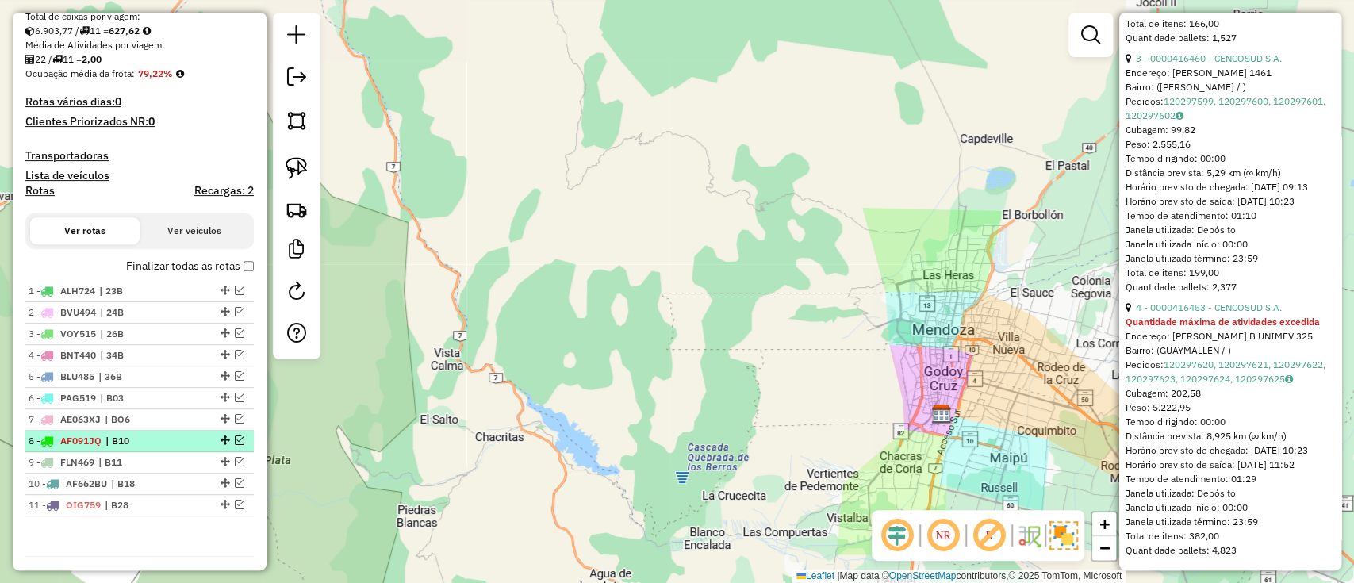
click at [148, 435] on span "| B10" at bounding box center [141, 441] width 73 height 14
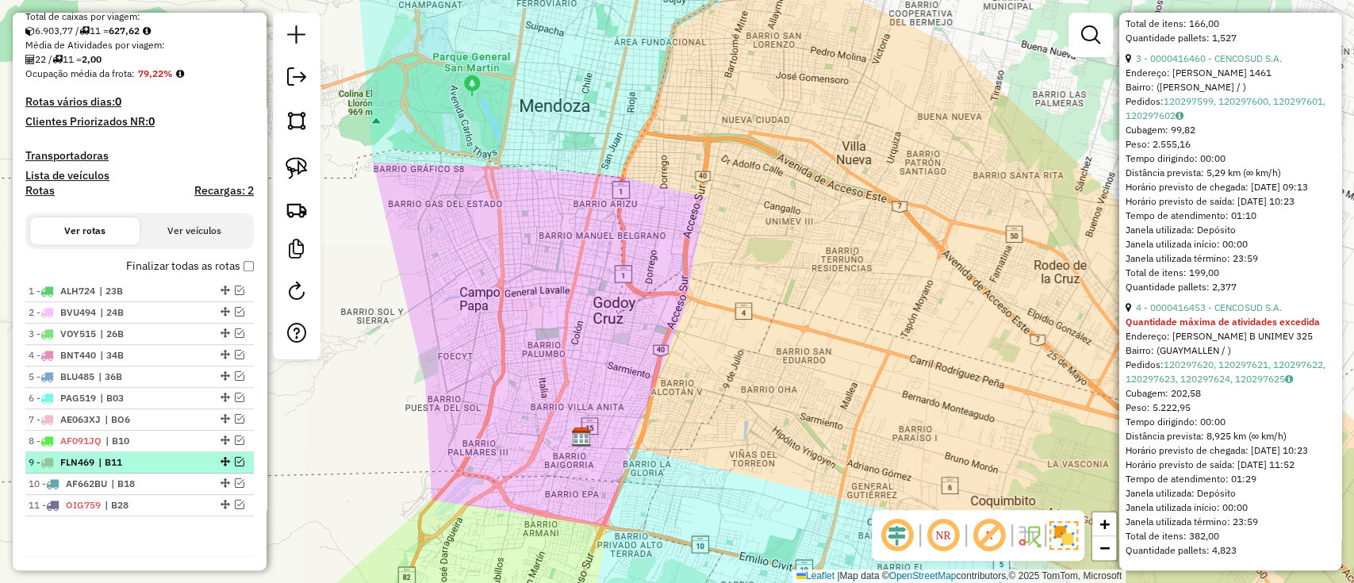
click at [171, 462] on span "| B11" at bounding box center [134, 462] width 73 height 14
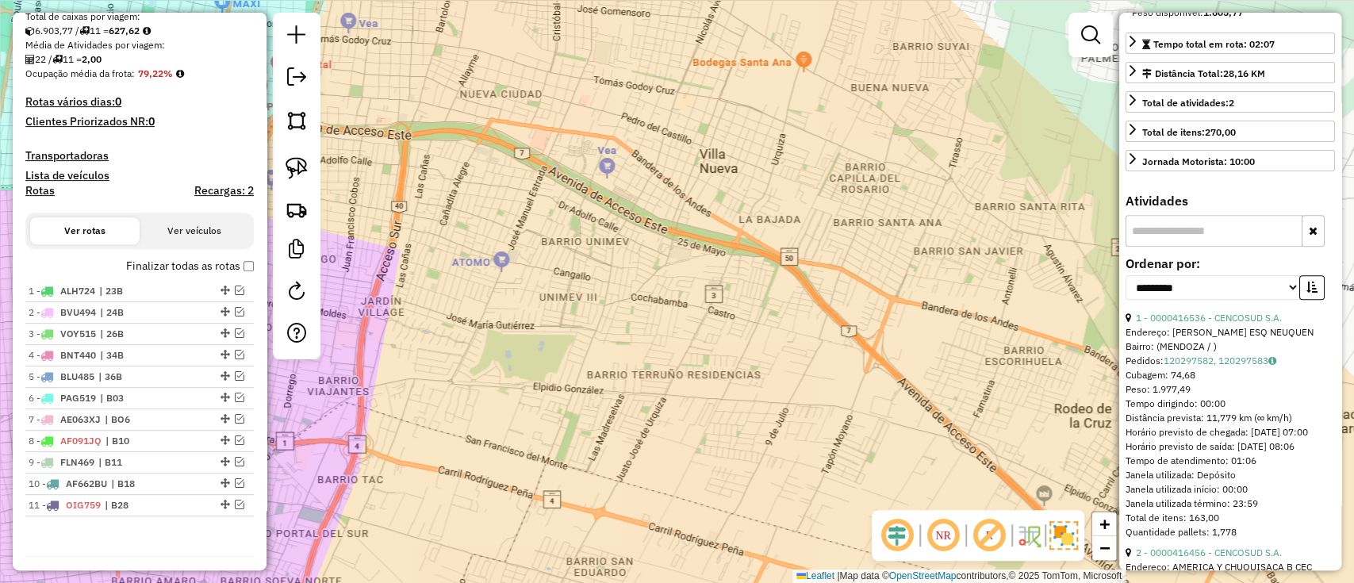
scroll to position [280, 0]
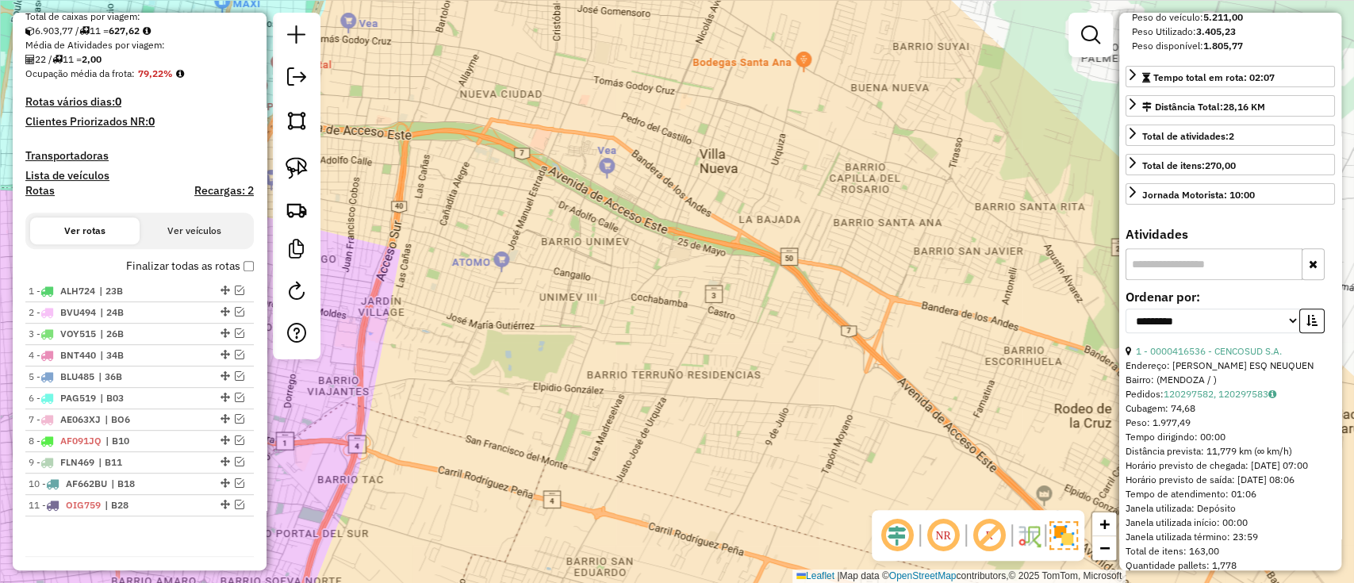
drag, startPoint x: 1294, startPoint y: 380, endPoint x: 1037, endPoint y: 389, distance: 257.1
click at [1132, 359] on div "1 - 0000416536 - CENCOSUD S.A." at bounding box center [1229, 351] width 209 height 14
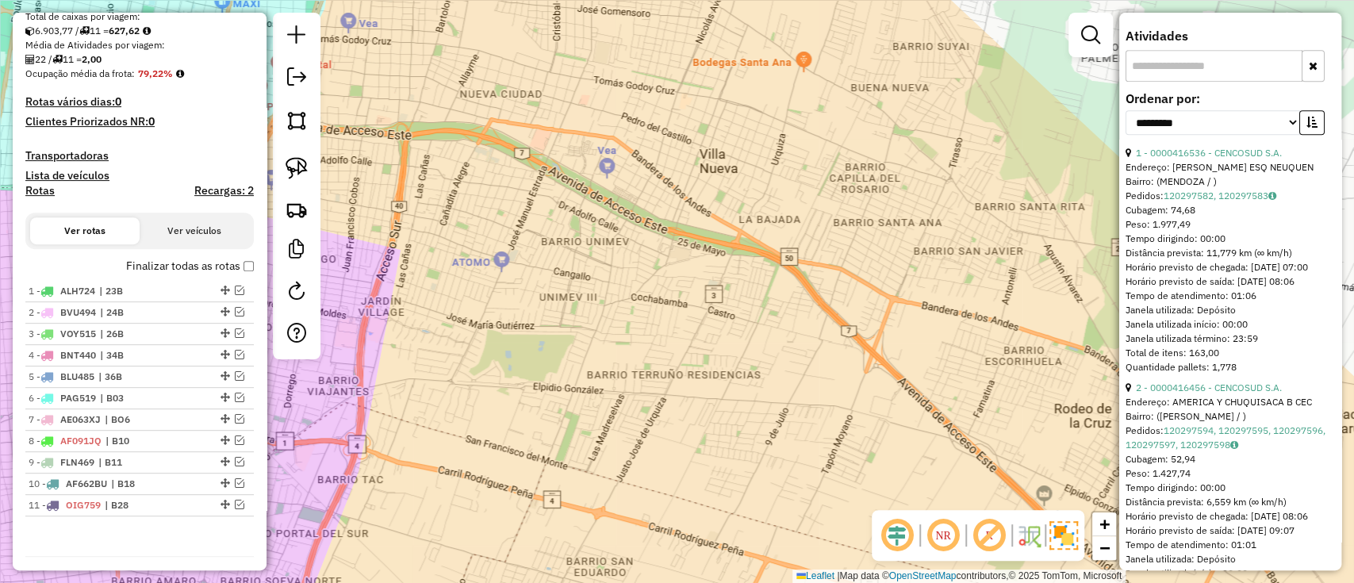
scroll to position [492, 0]
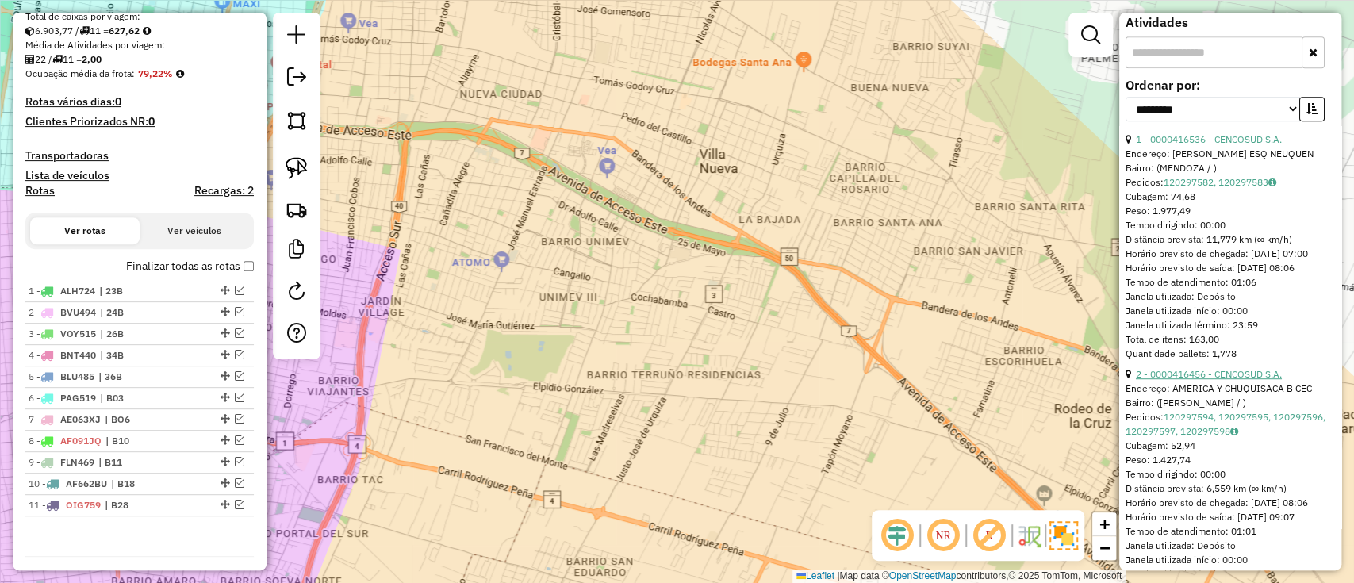
drag, startPoint x: 1288, startPoint y: 414, endPoint x: 1135, endPoint y: 416, distance: 153.1
click at [1135, 382] on div "2 - 0000416456 - CENCOSUD S.A." at bounding box center [1229, 374] width 209 height 14
click at [190, 478] on div "10 - AF662BU | B18" at bounding box center [113, 484] width 168 height 14
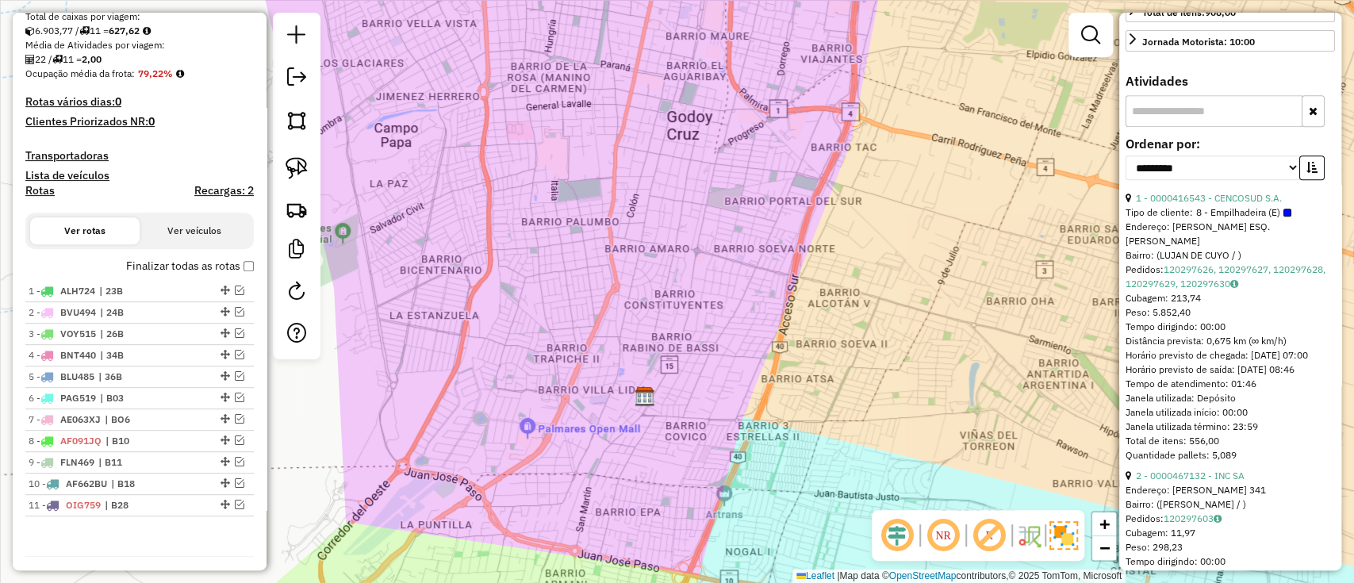
scroll to position [386, 0]
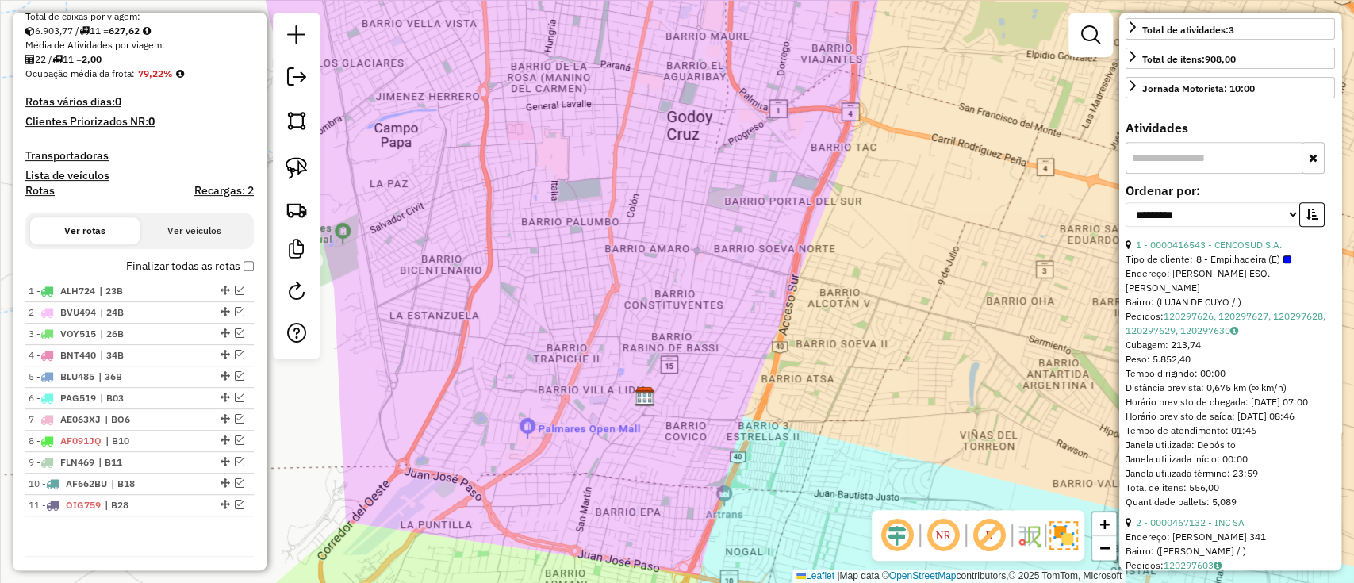
drag, startPoint x: 1258, startPoint y: 270, endPoint x: 1132, endPoint y: 270, distance: 126.1
click at [1132, 252] on div "1 - 0000416543 - CENCOSUD S.A." at bounding box center [1229, 245] width 209 height 14
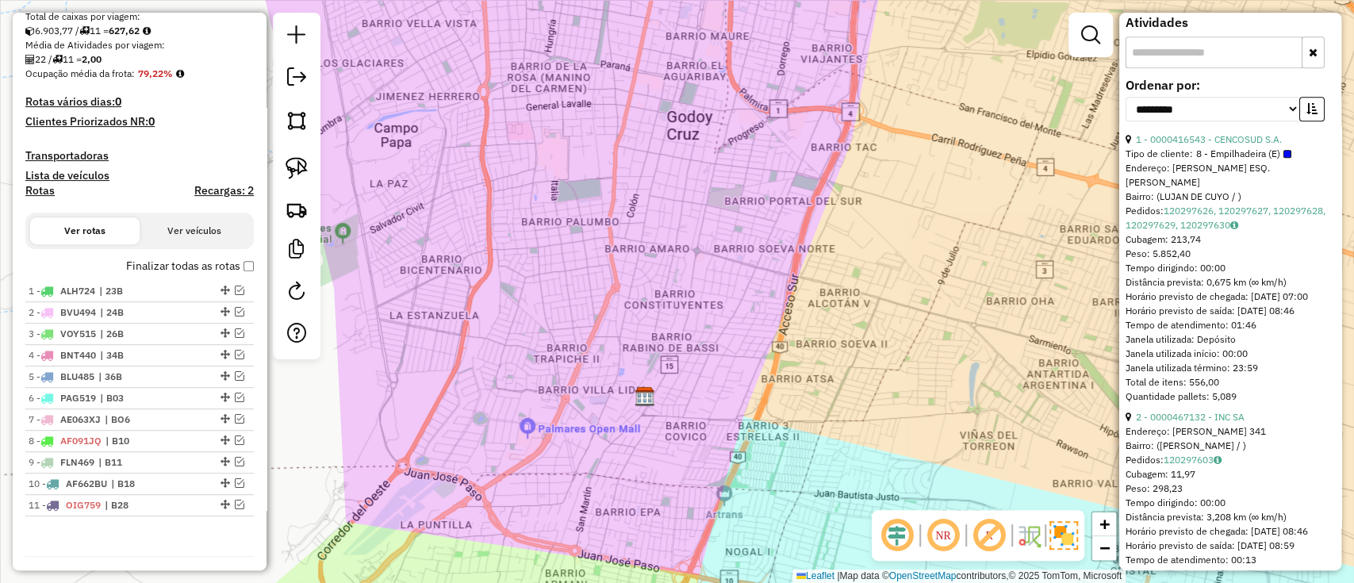
drag, startPoint x: 1246, startPoint y: 441, endPoint x: 1129, endPoint y: 443, distance: 116.6
click at [1129, 424] on div "2 - 0000467132 - INC SA" at bounding box center [1229, 417] width 209 height 14
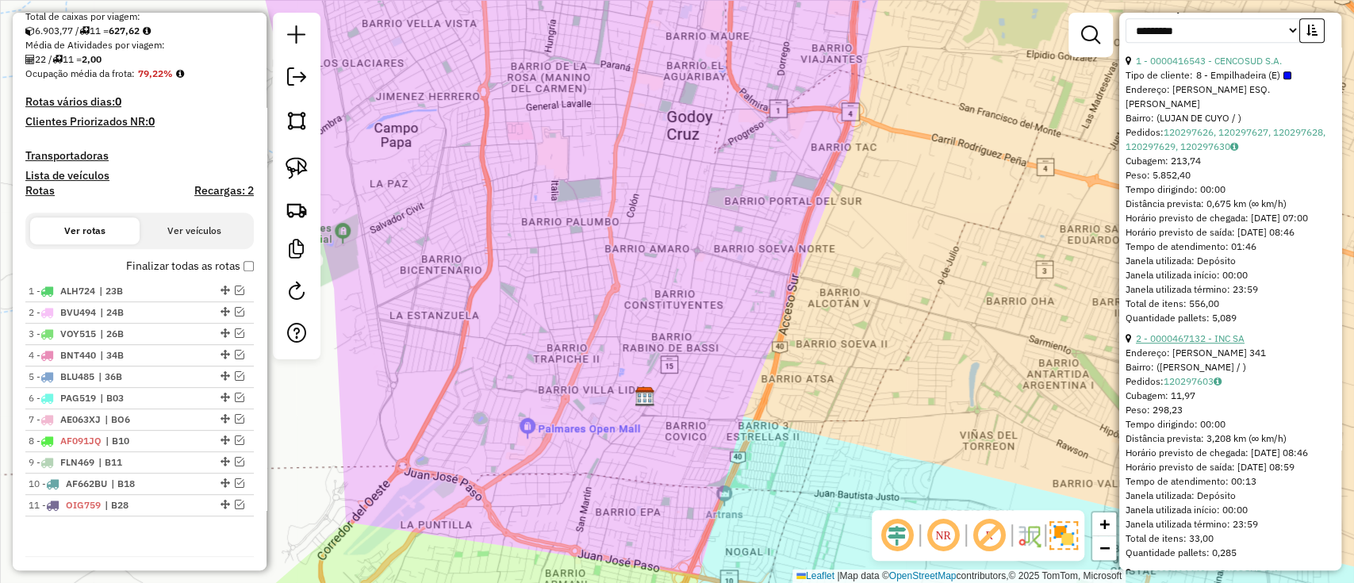
scroll to position [704, 0]
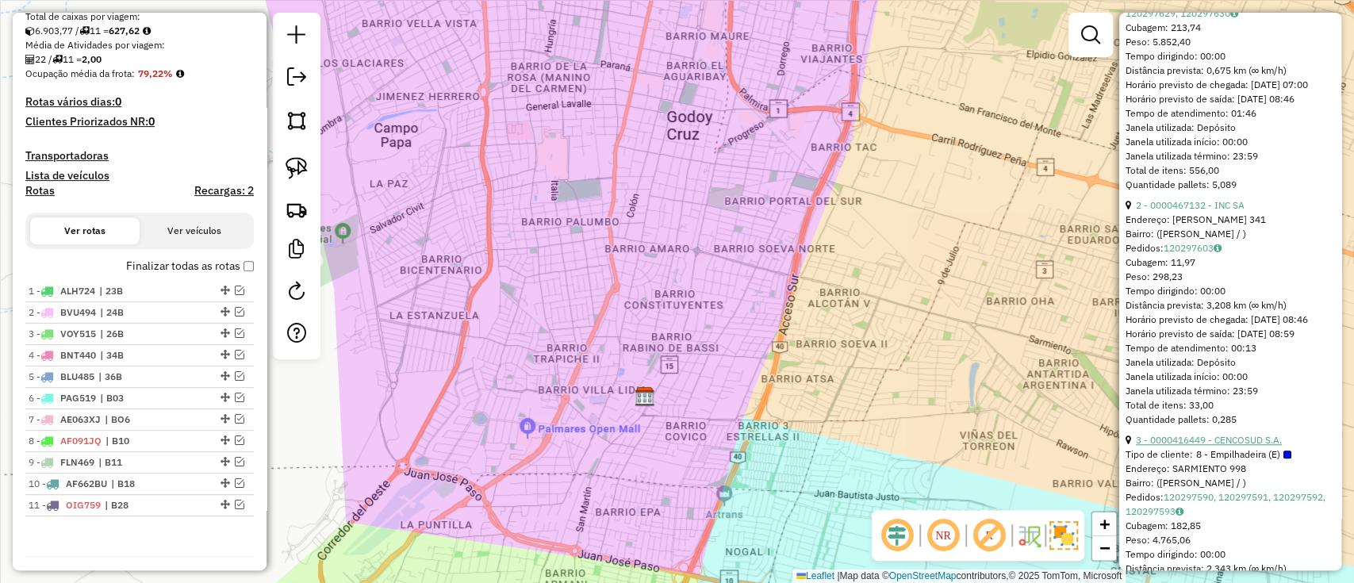
drag, startPoint x: 1248, startPoint y: 481, endPoint x: 1136, endPoint y: 485, distance: 112.7
click at [1136, 447] on div "3 - 0000416449 - CENCOSUD S.A." at bounding box center [1229, 440] width 209 height 14
click at [186, 504] on div "11 - OIG759 | B28" at bounding box center [113, 505] width 168 height 14
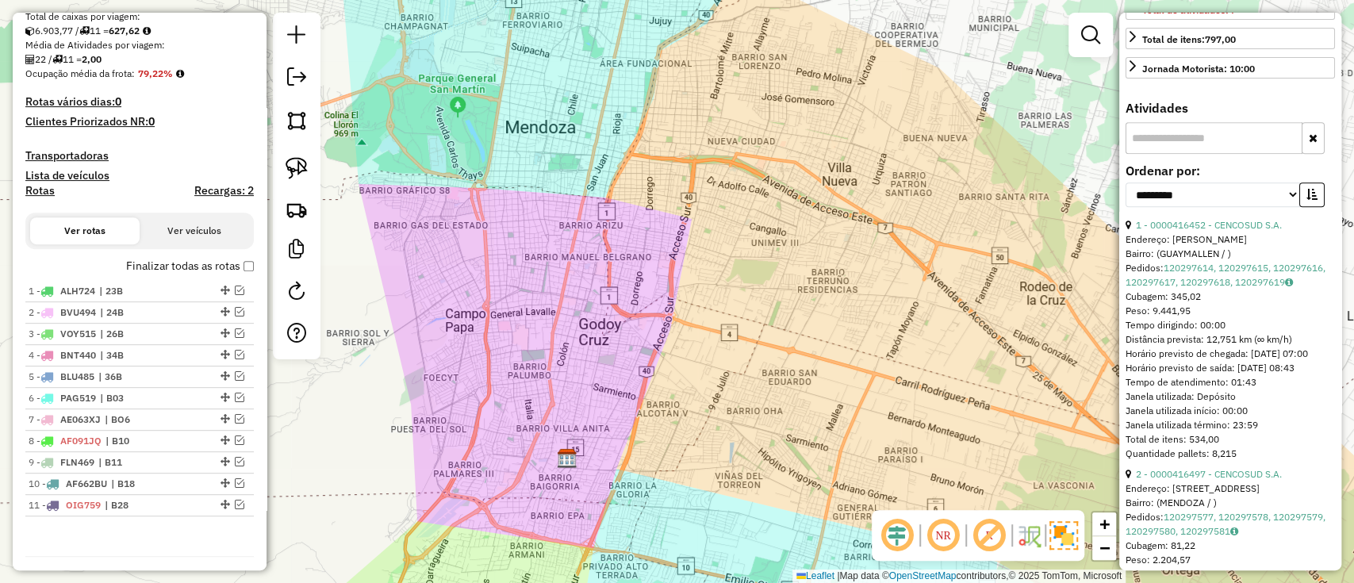
scroll to position [386, 0]
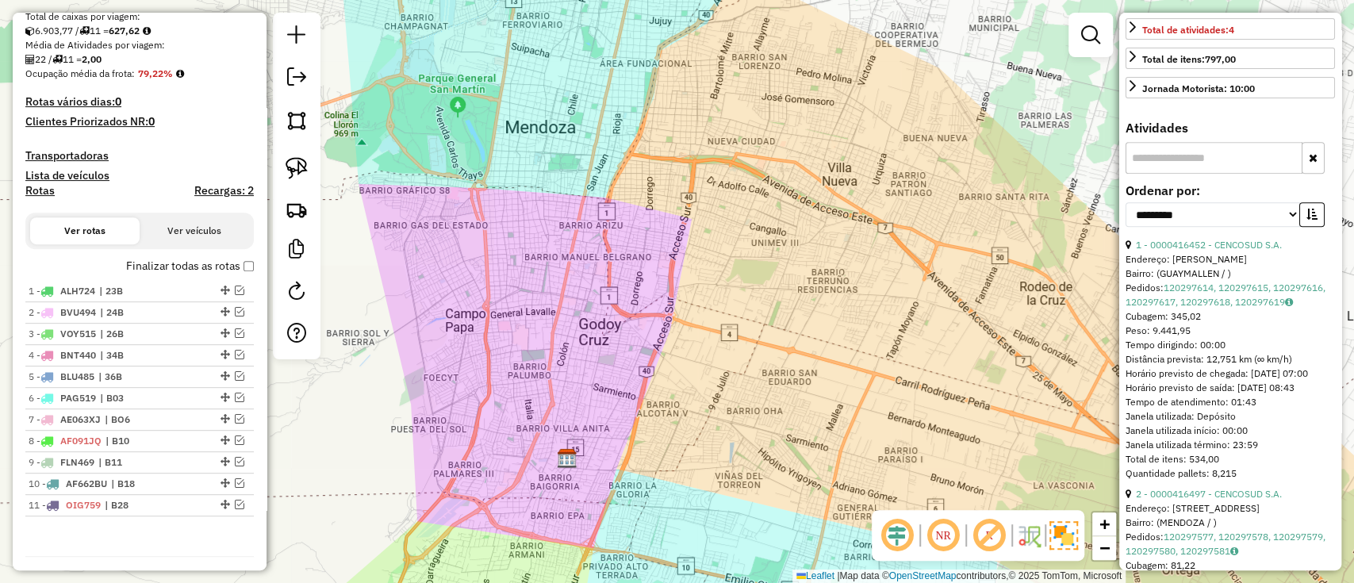
drag, startPoint x: 1225, startPoint y: 276, endPoint x: 1133, endPoint y: 276, distance: 92.8
click at [1133, 252] on div "1 - 0000416452 - CENCOSUD S.A." at bounding box center [1229, 245] width 209 height 14
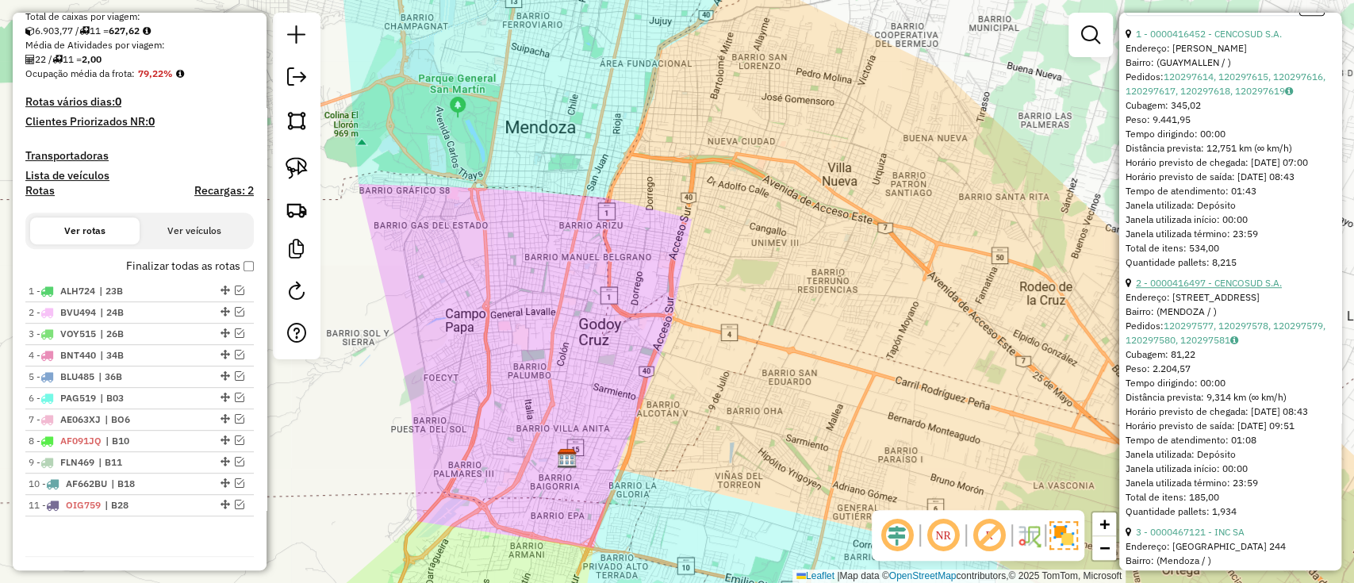
drag, startPoint x: 1292, startPoint y: 337, endPoint x: 1137, endPoint y: 334, distance: 154.7
click at [1137, 290] on div "2 - 0000416497 - CENCOSUD S.A." at bounding box center [1229, 283] width 209 height 14
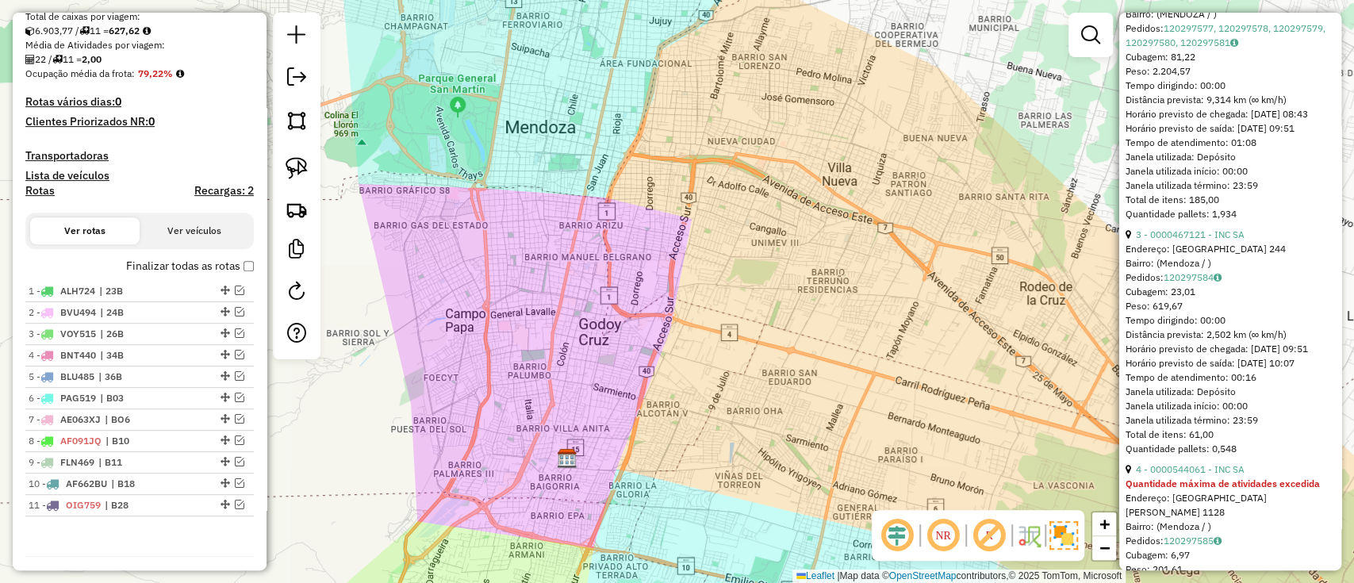
scroll to position [915, 0]
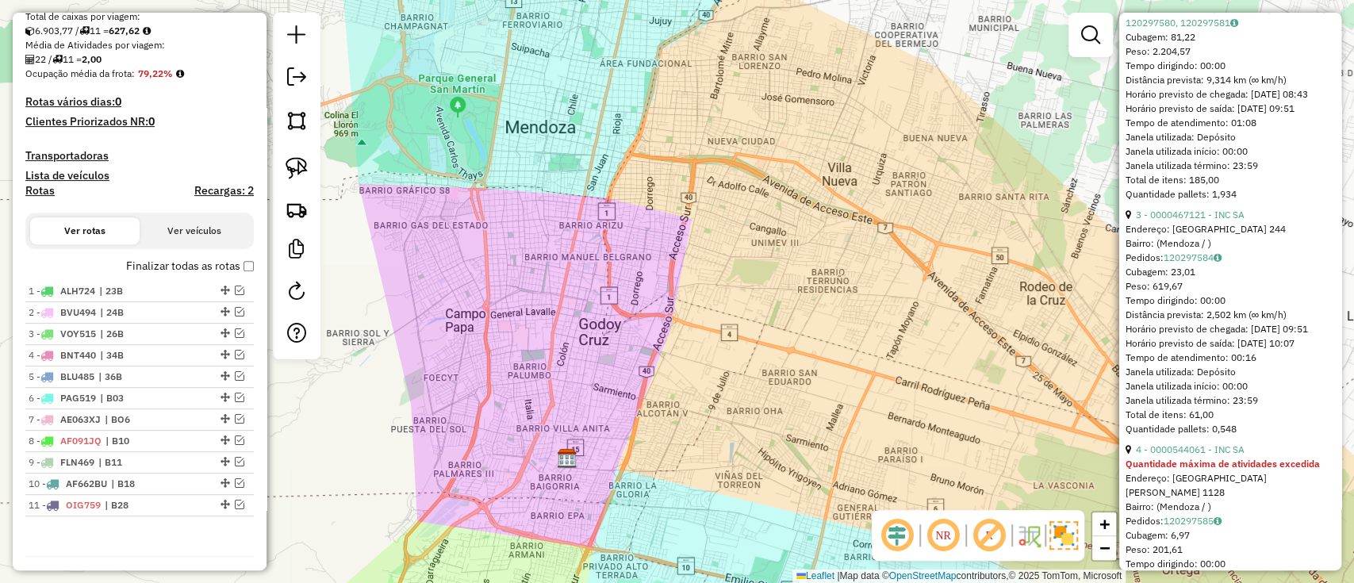
drag, startPoint x: 1247, startPoint y: 286, endPoint x: 1129, endPoint y: 289, distance: 118.2
click at [1129, 289] on div "3 - 0000467121 - INC SA Endereço: MONTEVIDEO 244 Bairro: (Mendoza / ) Pedidos: …" at bounding box center [1229, 322] width 209 height 228
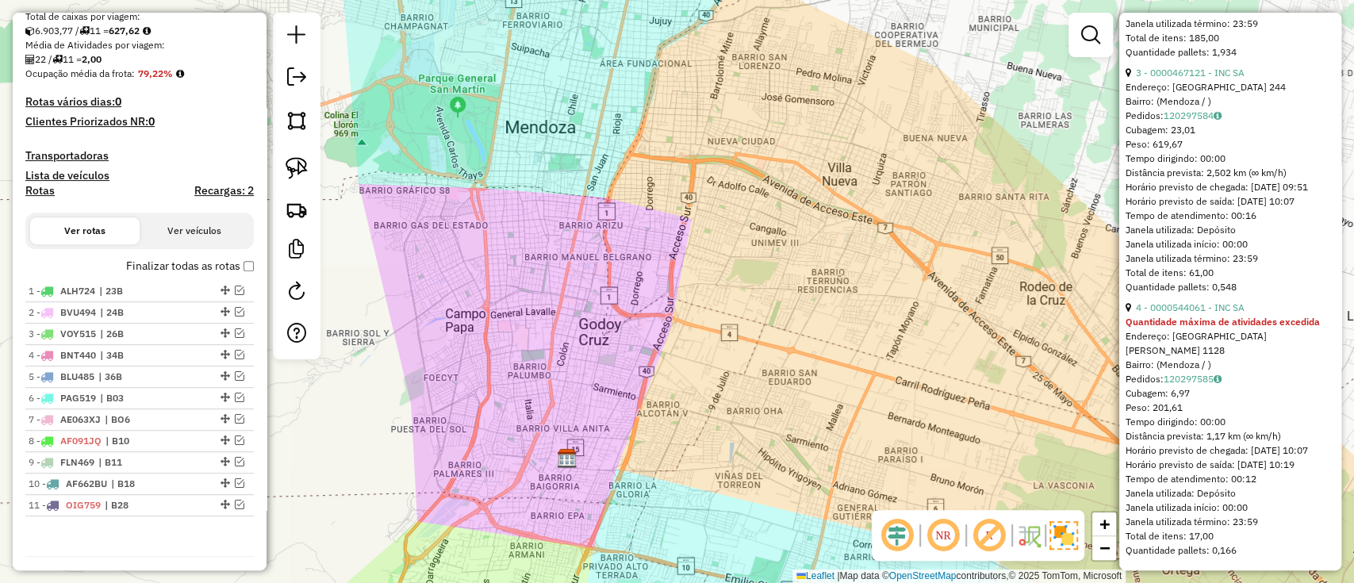
scroll to position [1126, 0]
drag, startPoint x: 1245, startPoint y: 320, endPoint x: 1132, endPoint y: 320, distance: 113.4
click at [1132, 315] on div "4 - 0000544061 - INC SA" at bounding box center [1229, 308] width 209 height 14
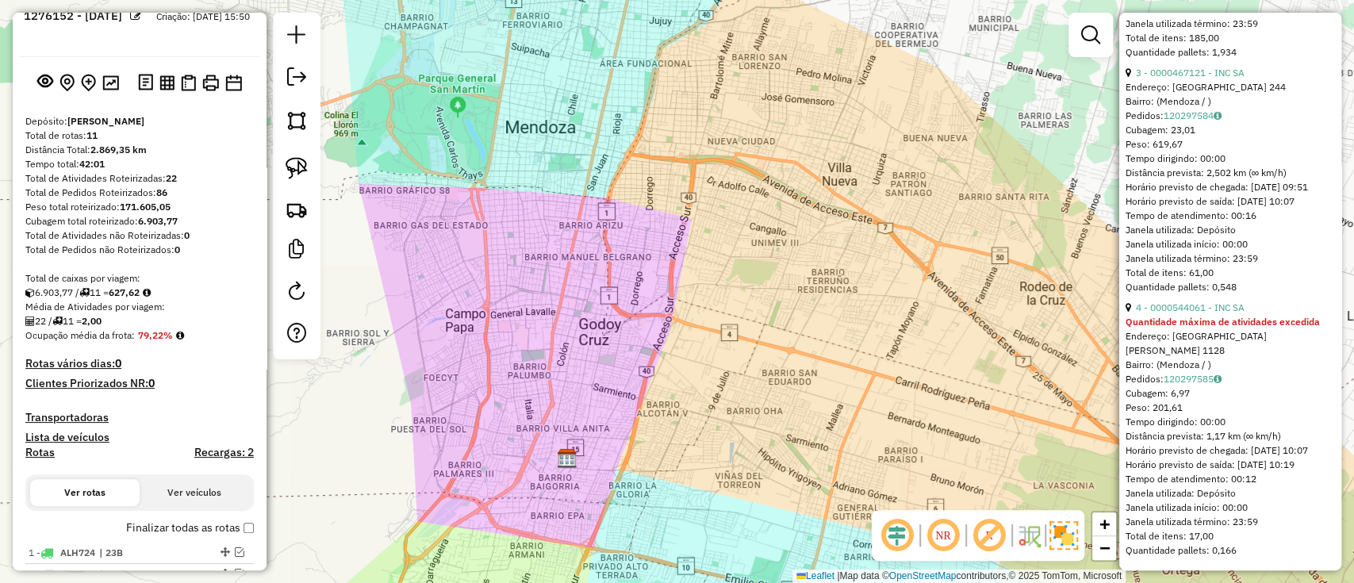
scroll to position [0, 0]
